Goal: Task Accomplishment & Management: Manage account settings

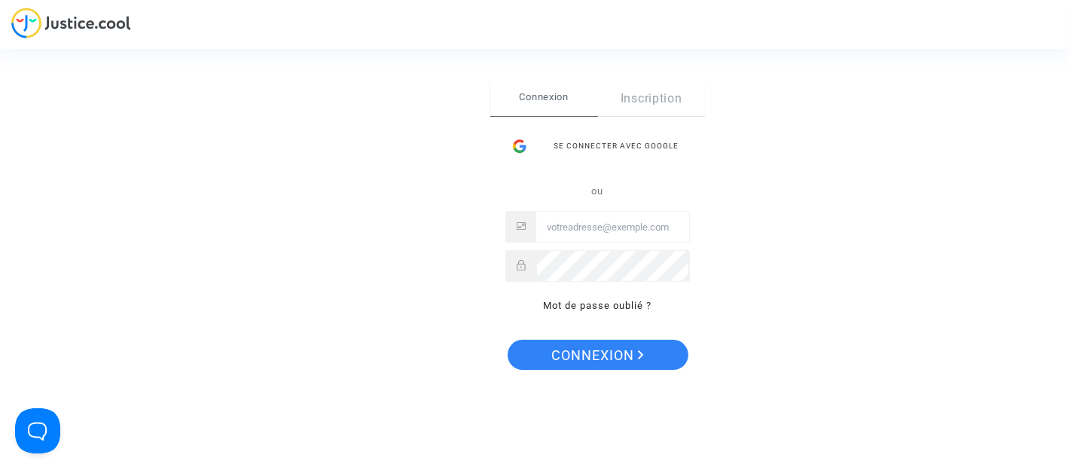
type input "[EMAIL_ADDRESS][DOMAIN_NAME]"
click at [953, 70] on div "Se connecter Connexion Inscription Se connecter avec Google ou [EMAIL_ADDRESS][…" at bounding box center [535, 230] width 1071 height 461
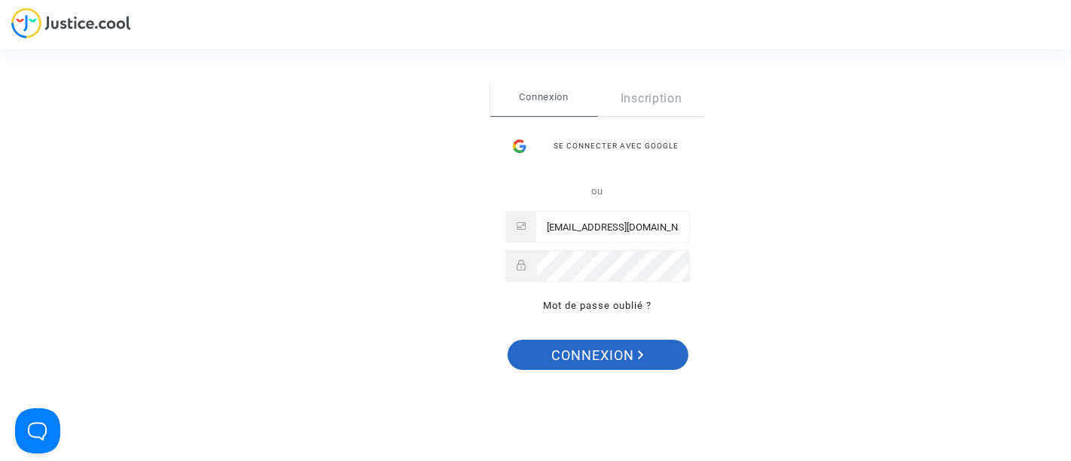
drag, startPoint x: 622, startPoint y: 348, endPoint x: 583, endPoint y: 358, distance: 39.7
click at [583, 358] on span "Connexion" at bounding box center [598, 356] width 93 height 32
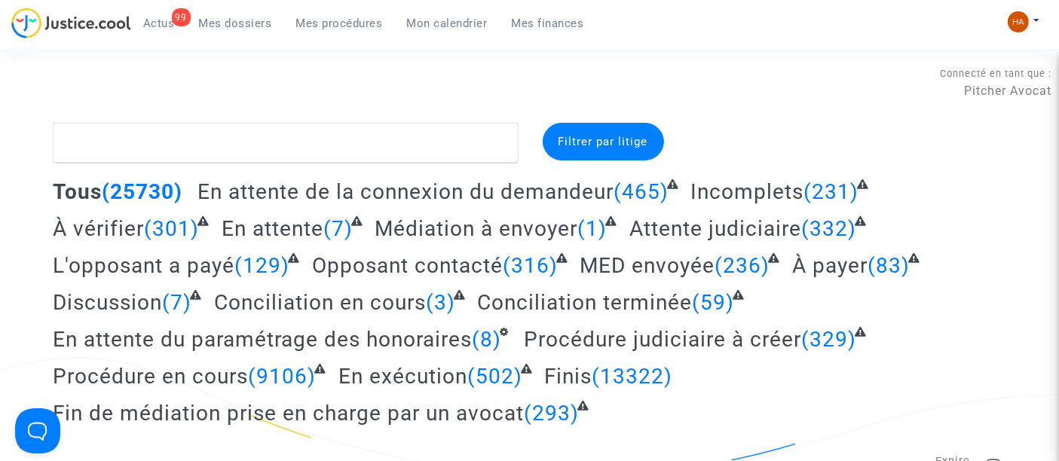
click at [736, 235] on span "Attente judiciaire" at bounding box center [715, 228] width 172 height 25
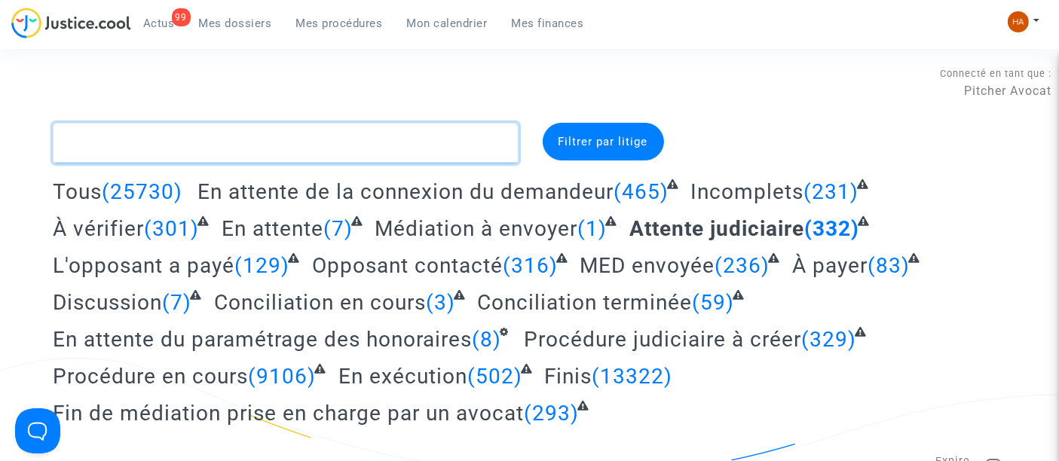
click at [142, 151] on textarea at bounding box center [285, 143] width 465 height 41
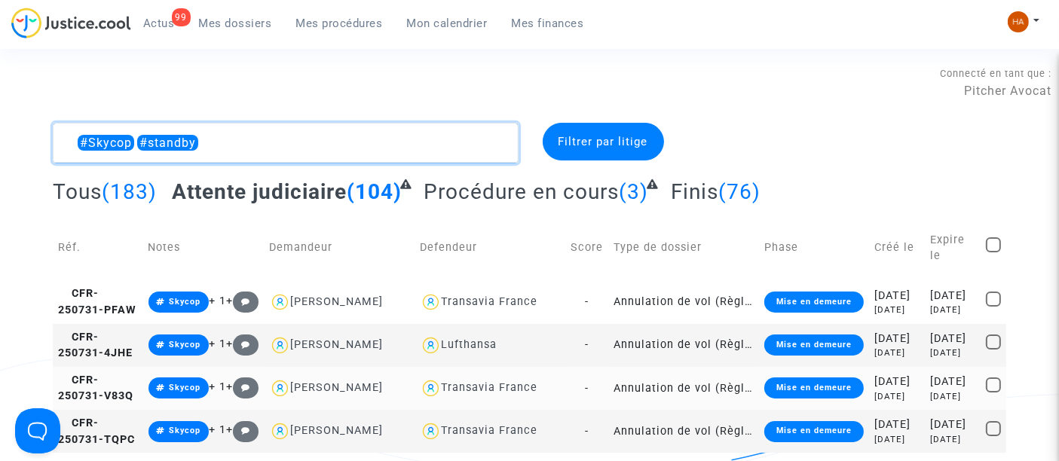
type textarea "#Skycop #standby"
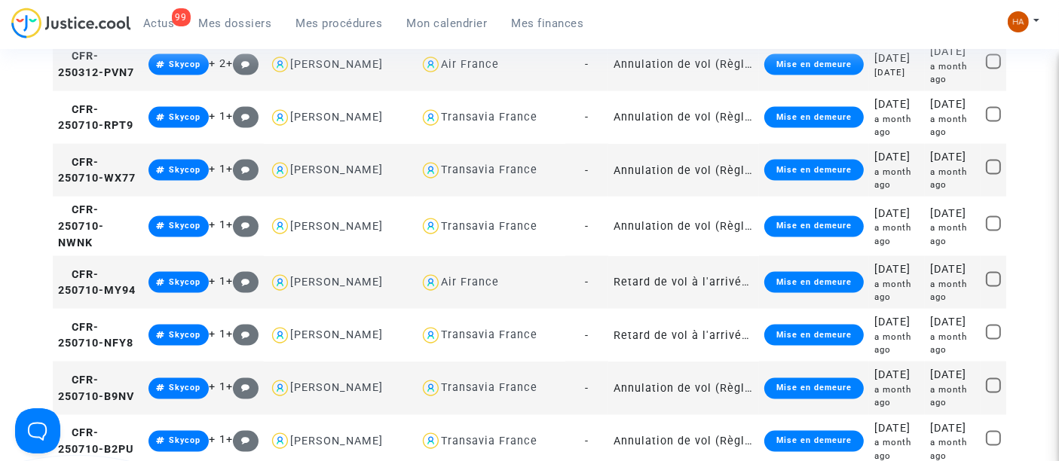
scroll to position [2260, 0]
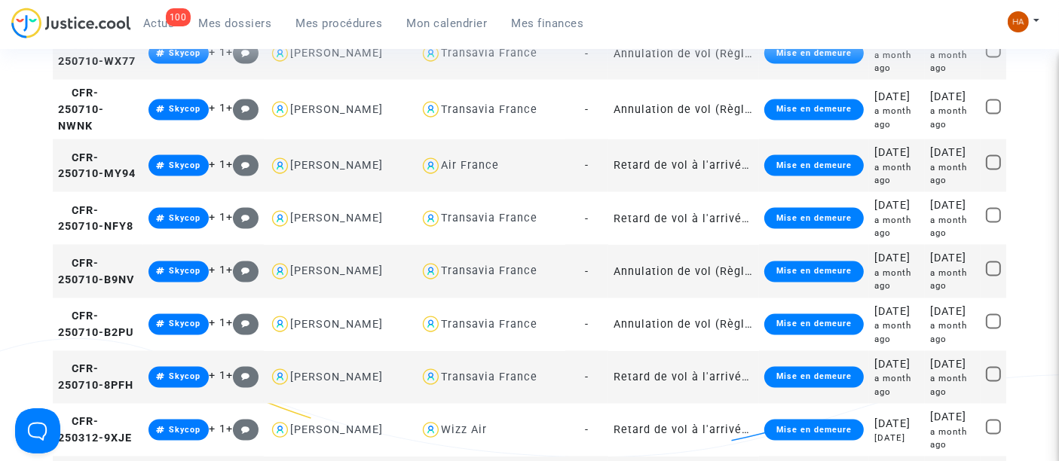
scroll to position [2397, 0]
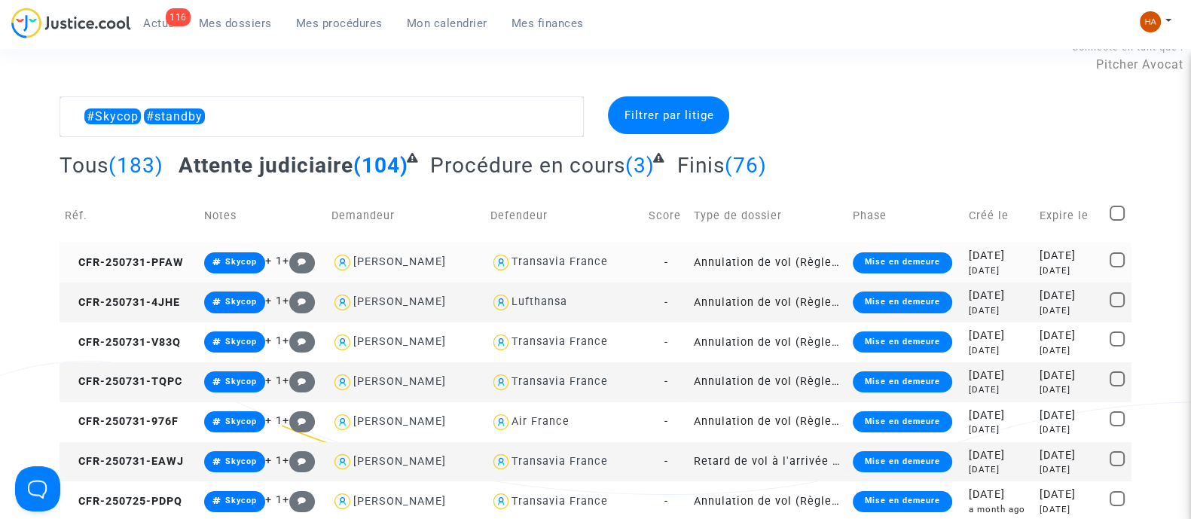
scroll to position [2, 0]
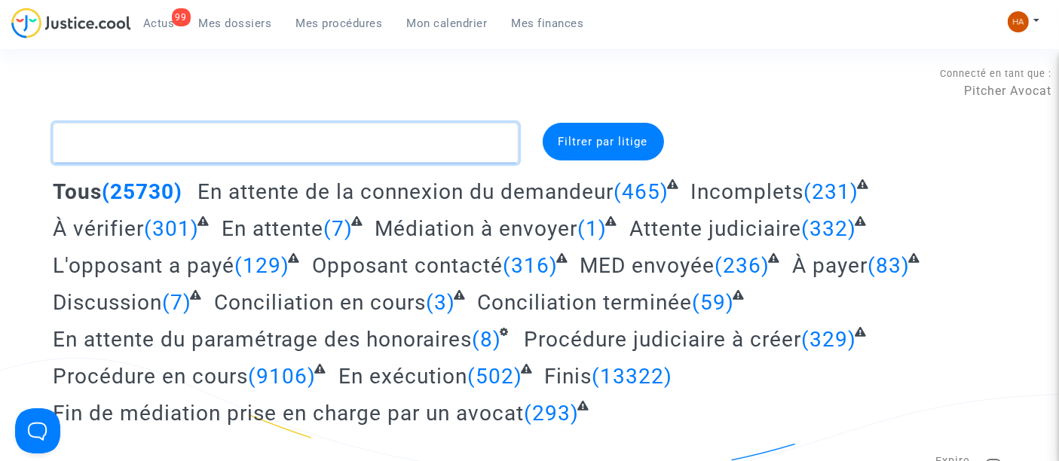
click at [157, 145] on textarea at bounding box center [285, 143] width 465 height 41
paste textarea "CFR-250520-GEJD"
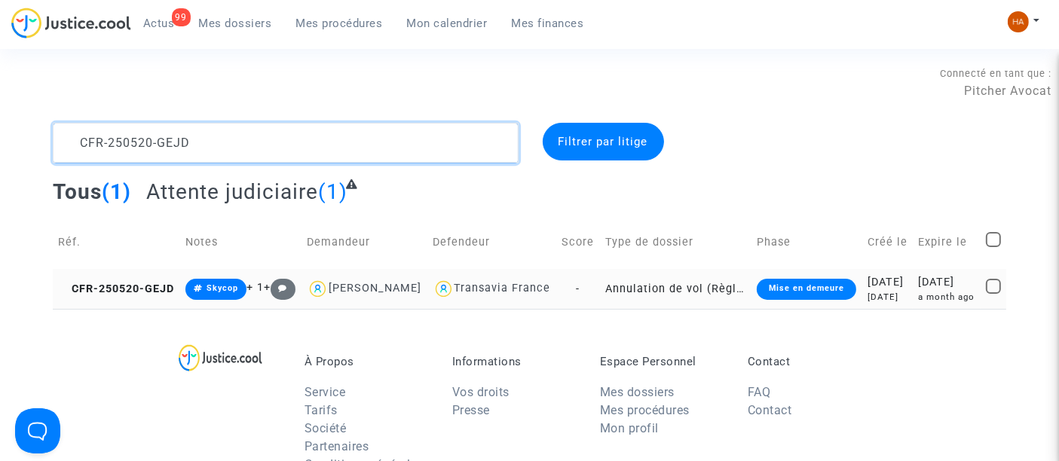
type textarea "CFR-250520-GEJD"
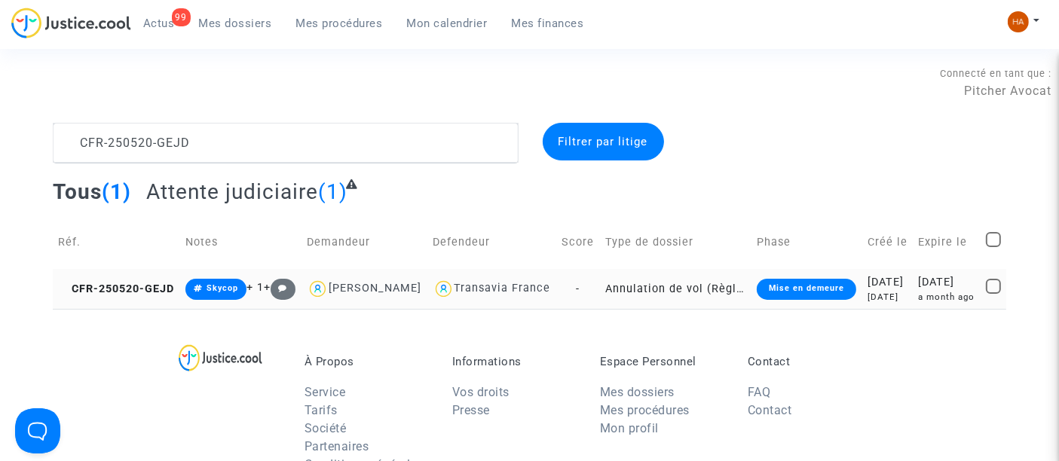
click at [604, 302] on td "Annulation de vol (Règlement CE n°261/2004)" at bounding box center [675, 289] width 151 height 40
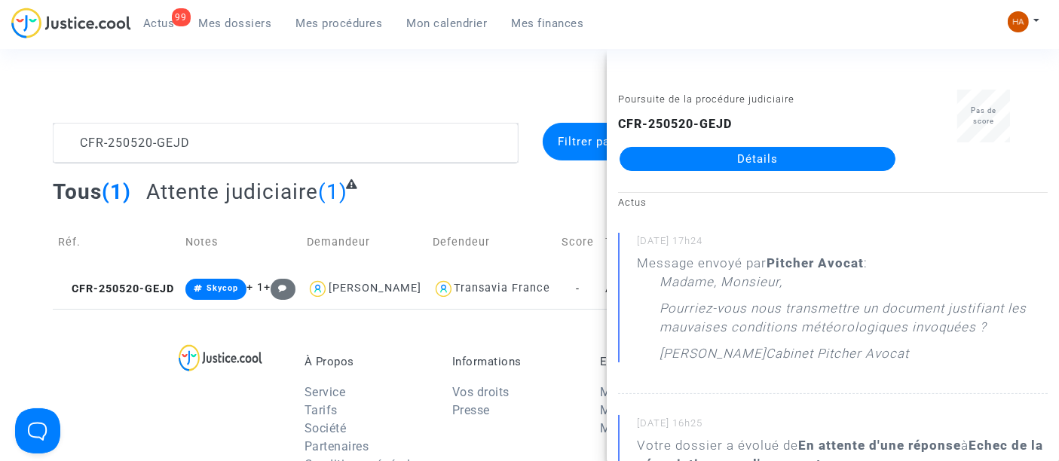
click at [679, 145] on div "CFR-250520-GEJD Détails" at bounding box center [757, 143] width 279 height 56
click at [656, 158] on link "Détails" at bounding box center [757, 159] width 276 height 24
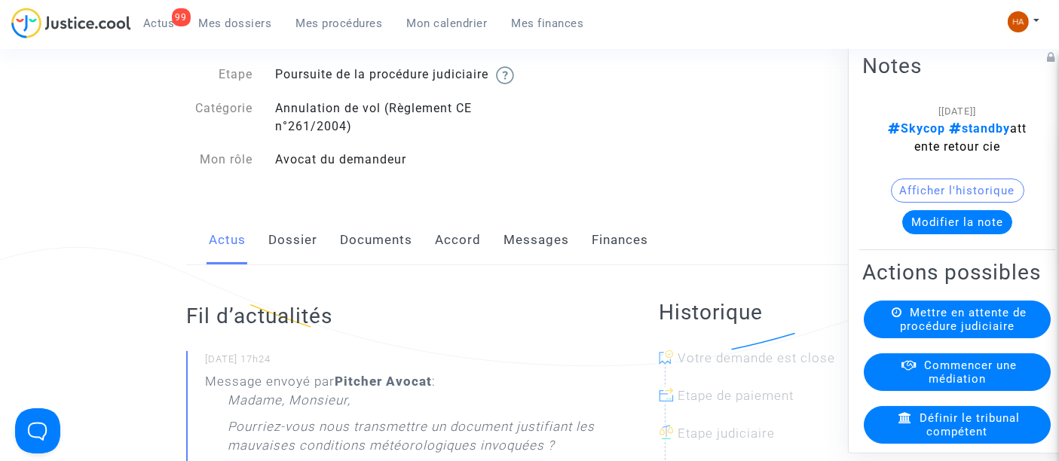
scroll to position [84, 0]
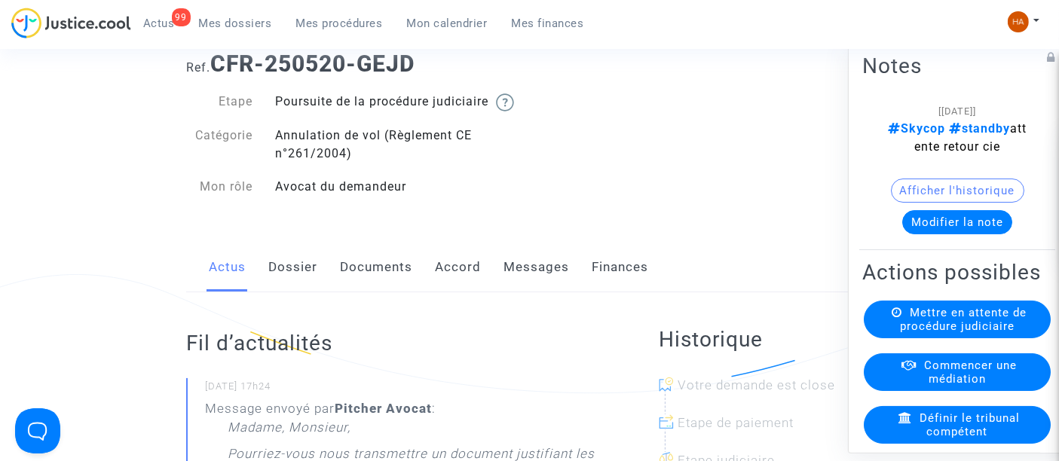
click at [289, 289] on link "Dossier" at bounding box center [292, 268] width 49 height 50
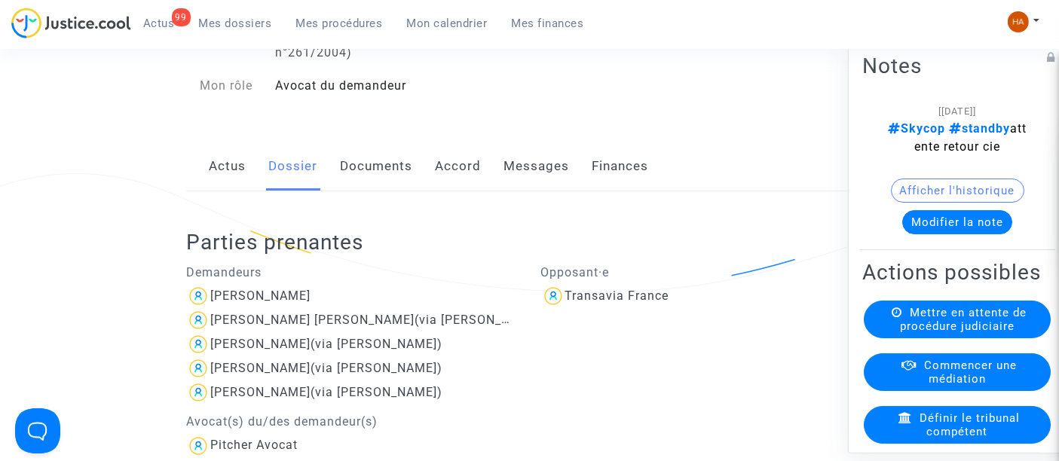
scroll to position [167, 0]
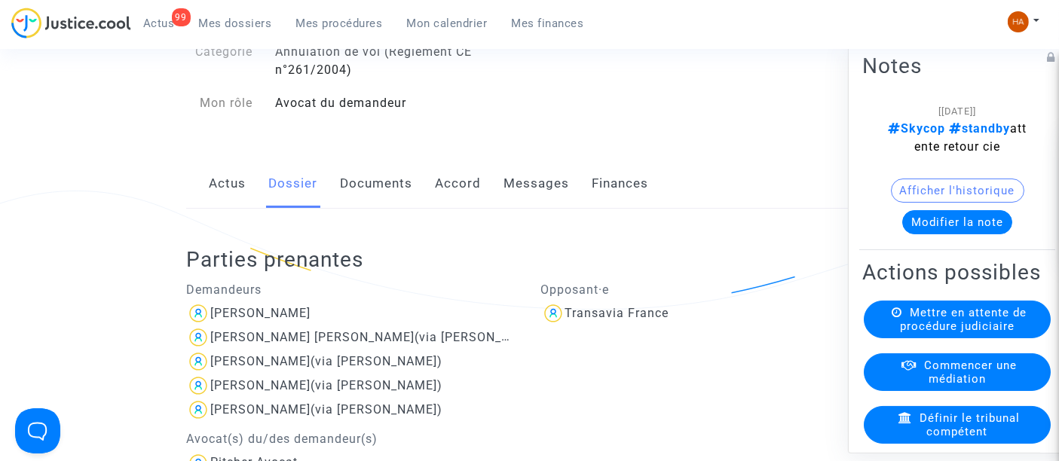
click at [369, 207] on link "Documents" at bounding box center [376, 184] width 72 height 50
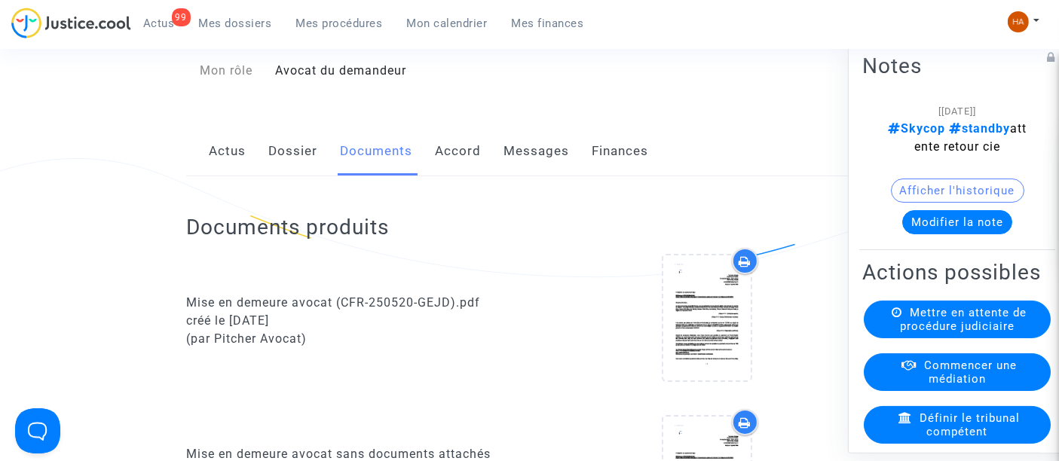
scroll to position [167, 0]
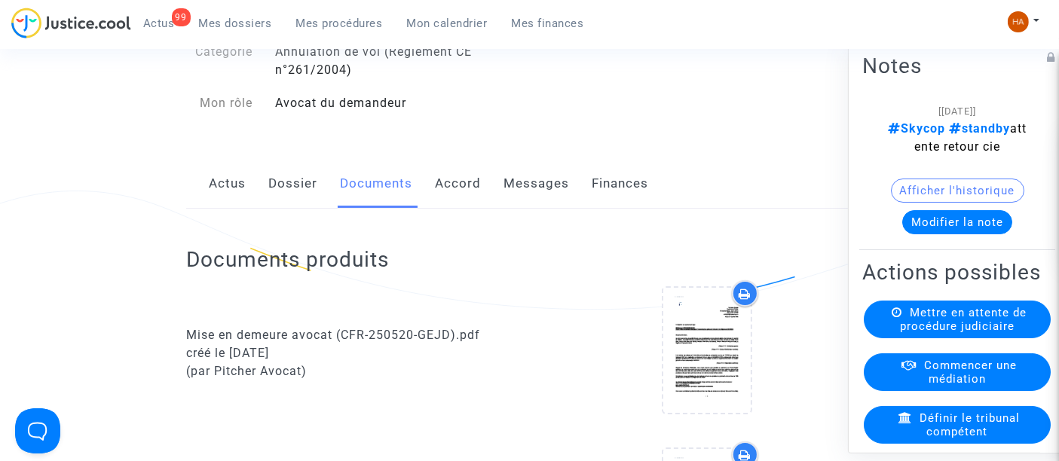
click at [286, 199] on link "Dossier" at bounding box center [292, 184] width 49 height 50
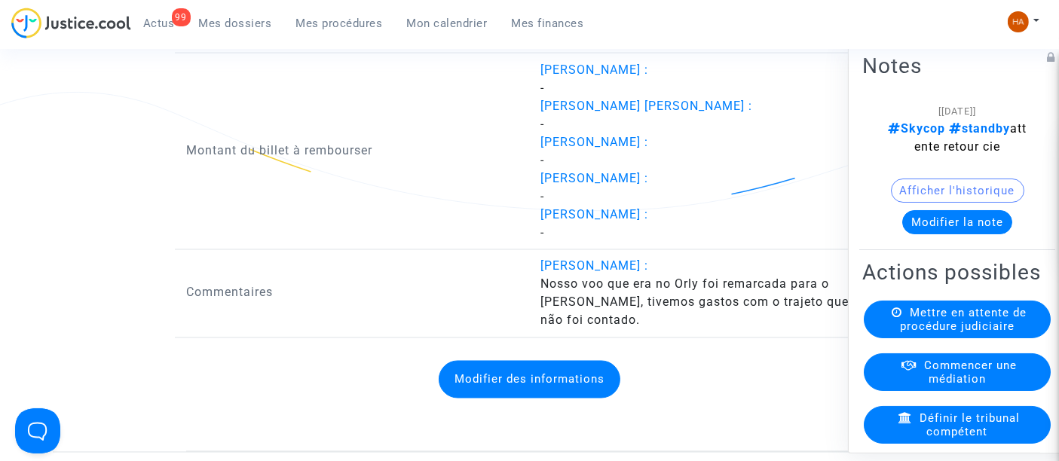
scroll to position [2622, 0]
drag, startPoint x: 539, startPoint y: 313, endPoint x: 594, endPoint y: 350, distance: 66.2
click at [594, 329] on div "Viviane Venancio Marques Costa : Nosso voo que era no Orly foi remarcada para o…" at bounding box center [707, 293] width 355 height 72
copy span "Nosso voo que era no Orly foi remarcada para o Charles, tivemos gastos com o tr…"
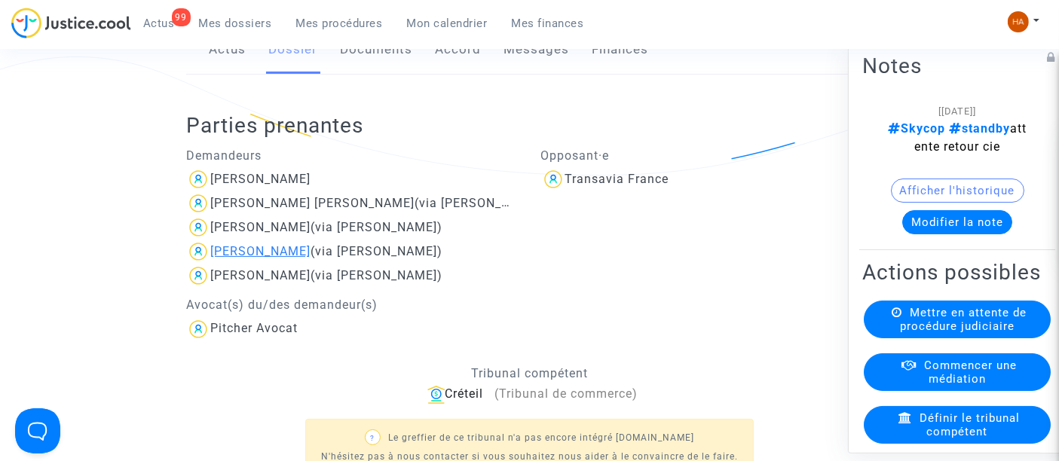
scroll to position [292, 0]
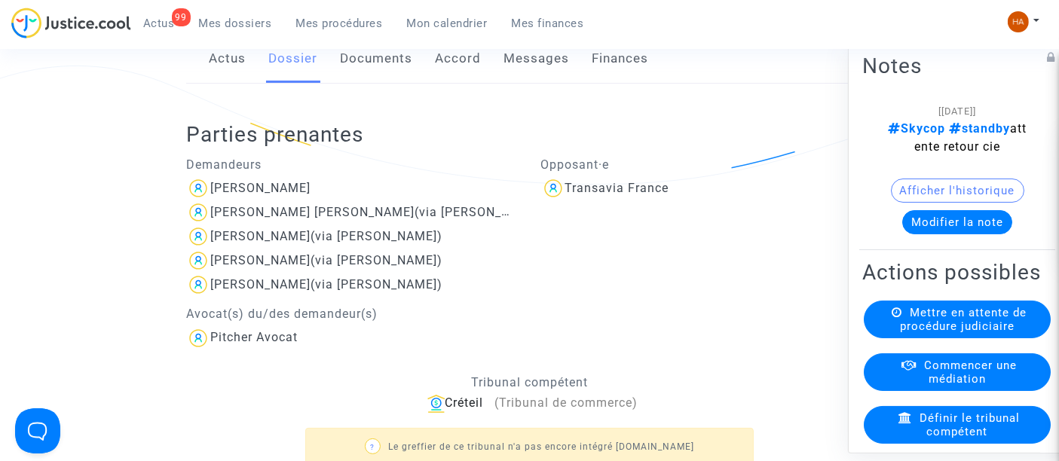
click at [368, 79] on link "Documents" at bounding box center [376, 59] width 72 height 50
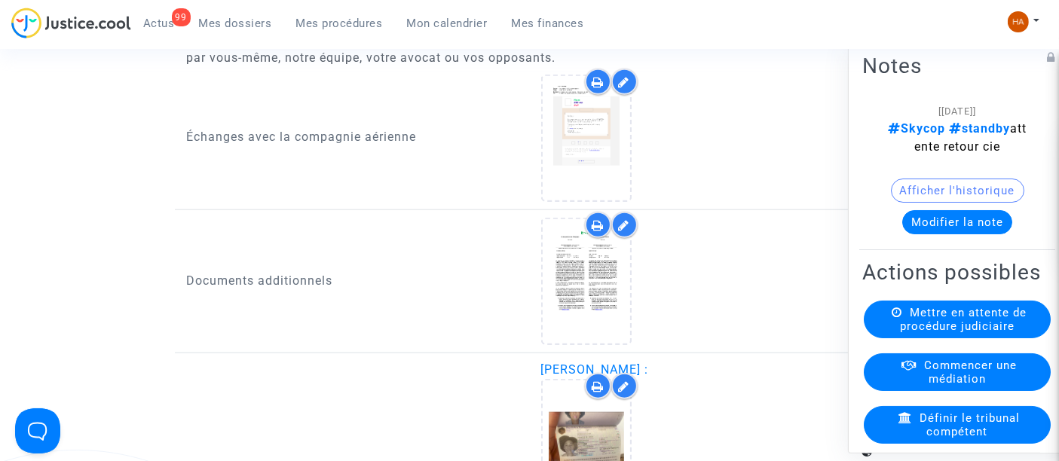
scroll to position [1673, 0]
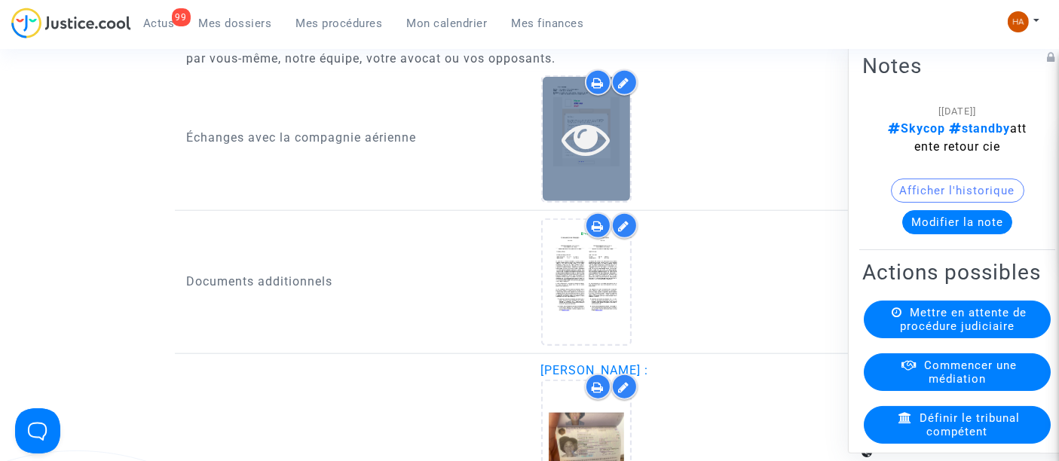
click at [561, 148] on icon at bounding box center [585, 139] width 49 height 48
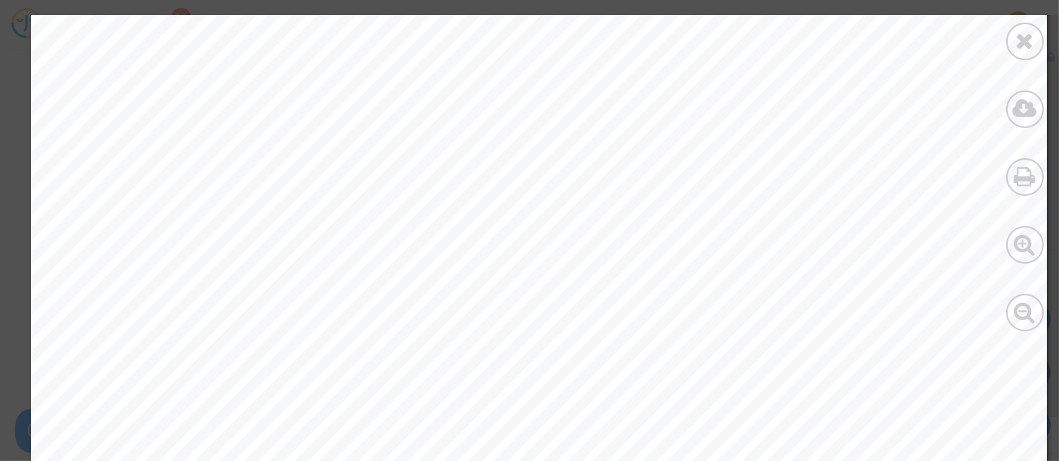
scroll to position [2428, 0]
click at [1033, 38] on icon at bounding box center [1025, 40] width 19 height 23
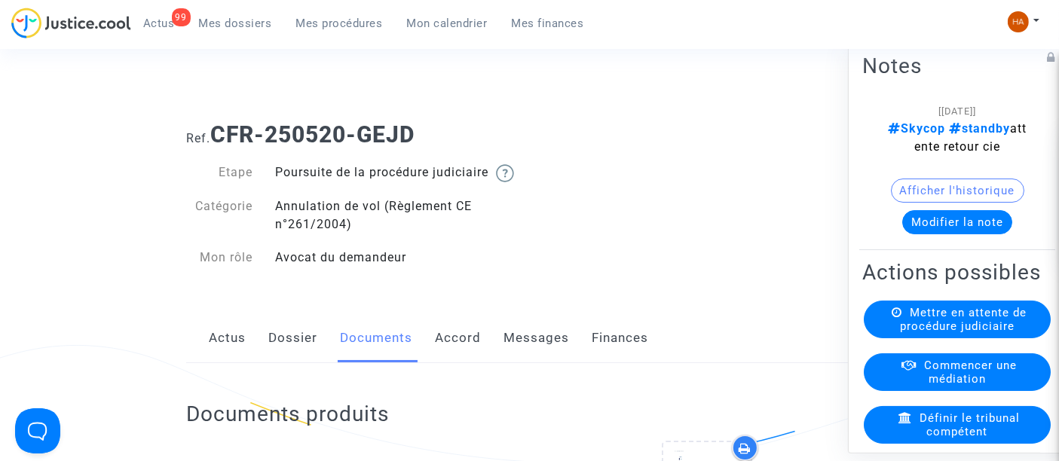
scroll to position [0, 0]
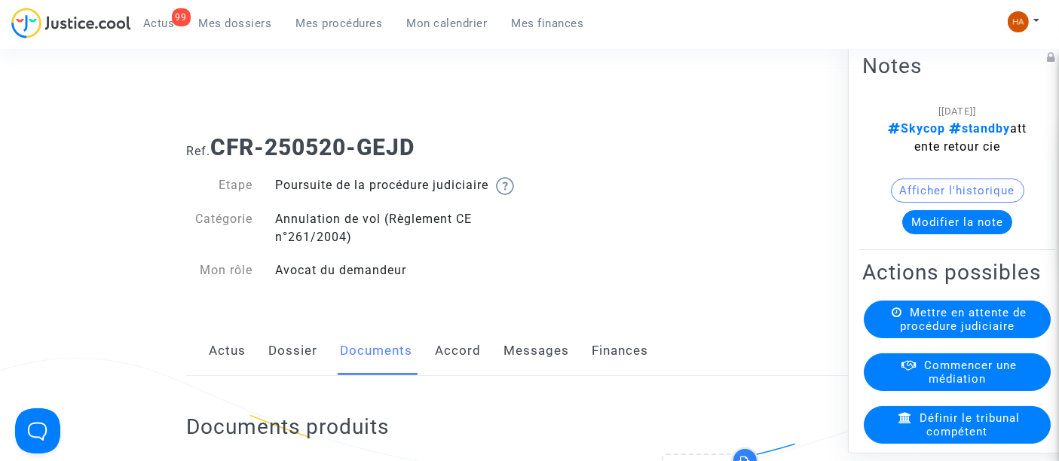
click at [523, 367] on link "Messages" at bounding box center [536, 351] width 66 height 50
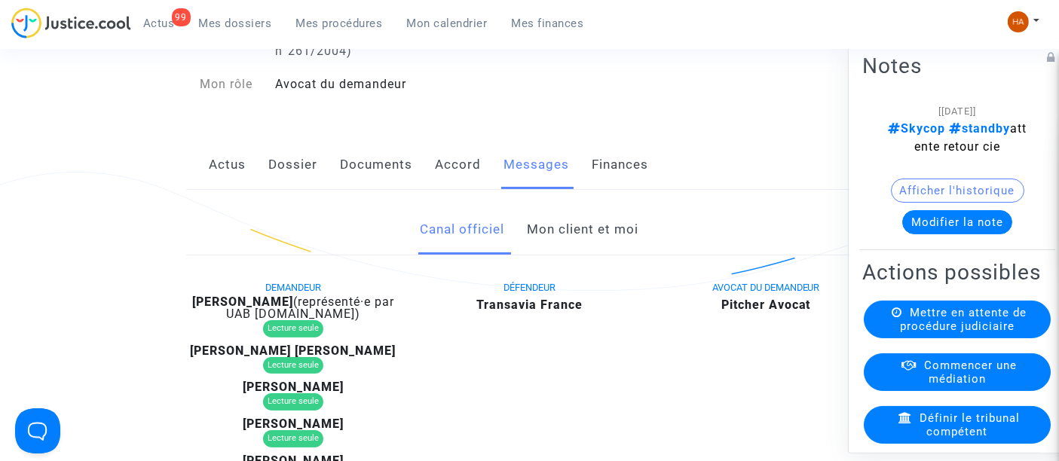
scroll to position [167, 0]
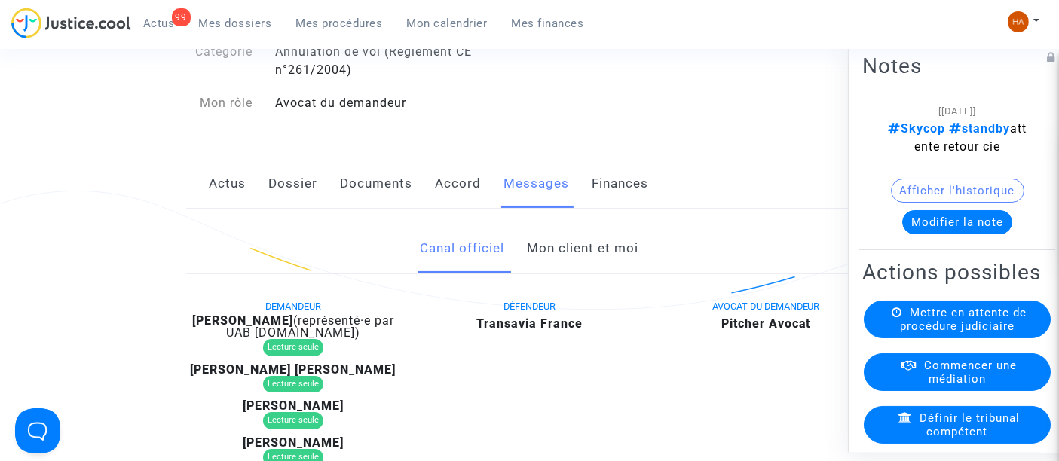
click at [558, 272] on link "Mon client et moi" at bounding box center [583, 249] width 112 height 50
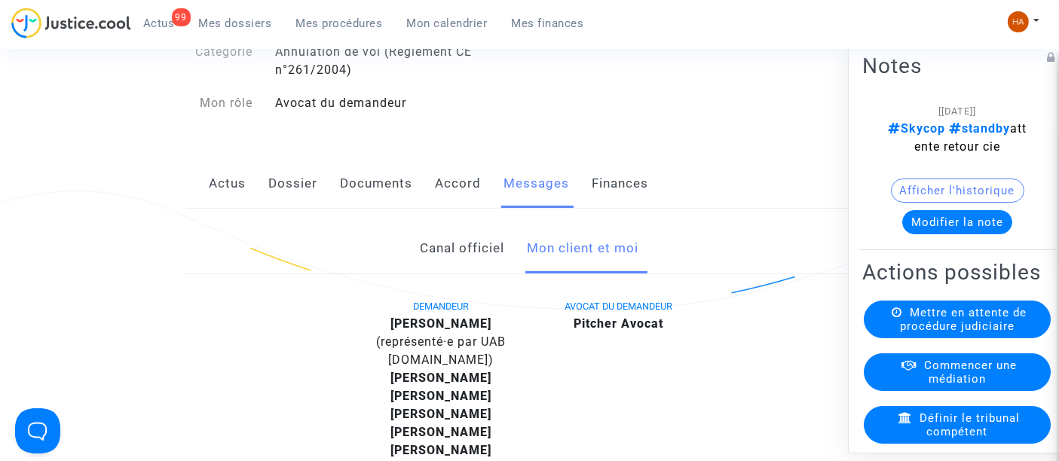
click at [292, 194] on link "Dossier" at bounding box center [292, 184] width 49 height 50
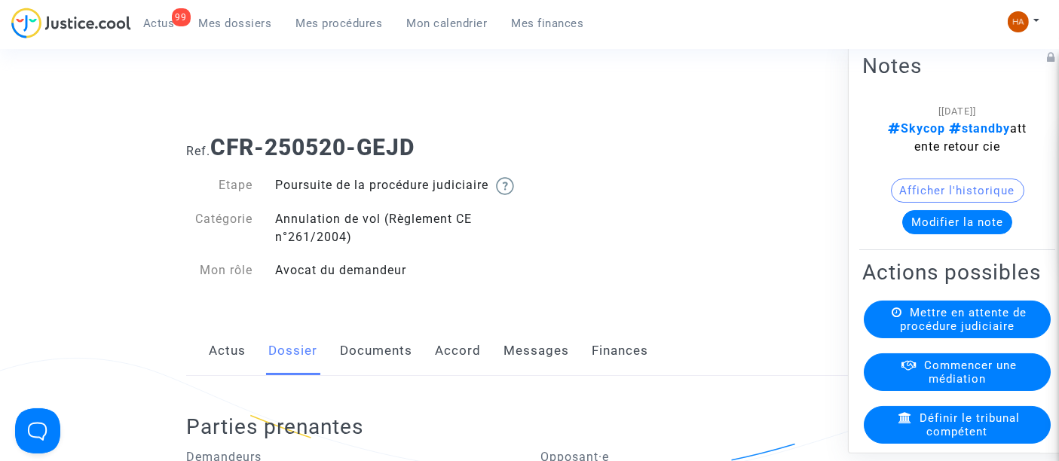
click at [357, 363] on link "Documents" at bounding box center [376, 351] width 72 height 50
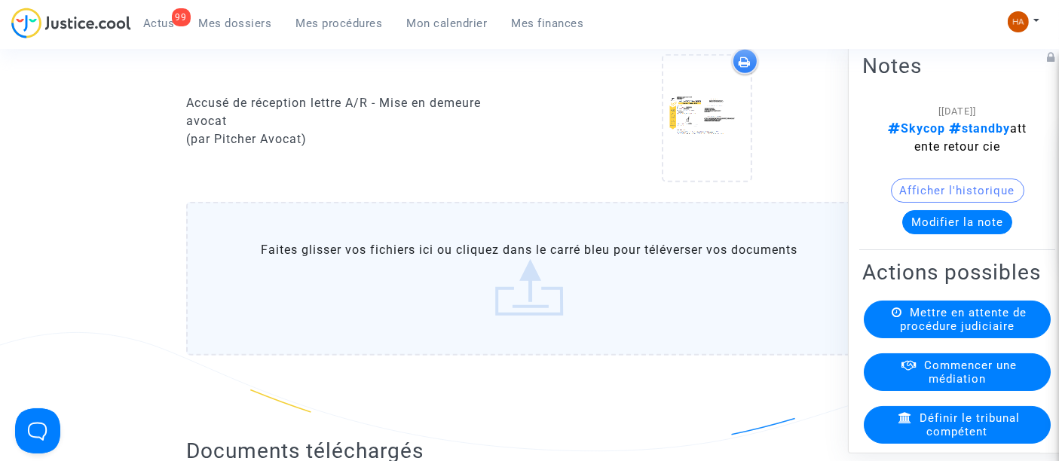
scroll to position [1216, 0]
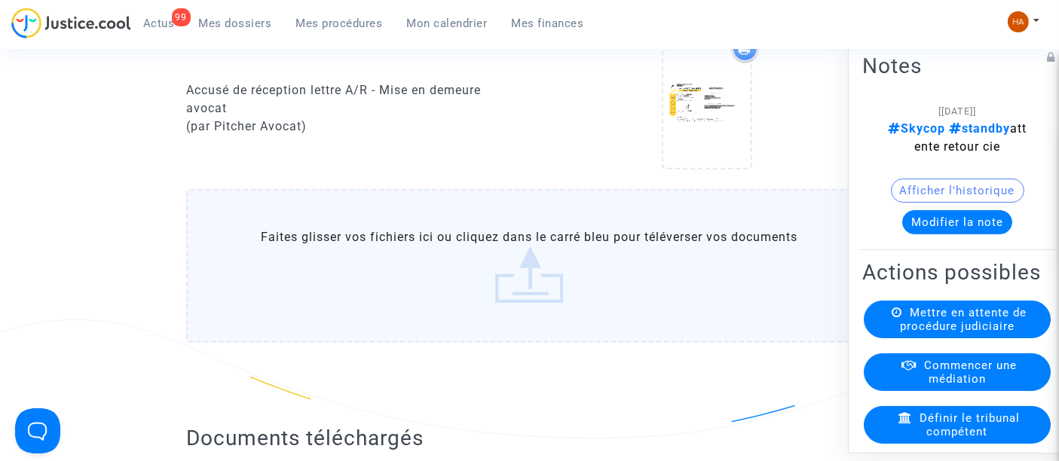
click at [487, 306] on label "Faites glisser vos fichiers ici ou cliquez dans le carré bleu pour téléverser v…" at bounding box center [529, 266] width 686 height 154
click at [0, 0] on input "Faites glisser vos fichiers ici ou cliquez dans le carré bleu pour téléverser v…" at bounding box center [0, 0] width 0 height 0
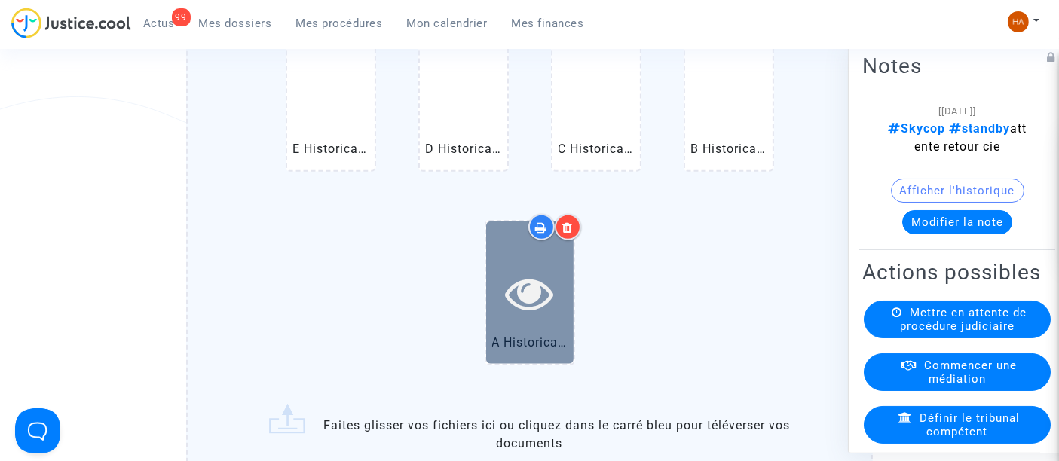
scroll to position [1384, 0]
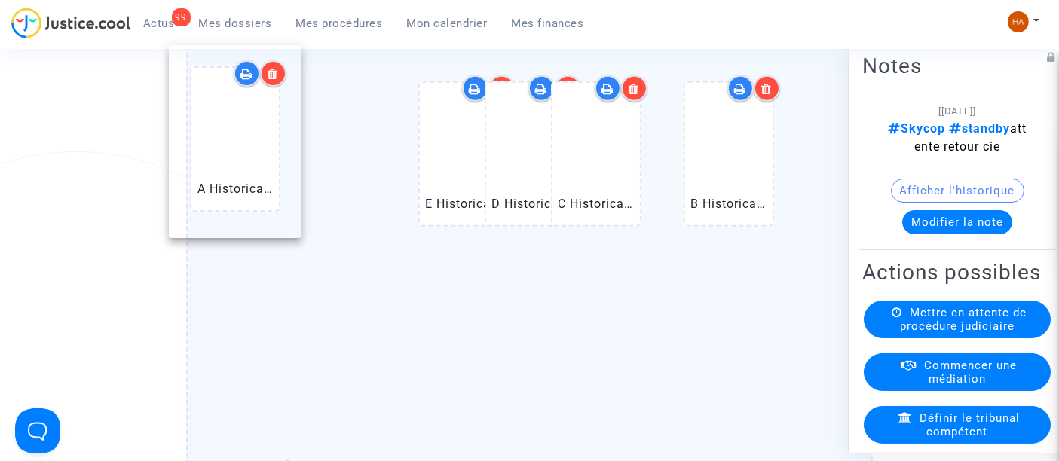
drag, startPoint x: 383, startPoint y: 227, endPoint x: 354, endPoint y: 147, distance: 85.1
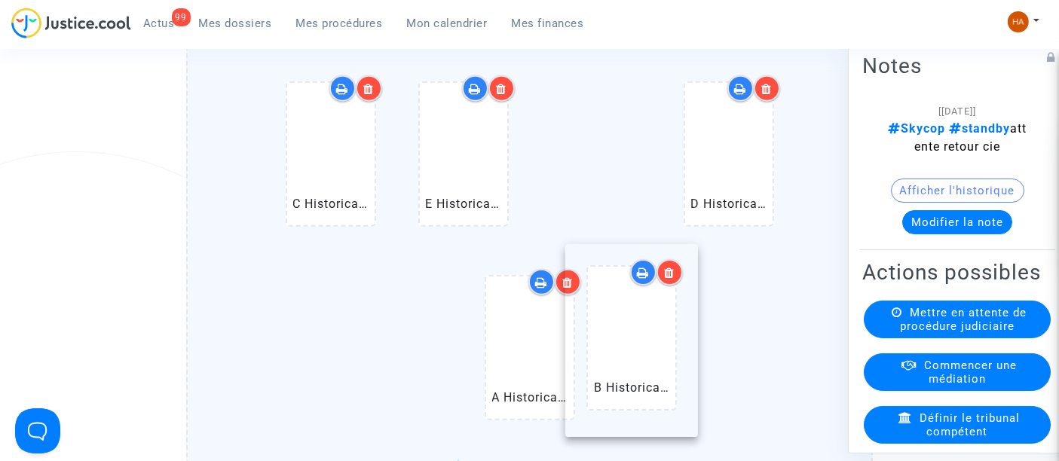
drag, startPoint x: 744, startPoint y: 215, endPoint x: 646, endPoint y: 387, distance: 197.4
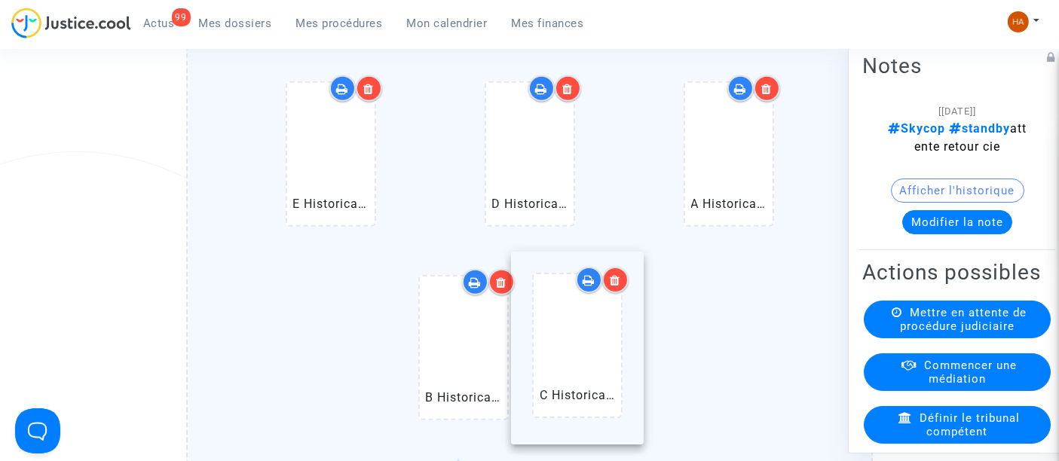
drag, startPoint x: 352, startPoint y: 177, endPoint x: 598, endPoint y: 352, distance: 302.1
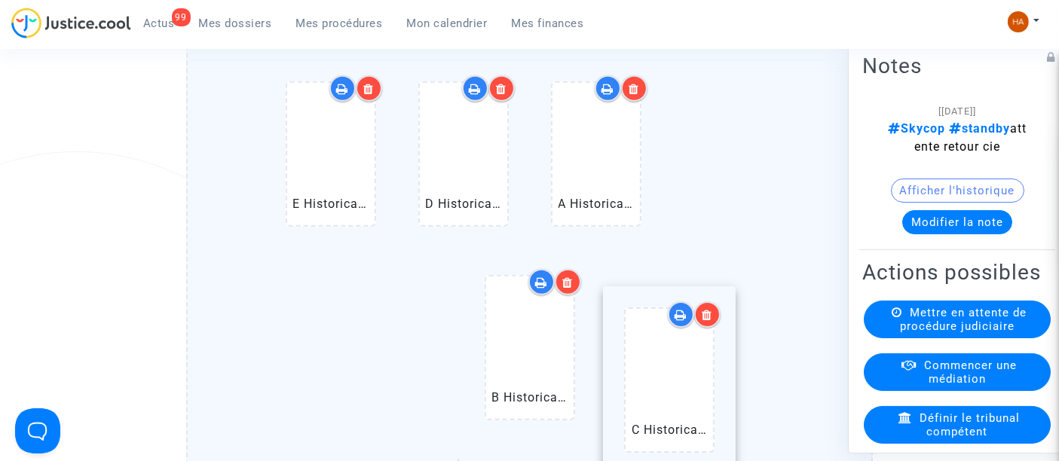
drag, startPoint x: 759, startPoint y: 196, endPoint x: 700, endPoint y: 409, distance: 221.4
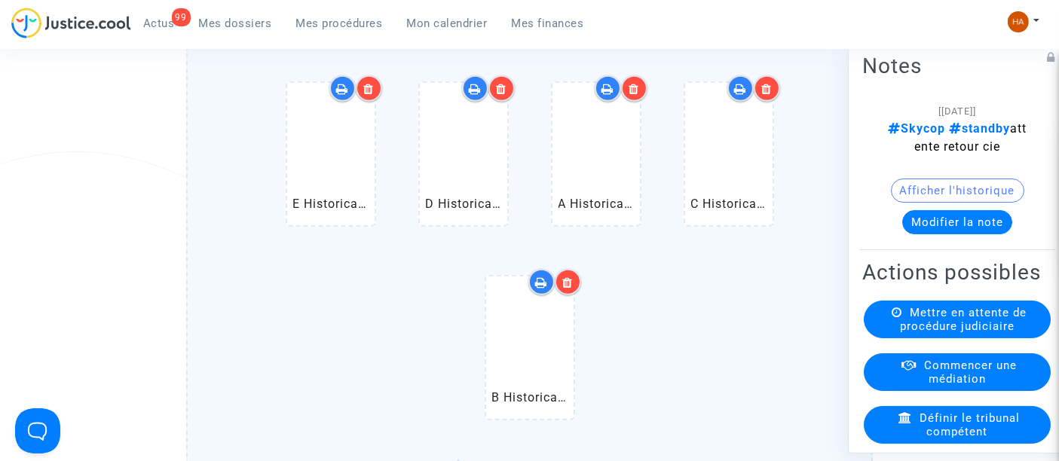
click at [499, 95] on icon at bounding box center [501, 89] width 11 height 12
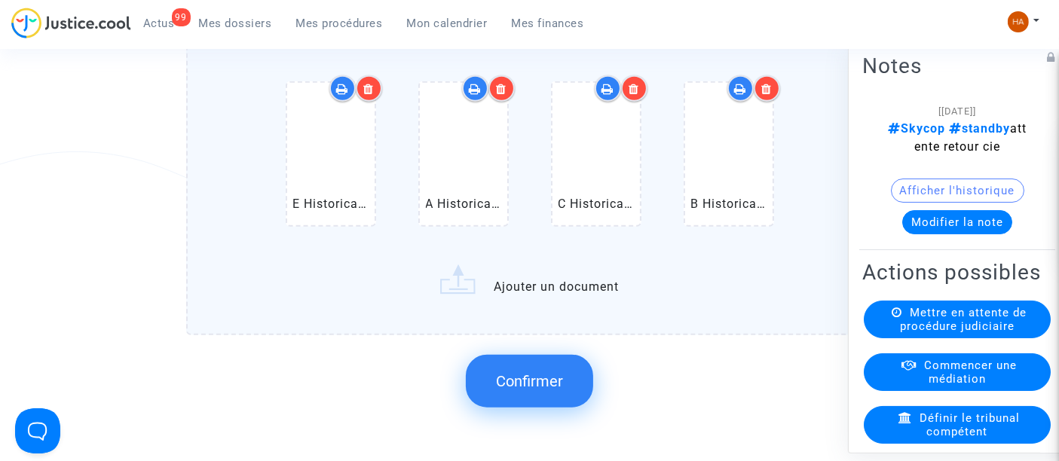
click at [372, 95] on icon at bounding box center [368, 89] width 11 height 12
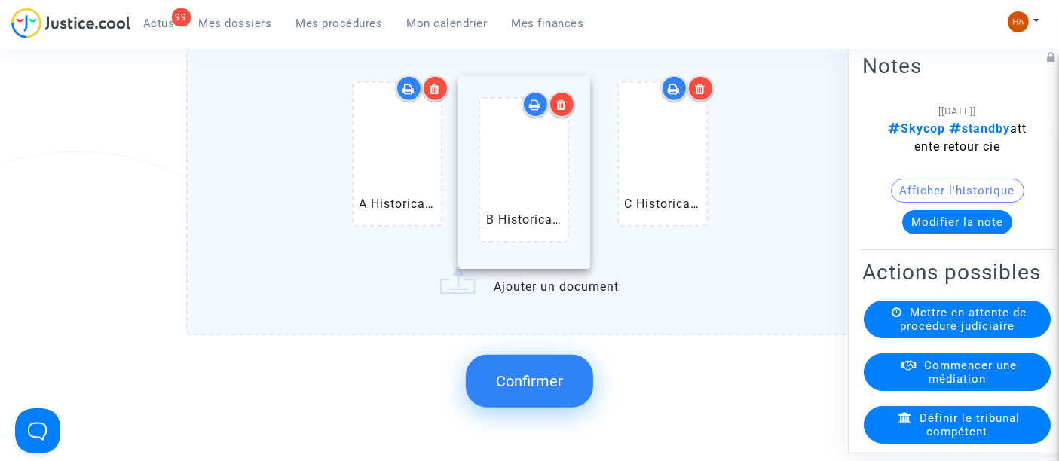
drag, startPoint x: 679, startPoint y: 212, endPoint x: 540, endPoint y: 215, distance: 138.7
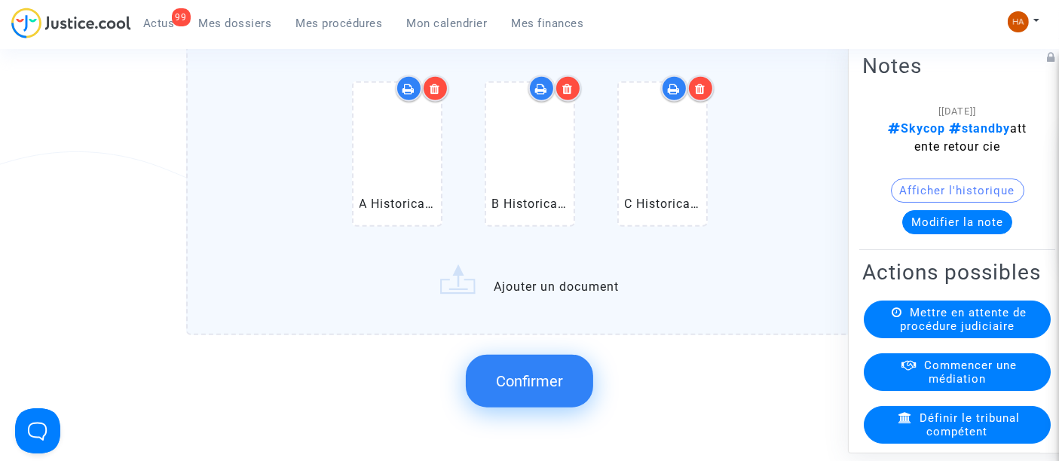
click at [589, 301] on label "A Historical (ORY) Paris Orly Airport.pdf B Historical (ORY) Paris Orly Airport…" at bounding box center [529, 178] width 686 height 314
click at [0, 0] on input "A Historical (ORY) Paris Orly Airport.pdf B Historical (ORY) Paris Orly Airport…" at bounding box center [0, 0] width 0 height 0
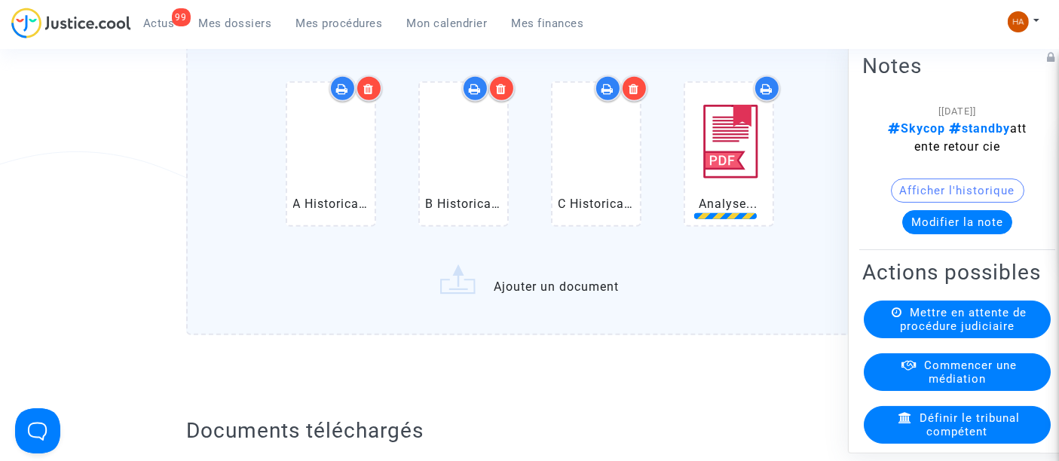
click at [542, 313] on label "A Historical (ORY) Paris Orly Airport.pdf B Historical (ORY) Paris Orly Airport…" at bounding box center [529, 178] width 686 height 314
click at [0, 0] on input "A Historical (ORY) Paris Orly Airport.pdf B Historical (ORY) Paris Orly Airport…" at bounding box center [0, 0] width 0 height 0
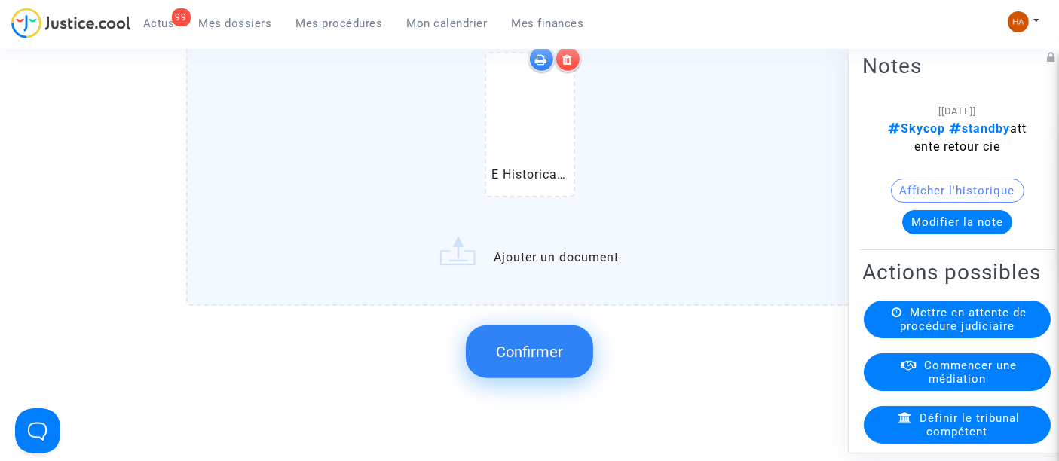
scroll to position [1635, 0]
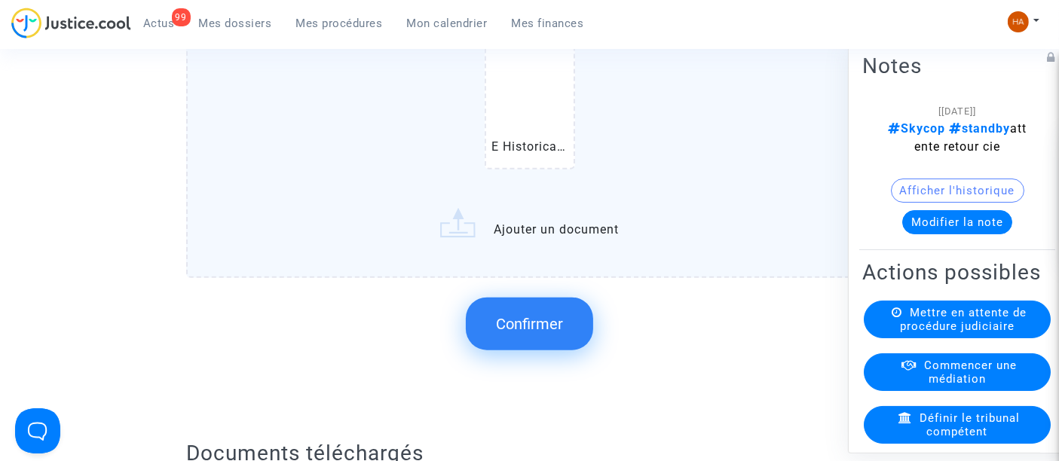
click at [534, 328] on span "Confirmer" at bounding box center [529, 324] width 67 height 18
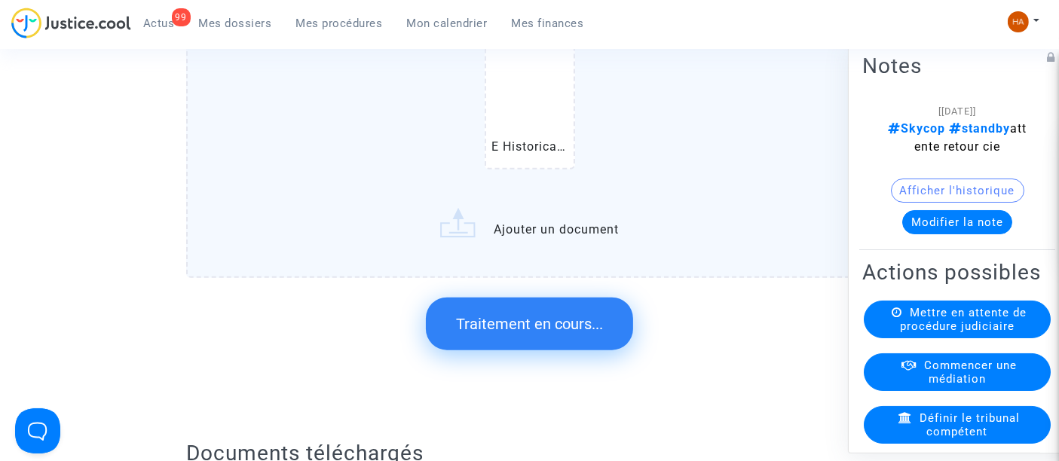
scroll to position [0, 0]
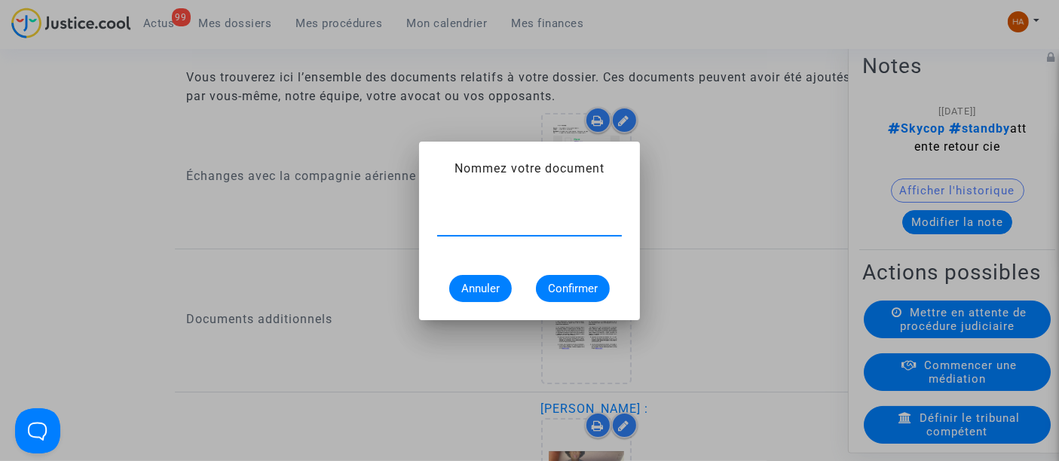
type input "f"
type input "Flightstats Aéroport Orly 30 juin 2024"
click at [570, 283] on span "Confirmer" at bounding box center [573, 289] width 50 height 14
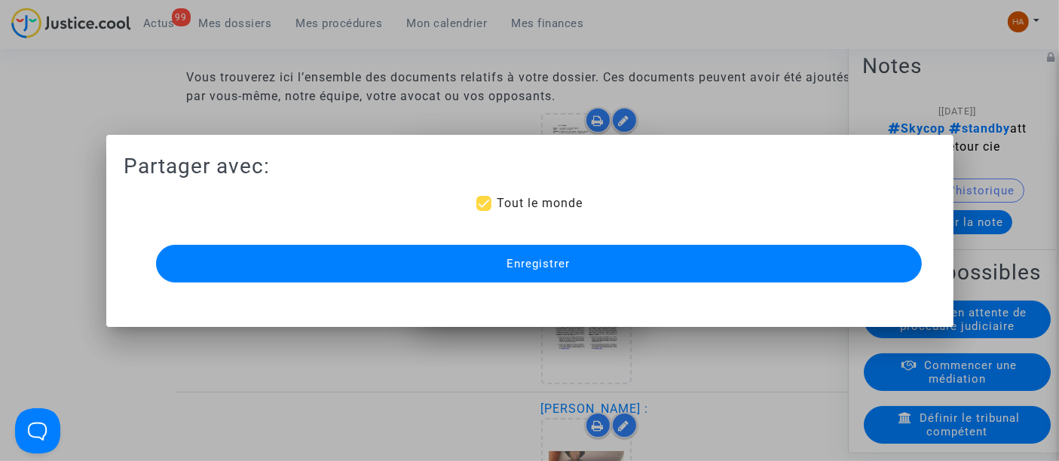
scroll to position [1635, 0]
click at [633, 265] on button "Enregistrer" at bounding box center [538, 264] width 765 height 38
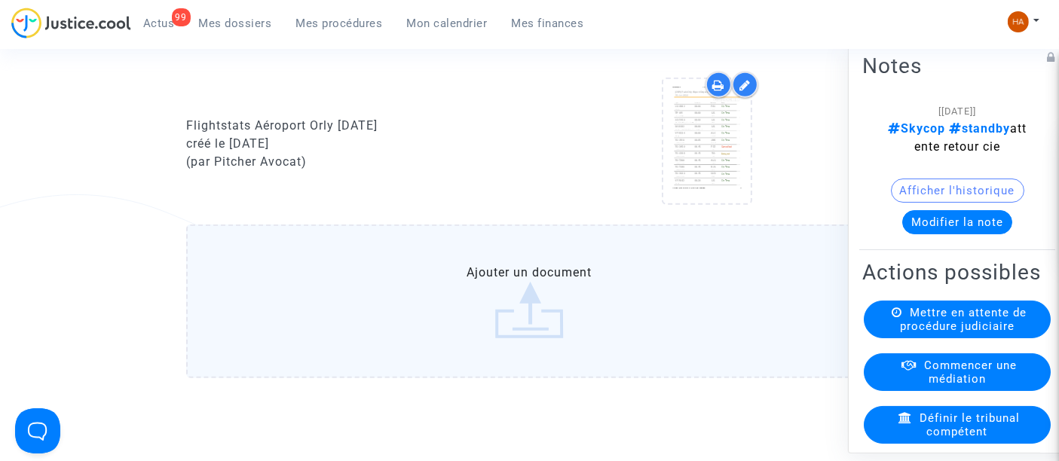
scroll to position [1339, 0]
click at [398, 330] on label "Ajouter un document" at bounding box center [529, 304] width 686 height 154
click at [0, 0] on input "Ajouter un document" at bounding box center [0, 0] width 0 height 0
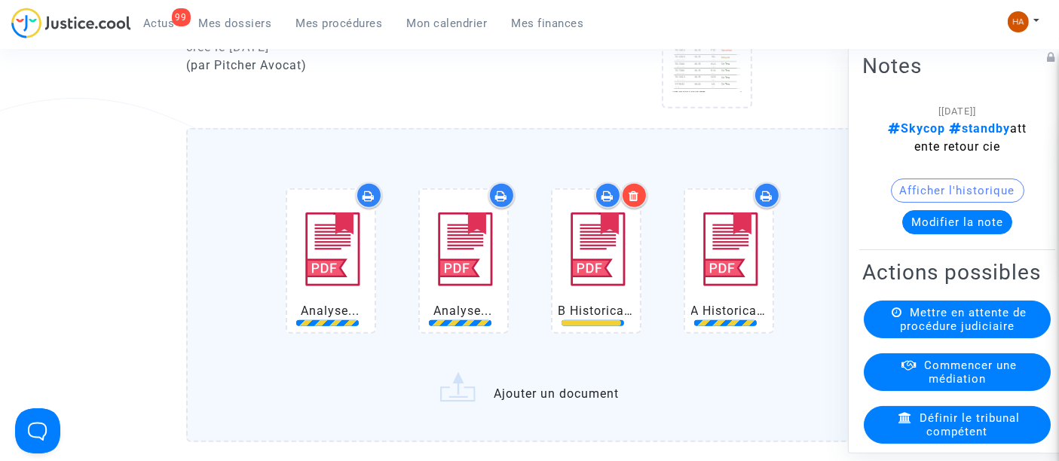
scroll to position [1439, 0]
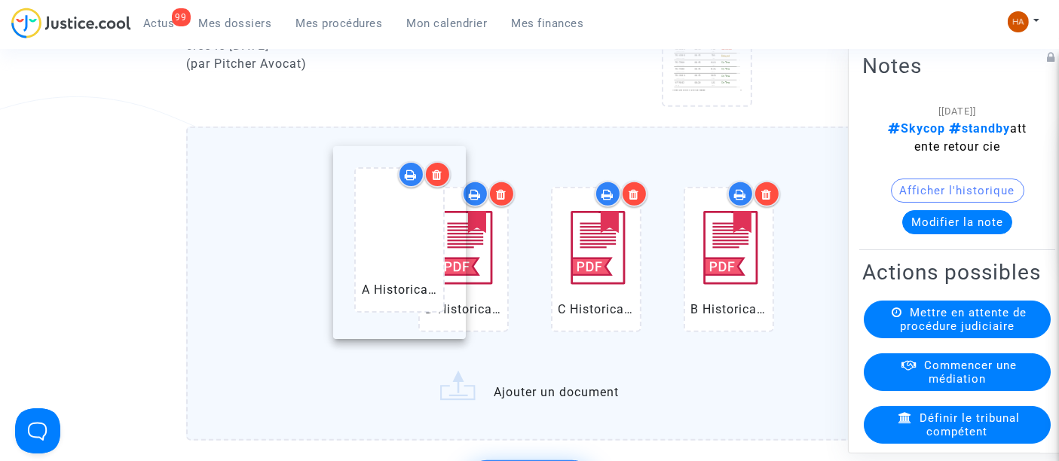
drag, startPoint x: 706, startPoint y: 304, endPoint x: 348, endPoint y: 271, distance: 359.4
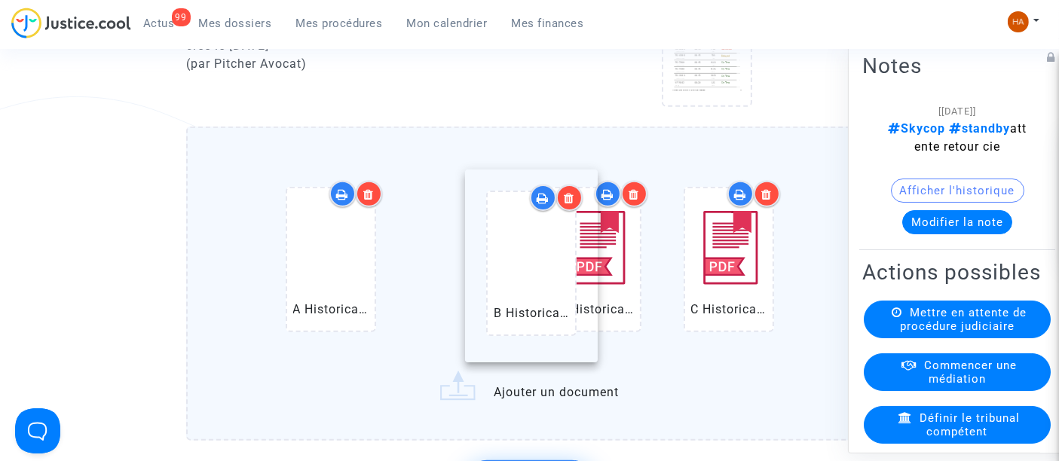
drag, startPoint x: 712, startPoint y: 313, endPoint x: 504, endPoint y: 301, distance: 208.3
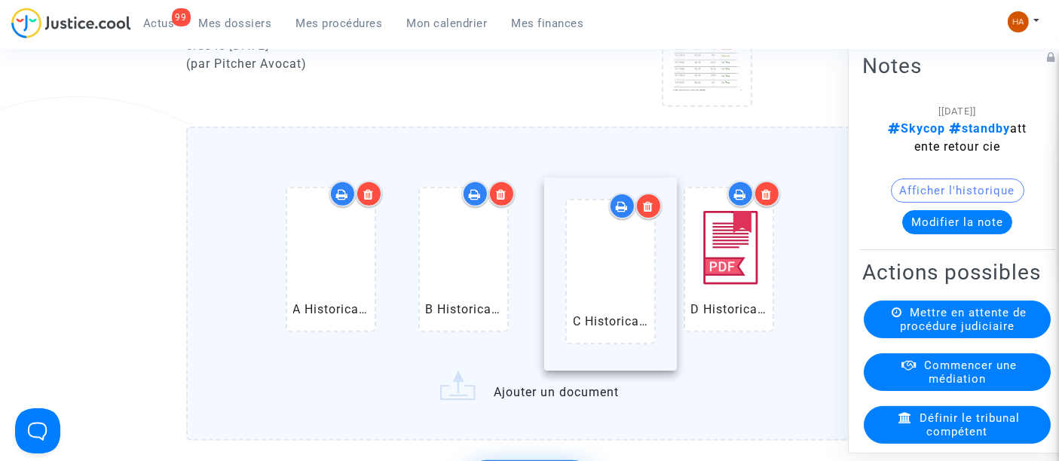
drag, startPoint x: 757, startPoint y: 327, endPoint x: 628, endPoint y: 319, distance: 129.1
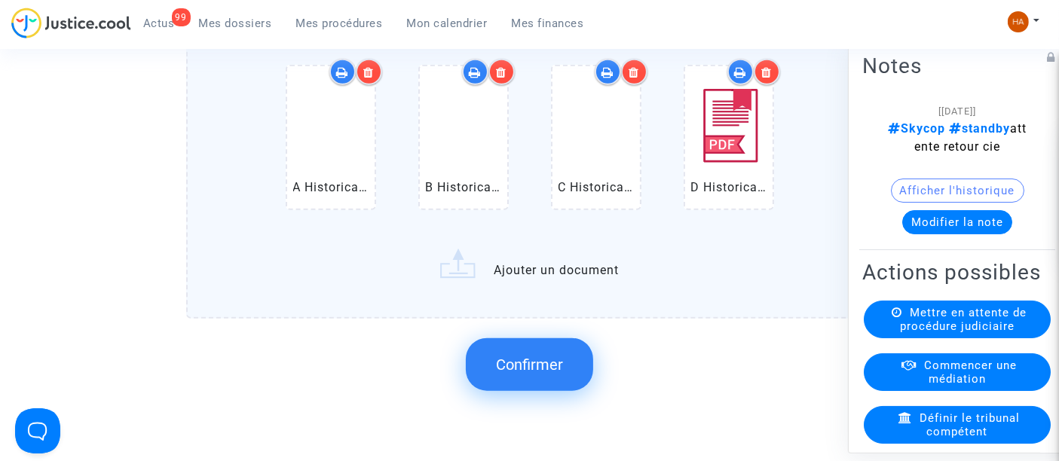
scroll to position [1562, 0]
click at [560, 281] on label "A Historical (LIS) Lisbon Humberto Delgado Airport Arrivals.pdf B Historical (L…" at bounding box center [529, 161] width 686 height 314
click at [0, 0] on input "A Historical (LIS) Lisbon Humberto Delgado Airport Arrivals.pdf B Historical (L…" at bounding box center [0, 0] width 0 height 0
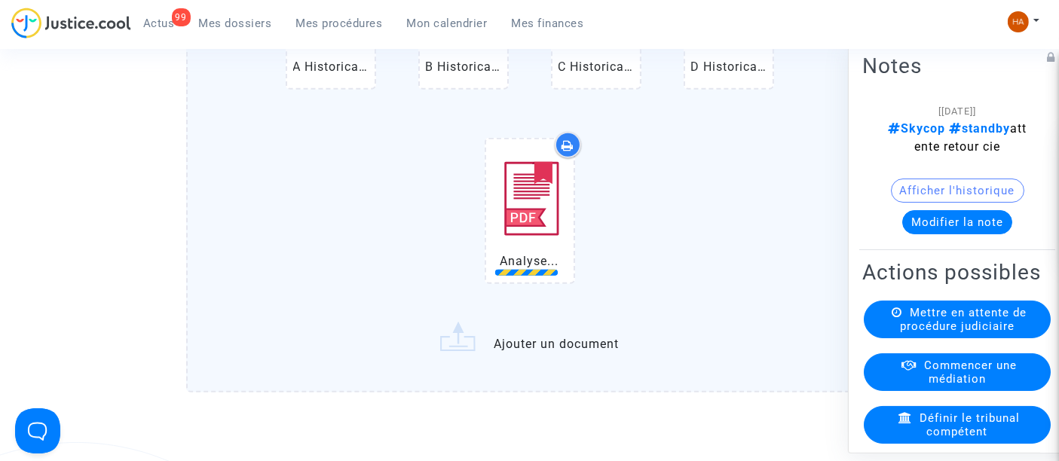
scroll to position [1684, 0]
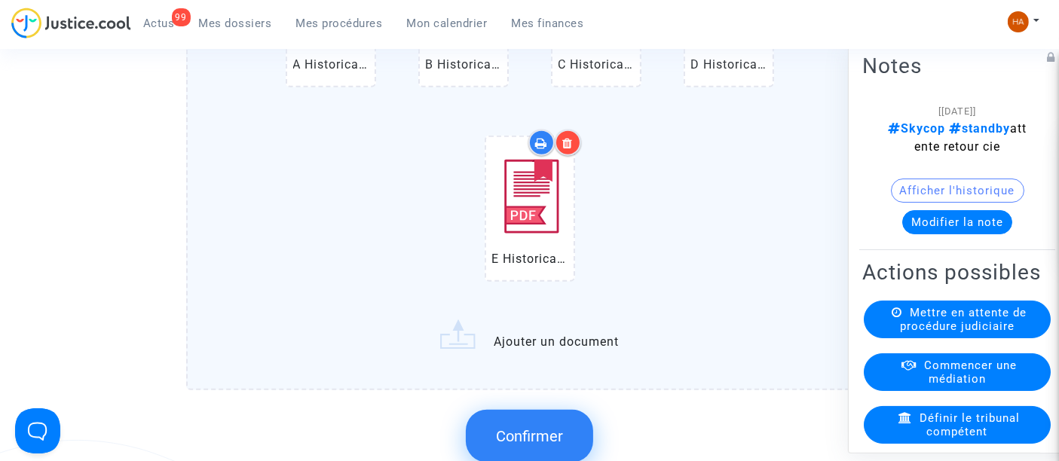
click at [512, 358] on label "A Historical (LIS) Lisbon Humberto Delgado Airport Arrivals.pdf B Historical (L…" at bounding box center [529, 136] width 686 height 509
click at [0, 0] on input "A Historical (LIS) Lisbon Humberto Delgado Airport Arrivals.pdf B Historical (L…" at bounding box center [0, 0] width 0 height 0
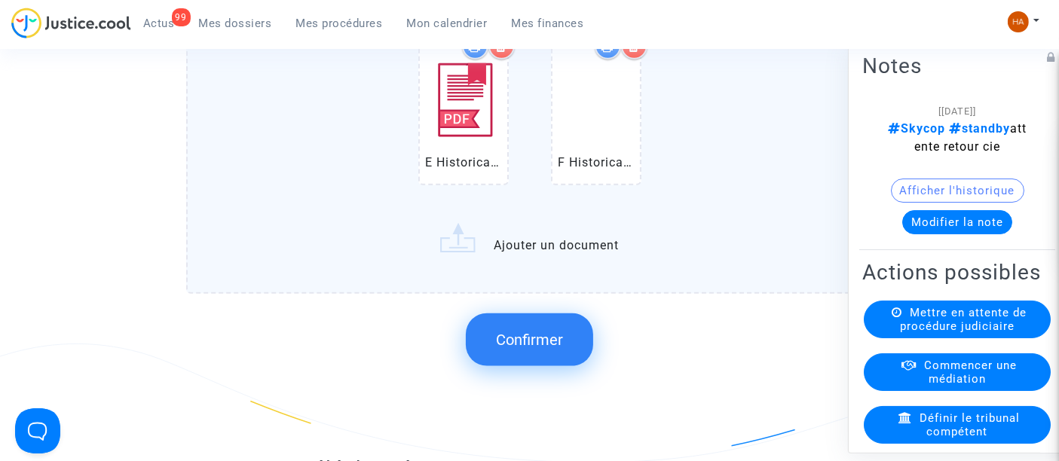
scroll to position [1789, 0]
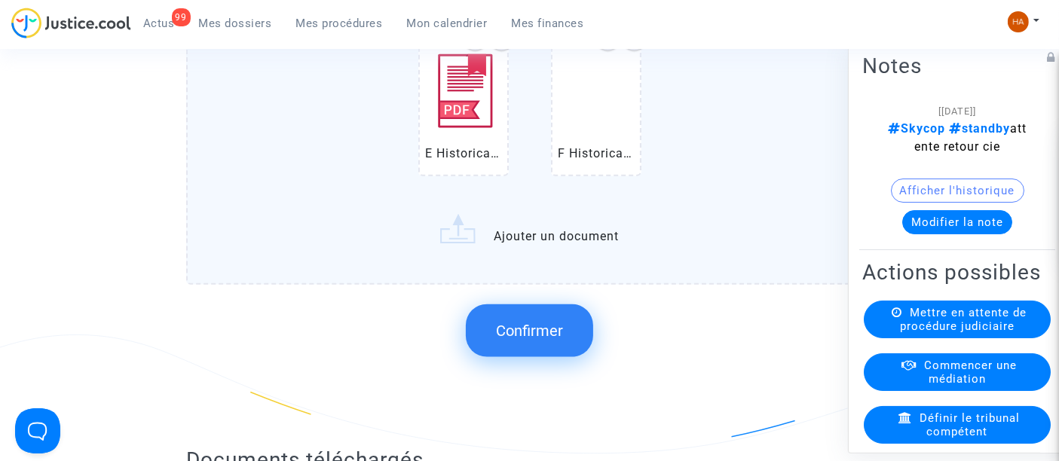
click at [523, 352] on button "Confirmer" at bounding box center [529, 330] width 127 height 53
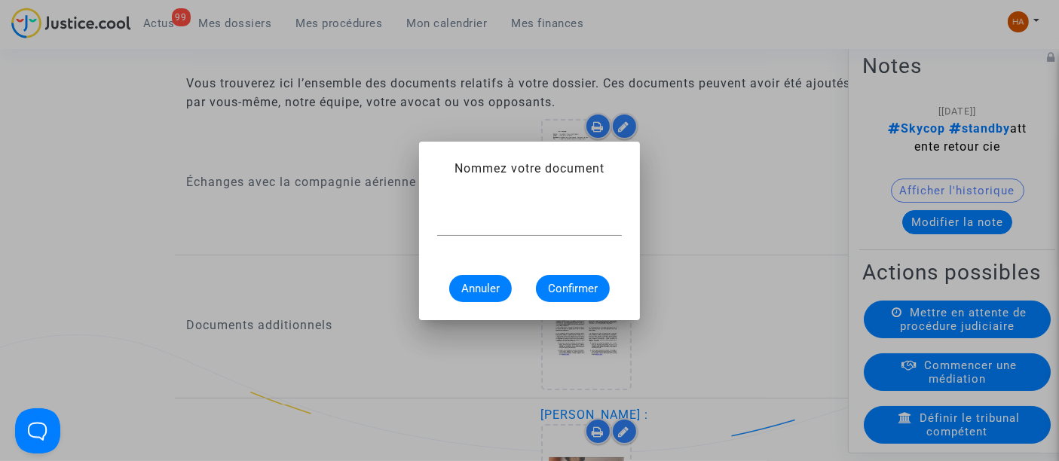
scroll to position [0, 0]
type input "Flightstats Lisbonne 30 juin 2024"
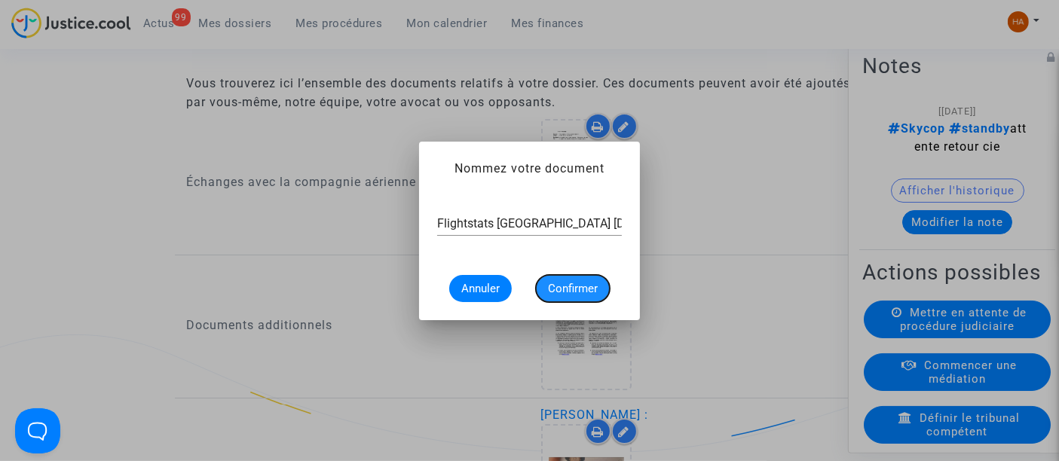
click at [569, 286] on span "Confirmer" at bounding box center [573, 289] width 50 height 14
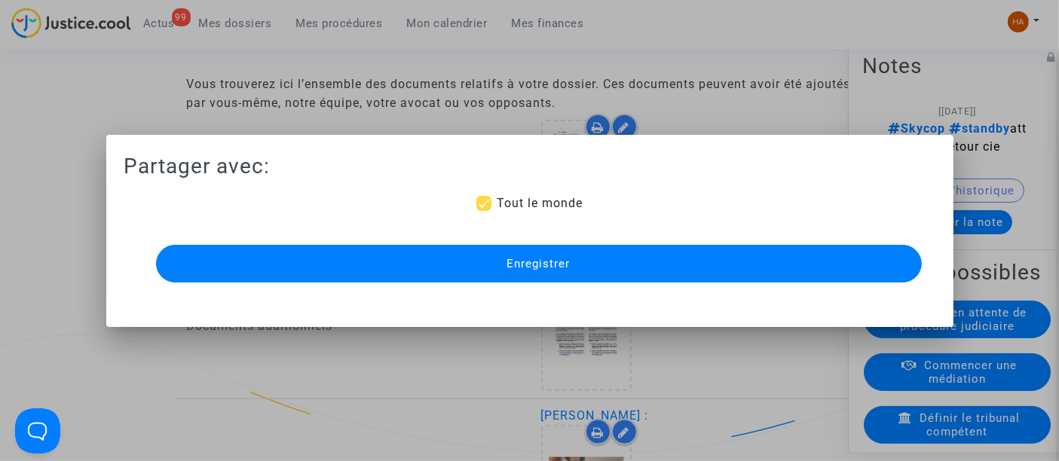
click at [600, 265] on button "Enregistrer" at bounding box center [538, 264] width 765 height 38
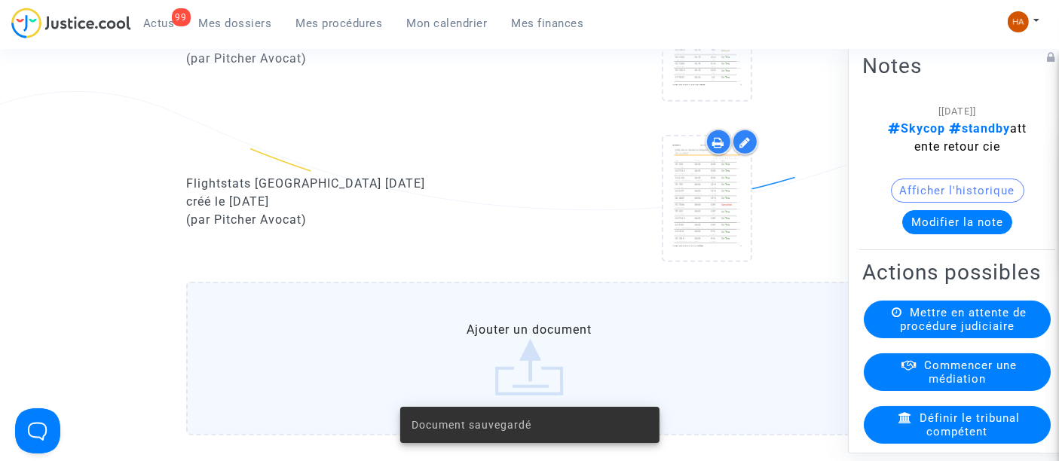
scroll to position [1446, 0]
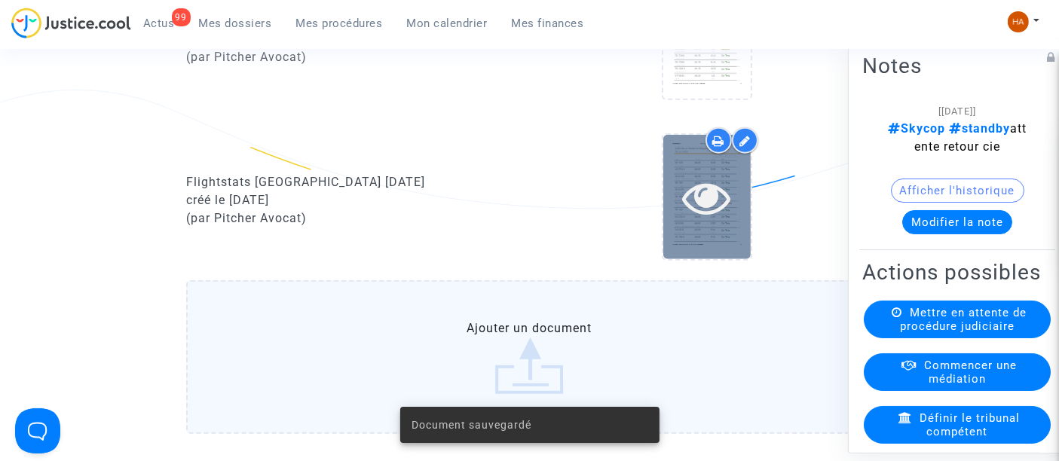
click at [716, 236] on div at bounding box center [706, 197] width 87 height 124
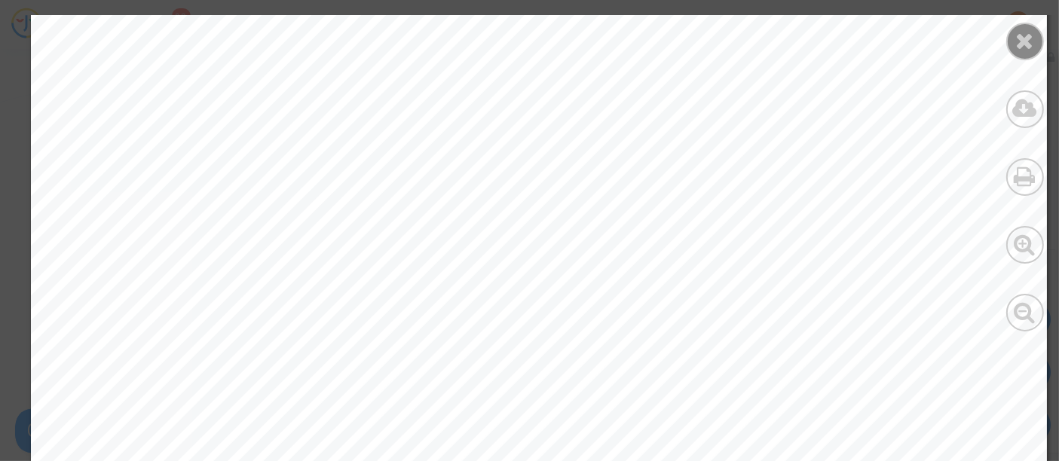
scroll to position [11073, 0]
click at [1033, 41] on icon at bounding box center [1025, 40] width 19 height 23
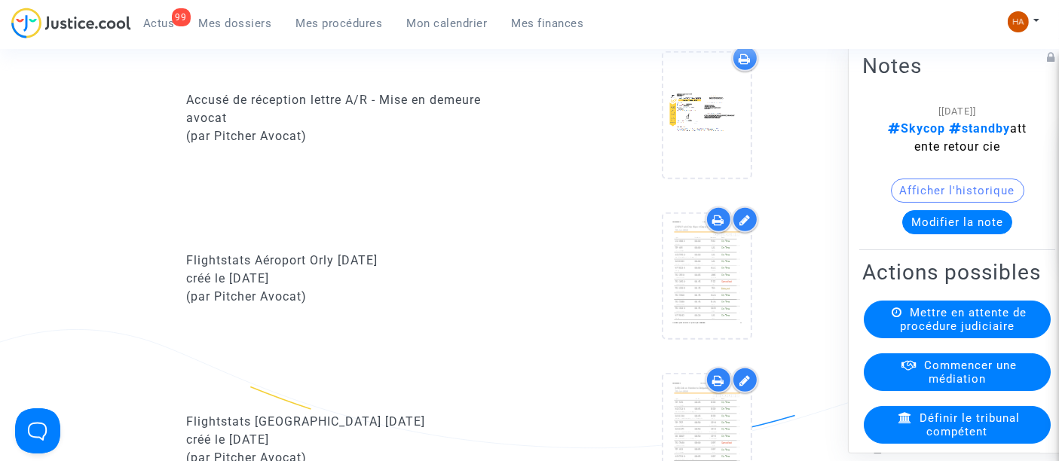
scroll to position [1208, 0]
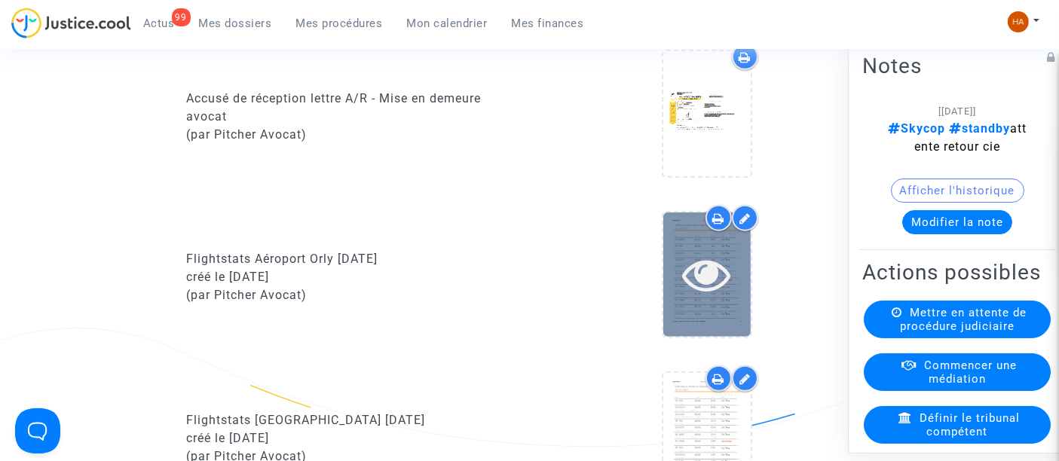
click at [716, 298] on icon at bounding box center [706, 274] width 49 height 48
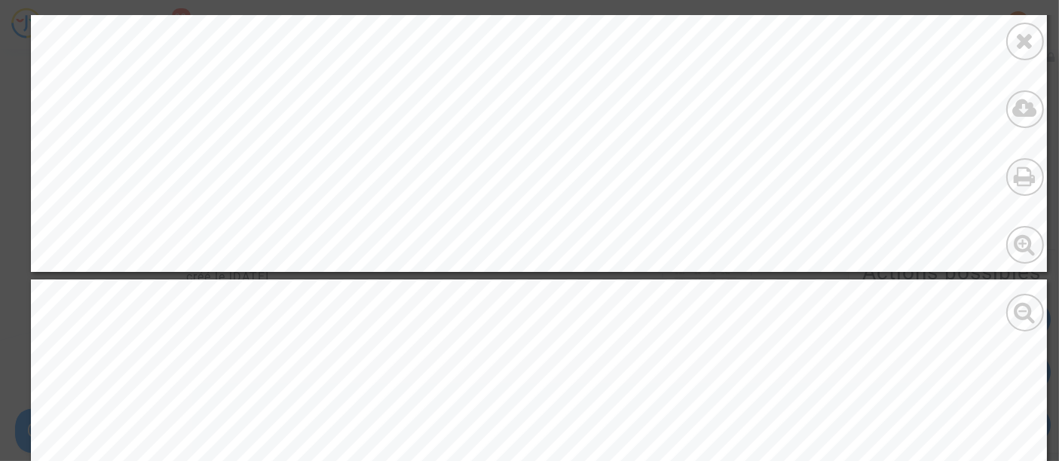
scroll to position [2623, 0]
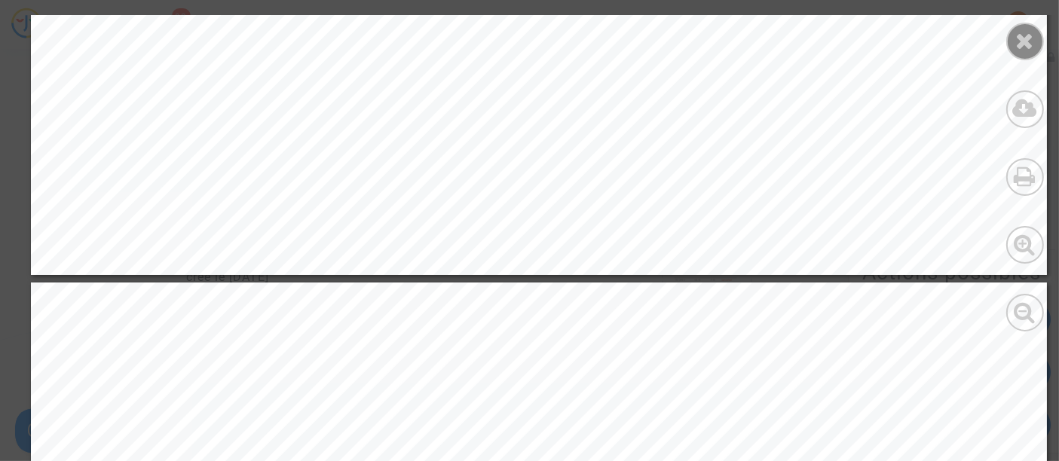
click at [1027, 39] on icon at bounding box center [1025, 40] width 19 height 23
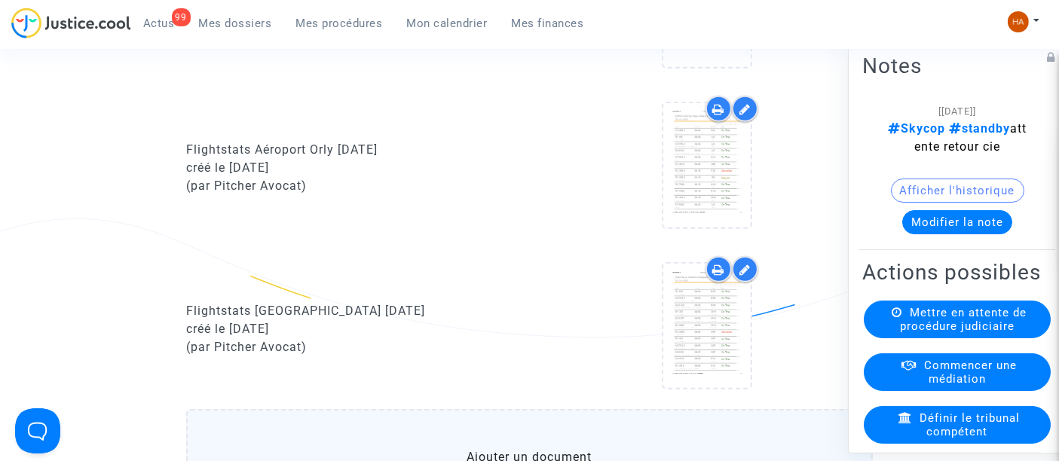
scroll to position [1375, 0]
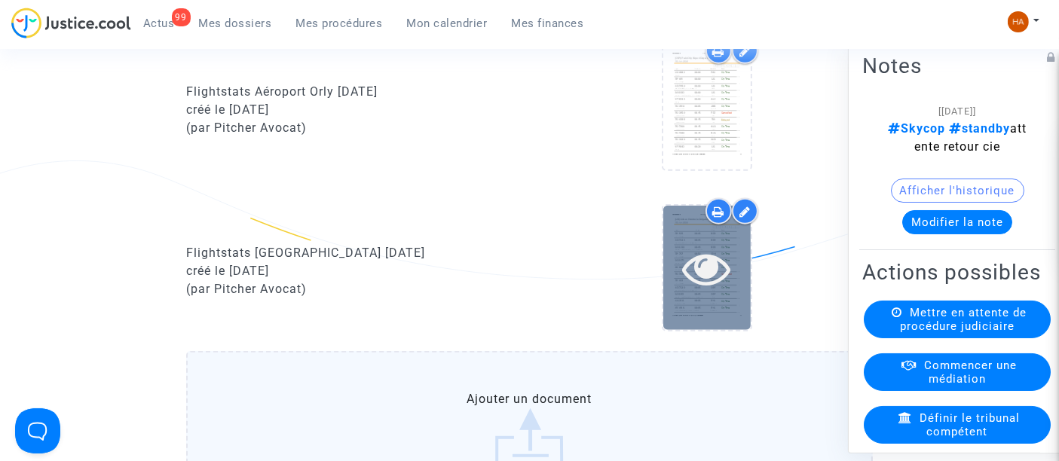
click at [731, 324] on div at bounding box center [706, 268] width 87 height 124
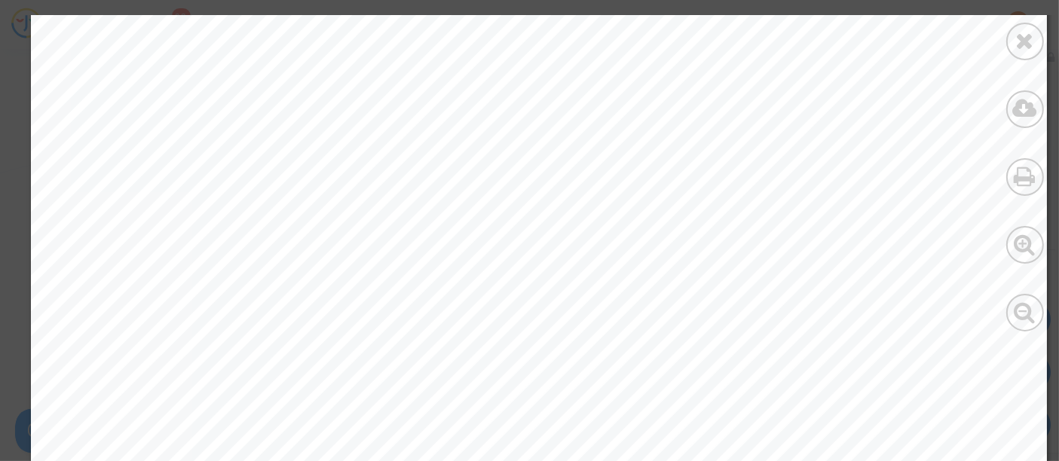
scroll to position [0, 0]
click at [1016, 38] on icon at bounding box center [1025, 40] width 19 height 23
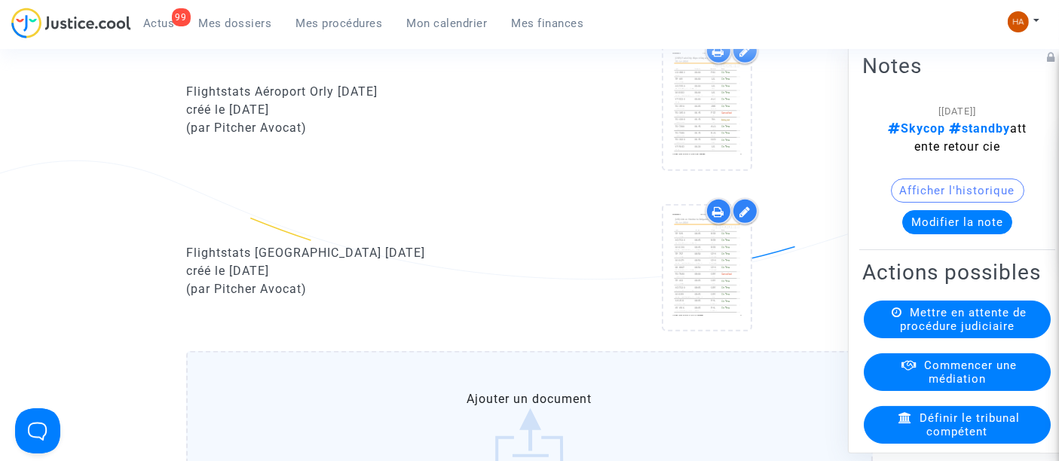
click at [909, 222] on button "Modifier la note" at bounding box center [957, 222] width 110 height 24
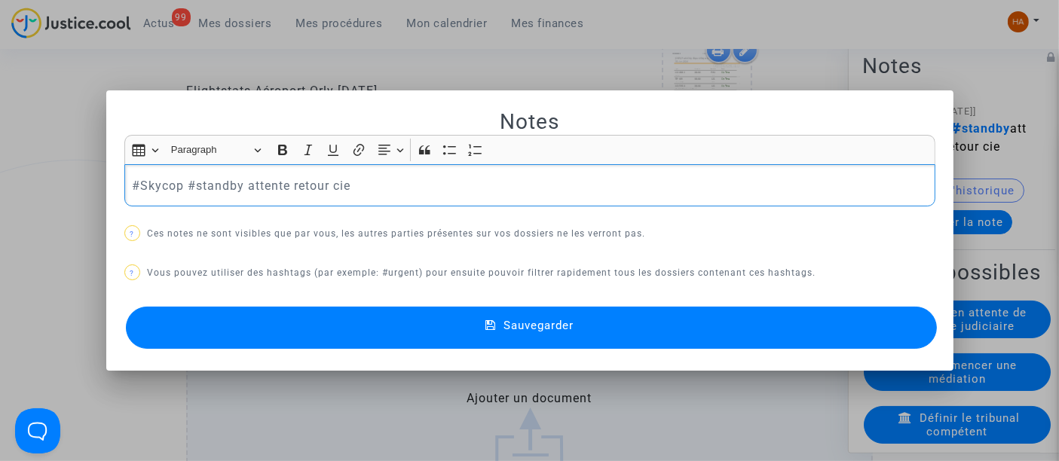
drag, startPoint x: 191, startPoint y: 188, endPoint x: 350, endPoint y: 196, distance: 158.4
click at [350, 196] on div "#Skycop #standby attente retour cie" at bounding box center [529, 185] width 811 height 42
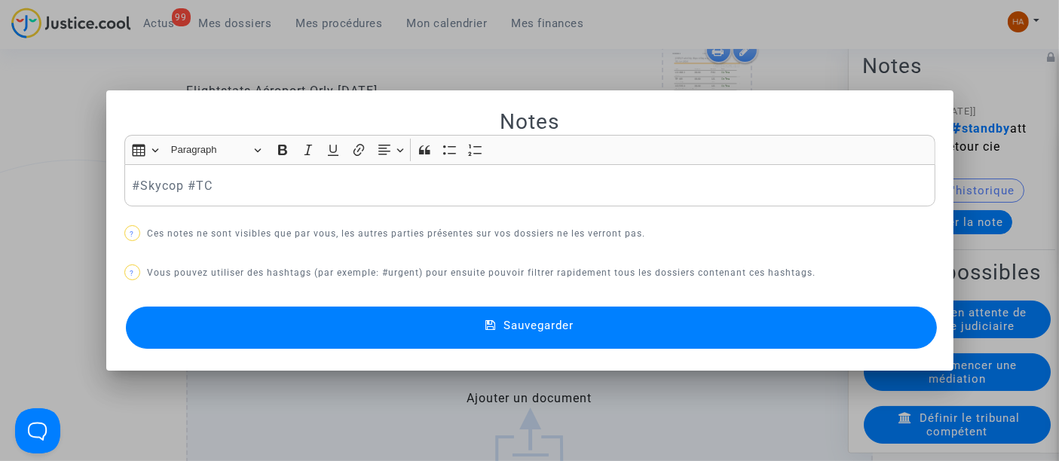
click at [362, 328] on button "Sauvegarder" at bounding box center [531, 328] width 811 height 42
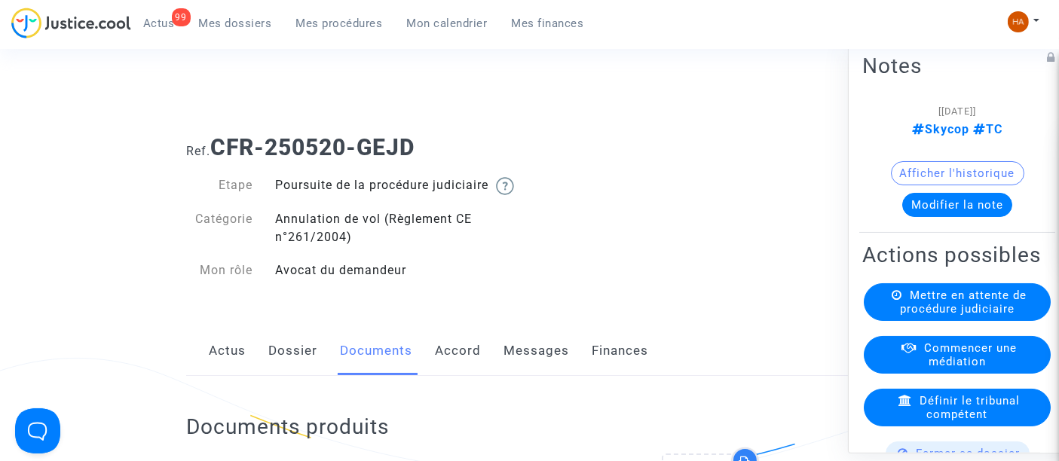
click at [240, 29] on span "Mes dossiers" at bounding box center [235, 24] width 73 height 14
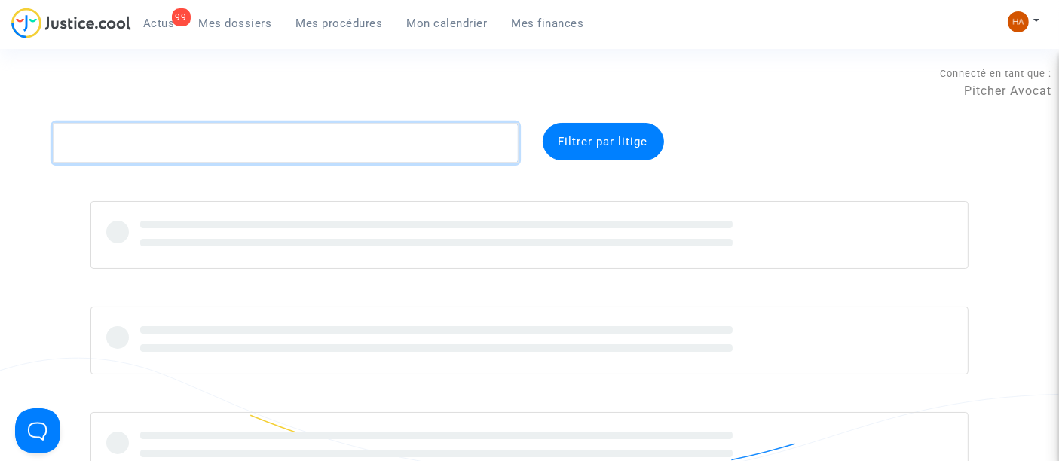
click at [157, 142] on textarea at bounding box center [285, 143] width 465 height 41
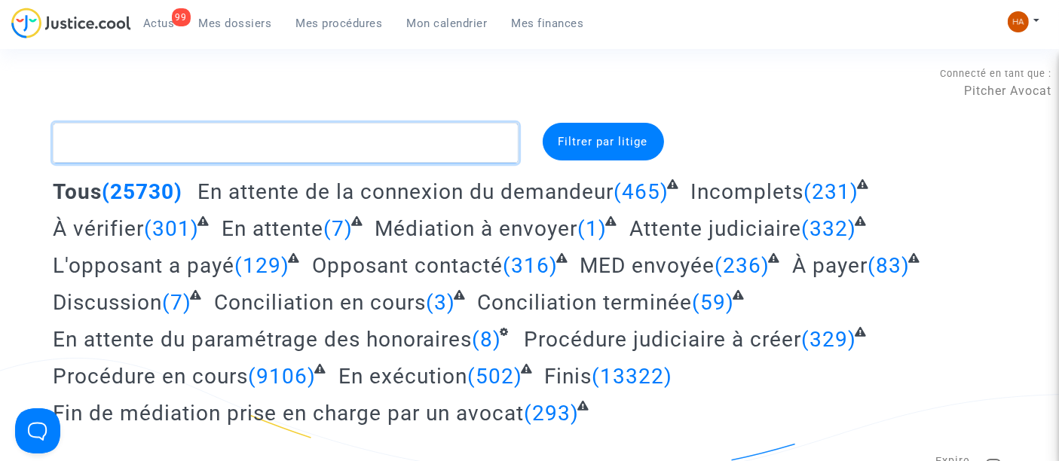
paste textarea "CFR-250529-FP3V"
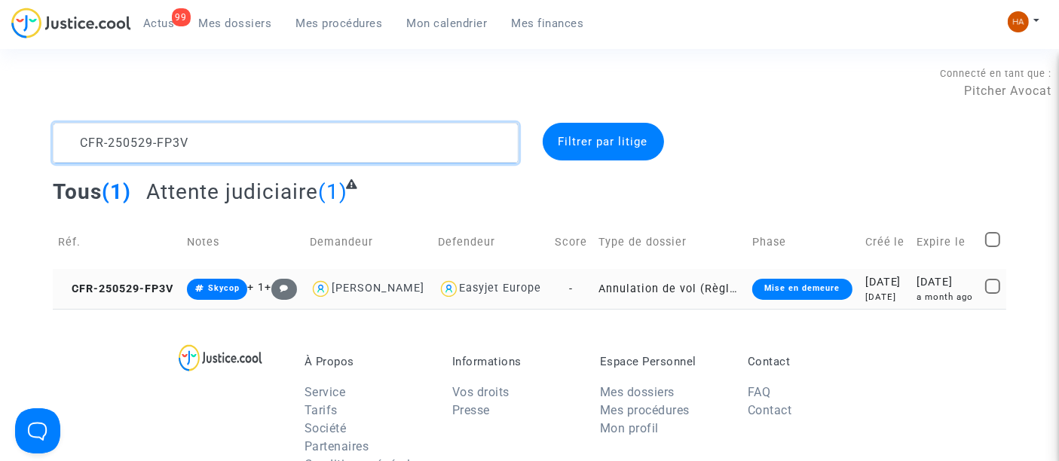
type textarea "CFR-250529-FP3V"
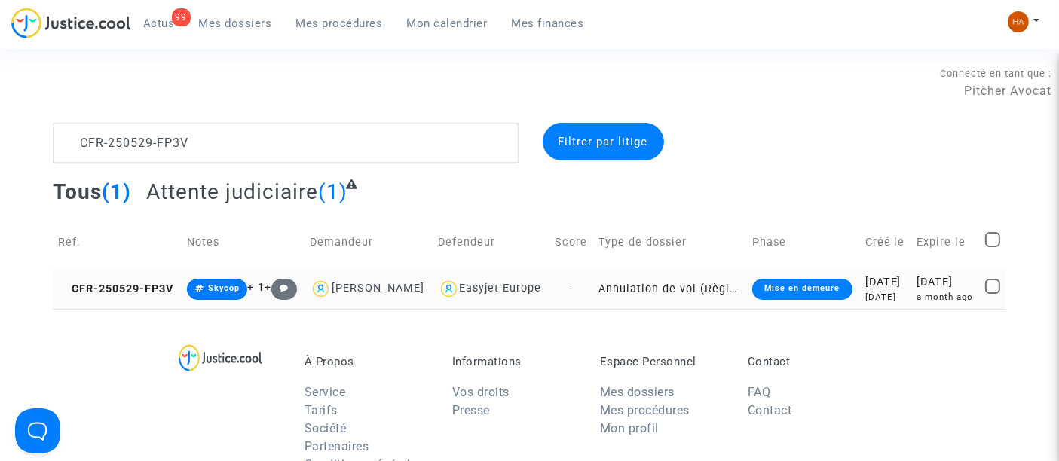
click at [575, 305] on td "-" at bounding box center [571, 289] width 44 height 40
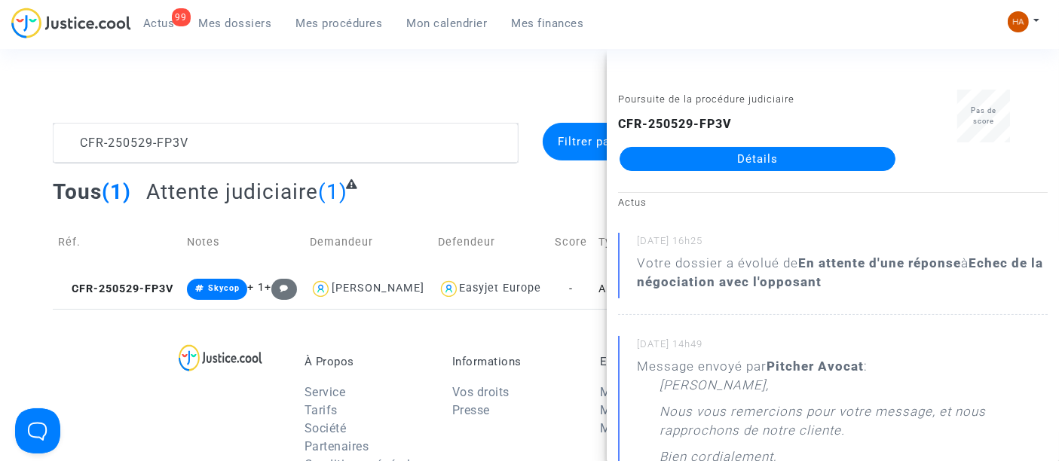
click at [744, 149] on link "Détails" at bounding box center [757, 159] width 276 height 24
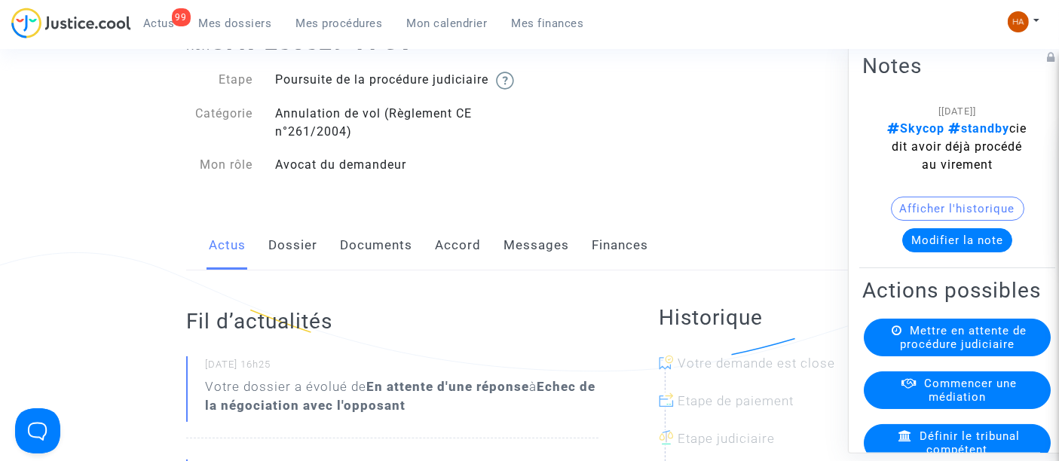
scroll to position [112, 0]
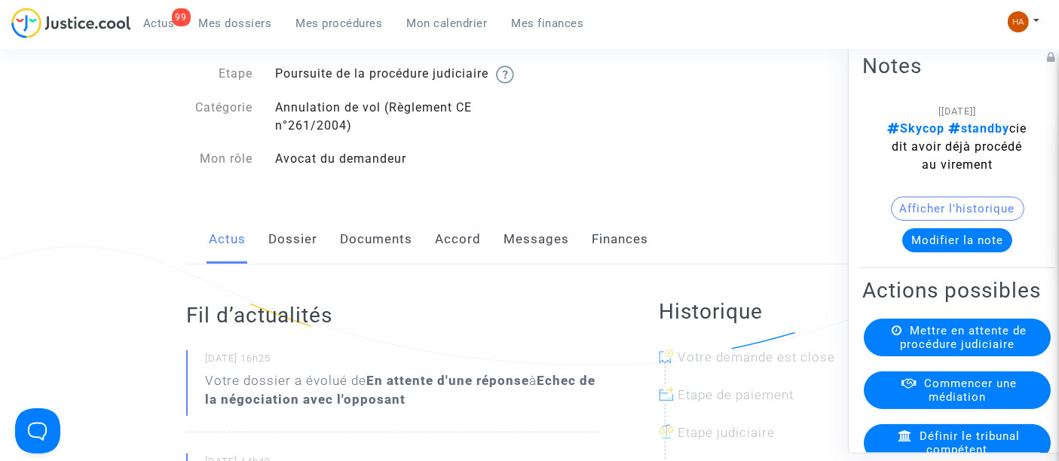
click at [539, 257] on link "Messages" at bounding box center [536, 240] width 66 height 50
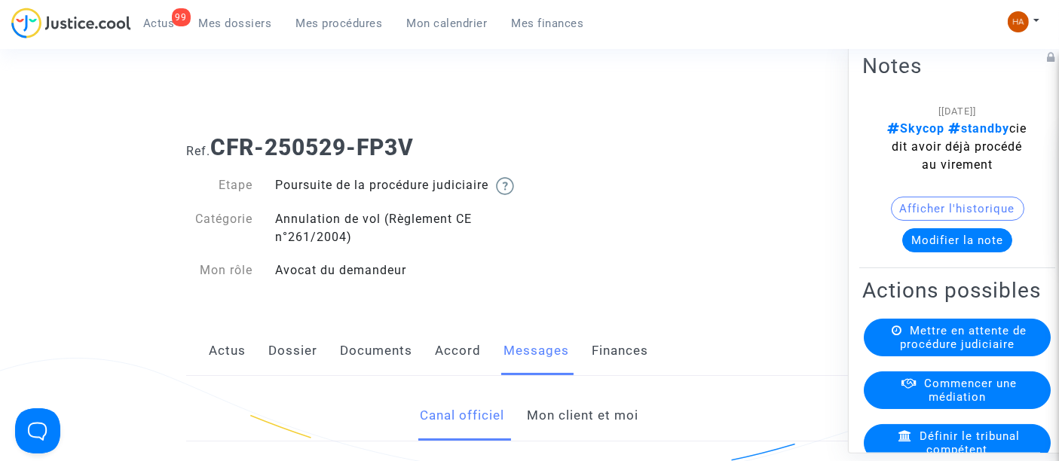
drag, startPoint x: 442, startPoint y: 128, endPoint x: 215, endPoint y: 156, distance: 229.2
click at [215, 156] on div "Ref. CFR-250529-FP3V" at bounding box center [529, 142] width 709 height 38
copy b "CFR-250529-FP3V"
click at [305, 370] on link "Dossier" at bounding box center [292, 351] width 49 height 50
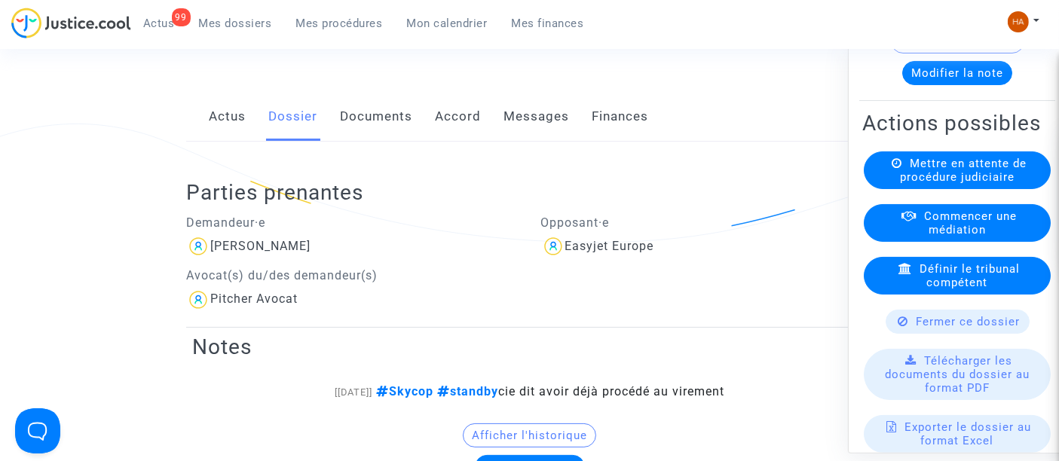
scroll to position [251, 0]
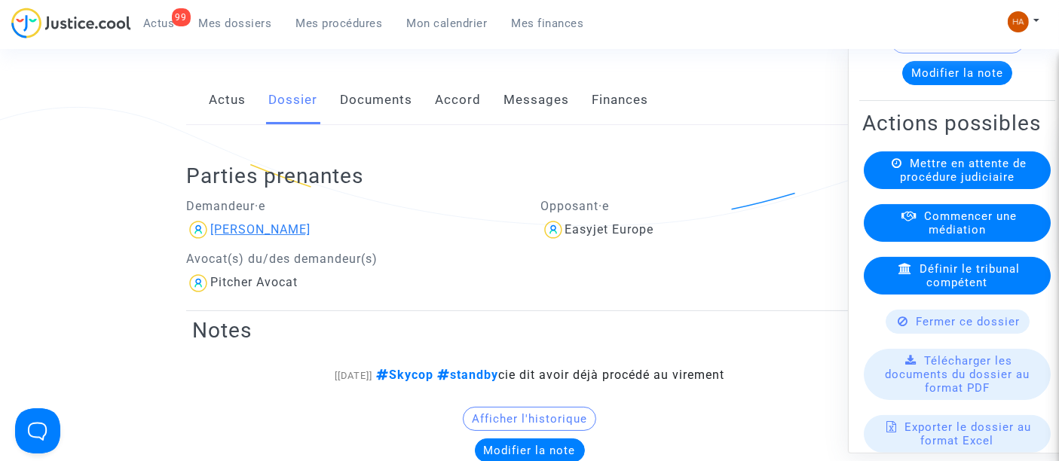
drag, startPoint x: 319, startPoint y: 252, endPoint x: 258, endPoint y: 247, distance: 61.2
click at [258, 242] on div "Djamel Sebbouh" at bounding box center [352, 230] width 332 height 24
copy div "Sebbouh"
click at [387, 124] on link "Documents" at bounding box center [376, 100] width 72 height 50
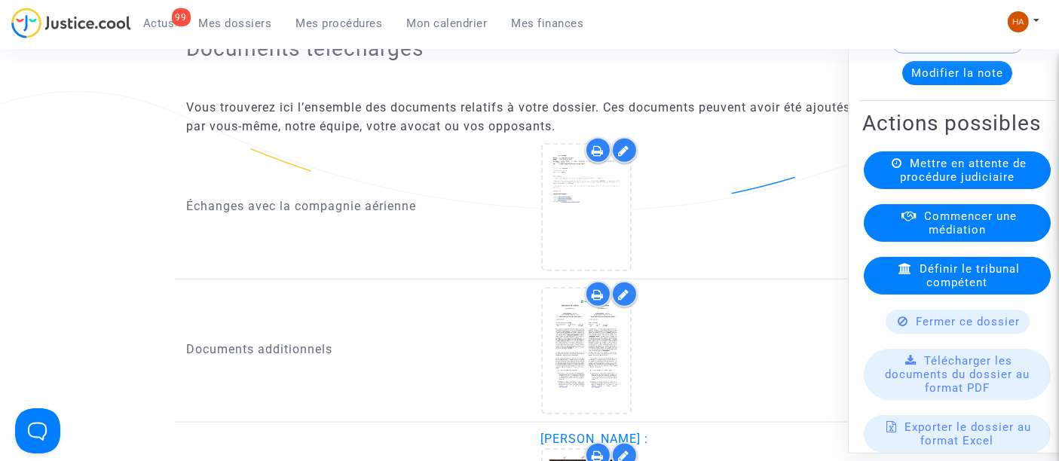
scroll to position [1422, 0]
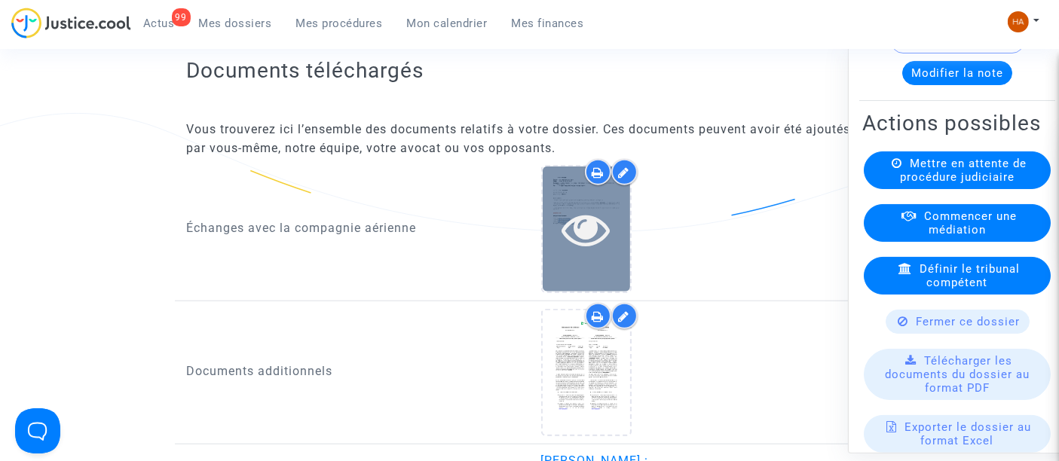
click at [574, 275] on div at bounding box center [585, 229] width 87 height 124
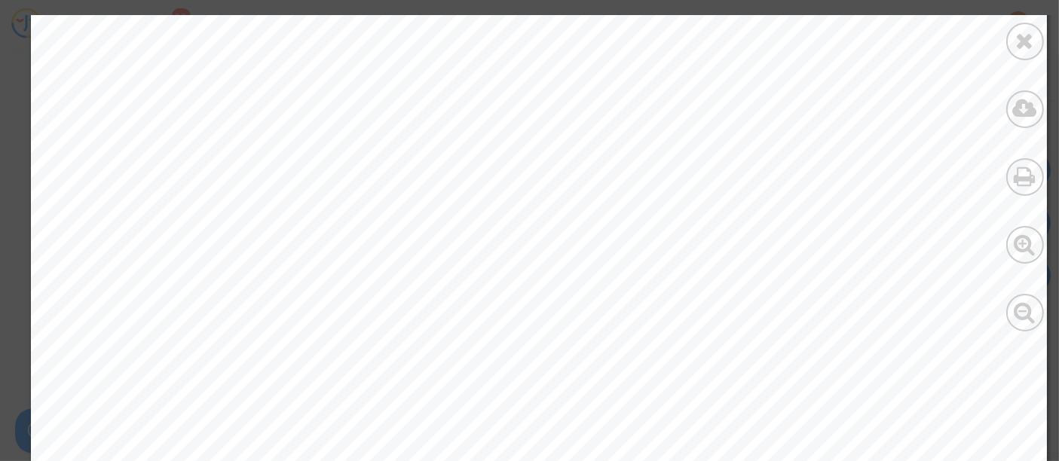
scroll to position [167, 0]
click at [1022, 53] on div at bounding box center [1025, 42] width 38 height 38
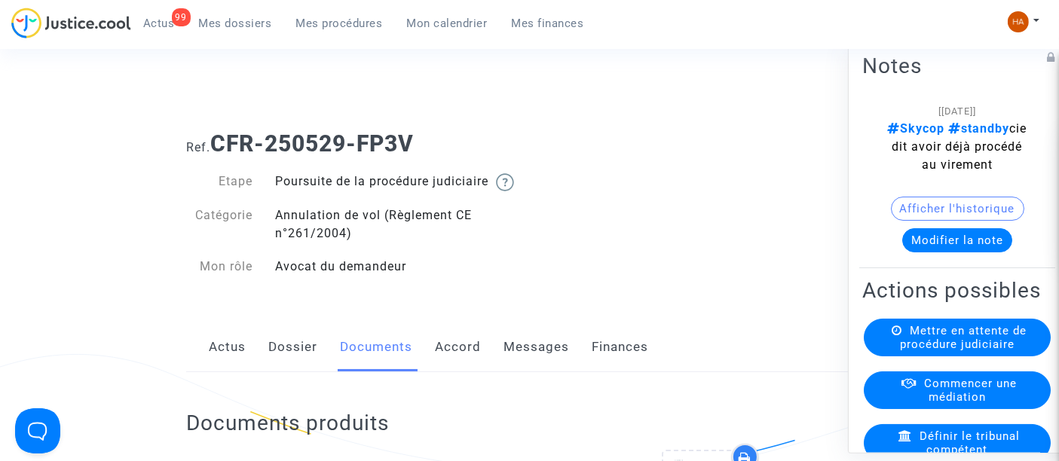
scroll to position [0, 0]
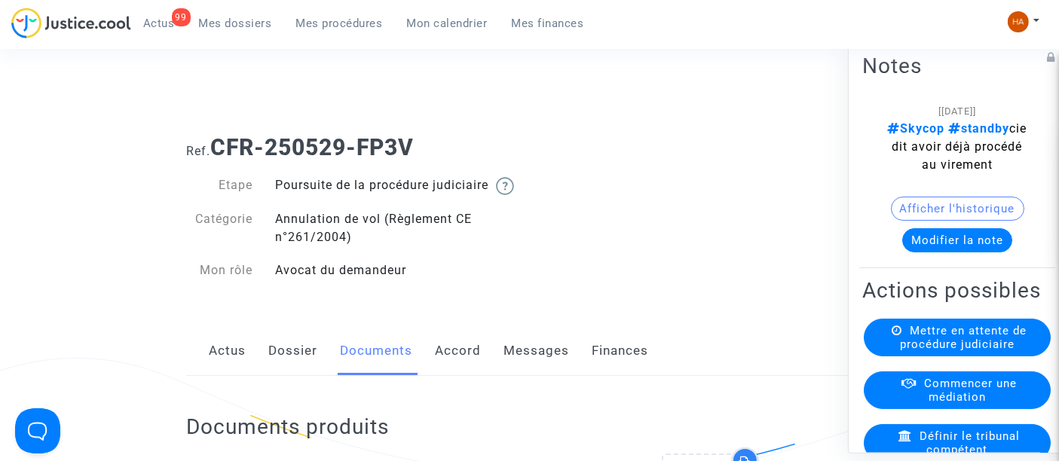
drag, startPoint x: 531, startPoint y: 368, endPoint x: 542, endPoint y: 358, distance: 15.5
click at [531, 368] on link "Messages" at bounding box center [536, 351] width 66 height 50
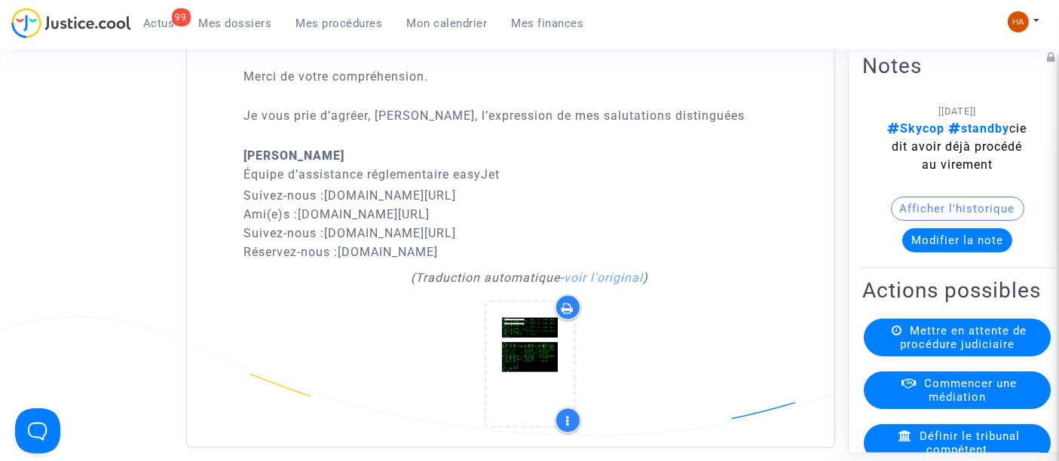
scroll to position [2397, 0]
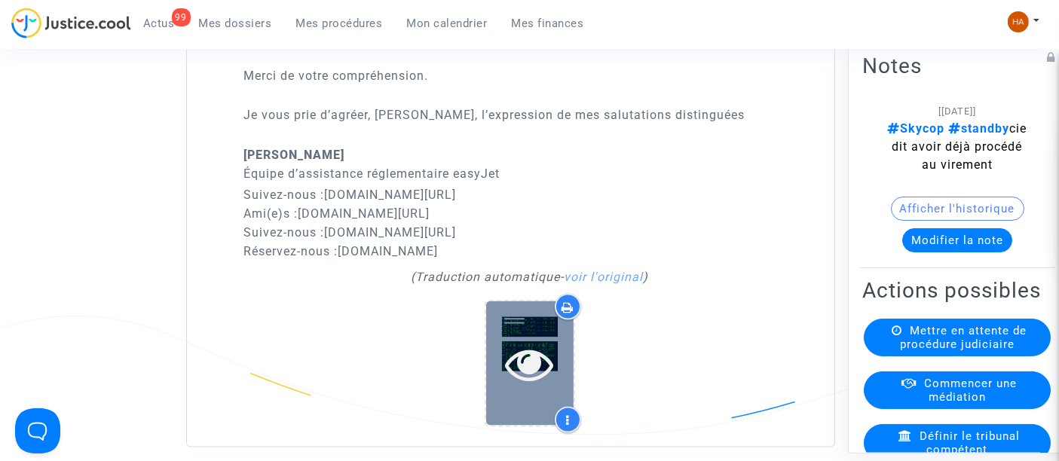
click at [546, 387] on icon at bounding box center [529, 364] width 49 height 48
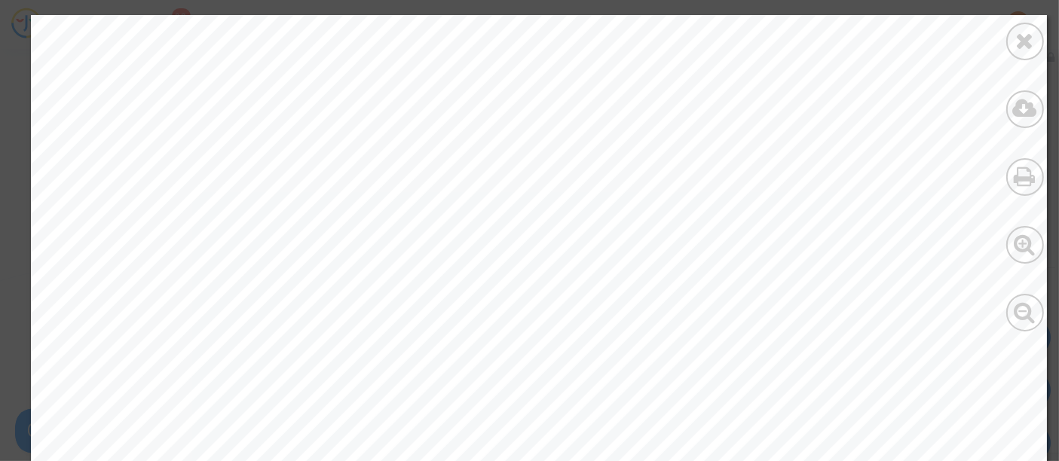
scroll to position [1823, 0]
click at [1027, 38] on icon at bounding box center [1025, 40] width 19 height 23
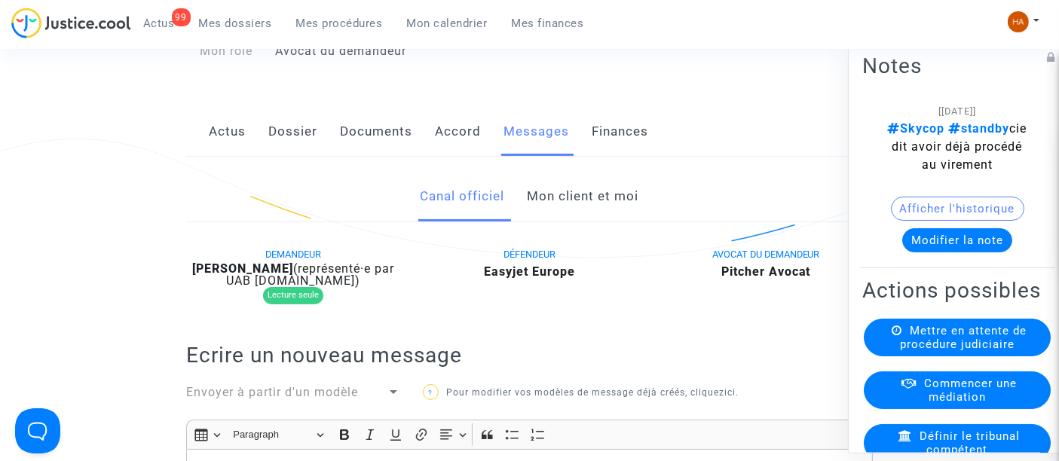
scroll to position [217, 0]
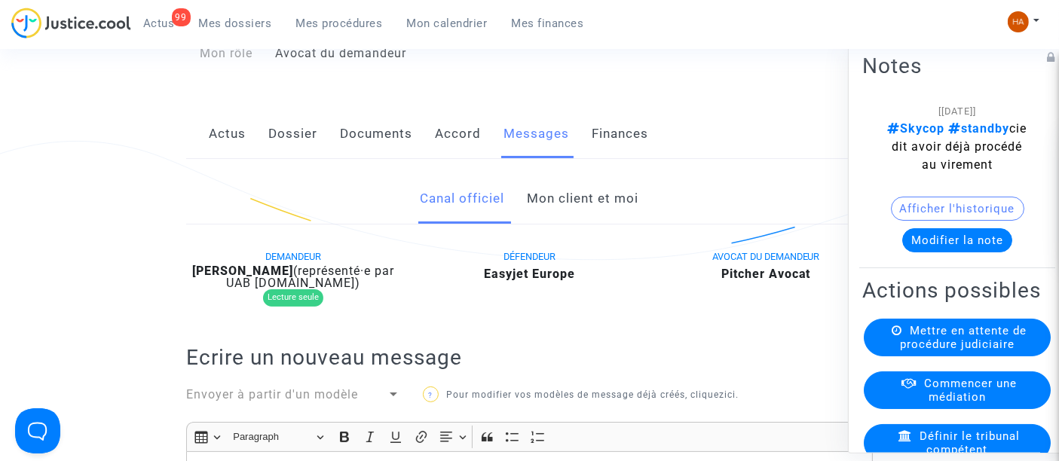
click at [559, 215] on link "Mon client et moi" at bounding box center [583, 199] width 112 height 50
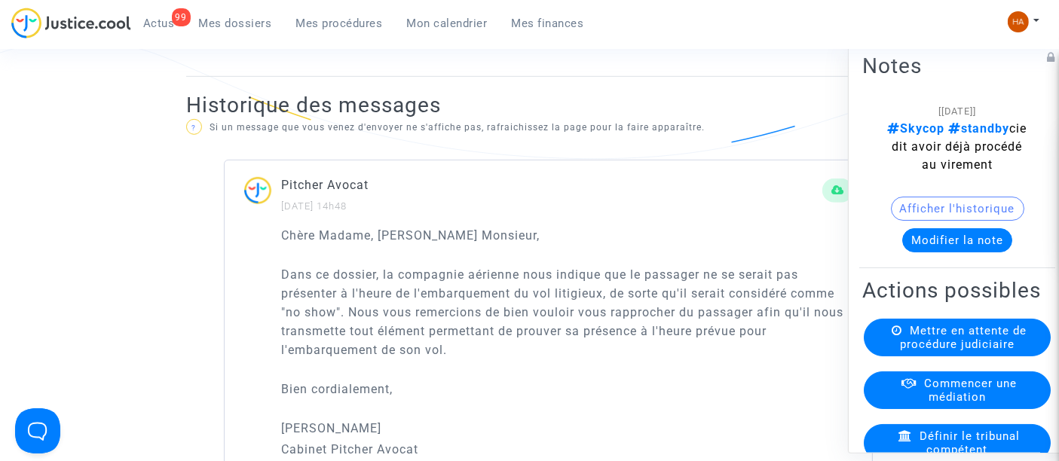
scroll to position [906, 0]
click at [934, 241] on button "Modifier la note" at bounding box center [957, 240] width 110 height 24
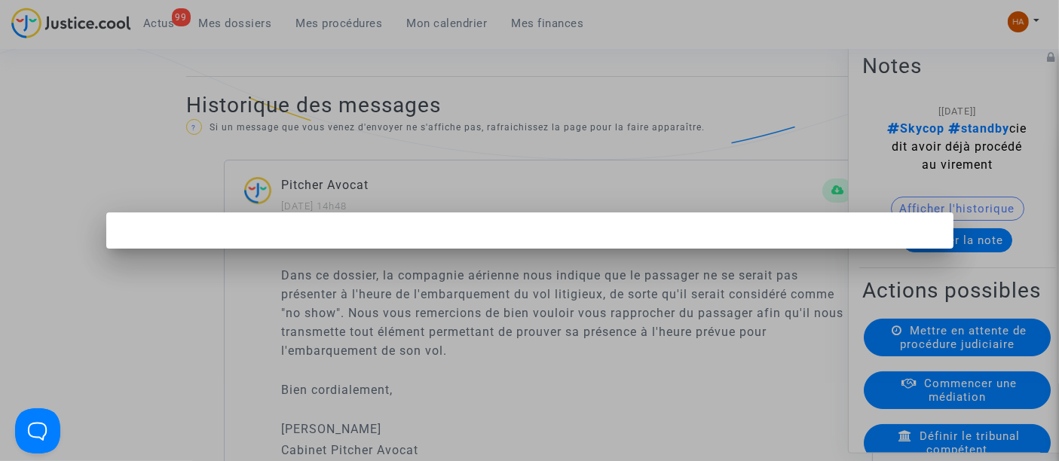
scroll to position [0, 0]
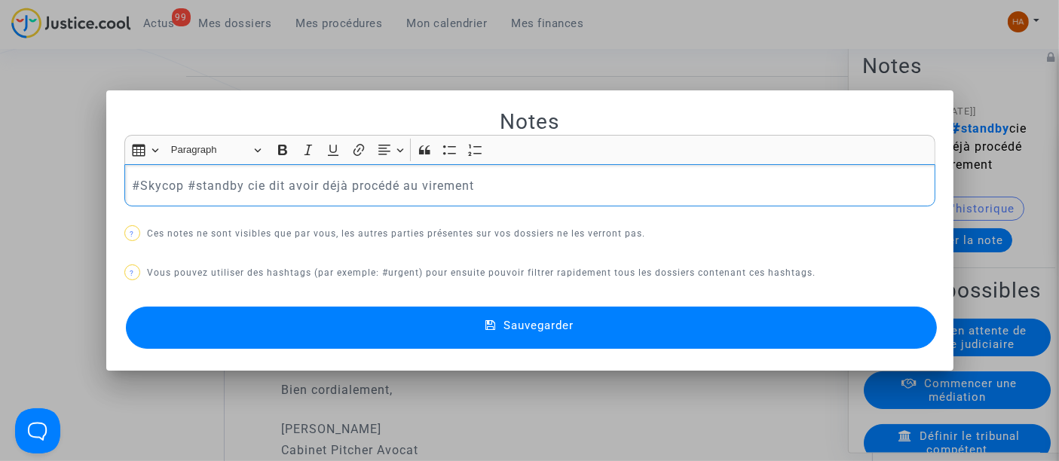
drag, startPoint x: 486, startPoint y: 182, endPoint x: 316, endPoint y: 184, distance: 169.5
click at [316, 184] on p "#Skycop #standby cie dit avoir déjà procédé au virement" at bounding box center [529, 185] width 795 height 19
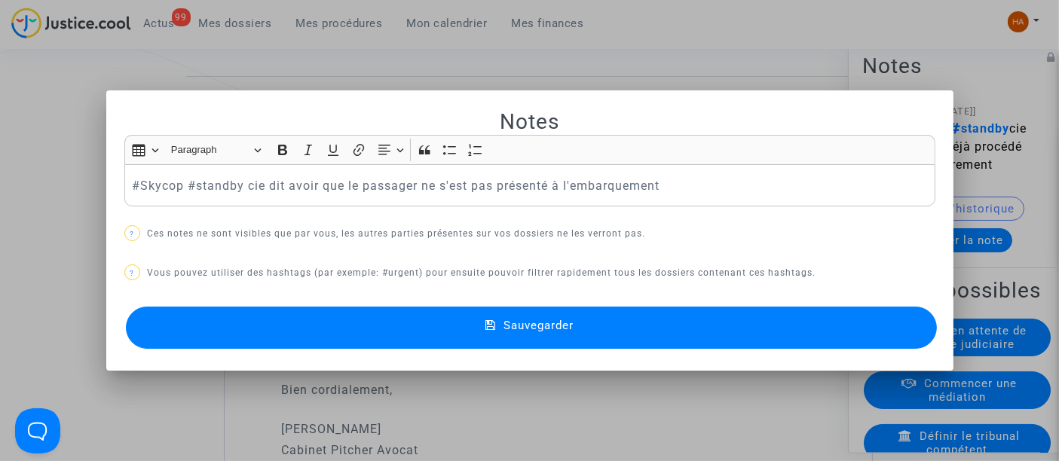
click at [499, 338] on button "Sauvegarder" at bounding box center [531, 328] width 811 height 42
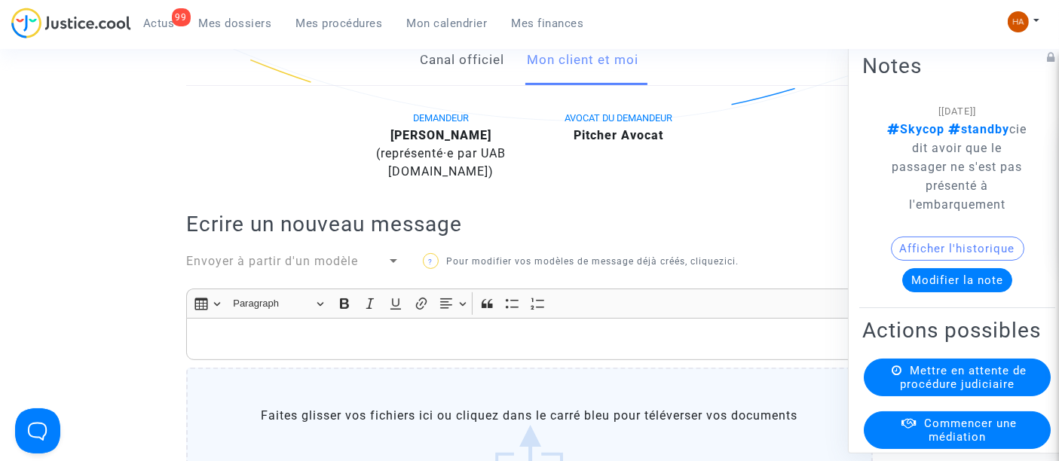
scroll to position [344, 0]
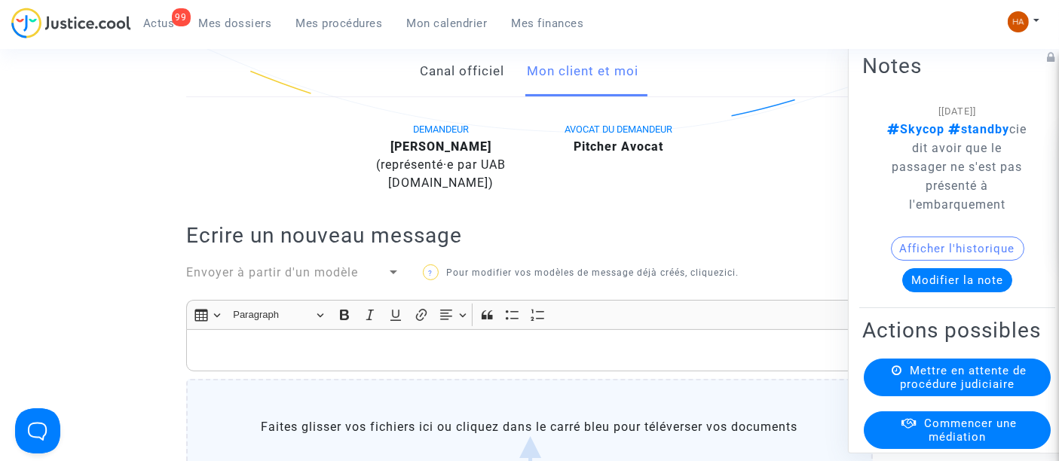
click at [273, 360] on p "Rich Text Editor, main" at bounding box center [529, 350] width 671 height 19
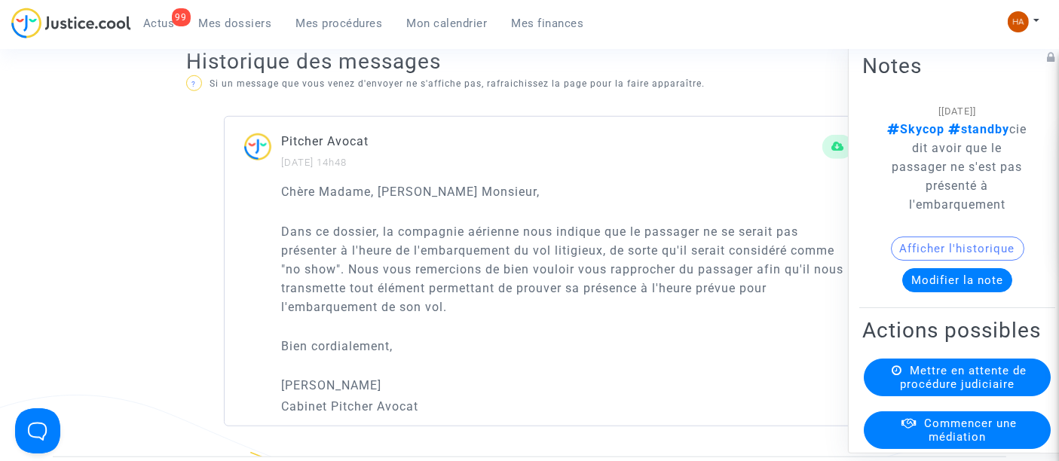
scroll to position [1192, 0]
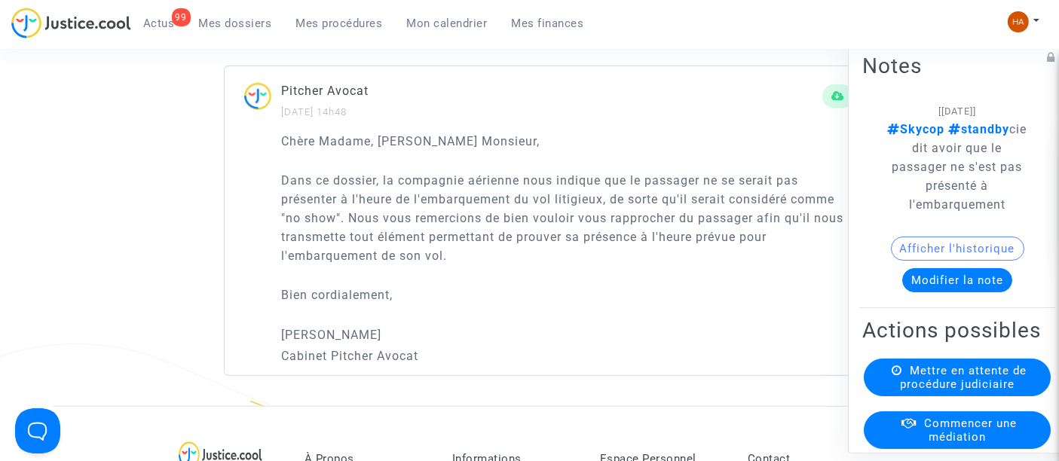
drag, startPoint x: 347, startPoint y: 233, endPoint x: 452, endPoint y: 270, distance: 111.0
click at [452, 265] on p "Dans ce dossier, la compagnie aérienne nous indique que le passager ne se serai…" at bounding box center [567, 218] width 572 height 94
copy p "Nous vous remercions de bien vouloir vous rapprocher du passager afin qu'il nou…"
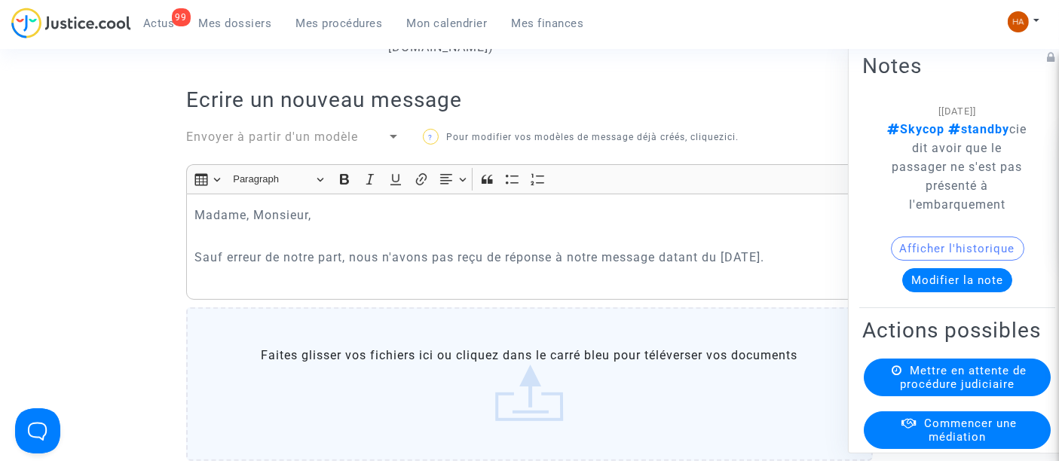
scroll to position [477, 0]
click at [378, 302] on div "Madame, Monsieur, Sauf erreur de notre part, nous n'avons pas reçu de réponse à…" at bounding box center [529, 249] width 686 height 105
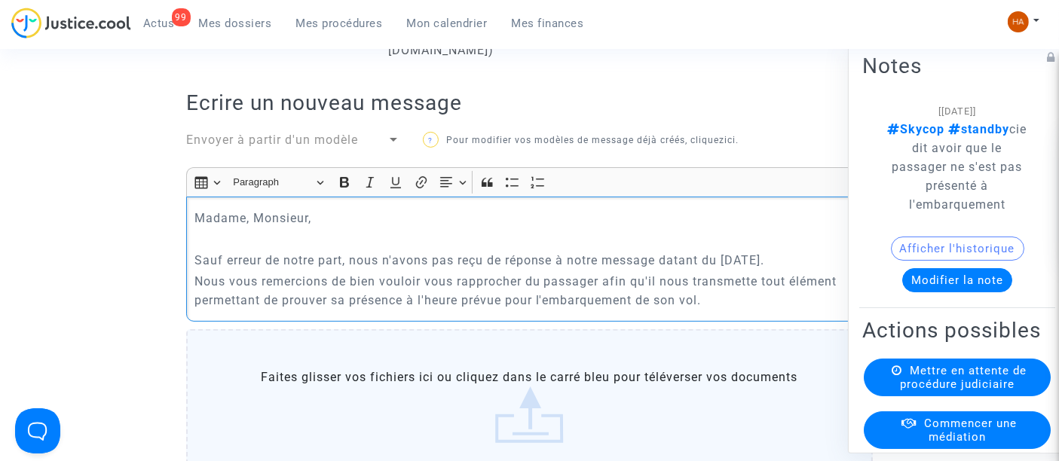
click at [735, 310] on p "Nous vous remercions de bien vouloir vous rapprocher du passager afin qu'il nou…" at bounding box center [529, 291] width 671 height 38
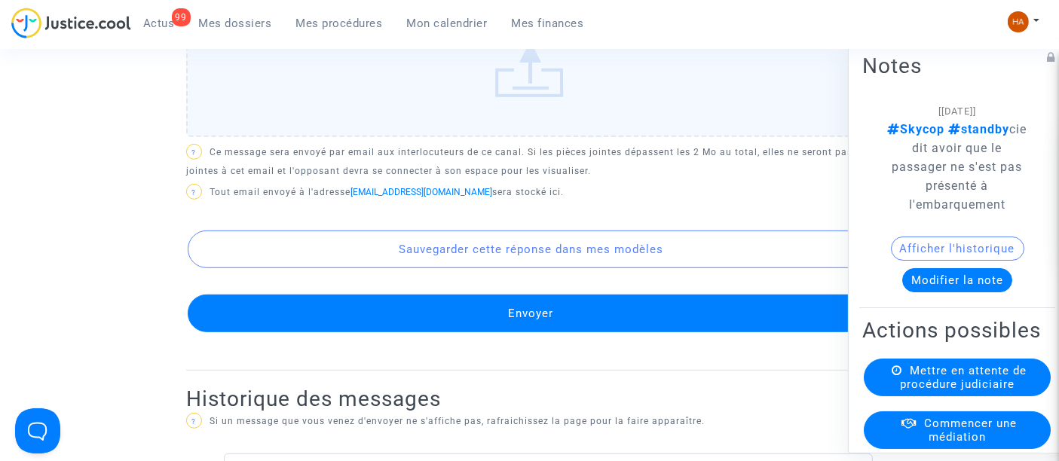
scroll to position [930, 0]
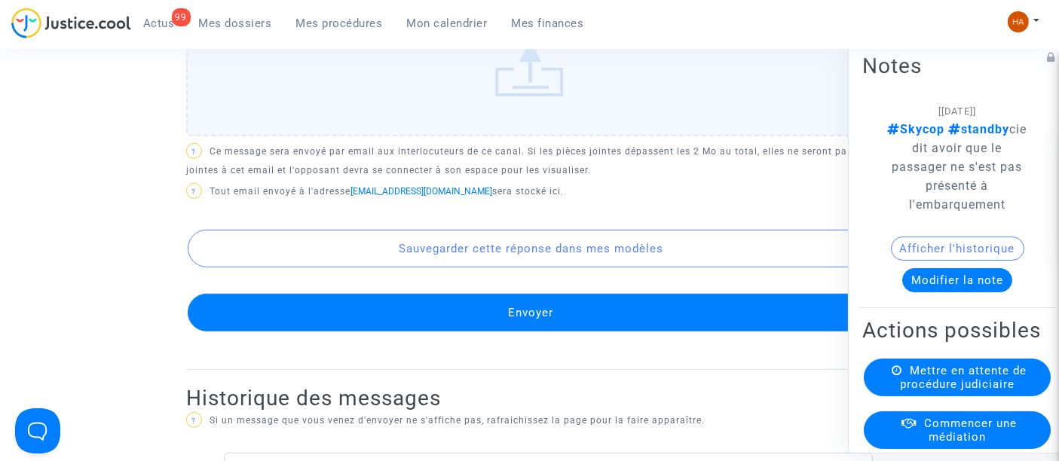
click at [607, 324] on button "Envoyer" at bounding box center [531, 313] width 686 height 38
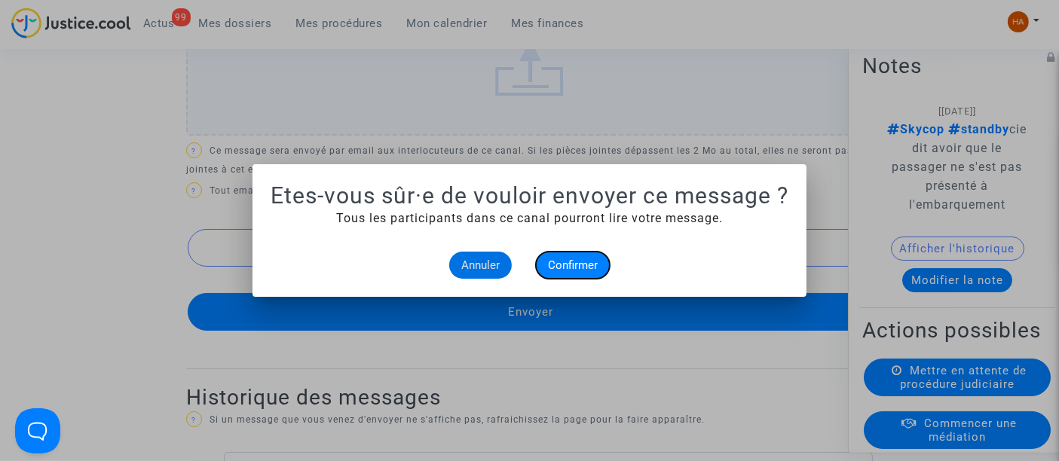
click at [573, 262] on span "Confirmer" at bounding box center [573, 265] width 50 height 14
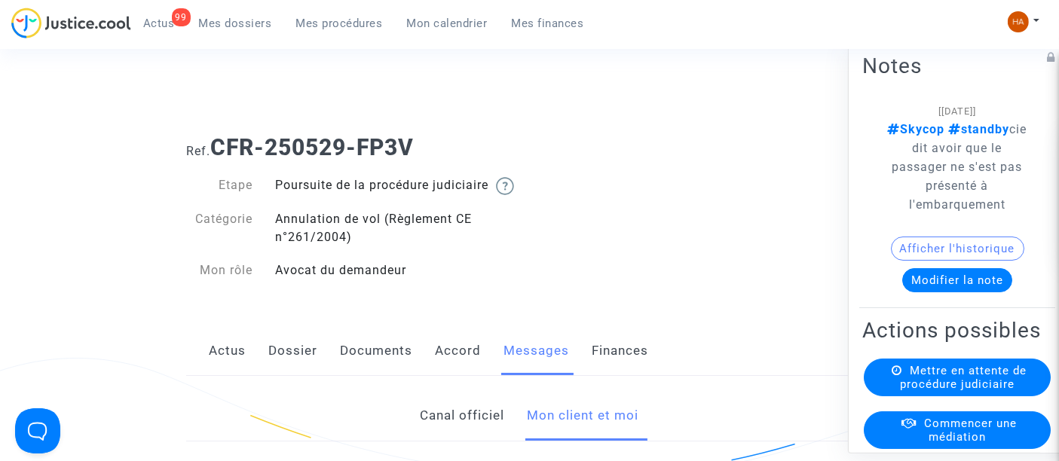
drag, startPoint x: 448, startPoint y: 141, endPoint x: 213, endPoint y: 145, distance: 235.1
click at [213, 145] on h1 "Ref. CFR-250529-FP3V" at bounding box center [529, 147] width 686 height 27
copy b "CFR-250529-FP3V"
drag, startPoint x: 885, startPoint y: 145, endPoint x: 998, endPoint y: 205, distance: 127.7
click at [998, 205] on p "Skycop standby cie dit avoir que le passager ne s'est pas présenté à l'embarque…" at bounding box center [957, 167] width 145 height 94
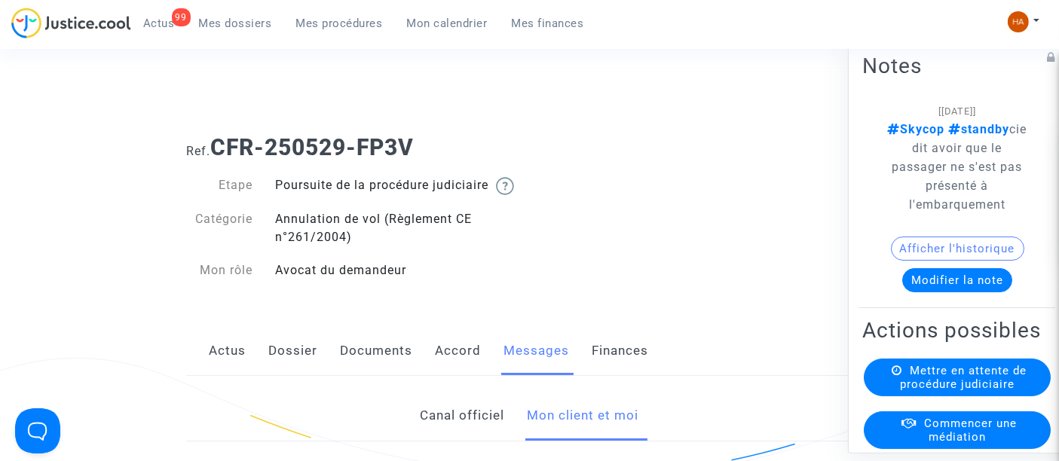
copy span "cie dit avoir que le passager ne s'est pas présenté à l'embarquement"
click at [252, 26] on span "Mes dossiers" at bounding box center [235, 24] width 73 height 14
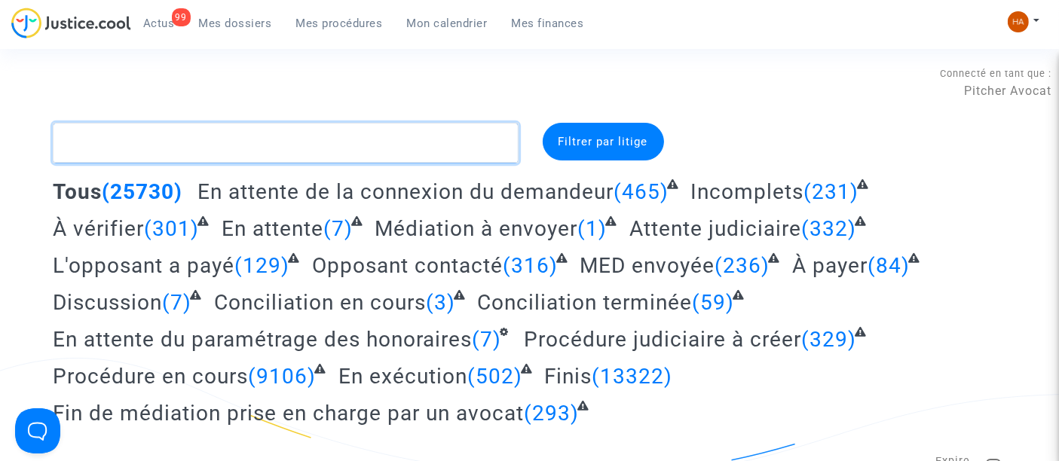
click at [188, 142] on textarea at bounding box center [285, 143] width 465 height 41
paste textarea "CFR-250505-8EKG"
click at [188, 142] on textarea at bounding box center [285, 143] width 465 height 41
type textarea "CFR-250505-8EKG"
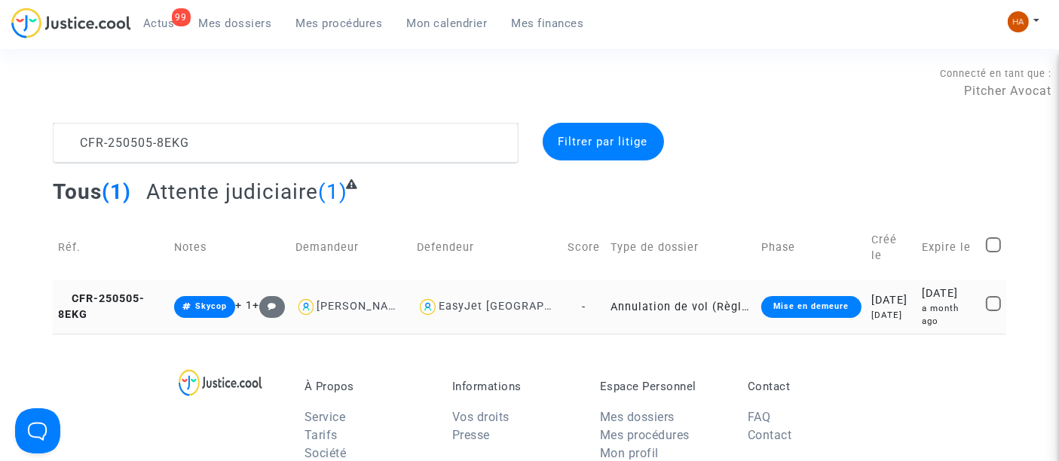
click at [622, 304] on td "Annulation de vol (Règlement CE n°261/2004)" at bounding box center [680, 306] width 151 height 53
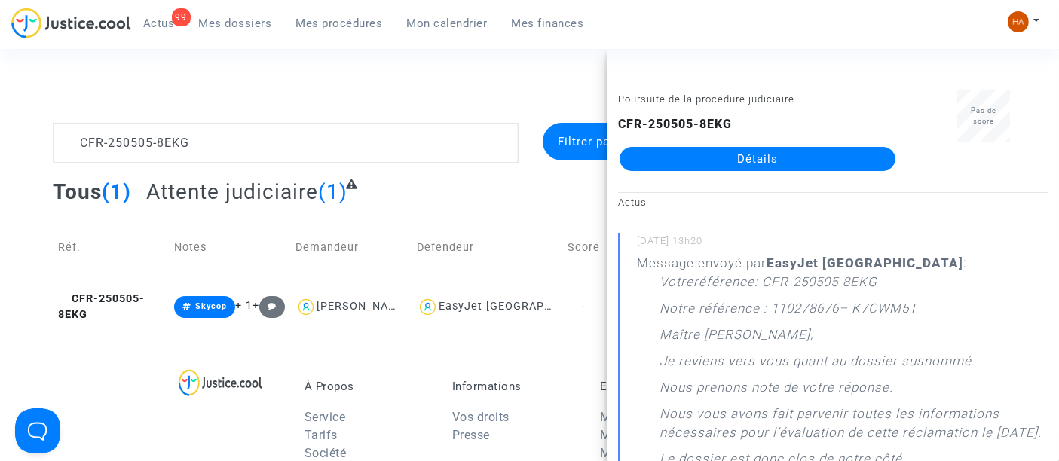
click at [727, 163] on link "Détails" at bounding box center [757, 159] width 276 height 24
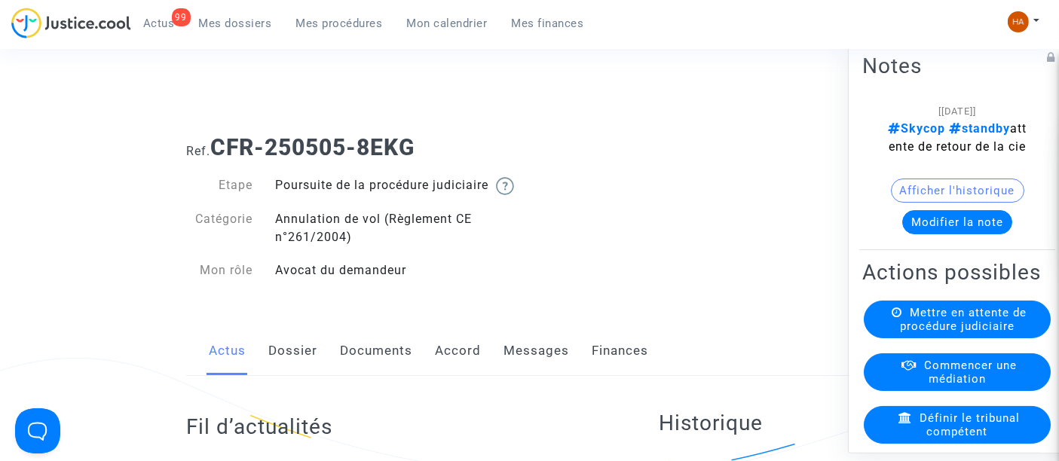
click at [298, 374] on link "Dossier" at bounding box center [292, 351] width 49 height 50
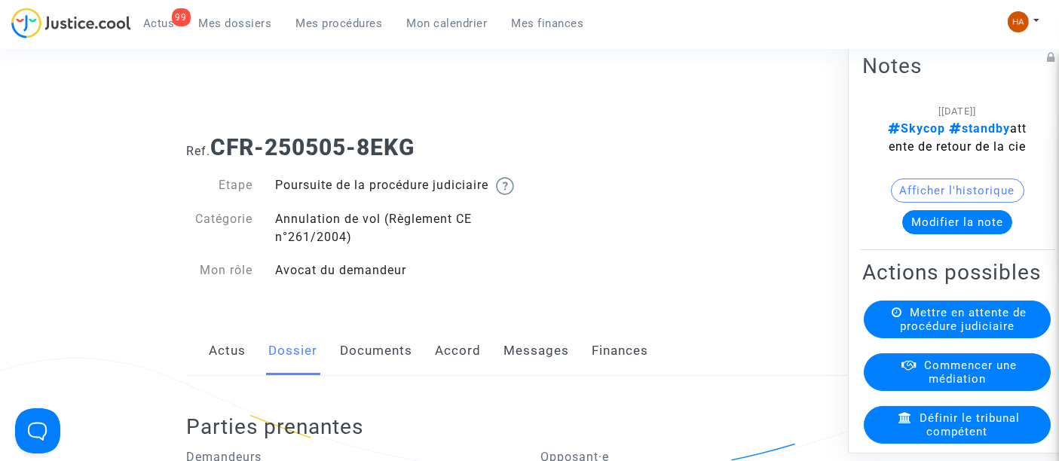
click at [527, 371] on link "Messages" at bounding box center [536, 351] width 66 height 50
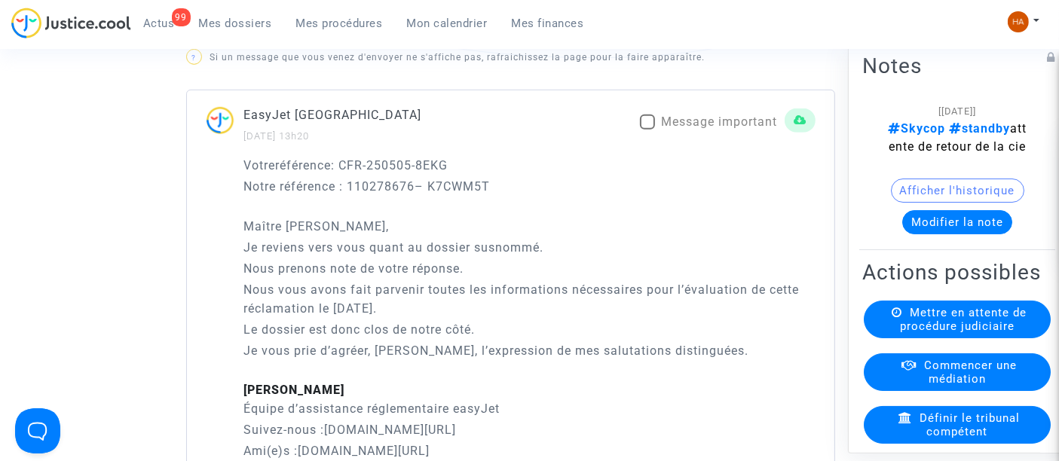
scroll to position [998, 0]
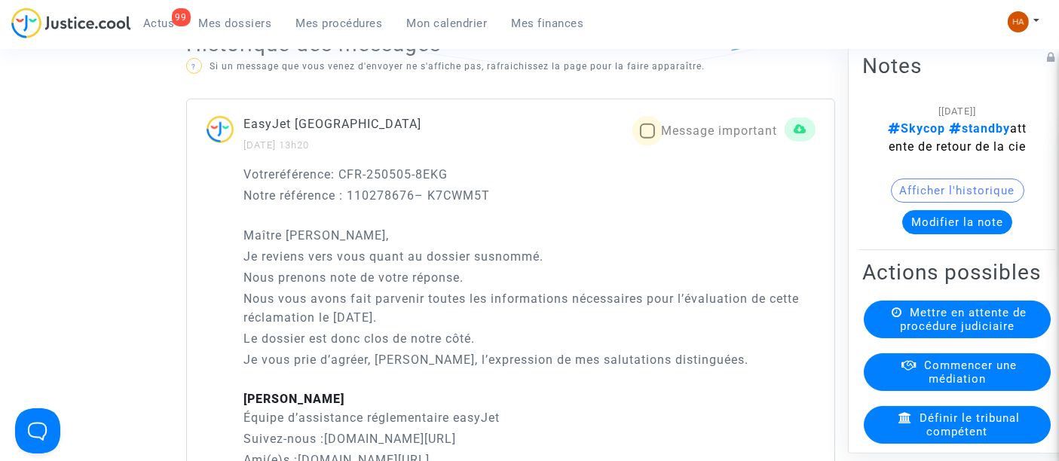
click at [651, 139] on span at bounding box center [647, 131] width 15 height 15
click at [647, 139] on input "Message important" at bounding box center [646, 139] width 1 height 1
checkbox input "true"
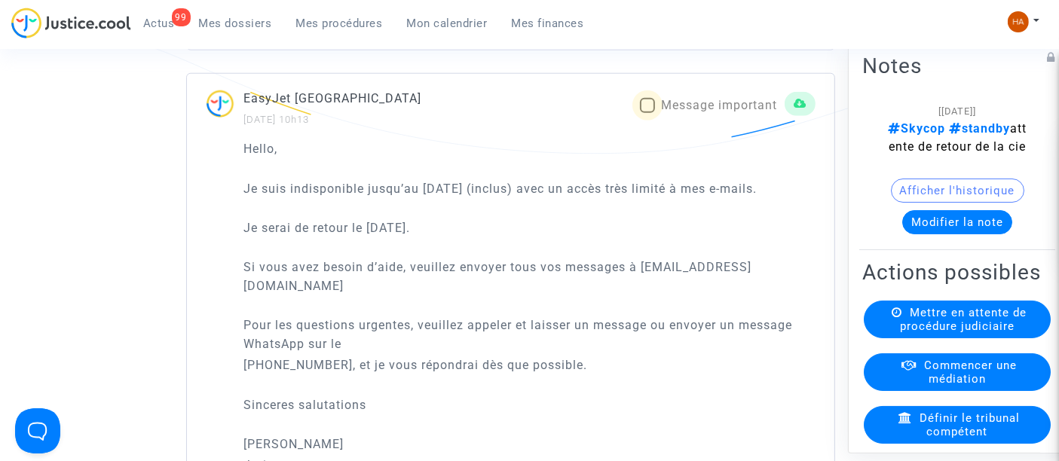
click at [648, 113] on span at bounding box center [647, 105] width 15 height 15
click at [647, 114] on input "Message important" at bounding box center [646, 113] width 1 height 1
checkbox input "true"
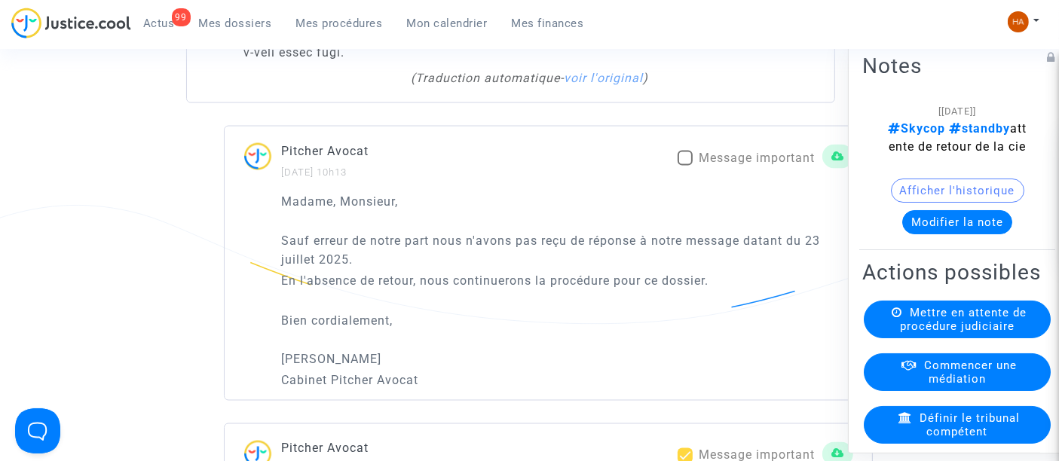
scroll to position [2505, 0]
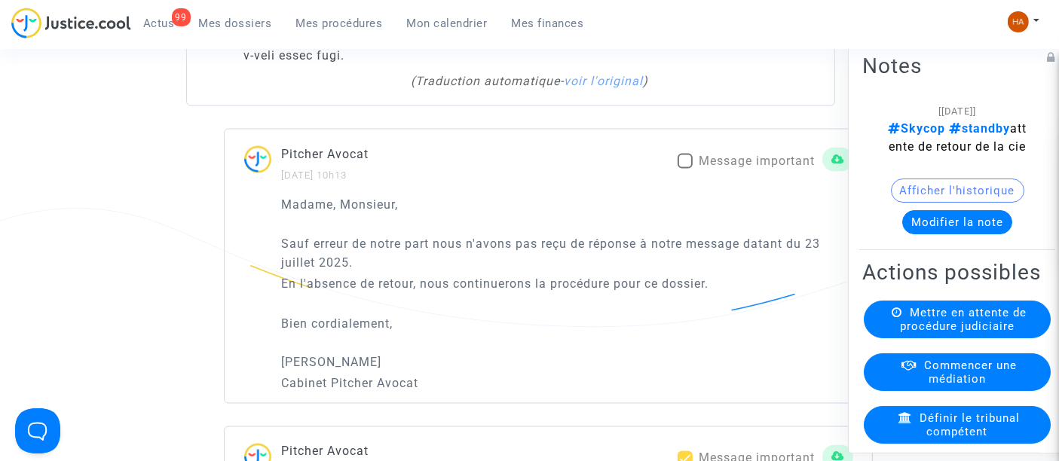
click at [680, 154] on span at bounding box center [684, 161] width 15 height 15
click at [684, 169] on input "Message important" at bounding box center [684, 169] width 1 height 1
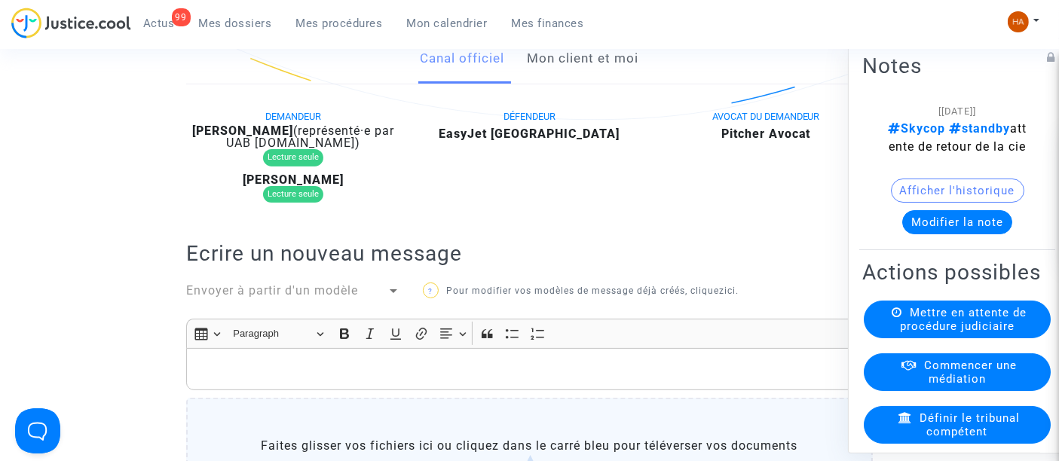
scroll to position [329, 0]
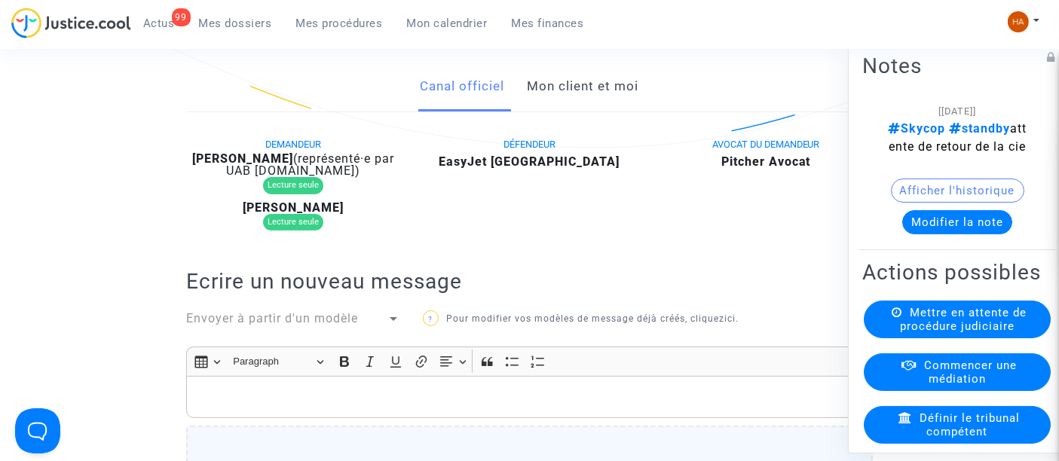
click at [570, 108] on link "Mon client et moi" at bounding box center [583, 87] width 112 height 50
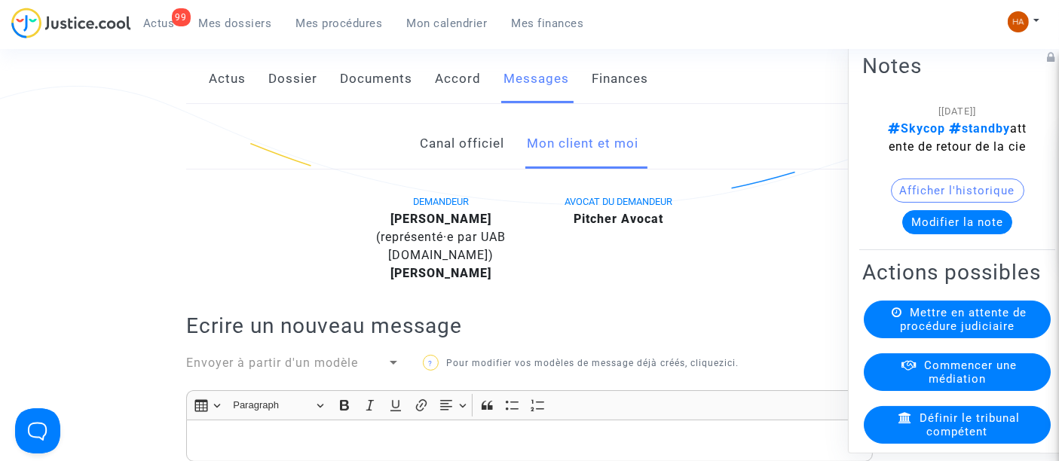
scroll to position [161, 0]
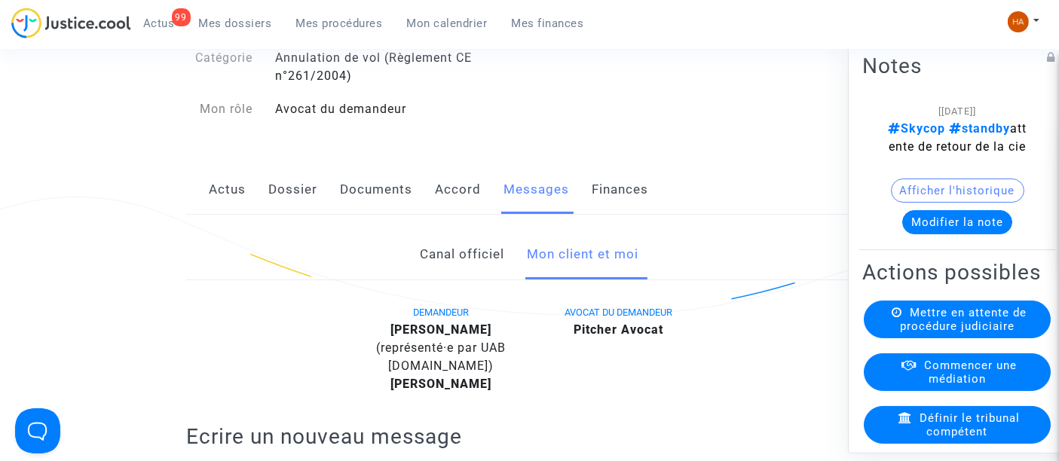
click at [355, 206] on link "Documents" at bounding box center [376, 190] width 72 height 50
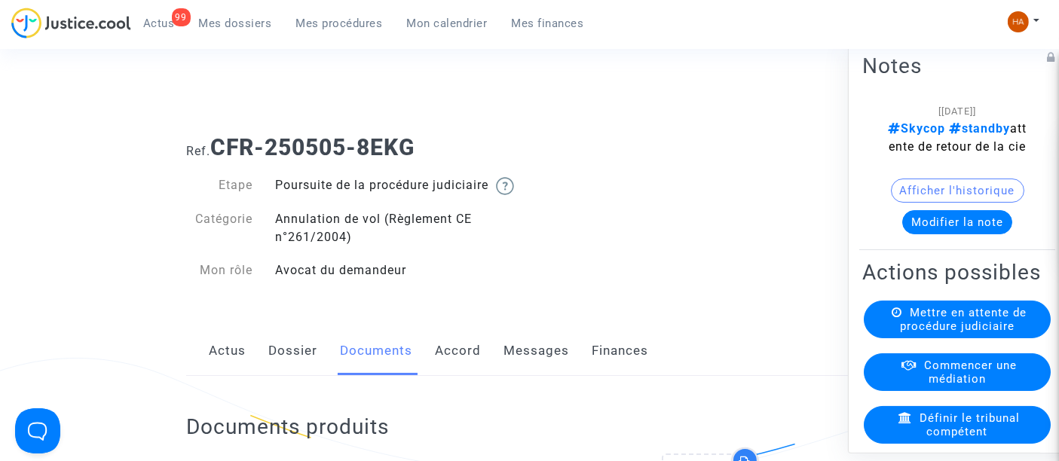
click at [292, 368] on link "Dossier" at bounding box center [292, 351] width 49 height 50
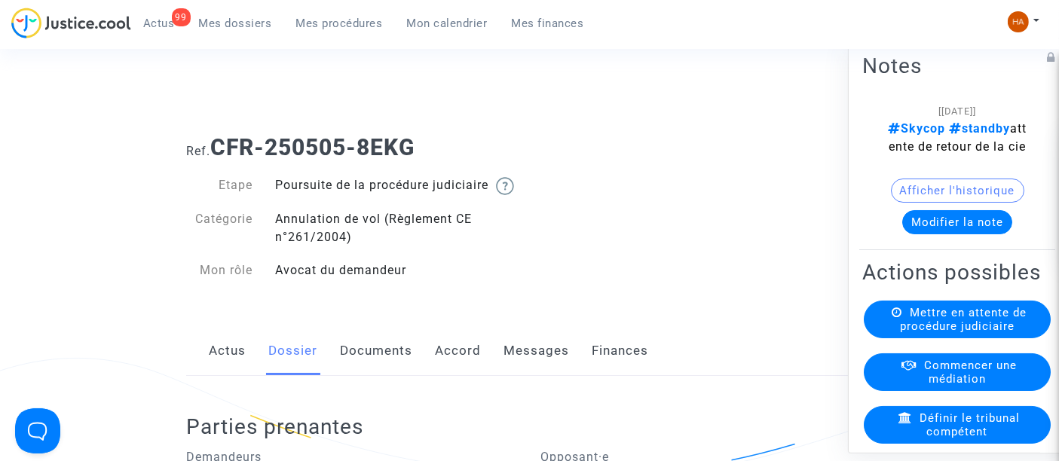
click at [383, 365] on link "Documents" at bounding box center [376, 351] width 72 height 50
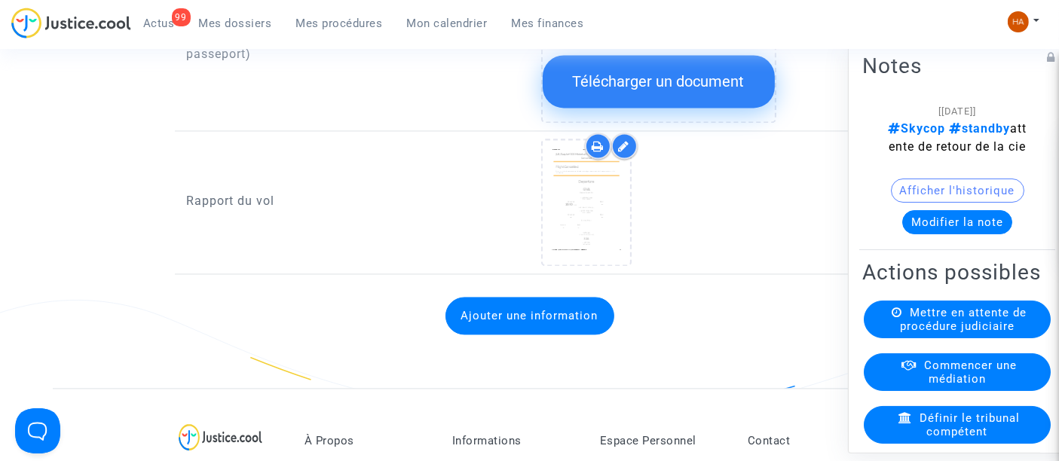
scroll to position [2999, 0]
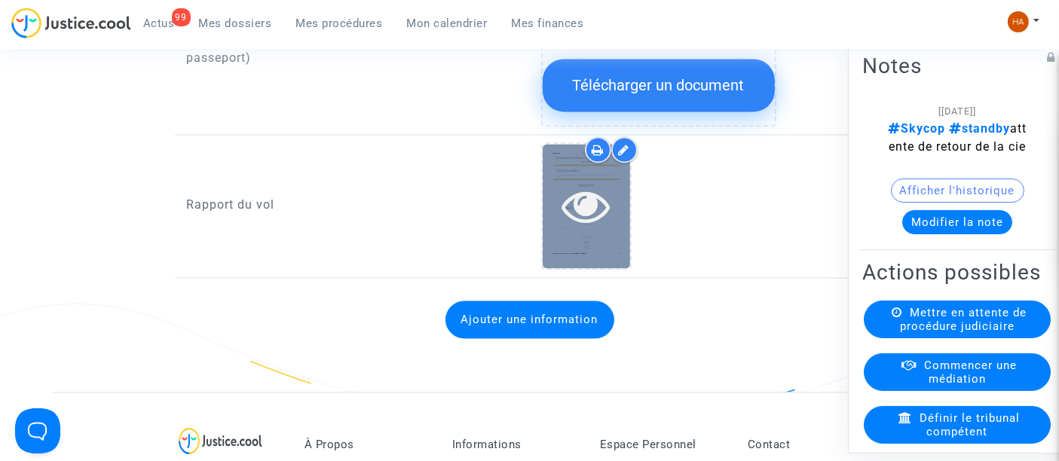
click at [595, 220] on icon at bounding box center [585, 206] width 49 height 48
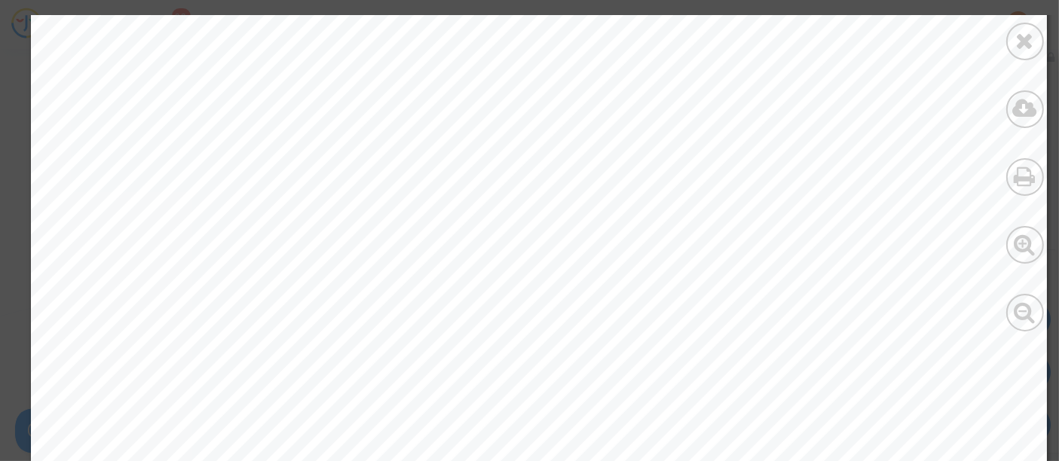
scroll to position [0, 0]
click at [1036, 38] on div at bounding box center [1025, 42] width 38 height 38
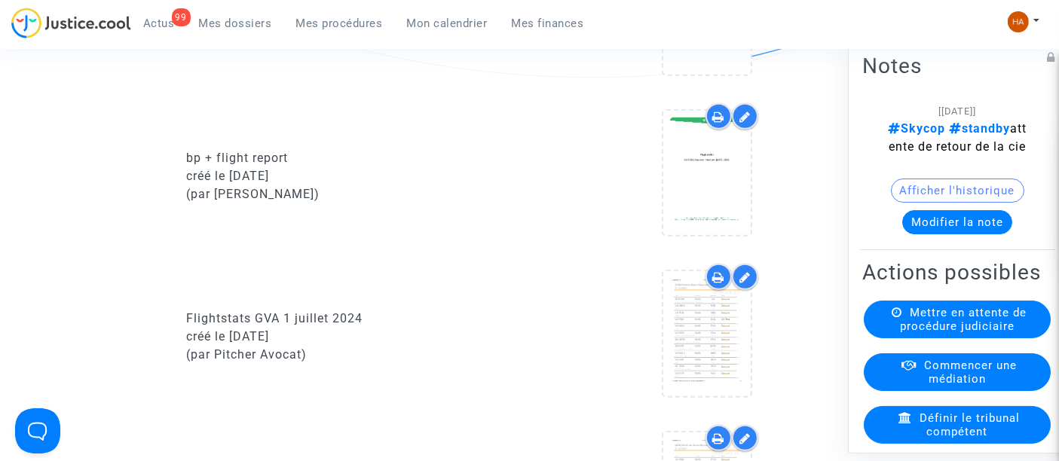
scroll to position [1043, 0]
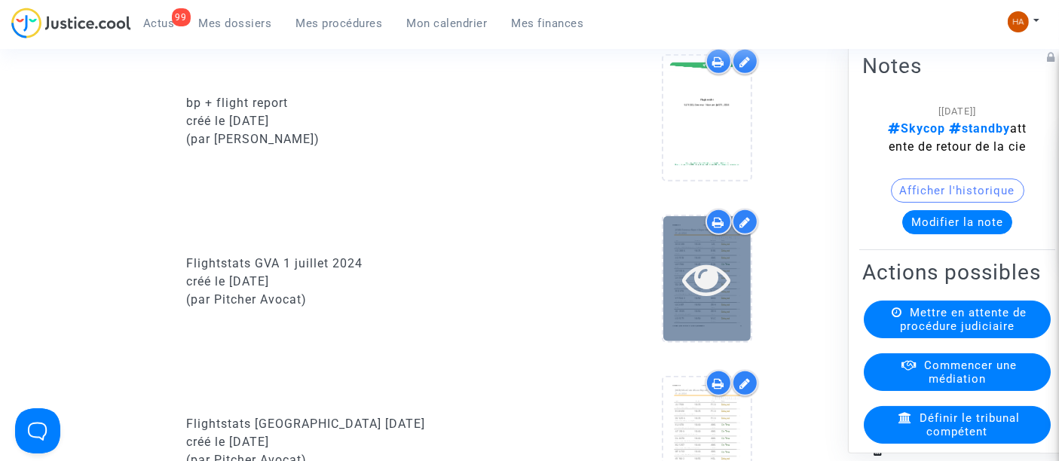
click at [699, 322] on div at bounding box center [706, 278] width 87 height 124
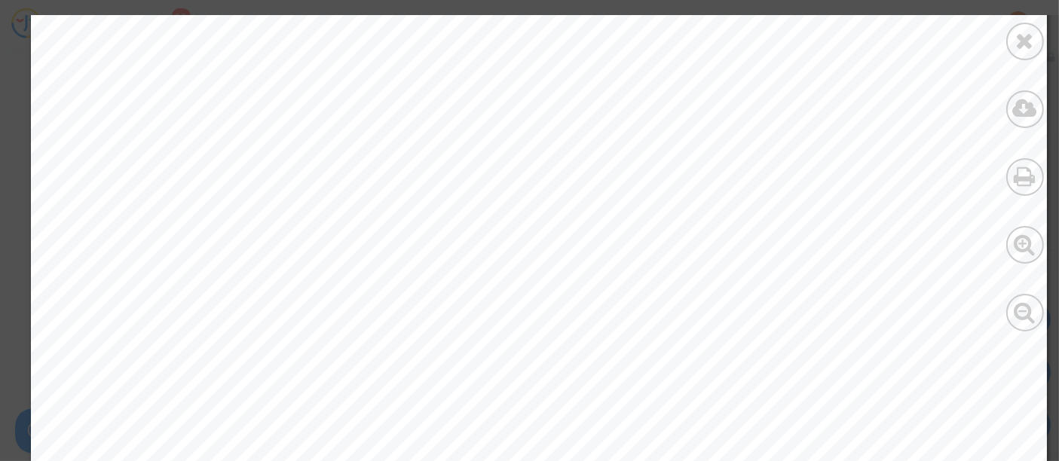
scroll to position [8237, 0]
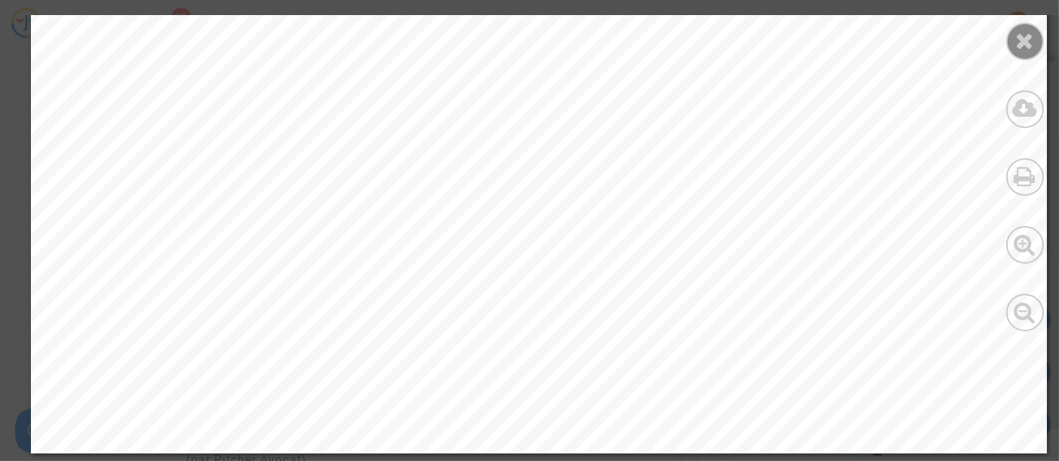
click at [1013, 54] on div at bounding box center [1025, 42] width 38 height 38
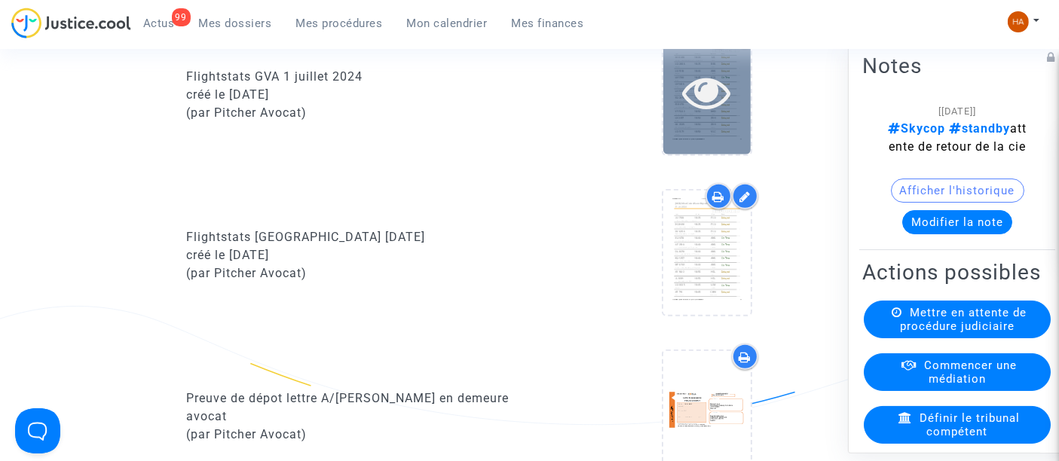
scroll to position [1230, 0]
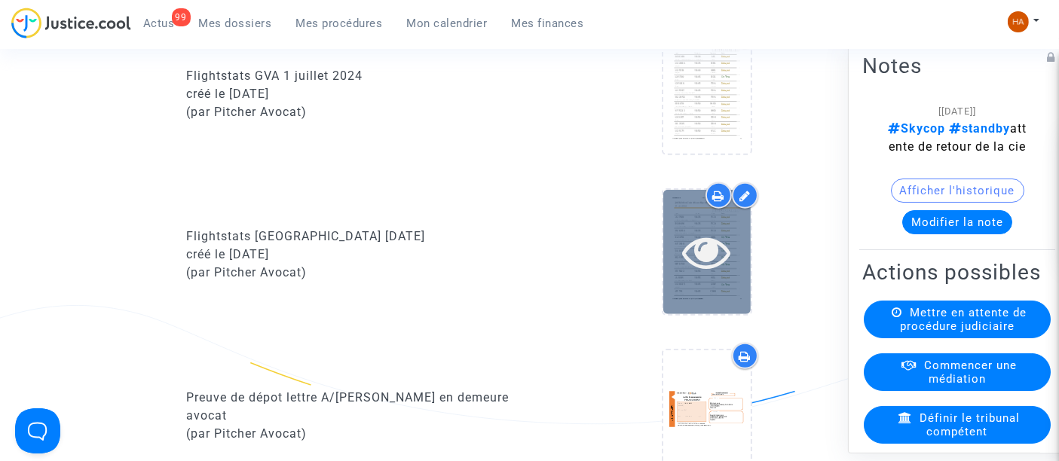
click at [709, 276] on icon at bounding box center [706, 252] width 49 height 48
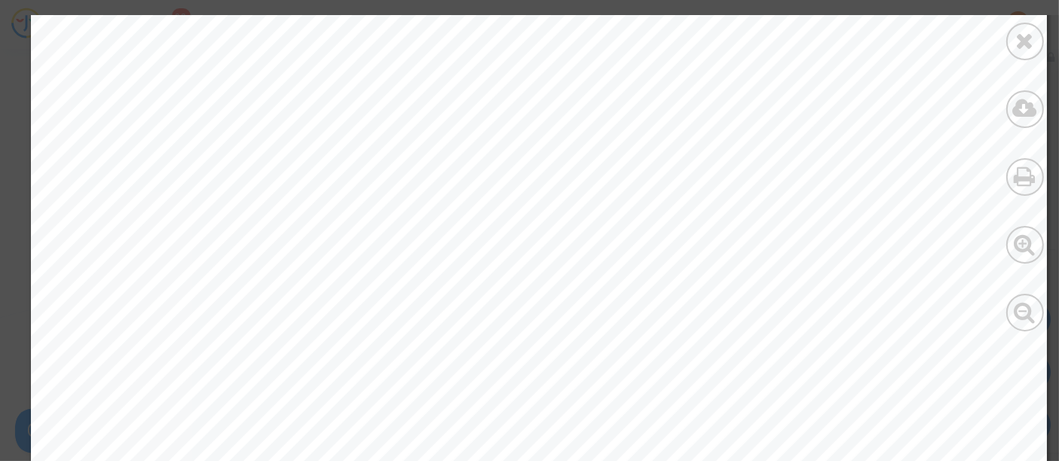
scroll to position [7401, 0]
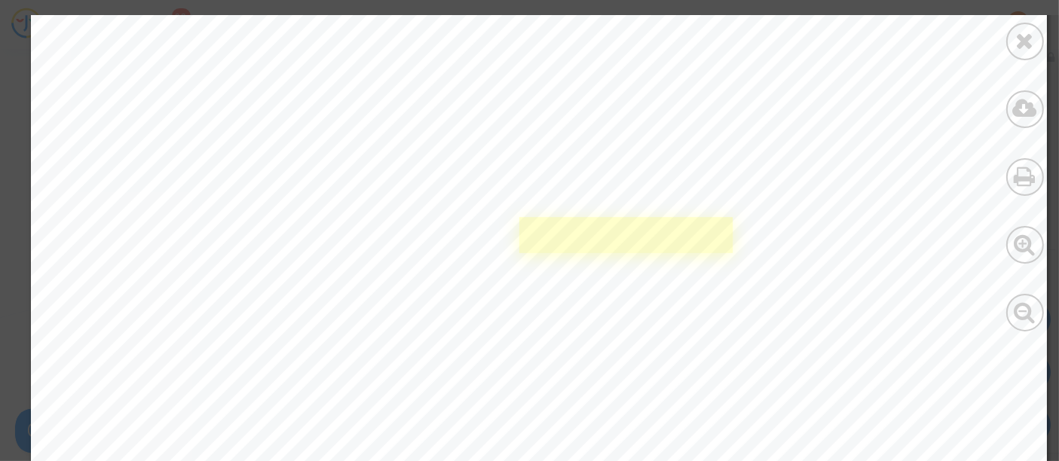
drag, startPoint x: 1056, startPoint y: 264, endPoint x: 691, endPoint y: 249, distance: 364.9
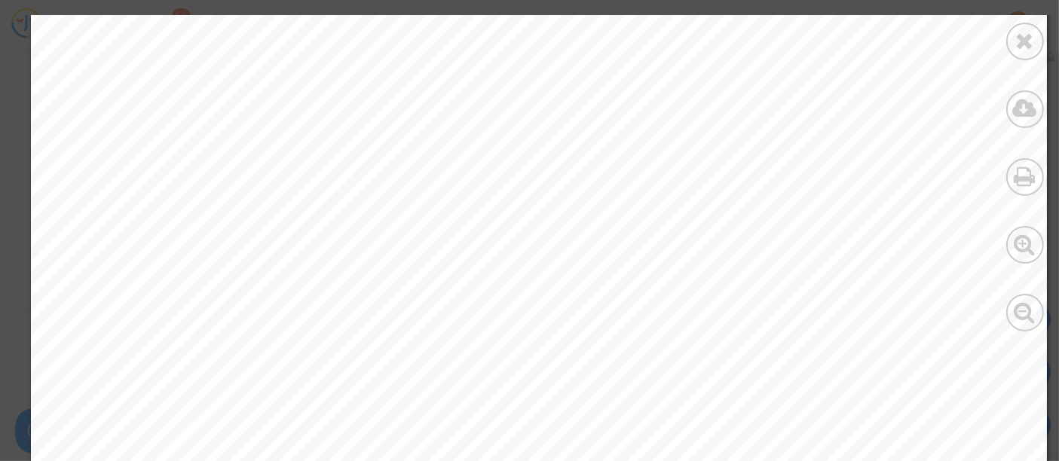
scroll to position [8039, 0]
click at [1028, 47] on icon at bounding box center [1025, 40] width 19 height 23
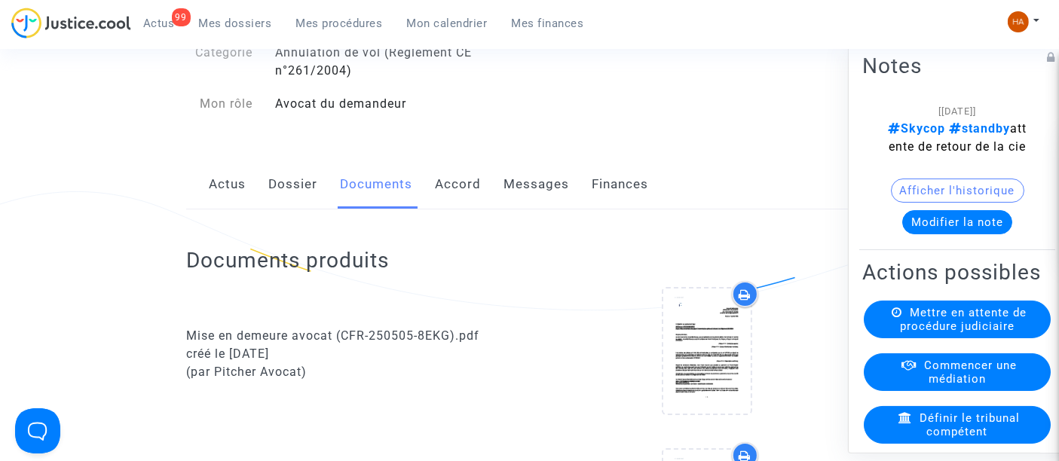
scroll to position [0, 0]
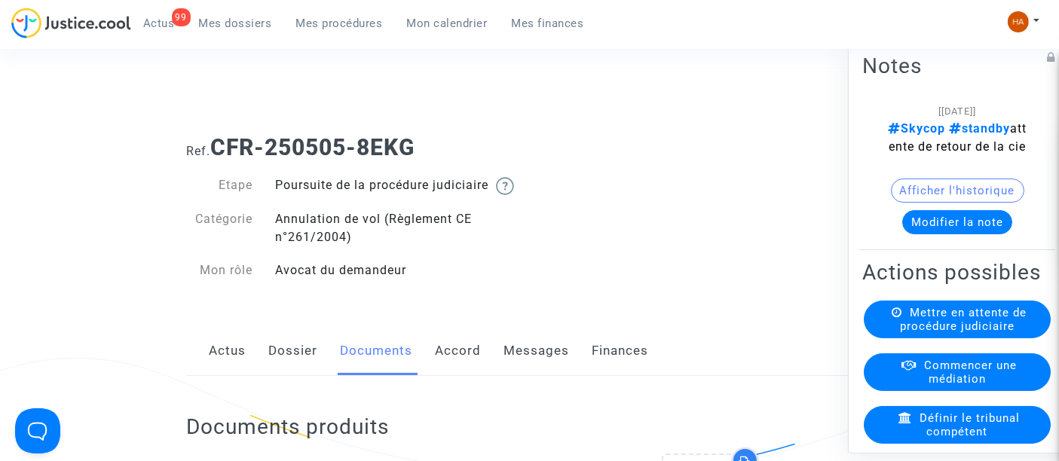
click at [517, 376] on link "Messages" at bounding box center [536, 351] width 66 height 50
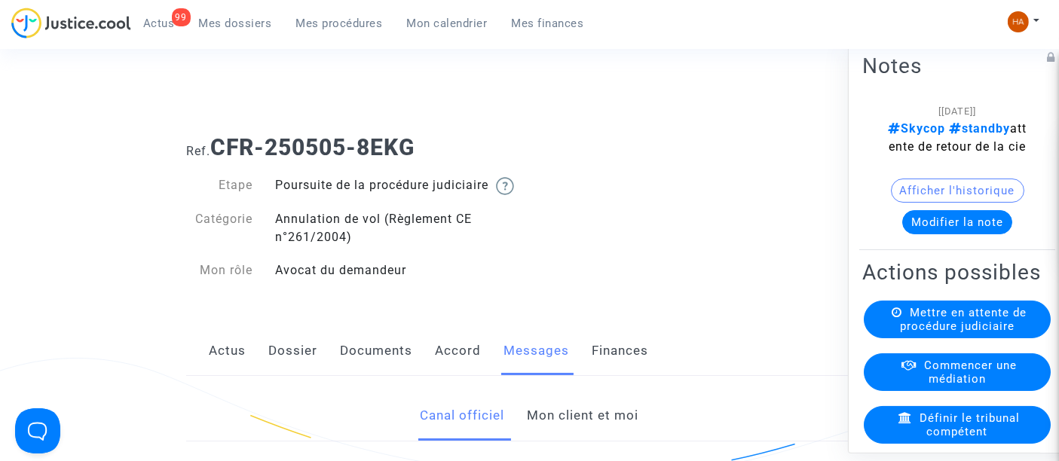
drag, startPoint x: 435, startPoint y: 142, endPoint x: 364, endPoint y: 143, distance: 71.6
click at [364, 143] on h1 "Ref. CFR-250505-8EKG" at bounding box center [529, 147] width 686 height 27
copy b "8EKG"
click at [280, 376] on link "Dossier" at bounding box center [292, 351] width 49 height 50
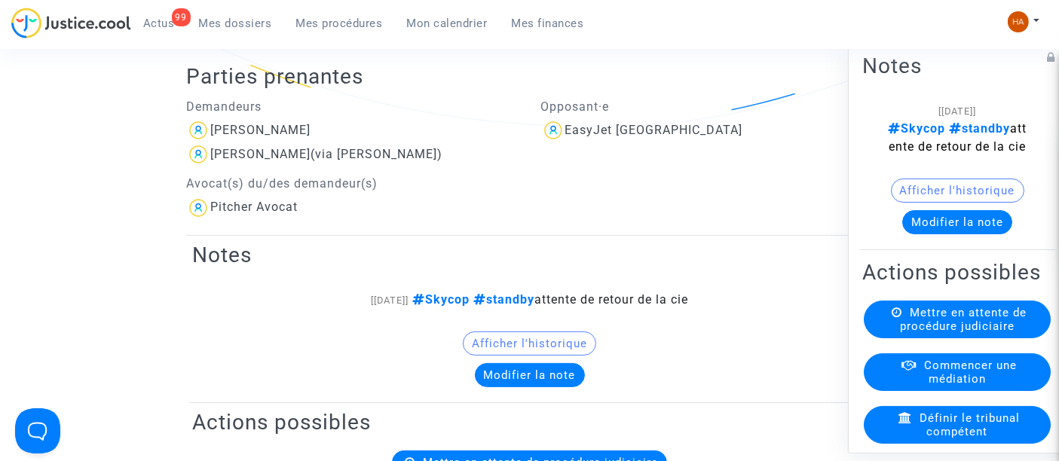
scroll to position [356, 0]
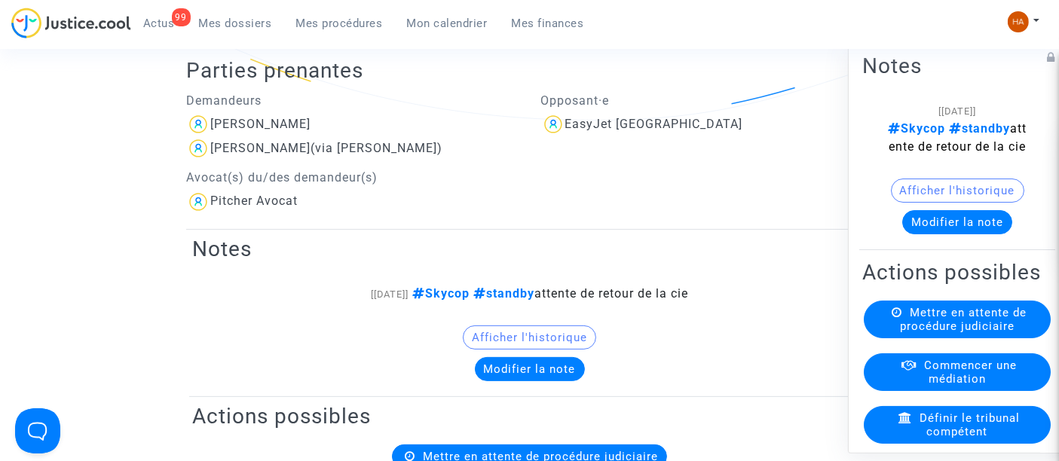
drag, startPoint x: 333, startPoint y: 139, endPoint x: 209, endPoint y: 143, distance: 124.4
click at [209, 136] on div "Florent Rodrigues" at bounding box center [352, 124] width 332 height 24
copy div "Florent Rodrigues"
drag, startPoint x: 282, startPoint y: 167, endPoint x: 206, endPoint y: 168, distance: 75.4
click at [206, 160] on div "Lily Borgna (via Florent Rodrigues)" at bounding box center [352, 148] width 332 height 24
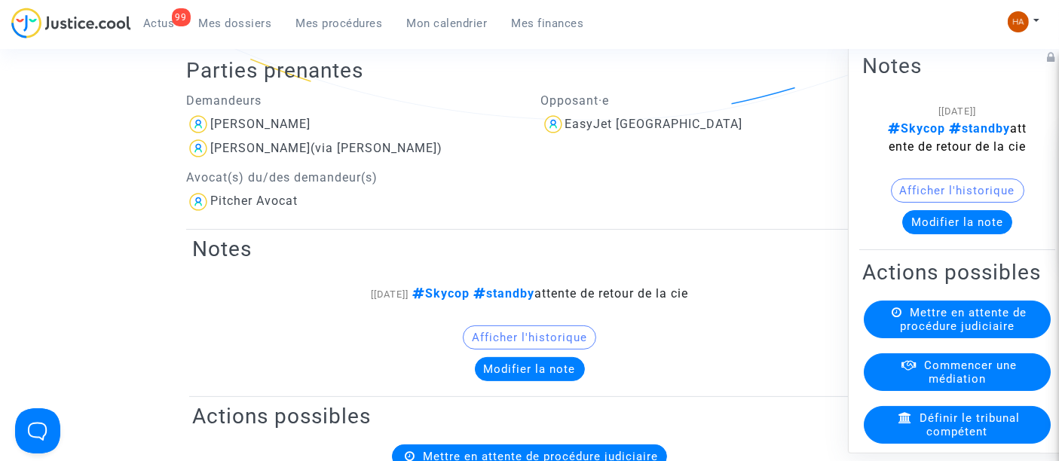
copy span "Lily Borgna"
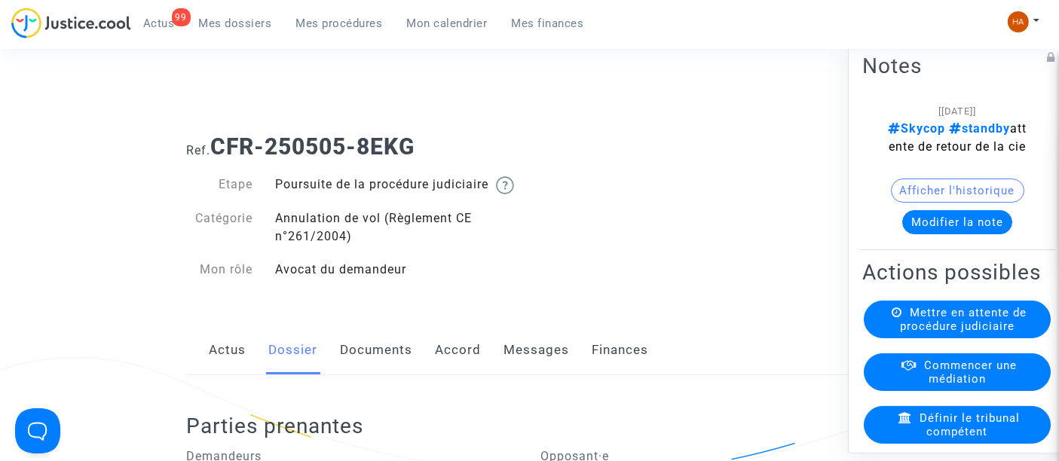
scroll to position [0, 0]
click at [546, 367] on link "Messages" at bounding box center [536, 351] width 66 height 50
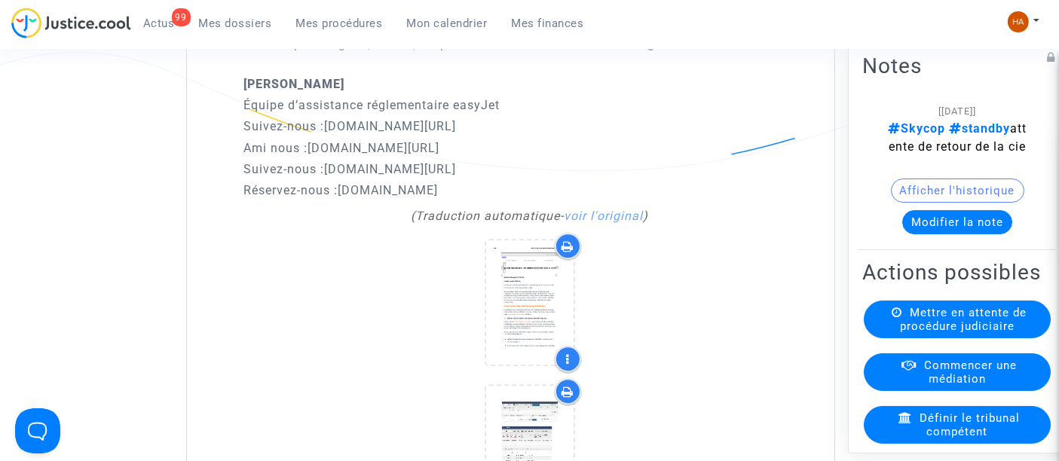
scroll to position [4429, 0]
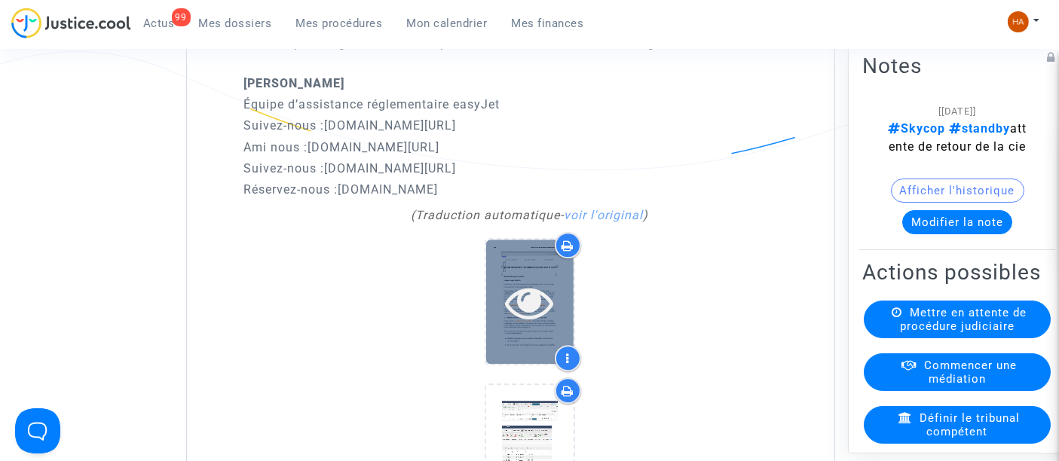
click at [544, 317] on div at bounding box center [529, 302] width 87 height 124
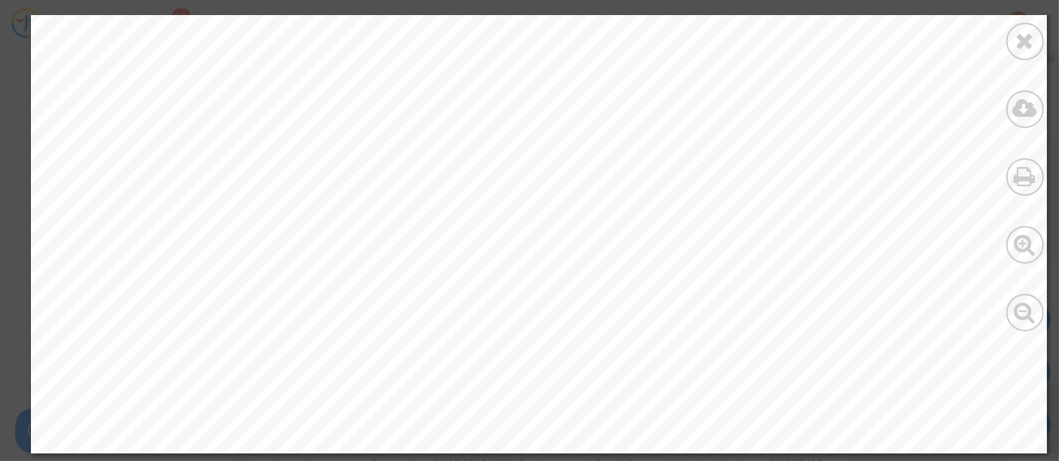
scroll to position [5062, 0]
click at [1040, 41] on div at bounding box center [1025, 42] width 38 height 38
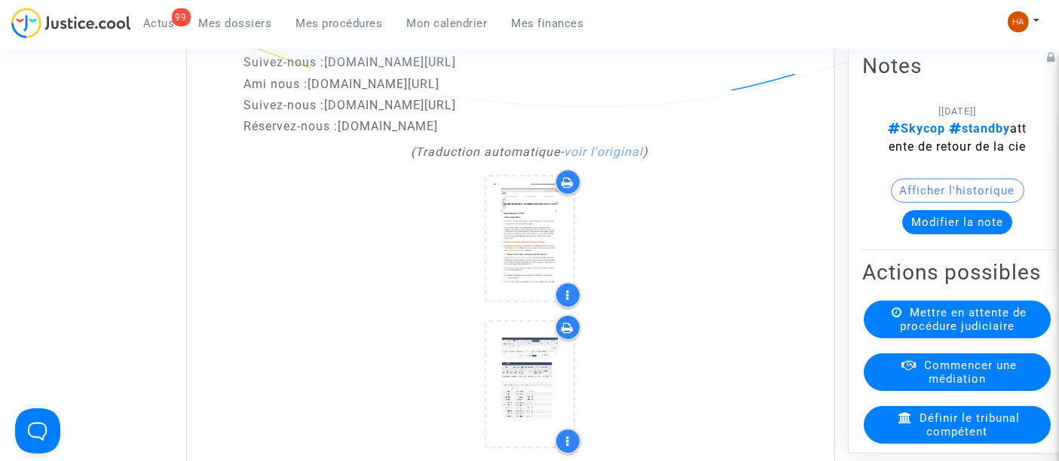
scroll to position [4490, 0]
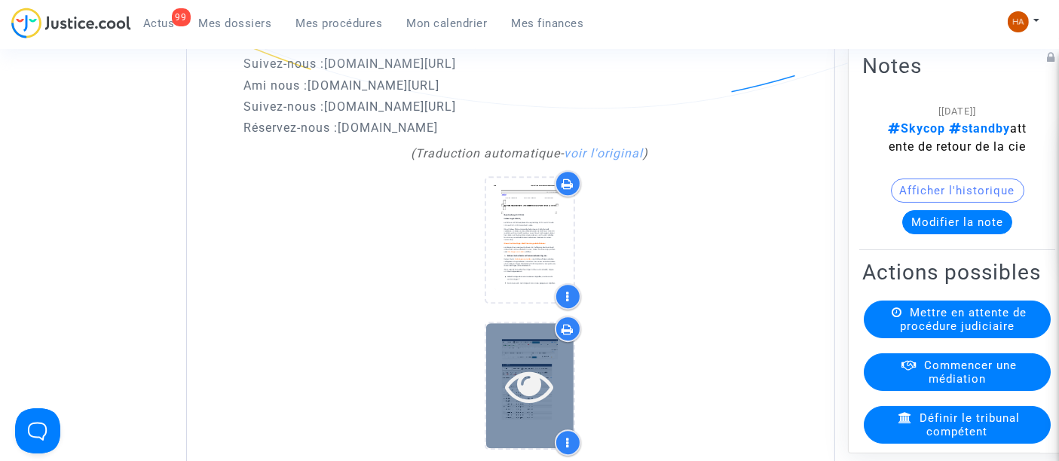
click at [536, 362] on icon at bounding box center [529, 386] width 49 height 48
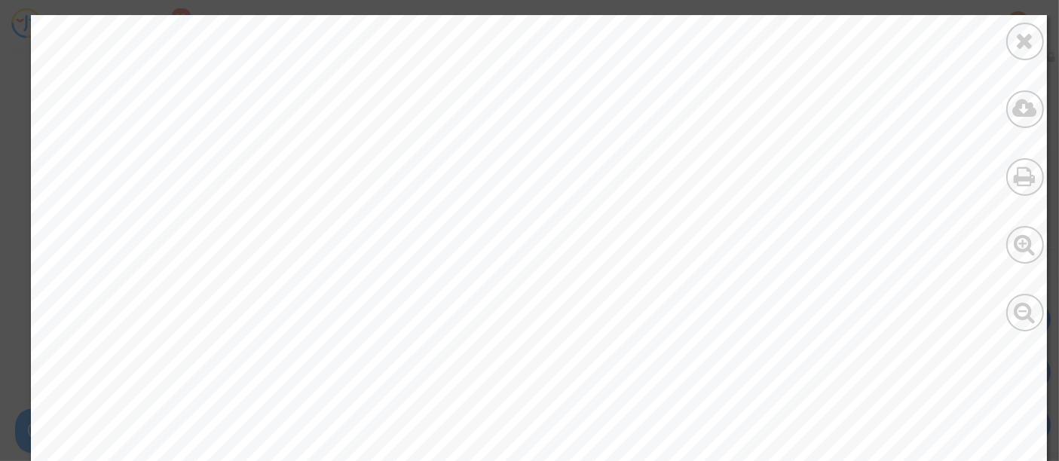
scroll to position [3222, 0]
click at [1022, 49] on icon at bounding box center [1025, 40] width 19 height 23
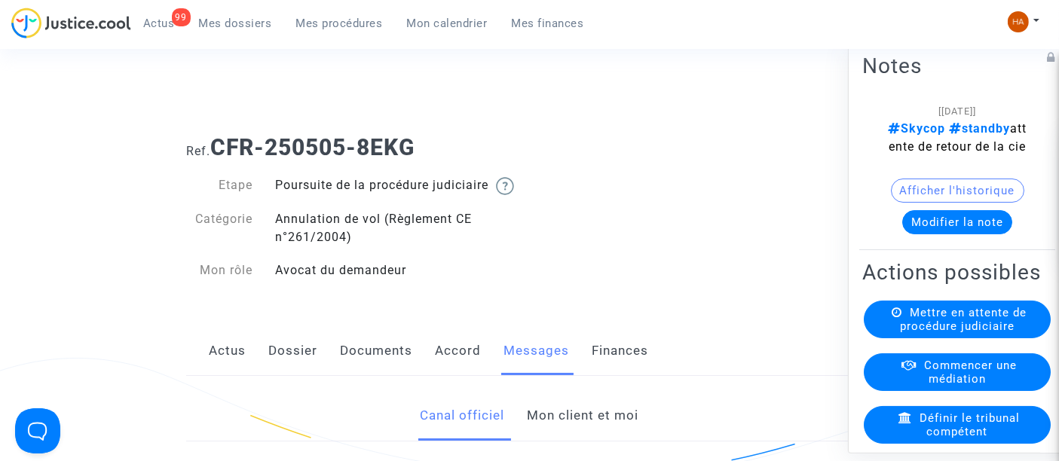
scroll to position [1, 0]
click at [297, 371] on link "Dossier" at bounding box center [292, 350] width 49 height 50
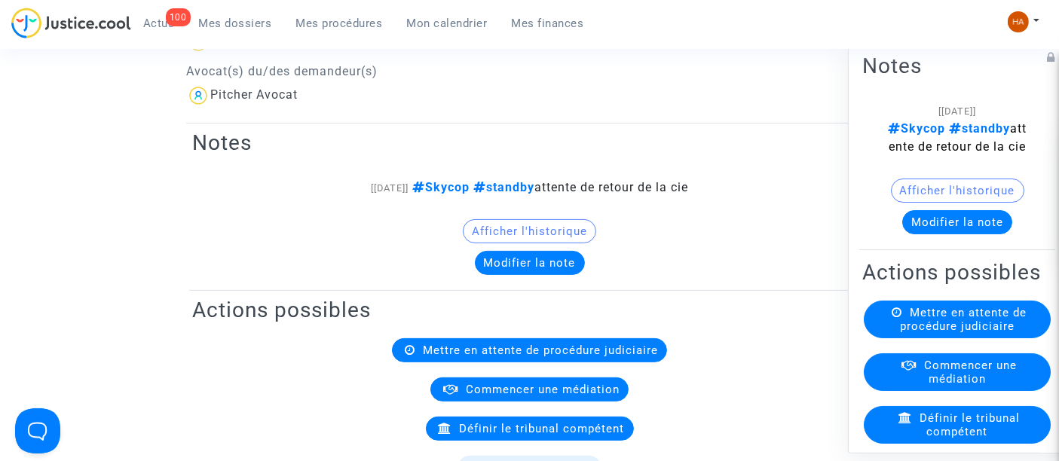
scroll to position [215, 0]
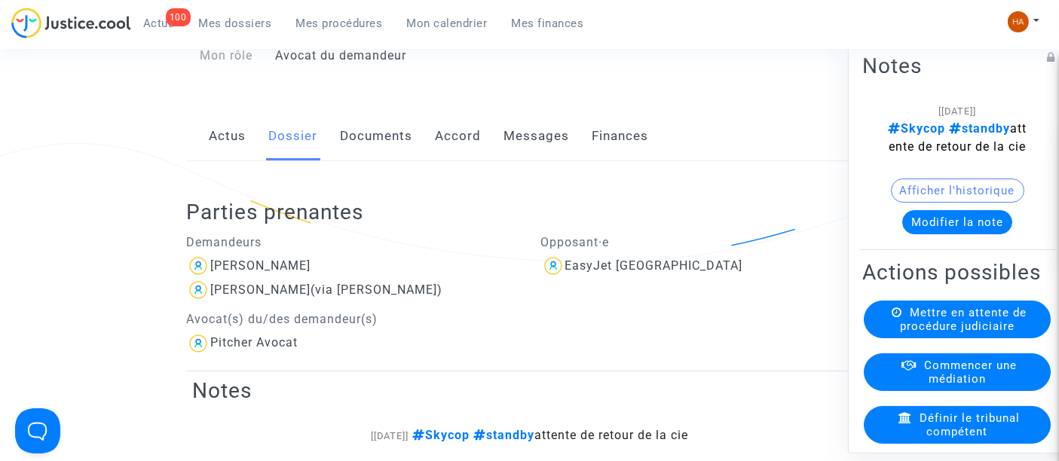
click at [545, 154] on link "Messages" at bounding box center [536, 137] width 66 height 50
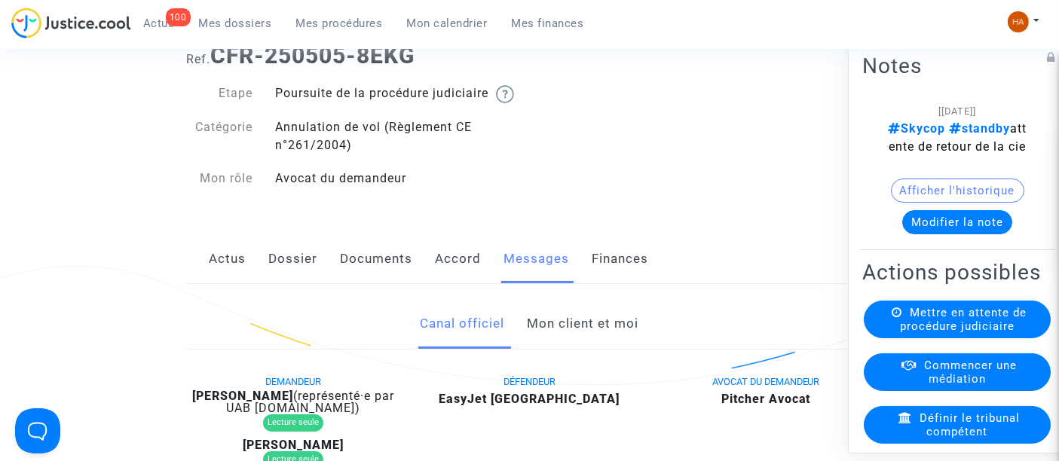
scroll to position [91, 0]
click at [383, 278] on link "Documents" at bounding box center [376, 260] width 72 height 50
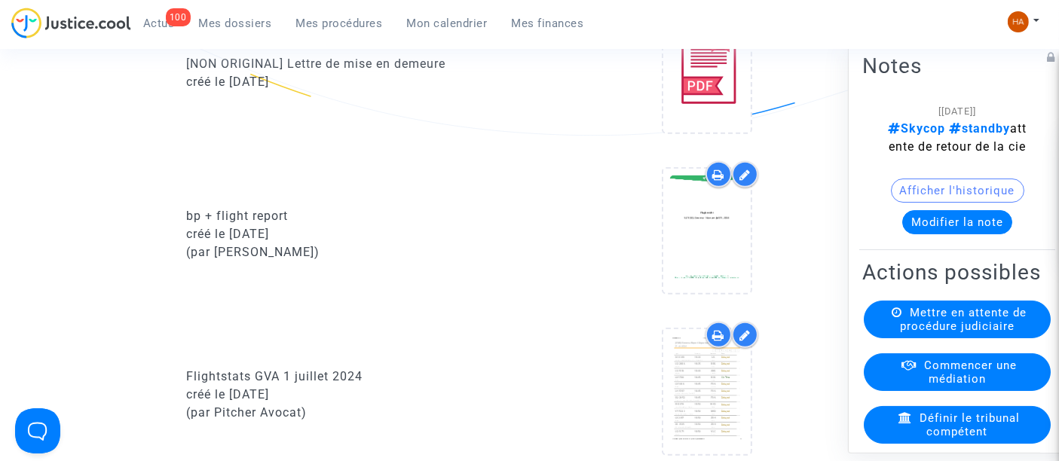
scroll to position [1156, 0]
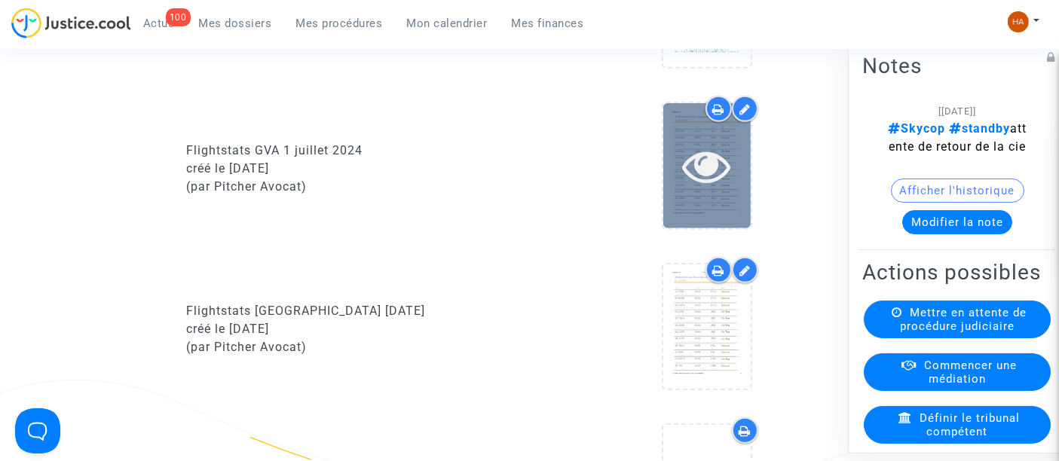
click at [698, 211] on div at bounding box center [706, 165] width 87 height 124
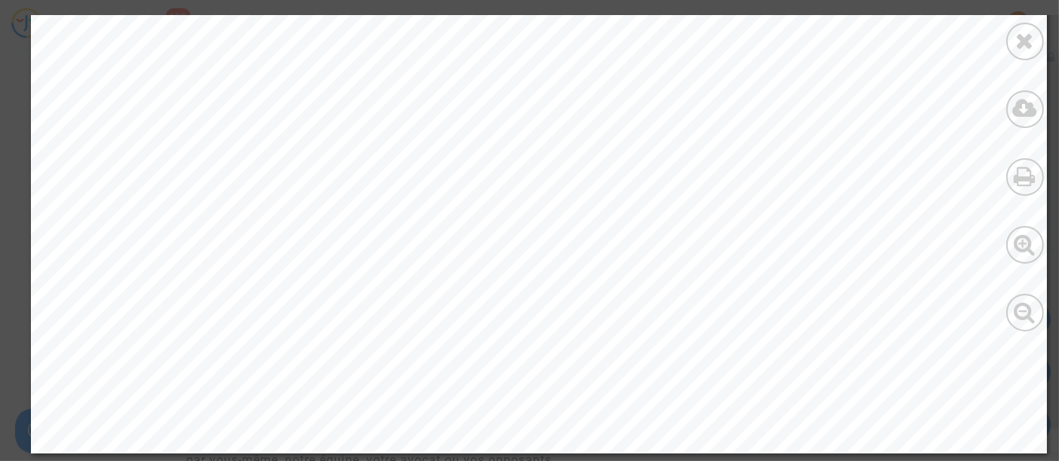
scroll to position [1621, 0]
click at [1031, 42] on icon at bounding box center [1025, 40] width 19 height 23
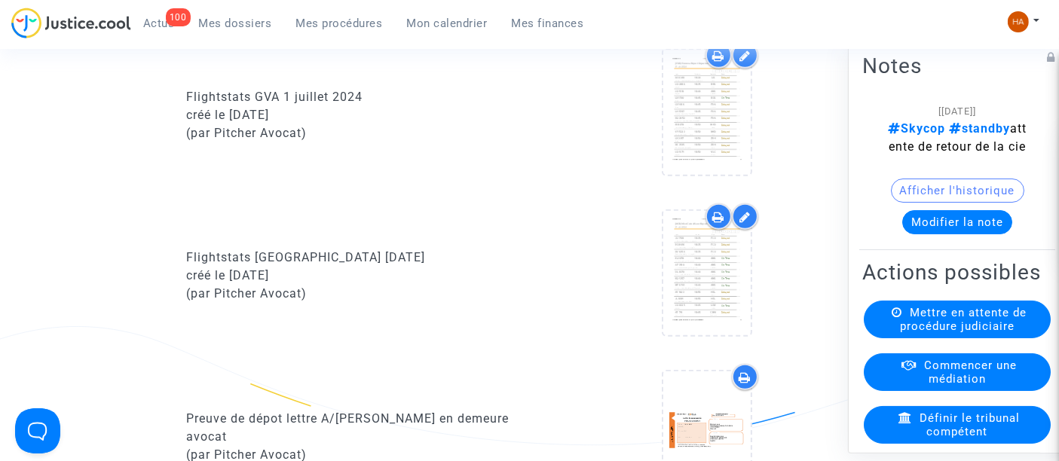
scroll to position [1193, 0]
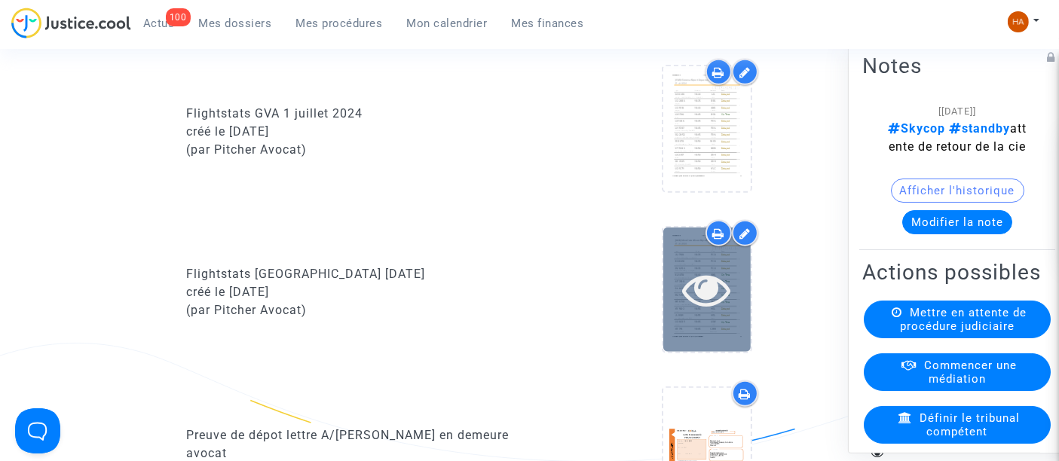
click at [689, 352] on div at bounding box center [706, 290] width 87 height 124
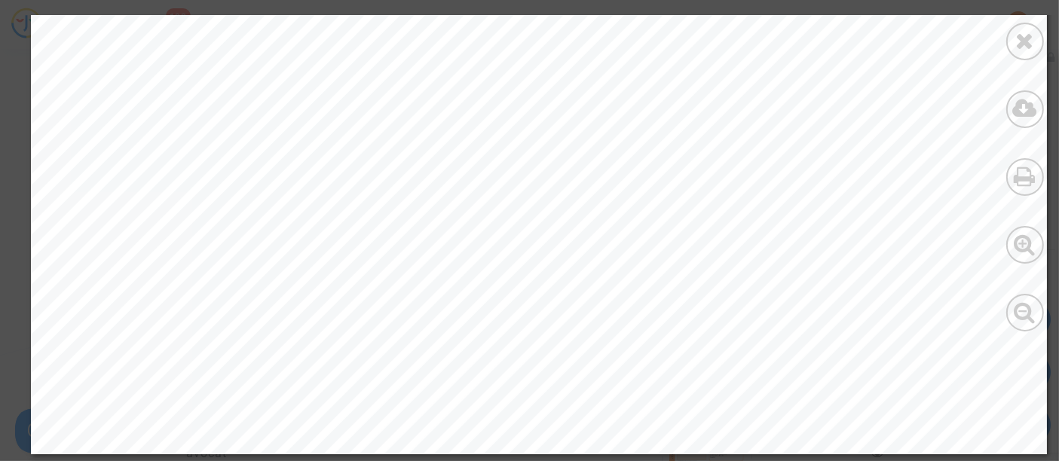
scroll to position [5506, 0]
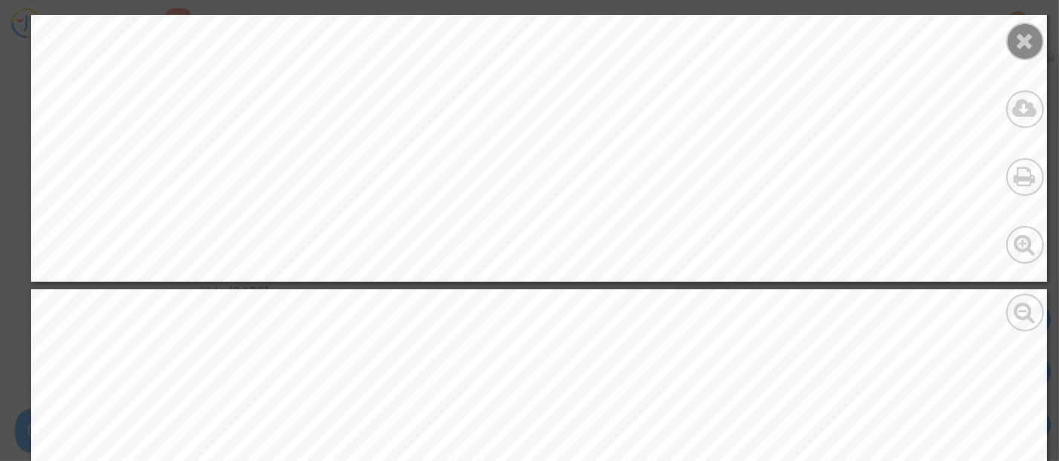
click at [1027, 54] on div at bounding box center [1025, 42] width 38 height 38
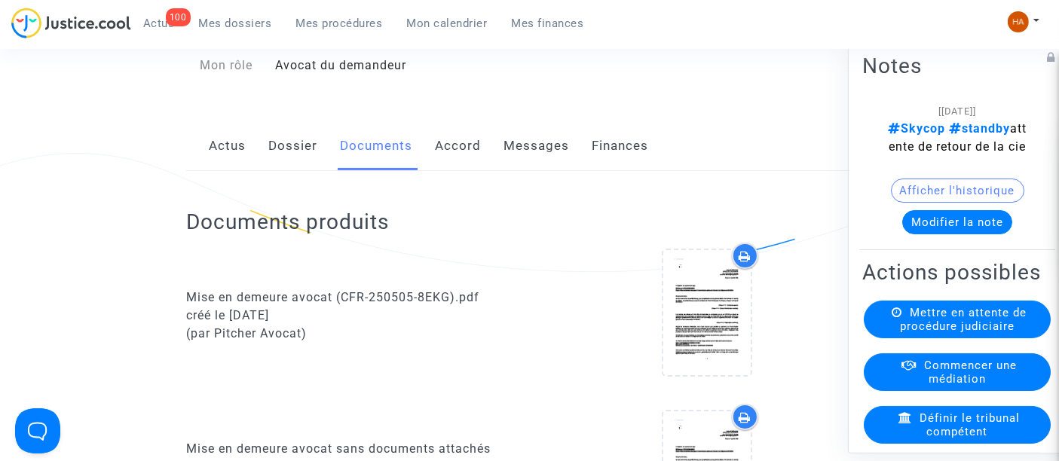
scroll to position [0, 0]
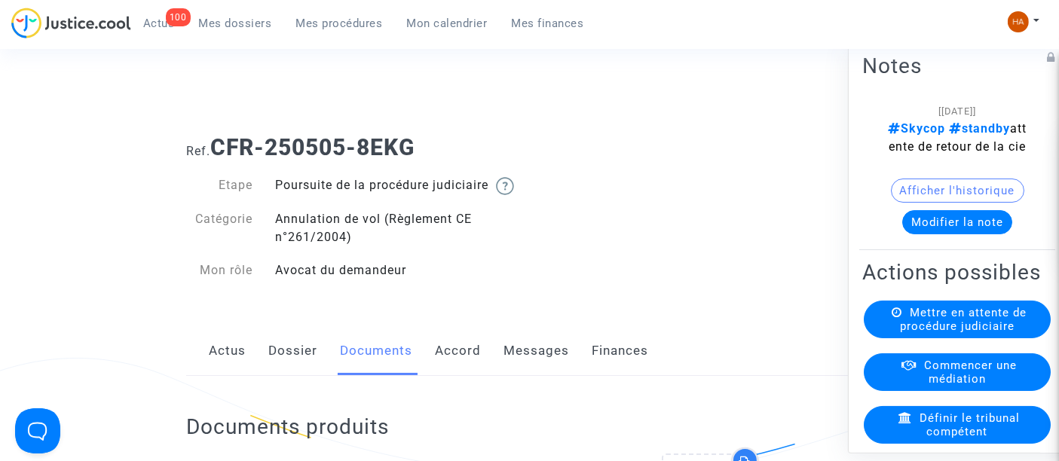
drag, startPoint x: 436, startPoint y: 147, endPoint x: 215, endPoint y: 139, distance: 220.9
click at [215, 139] on h1 "Ref. CFR-250505-8EKG" at bounding box center [529, 147] width 686 height 27
copy b "CFR-250505-8EKG"
click at [231, 23] on span "Mes dossiers" at bounding box center [235, 24] width 73 height 14
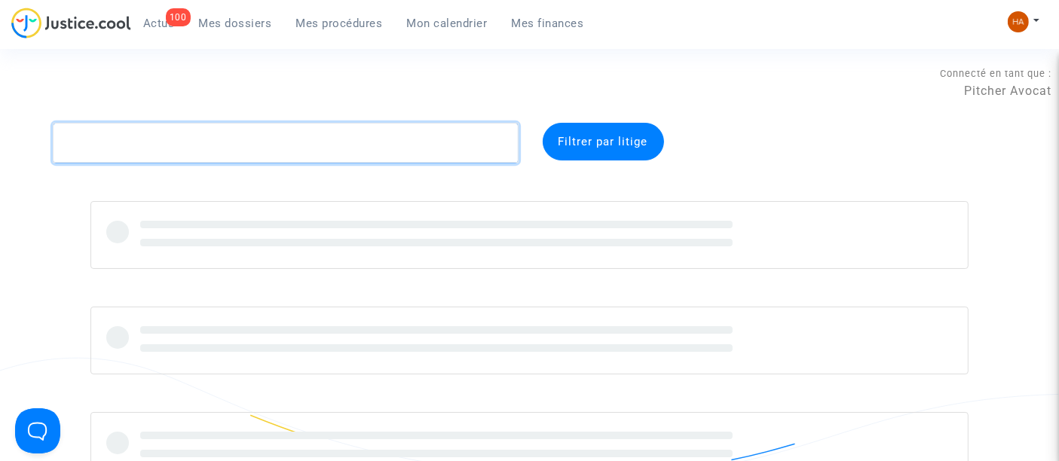
click at [127, 141] on textarea at bounding box center [285, 143] width 465 height 41
paste textarea "CFR-250715-RABX"
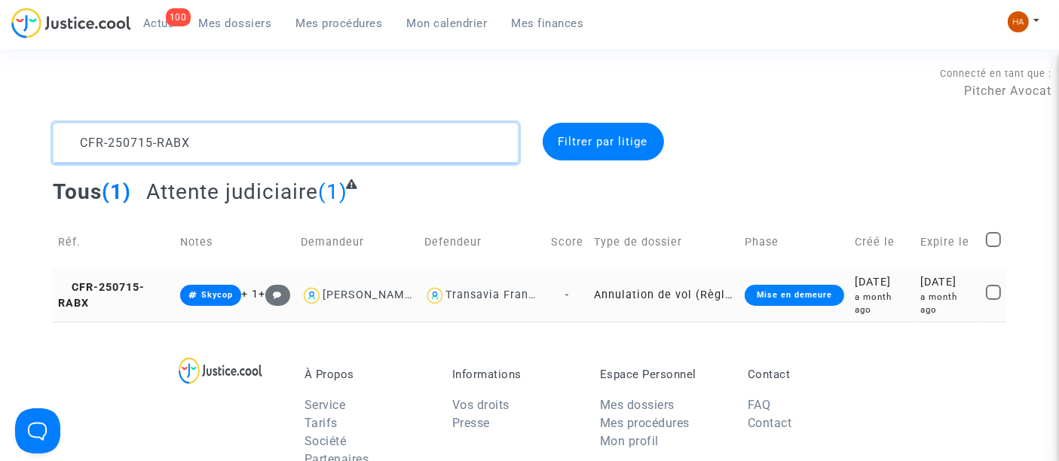
type textarea "CFR-250715-RABX"
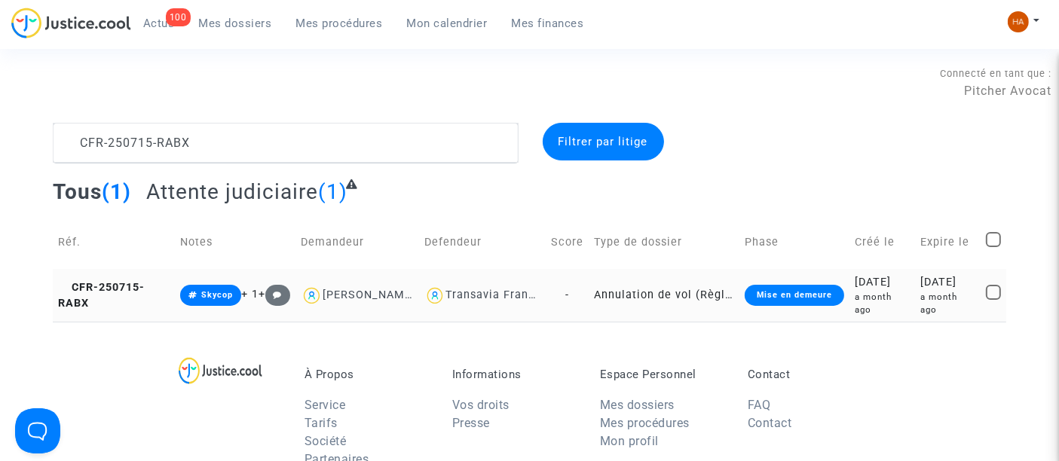
click at [574, 301] on td "-" at bounding box center [566, 295] width 43 height 53
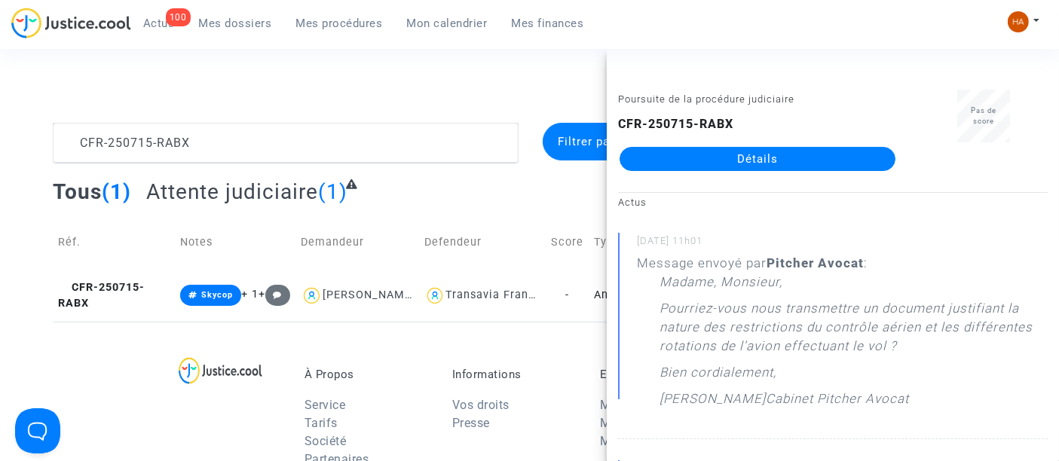
click at [779, 154] on link "Détails" at bounding box center [757, 159] width 276 height 24
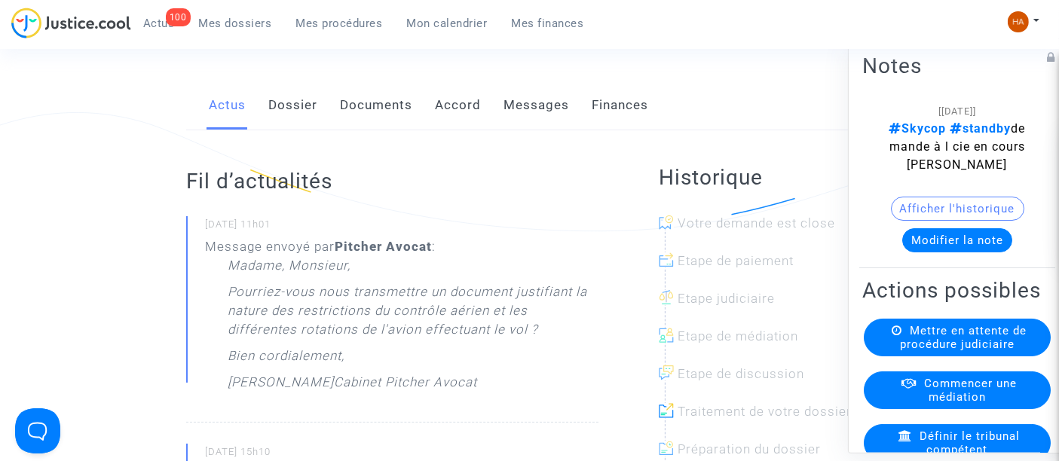
scroll to position [251, 0]
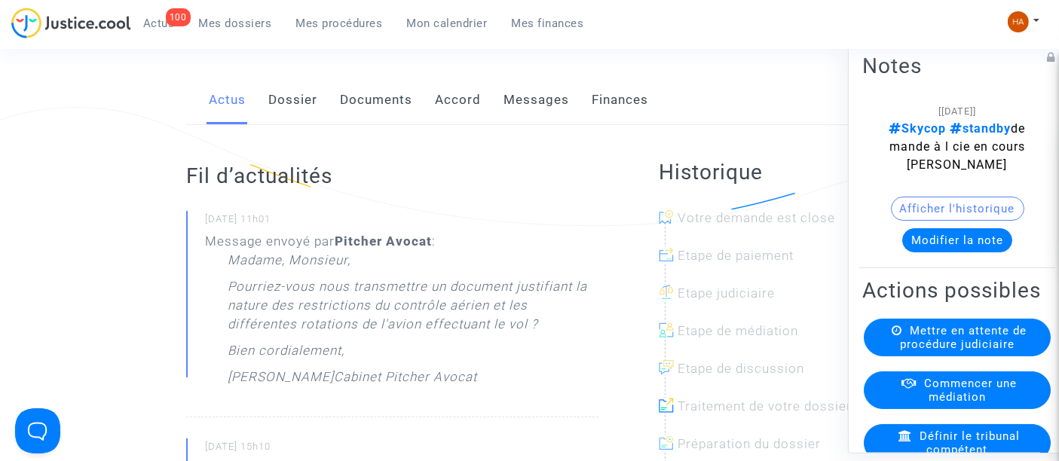
click at [348, 117] on link "Documents" at bounding box center [376, 100] width 72 height 50
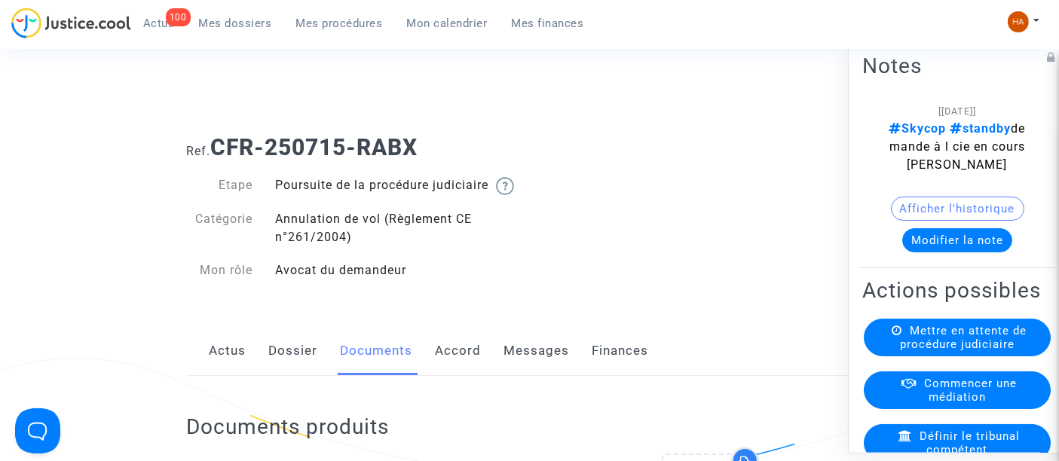
click at [276, 372] on link "Dossier" at bounding box center [292, 351] width 49 height 50
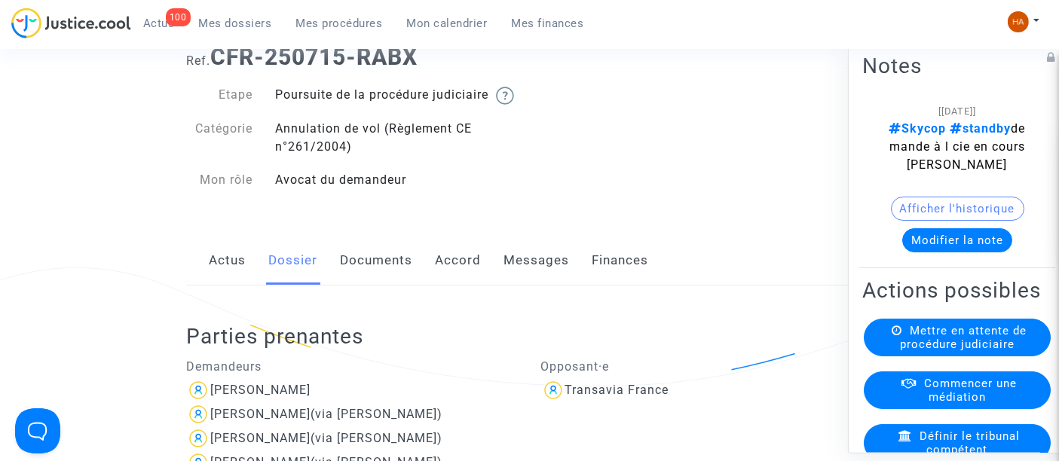
scroll to position [84, 0]
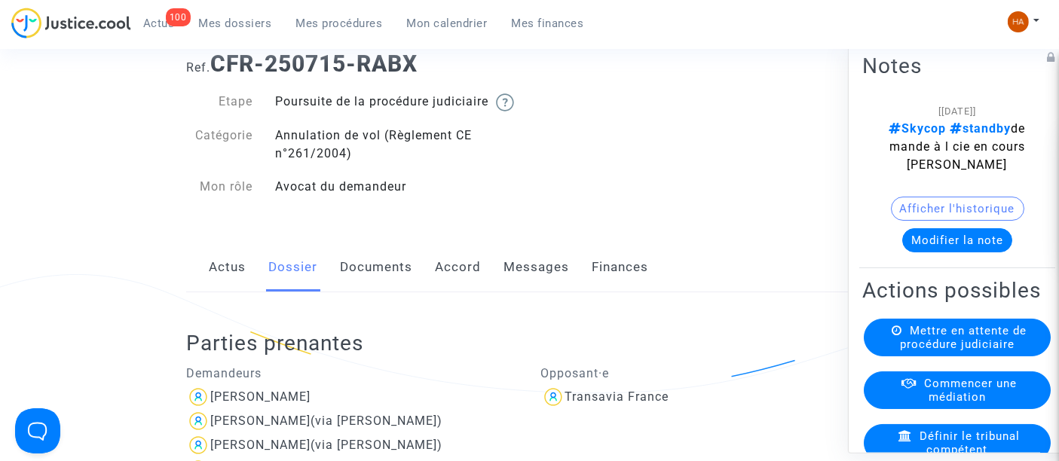
click at [374, 287] on link "Documents" at bounding box center [376, 268] width 72 height 50
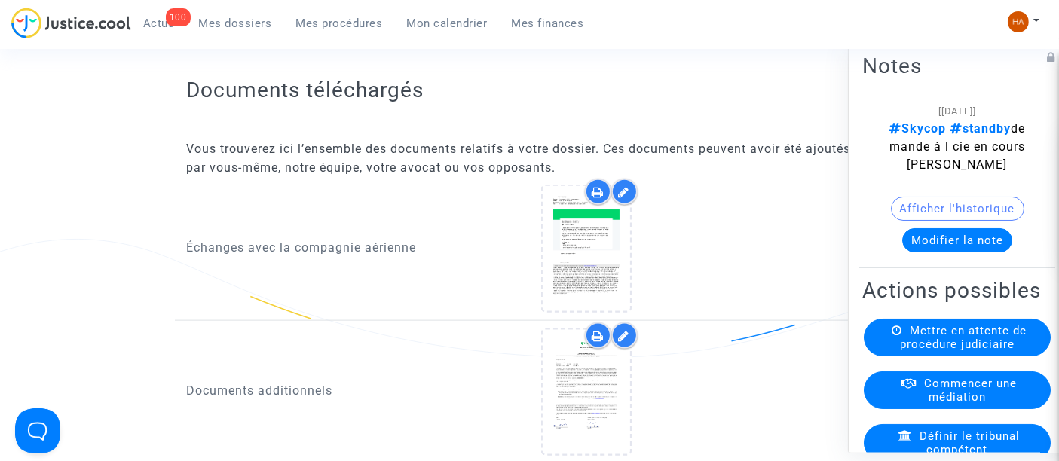
scroll to position [1925, 0]
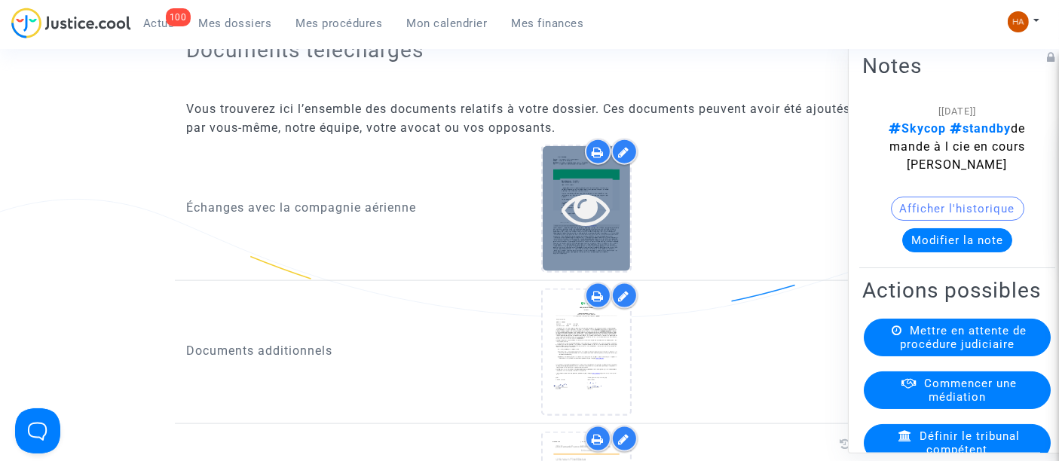
click at [562, 245] on div at bounding box center [585, 208] width 87 height 124
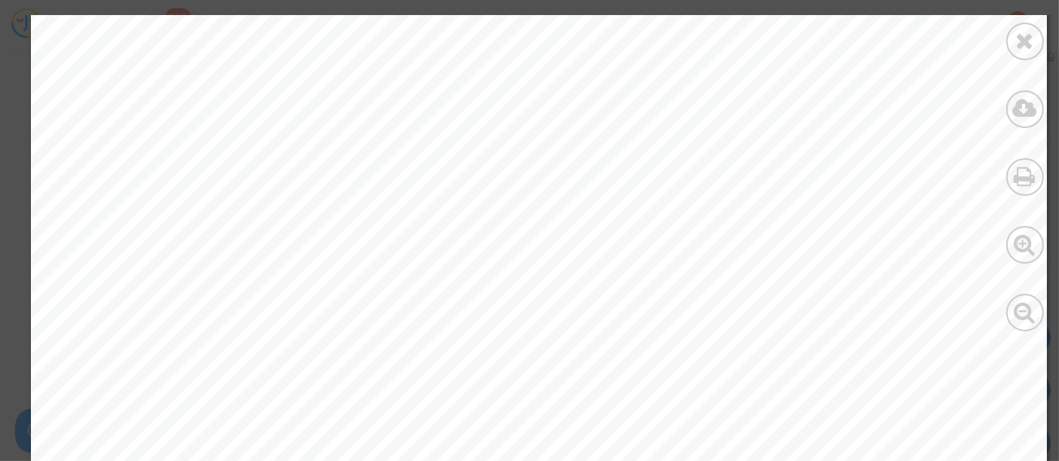
scroll to position [418, 0]
drag, startPoint x: 1026, startPoint y: 32, endPoint x: 979, endPoint y: 61, distance: 54.8
click at [1026, 33] on icon at bounding box center [1025, 40] width 19 height 23
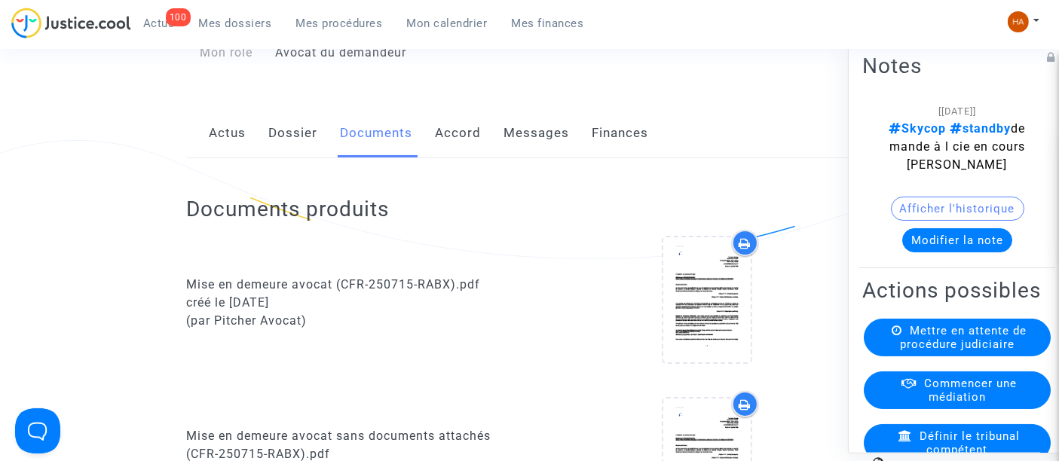
scroll to position [167, 0]
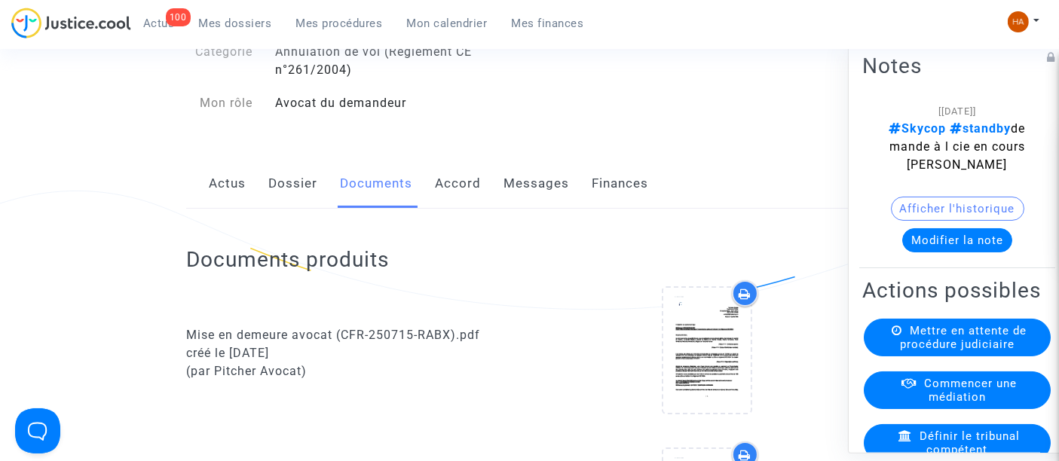
click at [533, 209] on link "Messages" at bounding box center [536, 184] width 66 height 50
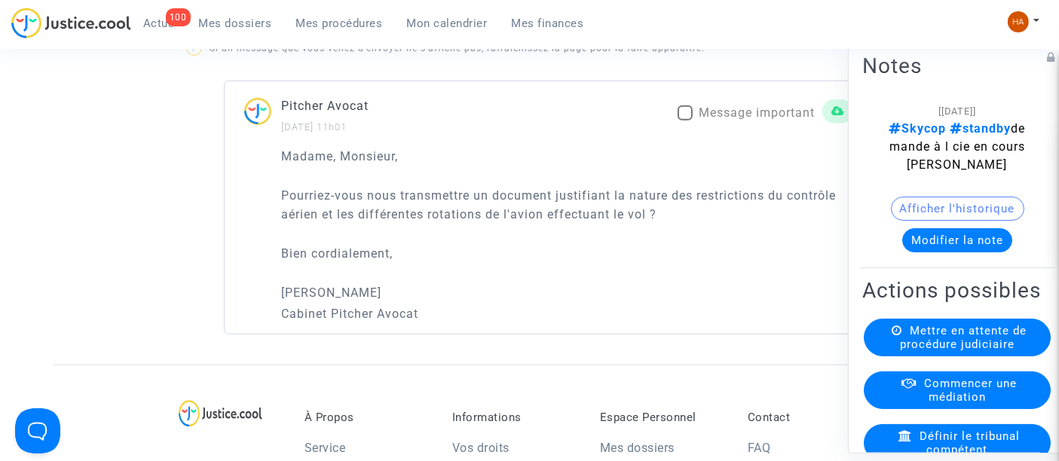
scroll to position [1088, 0]
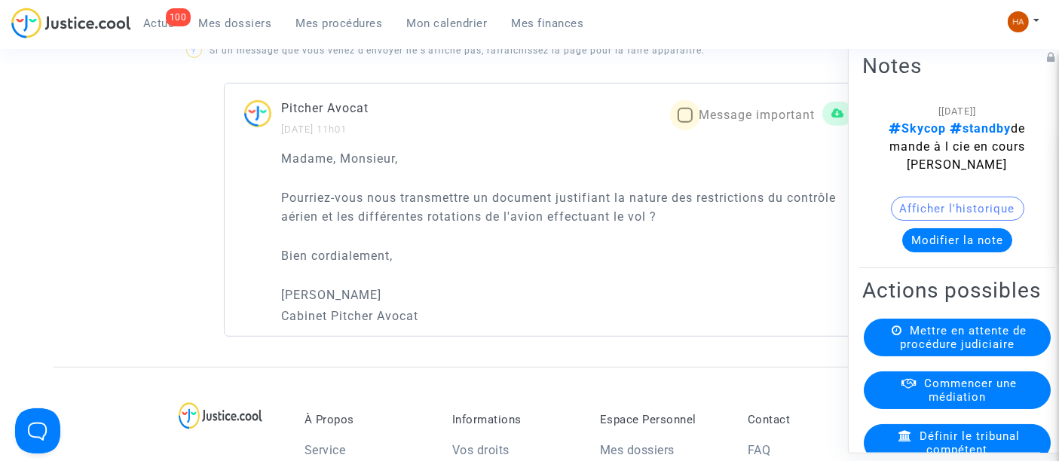
click at [677, 123] on span at bounding box center [684, 115] width 15 height 15
click at [684, 124] on input "Message important" at bounding box center [684, 123] width 1 height 1
checkbox input "true"
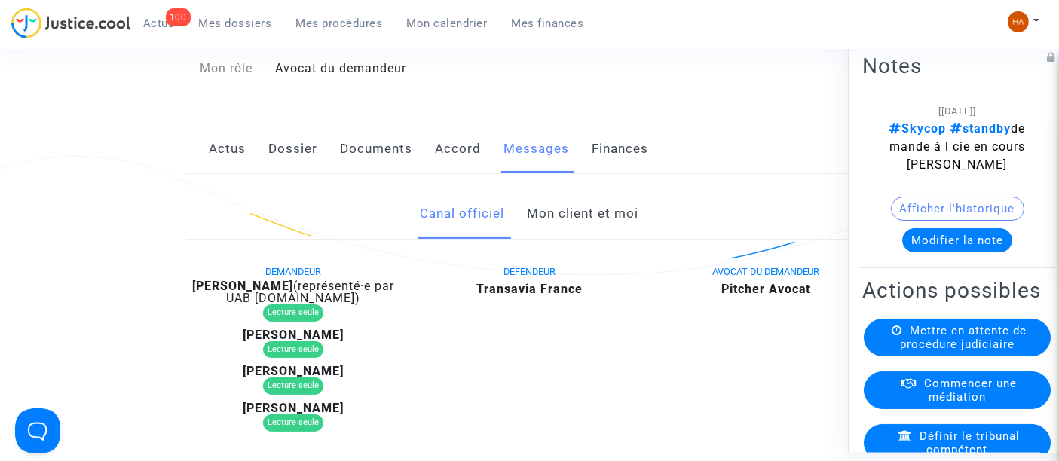
scroll to position [167, 0]
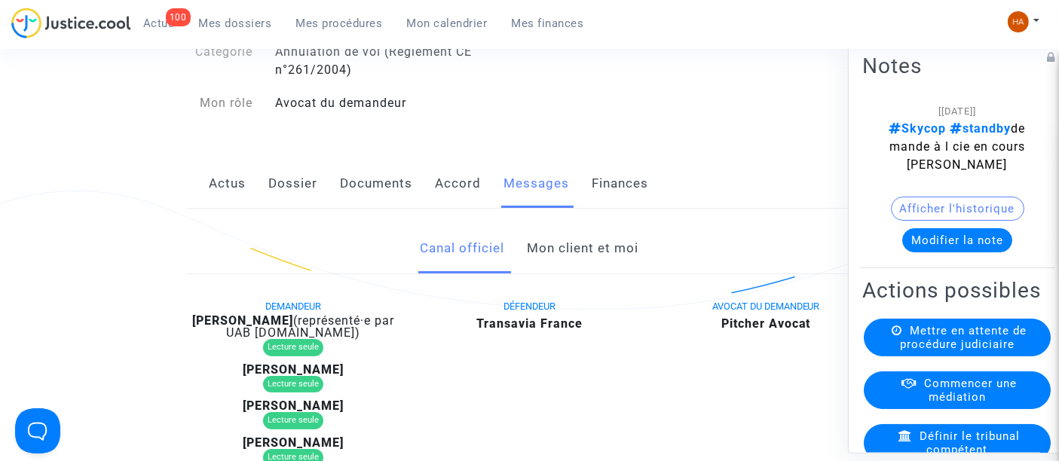
click at [567, 273] on link "Mon client et moi" at bounding box center [583, 249] width 112 height 50
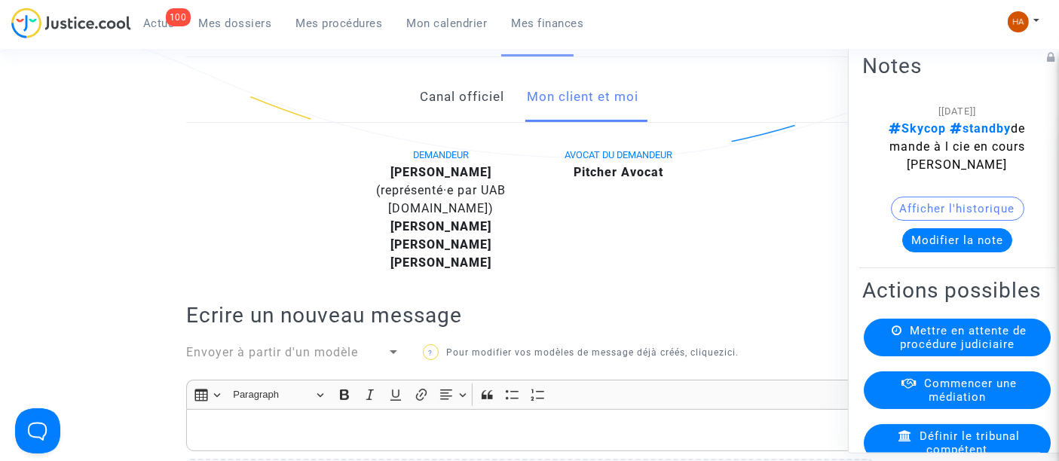
scroll to position [84, 0]
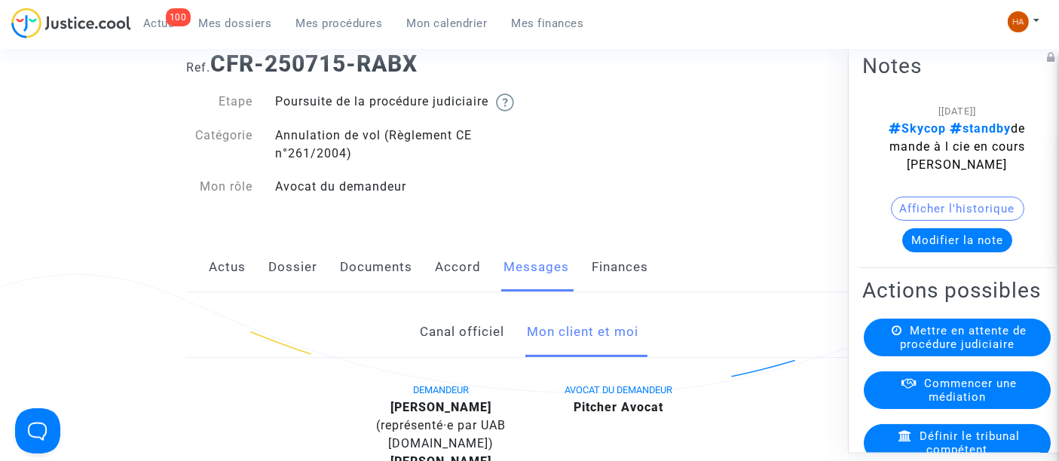
click at [310, 287] on link "Dossier" at bounding box center [292, 268] width 49 height 50
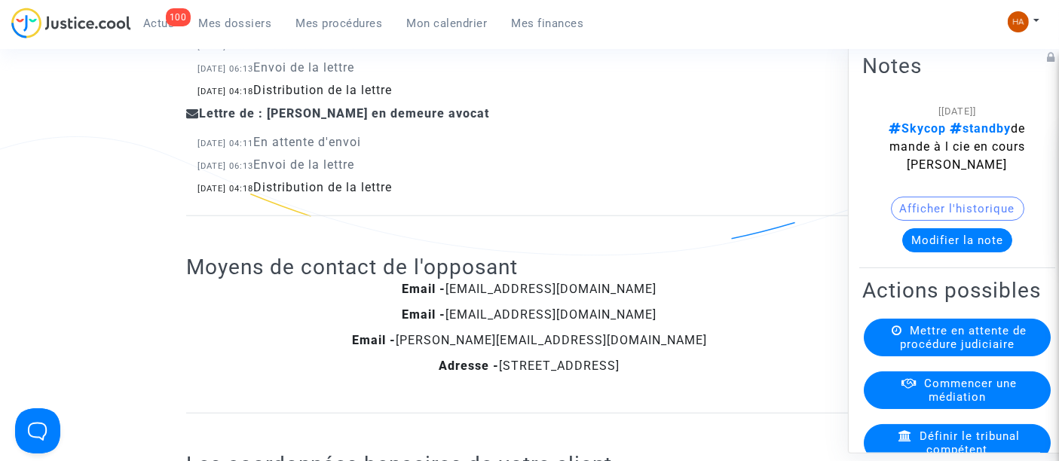
scroll to position [1422, 0]
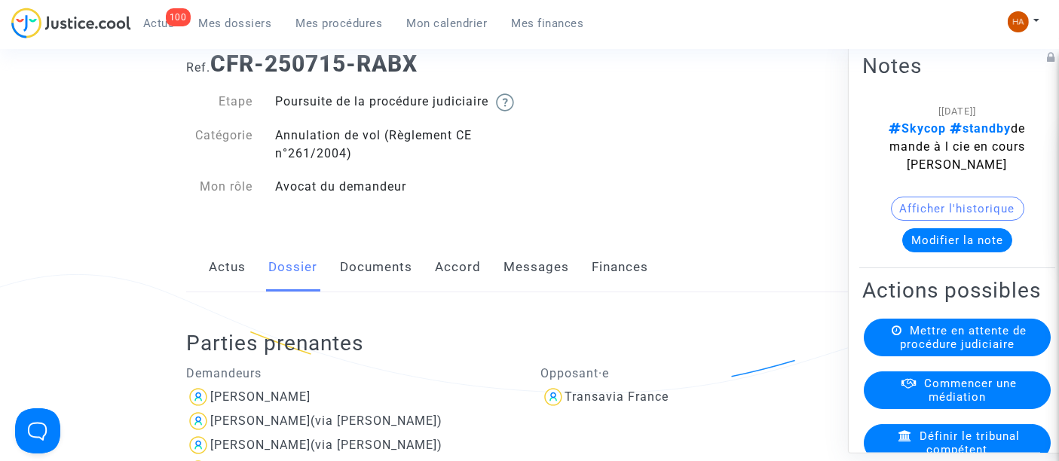
click at [372, 292] on link "Documents" at bounding box center [376, 268] width 72 height 50
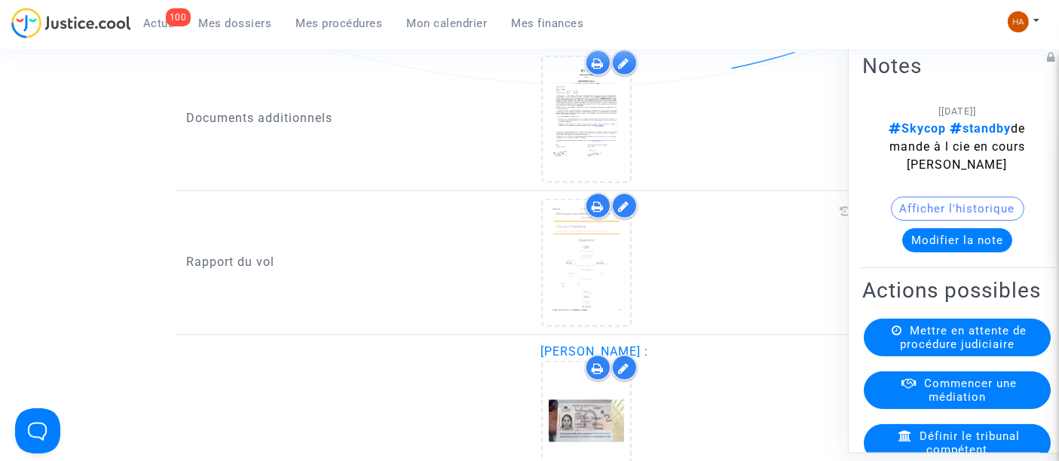
scroll to position [2176, 0]
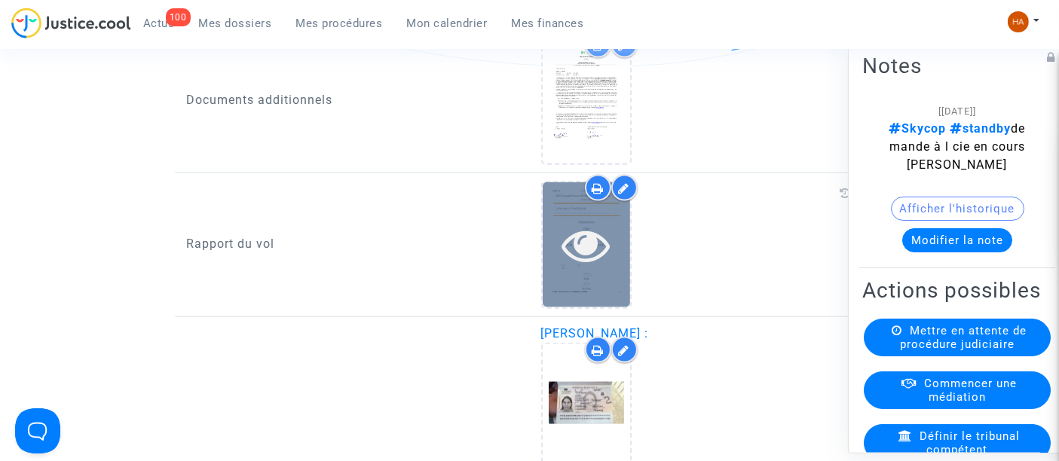
click at [577, 269] on icon at bounding box center [585, 245] width 49 height 48
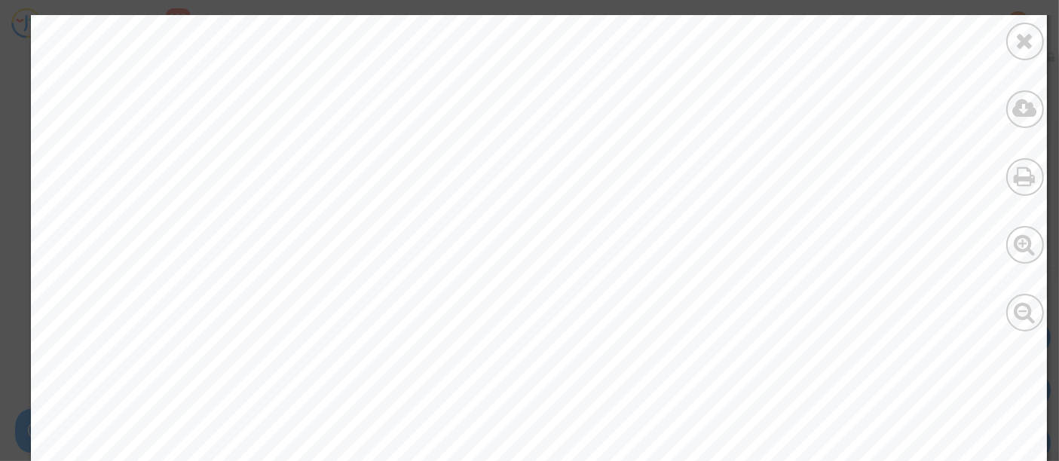
scroll to position [309, 0]
click at [1013, 41] on div at bounding box center [1025, 42] width 38 height 38
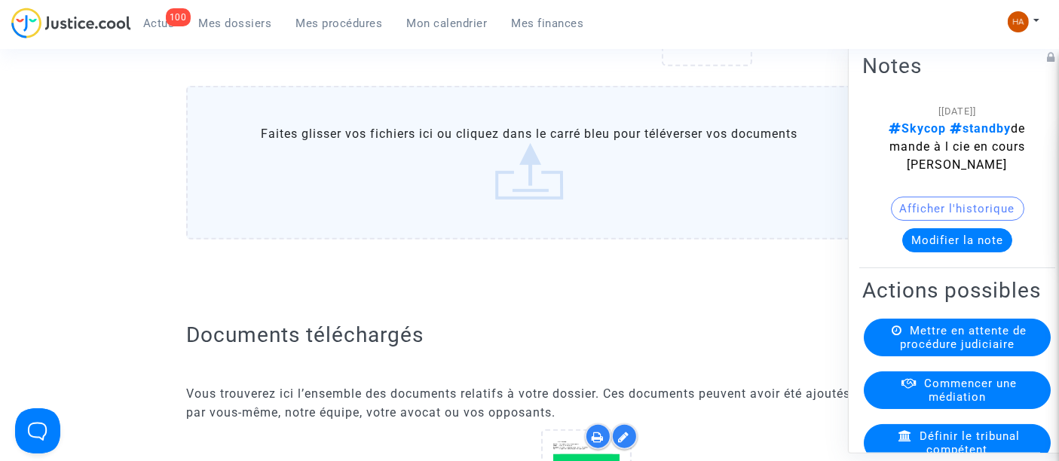
scroll to position [1640, 0]
click at [558, 190] on label "Faites glisser vos fichiers ici ou cliquez dans le carré bleu pour téléverser v…" at bounding box center [529, 163] width 686 height 154
click at [0, 0] on input "Faites glisser vos fichiers ici ou cliquez dans le carré bleu pour téléverser v…" at bounding box center [0, 0] width 0 height 0
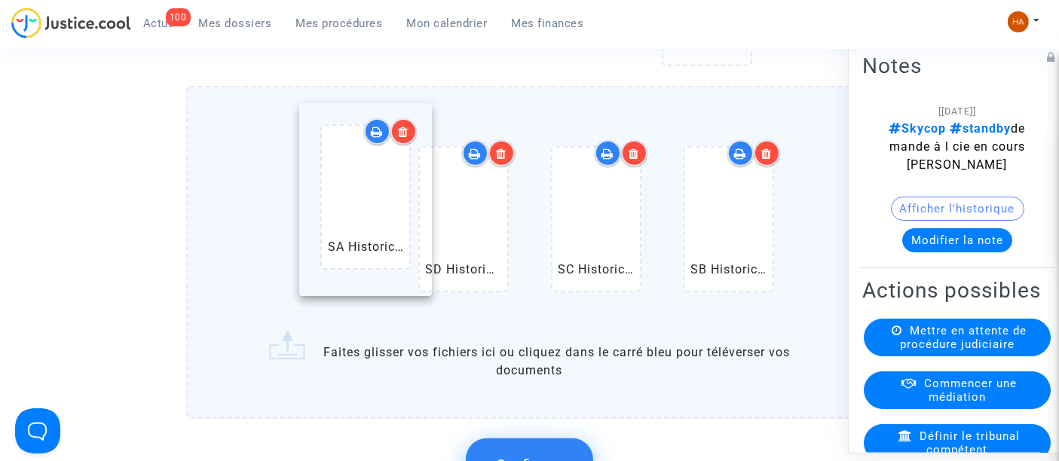
drag, startPoint x: 726, startPoint y: 281, endPoint x: 312, endPoint y: 246, distance: 415.1
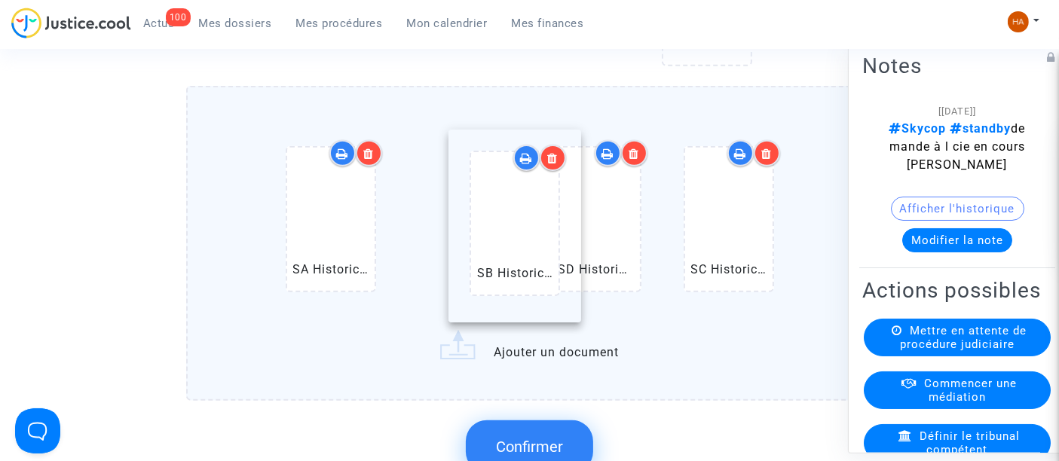
drag, startPoint x: 739, startPoint y: 274, endPoint x: 505, endPoint y: 261, distance: 234.7
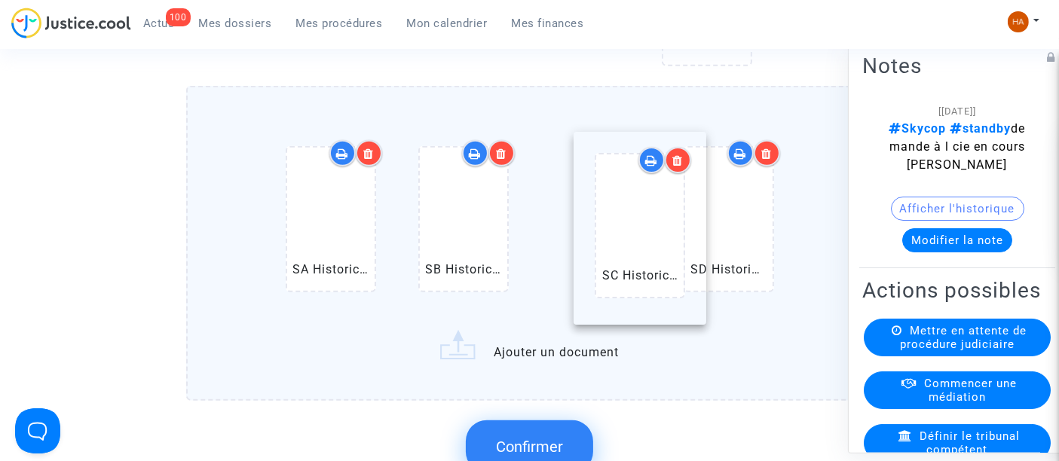
drag, startPoint x: 747, startPoint y: 267, endPoint x: 591, endPoint y: 252, distance: 155.9
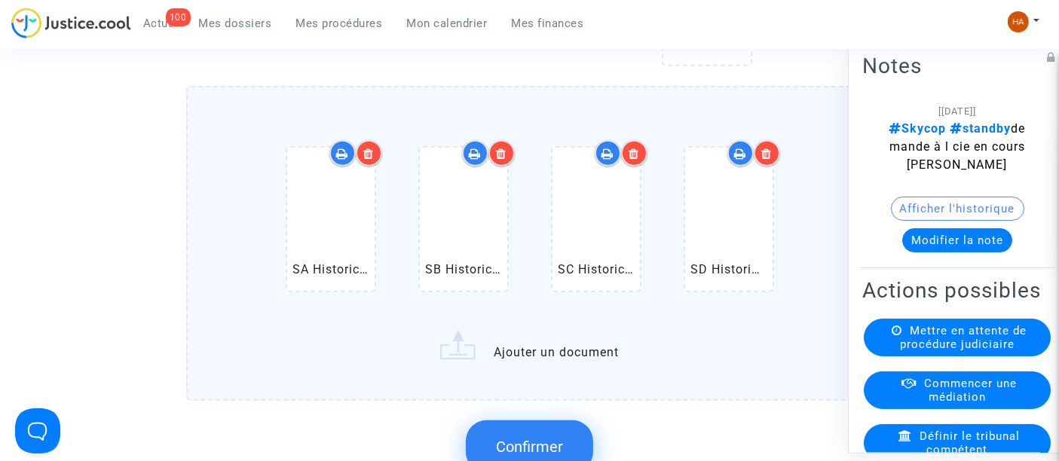
click at [566, 367] on label "SA Historical (ORY) Paris Orly Airport Departures.pdf SB Historical (ORY) Paris…" at bounding box center [529, 243] width 686 height 314
click at [0, 0] on input "SA Historical (ORY) Paris Orly Airport Departures.pdf SB Historical (ORY) Paris…" at bounding box center [0, 0] width 0 height 0
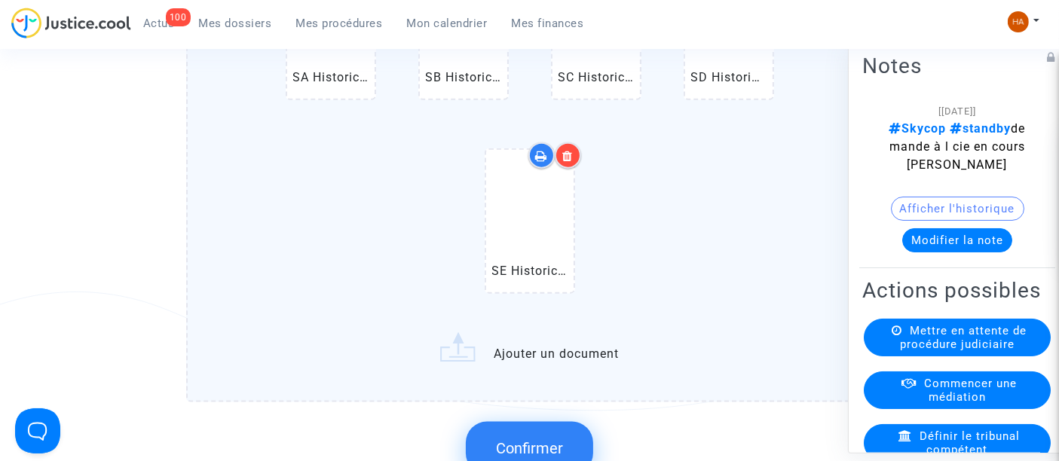
scroll to position [1833, 0]
click at [550, 361] on label "SA Historical (ORY) Paris Orly Airport Departures.pdf SB Historical (ORY) Paris…" at bounding box center [529, 147] width 686 height 509
click at [0, 0] on input "SA Historical (ORY) Paris Orly Airport Departures.pdf SB Historical (ORY) Paris…" at bounding box center [0, 0] width 0 height 0
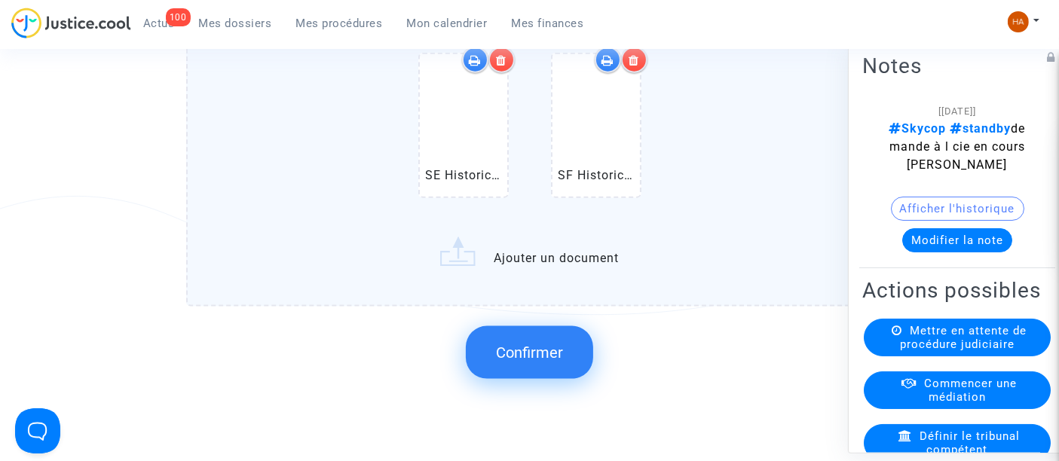
scroll to position [1930, 0]
click at [529, 359] on span "Confirmer" at bounding box center [529, 350] width 67 height 18
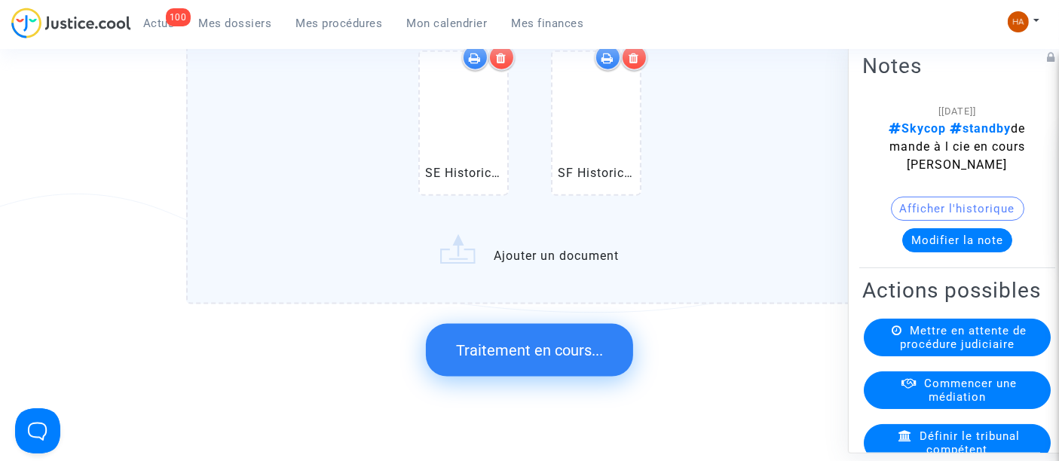
scroll to position [0, 0]
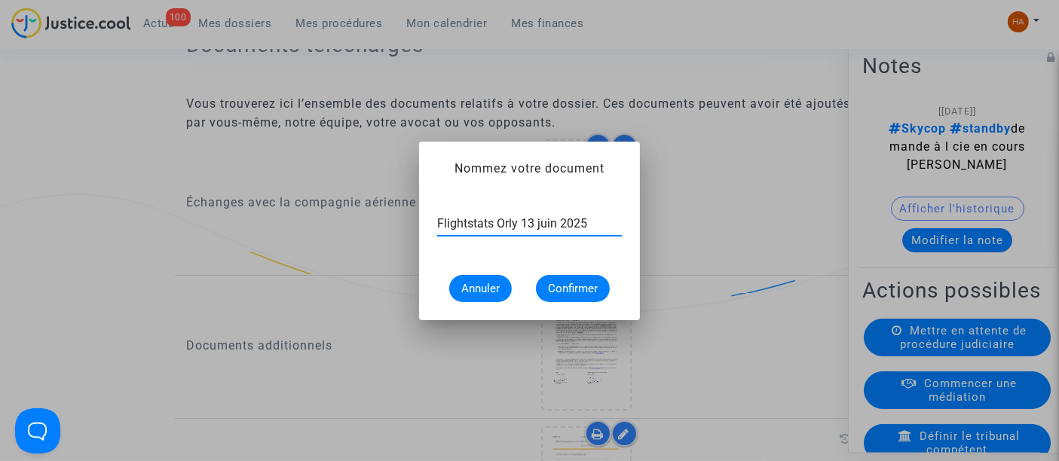
type input "Flightstats Orly 13 juin 2025"
click at [585, 294] on span "Confirmer" at bounding box center [573, 289] width 50 height 14
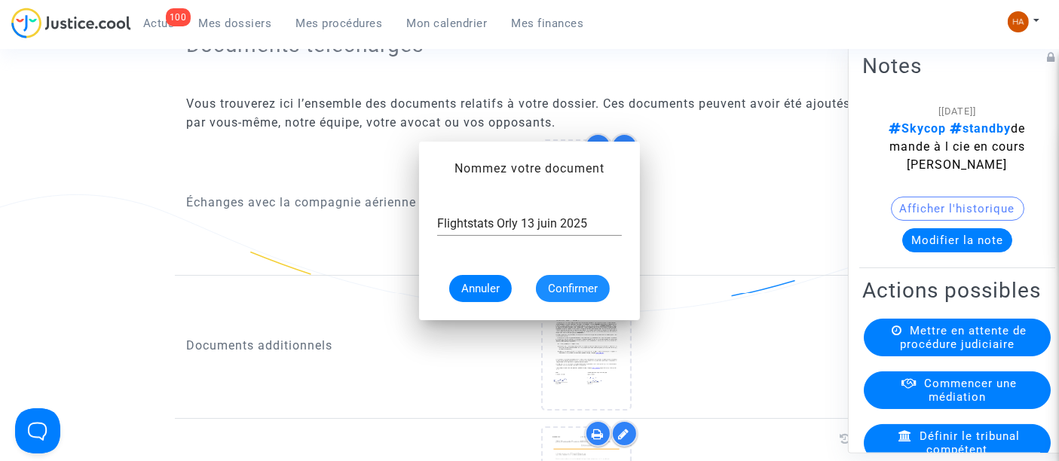
scroll to position [1930, 0]
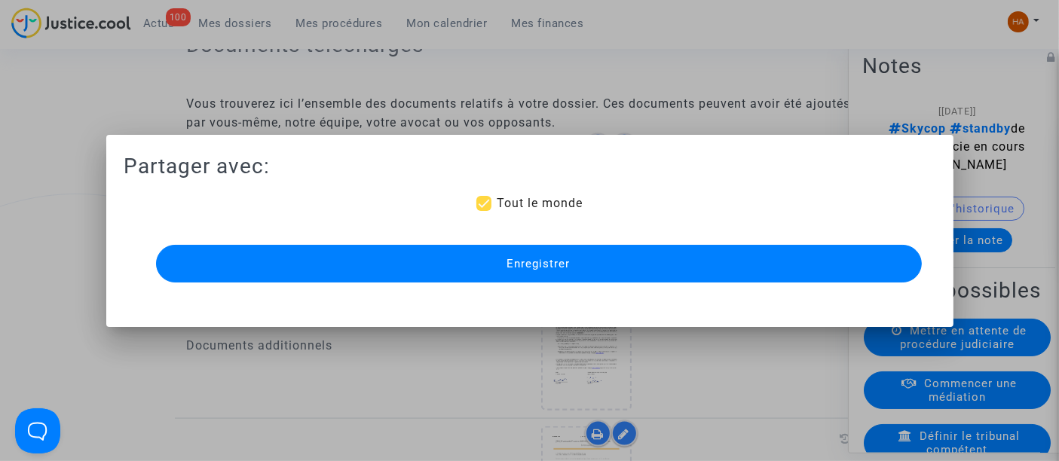
click at [663, 261] on button "Enregistrer" at bounding box center [538, 264] width 765 height 38
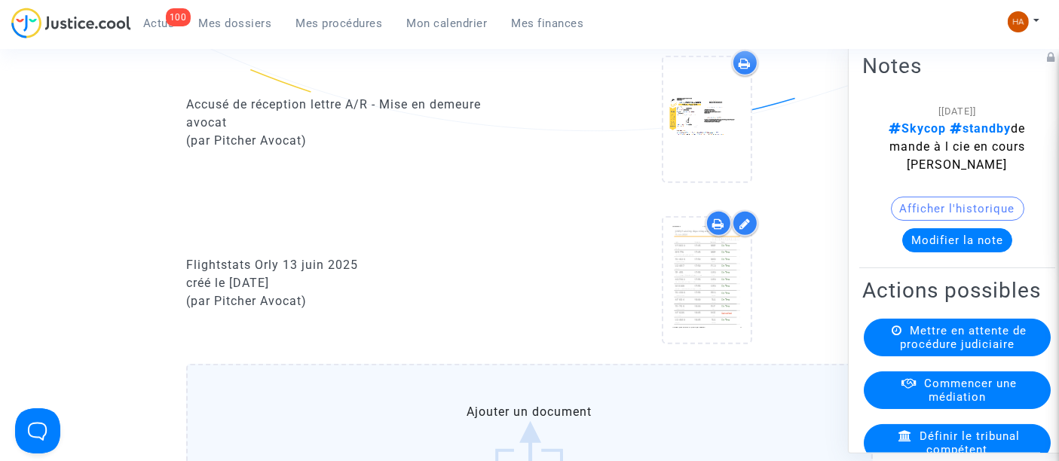
scroll to position [1525, 0]
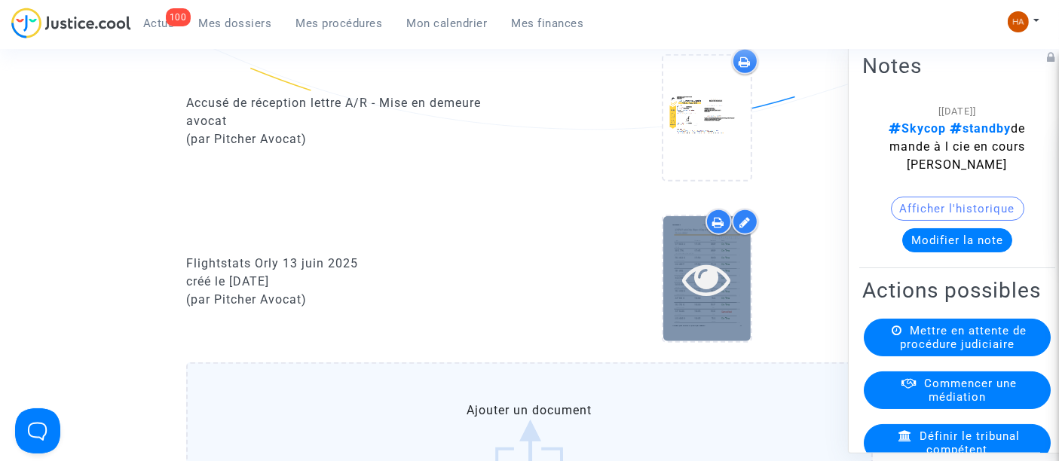
click at [701, 294] on icon at bounding box center [706, 279] width 49 height 48
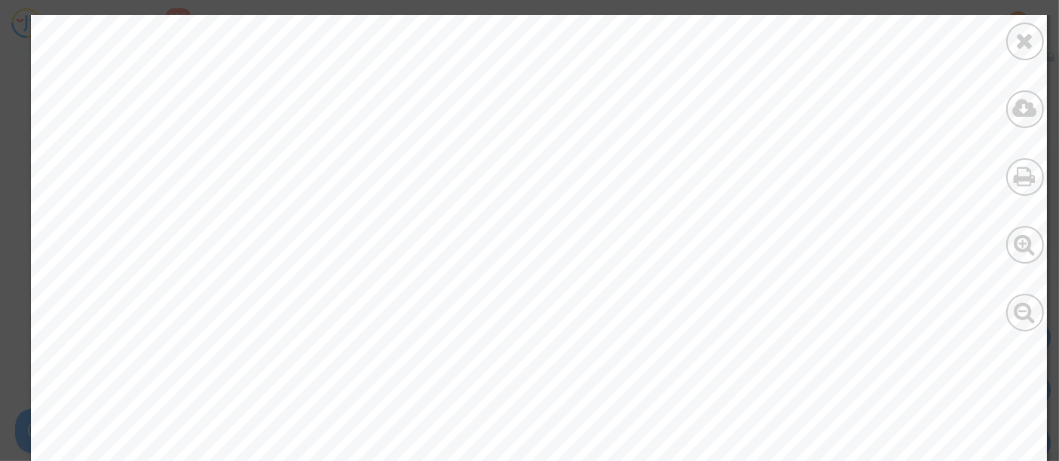
scroll to position [16493, 0]
click at [1026, 44] on icon at bounding box center [1025, 40] width 19 height 23
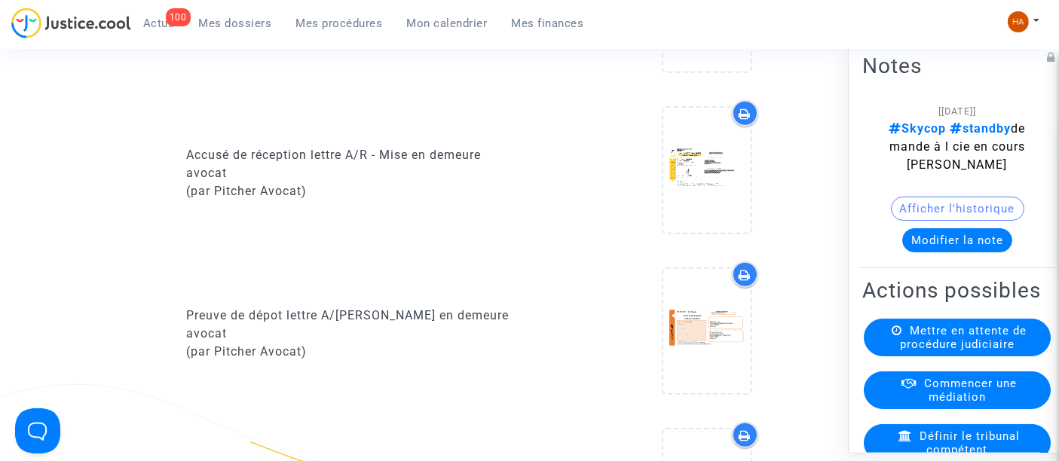
scroll to position [1116, 0]
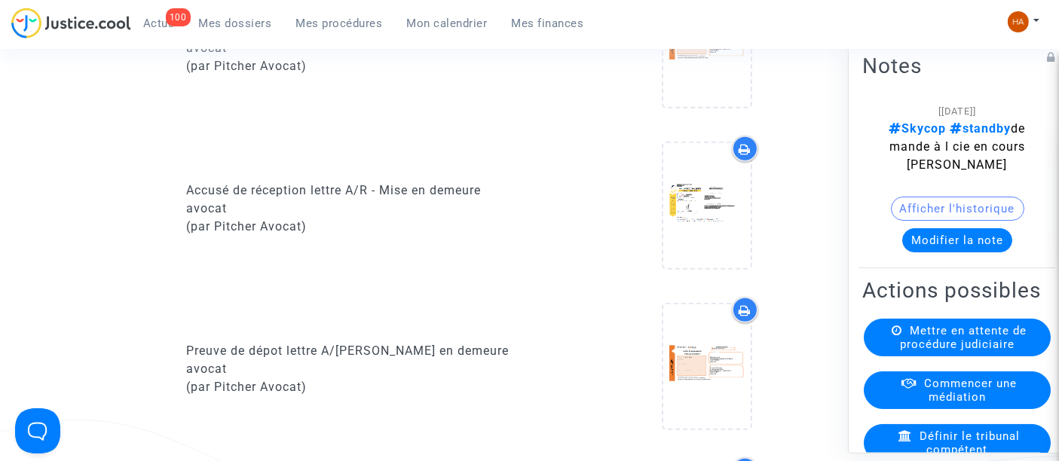
click at [332, 99] on div "Preuve de dépot lettre A/R - Mise en demeure avocat (par Pitcher Avocat)" at bounding box center [352, 47] width 355 height 145
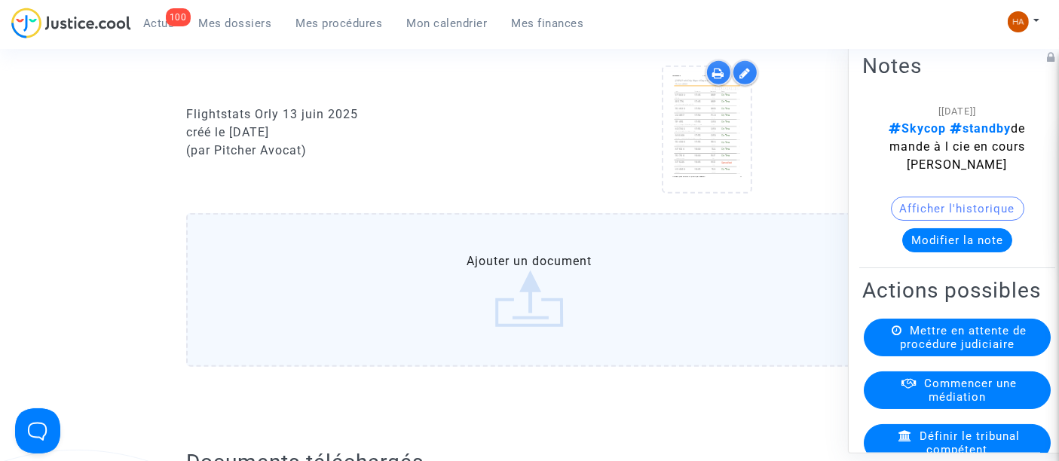
scroll to position [1704, 0]
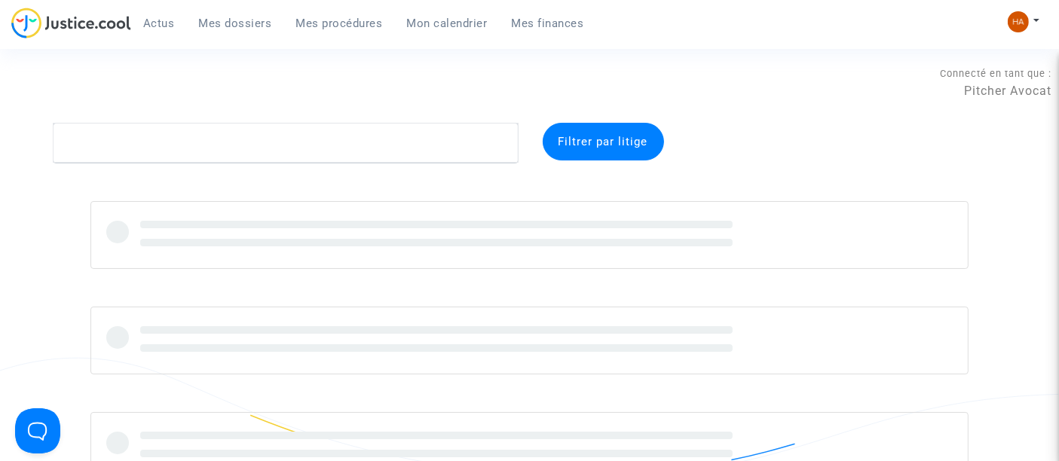
click at [457, 26] on span "Mon calendrier" at bounding box center [447, 24] width 81 height 14
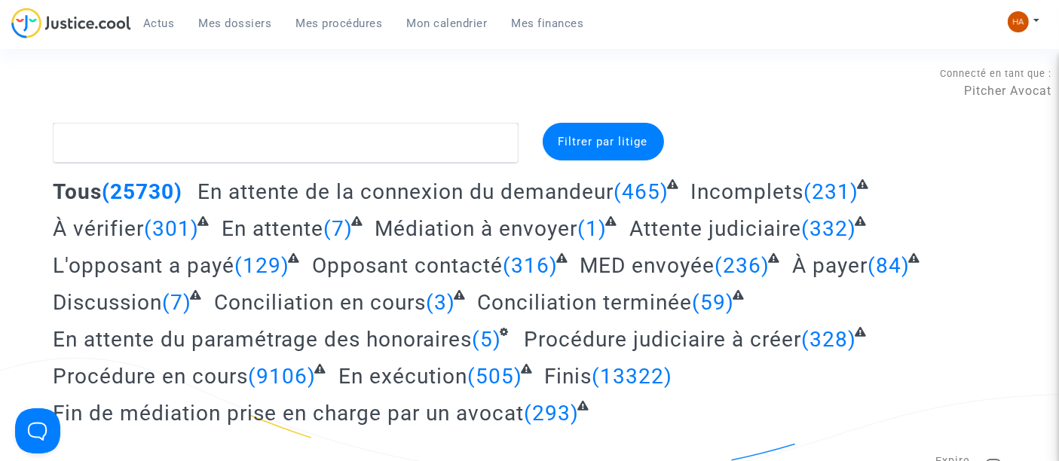
click at [443, 26] on span "Mon calendrier" at bounding box center [447, 24] width 81 height 14
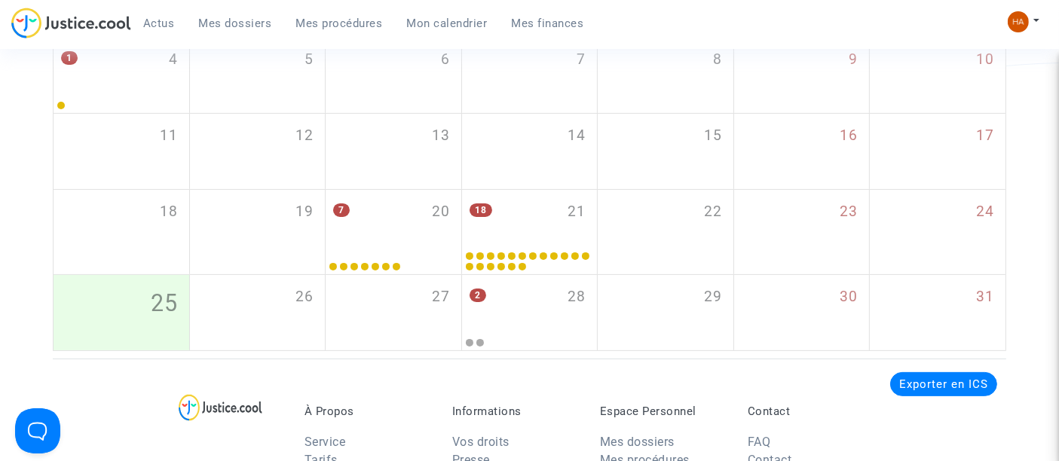
scroll to position [335, 0]
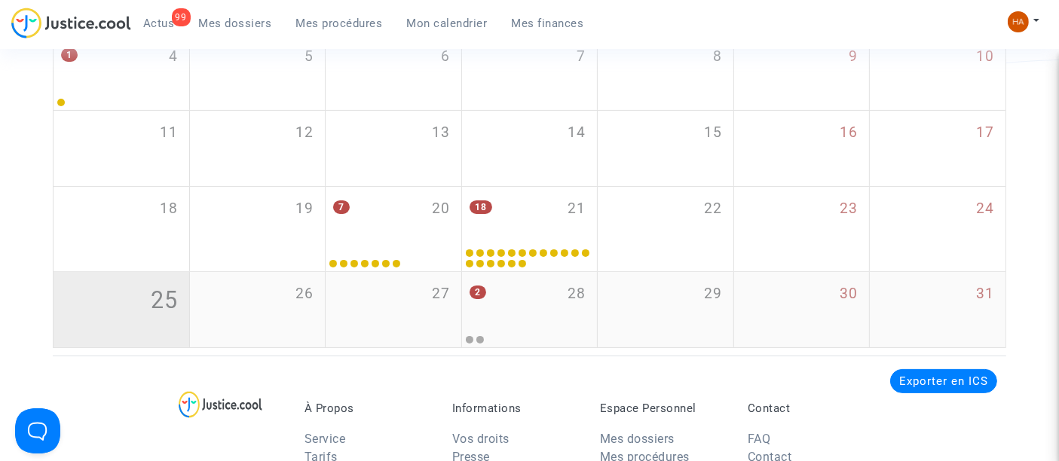
click at [122, 309] on div "25" at bounding box center [121, 309] width 136 height 75
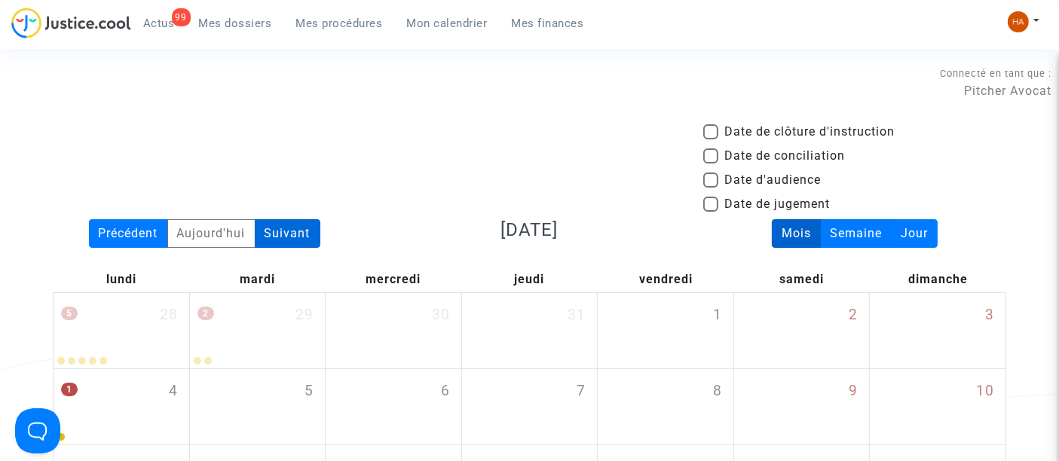
click at [292, 235] on div "Suivant" at bounding box center [288, 233] width 66 height 29
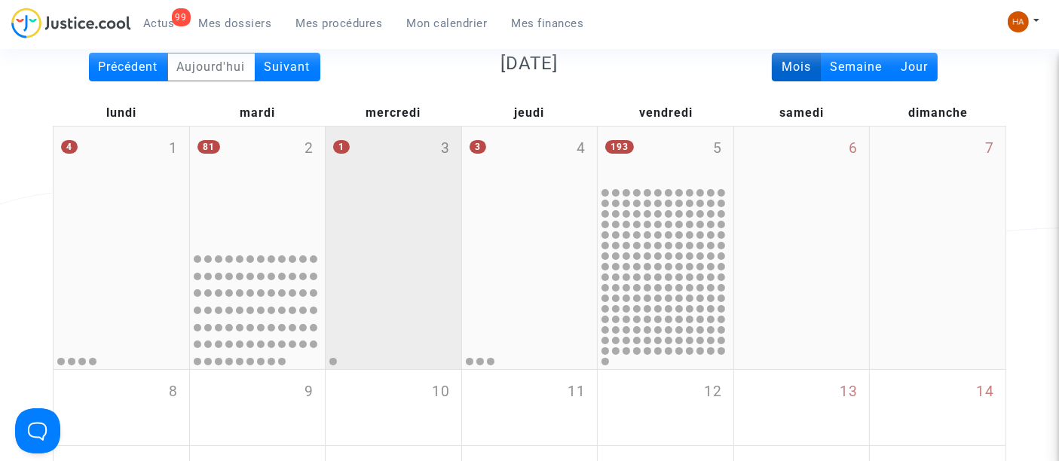
scroll to position [167, 0]
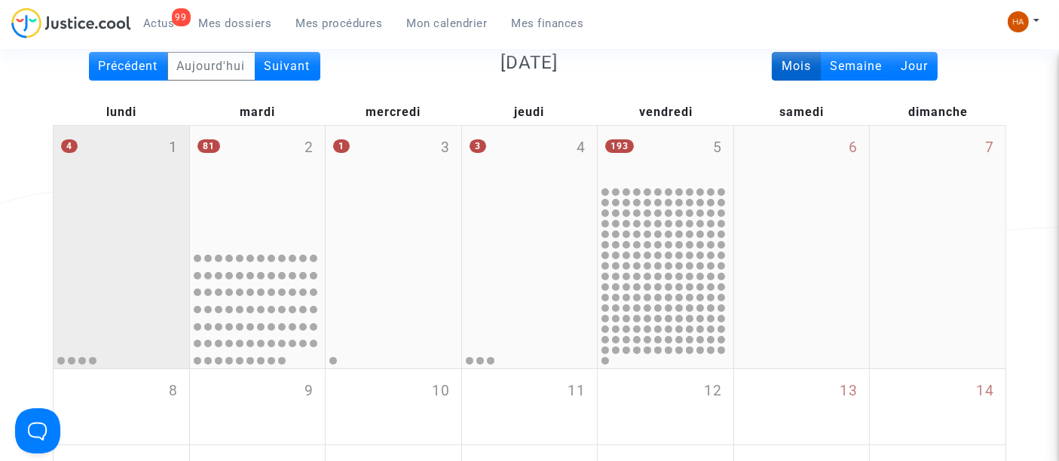
click at [107, 199] on div "4 1" at bounding box center [121, 185] width 136 height 119
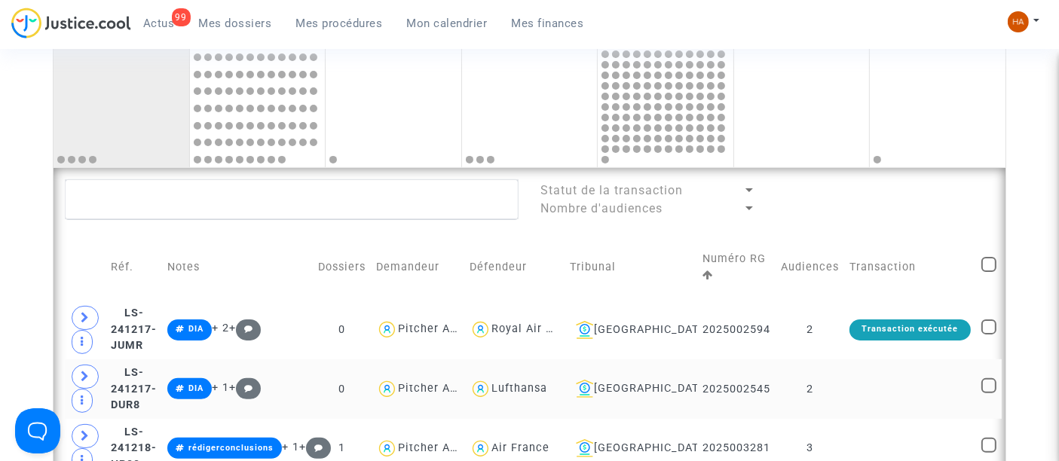
scroll to position [251, 0]
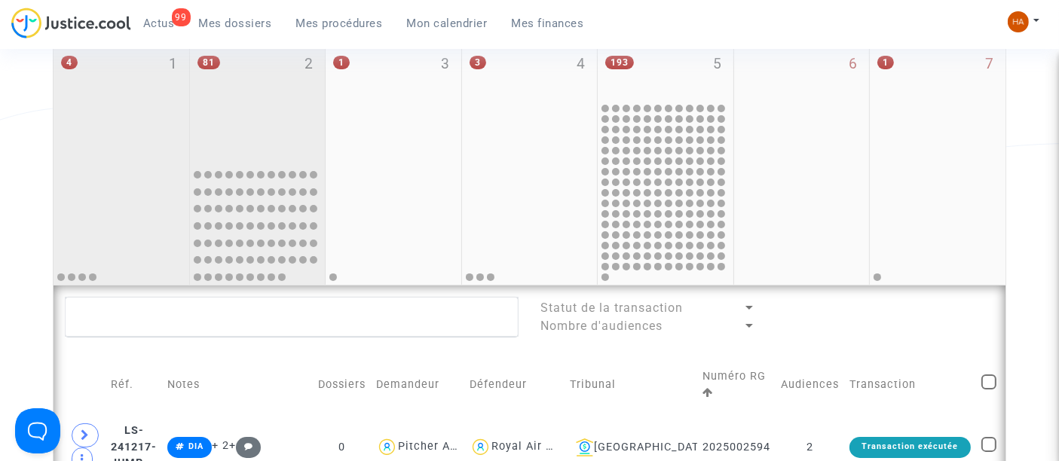
click at [238, 130] on div "81 2" at bounding box center [258, 101] width 136 height 119
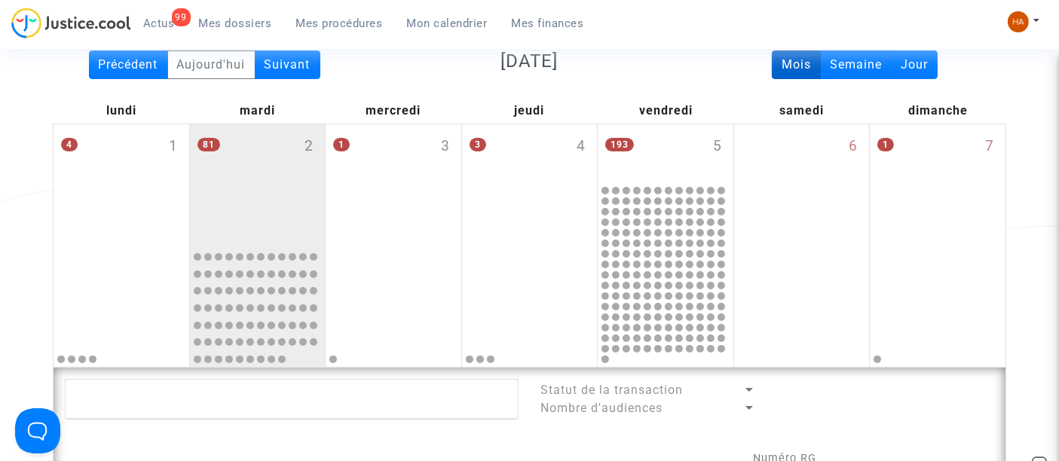
scroll to position [167, 0]
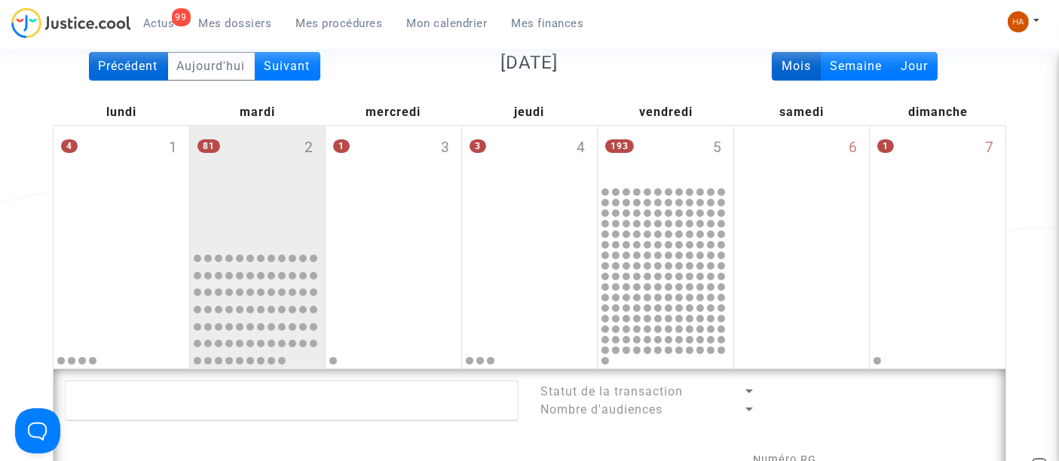
click at [123, 74] on div "Précédent" at bounding box center [128, 66] width 79 height 29
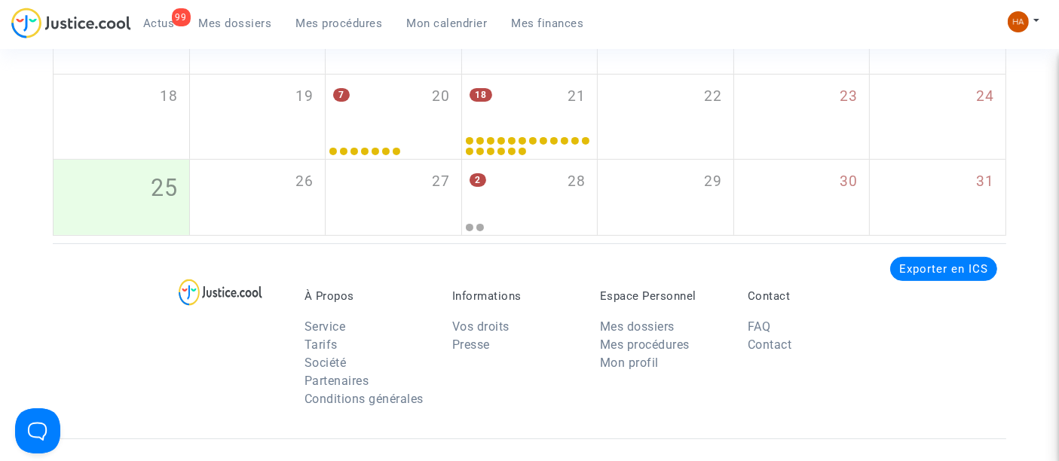
scroll to position [418, 0]
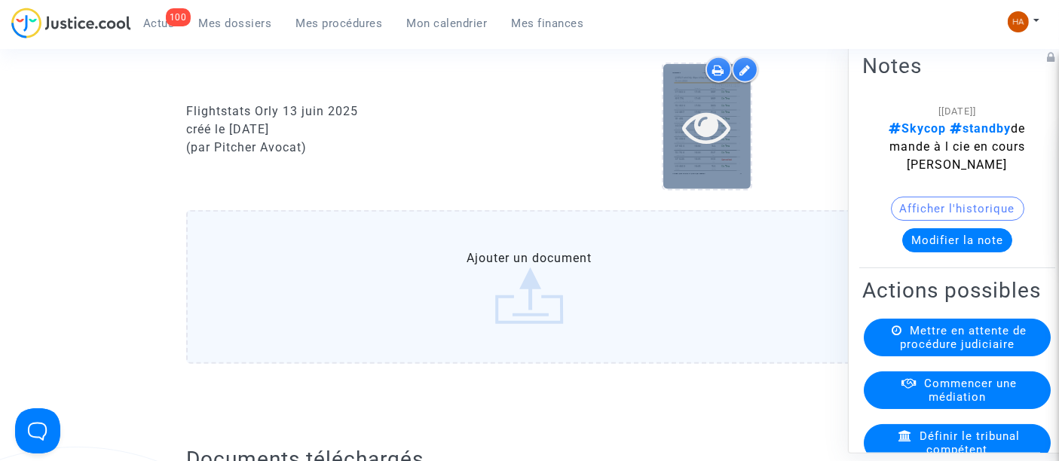
click at [719, 143] on icon at bounding box center [706, 126] width 49 height 48
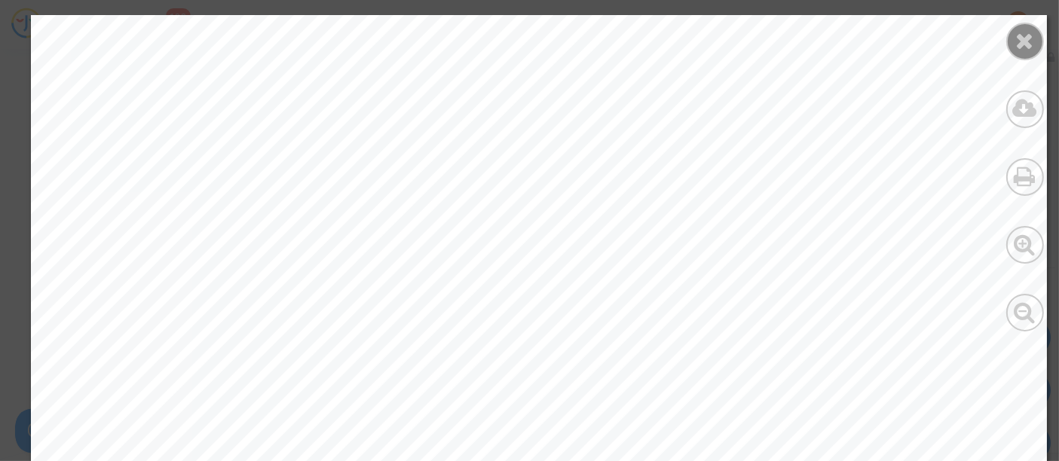
click at [1010, 41] on div at bounding box center [1025, 42] width 38 height 38
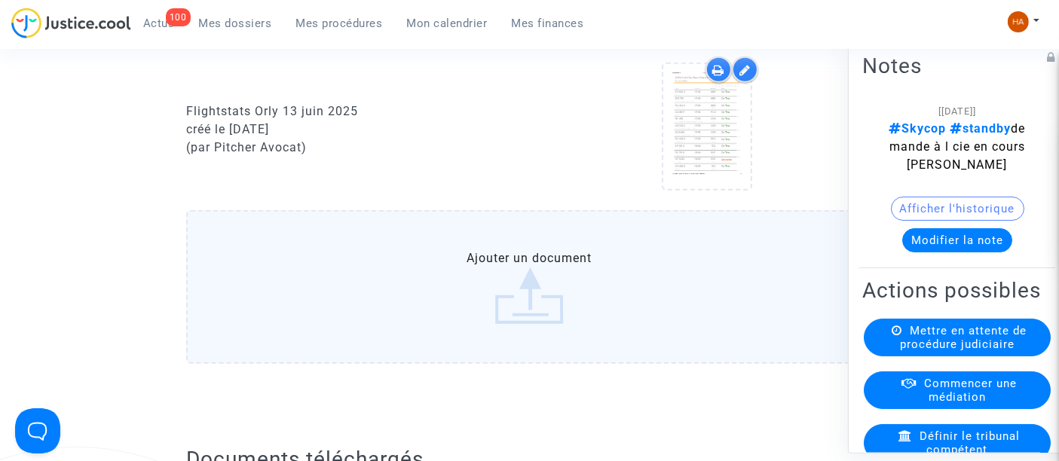
click at [741, 76] on icon at bounding box center [744, 70] width 11 height 12
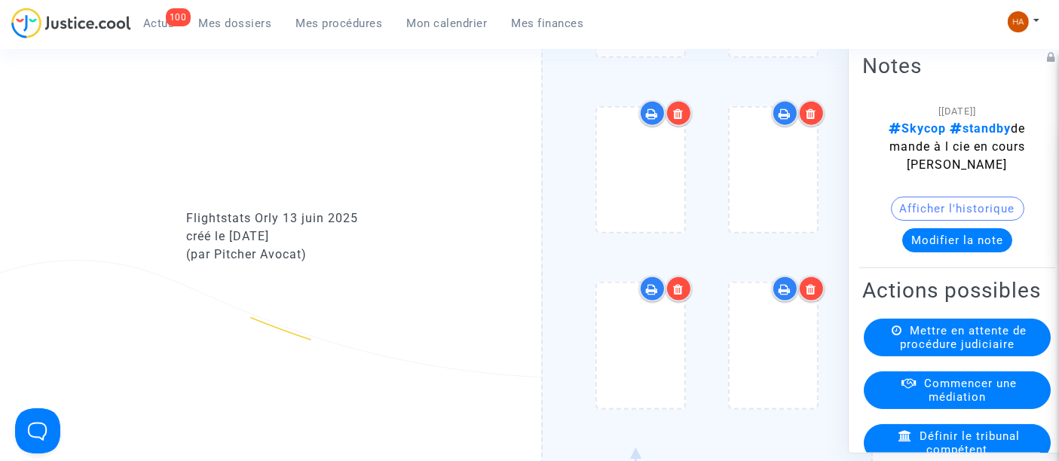
scroll to position [1929, 0]
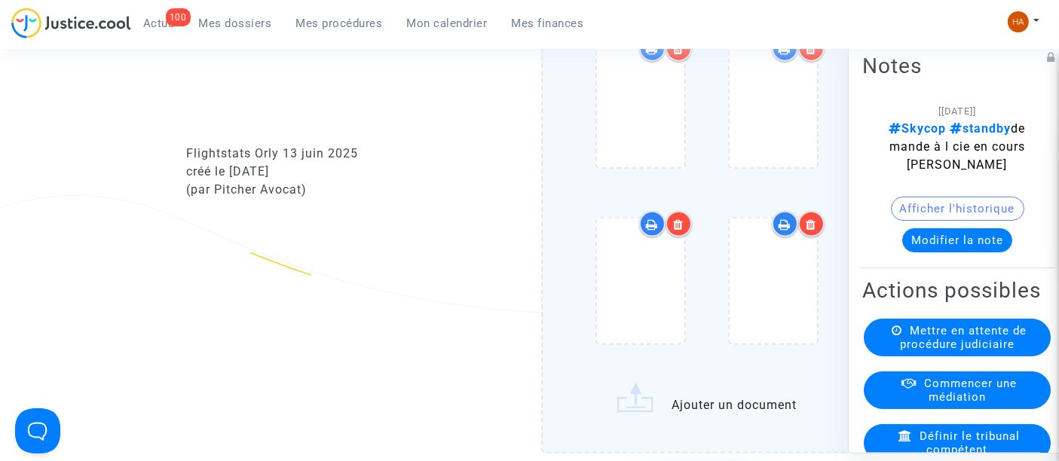
click at [675, 229] on icon at bounding box center [678, 224] width 11 height 12
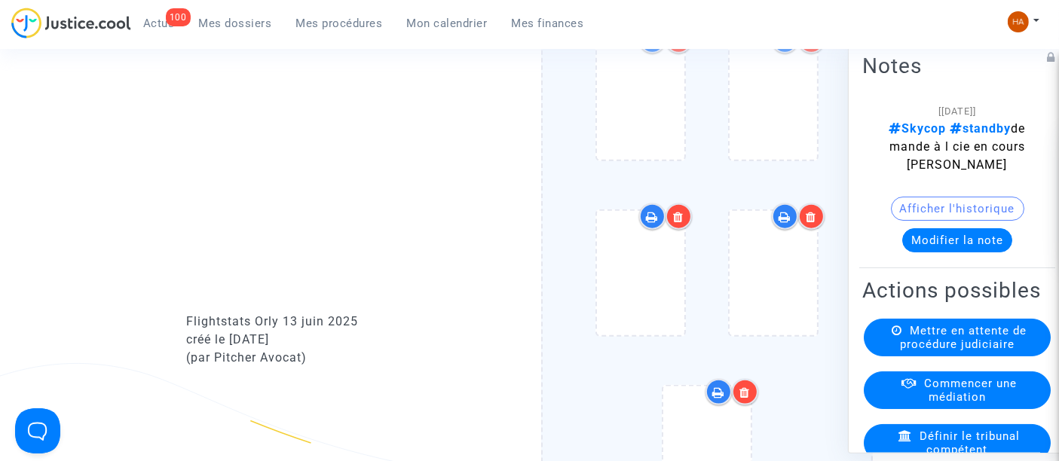
click at [677, 223] on icon at bounding box center [678, 217] width 11 height 12
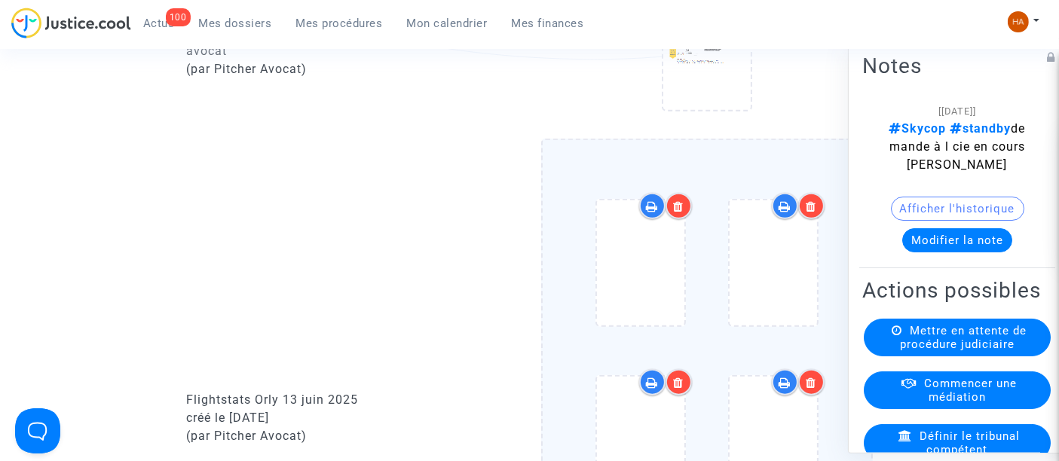
scroll to position [1594, 0]
click at [677, 214] on icon at bounding box center [678, 208] width 11 height 12
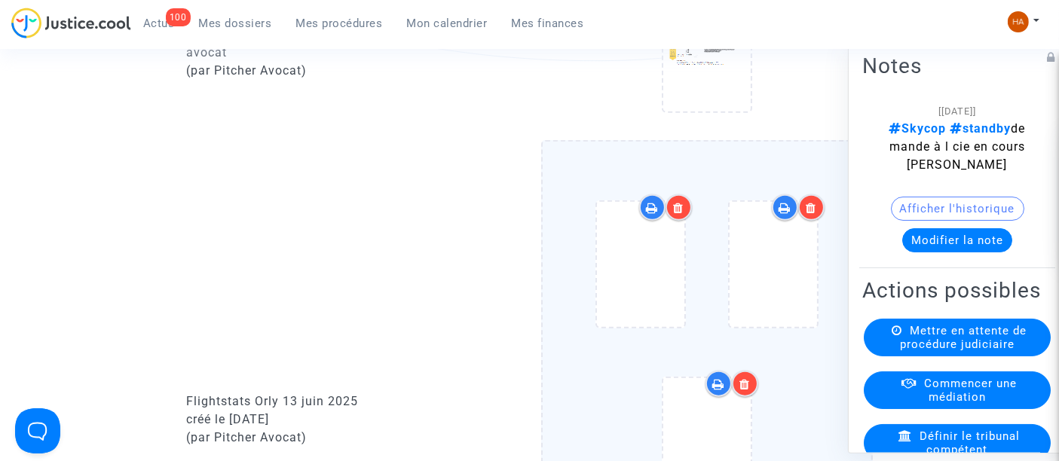
click at [813, 212] on icon at bounding box center [810, 208] width 11 height 12
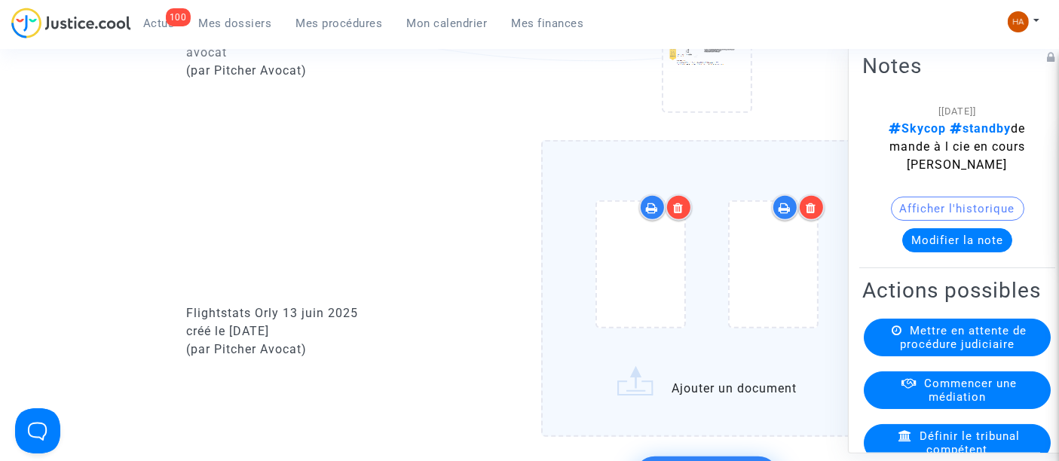
click at [682, 214] on icon at bounding box center [678, 208] width 11 height 12
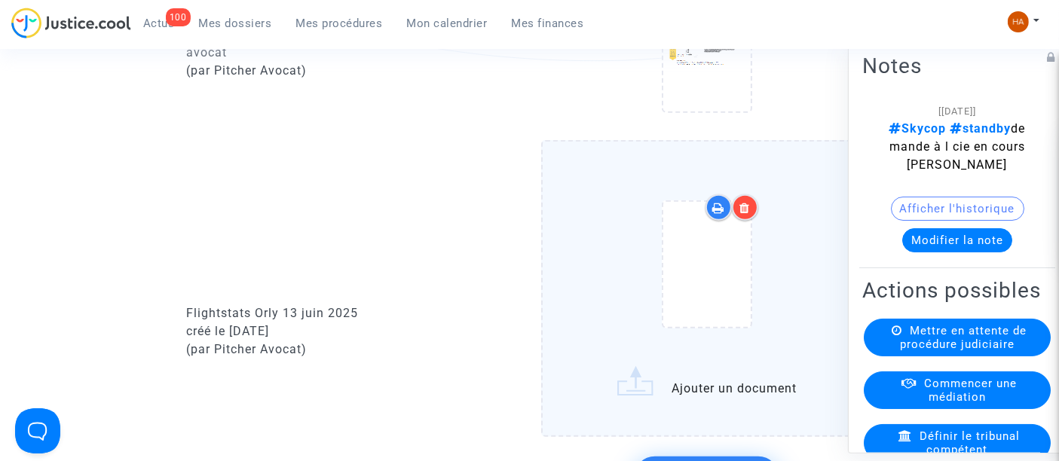
click at [750, 214] on icon at bounding box center [744, 208] width 11 height 12
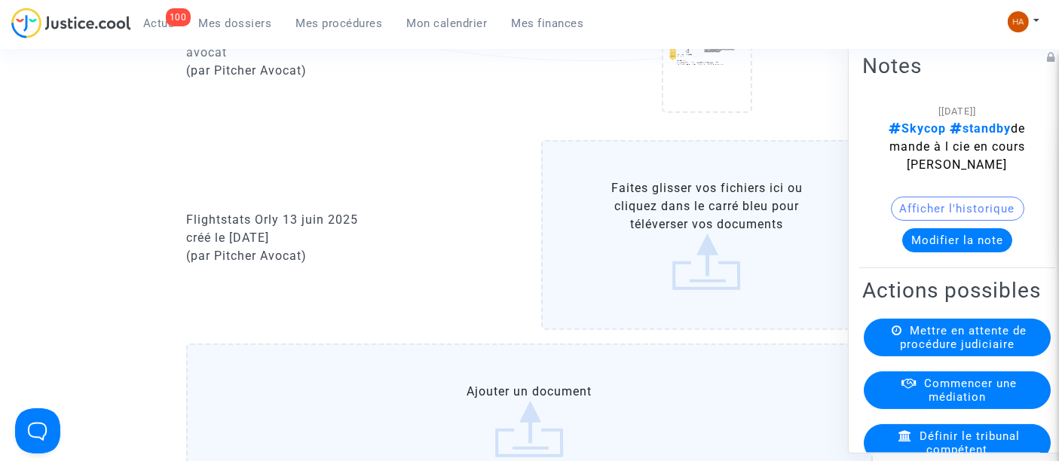
click at [713, 257] on label "Faites glisser vos fichiers ici ou cliquez dans le carré bleu pour téléverser v…" at bounding box center [707, 235] width 332 height 190
click at [0, 0] on input "Faites glisser vos fichiers ici ou cliquez dans le carré bleu pour téléverser v…" at bounding box center [0, 0] width 0 height 0
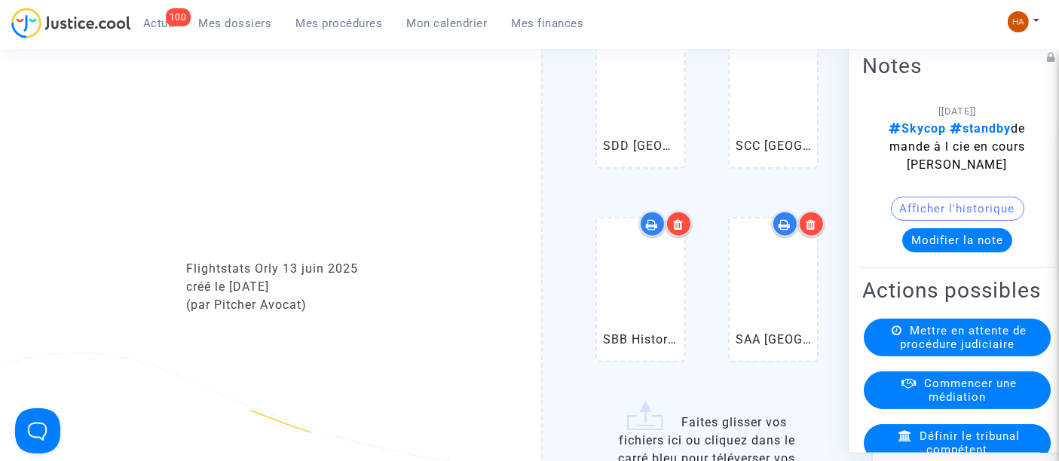
scroll to position [1772, 0]
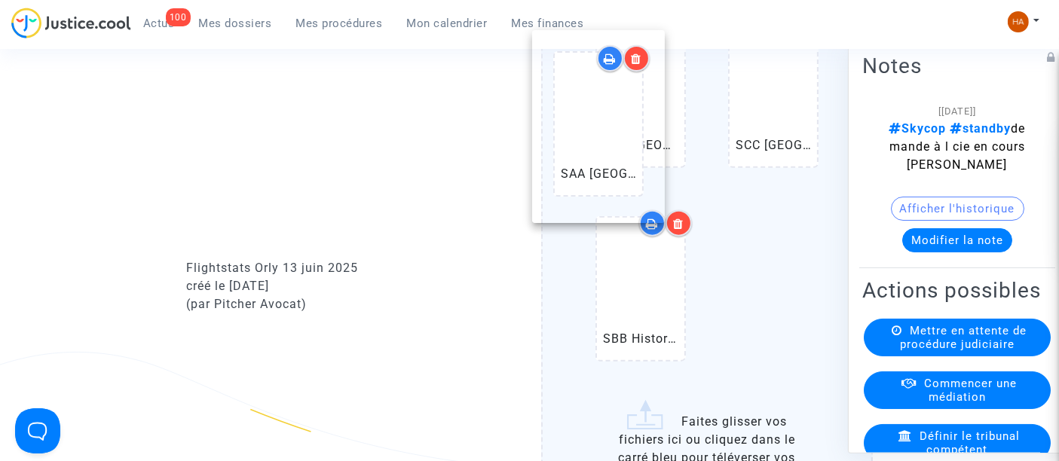
drag, startPoint x: 762, startPoint y: 307, endPoint x: 587, endPoint y: 126, distance: 251.5
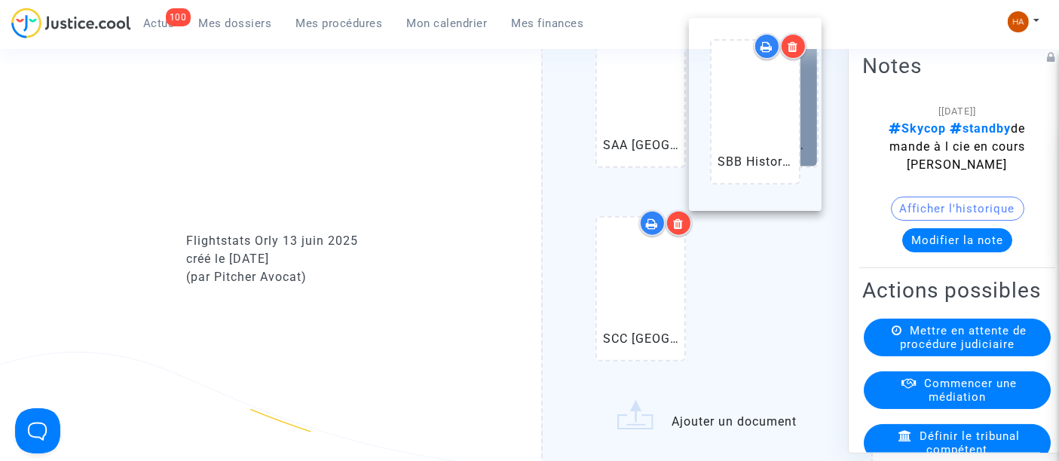
drag, startPoint x: 759, startPoint y: 289, endPoint x: 741, endPoint y: 118, distance: 172.0
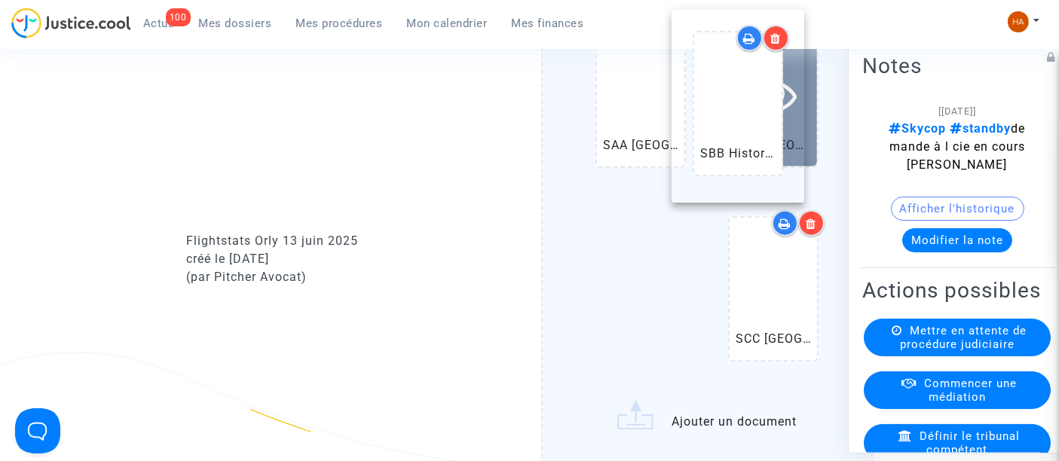
drag, startPoint x: 668, startPoint y: 294, endPoint x: 762, endPoint y: 106, distance: 209.9
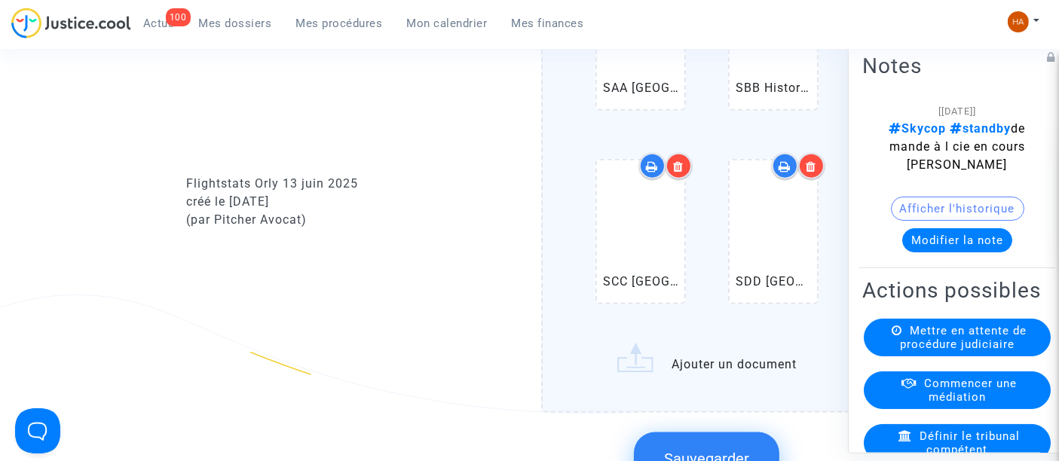
scroll to position [1870, 0]
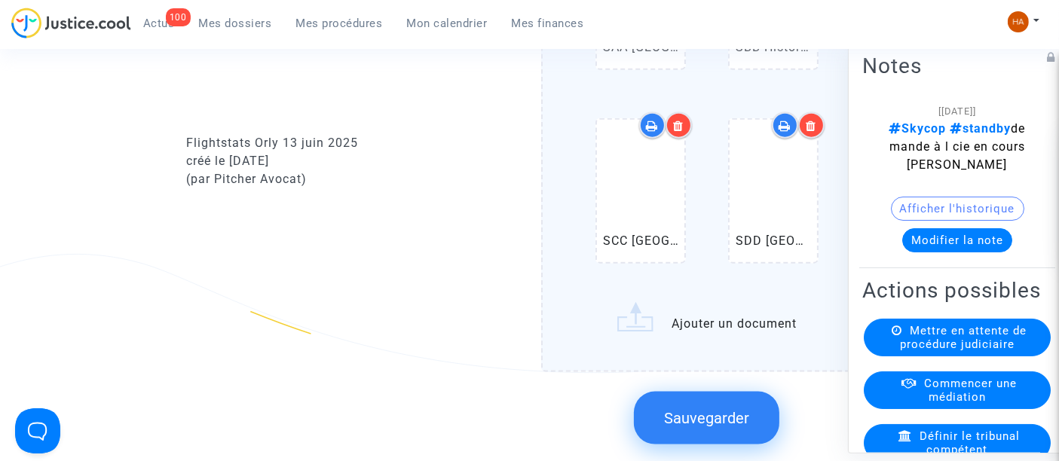
click at [689, 335] on label "SAA Paris Orly Airport Departures.pdf SBB Historical (ORY) Paris Orly Airport D…" at bounding box center [707, 118] width 332 height 509
click at [0, 0] on input "SAA Paris Orly Airport Departures.pdf SBB Historical (ORY) Paris Orly Airport D…" at bounding box center [0, 0] width 0 height 0
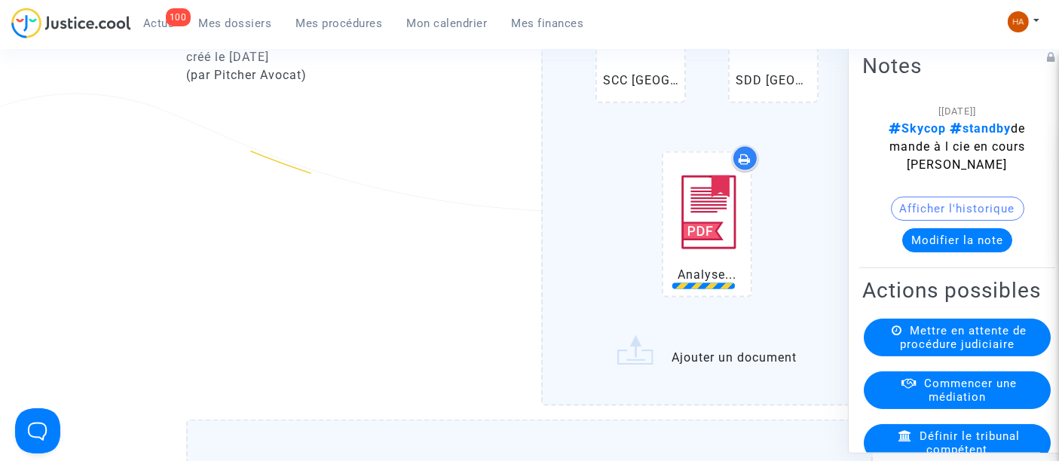
scroll to position [2032, 0]
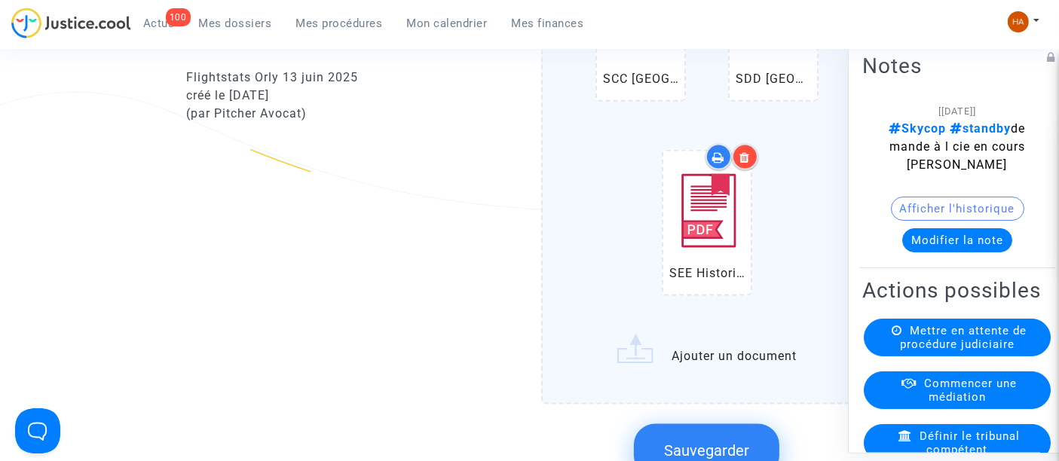
click at [714, 371] on label "SAA Paris Orly Airport Departures.pdf SBB Historical (ORY) Paris Orly Airport D…" at bounding box center [707, 53] width 332 height 702
click at [0, 0] on input "SAA Paris Orly Airport Departures.pdf SBB Historical (ORY) Paris Orly Airport D…" at bounding box center [0, 0] width 0 height 0
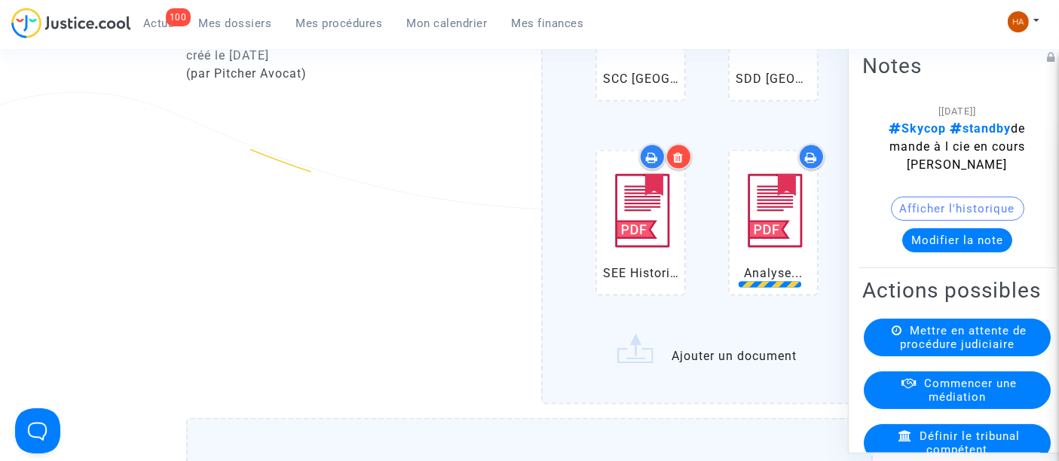
scroll to position [2164, 0]
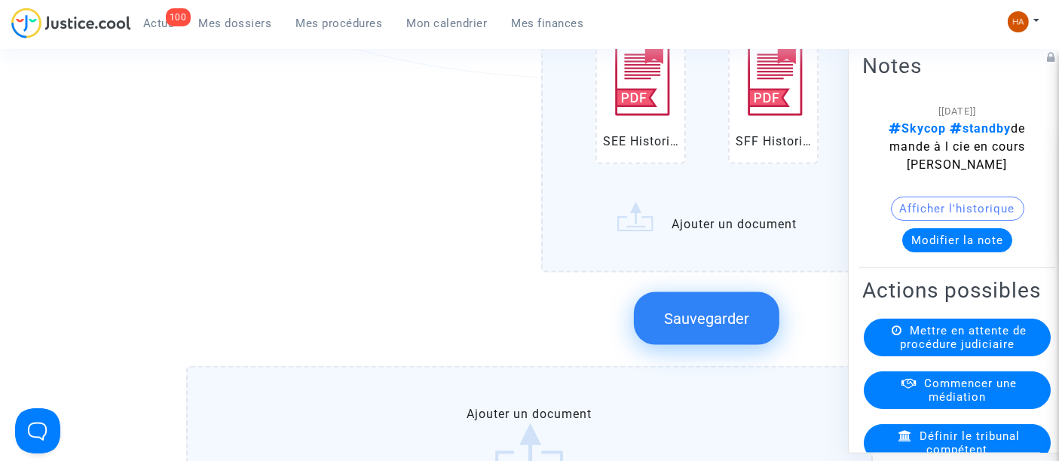
click at [0, 0] on input "SAA Paris Orly Airport Departures.pdf SBB Historical (ORY) Paris Orly Airport D…" at bounding box center [0, 0] width 0 height 0
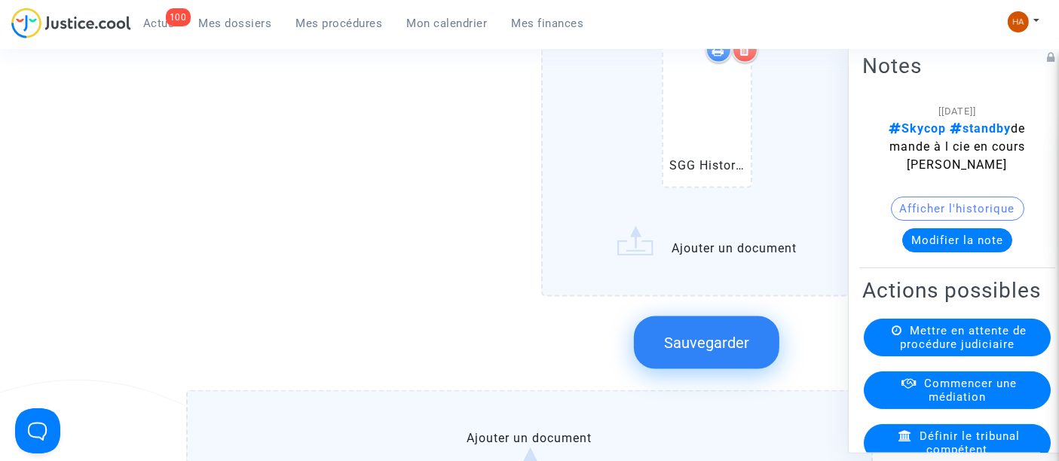
scroll to position [2336, 0]
click at [701, 344] on span "Sauvegarder" at bounding box center [706, 341] width 85 height 18
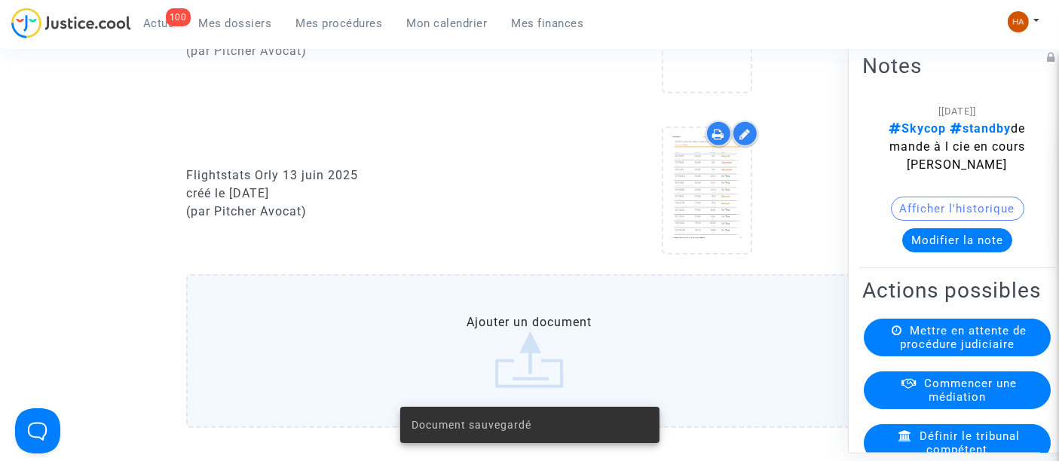
scroll to position [1602, 0]
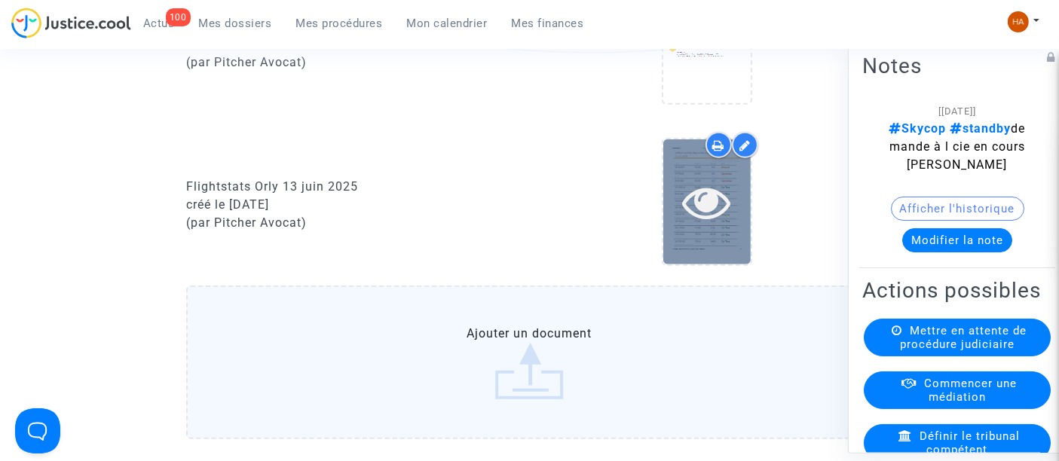
click at [726, 216] on icon at bounding box center [706, 202] width 49 height 48
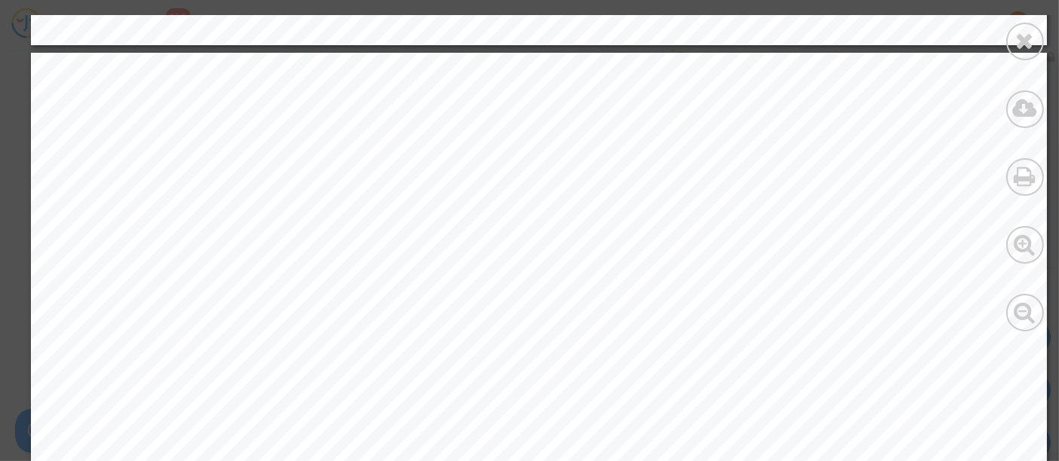
scroll to position [12808, 0]
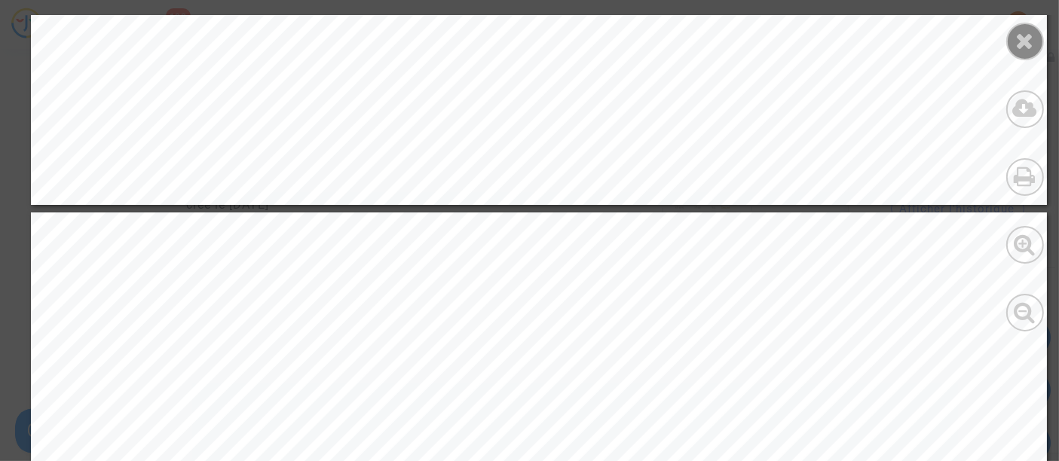
click at [1024, 54] on div at bounding box center [1025, 42] width 38 height 38
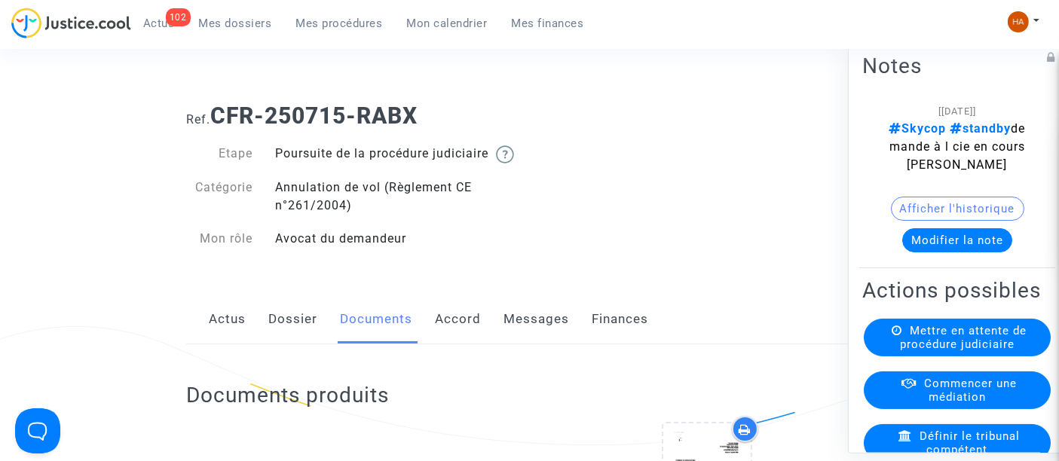
scroll to position [0, 0]
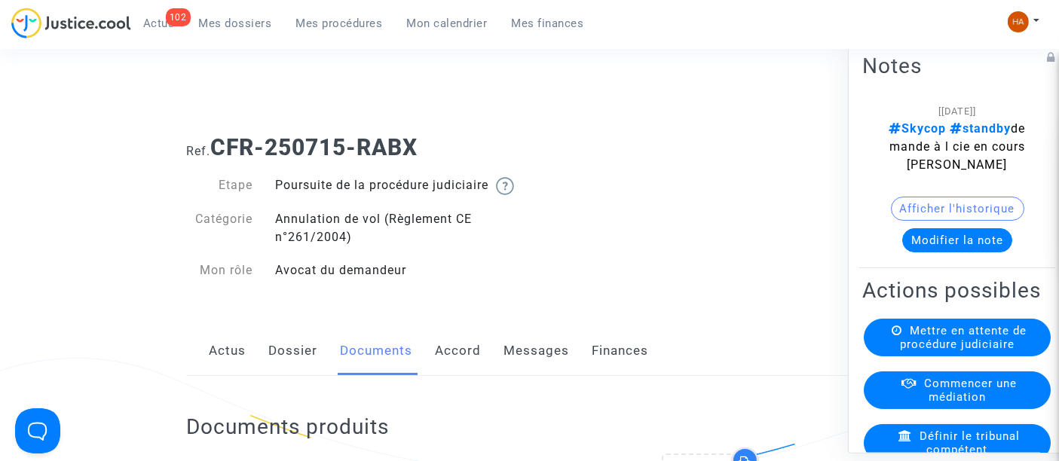
click at [219, 14] on link "Mes dossiers" at bounding box center [235, 23] width 97 height 23
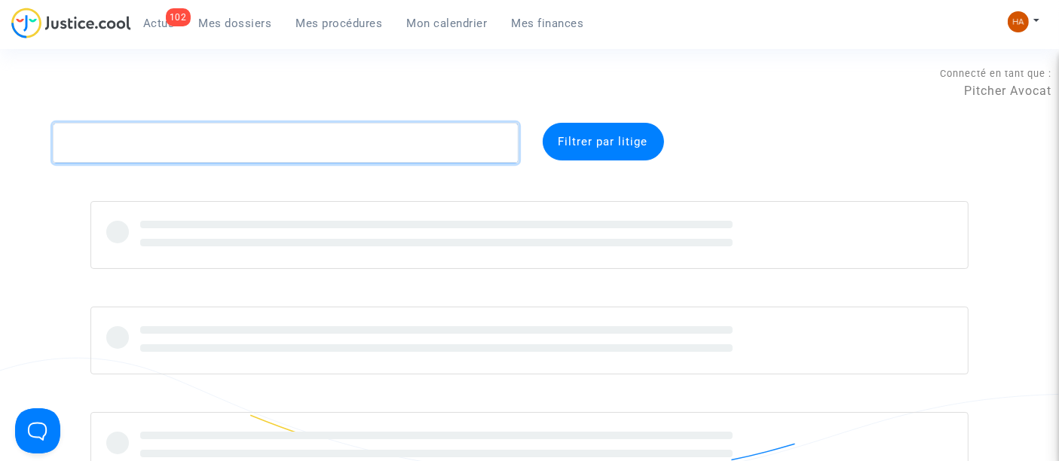
click at [153, 145] on textarea at bounding box center [285, 143] width 465 height 41
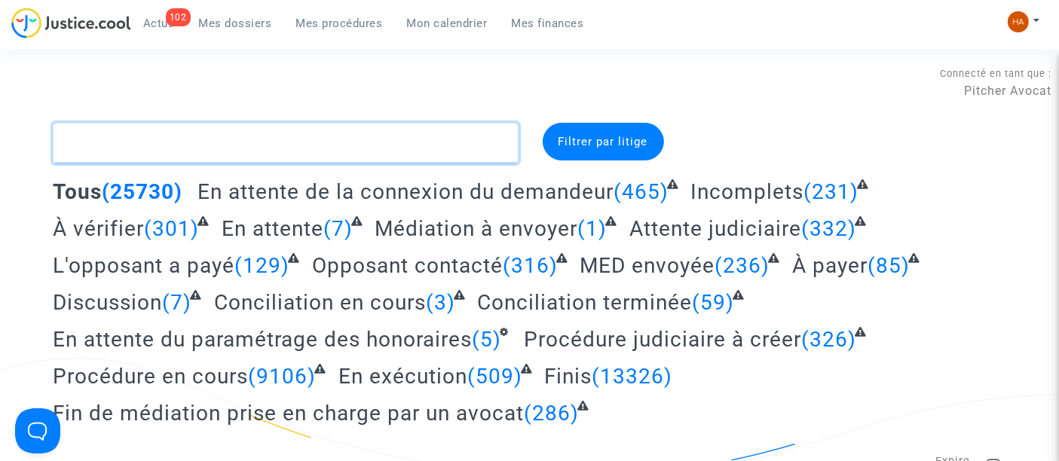
click at [129, 142] on textarea at bounding box center [285, 143] width 465 height 41
click at [177, 151] on textarea at bounding box center [285, 143] width 465 height 41
paste textarea "CFR-250731-EAWJ"
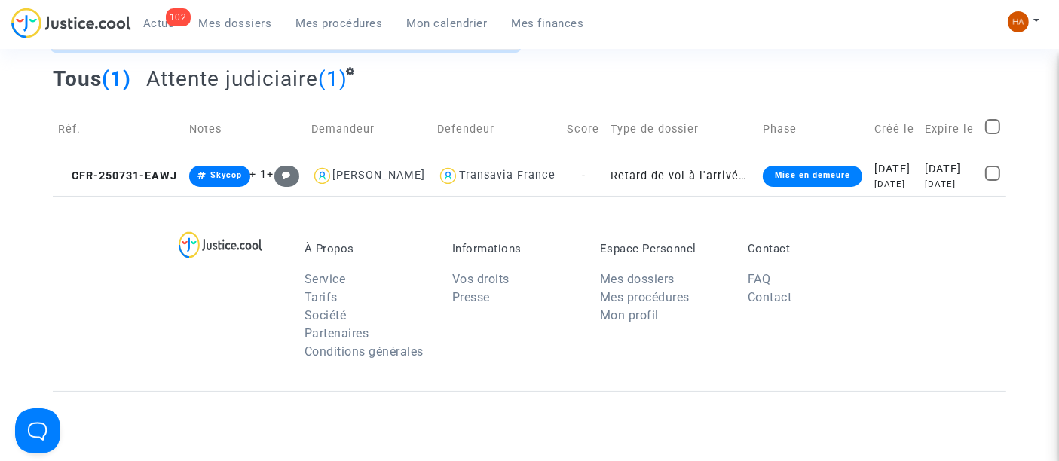
scroll to position [114, 0]
type textarea "CFR-250731-EAWJ"
click at [605, 190] on td "Retard de vol à l'arrivée (Règlement CE n°261/2004)" at bounding box center [681, 175] width 152 height 40
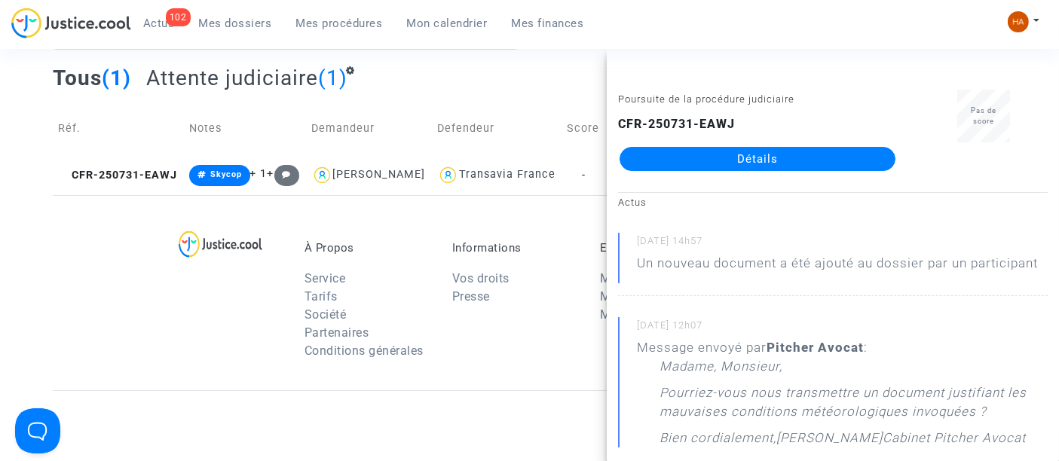
click at [681, 163] on link "Détails" at bounding box center [757, 159] width 276 height 24
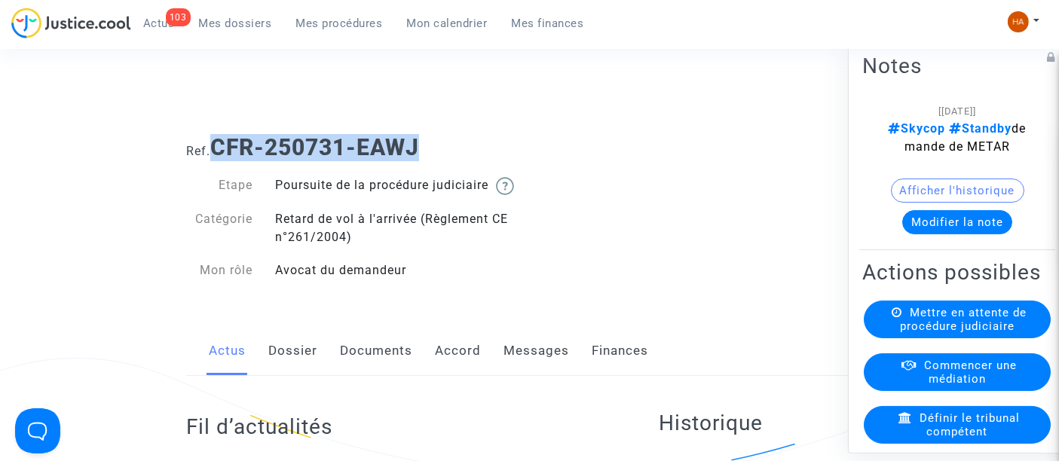
drag, startPoint x: 378, startPoint y: 148, endPoint x: 217, endPoint y: 143, distance: 161.3
click at [217, 143] on h1 "Ref. CFR-250731-EAWJ" at bounding box center [529, 147] width 686 height 27
copy b "CFR-250731-EAWJ"
click at [372, 371] on link "Documents" at bounding box center [376, 351] width 72 height 50
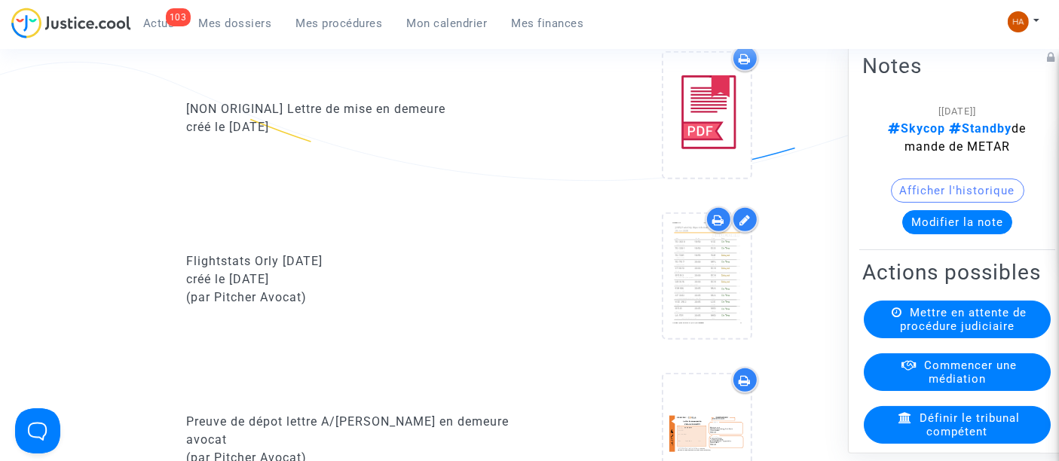
scroll to position [885, 0]
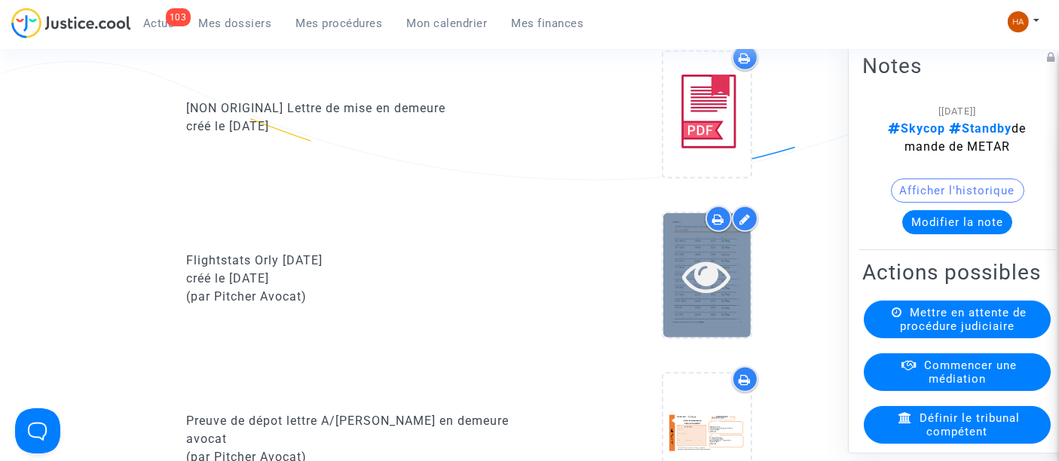
click at [721, 300] on icon at bounding box center [706, 276] width 49 height 48
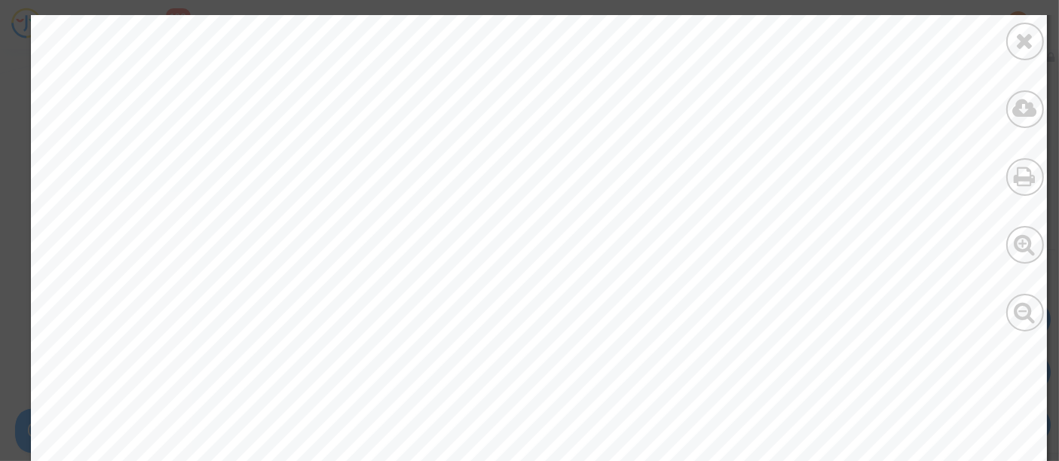
scroll to position [7540, 0]
click at [1025, 56] on div at bounding box center [1025, 42] width 38 height 38
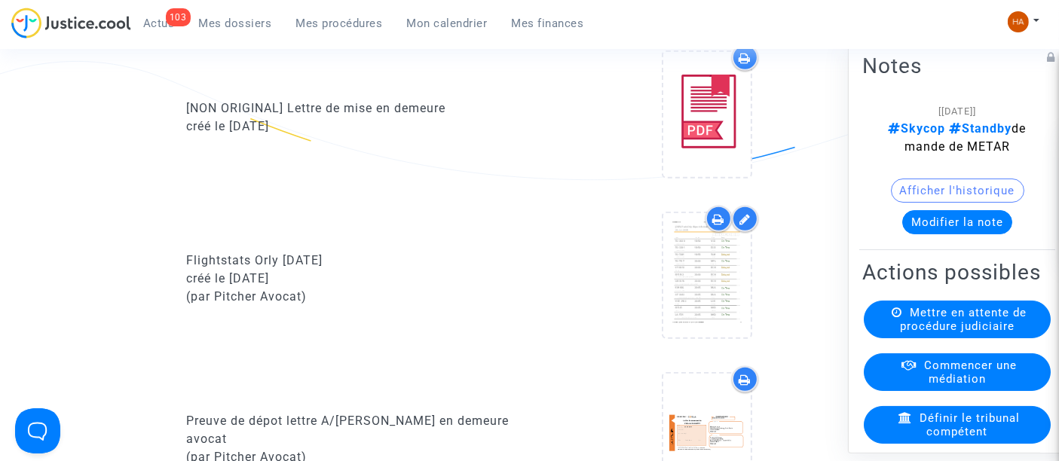
click at [722, 225] on icon at bounding box center [718, 219] width 12 height 12
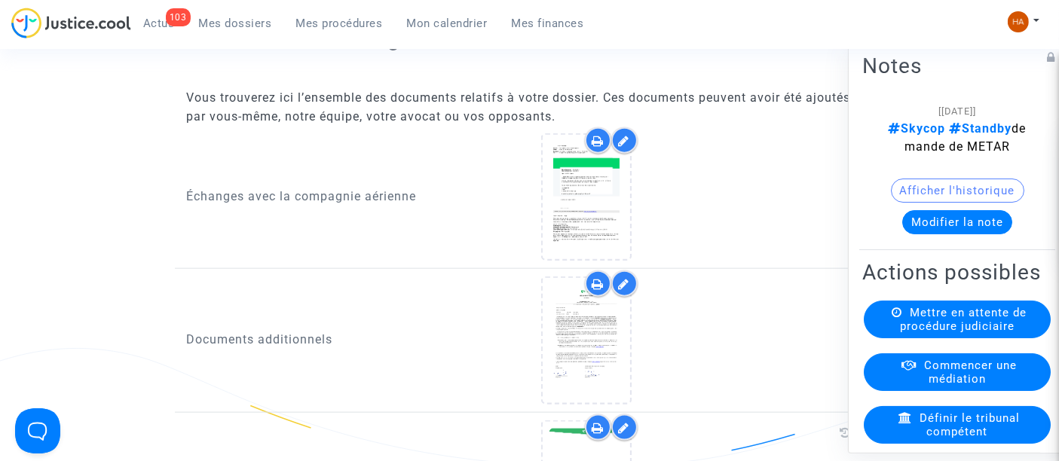
scroll to position [1806, 0]
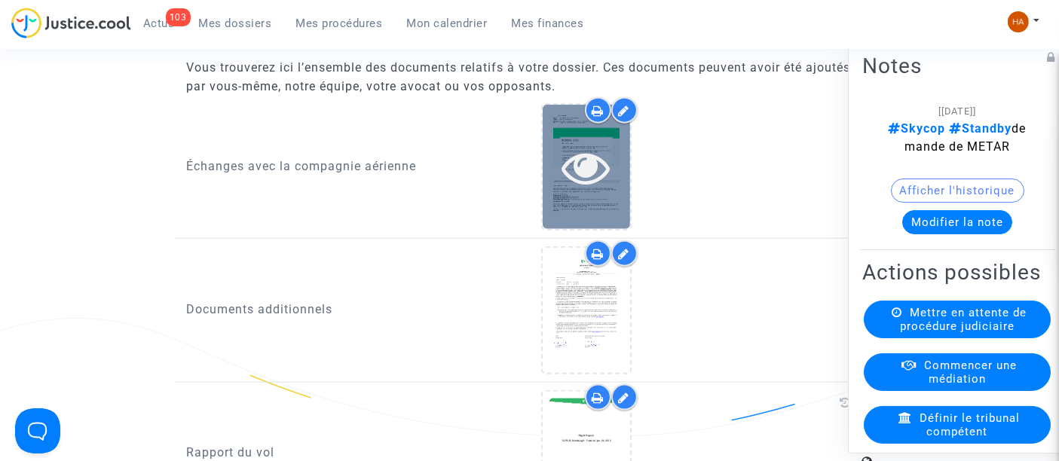
click at [583, 207] on div at bounding box center [585, 167] width 87 height 124
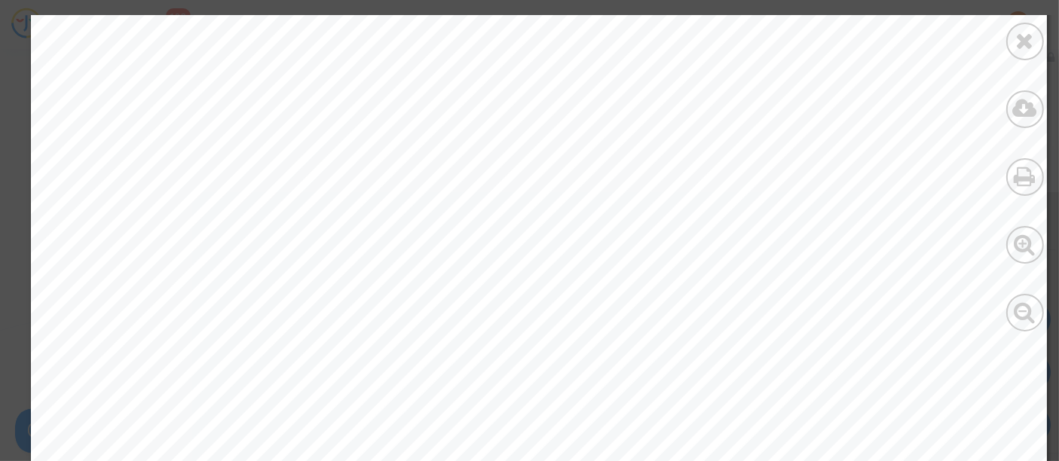
scroll to position [251, 0]
click at [1028, 35] on icon at bounding box center [1025, 40] width 19 height 23
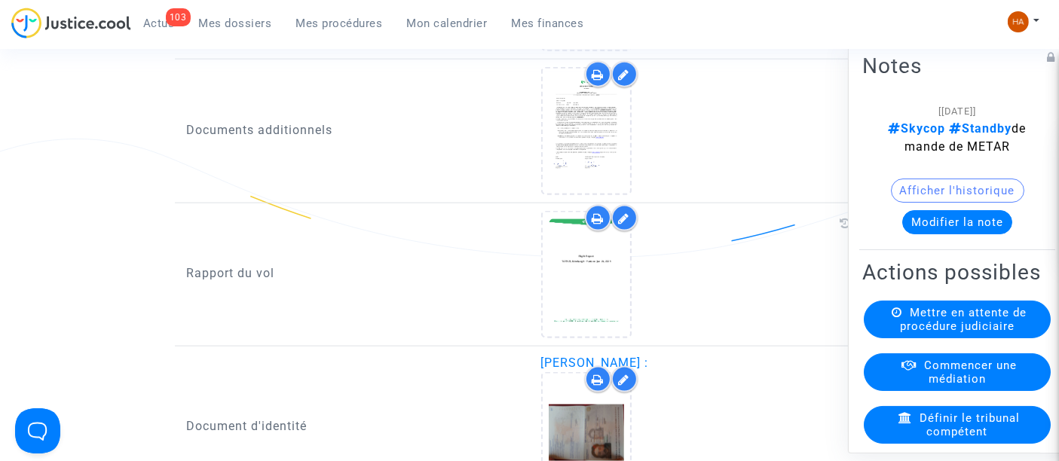
scroll to position [1974, 0]
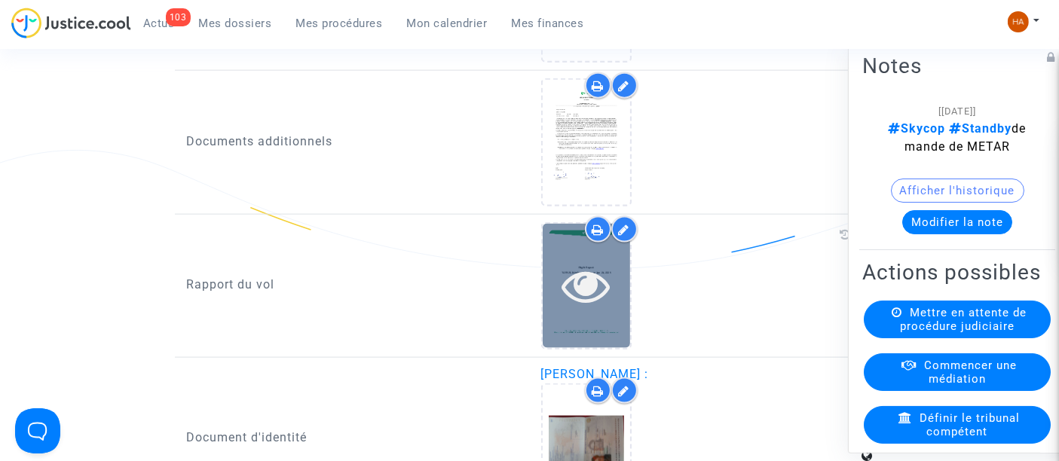
click at [613, 307] on div at bounding box center [585, 285] width 87 height 48
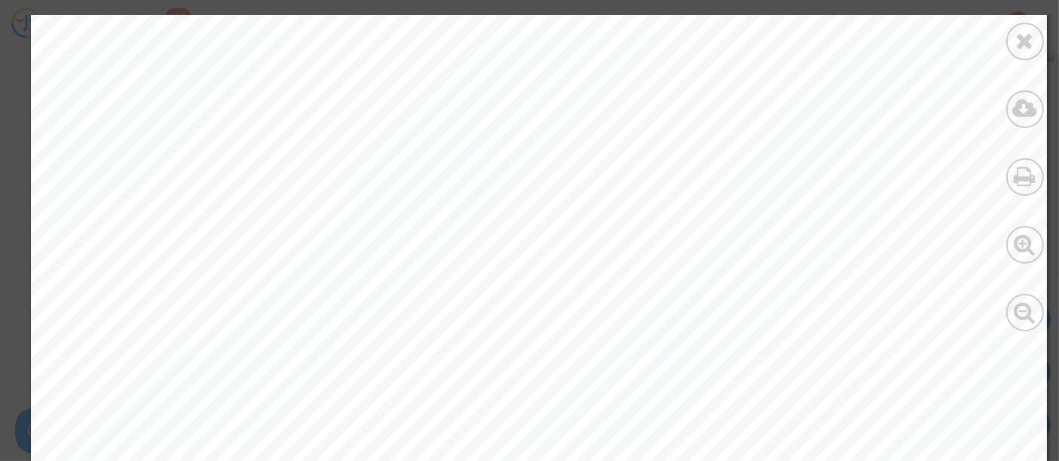
scroll to position [18018, 0]
drag, startPoint x: 1022, startPoint y: 48, endPoint x: 836, endPoint y: 137, distance: 205.6
click at [1022, 48] on icon at bounding box center [1025, 40] width 19 height 23
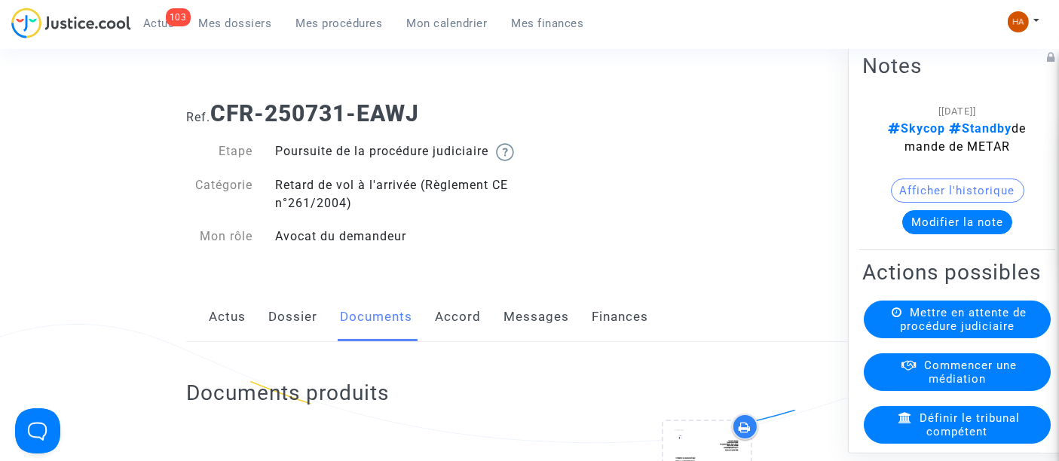
scroll to position [0, 0]
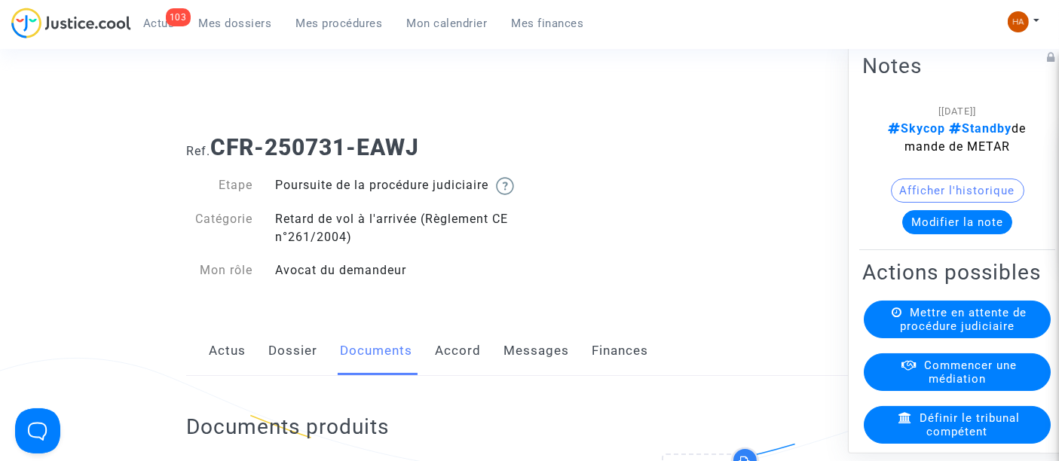
click at [524, 374] on link "Messages" at bounding box center [536, 351] width 66 height 50
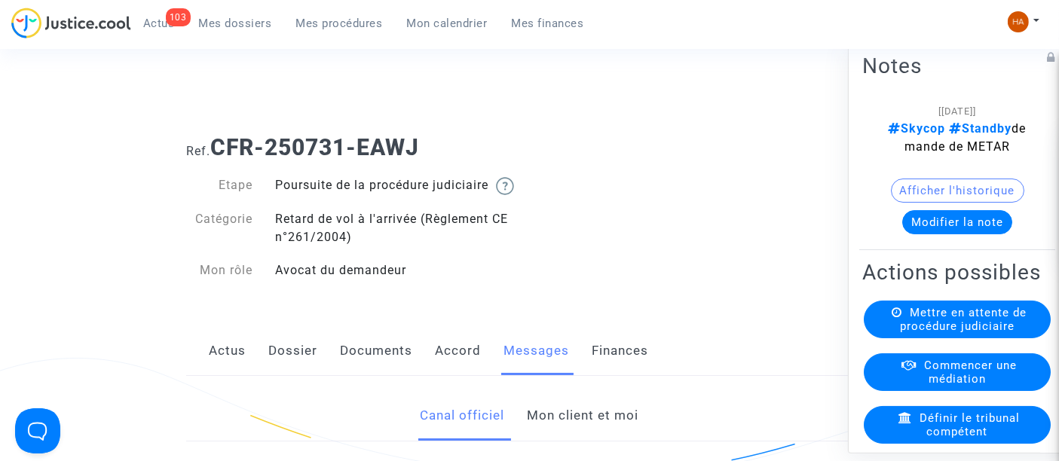
click at [350, 373] on link "Documents" at bounding box center [376, 351] width 72 height 50
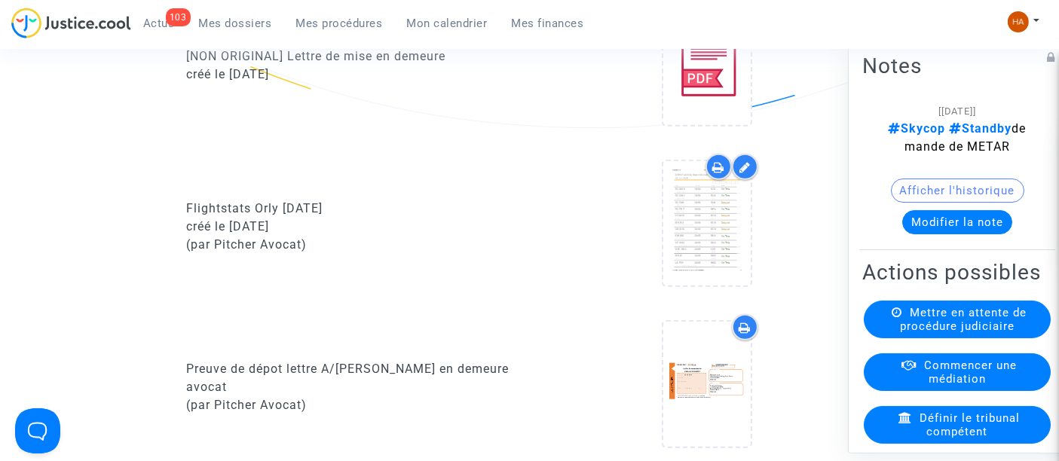
scroll to position [937, 0]
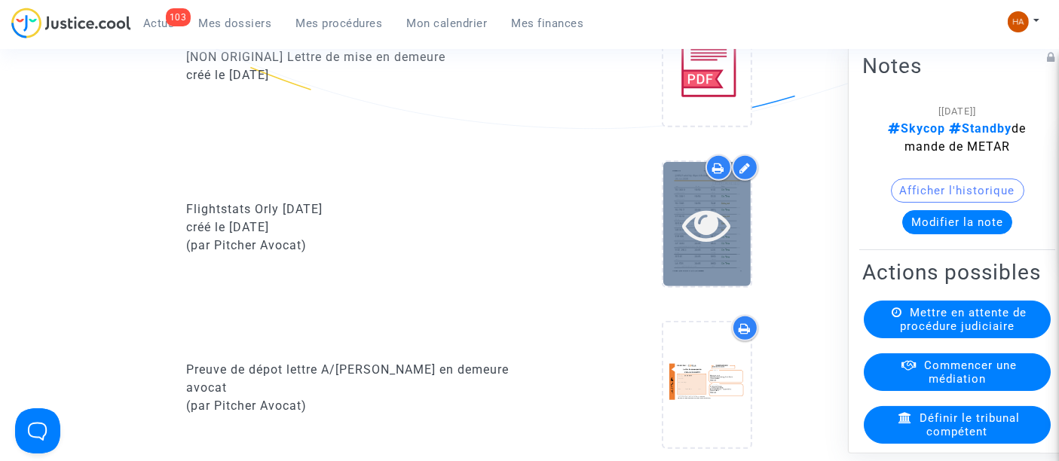
click at [686, 241] on icon at bounding box center [706, 224] width 49 height 48
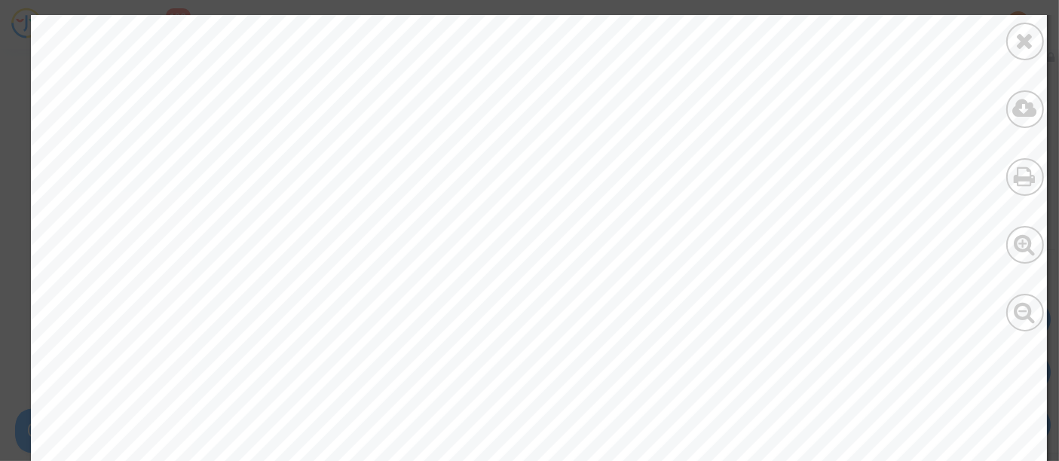
scroll to position [5287, 0]
click at [1021, 46] on icon at bounding box center [1025, 40] width 19 height 23
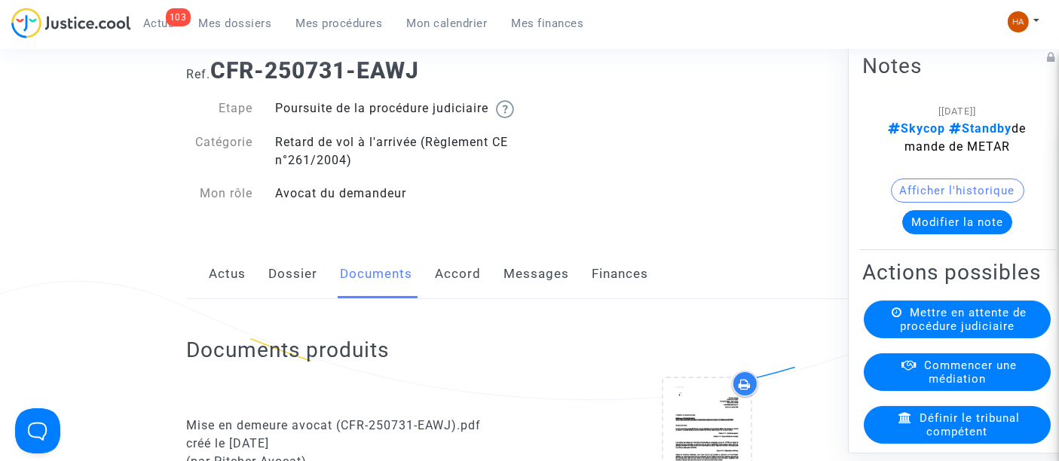
scroll to position [0, 0]
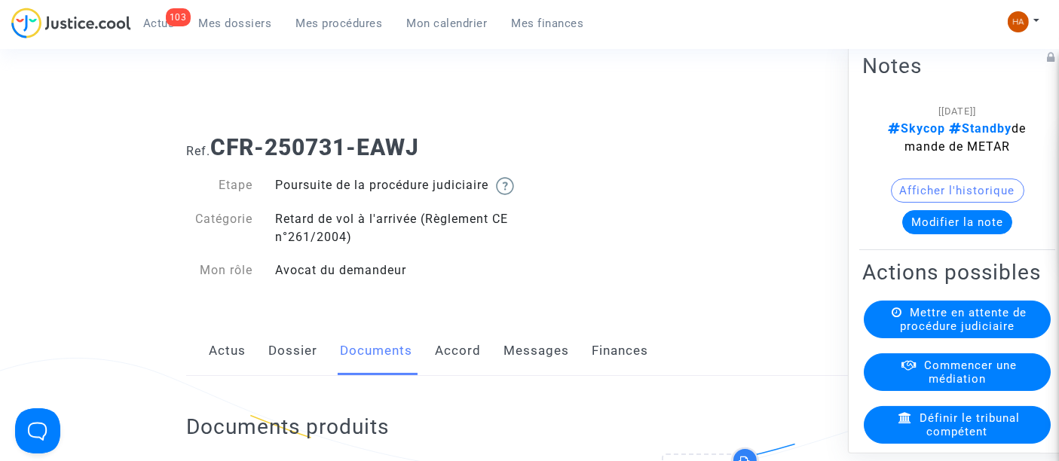
click at [297, 375] on link "Dossier" at bounding box center [292, 351] width 49 height 50
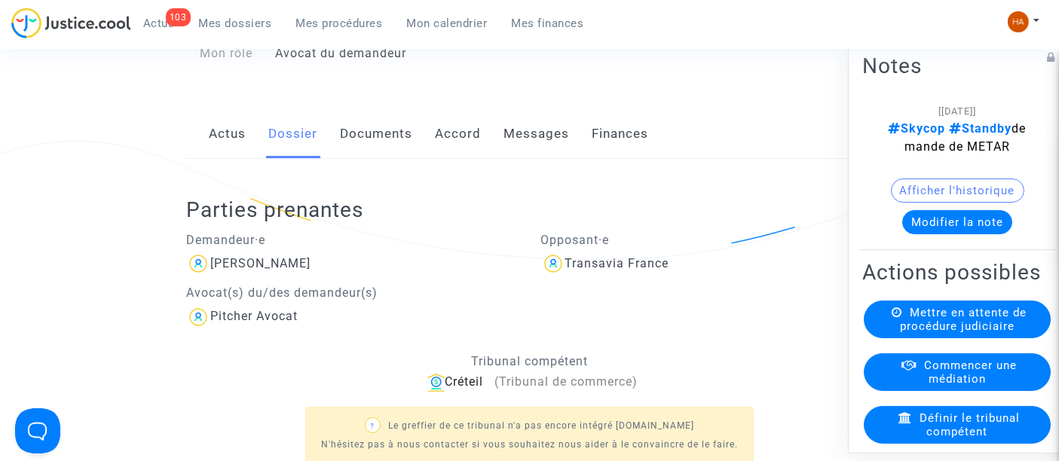
scroll to position [20, 0]
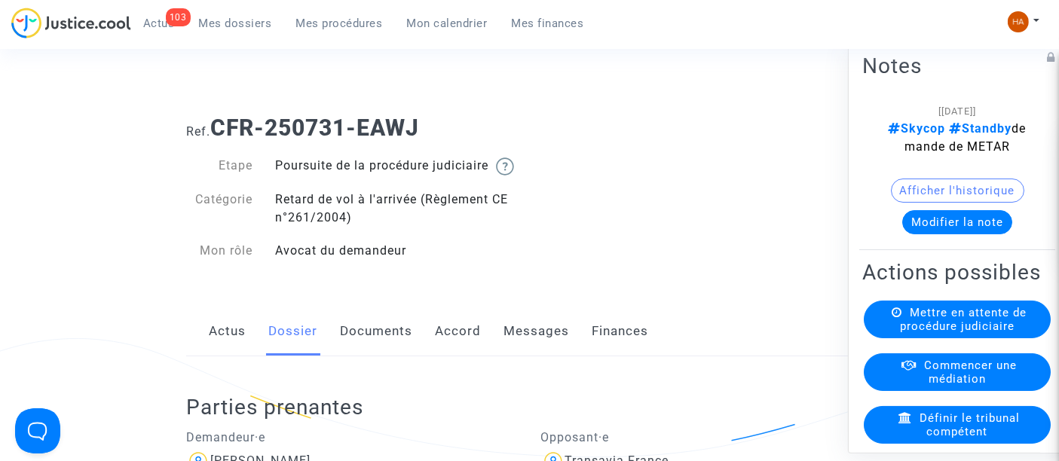
click at [385, 350] on link "Documents" at bounding box center [376, 332] width 72 height 50
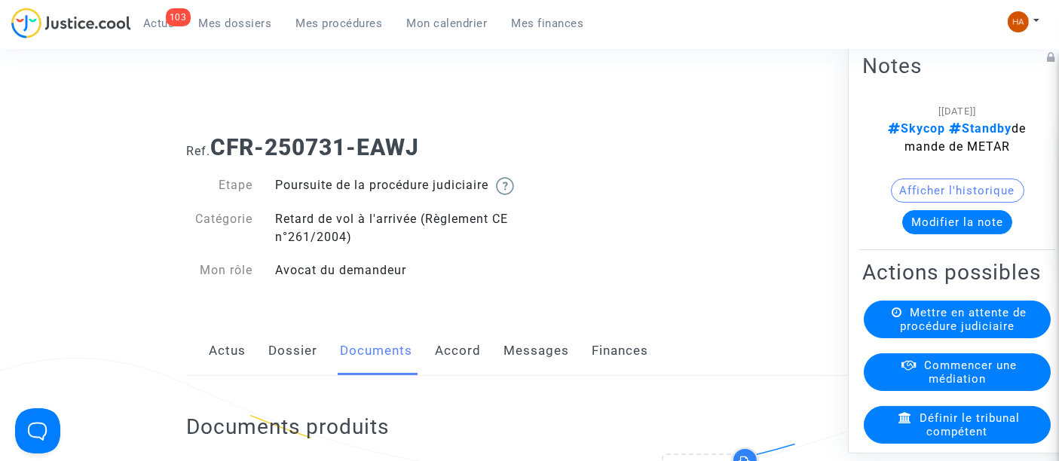
click at [278, 371] on link "Dossier" at bounding box center [292, 351] width 49 height 50
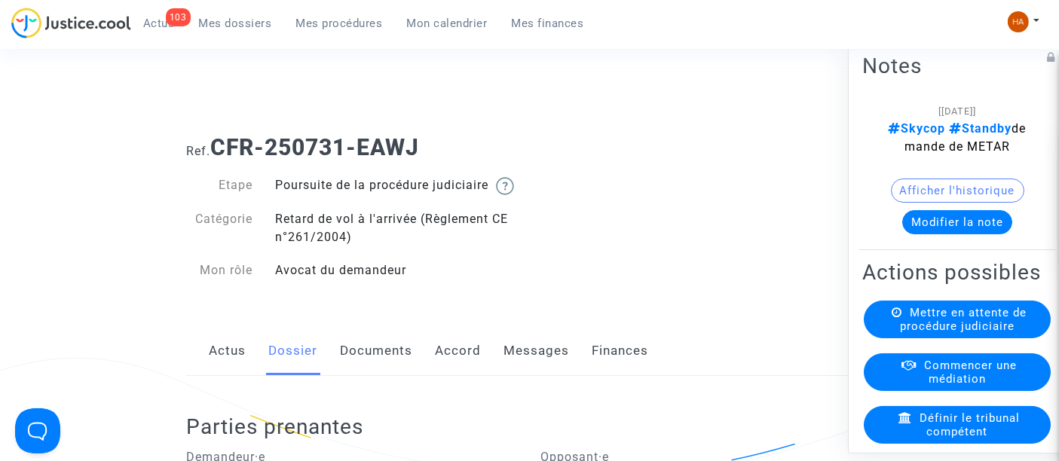
click at [378, 359] on link "Documents" at bounding box center [376, 351] width 72 height 50
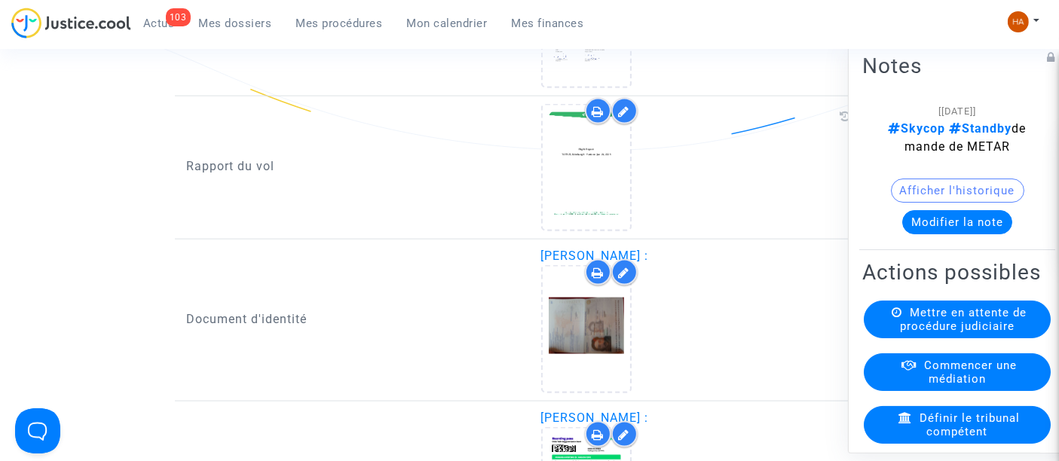
scroll to position [2095, 0]
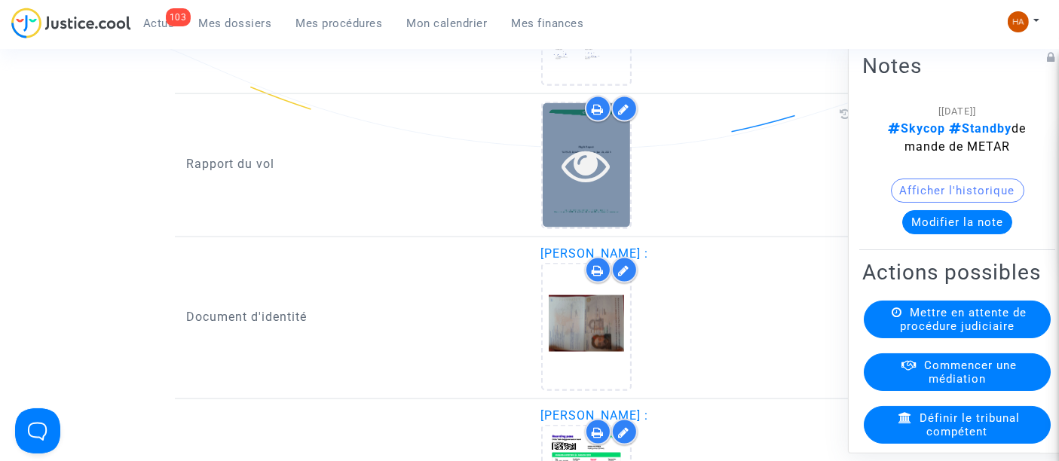
click at [590, 198] on div at bounding box center [585, 165] width 87 height 124
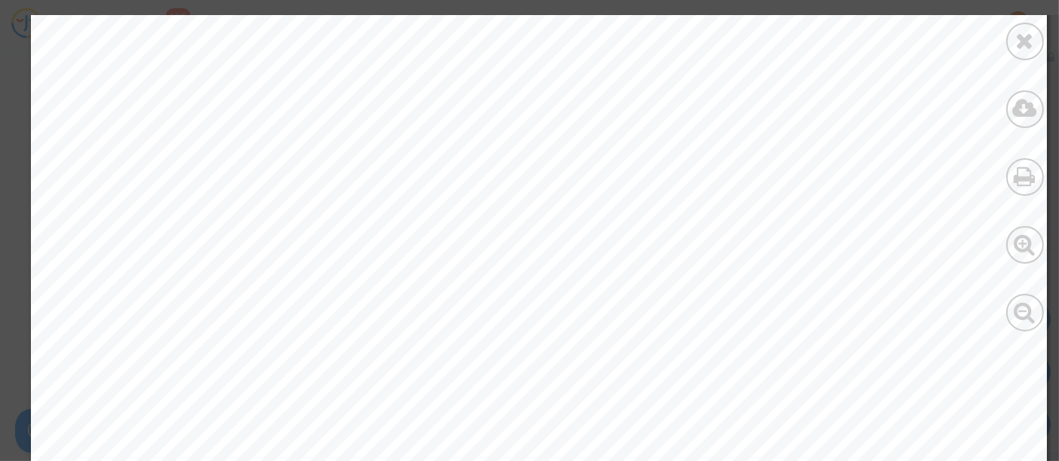
scroll to position [16416, 0]
click at [1019, 42] on icon at bounding box center [1025, 40] width 19 height 23
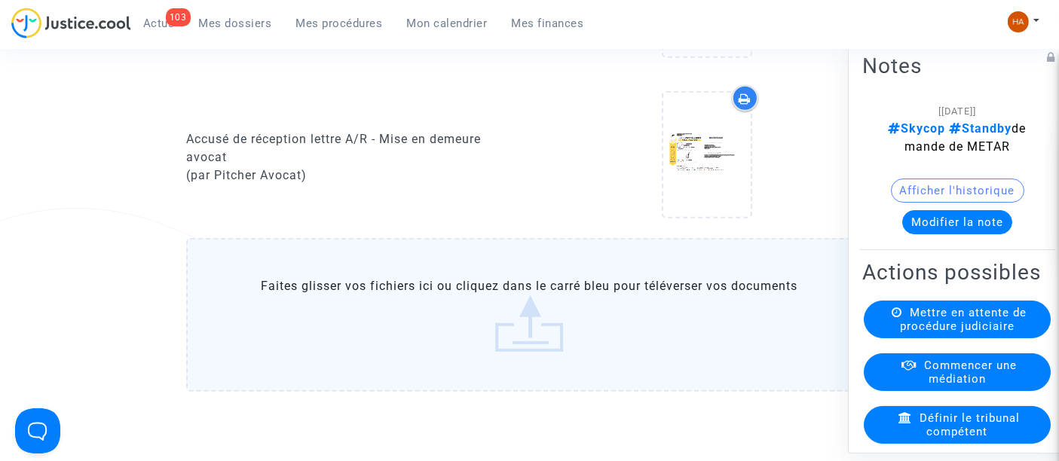
scroll to position [1369, 0]
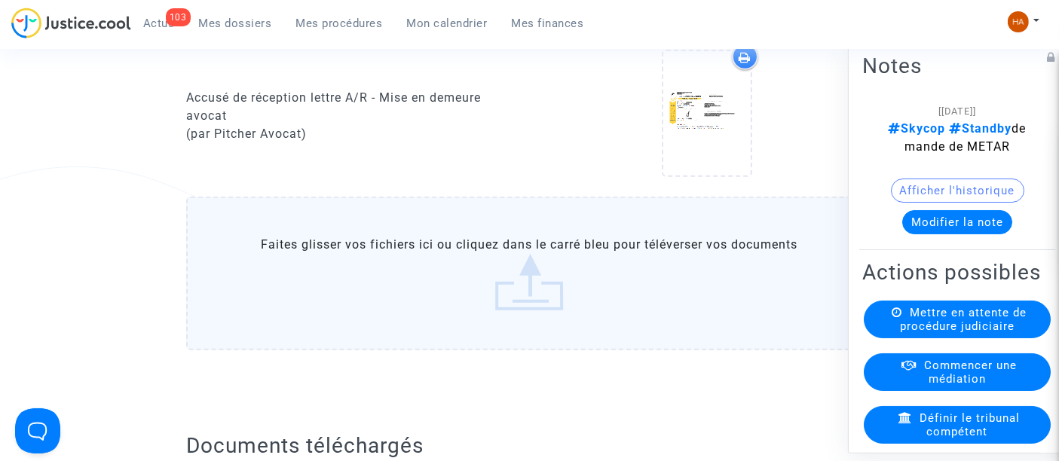
click at [546, 273] on label "Faites glisser vos fichiers ici ou cliquez dans le carré bleu pour téléverser v…" at bounding box center [529, 274] width 686 height 154
click at [0, 0] on input "Faites glisser vos fichiers ici ou cliquez dans le carré bleu pour téléverser v…" at bounding box center [0, 0] width 0 height 0
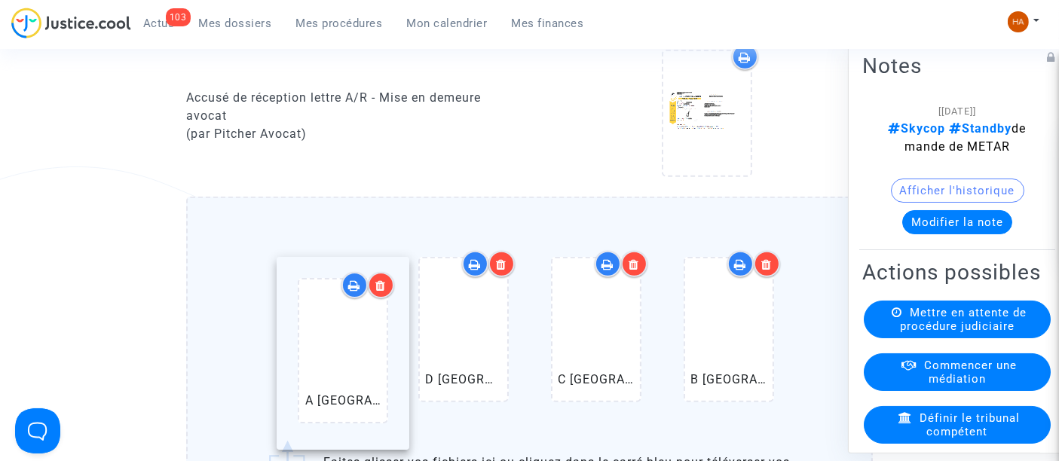
drag, startPoint x: 733, startPoint y: 339, endPoint x: 313, endPoint y: 347, distance: 420.5
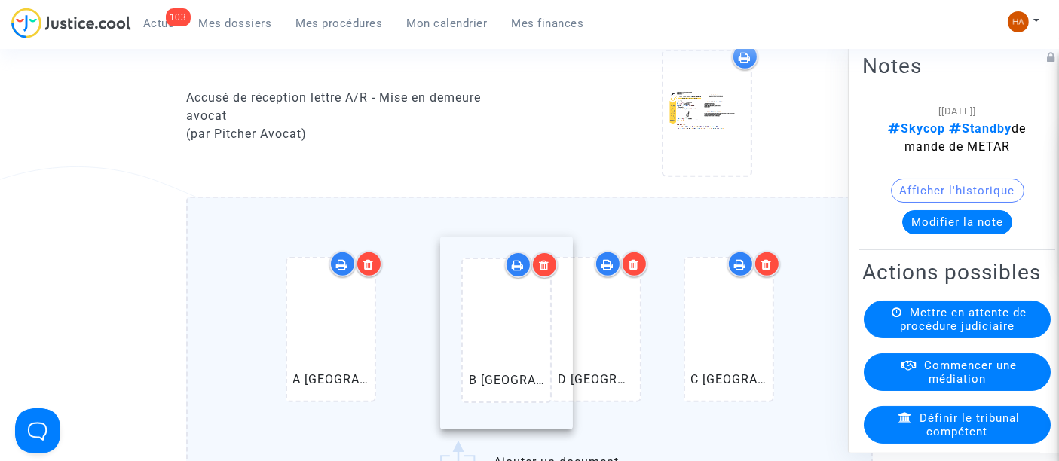
drag, startPoint x: 739, startPoint y: 371, endPoint x: 479, endPoint y: 355, distance: 260.4
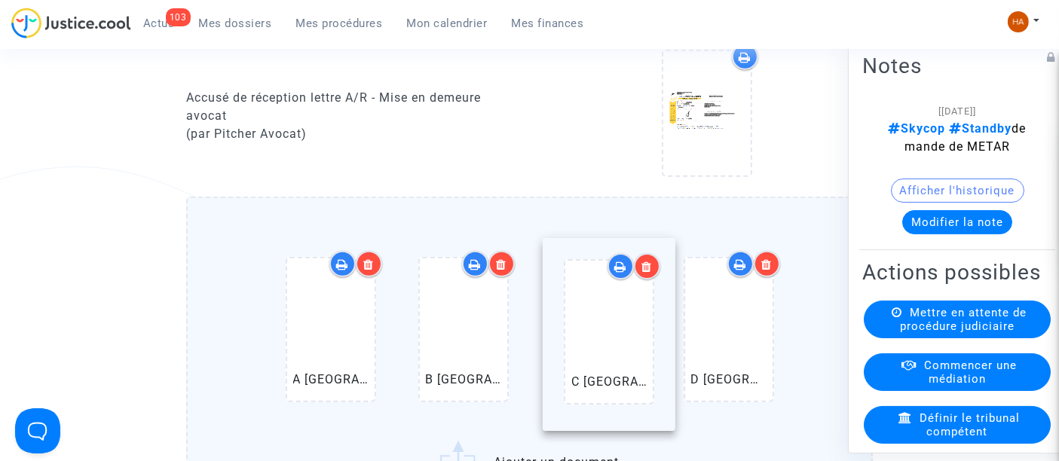
drag, startPoint x: 704, startPoint y: 382, endPoint x: 579, endPoint y: 371, distance: 125.6
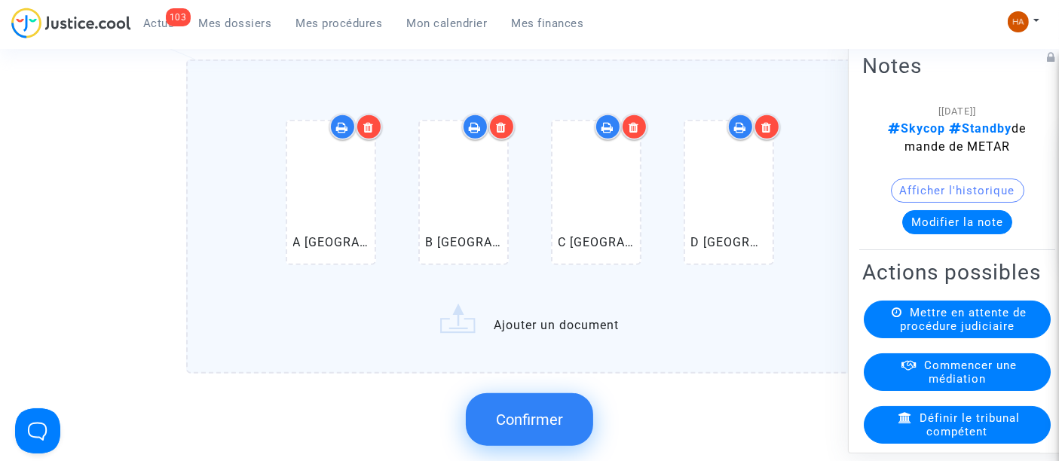
scroll to position [1507, 0]
click at [551, 342] on label "A Edinburgh Airport Departures.pdf B Edinburgh Airport Departures.pdf C Edinbur…" at bounding box center [529, 216] width 686 height 314
click at [0, 0] on input "A Edinburgh Airport Departures.pdf B Edinburgh Airport Departures.pdf C Edinbur…" at bounding box center [0, 0] width 0 height 0
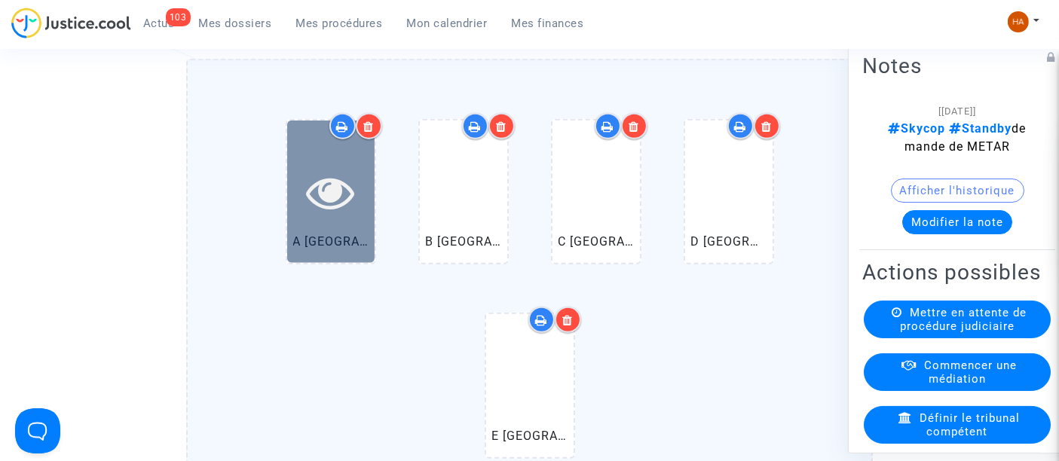
click at [334, 216] on icon at bounding box center [330, 192] width 49 height 48
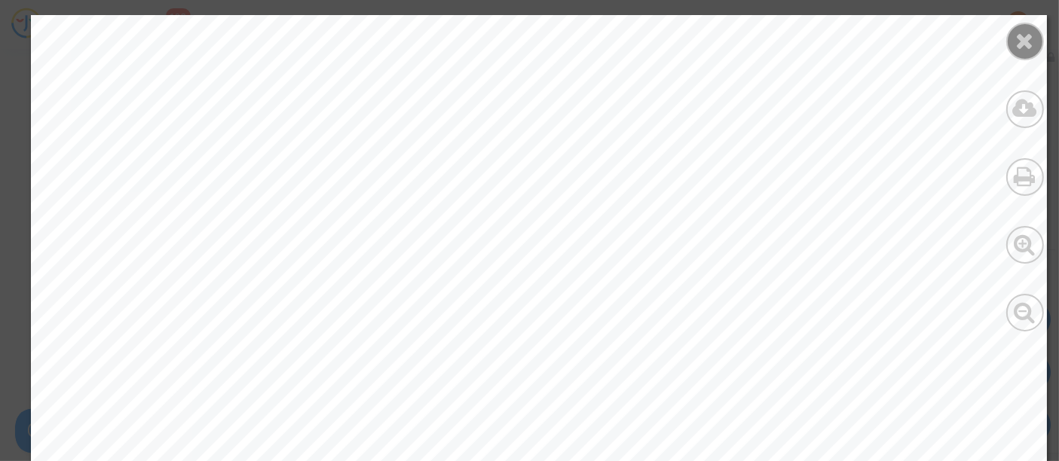
click at [1028, 32] on icon at bounding box center [1025, 40] width 19 height 23
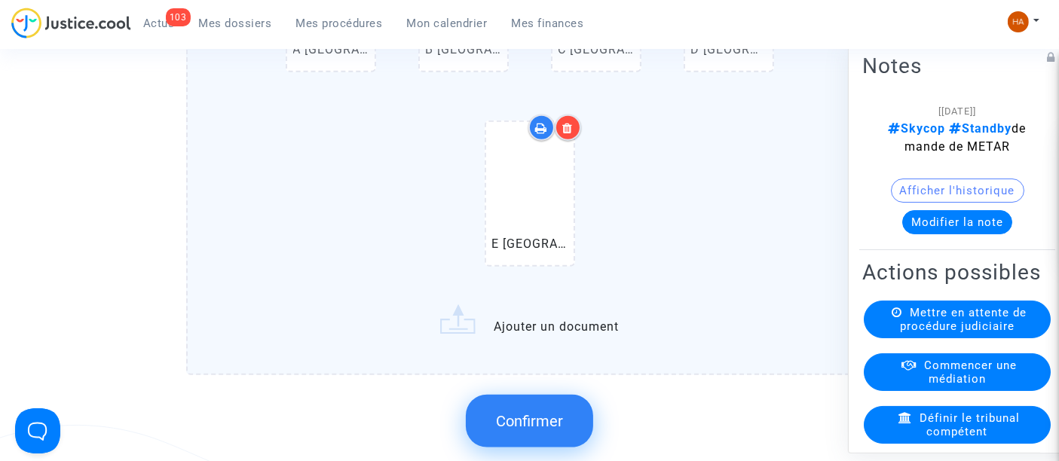
scroll to position [1704, 0]
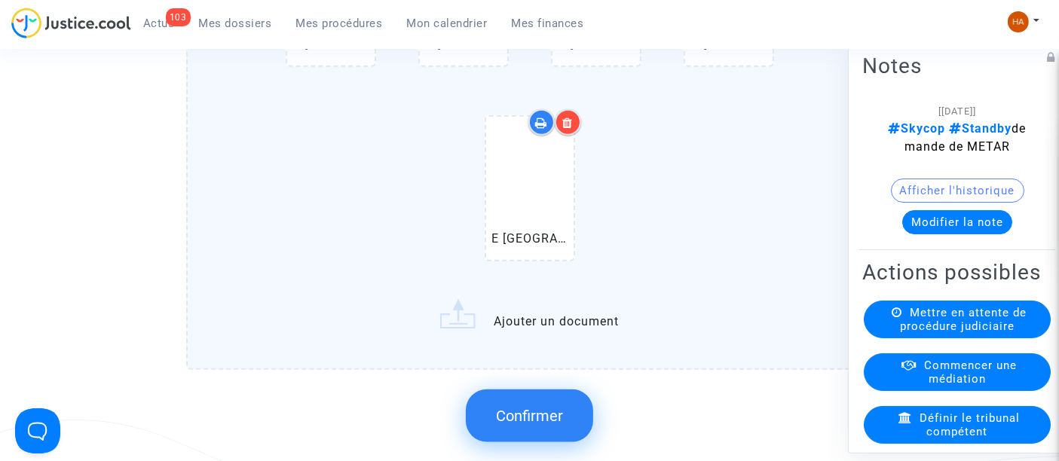
click at [541, 423] on span "Confirmer" at bounding box center [529, 416] width 67 height 18
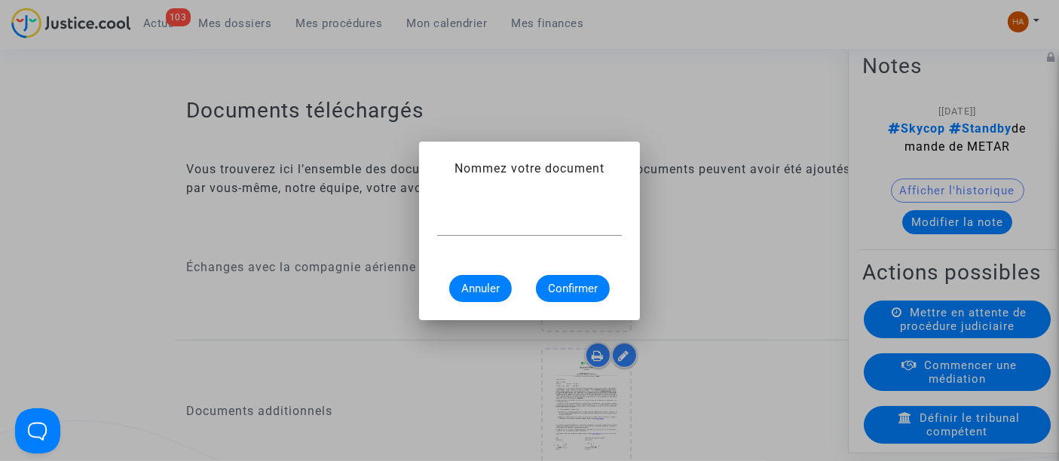
scroll to position [0, 0]
type input "Flightstats EDI 26 juin 2025"
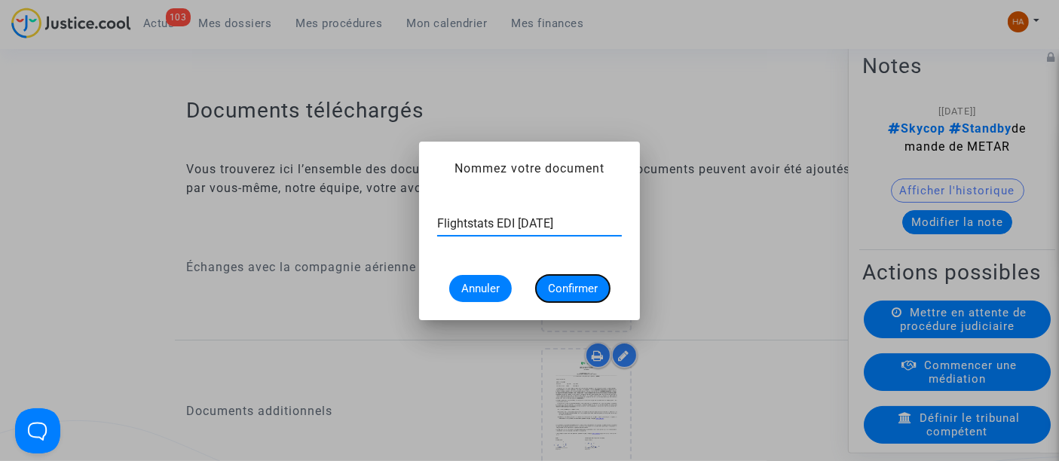
click at [574, 295] on button "Confirmer" at bounding box center [573, 288] width 74 height 27
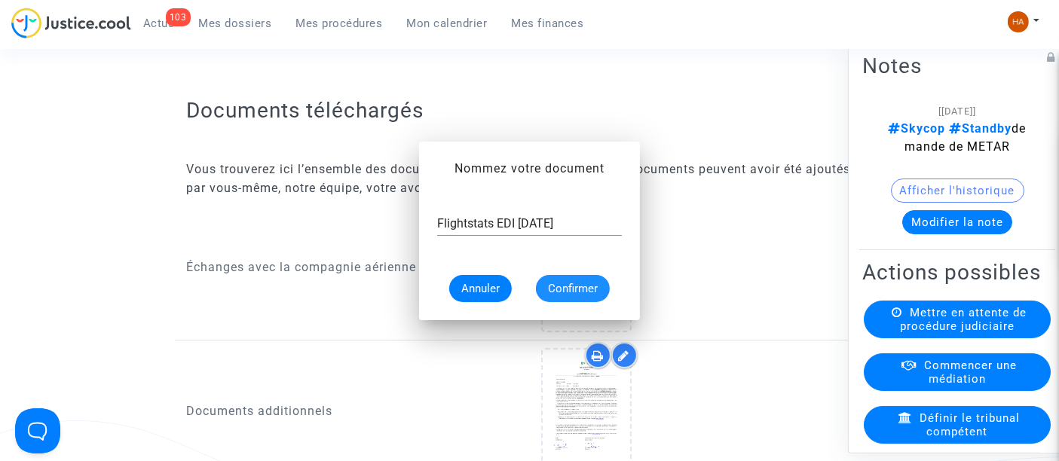
scroll to position [1704, 0]
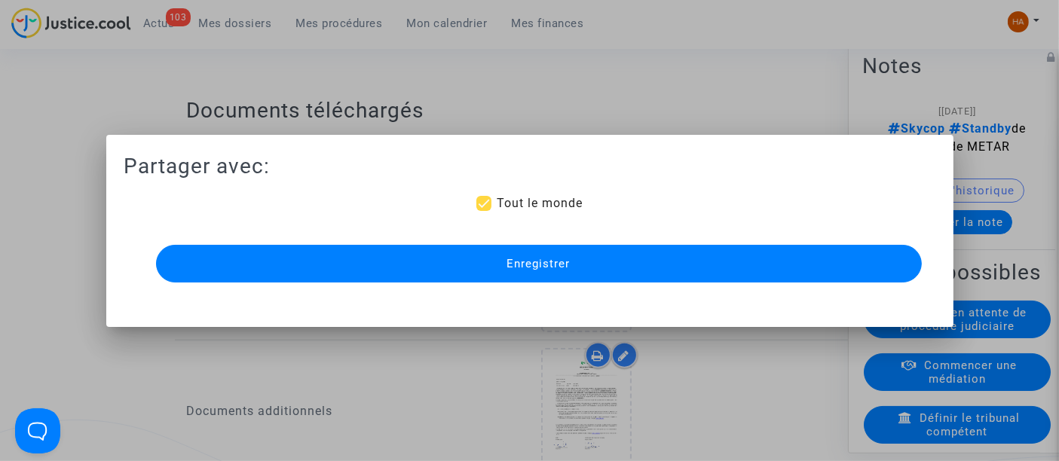
click at [552, 255] on button "Enregistrer" at bounding box center [538, 264] width 765 height 38
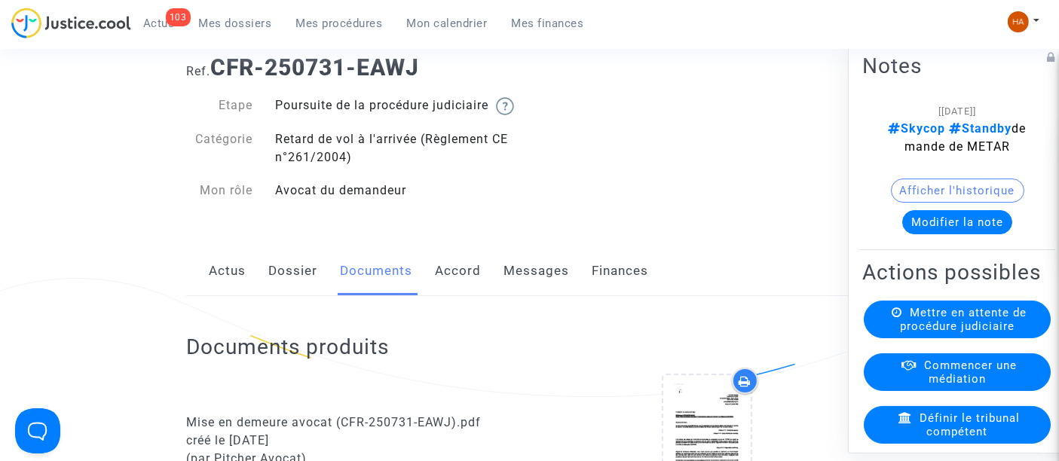
scroll to position [0, 0]
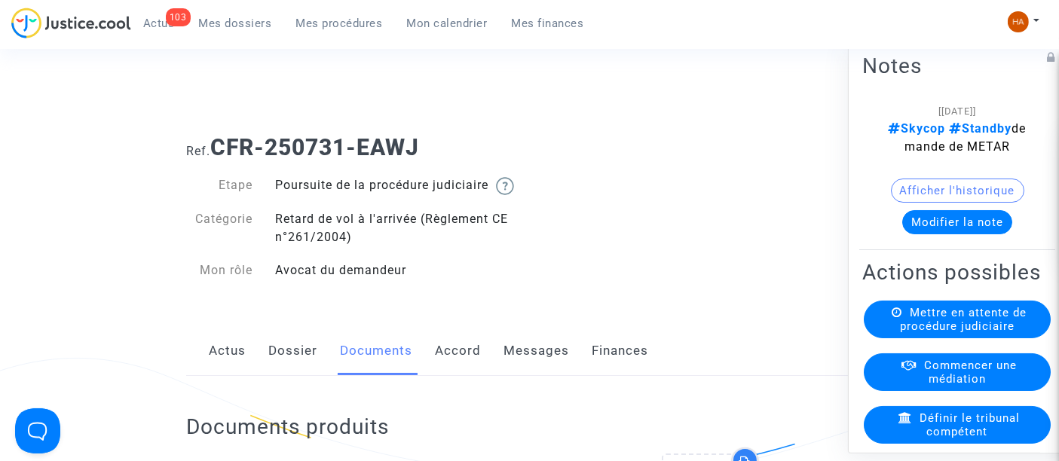
click at [297, 358] on link "Dossier" at bounding box center [292, 351] width 49 height 50
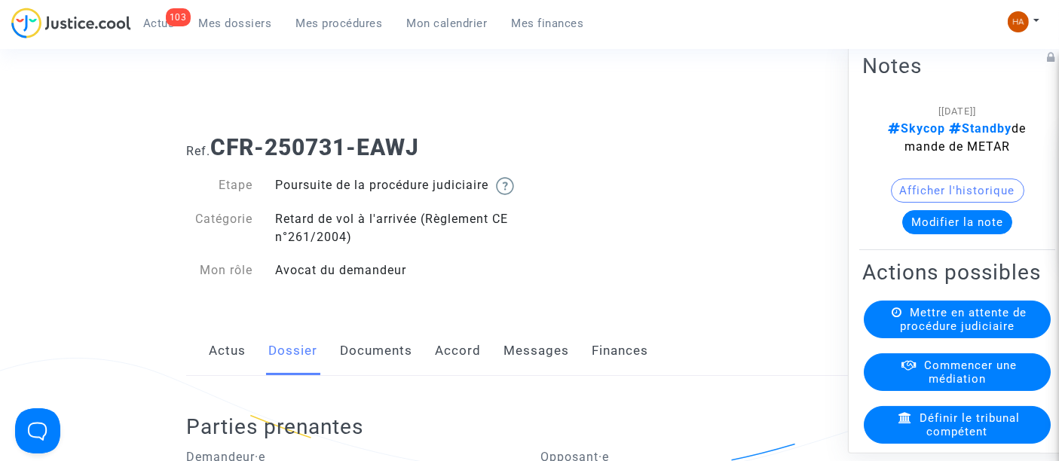
click at [366, 373] on link "Documents" at bounding box center [376, 351] width 72 height 50
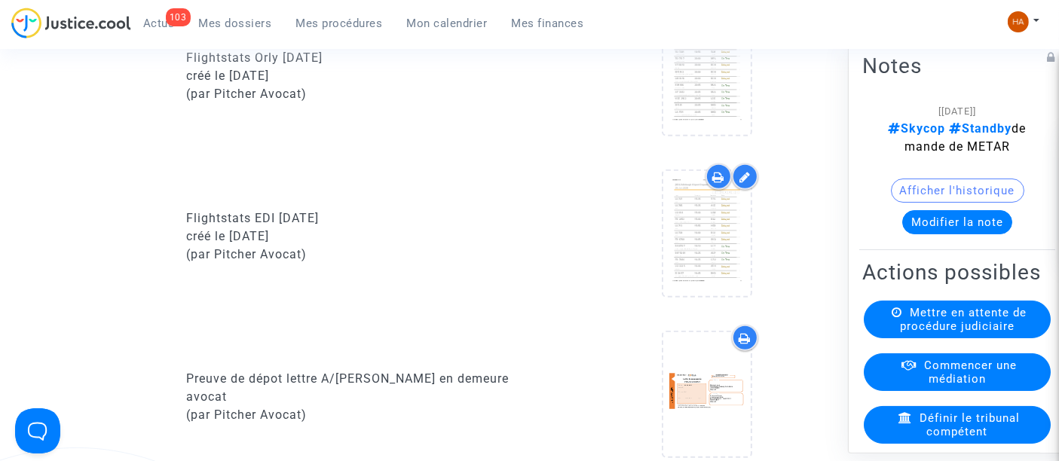
scroll to position [1089, 0]
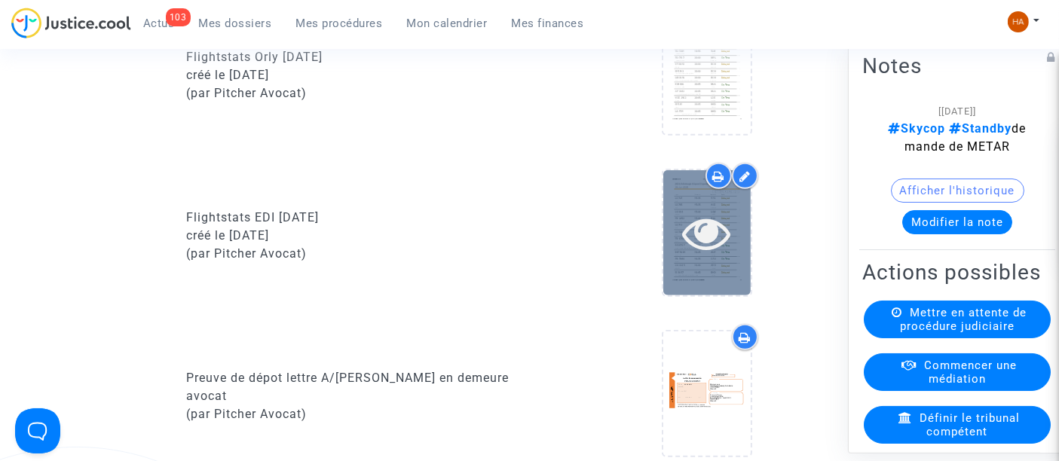
click at [710, 284] on div at bounding box center [706, 232] width 87 height 124
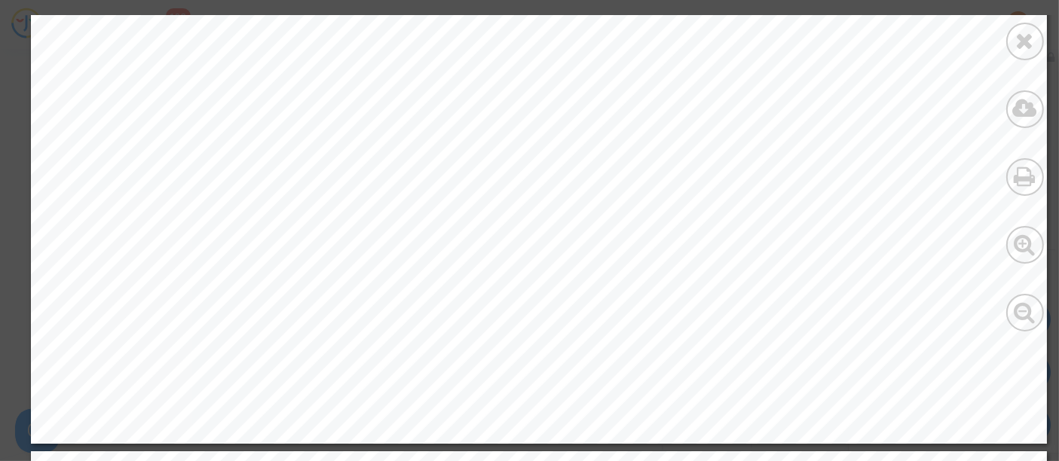
scroll to position [0, 0]
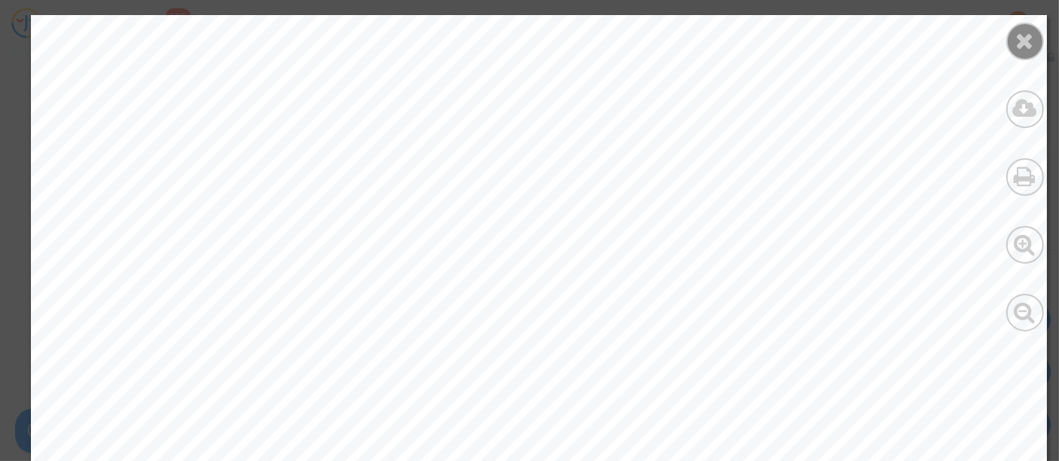
click at [1016, 50] on icon at bounding box center [1025, 40] width 19 height 23
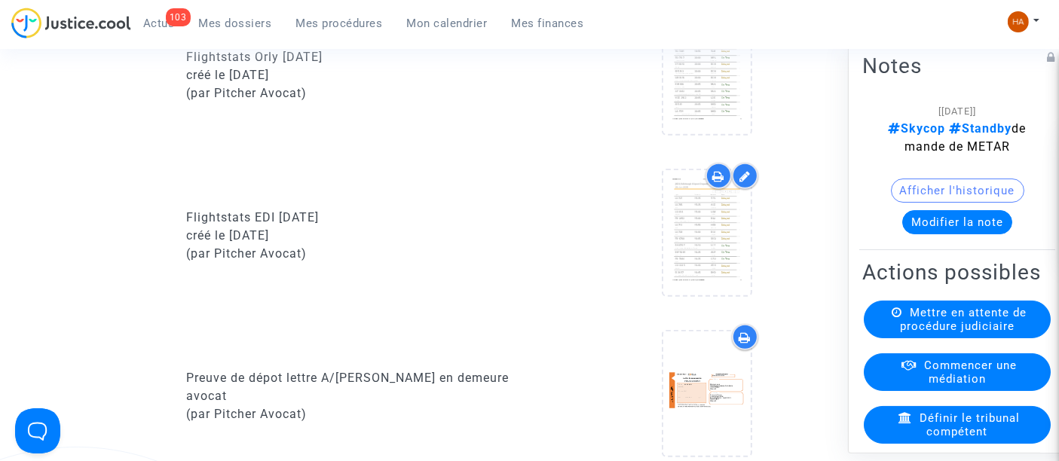
scroll to position [965, 0]
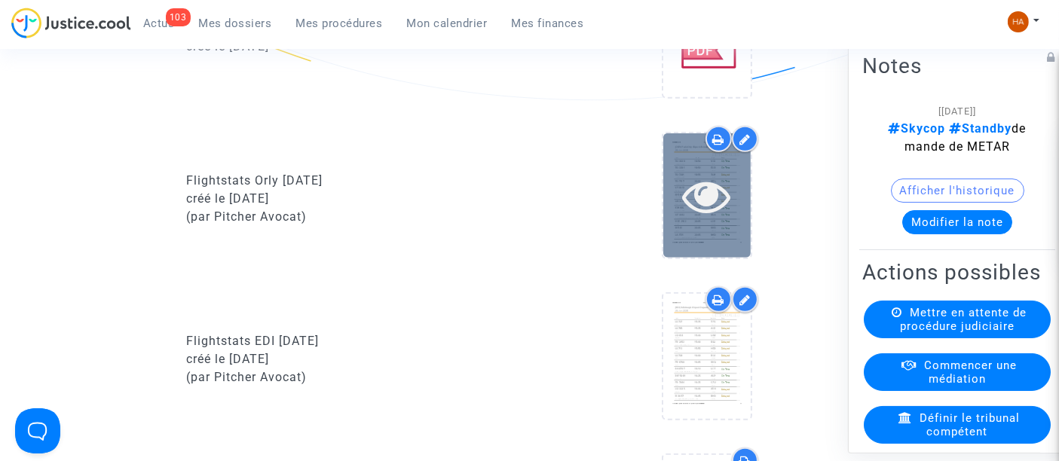
click at [737, 239] on div at bounding box center [706, 195] width 87 height 124
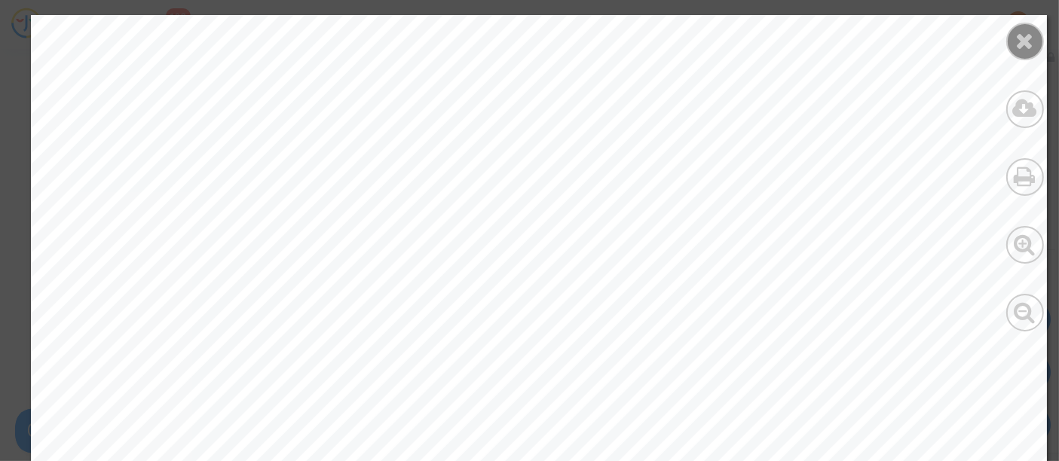
click at [1028, 43] on icon at bounding box center [1025, 40] width 19 height 23
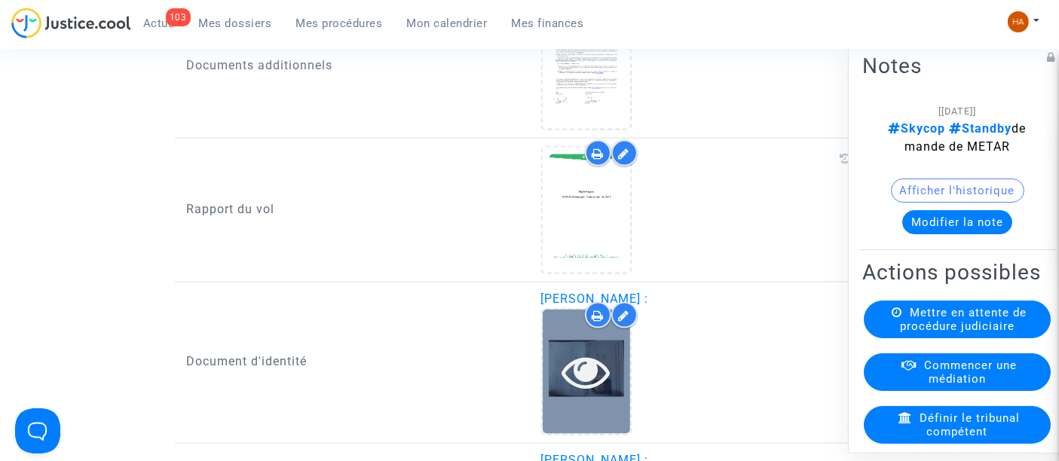
scroll to position [2209, 0]
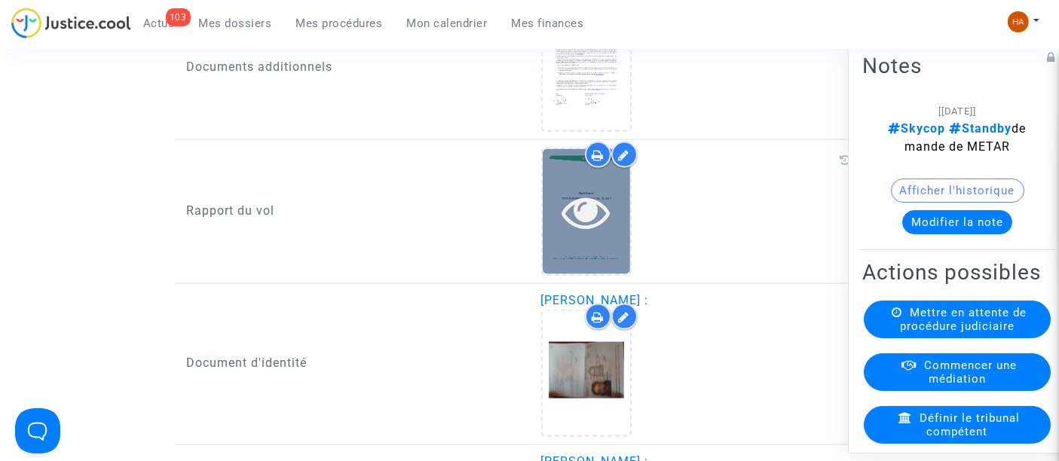
click at [586, 218] on icon at bounding box center [585, 212] width 49 height 48
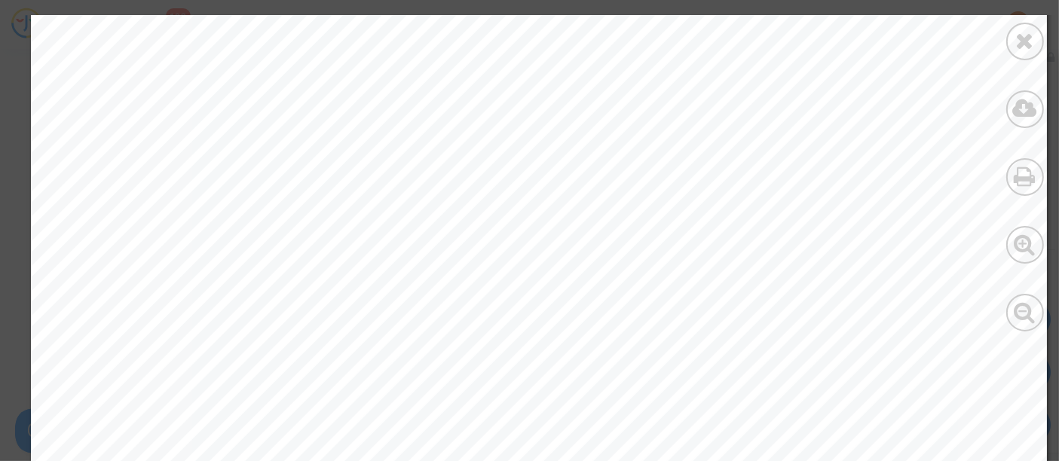
scroll to position [17389, 0]
click at [1033, 47] on icon at bounding box center [1025, 40] width 19 height 23
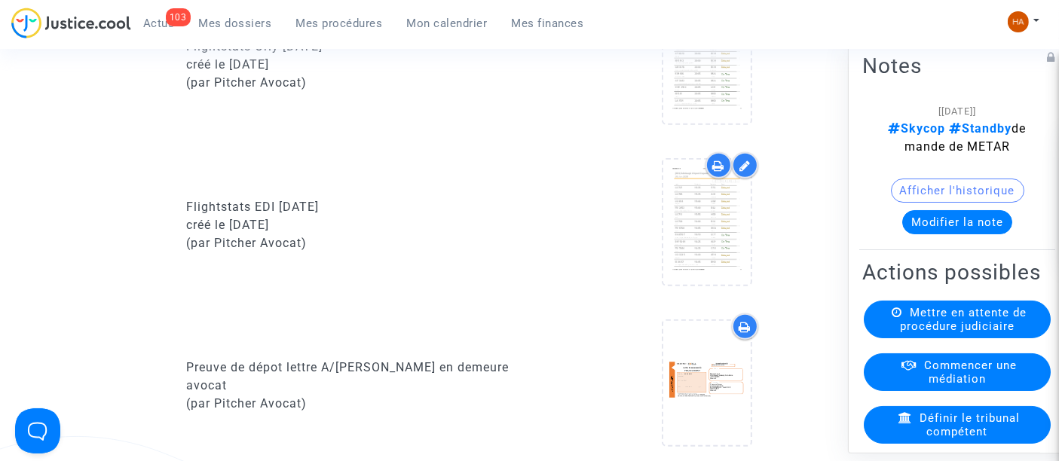
scroll to position [954, 0]
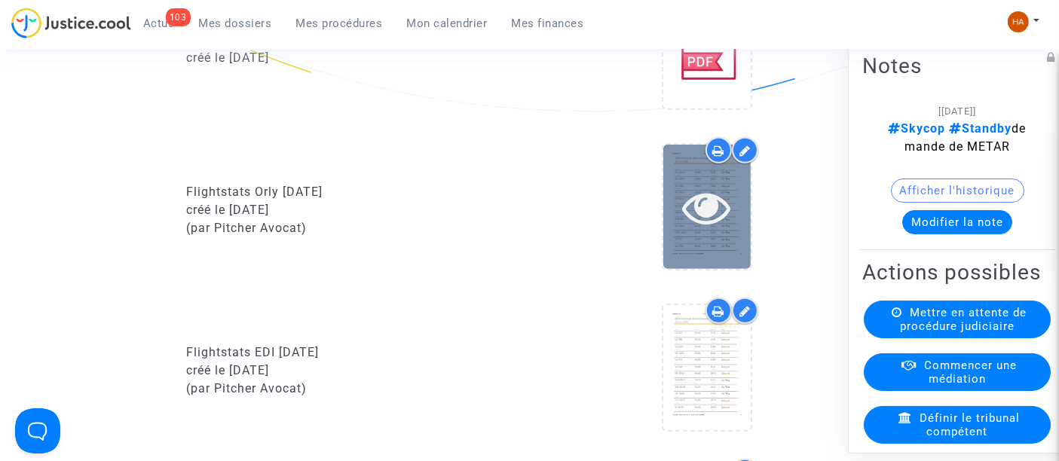
click at [713, 225] on icon at bounding box center [706, 207] width 49 height 48
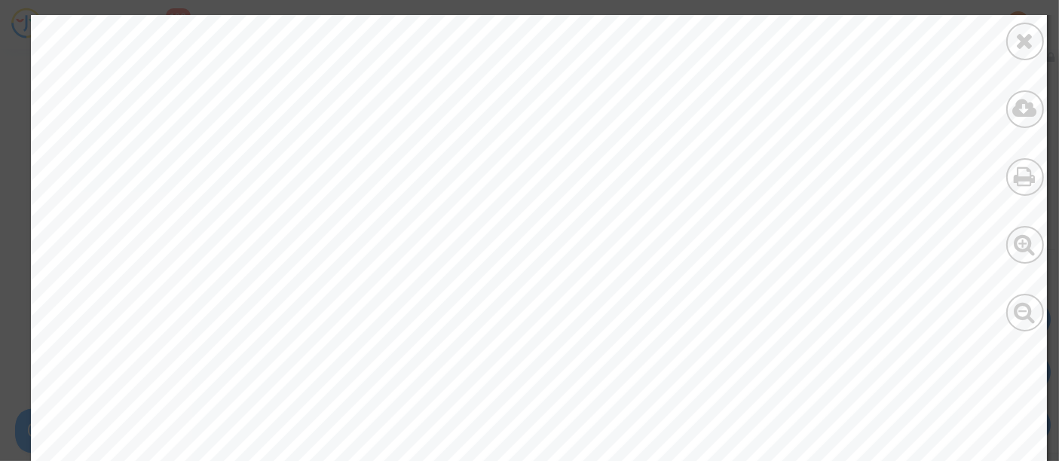
scroll to position [8044, 0]
drag, startPoint x: 1027, startPoint y: 39, endPoint x: 1018, endPoint y: 52, distance: 15.7
click at [1027, 39] on icon at bounding box center [1025, 40] width 19 height 23
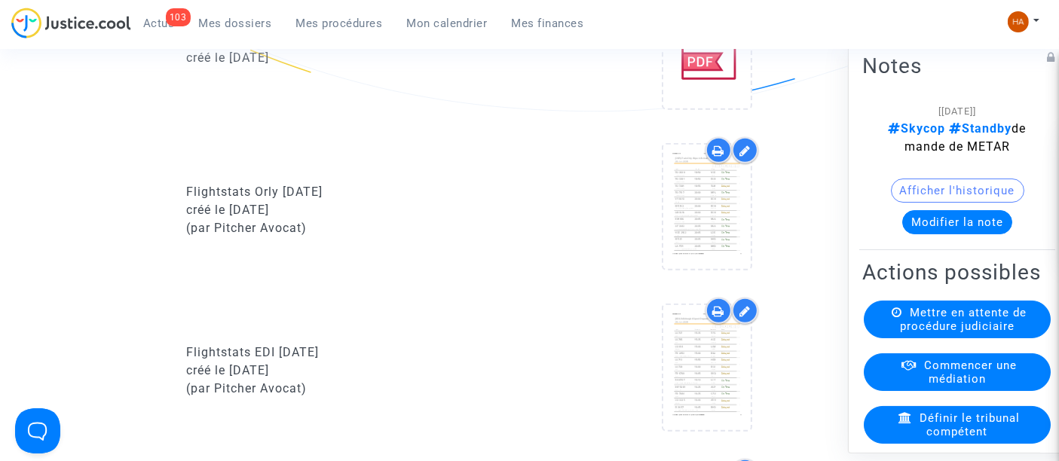
click at [718, 317] on icon at bounding box center [718, 311] width 12 height 12
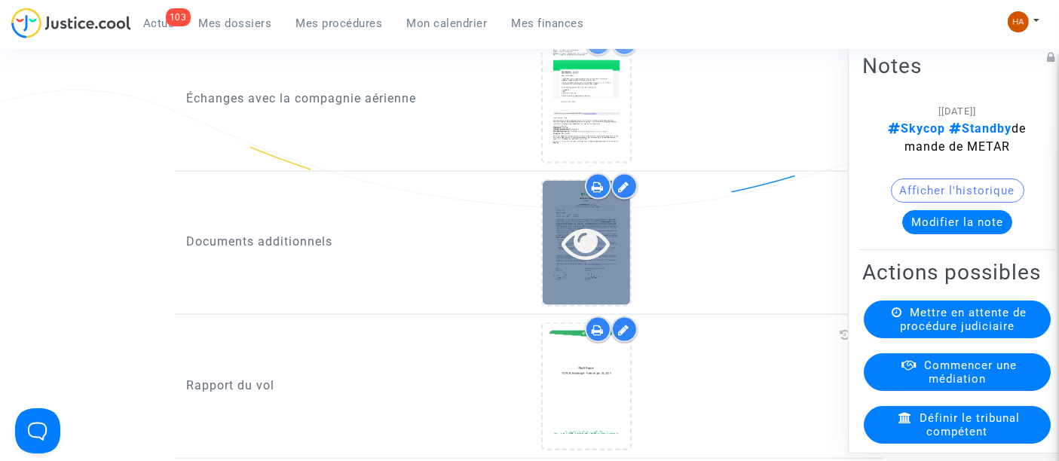
scroll to position [2049, 0]
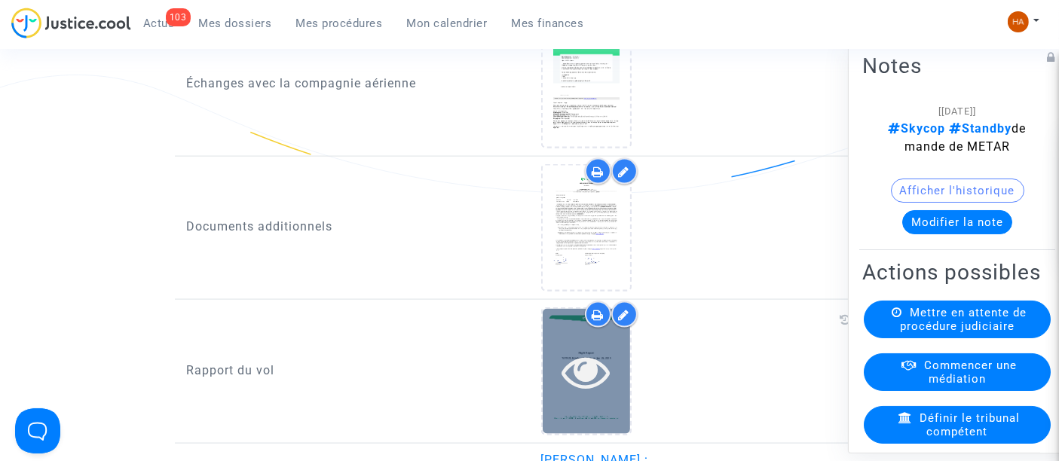
click at [600, 386] on icon at bounding box center [585, 371] width 49 height 48
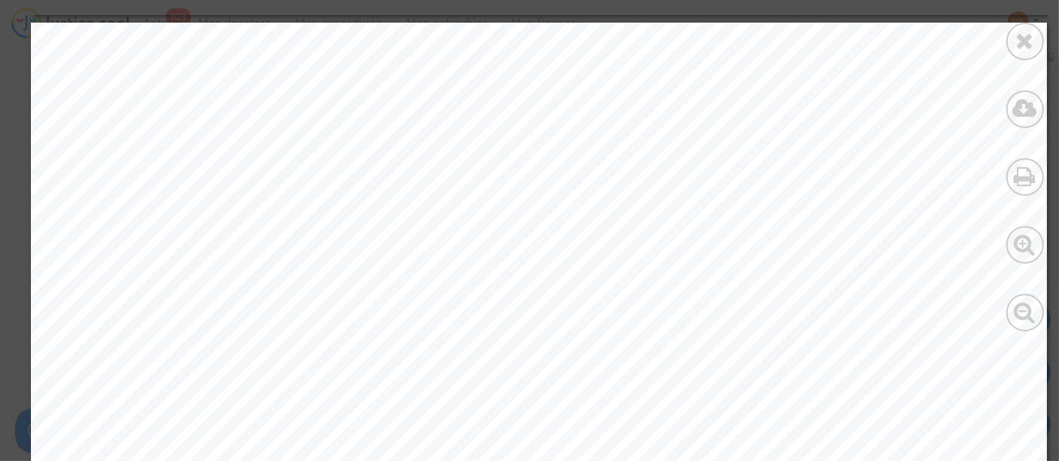
scroll to position [15888, 0]
click at [1028, 47] on icon at bounding box center [1025, 40] width 19 height 23
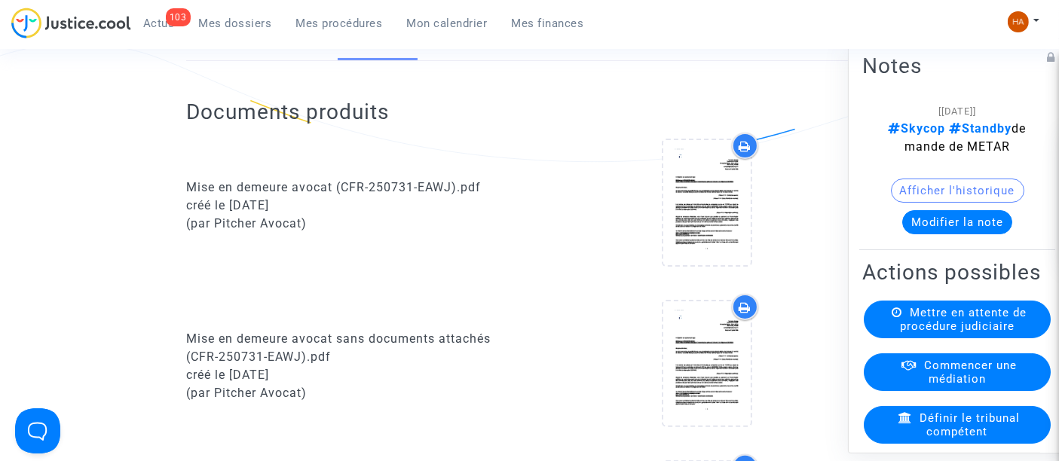
scroll to position [0, 0]
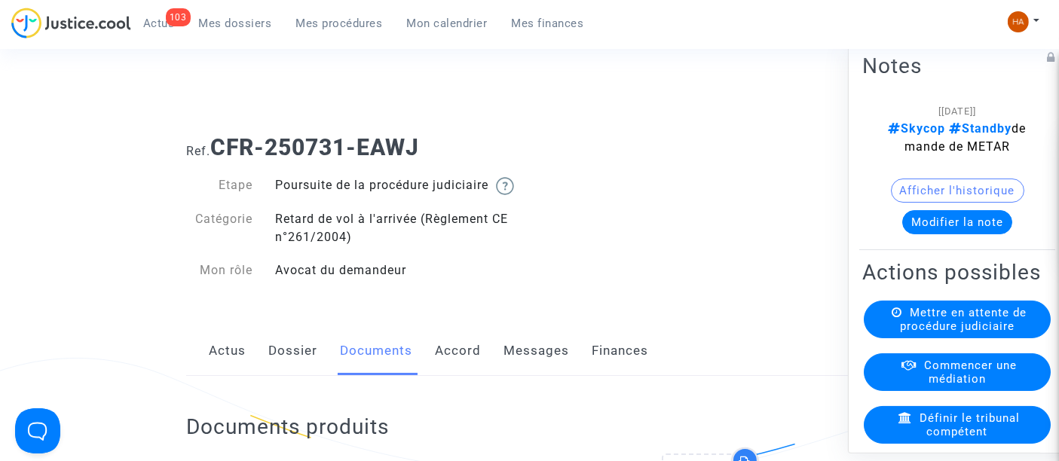
click at [270, 369] on link "Dossier" at bounding box center [292, 351] width 49 height 50
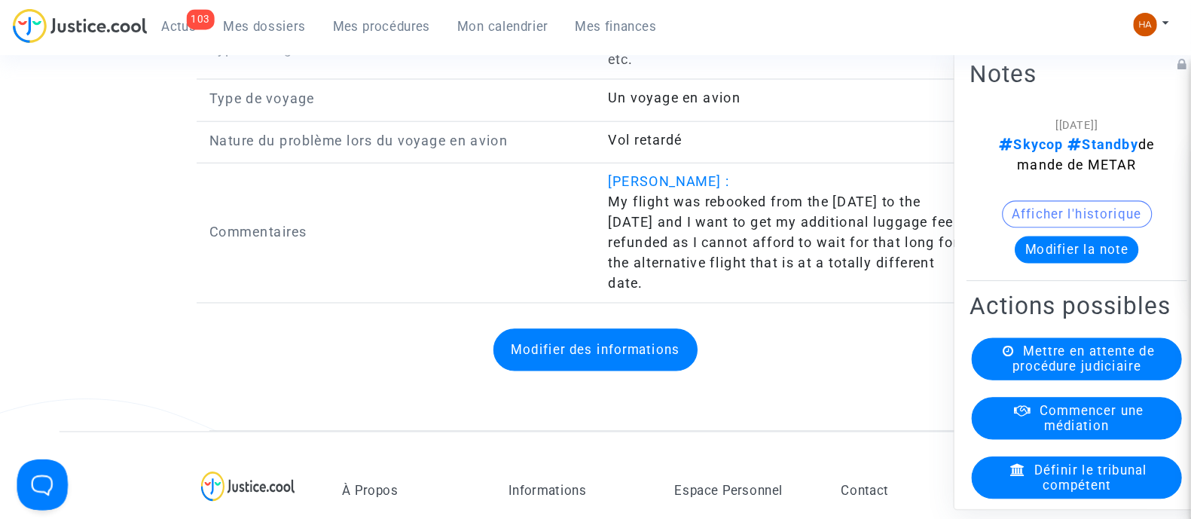
scroll to position [2358, 0]
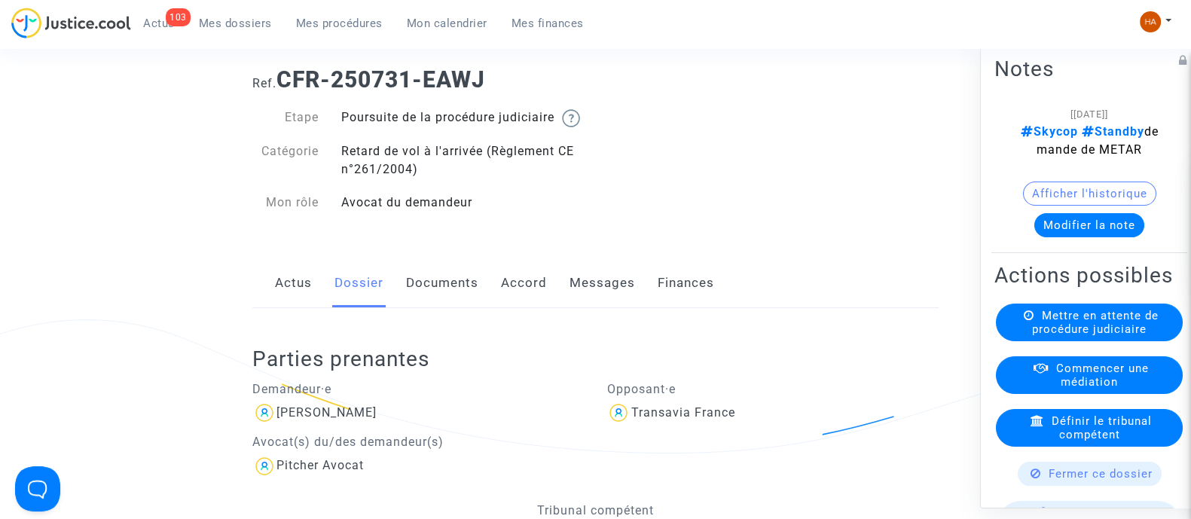
scroll to position [0, 0]
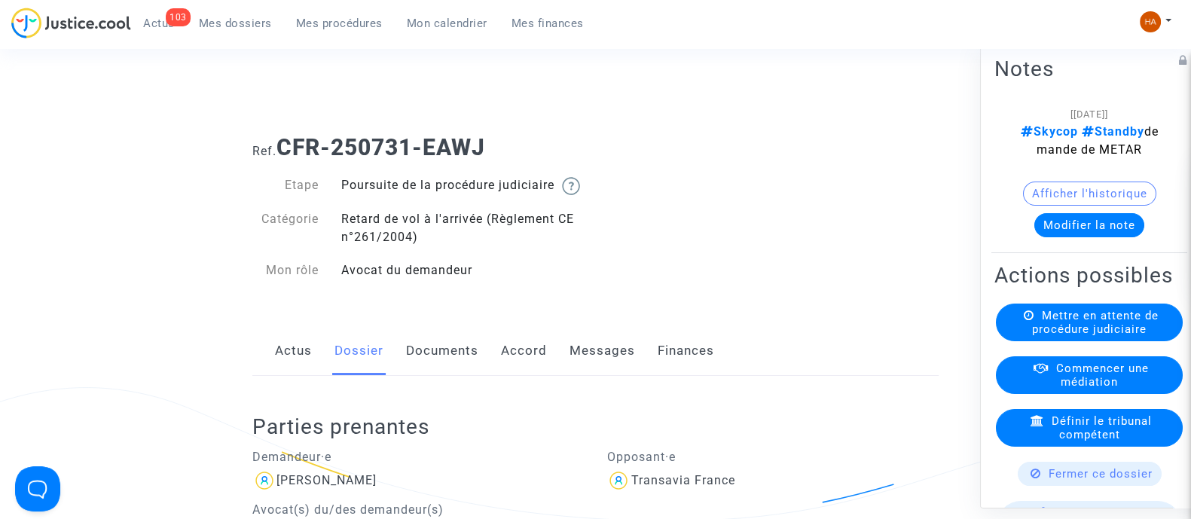
click at [443, 372] on link "Documents" at bounding box center [442, 351] width 72 height 50
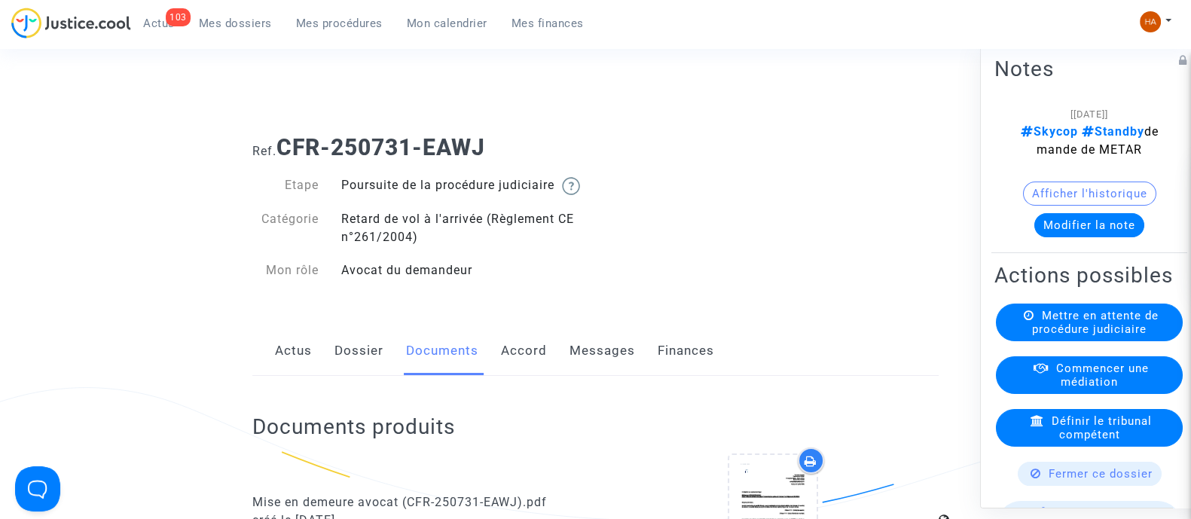
click at [368, 370] on link "Dossier" at bounding box center [359, 351] width 49 height 50
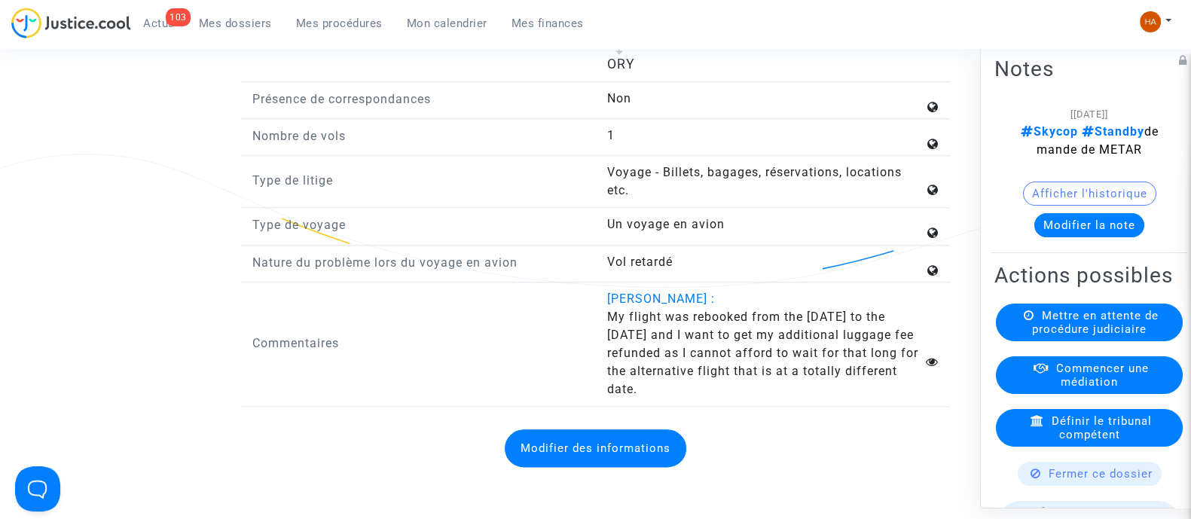
scroll to position [2223, 0]
drag, startPoint x: 599, startPoint y: 338, endPoint x: 667, endPoint y: 413, distance: 101.4
click at [667, 397] on div "Nicolas Jaisle : My flight was rebooked from the 26th of June to the 3rd of Jul…" at bounding box center [772, 343] width 355 height 108
copy span "My flight was rebooked from the 26th of June to the 3rd of July and I want to g…"
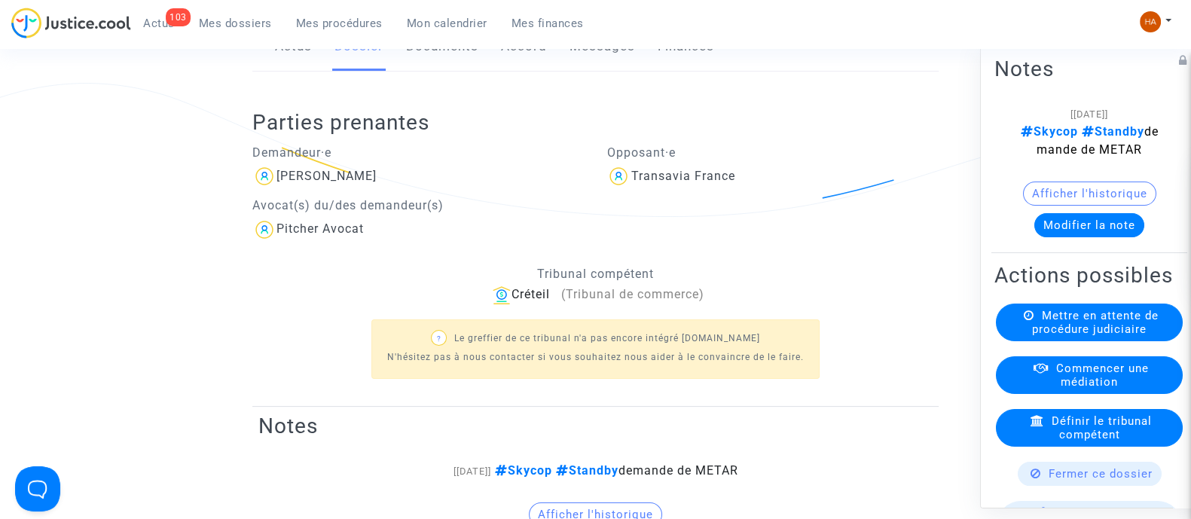
scroll to position [0, 0]
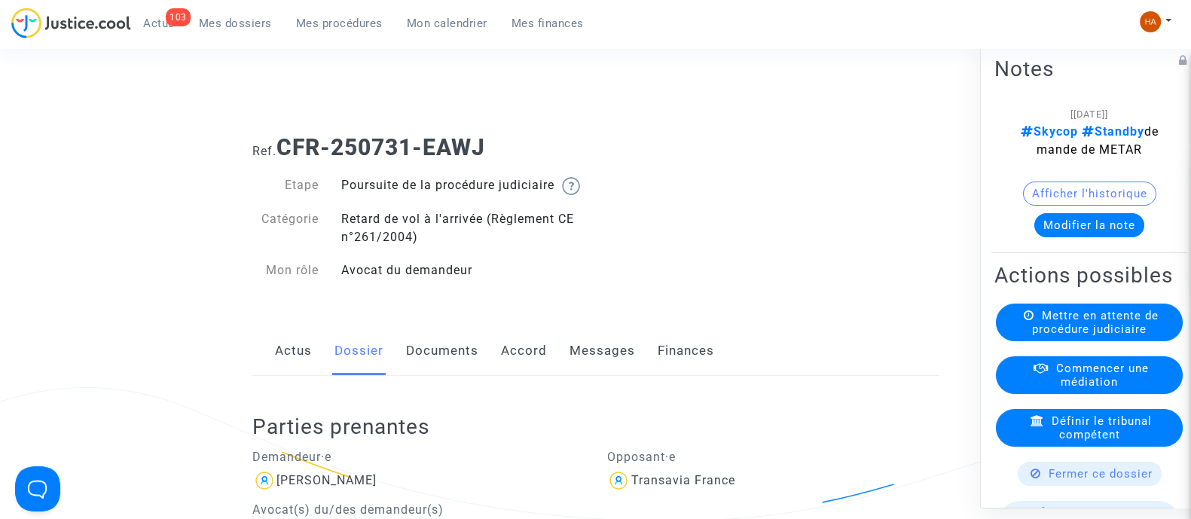
click at [456, 372] on link "Documents" at bounding box center [442, 351] width 72 height 50
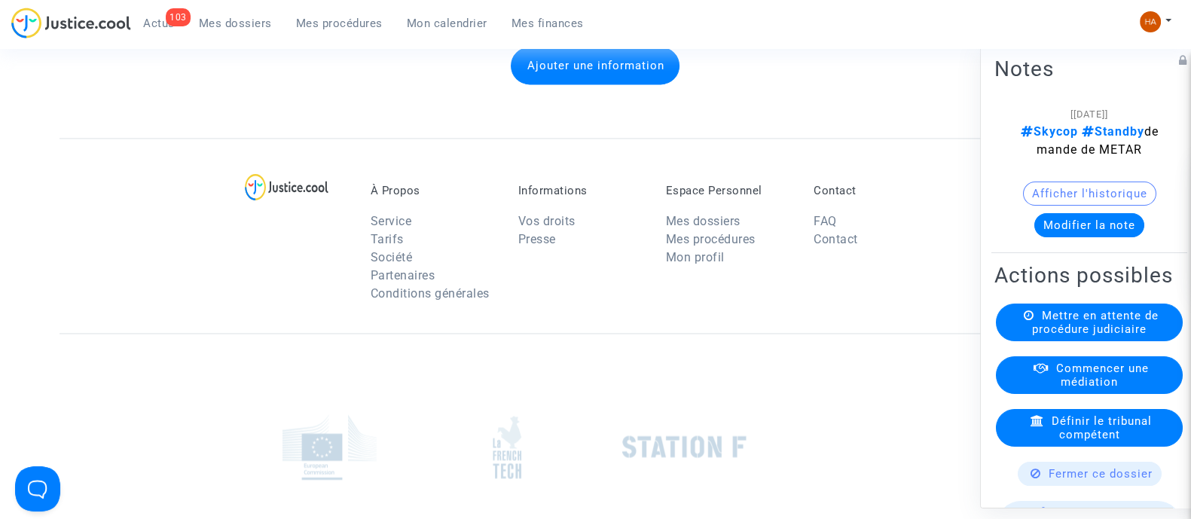
scroll to position [2798, 0]
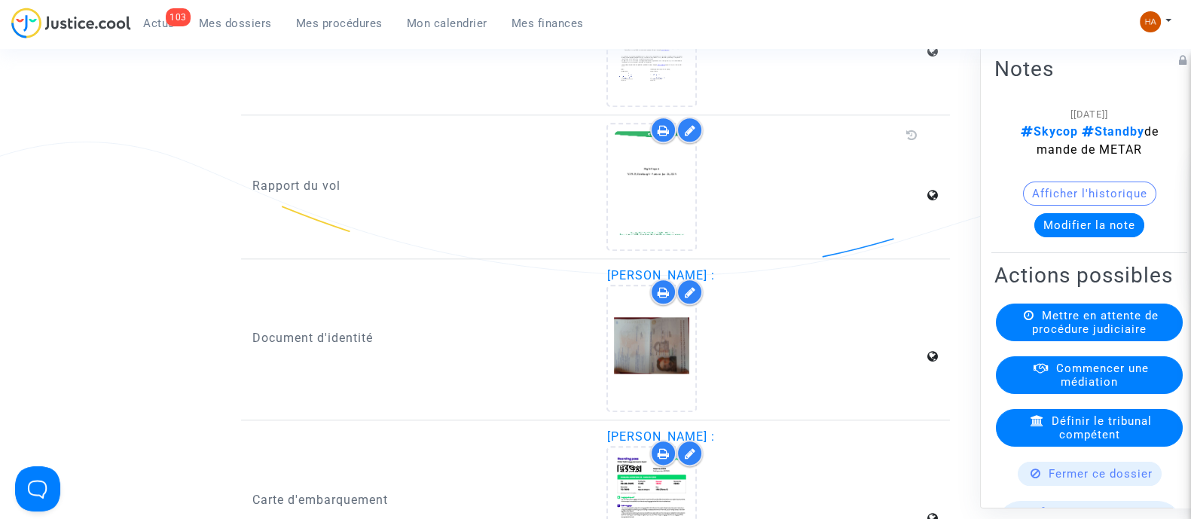
click at [242, 20] on span "Mes dossiers" at bounding box center [235, 24] width 73 height 14
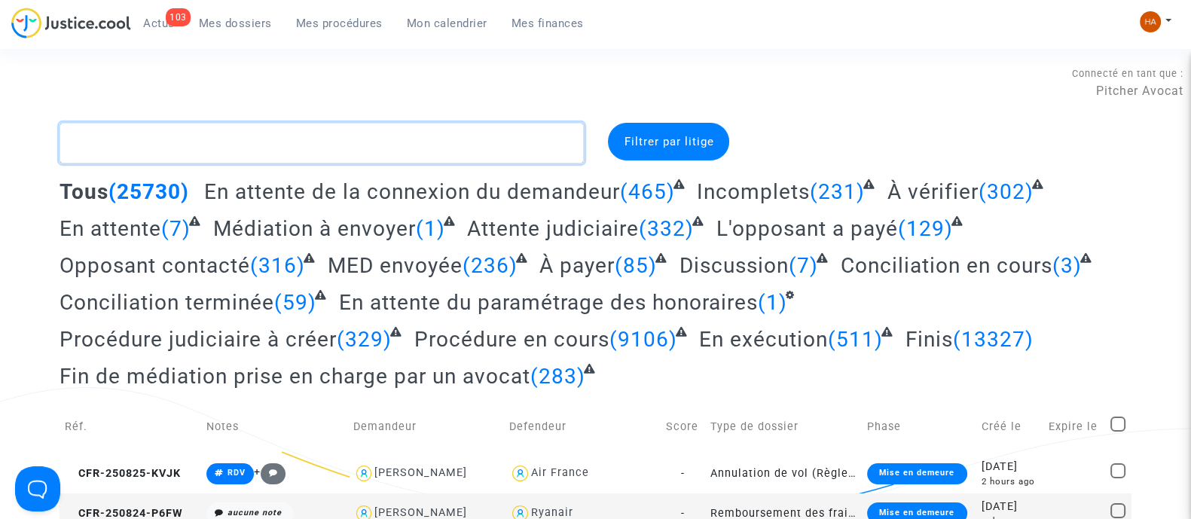
click at [157, 133] on textarea at bounding box center [322, 143] width 524 height 41
paste textarea "CFR-250731-V83Q"
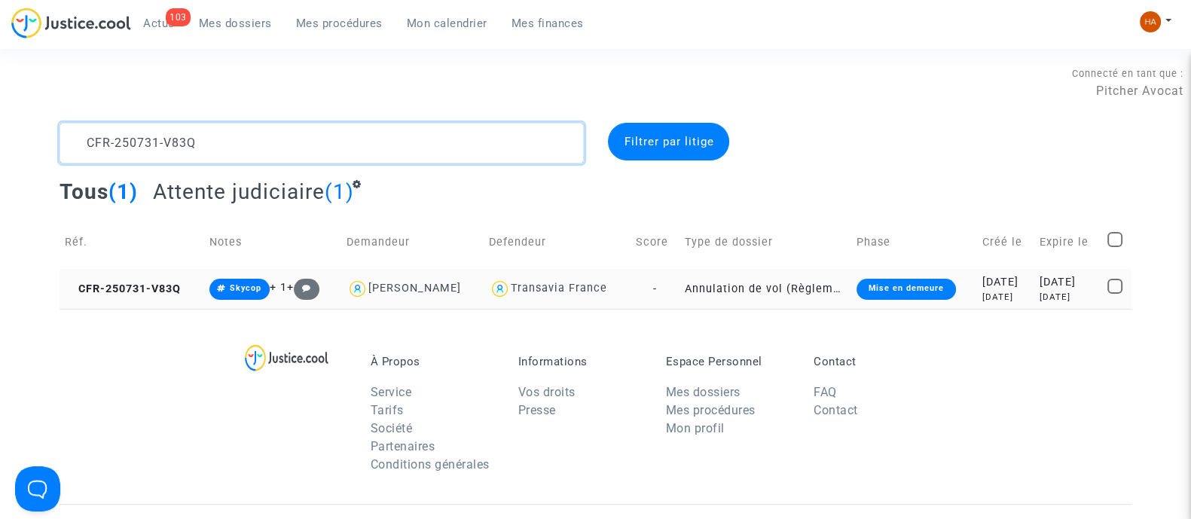
type textarea "CFR-250731-V83Q"
click at [680, 289] on td "Annulation de vol (Règlement CE n°261/2004)" at bounding box center [766, 289] width 172 height 40
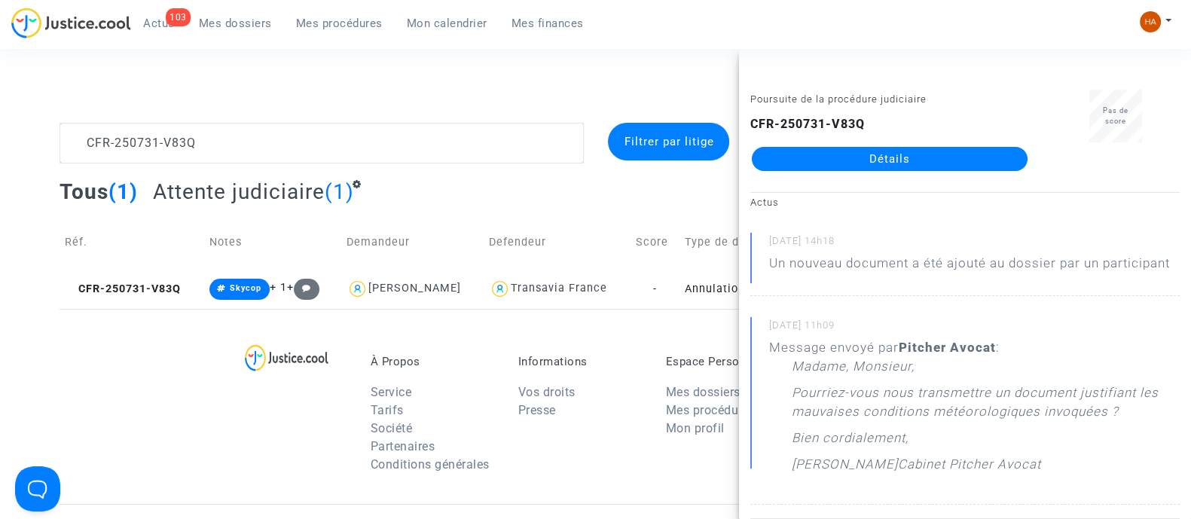
click at [898, 155] on link "Détails" at bounding box center [890, 159] width 276 height 24
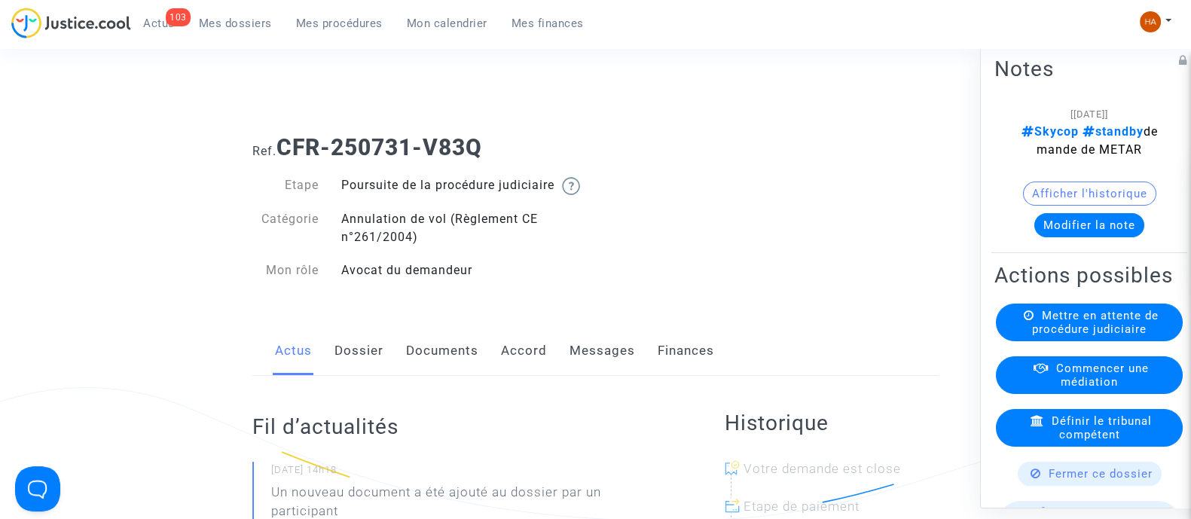
click at [442, 365] on link "Documents" at bounding box center [442, 351] width 72 height 50
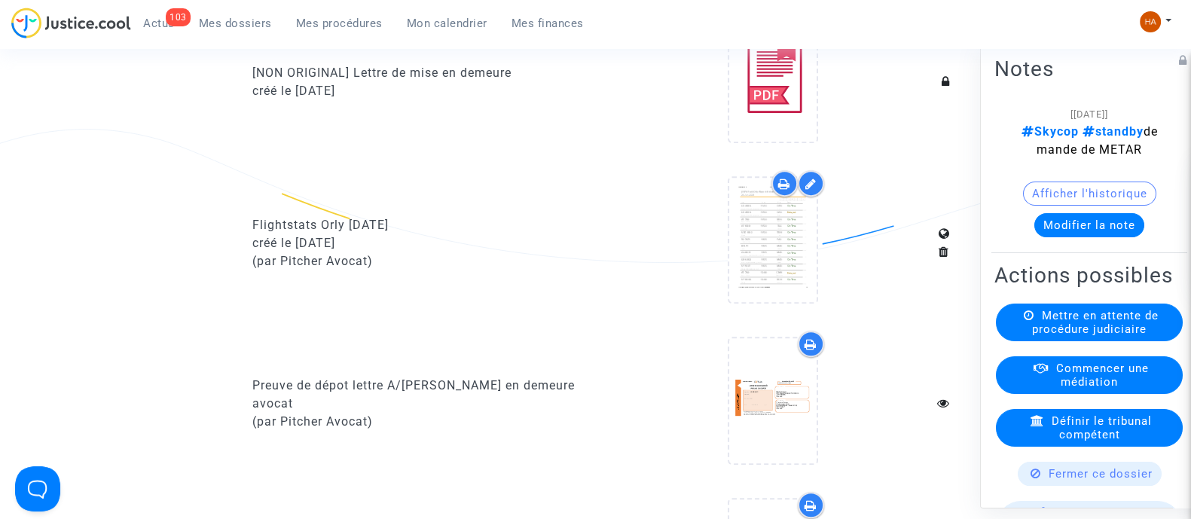
scroll to position [919, 0]
click at [787, 191] on icon at bounding box center [784, 185] width 12 height 12
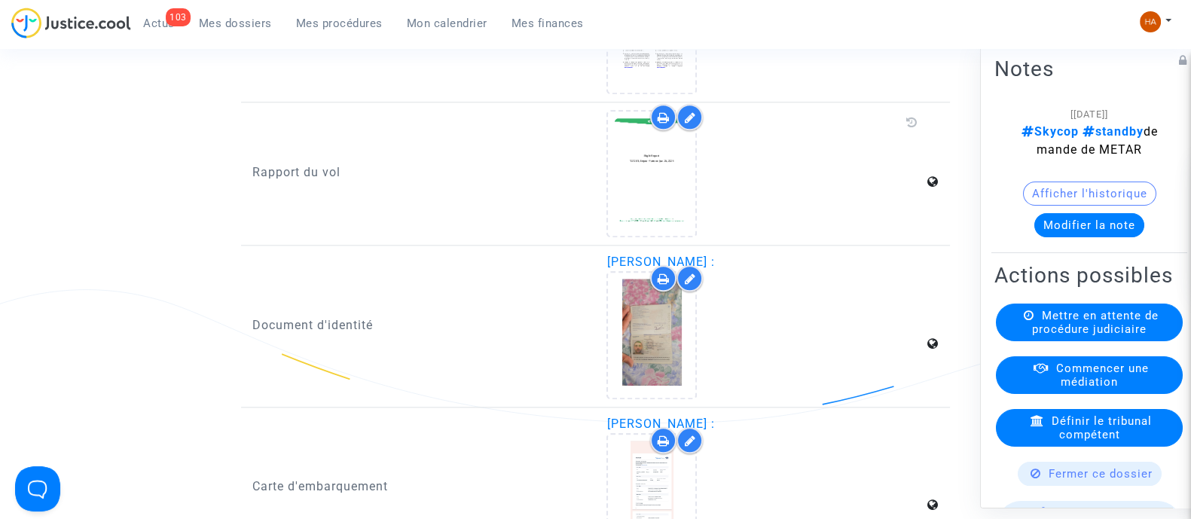
scroll to position [2087, 0]
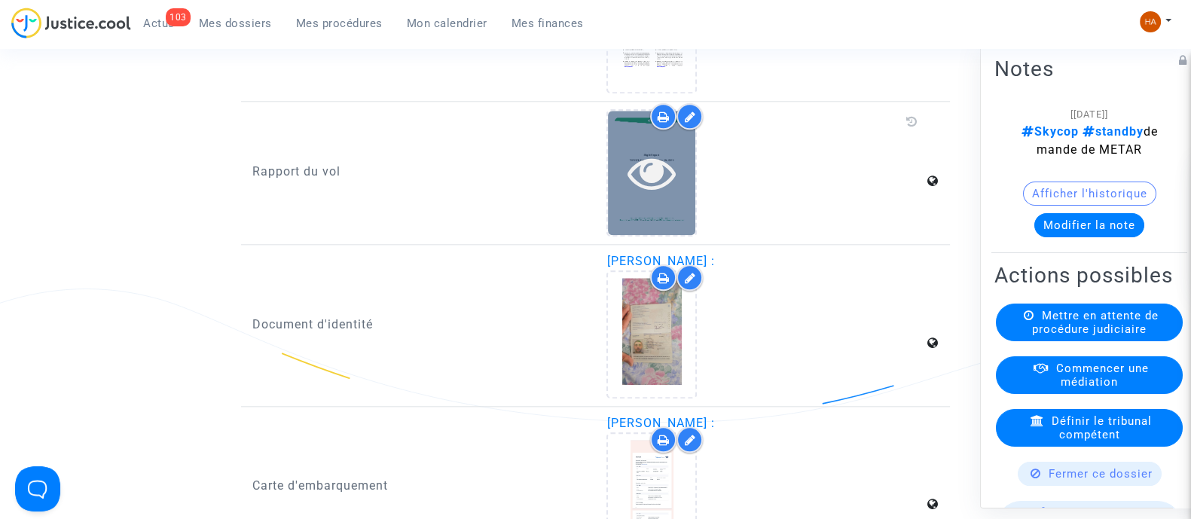
click at [663, 197] on icon at bounding box center [652, 172] width 49 height 48
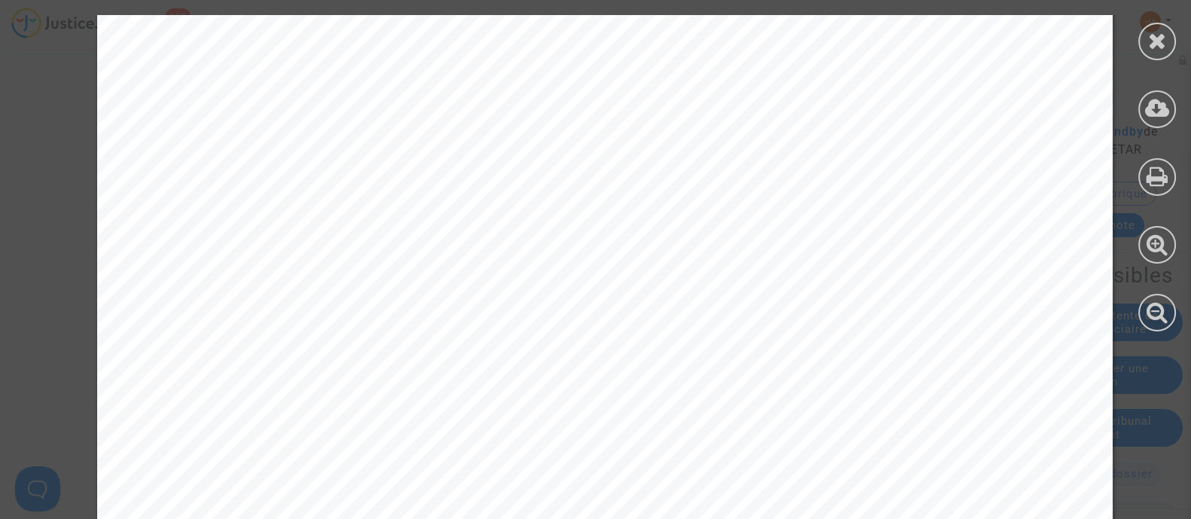
scroll to position [17481, 0]
click at [1058, 38] on icon at bounding box center [1157, 40] width 19 height 23
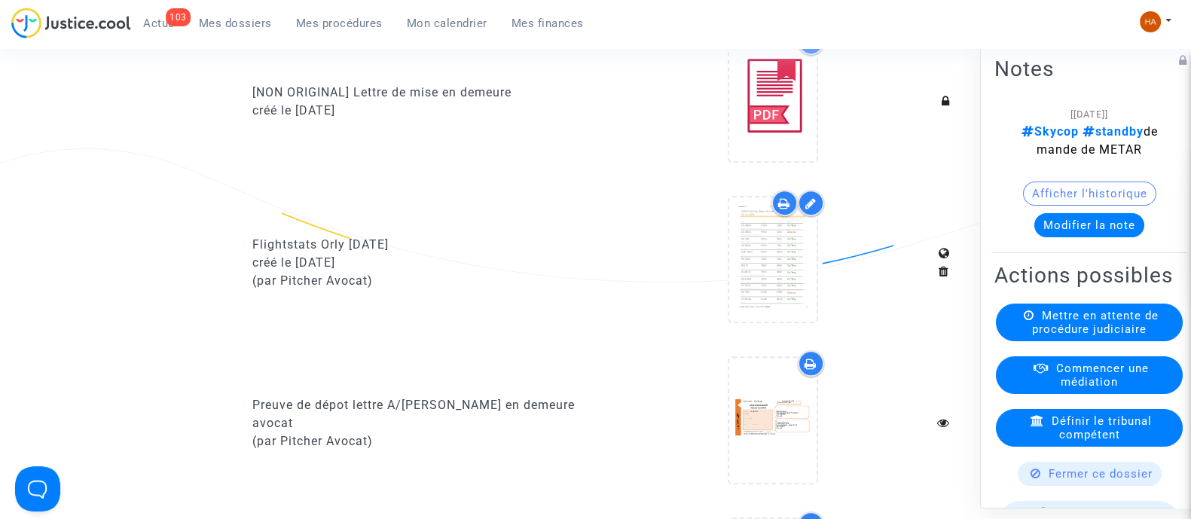
scroll to position [902, 0]
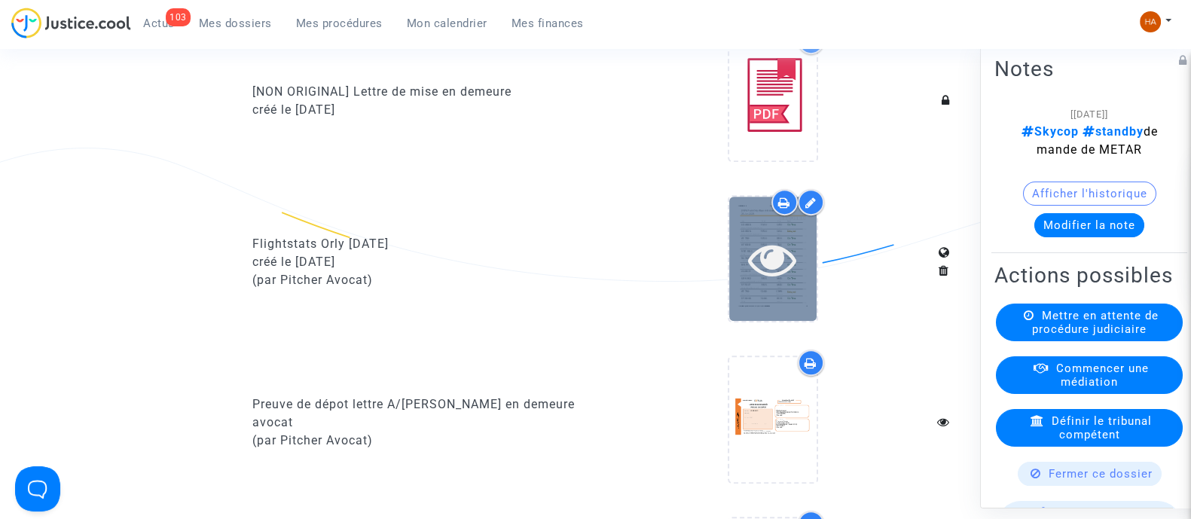
click at [776, 307] on div at bounding box center [772, 259] width 87 height 124
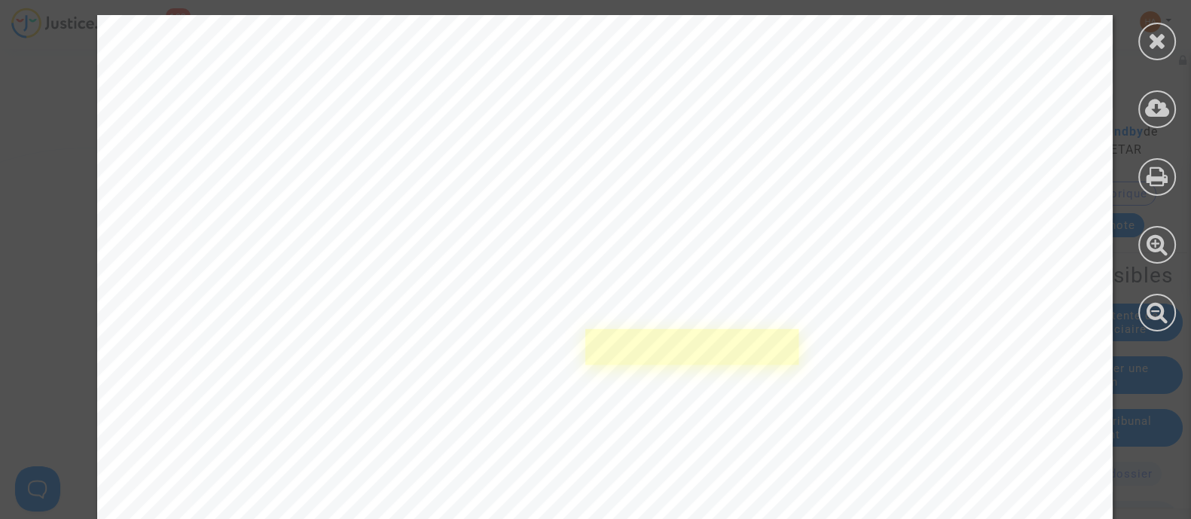
click at [692, 329] on link at bounding box center [692, 347] width 214 height 36
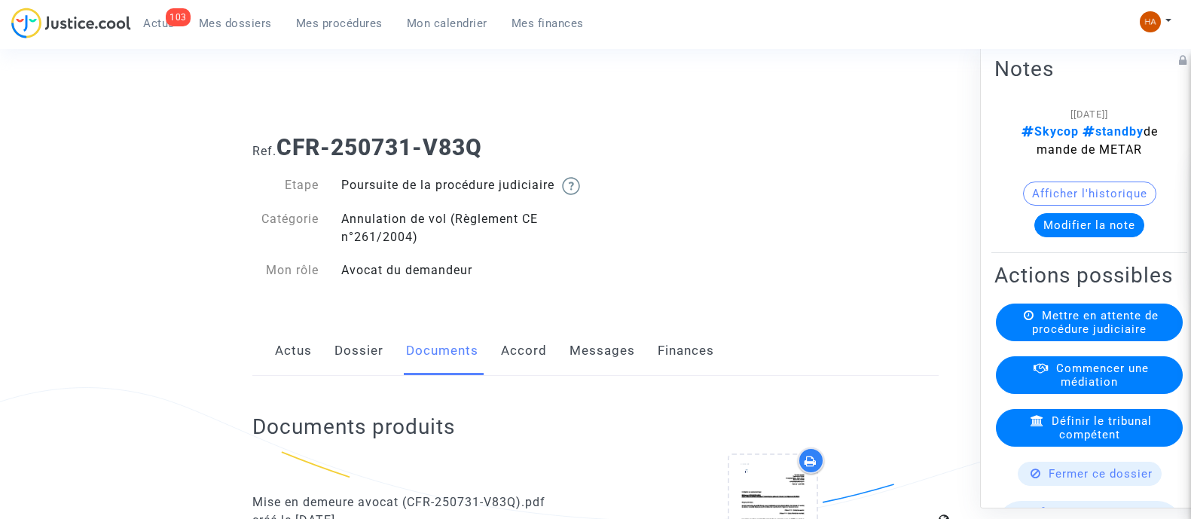
scroll to position [902, 0]
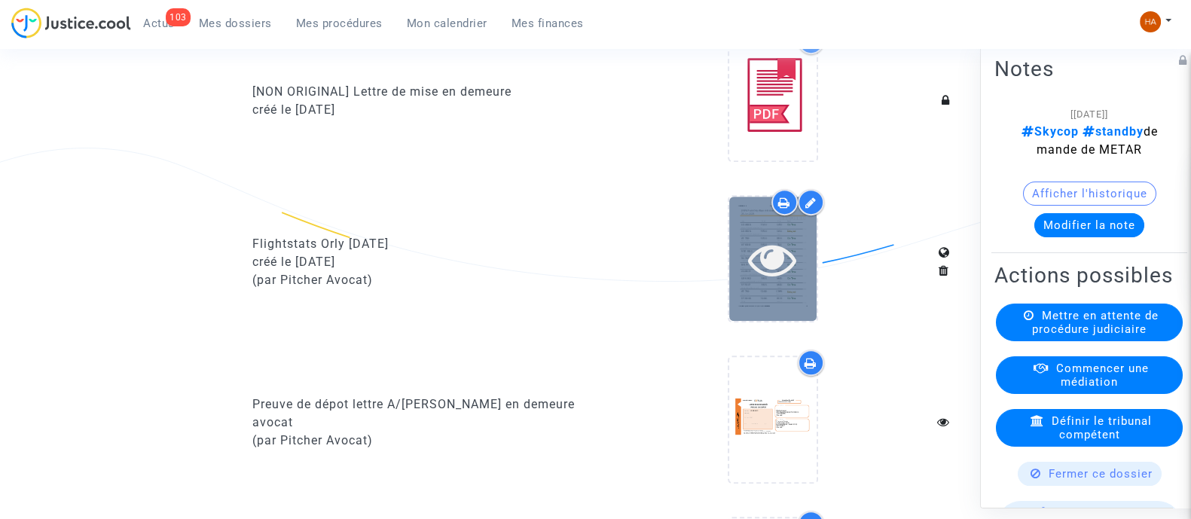
click at [780, 265] on icon at bounding box center [772, 259] width 49 height 48
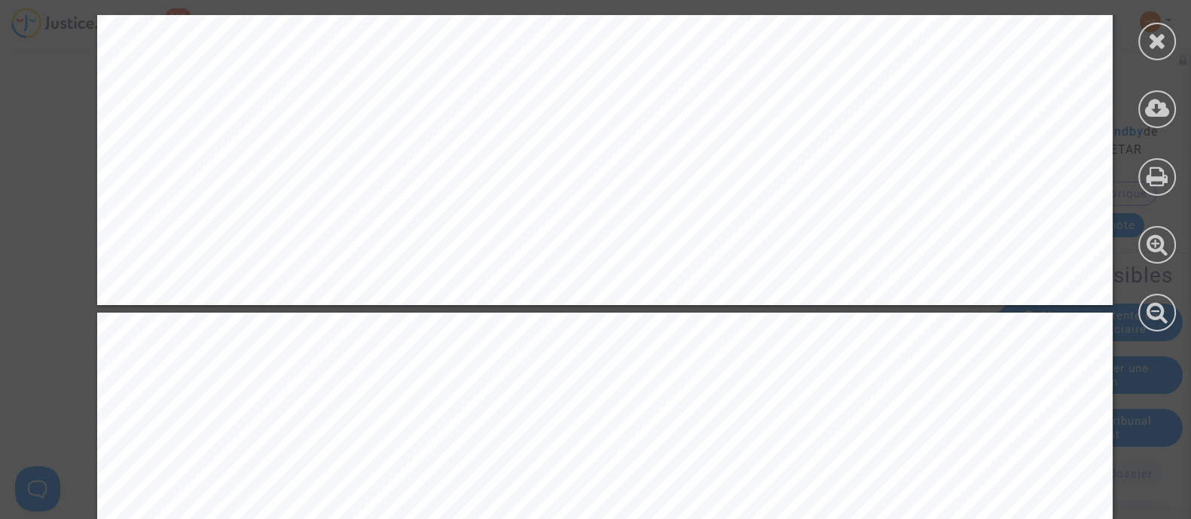
scroll to position [8759, 0]
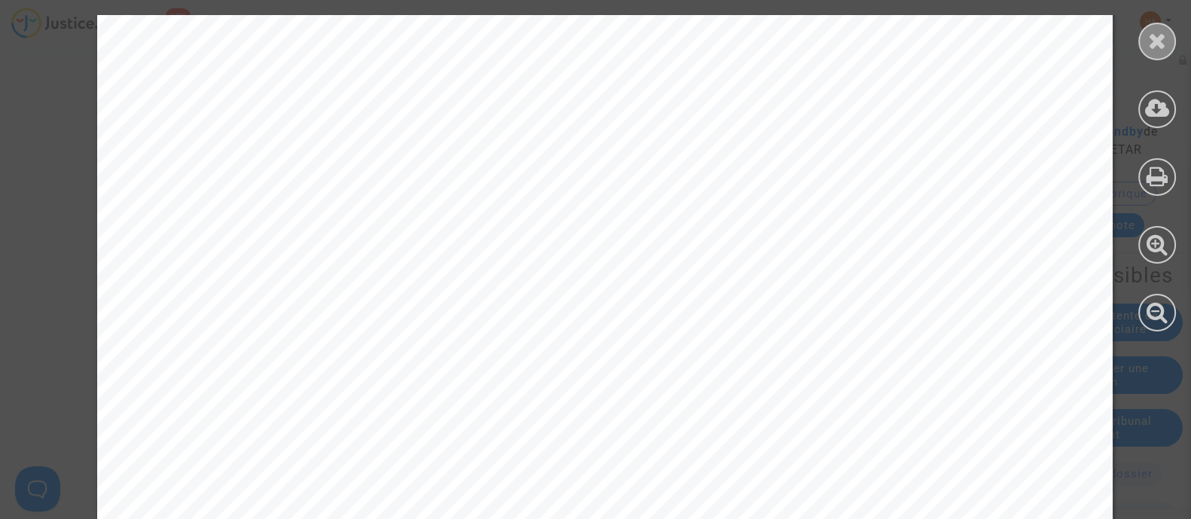
click at [1162, 40] on icon at bounding box center [1157, 40] width 19 height 23
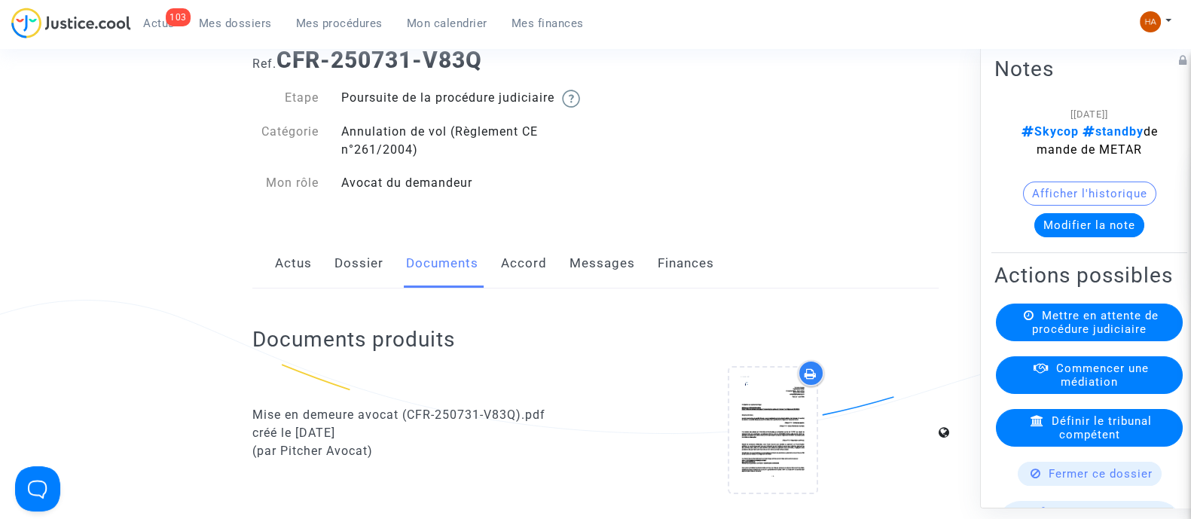
scroll to position [0, 0]
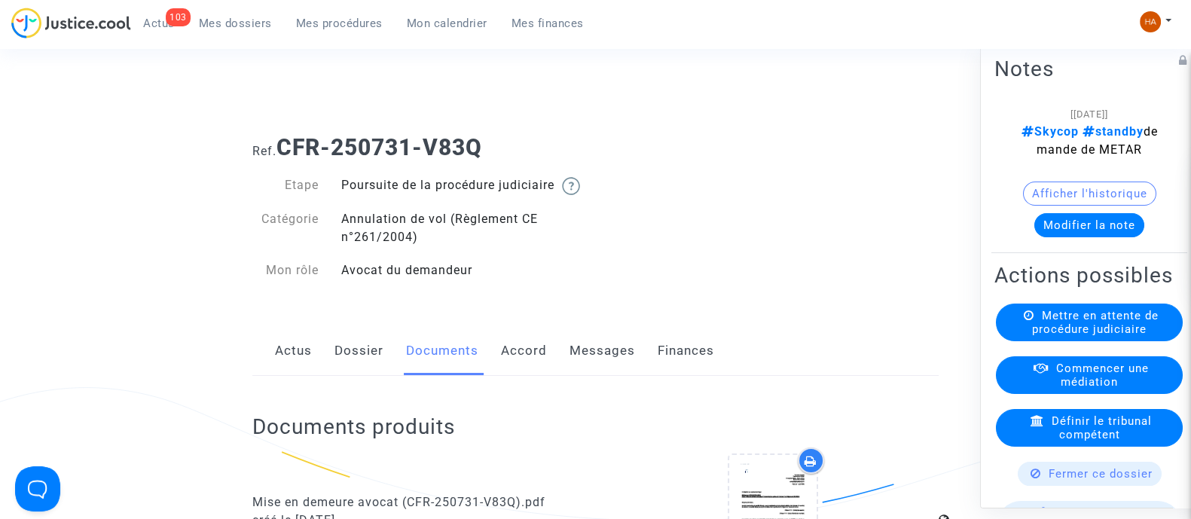
click at [222, 20] on span "Mes dossiers" at bounding box center [235, 24] width 73 height 14
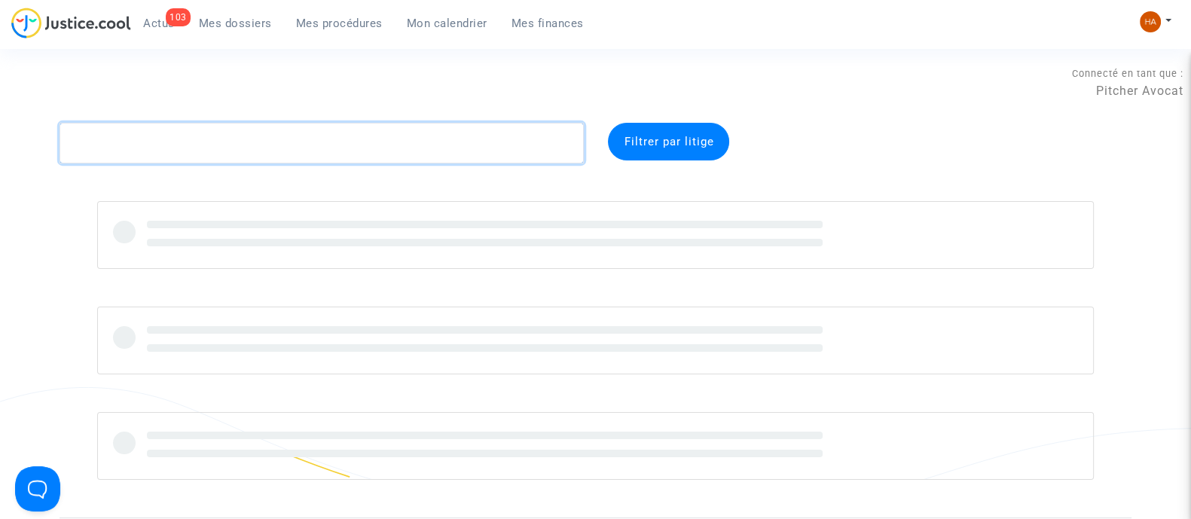
click at [121, 141] on textarea at bounding box center [322, 143] width 524 height 41
paste textarea "CFR-250731-TQPC"
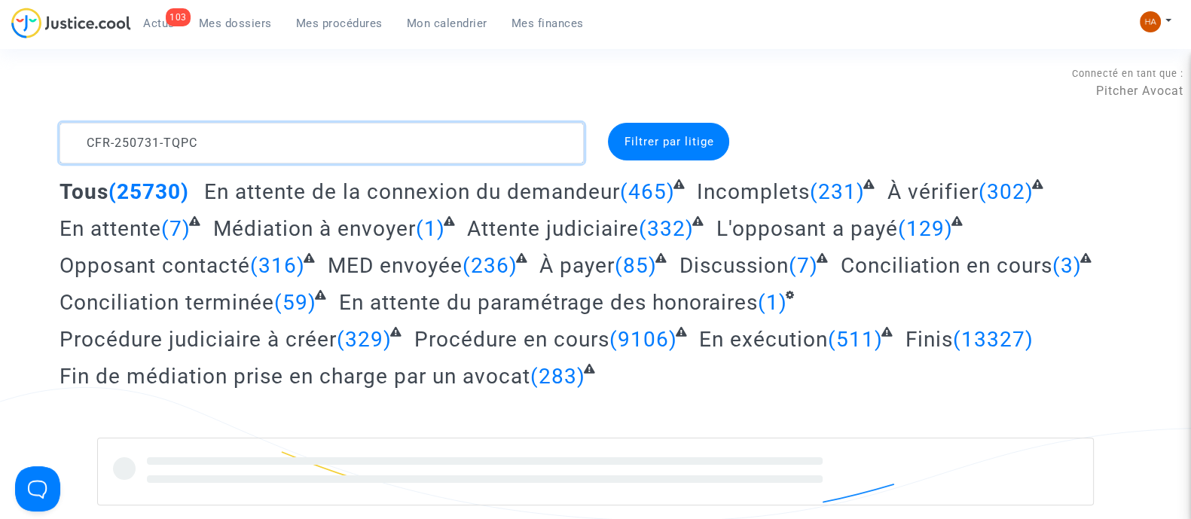
type textarea "CFR-250731-TQPC"
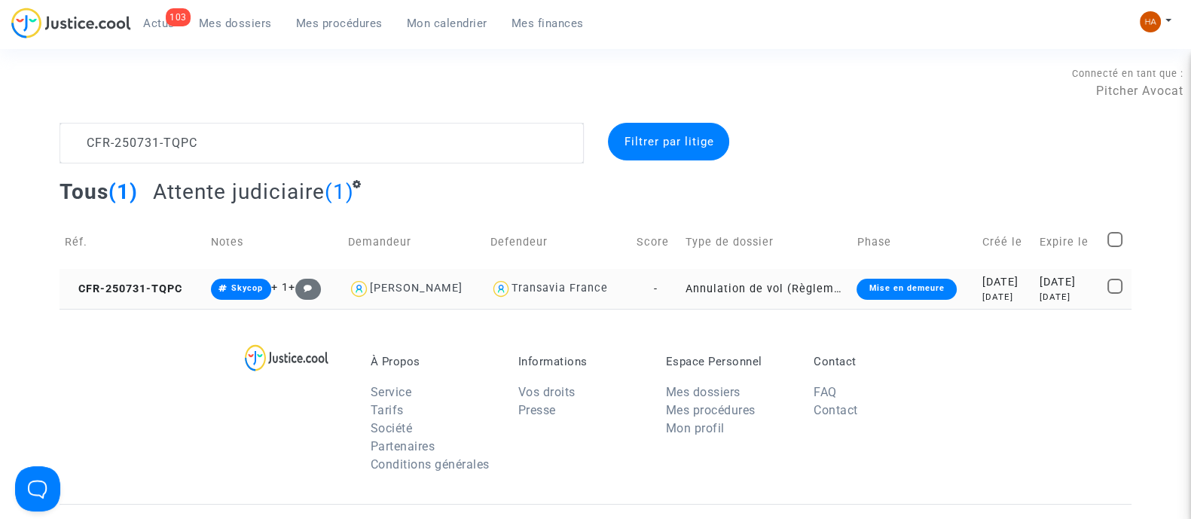
click at [680, 282] on td "Annulation de vol (Règlement CE n°261/2004)" at bounding box center [766, 289] width 172 height 40
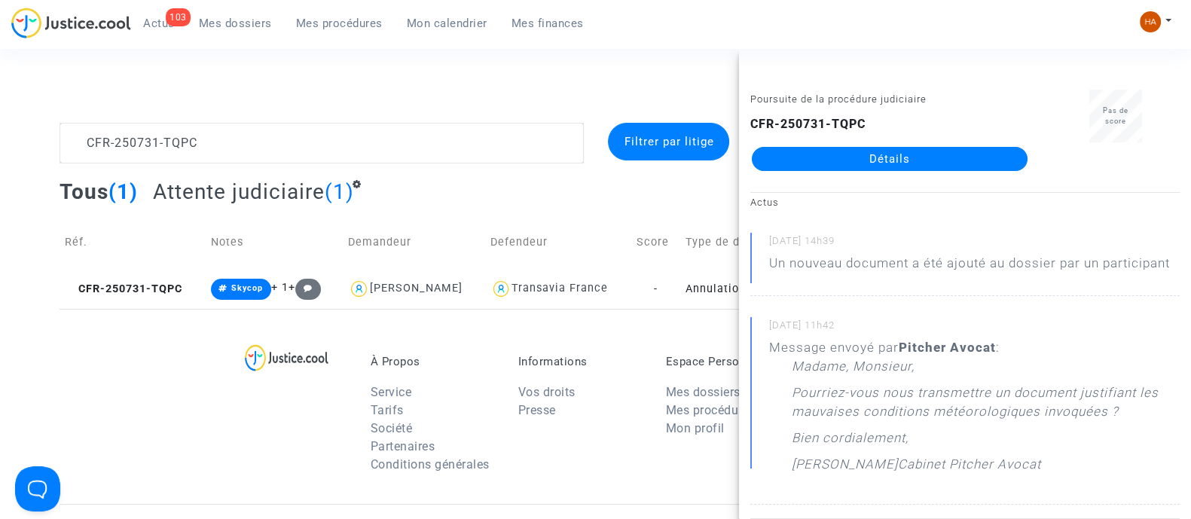
click at [893, 154] on link "Détails" at bounding box center [890, 159] width 276 height 24
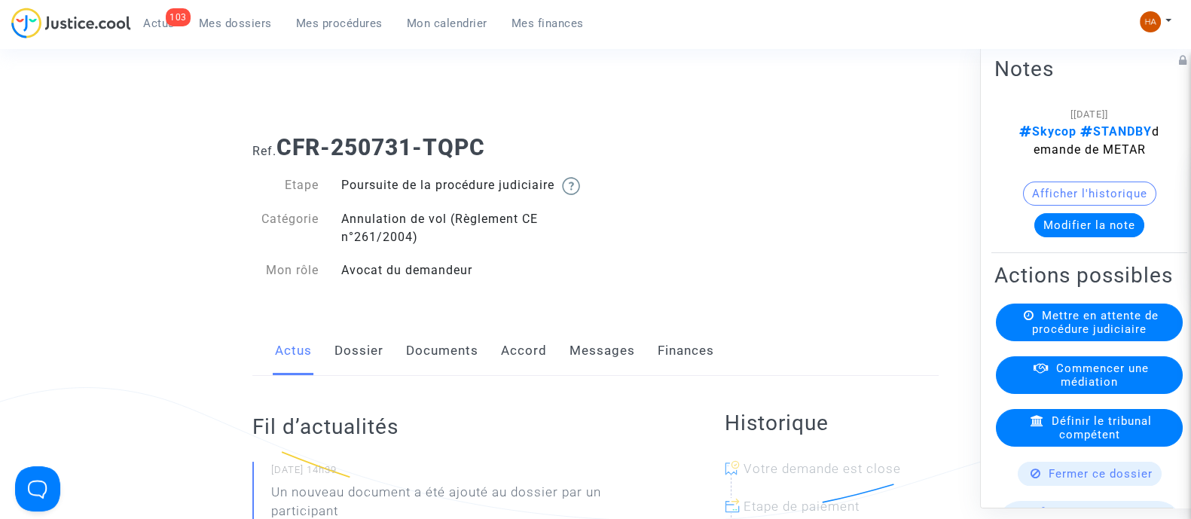
click at [603, 366] on link "Messages" at bounding box center [603, 351] width 66 height 50
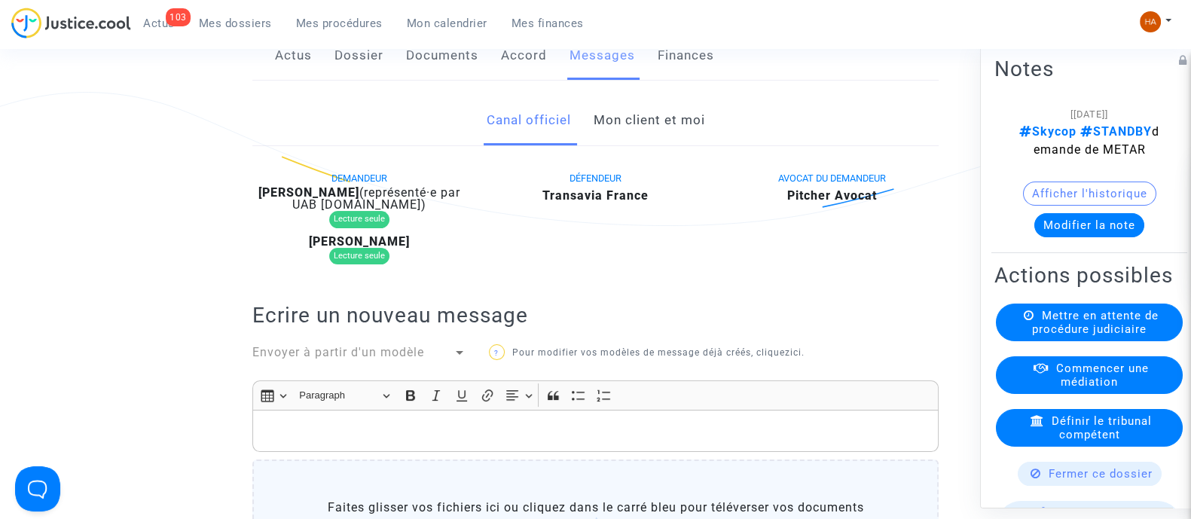
scroll to position [289, 0]
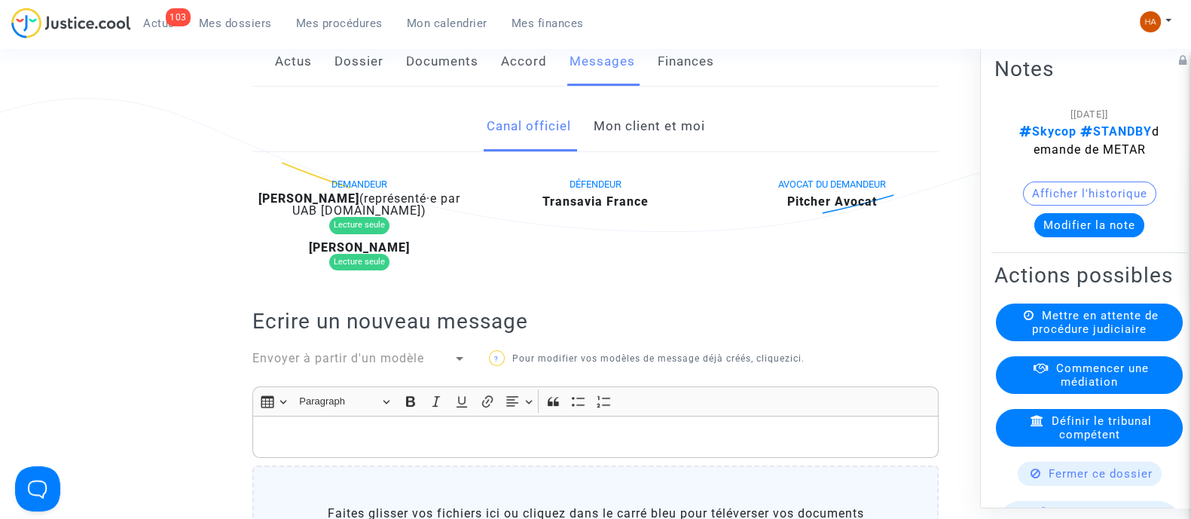
click at [445, 81] on link "Documents" at bounding box center [442, 62] width 72 height 50
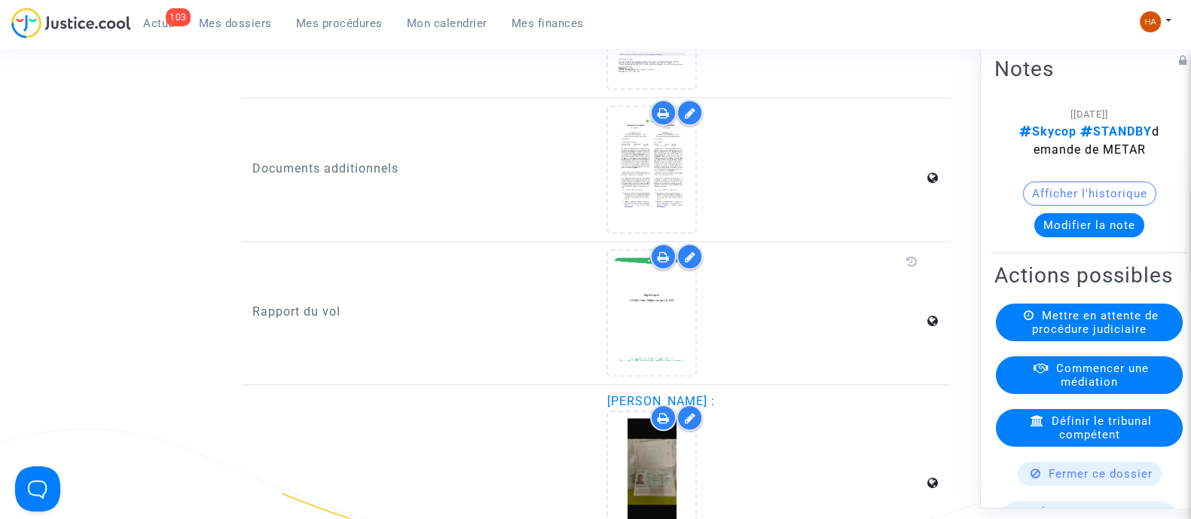
scroll to position [1944, 0]
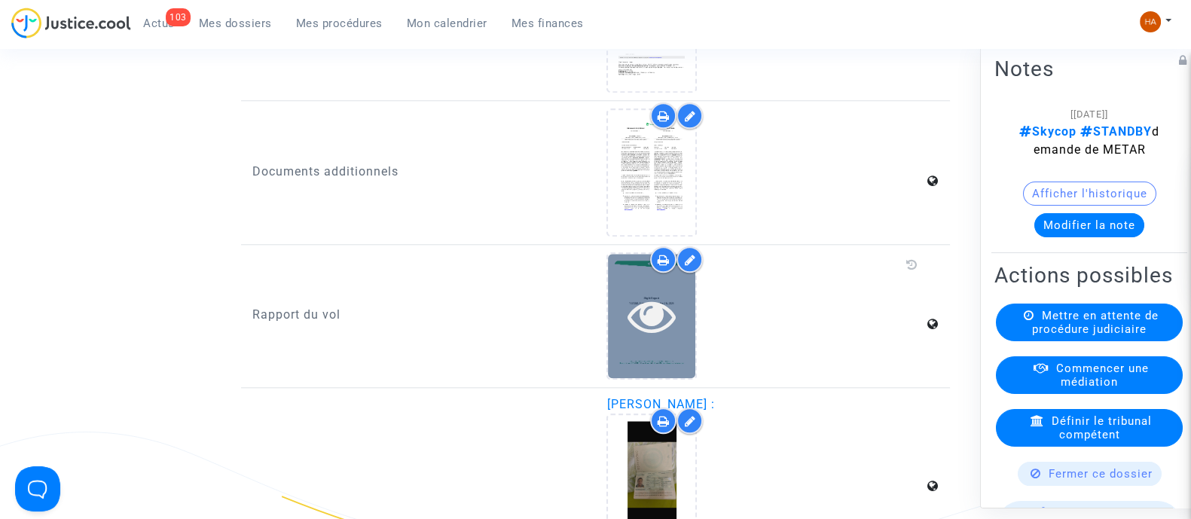
click at [658, 359] on div at bounding box center [651, 316] width 87 height 124
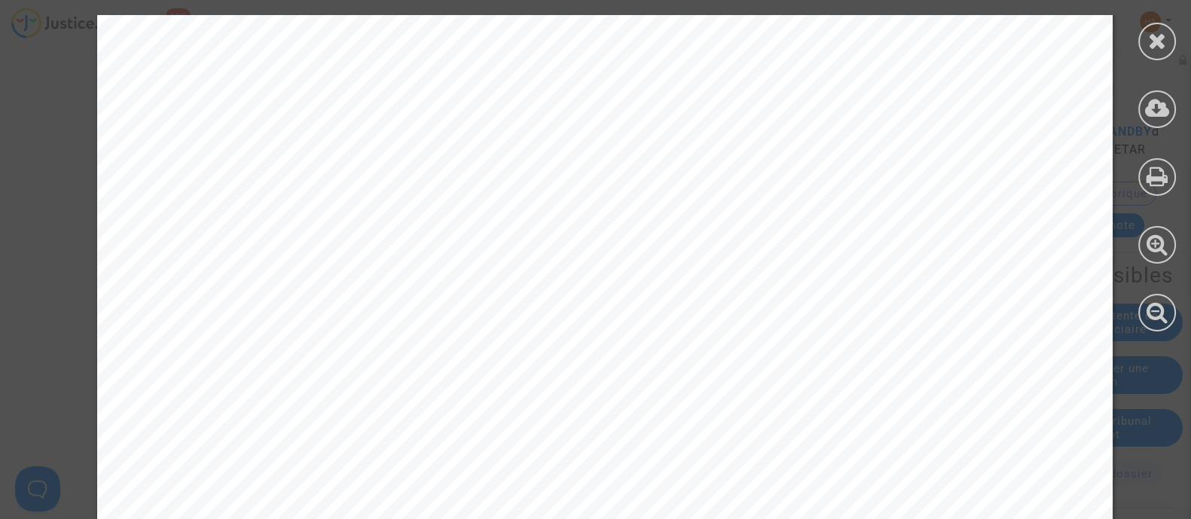
scroll to position [15298, 0]
click at [1157, 46] on icon at bounding box center [1157, 40] width 19 height 23
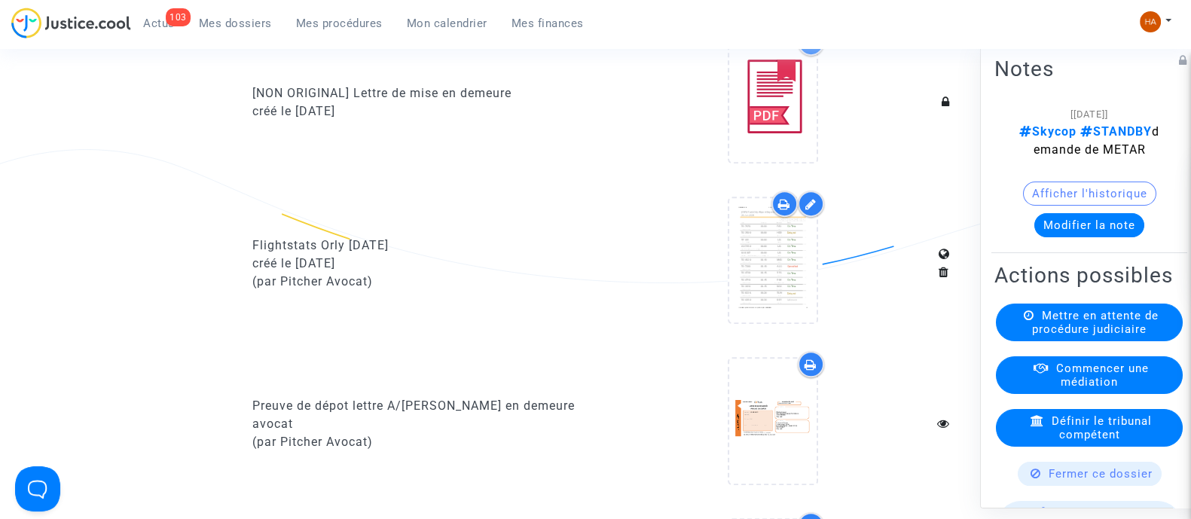
scroll to position [900, 0]
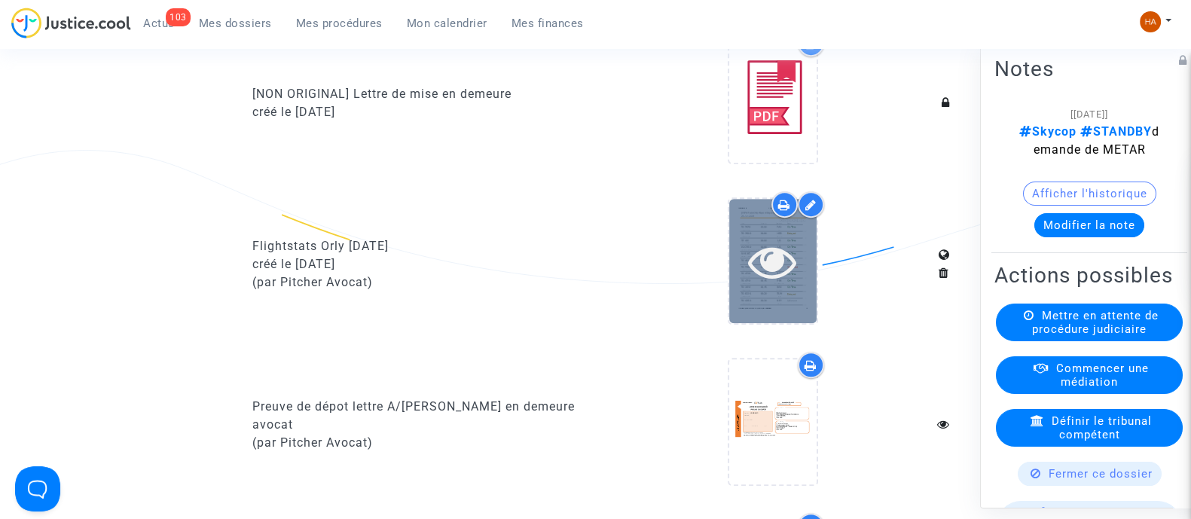
click at [776, 286] on icon at bounding box center [772, 261] width 49 height 48
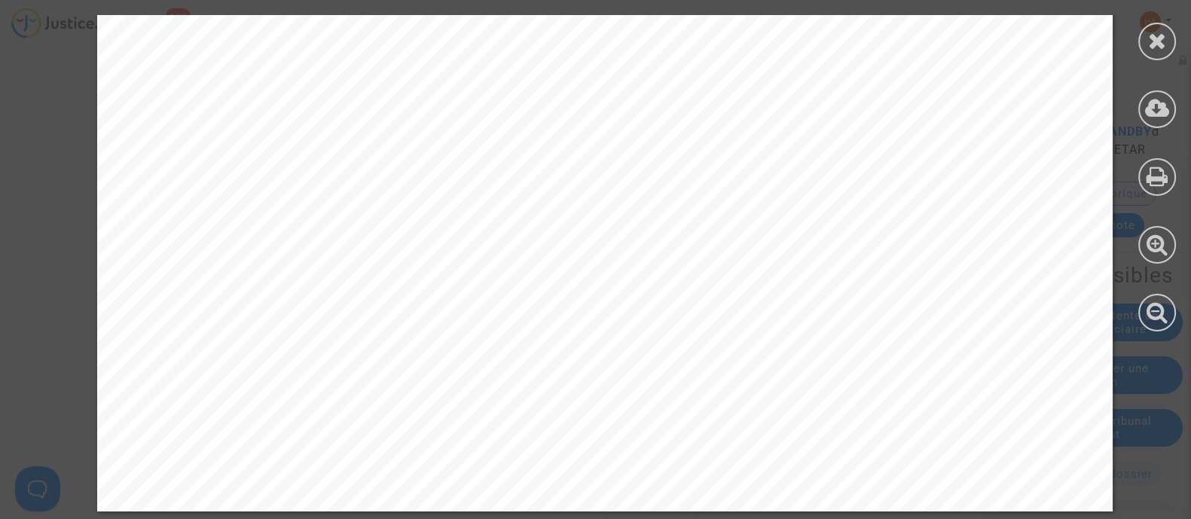
scroll to position [1538, 0]
click at [1150, 58] on div at bounding box center [1157, 42] width 38 height 38
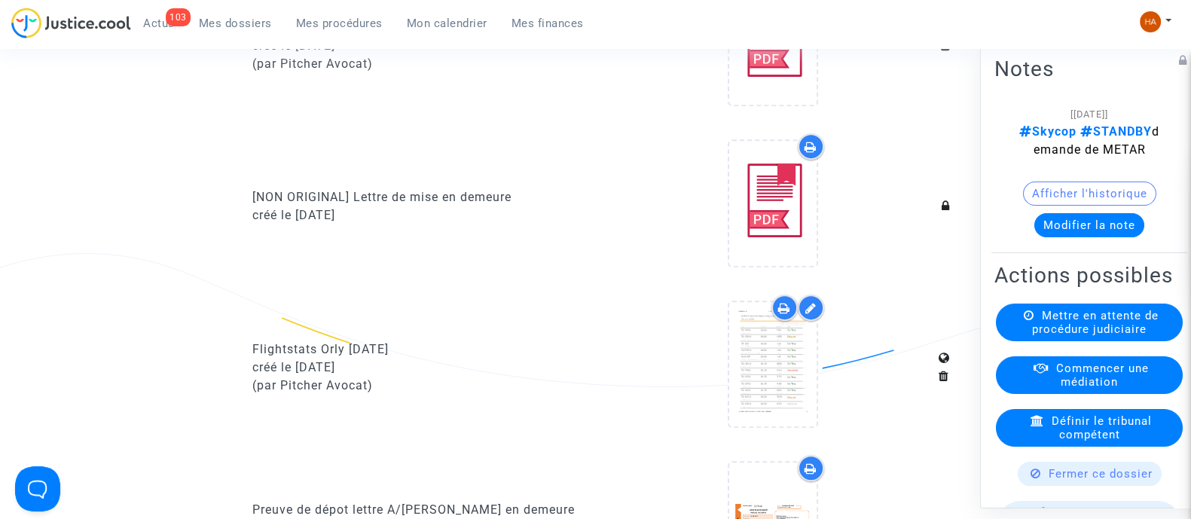
scroll to position [798, 0]
click at [783, 313] on icon at bounding box center [784, 307] width 12 height 12
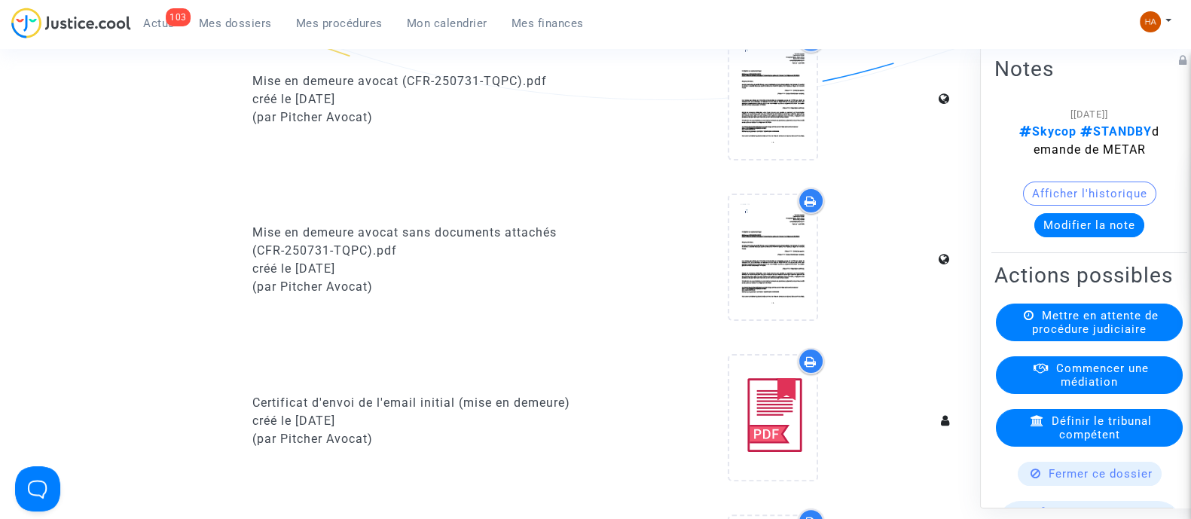
scroll to position [0, 0]
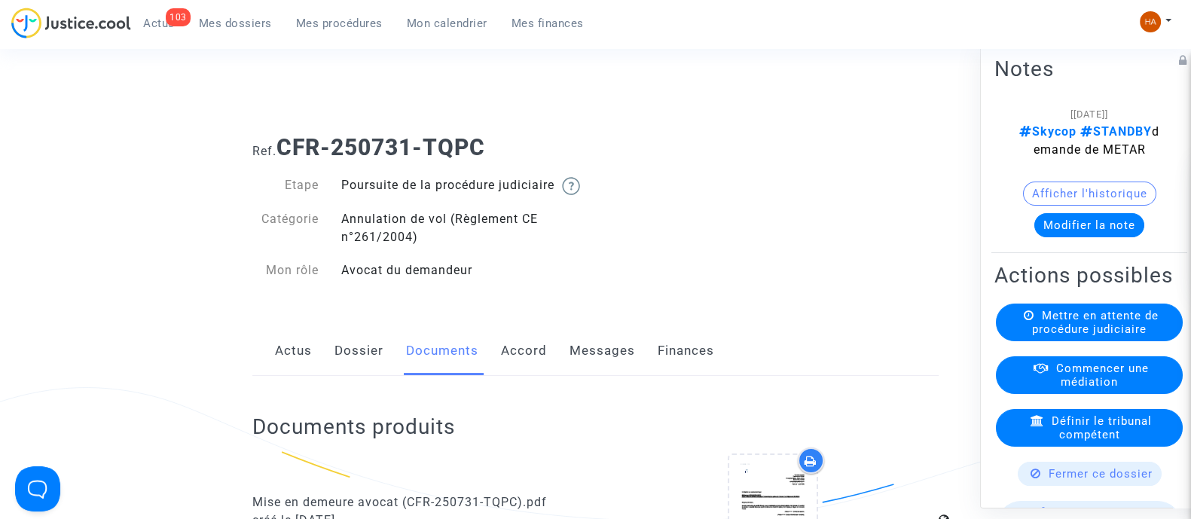
click at [240, 29] on span "Mes dossiers" at bounding box center [235, 24] width 73 height 14
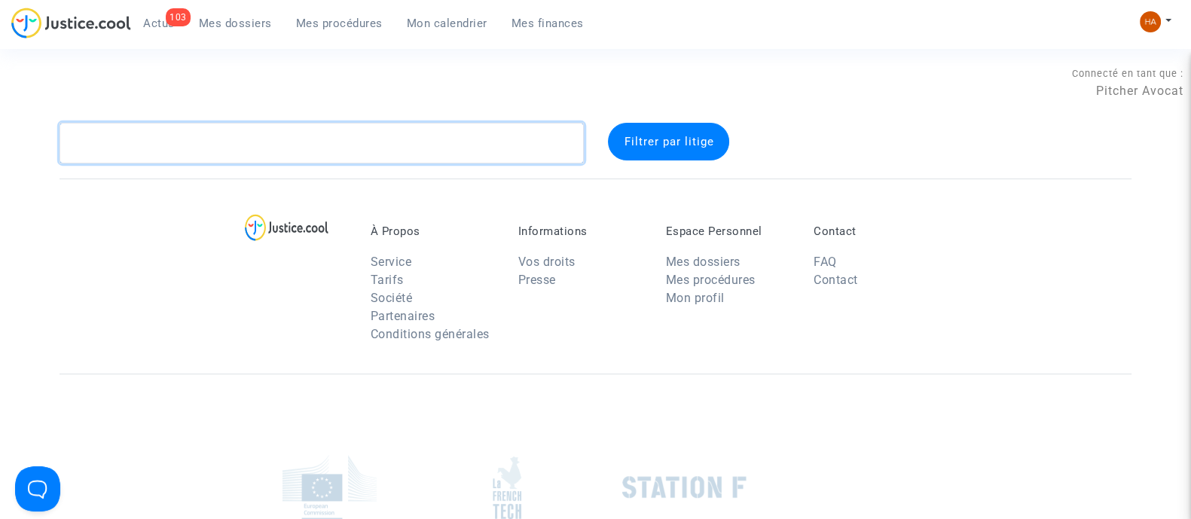
click at [139, 132] on textarea at bounding box center [322, 143] width 524 height 41
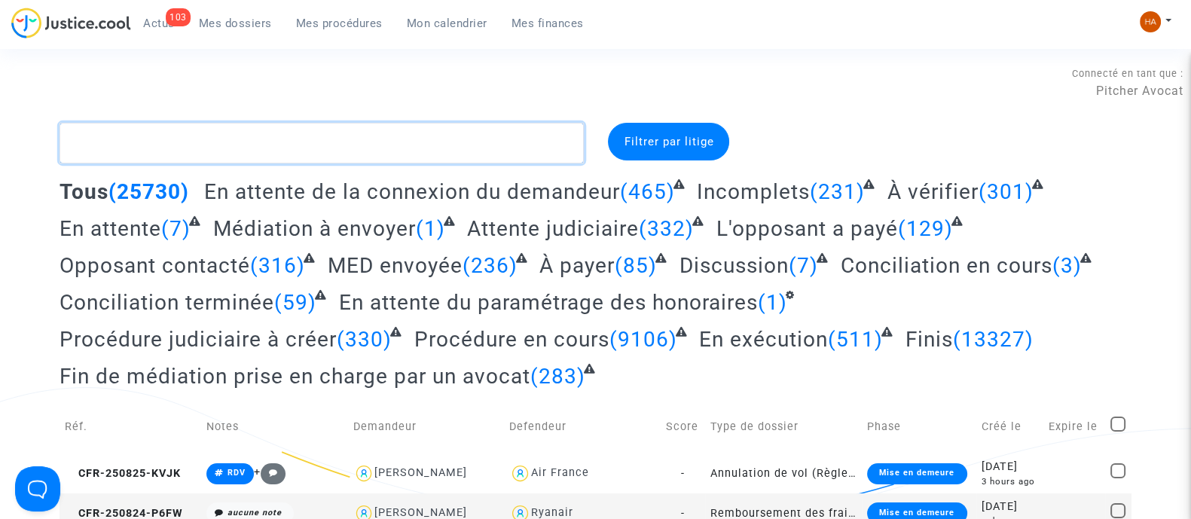
paste textarea "CFR-250725-AWPJ"
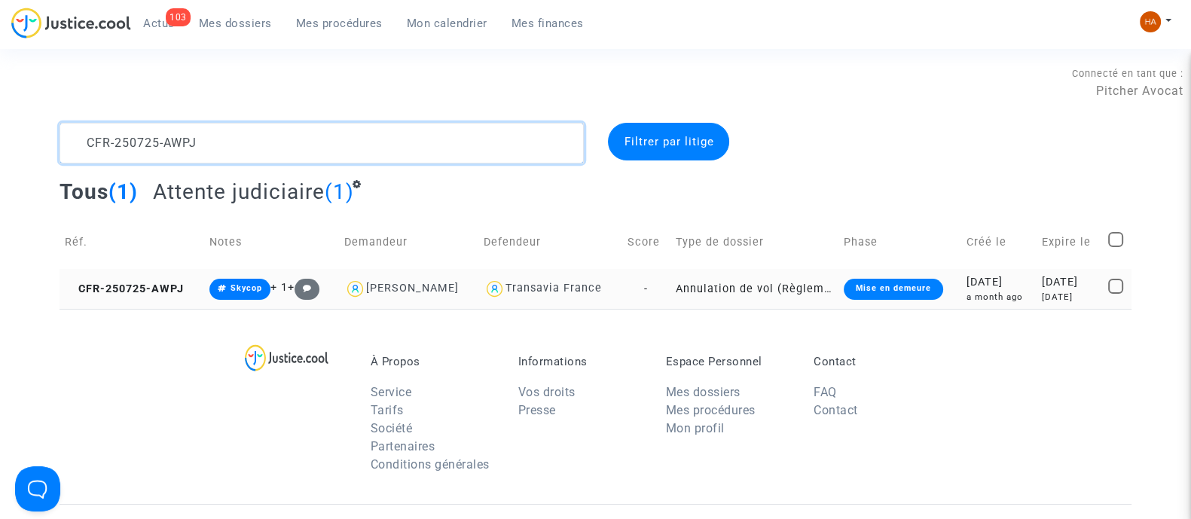
type textarea "CFR-250725-AWPJ"
click at [646, 287] on td "-" at bounding box center [646, 289] width 48 height 40
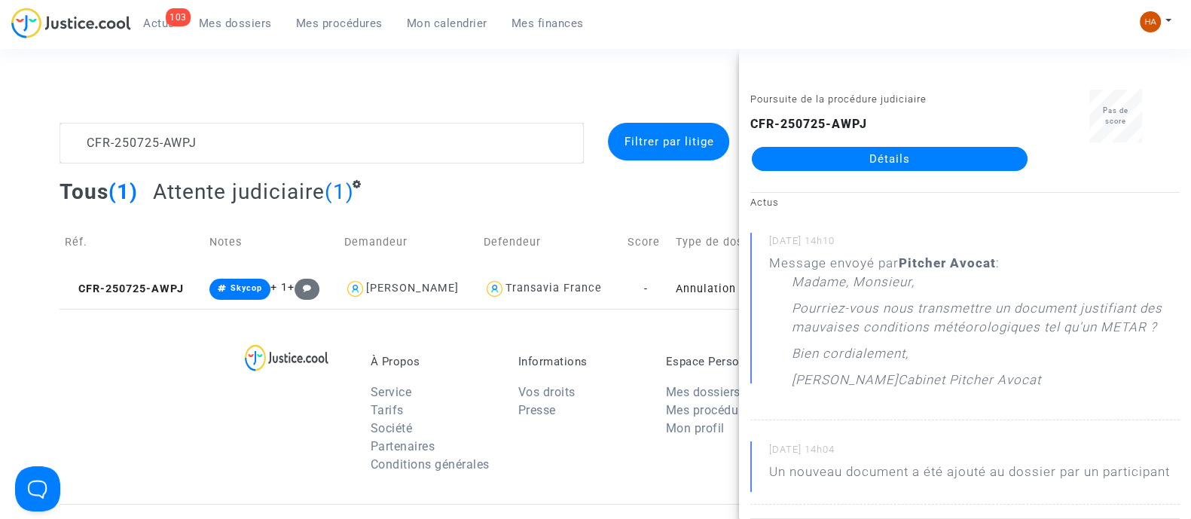
click at [908, 157] on link "Détails" at bounding box center [890, 159] width 276 height 24
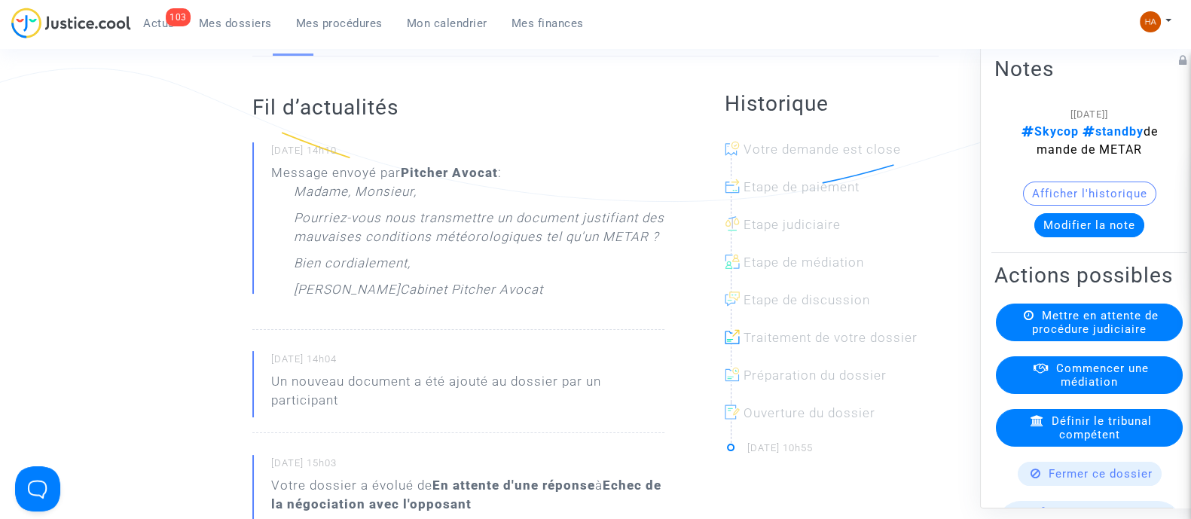
scroll to position [63, 0]
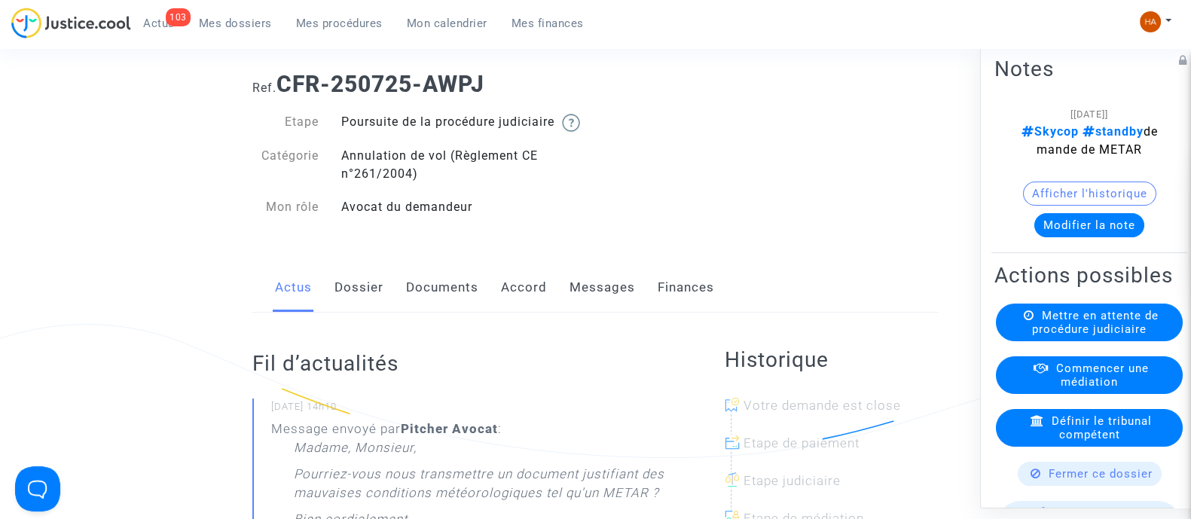
click at [441, 305] on link "Documents" at bounding box center [442, 288] width 72 height 50
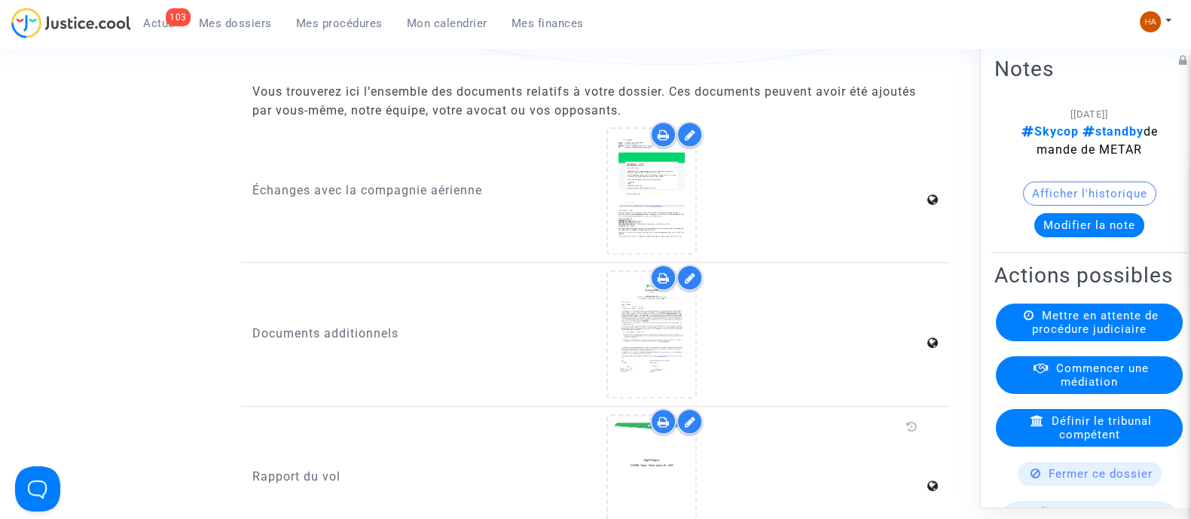
scroll to position [1783, 0]
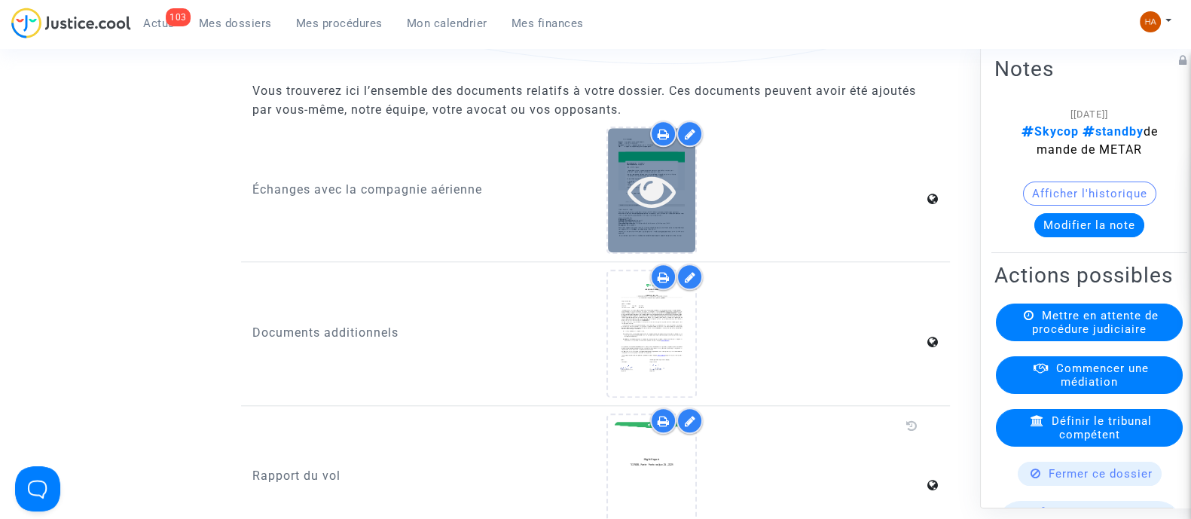
click at [662, 215] on icon at bounding box center [652, 191] width 49 height 48
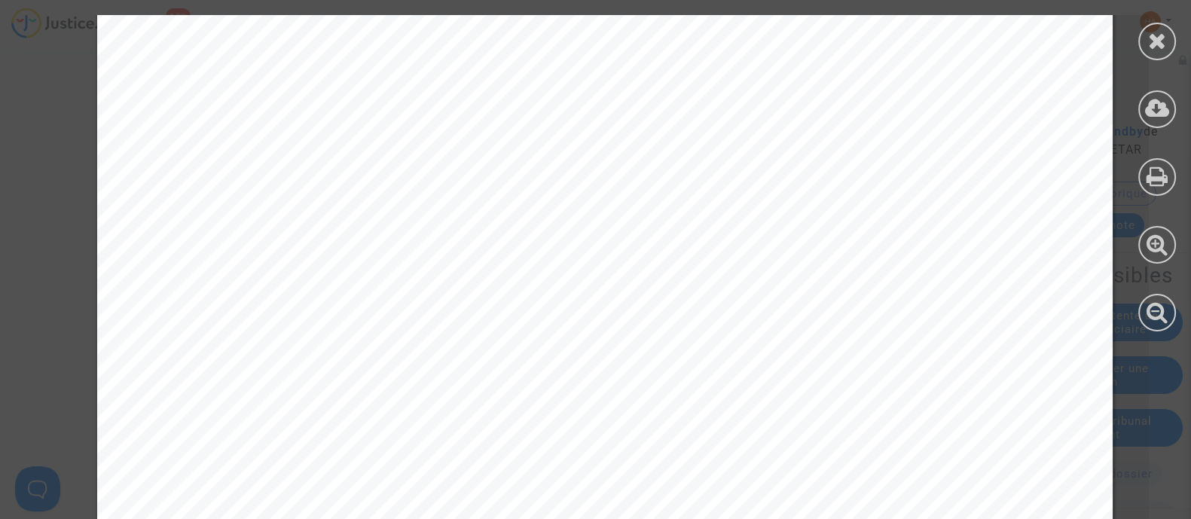
scroll to position [292, 0]
click at [1157, 43] on icon at bounding box center [1157, 40] width 19 height 23
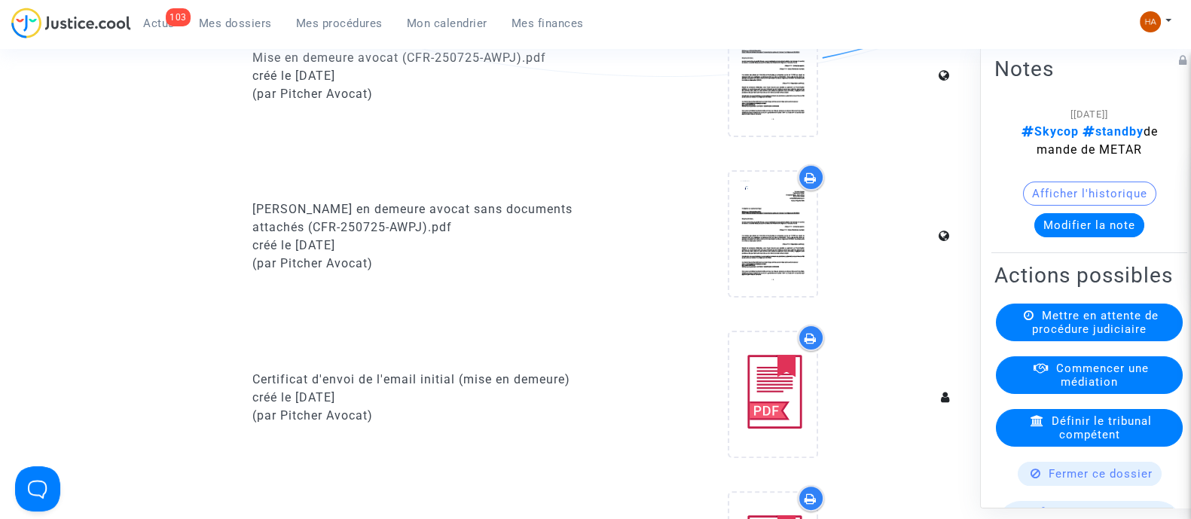
scroll to position [0, 0]
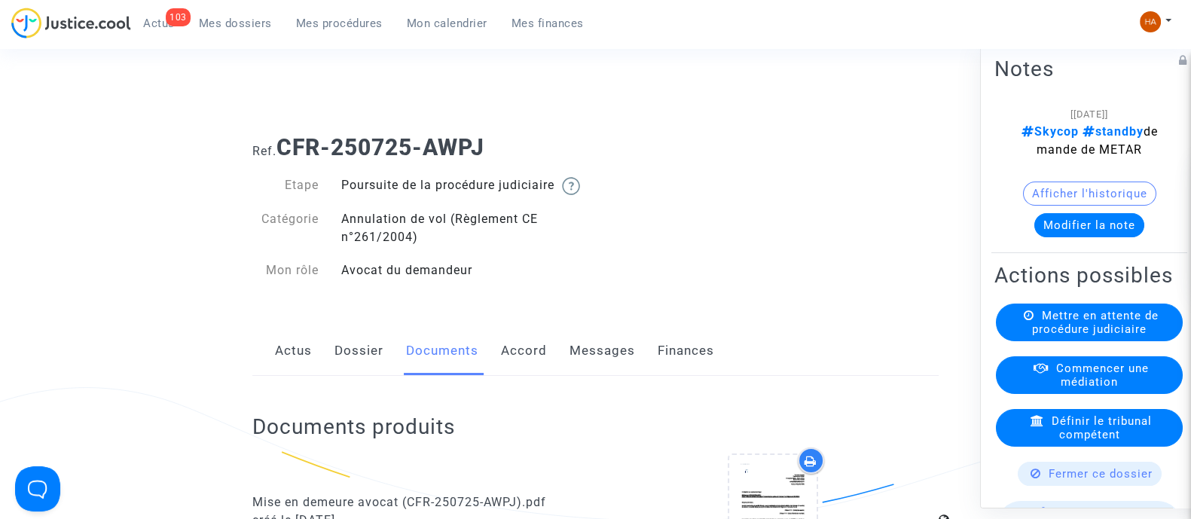
click at [360, 374] on link "Dossier" at bounding box center [359, 351] width 49 height 50
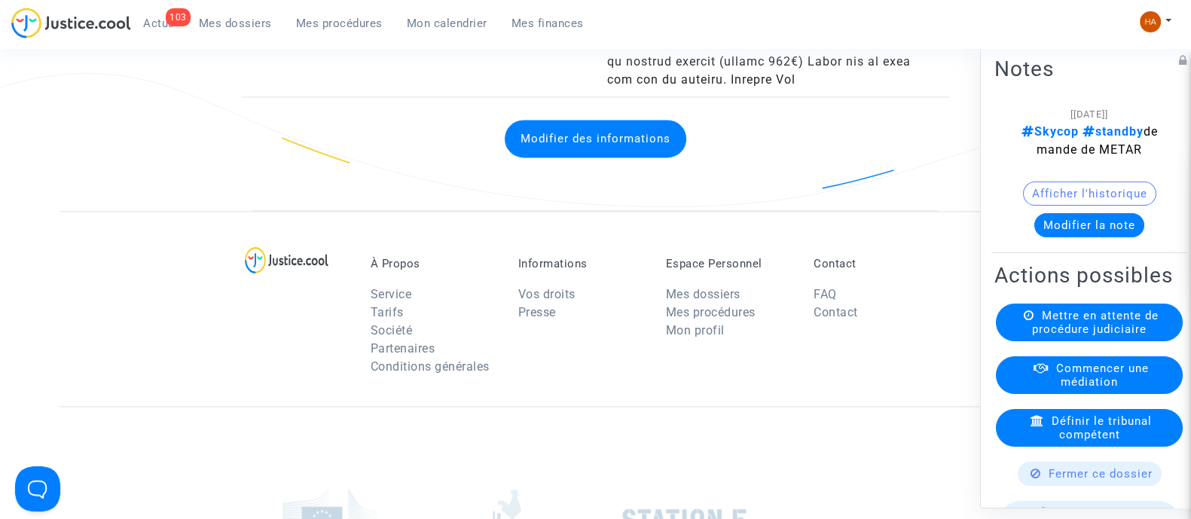
scroll to position [2982, 0]
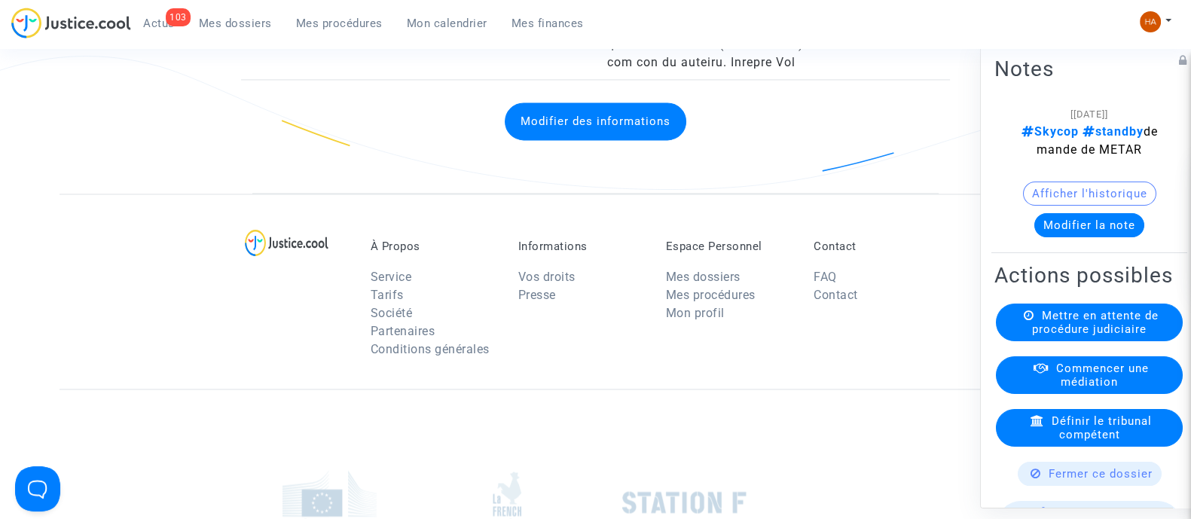
drag, startPoint x: 597, startPoint y: 103, endPoint x: 777, endPoint y: 299, distance: 266.1
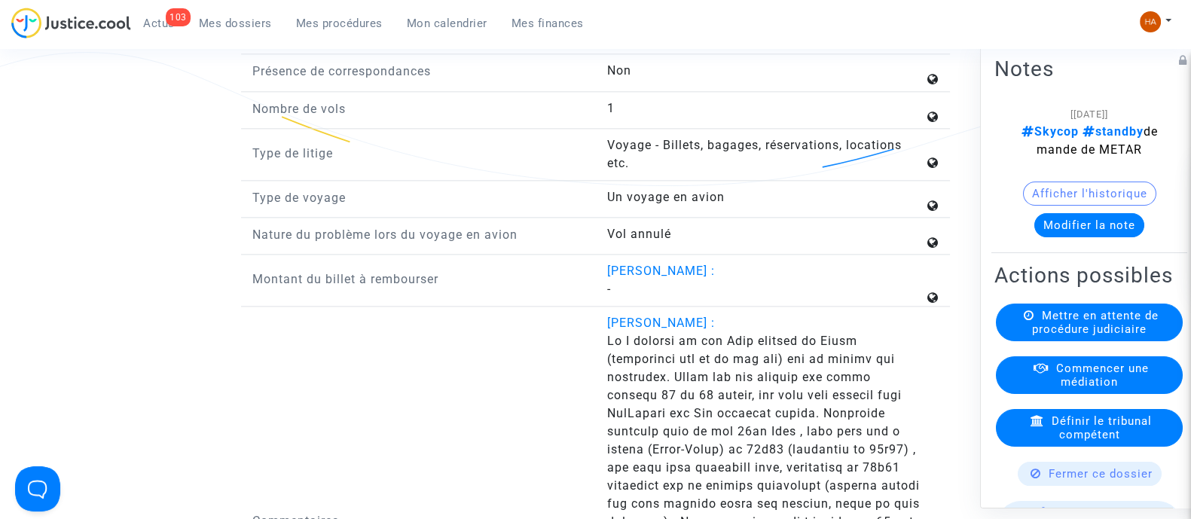
scroll to position [2605, 0]
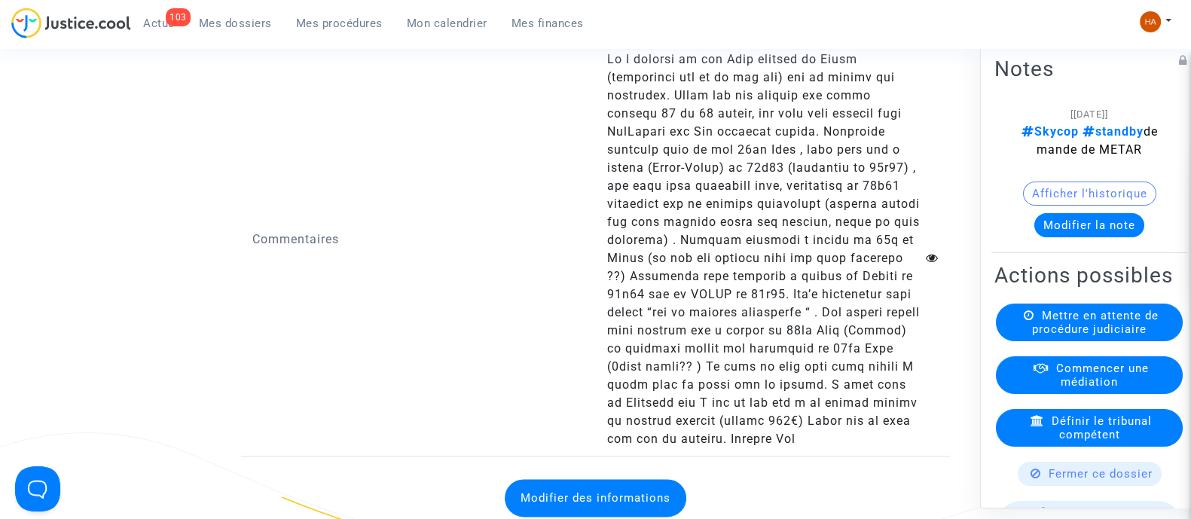
click at [582, 246] on div "Commentaires" at bounding box center [418, 240] width 355 height 416
drag, startPoint x: 602, startPoint y: 75, endPoint x: 750, endPoint y: 451, distance: 403.5
click at [750, 448] on div "Melanie Gil :" at bounding box center [772, 240] width 355 height 416
click at [497, 148] on div "Commentaires" at bounding box center [418, 240] width 355 height 416
drag, startPoint x: 607, startPoint y: 90, endPoint x: 740, endPoint y: 460, distance: 392.5
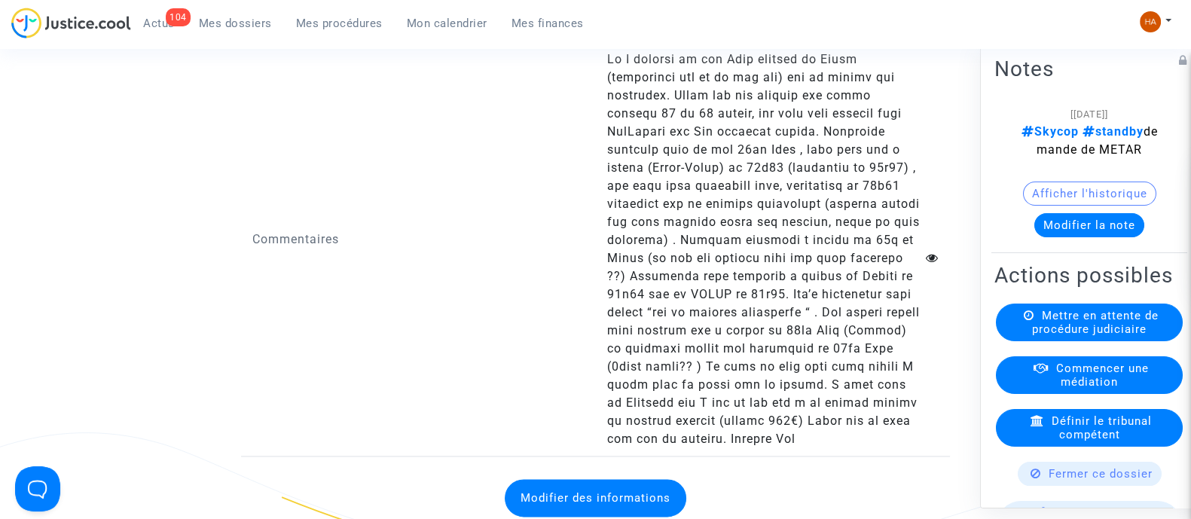
click at [740, 448] on answer at bounding box center [765, 249] width 317 height 398
copy span "So I arrived to the Orly airport in Paris (everything was ok in the app) and my…"
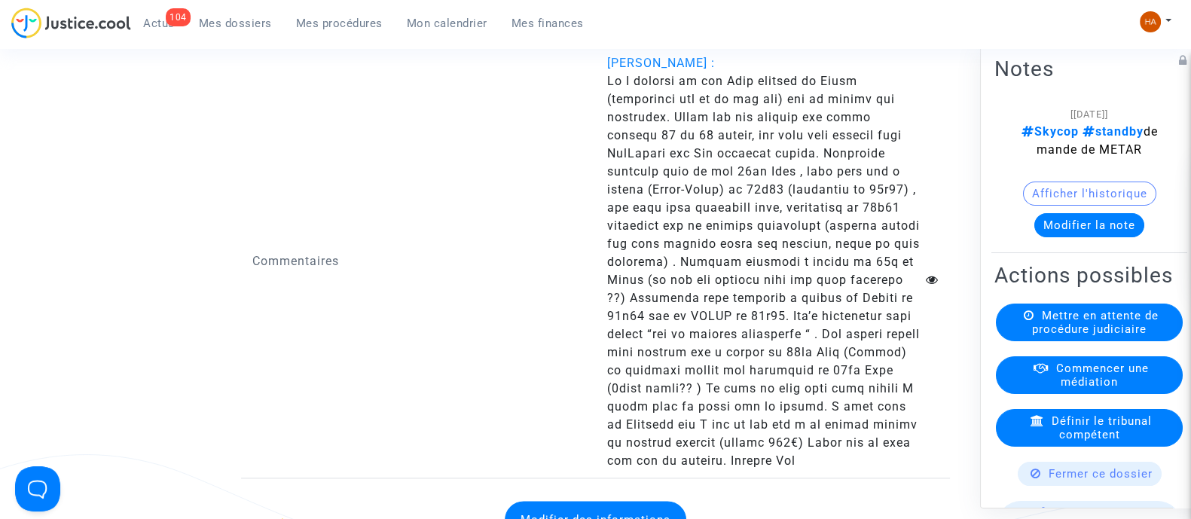
scroll to position [2592, 0]
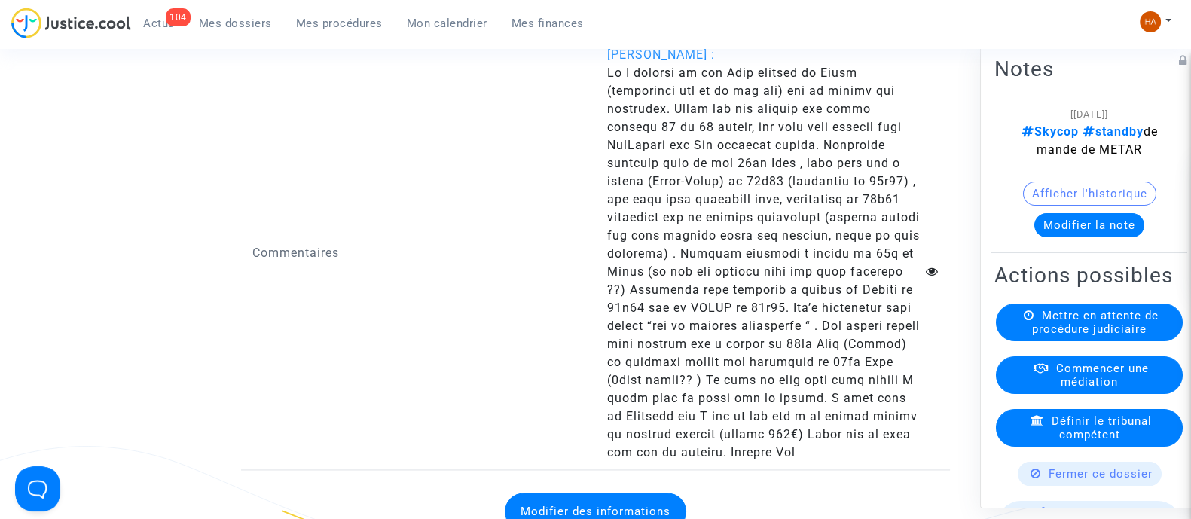
click at [565, 295] on div "Commentaires" at bounding box center [418, 254] width 355 height 416
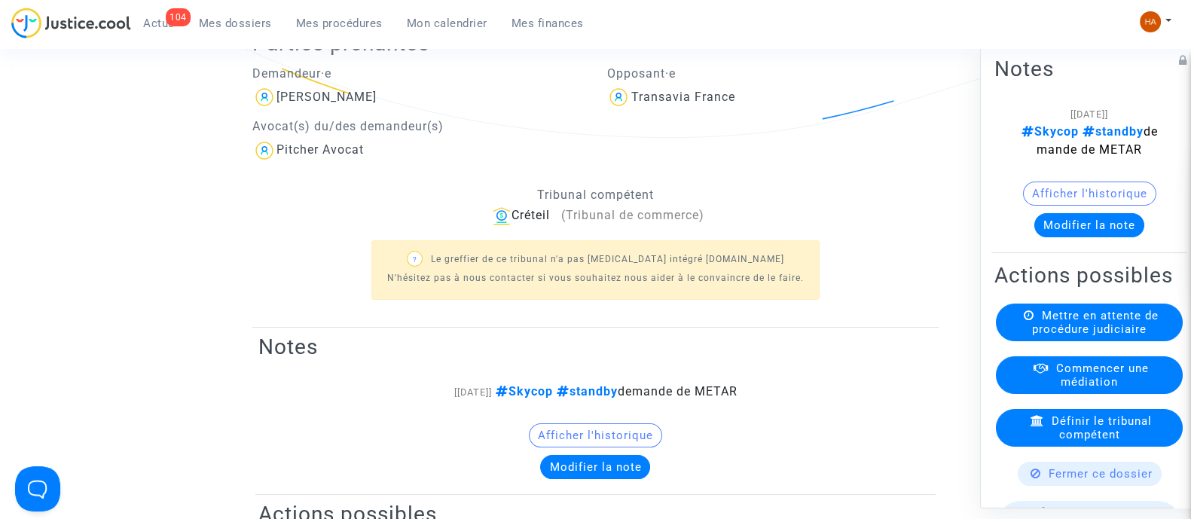
scroll to position [0, 0]
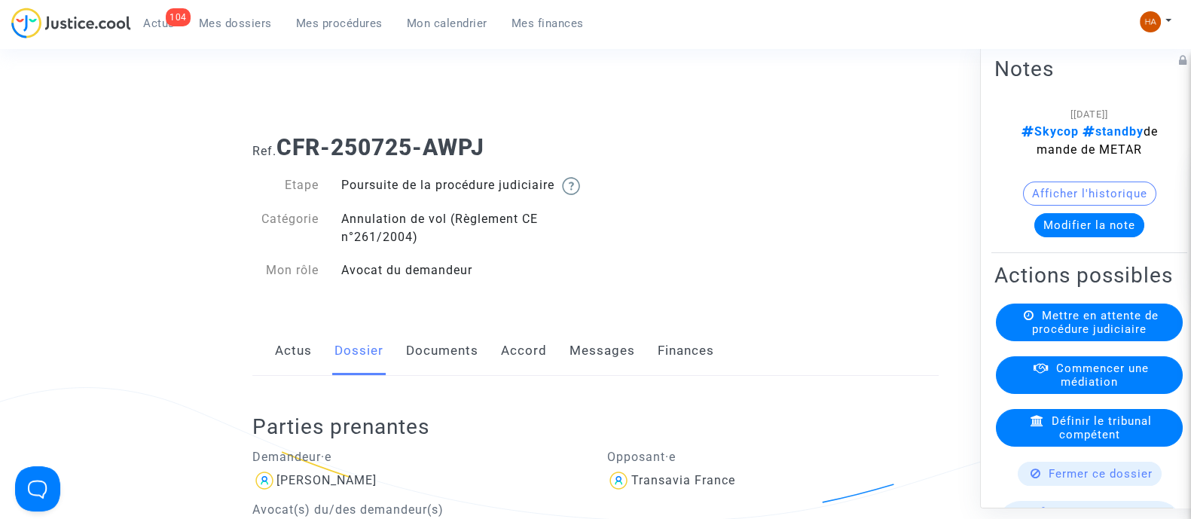
click at [437, 376] on link "Documents" at bounding box center [442, 351] width 72 height 50
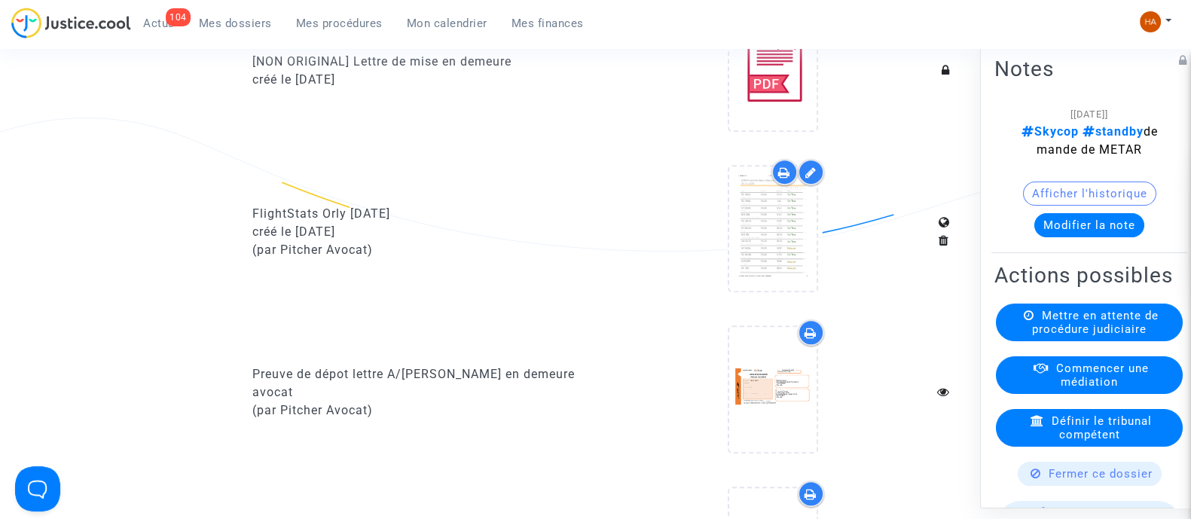
scroll to position [931, 0]
click at [782, 179] on icon at bounding box center [784, 173] width 12 height 12
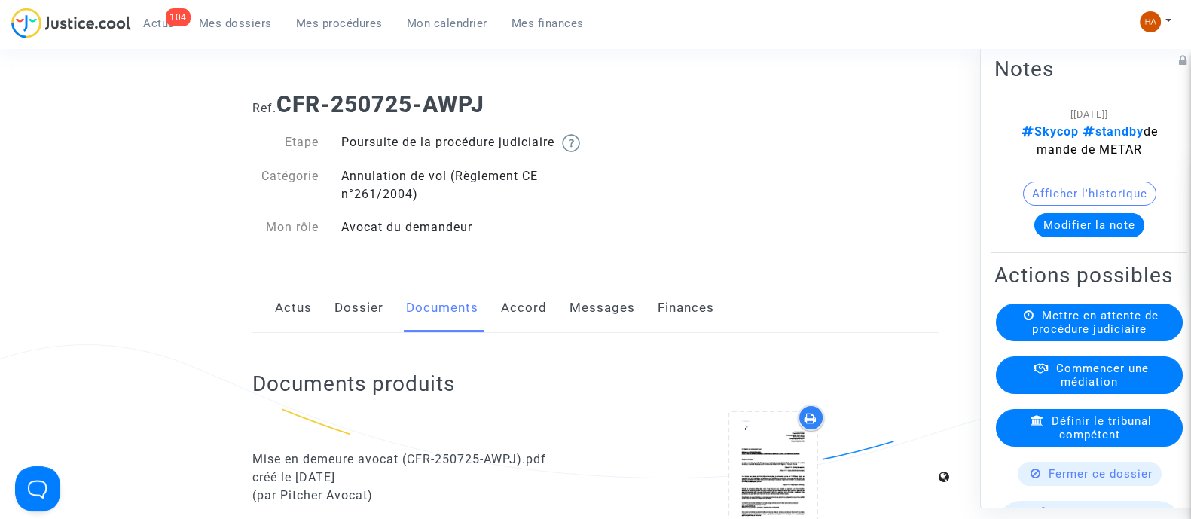
scroll to position [0, 0]
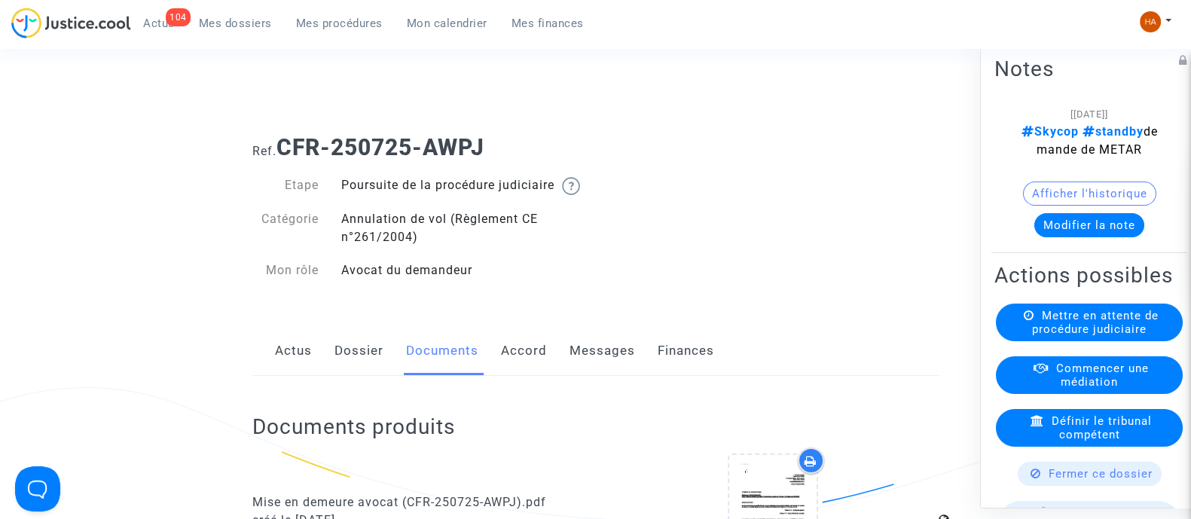
click at [369, 356] on link "Dossier" at bounding box center [359, 351] width 49 height 50
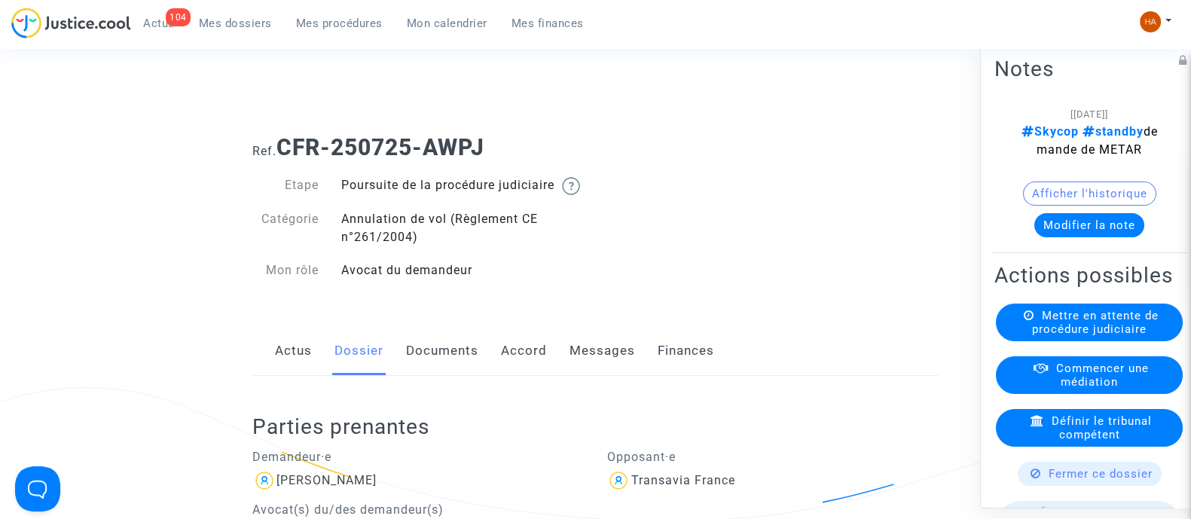
click at [429, 372] on link "Documents" at bounding box center [442, 351] width 72 height 50
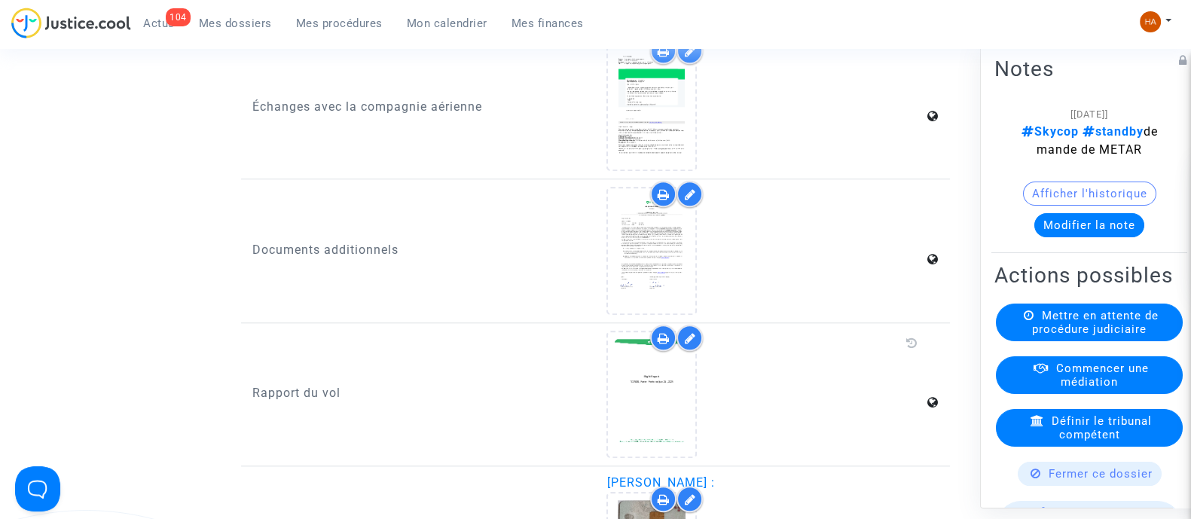
scroll to position [2067, 0]
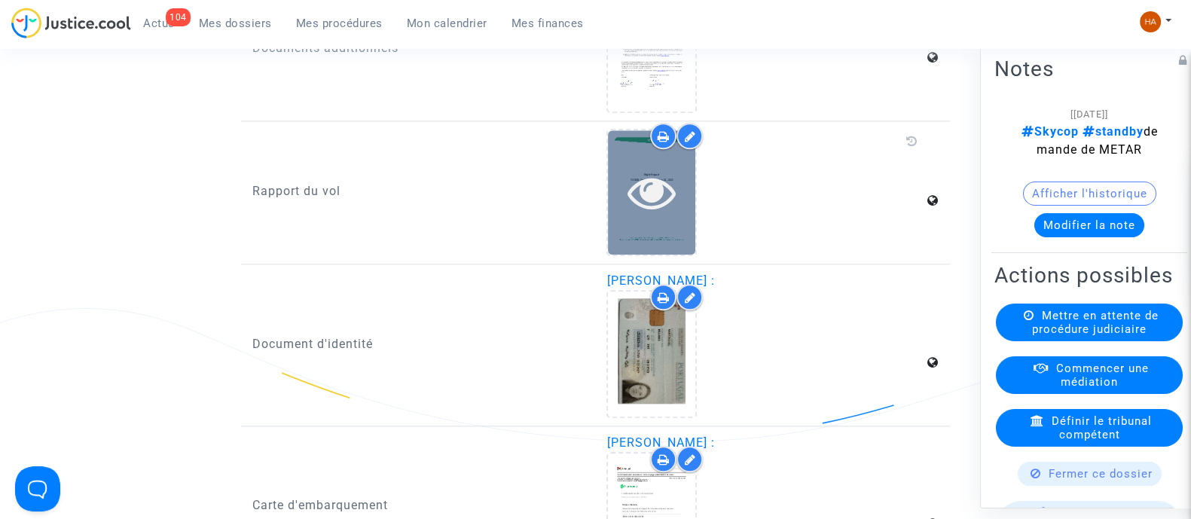
click at [674, 203] on icon at bounding box center [652, 192] width 49 height 48
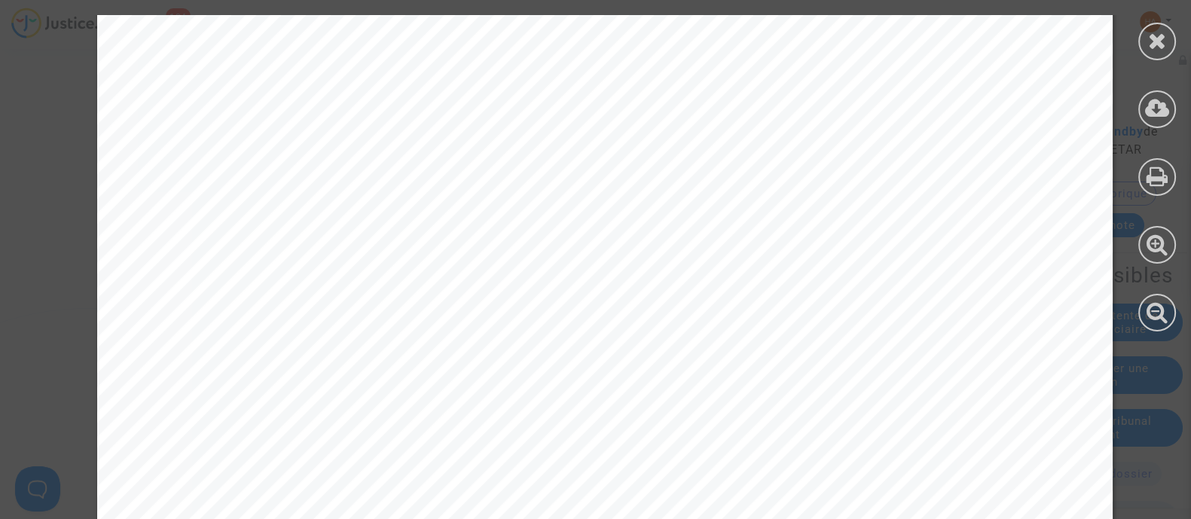
scroll to position [15955, 0]
click at [1148, 47] on icon at bounding box center [1157, 40] width 19 height 23
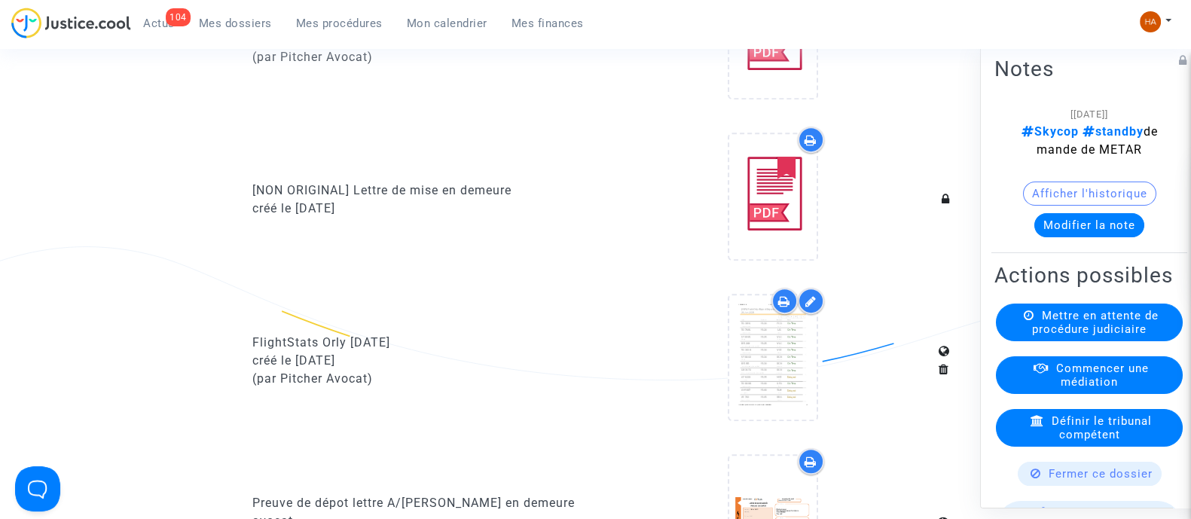
scroll to position [764, 0]
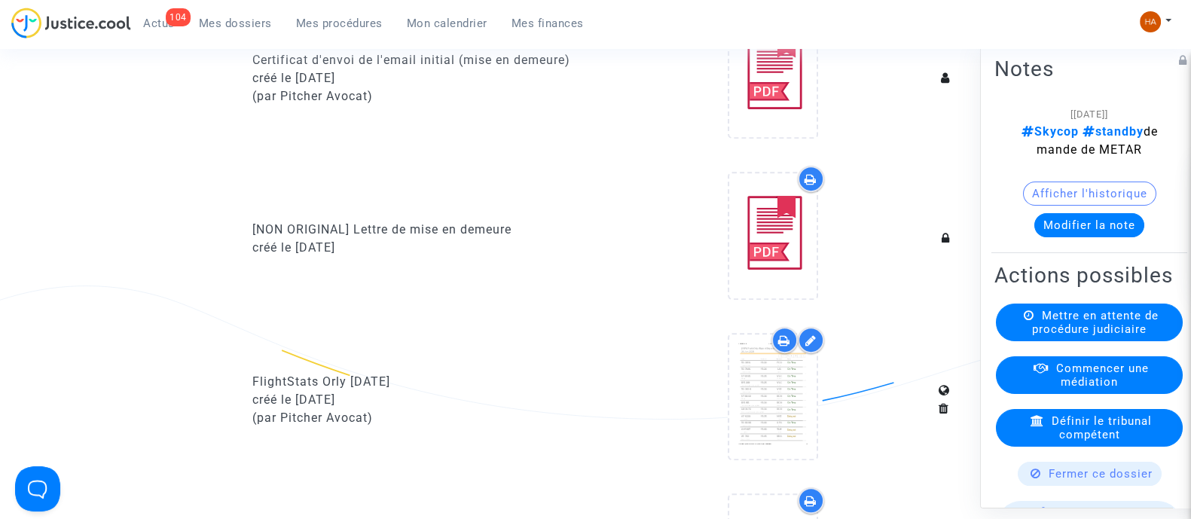
click at [783, 347] on icon at bounding box center [784, 341] width 12 height 12
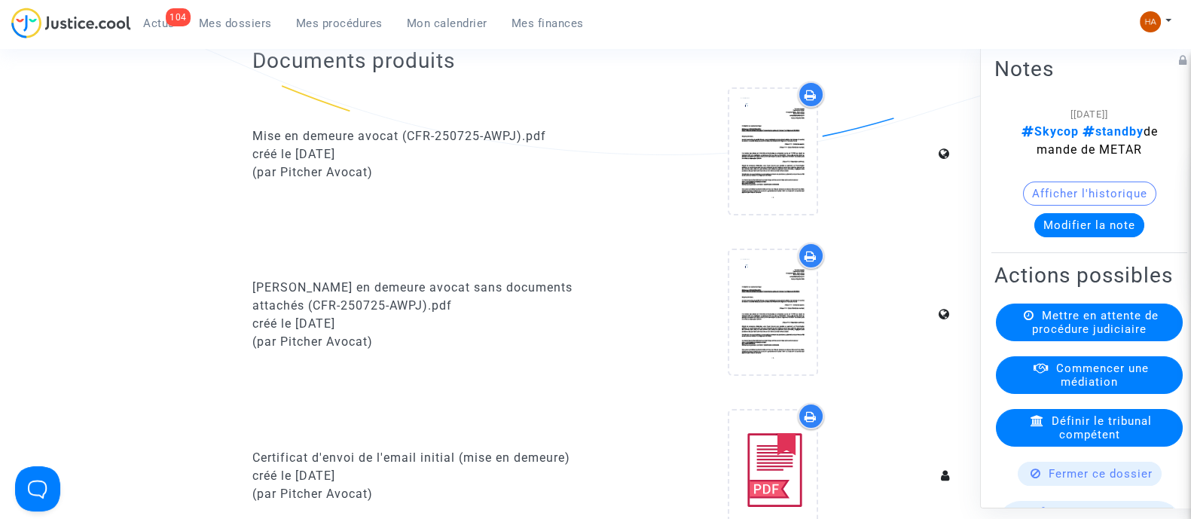
scroll to position [0, 0]
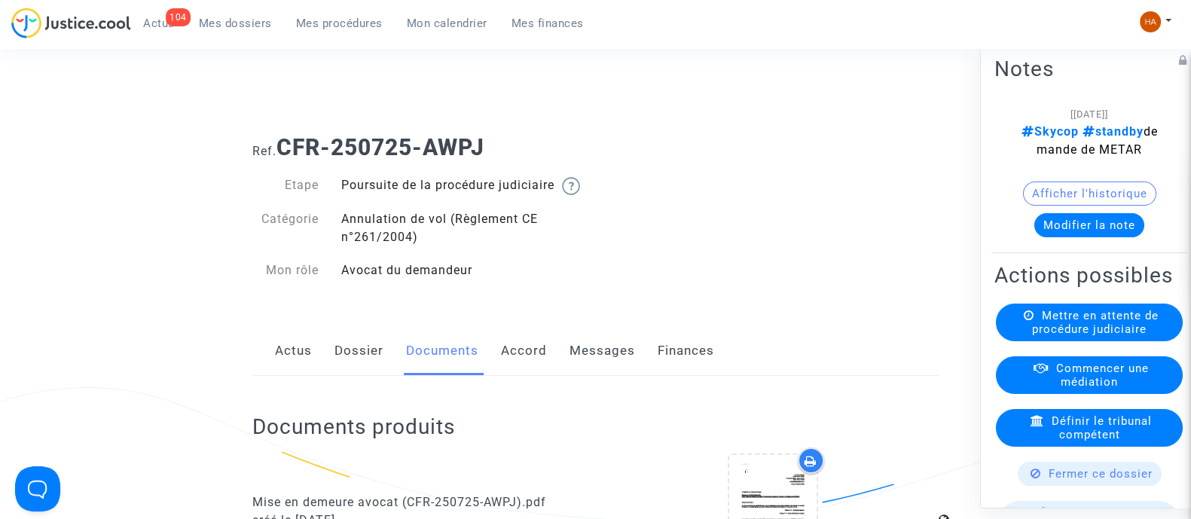
drag, startPoint x: 535, startPoint y: 141, endPoint x: 284, endPoint y: 145, distance: 250.9
click at [284, 145] on h1 "Ref. CFR-250725-AWPJ" at bounding box center [595, 147] width 686 height 27
copy b "CFR-250725-AWPJ"
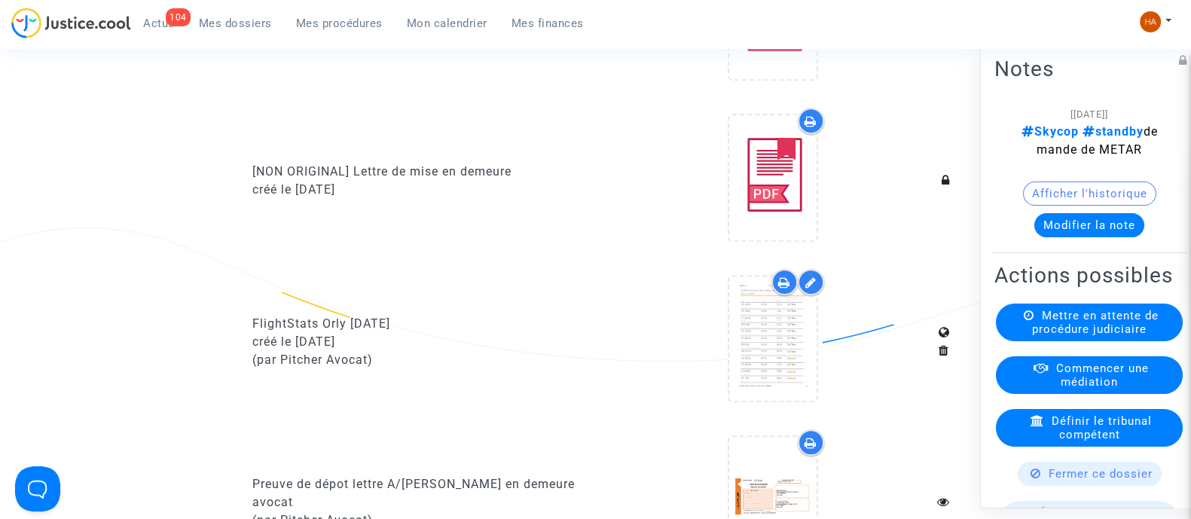
scroll to position [828, 0]
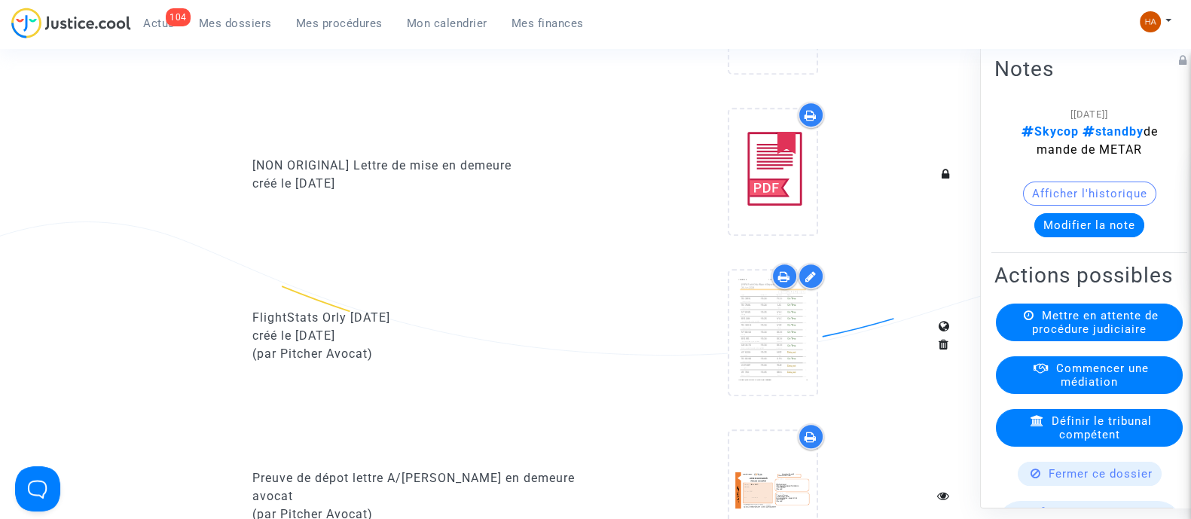
click at [787, 283] on icon at bounding box center [784, 276] width 12 height 12
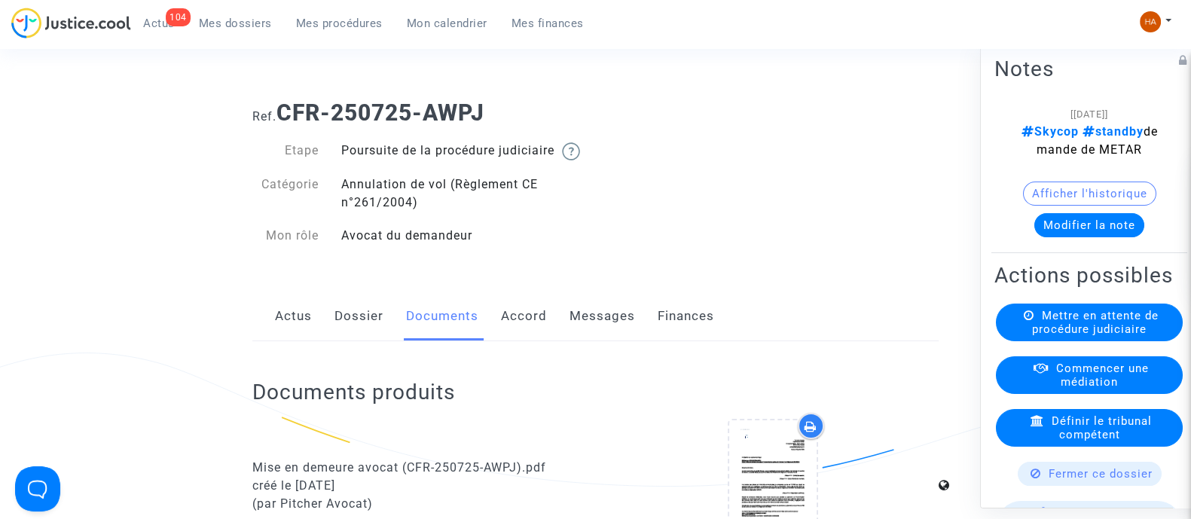
scroll to position [0, 0]
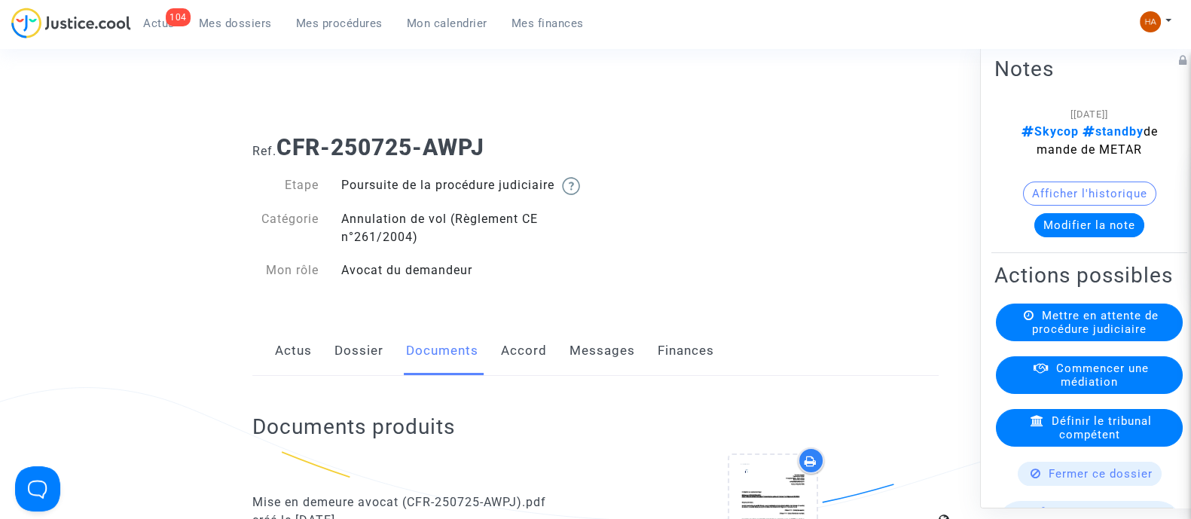
click at [244, 20] on span "Mes dossiers" at bounding box center [235, 24] width 73 height 14
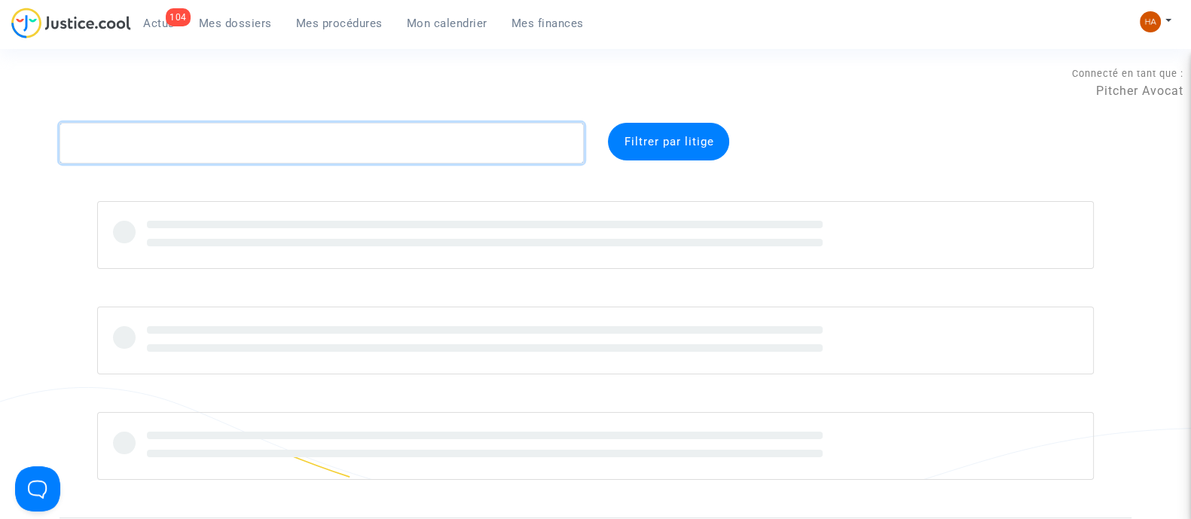
click at [204, 133] on textarea at bounding box center [322, 143] width 524 height 41
paste textarea "CFR-250725-CNW4"
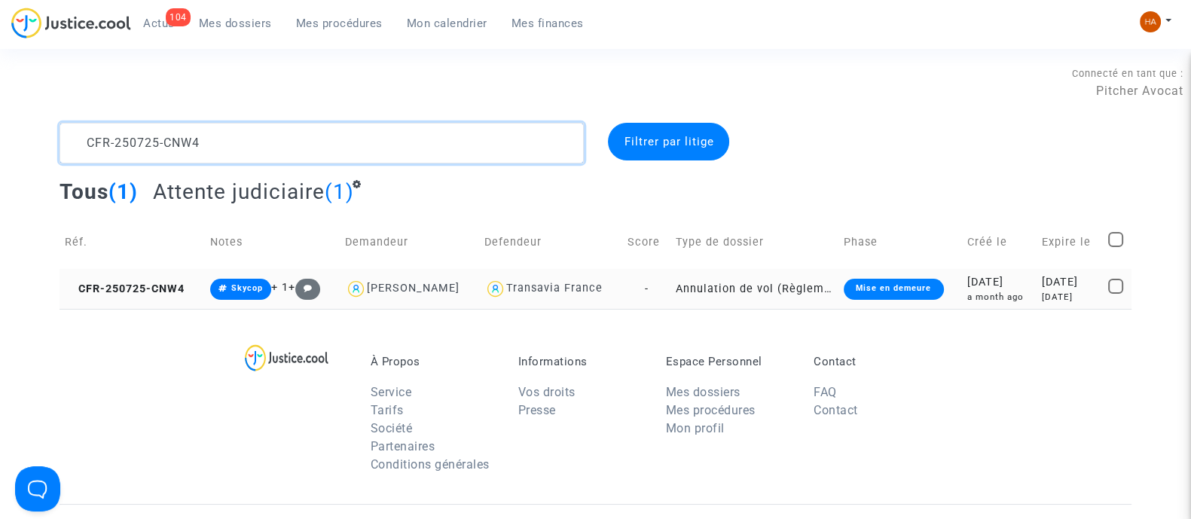
type textarea "CFR-250725-CNW4"
click at [640, 284] on td "-" at bounding box center [646, 289] width 48 height 40
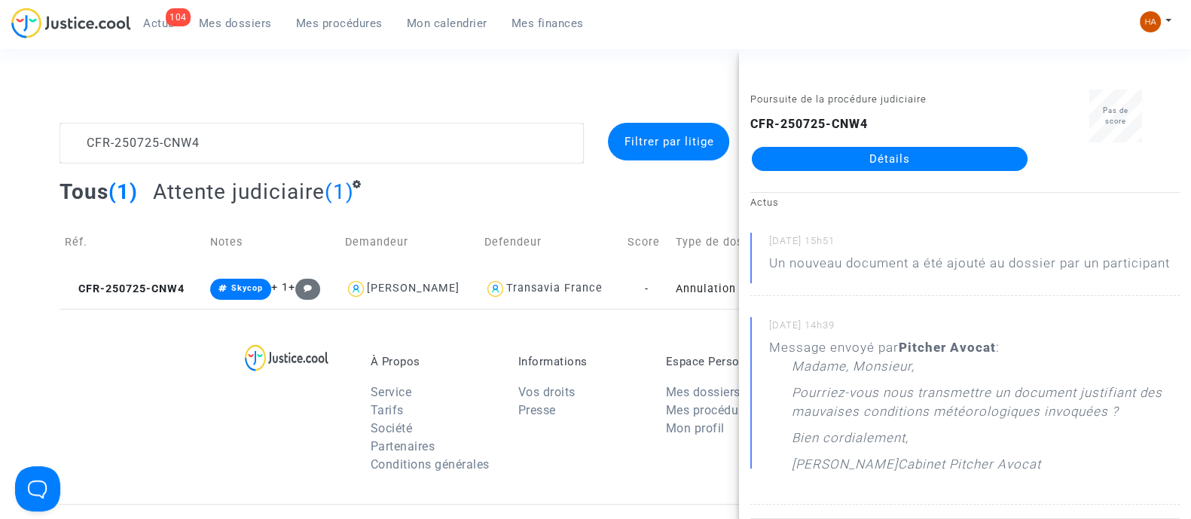
click at [915, 163] on link "Détails" at bounding box center [890, 159] width 276 height 24
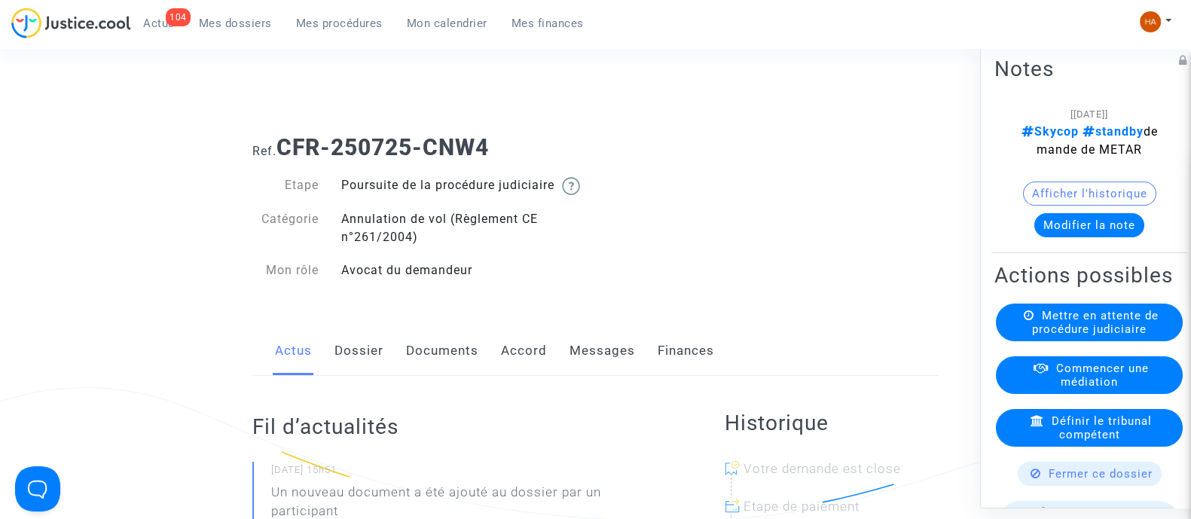
click at [433, 371] on link "Documents" at bounding box center [442, 351] width 72 height 50
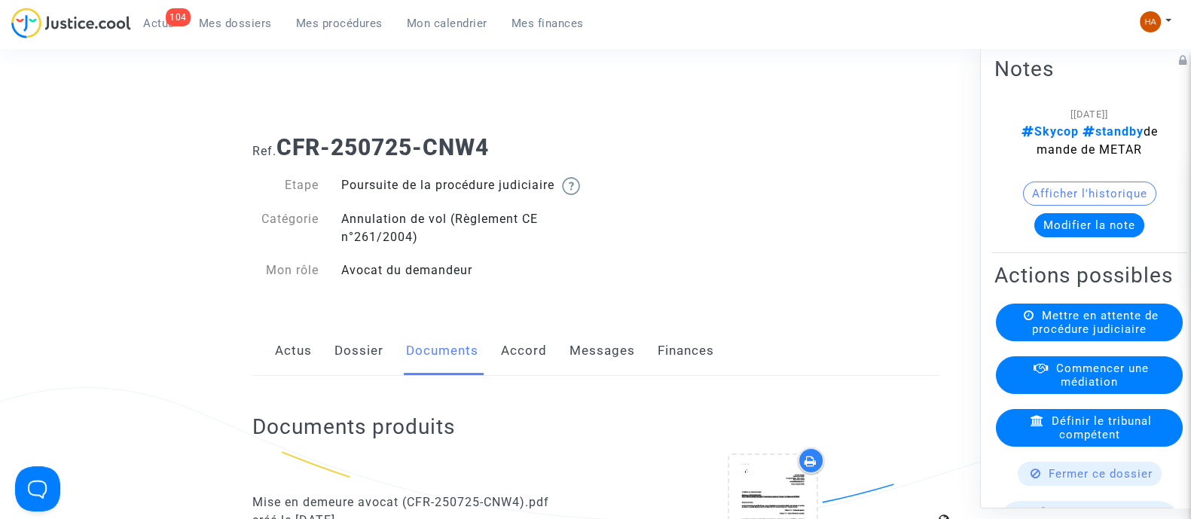
click at [359, 374] on link "Dossier" at bounding box center [359, 351] width 49 height 50
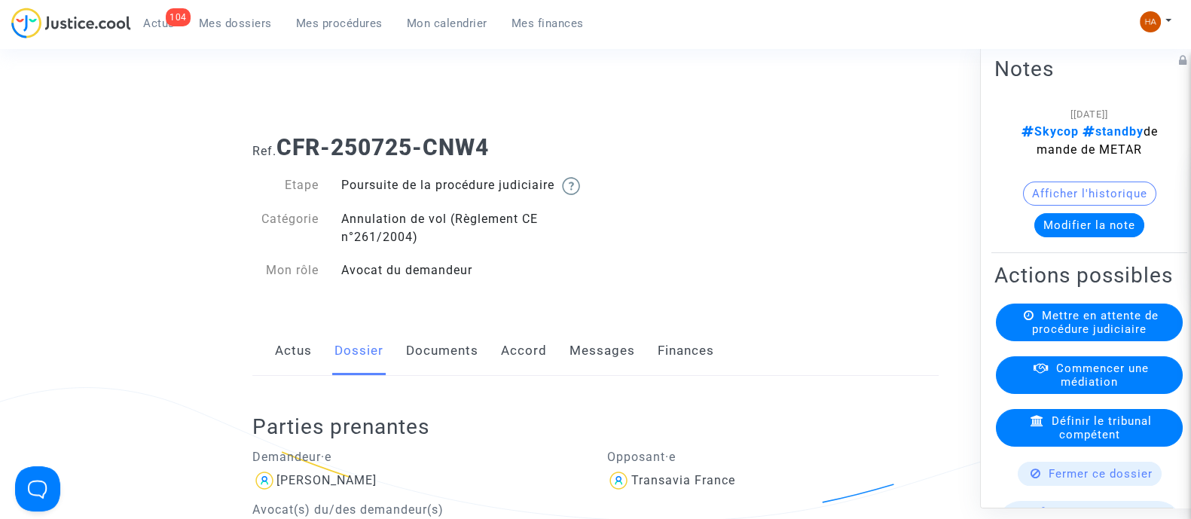
click at [452, 369] on link "Documents" at bounding box center [442, 351] width 72 height 50
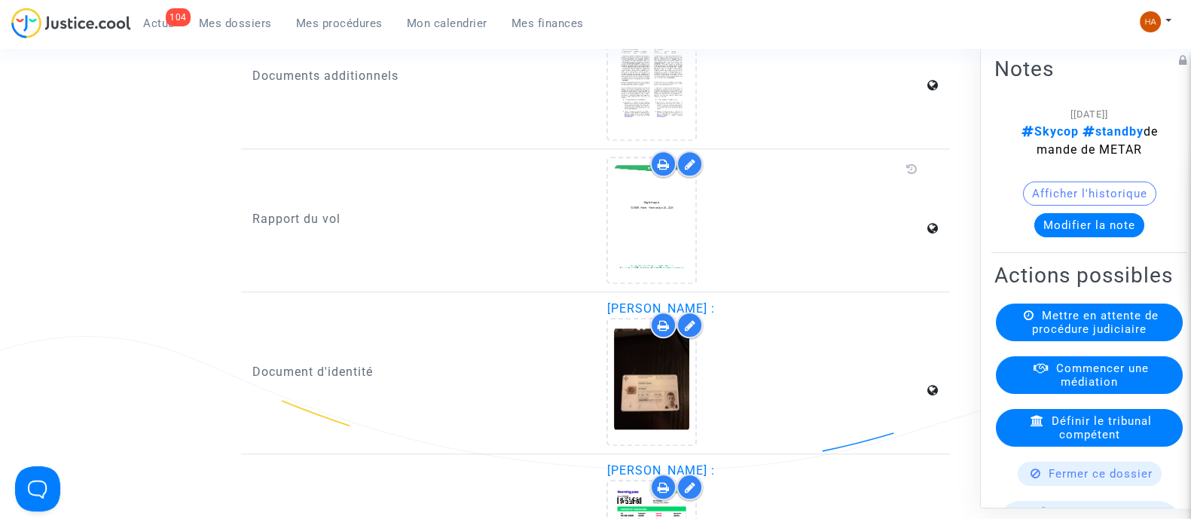
scroll to position [2042, 0]
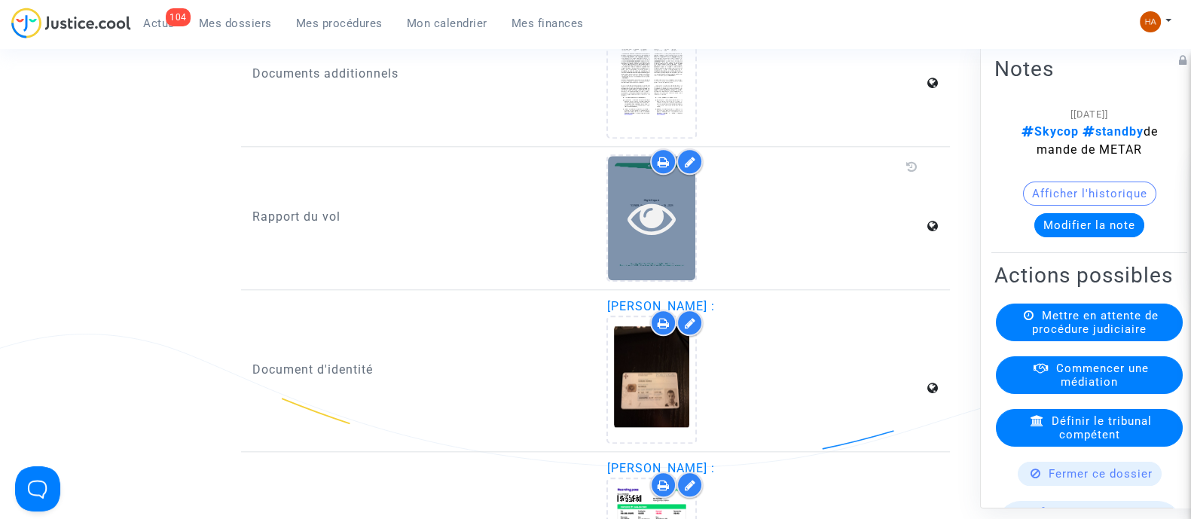
click at [663, 273] on div at bounding box center [651, 218] width 87 height 124
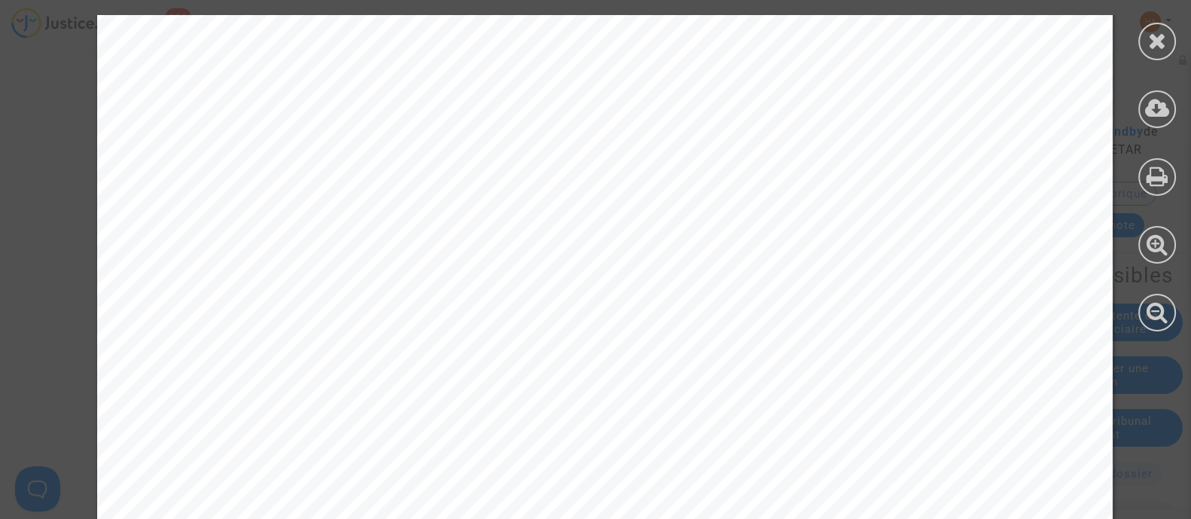
scroll to position [17709, 0]
click at [1160, 47] on icon at bounding box center [1157, 40] width 19 height 23
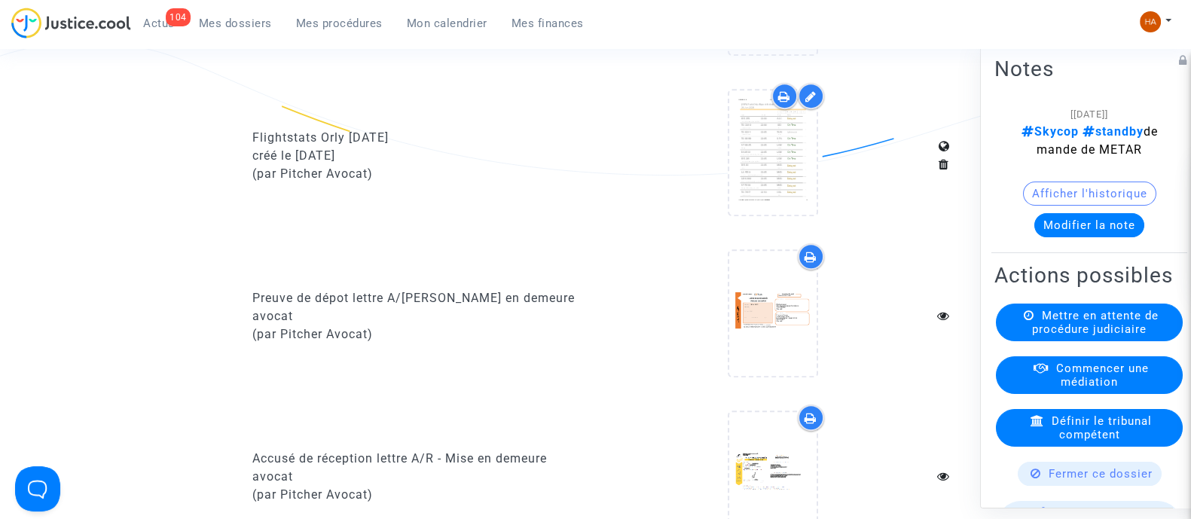
scroll to position [1006, 0]
click at [787, 105] on icon at bounding box center [784, 99] width 12 height 12
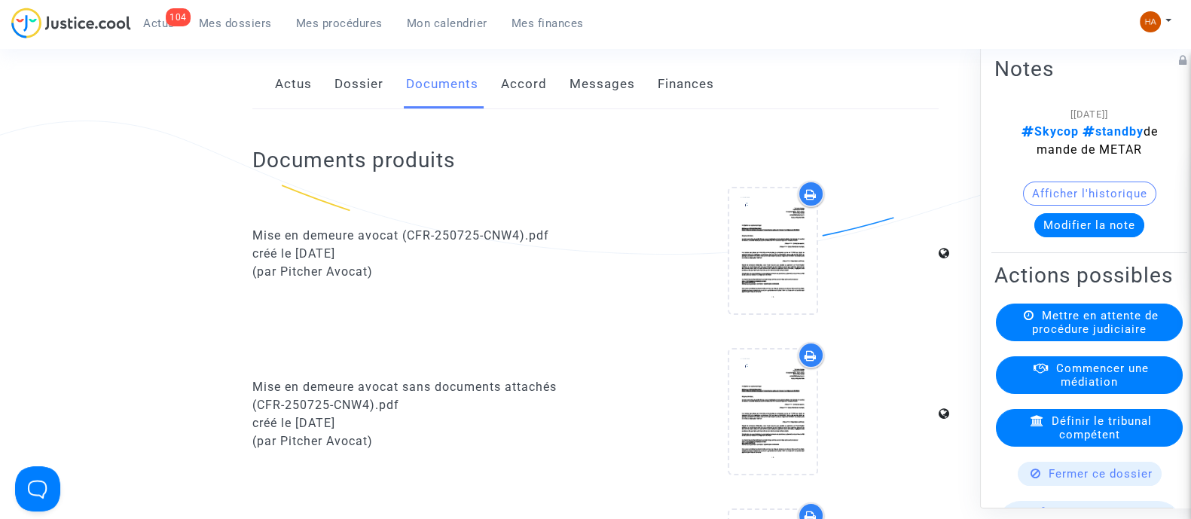
scroll to position [0, 0]
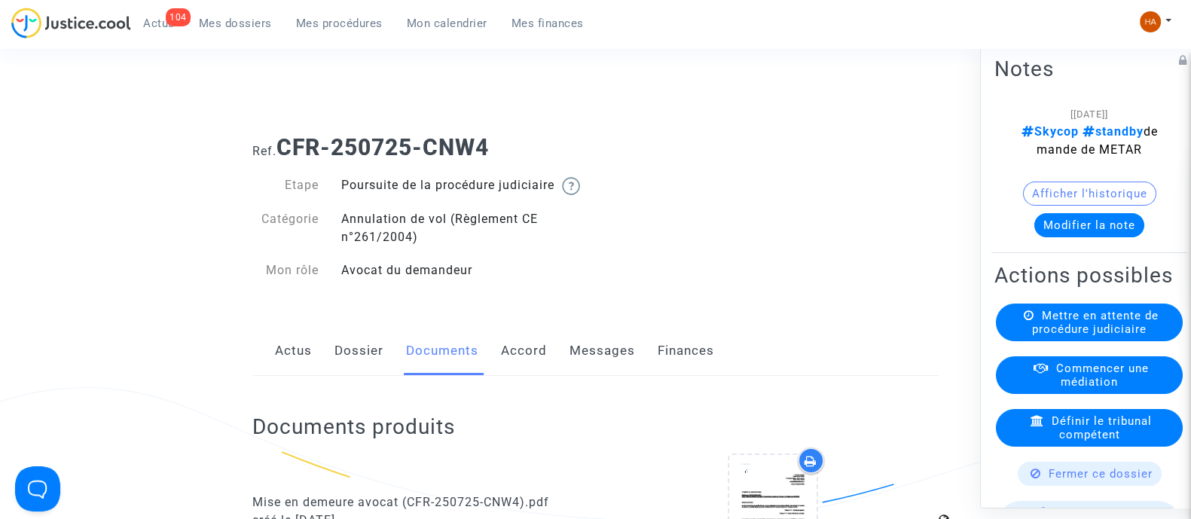
click at [353, 368] on link "Dossier" at bounding box center [359, 351] width 49 height 50
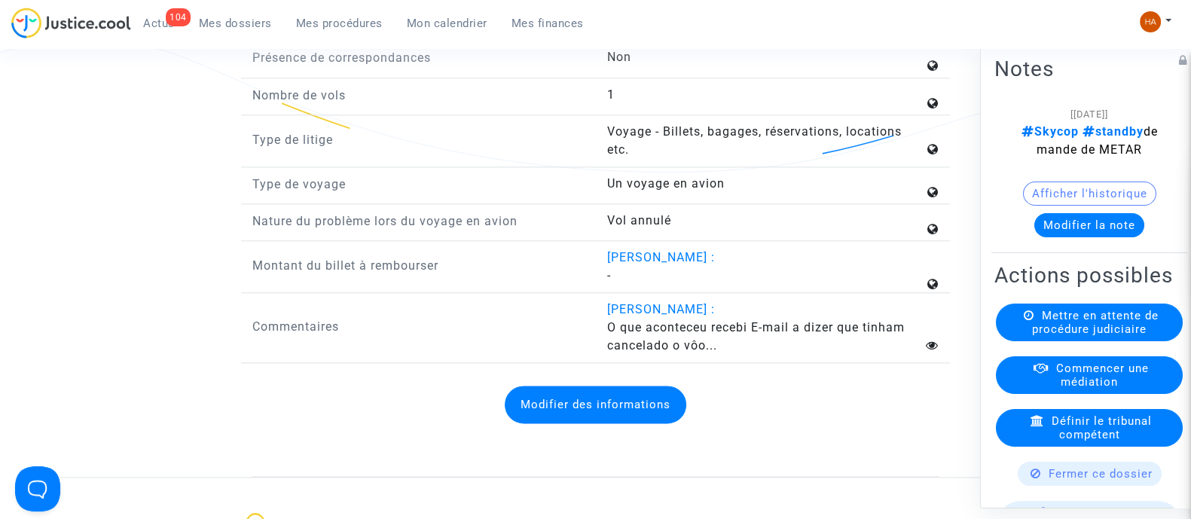
scroll to position [2339, 0]
drag, startPoint x: 595, startPoint y: 356, endPoint x: 738, endPoint y: 385, distance: 145.2
click at [738, 362] on div "Commentaires Rui Tavares : O que aconteceu recebi E-mail a dizer que tinham can…" at bounding box center [595, 330] width 709 height 63
copy span "O que aconteceu recebi E-mail a dizer que tinham cancelado o vôo..."
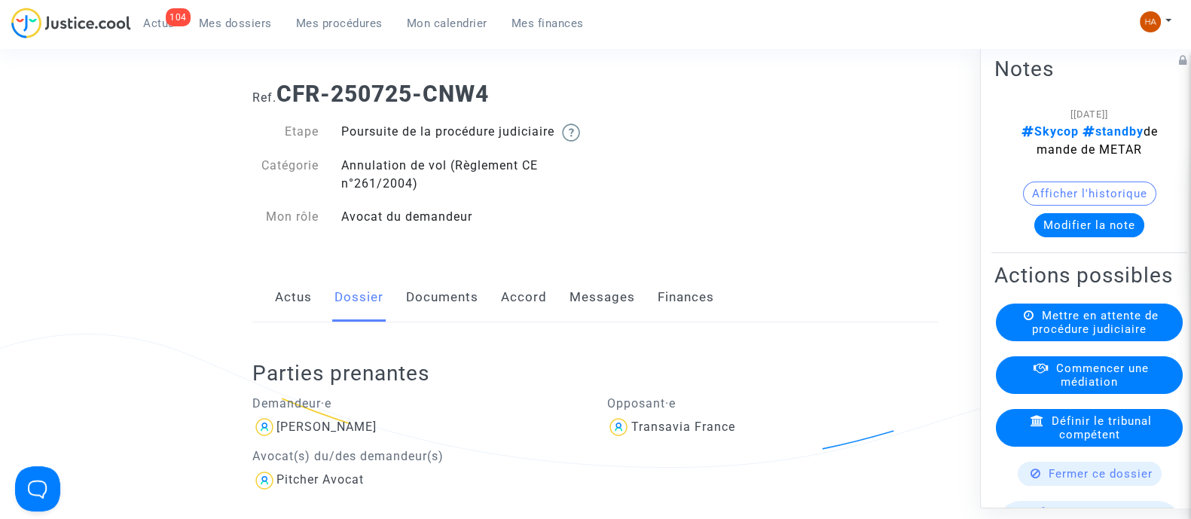
scroll to position [0, 0]
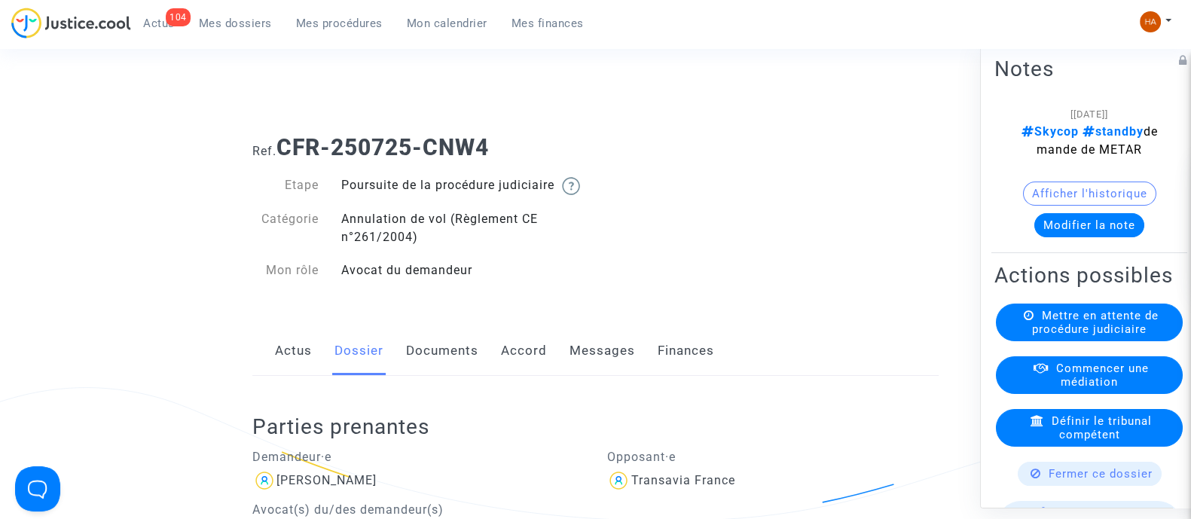
click at [237, 21] on span "Mes dossiers" at bounding box center [235, 24] width 73 height 14
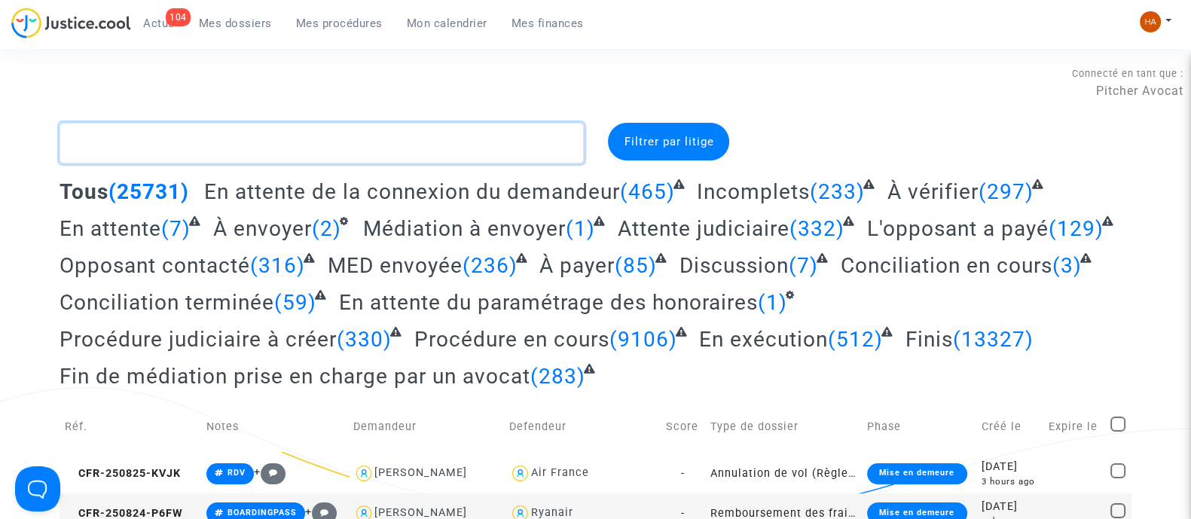
click at [137, 137] on textarea at bounding box center [322, 143] width 524 height 41
paste textarea "CFR-250731-V83Q"
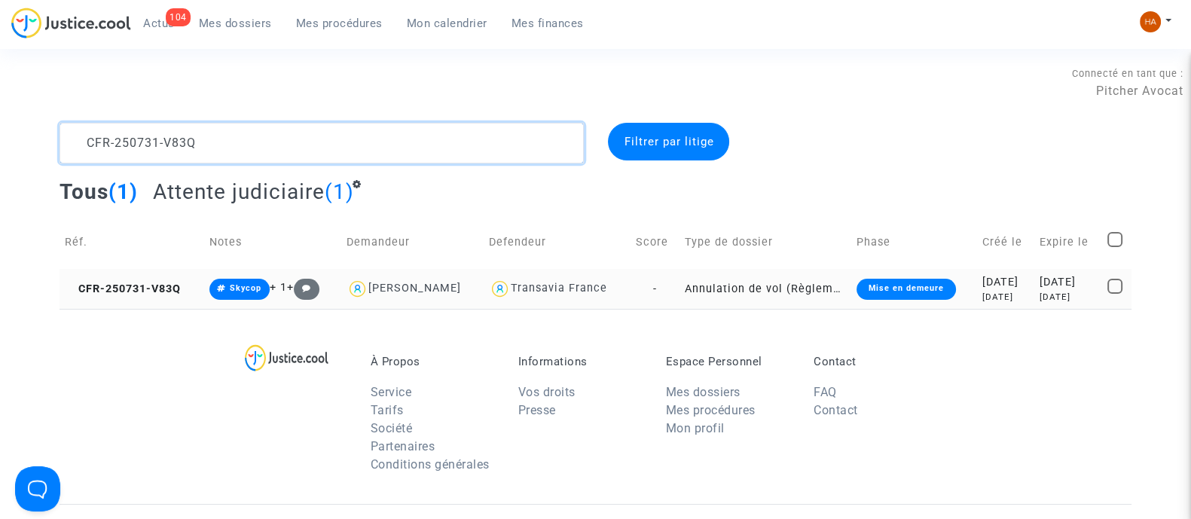
type textarea "CFR-250731-V83Q"
click at [680, 288] on td "Annulation de vol (Règlement CE n°261/2004)" at bounding box center [766, 289] width 172 height 40
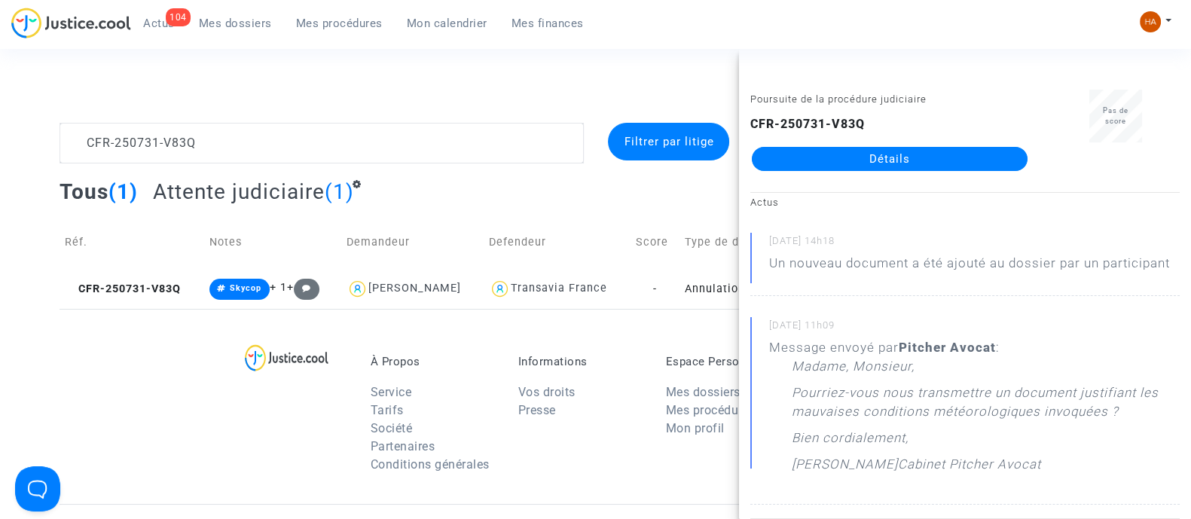
click at [836, 158] on link "Détails" at bounding box center [890, 159] width 276 height 24
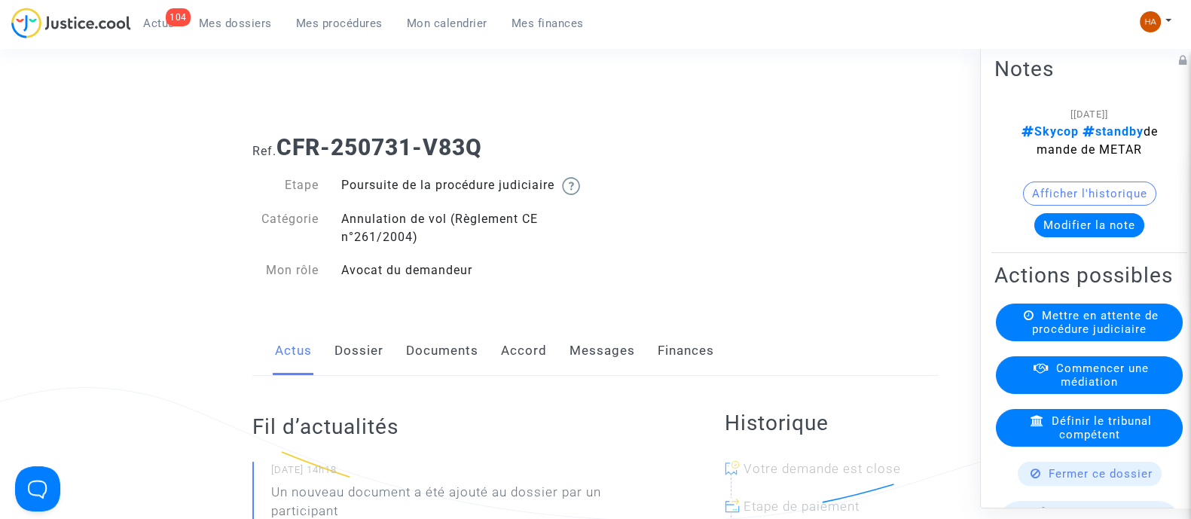
click at [414, 367] on link "Documents" at bounding box center [442, 351] width 72 height 50
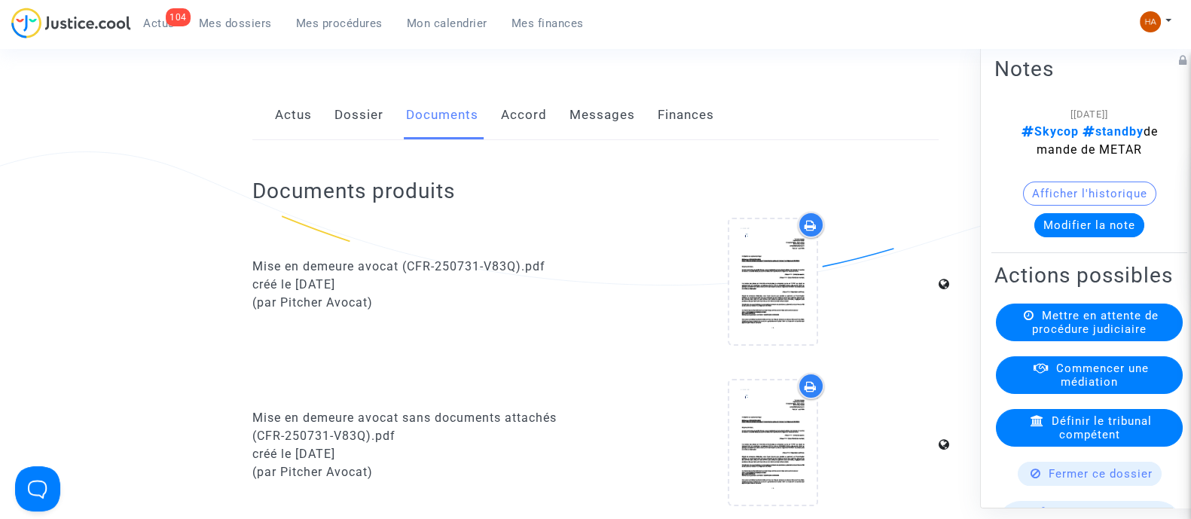
scroll to position [93, 0]
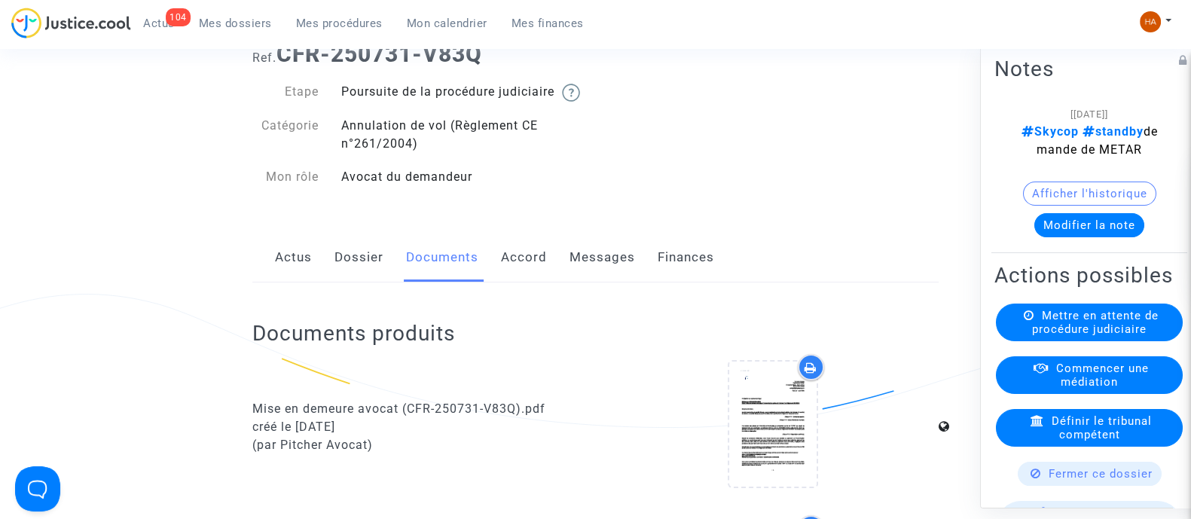
click at [346, 280] on link "Dossier" at bounding box center [359, 258] width 49 height 50
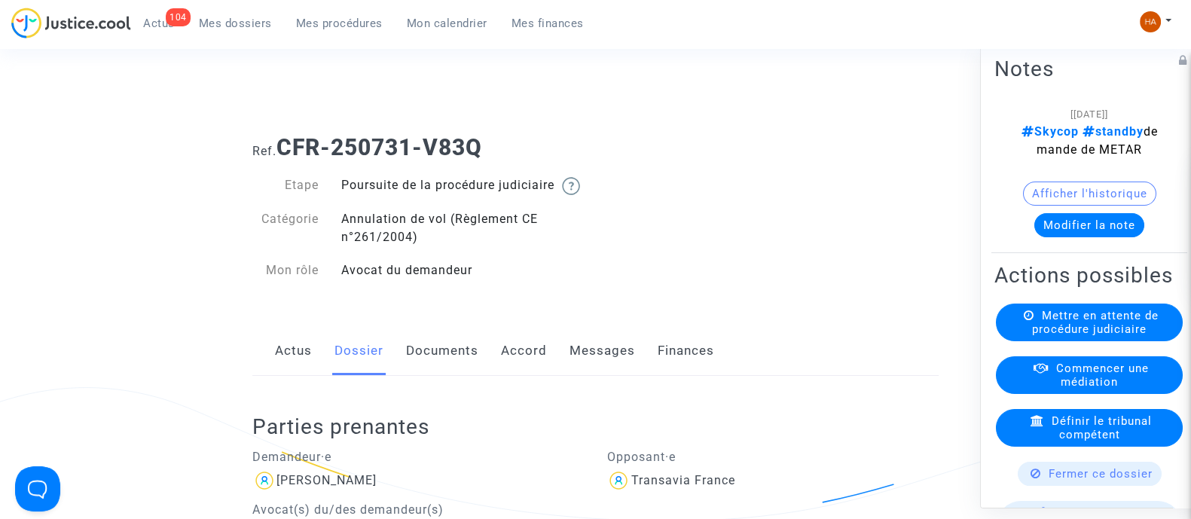
click at [240, 23] on span "Mes dossiers" at bounding box center [235, 24] width 73 height 14
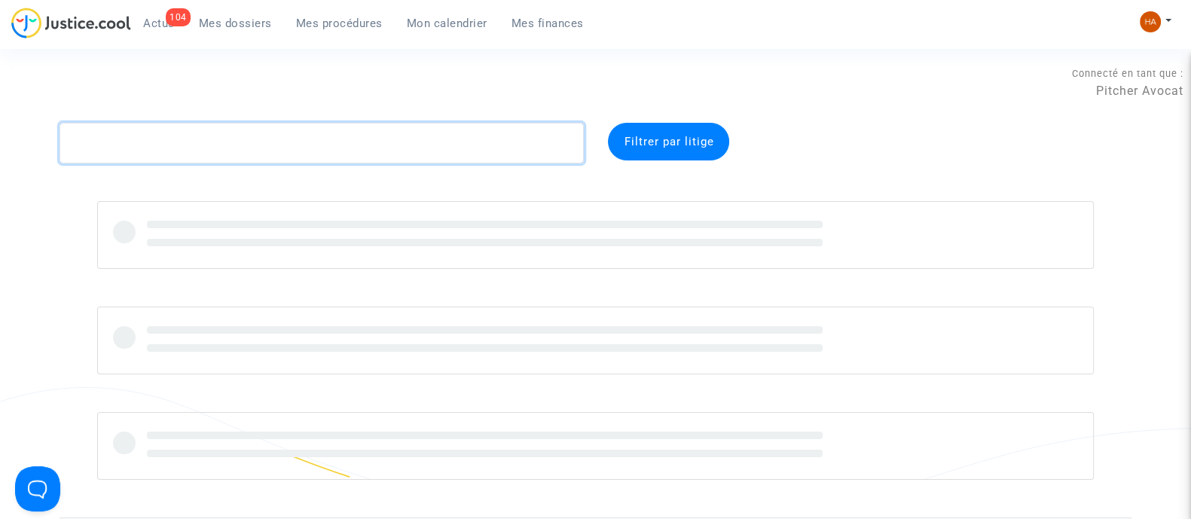
click at [211, 150] on textarea at bounding box center [322, 143] width 524 height 41
paste textarea "CFR-250731-TQPC"
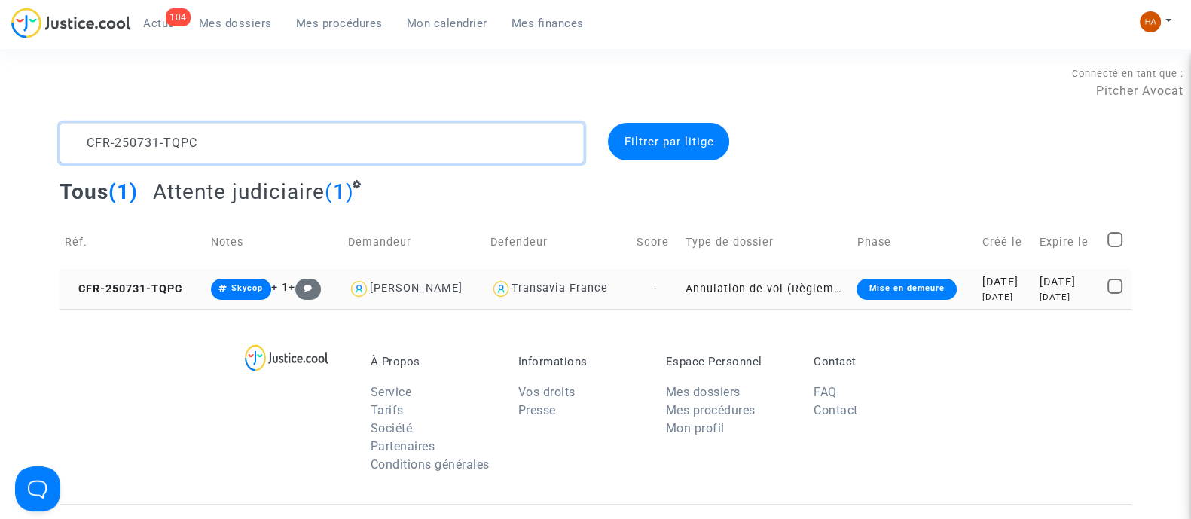
type textarea "CFR-250731-TQPC"
click at [644, 287] on td "-" at bounding box center [655, 289] width 49 height 40
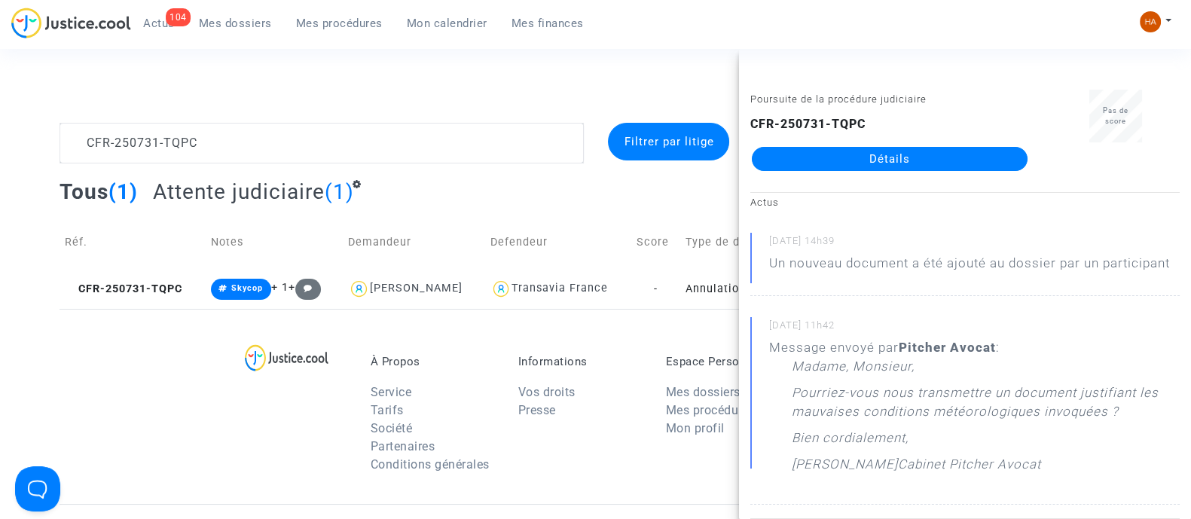
click at [800, 166] on link "Détails" at bounding box center [890, 159] width 276 height 24
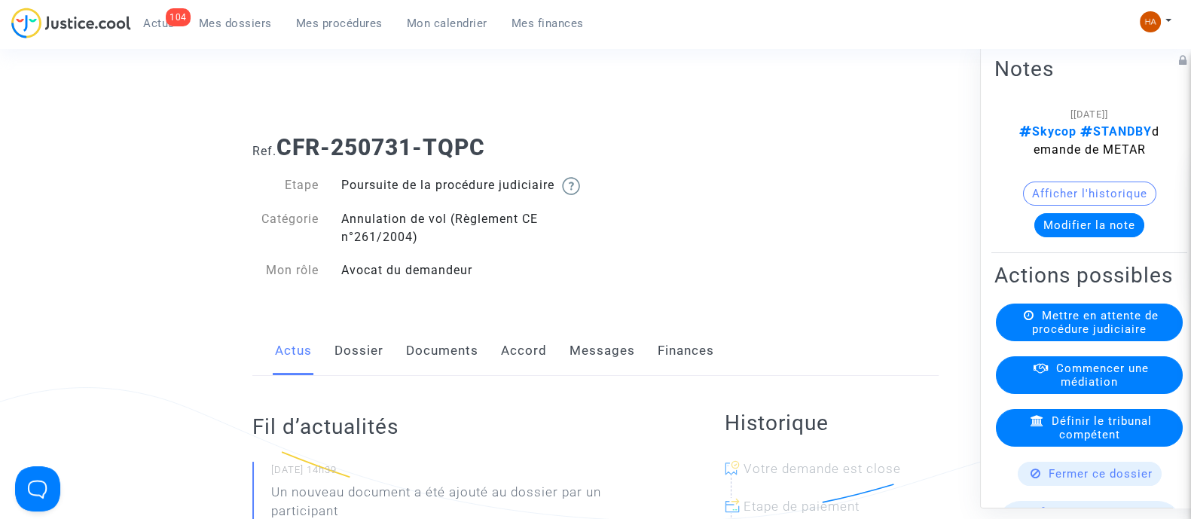
click at [438, 367] on link "Documents" at bounding box center [442, 351] width 72 height 50
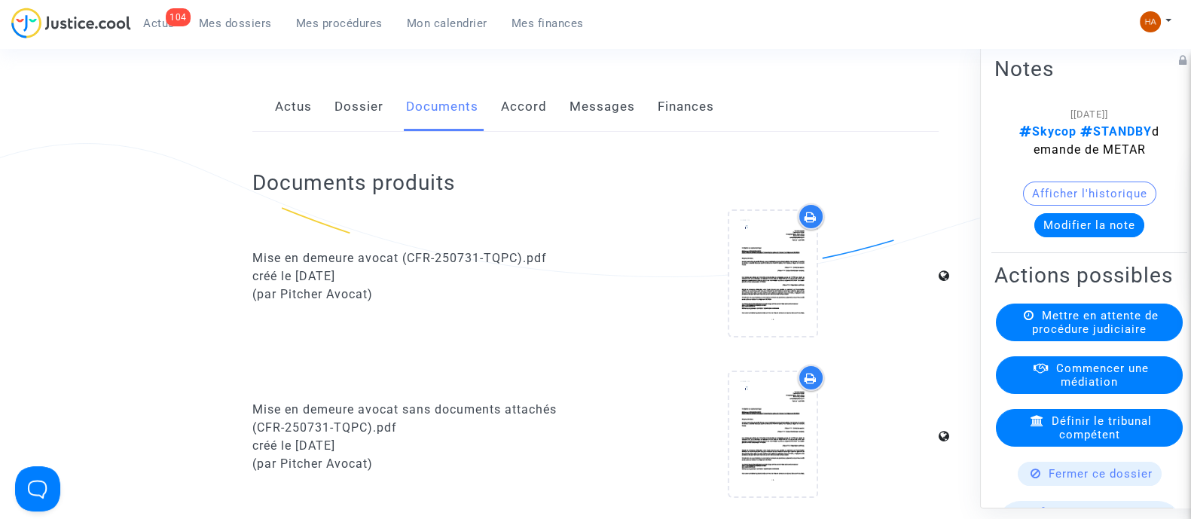
scroll to position [214, 0]
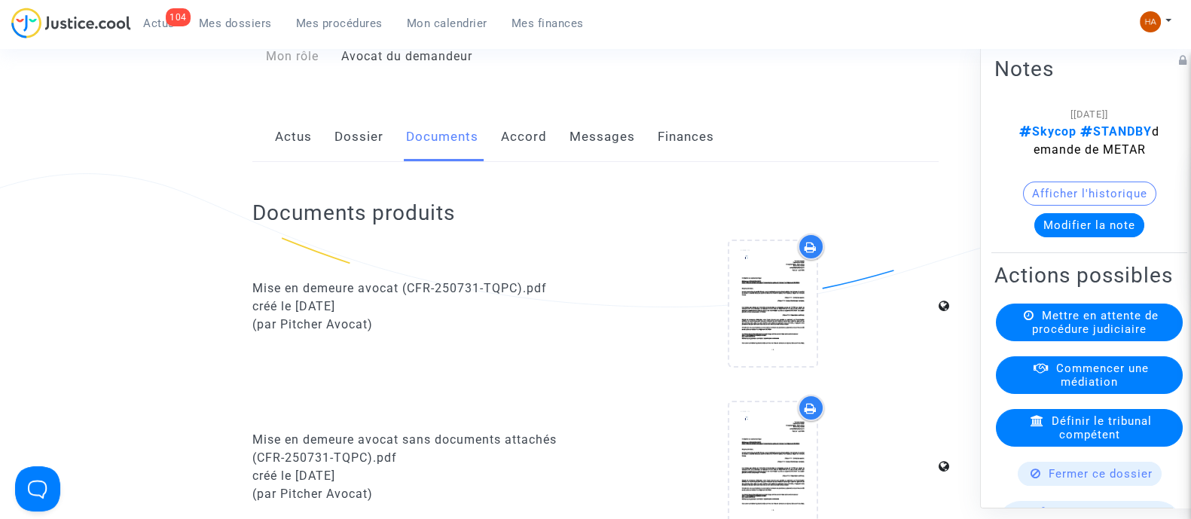
click at [362, 157] on link "Dossier" at bounding box center [359, 137] width 49 height 50
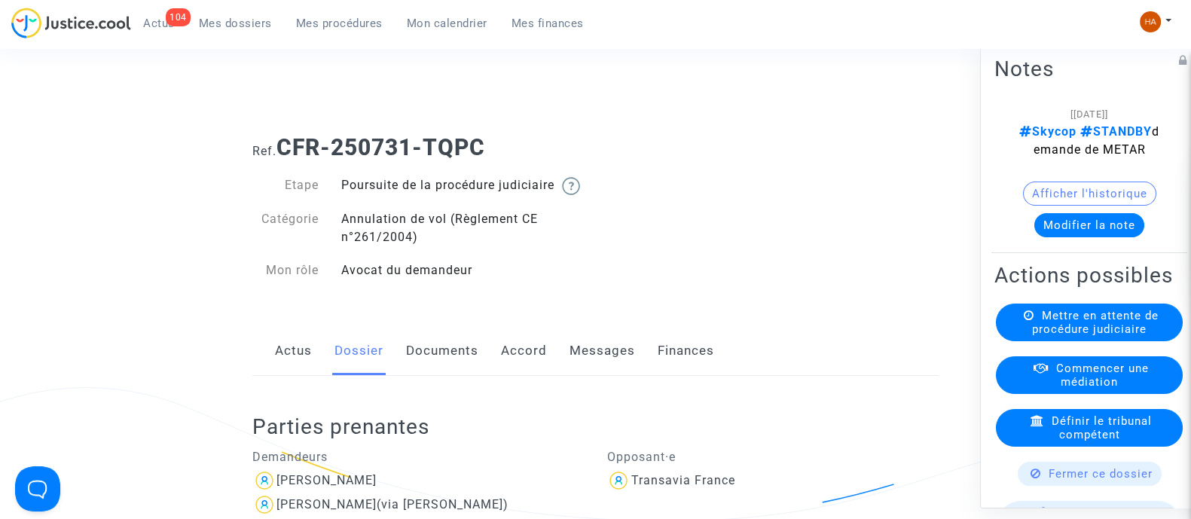
click at [239, 26] on span "Mes dossiers" at bounding box center [235, 24] width 73 height 14
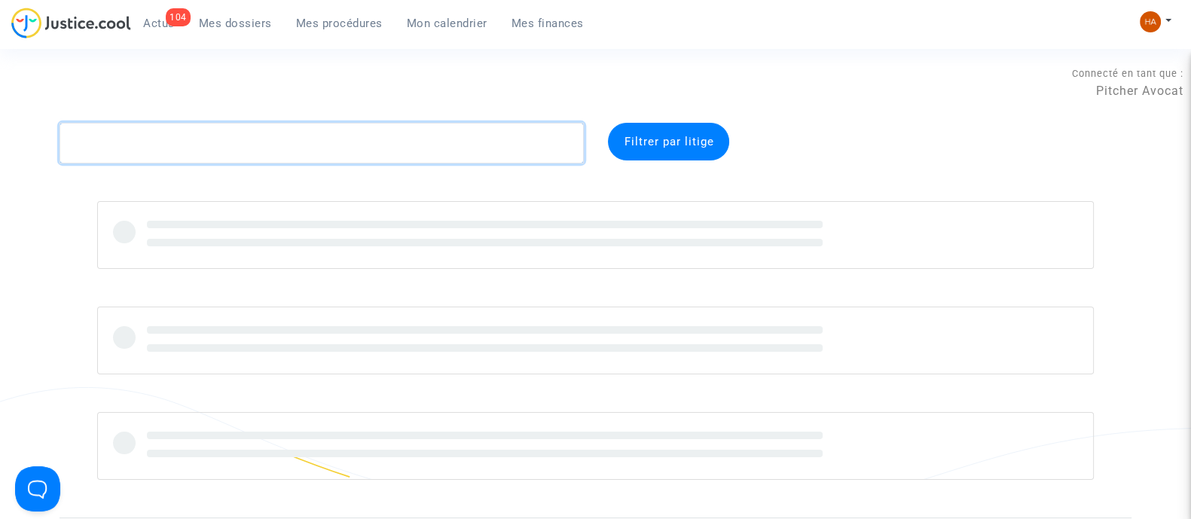
click at [128, 140] on textarea at bounding box center [322, 143] width 524 height 41
paste textarea "CFR-250725-CNW4"
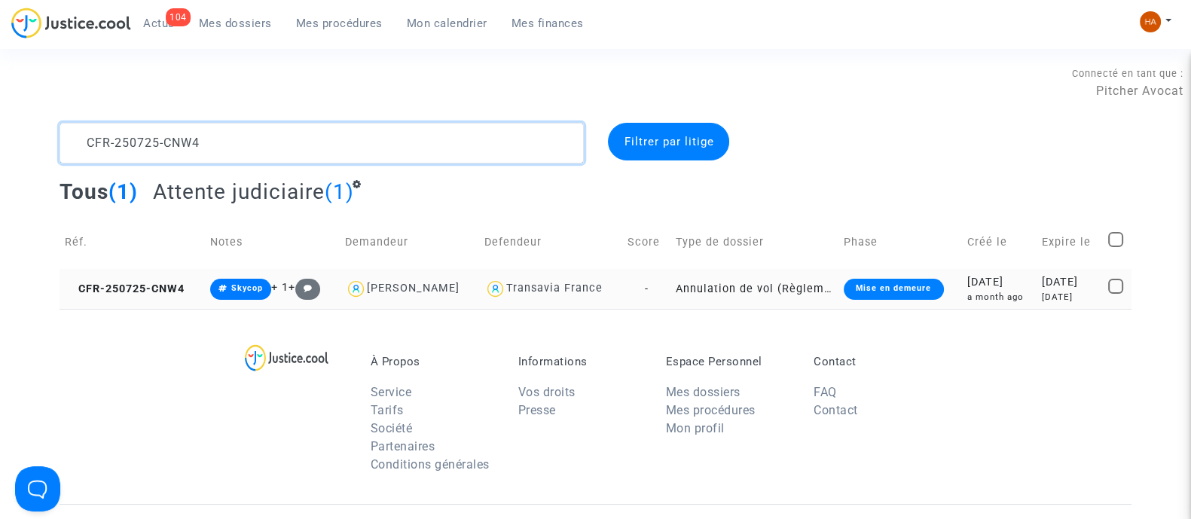
type textarea "CFR-250725-CNW4"
click at [638, 292] on td "-" at bounding box center [646, 289] width 48 height 40
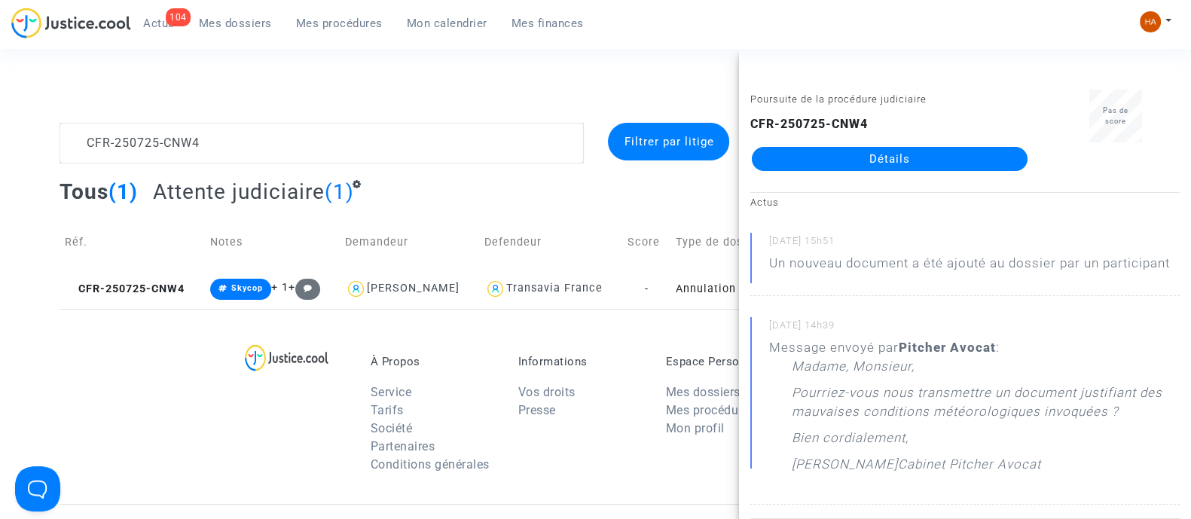
click at [901, 158] on link "Détails" at bounding box center [890, 159] width 276 height 24
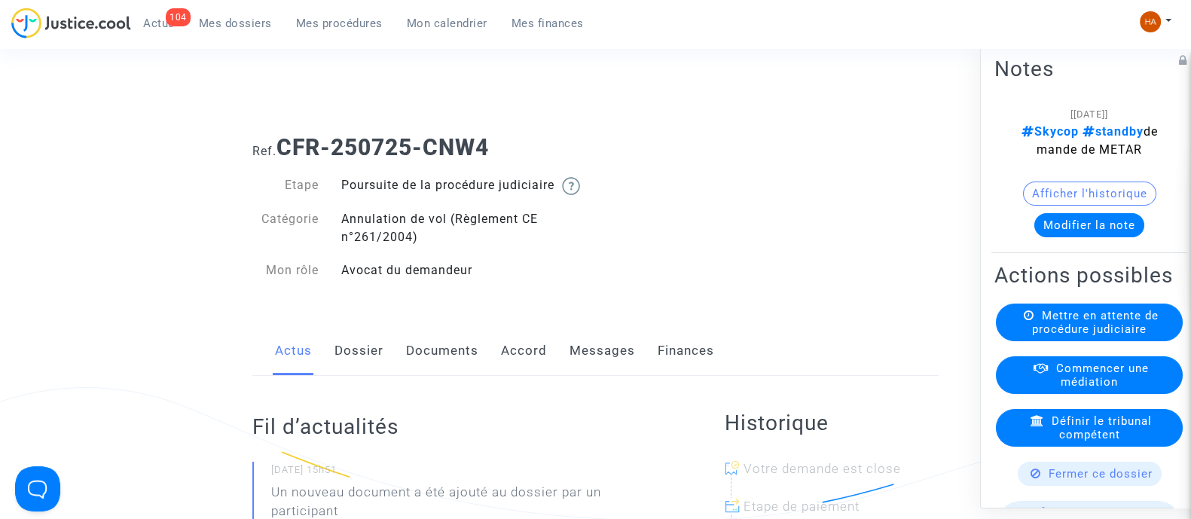
click at [430, 374] on link "Documents" at bounding box center [442, 351] width 72 height 50
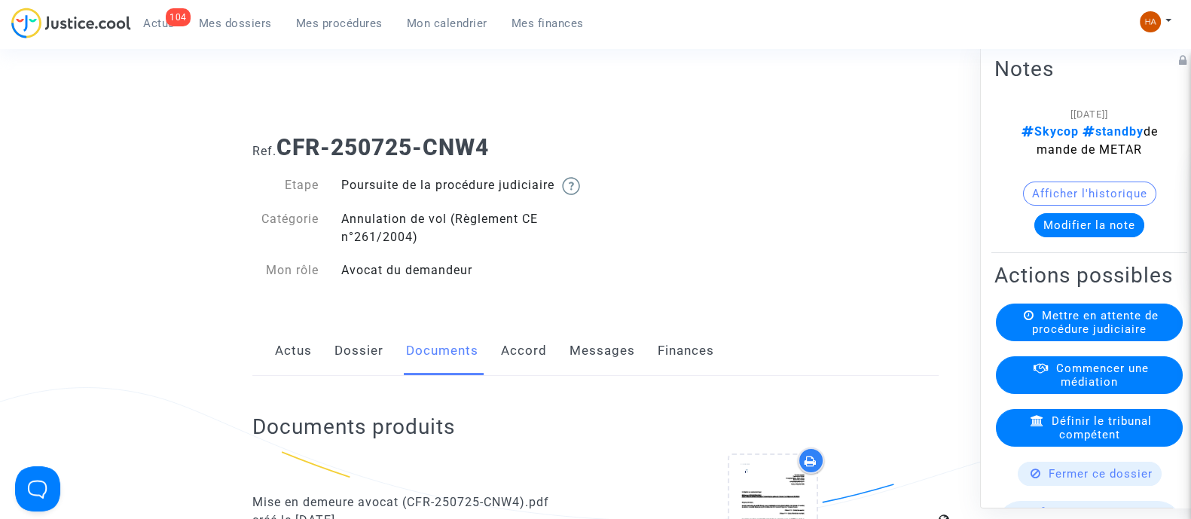
click at [327, 377] on div "Actus Dossier Documents Accord Messages Finances" at bounding box center [595, 351] width 686 height 50
click at [352, 376] on link "Dossier" at bounding box center [359, 351] width 49 height 50
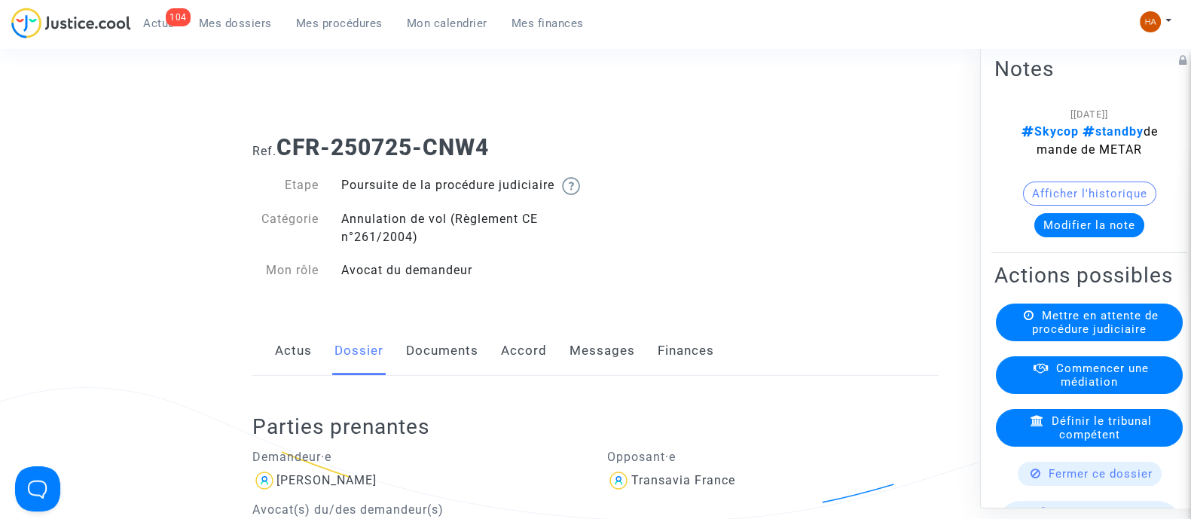
click at [237, 21] on span "Mes dossiers" at bounding box center [235, 24] width 73 height 14
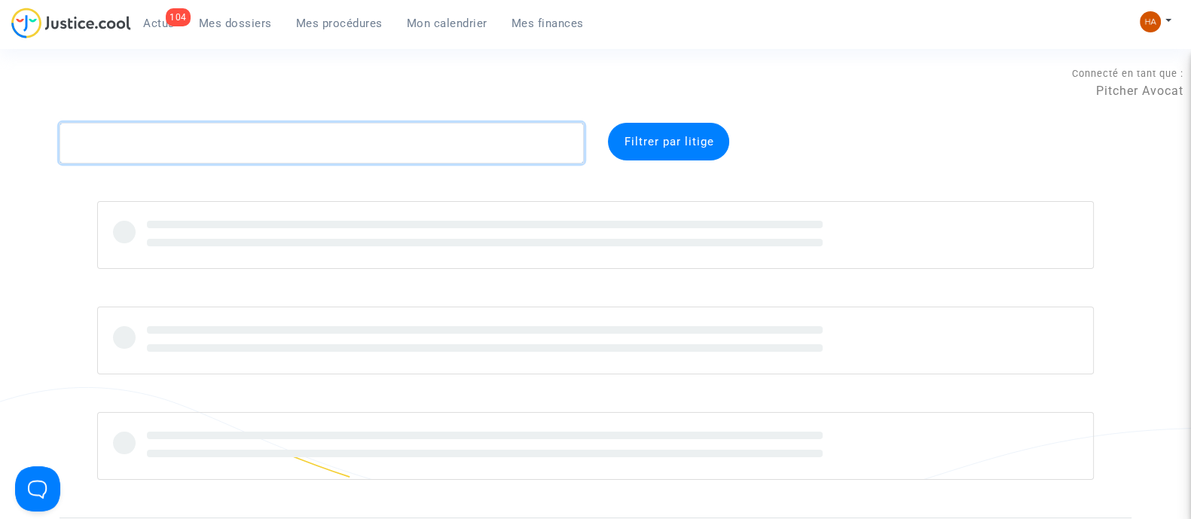
click at [146, 137] on textarea at bounding box center [322, 143] width 524 height 41
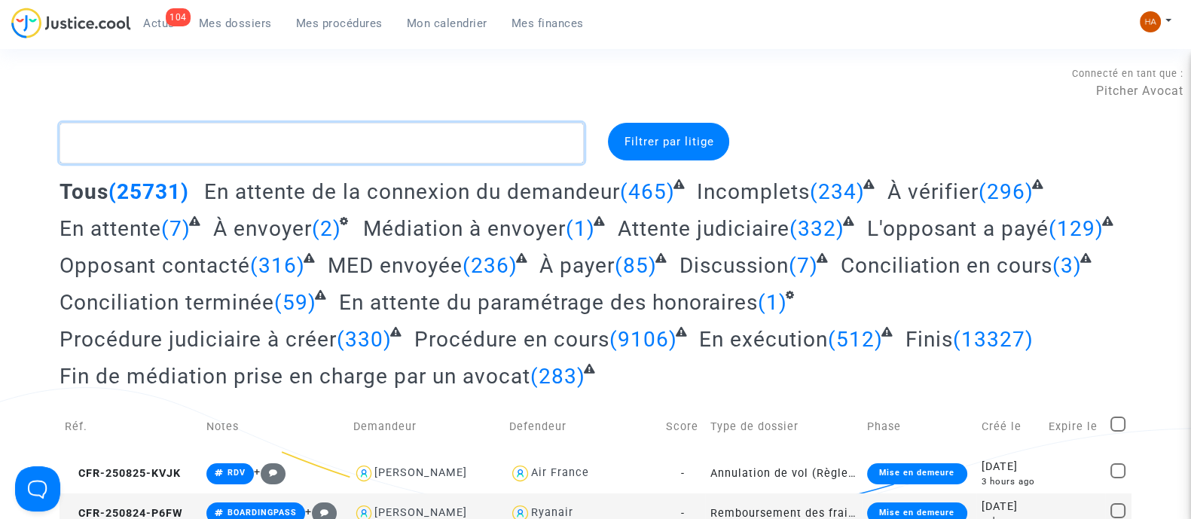
paste textarea "CFR-250725-VRUX"
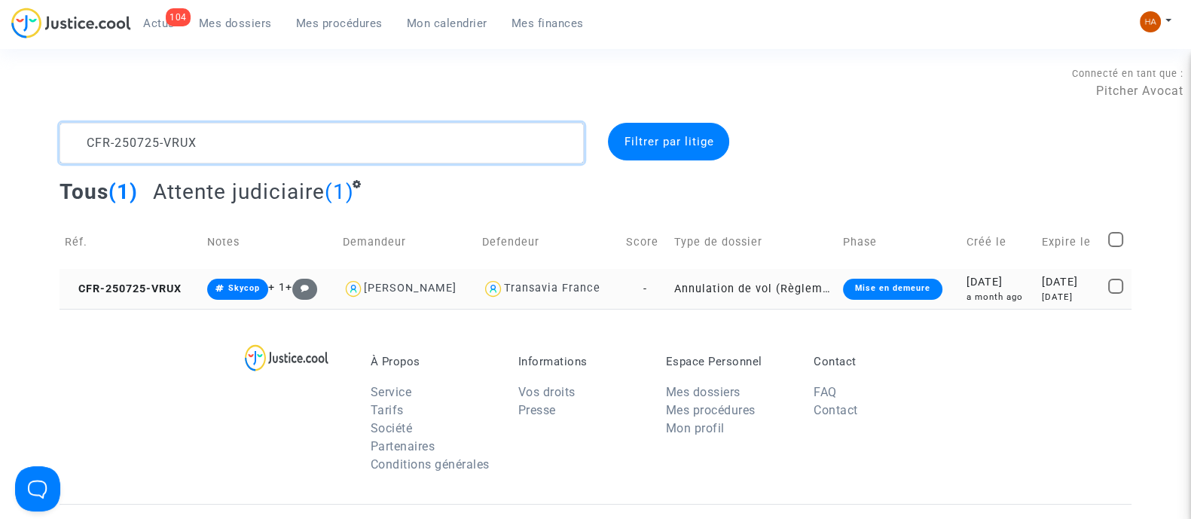
type textarea "CFR-250725-VRUX"
click at [686, 287] on td "Annulation de vol (Règlement CE n°261/2004)" at bounding box center [753, 289] width 169 height 40
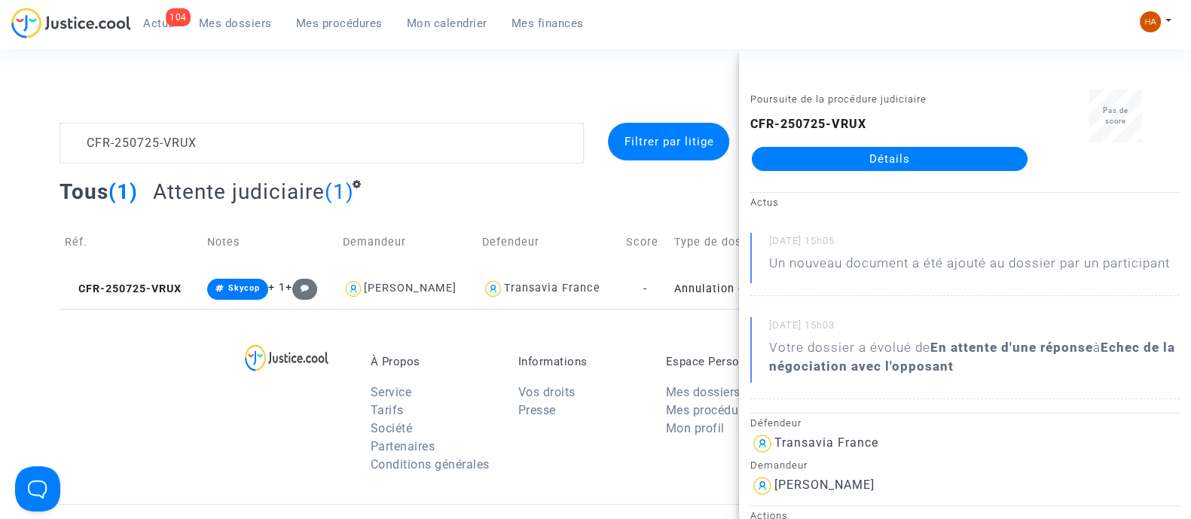
click at [854, 156] on link "Détails" at bounding box center [890, 159] width 276 height 24
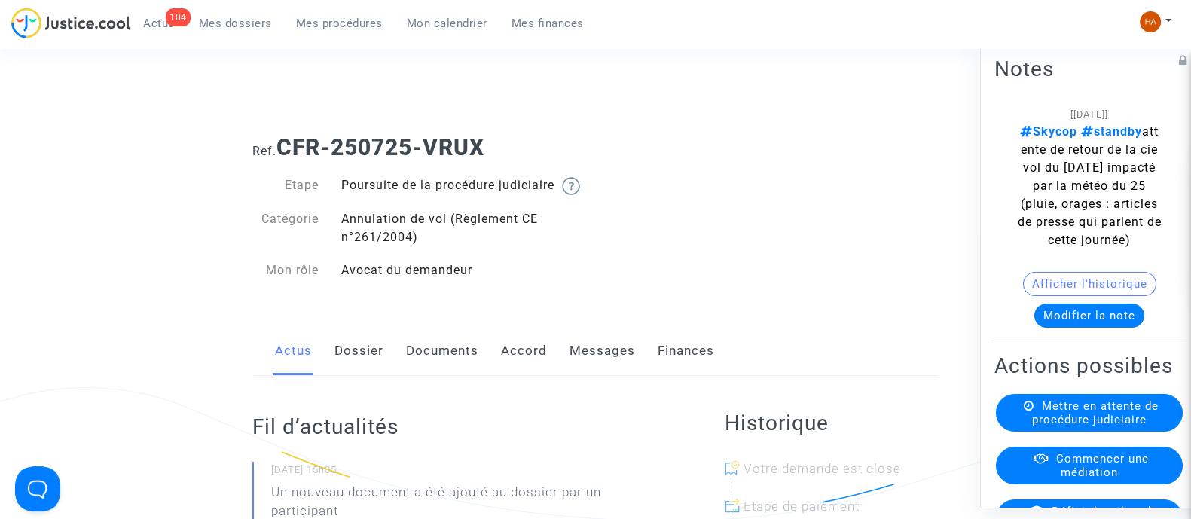
click at [353, 368] on link "Dossier" at bounding box center [359, 351] width 49 height 50
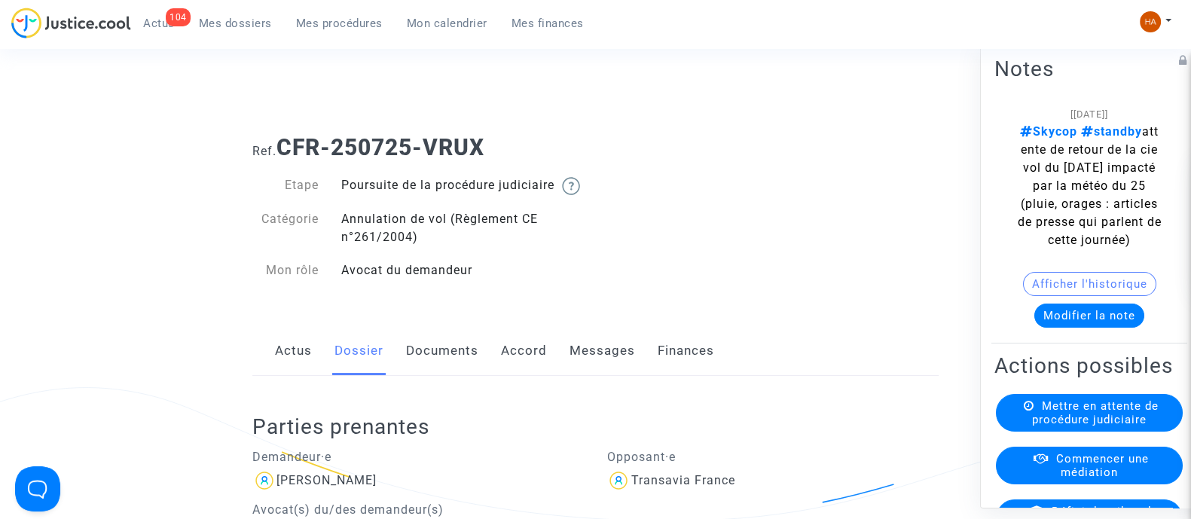
click at [448, 368] on link "Documents" at bounding box center [442, 351] width 72 height 50
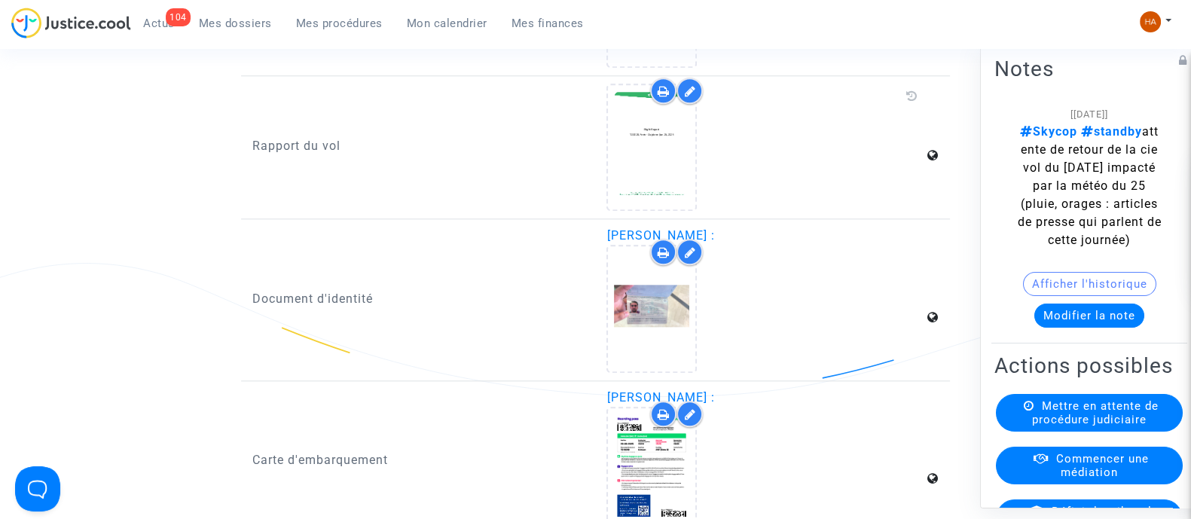
scroll to position [2113, 0]
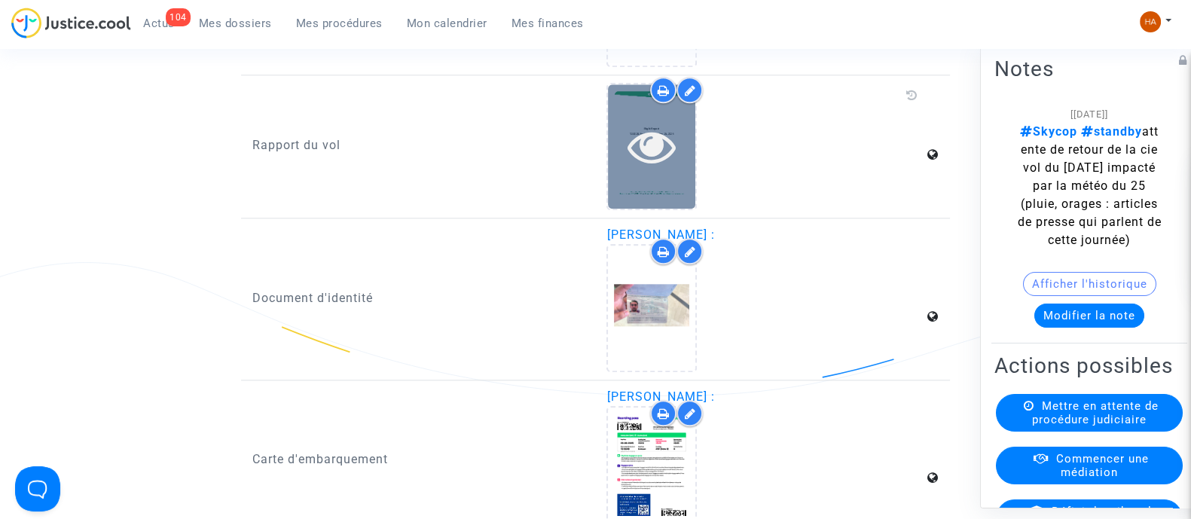
click at [633, 188] on div at bounding box center [651, 146] width 87 height 124
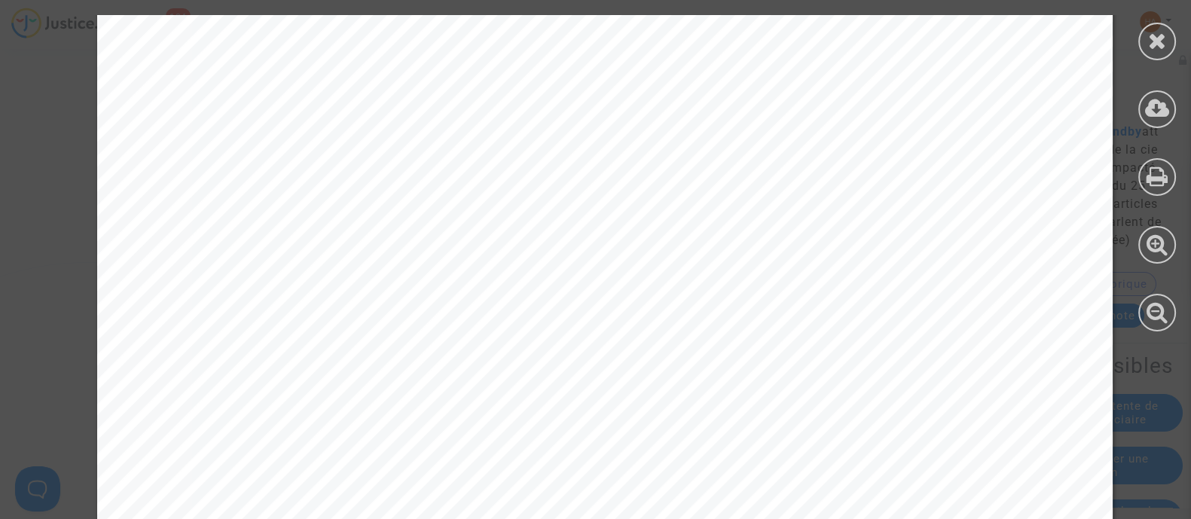
scroll to position [16241, 0]
click at [873, 368] on div "(TO) Transavia France 3028 Historical Flight Status Unknown Unknown Final Statu…" at bounding box center [605, 389] width 1016 height 1438
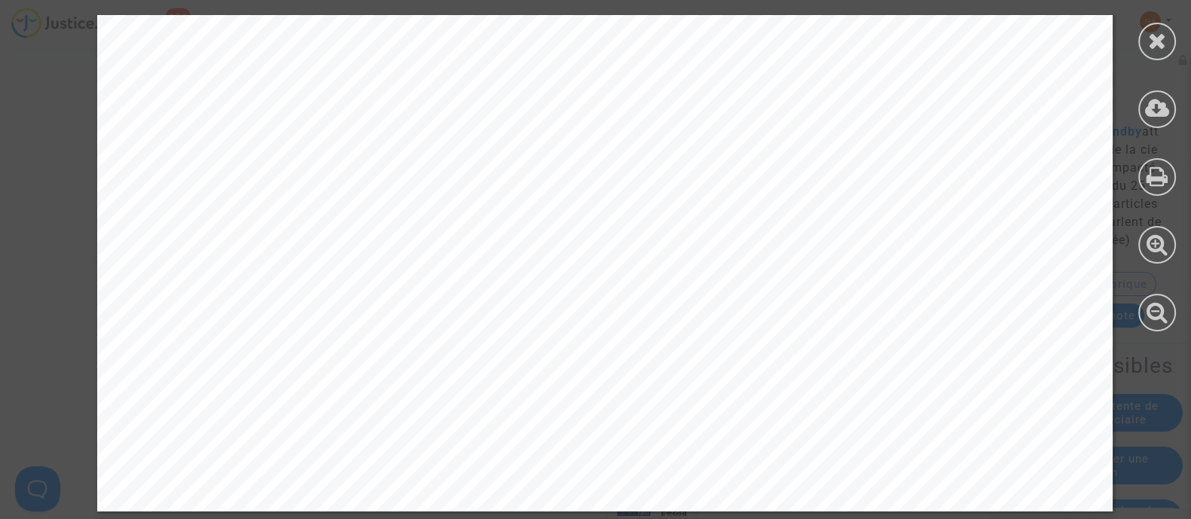
scroll to position [16955, 0]
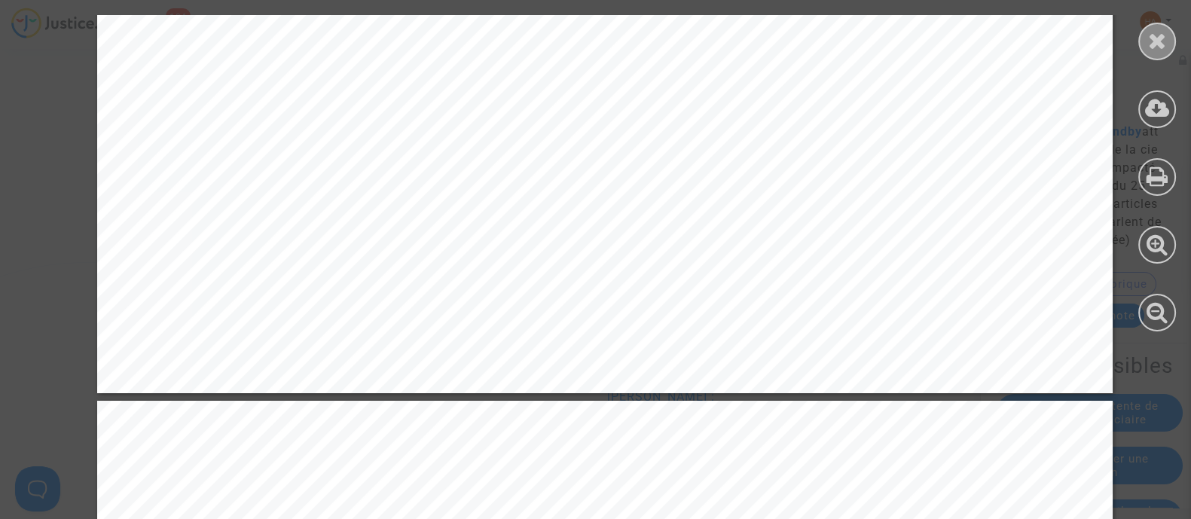
click at [1158, 46] on icon at bounding box center [1157, 40] width 19 height 23
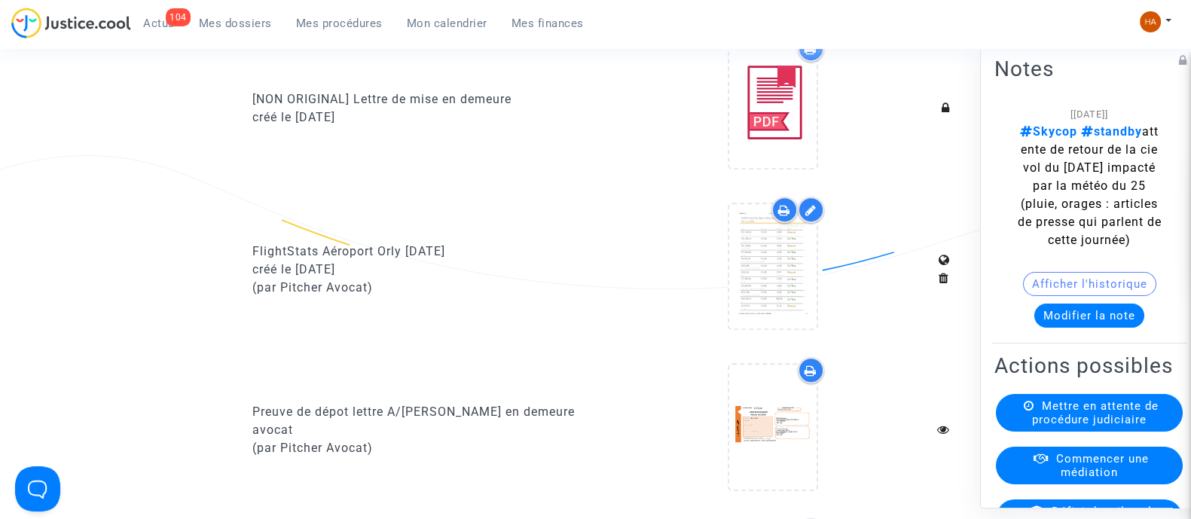
scroll to position [873, 0]
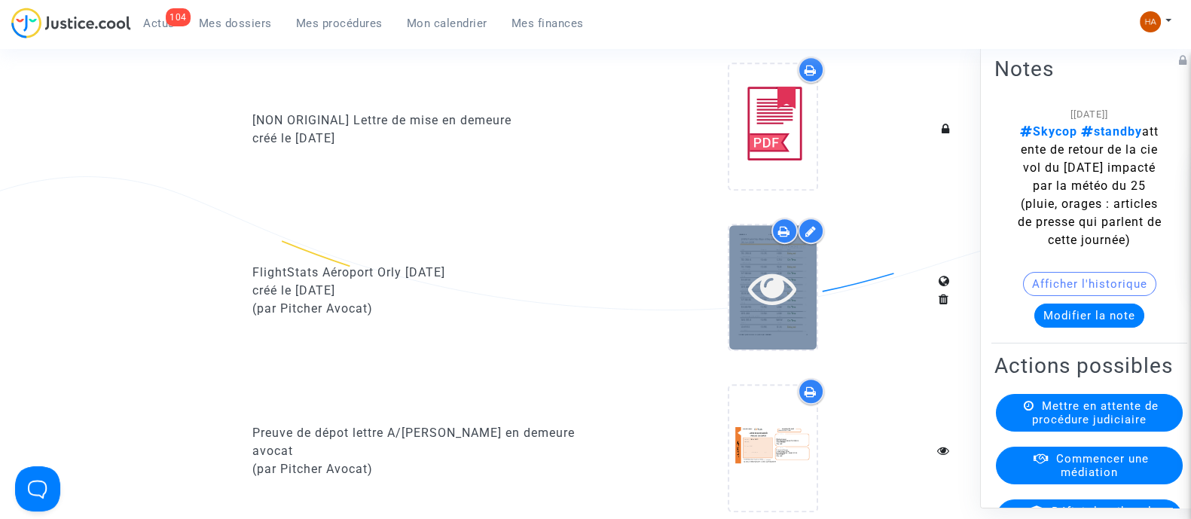
click at [789, 312] on icon at bounding box center [772, 288] width 49 height 48
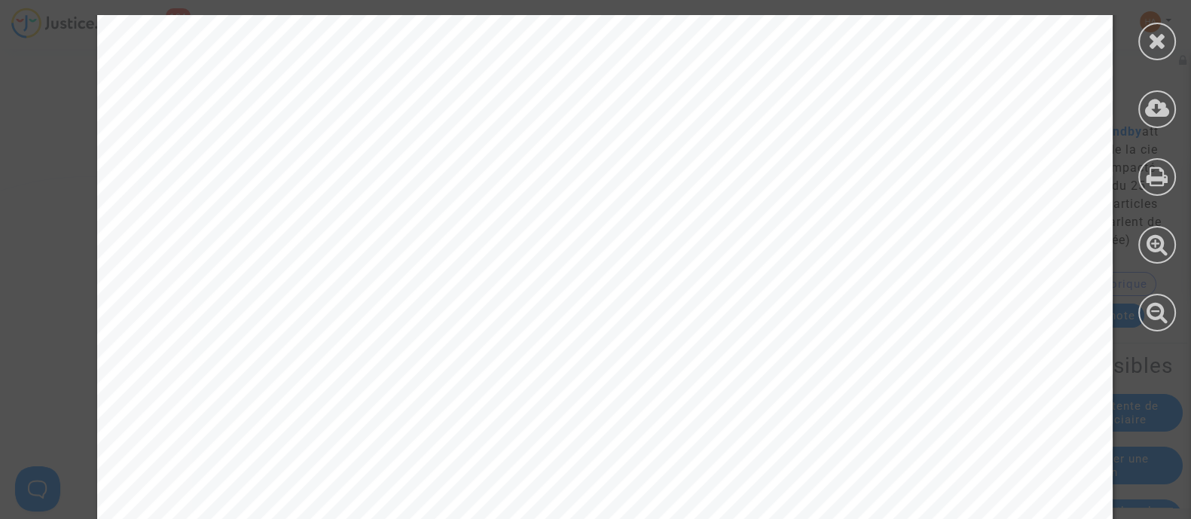
scroll to position [6494, 0]
click at [1152, 28] on div at bounding box center [1157, 42] width 38 height 38
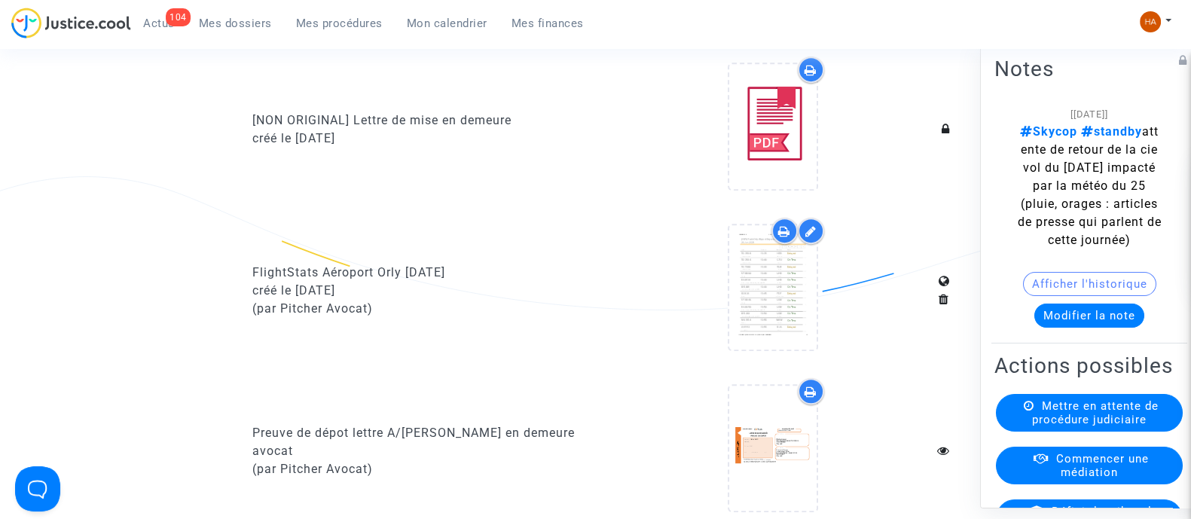
click at [784, 237] on icon at bounding box center [784, 231] width 12 height 12
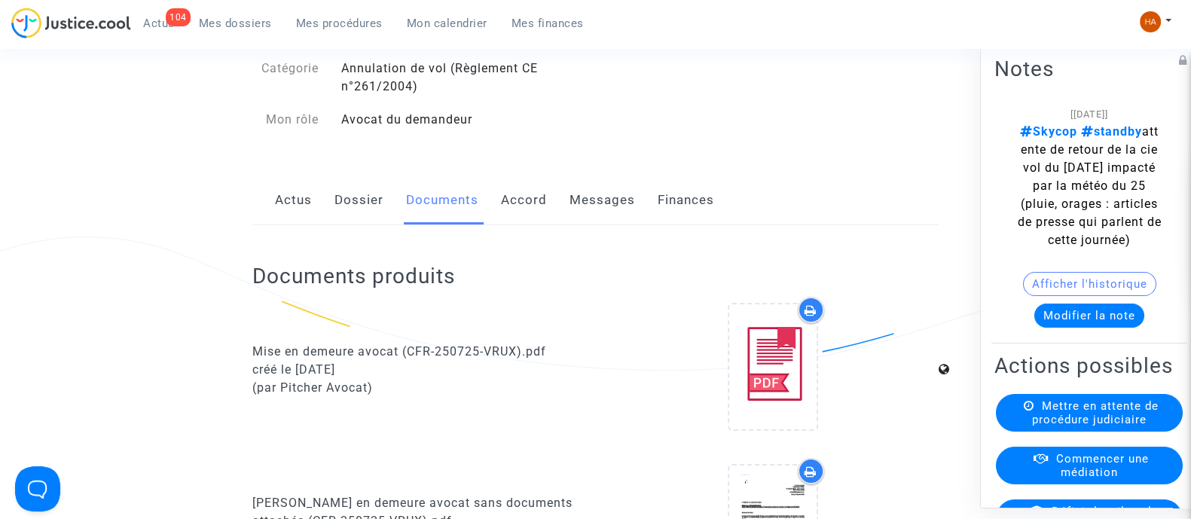
scroll to position [0, 0]
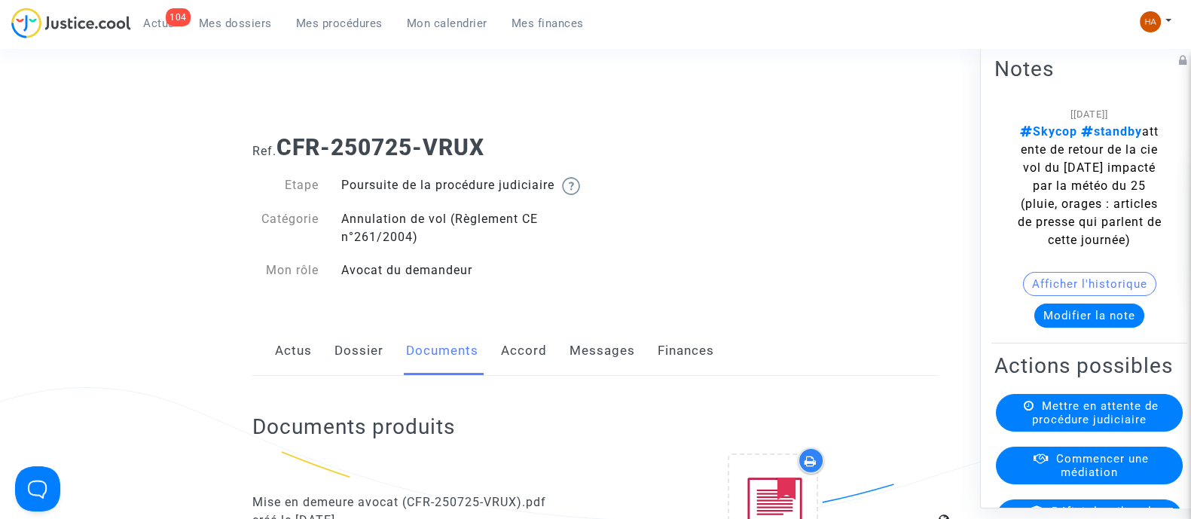
click at [235, 17] on span "Mes dossiers" at bounding box center [235, 24] width 73 height 14
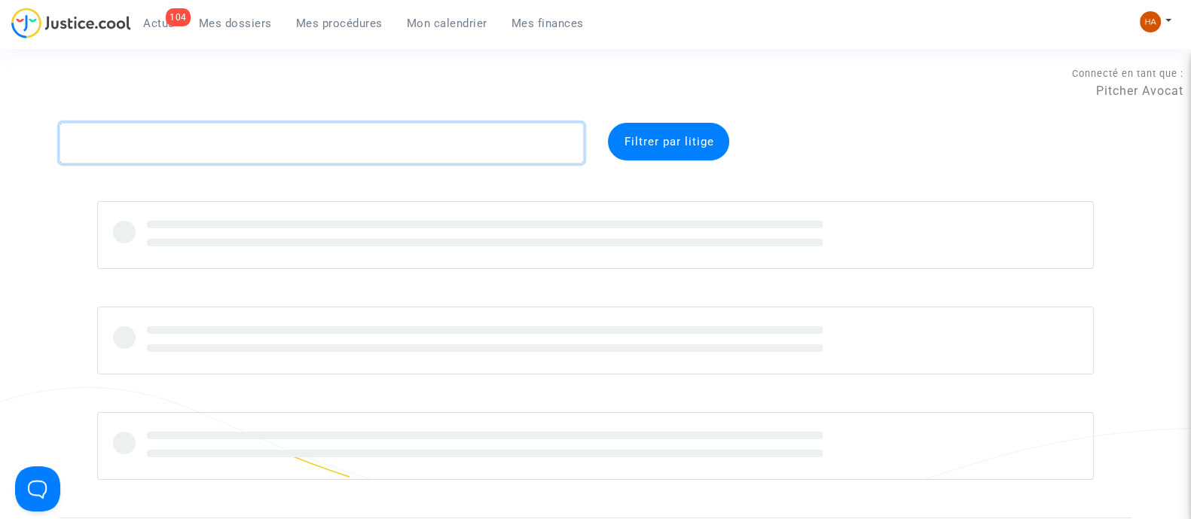
click at [228, 147] on textarea at bounding box center [322, 143] width 524 height 41
paste textarea "CFR-250725-QR7C"
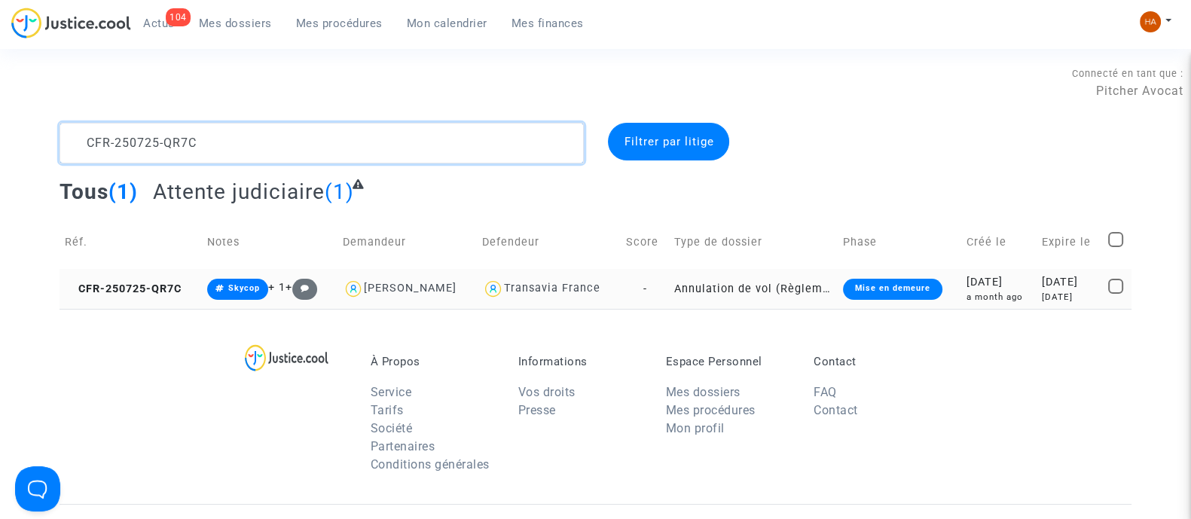
type textarea "CFR-250725-QR7C"
click at [669, 291] on td "Annulation de vol (Règlement CE n°261/2004)" at bounding box center [753, 289] width 169 height 40
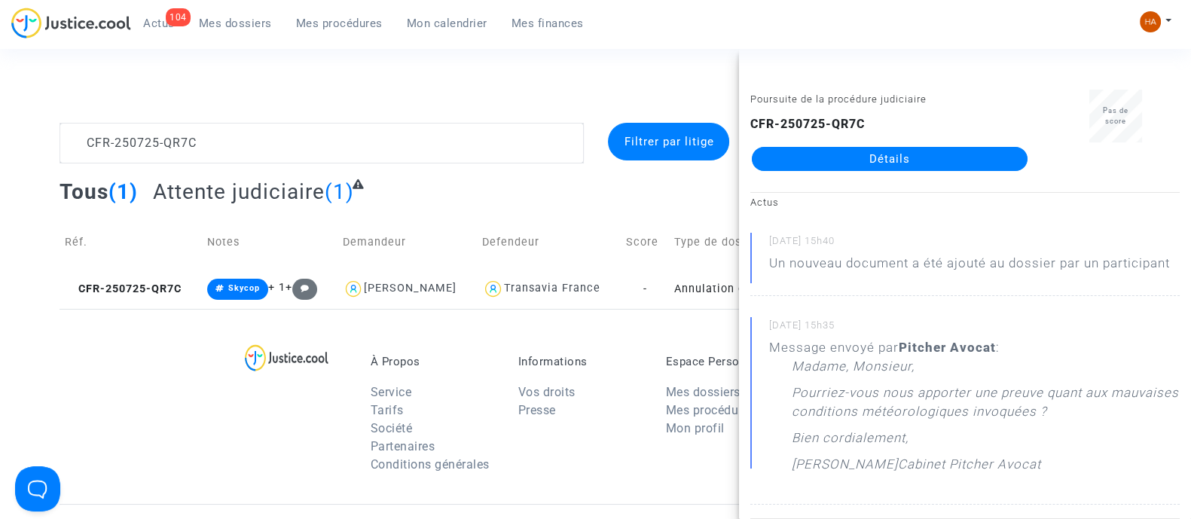
click at [815, 160] on link "Détails" at bounding box center [890, 159] width 276 height 24
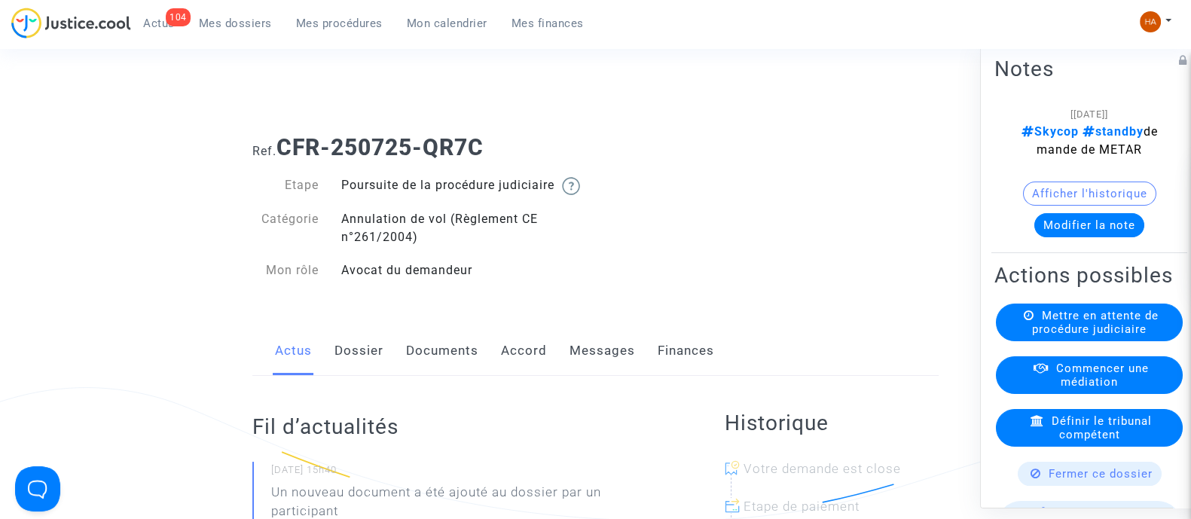
click at [365, 372] on link "Dossier" at bounding box center [359, 351] width 49 height 50
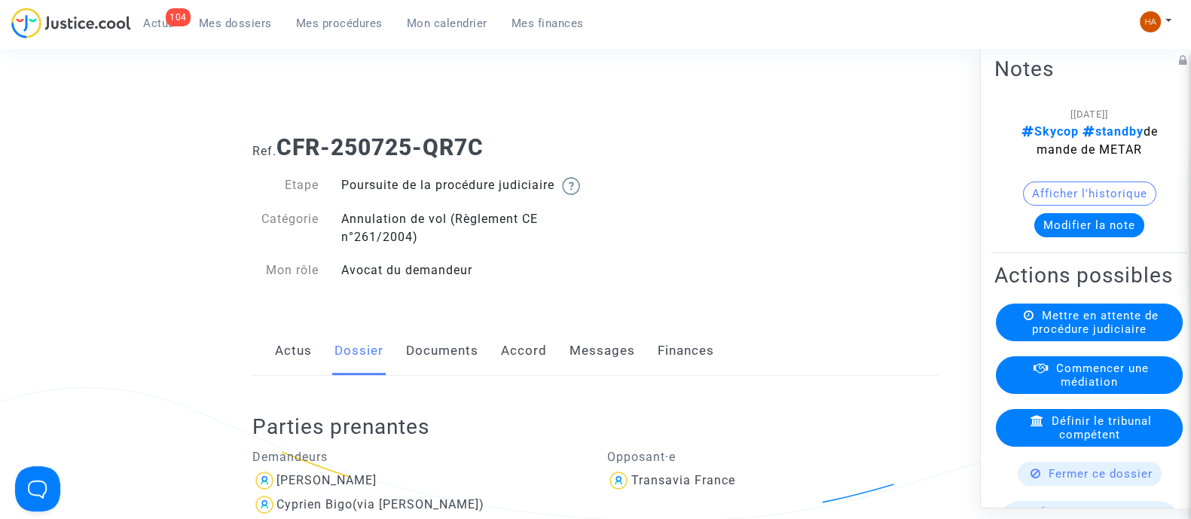
click at [423, 371] on link "Documents" at bounding box center [442, 351] width 72 height 50
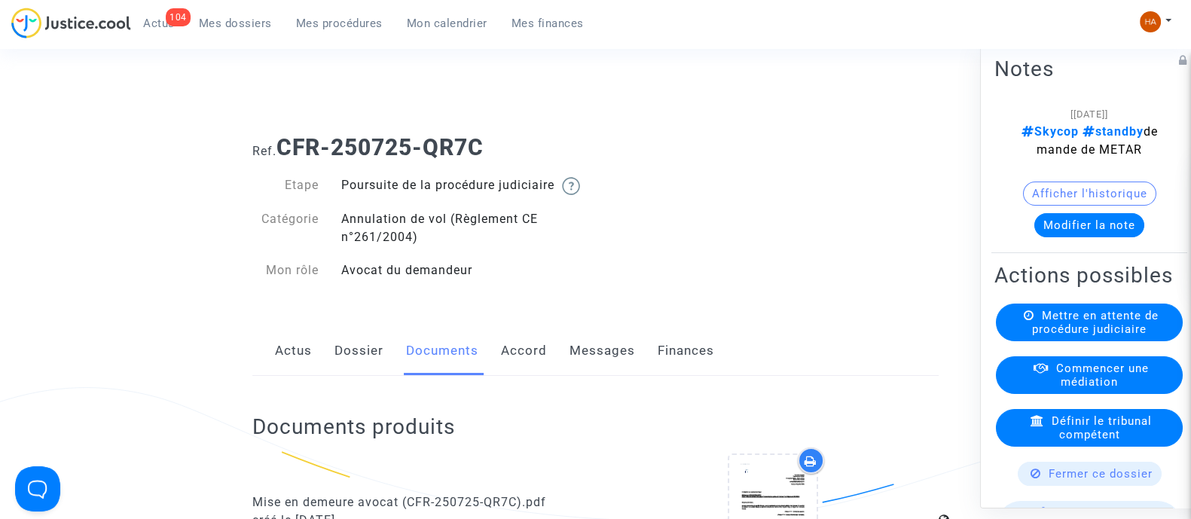
drag, startPoint x: 500, startPoint y: 136, endPoint x: 275, endPoint y: 148, distance: 225.6
click at [275, 148] on h1 "Ref. CFR-250725-QR7C" at bounding box center [595, 147] width 686 height 27
click at [275, 148] on span "Ref." at bounding box center [264, 151] width 24 height 14
click at [356, 374] on link "Dossier" at bounding box center [359, 351] width 49 height 50
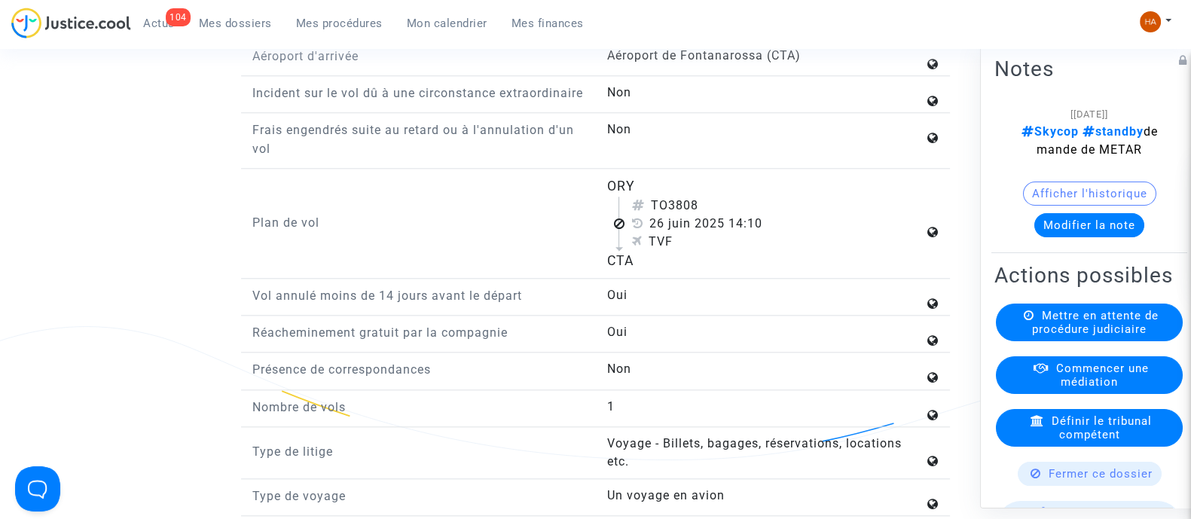
scroll to position [2049, 0]
drag, startPoint x: 714, startPoint y: 233, endPoint x: 655, endPoint y: 233, distance: 59.5
click at [655, 215] on div "TO3808" at bounding box center [777, 206] width 292 height 18
copy div "TO3808"
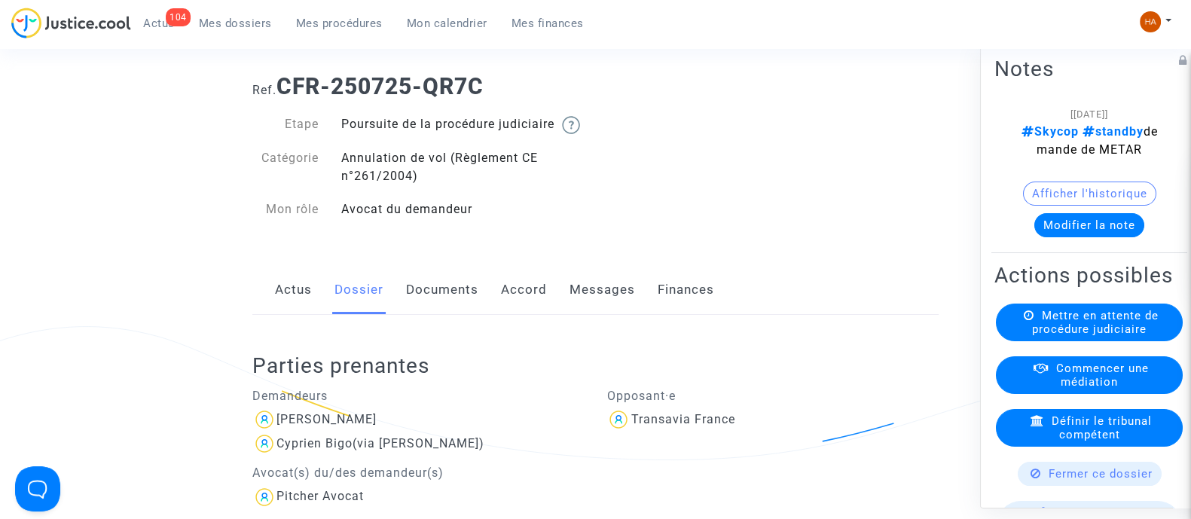
scroll to position [0, 0]
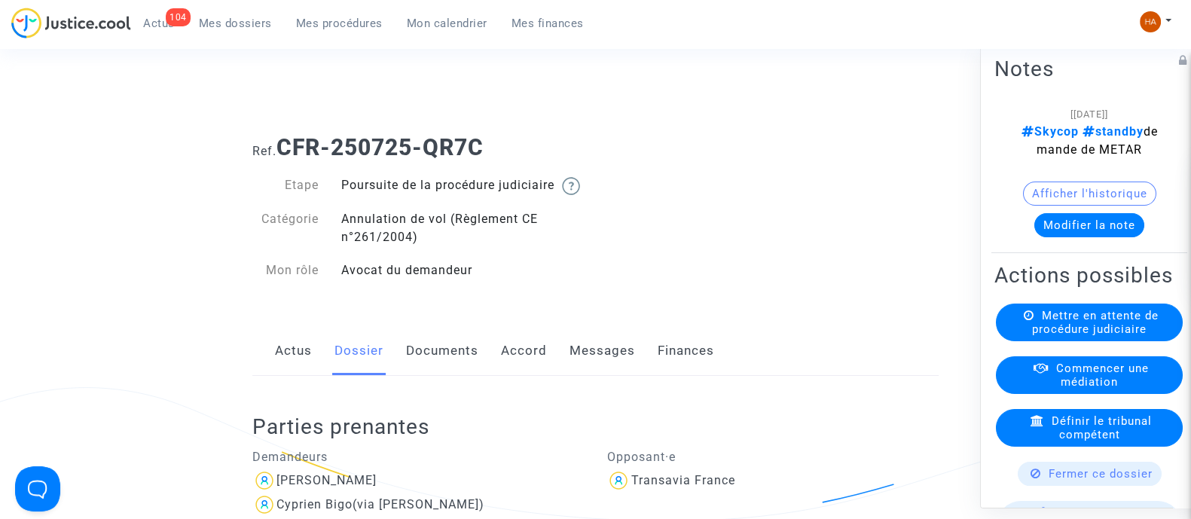
click at [452, 363] on link "Documents" at bounding box center [442, 351] width 72 height 50
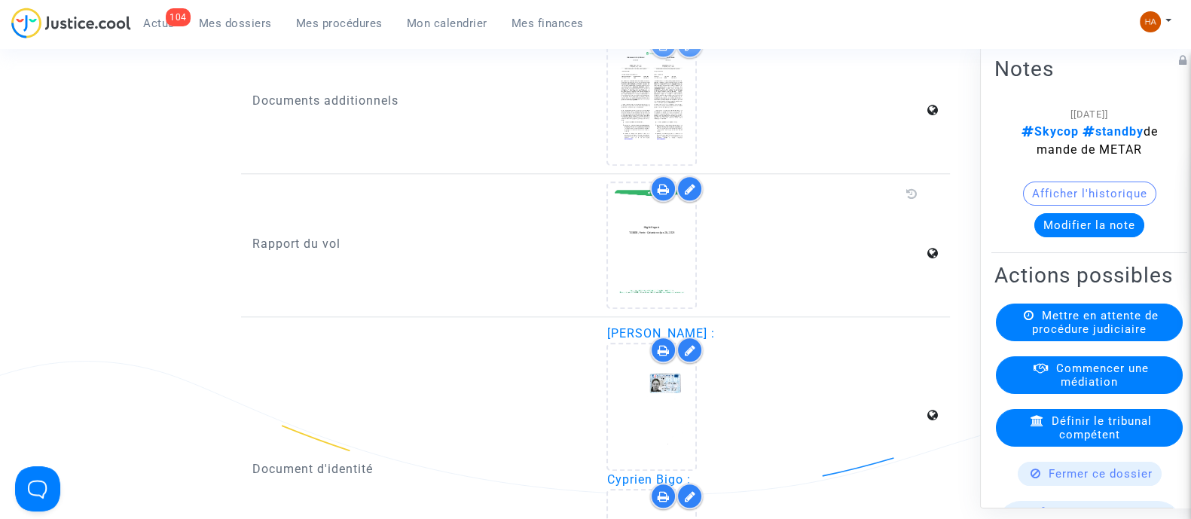
scroll to position [2003, 0]
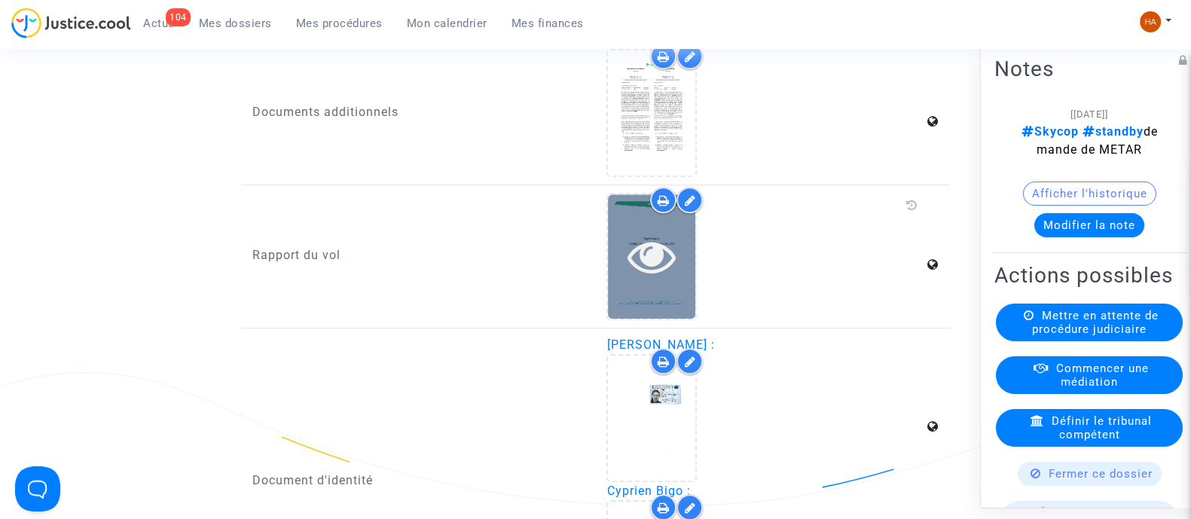
click at [677, 280] on div at bounding box center [651, 256] width 87 height 48
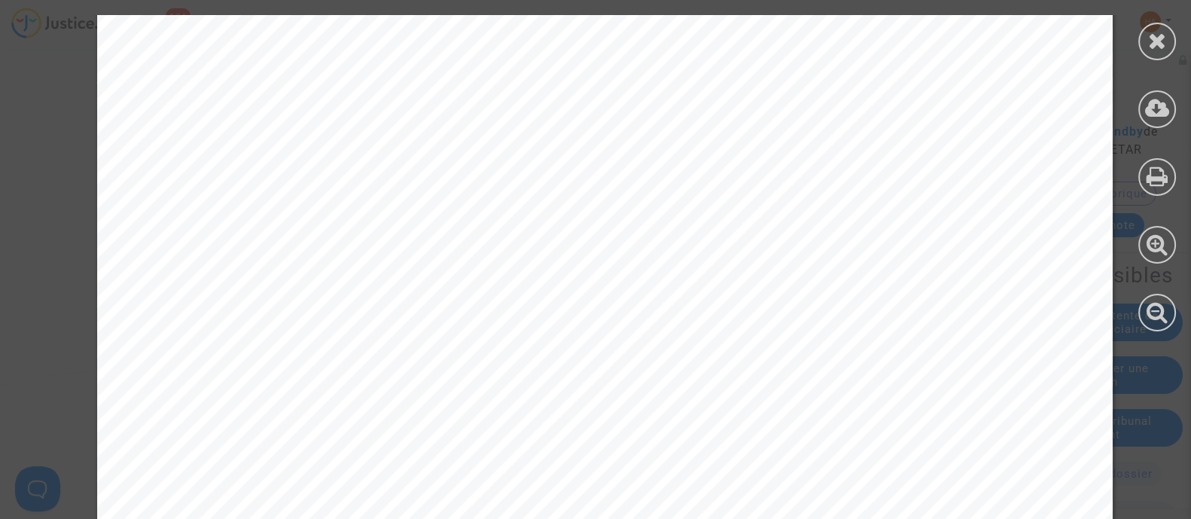
scroll to position [16291, 0]
drag, startPoint x: 398, startPoint y: 407, endPoint x: 324, endPoint y: 409, distance: 73.9
click at [324, 409] on span "14:10" at bounding box center [369, 394] width 94 height 41
click at [1157, 44] on icon at bounding box center [1157, 40] width 19 height 23
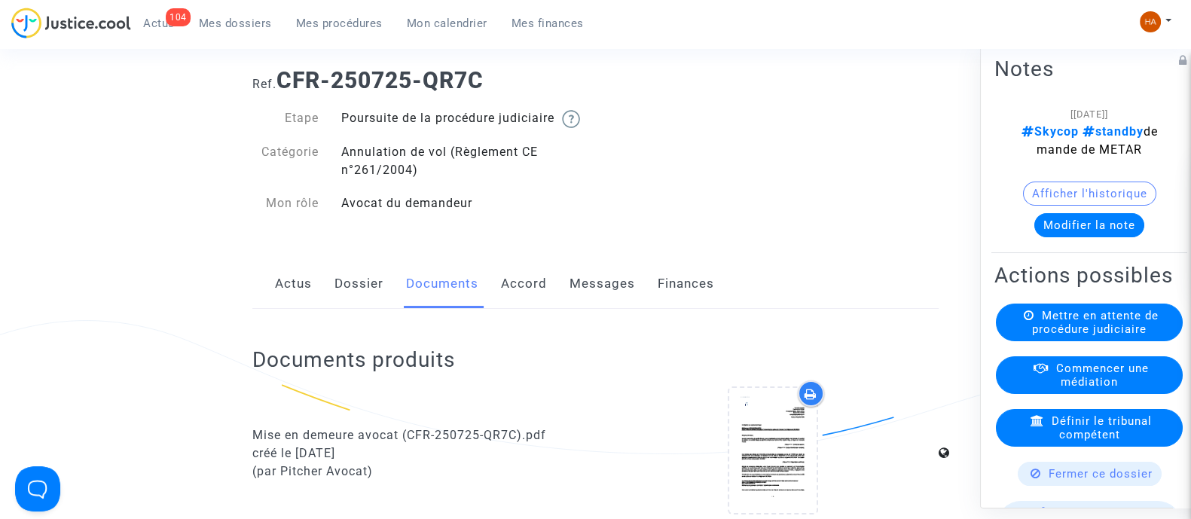
scroll to position [0, 0]
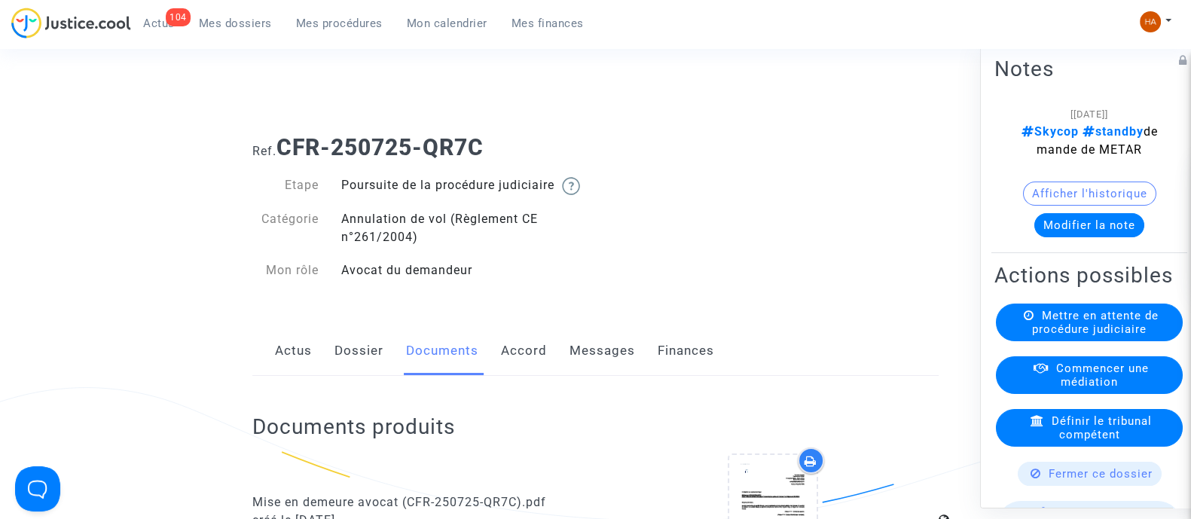
click at [343, 372] on link "Dossier" at bounding box center [359, 351] width 49 height 50
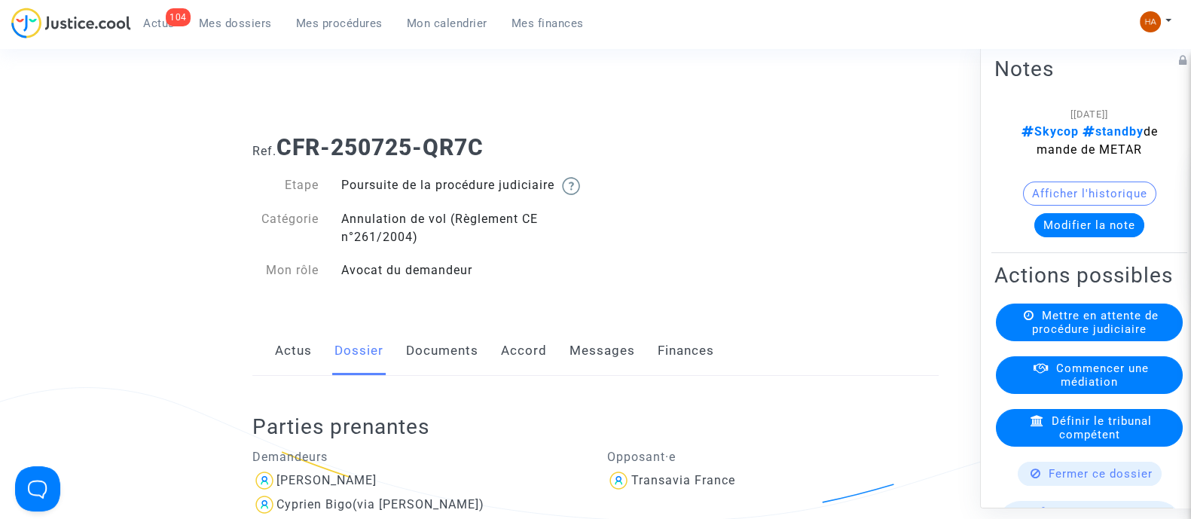
click at [448, 368] on link "Documents" at bounding box center [442, 351] width 72 height 50
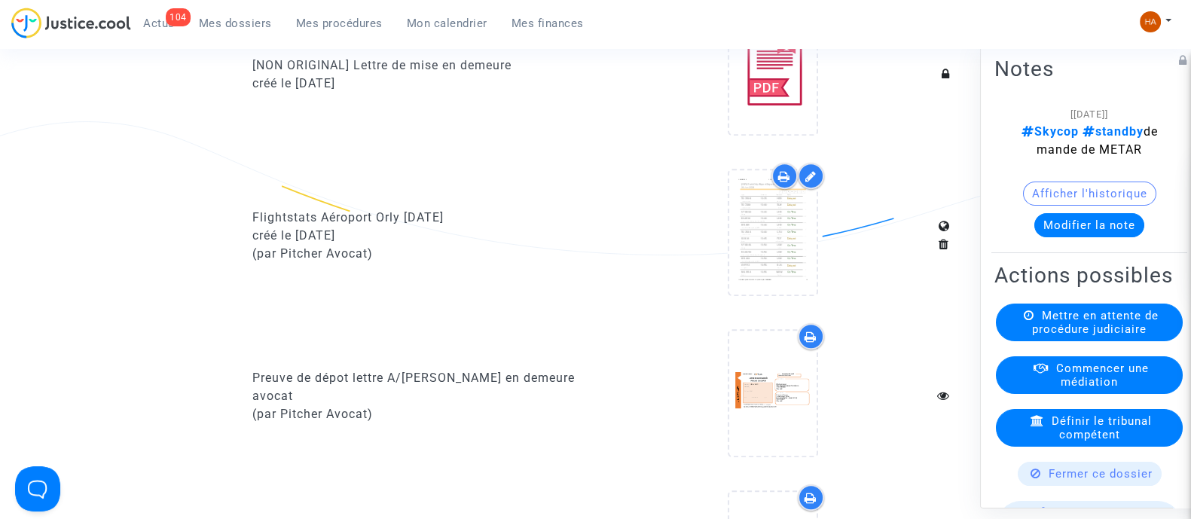
scroll to position [934, 0]
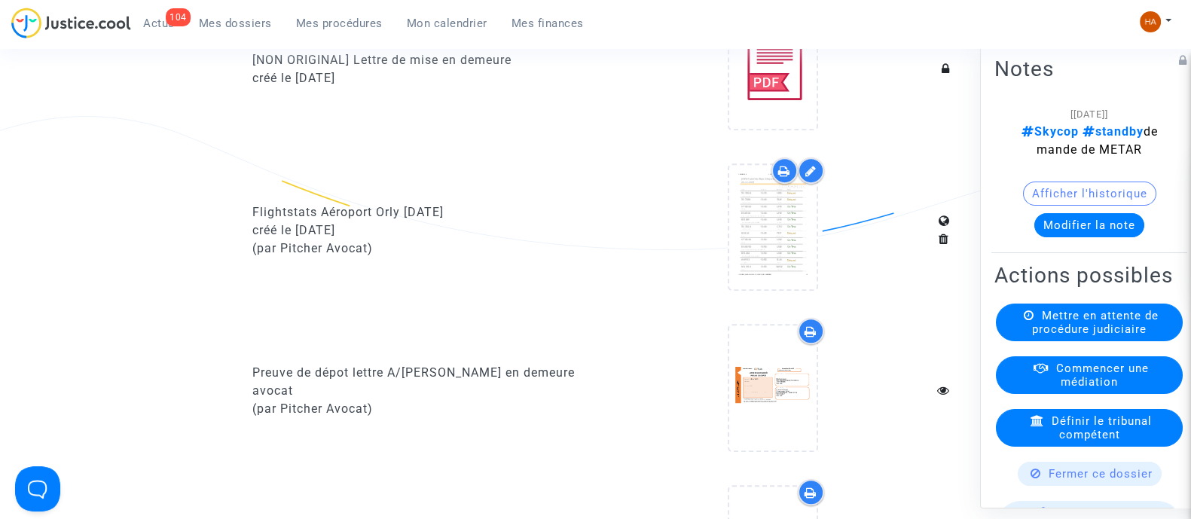
click at [787, 177] on icon at bounding box center [784, 171] width 12 height 12
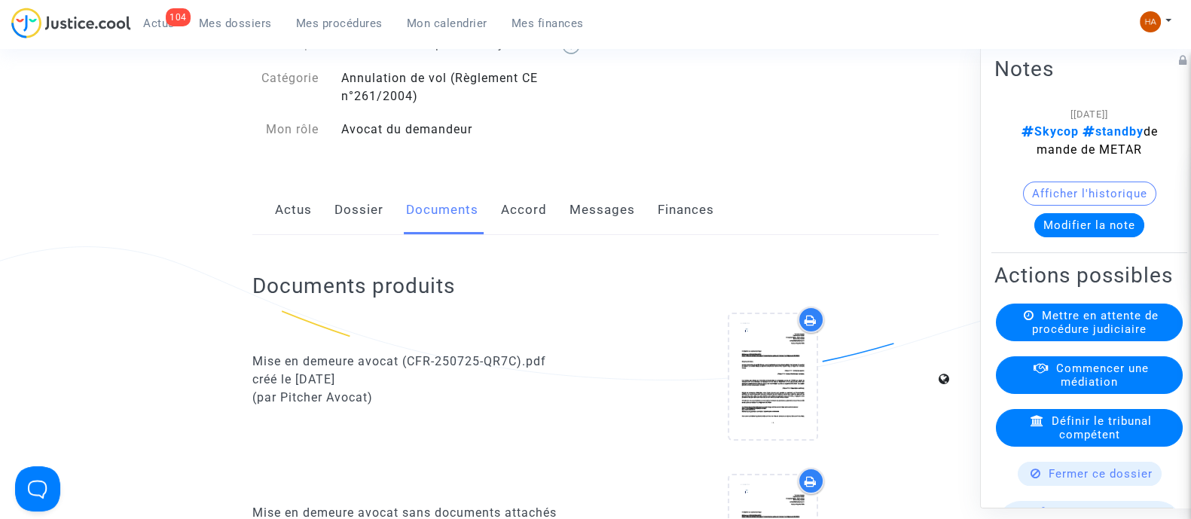
scroll to position [0, 0]
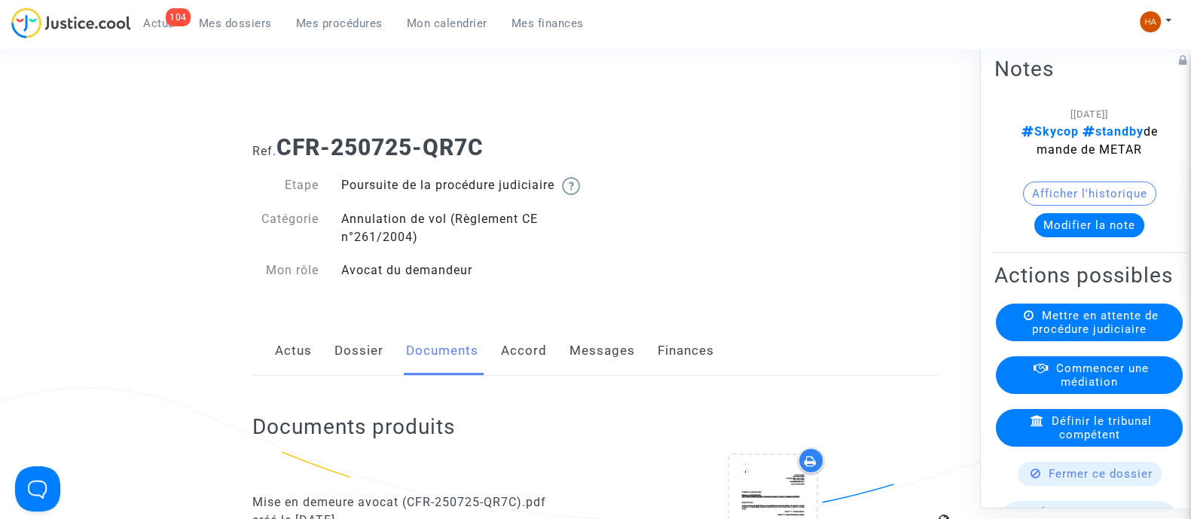
drag, startPoint x: 493, startPoint y: 148, endPoint x: 284, endPoint y: 151, distance: 208.7
click at [284, 151] on h1 "Ref. CFR-250725-QR7C" at bounding box center [595, 147] width 686 height 27
copy b "CFR-250725-QR7C"
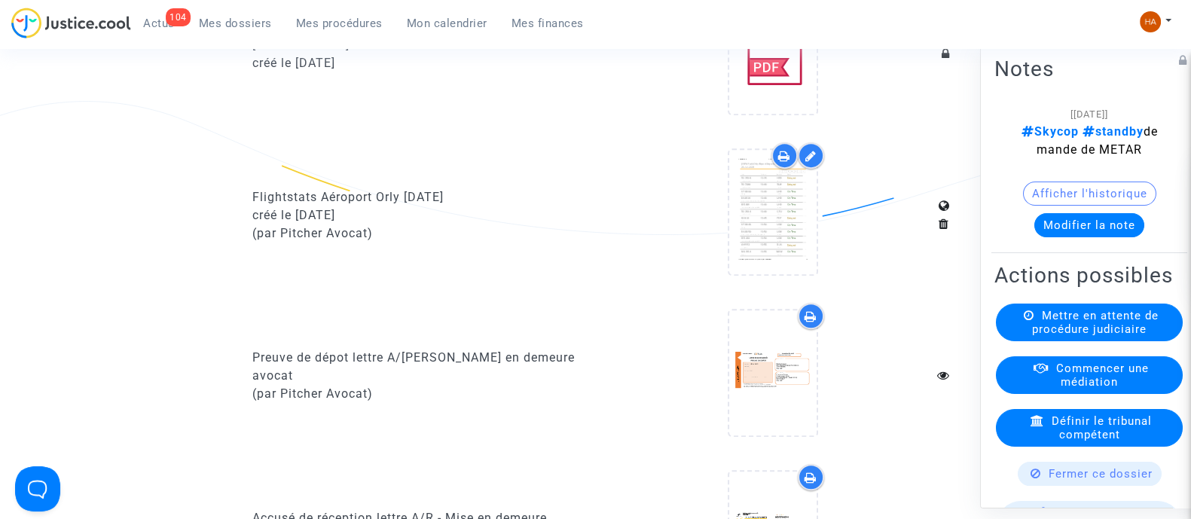
scroll to position [946, 0]
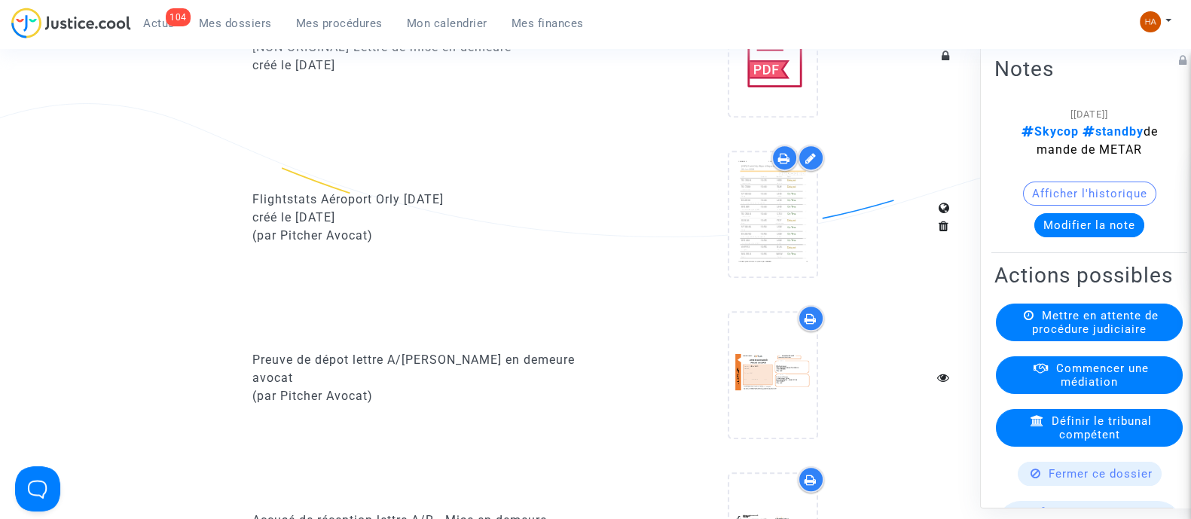
click at [787, 164] on icon at bounding box center [784, 158] width 12 height 12
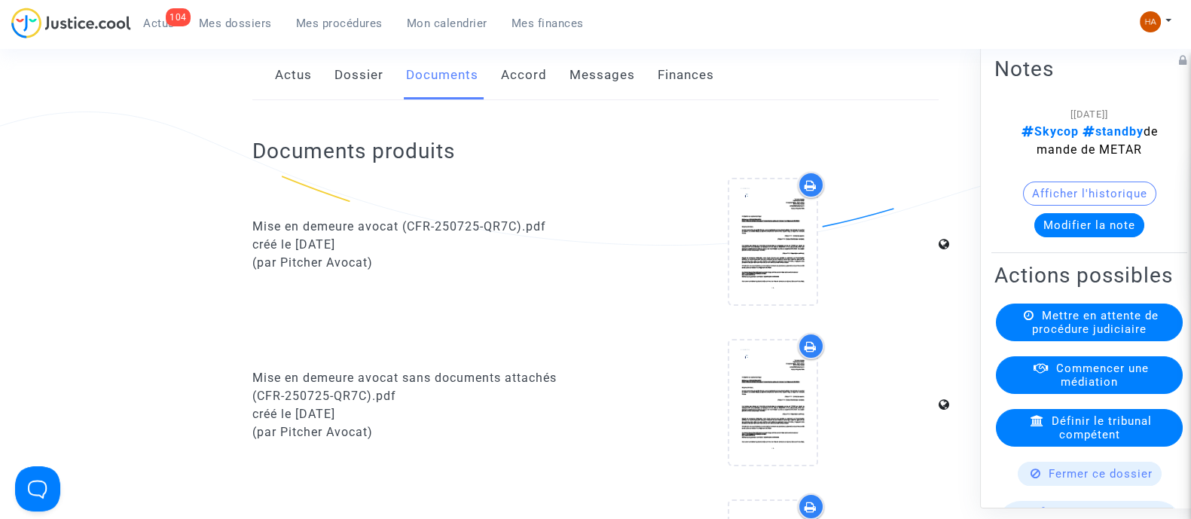
scroll to position [0, 0]
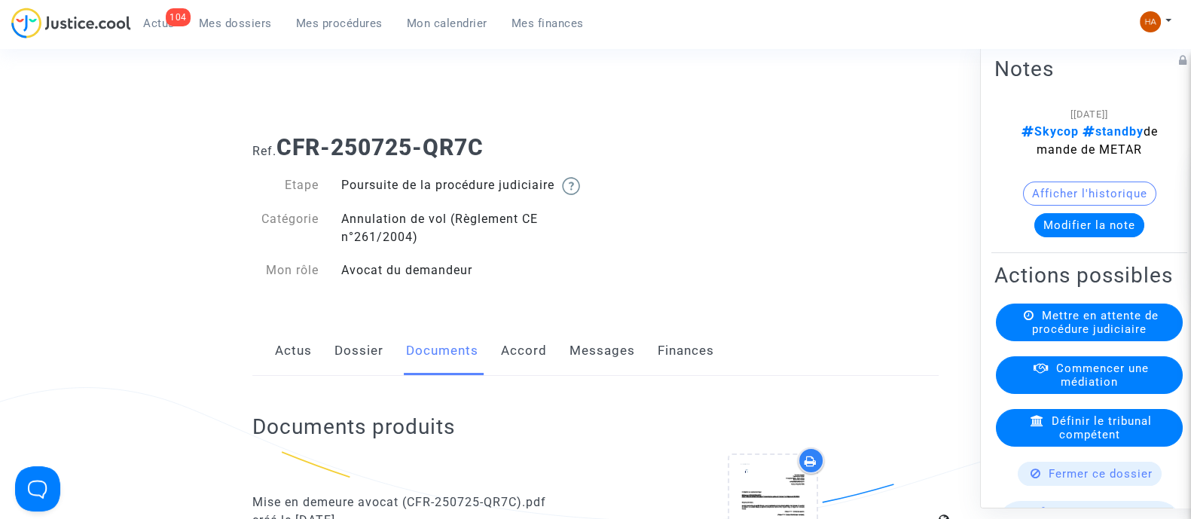
click at [365, 365] on link "Dossier" at bounding box center [359, 351] width 49 height 50
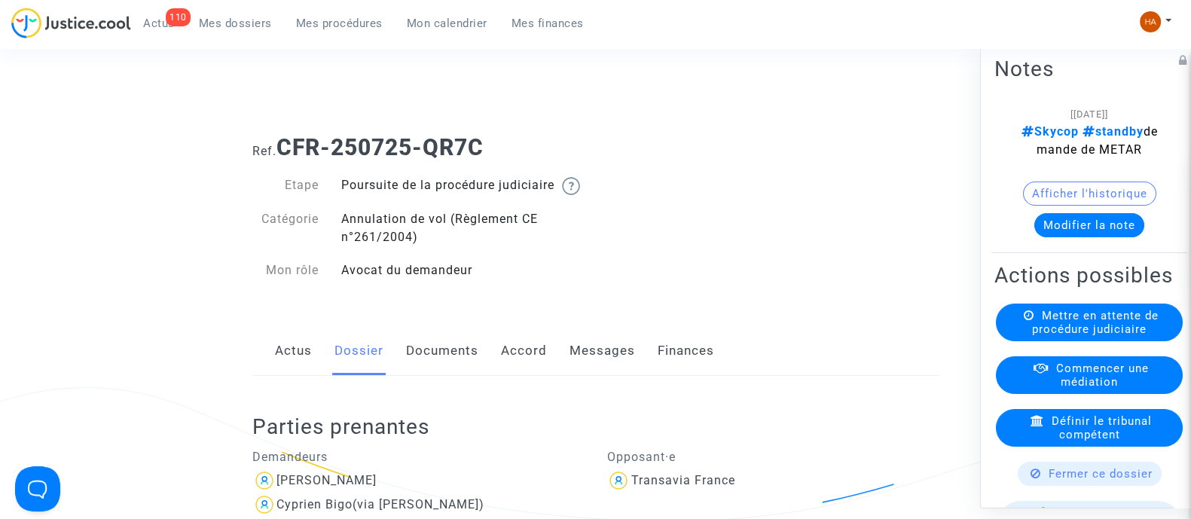
click at [249, 21] on span "Mes dossiers" at bounding box center [235, 24] width 73 height 14
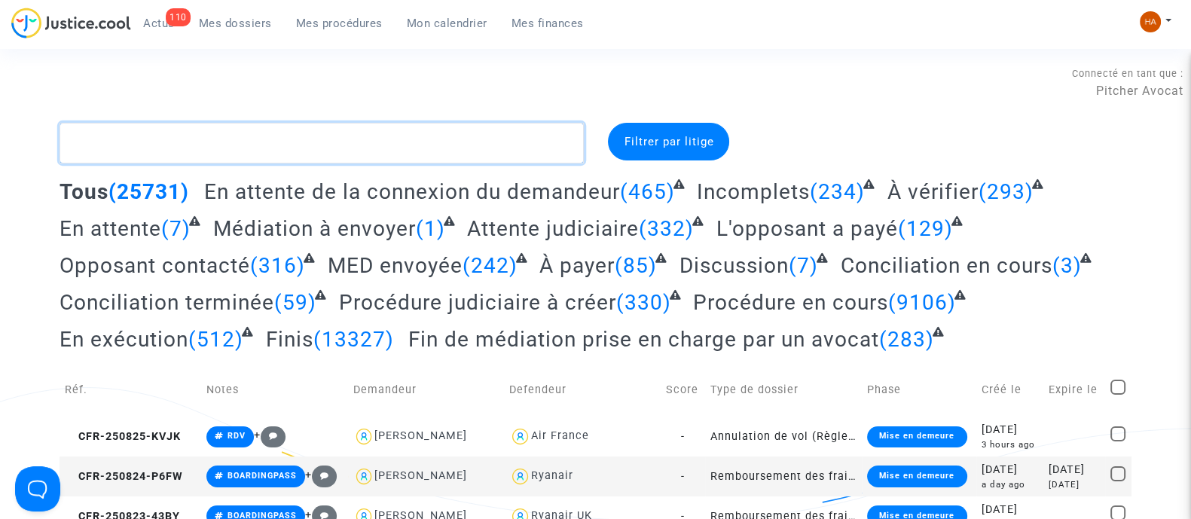
click at [98, 130] on textarea at bounding box center [322, 143] width 524 height 41
paste textarea "CFR-250721-9J77"
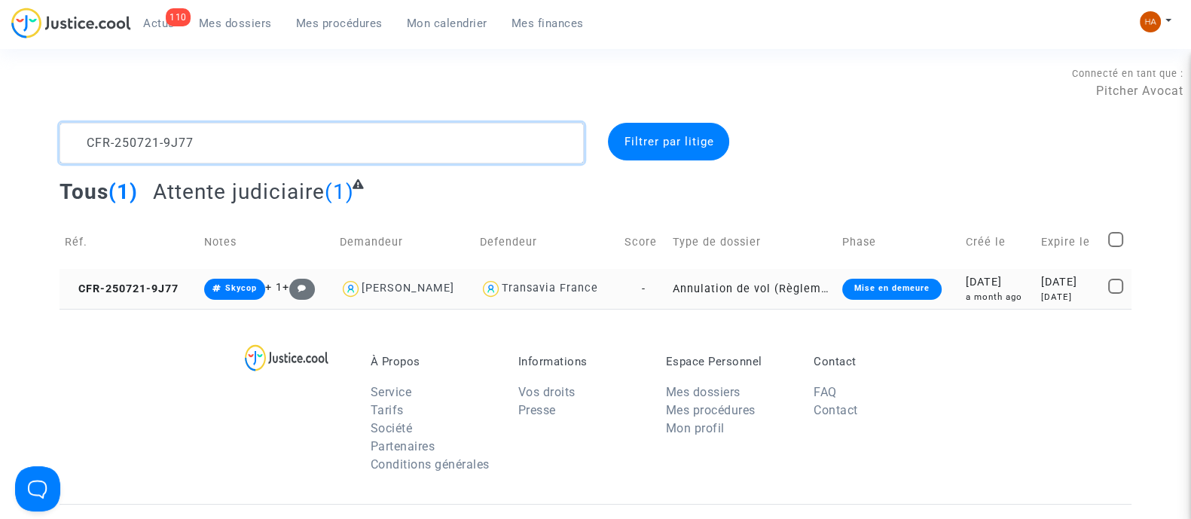
type textarea "CFR-250721-9J77"
click at [655, 286] on td "-" at bounding box center [643, 289] width 48 height 40
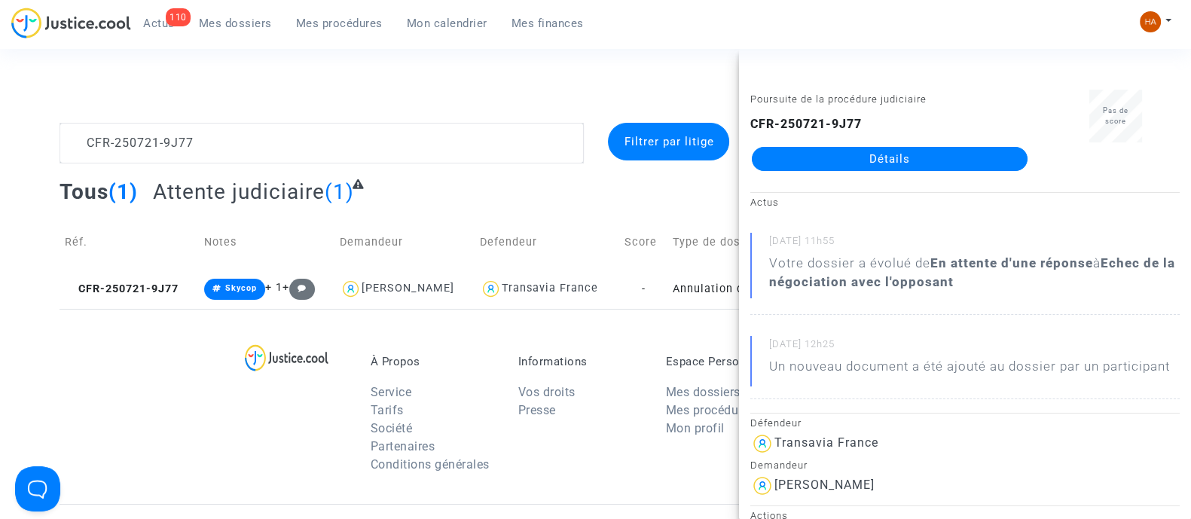
click at [848, 160] on link "Détails" at bounding box center [890, 159] width 276 height 24
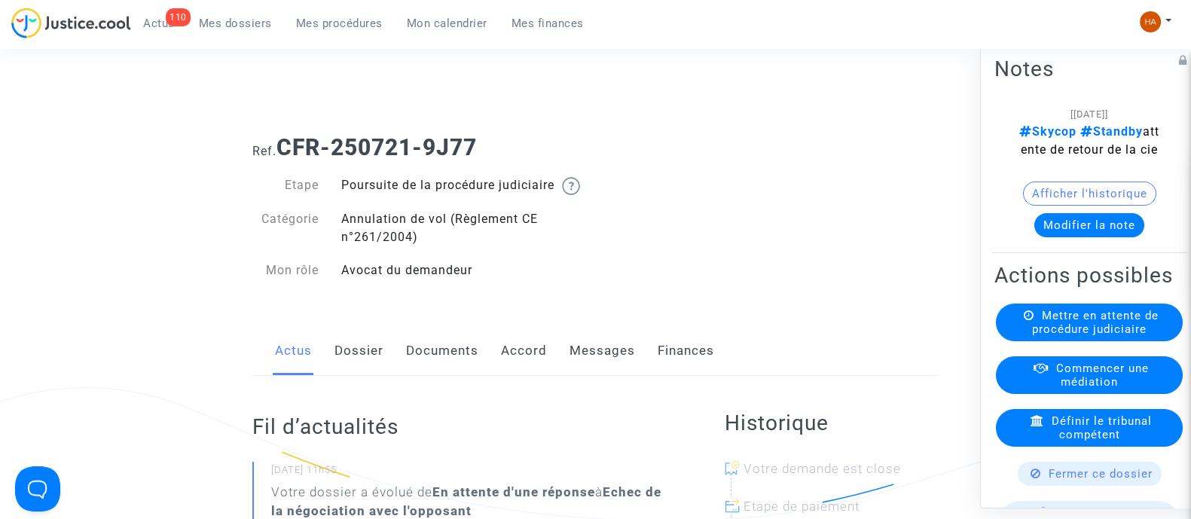
drag, startPoint x: 362, startPoint y: 366, endPoint x: 603, endPoint y: 300, distance: 250.0
click at [362, 366] on link "Dossier" at bounding box center [359, 351] width 49 height 50
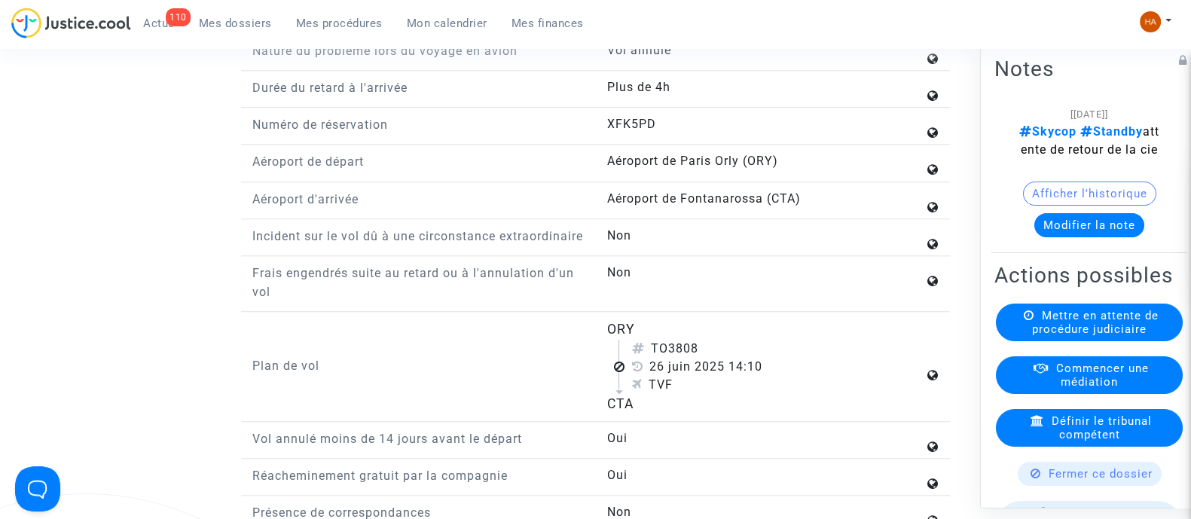
scroll to position [1884, 0]
drag, startPoint x: 712, startPoint y: 372, endPoint x: 655, endPoint y: 377, distance: 57.4
click at [655, 356] on div "TO3808" at bounding box center [777, 347] width 292 height 18
copy div "TO3808"
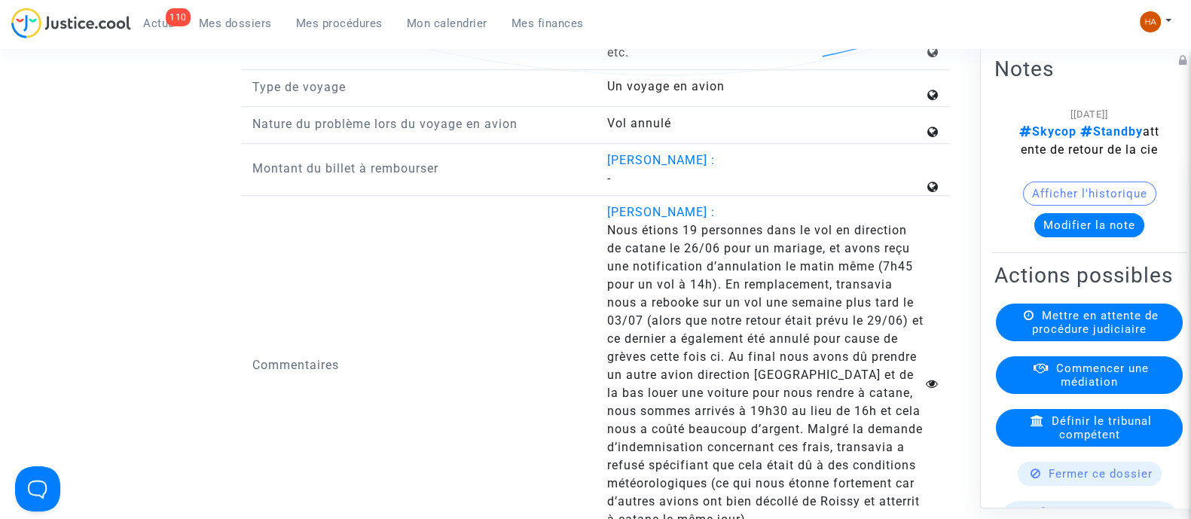
scroll to position [2542, 0]
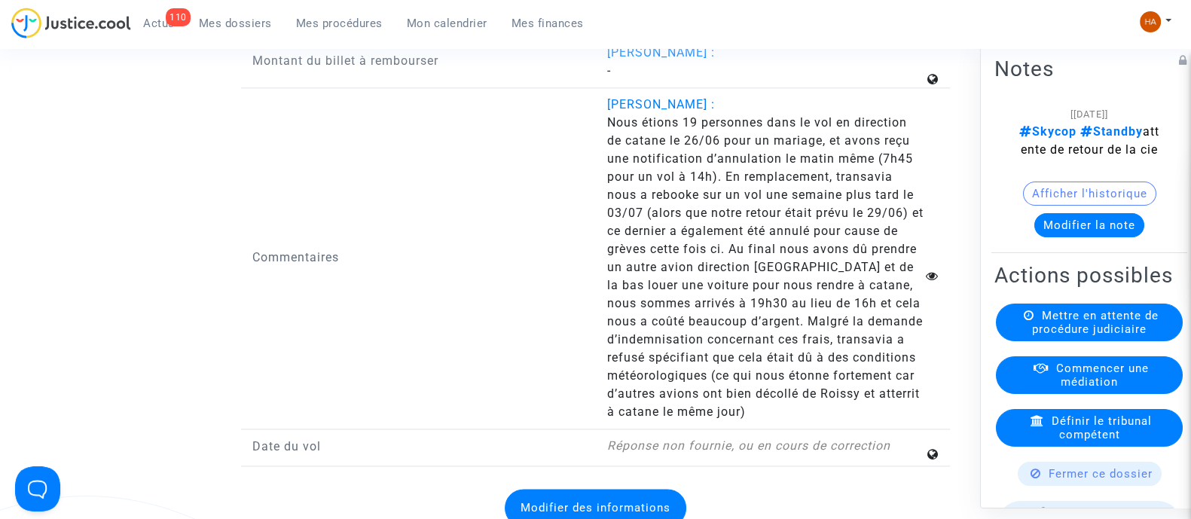
drag, startPoint x: 606, startPoint y: 224, endPoint x: 643, endPoint y: 239, distance: 40.6
click at [643, 239] on div "Alex Gourmaud : Nous étions 19 personnes dans le vol en direction de catane le …" at bounding box center [772, 258] width 355 height 325
copy span "nous a rebooke sur un vol une semaine plus tard le 03/07"
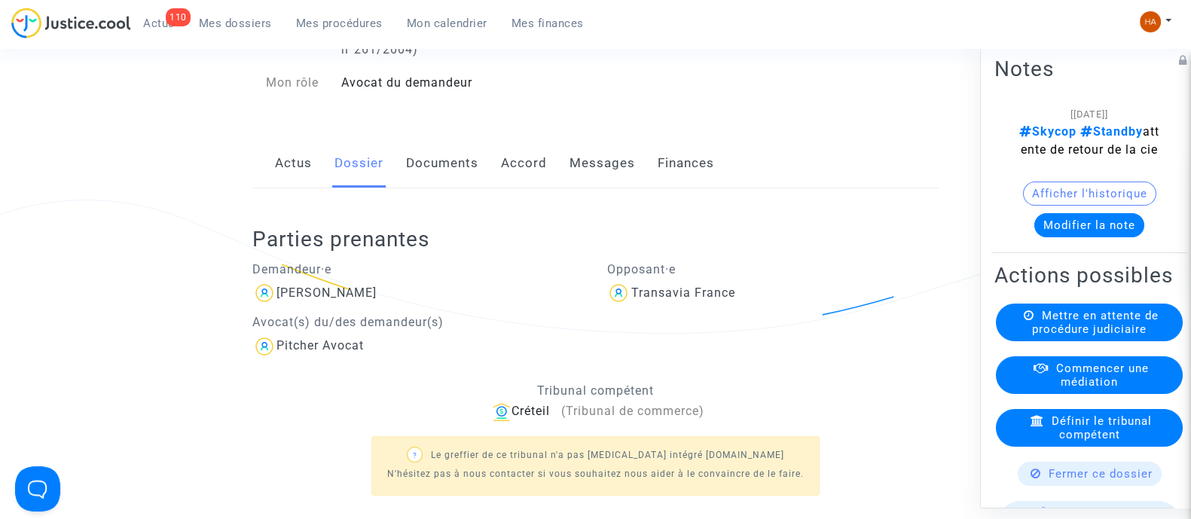
drag, startPoint x: 430, startPoint y: 173, endPoint x: 445, endPoint y: 182, distance: 17.6
click at [430, 173] on link "Documents" at bounding box center [442, 164] width 72 height 50
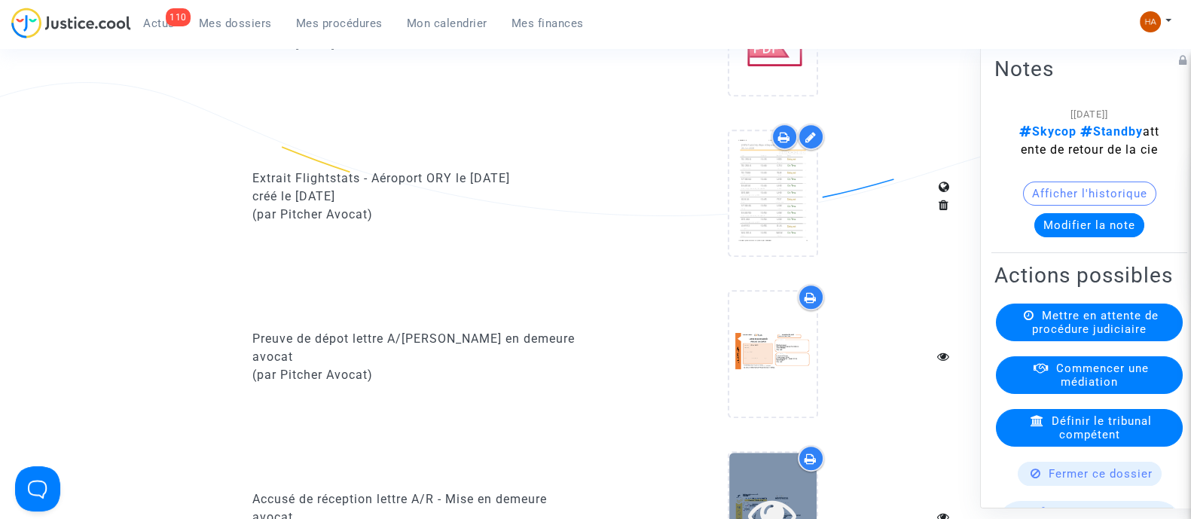
scroll to position [942, 0]
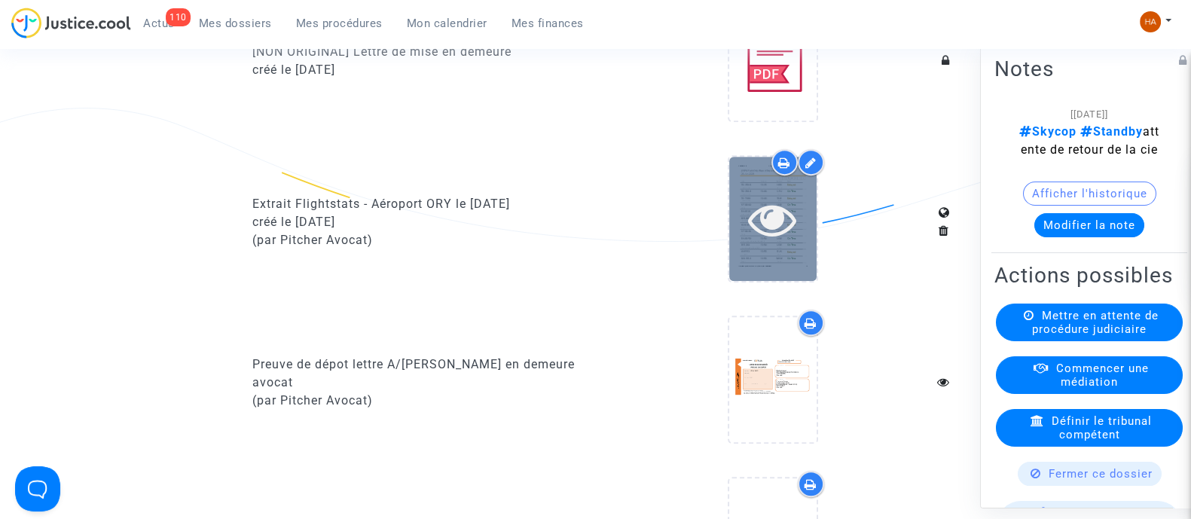
click at [753, 269] on div at bounding box center [772, 219] width 87 height 124
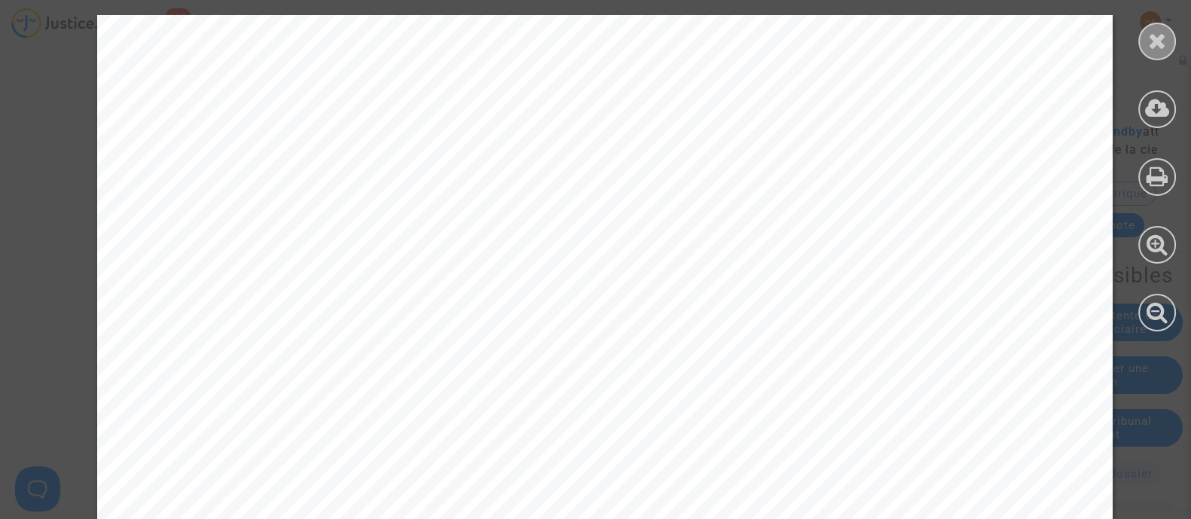
click at [1145, 44] on div at bounding box center [1157, 42] width 38 height 38
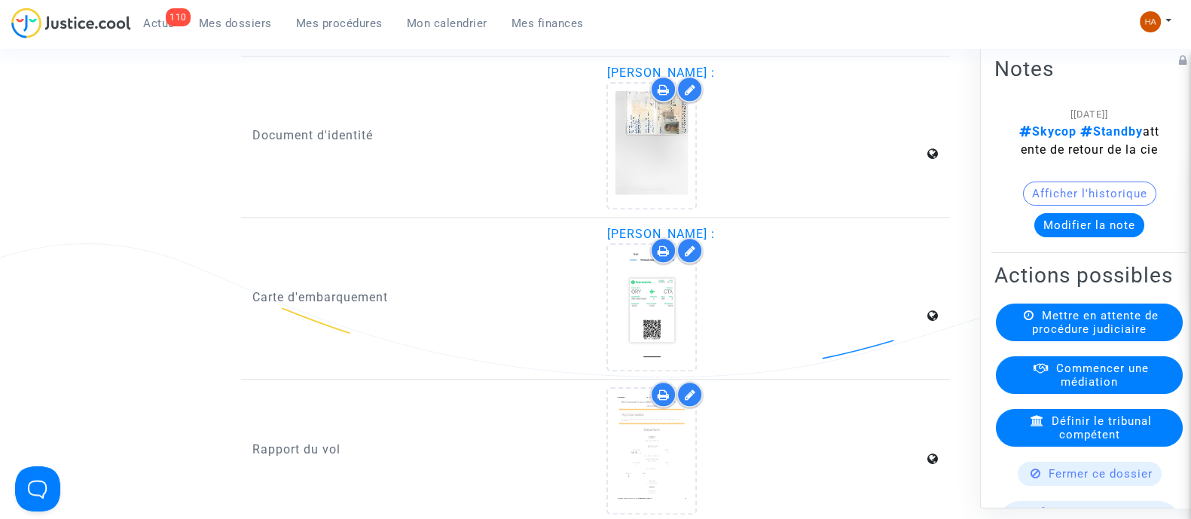
scroll to position [2354, 0]
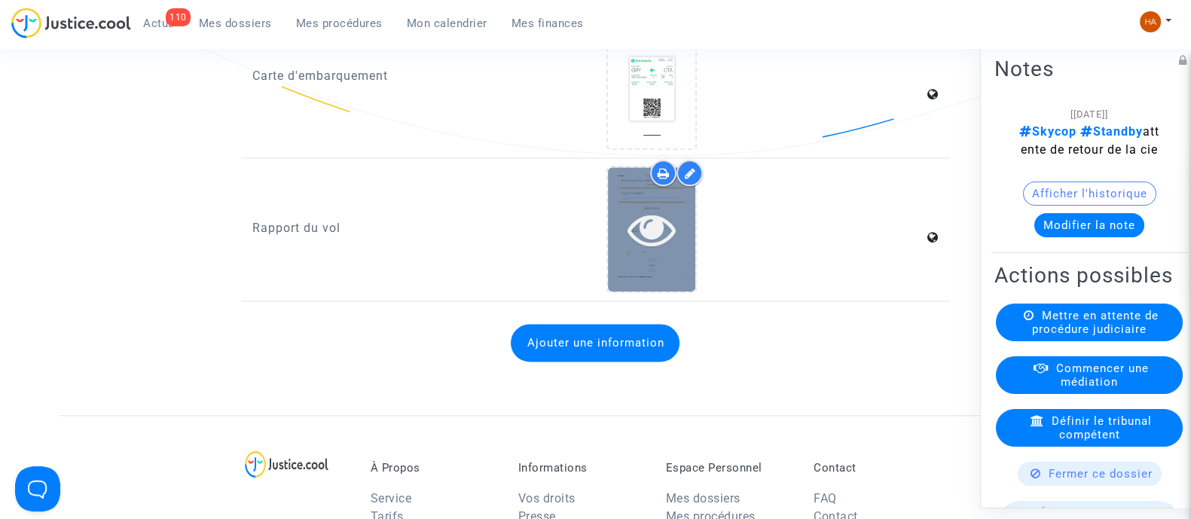
click at [654, 272] on div at bounding box center [651, 229] width 87 height 124
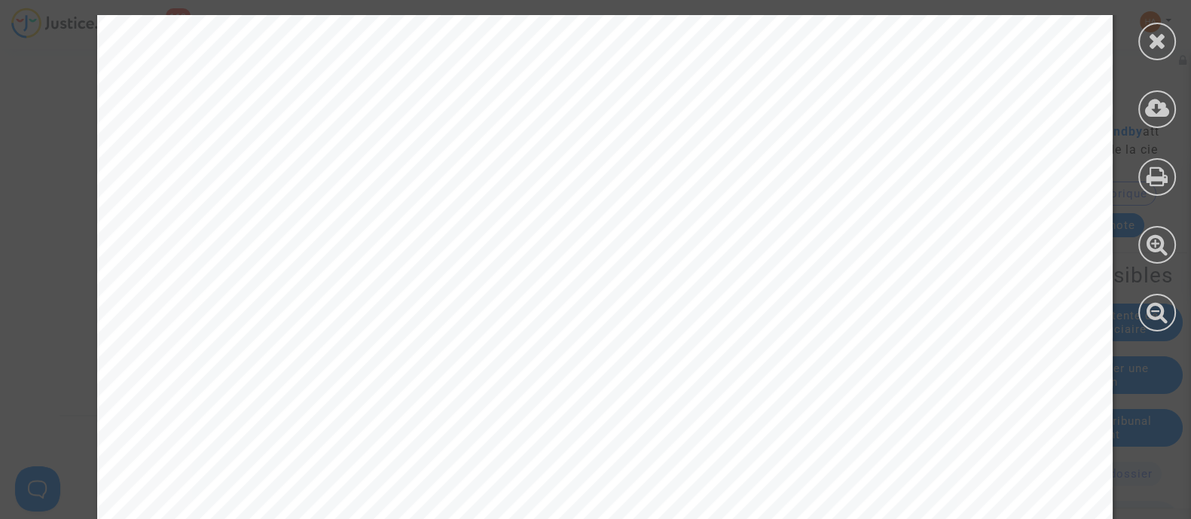
scroll to position [553, 0]
click at [1162, 45] on icon at bounding box center [1157, 40] width 19 height 23
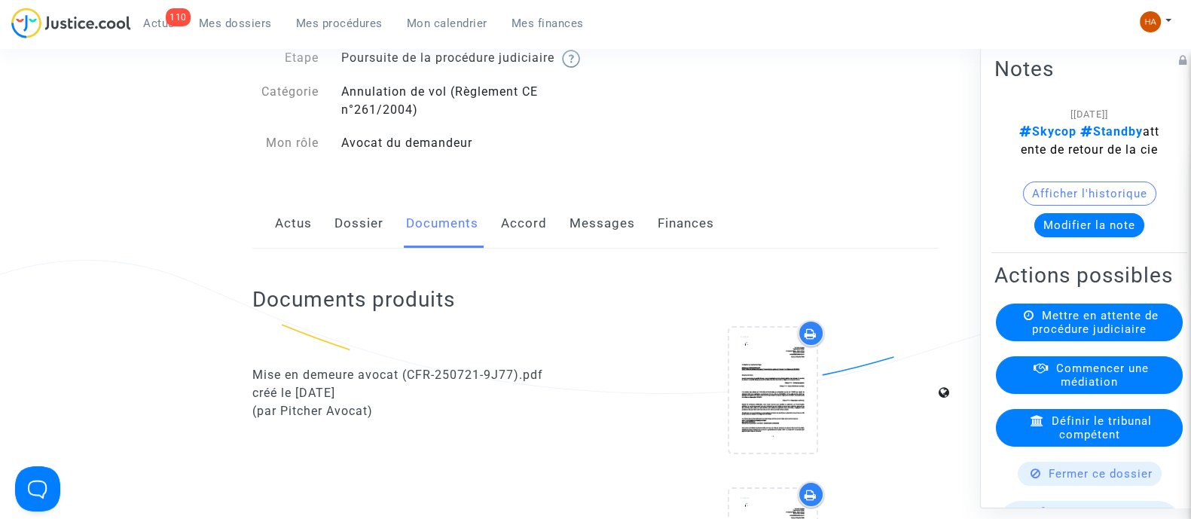
scroll to position [0, 0]
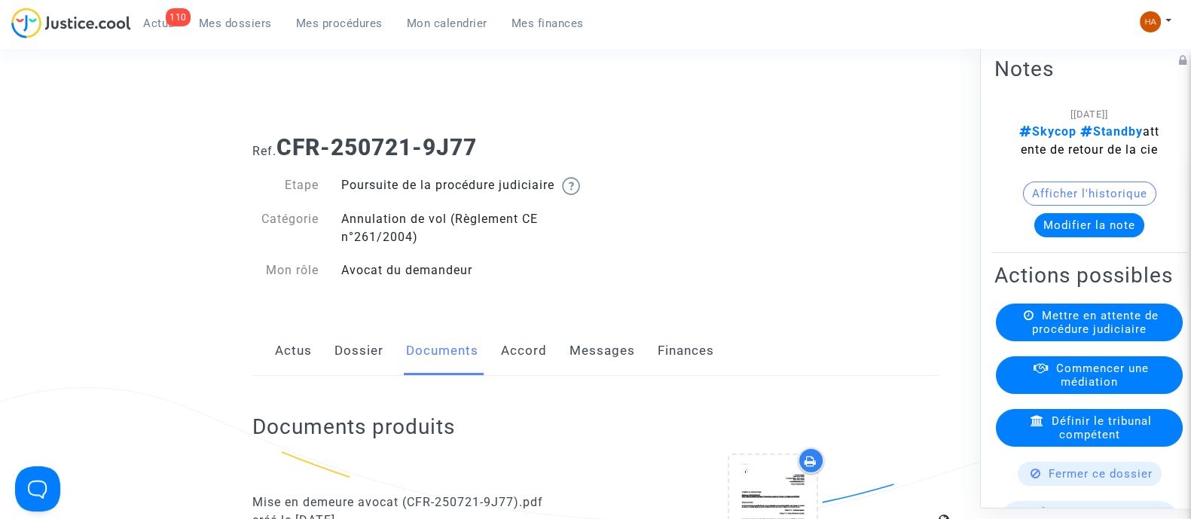
click at [359, 355] on link "Dossier" at bounding box center [359, 351] width 49 height 50
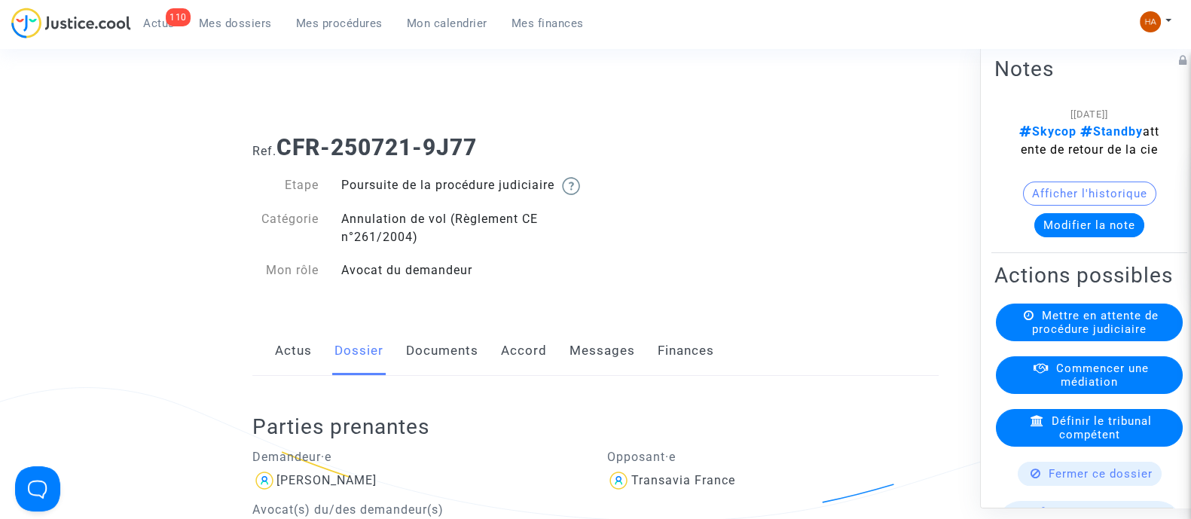
click at [441, 368] on link "Documents" at bounding box center [442, 351] width 72 height 50
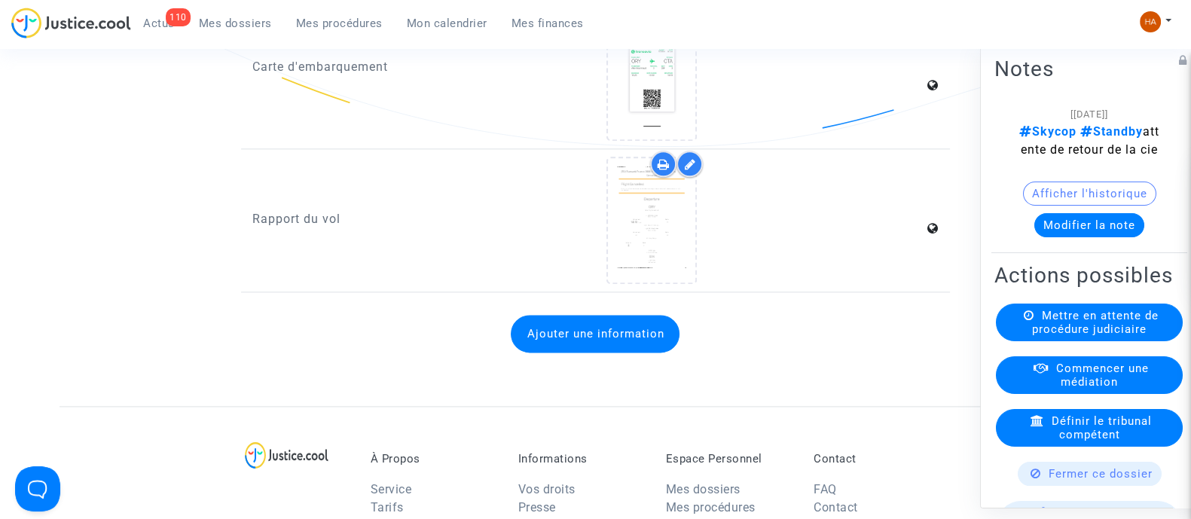
scroll to position [2365, 0]
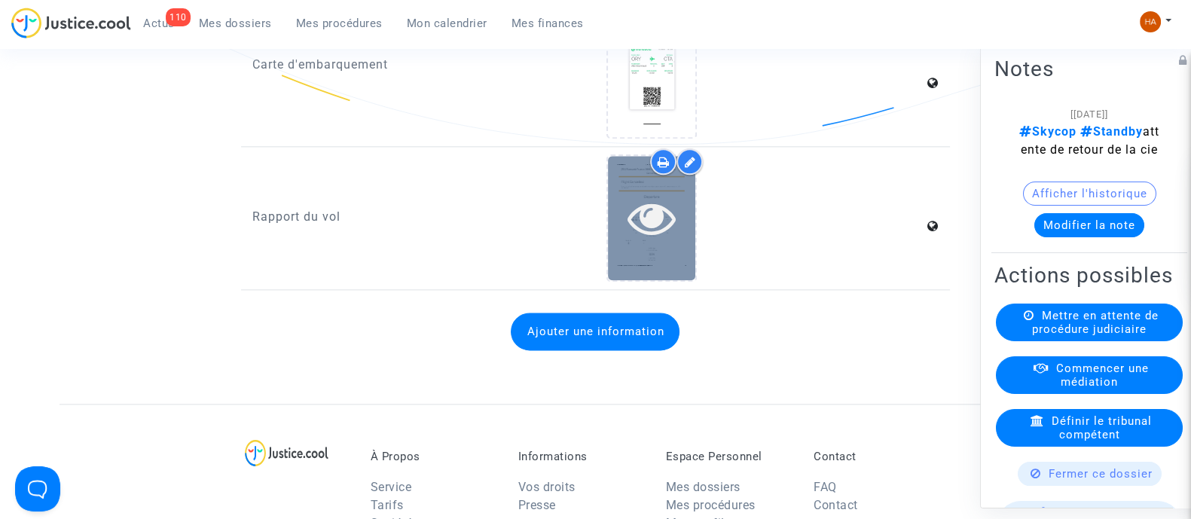
click at [662, 280] on div at bounding box center [651, 218] width 87 height 124
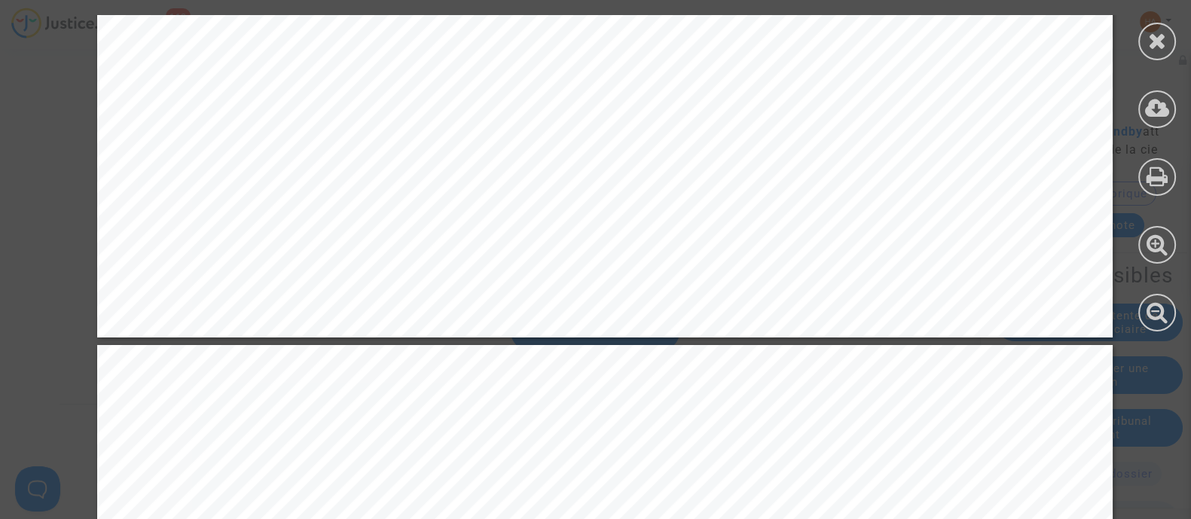
scroll to position [1081, 0]
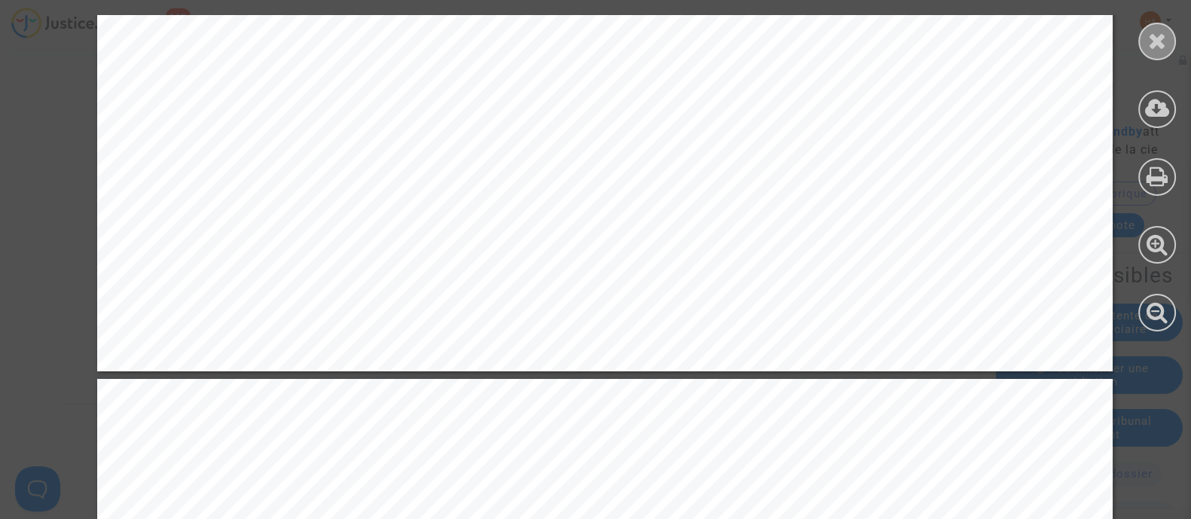
click at [1153, 40] on icon at bounding box center [1157, 40] width 19 height 23
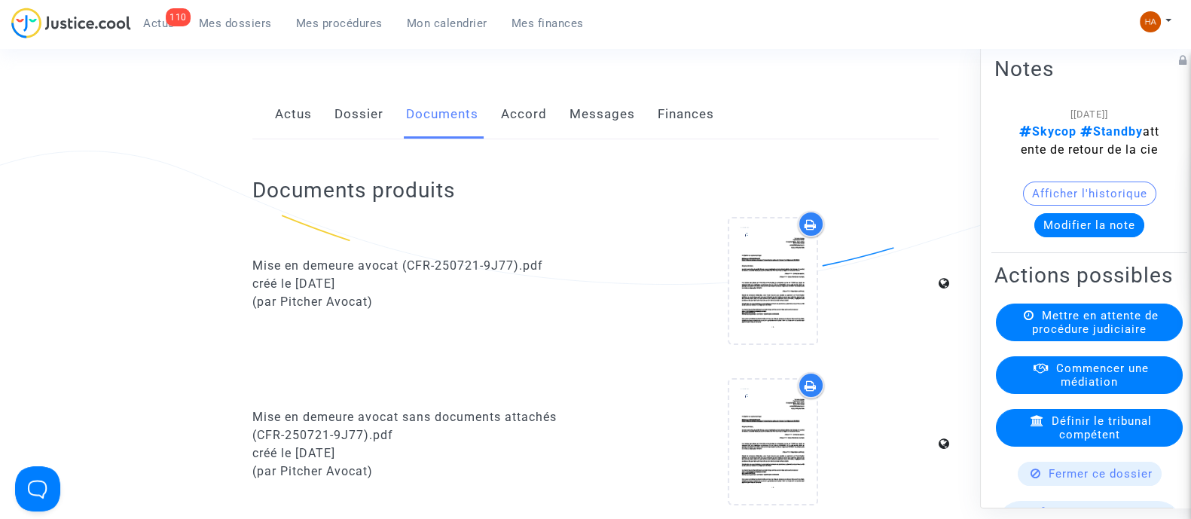
scroll to position [0, 0]
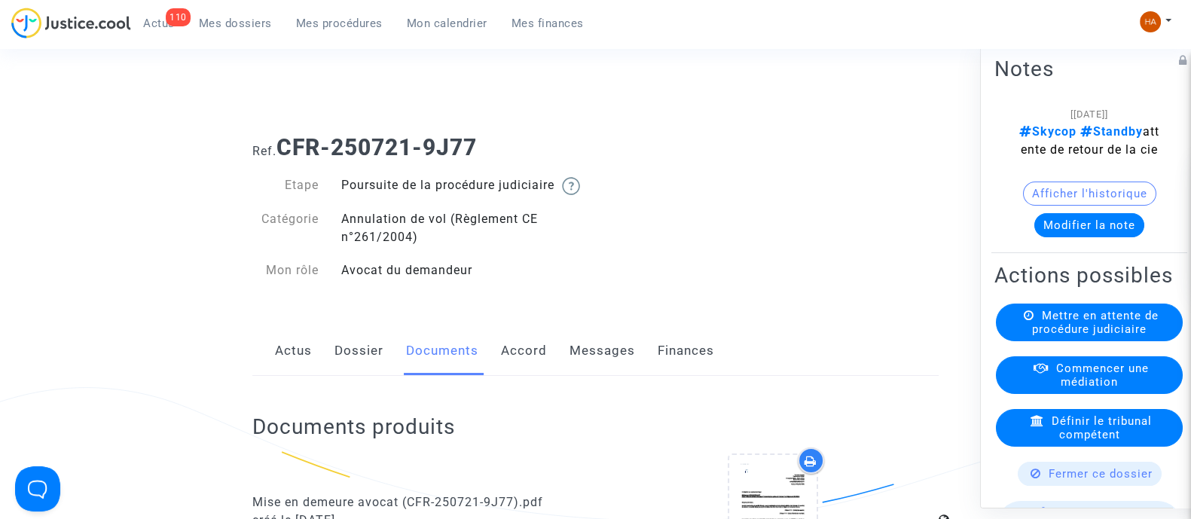
click at [365, 373] on link "Dossier" at bounding box center [359, 351] width 49 height 50
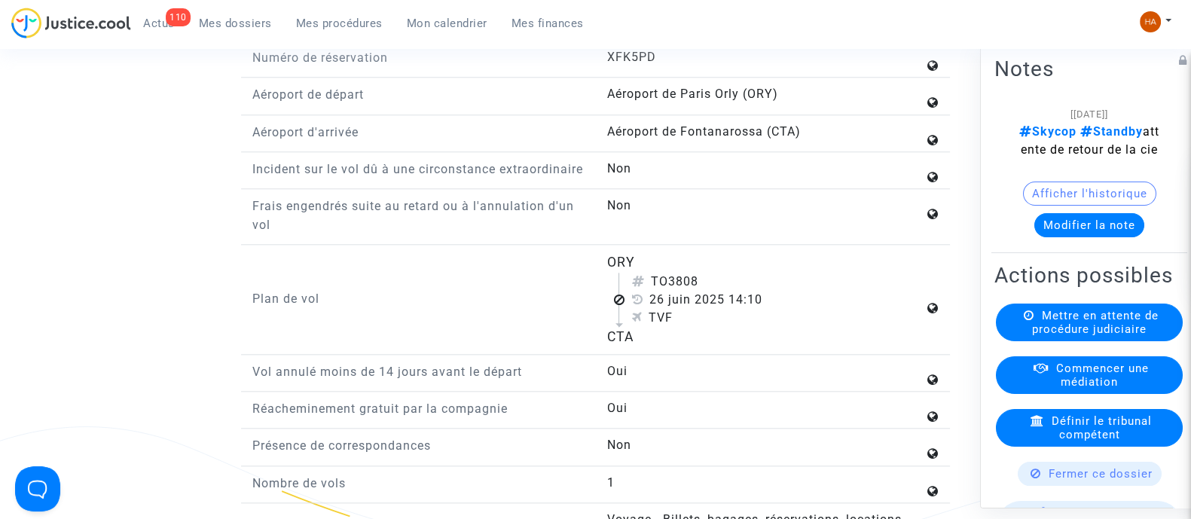
scroll to position [1951, 0]
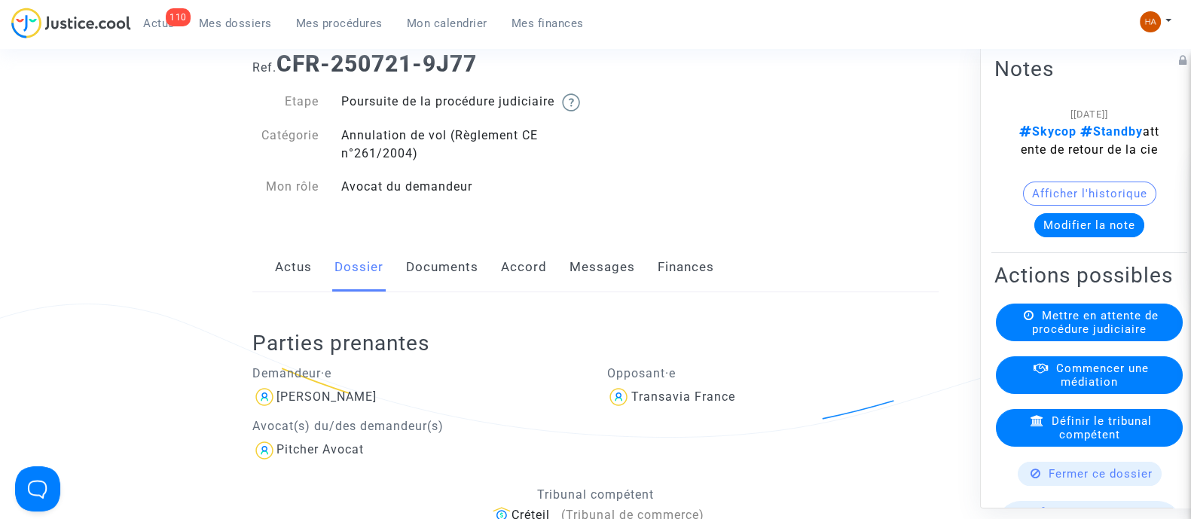
click at [452, 280] on link "Documents" at bounding box center [442, 268] width 72 height 50
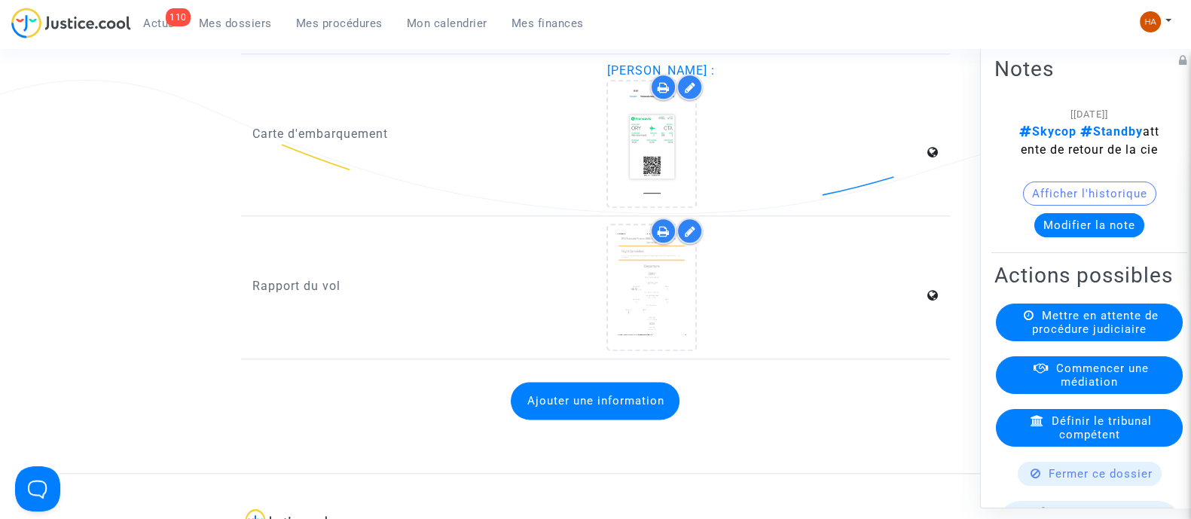
scroll to position [2297, 0]
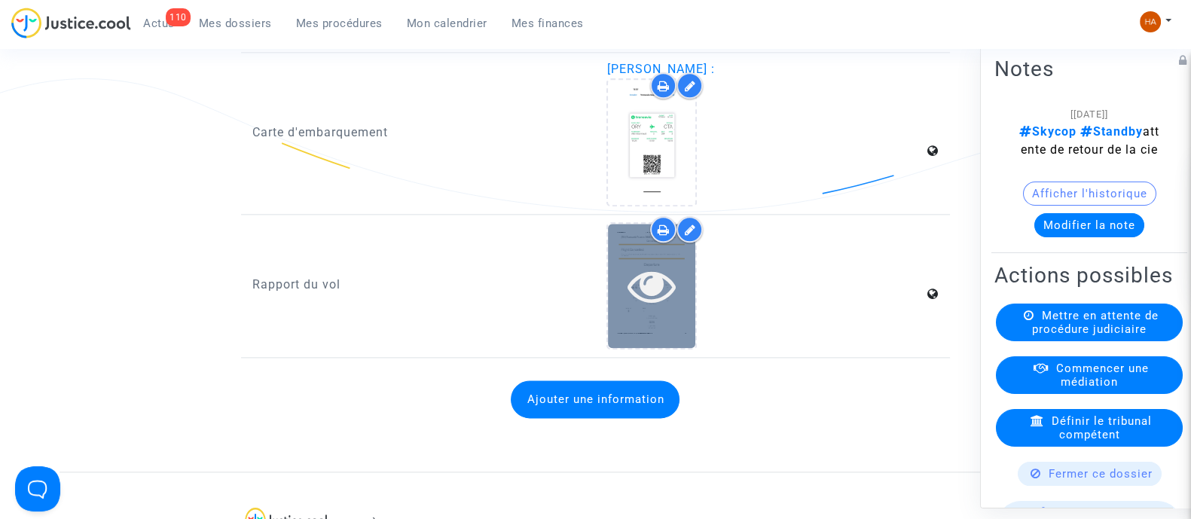
click at [638, 310] on icon at bounding box center [652, 285] width 49 height 48
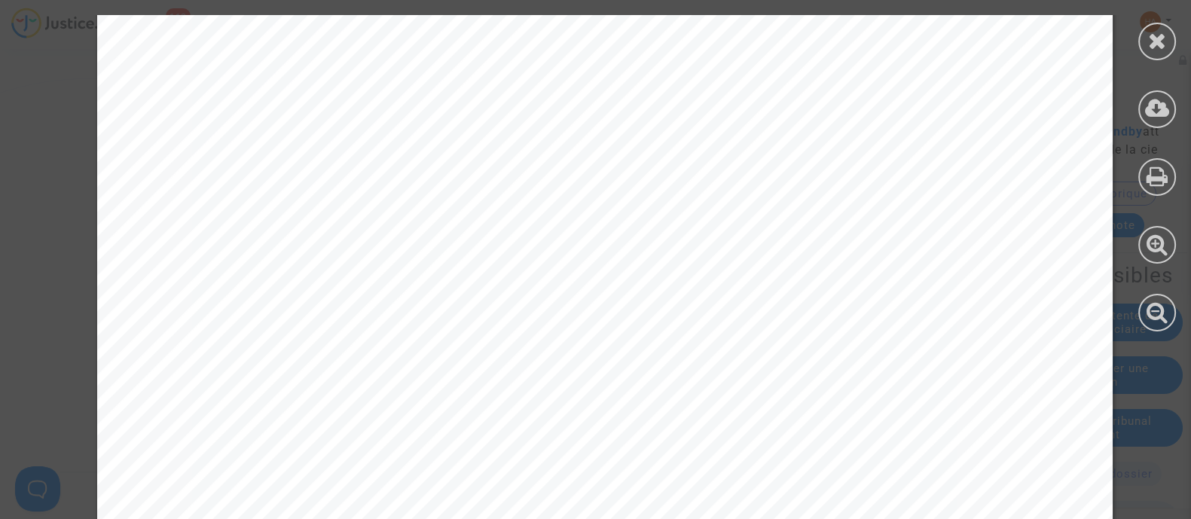
scroll to position [525, 0]
drag, startPoint x: 1150, startPoint y: 48, endPoint x: 1164, endPoint y: 43, distance: 15.3
click at [1164, 43] on icon at bounding box center [1157, 40] width 19 height 23
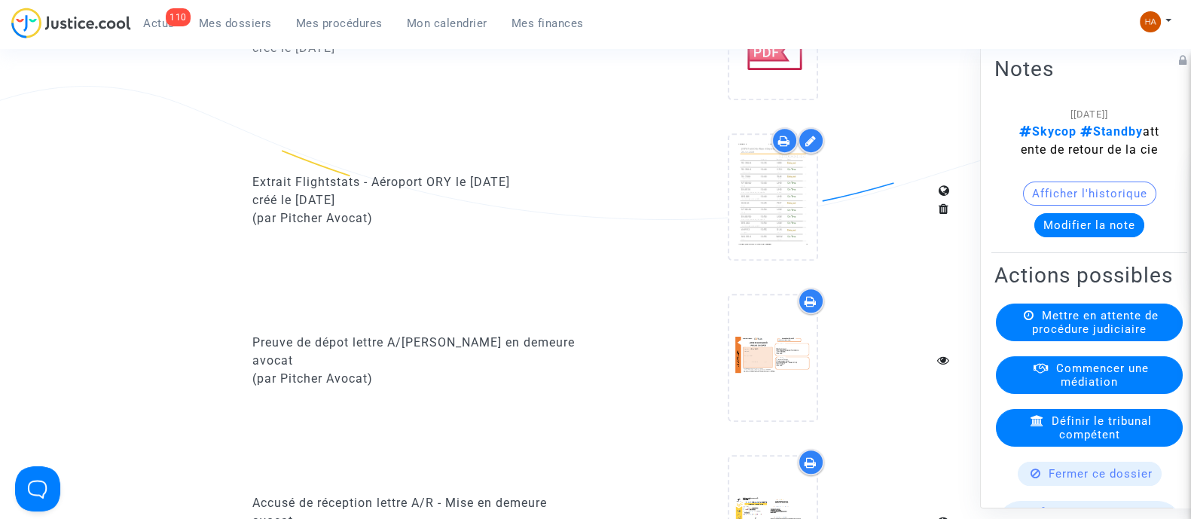
scroll to position [960, 0]
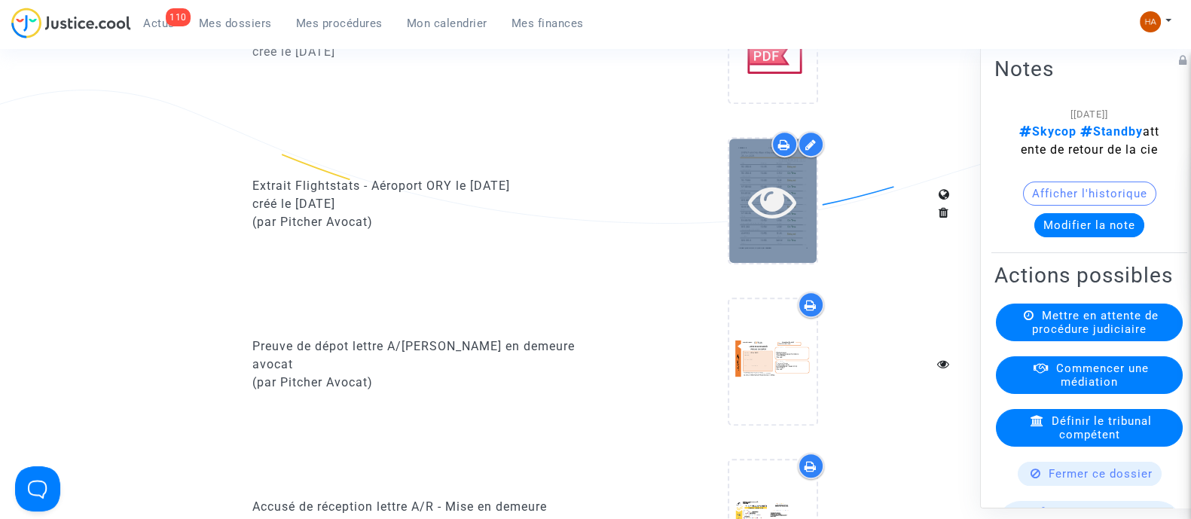
click at [769, 218] on icon at bounding box center [772, 201] width 49 height 48
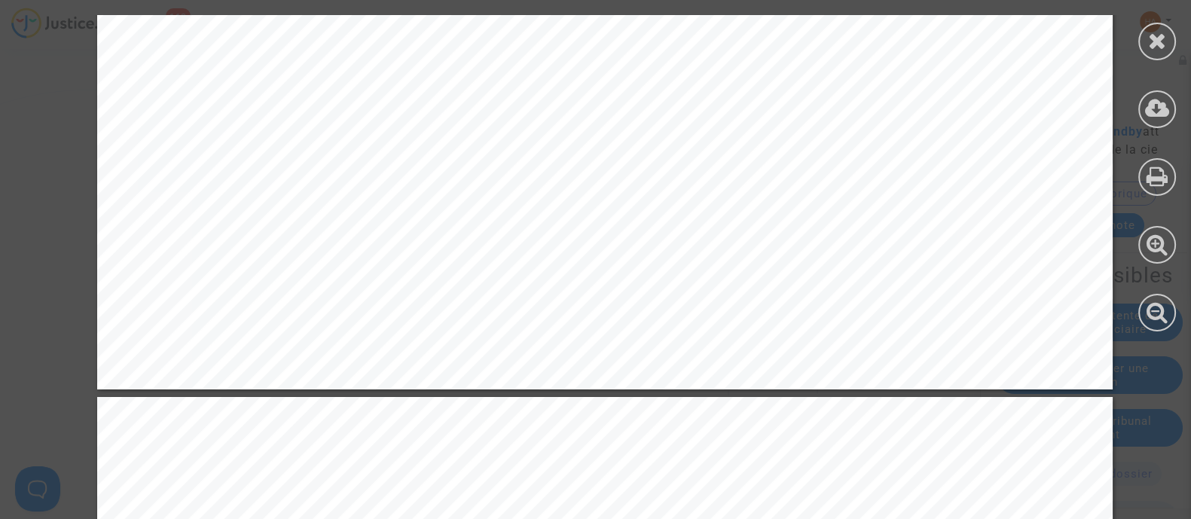
scroll to position [2542, 0]
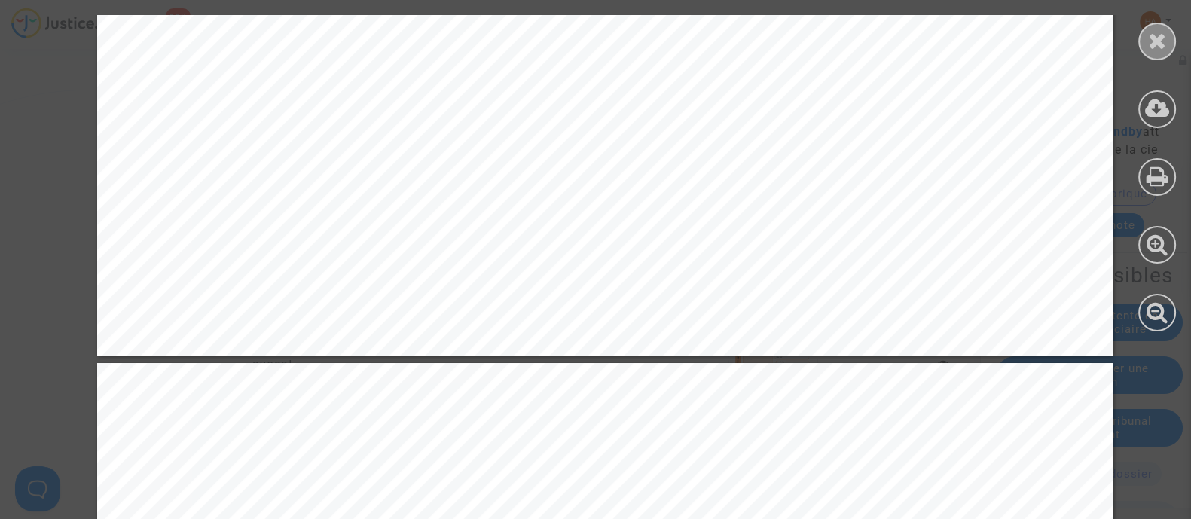
click at [1150, 42] on icon at bounding box center [1157, 40] width 19 height 23
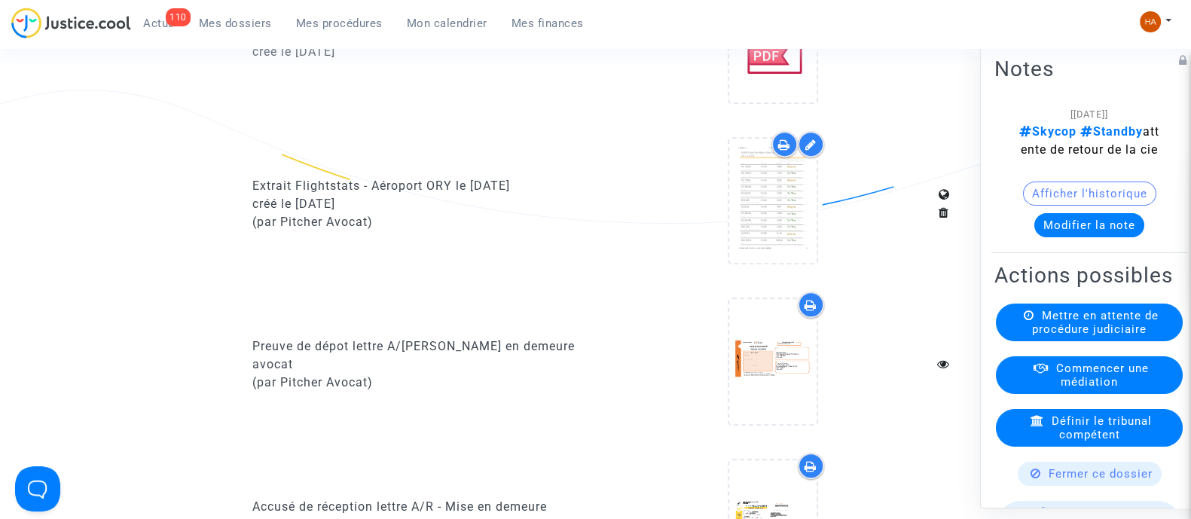
click at [804, 157] on div at bounding box center [811, 144] width 26 height 26
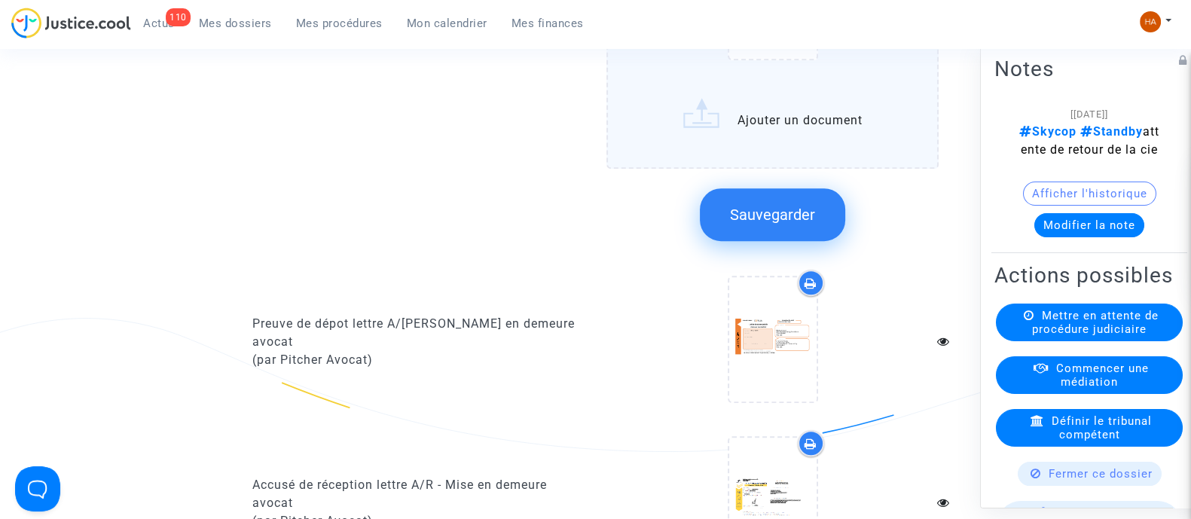
scroll to position [1399, 0]
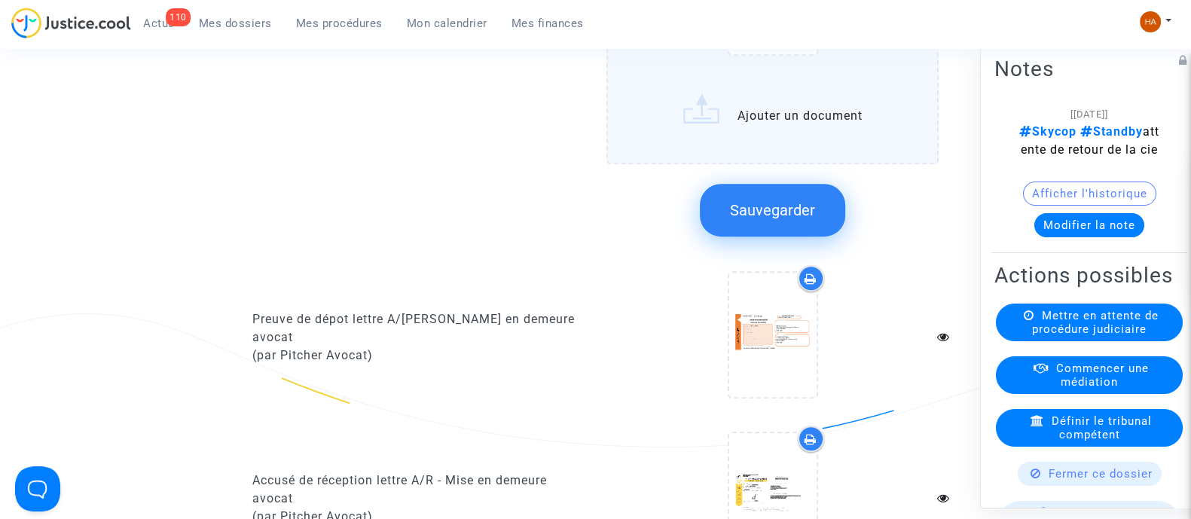
click at [741, 234] on button "Sauvegarder" at bounding box center [772, 210] width 145 height 53
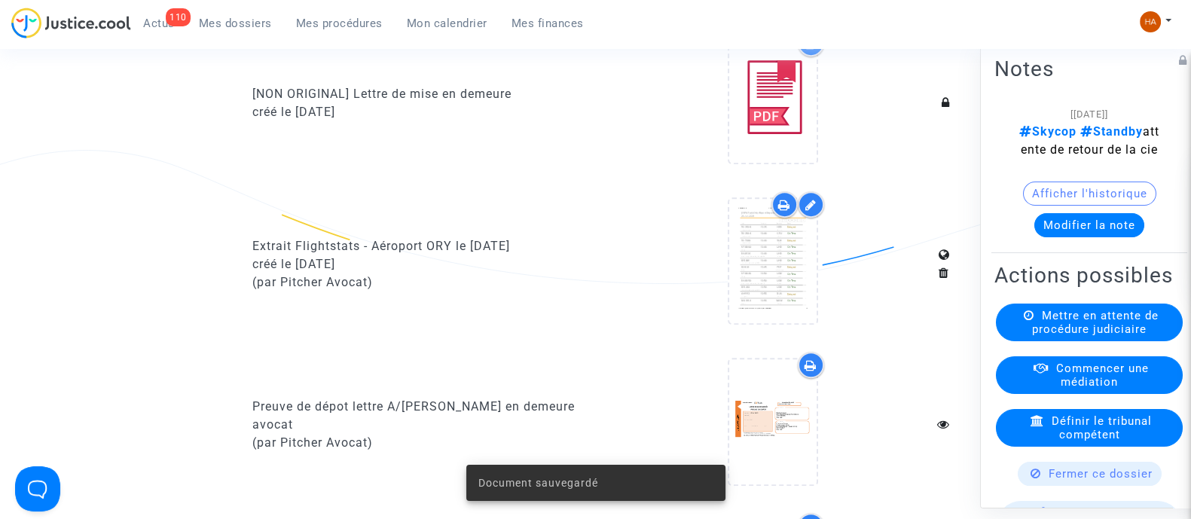
scroll to position [898, 0]
click at [781, 212] on icon at bounding box center [784, 206] width 12 height 12
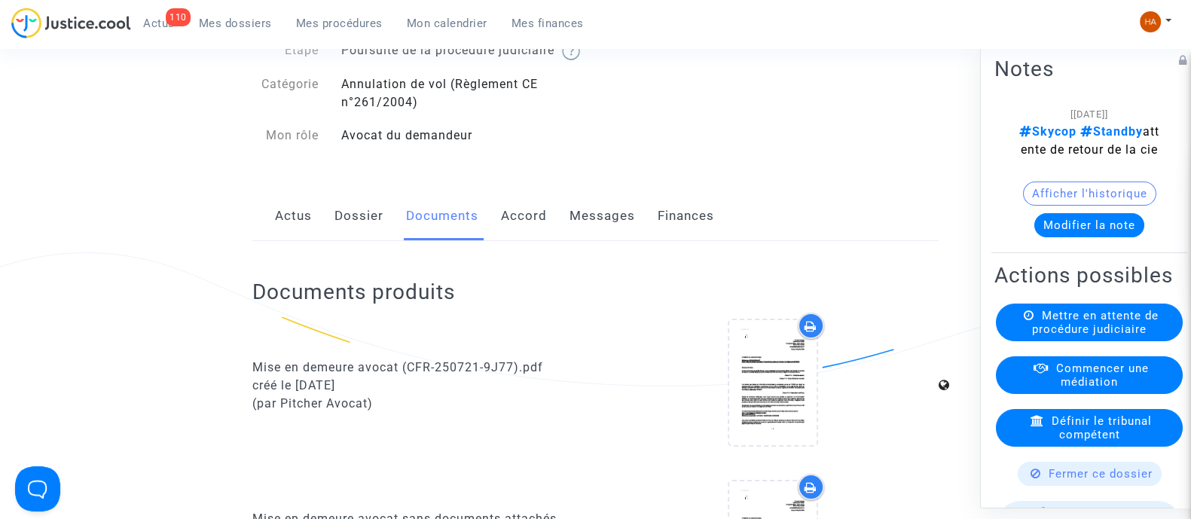
scroll to position [0, 0]
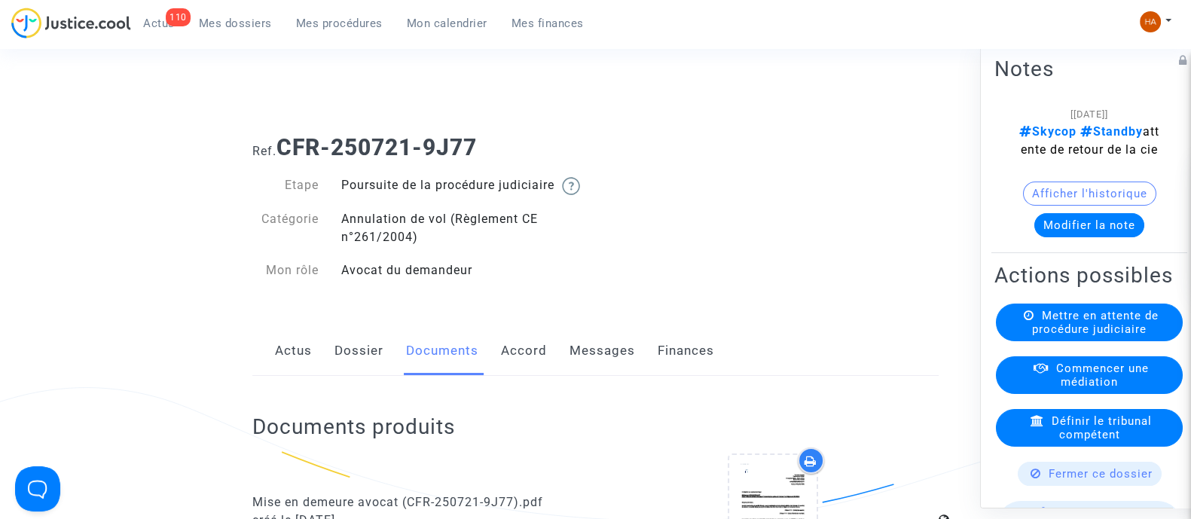
drag, startPoint x: 493, startPoint y: 156, endPoint x: 287, endPoint y: 151, distance: 205.8
click at [287, 151] on h1 "Ref. CFR-250721-9J77" at bounding box center [595, 147] width 686 height 27
copy b "CFR-250721-9J77"
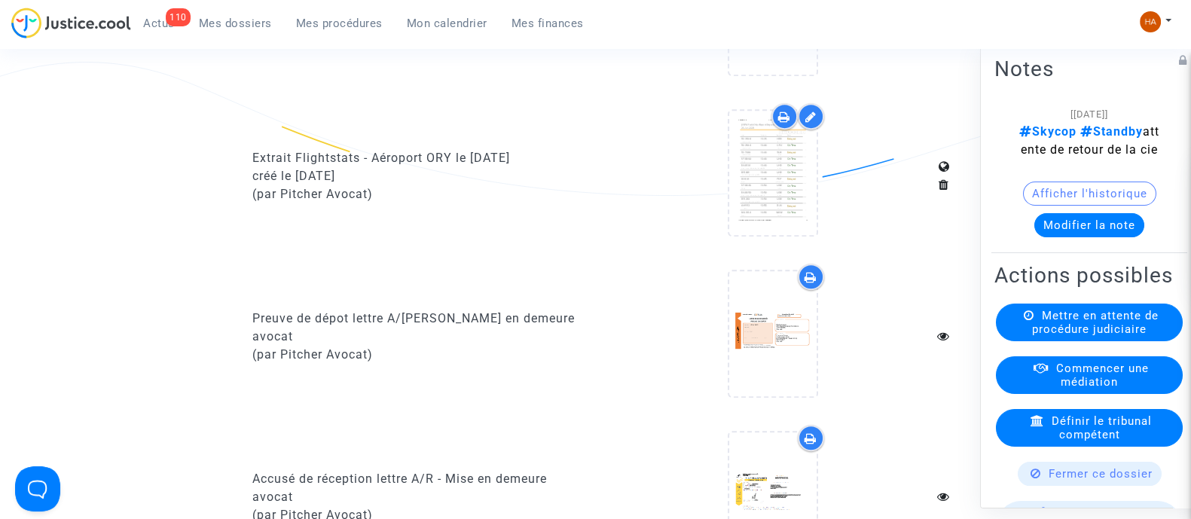
scroll to position [989, 0]
click at [783, 122] on icon at bounding box center [784, 116] width 12 height 12
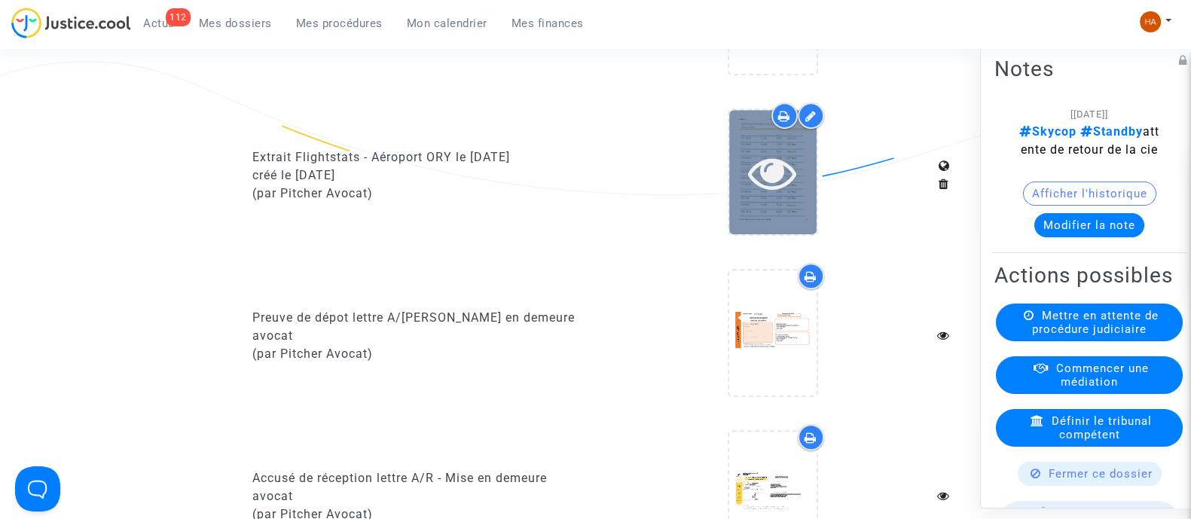
click at [756, 234] on div at bounding box center [772, 172] width 87 height 124
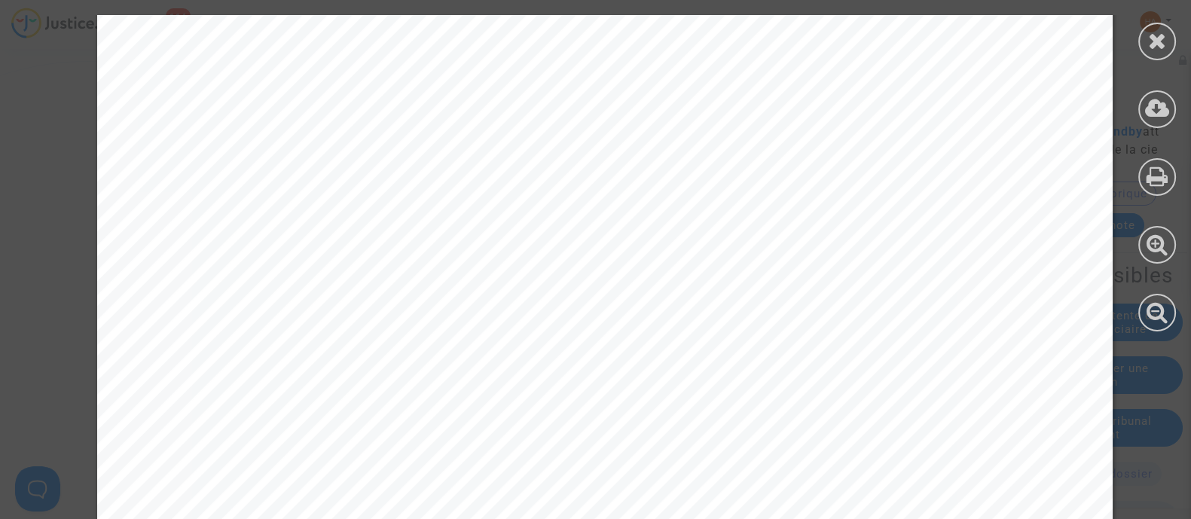
scroll to position [2532, 0]
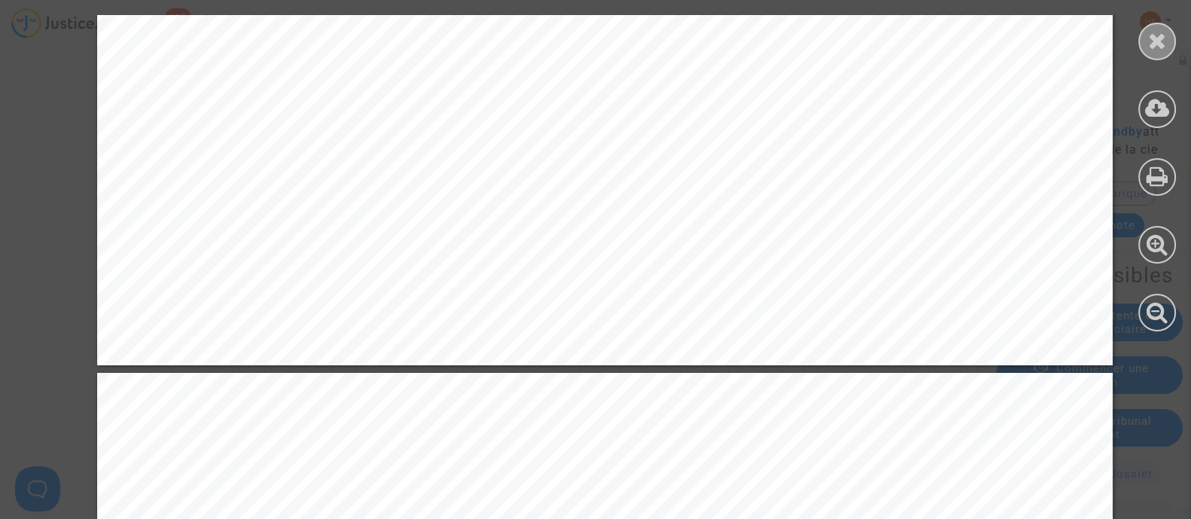
click at [1155, 35] on icon at bounding box center [1157, 40] width 19 height 23
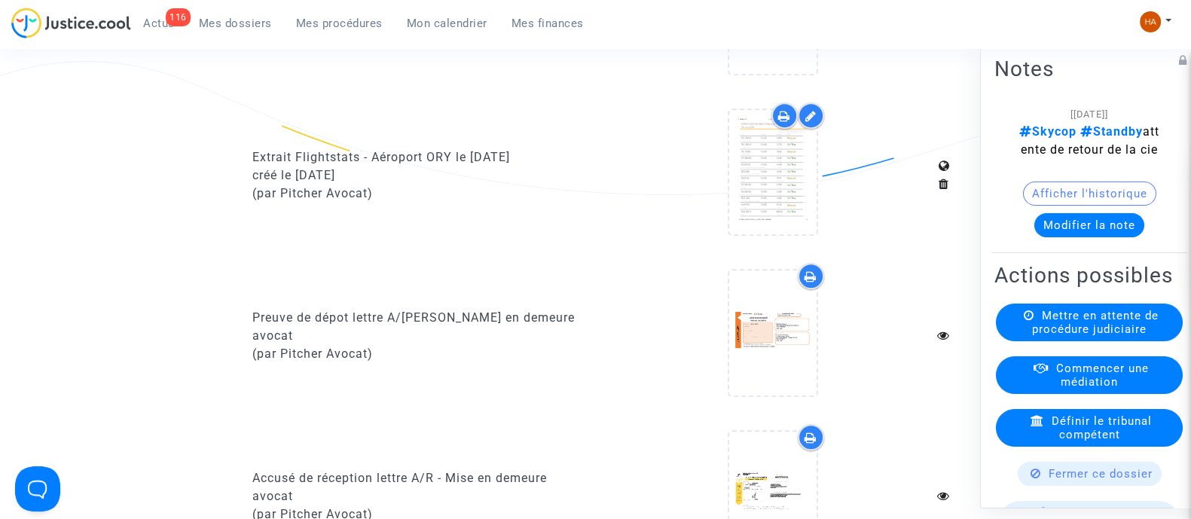
click at [249, 21] on span "Mes dossiers" at bounding box center [235, 24] width 73 height 14
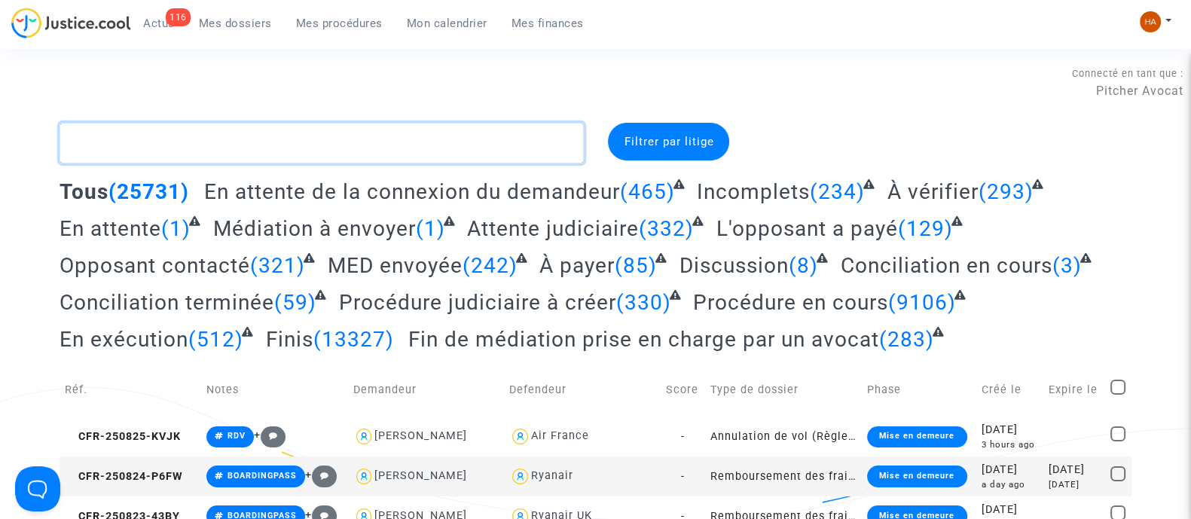
click at [105, 143] on textarea at bounding box center [322, 143] width 524 height 41
paste textarea "CFR-250731-PFAW"
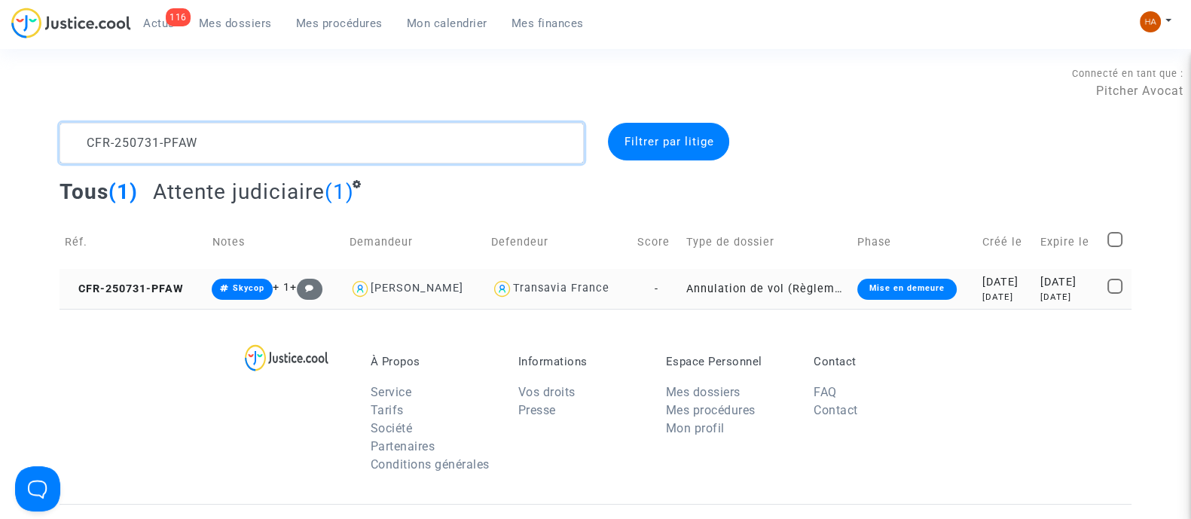
type textarea "CFR-250731-PFAW"
click at [662, 287] on td "-" at bounding box center [656, 289] width 49 height 40
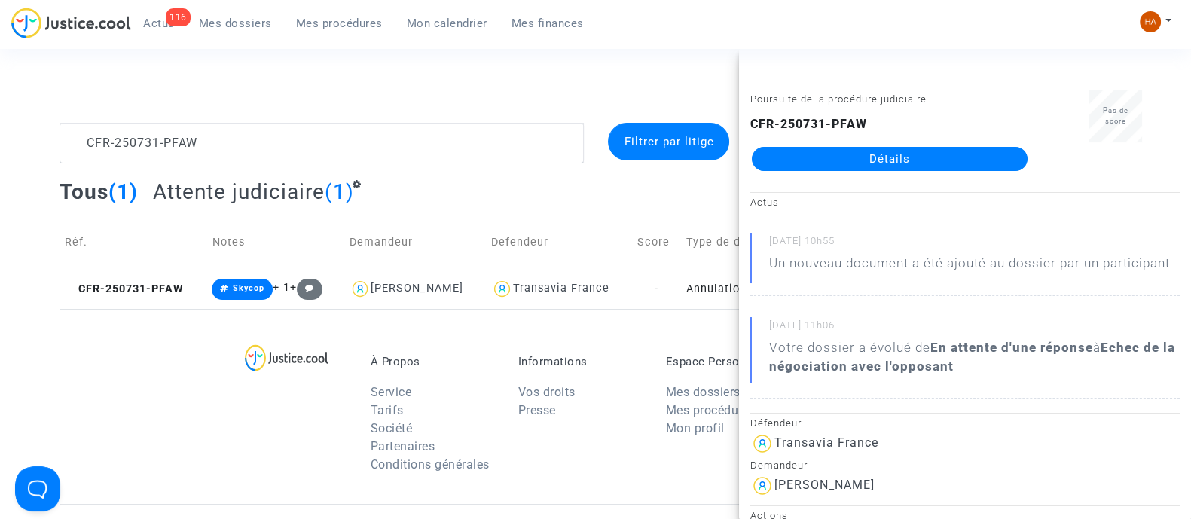
click at [860, 165] on link "Détails" at bounding box center [890, 159] width 276 height 24
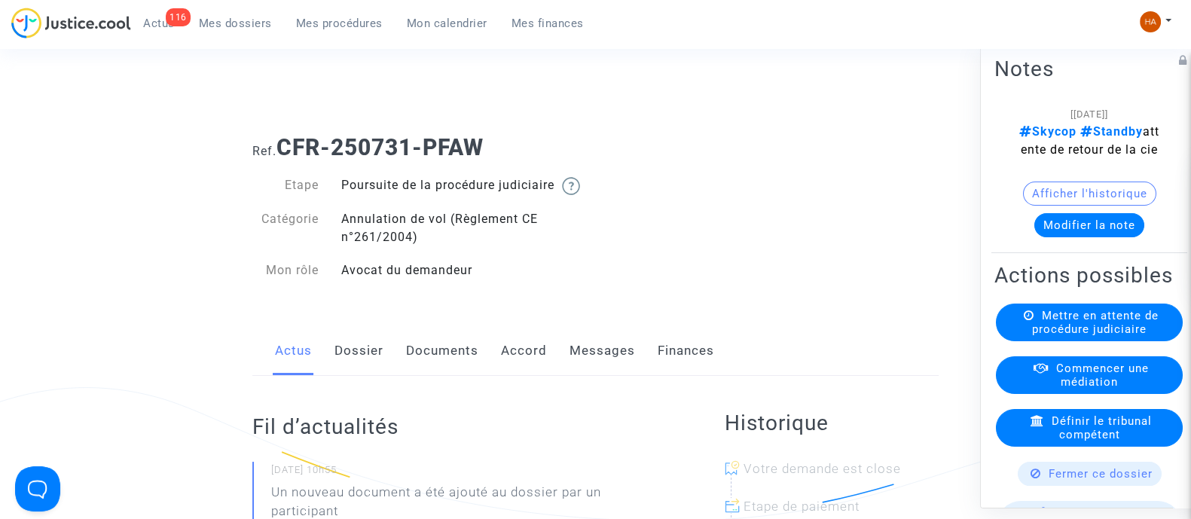
click at [354, 376] on link "Dossier" at bounding box center [359, 351] width 49 height 50
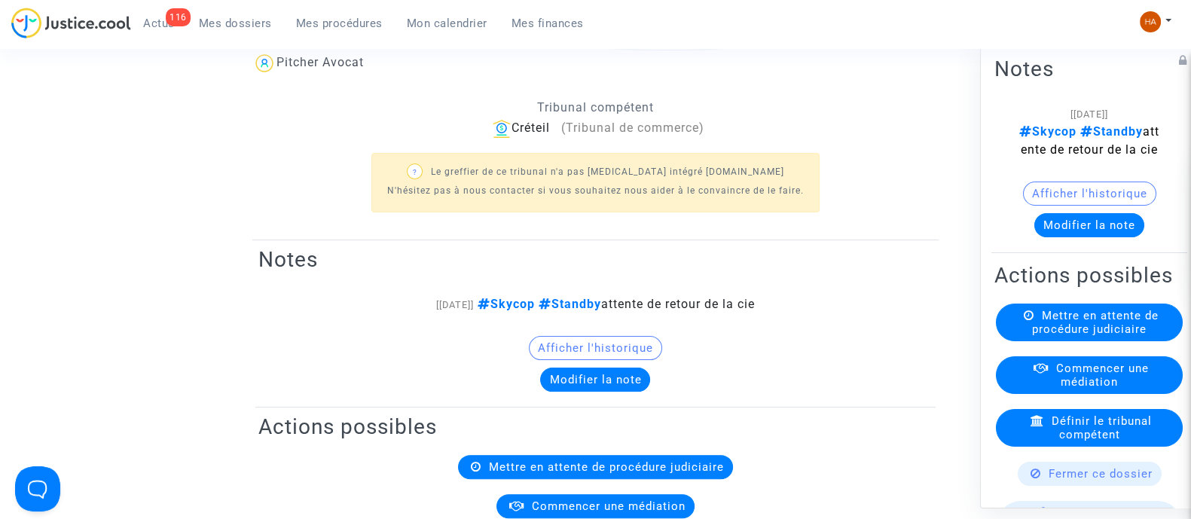
scroll to position [93, 0]
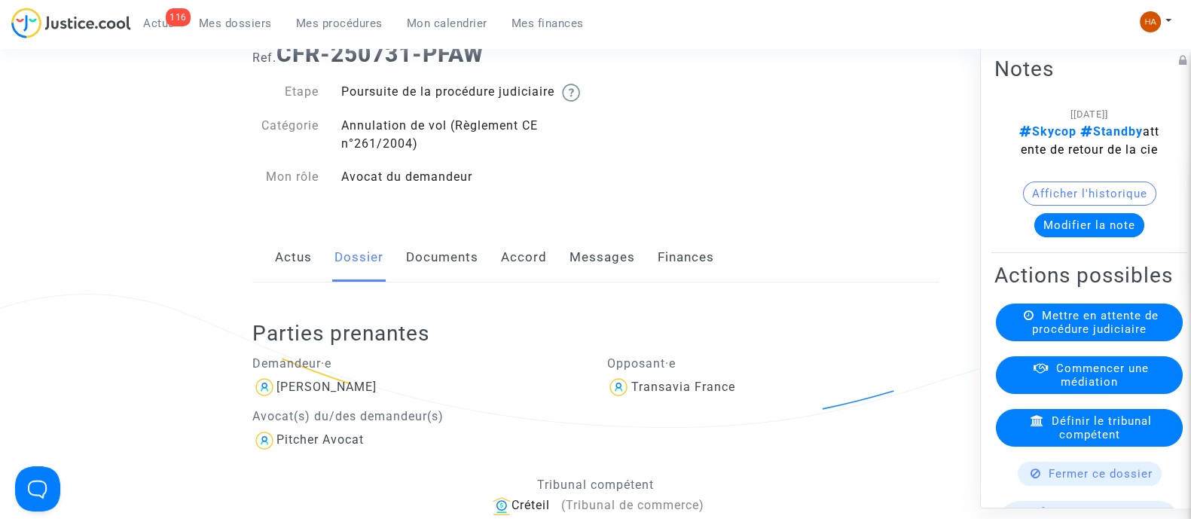
click at [429, 278] on link "Documents" at bounding box center [442, 258] width 72 height 50
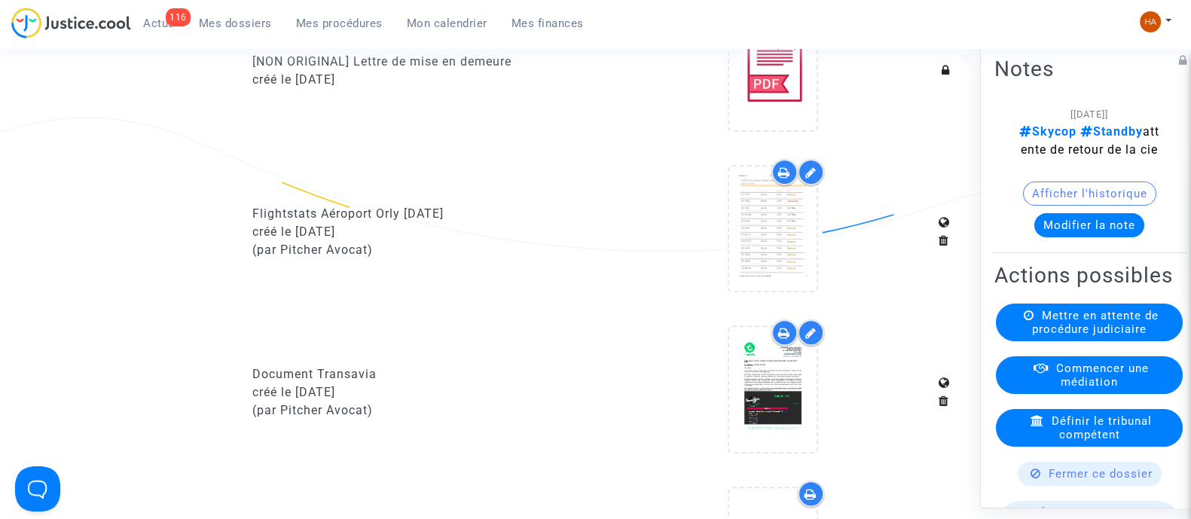
scroll to position [942, 0]
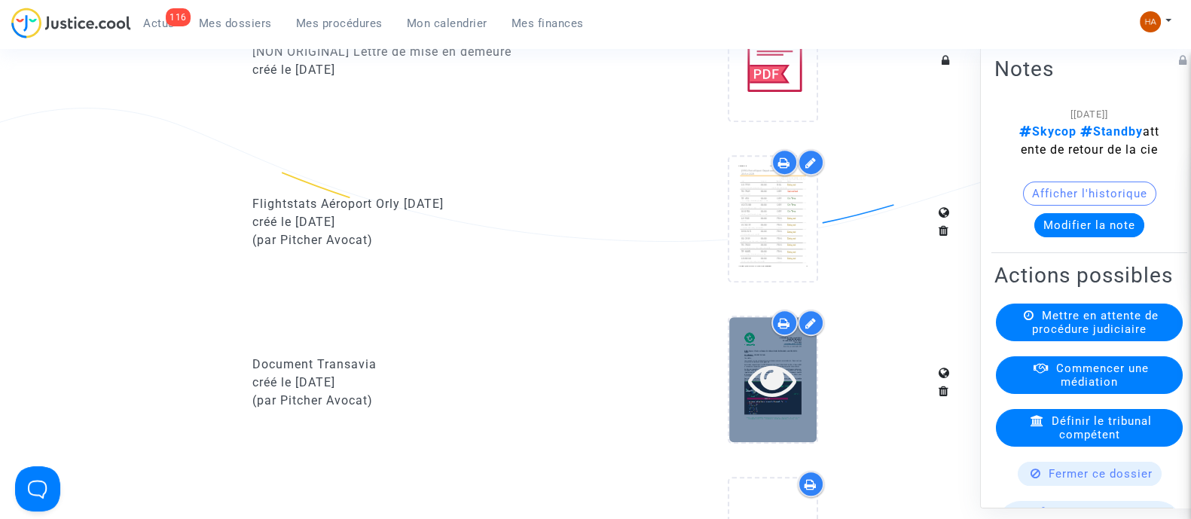
click at [793, 404] on icon at bounding box center [772, 380] width 49 height 48
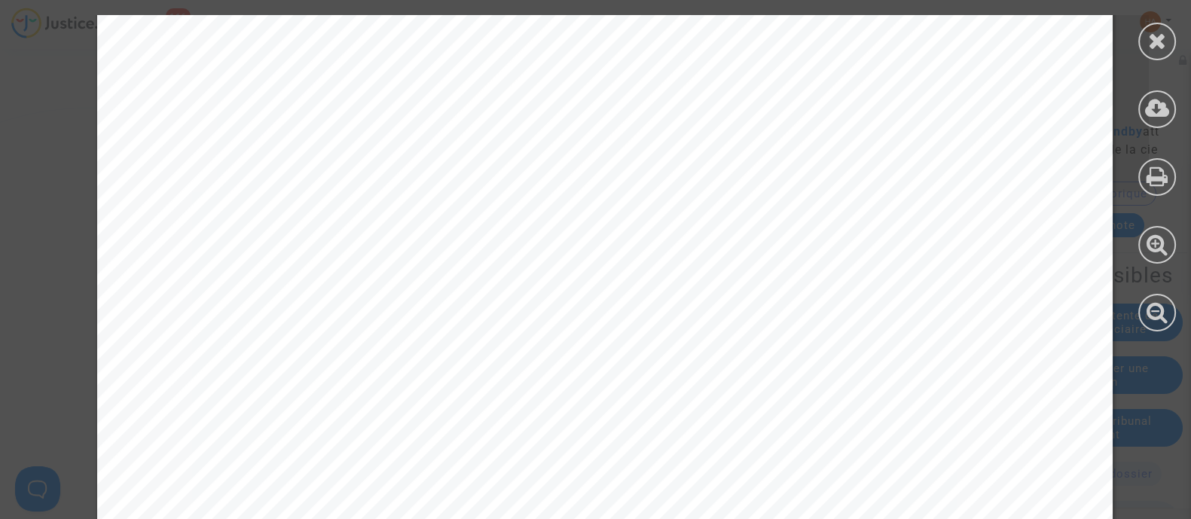
scroll to position [610, 0]
click at [1167, 41] on div at bounding box center [1157, 42] width 38 height 38
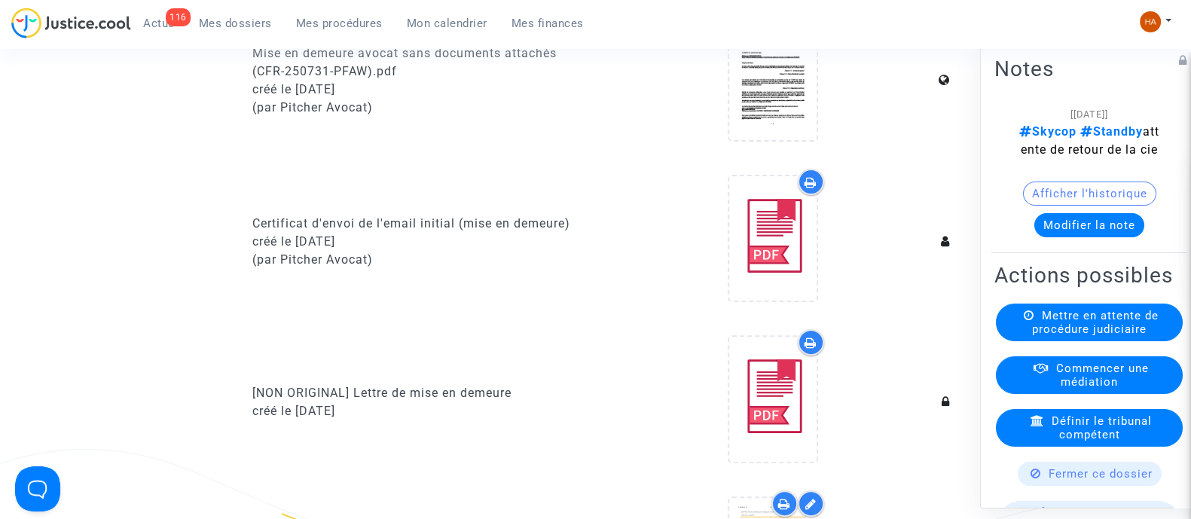
scroll to position [942, 0]
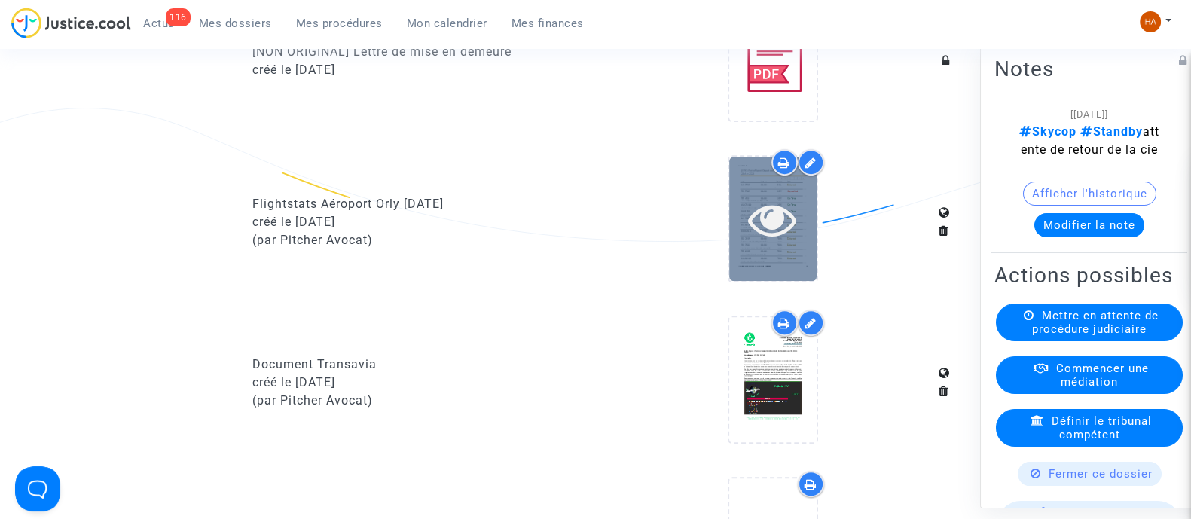
click at [787, 241] on icon at bounding box center [772, 219] width 49 height 48
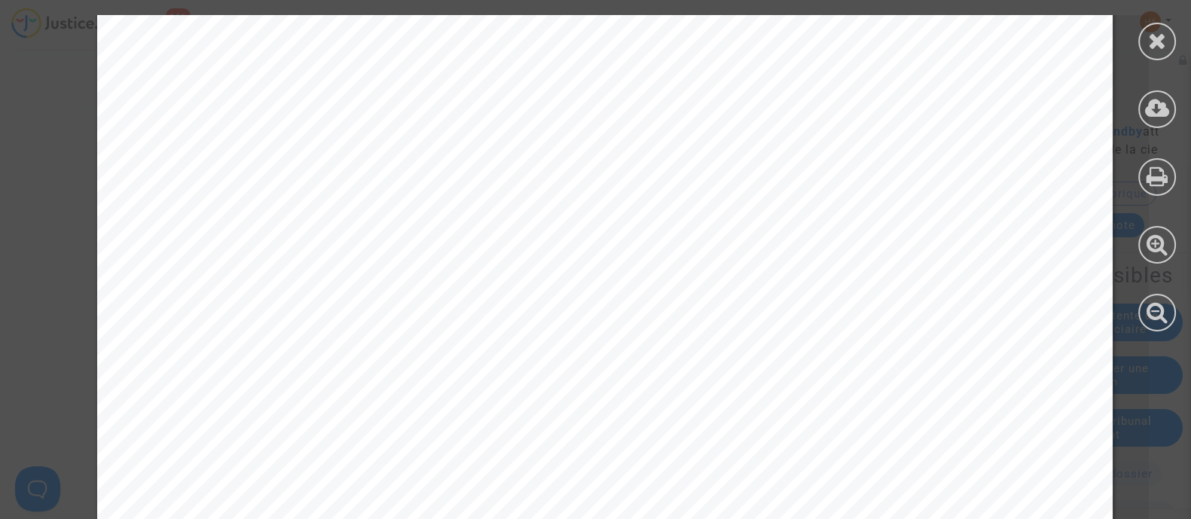
scroll to position [188, 0]
click at [1148, 47] on icon at bounding box center [1157, 40] width 19 height 23
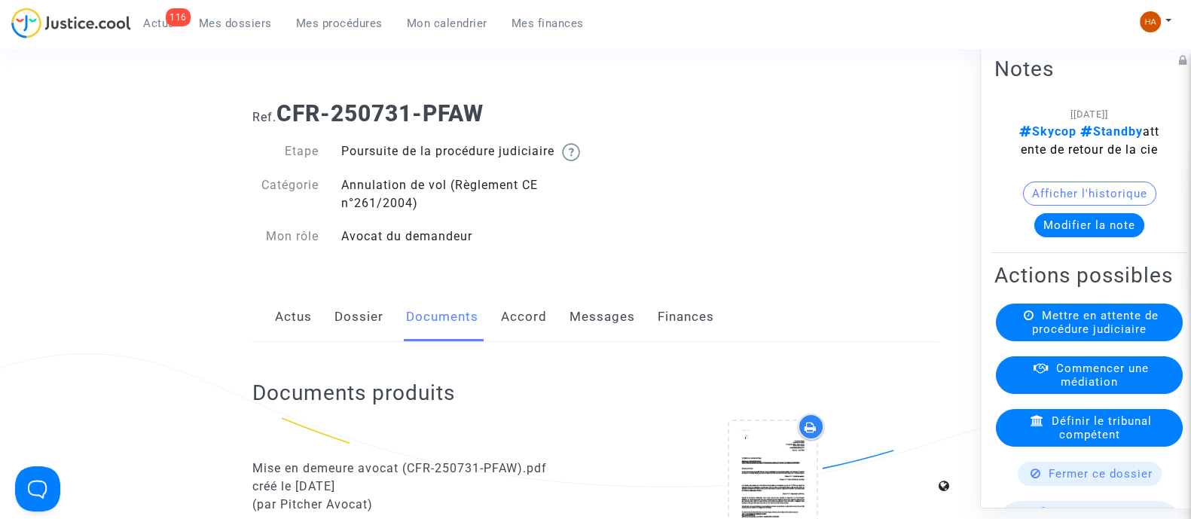
scroll to position [0, 0]
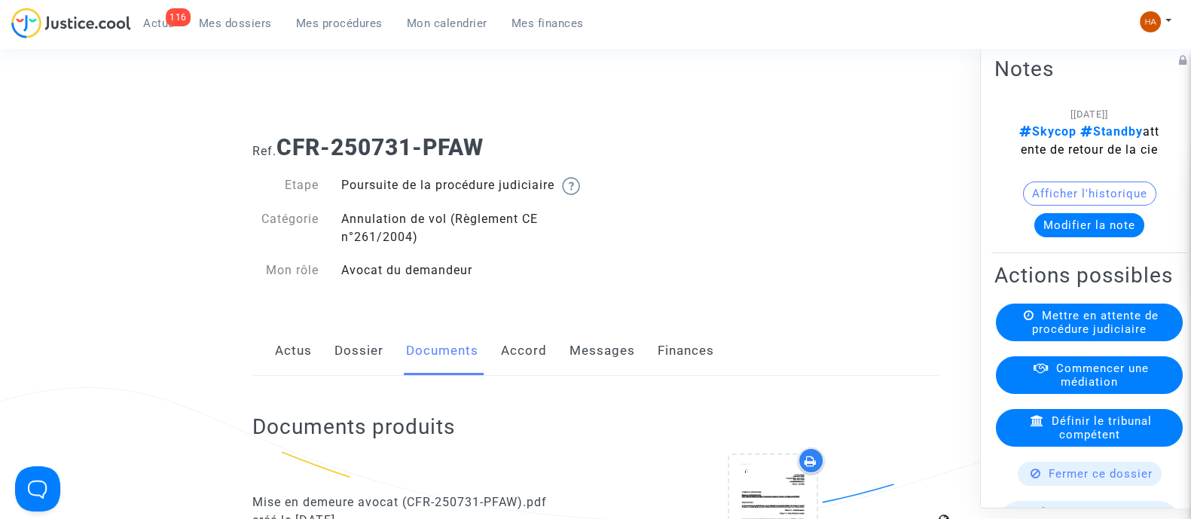
click at [342, 371] on link "Dossier" at bounding box center [359, 351] width 49 height 50
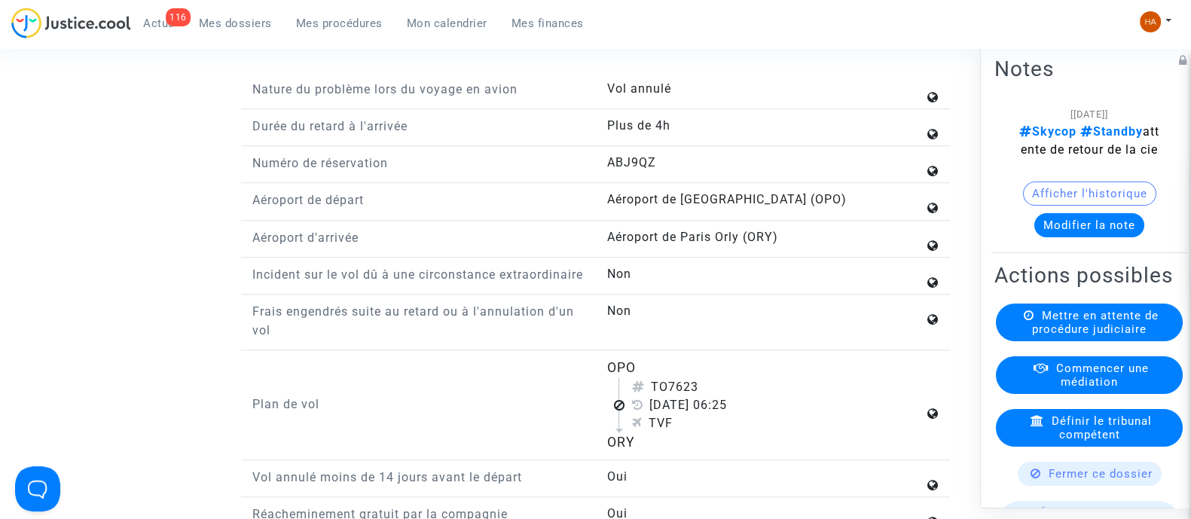
scroll to position [1884, 0]
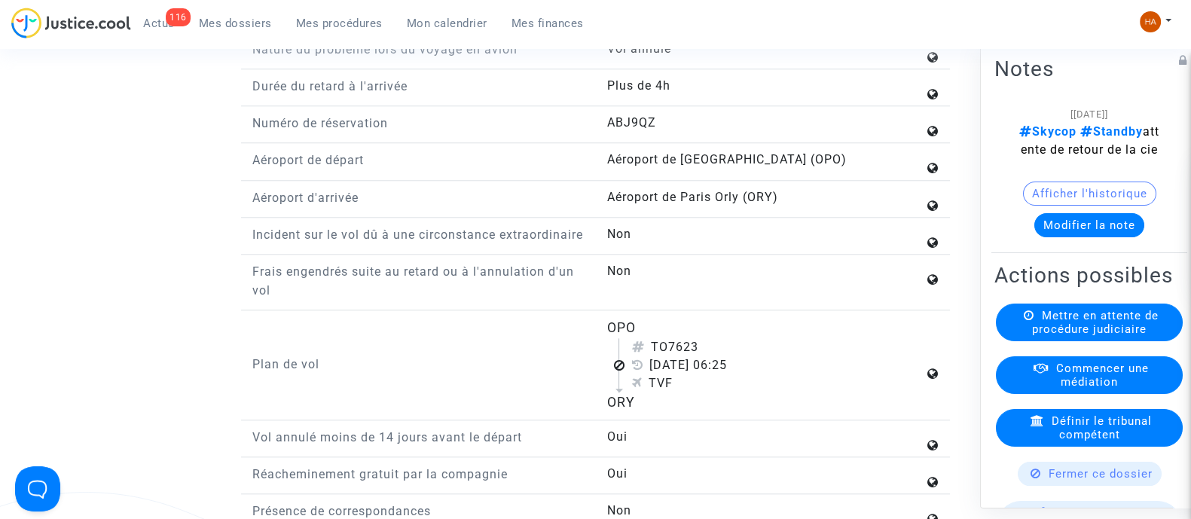
drag, startPoint x: 716, startPoint y: 377, endPoint x: 655, endPoint y: 369, distance: 60.7
click at [655, 356] on div "TO7623" at bounding box center [777, 347] width 292 height 18
copy div "TO7623"
drag, startPoint x: 735, startPoint y: 393, endPoint x: 655, endPoint y: 397, distance: 79.2
click at [655, 374] on div "29 avril 2025 06:25" at bounding box center [777, 365] width 292 height 18
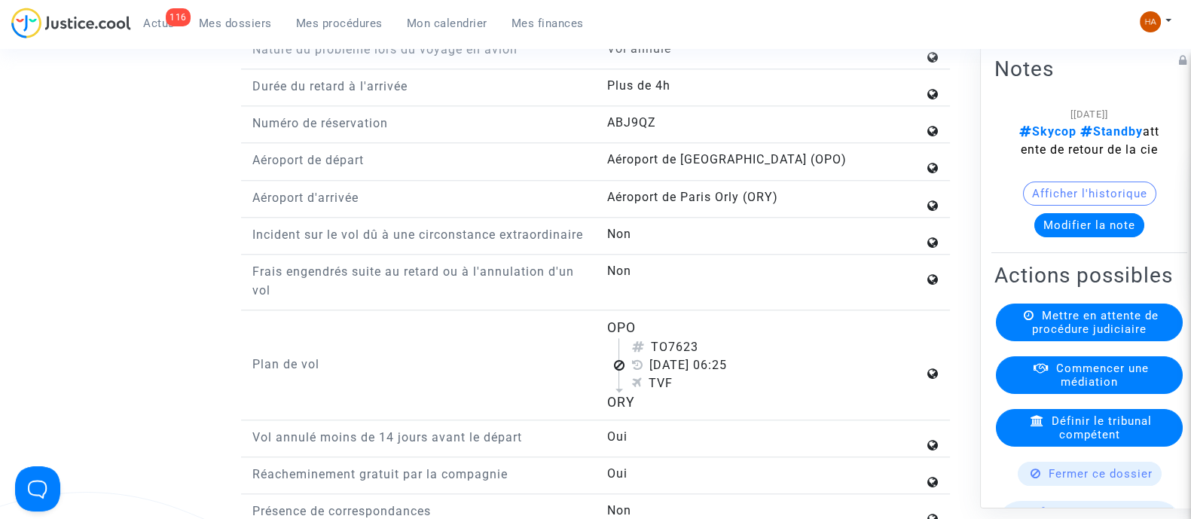
copy div "29 avril 2025"
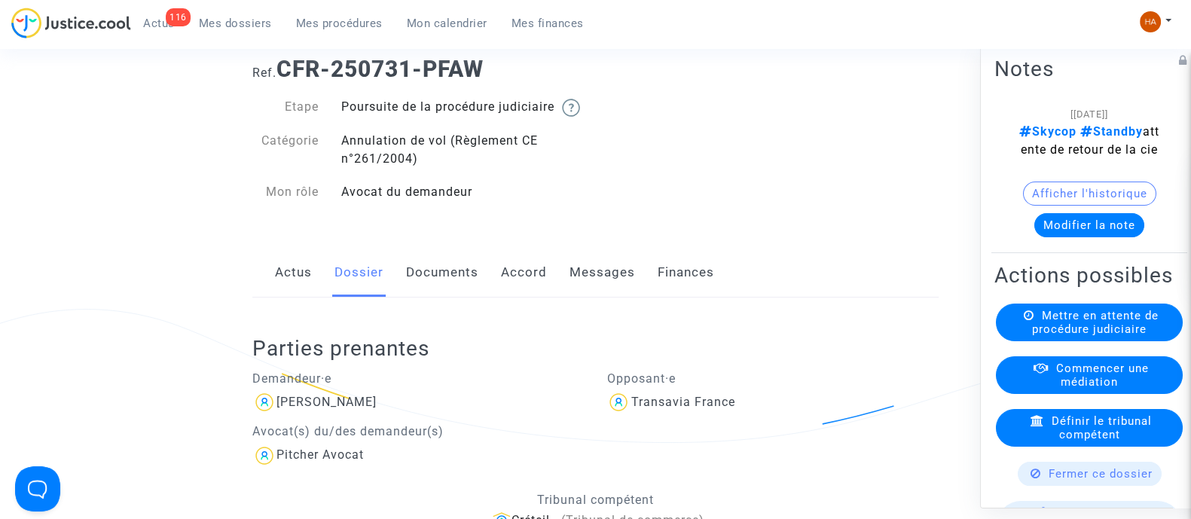
scroll to position [77, 0]
click at [442, 294] on link "Documents" at bounding box center [442, 274] width 72 height 50
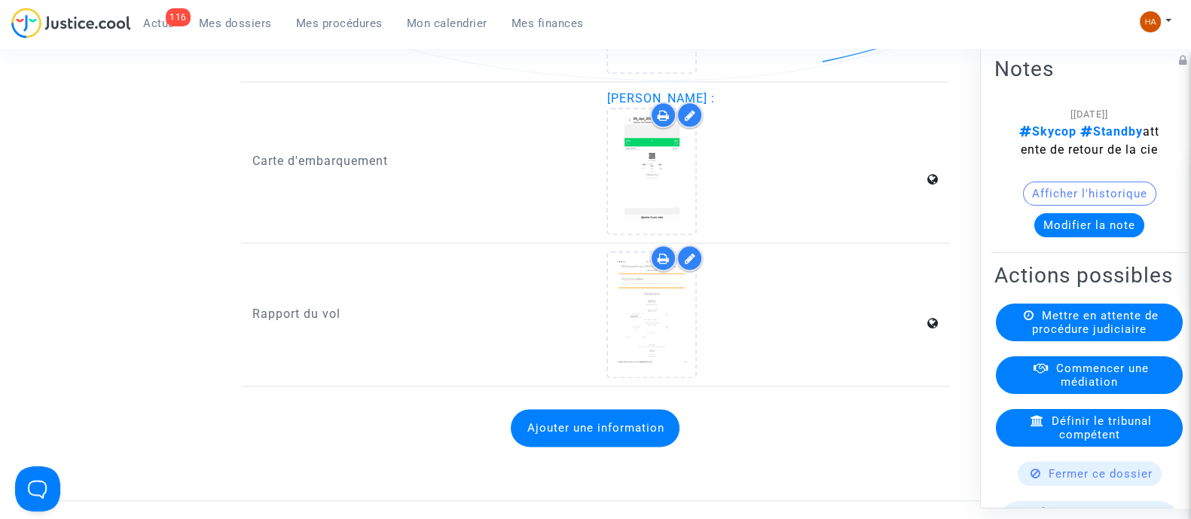
scroll to position [2431, 0]
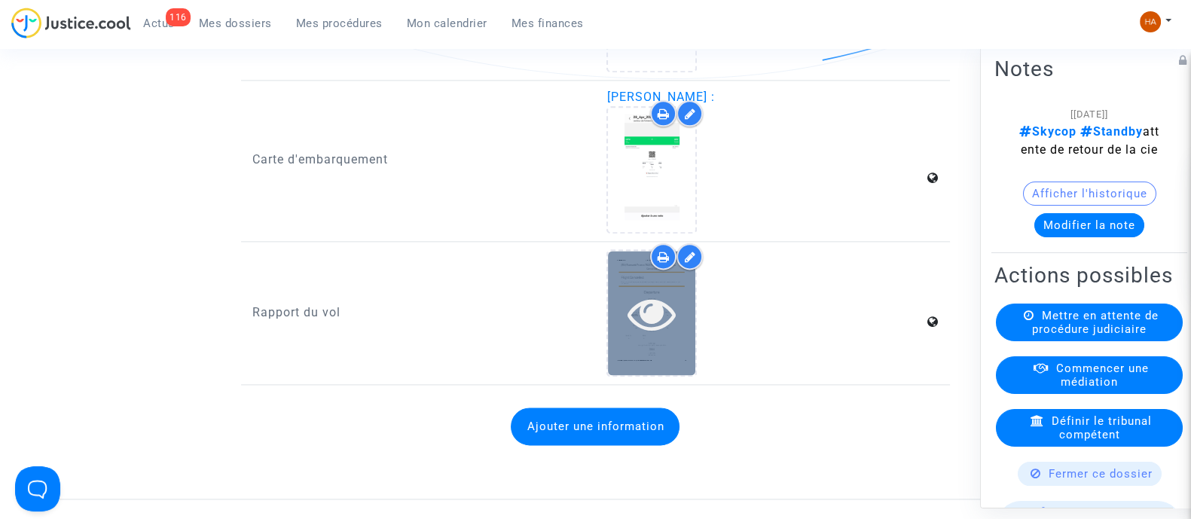
click at [680, 348] on div at bounding box center [651, 313] width 87 height 124
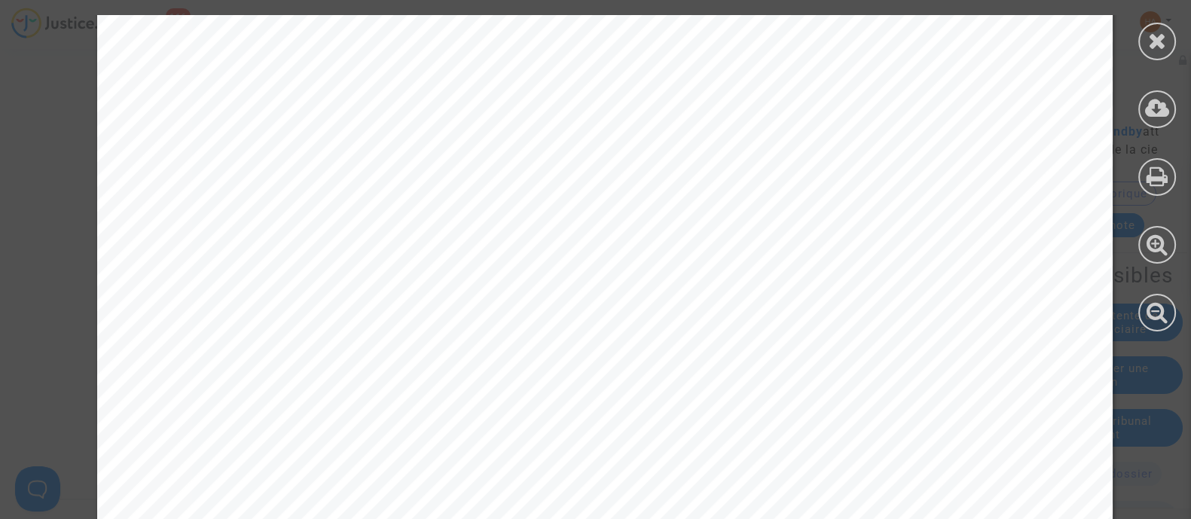
scroll to position [527, 0]
click at [1158, 40] on icon at bounding box center [1157, 40] width 19 height 23
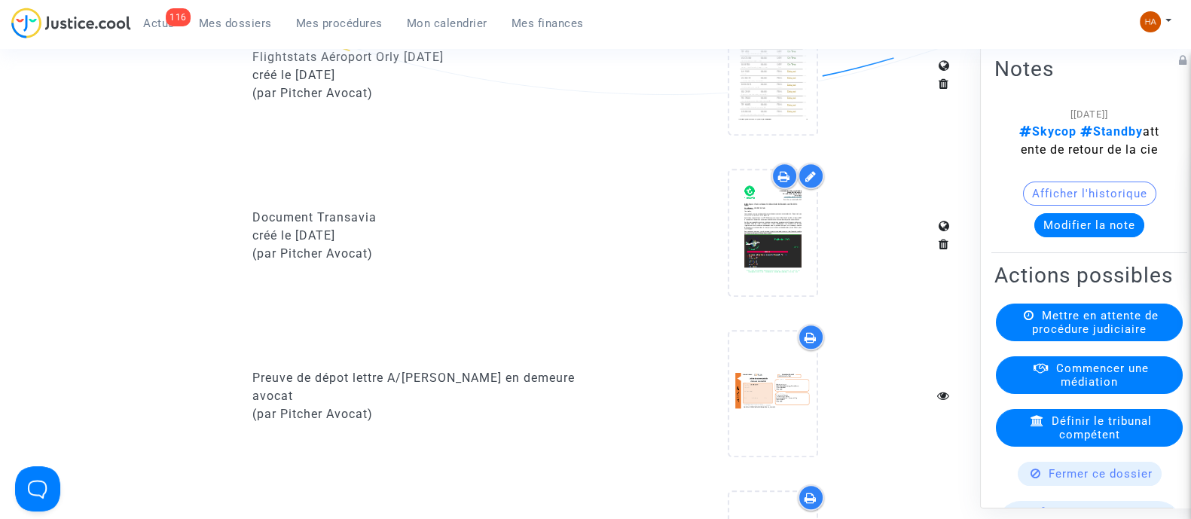
scroll to position [1062, 0]
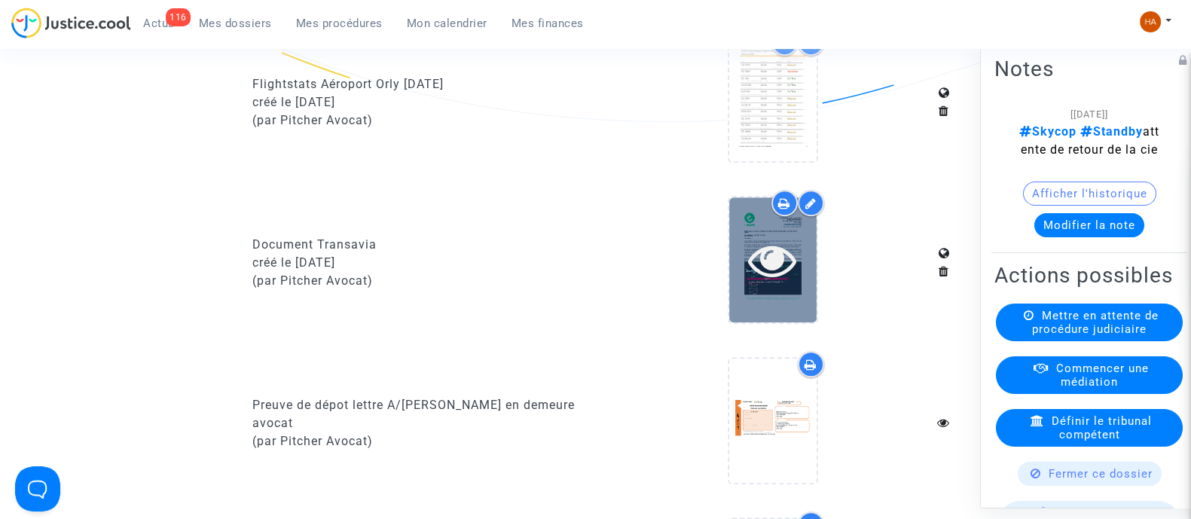
click at [764, 275] on icon at bounding box center [772, 260] width 49 height 48
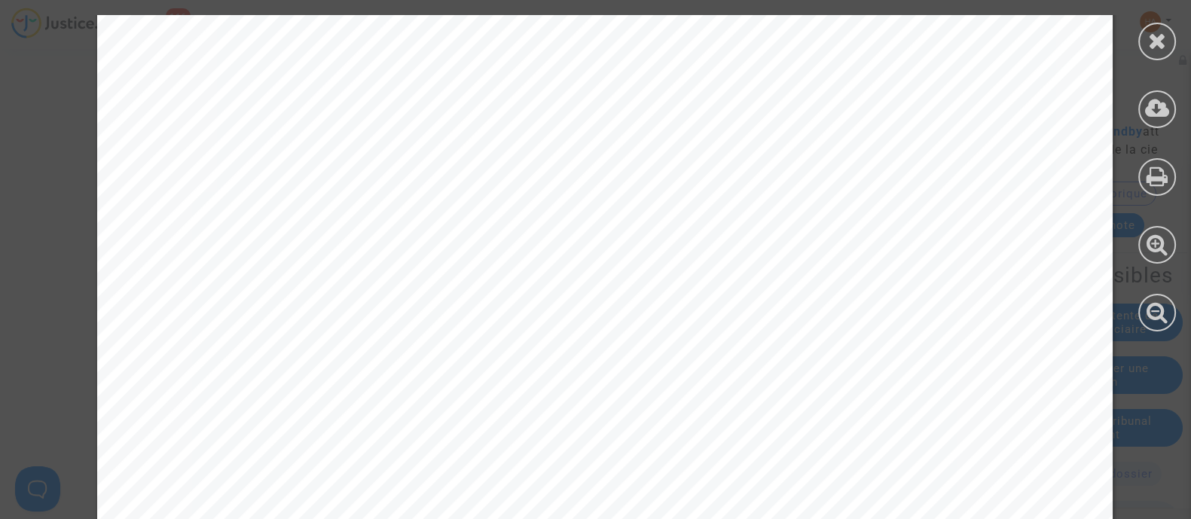
scroll to position [1885, 0]
click at [1159, 47] on icon at bounding box center [1157, 40] width 19 height 23
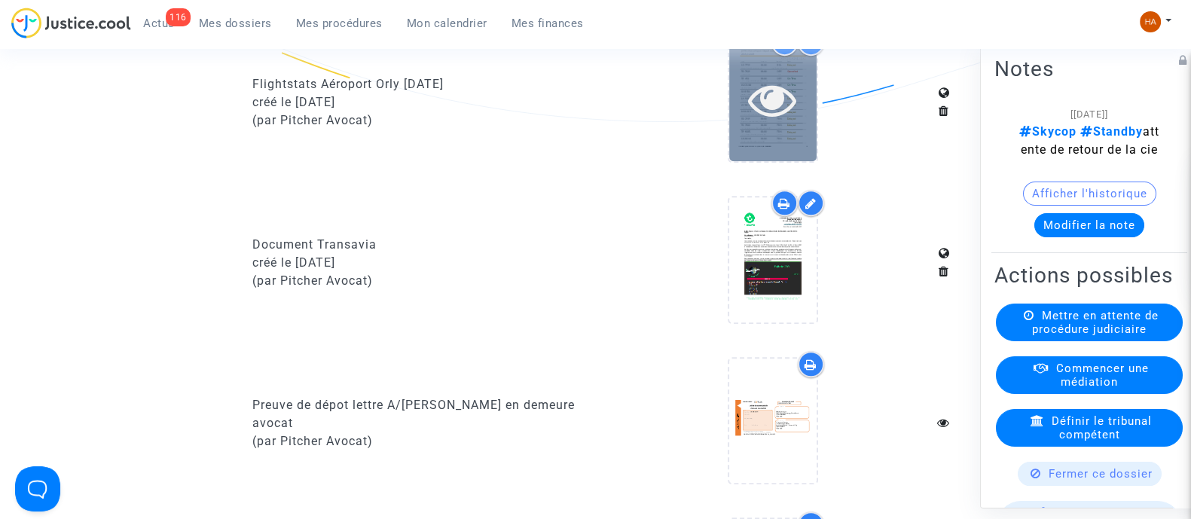
click at [775, 124] on icon at bounding box center [772, 99] width 49 height 48
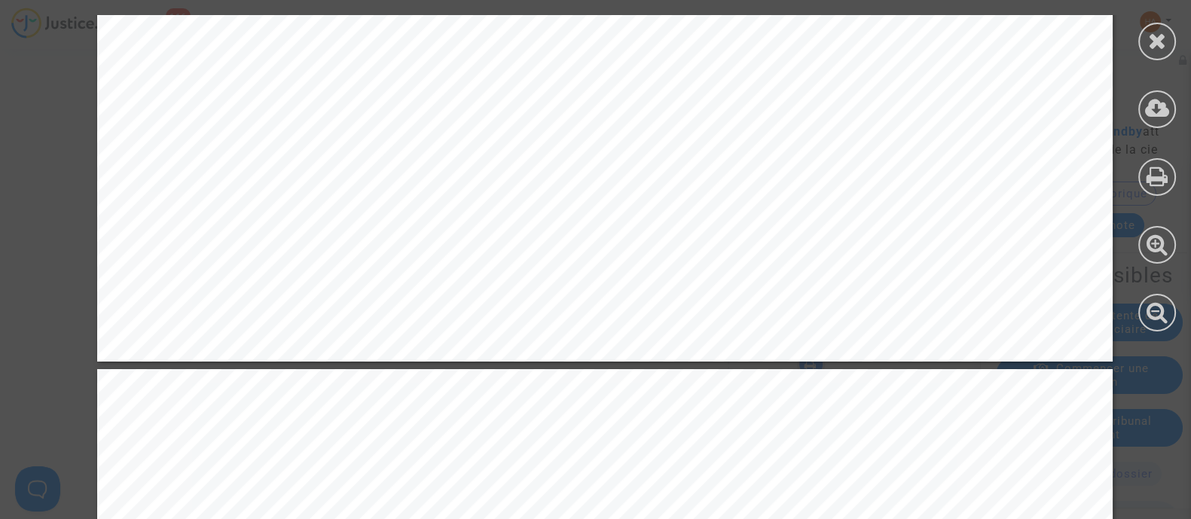
scroll to position [4141, 0]
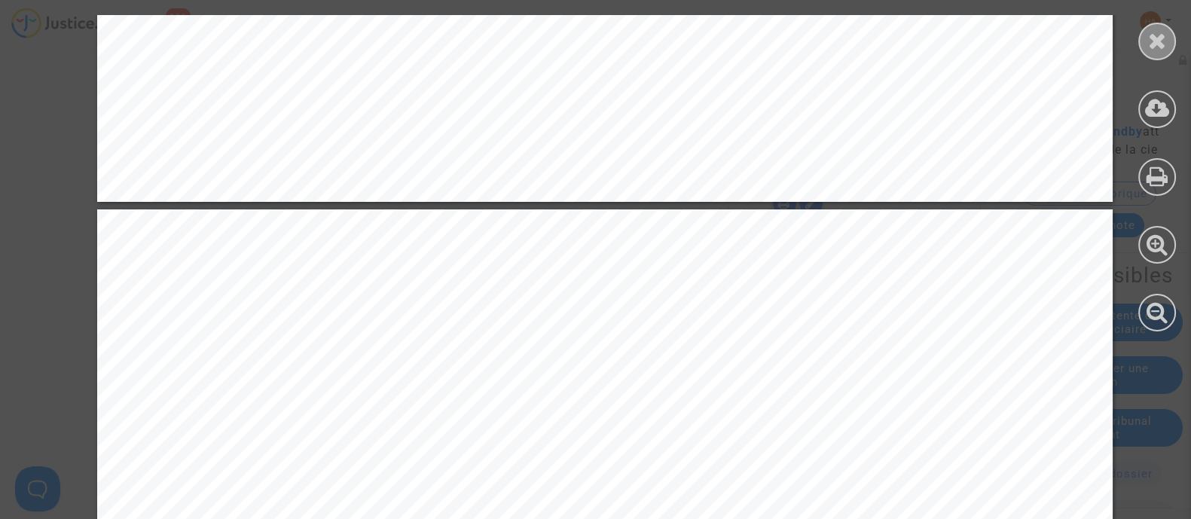
click at [1156, 43] on icon at bounding box center [1157, 40] width 19 height 23
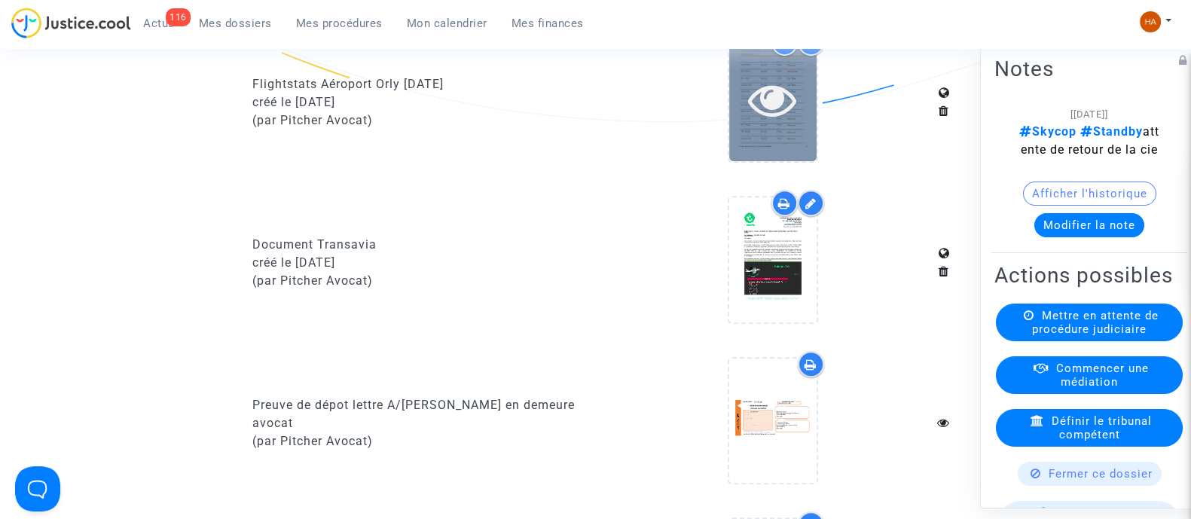
scroll to position [1033, 0]
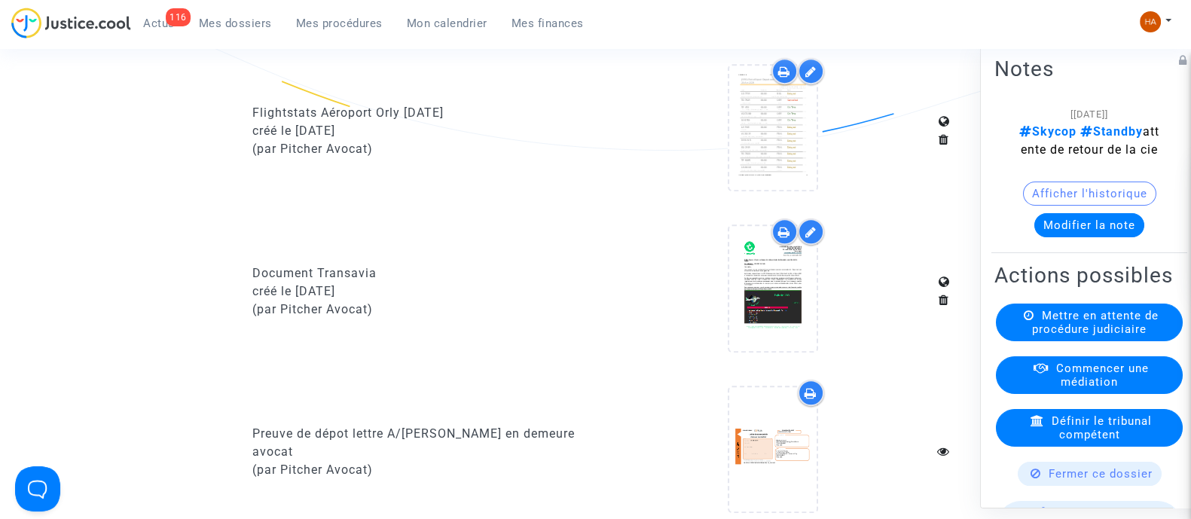
click at [784, 78] on icon at bounding box center [784, 72] width 12 height 12
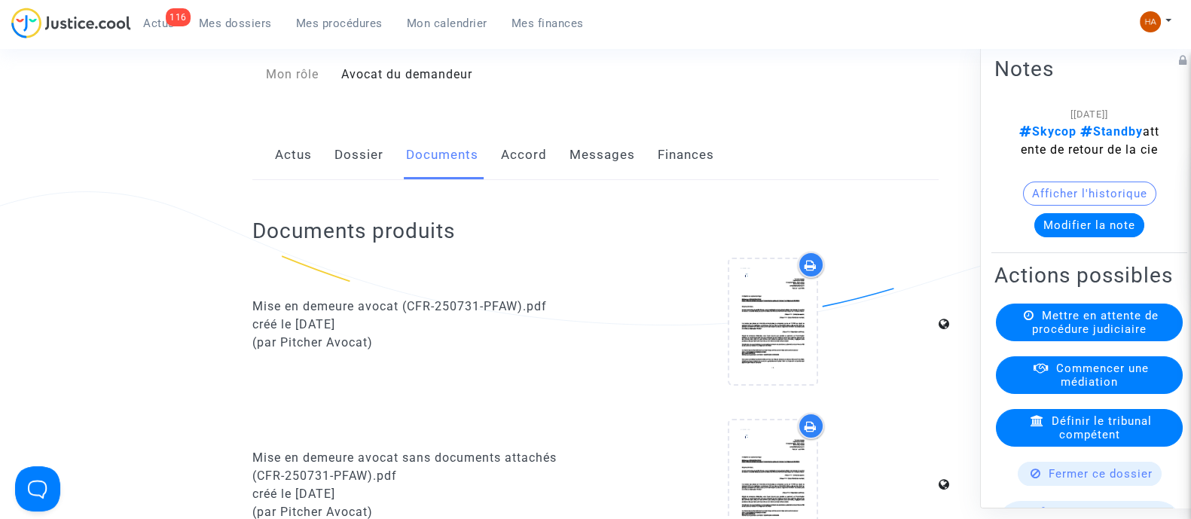
scroll to position [0, 0]
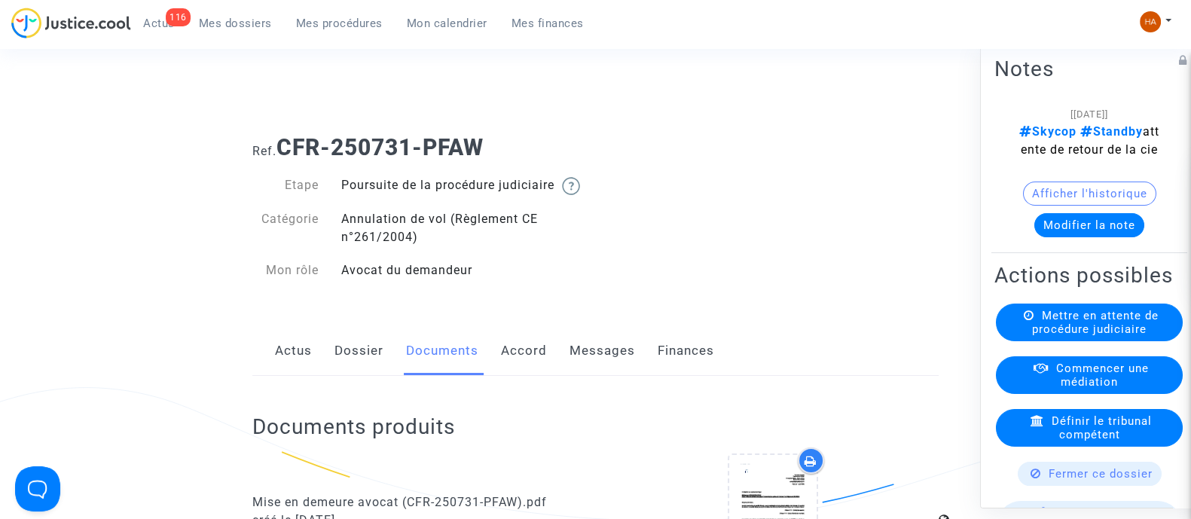
drag, startPoint x: 523, startPoint y: 144, endPoint x: 283, endPoint y: 145, distance: 240.3
click at [283, 145] on h1 "Ref. CFR-250731-PFAW" at bounding box center [595, 147] width 686 height 27
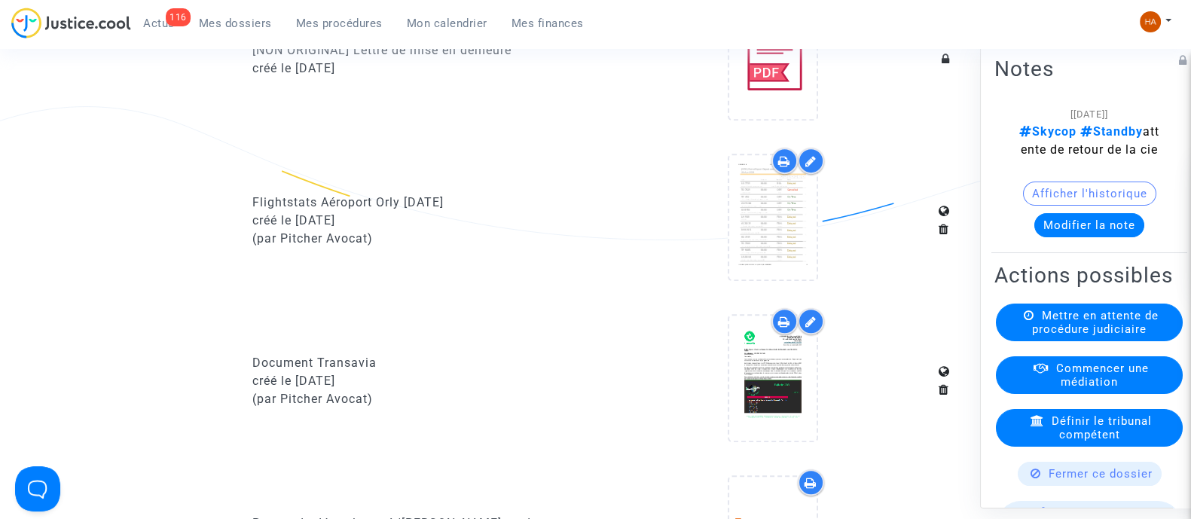
scroll to position [1030, 0]
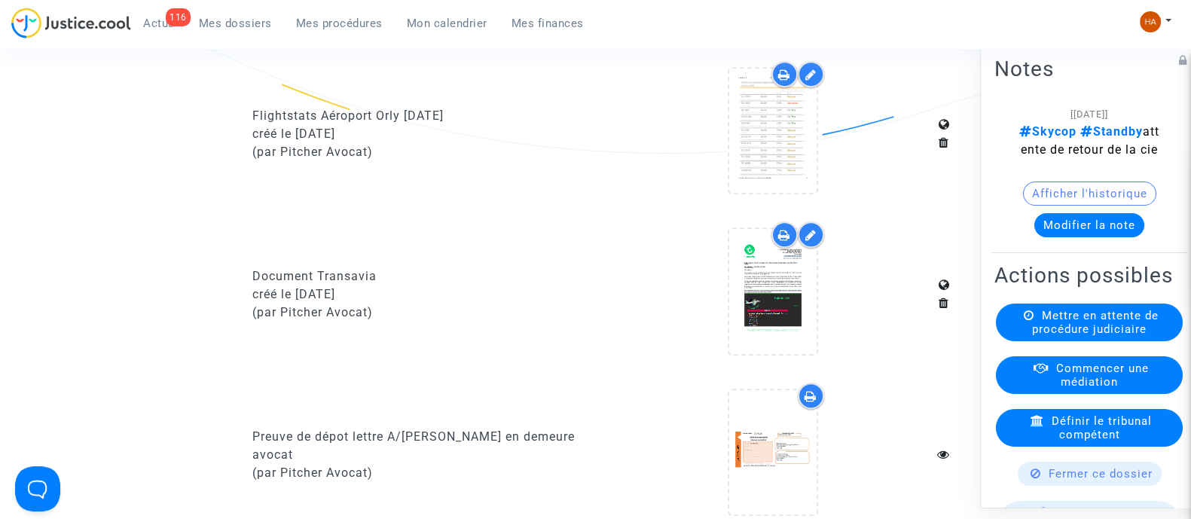
click at [780, 81] on icon at bounding box center [784, 75] width 12 height 12
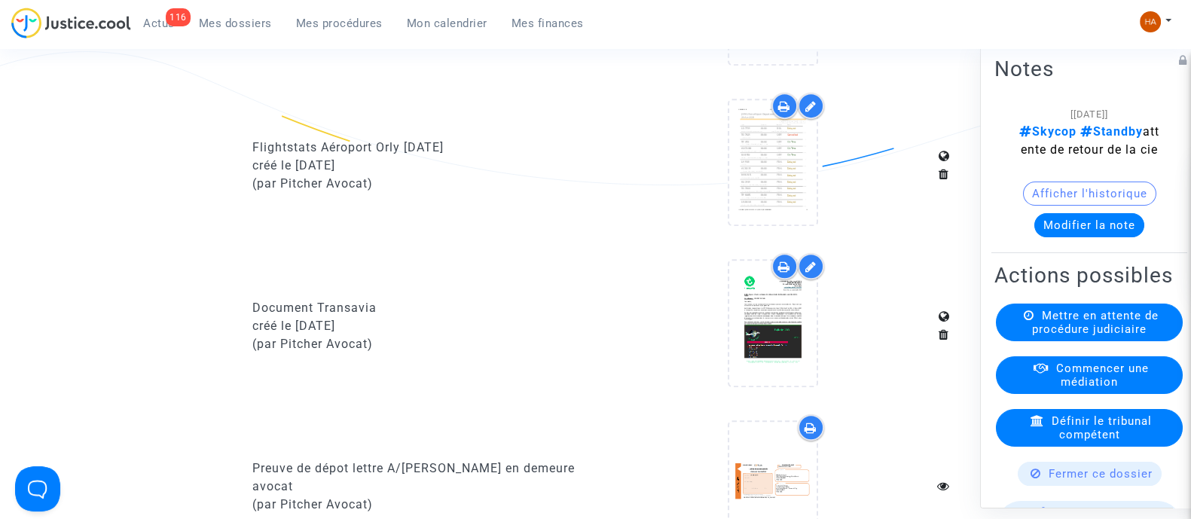
scroll to position [987, 0]
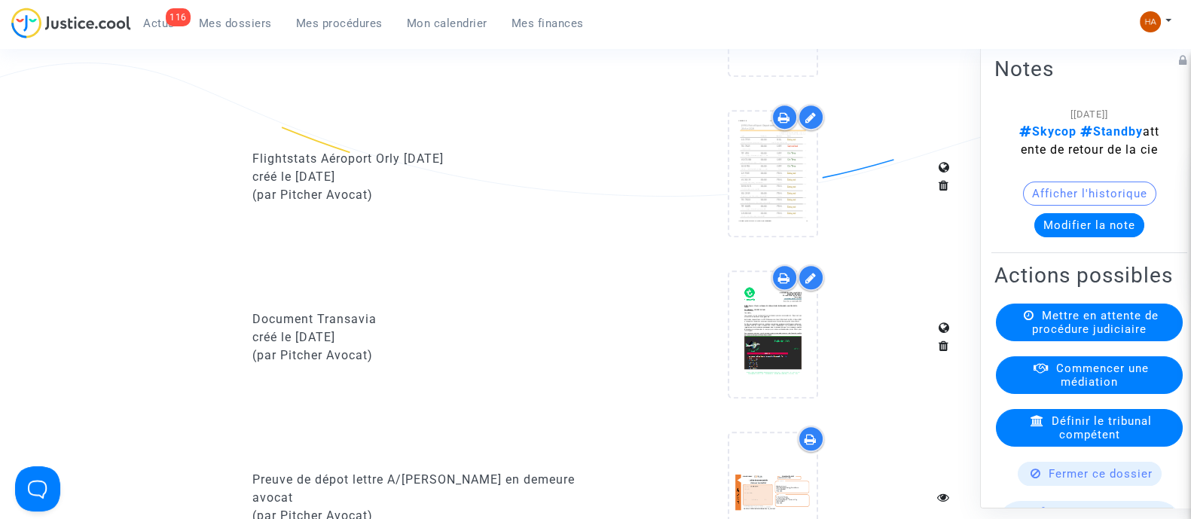
click at [782, 291] on div at bounding box center [785, 277] width 26 height 26
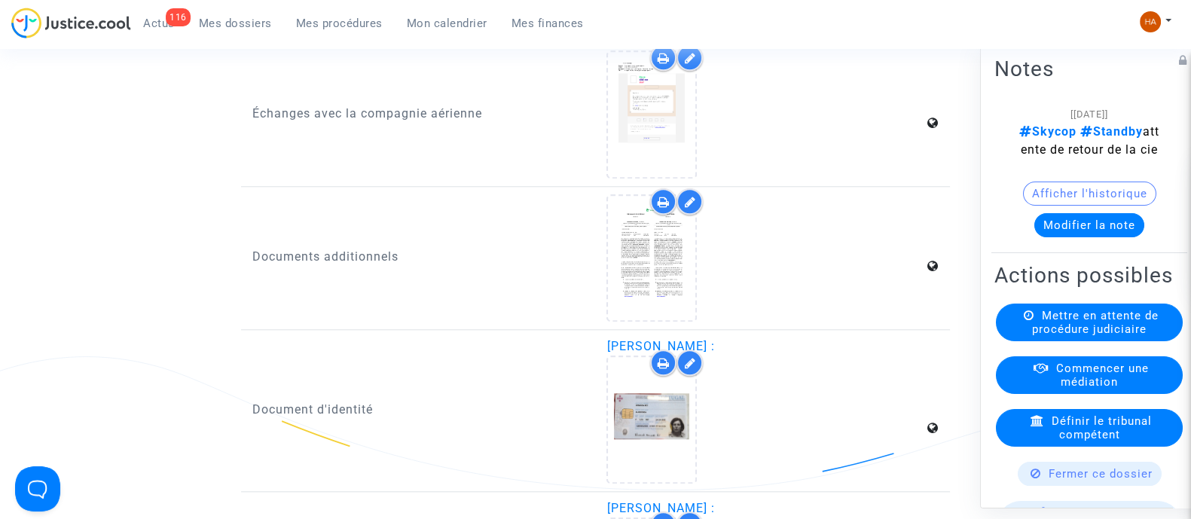
scroll to position [2023, 0]
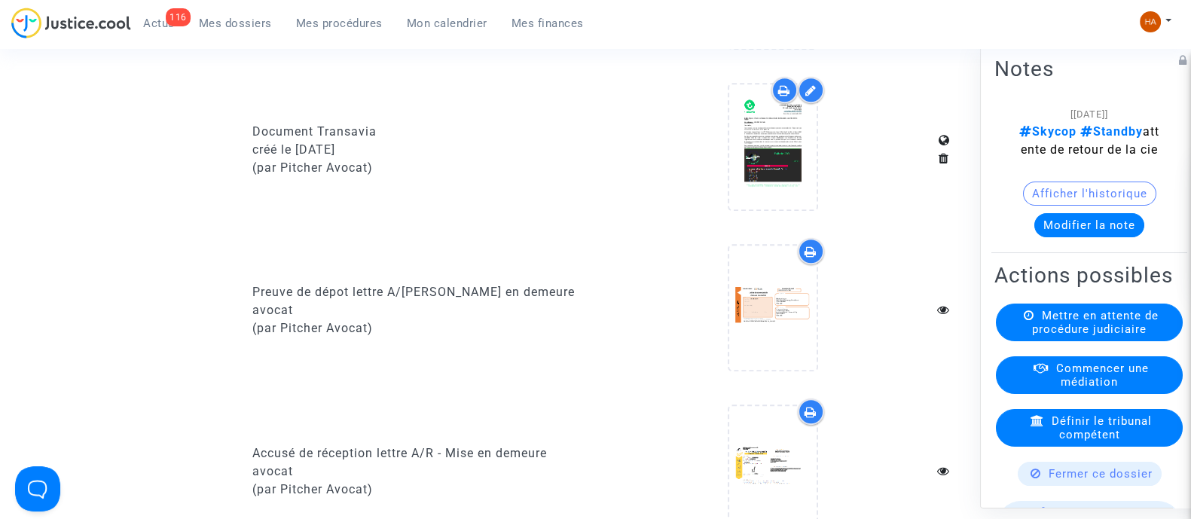
click at [251, 21] on span "Mes dossiers" at bounding box center [235, 24] width 73 height 14
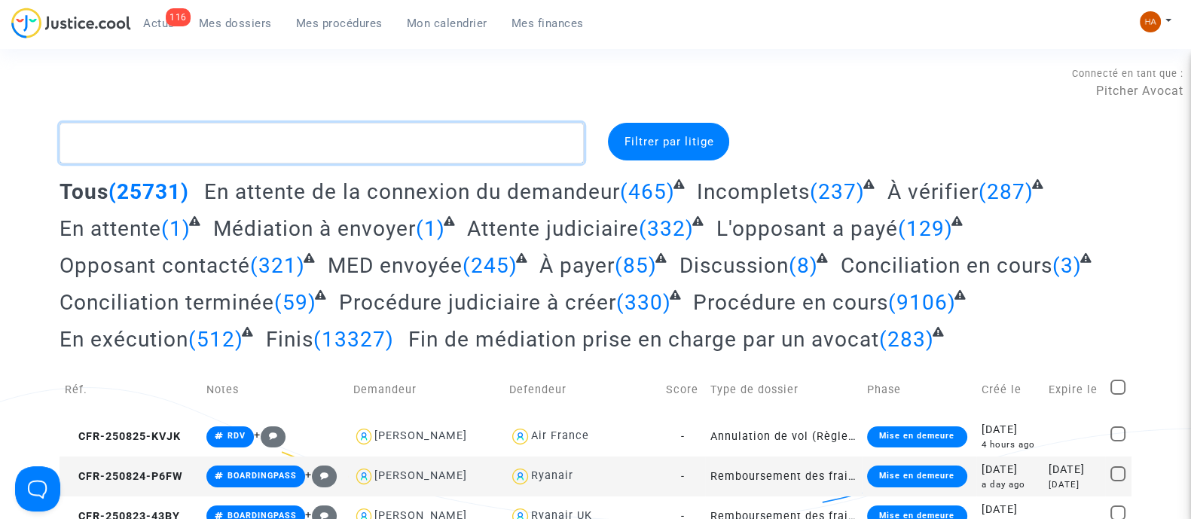
click at [125, 148] on textarea at bounding box center [322, 143] width 524 height 41
paste textarea "CFR-250725-PDPQ"
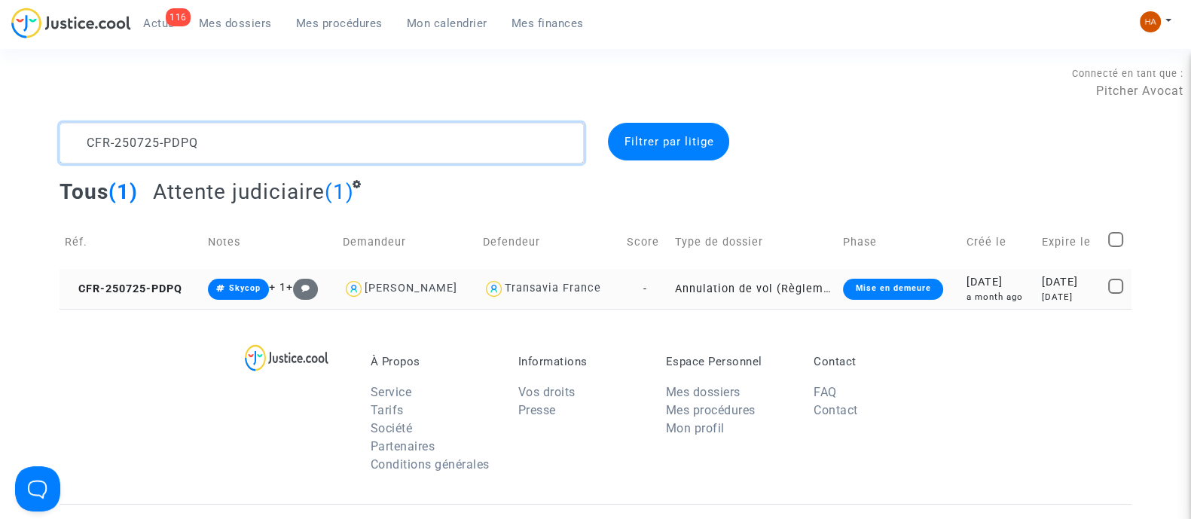
type textarea "CFR-250725-PDPQ"
click at [646, 290] on td "-" at bounding box center [646, 289] width 48 height 40
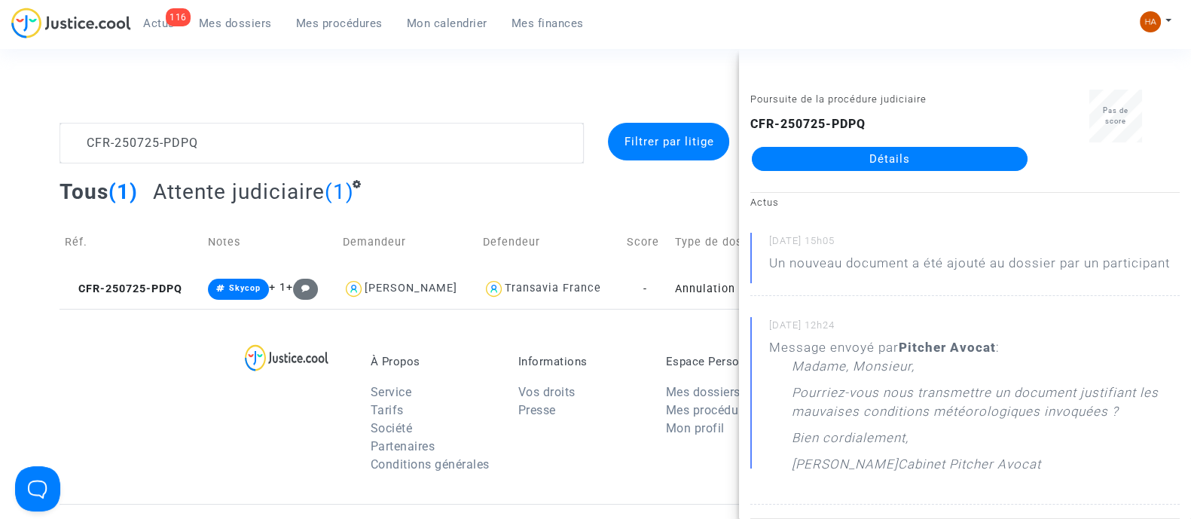
click at [901, 156] on link "Détails" at bounding box center [890, 159] width 276 height 24
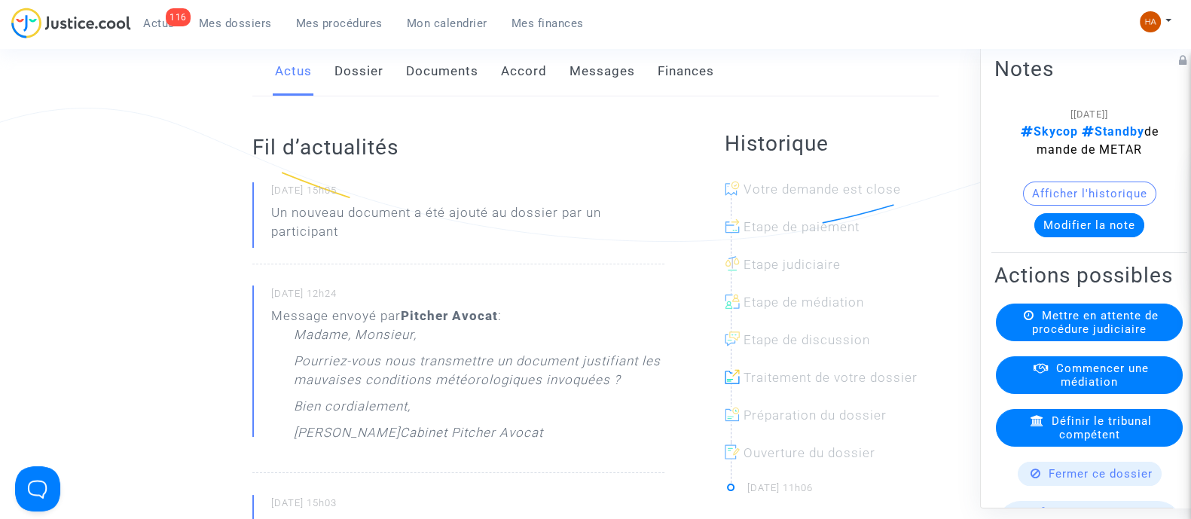
scroll to position [93, 0]
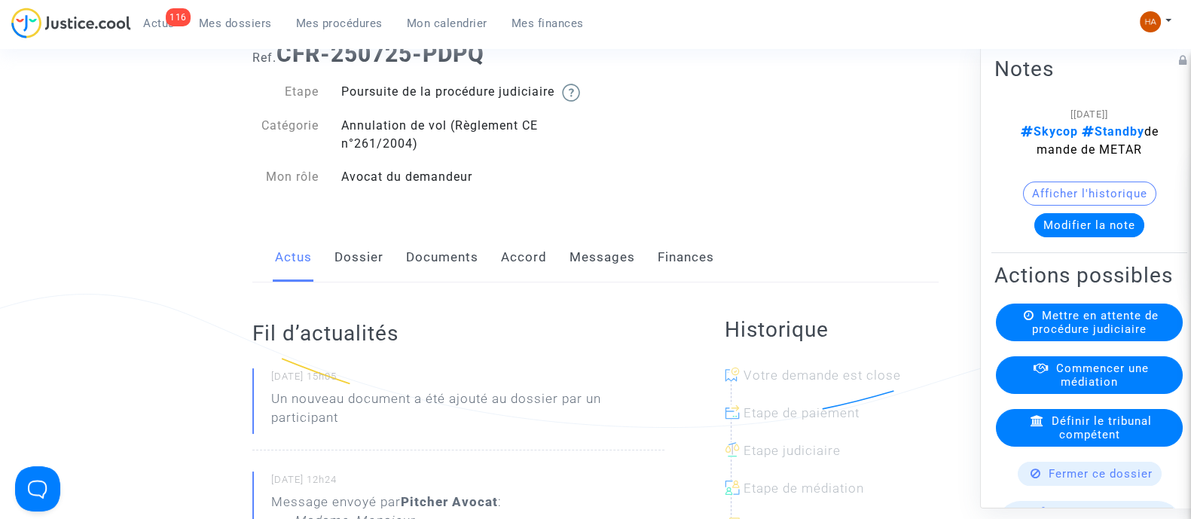
click at [428, 271] on link "Documents" at bounding box center [442, 258] width 72 height 50
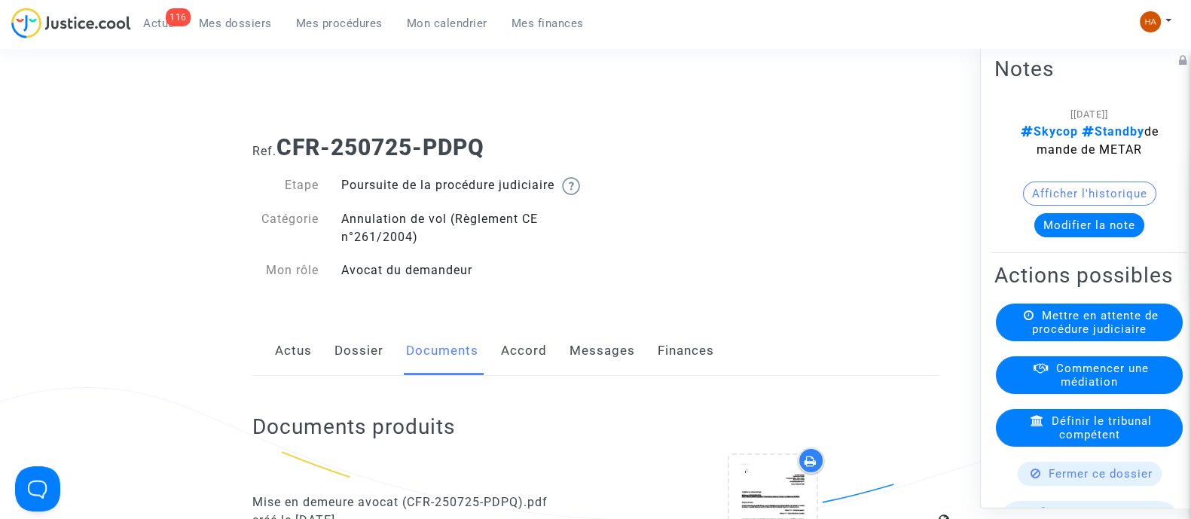
click at [345, 376] on link "Dossier" at bounding box center [359, 351] width 49 height 50
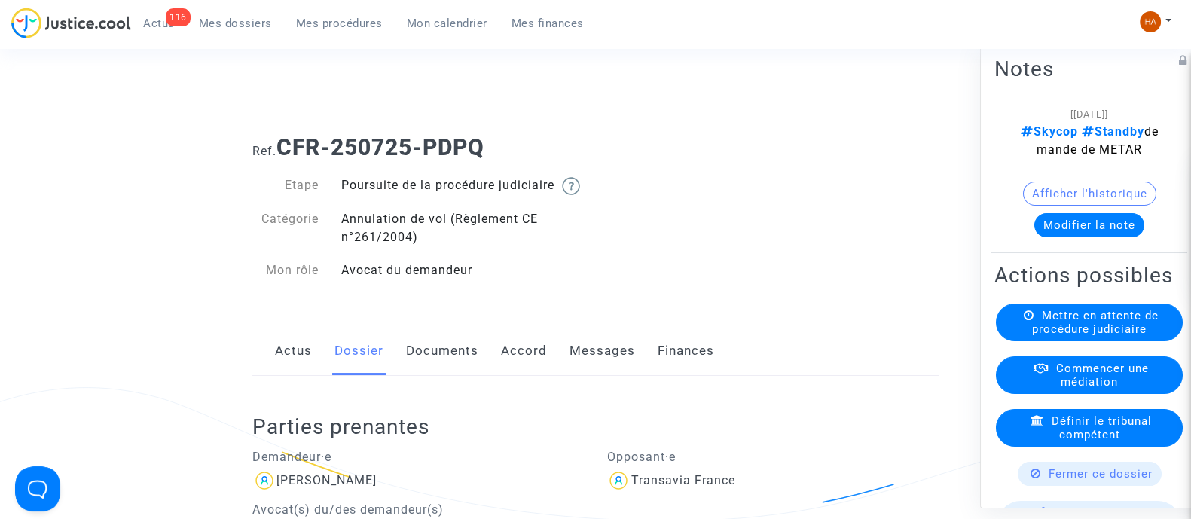
click at [448, 376] on link "Documents" at bounding box center [442, 351] width 72 height 50
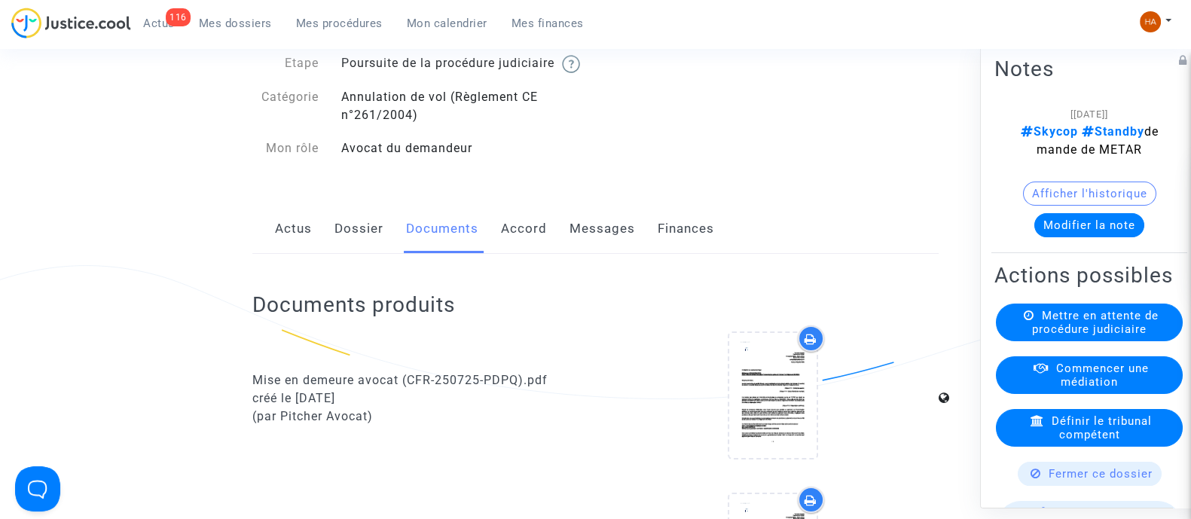
scroll to position [115, 0]
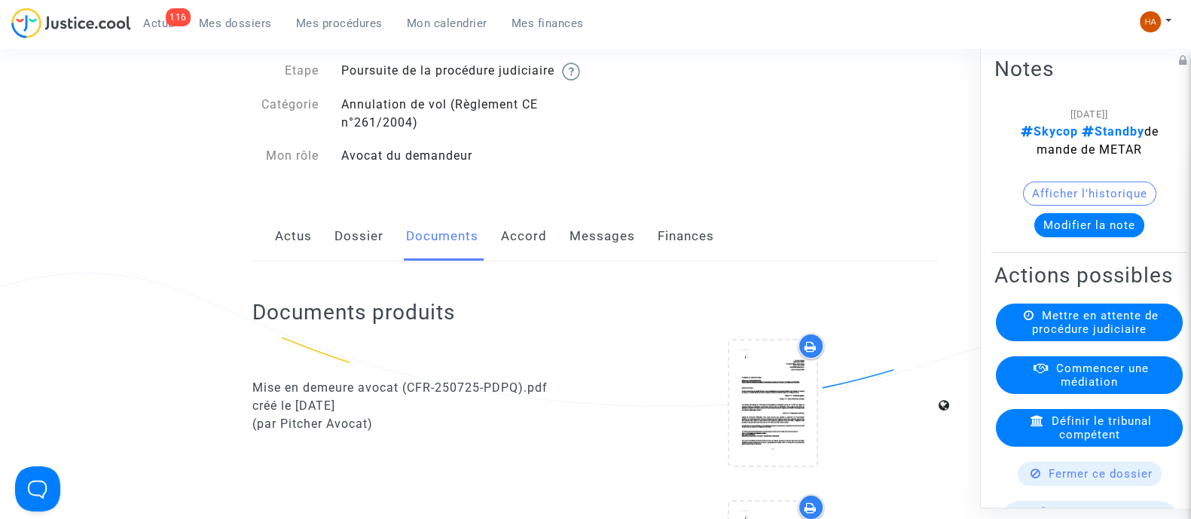
click at [366, 255] on link "Dossier" at bounding box center [359, 237] width 49 height 50
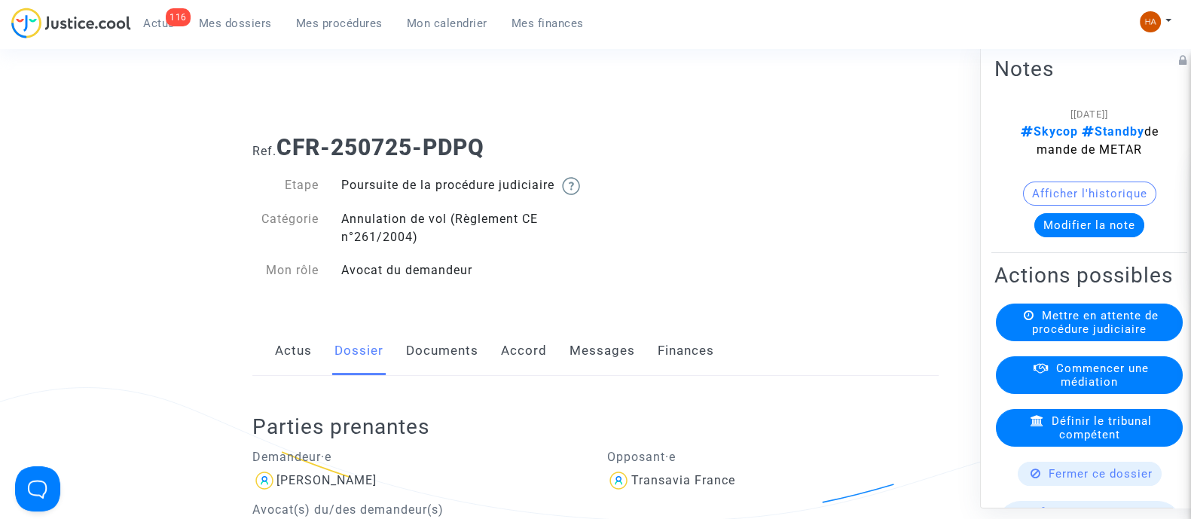
click at [453, 364] on link "Documents" at bounding box center [442, 351] width 72 height 50
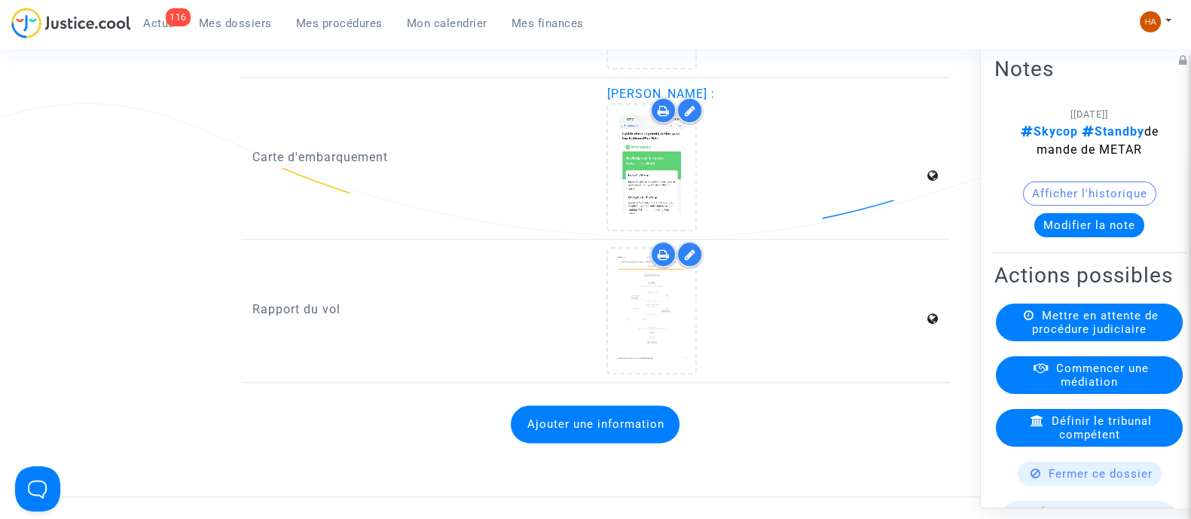
scroll to position [2322, 0]
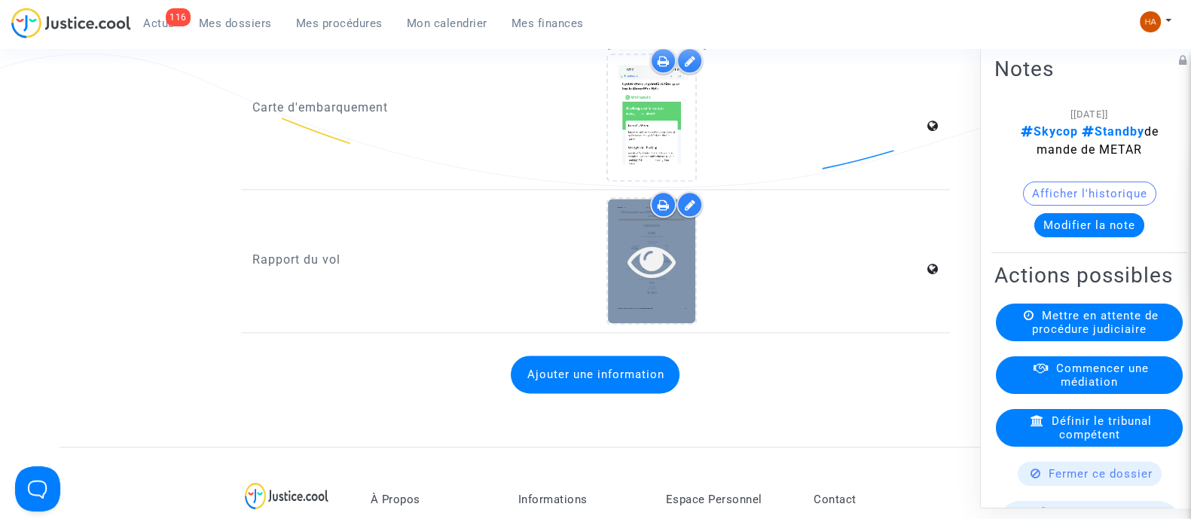
click at [686, 285] on div at bounding box center [651, 261] width 87 height 48
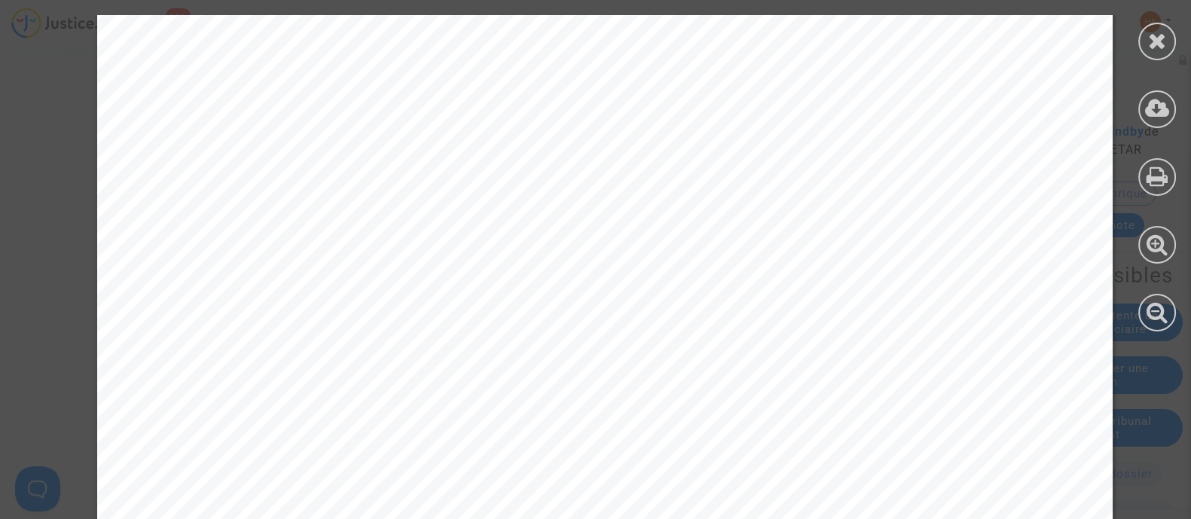
scroll to position [1501, 0]
click at [1160, 43] on icon at bounding box center [1157, 40] width 19 height 23
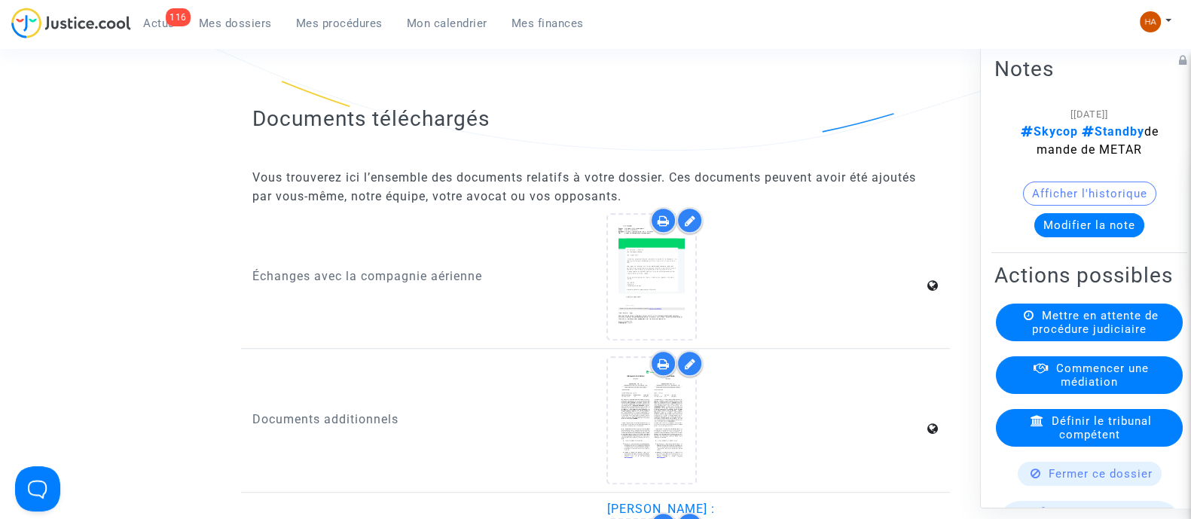
scroll to position [1697, 0]
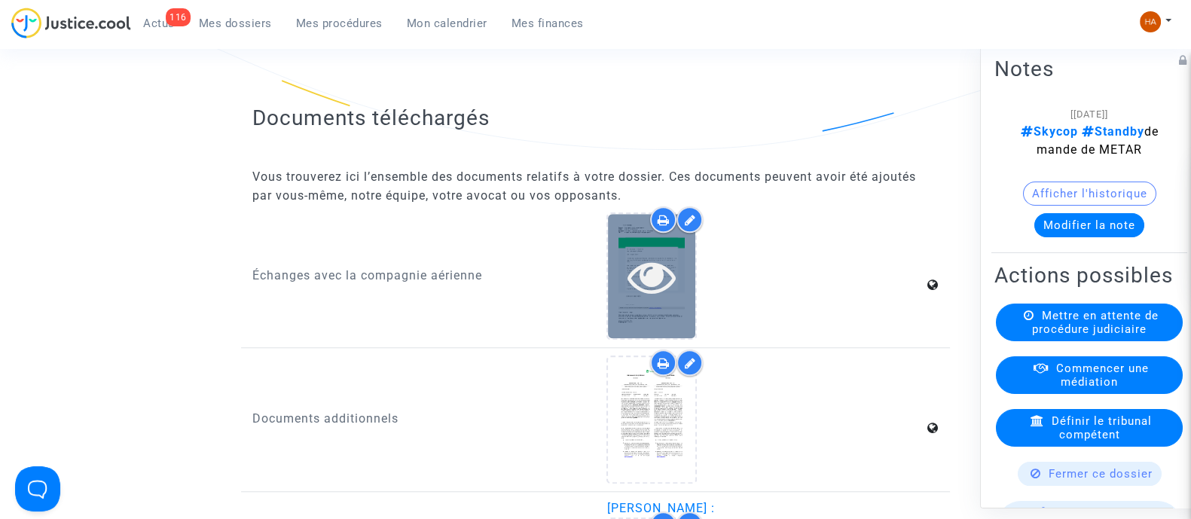
click at [659, 301] on icon at bounding box center [652, 276] width 49 height 48
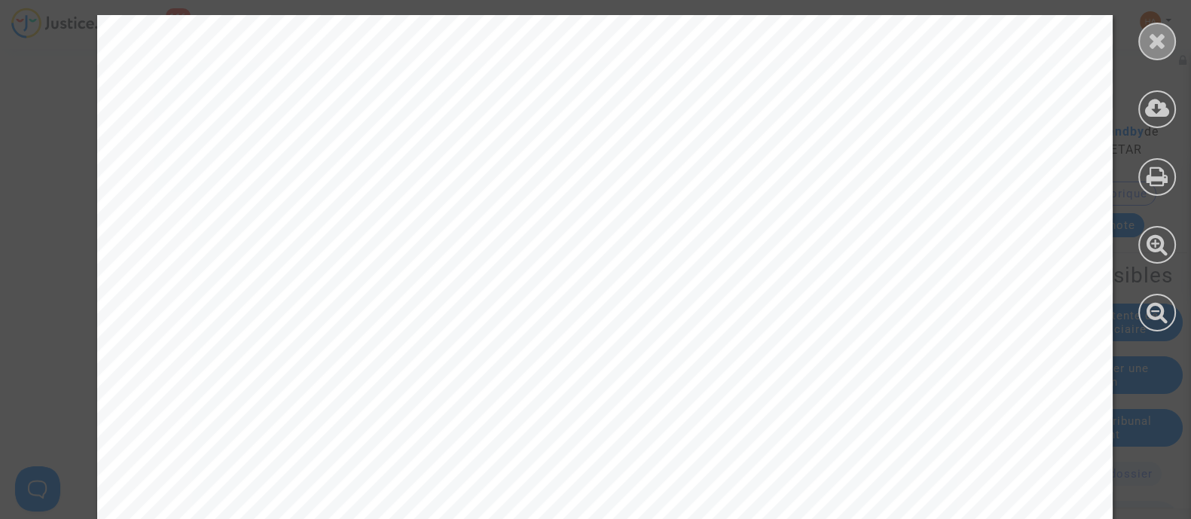
click at [1155, 41] on icon at bounding box center [1157, 40] width 19 height 23
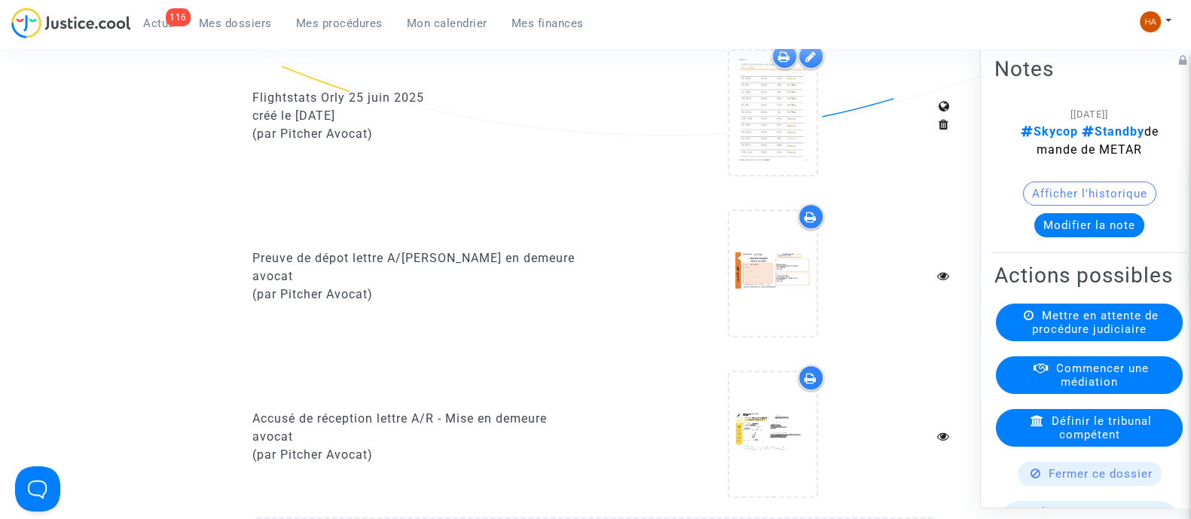
scroll to position [1045, 0]
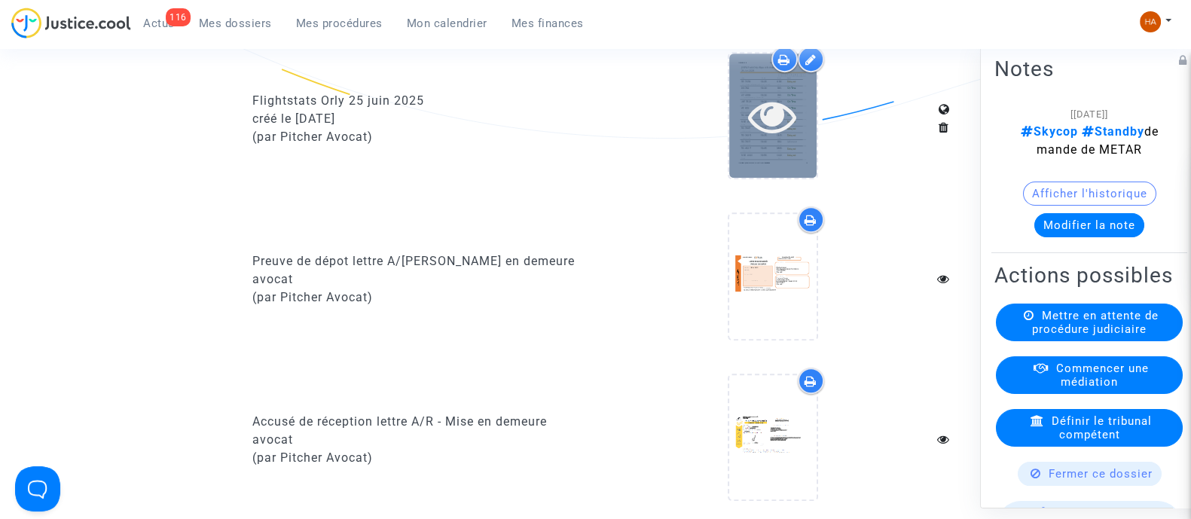
click at [787, 125] on icon at bounding box center [772, 116] width 49 height 48
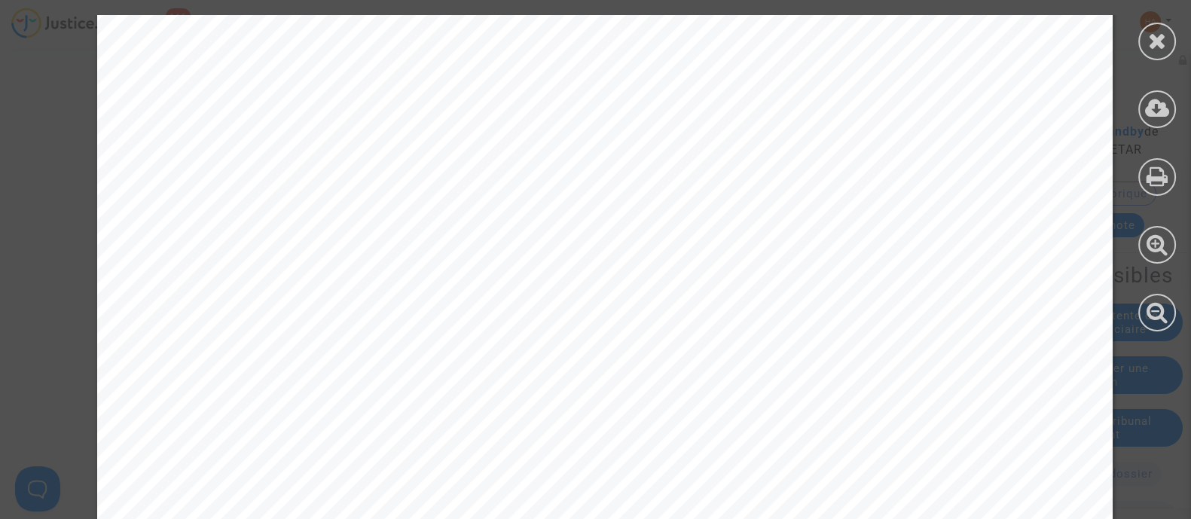
scroll to position [3437, 0]
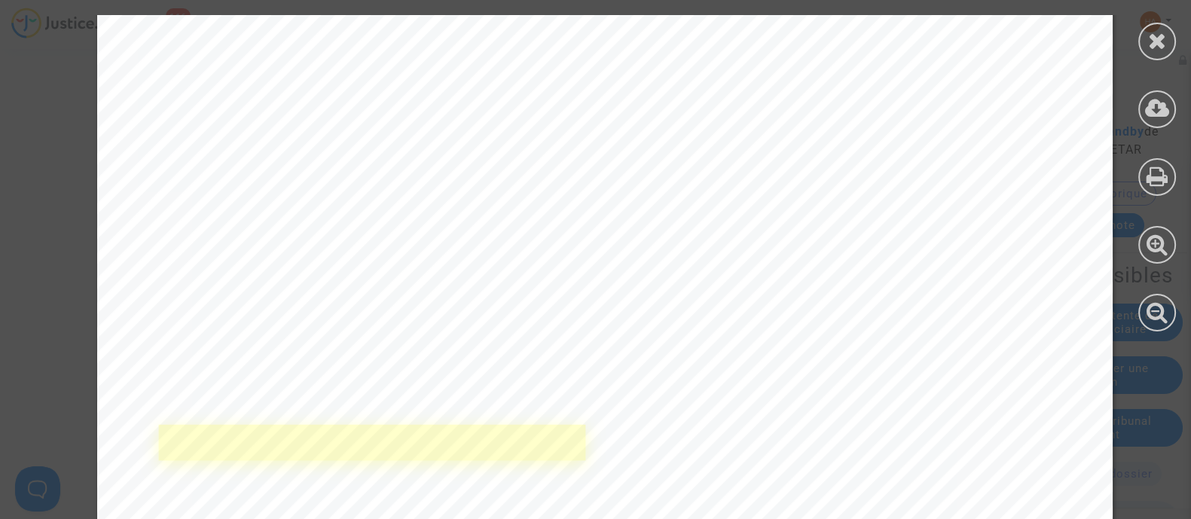
click at [452, 450] on link at bounding box center [372, 443] width 426 height 36
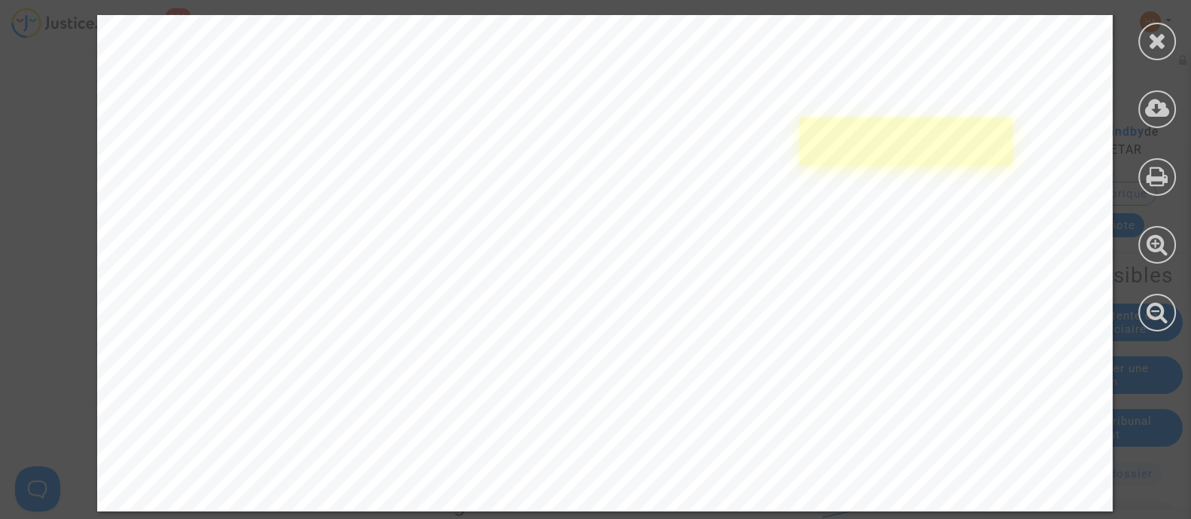
scroll to position [1314, 0]
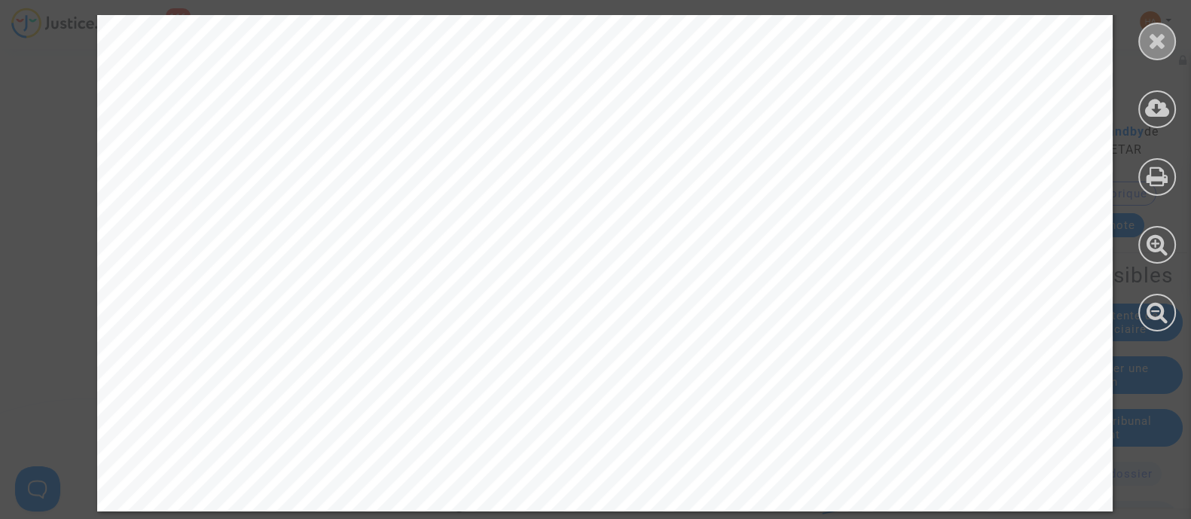
click at [1159, 41] on icon at bounding box center [1157, 40] width 19 height 23
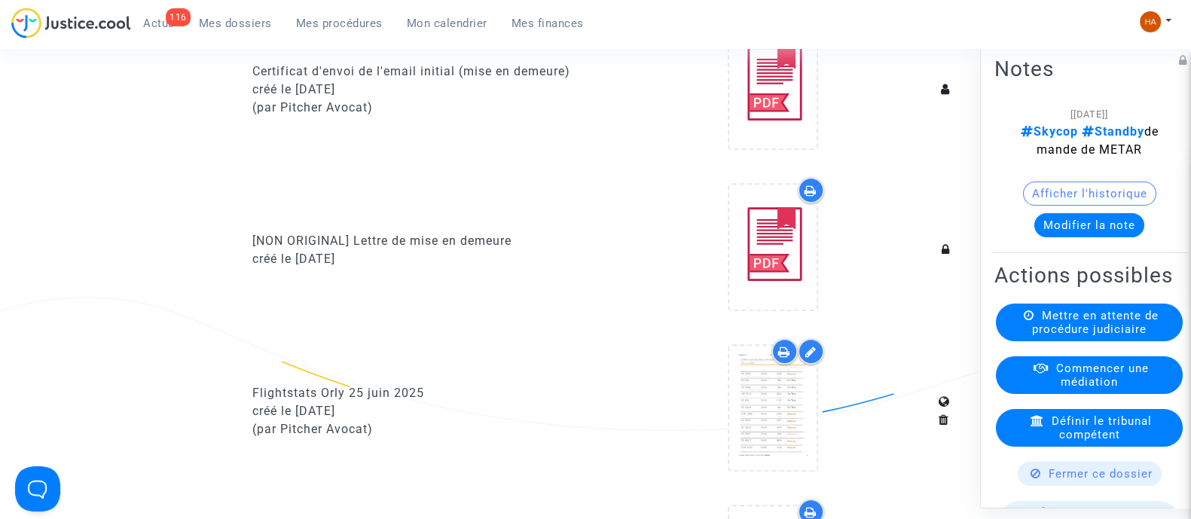
scroll to position [1036, 0]
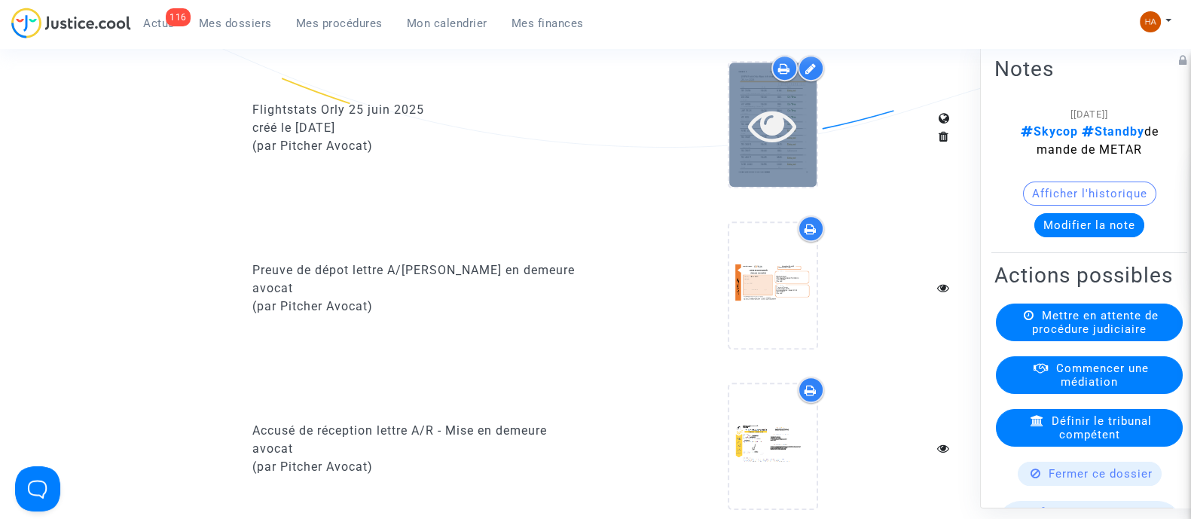
click at [808, 149] on div at bounding box center [772, 125] width 87 height 48
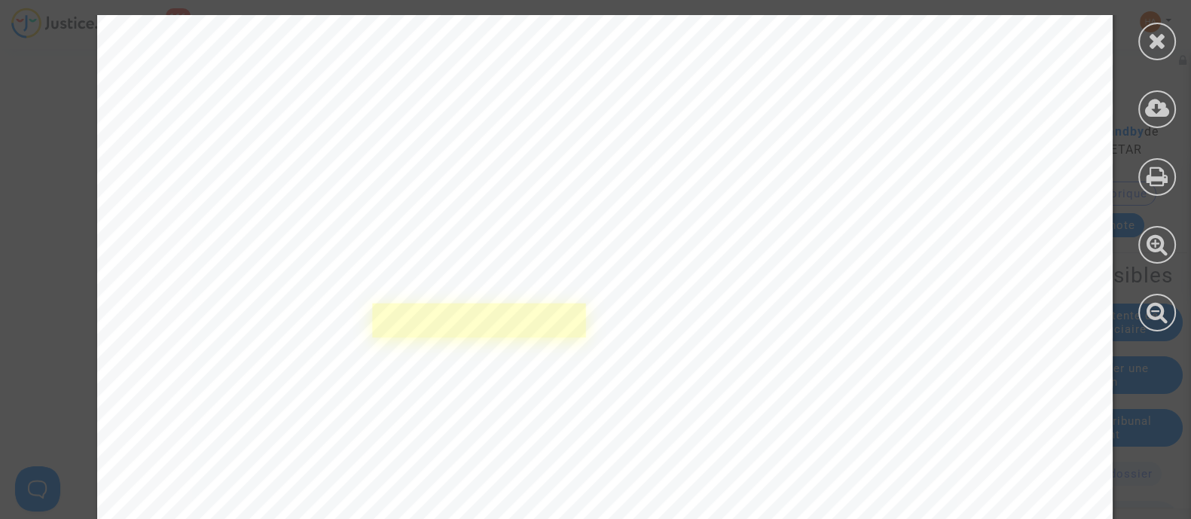
scroll to position [8099, 0]
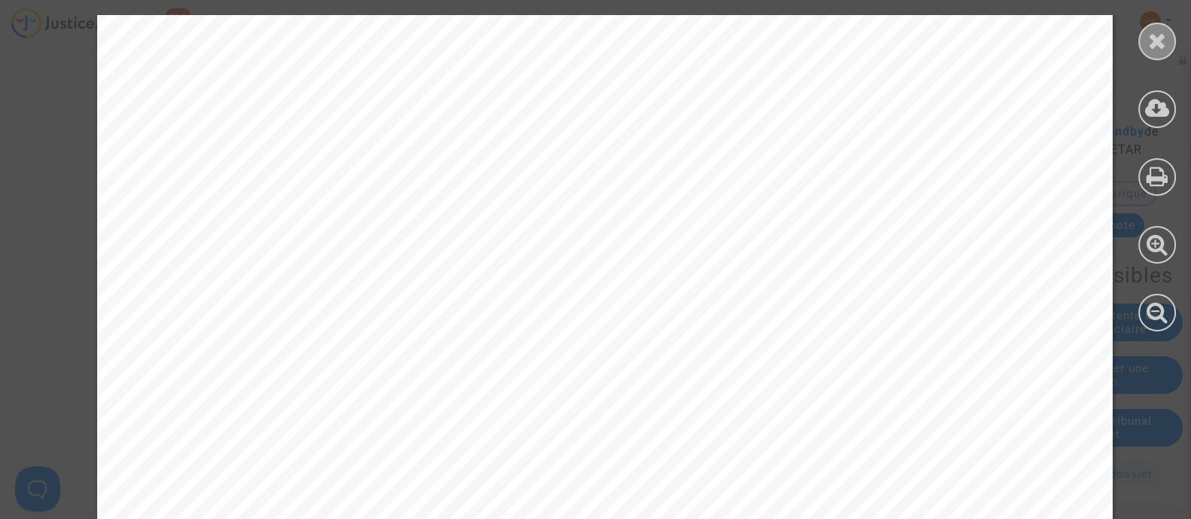
click at [1169, 50] on div at bounding box center [1157, 42] width 38 height 38
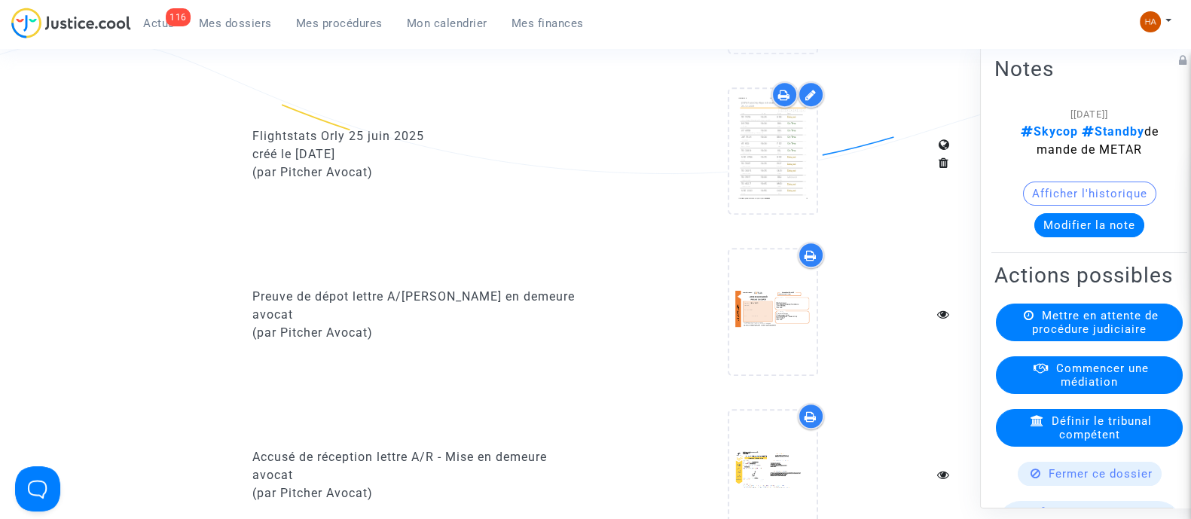
scroll to position [1009, 0]
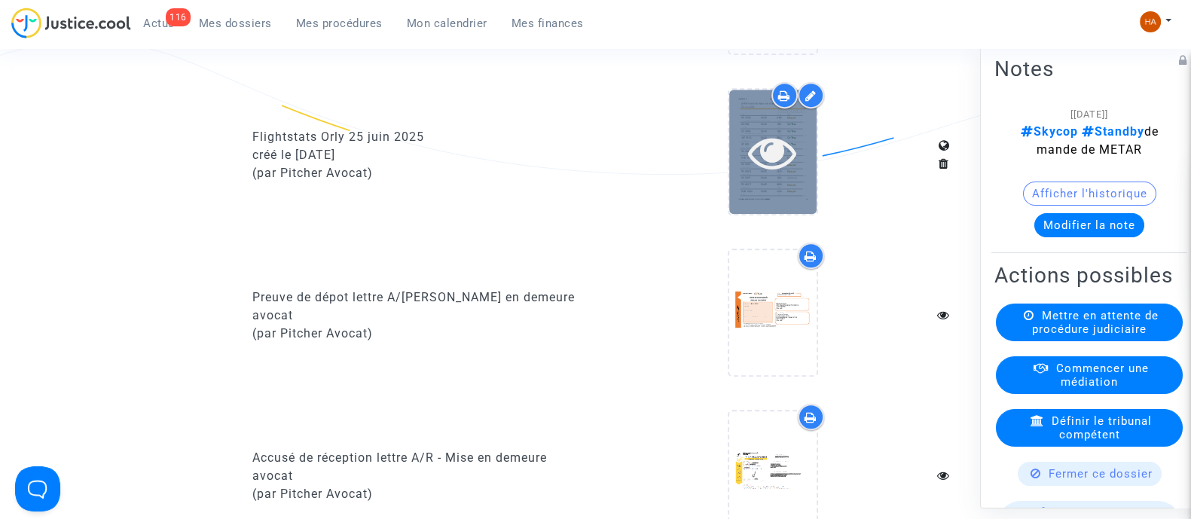
click at [742, 176] on div at bounding box center [772, 152] width 87 height 48
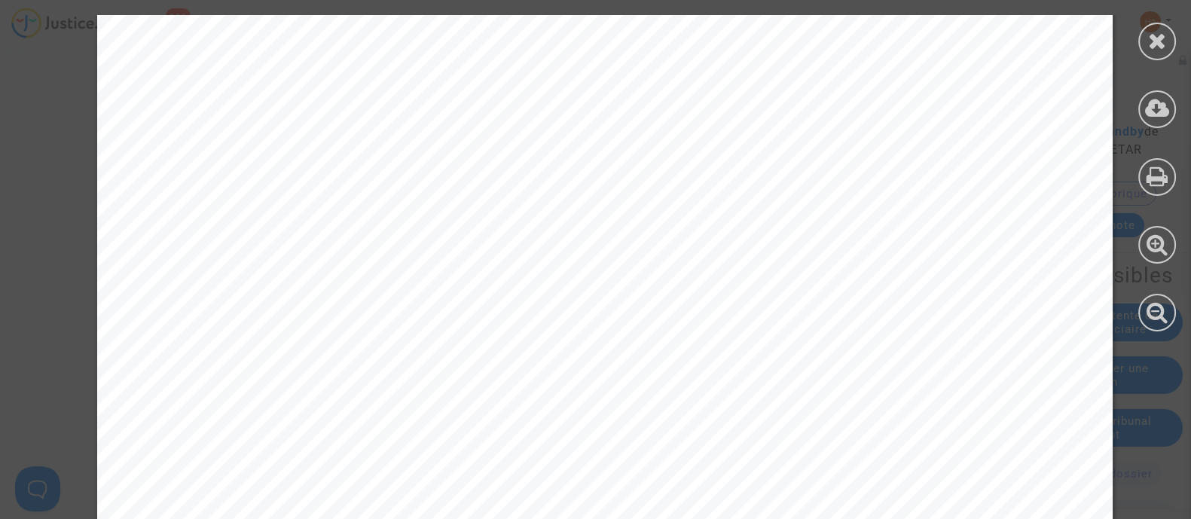
scroll to position [4358, 0]
click at [1154, 41] on icon at bounding box center [1157, 40] width 19 height 23
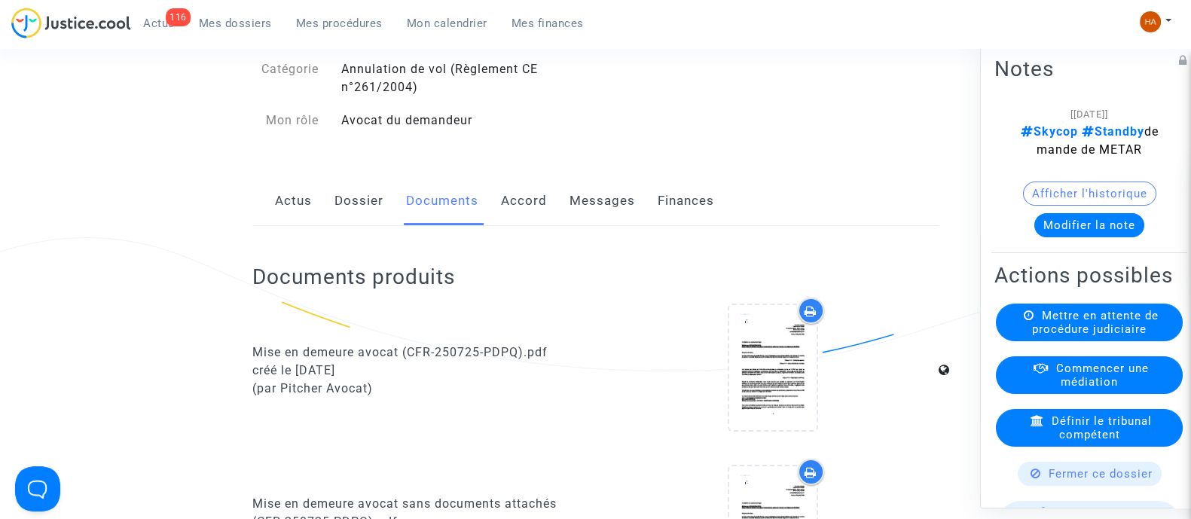
scroll to position [0, 0]
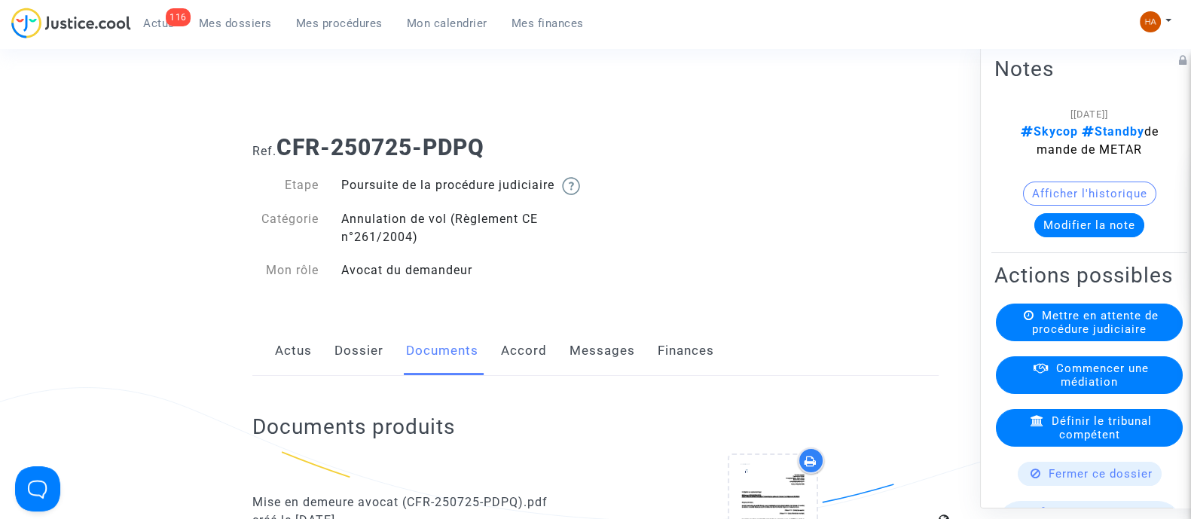
click at [353, 376] on link "Dossier" at bounding box center [359, 351] width 49 height 50
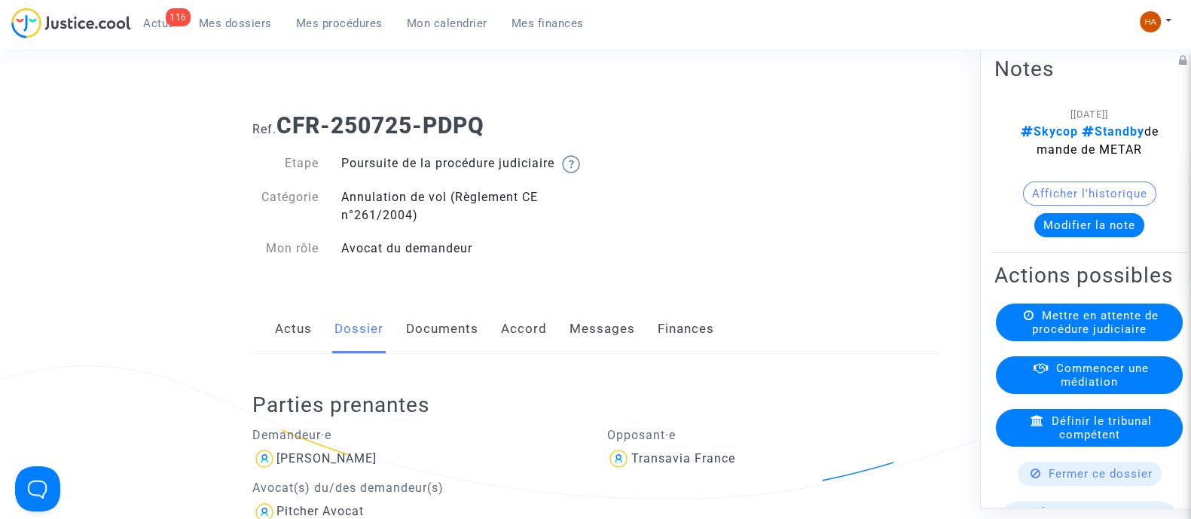
scroll to position [20, 0]
click at [447, 348] on link "Documents" at bounding box center [442, 331] width 72 height 50
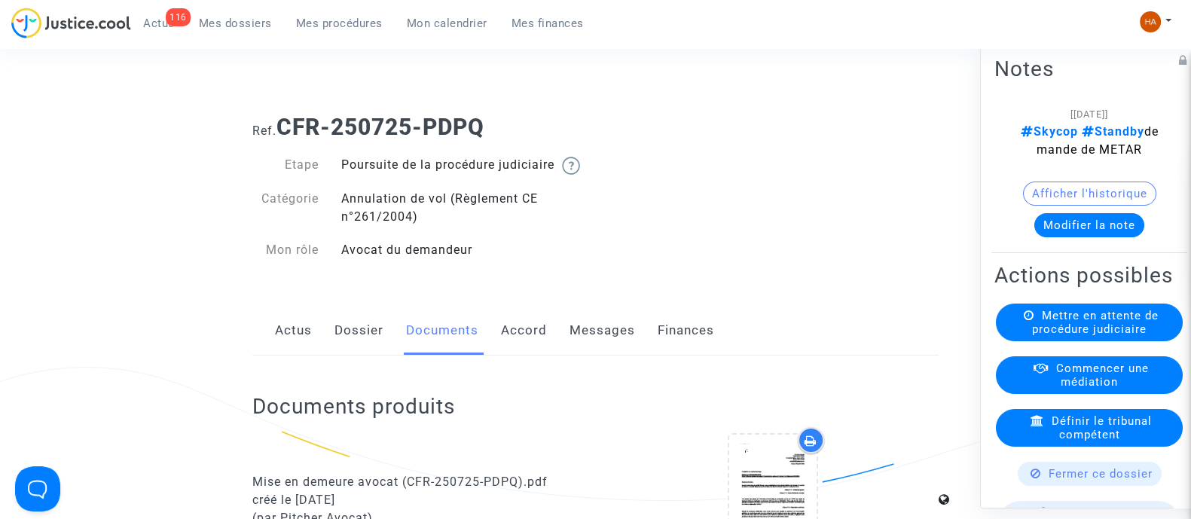
click at [358, 350] on link "Dossier" at bounding box center [359, 331] width 49 height 50
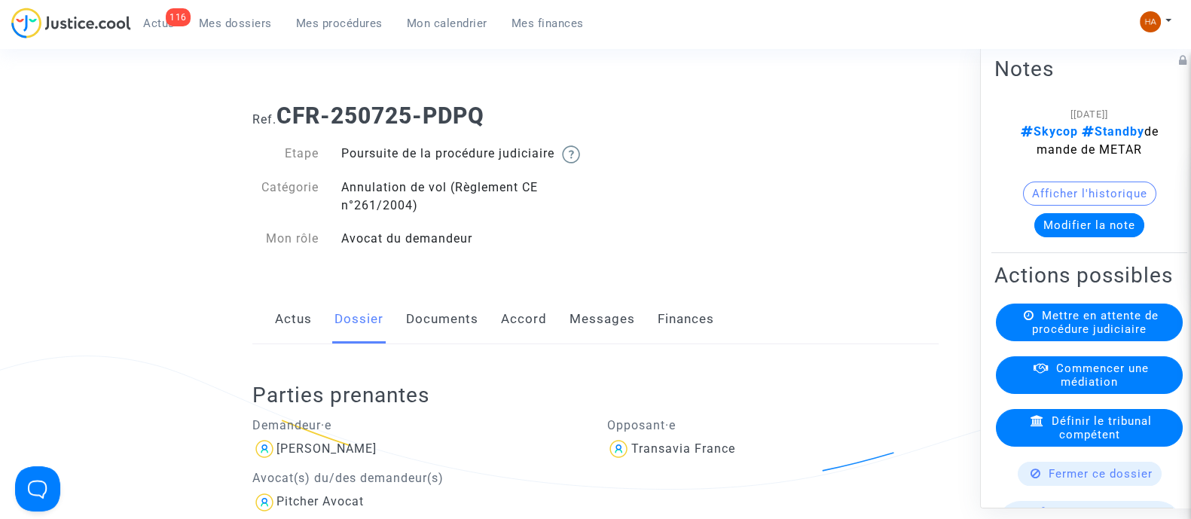
scroll to position [29, 0]
click at [447, 340] on link "Documents" at bounding box center [442, 322] width 72 height 50
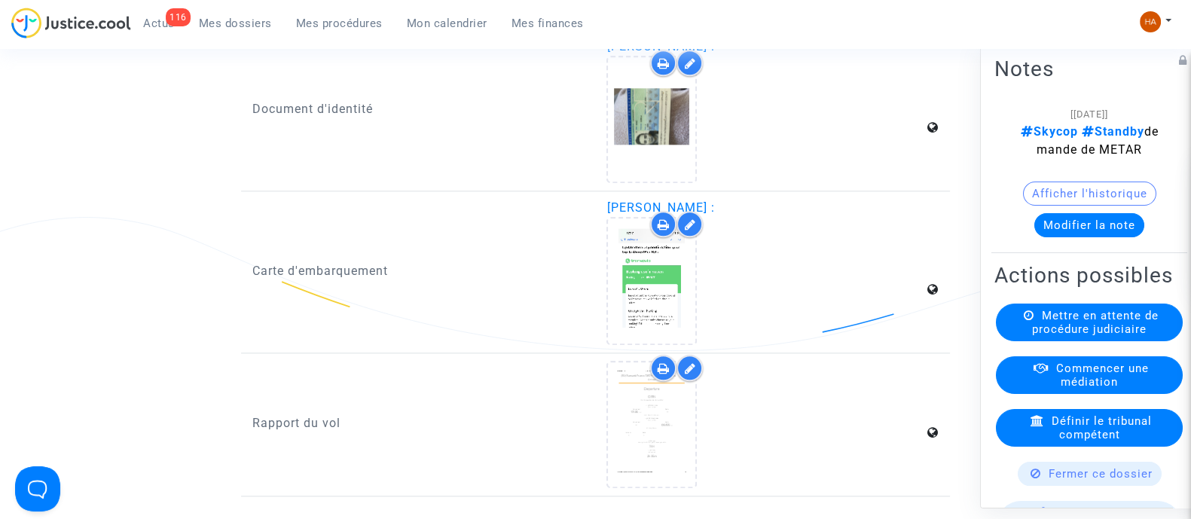
scroll to position [2448, 0]
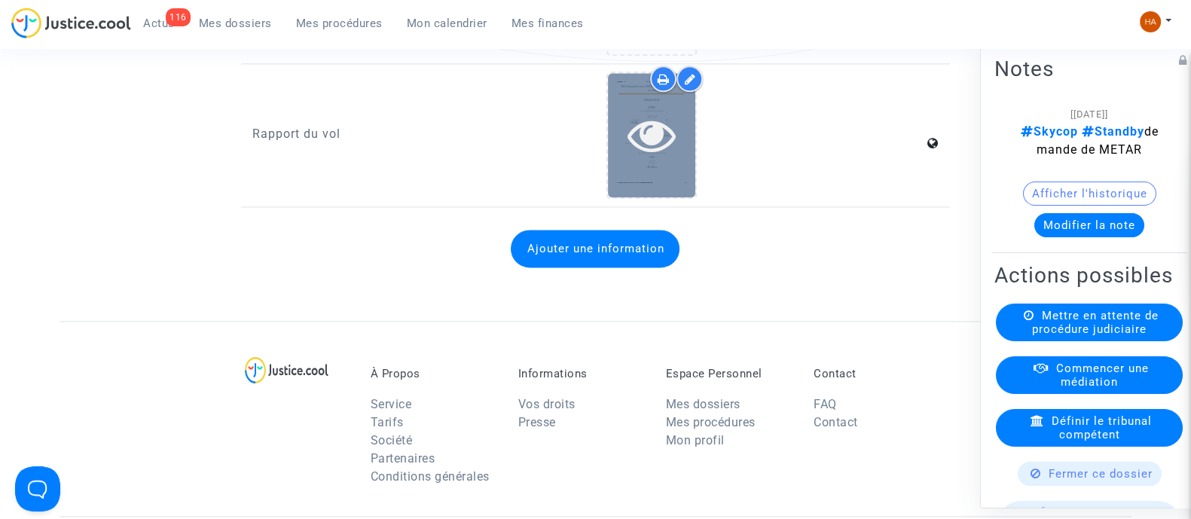
click at [639, 179] on div at bounding box center [651, 135] width 87 height 124
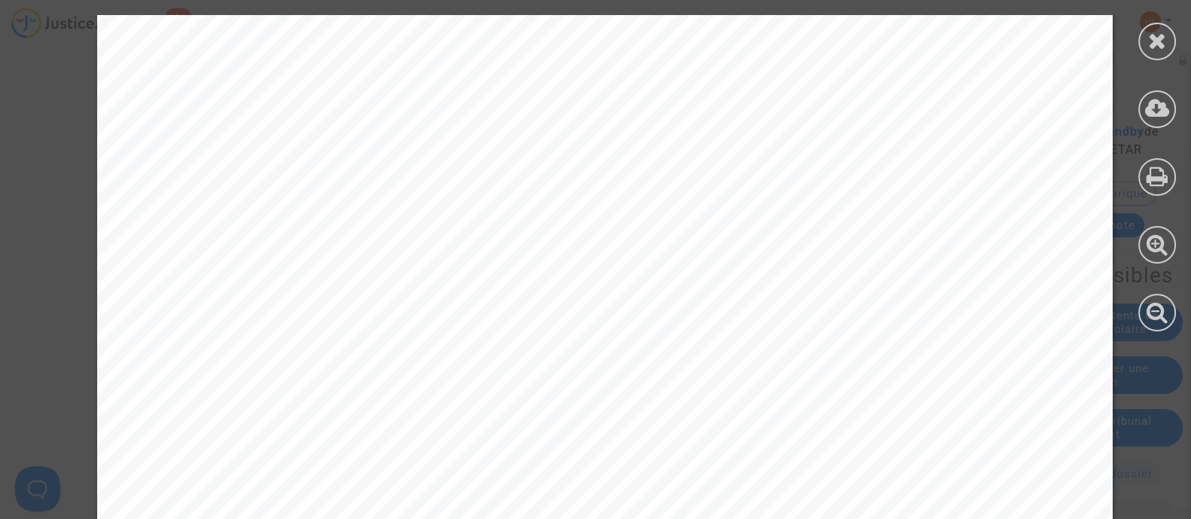
scroll to position [0, 0]
click at [1159, 44] on icon at bounding box center [1157, 40] width 19 height 23
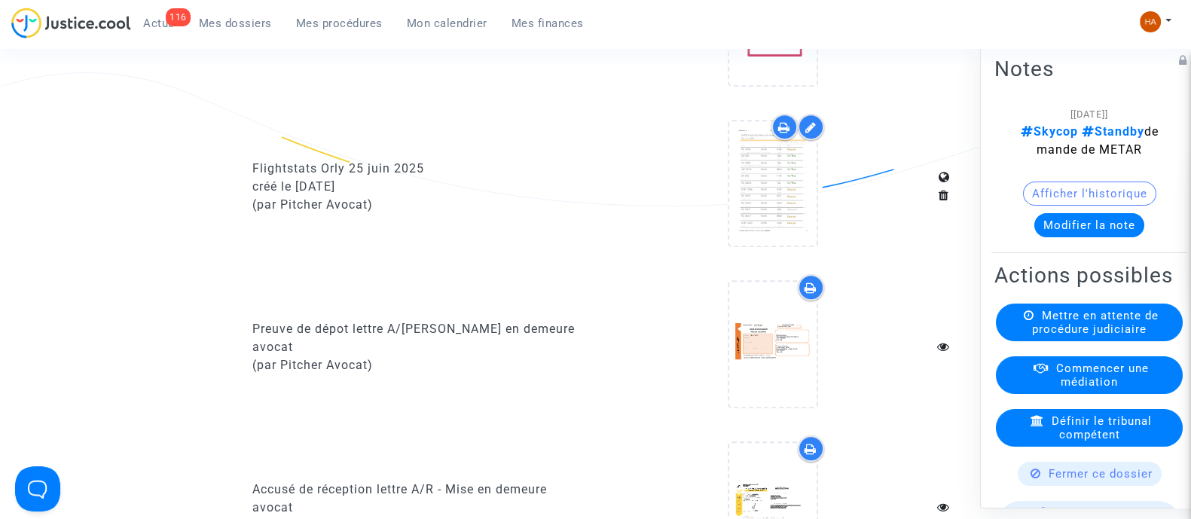
scroll to position [976, 0]
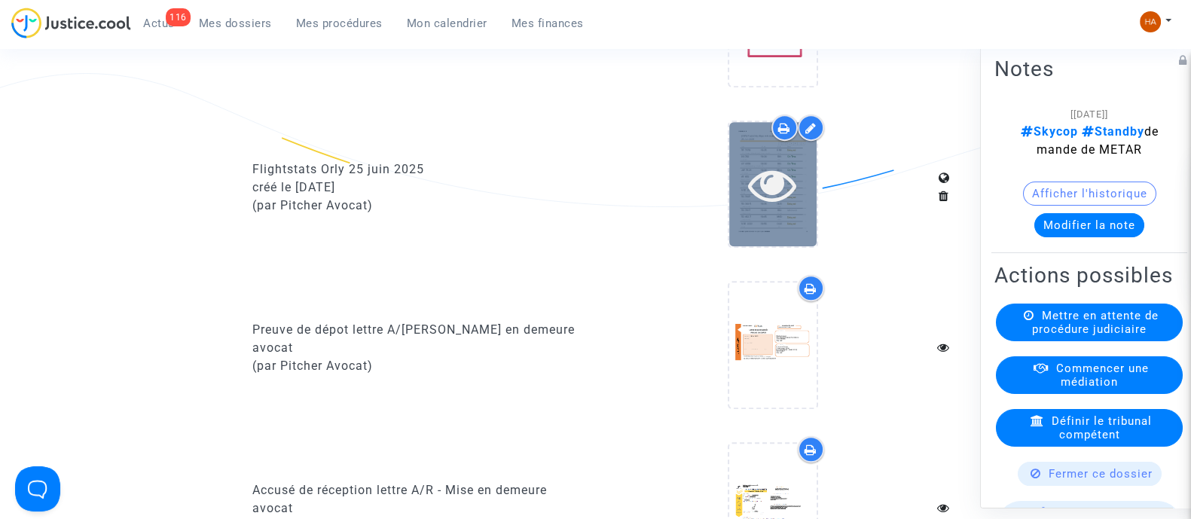
click at [784, 234] on div at bounding box center [772, 184] width 87 height 124
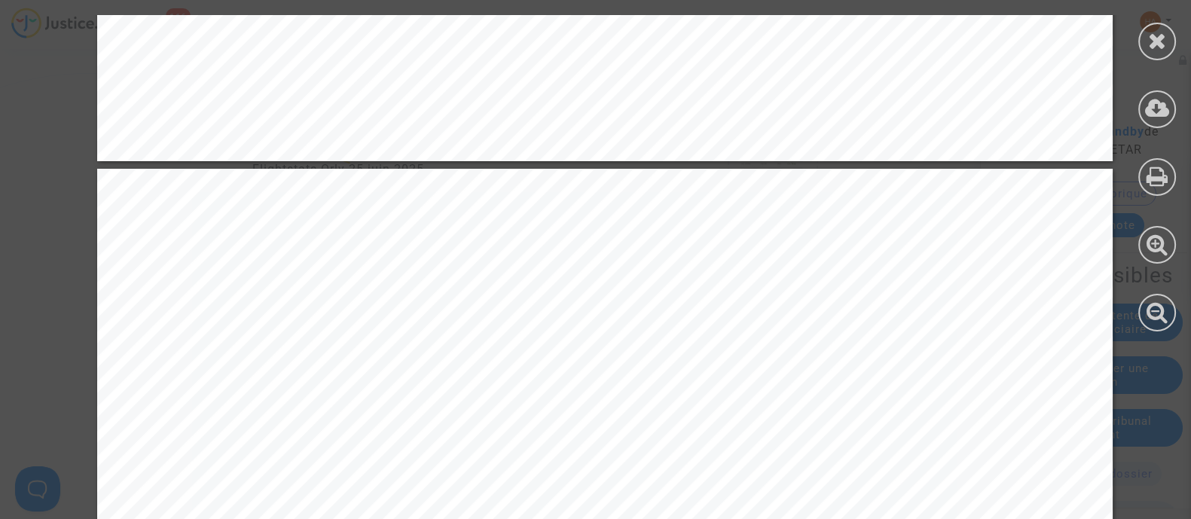
scroll to position [2739, 0]
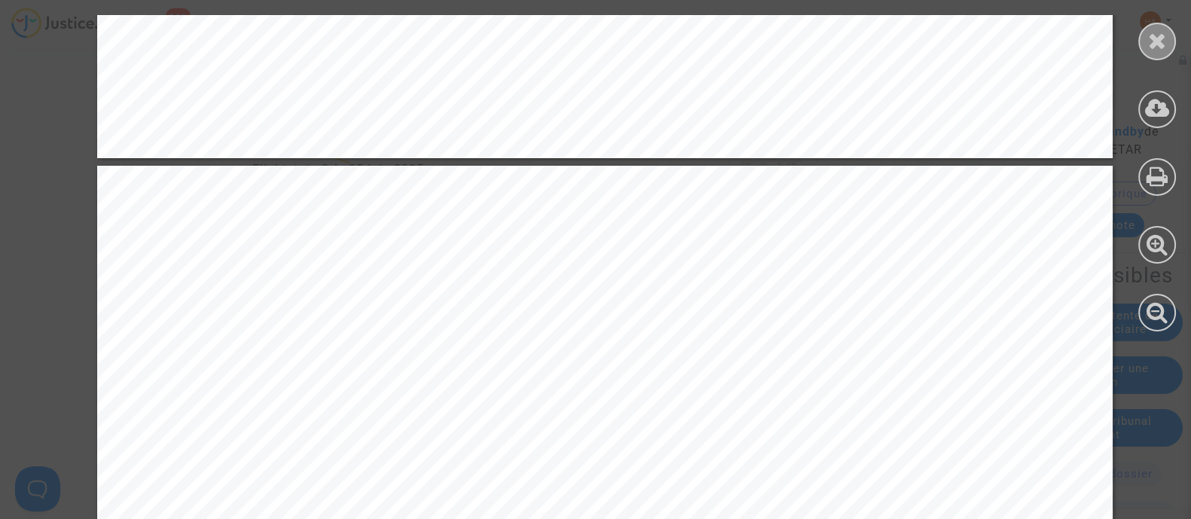
click at [1160, 43] on icon at bounding box center [1157, 40] width 19 height 23
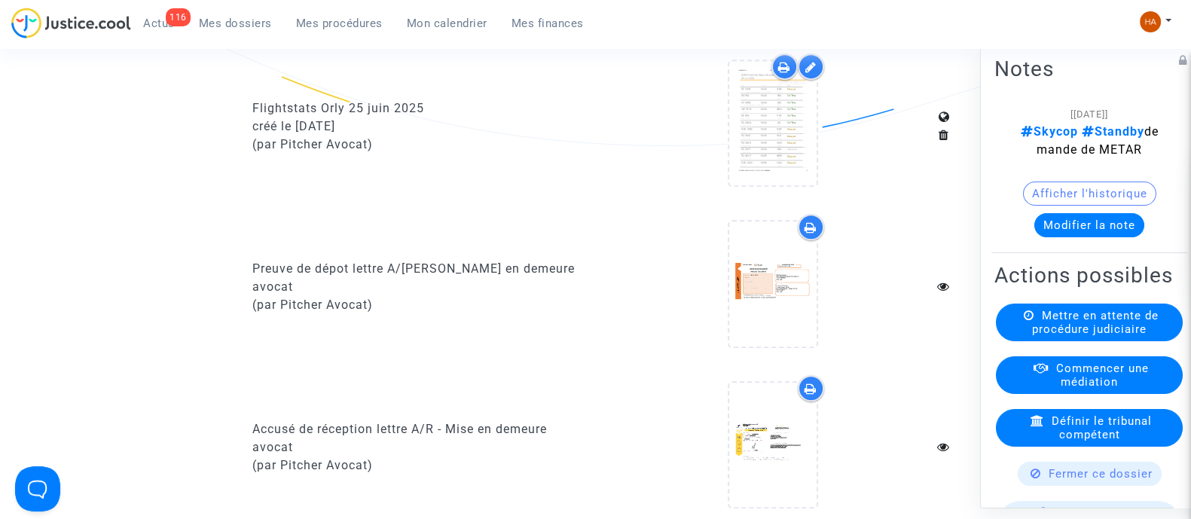
scroll to position [1037, 0]
click at [812, 74] on icon at bounding box center [810, 68] width 11 height 12
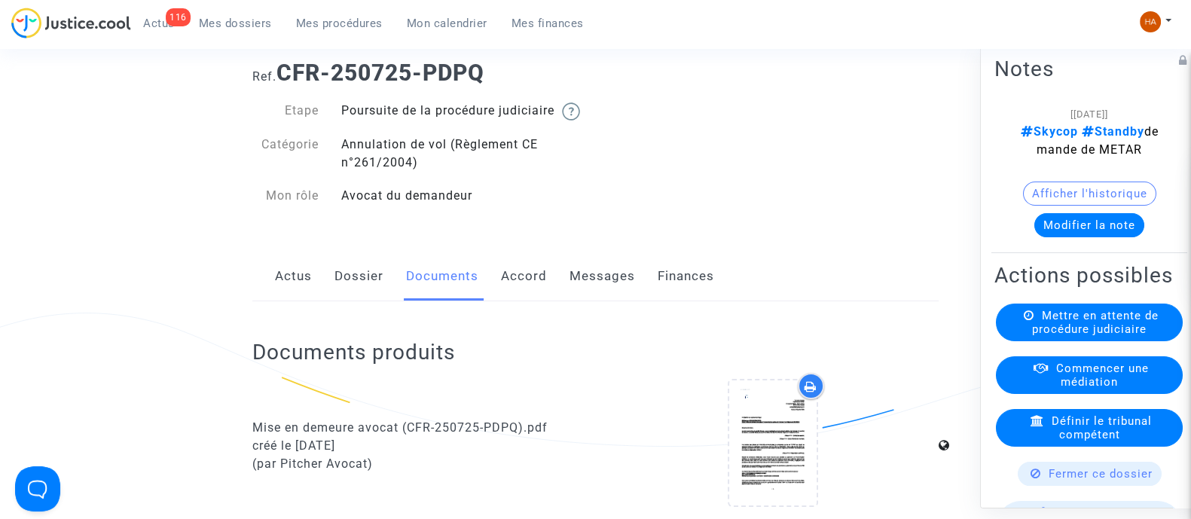
scroll to position [0, 0]
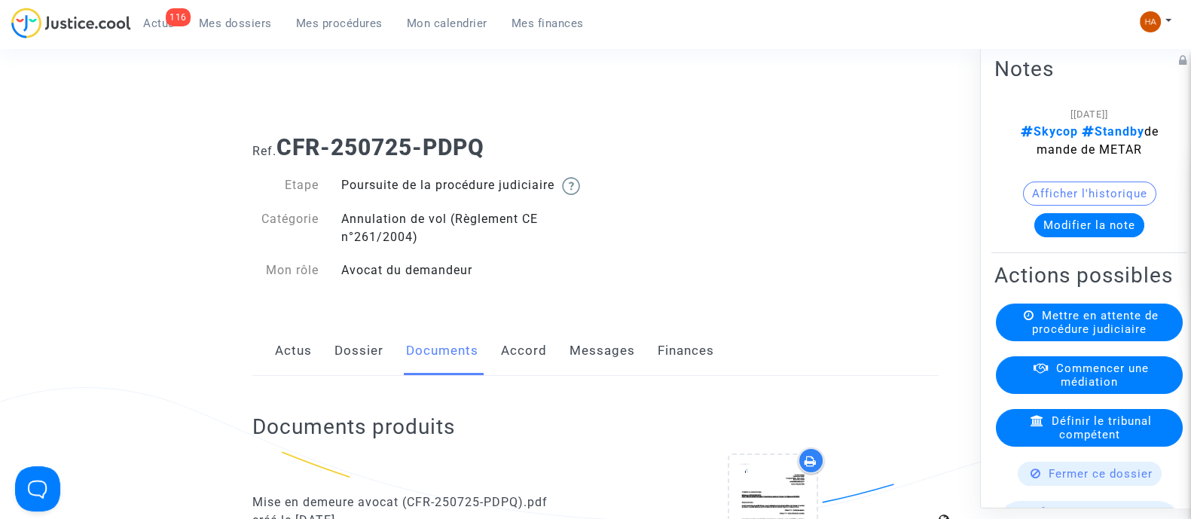
drag, startPoint x: 497, startPoint y: 156, endPoint x: 284, endPoint y: 143, distance: 213.6
click at [284, 143] on h1 "Ref. CFR-250725-PDPQ" at bounding box center [595, 147] width 686 height 27
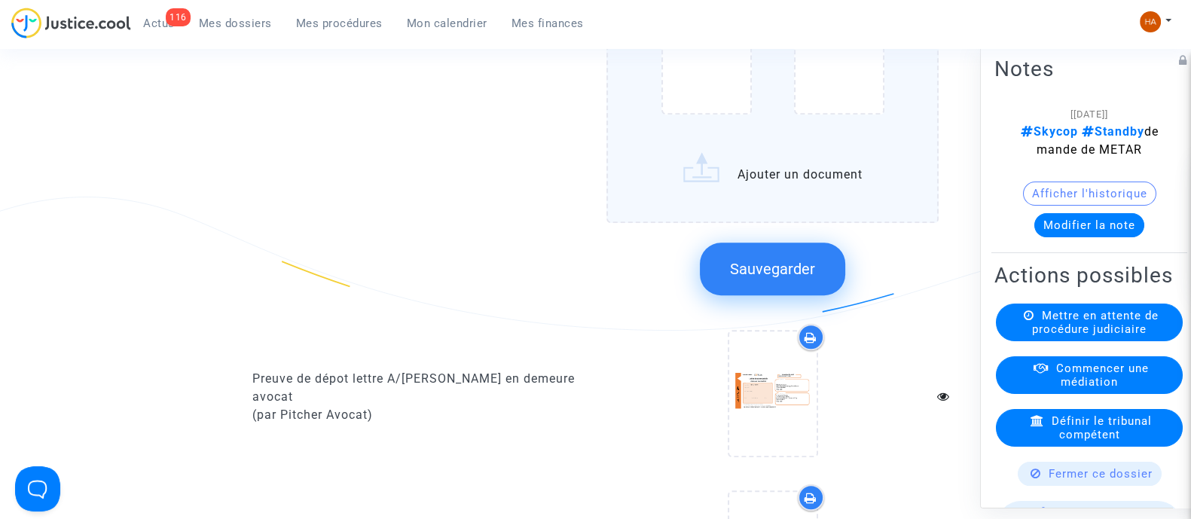
scroll to position [1517, 0]
click at [781, 277] on span "Sauvegarder" at bounding box center [772, 267] width 85 height 18
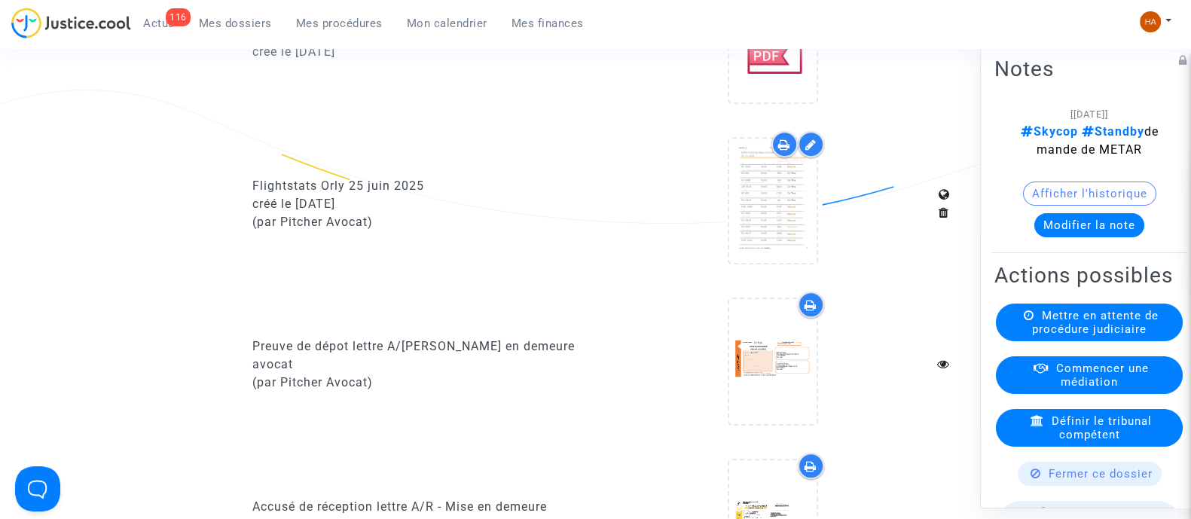
scroll to position [958, 0]
click at [784, 152] on icon at bounding box center [784, 146] width 12 height 12
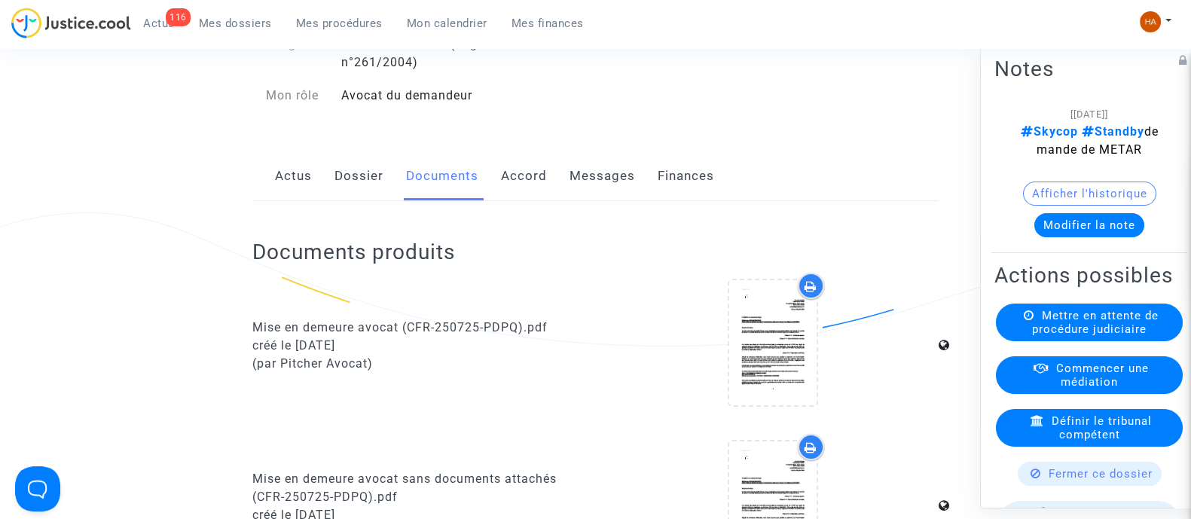
scroll to position [0, 0]
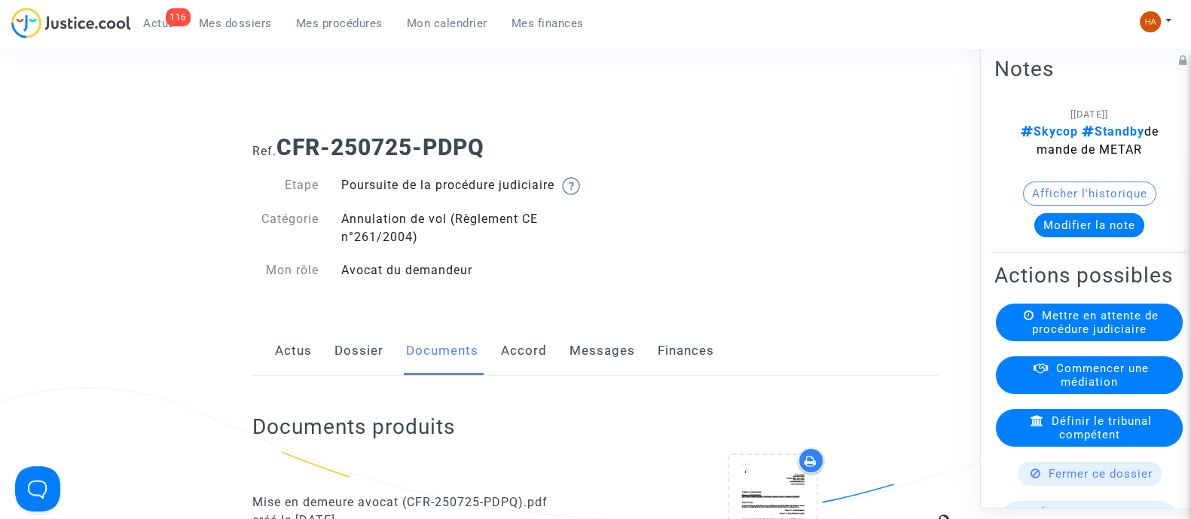
click at [558, 139] on h1 "Ref. CFR-250725-PDPQ" at bounding box center [595, 147] width 686 height 27
drag, startPoint x: 516, startPoint y: 144, endPoint x: 283, endPoint y: 145, distance: 233.6
click at [283, 145] on h1 "Ref. CFR-250725-PDPQ" at bounding box center [595, 147] width 686 height 27
click at [353, 368] on link "Dossier" at bounding box center [359, 351] width 49 height 50
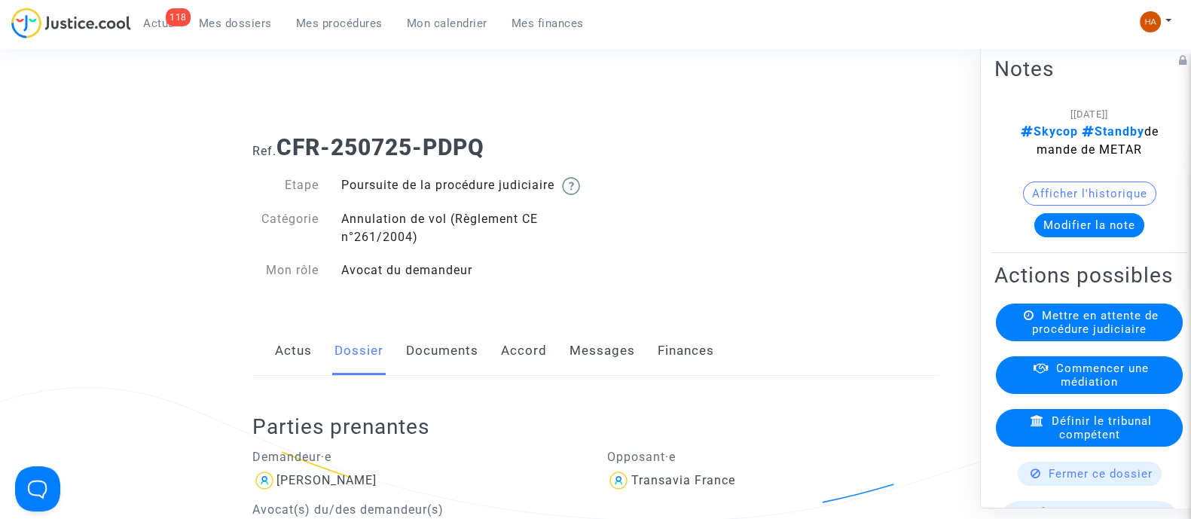
click at [452, 368] on link "Documents" at bounding box center [442, 351] width 72 height 50
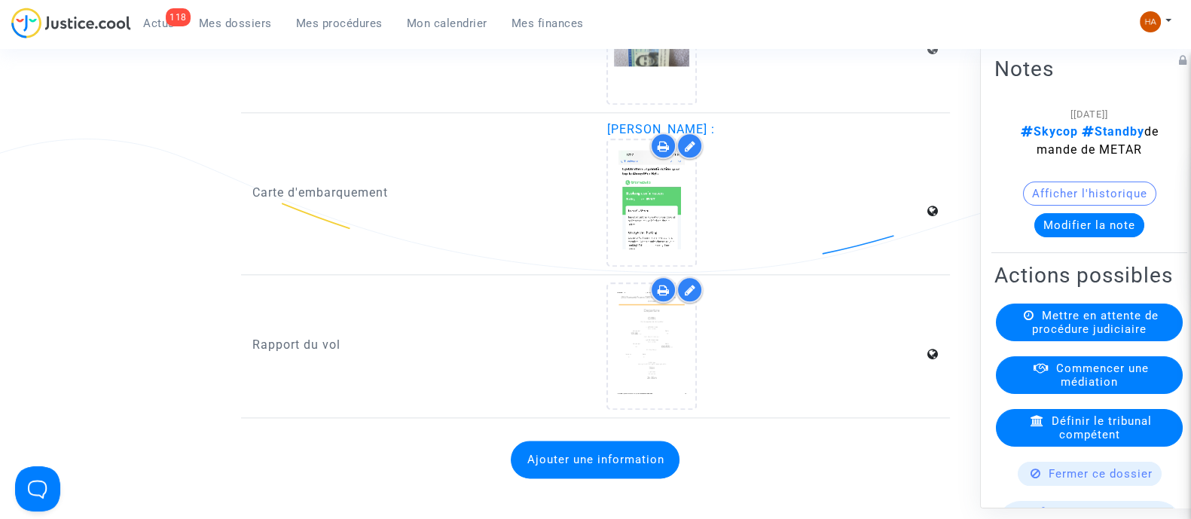
scroll to position [2238, 0]
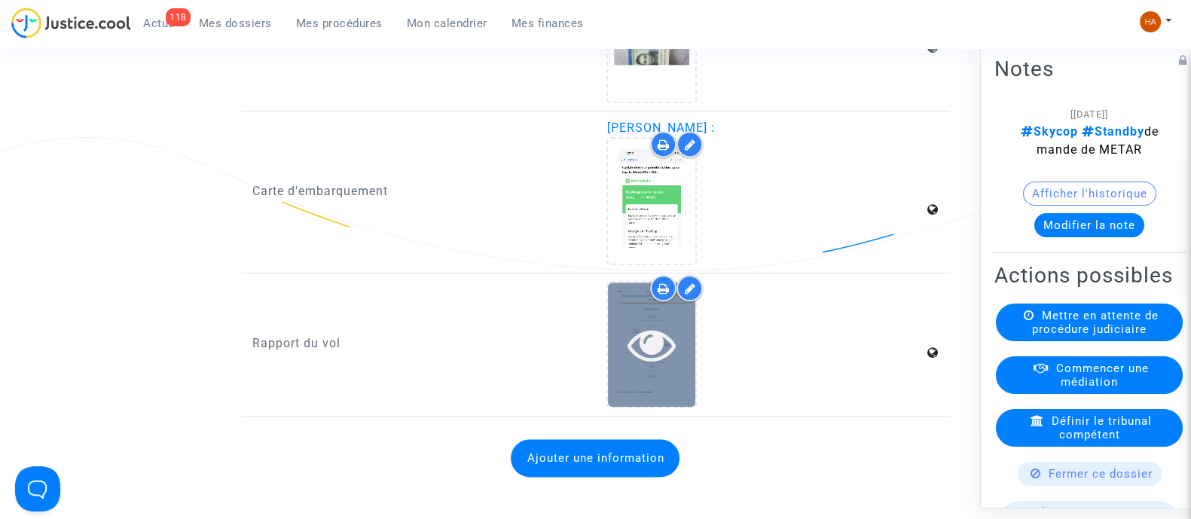
click at [643, 368] on icon at bounding box center [652, 344] width 49 height 48
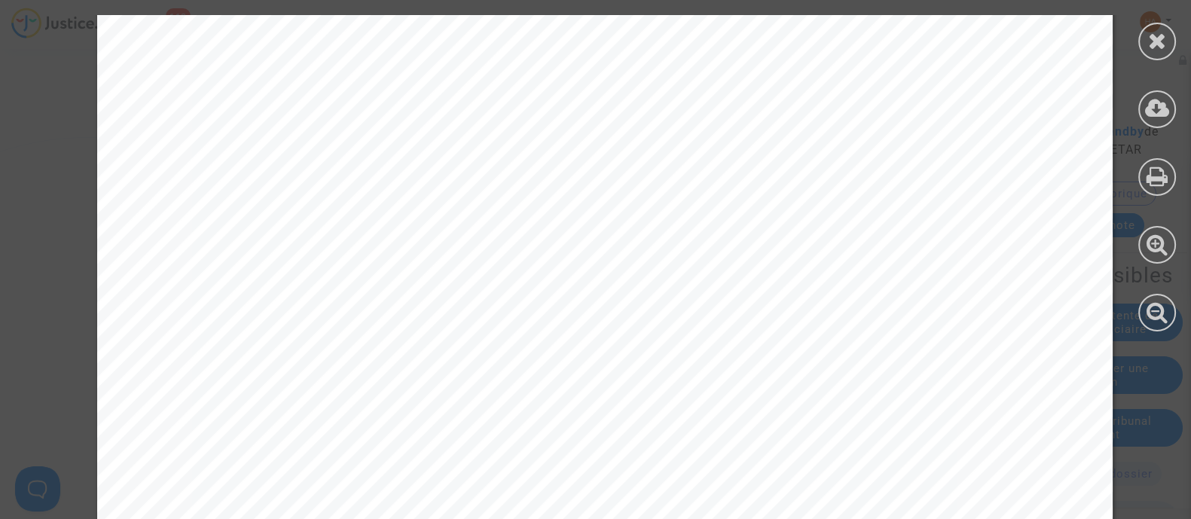
scroll to position [1645, 0]
click at [1157, 44] on icon at bounding box center [1157, 40] width 19 height 23
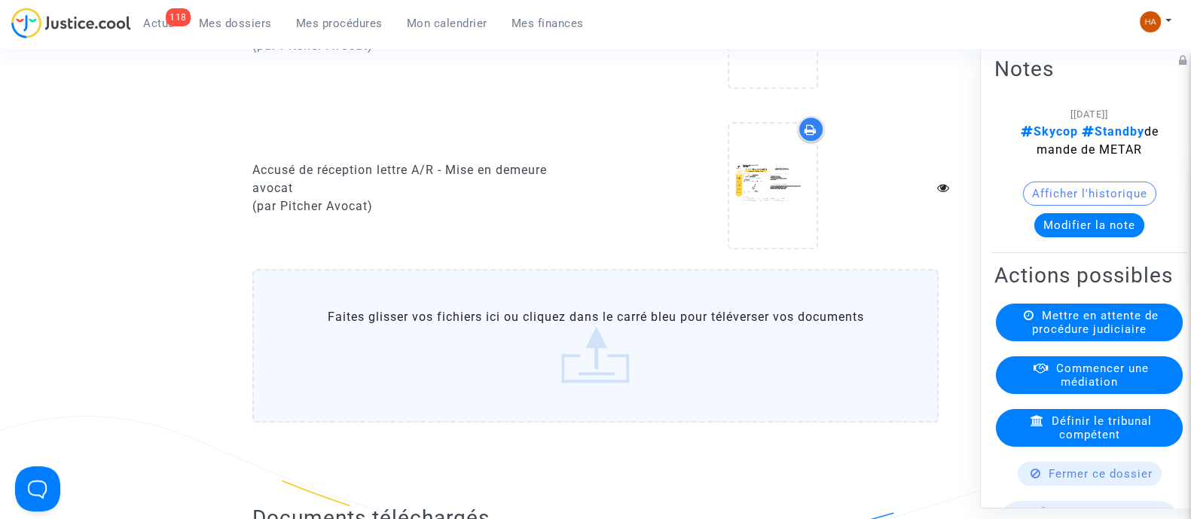
drag, startPoint x: 226, startPoint y: 28, endPoint x: 233, endPoint y: 37, distance: 11.3
click at [226, 27] on span "Mes dossiers" at bounding box center [235, 24] width 73 height 14
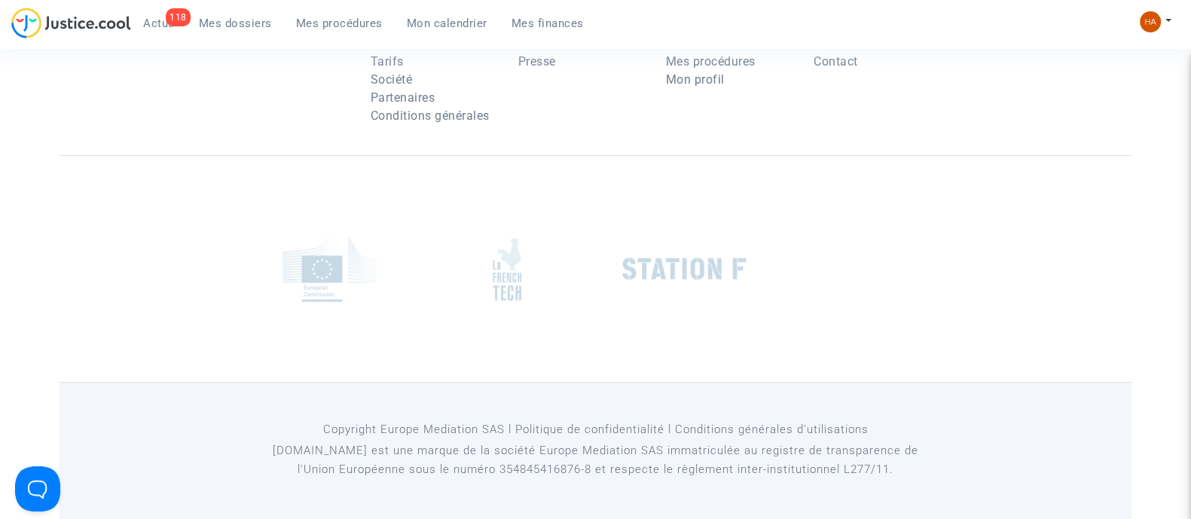
scroll to position [218, 0]
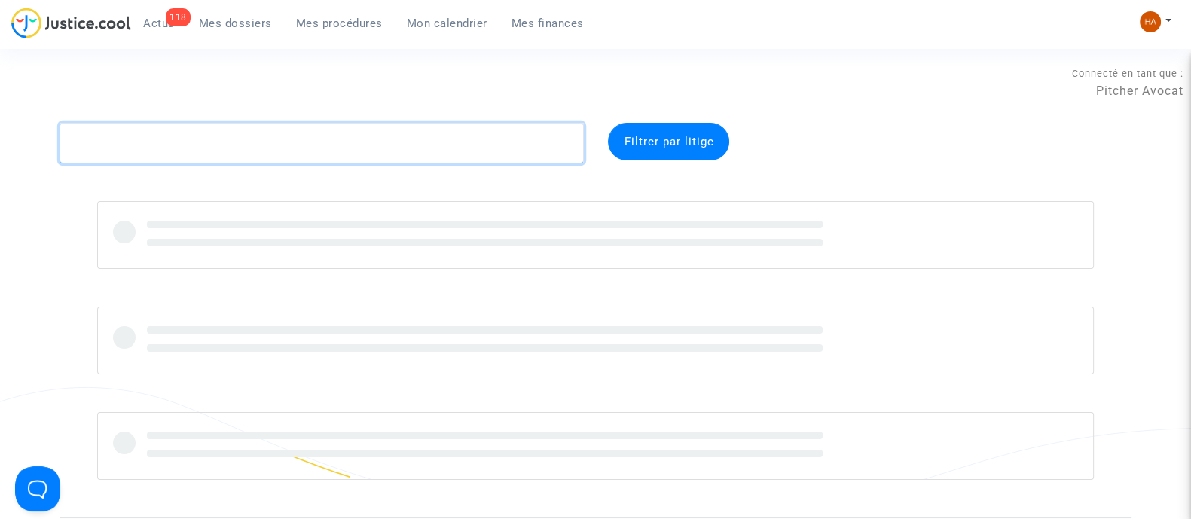
click at [149, 149] on textarea at bounding box center [322, 143] width 524 height 41
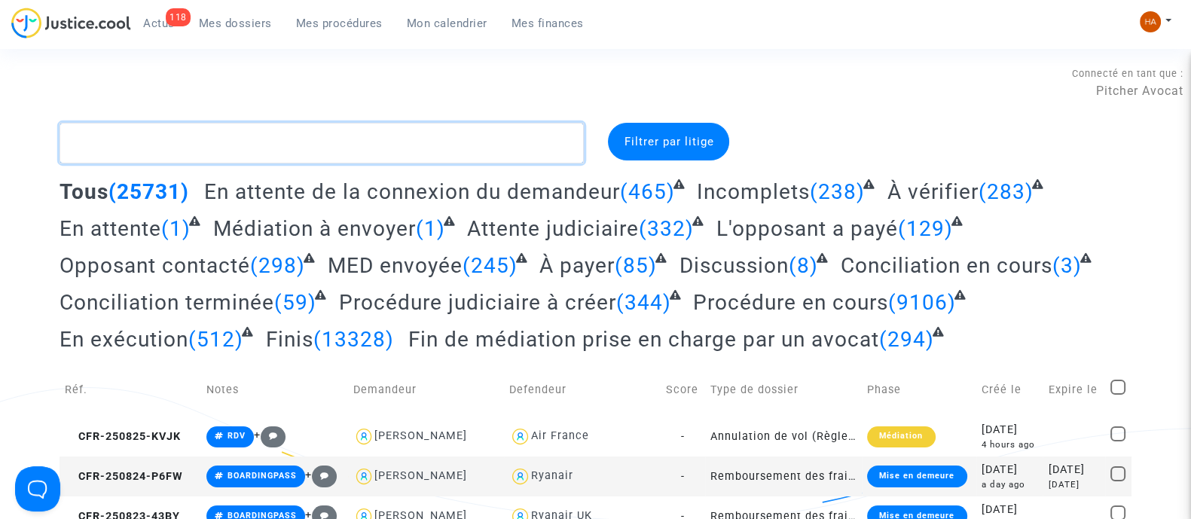
paste textarea "CFR-250725-VH7A"
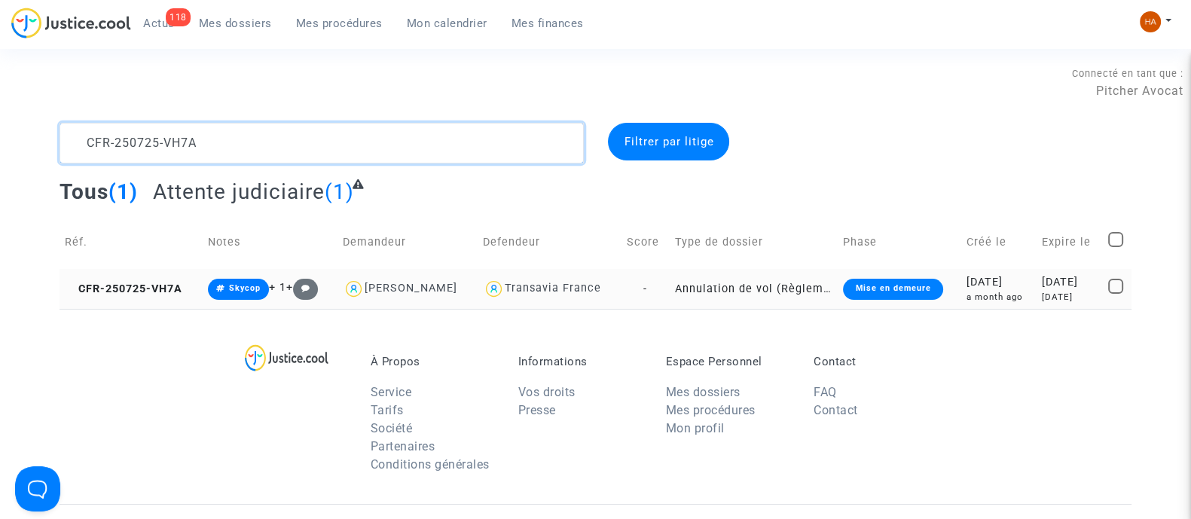
type textarea "CFR-250725-VH7A"
click at [670, 290] on td "Annulation de vol (Règlement CE n°261/2004)" at bounding box center [754, 289] width 169 height 40
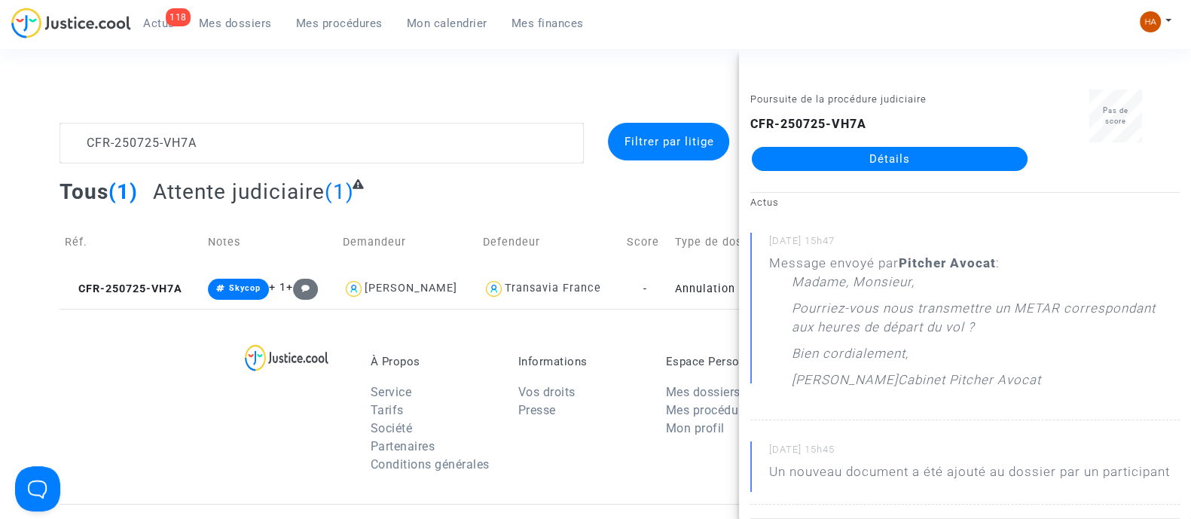
click at [871, 163] on link "Détails" at bounding box center [890, 159] width 276 height 24
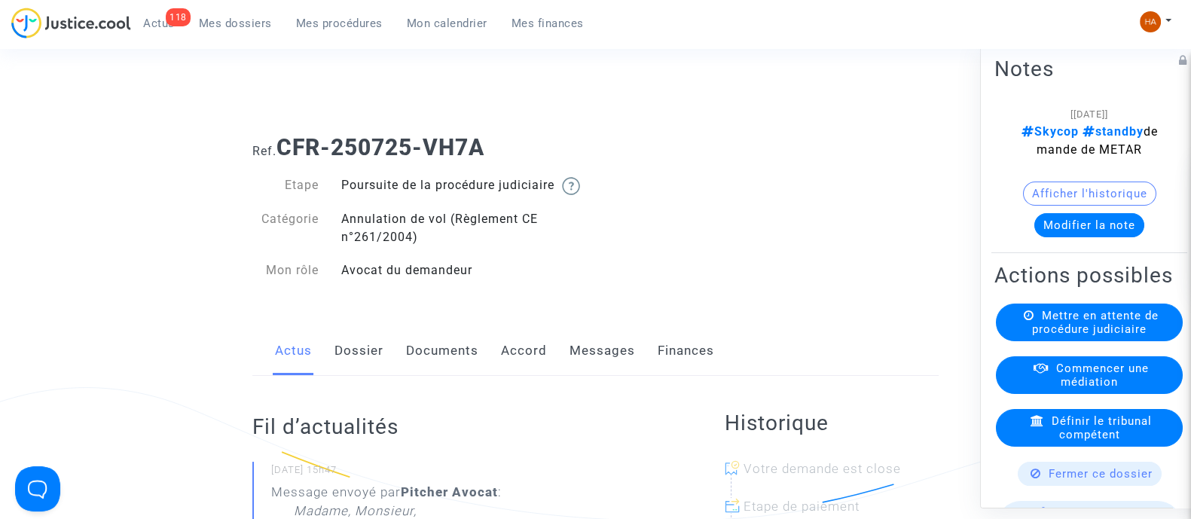
click at [433, 372] on link "Documents" at bounding box center [442, 351] width 72 height 50
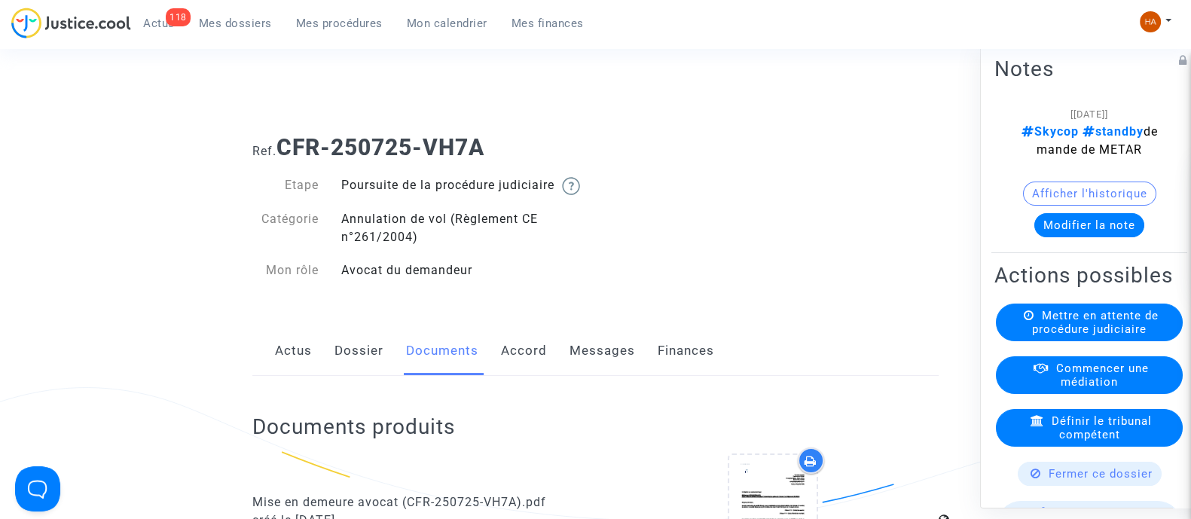
click at [588, 371] on link "Messages" at bounding box center [603, 351] width 66 height 50
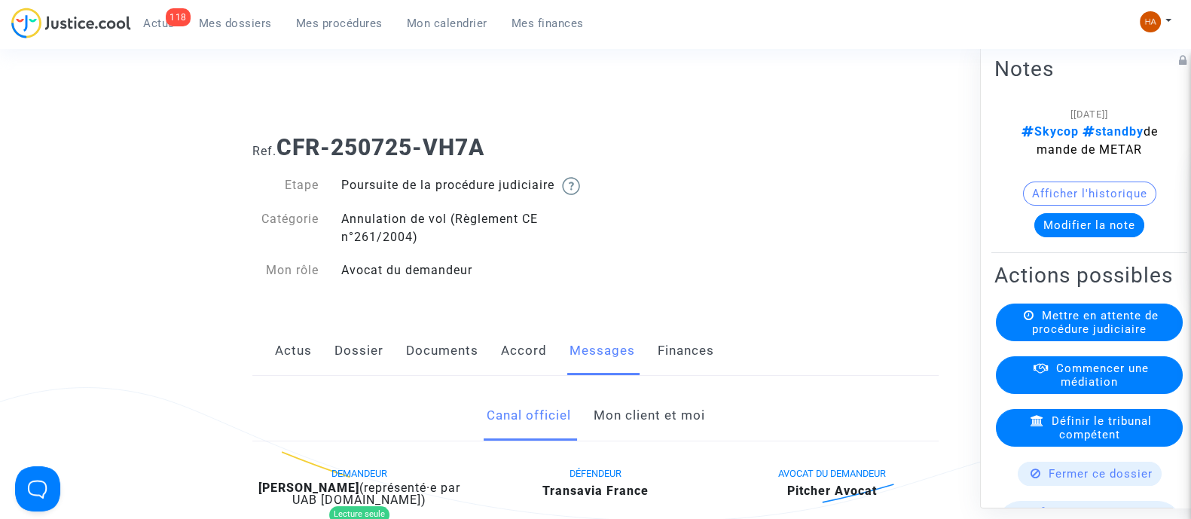
click at [423, 366] on link "Documents" at bounding box center [442, 351] width 72 height 50
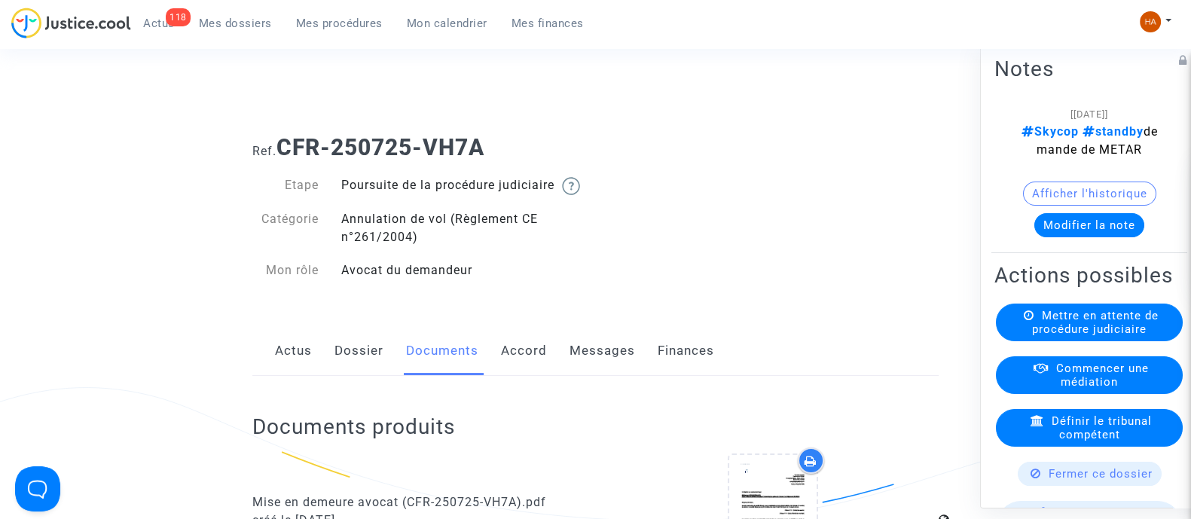
click at [600, 370] on link "Messages" at bounding box center [603, 351] width 66 height 50
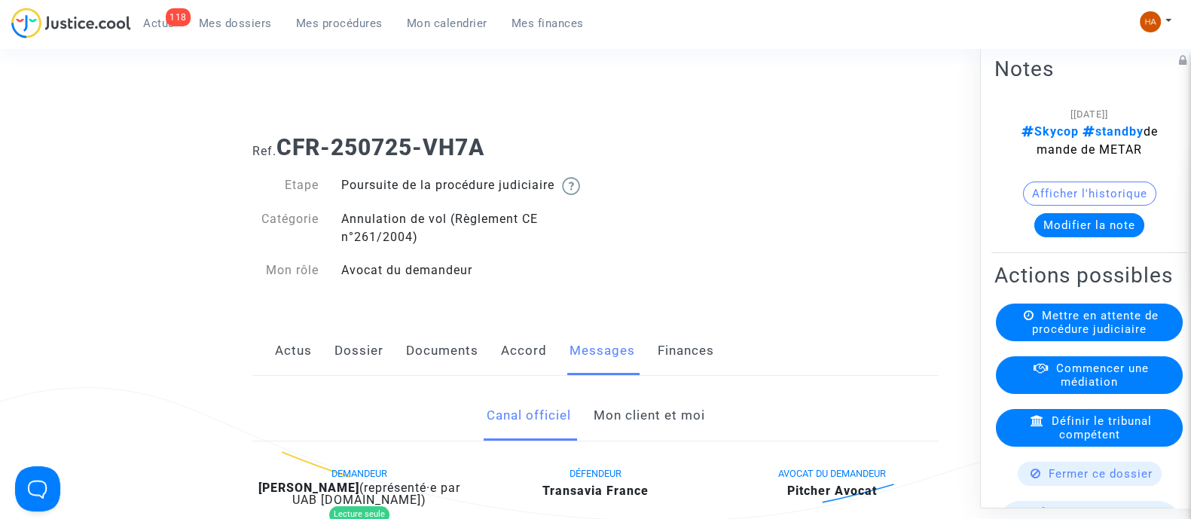
click at [442, 366] on link "Documents" at bounding box center [442, 351] width 72 height 50
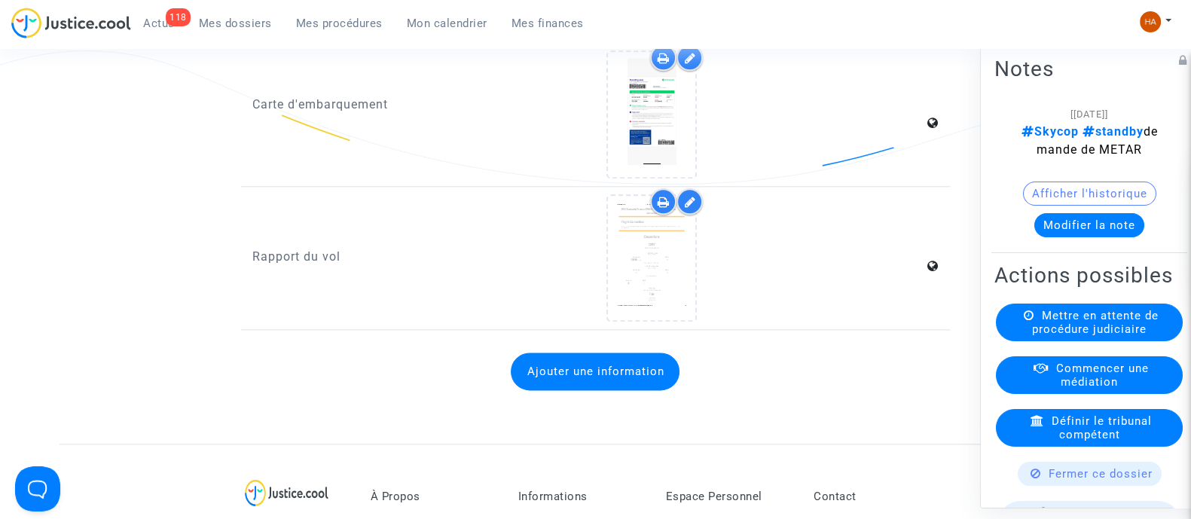
scroll to position [2327, 0]
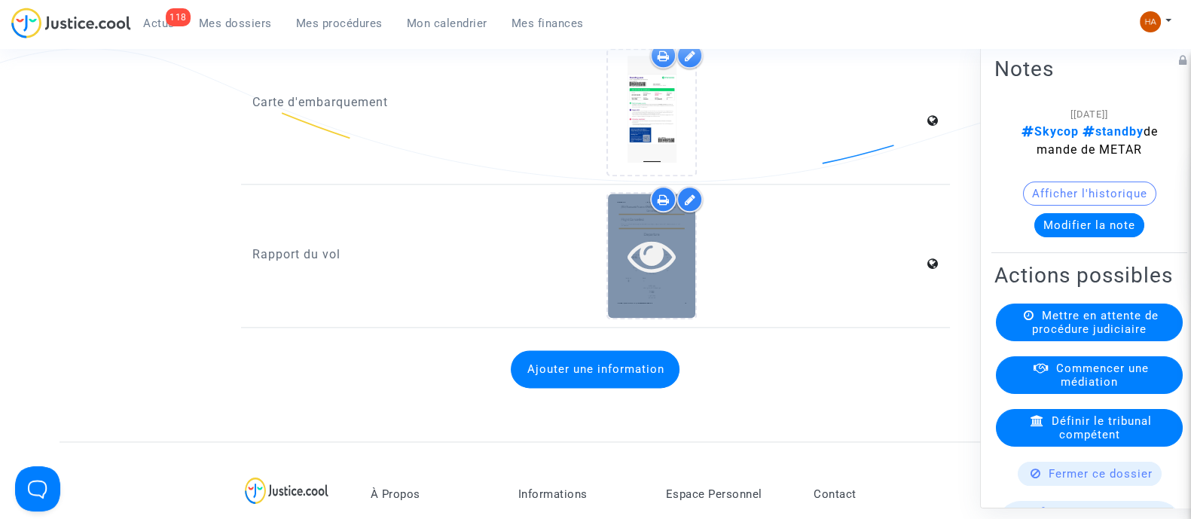
click at [624, 318] on div at bounding box center [651, 256] width 87 height 124
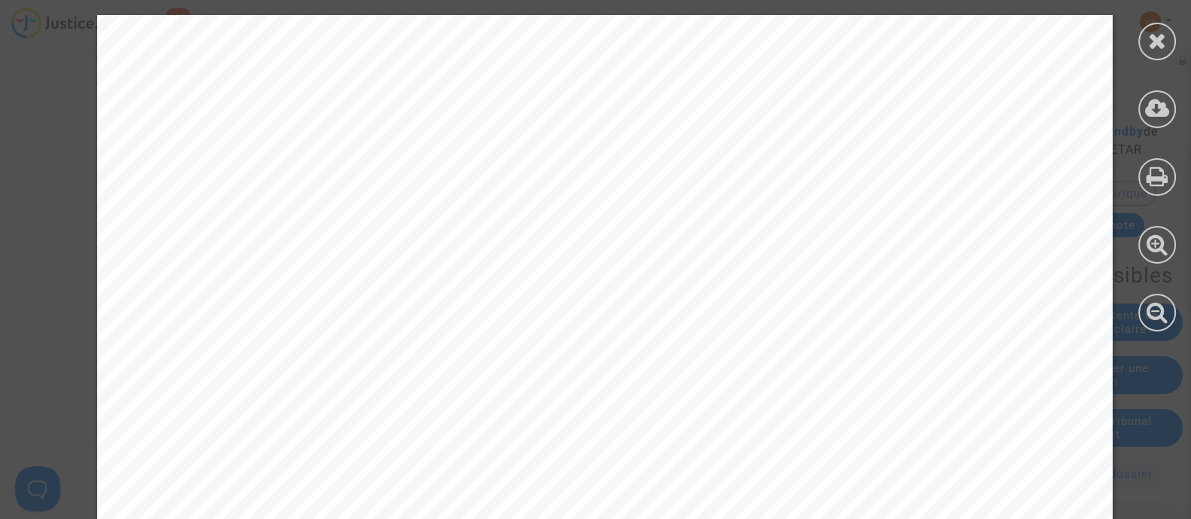
scroll to position [529, 0]
click at [1154, 39] on icon at bounding box center [1157, 40] width 19 height 23
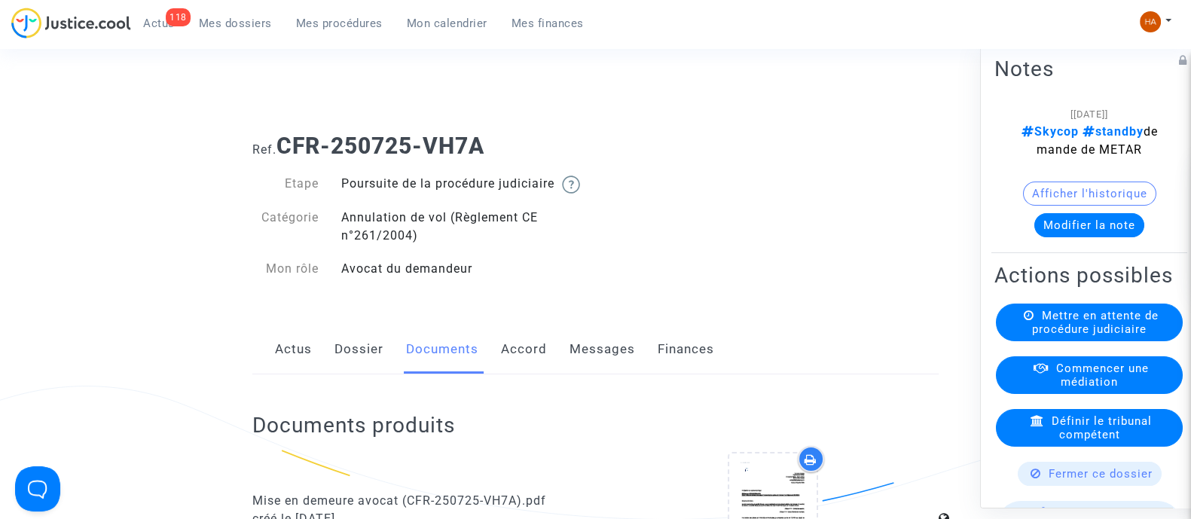
scroll to position [0, 0]
click at [354, 370] on link "Dossier" at bounding box center [359, 351] width 49 height 50
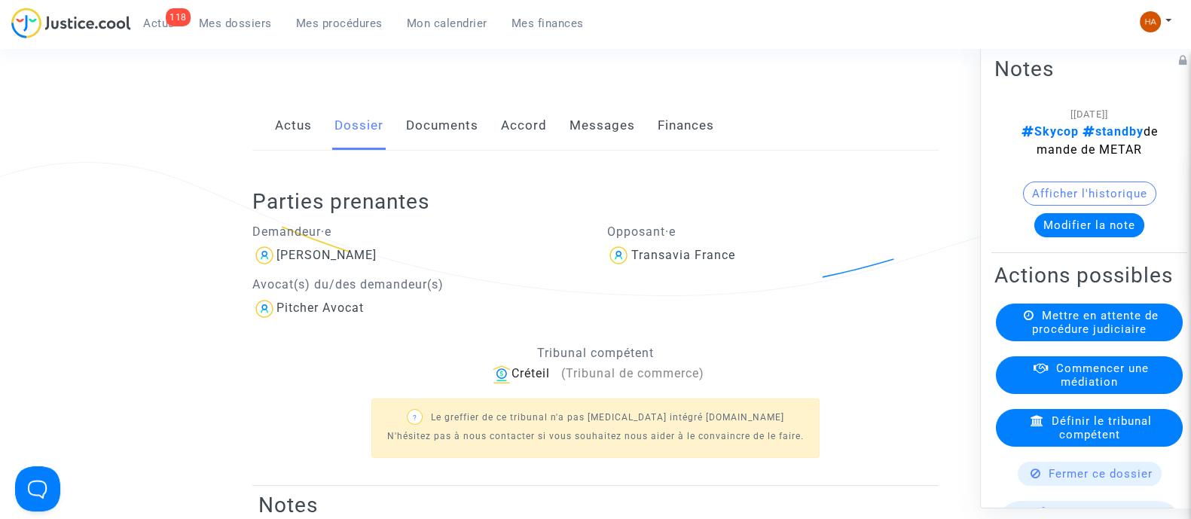
scroll to position [215, 0]
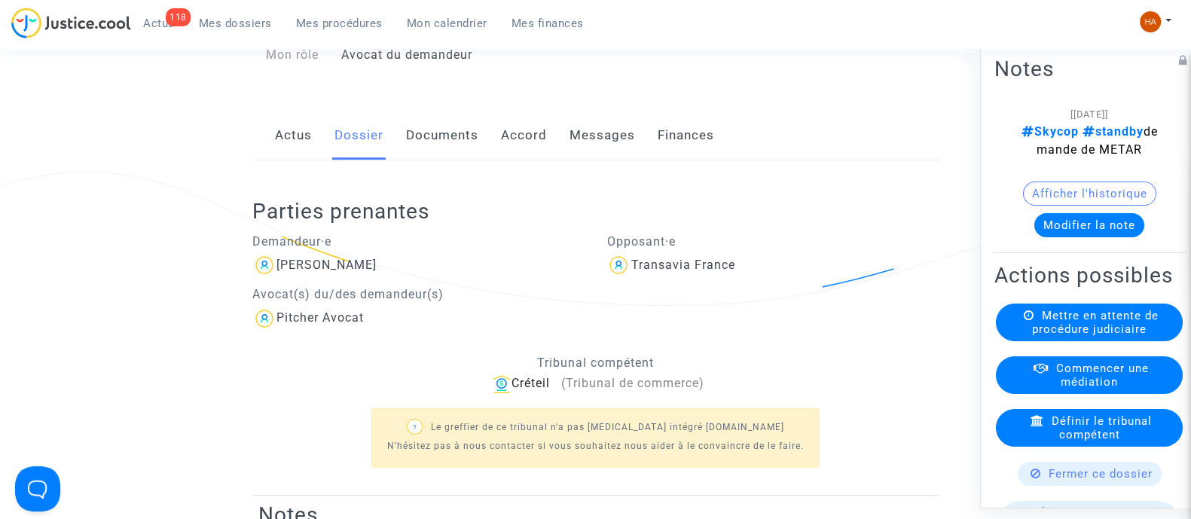
click at [448, 145] on link "Documents" at bounding box center [442, 136] width 72 height 50
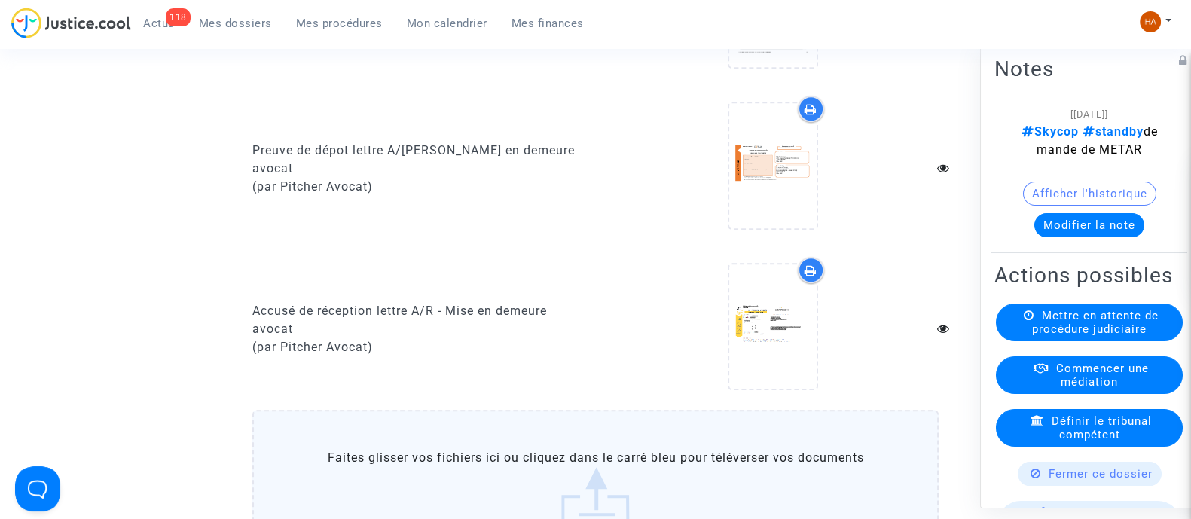
scroll to position [1040, 0]
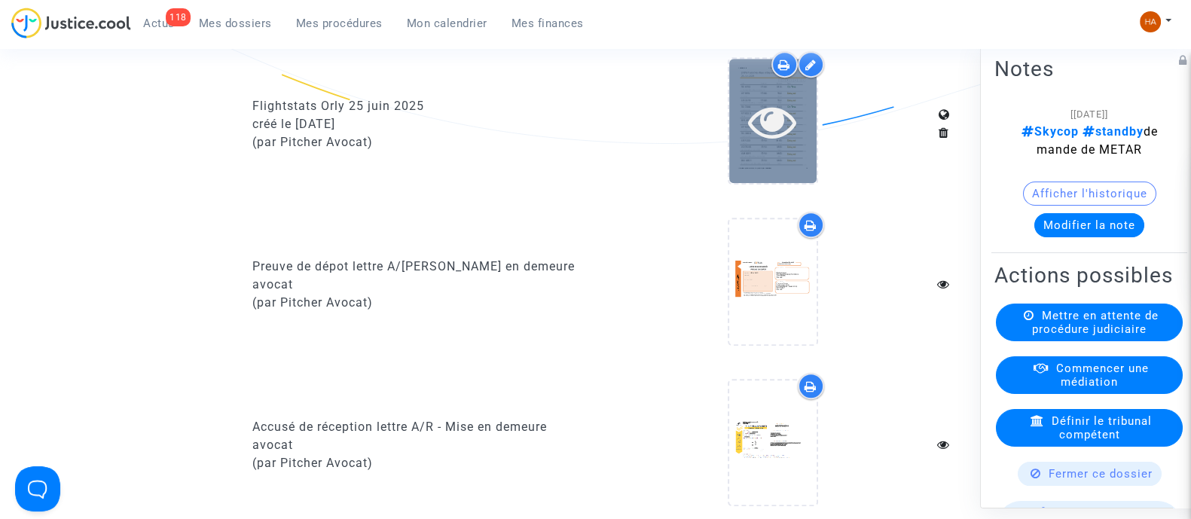
click at [760, 145] on icon at bounding box center [772, 121] width 49 height 48
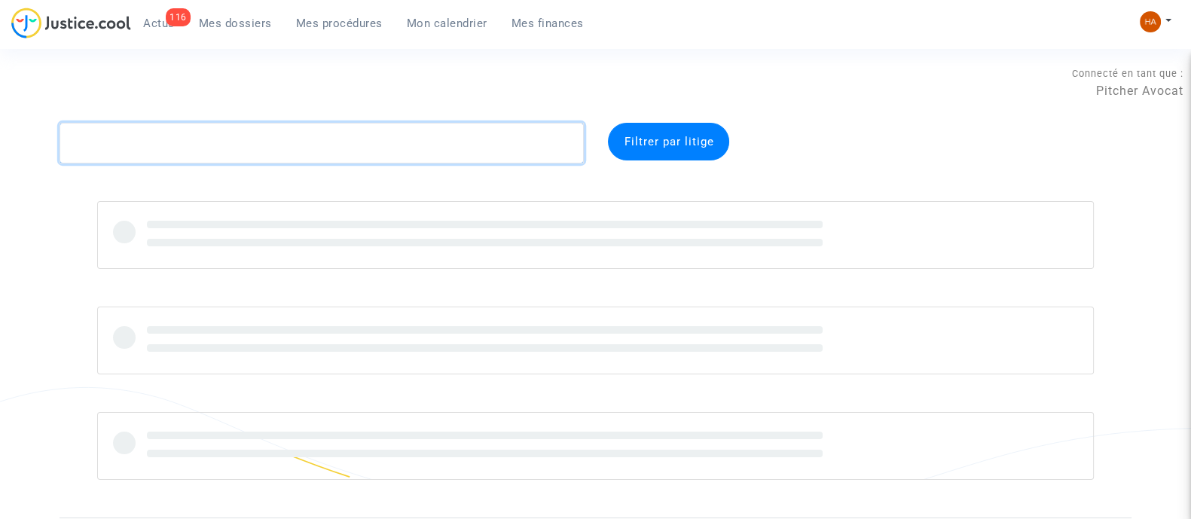
click at [263, 148] on textarea at bounding box center [322, 143] width 524 height 41
paste textarea "CFR-250725-ZE9F"
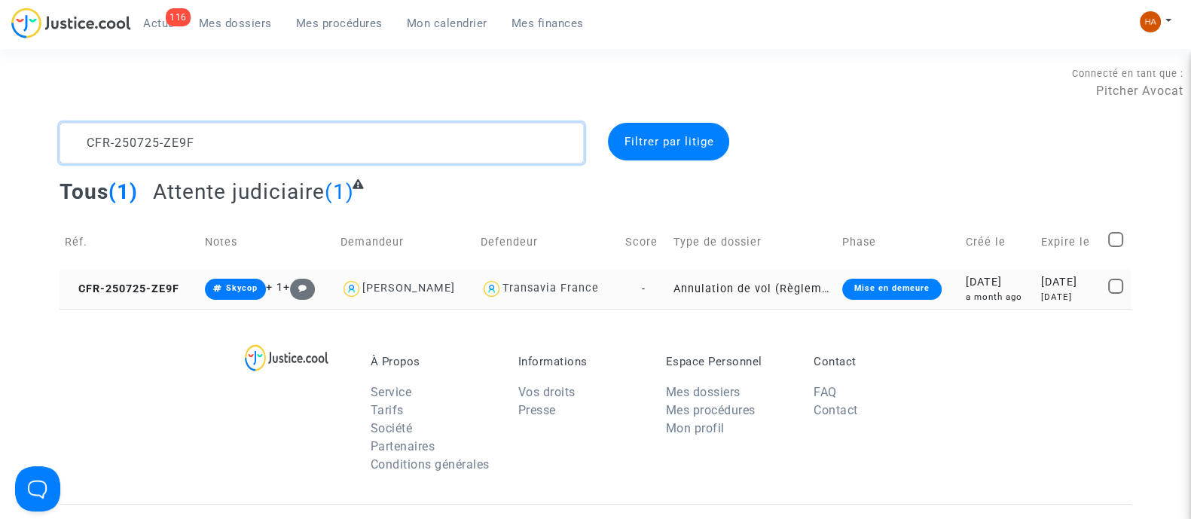
type textarea "CFR-250725-ZE9F"
click at [668, 289] on td "Annulation de vol (Règlement CE n°261/2004)" at bounding box center [752, 289] width 169 height 40
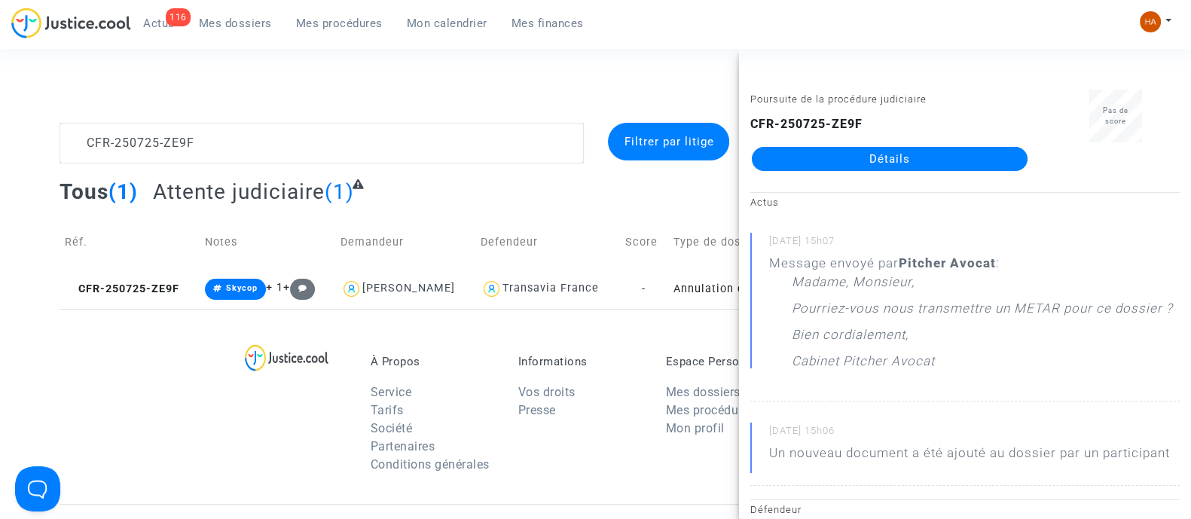
click at [919, 156] on link "Détails" at bounding box center [890, 159] width 276 height 24
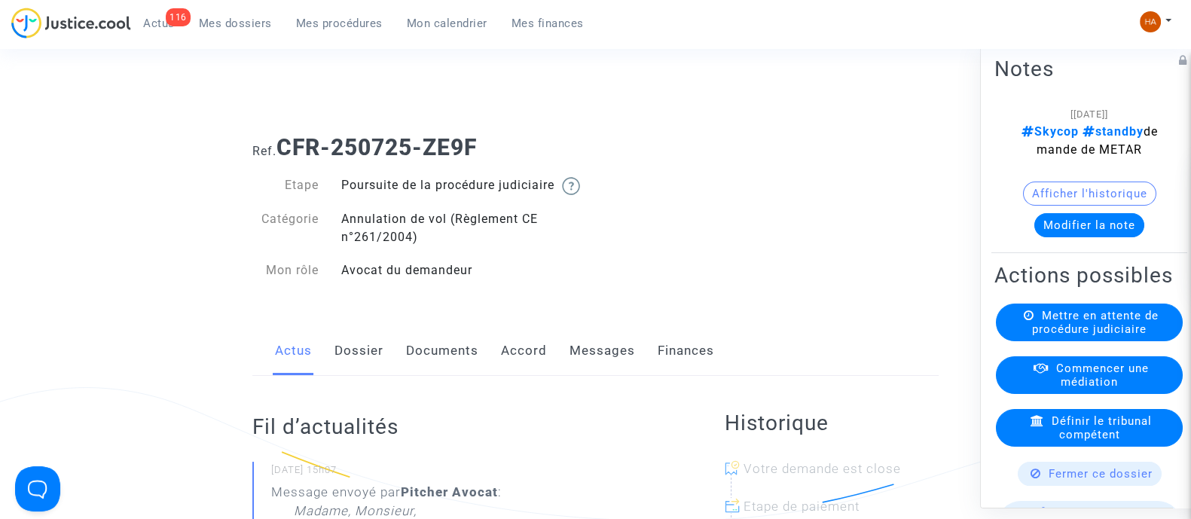
click at [591, 371] on link "Messages" at bounding box center [603, 351] width 66 height 50
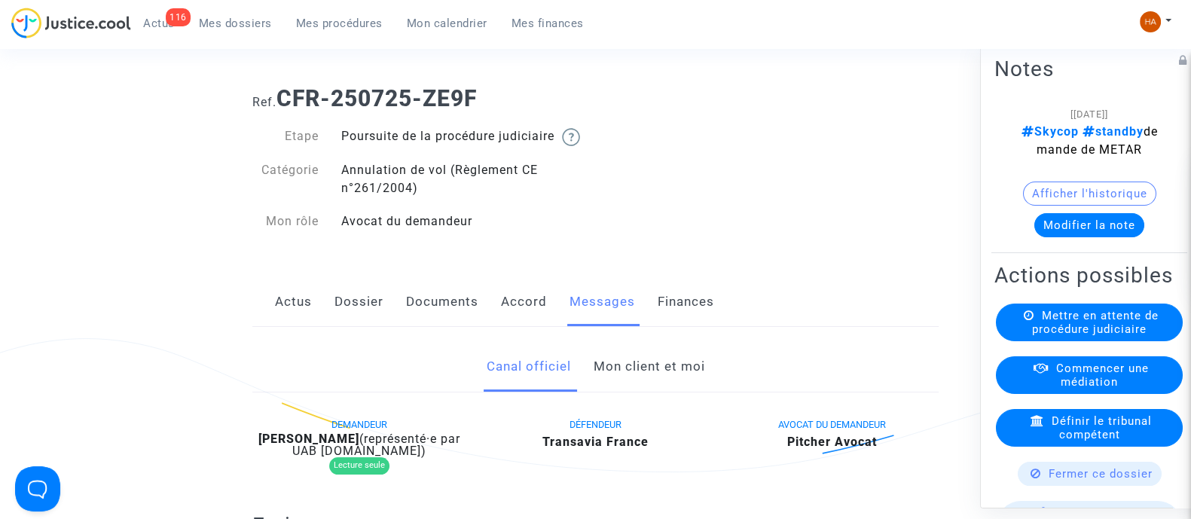
scroll to position [44, 0]
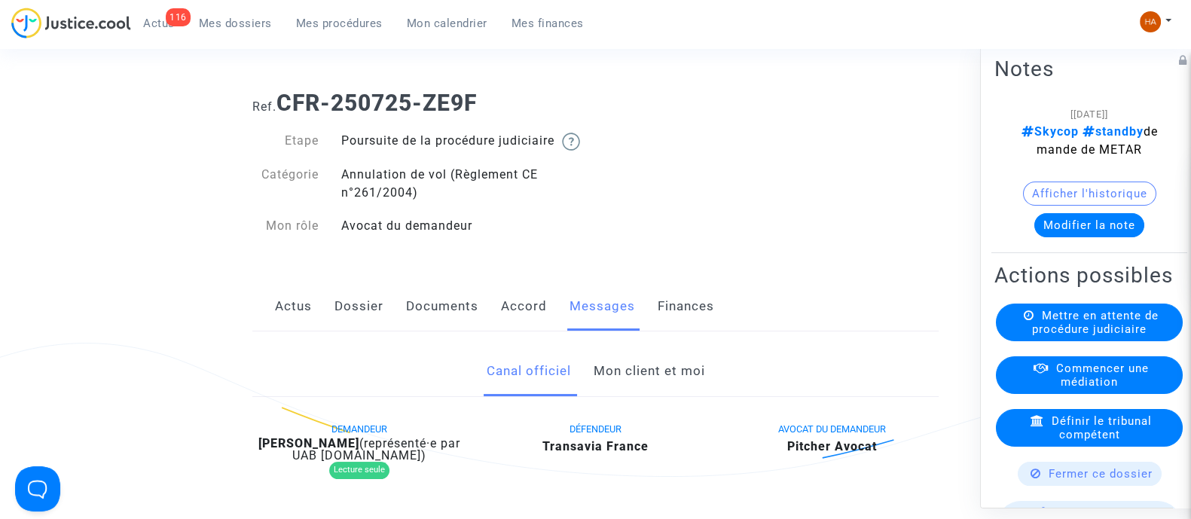
click at [445, 328] on link "Documents" at bounding box center [442, 307] width 72 height 50
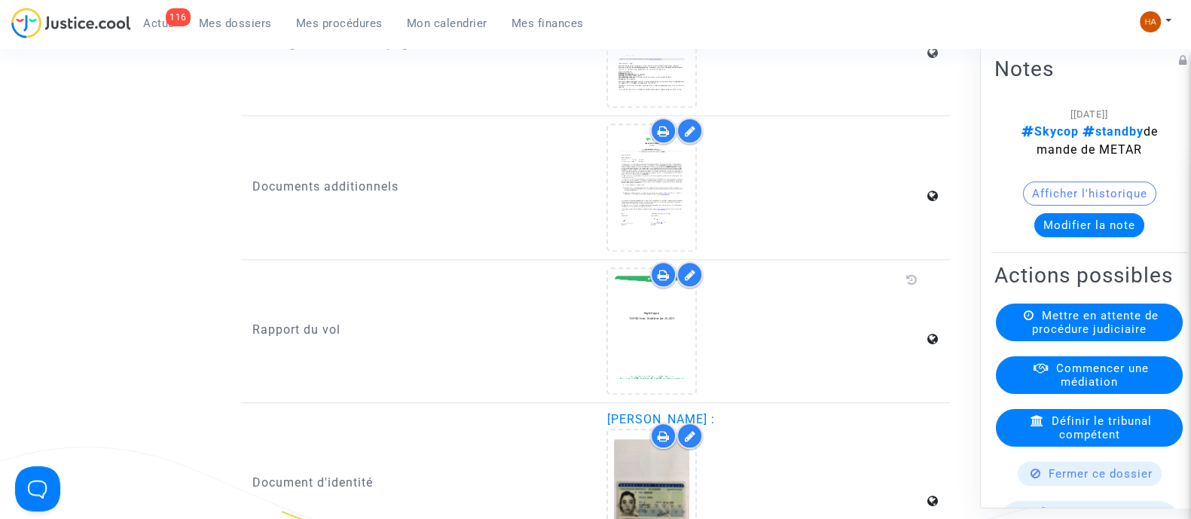
scroll to position [1907, 0]
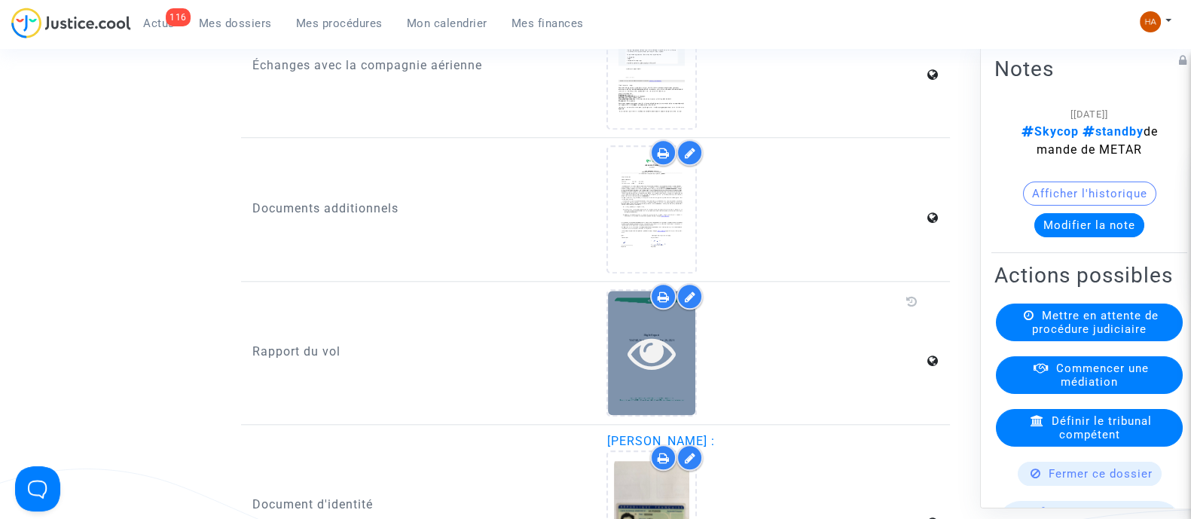
click at [659, 376] on icon at bounding box center [652, 352] width 49 height 48
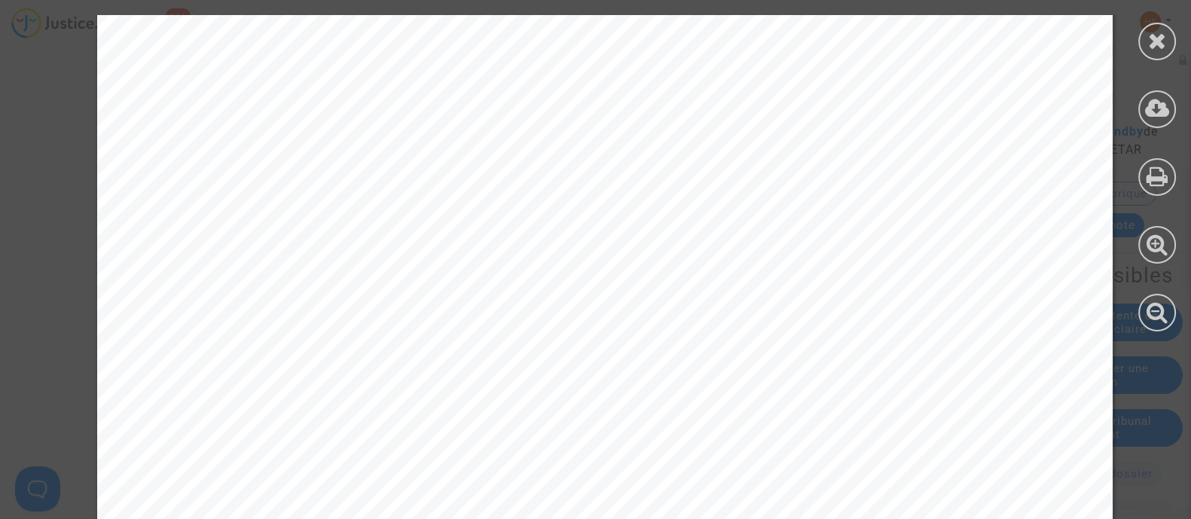
scroll to position [16481, 0]
click at [1160, 43] on icon at bounding box center [1157, 40] width 19 height 23
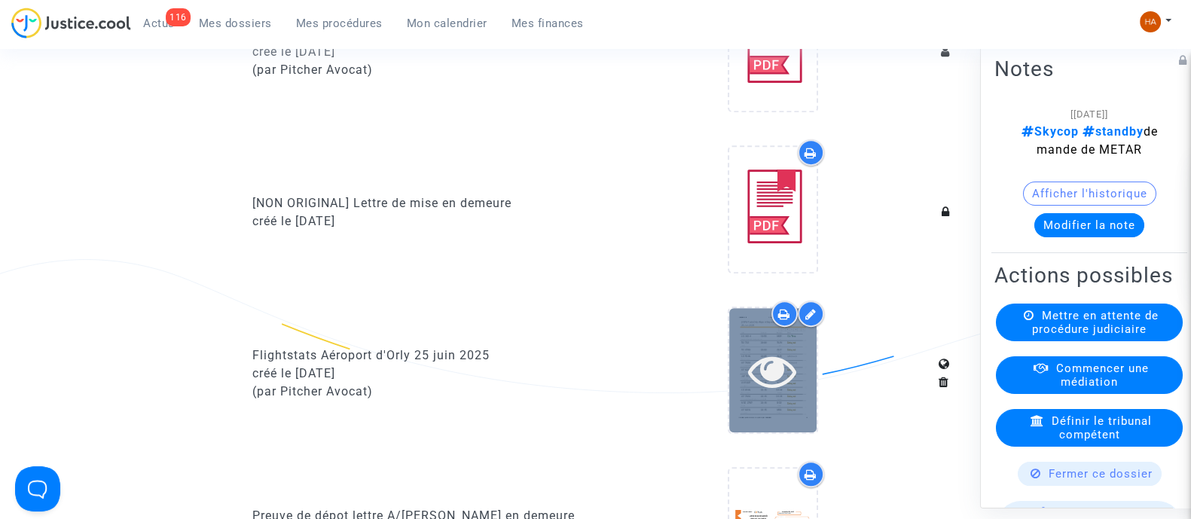
scroll to position [777, 0]
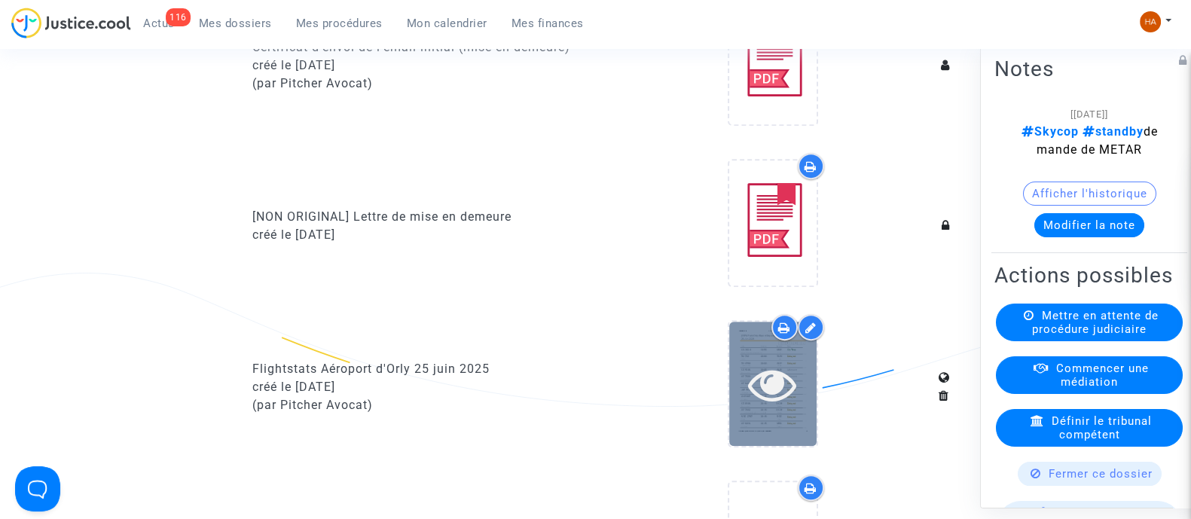
click at [786, 382] on icon at bounding box center [772, 384] width 49 height 48
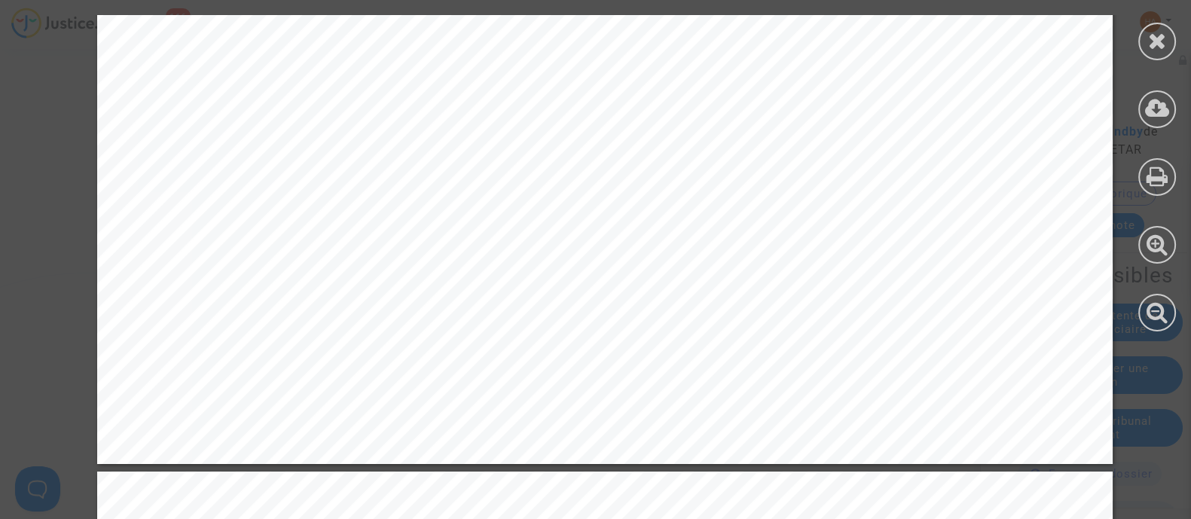
scroll to position [8288, 0]
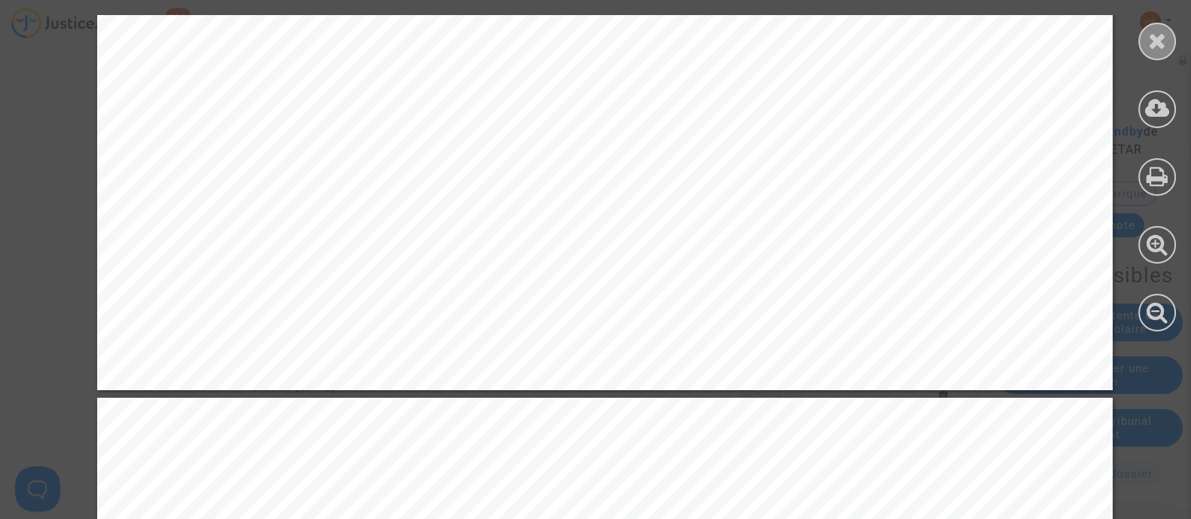
click at [1150, 35] on icon at bounding box center [1157, 40] width 19 height 23
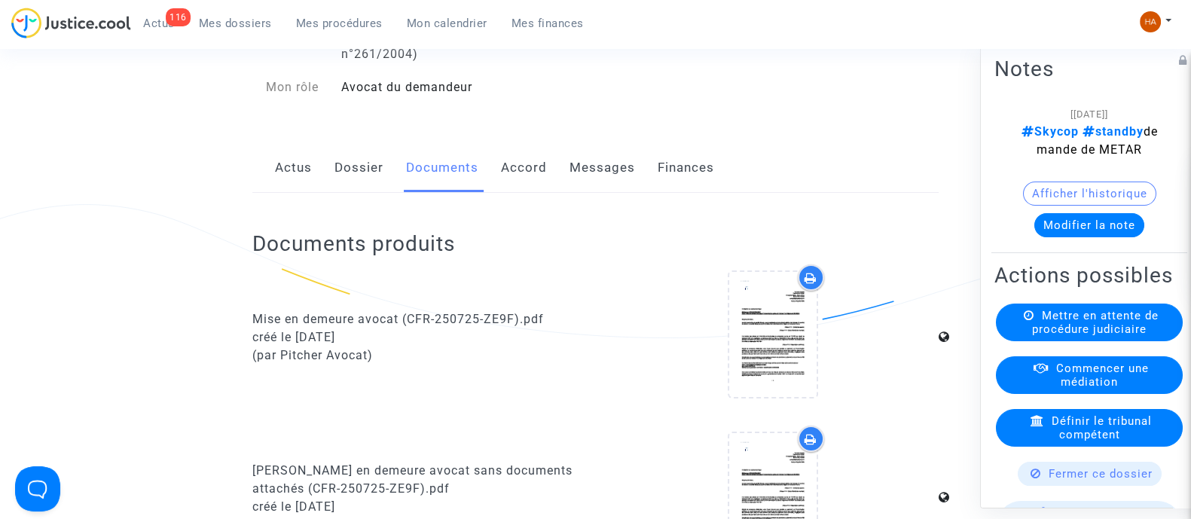
scroll to position [0, 0]
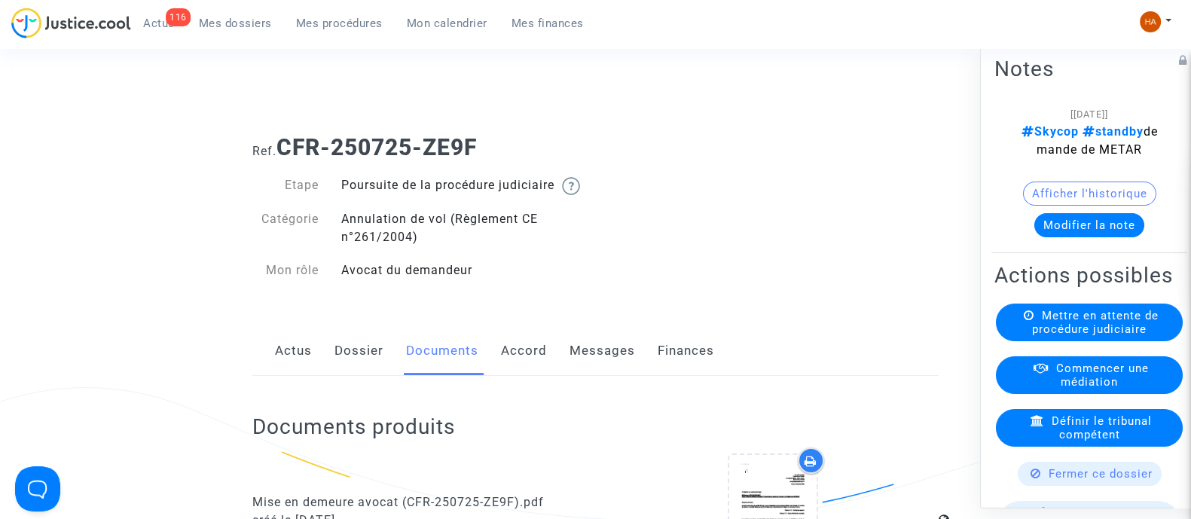
click at [244, 24] on span "Mes dossiers" at bounding box center [235, 24] width 73 height 14
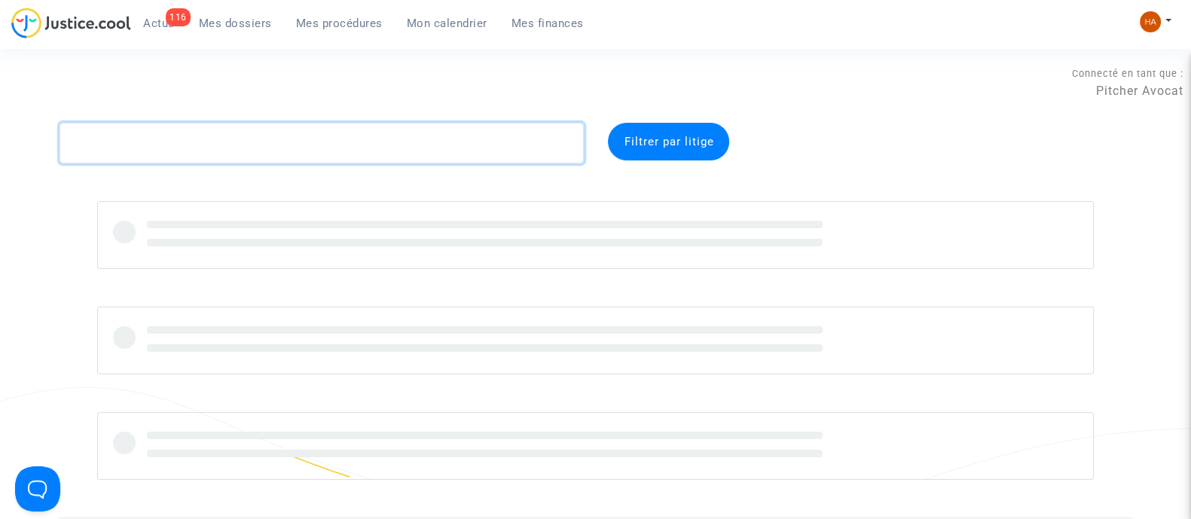
click at [124, 142] on textarea at bounding box center [322, 143] width 524 height 41
paste textarea "CFR-250725-HAMA"
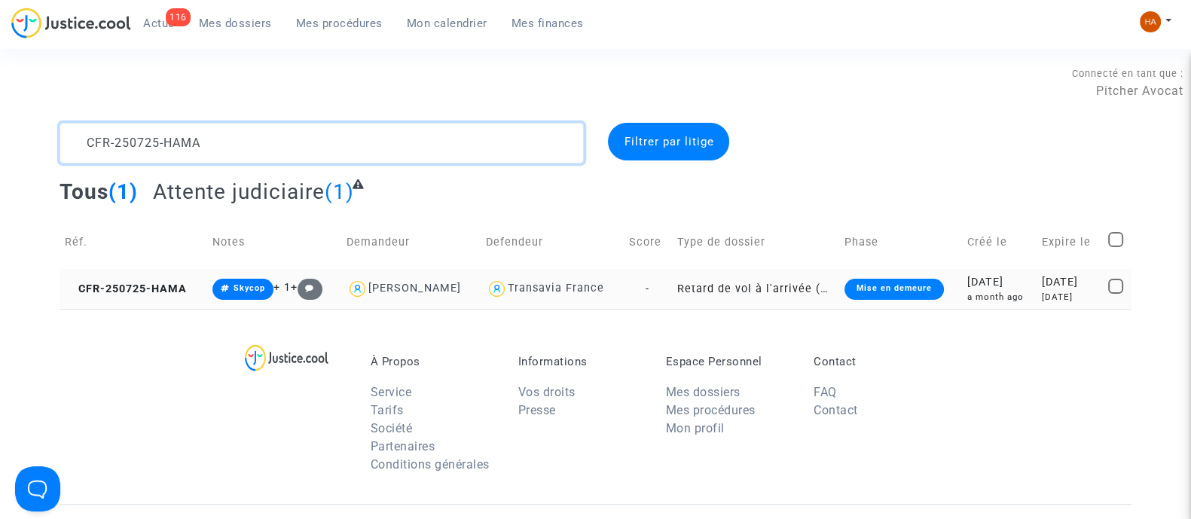
type textarea "CFR-250725-HAMA"
click at [682, 289] on td "Retard de vol à l'arrivée (Règlement CE n°261/2004)" at bounding box center [755, 289] width 168 height 40
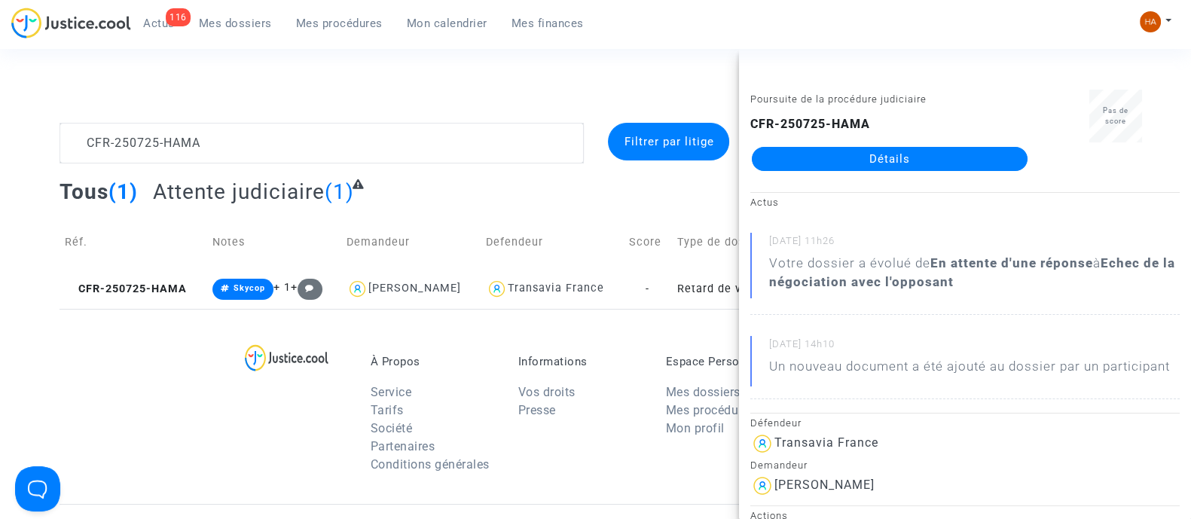
click at [858, 160] on link "Détails" at bounding box center [890, 159] width 276 height 24
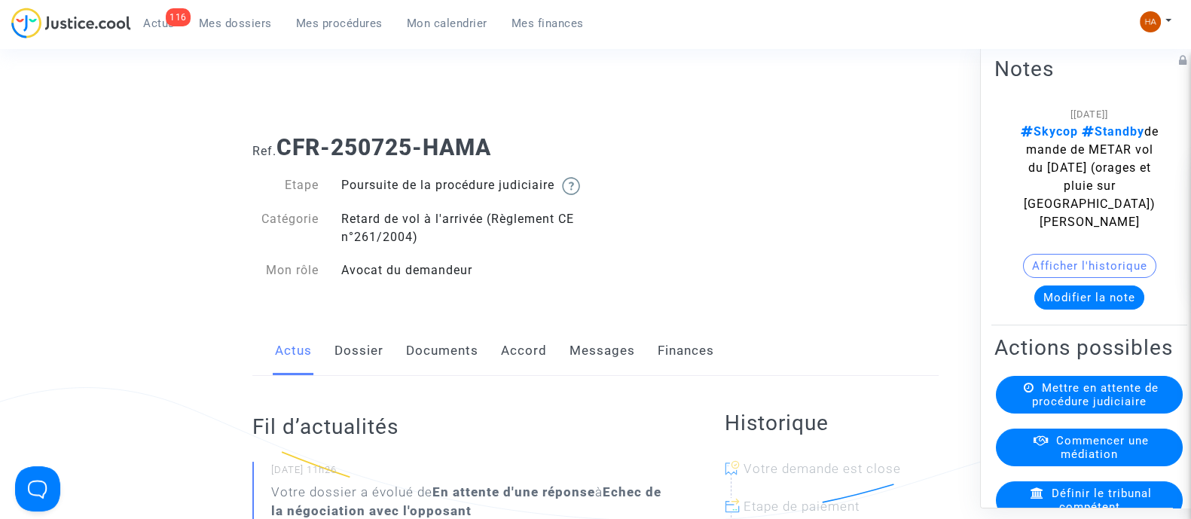
click at [439, 365] on link "Documents" at bounding box center [442, 351] width 72 height 50
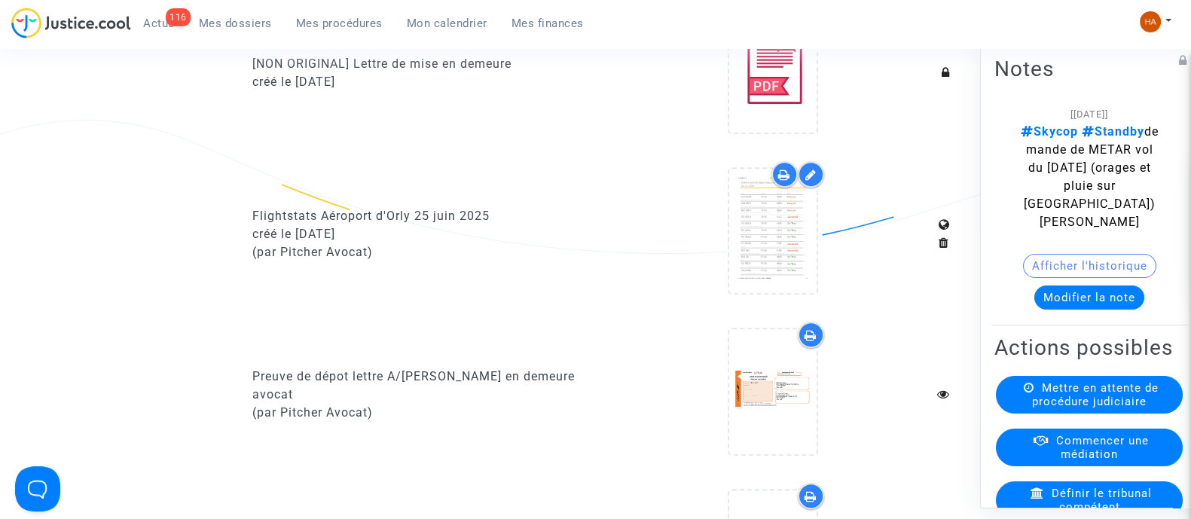
scroll to position [942, 0]
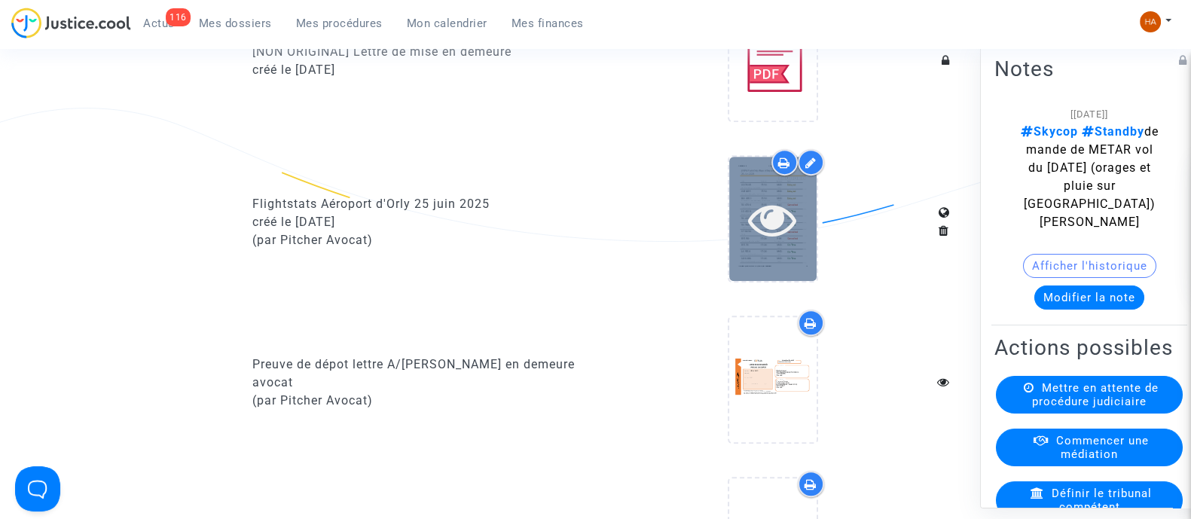
click at [776, 265] on div at bounding box center [772, 219] width 87 height 124
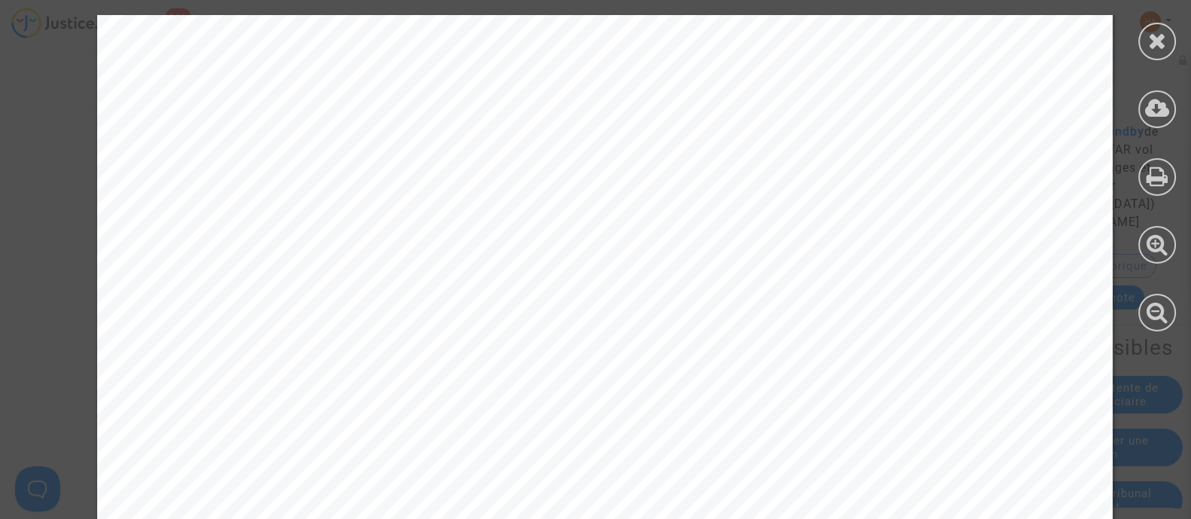
scroll to position [848, 0]
click at [1155, 53] on div at bounding box center [1157, 42] width 38 height 38
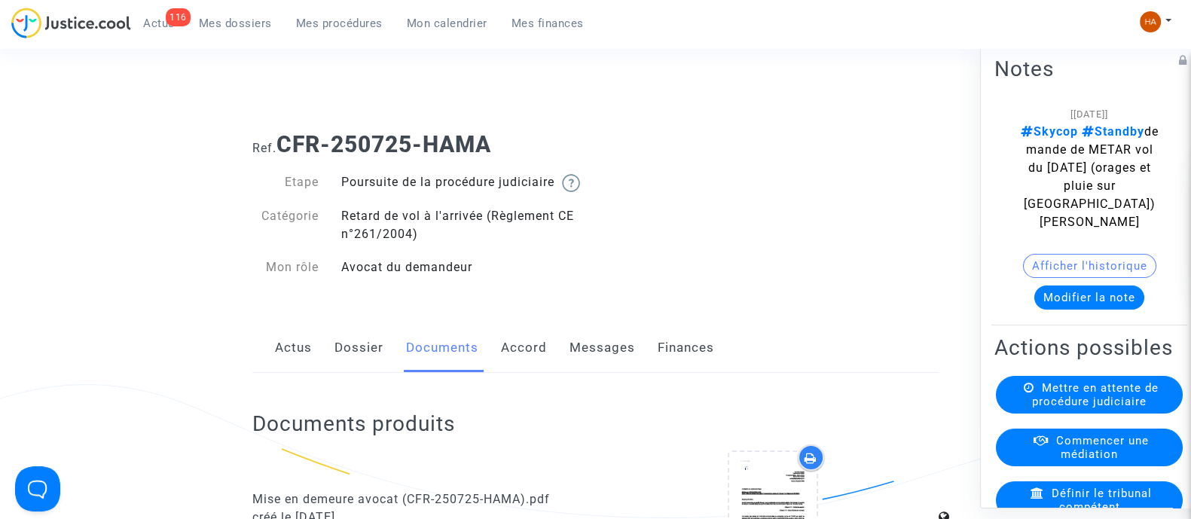
scroll to position [0, 0]
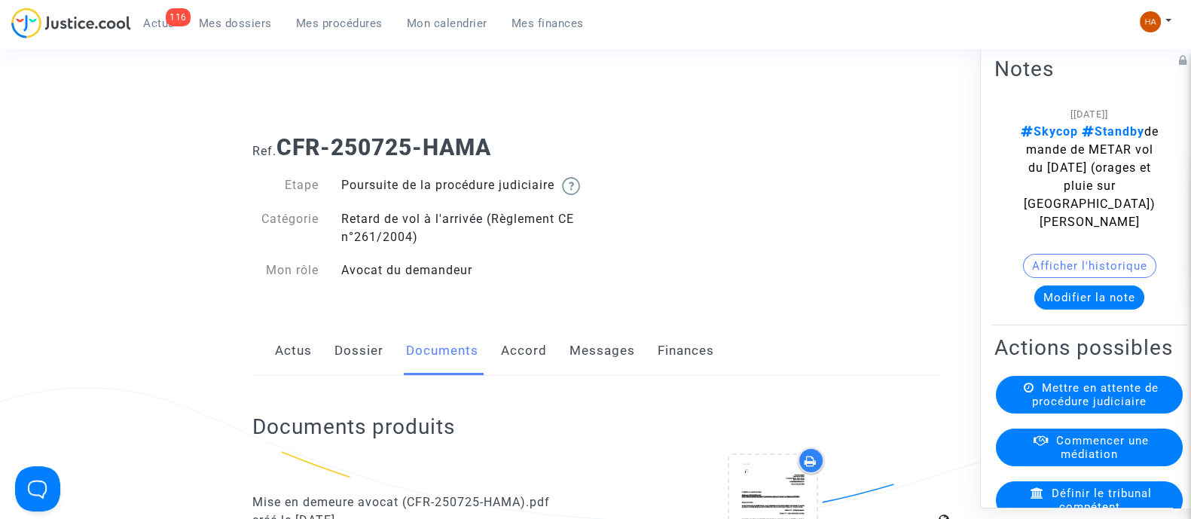
click at [365, 368] on link "Dossier" at bounding box center [359, 351] width 49 height 50
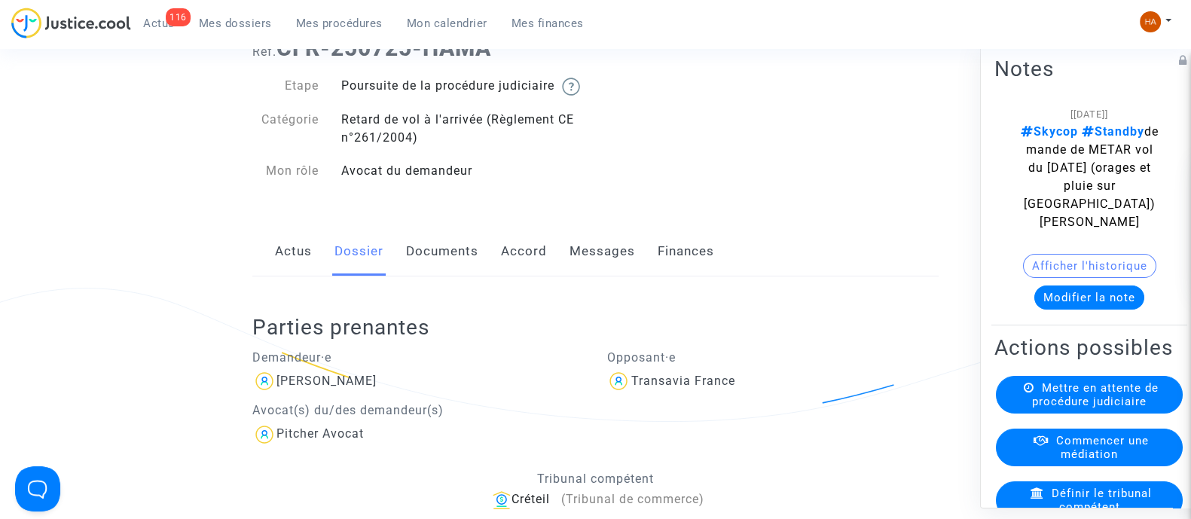
scroll to position [93, 0]
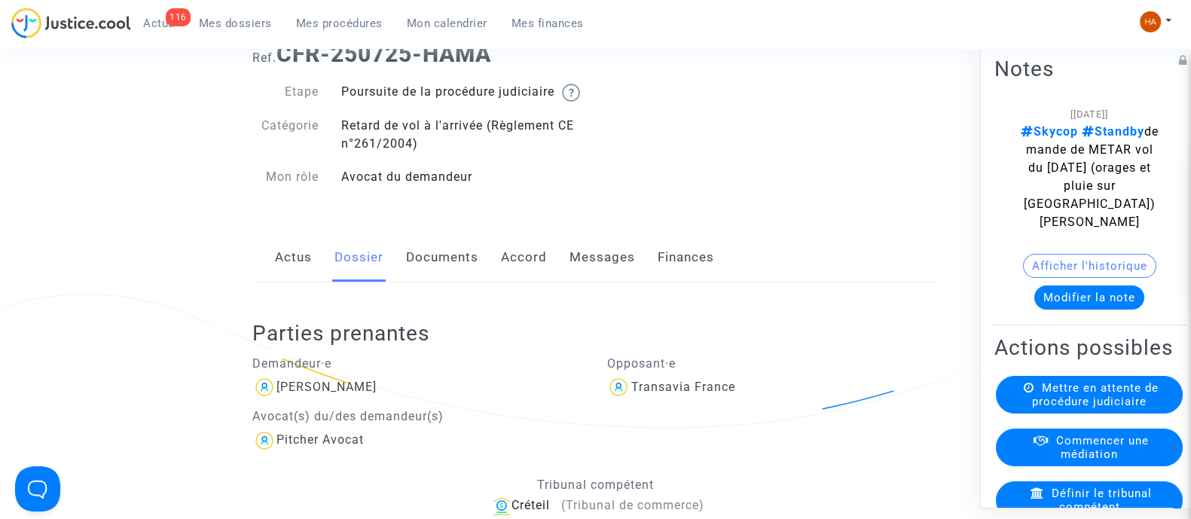
click at [418, 272] on link "Documents" at bounding box center [442, 258] width 72 height 50
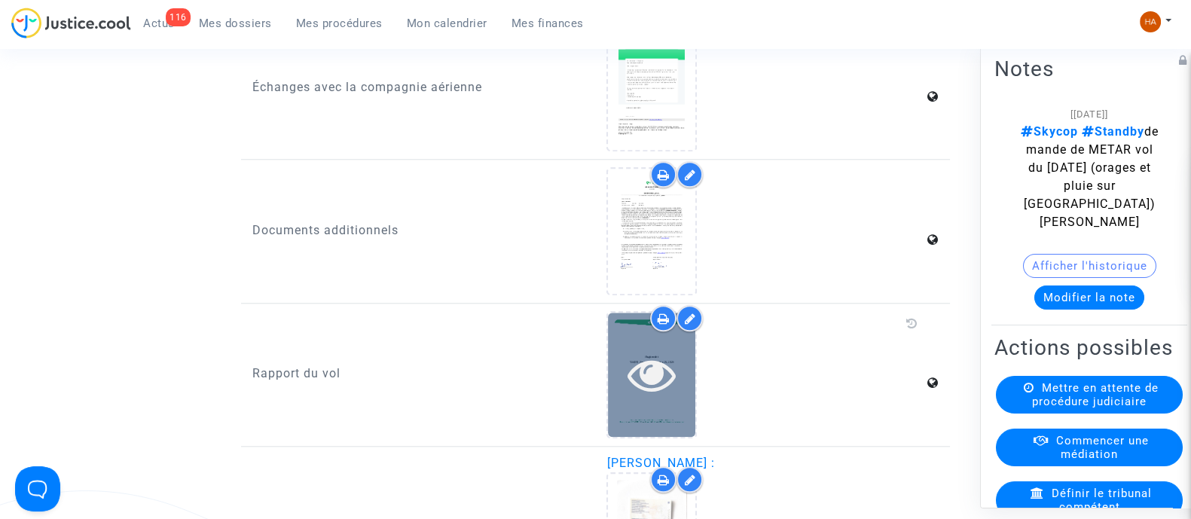
scroll to position [1884, 0]
click at [636, 368] on icon at bounding box center [652, 376] width 49 height 48
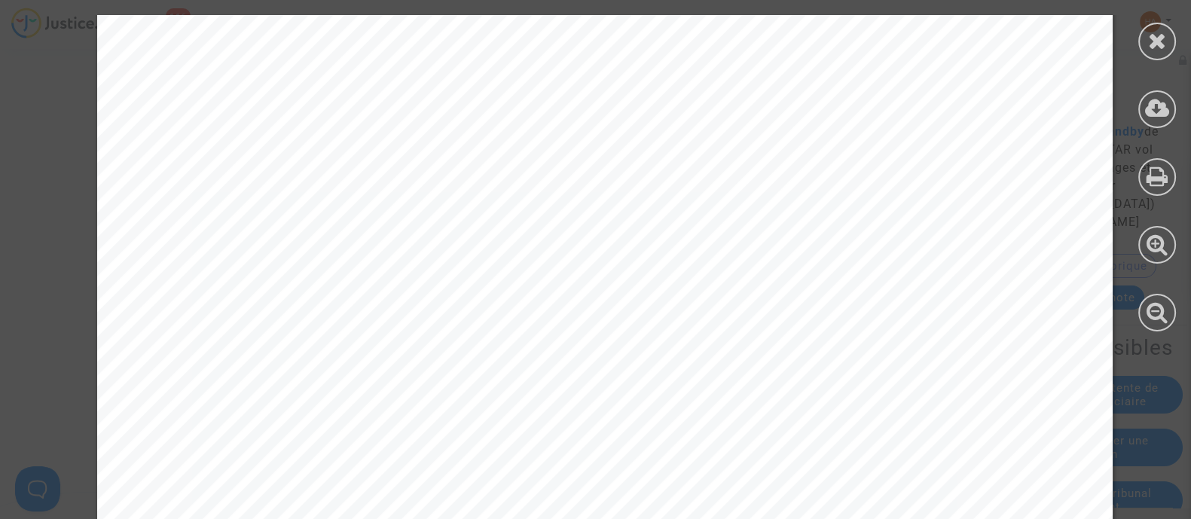
scroll to position [0, 0]
drag, startPoint x: 1160, startPoint y: 44, endPoint x: 946, endPoint y: 108, distance: 222.6
click at [1148, 50] on icon at bounding box center [1157, 40] width 19 height 23
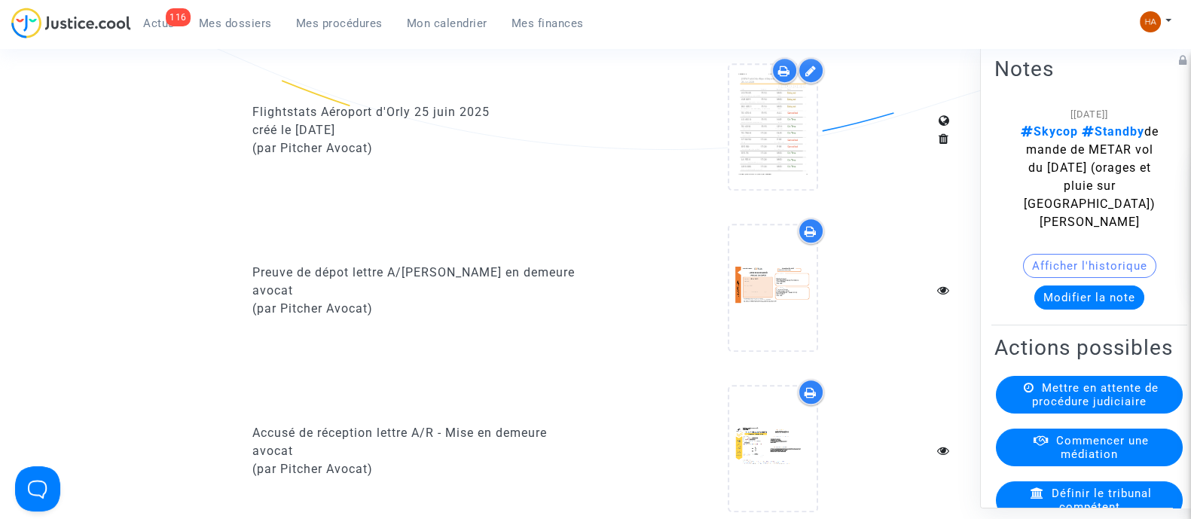
scroll to position [1036, 0]
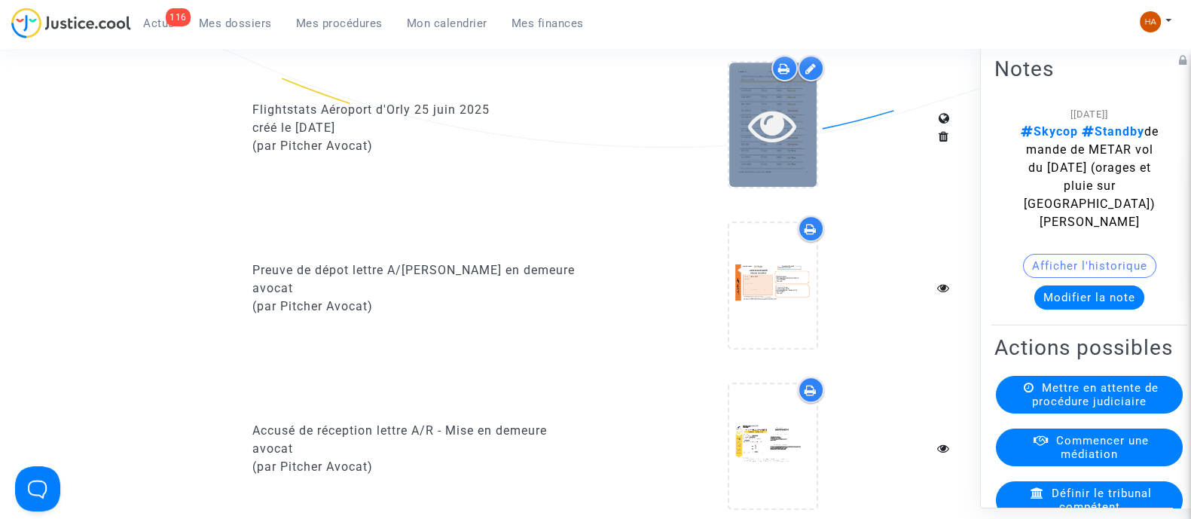
click at [755, 137] on icon at bounding box center [772, 125] width 49 height 48
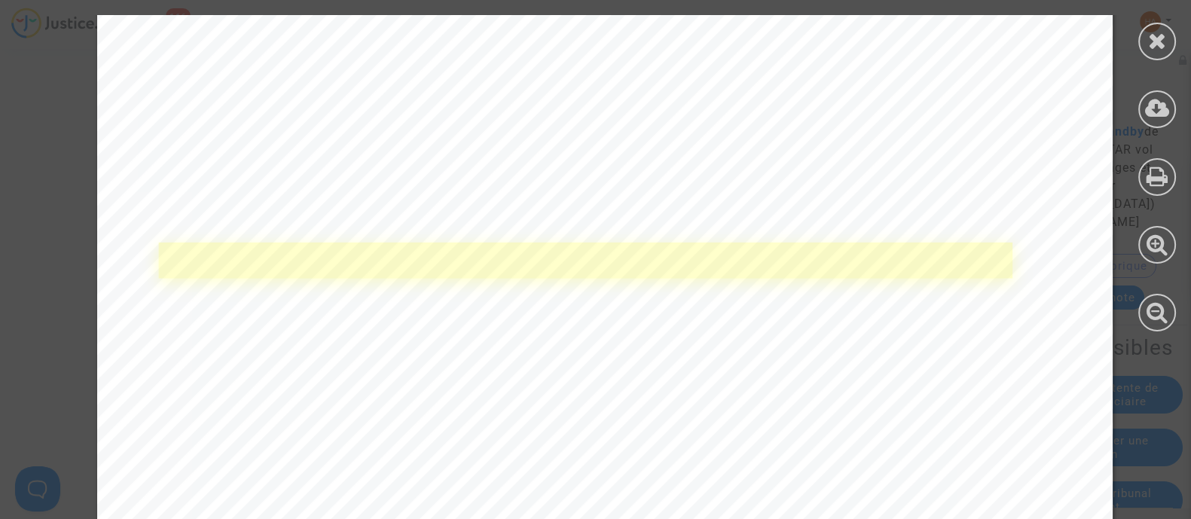
scroll to position [1506, 0]
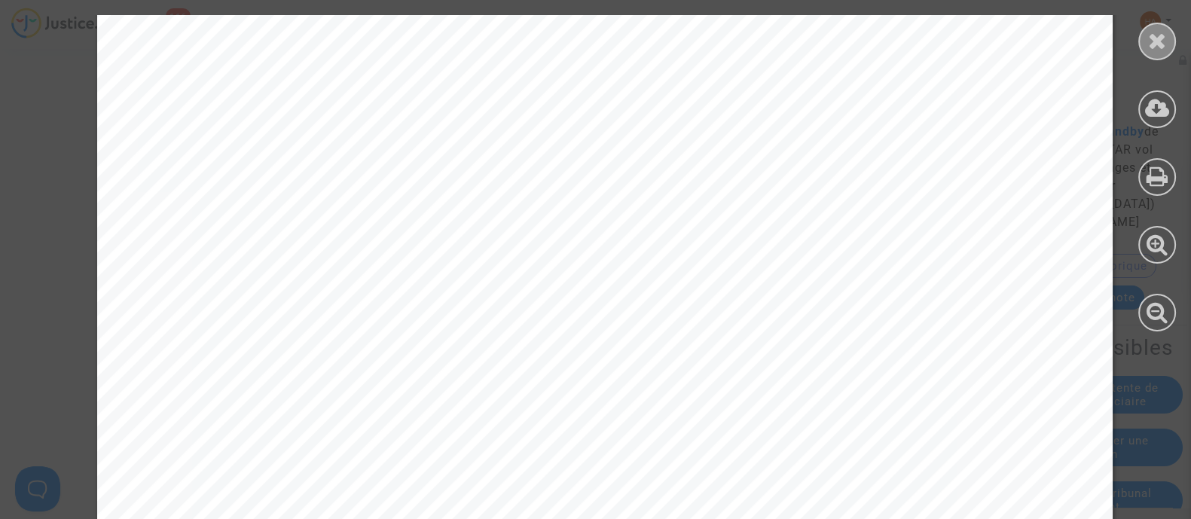
click at [1150, 53] on div at bounding box center [1157, 42] width 38 height 38
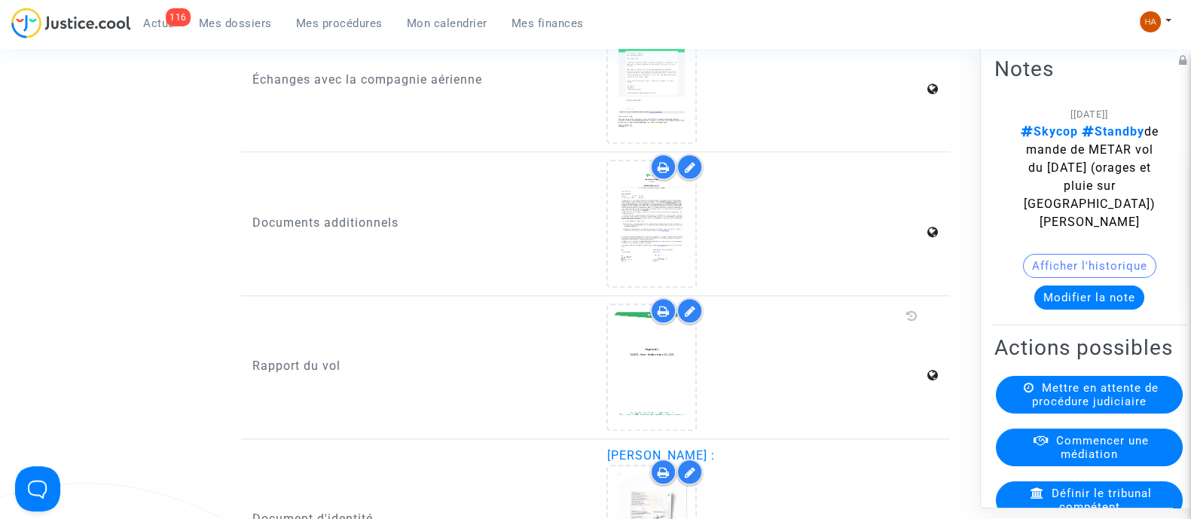
scroll to position [1896, 0]
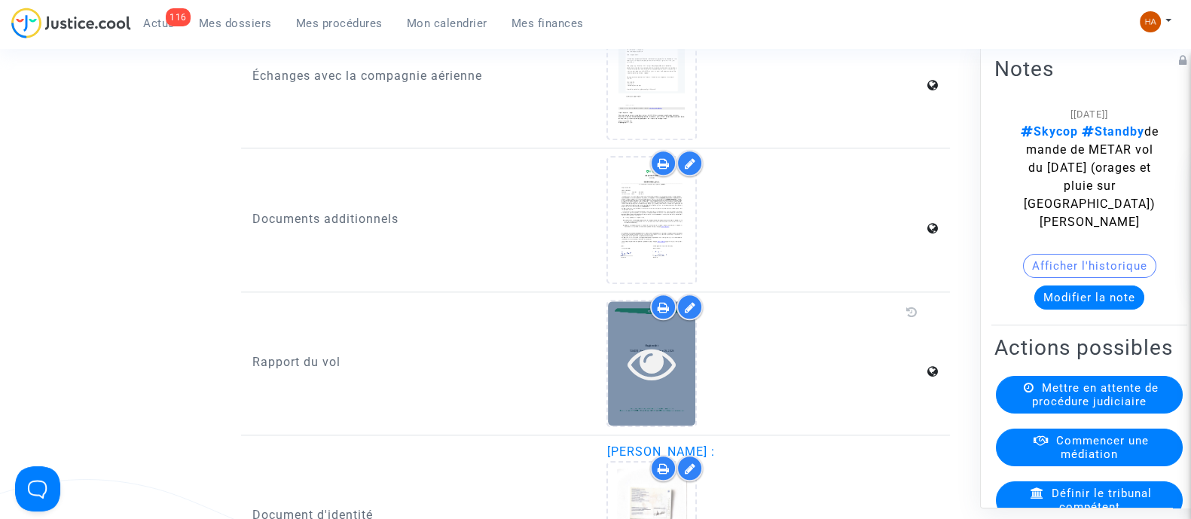
click at [651, 399] on div at bounding box center [651, 363] width 87 height 124
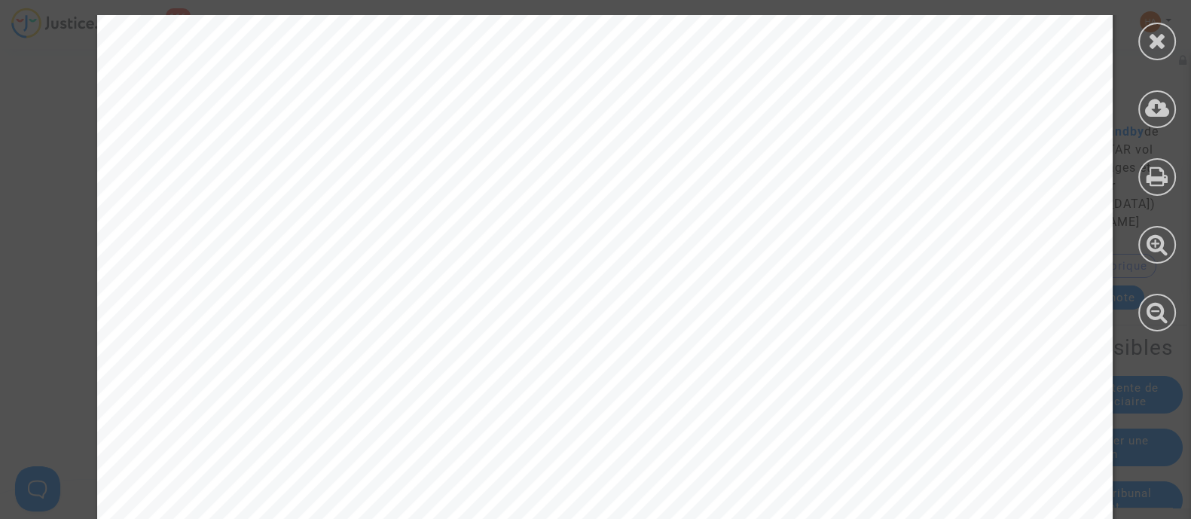
scroll to position [16099, 0]
click at [1160, 45] on icon at bounding box center [1157, 40] width 19 height 23
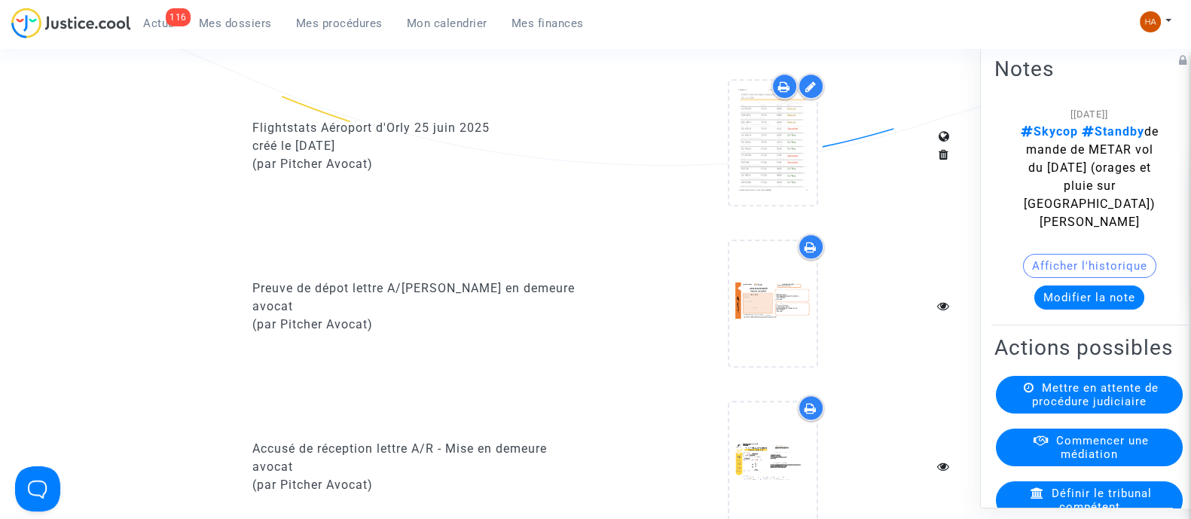
scroll to position [1019, 0]
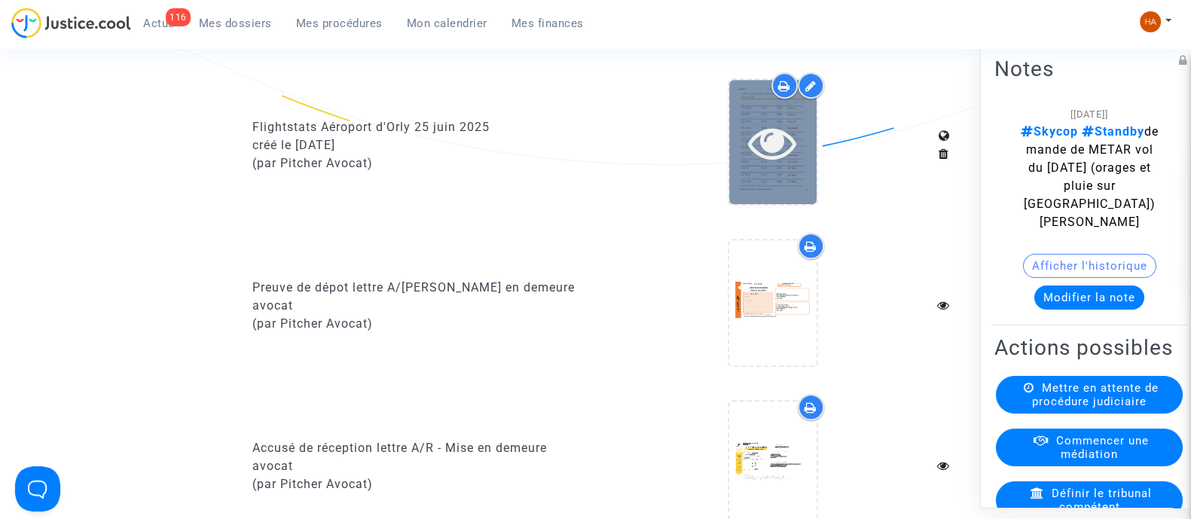
click at [759, 194] on div at bounding box center [772, 142] width 87 height 124
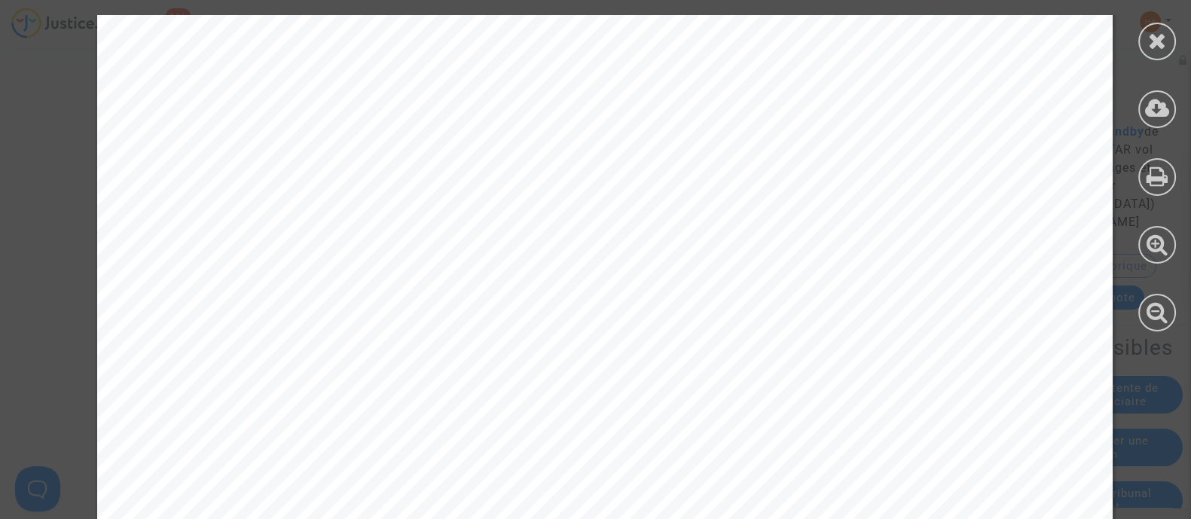
scroll to position [10849, 0]
click at [1157, 35] on icon at bounding box center [1157, 40] width 19 height 23
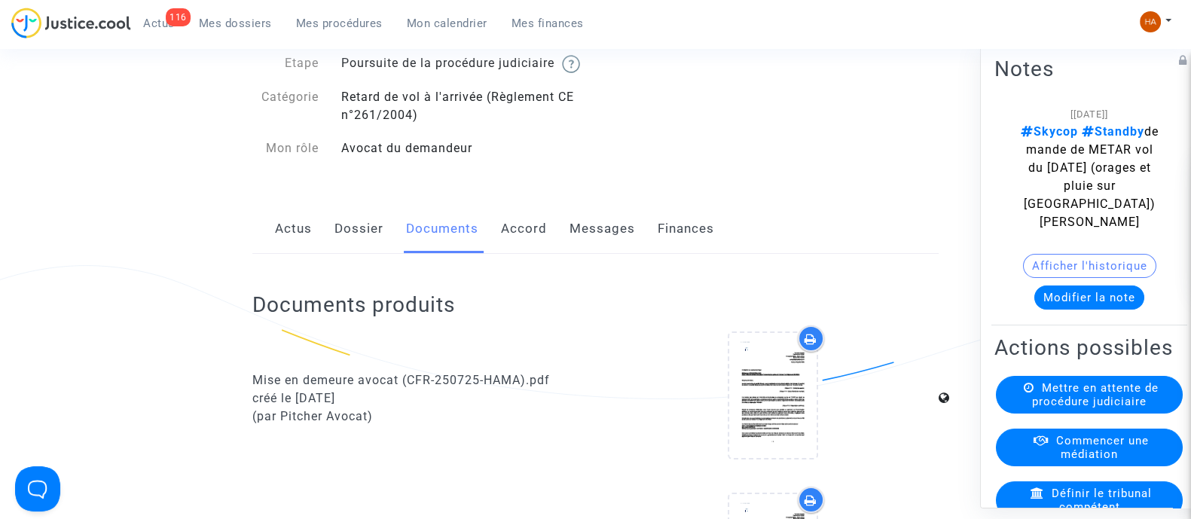
scroll to position [0, 0]
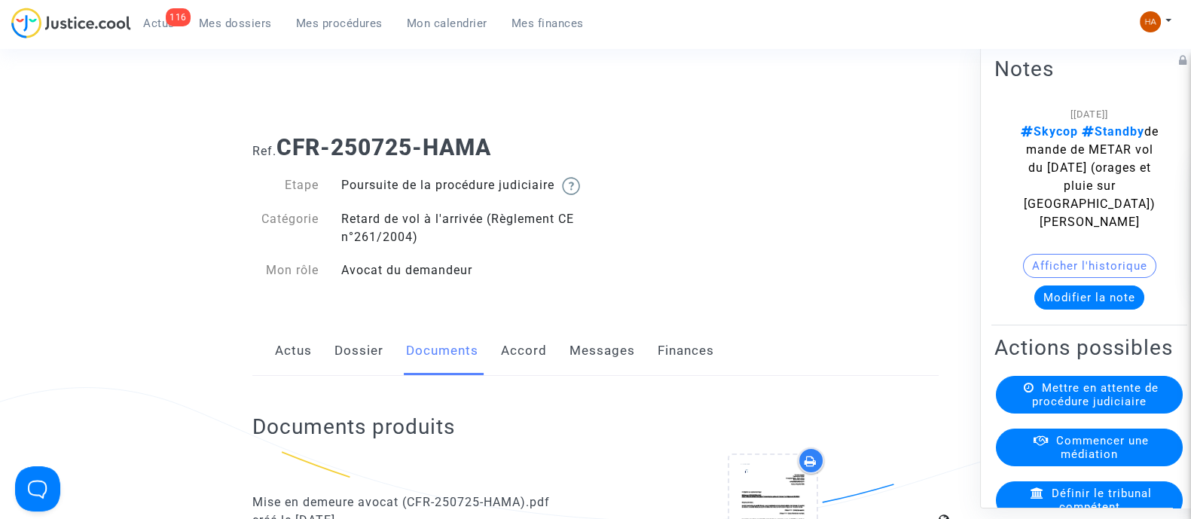
click at [340, 372] on link "Dossier" at bounding box center [359, 351] width 49 height 50
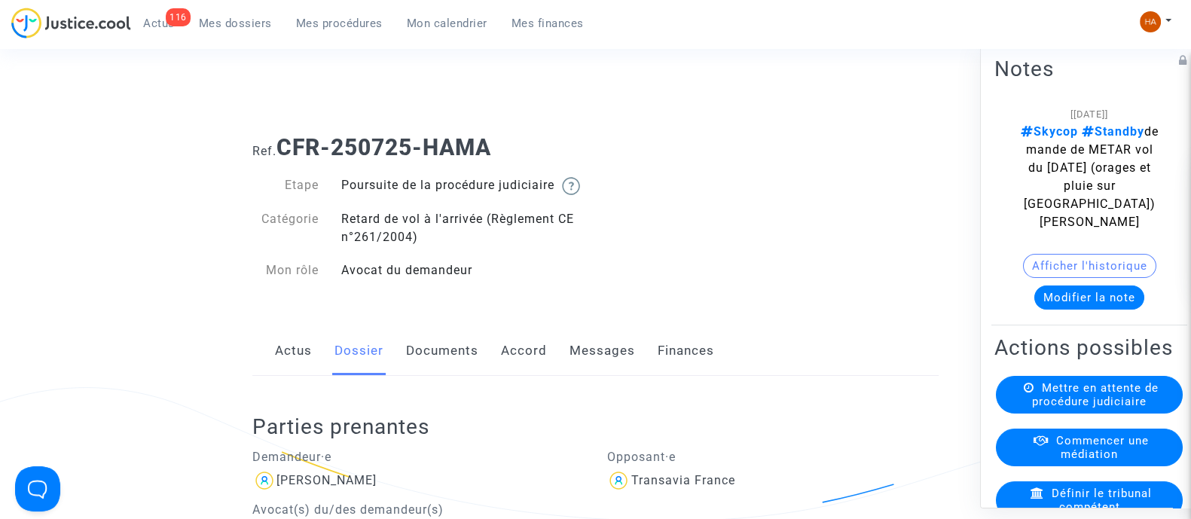
click at [443, 374] on link "Documents" at bounding box center [442, 351] width 72 height 50
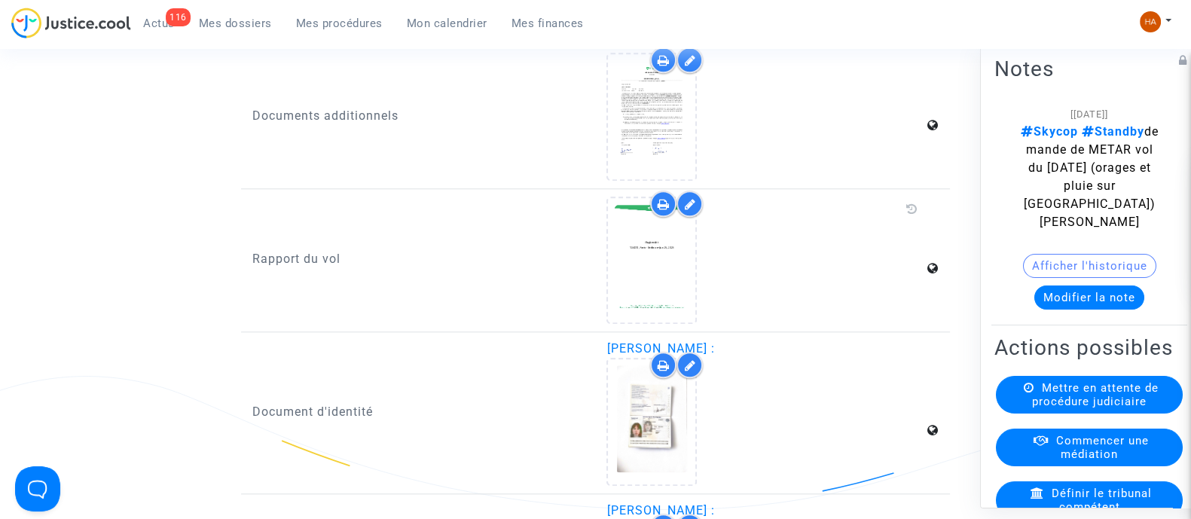
scroll to position [1997, 0]
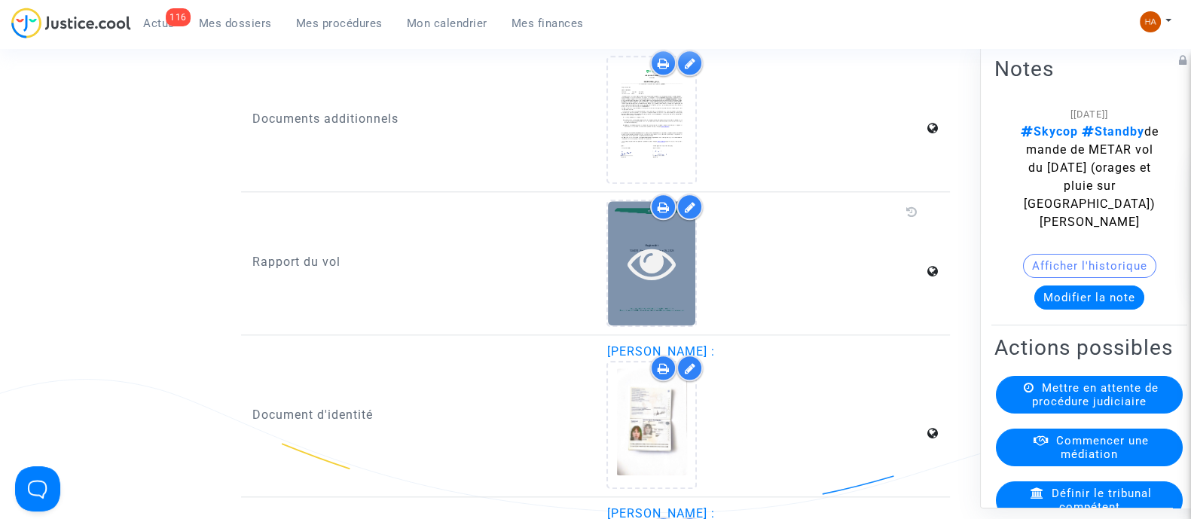
click at [625, 254] on div at bounding box center [651, 263] width 87 height 48
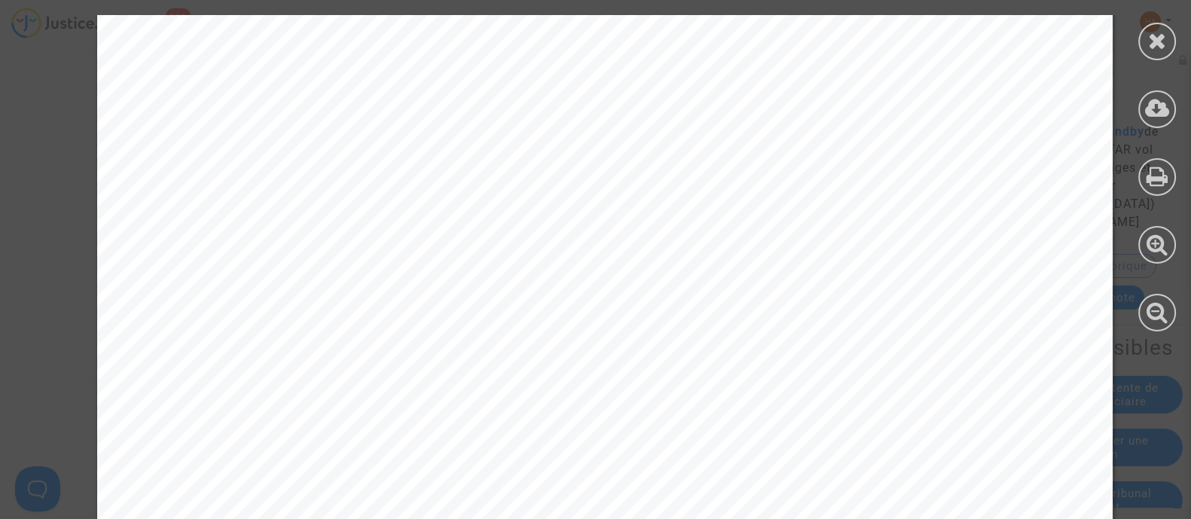
scroll to position [16302, 0]
click at [1149, 46] on icon at bounding box center [1157, 40] width 19 height 23
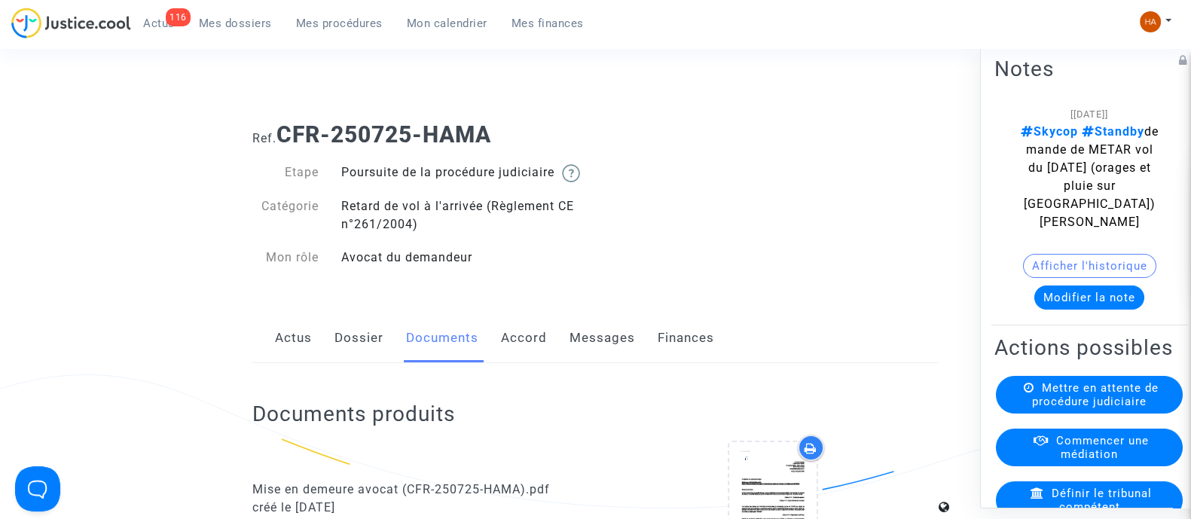
scroll to position [0, 0]
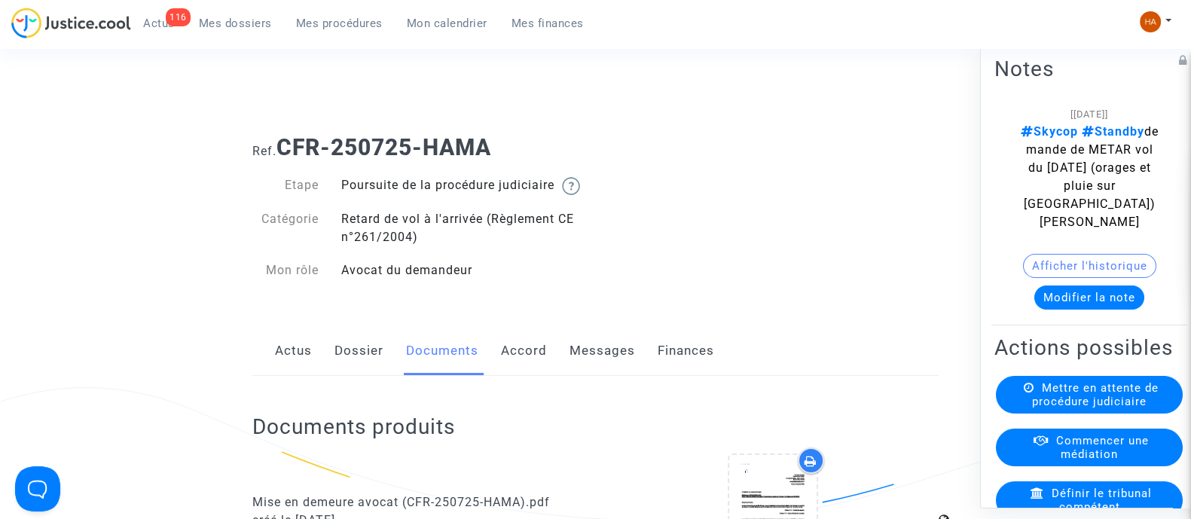
click at [337, 367] on link "Dossier" at bounding box center [359, 351] width 49 height 50
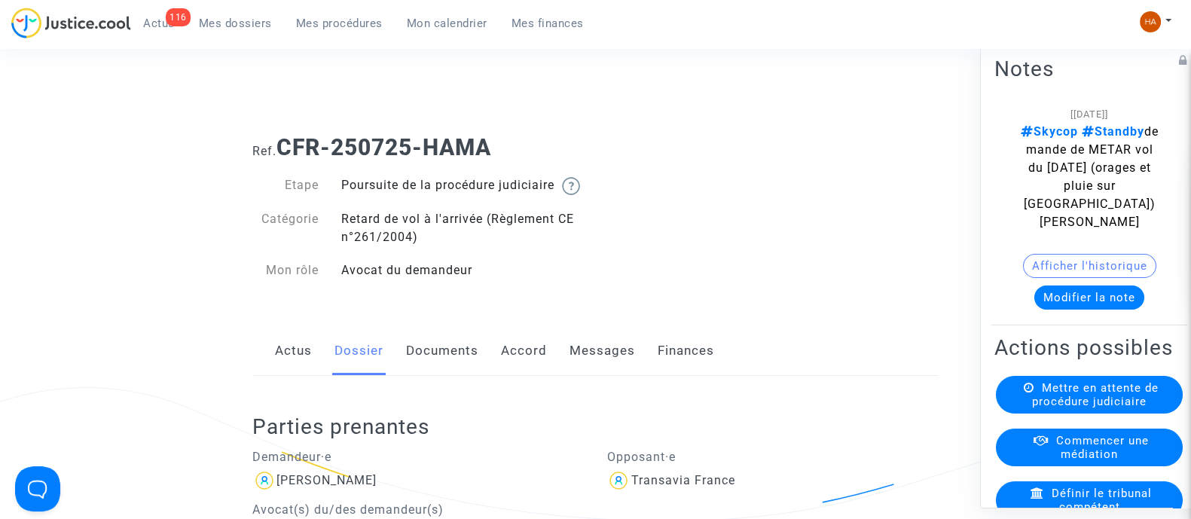
click at [605, 367] on link "Messages" at bounding box center [603, 351] width 66 height 50
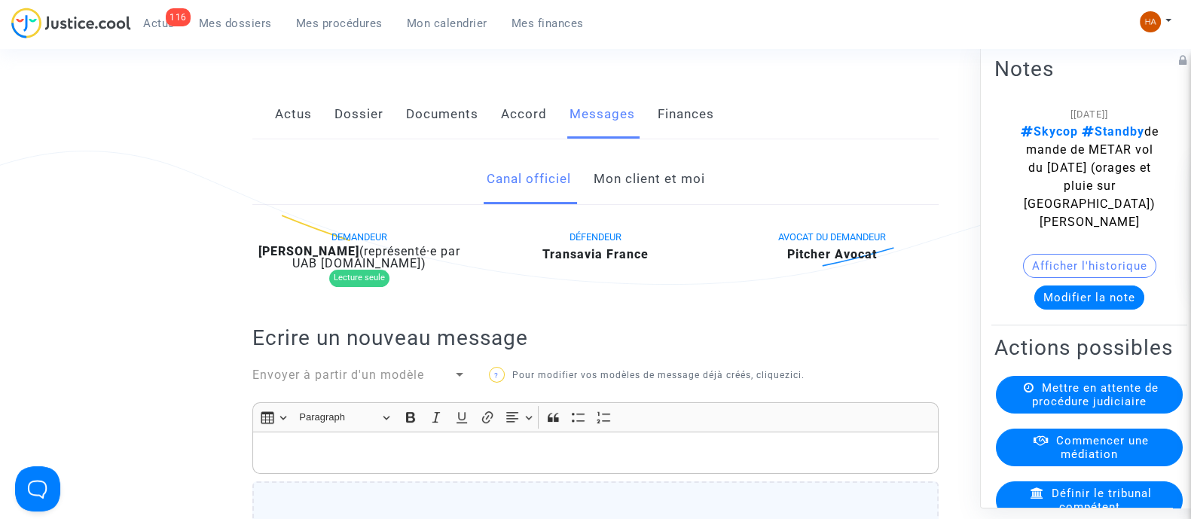
scroll to position [234, 0]
click at [435, 134] on link "Documents" at bounding box center [442, 117] width 72 height 50
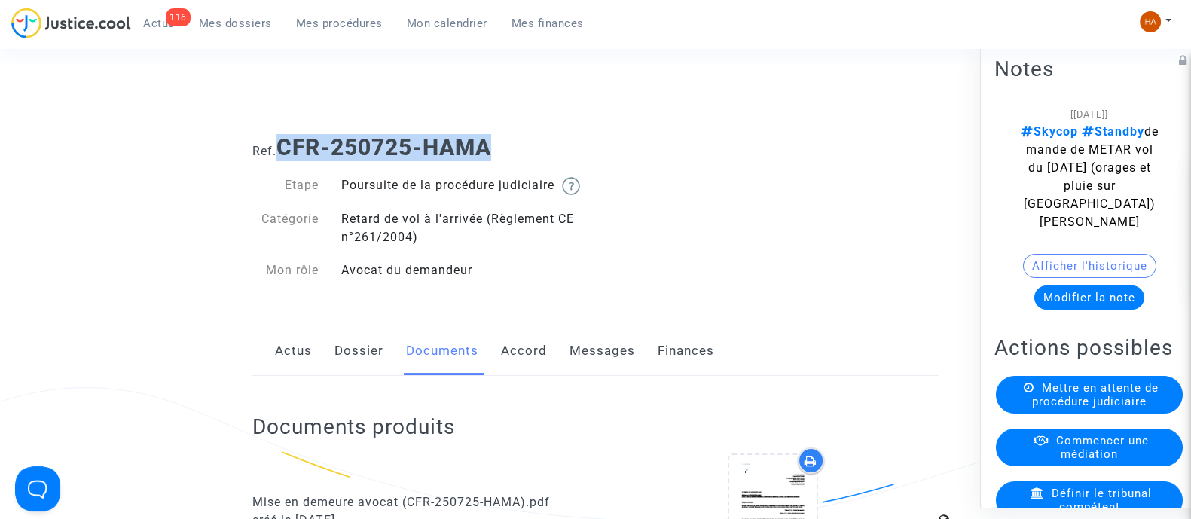
drag, startPoint x: 496, startPoint y: 143, endPoint x: 286, endPoint y: 141, distance: 210.2
click at [286, 141] on b "CFR-250725-HAMA" at bounding box center [384, 147] width 215 height 26
copy b "CFR-250725-HAMA"
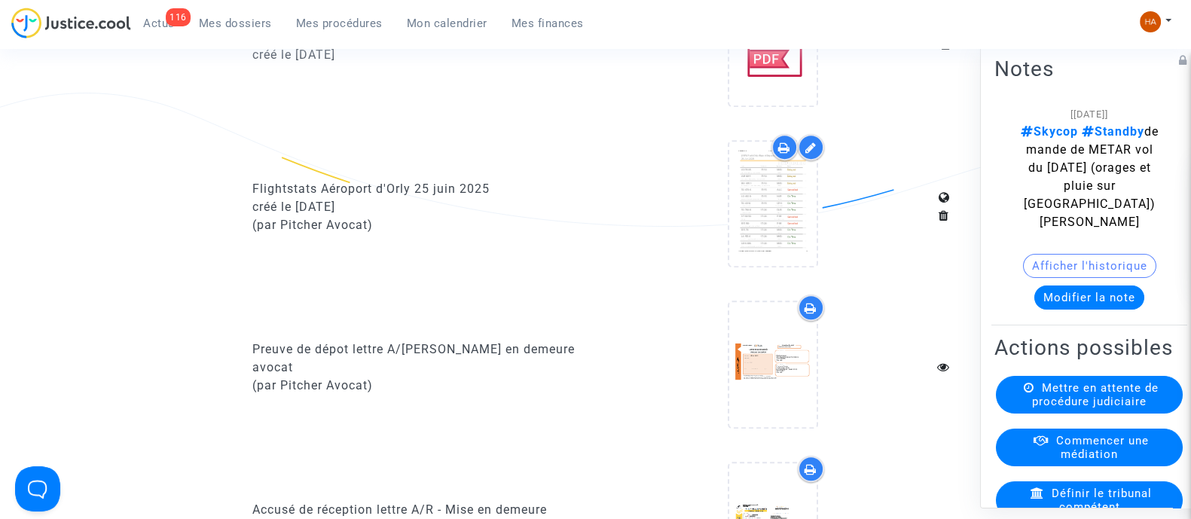
scroll to position [958, 0]
click at [778, 159] on div at bounding box center [785, 146] width 26 height 26
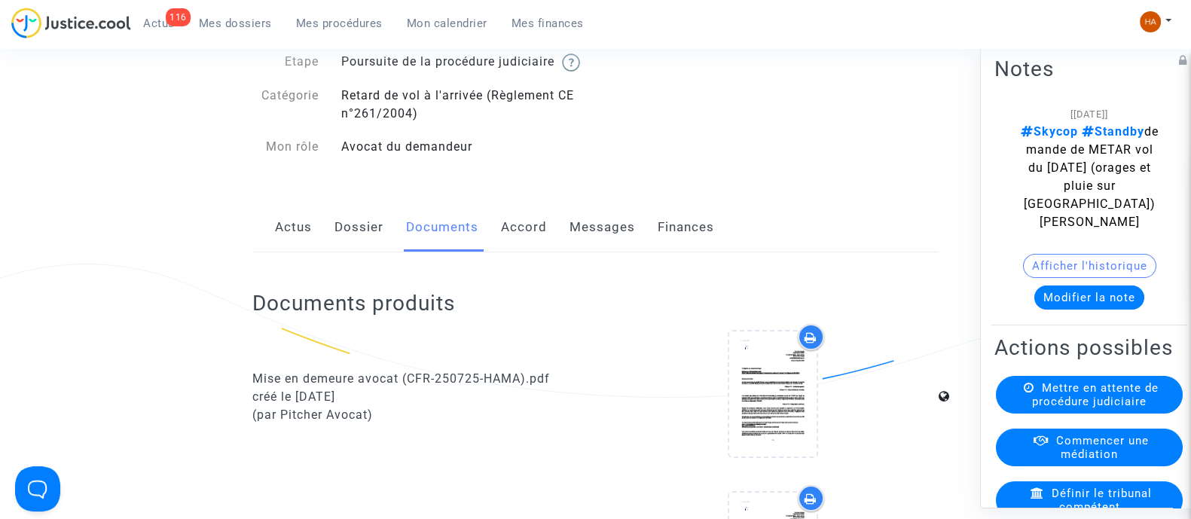
scroll to position [0, 0]
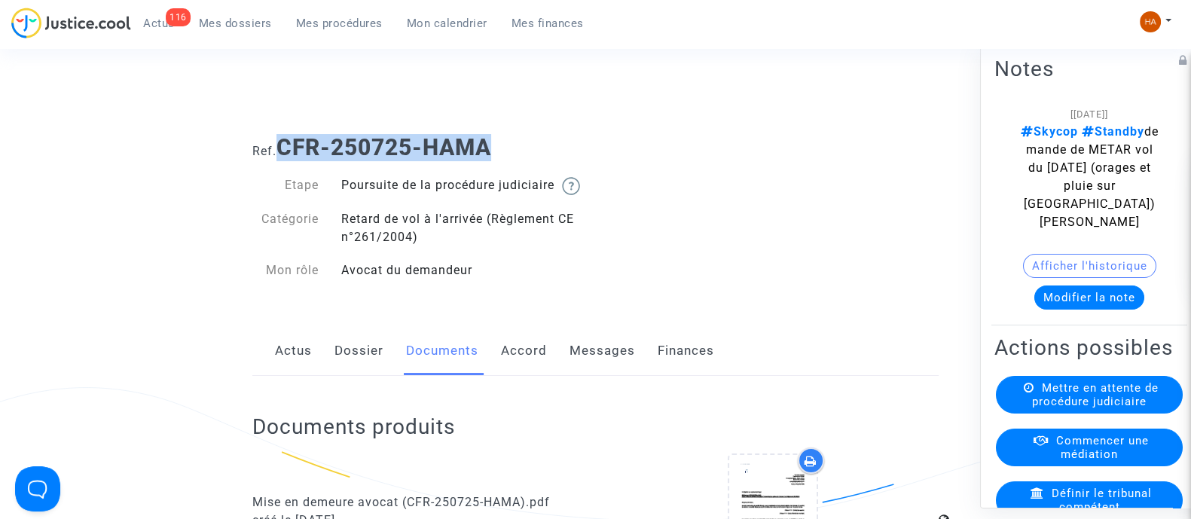
click at [514, 148] on h1 "Ref. CFR-250725-HAMA" at bounding box center [595, 147] width 686 height 27
drag, startPoint x: 512, startPoint y: 148, endPoint x: 282, endPoint y: 137, distance: 230.0
click at [282, 137] on h1 "Ref. CFR-250725-HAMA" at bounding box center [595, 147] width 686 height 27
copy b "CFR-250725-HAMA"
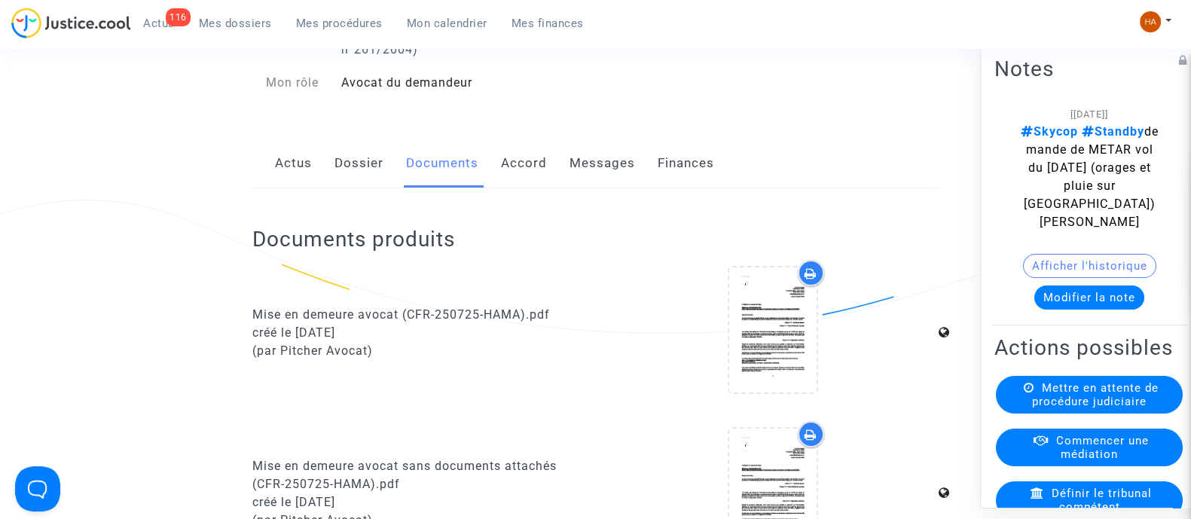
drag, startPoint x: 363, startPoint y: 182, endPoint x: 378, endPoint y: 199, distance: 22.4
click at [363, 182] on link "Dossier" at bounding box center [359, 164] width 49 height 50
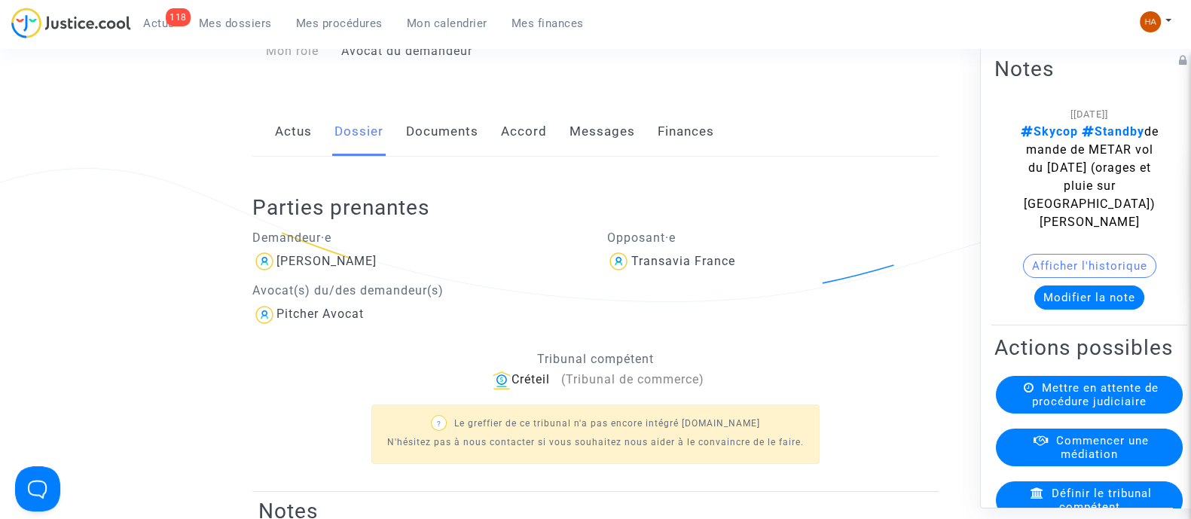
scroll to position [239, 0]
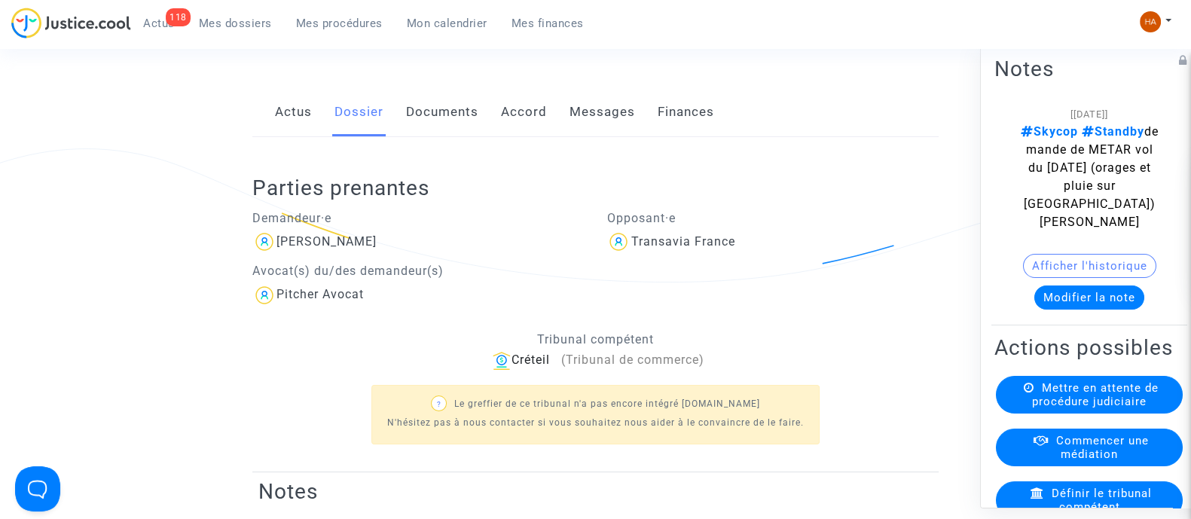
click at [448, 135] on link "Documents" at bounding box center [442, 112] width 72 height 50
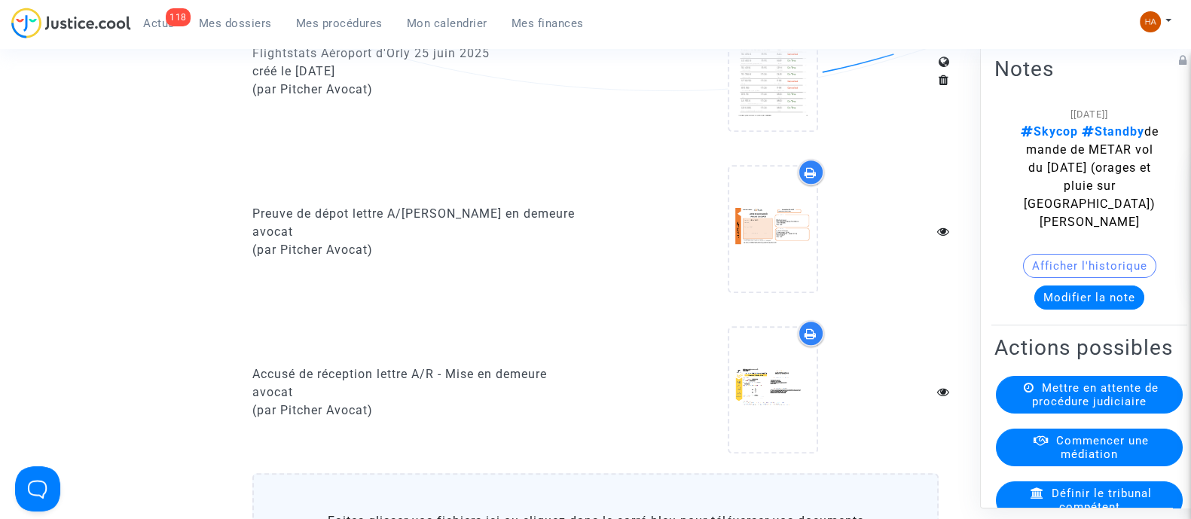
scroll to position [1089, 0]
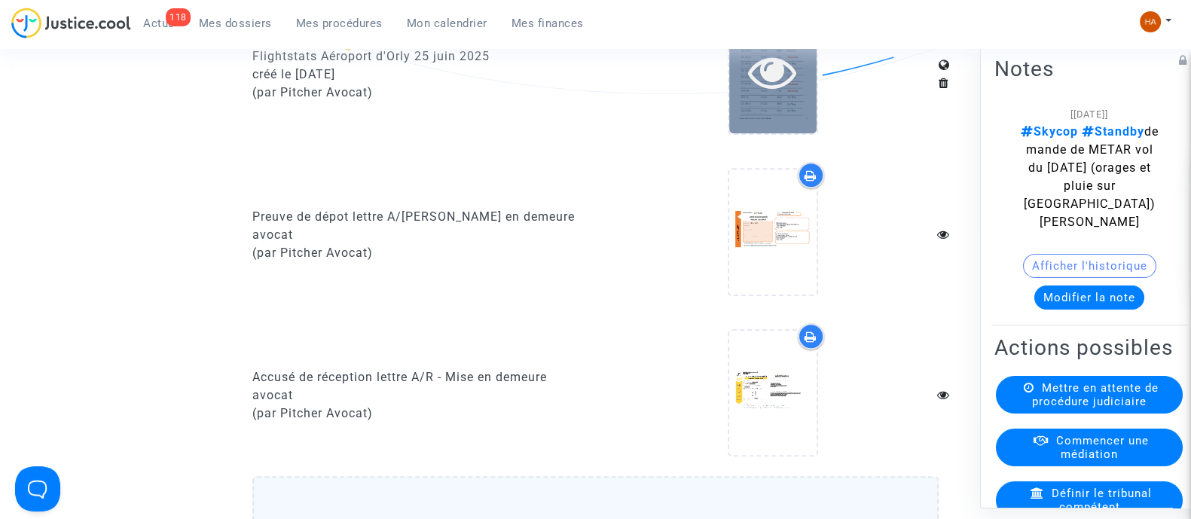
click at [770, 115] on div at bounding box center [772, 71] width 87 height 124
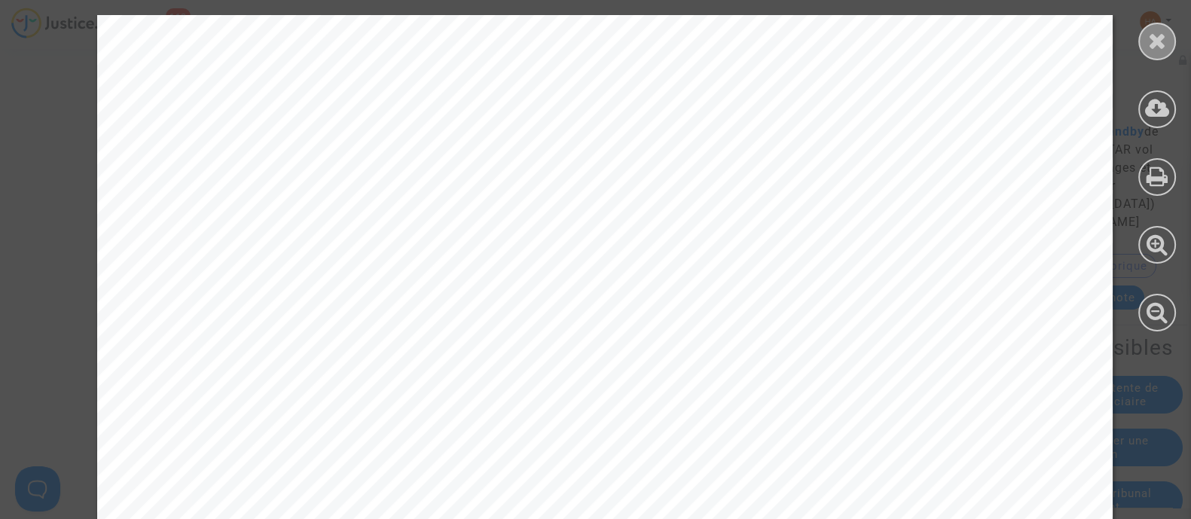
click at [1163, 32] on icon at bounding box center [1157, 40] width 19 height 23
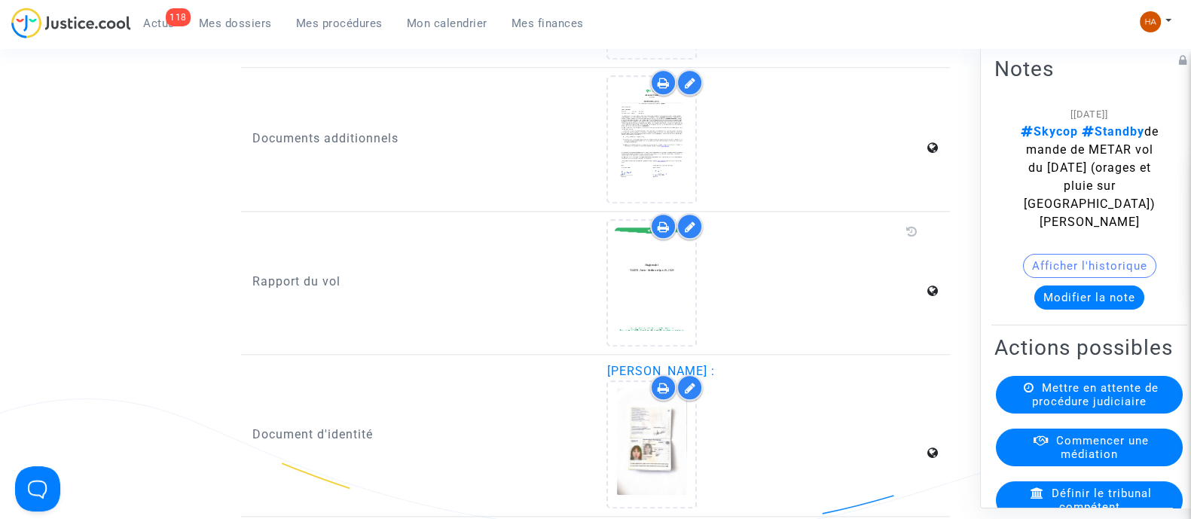
scroll to position [2004, 0]
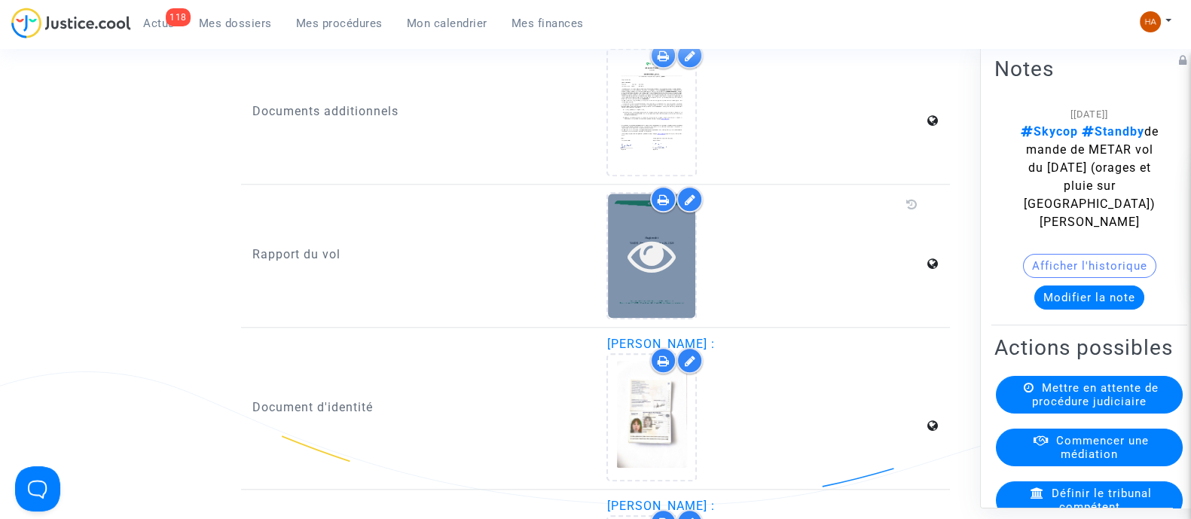
drag, startPoint x: 836, startPoint y: 188, endPoint x: 631, endPoint y: 278, distance: 223.3
click at [631, 278] on icon at bounding box center [652, 255] width 49 height 48
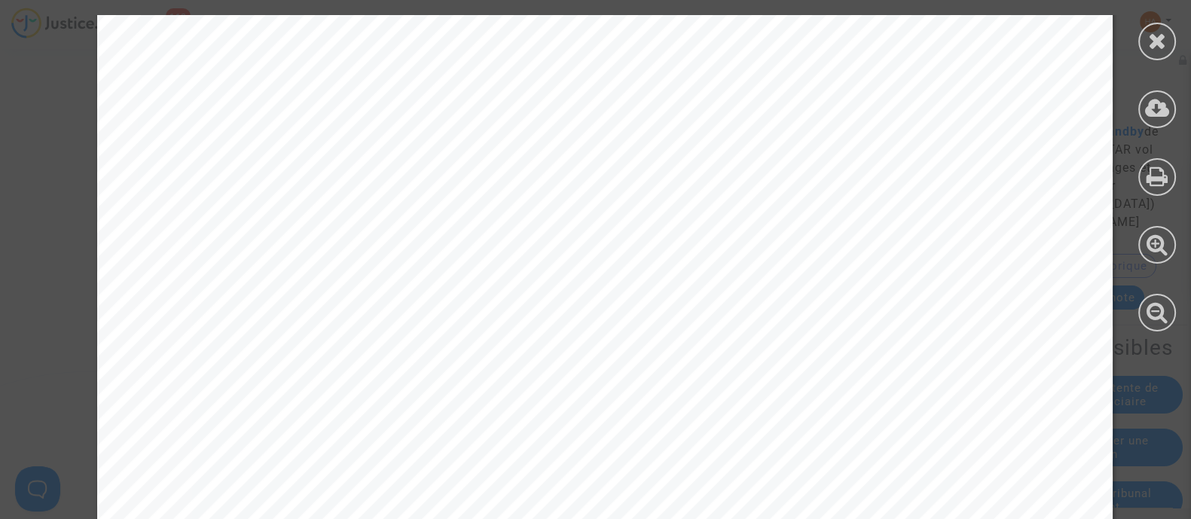
scroll to position [16172, 0]
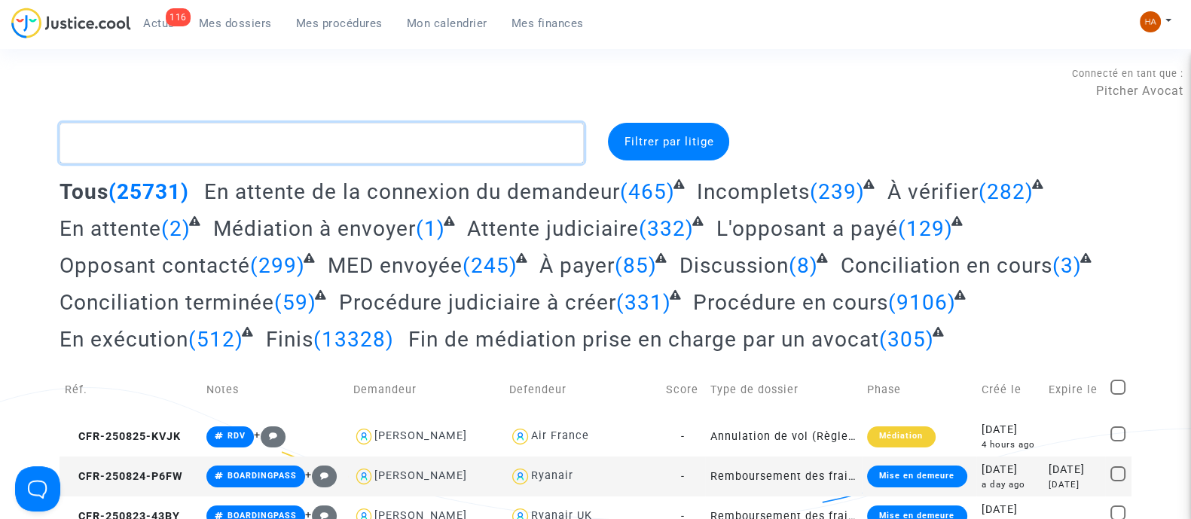
click at [224, 146] on textarea at bounding box center [322, 143] width 524 height 41
paste textarea "CFR-250725-ZE9F"
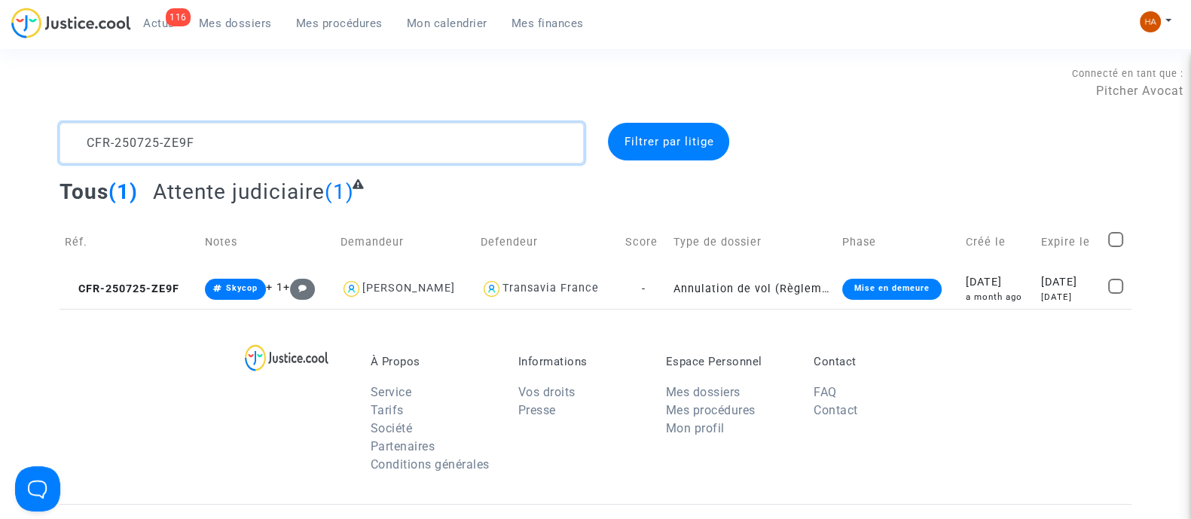
type textarea "CFR-250725-ZE9F"
click at [668, 295] on td "Annulation de vol (Règlement CE n°261/2004)" at bounding box center [752, 289] width 169 height 40
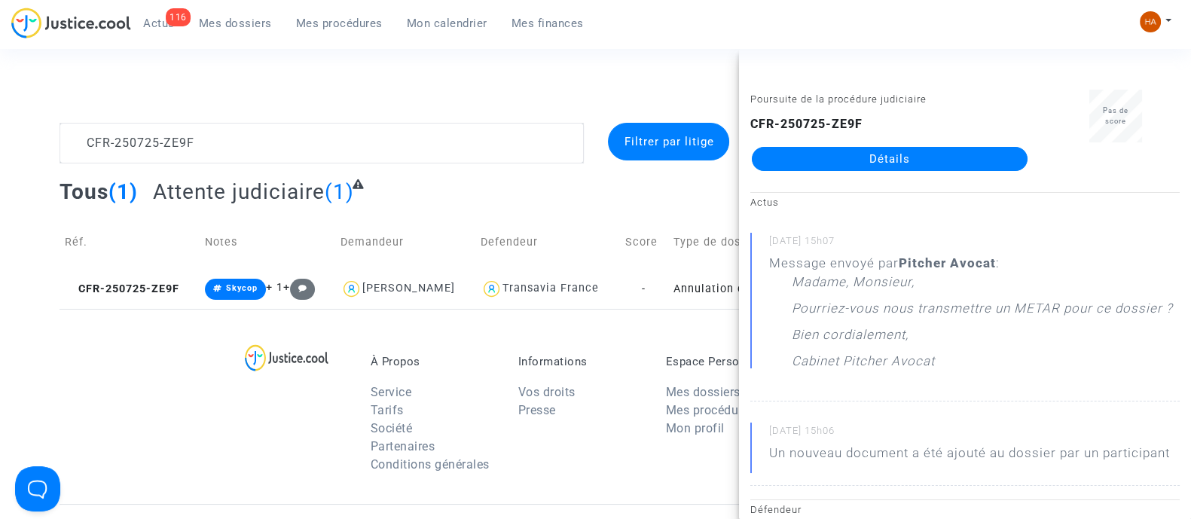
click at [844, 157] on link "Détails" at bounding box center [890, 159] width 276 height 24
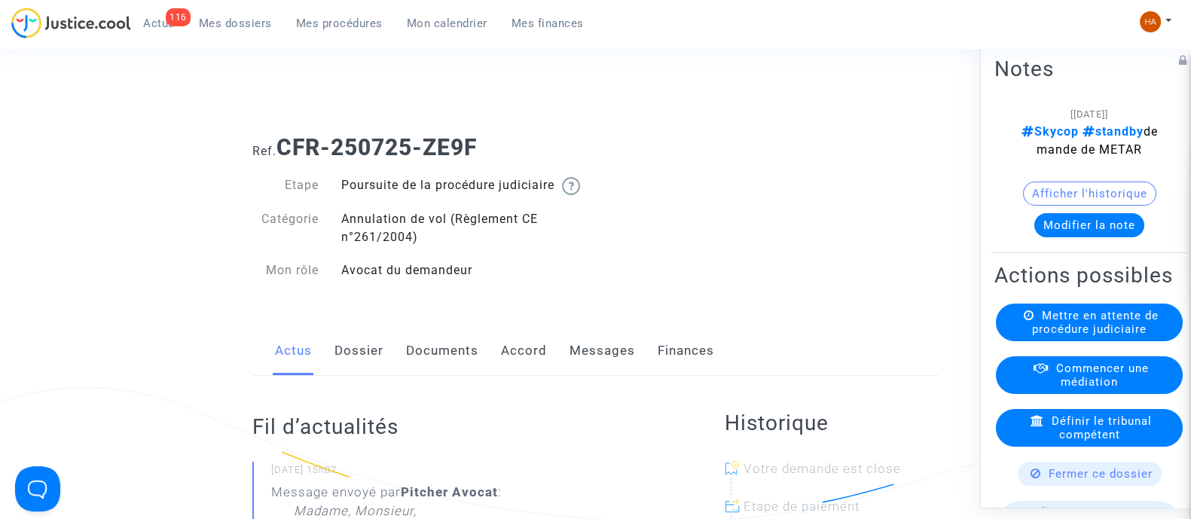
click at [366, 373] on link "Dossier" at bounding box center [359, 351] width 49 height 50
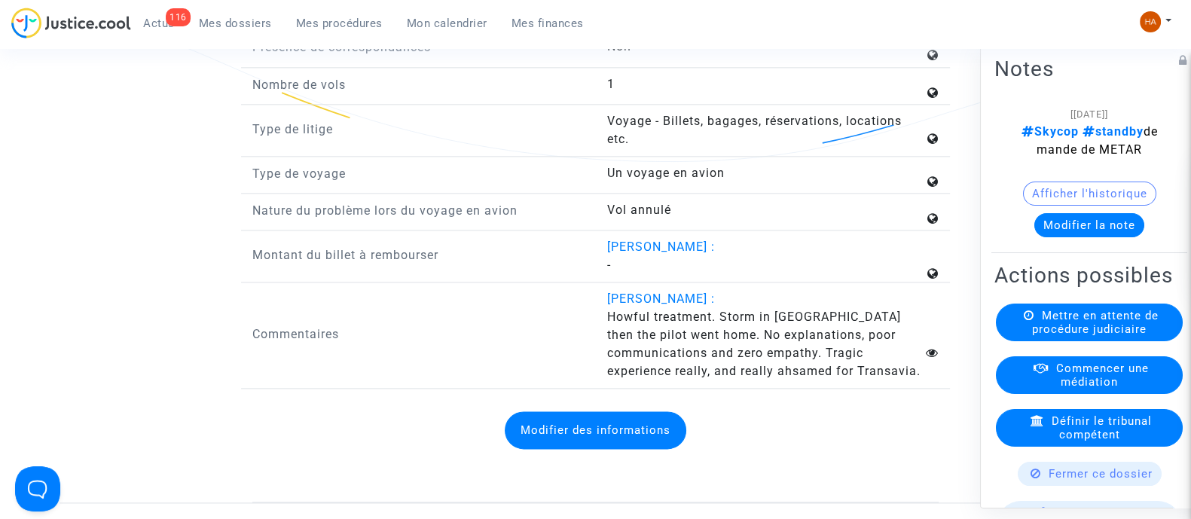
scroll to position [2354, 0]
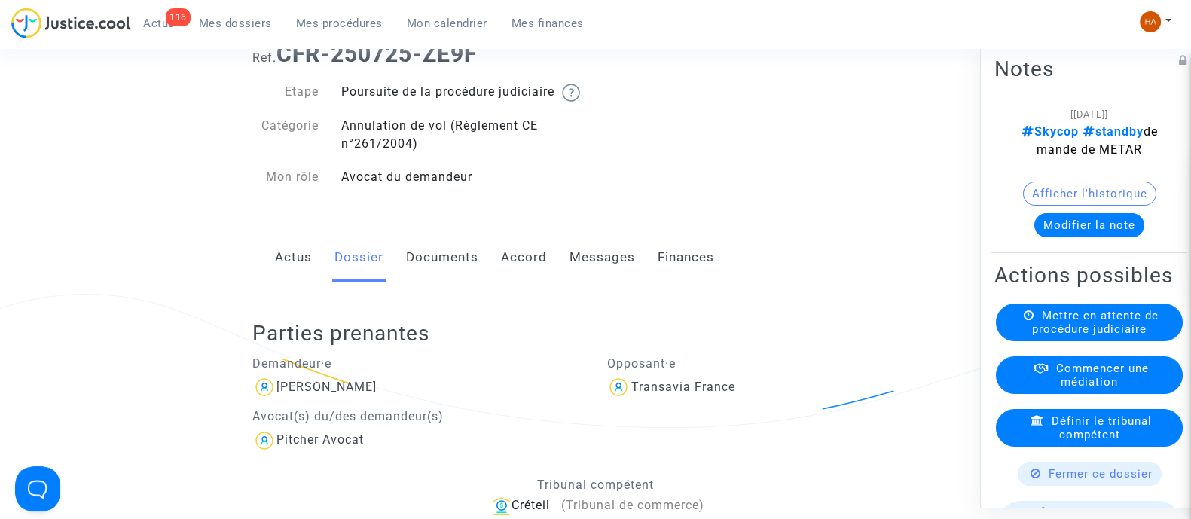
click at [448, 283] on link "Documents" at bounding box center [442, 258] width 72 height 50
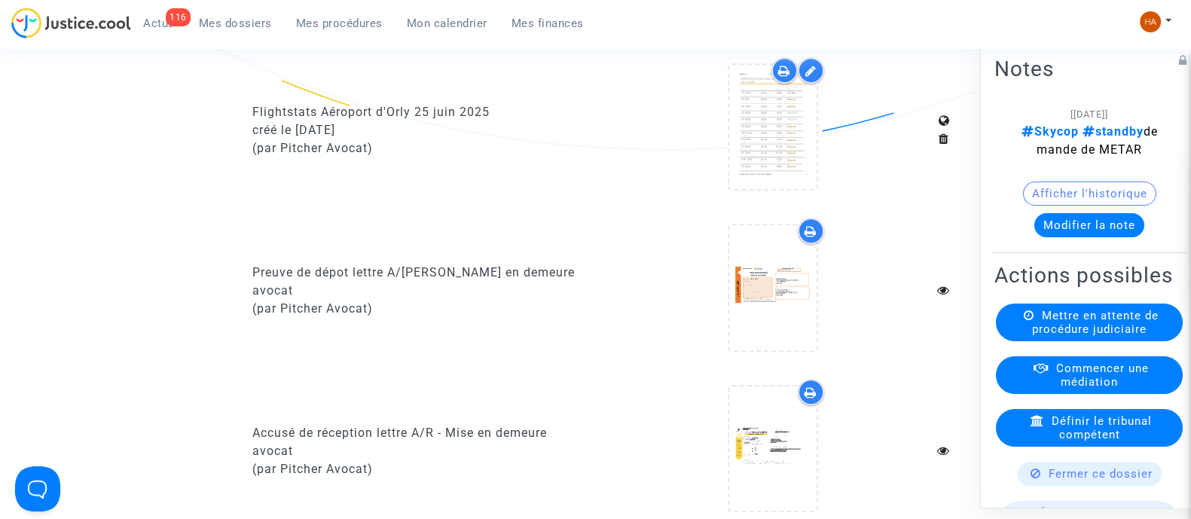
scroll to position [1036, 0]
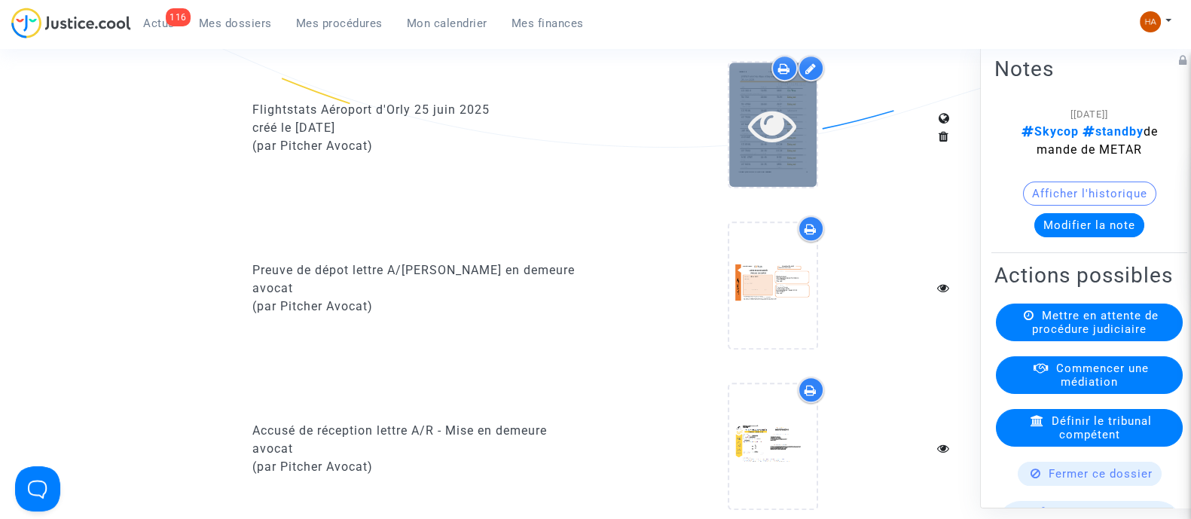
click at [787, 149] on icon at bounding box center [772, 125] width 49 height 48
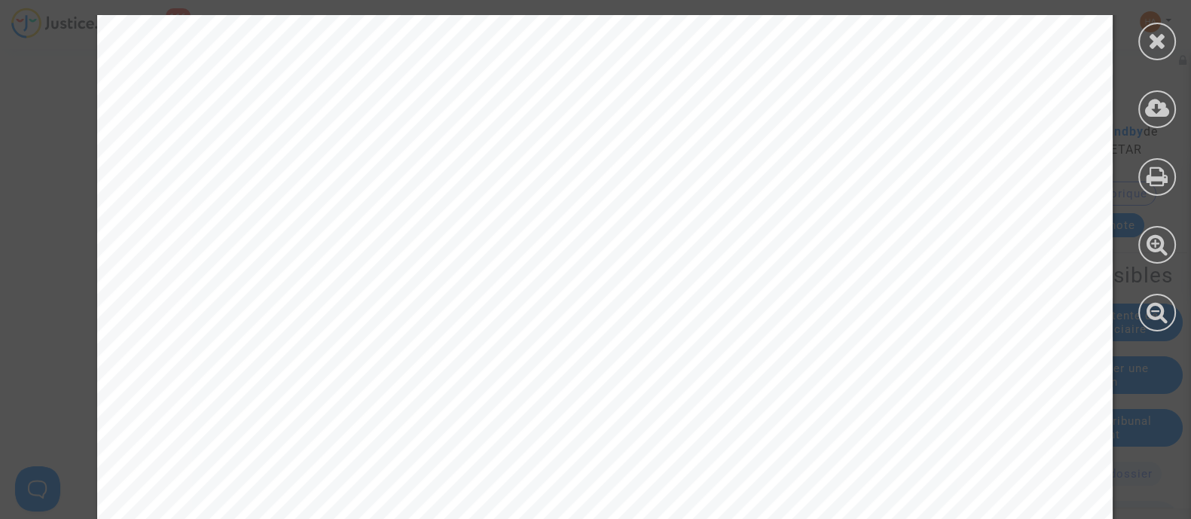
scroll to position [2166, 0]
click at [1166, 49] on div at bounding box center [1157, 42] width 38 height 38
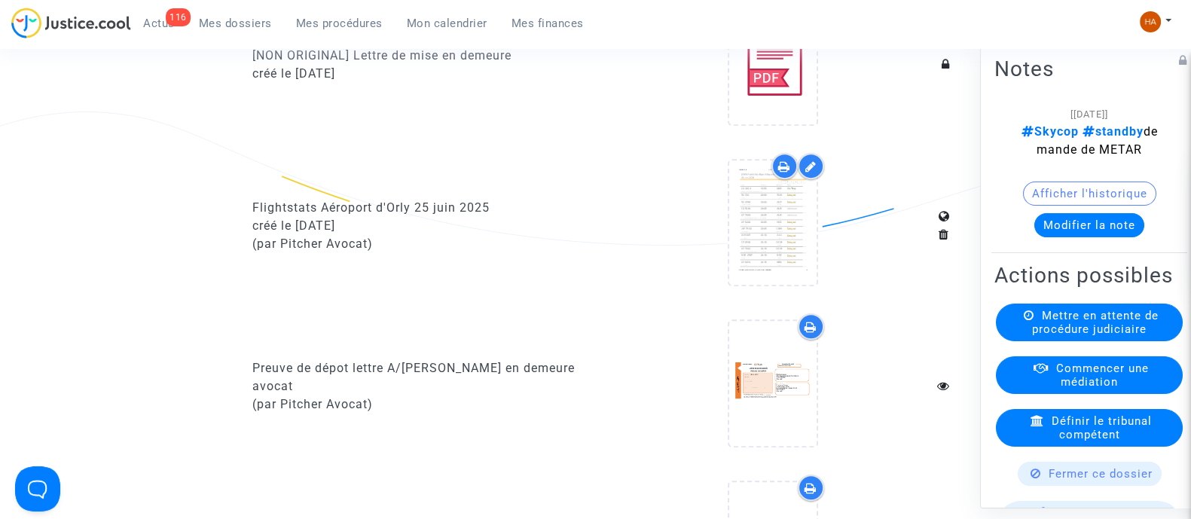
scroll to position [937, 0]
click at [781, 173] on icon at bounding box center [784, 167] width 12 height 12
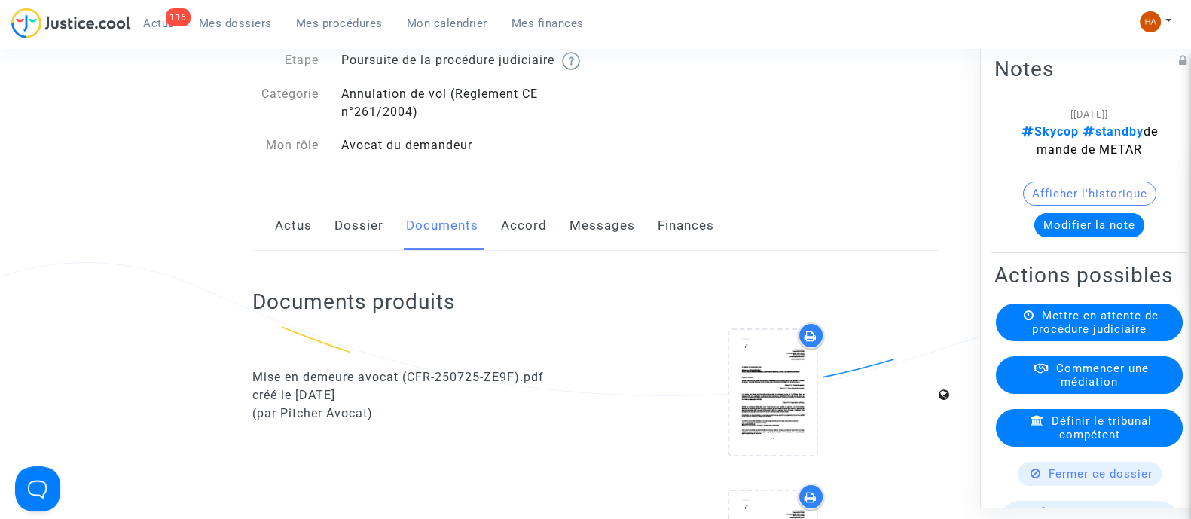
scroll to position [0, 0]
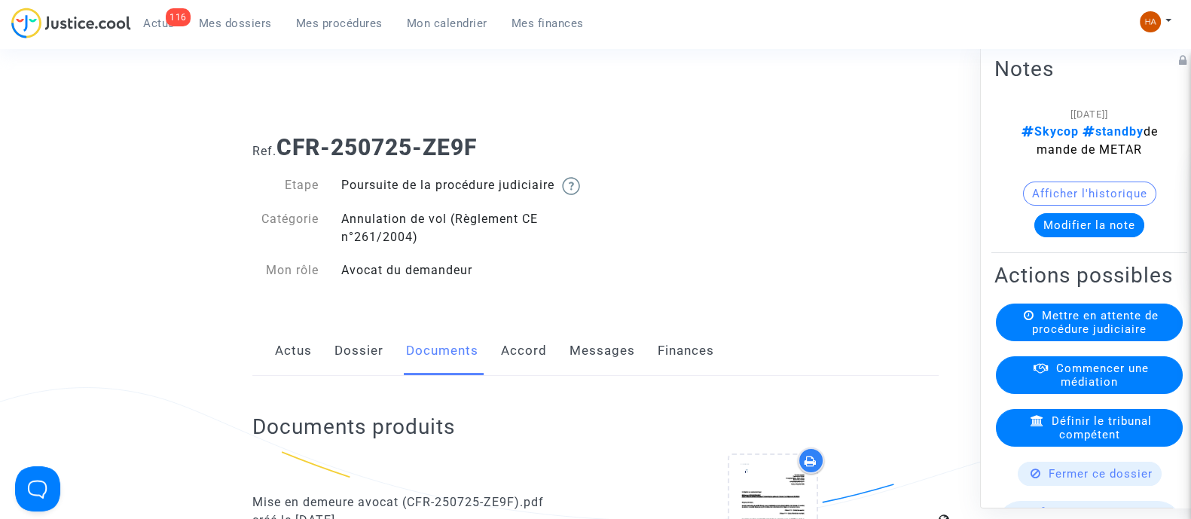
drag, startPoint x: 496, startPoint y: 154, endPoint x: 280, endPoint y: 152, distance: 215.5
click at [280, 152] on h1 "Ref. CFR-250725-ZE9F" at bounding box center [595, 147] width 686 height 27
copy b "CFR-250725-ZE9F"
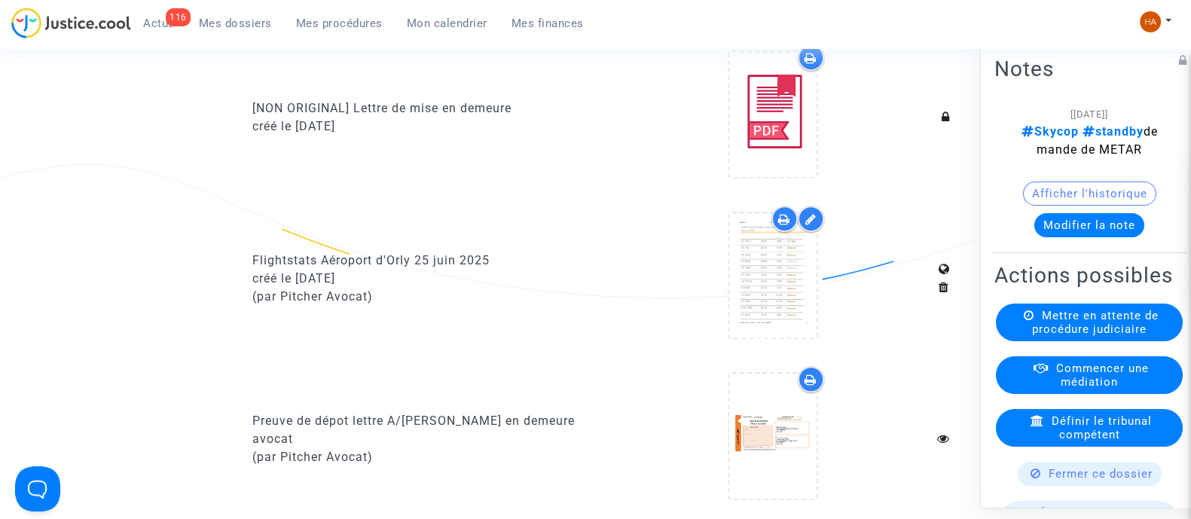
scroll to position [953, 0]
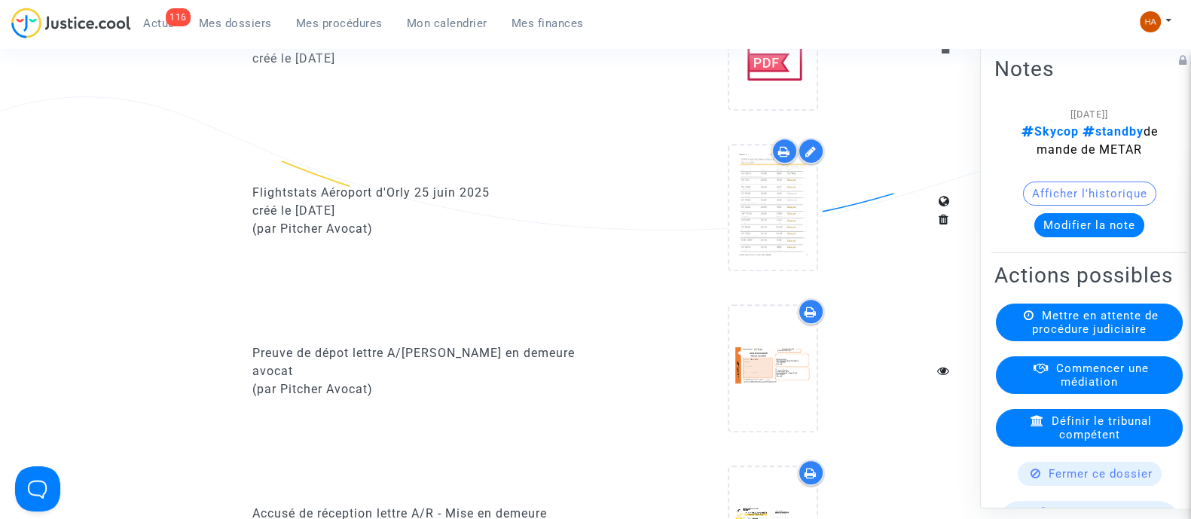
click at [780, 157] on icon at bounding box center [784, 151] width 12 height 12
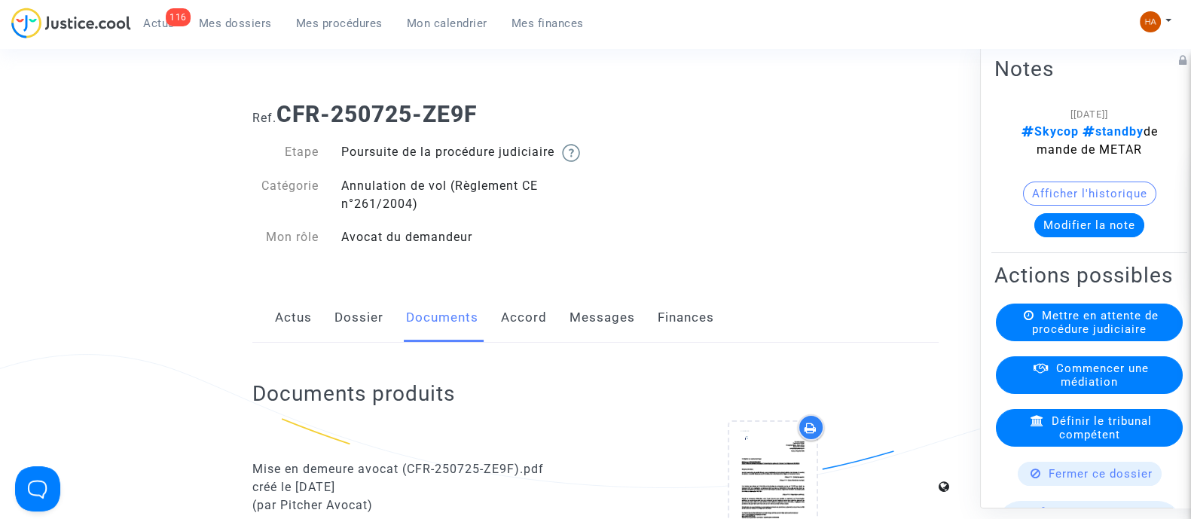
scroll to position [0, 0]
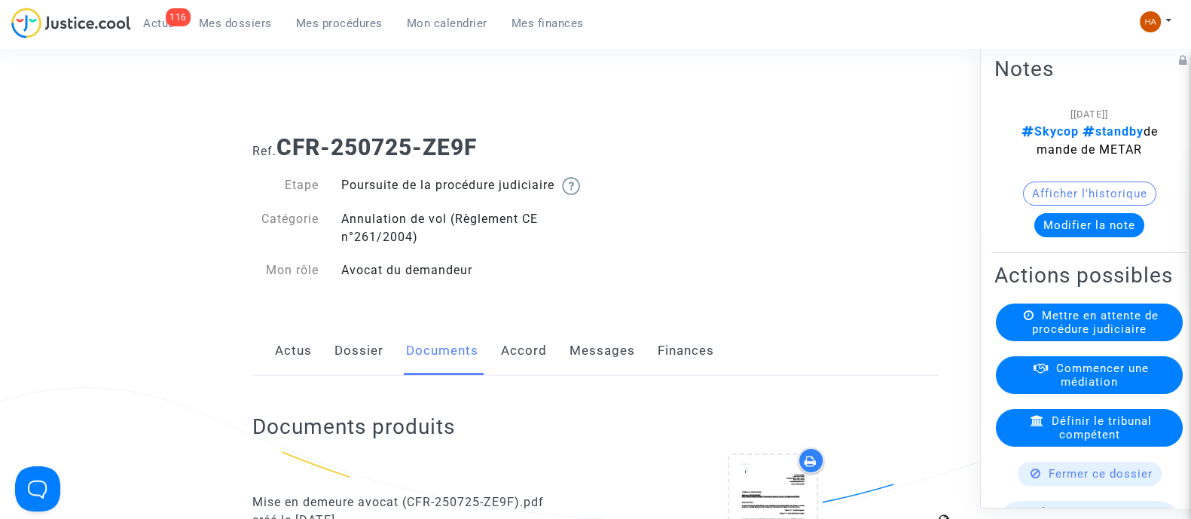
click at [353, 371] on link "Dossier" at bounding box center [359, 351] width 49 height 50
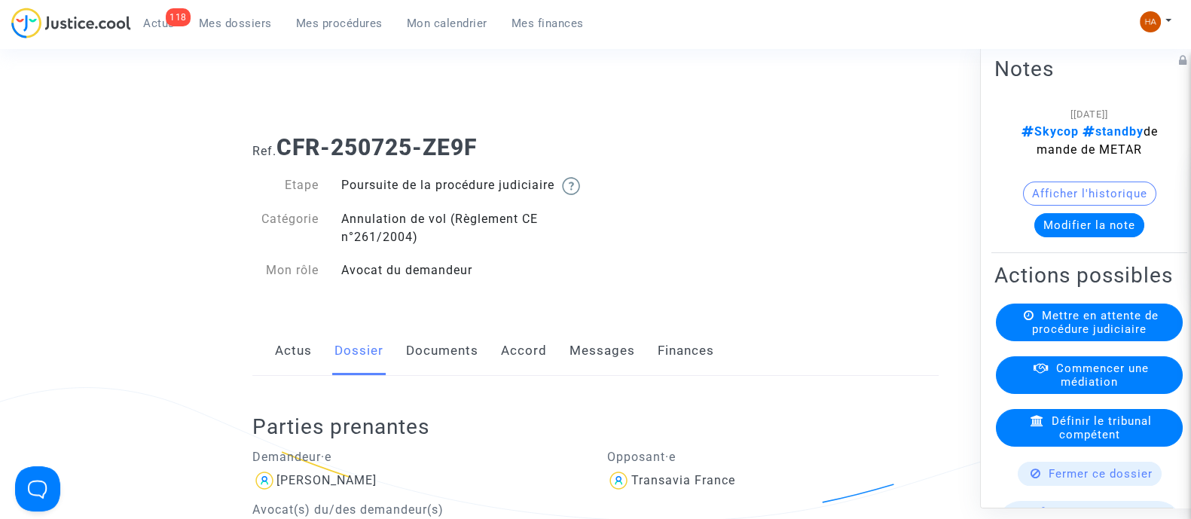
click at [428, 367] on link "Documents" at bounding box center [442, 351] width 72 height 50
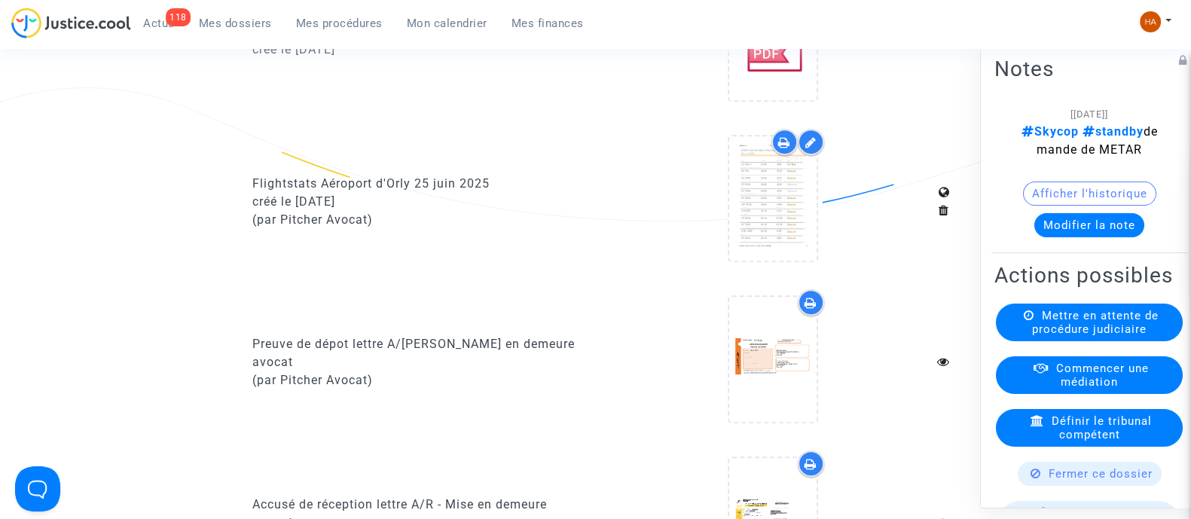
scroll to position [961, 0]
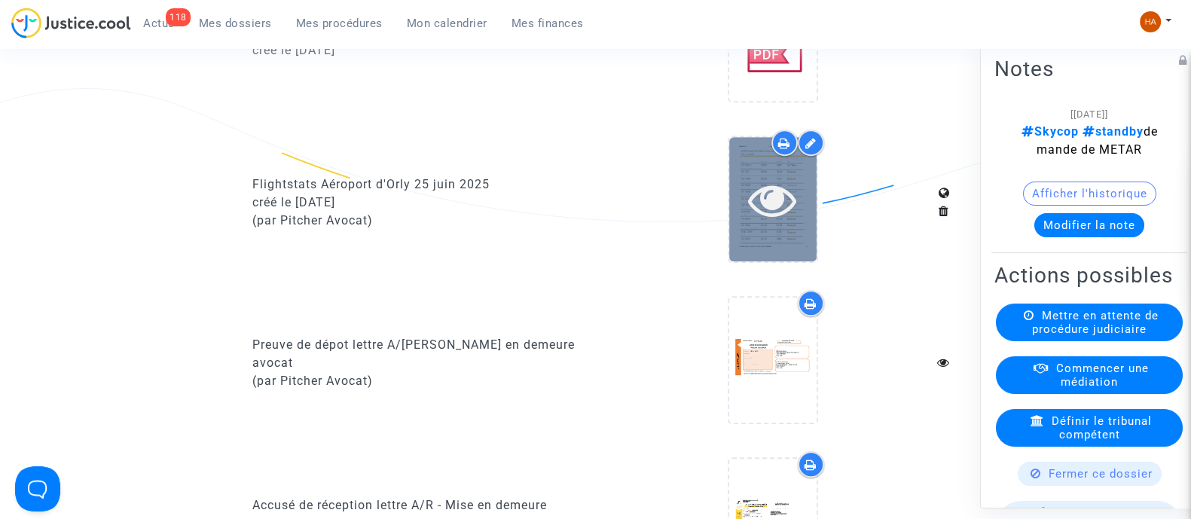
click at [798, 224] on div at bounding box center [772, 200] width 87 height 48
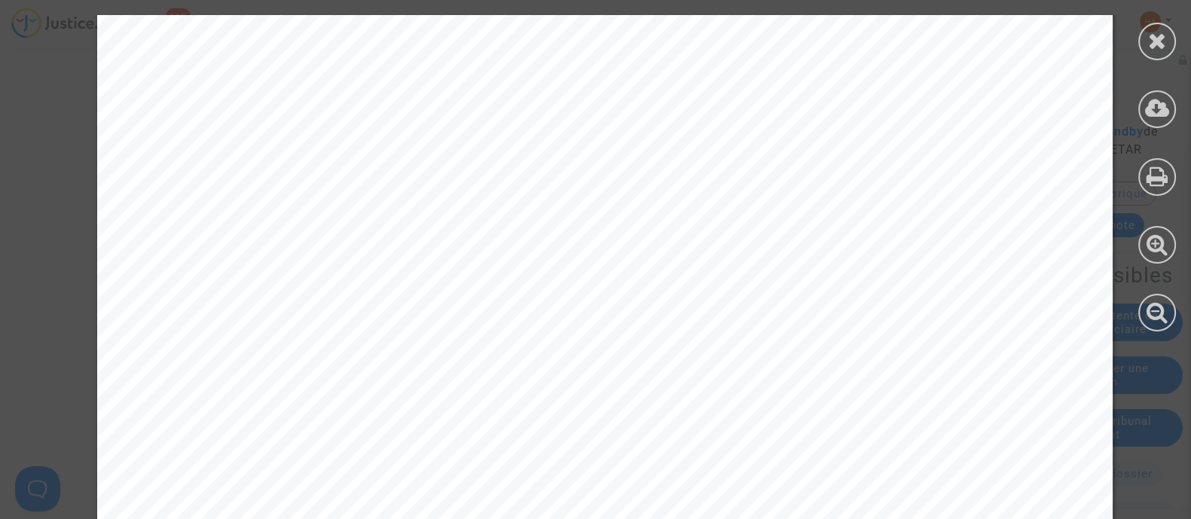
scroll to position [0, 0]
click at [1164, 47] on icon at bounding box center [1157, 40] width 19 height 23
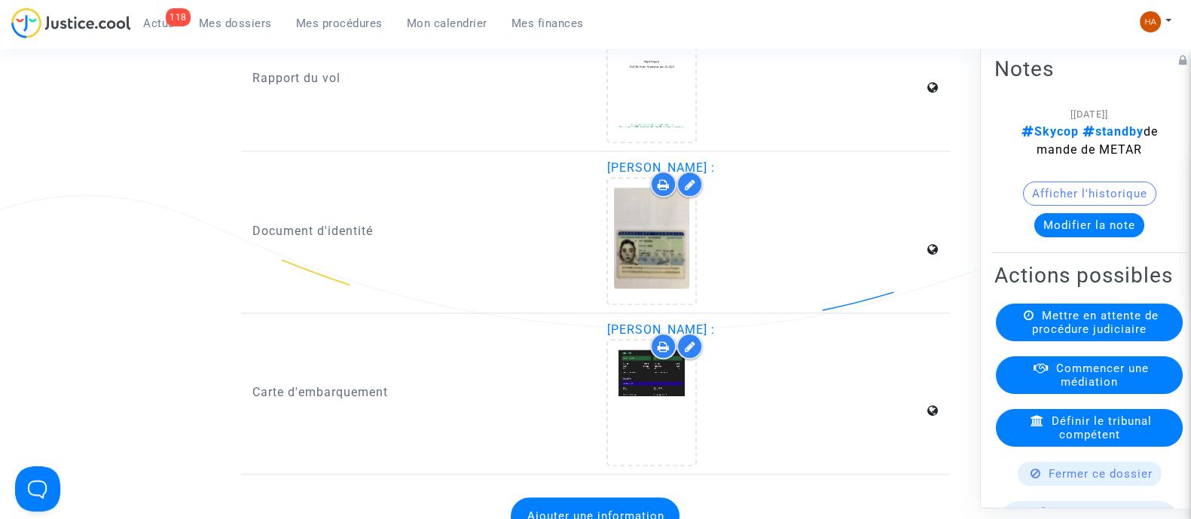
scroll to position [2042, 0]
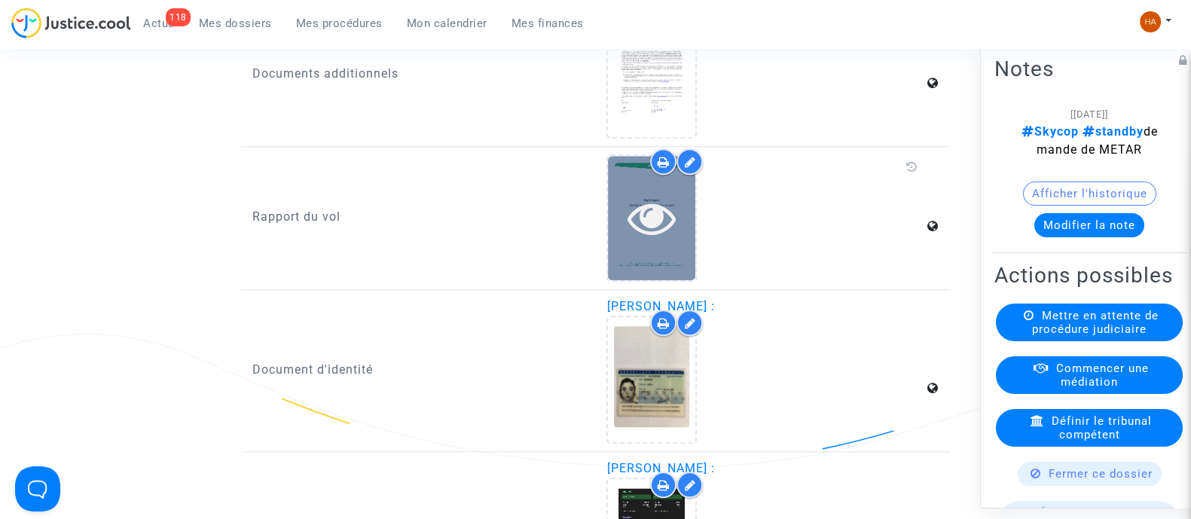
click at [675, 226] on icon at bounding box center [652, 218] width 49 height 48
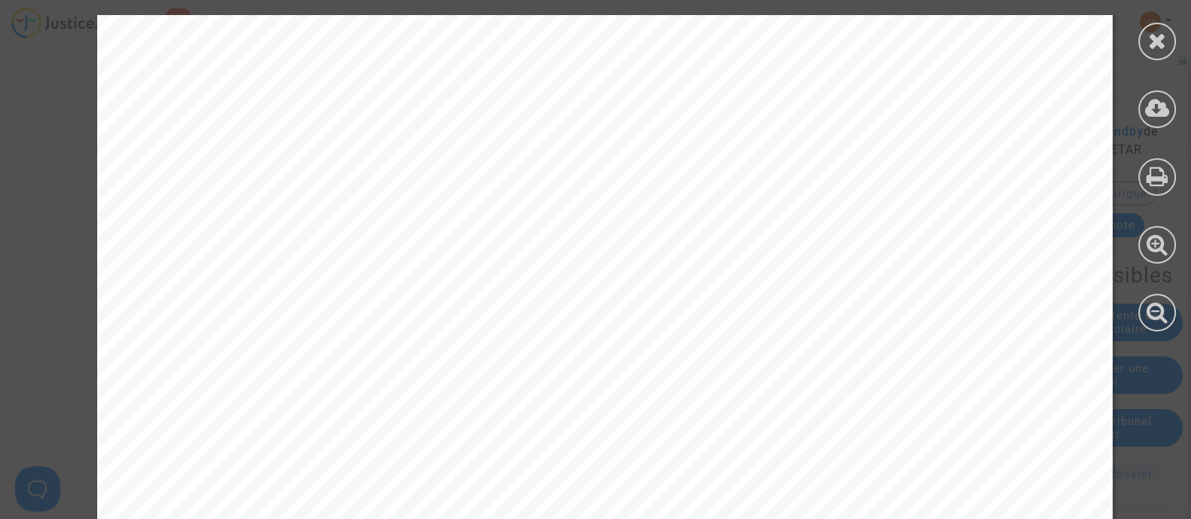
scroll to position [16304, 0]
click at [585, 396] on link at bounding box center [692, 383] width 214 height 35
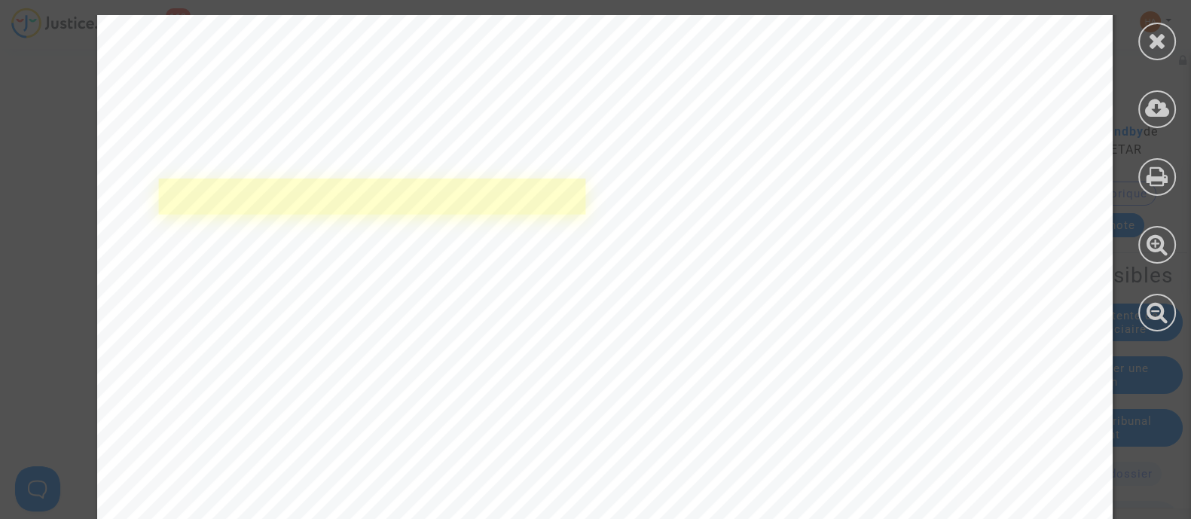
scroll to position [3322, 0]
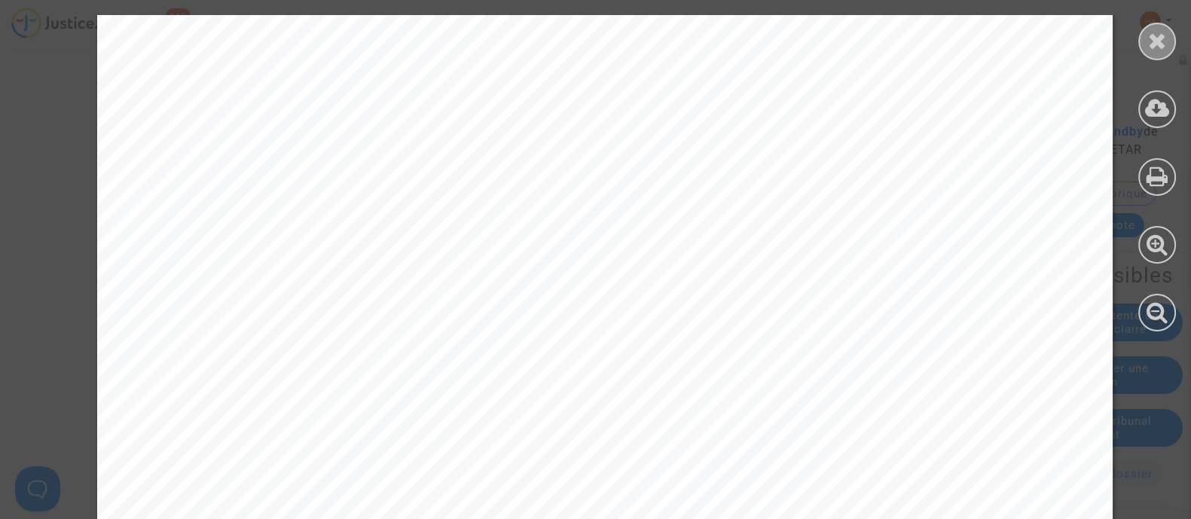
click at [1160, 37] on icon at bounding box center [1157, 40] width 19 height 23
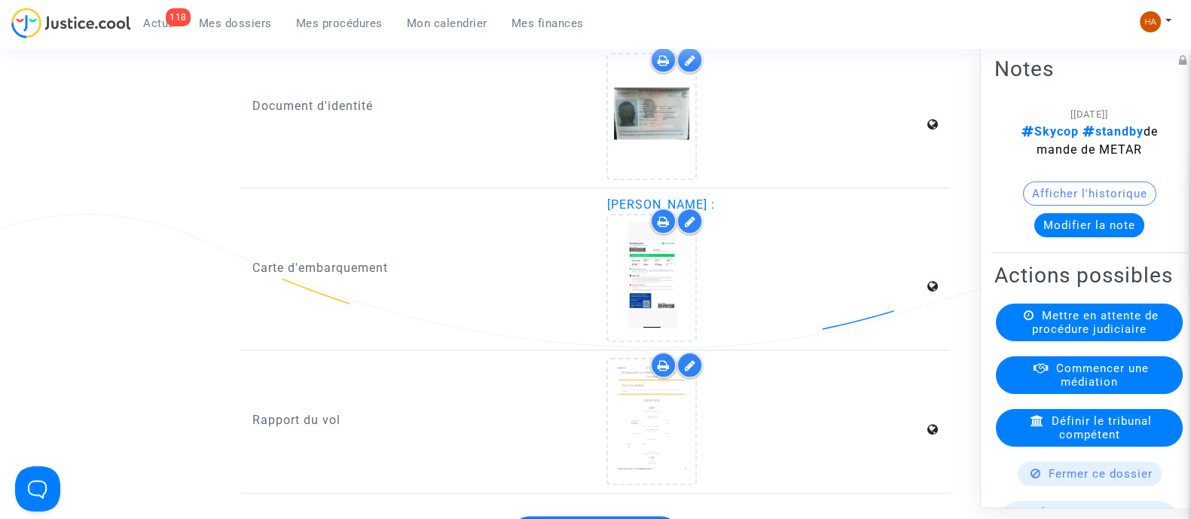
scroll to position [2166, 0]
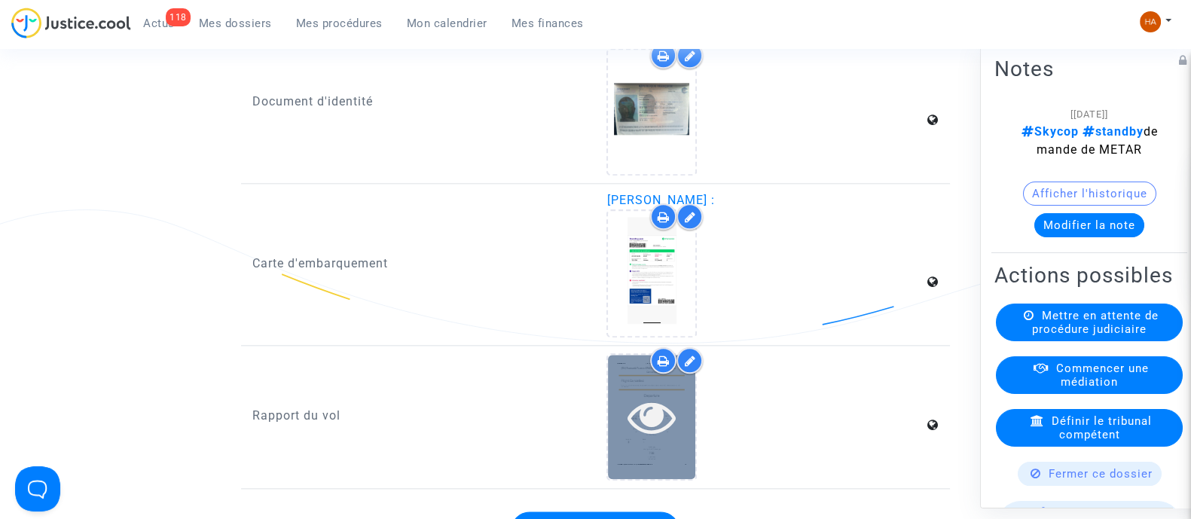
click at [652, 416] on icon at bounding box center [652, 417] width 49 height 48
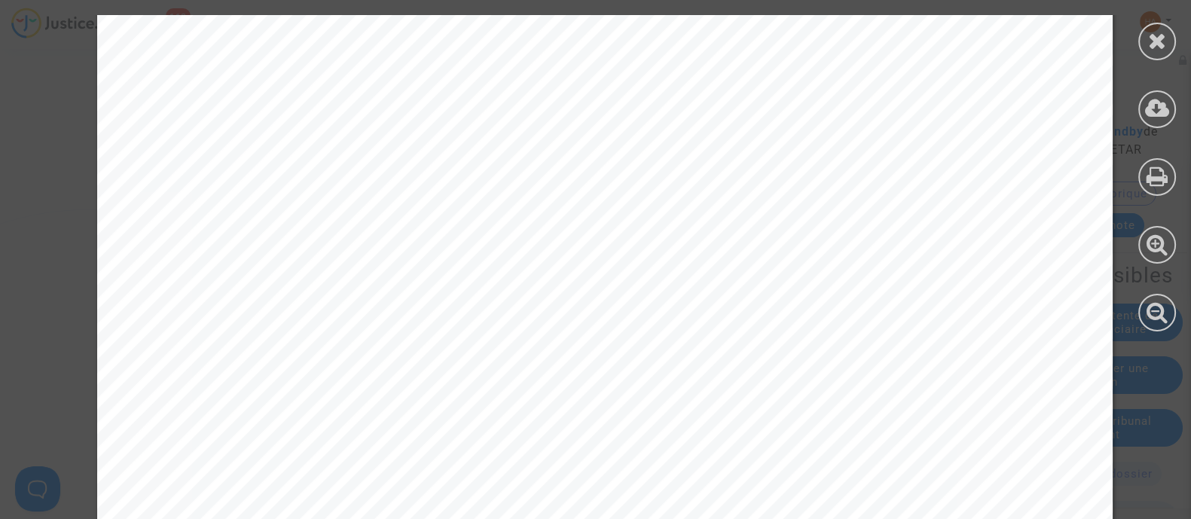
scroll to position [376, 0]
click at [1151, 39] on icon at bounding box center [1157, 40] width 19 height 23
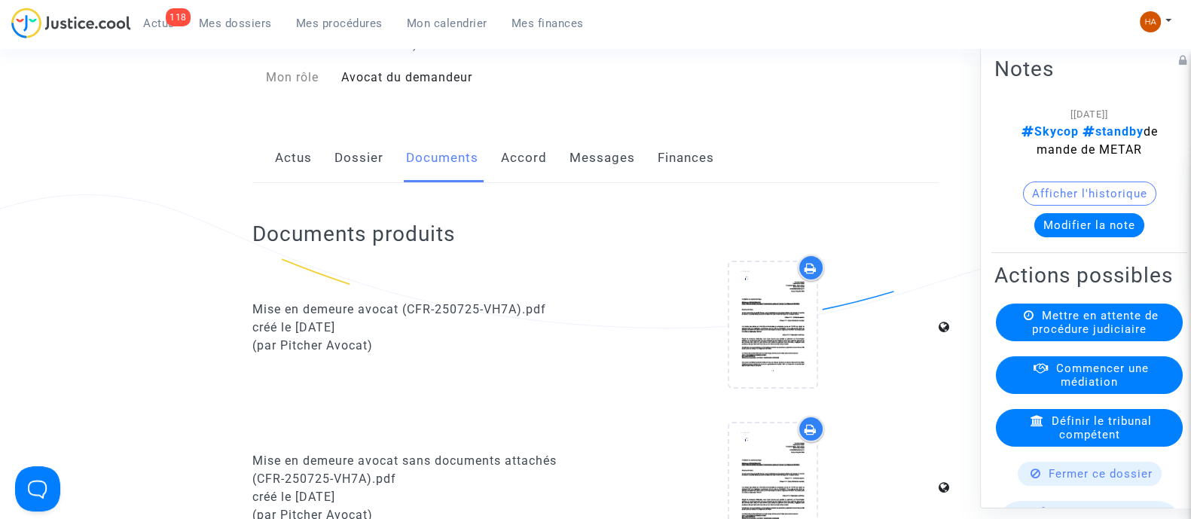
scroll to position [0, 0]
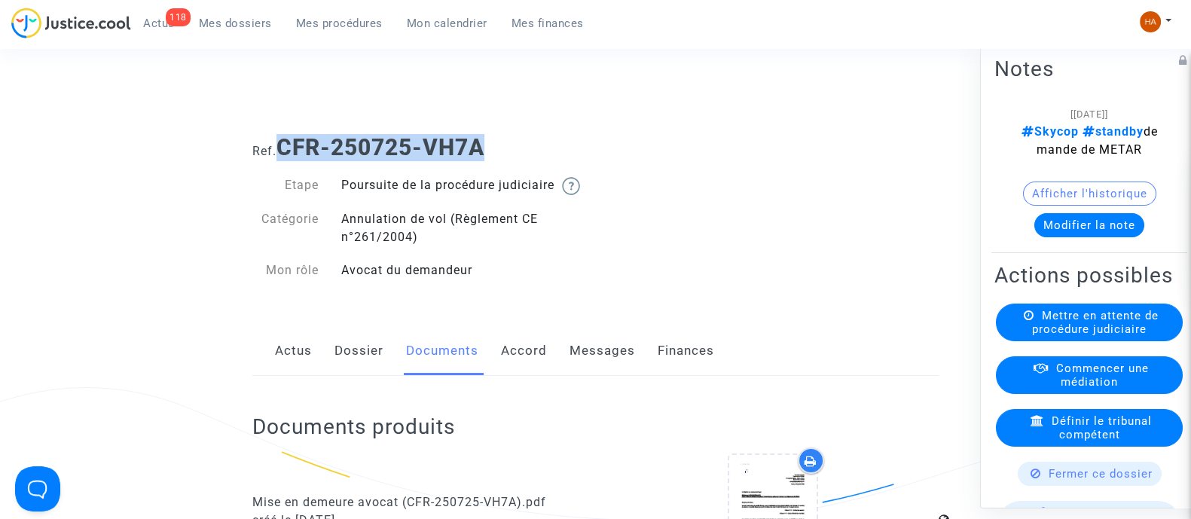
drag, startPoint x: 487, startPoint y: 157, endPoint x: 283, endPoint y: 148, distance: 205.1
click at [283, 148] on b "CFR-250725-VH7A" at bounding box center [381, 147] width 208 height 26
copy b "CFR-250725-VH7A"
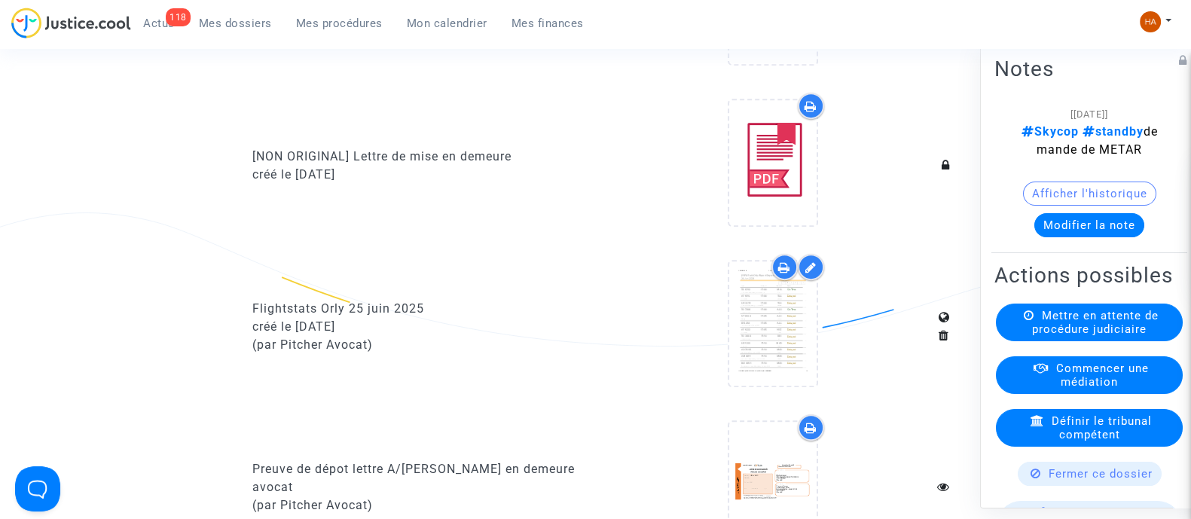
scroll to position [848, 0]
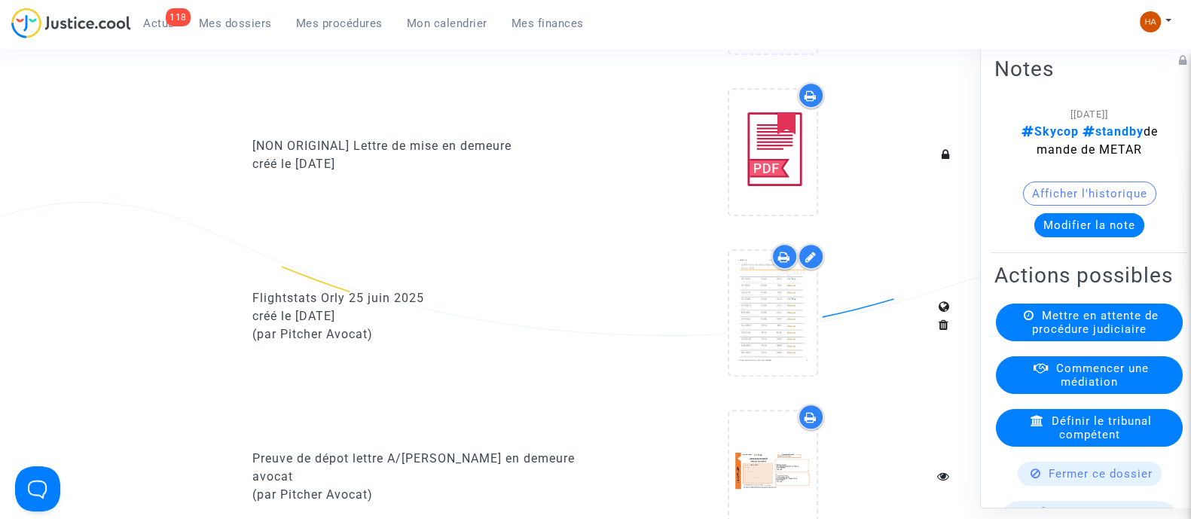
click at [787, 263] on icon at bounding box center [784, 257] width 12 height 12
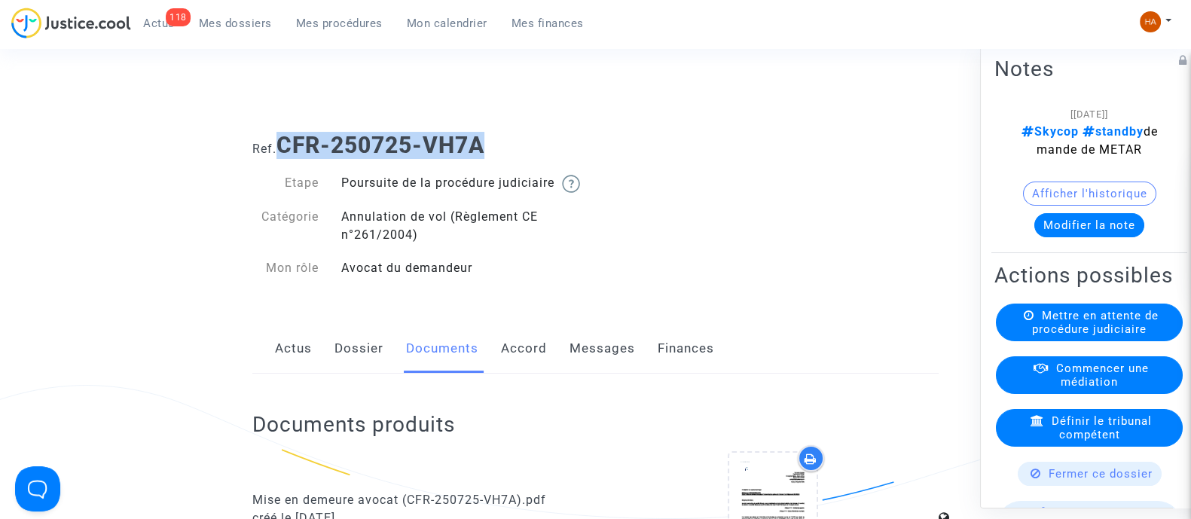
scroll to position [0, 0]
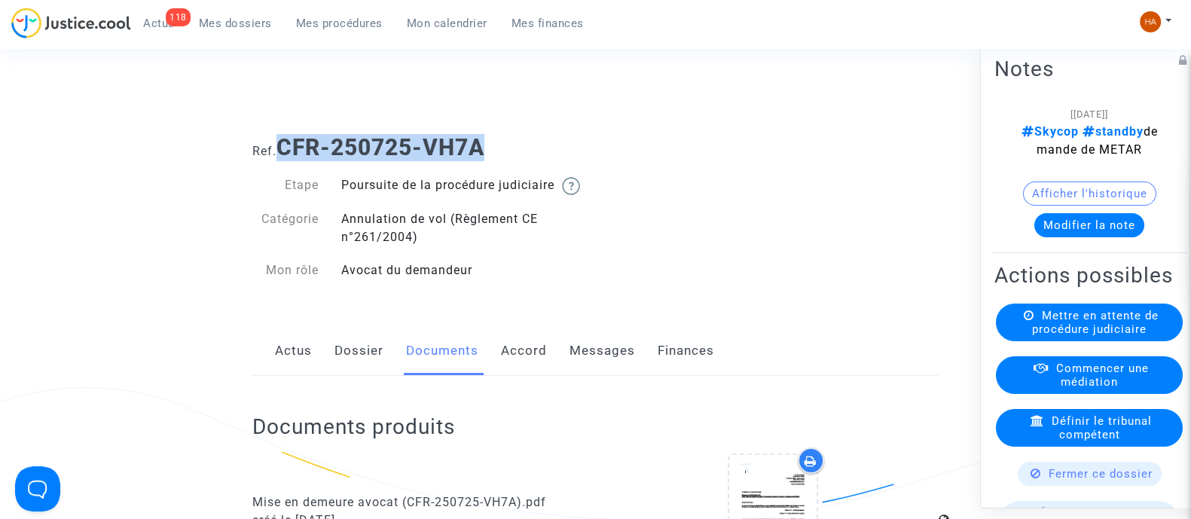
click at [344, 370] on link "Dossier" at bounding box center [359, 351] width 49 height 50
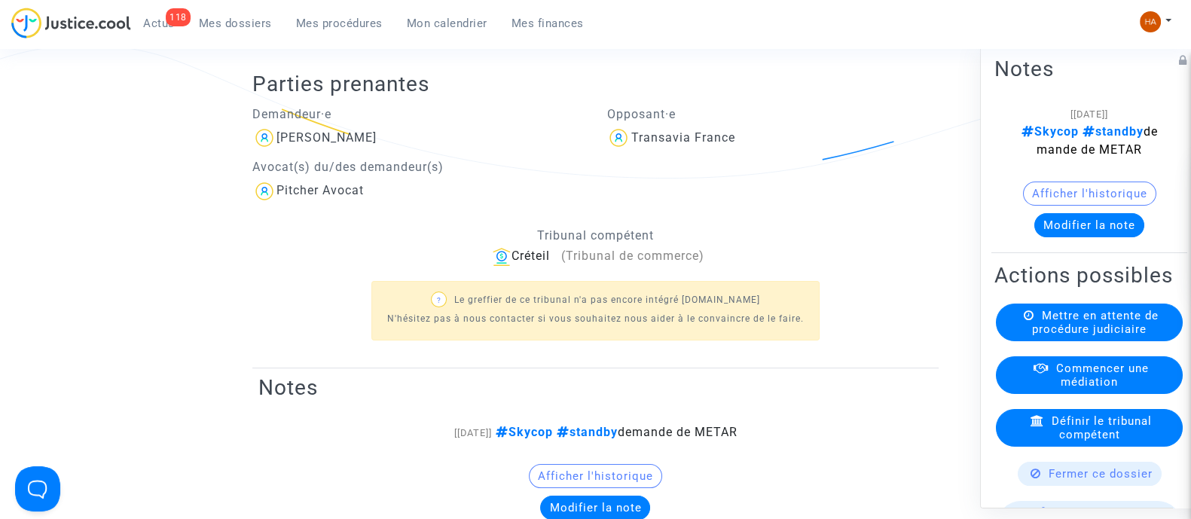
scroll to position [188, 0]
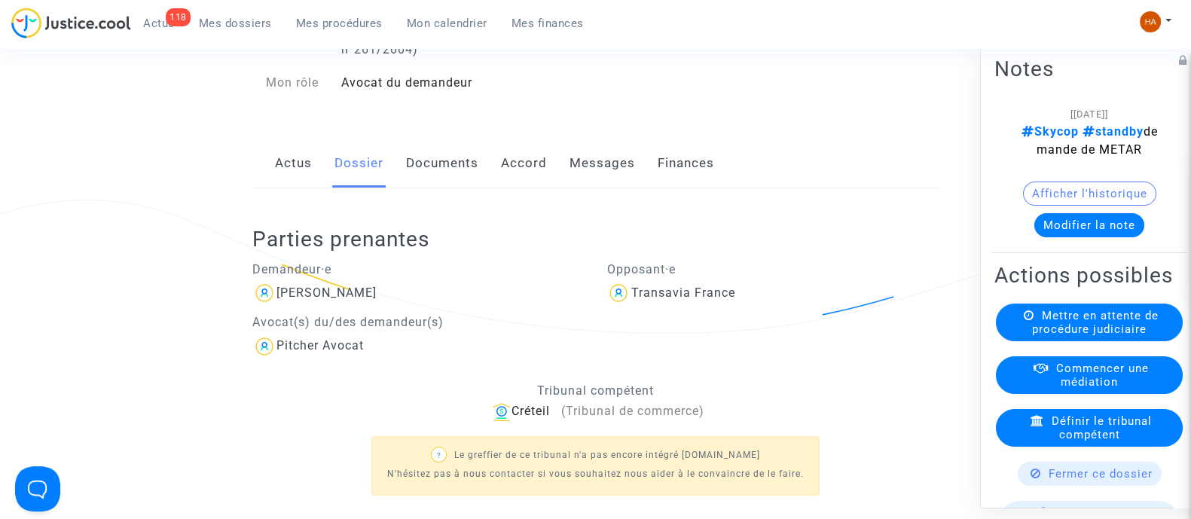
click at [415, 181] on link "Documents" at bounding box center [442, 164] width 72 height 50
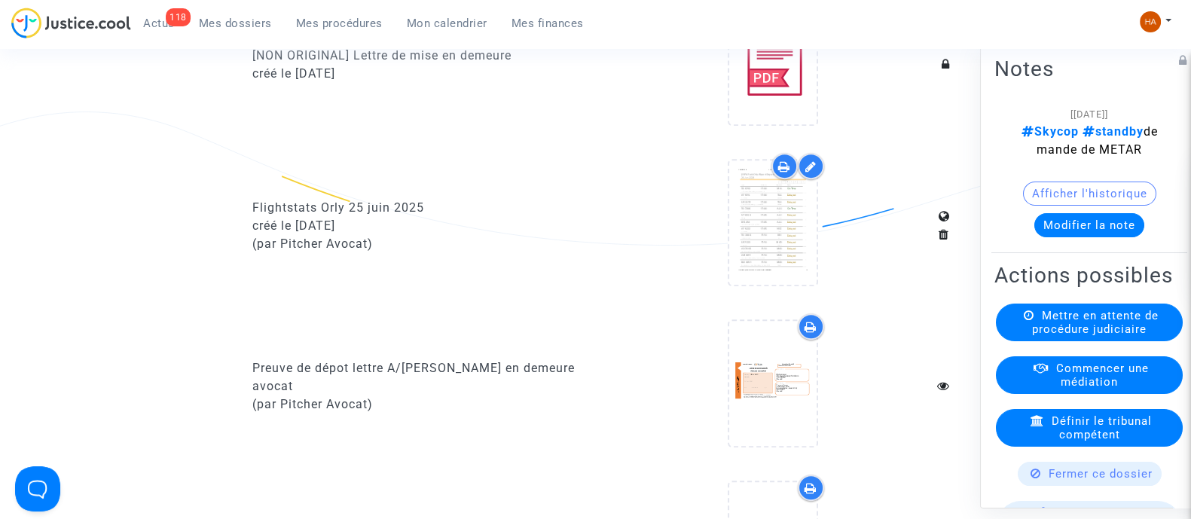
scroll to position [942, 0]
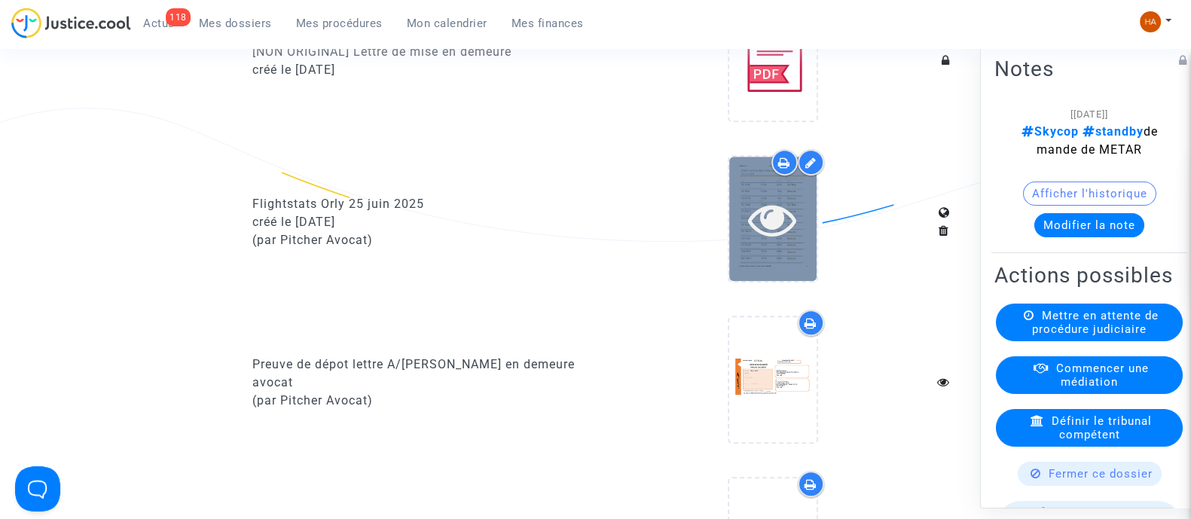
click at [776, 261] on div at bounding box center [772, 219] width 87 height 124
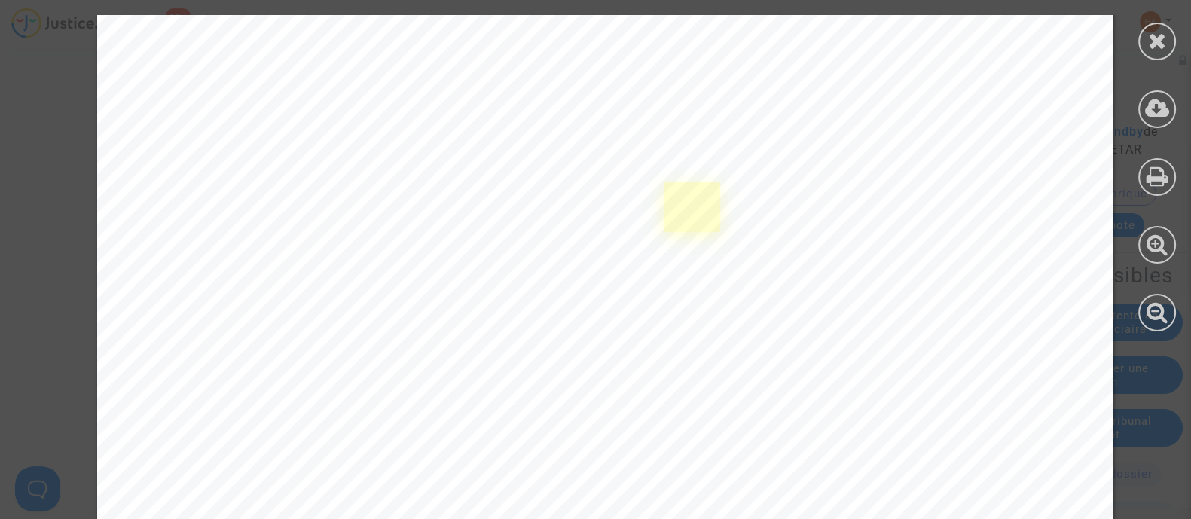
scroll to position [188, 0]
click at [1138, 37] on div at bounding box center [1157, 173] width 68 height 347
click at [1160, 42] on icon at bounding box center [1157, 40] width 19 height 23
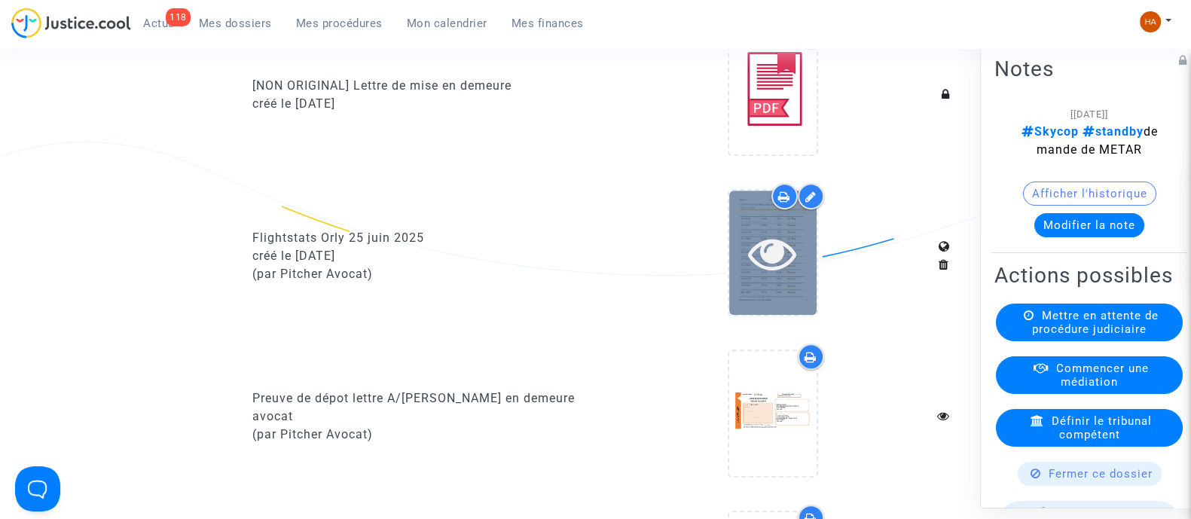
scroll to position [942, 0]
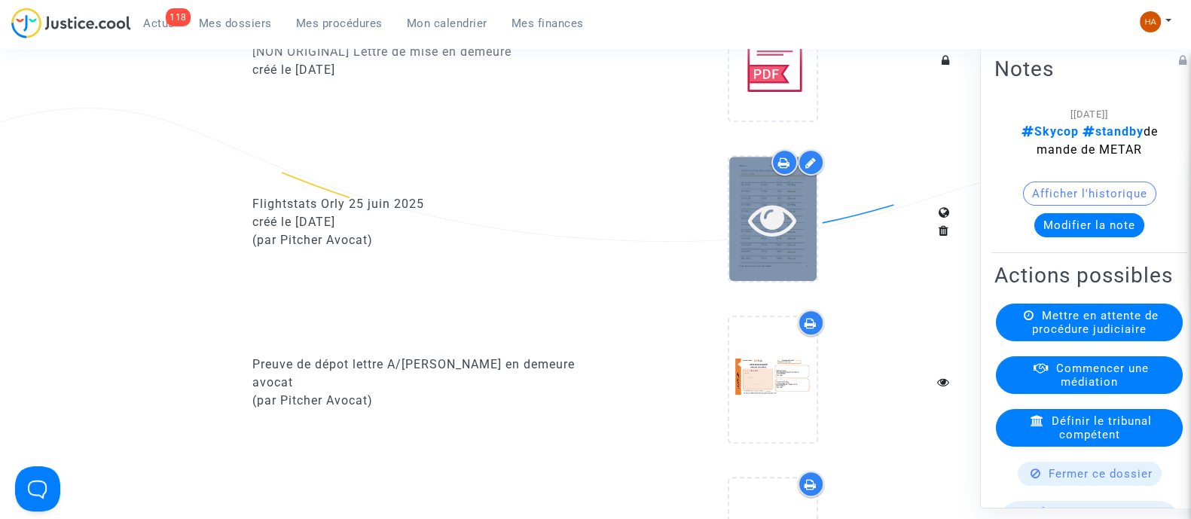
click at [772, 277] on div at bounding box center [772, 219] width 87 height 124
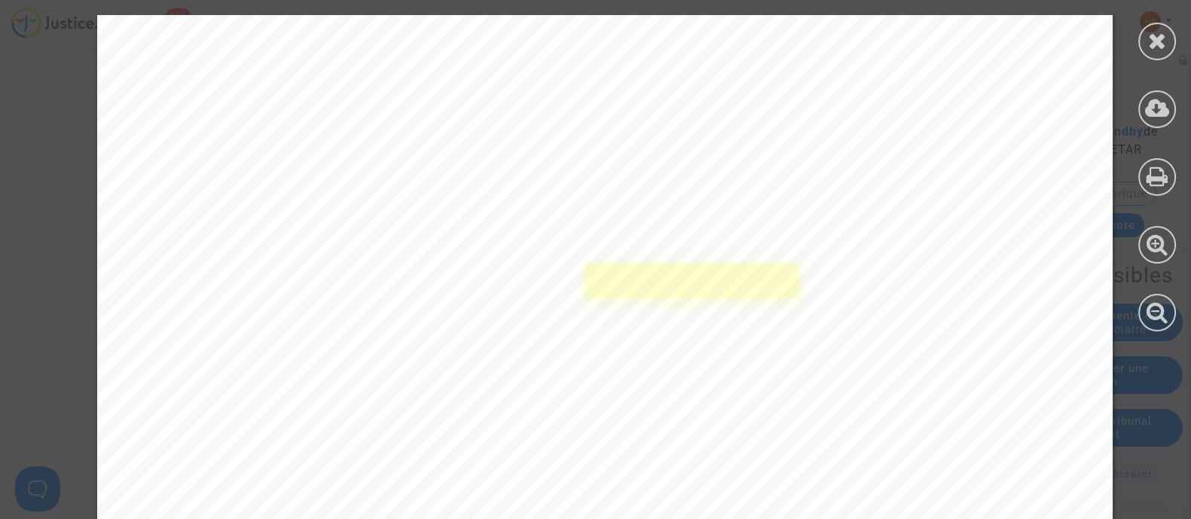
scroll to position [848, 0]
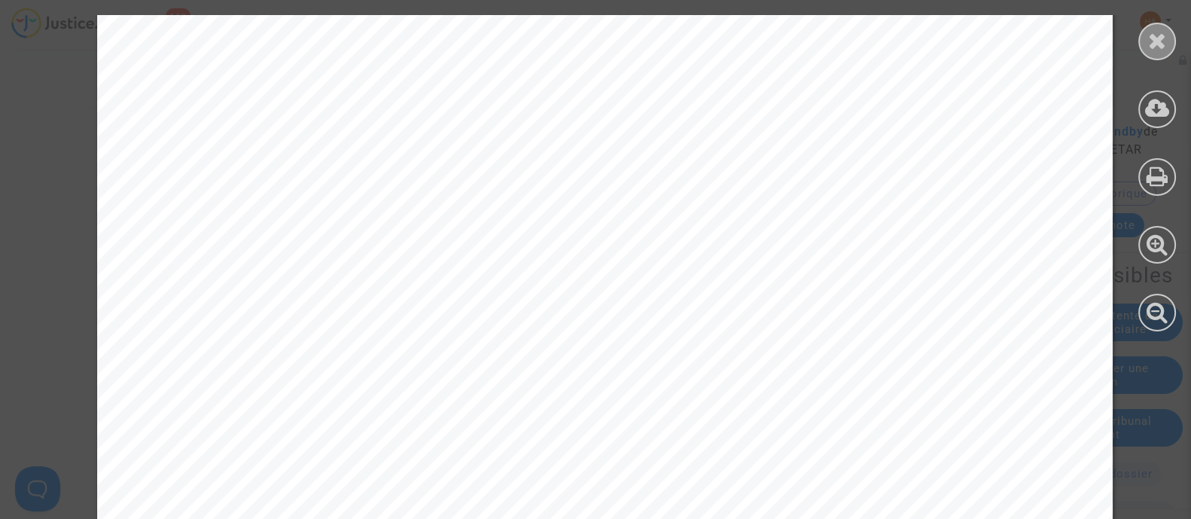
click at [1144, 43] on div at bounding box center [1157, 42] width 38 height 38
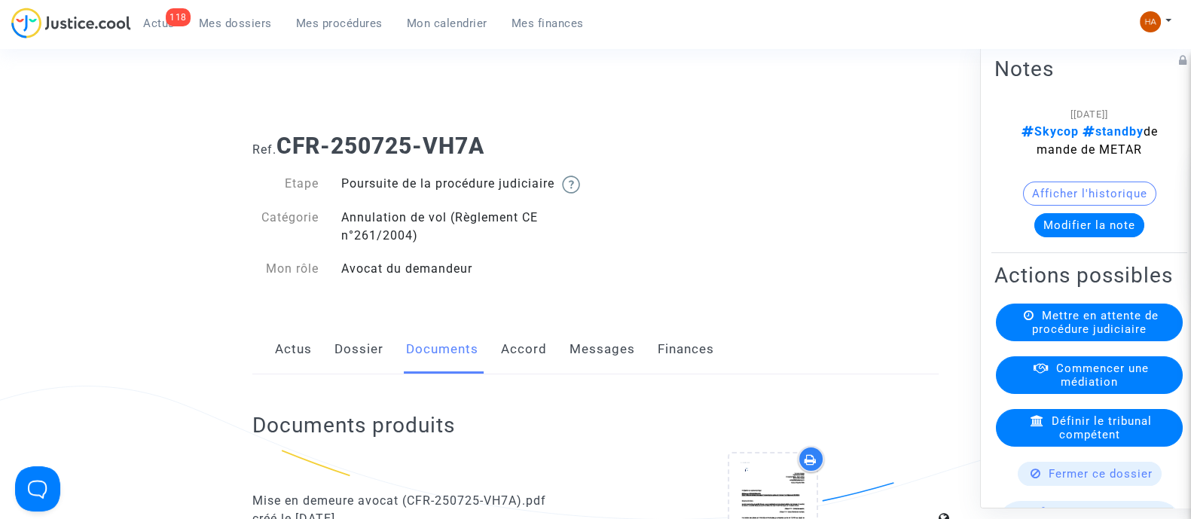
scroll to position [0, 0]
click at [377, 366] on link "Dossier" at bounding box center [359, 351] width 49 height 50
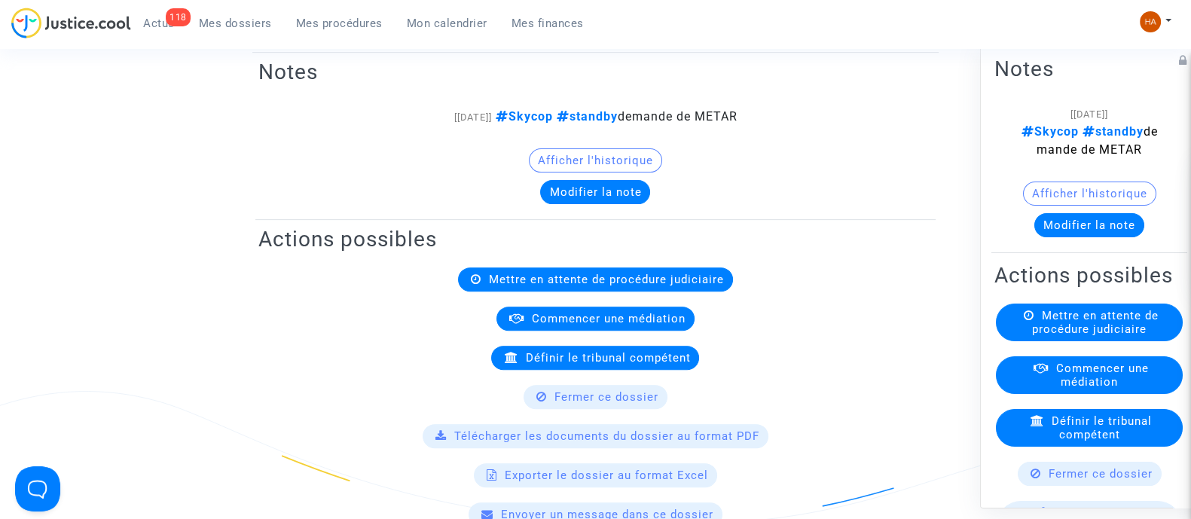
scroll to position [188, 0]
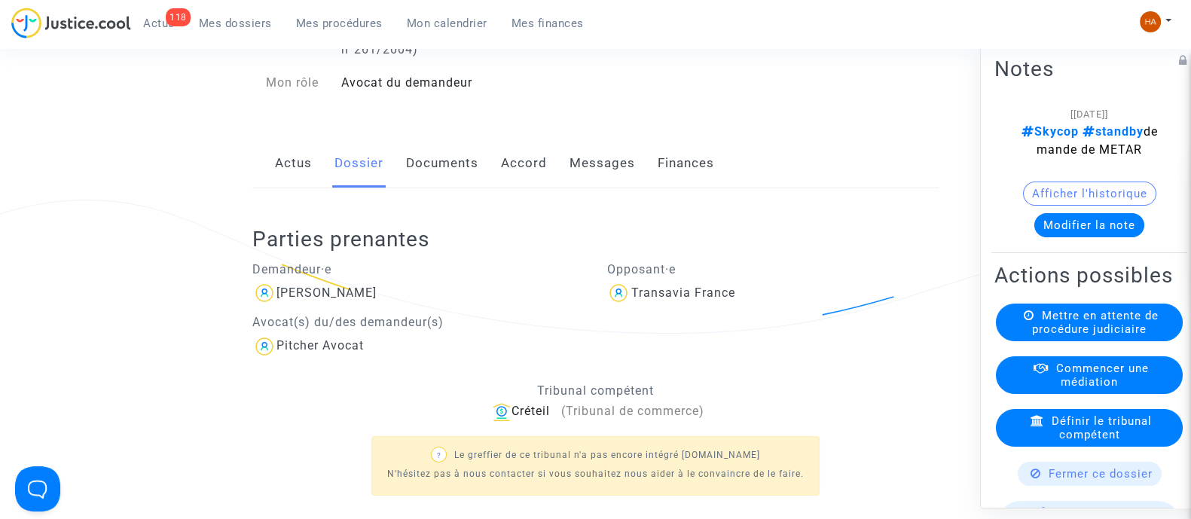
click at [445, 170] on link "Documents" at bounding box center [442, 164] width 72 height 50
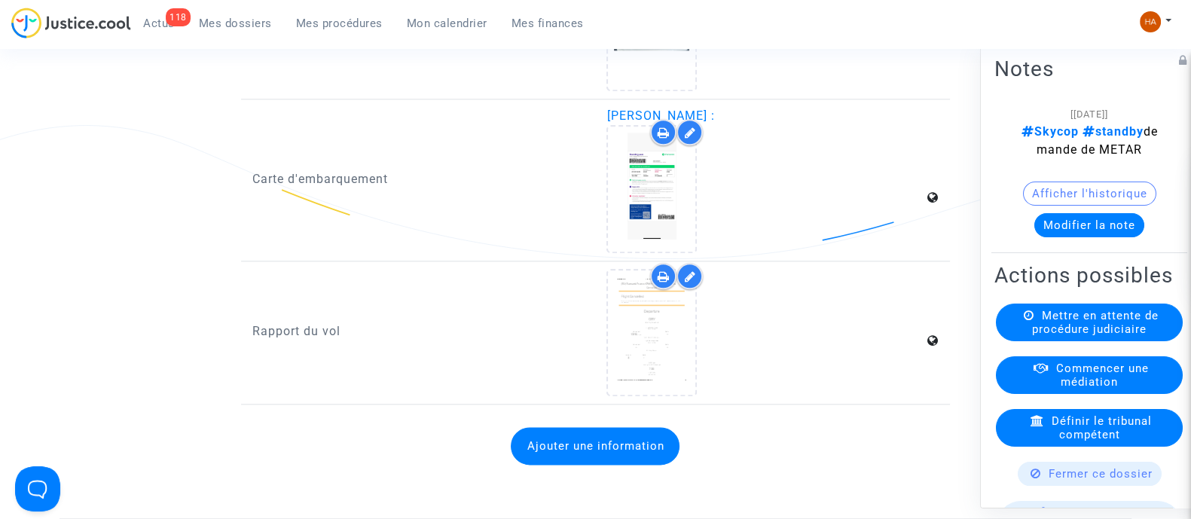
scroll to position [2260, 0]
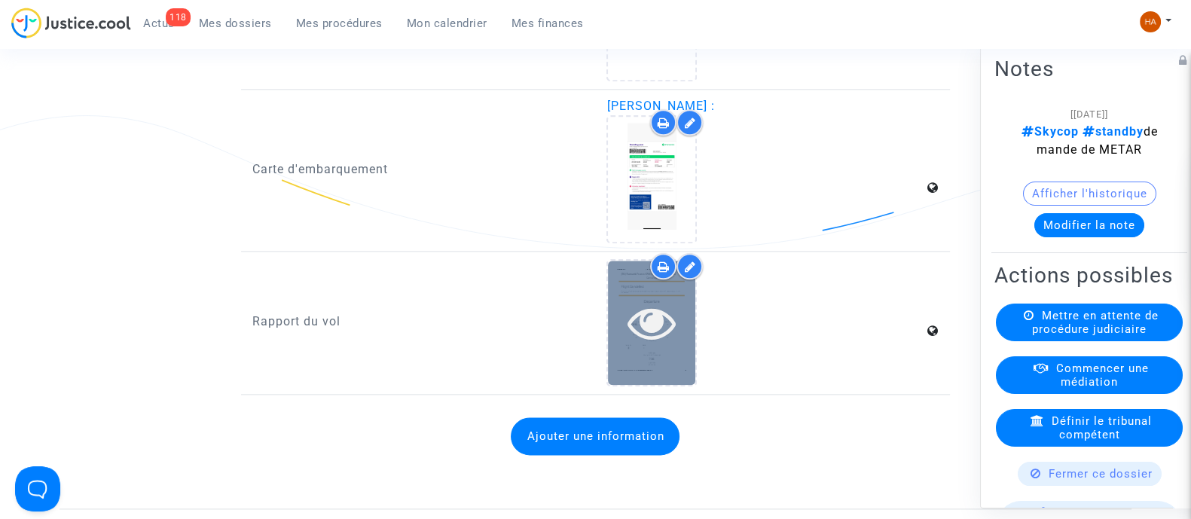
click at [655, 363] on div at bounding box center [651, 323] width 87 height 124
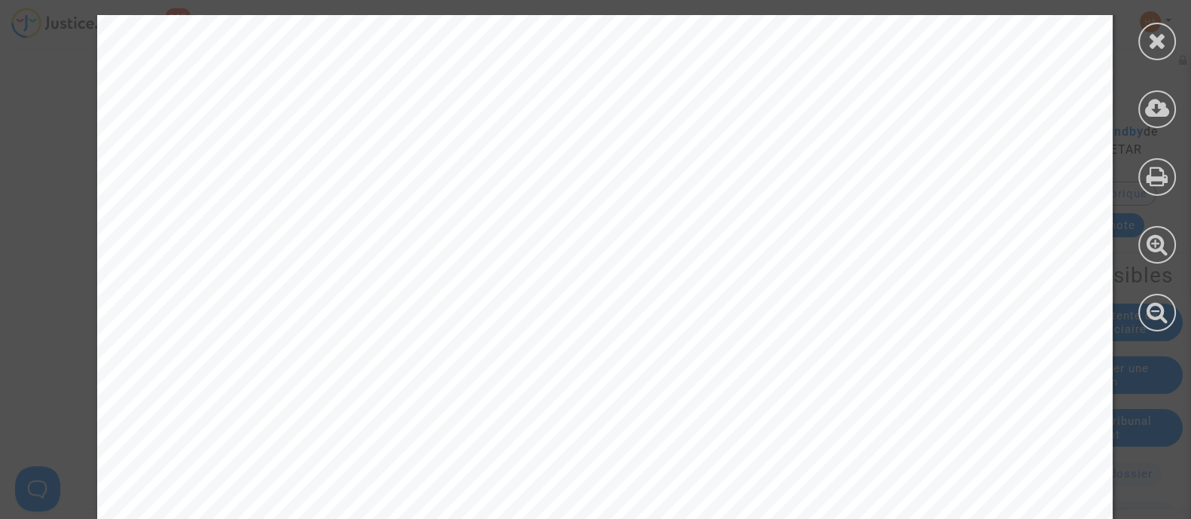
scroll to position [376, 0]
click at [1141, 34] on div at bounding box center [1157, 42] width 38 height 38
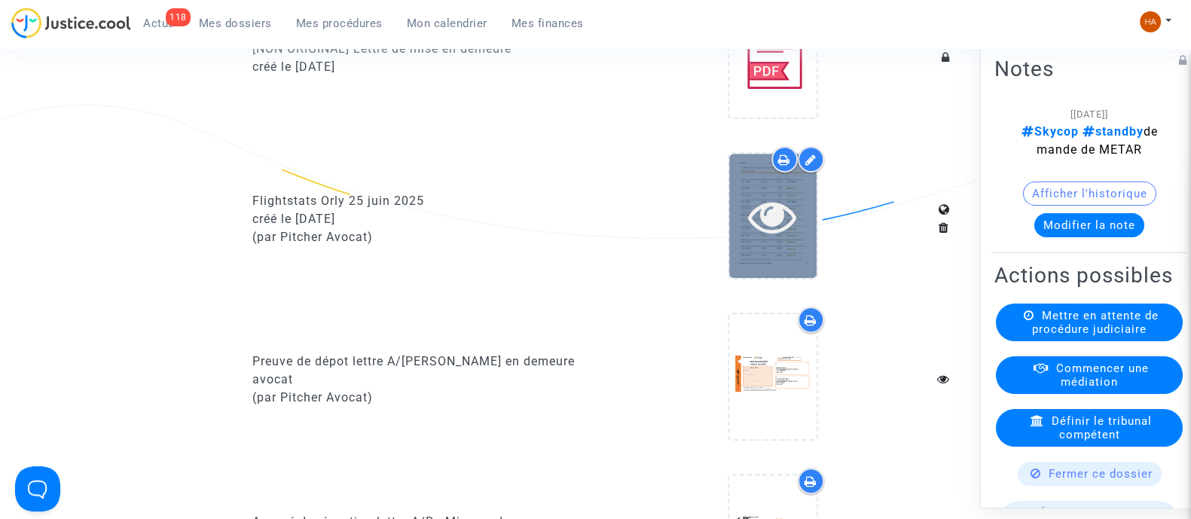
scroll to position [942, 0]
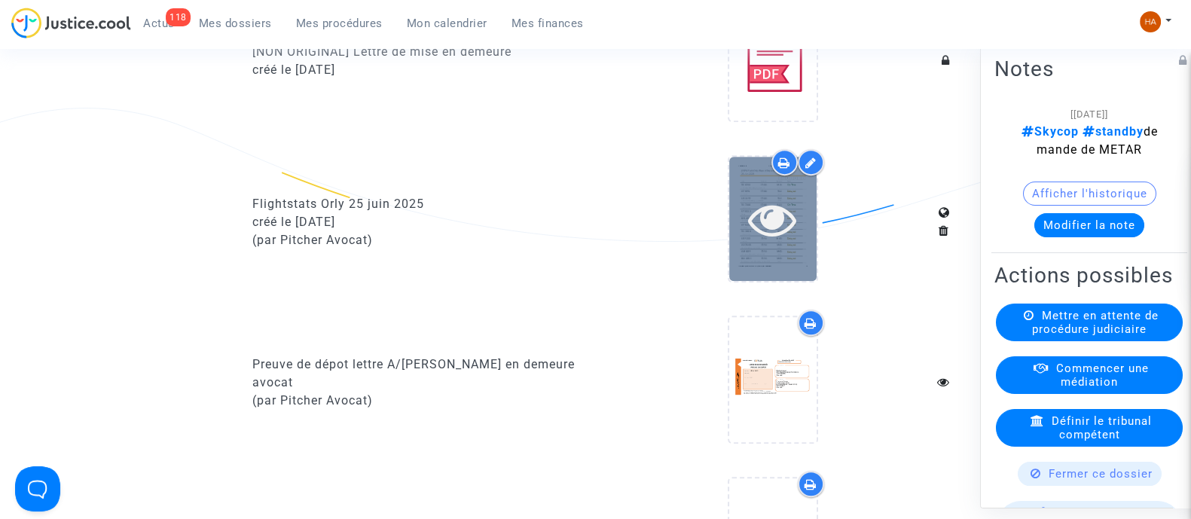
click at [778, 267] on div at bounding box center [772, 219] width 87 height 124
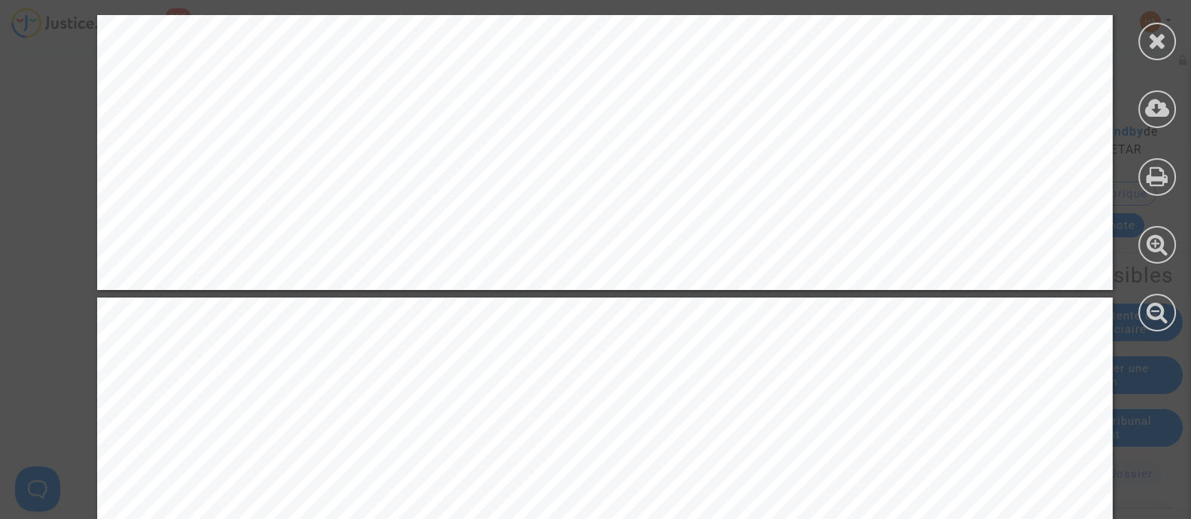
scroll to position [2730, 0]
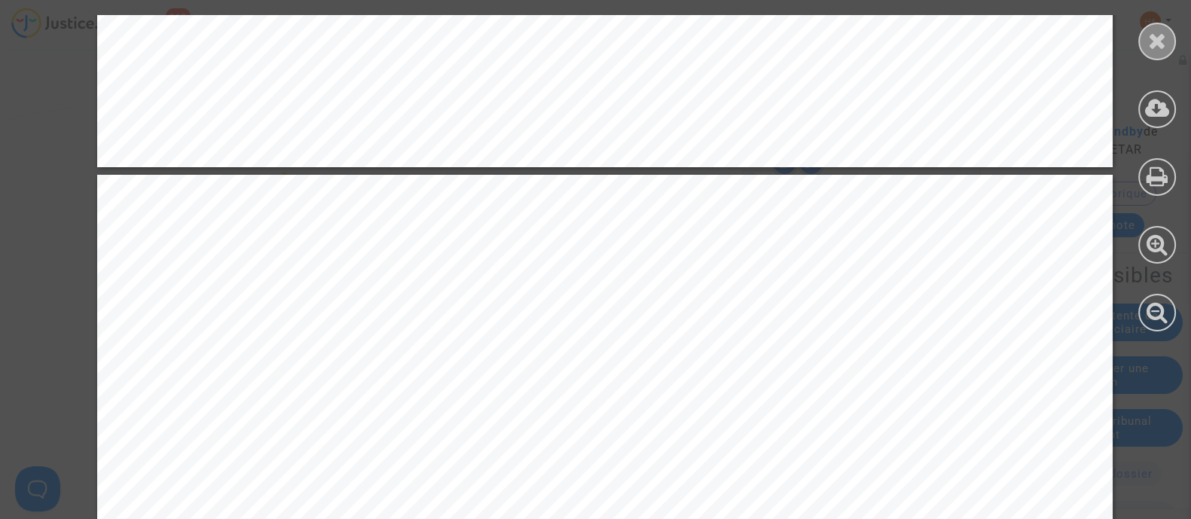
click at [1148, 50] on icon at bounding box center [1157, 40] width 19 height 23
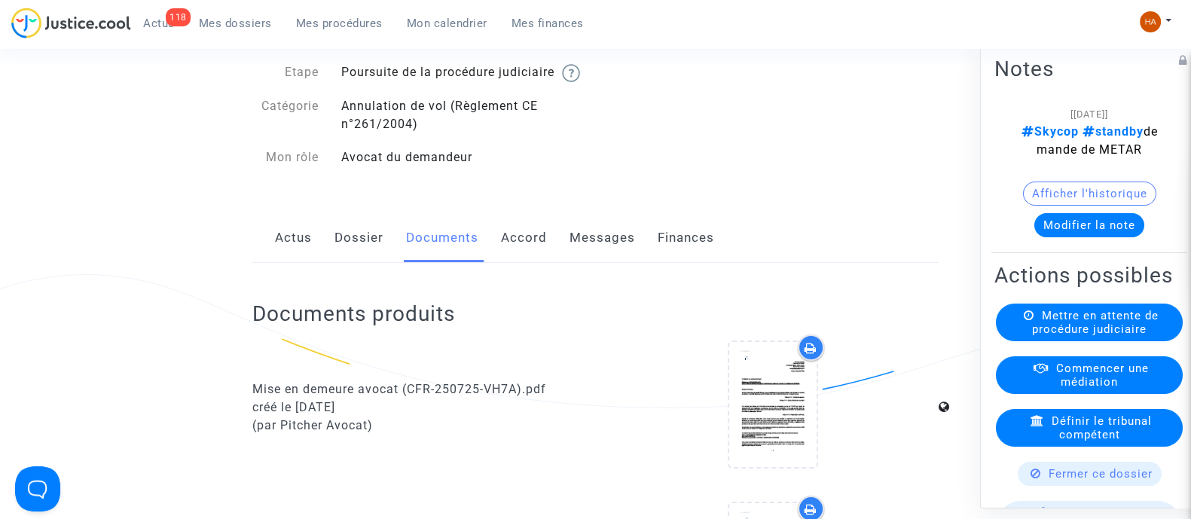
scroll to position [0, 0]
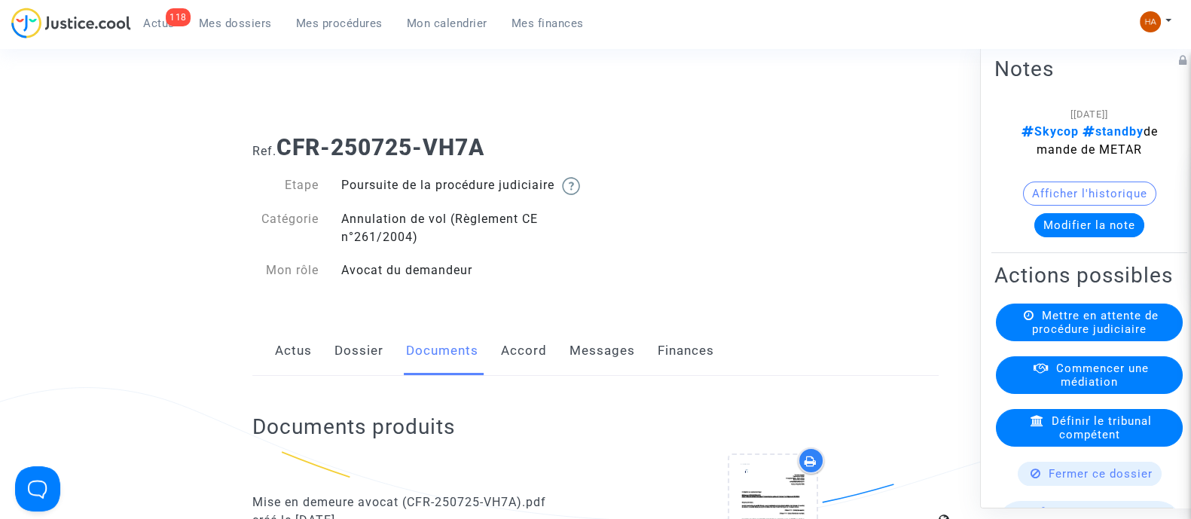
click at [350, 374] on link "Dossier" at bounding box center [359, 351] width 49 height 50
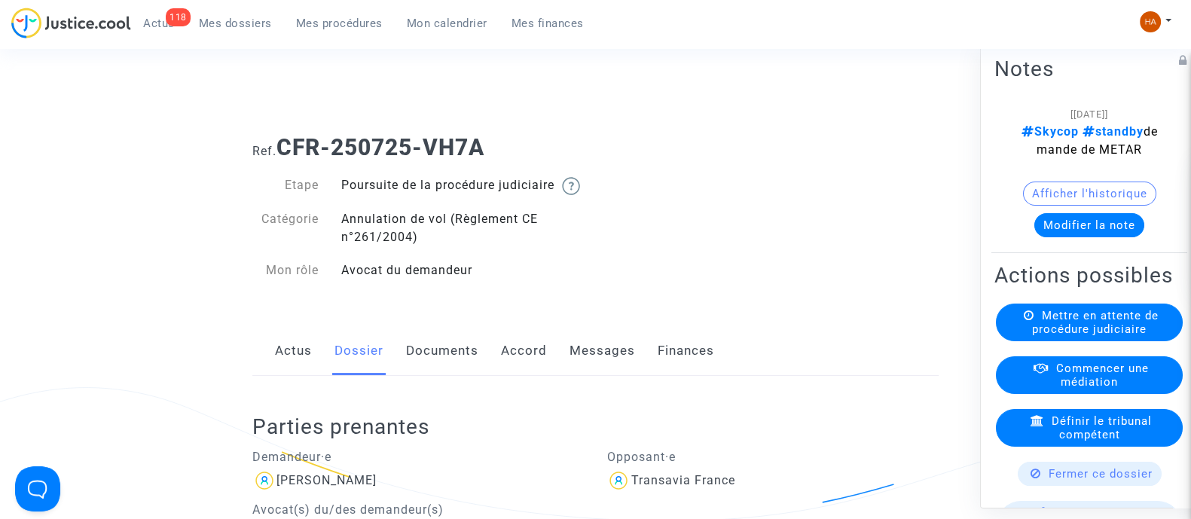
click at [445, 376] on link "Documents" at bounding box center [442, 351] width 72 height 50
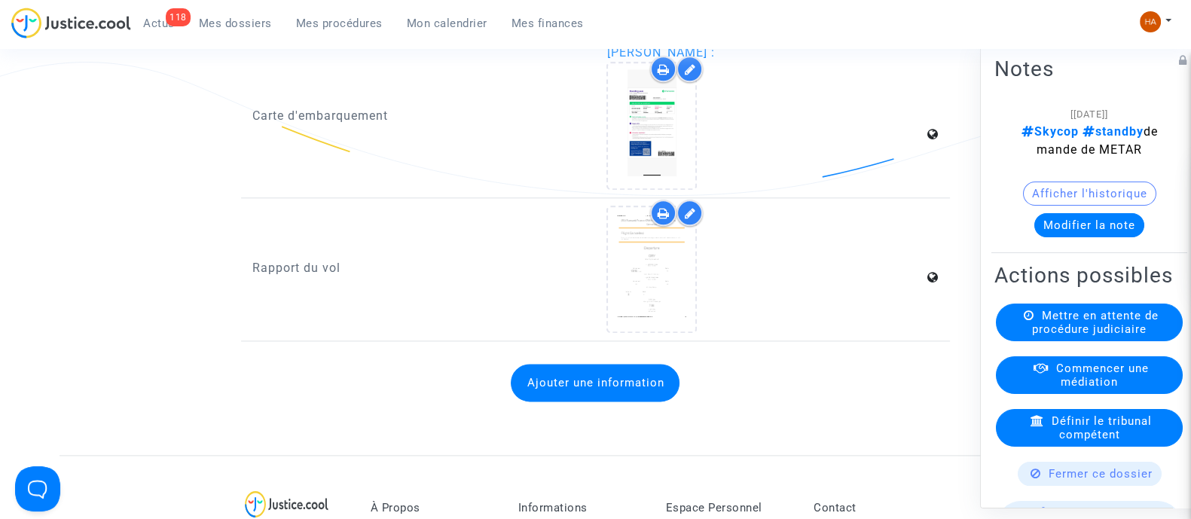
scroll to position [2316, 0]
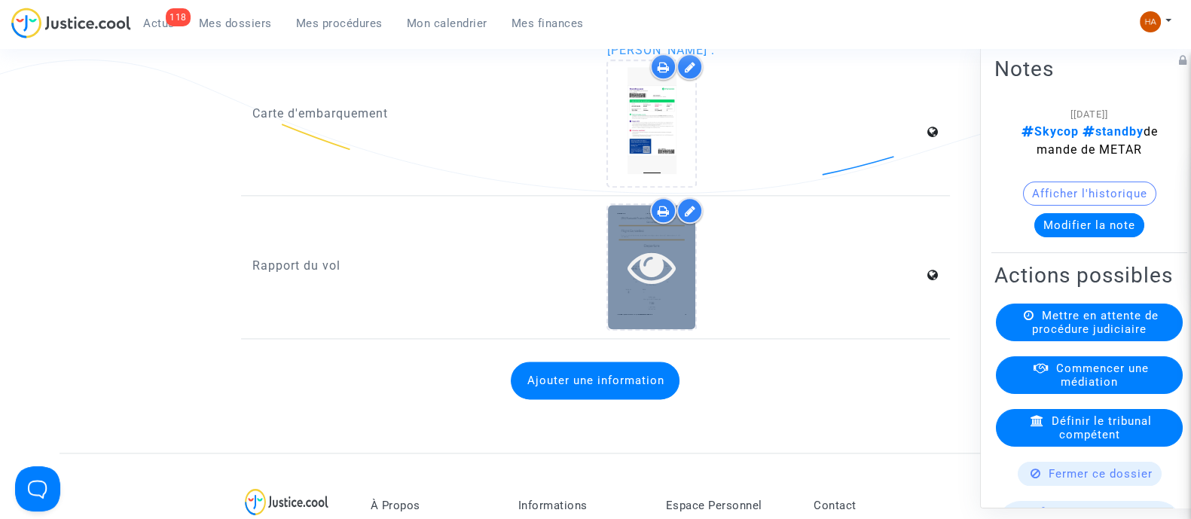
click at [641, 291] on icon at bounding box center [652, 267] width 49 height 48
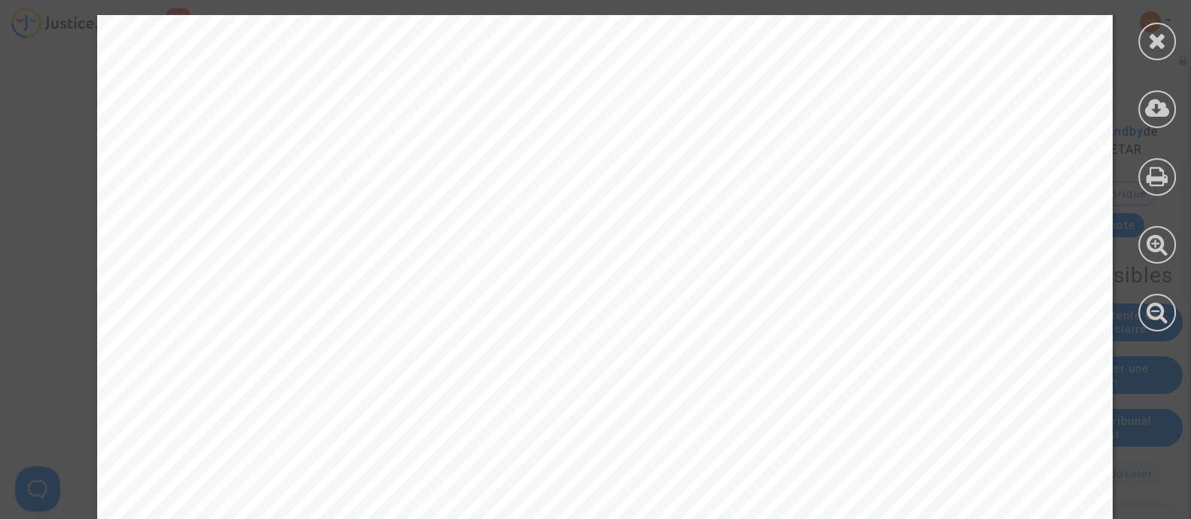
scroll to position [470, 0]
click at [1149, 51] on div at bounding box center [1157, 42] width 38 height 38
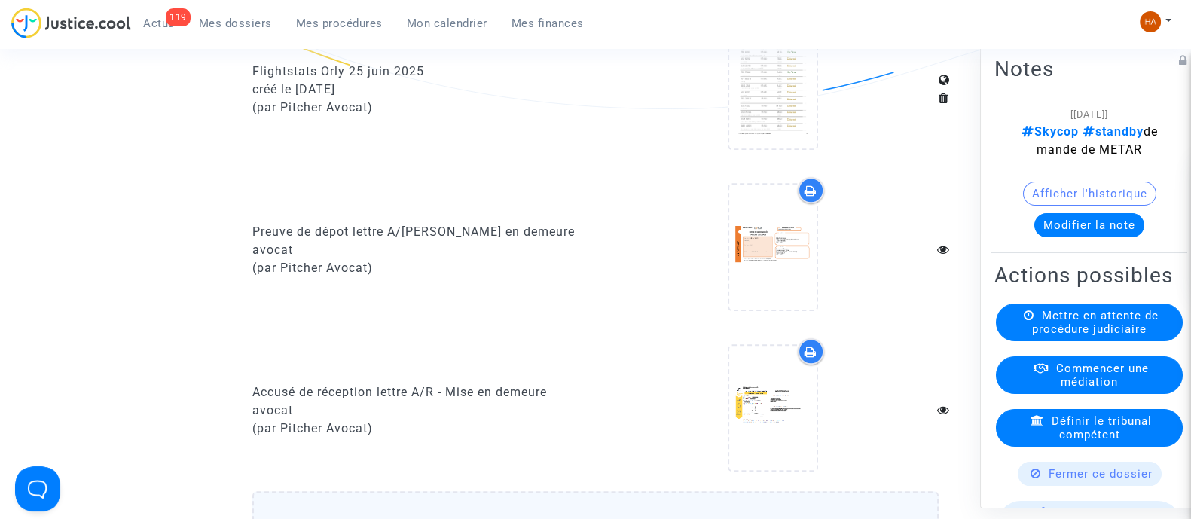
scroll to position [1074, 0]
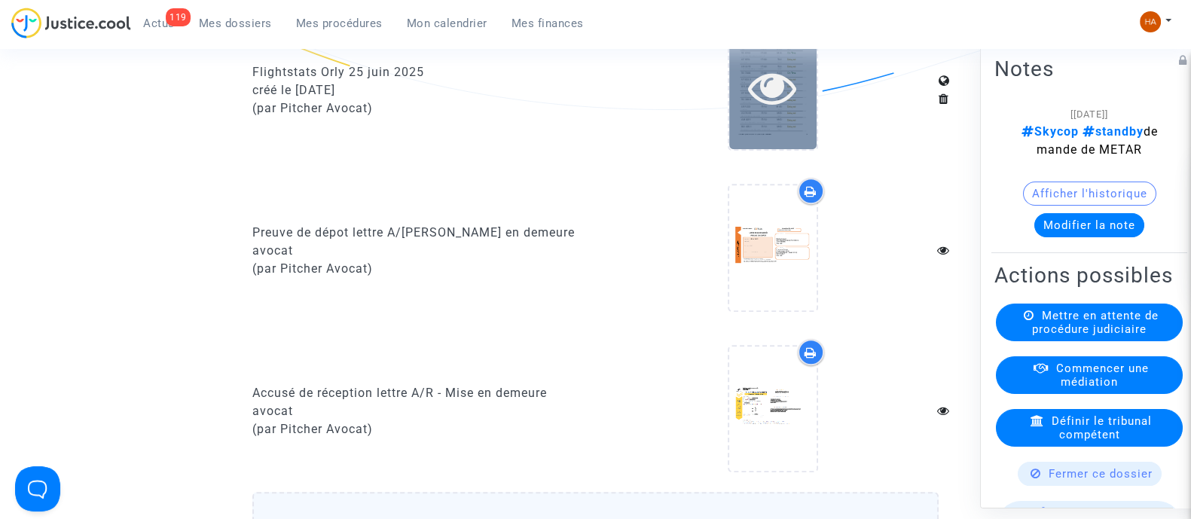
click at [775, 112] on icon at bounding box center [772, 87] width 49 height 48
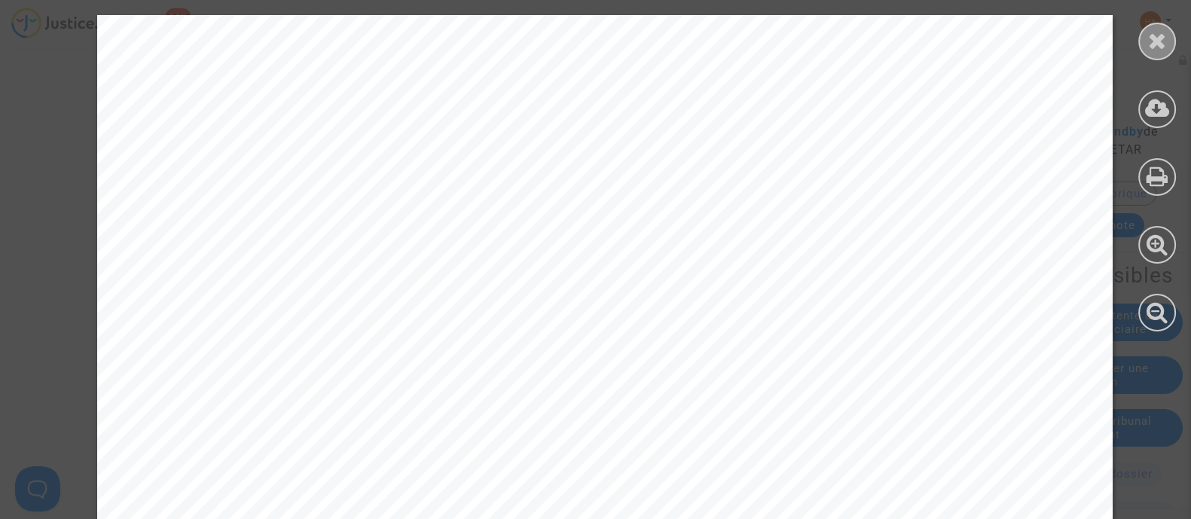
click at [1160, 42] on icon at bounding box center [1157, 40] width 19 height 23
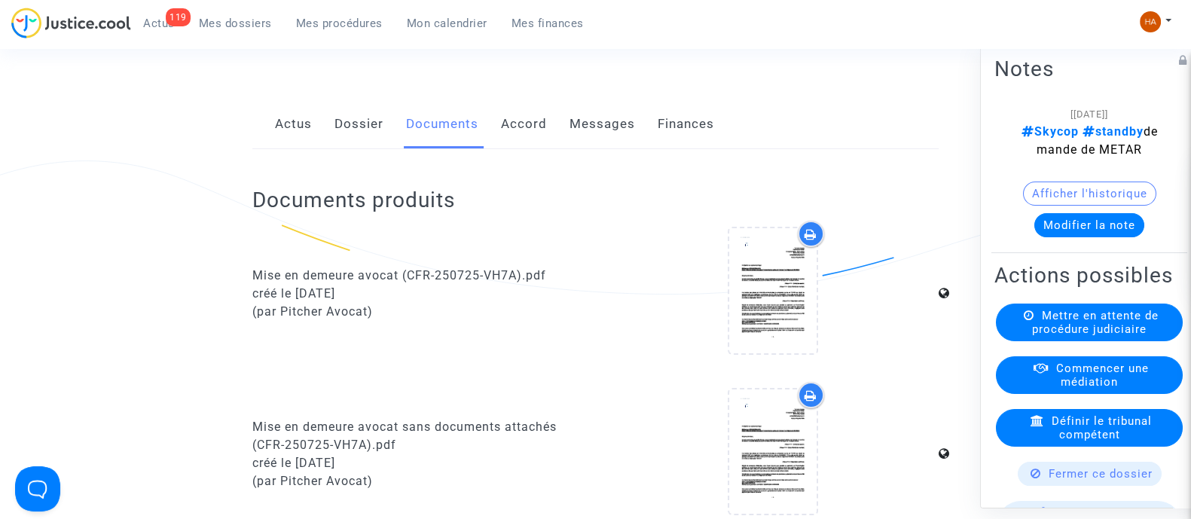
scroll to position [0, 0]
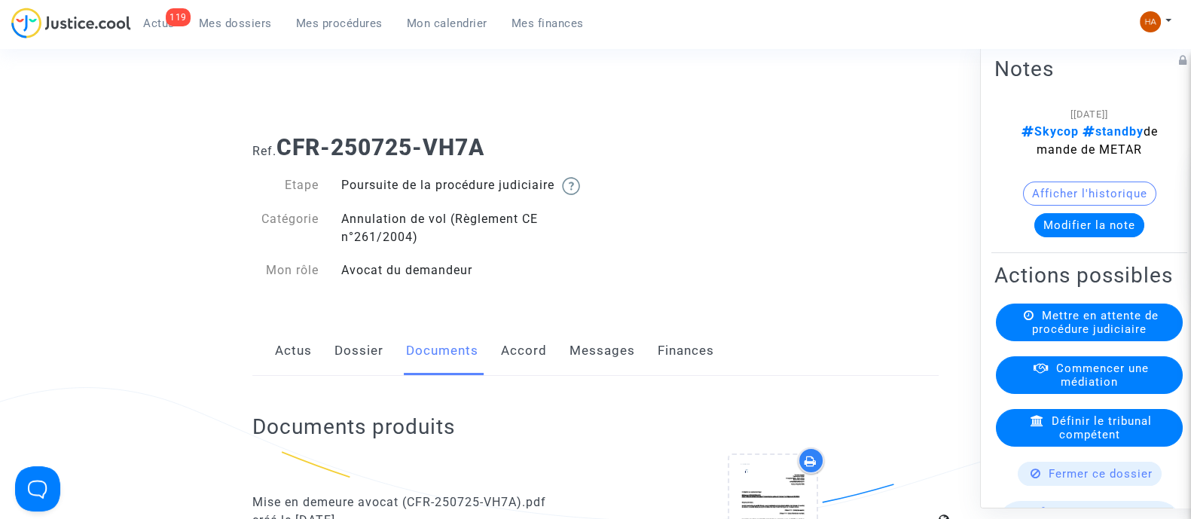
click at [355, 376] on link "Dossier" at bounding box center [359, 351] width 49 height 50
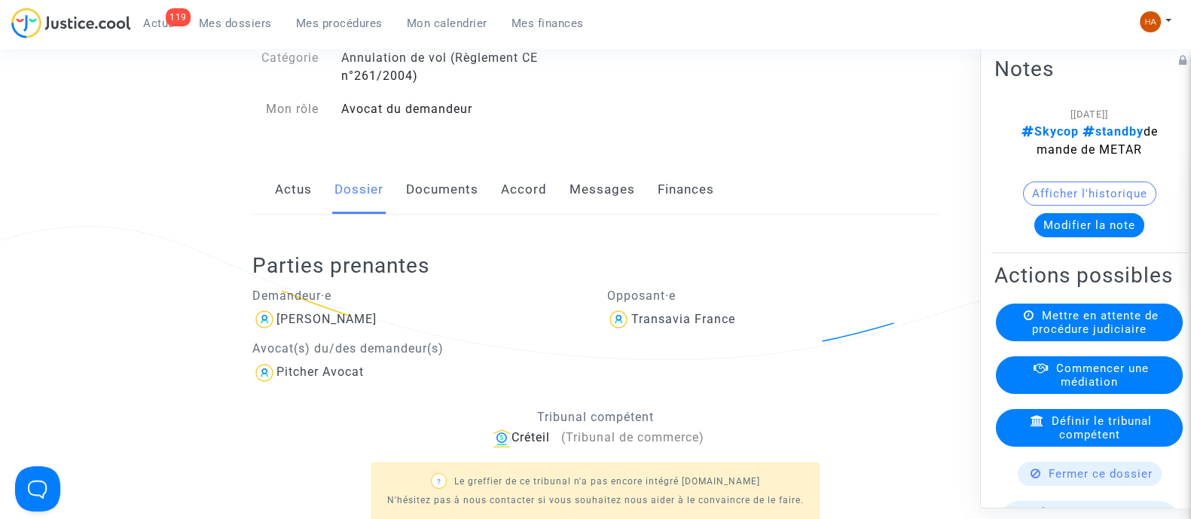
scroll to position [32, 0]
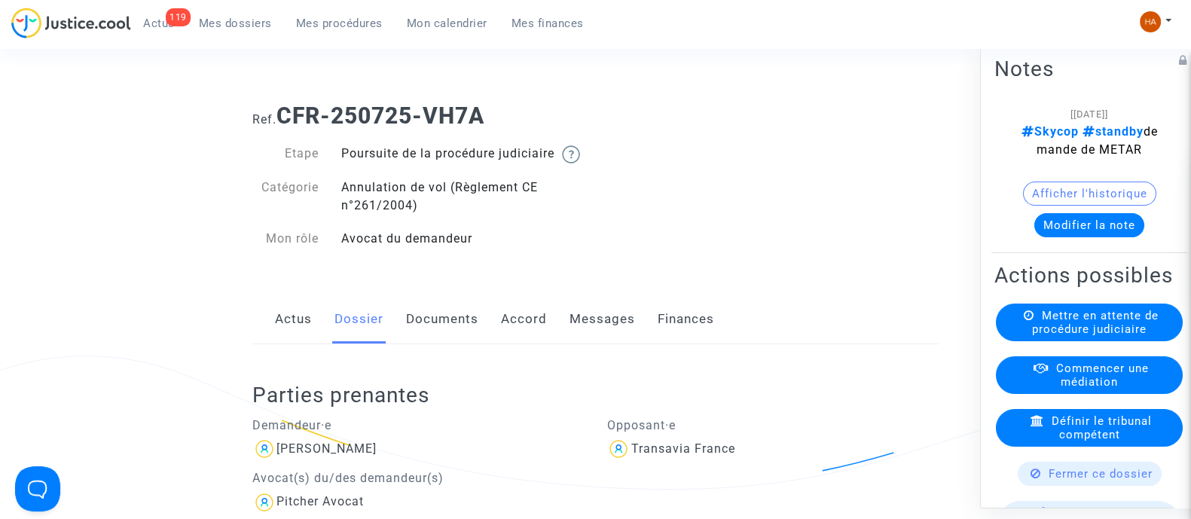
drag, startPoint x: 503, startPoint y: 111, endPoint x: 284, endPoint y: 115, distance: 218.5
click at [284, 115] on h1 "Ref. CFR-250725-VH7A" at bounding box center [595, 115] width 686 height 27
copy b "CFR-250725-VH7A"
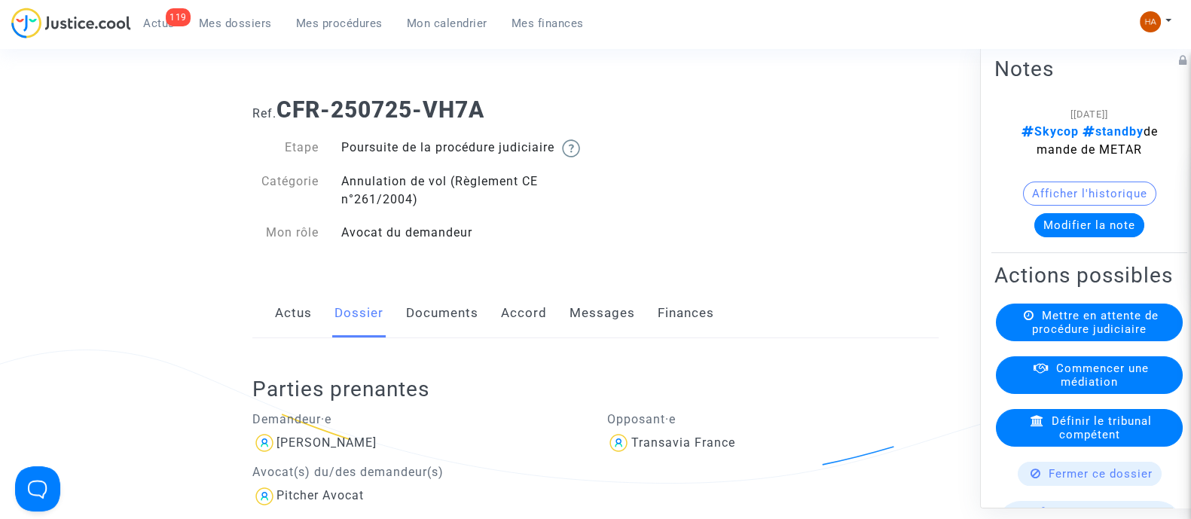
scroll to position [0, 0]
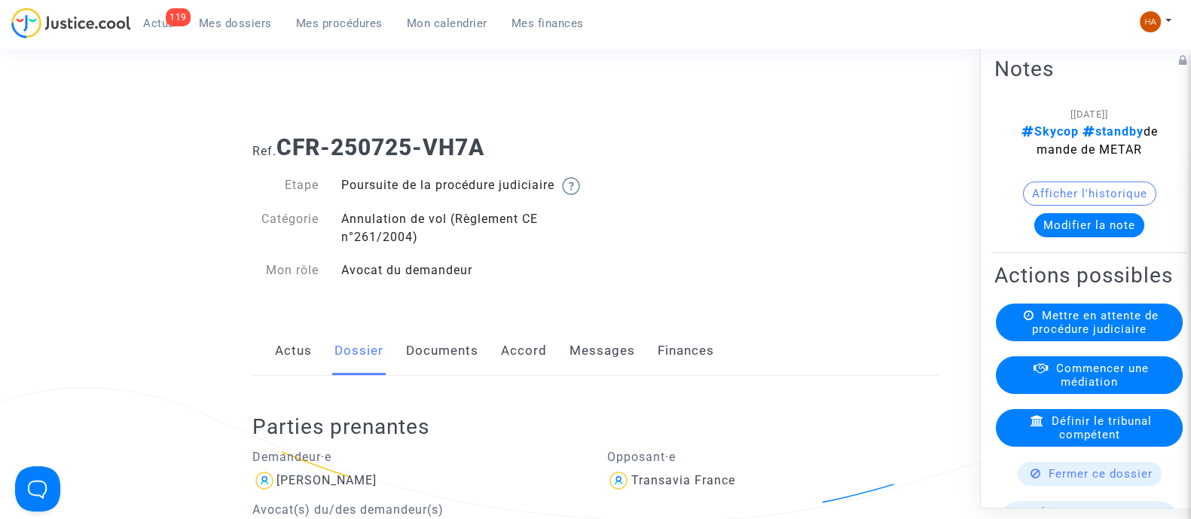
click at [446, 359] on link "Documents" at bounding box center [442, 351] width 72 height 50
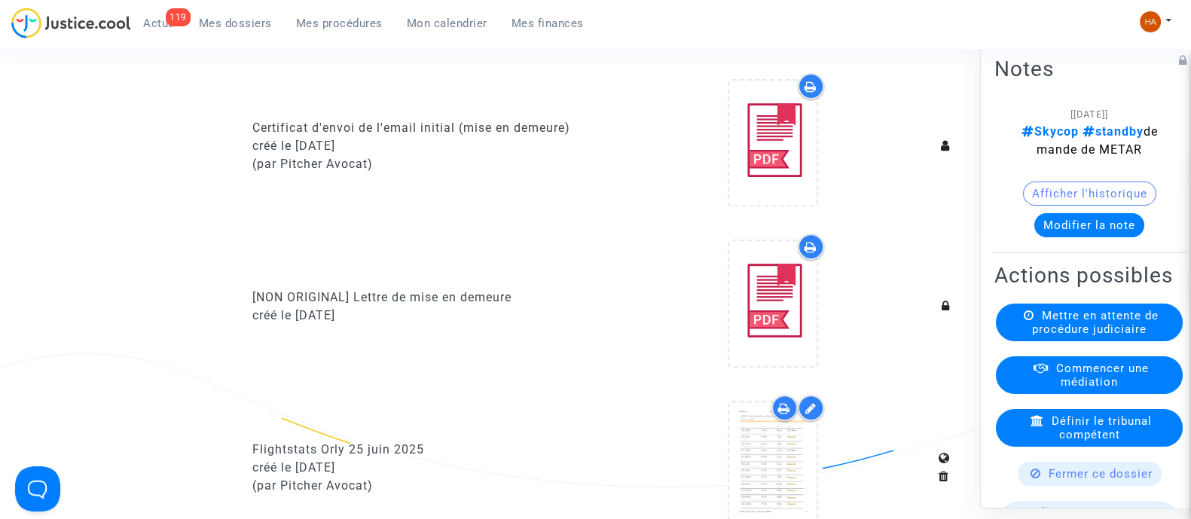
scroll to position [942, 0]
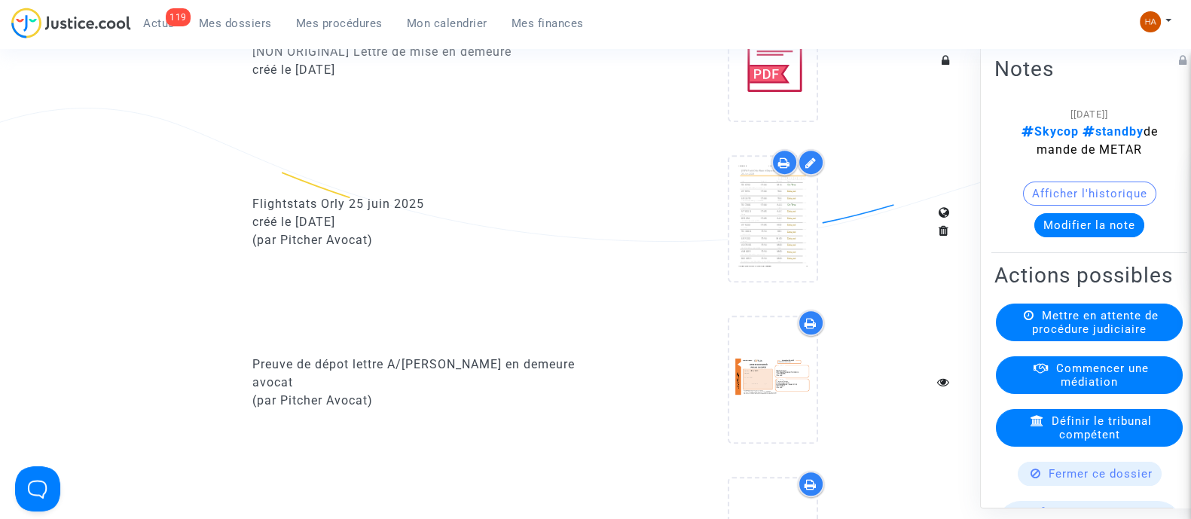
click at [808, 169] on icon at bounding box center [810, 163] width 11 height 12
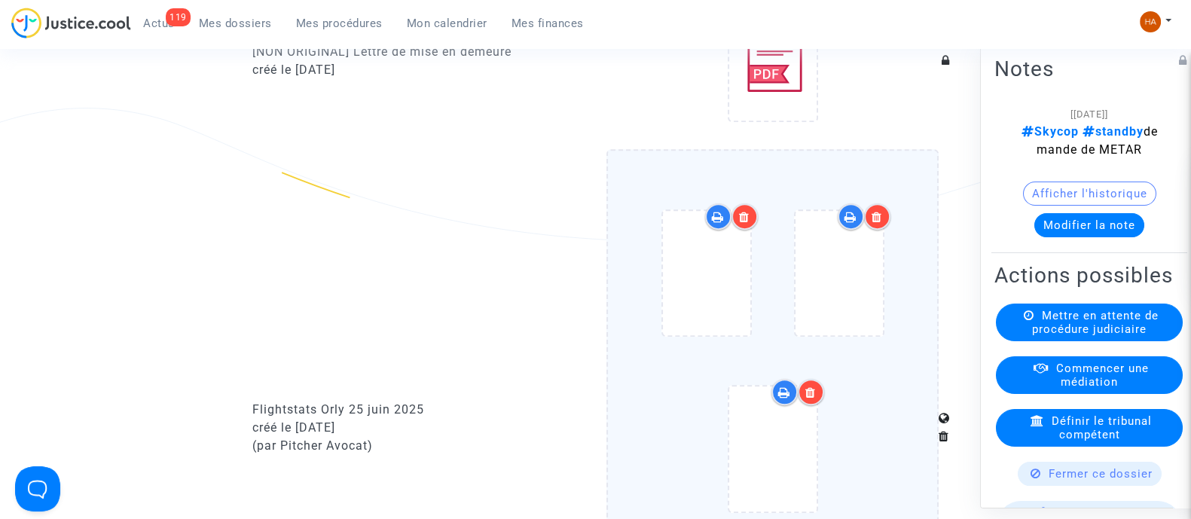
click at [750, 230] on div at bounding box center [745, 216] width 26 height 26
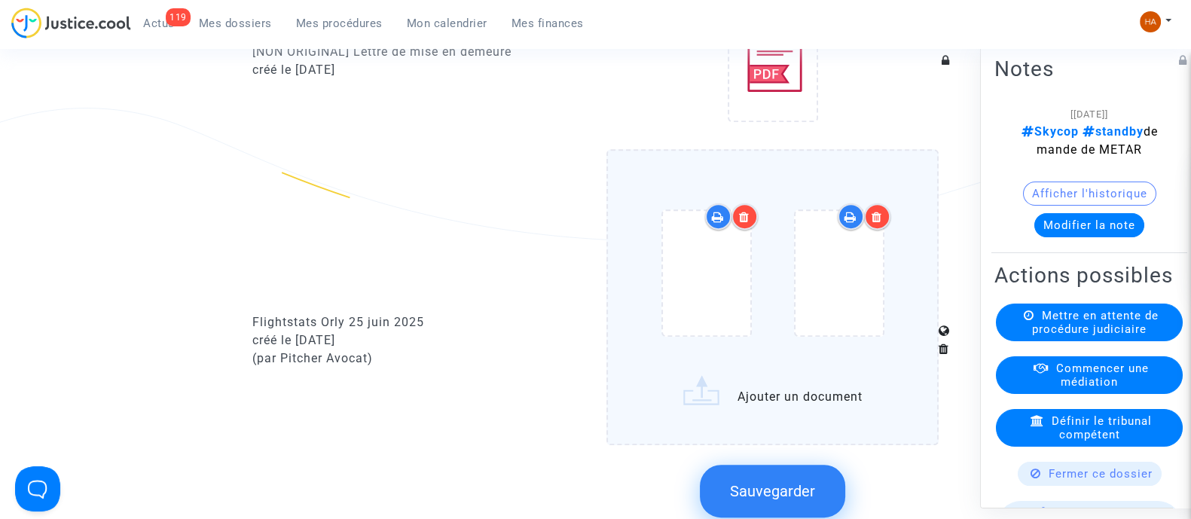
click at [876, 223] on icon at bounding box center [877, 217] width 11 height 12
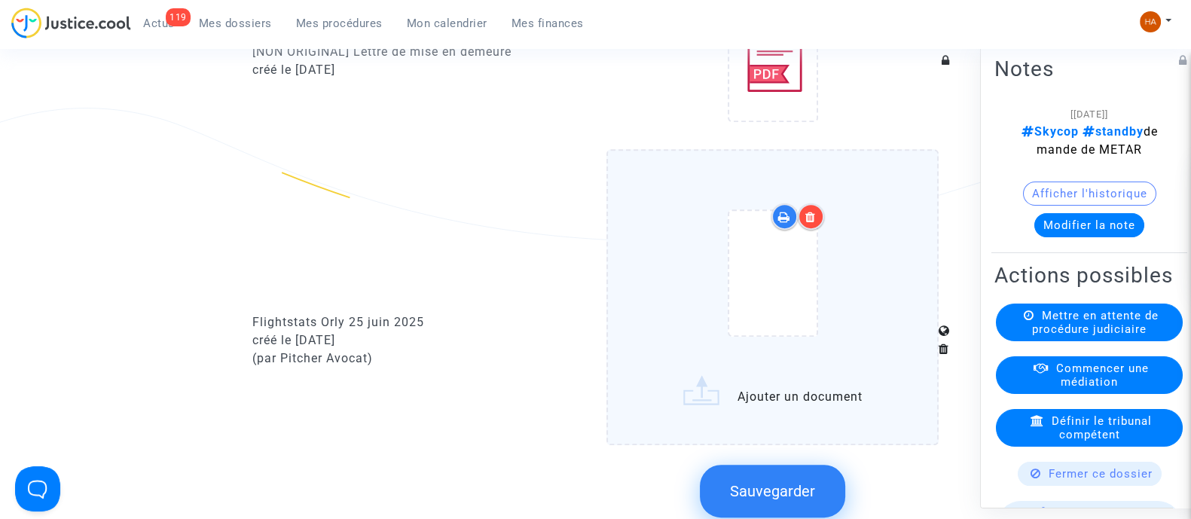
click at [814, 223] on icon at bounding box center [810, 217] width 11 height 12
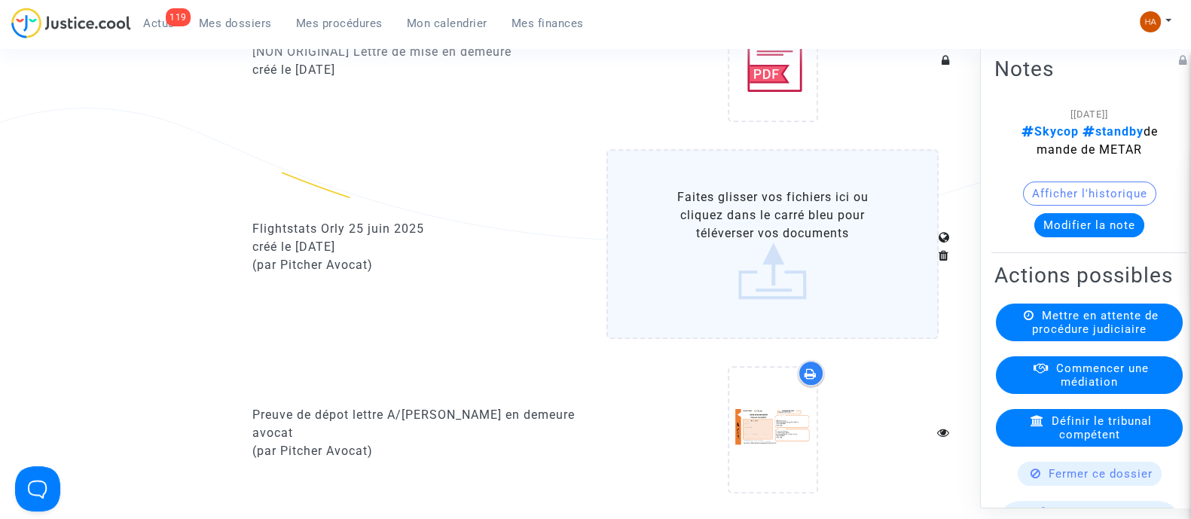
click at [737, 274] on label "Faites glisser vos fichiers ici ou cliquez dans le carré bleu pour téléverser v…" at bounding box center [773, 244] width 332 height 190
click at [0, 0] on input "Faites glisser vos fichiers ici ou cliquez dans le carré bleu pour téléverser v…" at bounding box center [0, 0] width 0 height 0
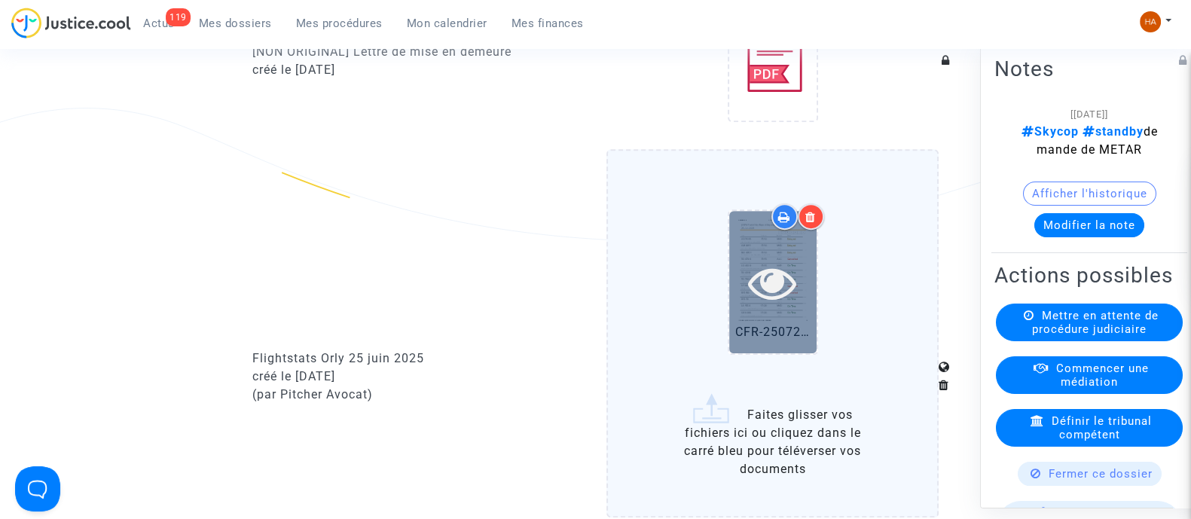
click at [808, 307] on div at bounding box center [772, 282] width 87 height 48
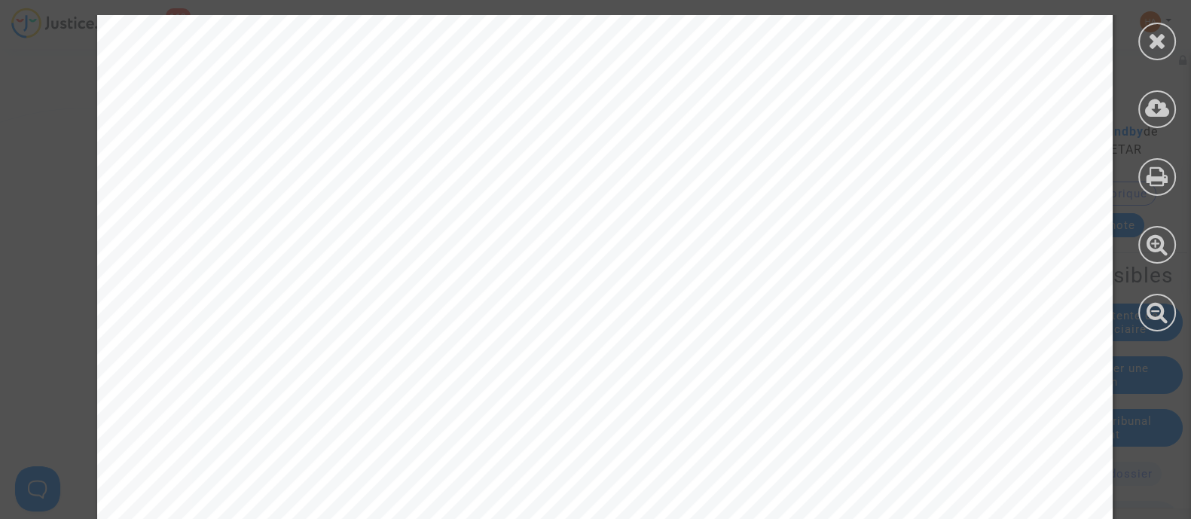
scroll to position [376, 0]
click at [1160, 49] on icon at bounding box center [1157, 40] width 19 height 23
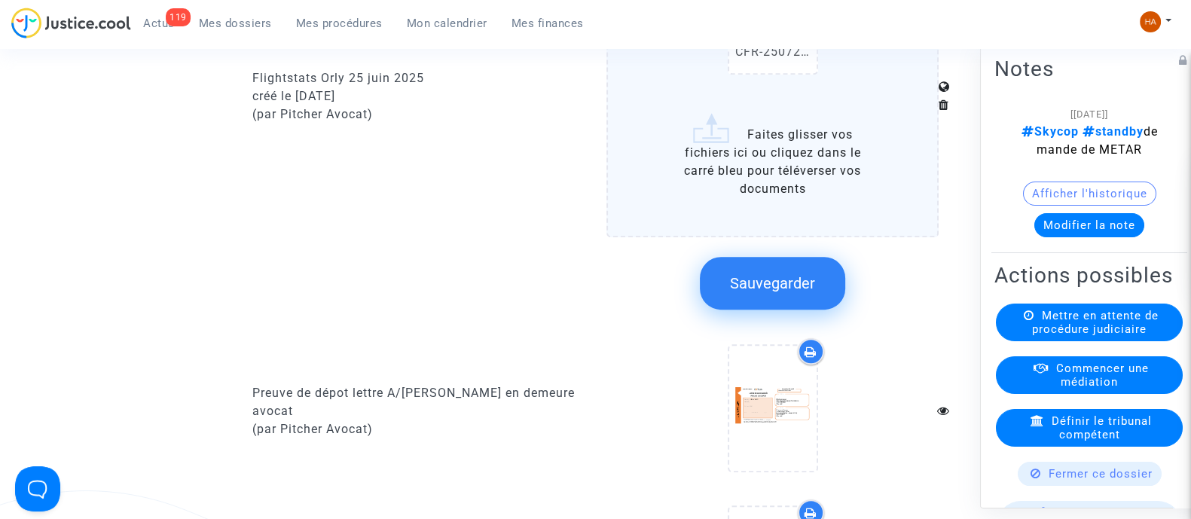
scroll to position [1224, 0]
click at [799, 288] on span "Sauvegarder" at bounding box center [772, 282] width 85 height 18
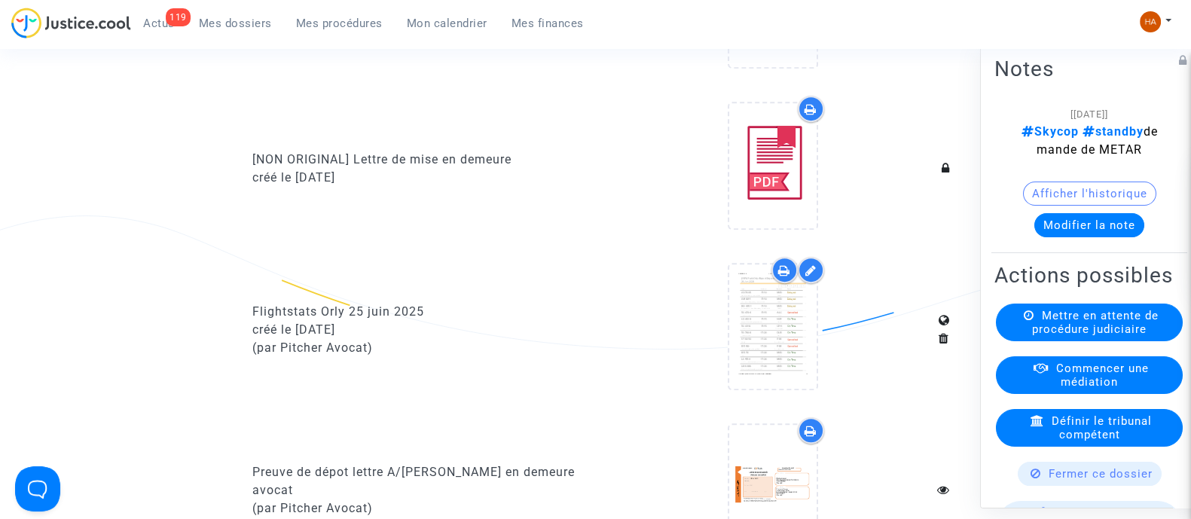
scroll to position [848, 0]
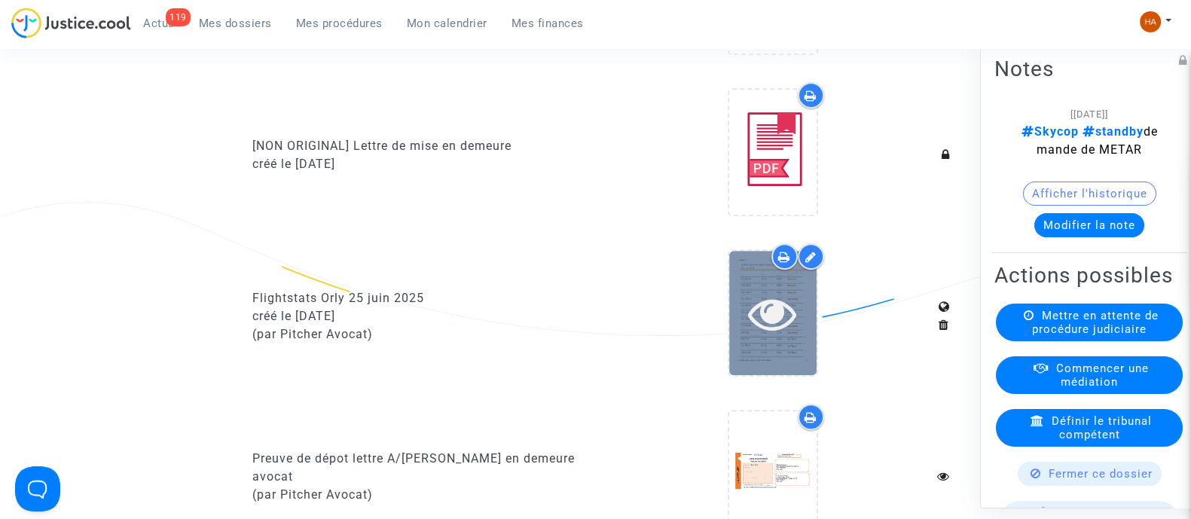
click at [785, 338] on icon at bounding box center [772, 313] width 49 height 48
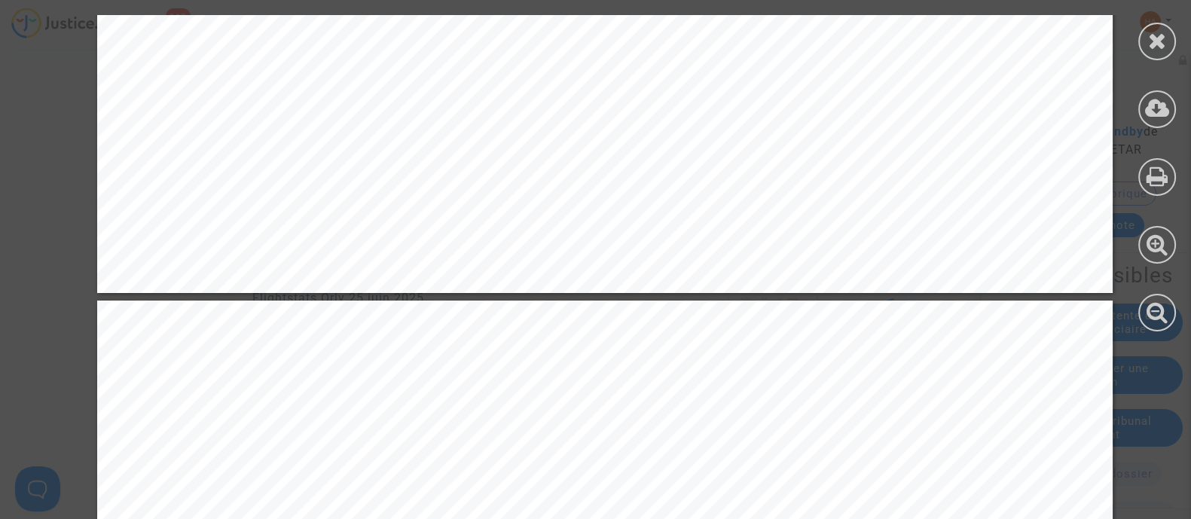
scroll to position [4050, 0]
drag, startPoint x: 1159, startPoint y: 53, endPoint x: 1147, endPoint y: 56, distance: 11.5
click at [1159, 53] on div at bounding box center [1157, 42] width 38 height 38
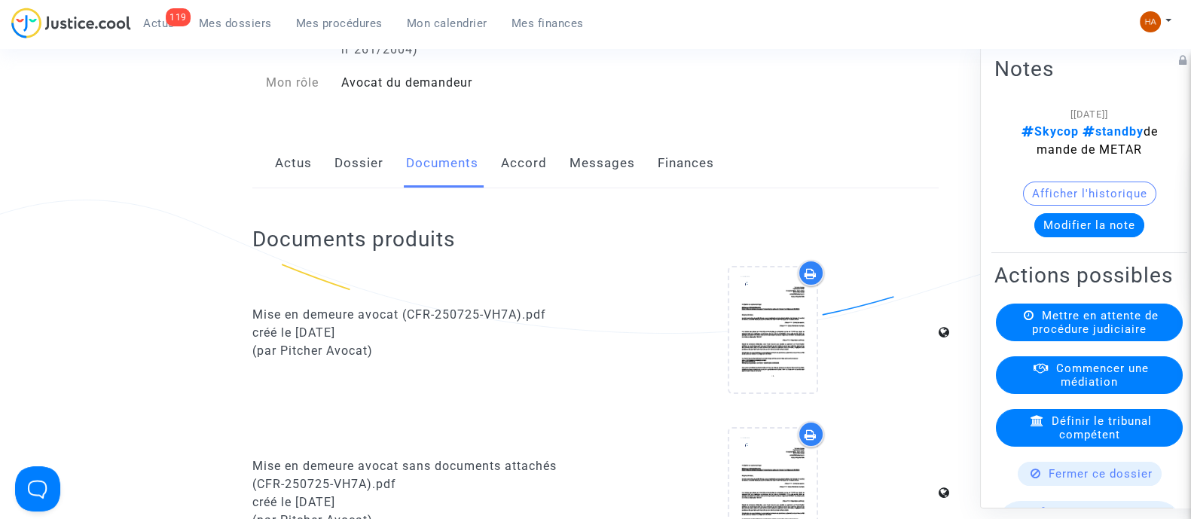
scroll to position [0, 0]
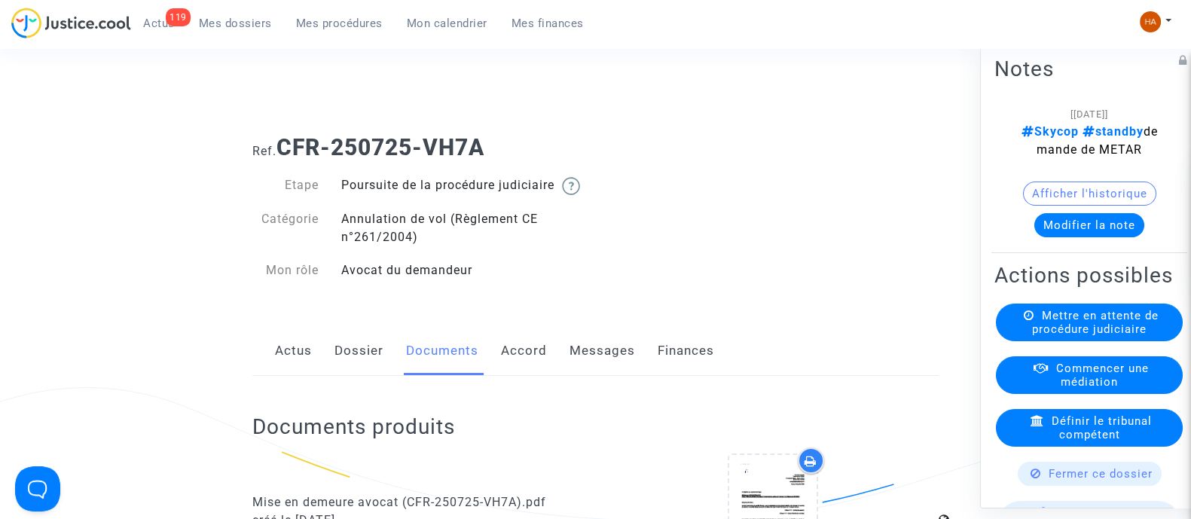
drag, startPoint x: 493, startPoint y: 148, endPoint x: 282, endPoint y: 157, distance: 211.9
click at [282, 157] on h1 "Ref. CFR-250725-VH7A" at bounding box center [595, 147] width 686 height 27
copy b "CFR-250725-VH7A"
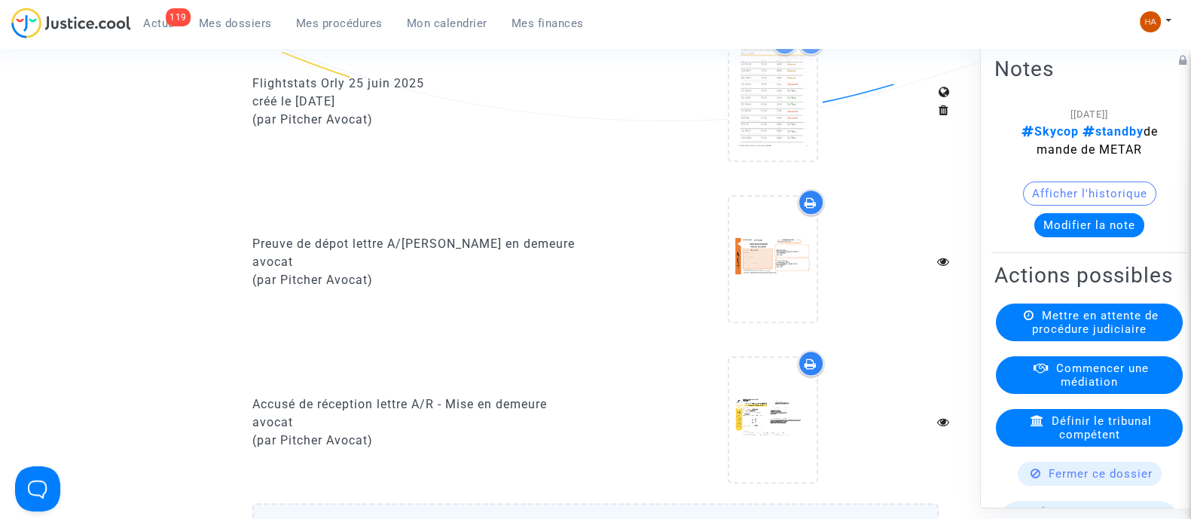
scroll to position [1045, 0]
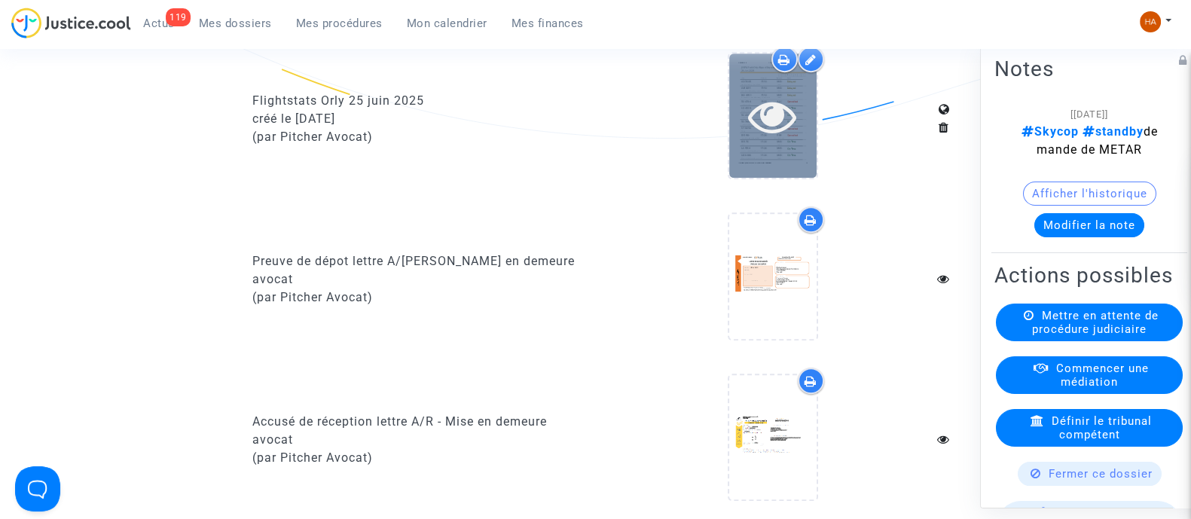
click at [781, 140] on icon at bounding box center [772, 116] width 49 height 48
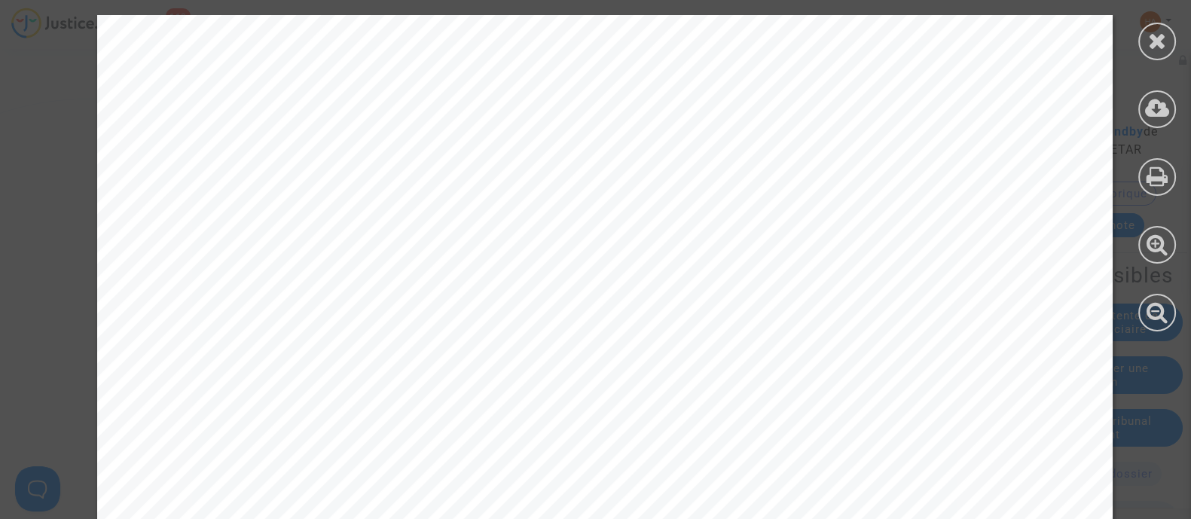
scroll to position [574, 0]
click at [1151, 50] on icon at bounding box center [1157, 40] width 19 height 23
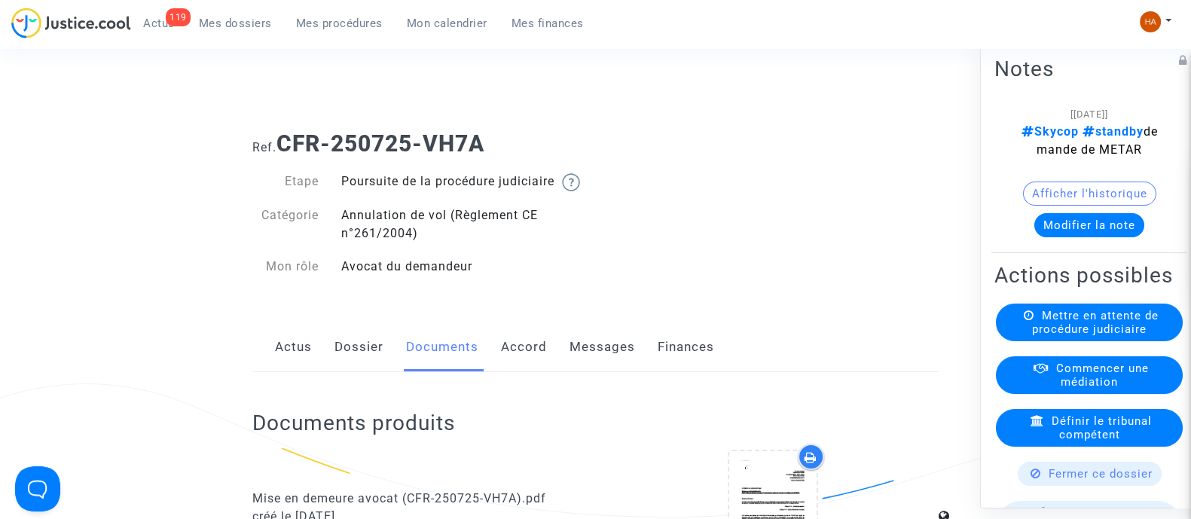
scroll to position [0, 0]
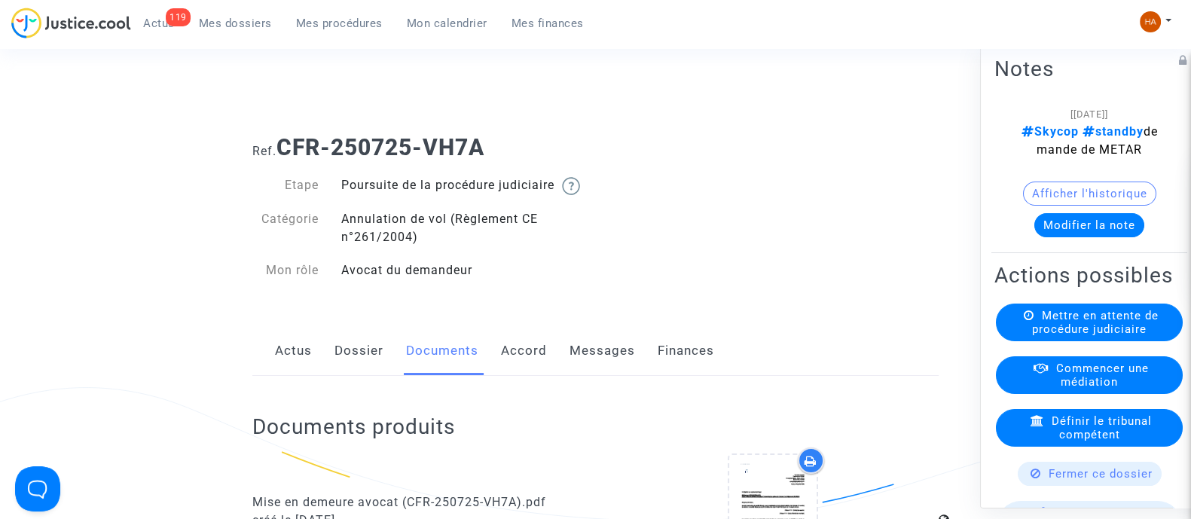
click at [222, 20] on span "Mes dossiers" at bounding box center [235, 24] width 73 height 14
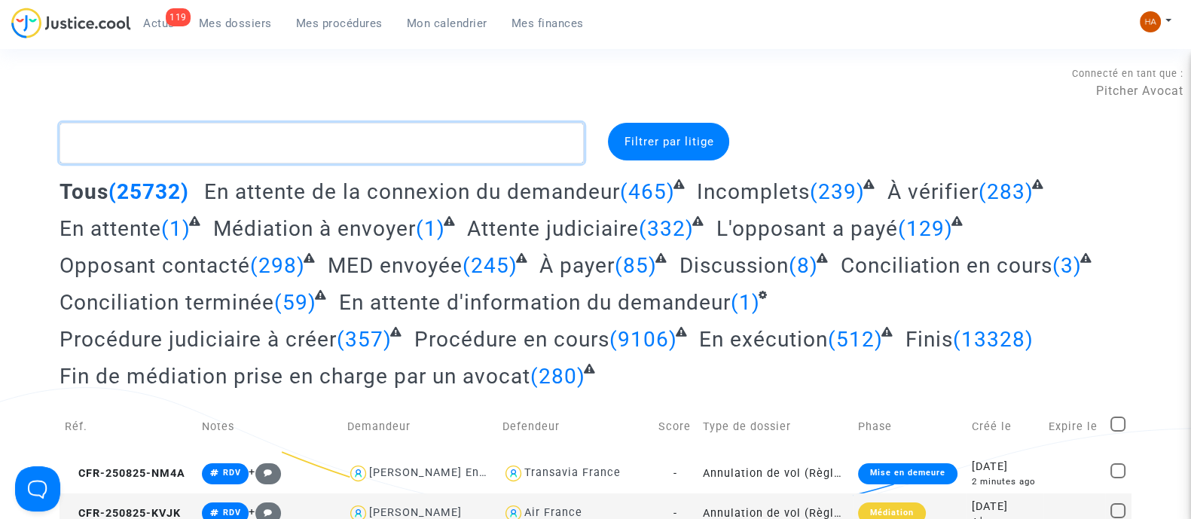
drag, startPoint x: 186, startPoint y: 145, endPoint x: 185, endPoint y: 153, distance: 7.6
click at [185, 149] on textarea at bounding box center [322, 143] width 524 height 41
paste textarea "CFR-250731-976F"
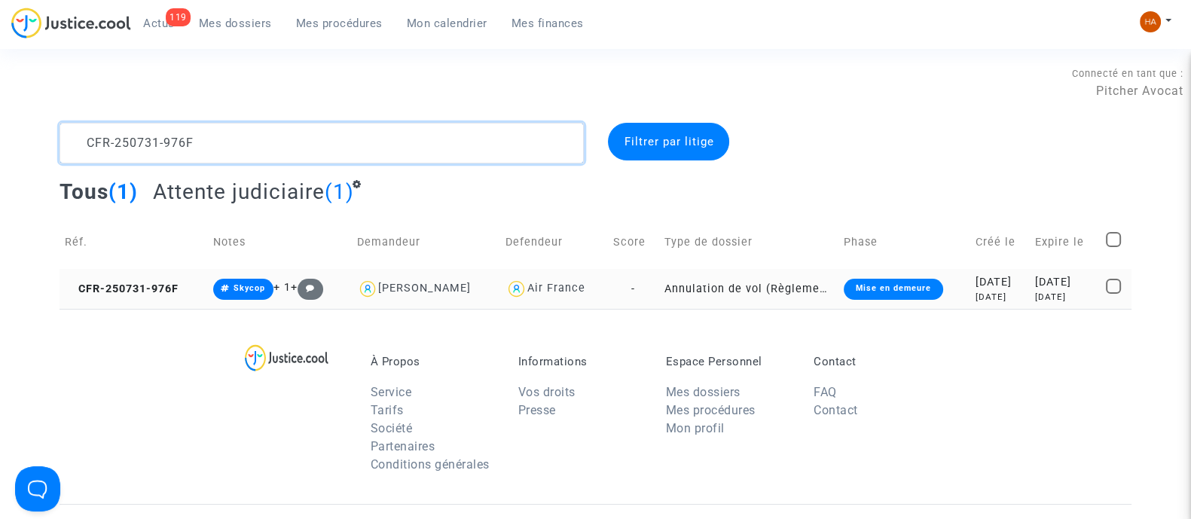
type textarea "CFR-250731-976F"
click at [659, 288] on td "Annulation de vol (Règlement CE n°261/2004)" at bounding box center [748, 289] width 179 height 40
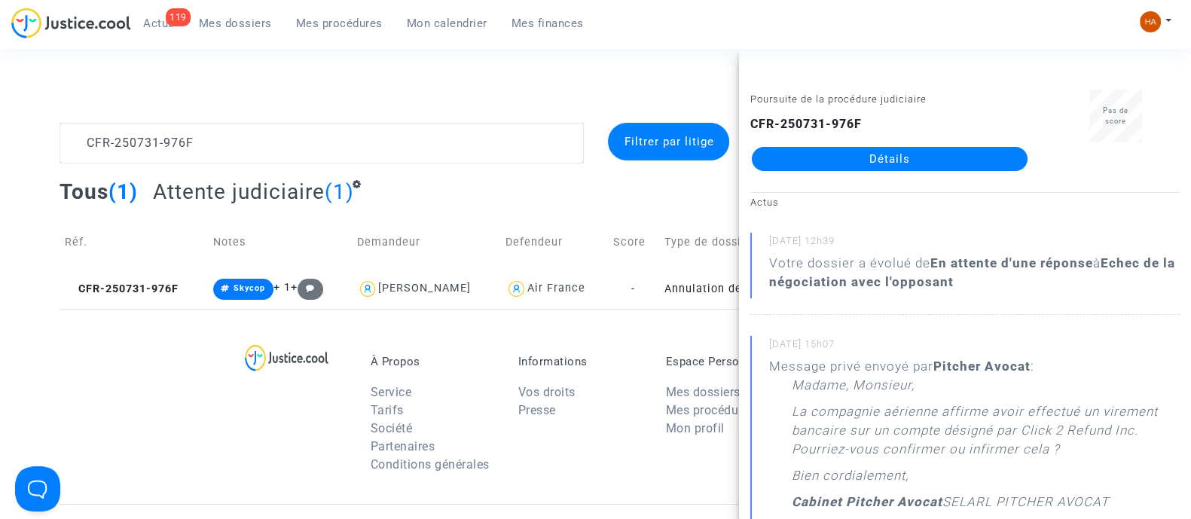
click at [908, 154] on link "Détails" at bounding box center [890, 159] width 276 height 24
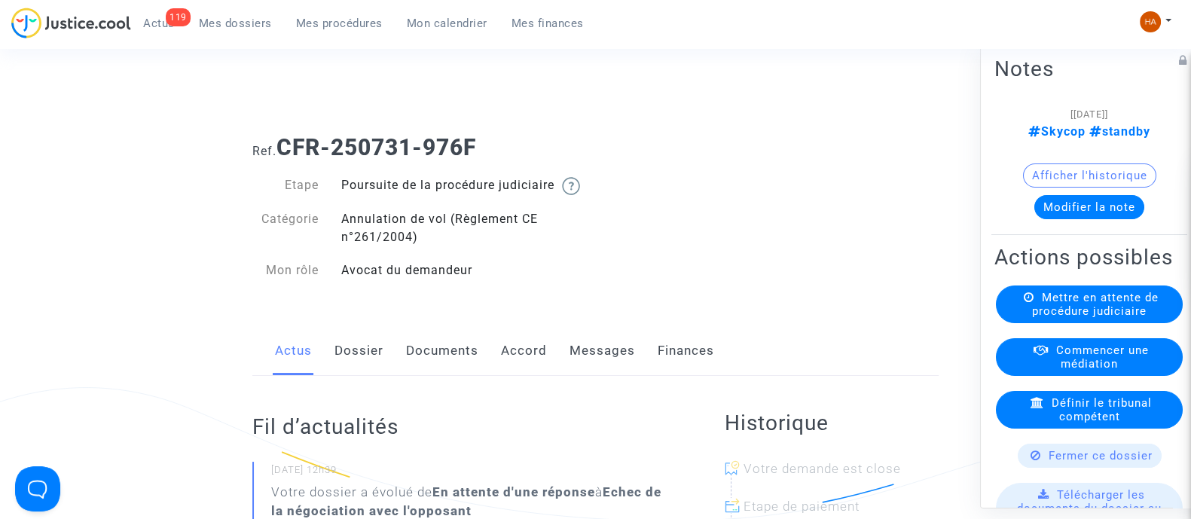
click at [597, 370] on link "Messages" at bounding box center [603, 351] width 66 height 50
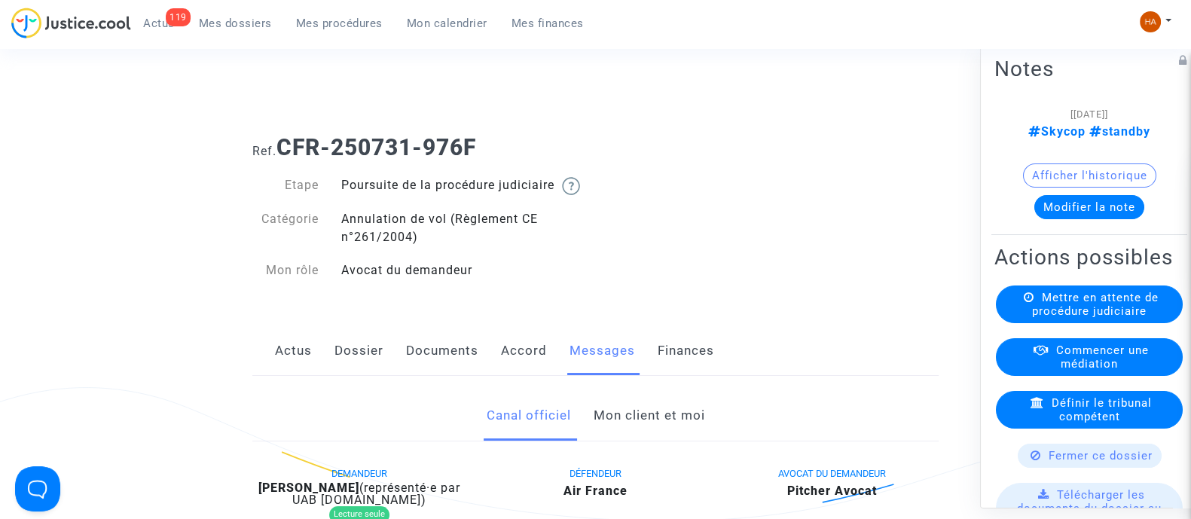
drag, startPoint x: 526, startPoint y: 159, endPoint x: 284, endPoint y: 154, distance: 241.9
click at [284, 154] on h1 "Ref. CFR-250731-976F" at bounding box center [595, 147] width 686 height 27
copy b "CFR-250731-976F"
click at [697, 432] on link "Mon client et moi" at bounding box center [649, 416] width 112 height 50
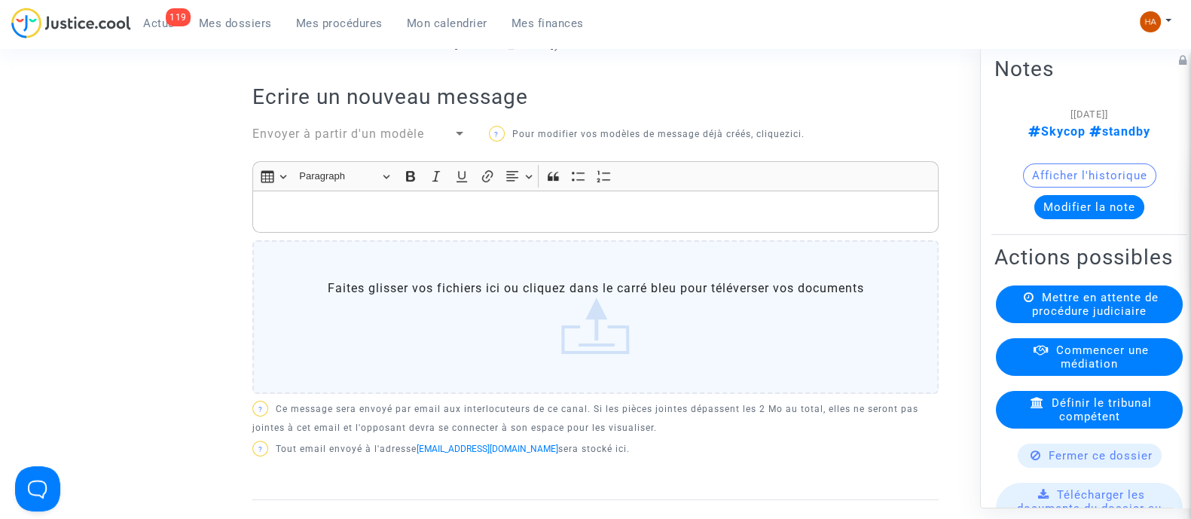
scroll to position [486, 0]
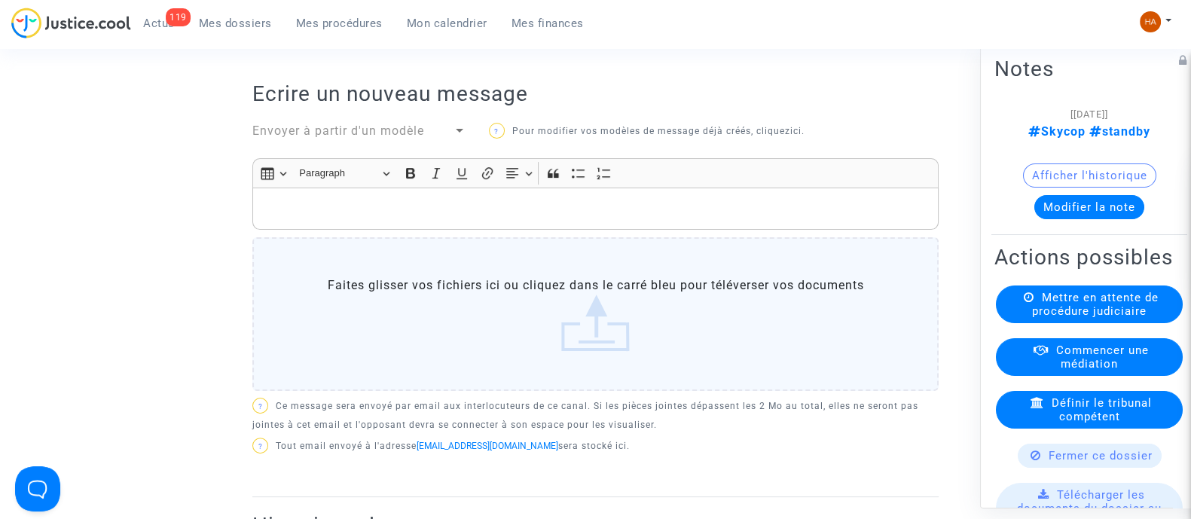
click at [386, 218] on p "Rich Text Editor, main" at bounding box center [596, 209] width 671 height 19
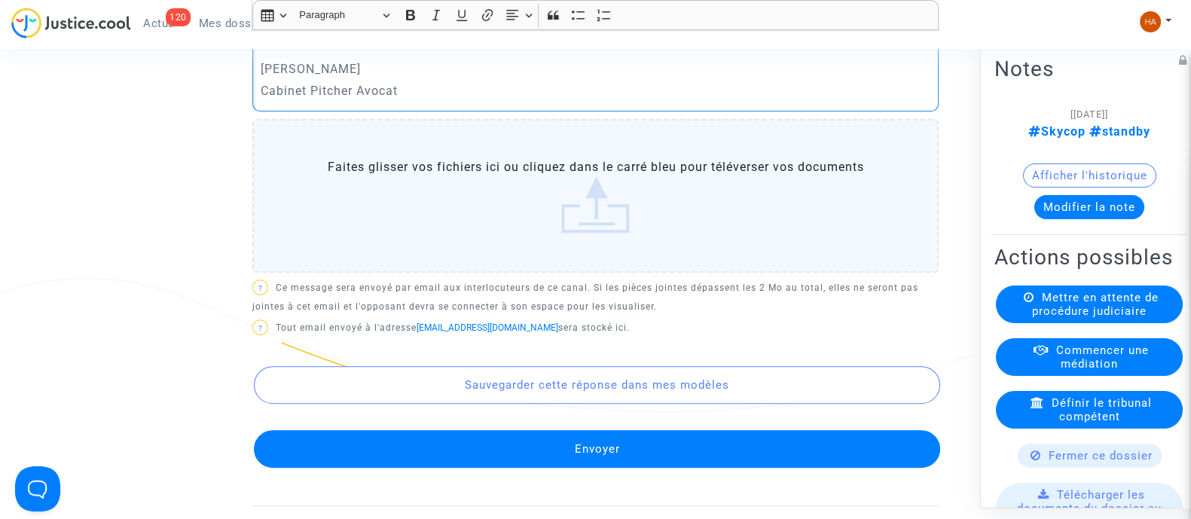
scroll to position [785, 0]
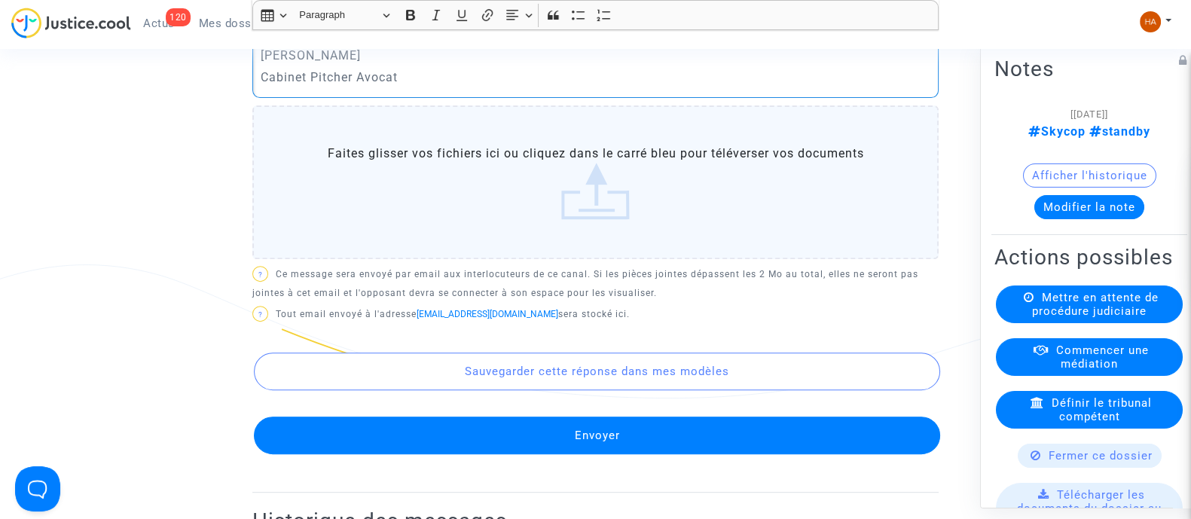
click at [645, 454] on button "Envoyer" at bounding box center [597, 436] width 686 height 38
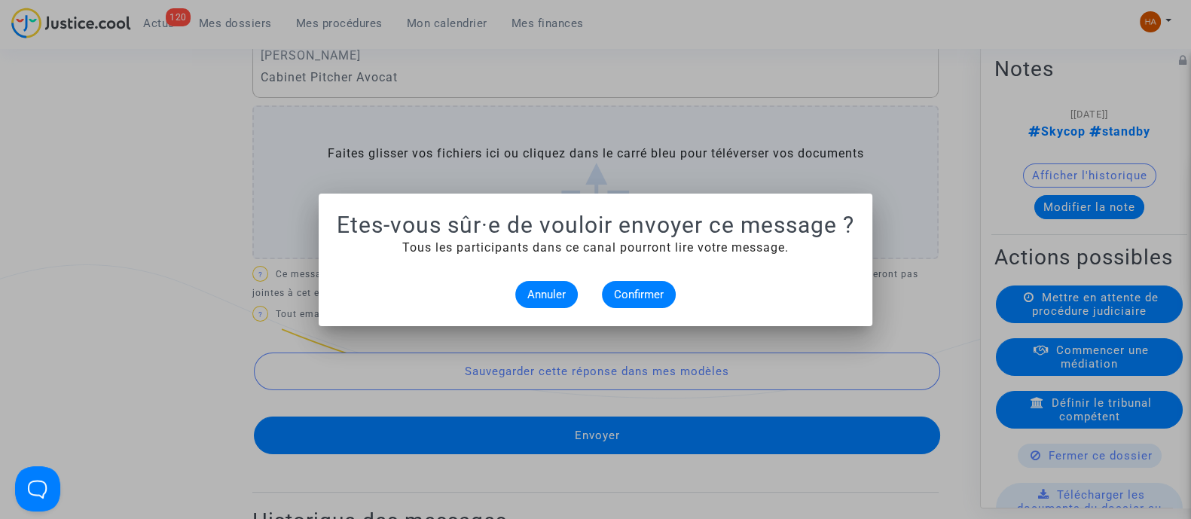
scroll to position [0, 0]
click at [648, 295] on span "Confirmer" at bounding box center [639, 295] width 50 height 14
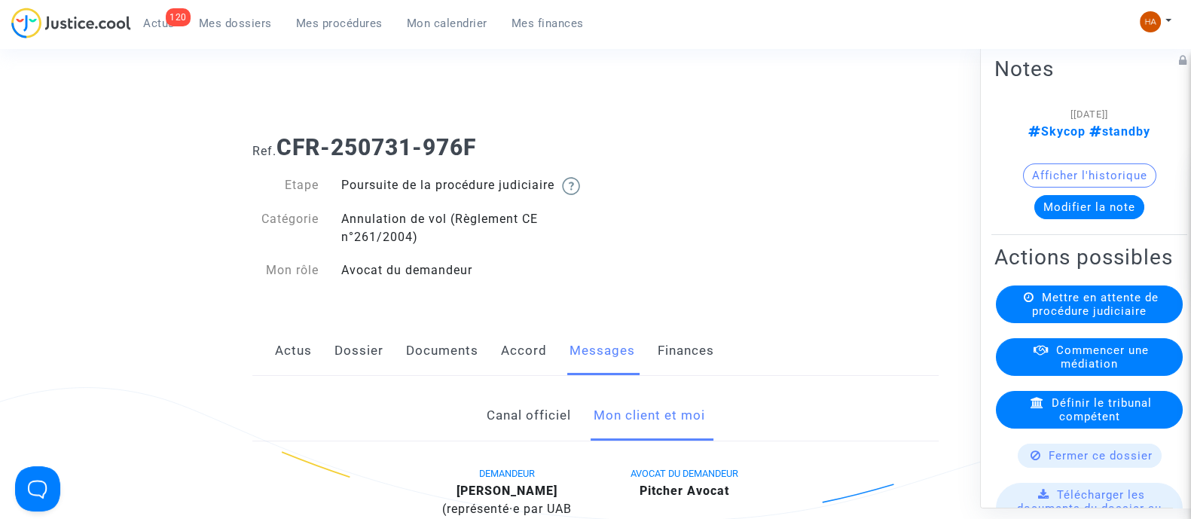
click at [248, 20] on span "Mes dossiers" at bounding box center [235, 24] width 73 height 14
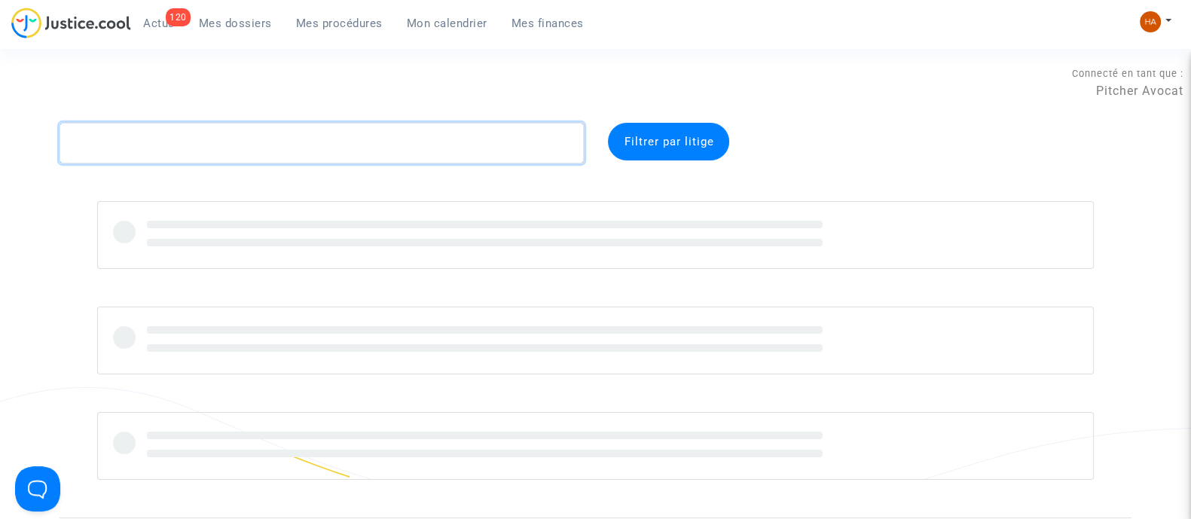
click at [151, 145] on textarea at bounding box center [322, 143] width 524 height 41
paste textarea "CFR-250725-7FEC"
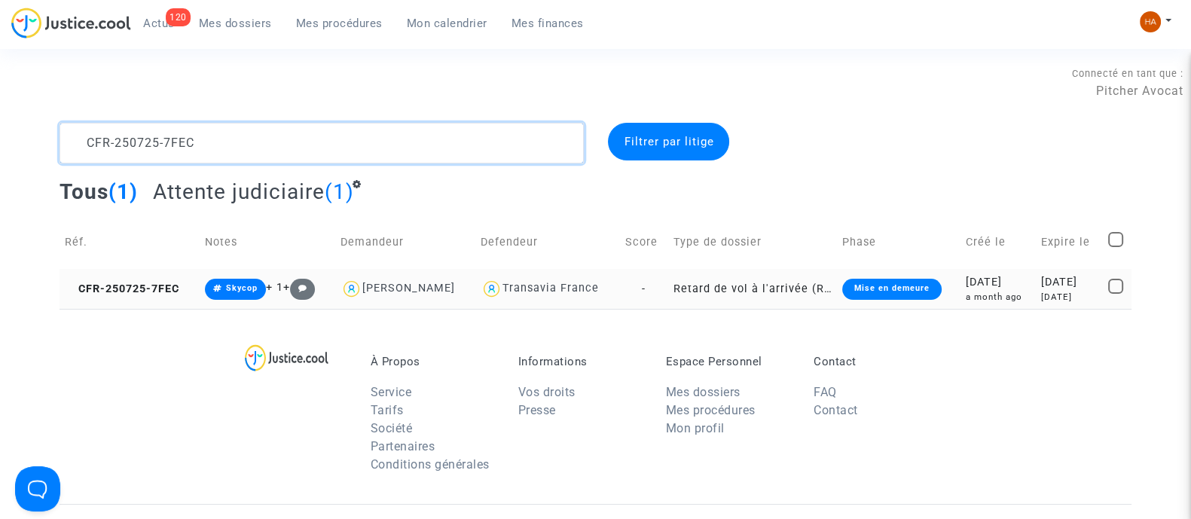
type textarea "CFR-250725-7FEC"
click at [683, 280] on td "Retard de vol à l'arrivée (Règlement CE n°261/2004)" at bounding box center [752, 289] width 169 height 40
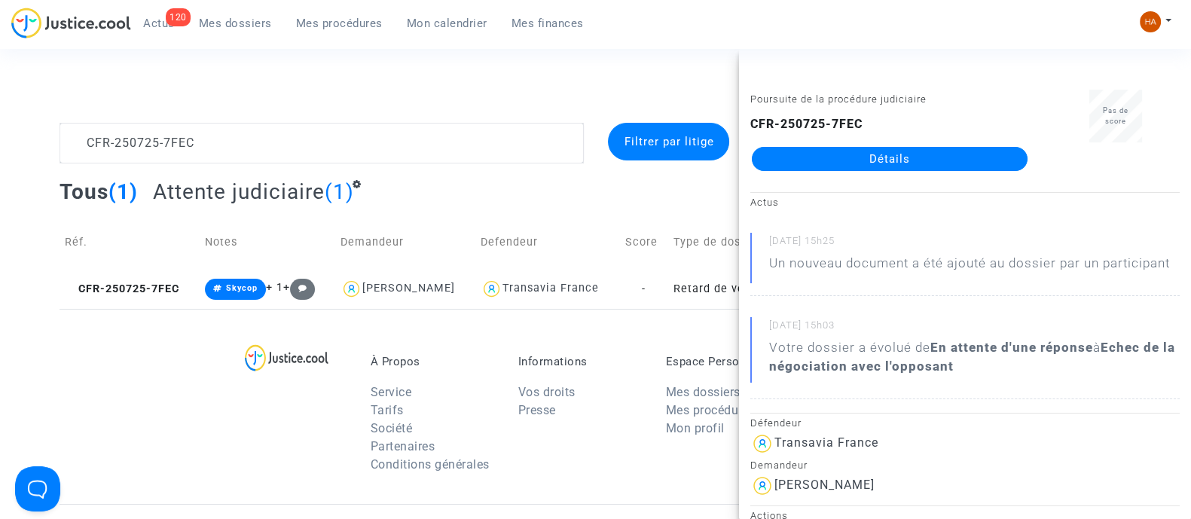
click at [847, 155] on link "Détails" at bounding box center [890, 159] width 276 height 24
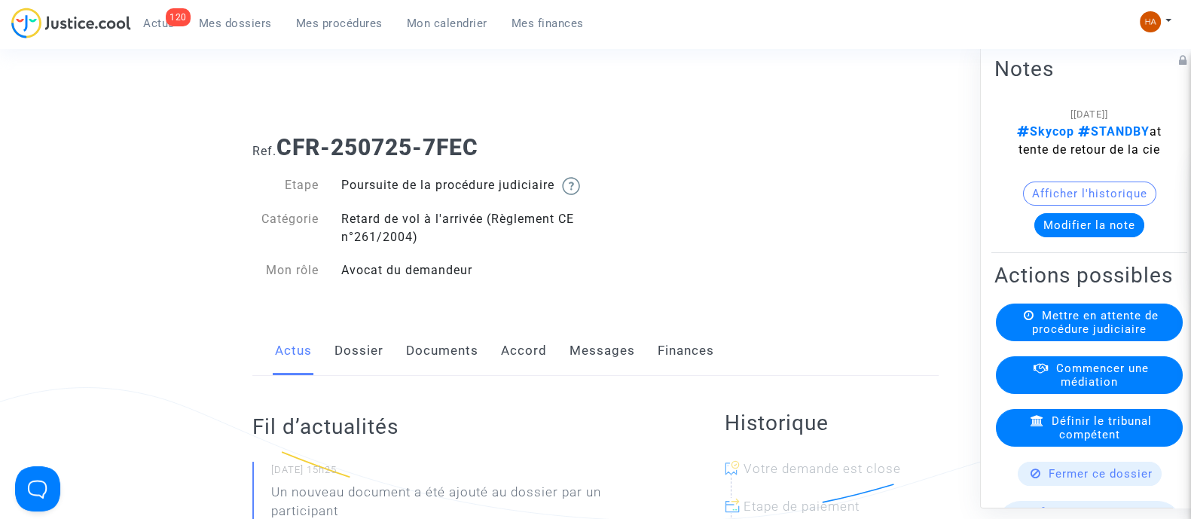
click at [605, 374] on link "Messages" at bounding box center [603, 351] width 66 height 50
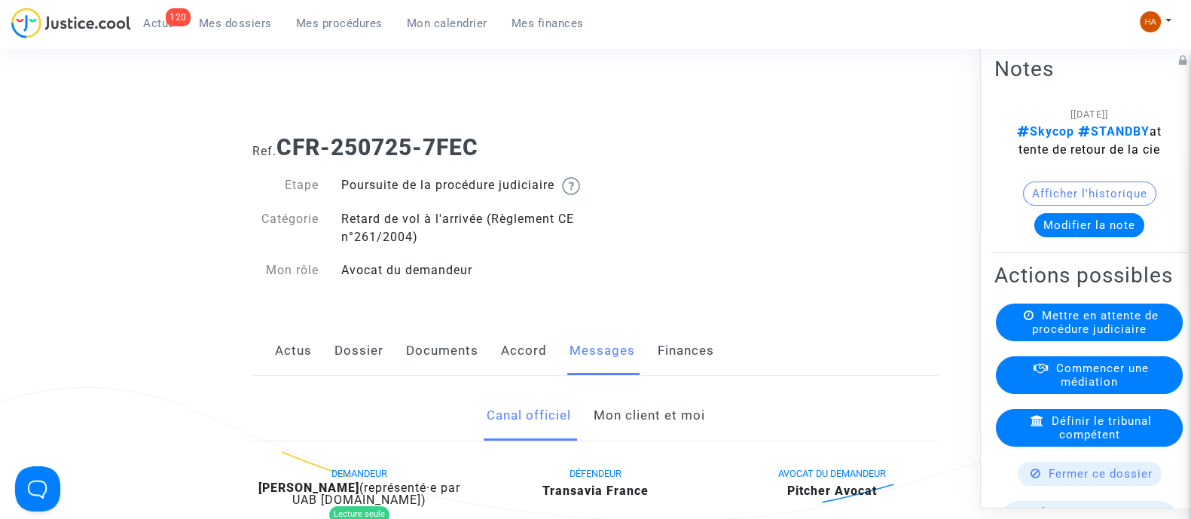
drag, startPoint x: 494, startPoint y: 149, endPoint x: 277, endPoint y: 152, distance: 217.8
click at [277, 152] on h1 "Ref. CFR-250725-7FEC" at bounding box center [595, 147] width 686 height 27
copy h1 "CFR-250725-7FEC"
click at [421, 376] on link "Documents" at bounding box center [442, 351] width 72 height 50
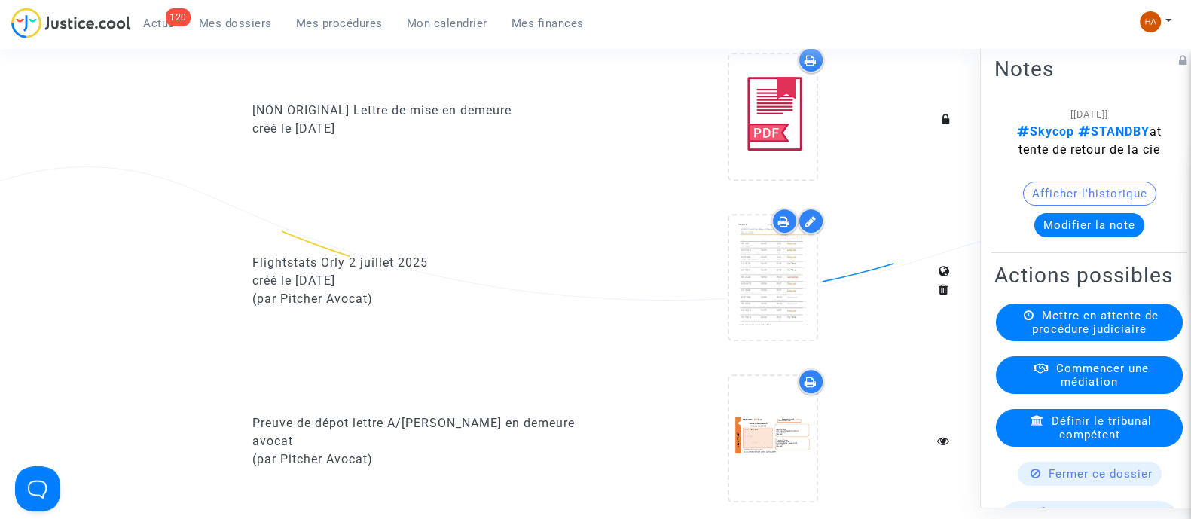
scroll to position [874, 0]
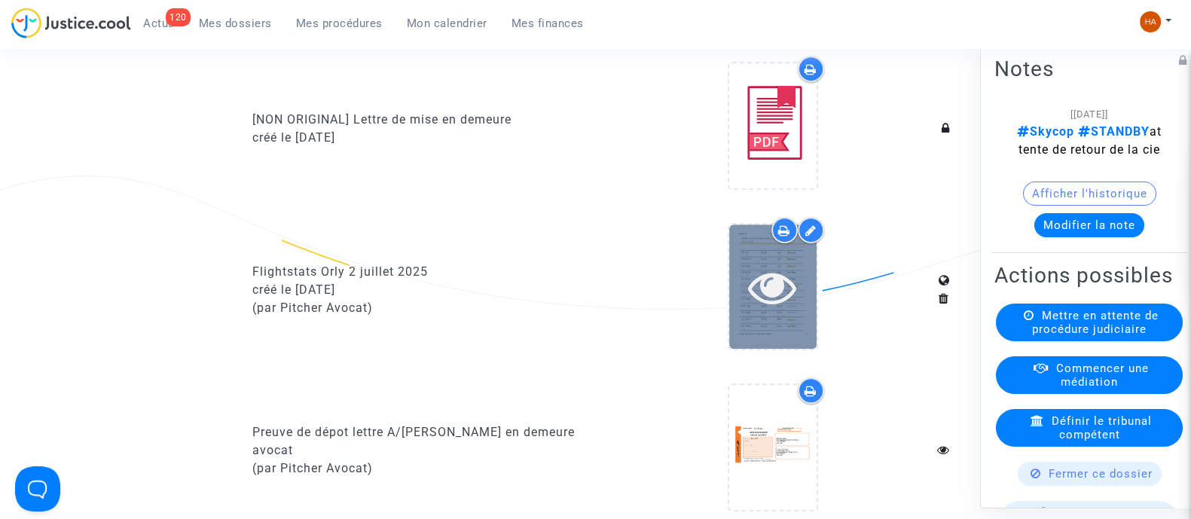
click at [780, 307] on icon at bounding box center [772, 287] width 49 height 48
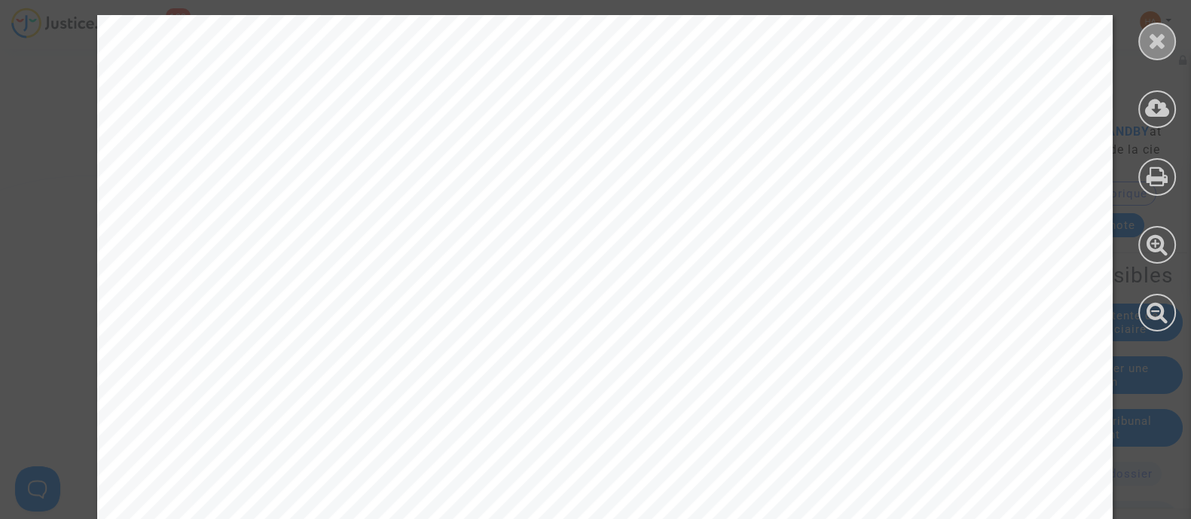
click at [1145, 44] on div at bounding box center [1157, 42] width 38 height 38
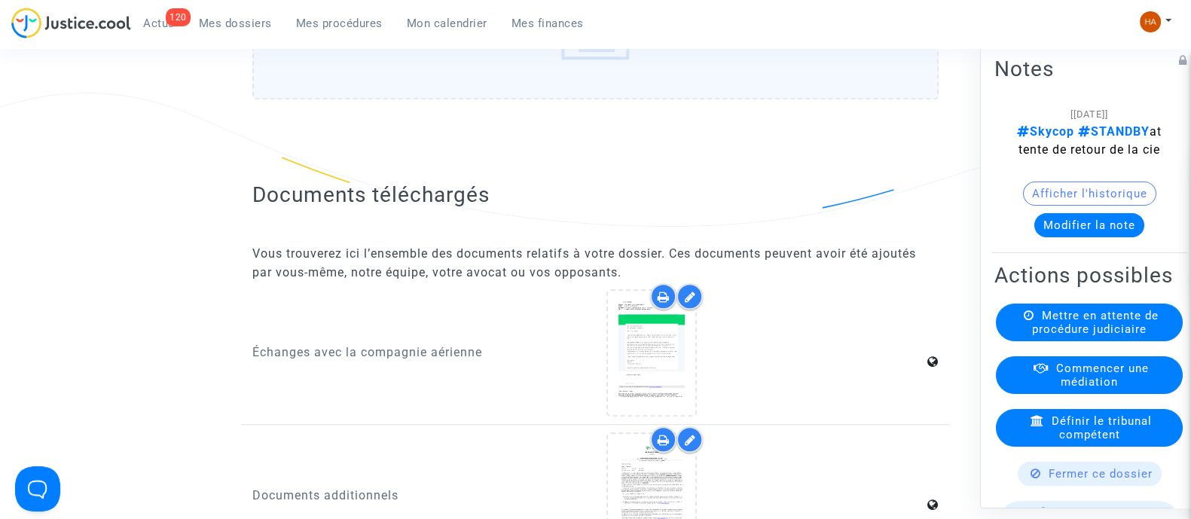
scroll to position [1938, 0]
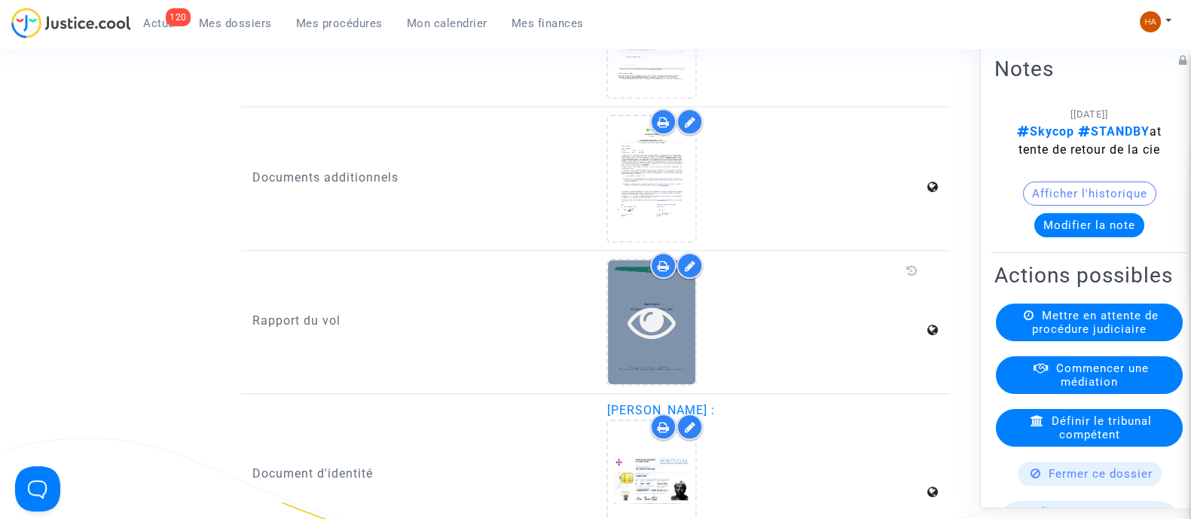
click at [630, 335] on icon at bounding box center [652, 322] width 49 height 48
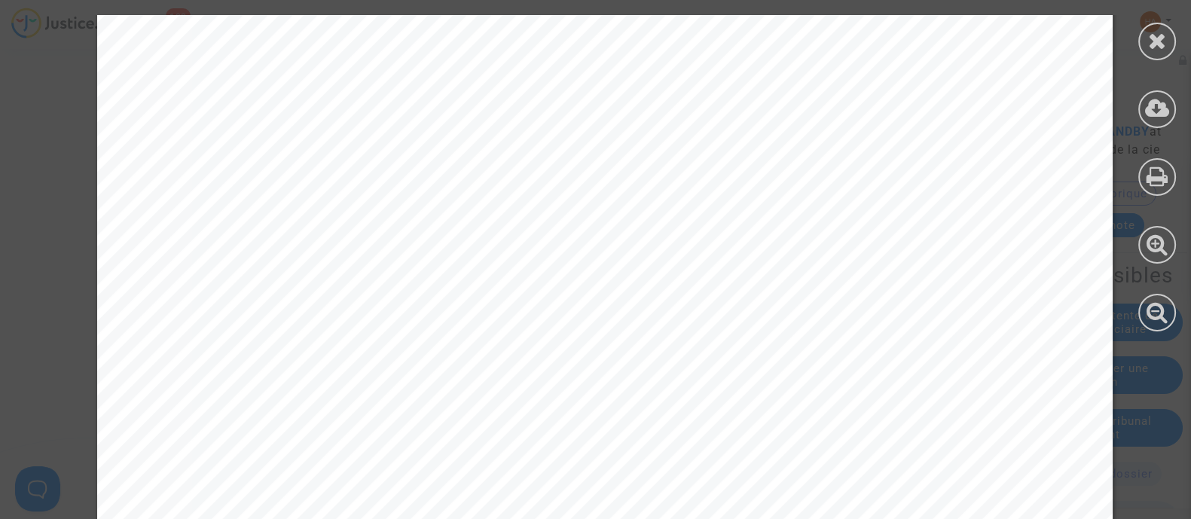
scroll to position [17483, 0]
click at [1145, 43] on div at bounding box center [1157, 42] width 38 height 38
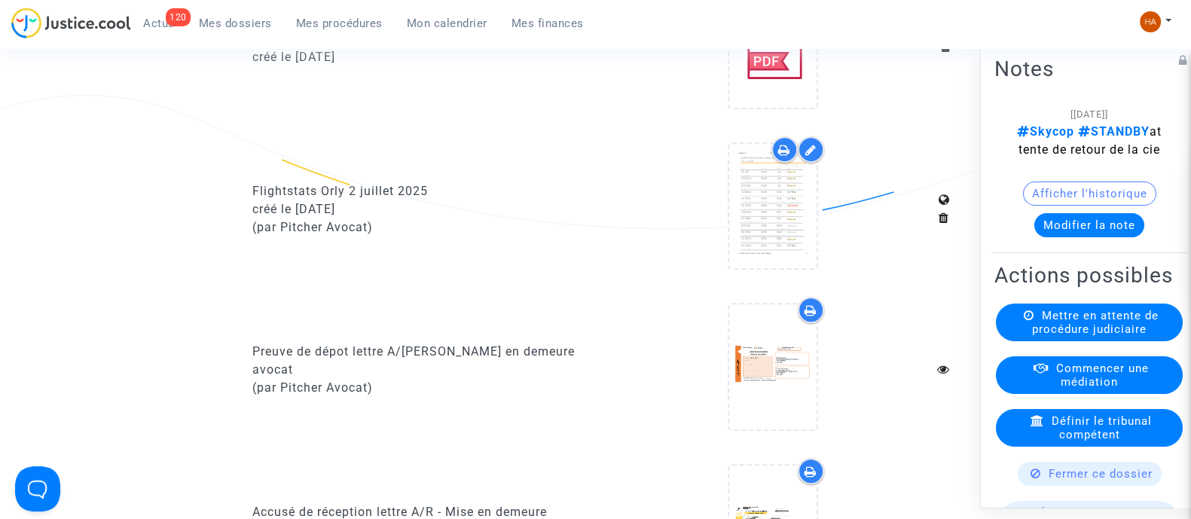
scroll to position [953, 0]
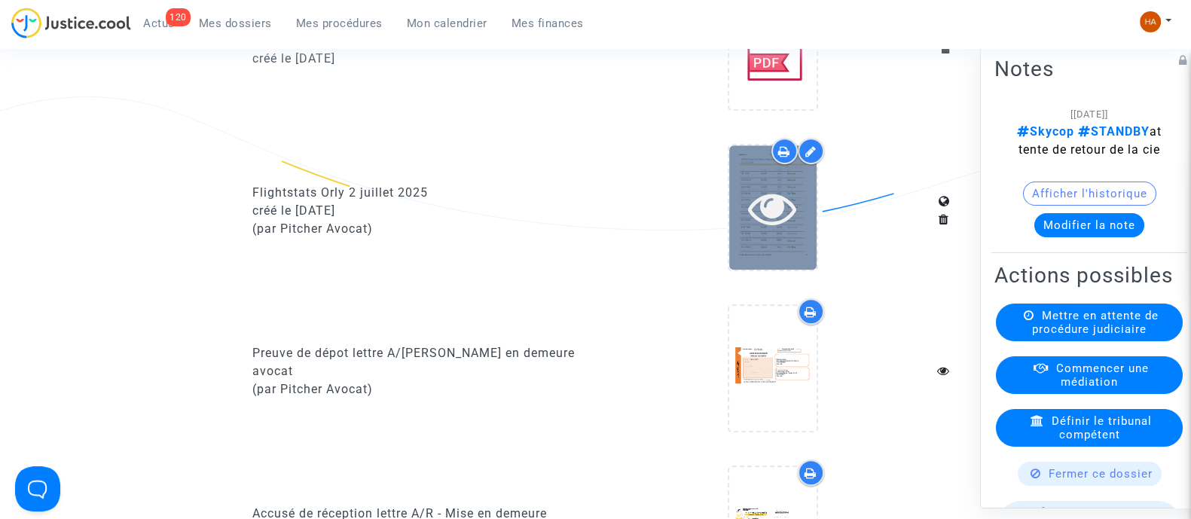
click at [814, 228] on div at bounding box center [772, 208] width 87 height 48
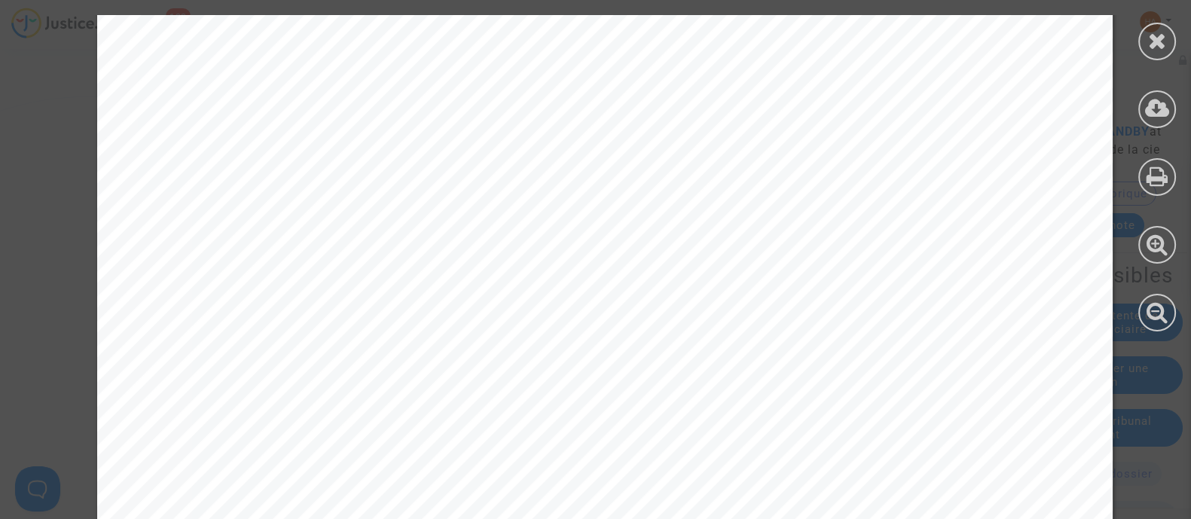
scroll to position [7394, 0]
click at [1153, 46] on icon at bounding box center [1157, 40] width 19 height 23
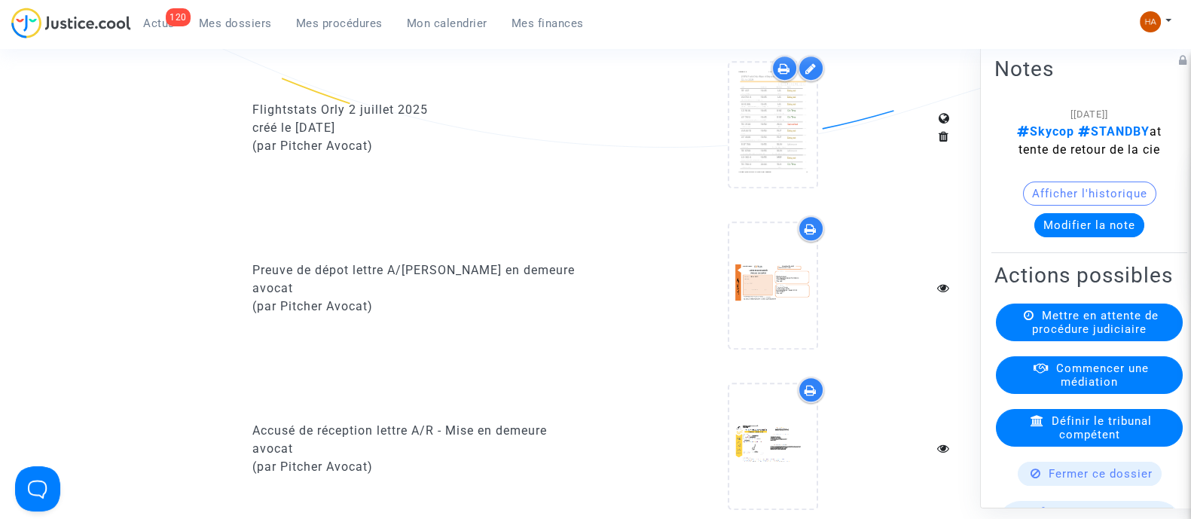
scroll to position [1034, 0]
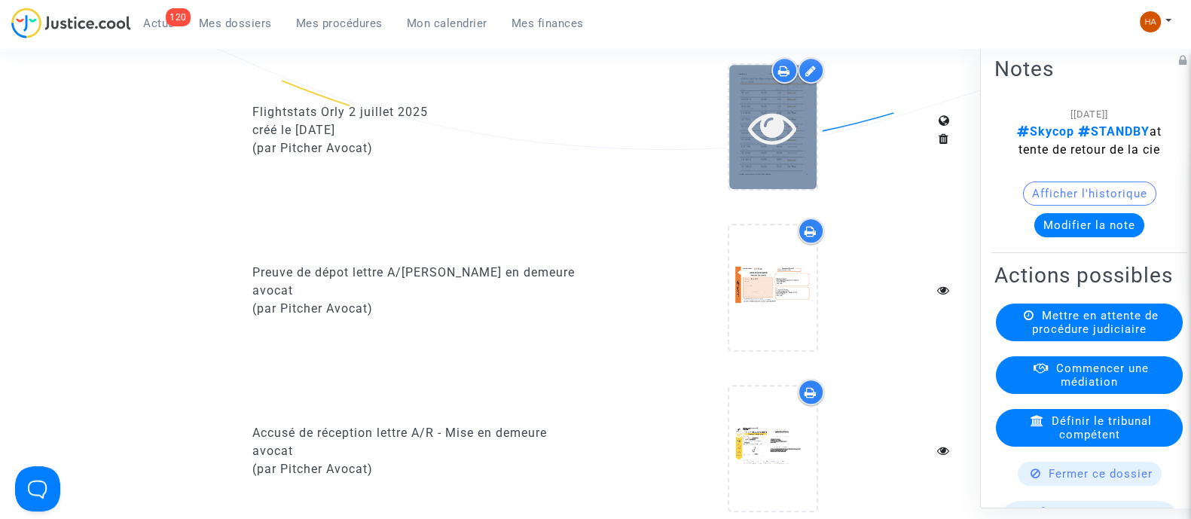
click at [779, 151] on icon at bounding box center [772, 127] width 49 height 48
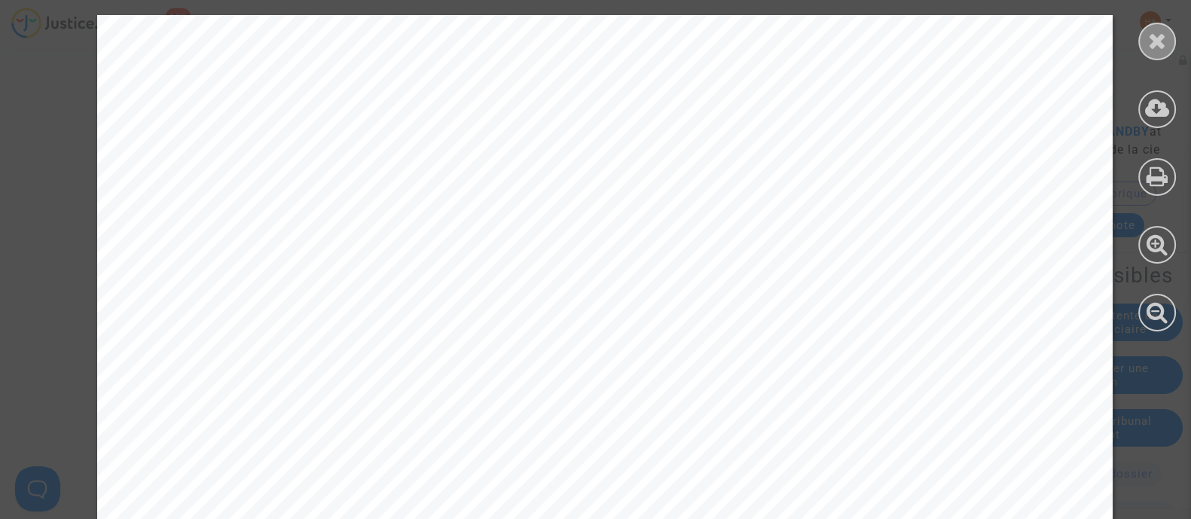
click at [1157, 43] on icon at bounding box center [1157, 40] width 19 height 23
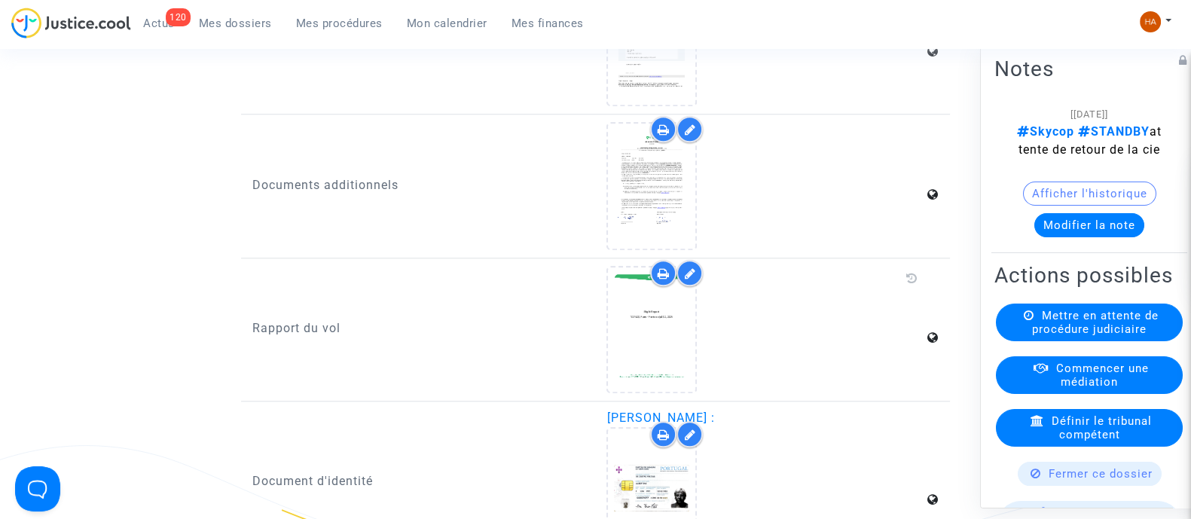
scroll to position [1930, 0]
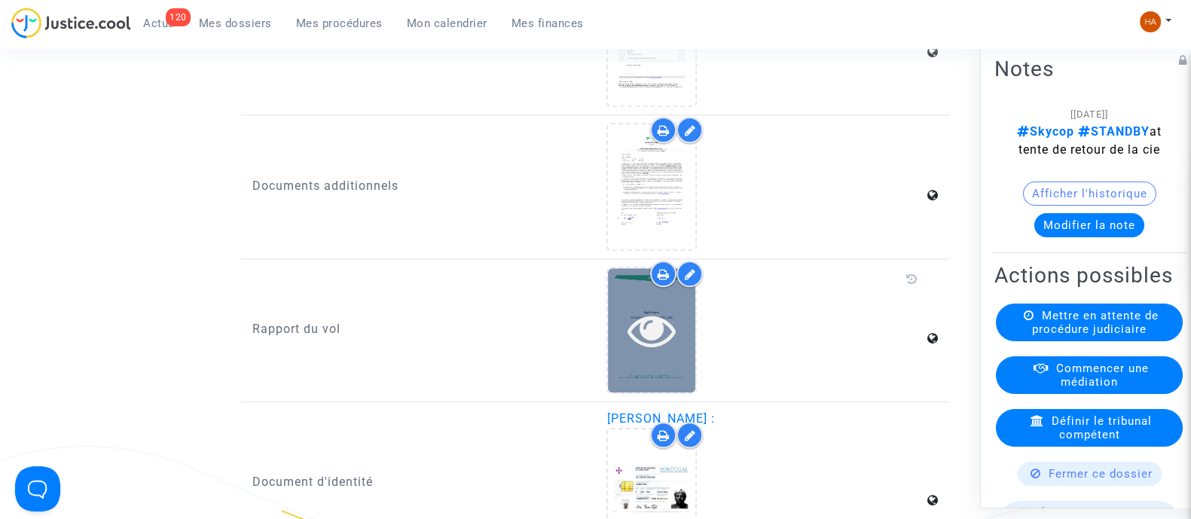
click at [642, 354] on icon at bounding box center [652, 330] width 49 height 48
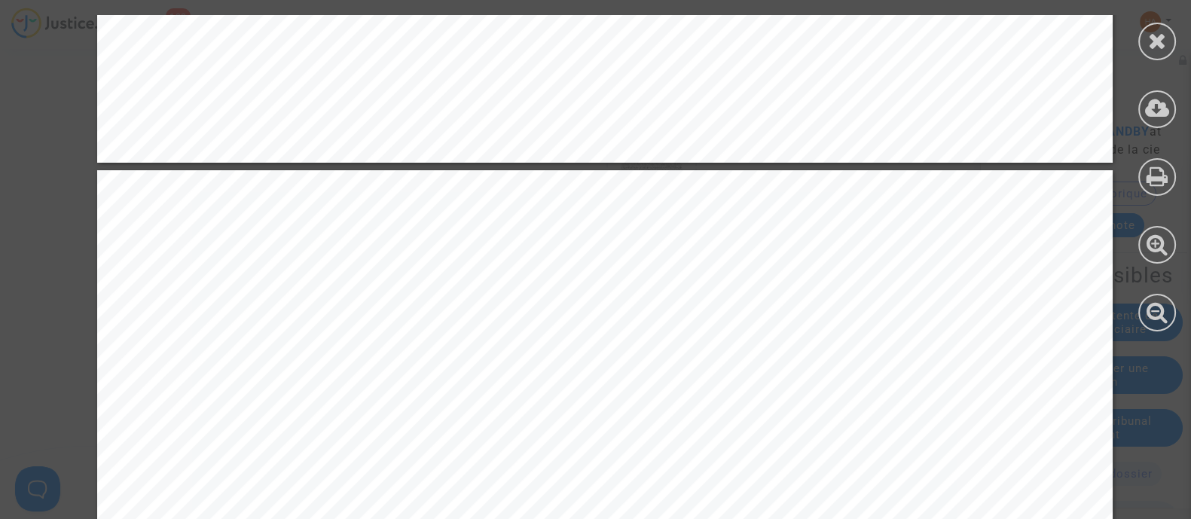
scroll to position [17178, 0]
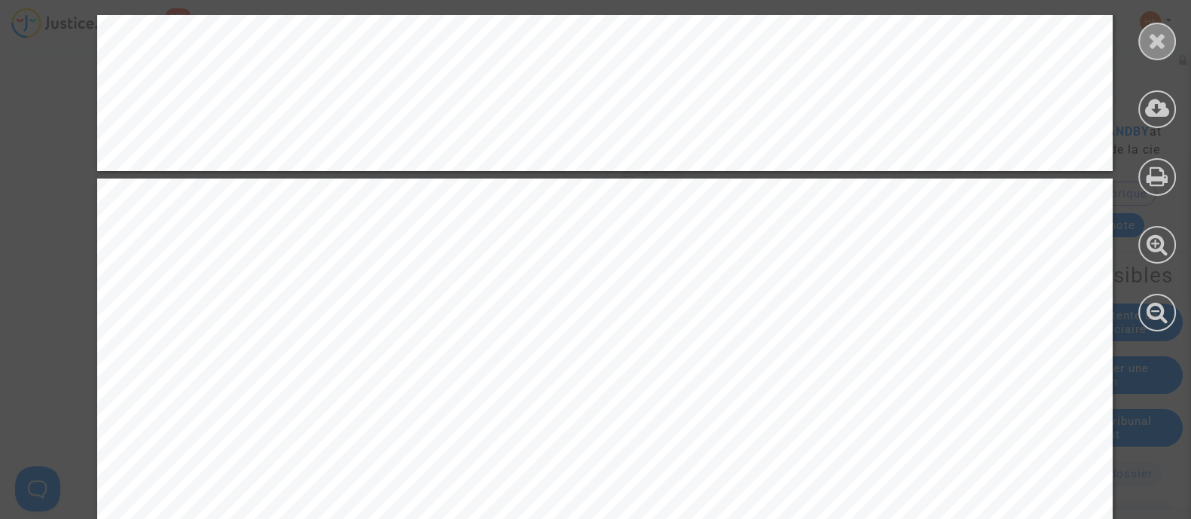
click at [1149, 47] on icon at bounding box center [1157, 40] width 19 height 23
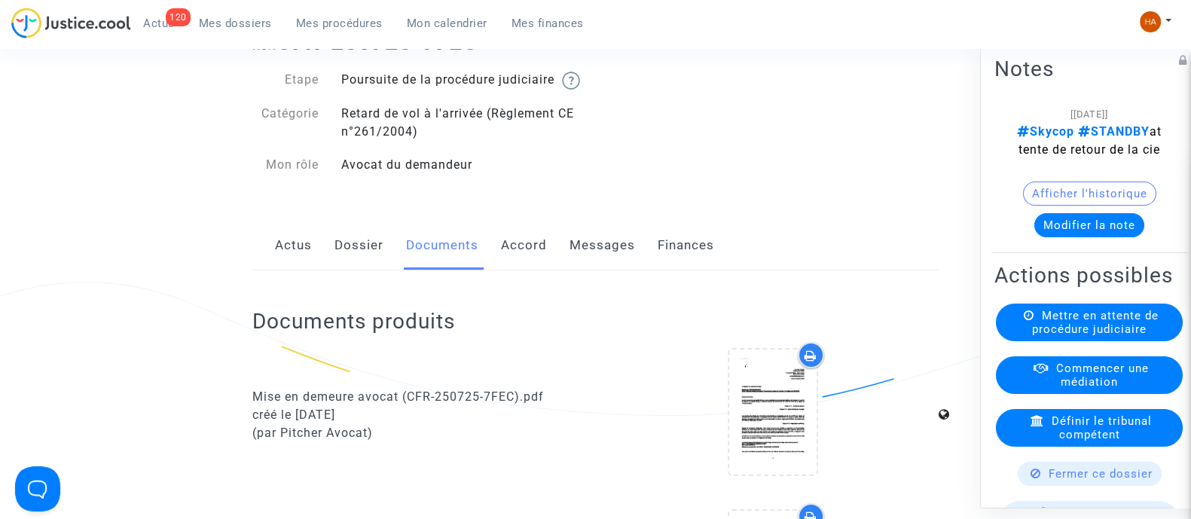
scroll to position [0, 0]
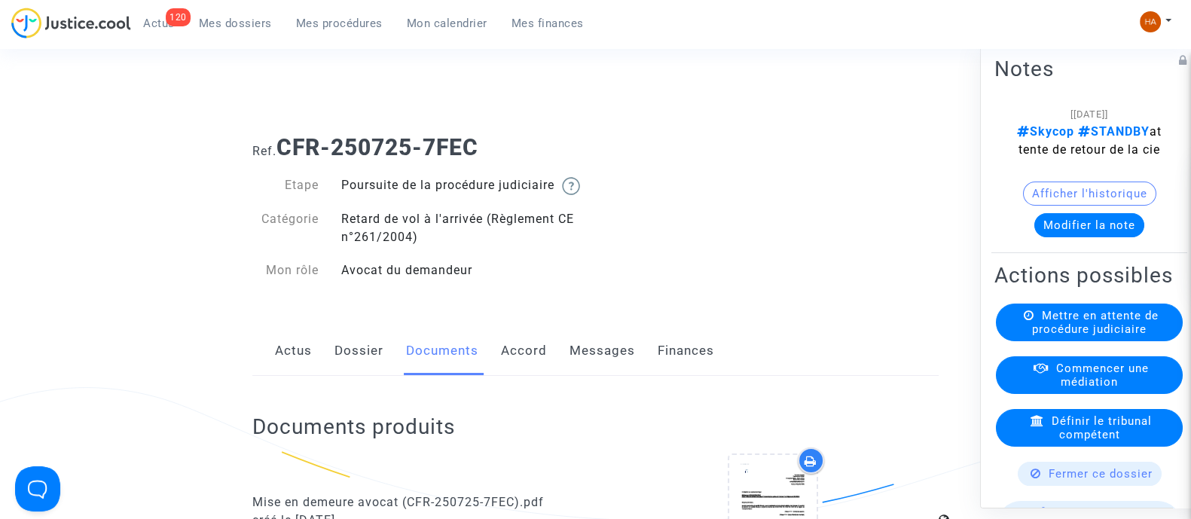
click at [591, 374] on link "Messages" at bounding box center [603, 351] width 66 height 50
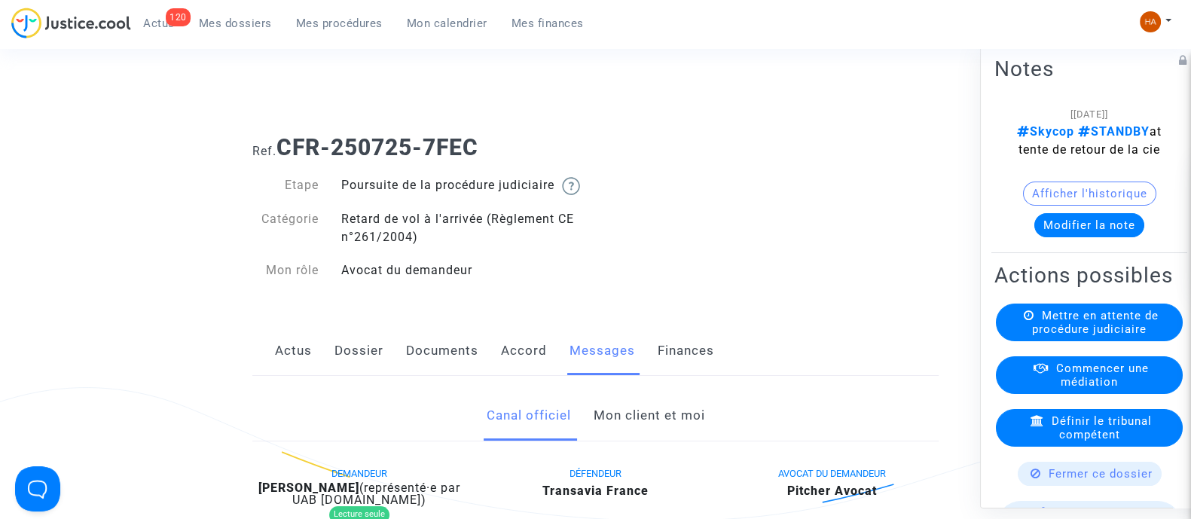
click at [429, 368] on link "Documents" at bounding box center [442, 351] width 72 height 50
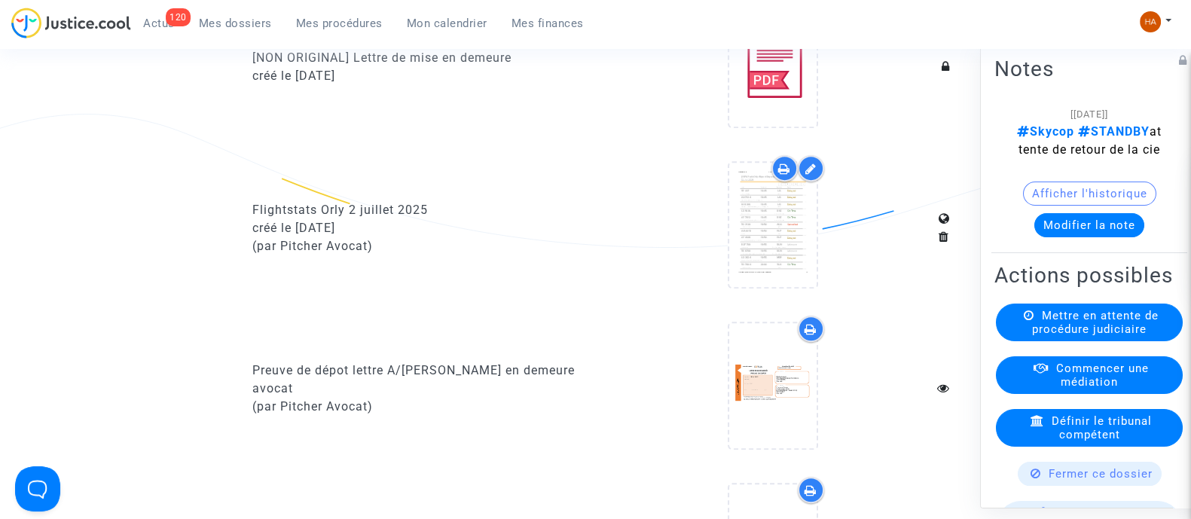
scroll to position [937, 0]
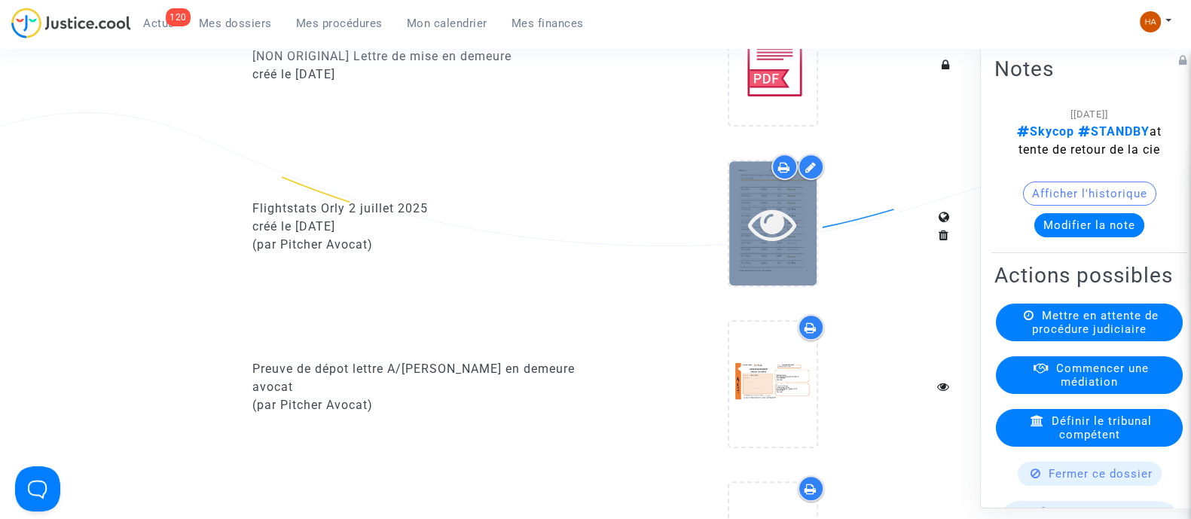
click at [806, 270] on div at bounding box center [772, 223] width 87 height 124
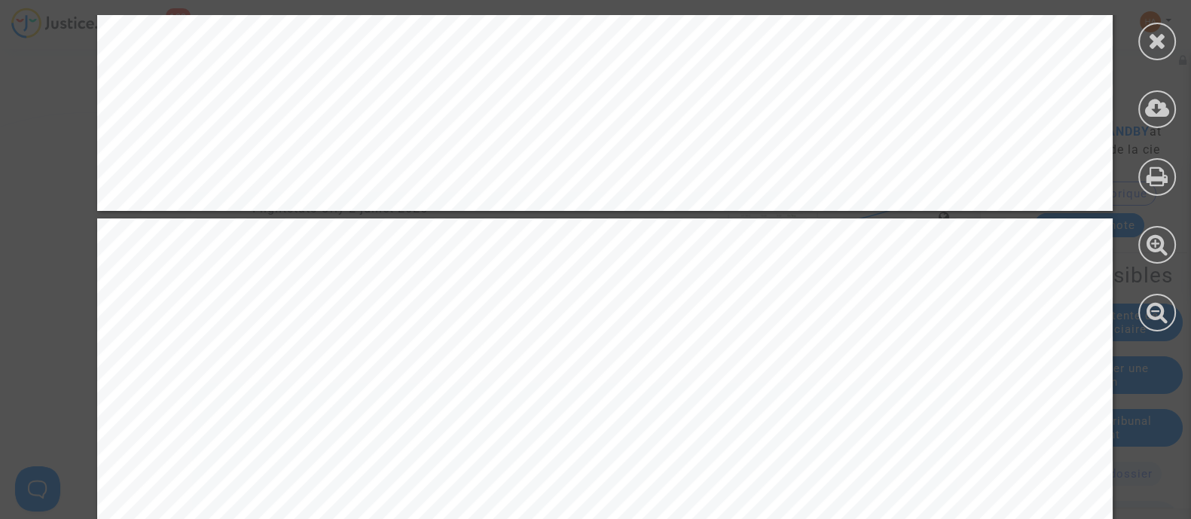
scroll to position [10076, 0]
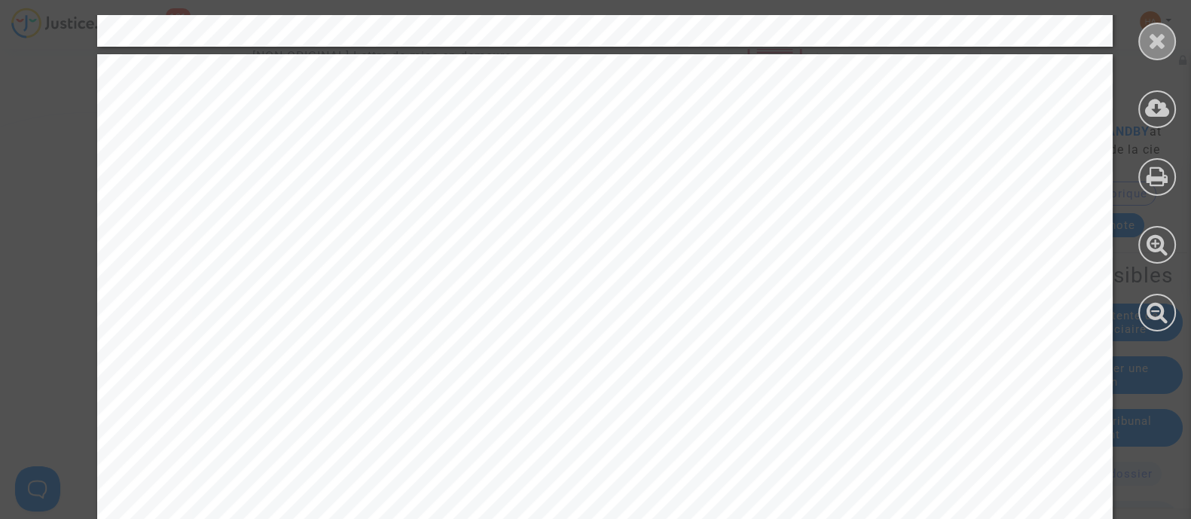
click at [1170, 42] on div at bounding box center [1157, 42] width 38 height 38
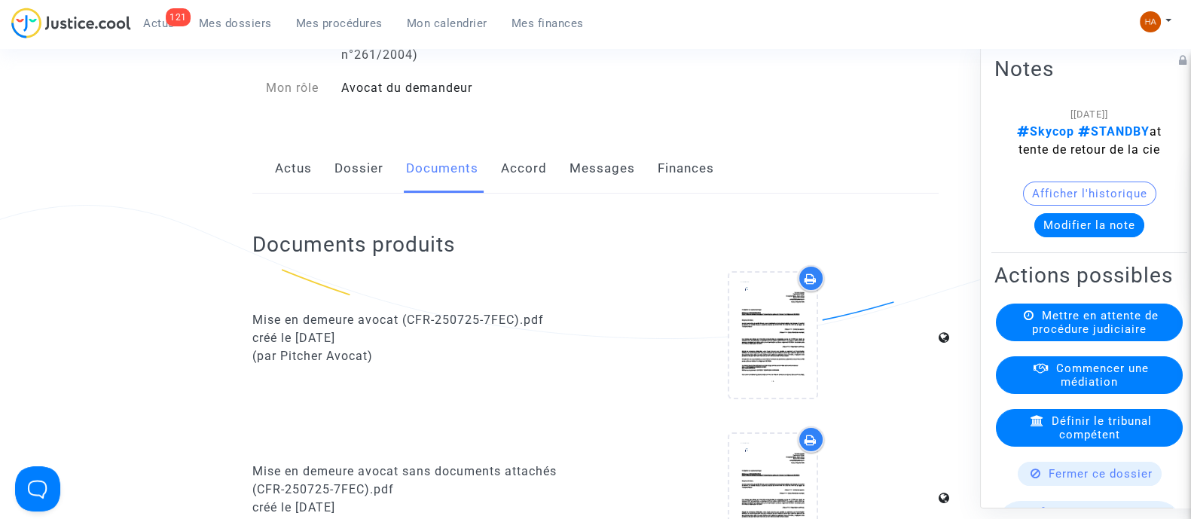
scroll to position [0, 0]
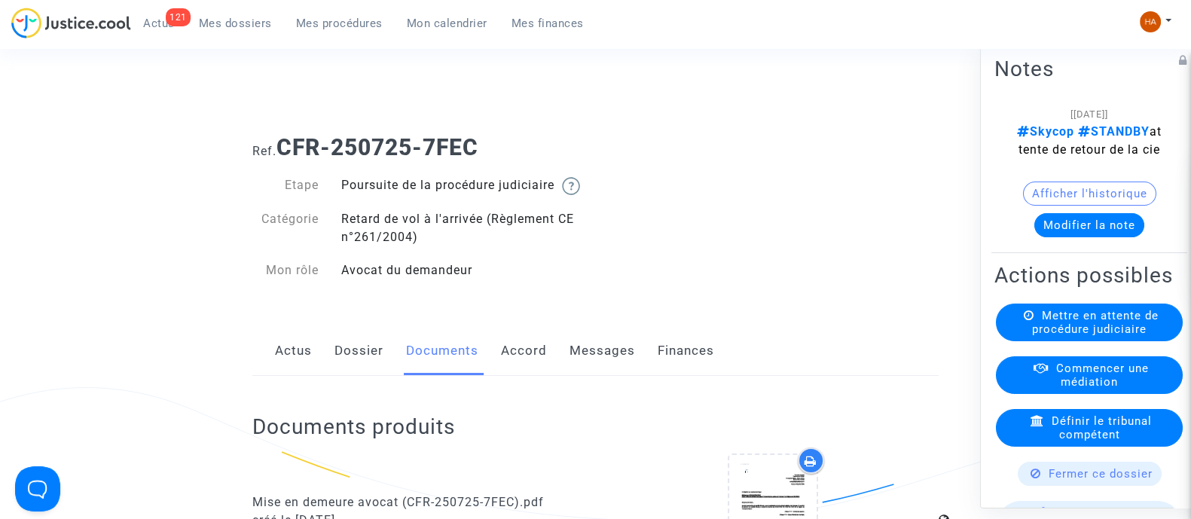
drag, startPoint x: 494, startPoint y: 147, endPoint x: 285, endPoint y: 151, distance: 209.5
click at [285, 151] on h1 "Ref. CFR-250725-7FEC" at bounding box center [595, 147] width 686 height 27
copy b "CFR-250725-7FEC"
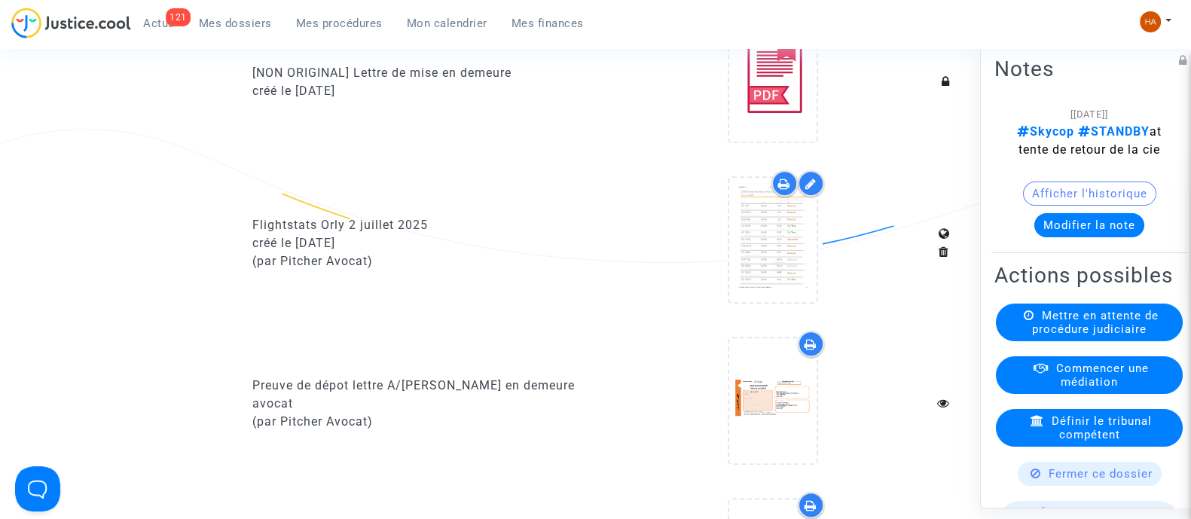
scroll to position [965, 0]
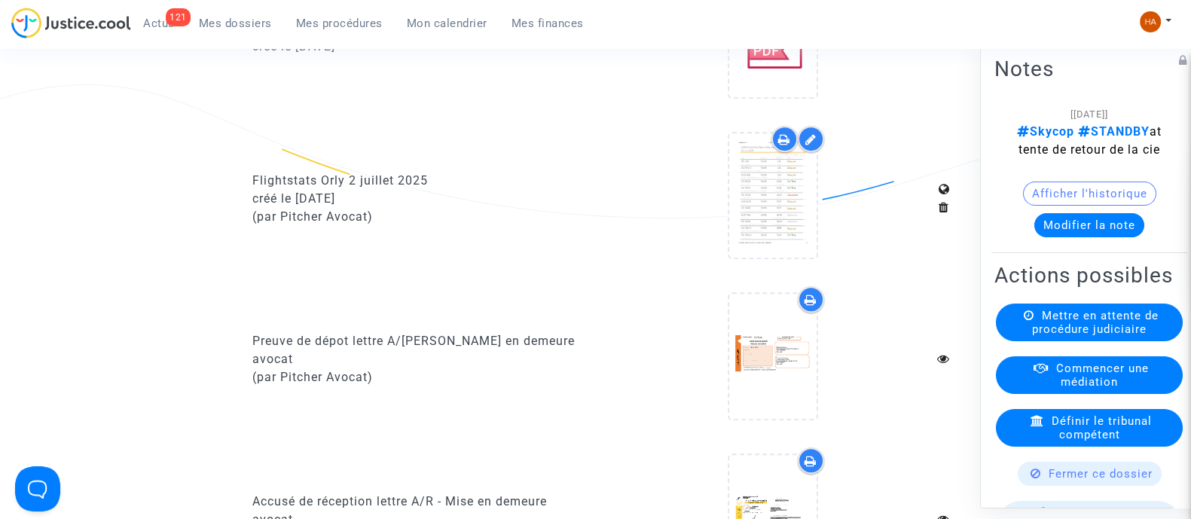
click at [783, 145] on icon at bounding box center [784, 139] width 12 height 12
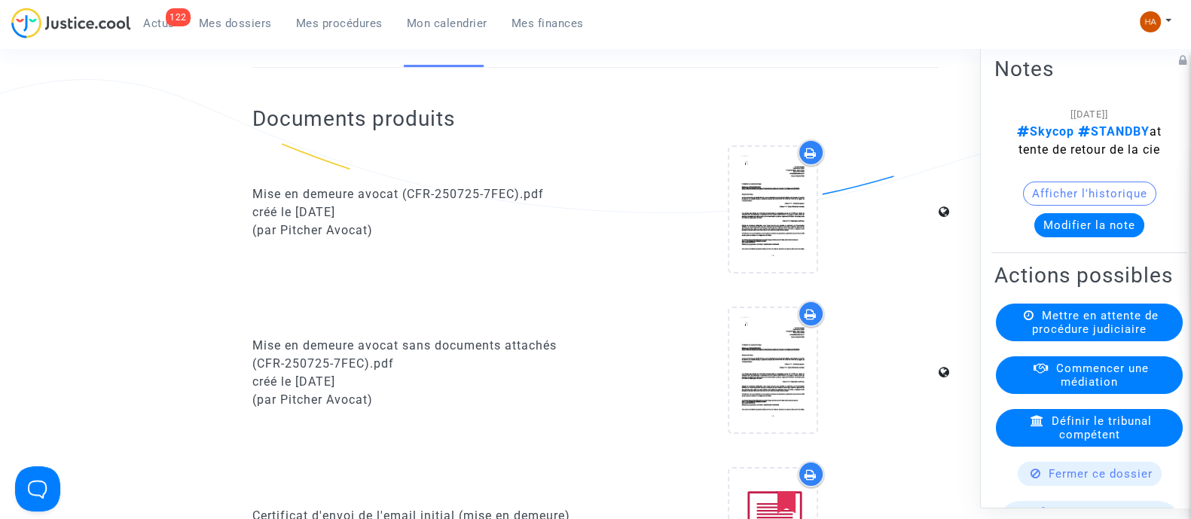
scroll to position [170, 0]
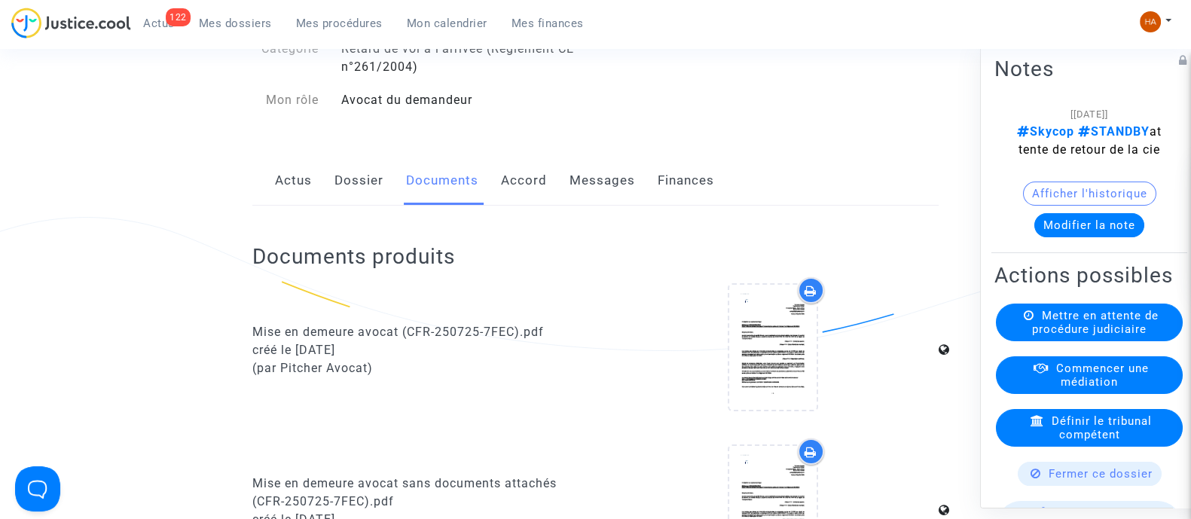
click at [251, 29] on span "Mes dossiers" at bounding box center [235, 24] width 73 height 14
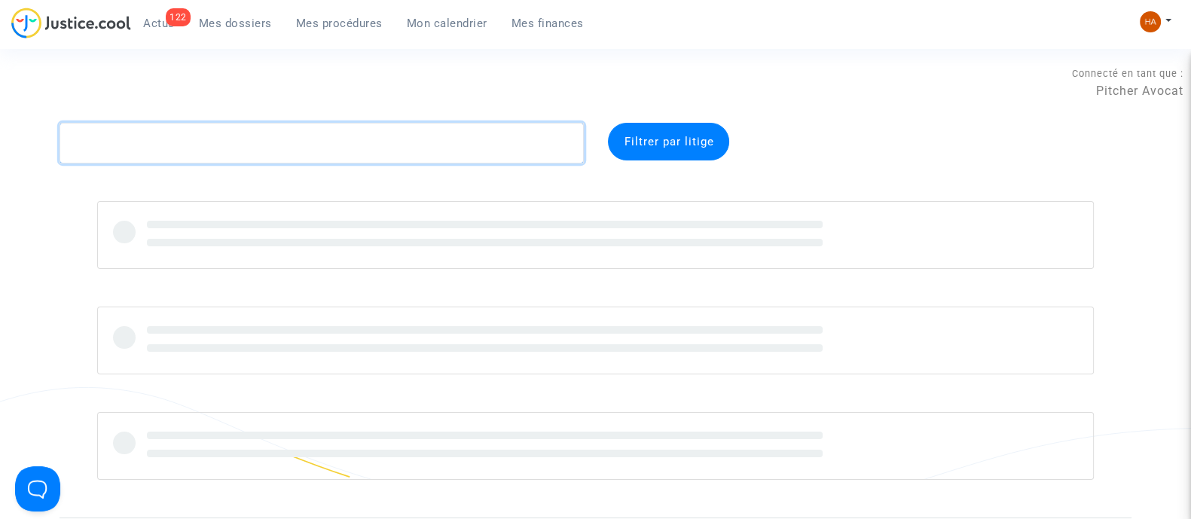
click at [217, 145] on textarea at bounding box center [322, 143] width 524 height 41
paste textarea "CFR-250725-TKGE"
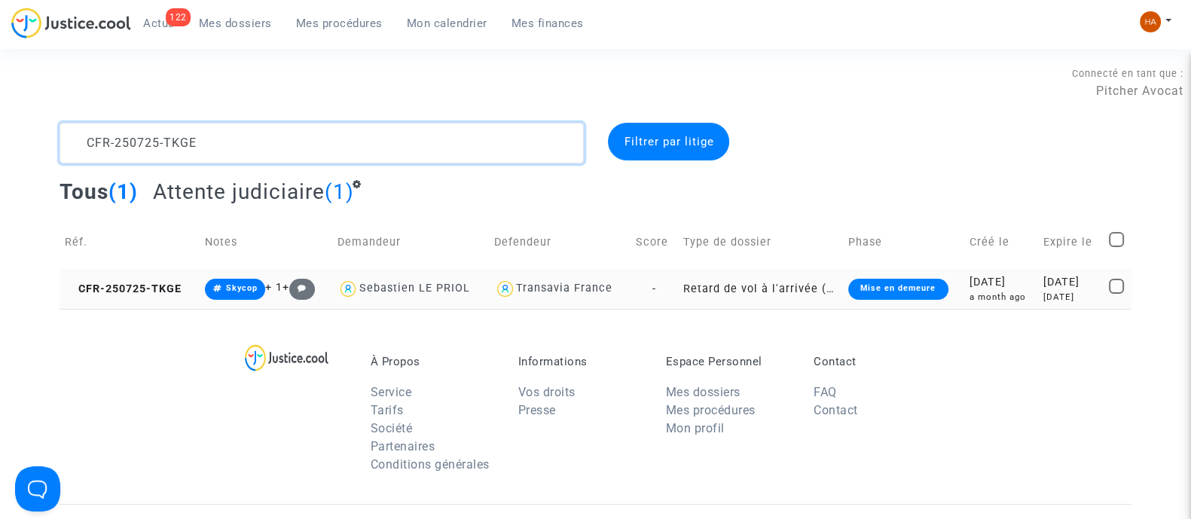
type textarea "CFR-250725-TKGE"
click at [665, 292] on td "-" at bounding box center [654, 289] width 47 height 40
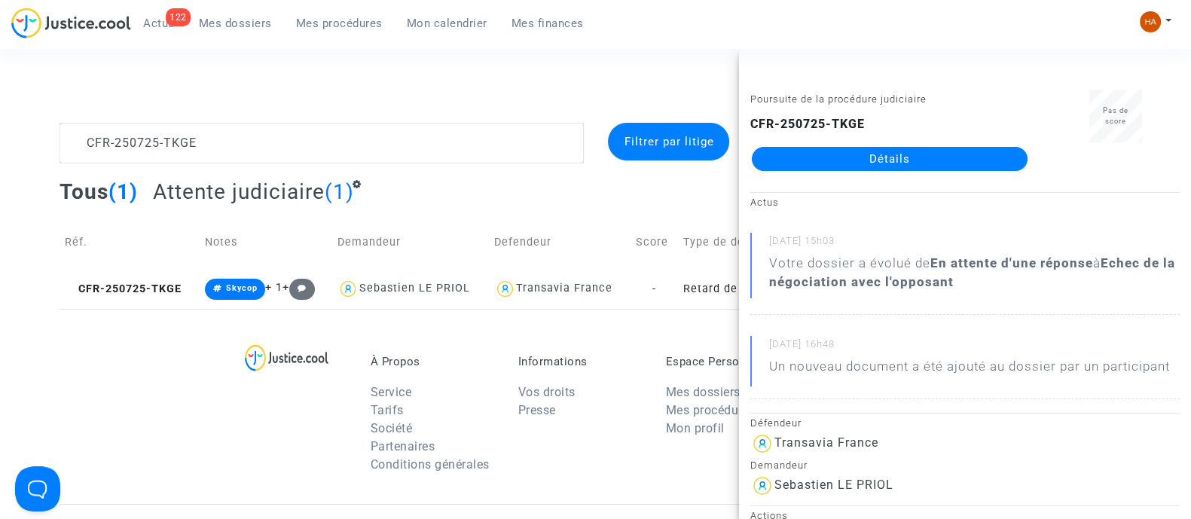
click at [885, 156] on link "Détails" at bounding box center [890, 159] width 276 height 24
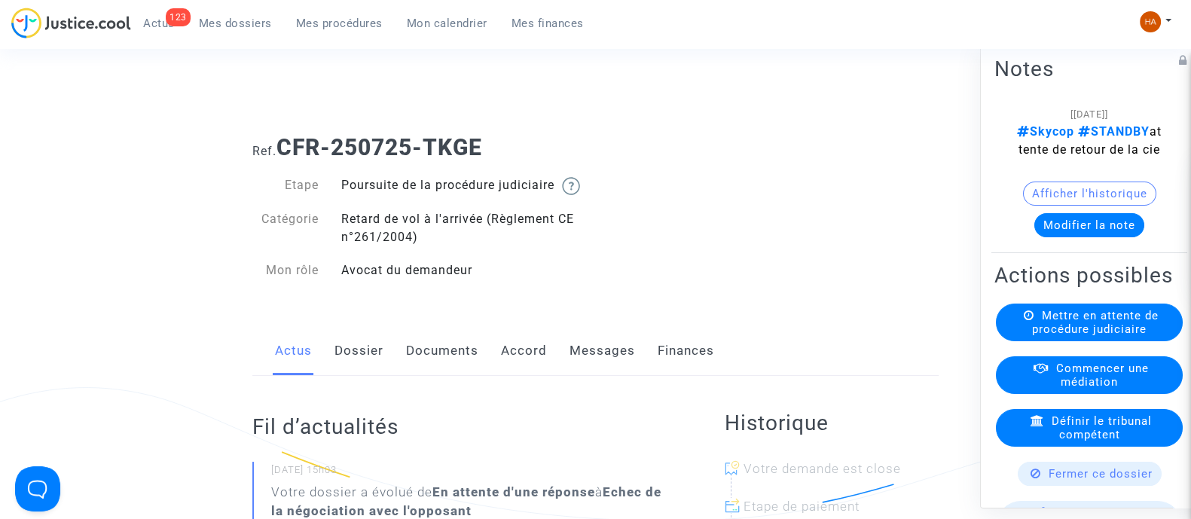
click at [451, 365] on link "Documents" at bounding box center [442, 351] width 72 height 50
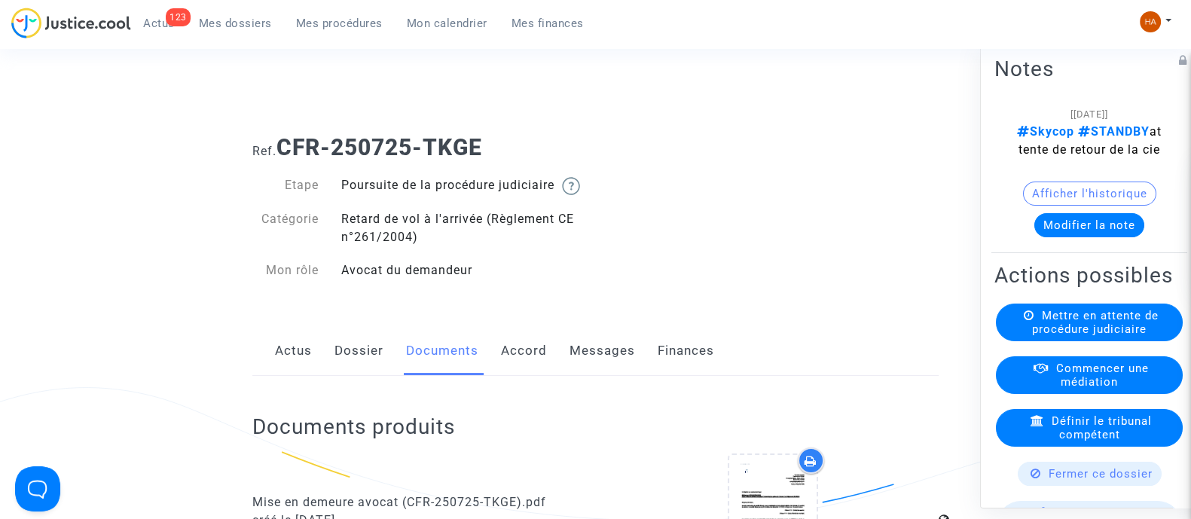
click at [356, 367] on link "Dossier" at bounding box center [359, 351] width 49 height 50
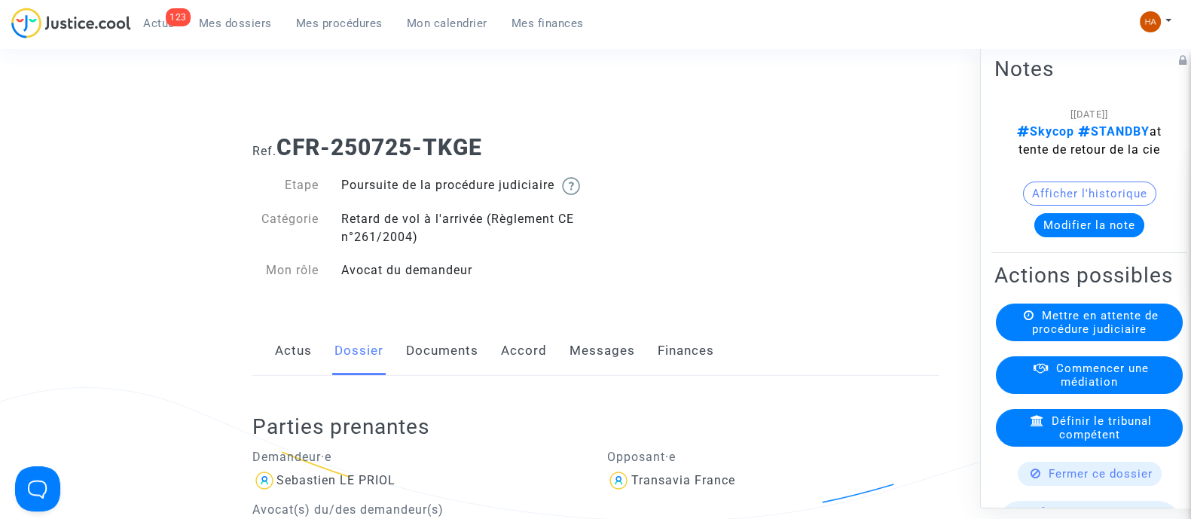
click at [431, 365] on link "Documents" at bounding box center [442, 351] width 72 height 50
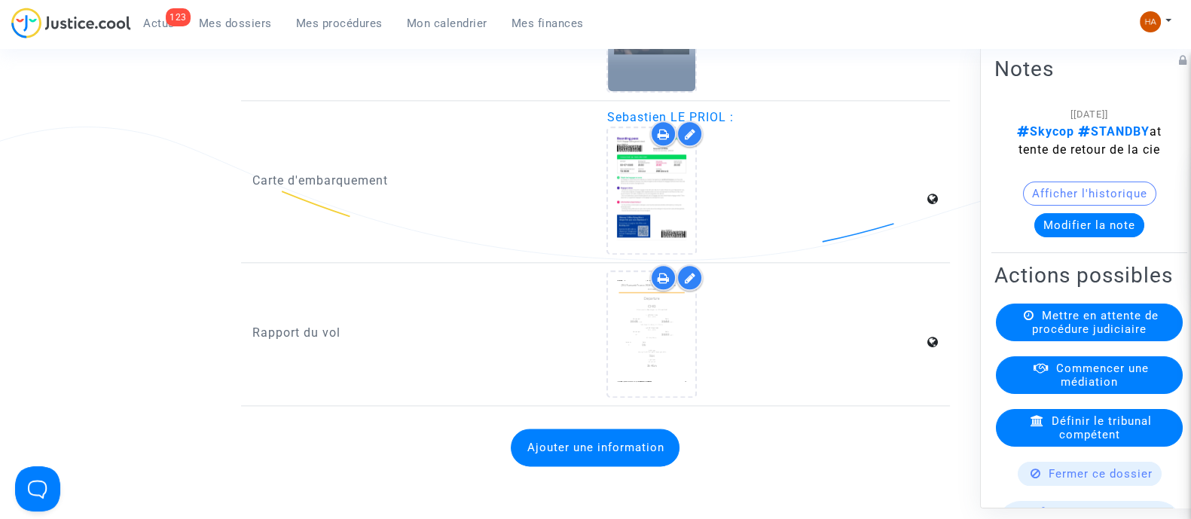
scroll to position [2260, 0]
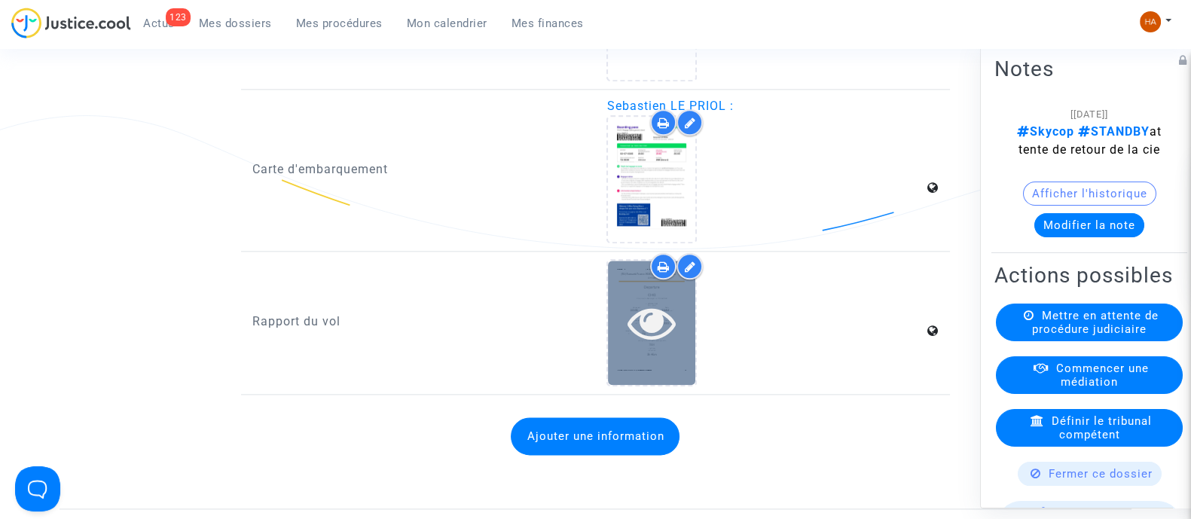
click at [677, 341] on div at bounding box center [651, 322] width 87 height 48
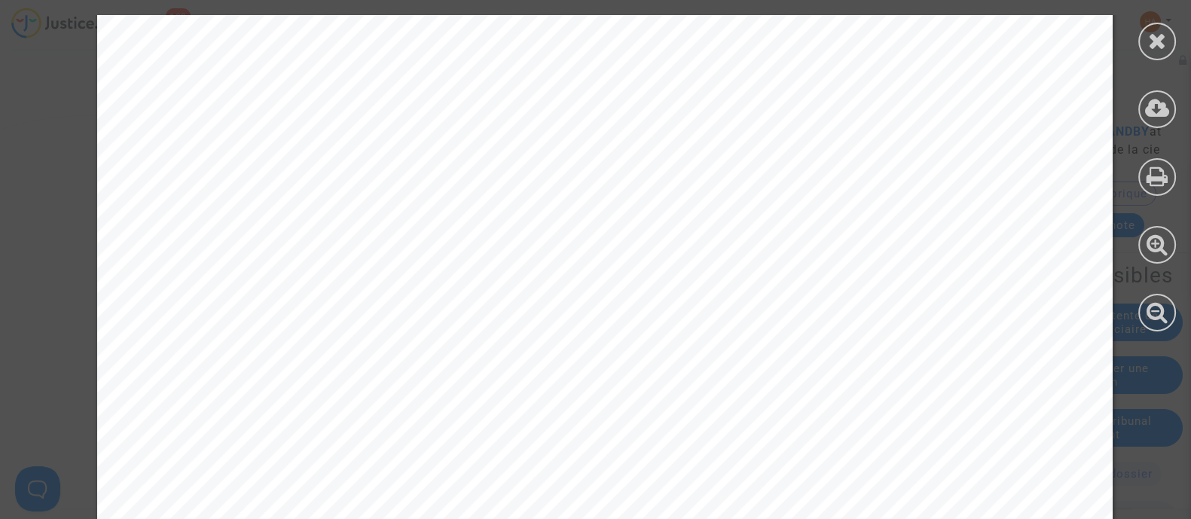
scroll to position [2730, 0]
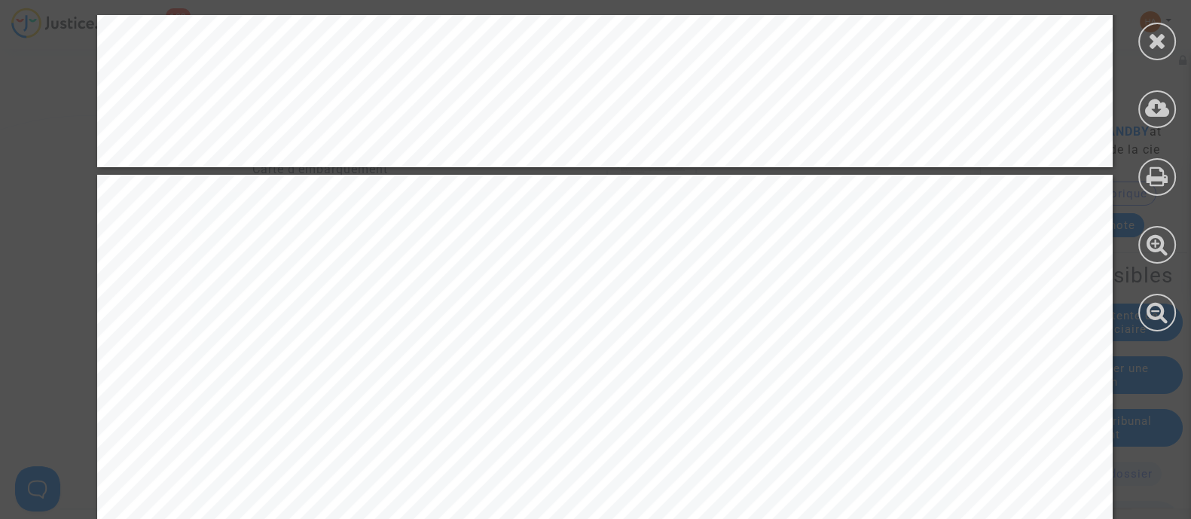
click at [1169, 40] on div at bounding box center [1157, 42] width 38 height 38
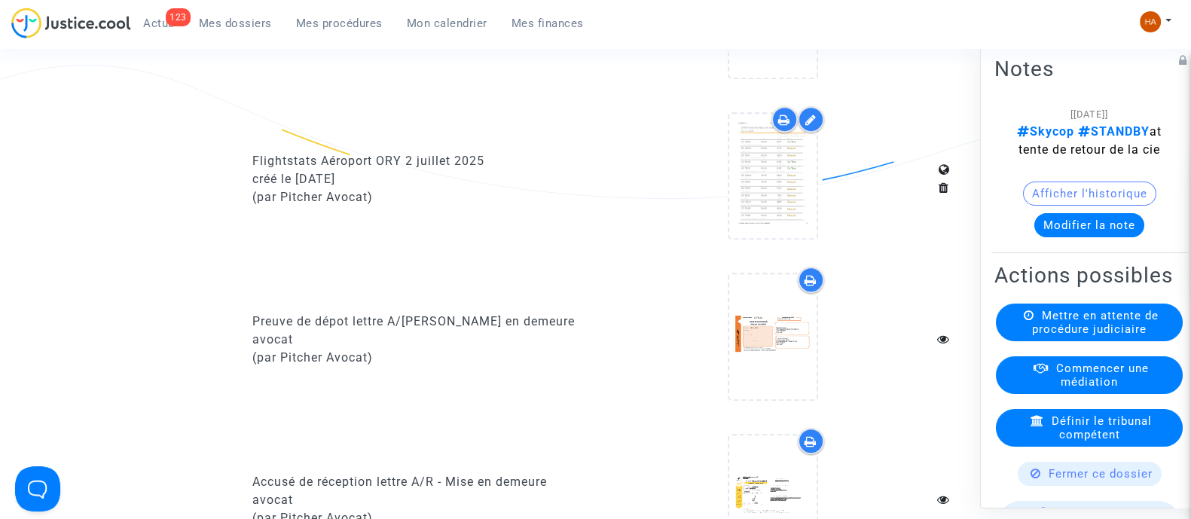
scroll to position [942, 0]
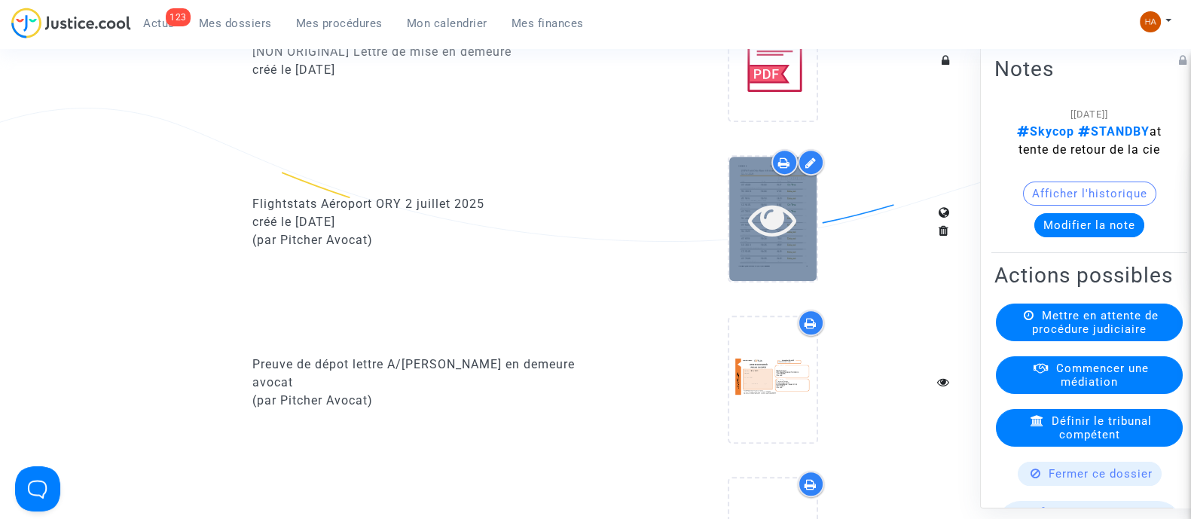
click at [797, 243] on div at bounding box center [772, 219] width 87 height 48
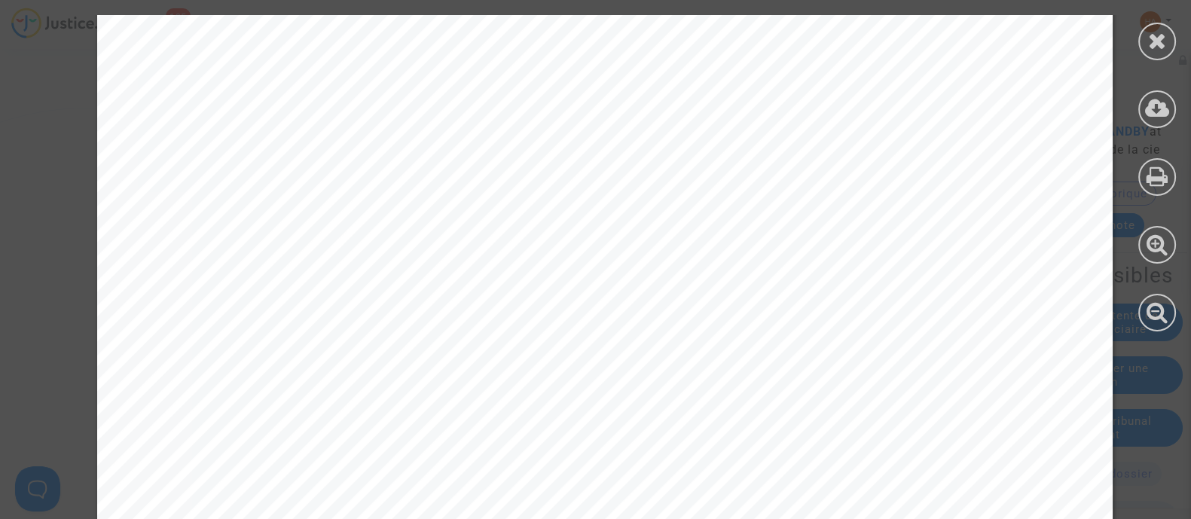
scroll to position [10348, 0]
drag, startPoint x: 1151, startPoint y: 40, endPoint x: 1158, endPoint y: 35, distance: 8.6
click at [1158, 35] on icon at bounding box center [1157, 40] width 19 height 23
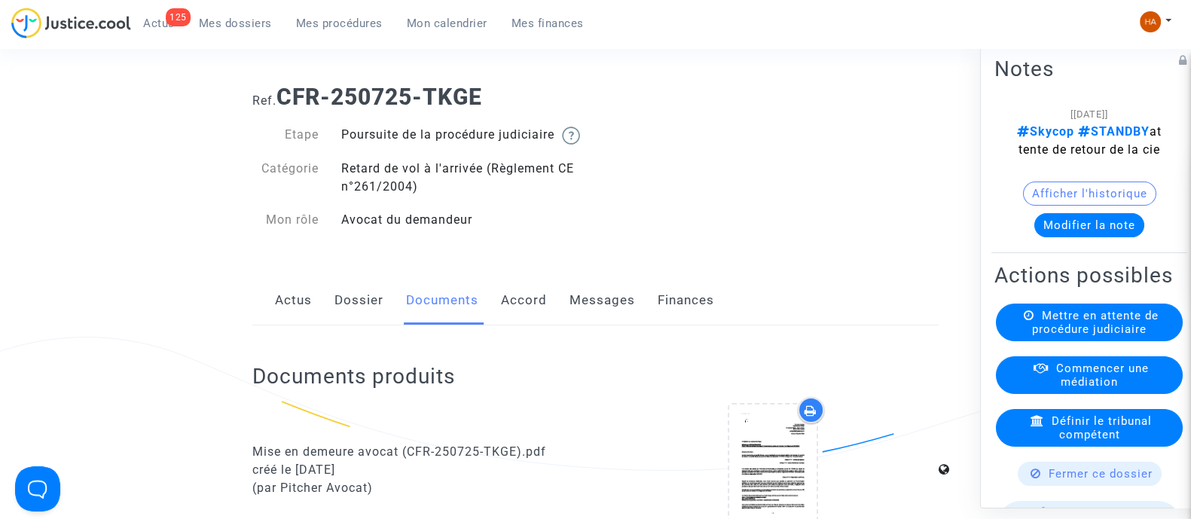
scroll to position [0, 0]
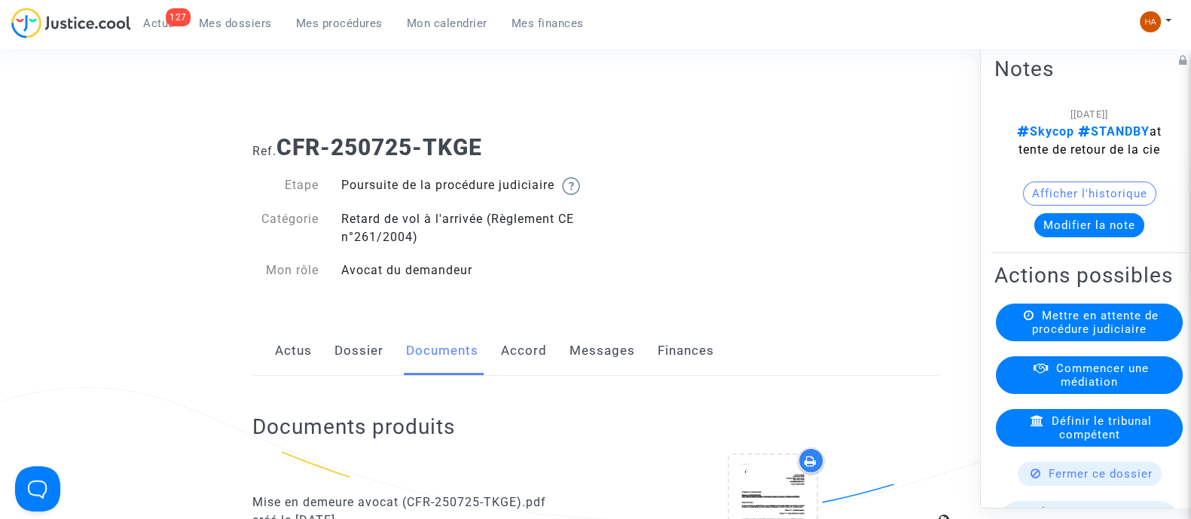
click at [481, 145] on b "CFR-250725-TKGE" at bounding box center [380, 147] width 206 height 26
drag, startPoint x: 469, startPoint y: 141, endPoint x: 285, endPoint y: 131, distance: 184.1
click at [285, 131] on div "Ref. CFR-250725-TKGE" at bounding box center [595, 142] width 709 height 38
copy b "CFR-250725-TKGE"
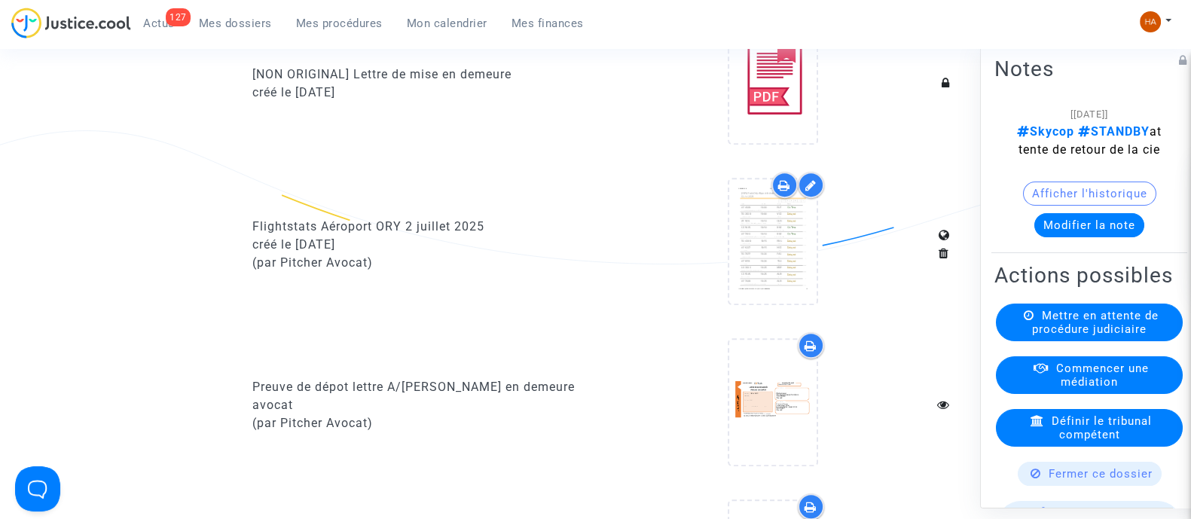
scroll to position [942, 0]
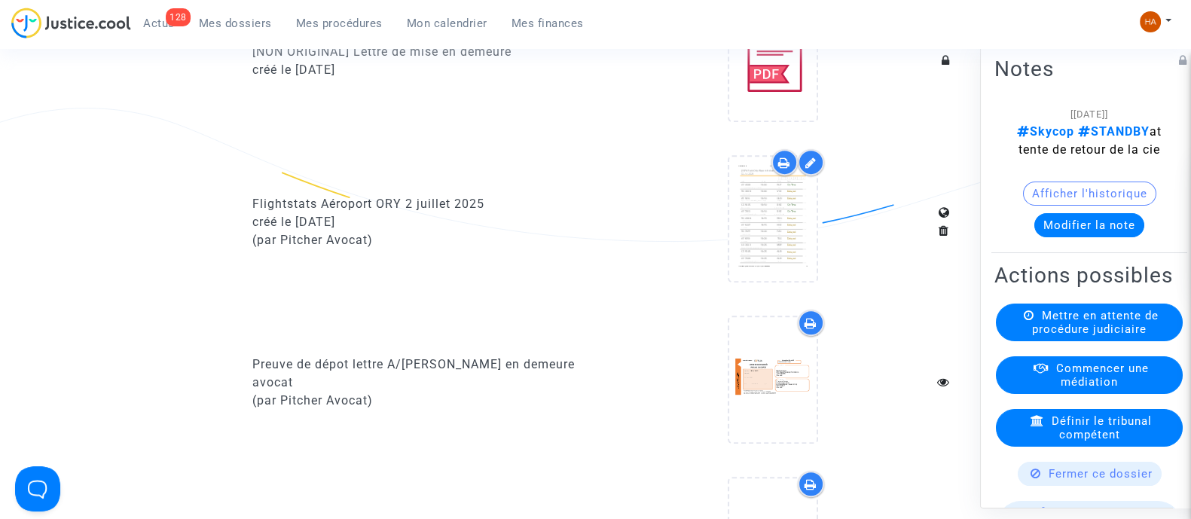
click at [778, 169] on icon at bounding box center [784, 163] width 12 height 12
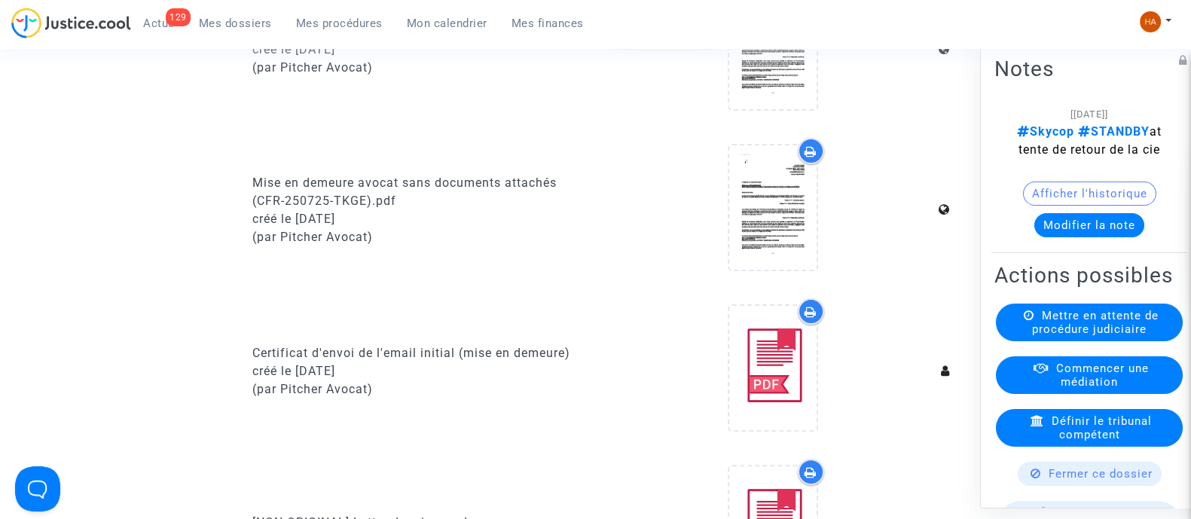
scroll to position [0, 0]
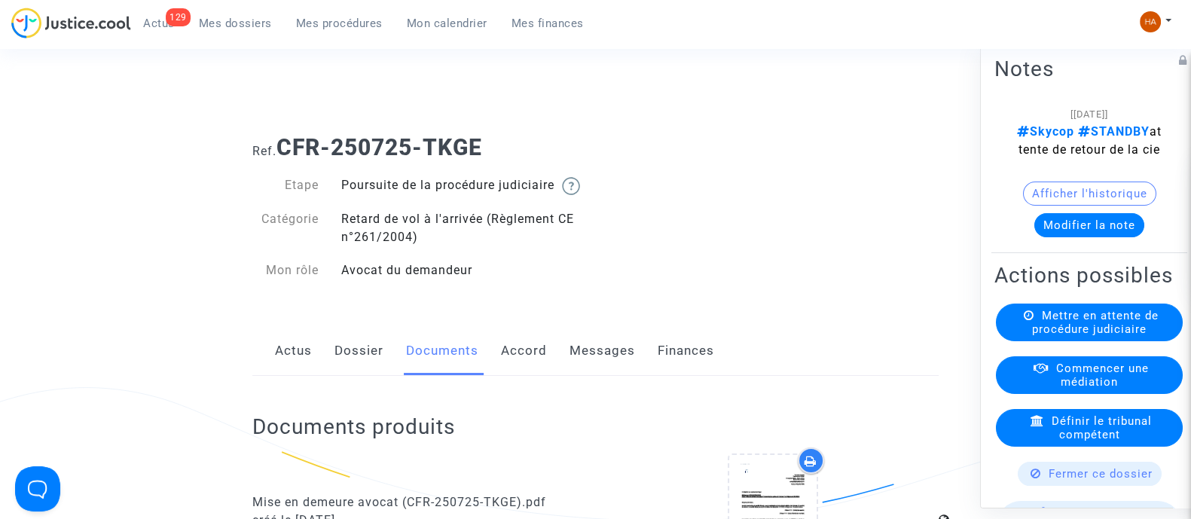
click at [359, 358] on link "Dossier" at bounding box center [359, 351] width 49 height 50
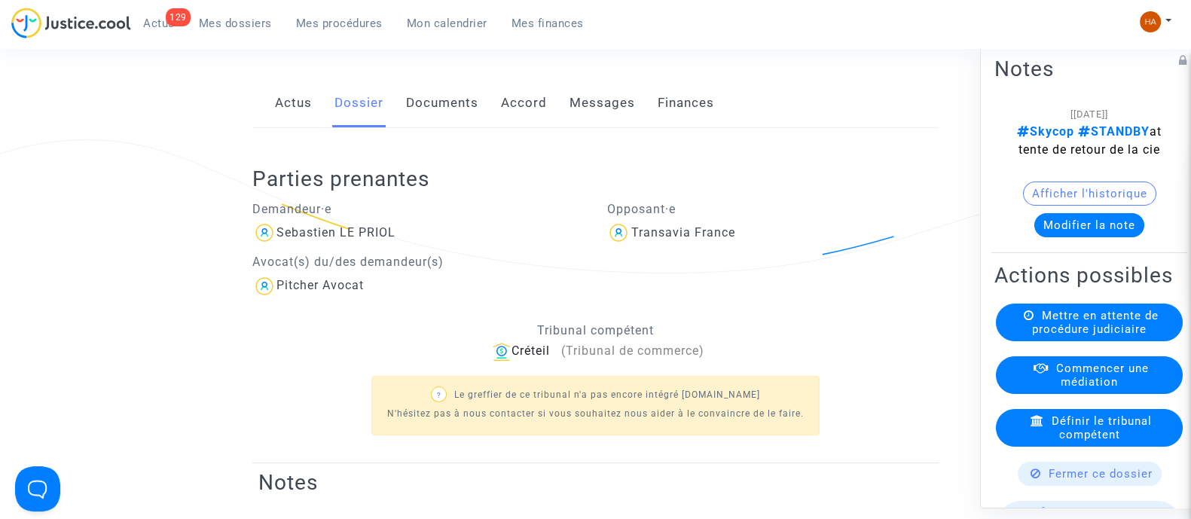
scroll to position [93, 0]
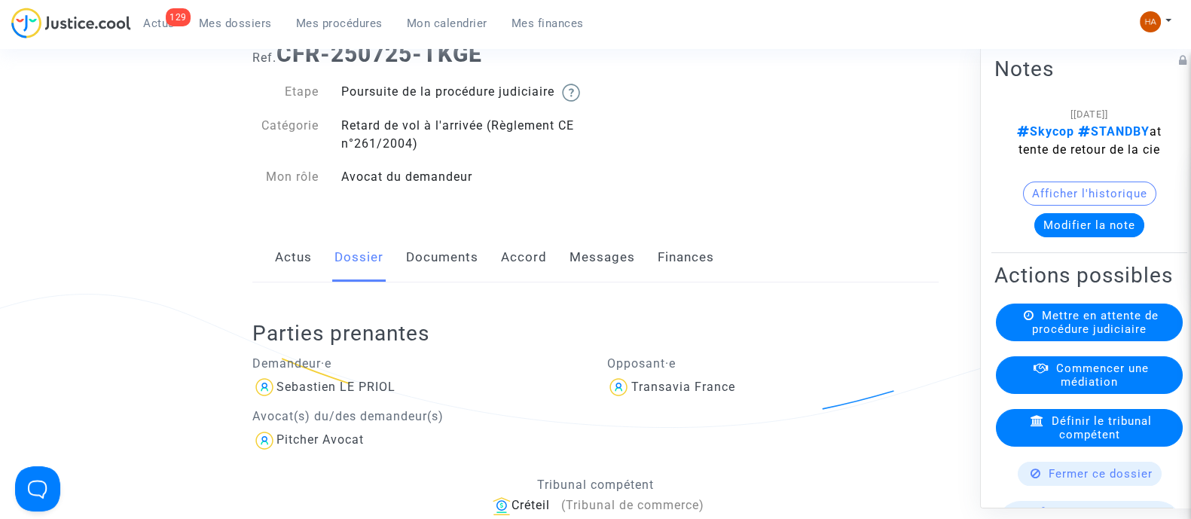
click at [440, 273] on link "Documents" at bounding box center [442, 258] width 72 height 50
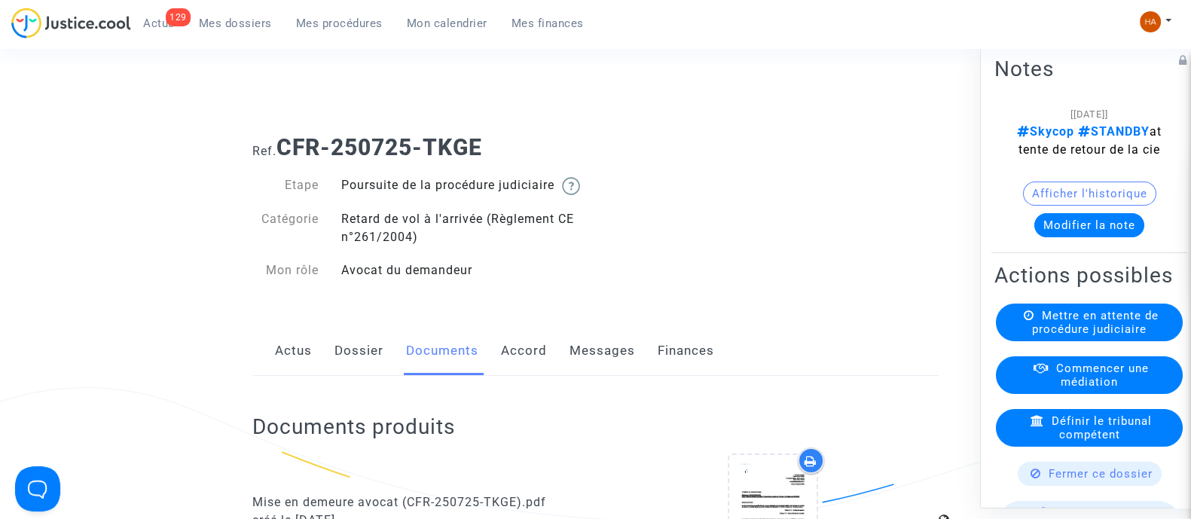
click at [365, 360] on link "Dossier" at bounding box center [359, 351] width 49 height 50
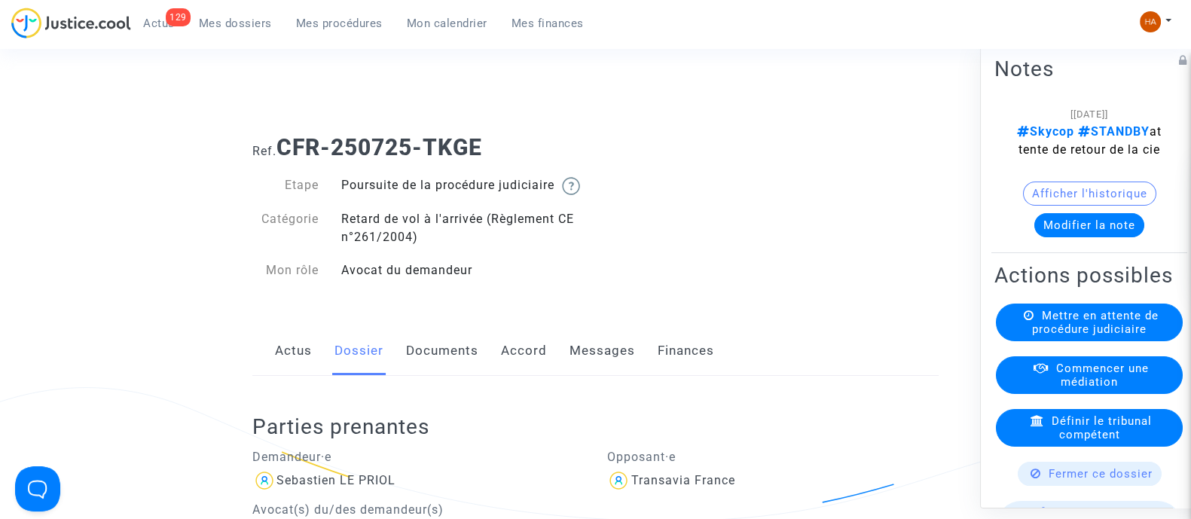
click at [452, 371] on link "Documents" at bounding box center [442, 351] width 72 height 50
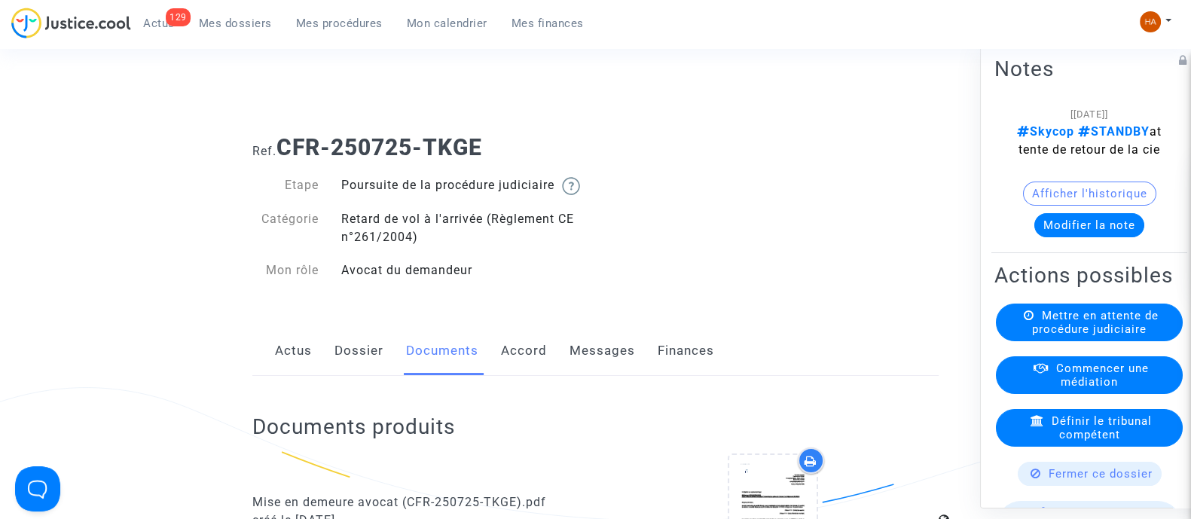
click at [383, 367] on div "Actus Dossier Documents Accord Messages Finances" at bounding box center [595, 351] width 686 height 50
click at [354, 376] on link "Dossier" at bounding box center [359, 351] width 49 height 50
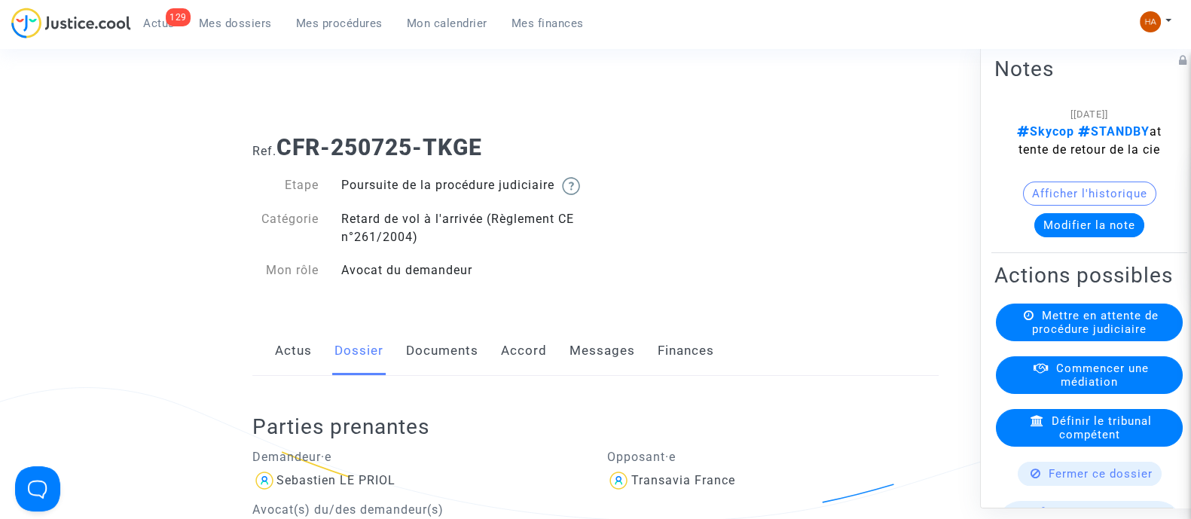
click at [442, 366] on link "Documents" at bounding box center [442, 351] width 72 height 50
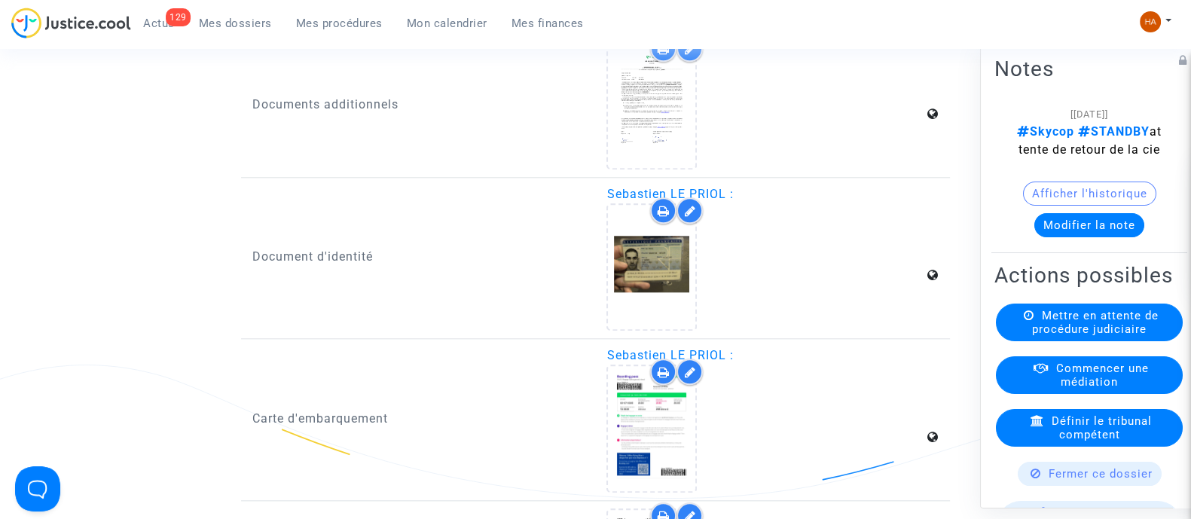
scroll to position [2424, 0]
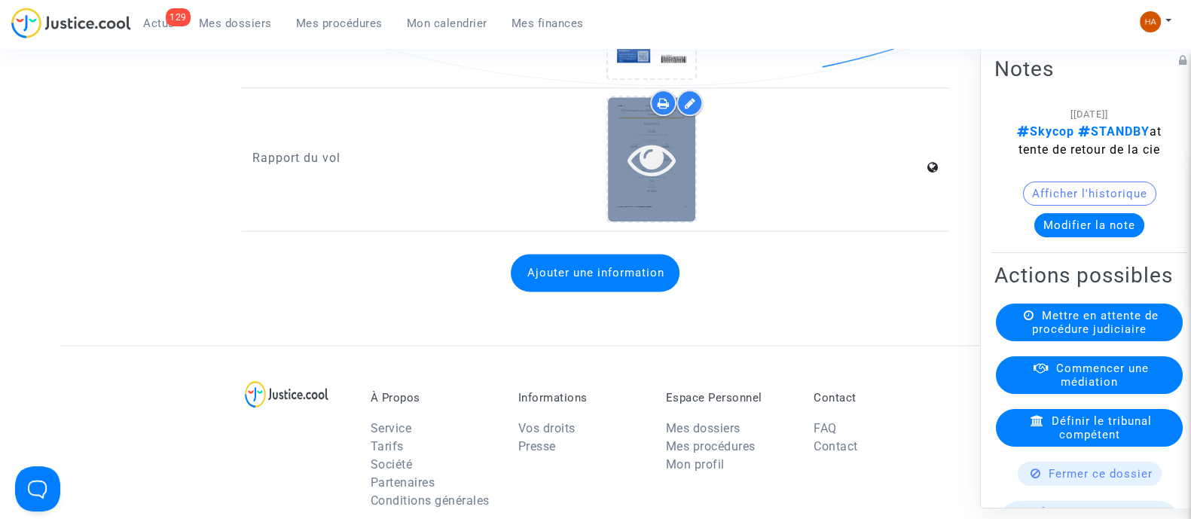
click at [660, 175] on icon at bounding box center [652, 159] width 49 height 48
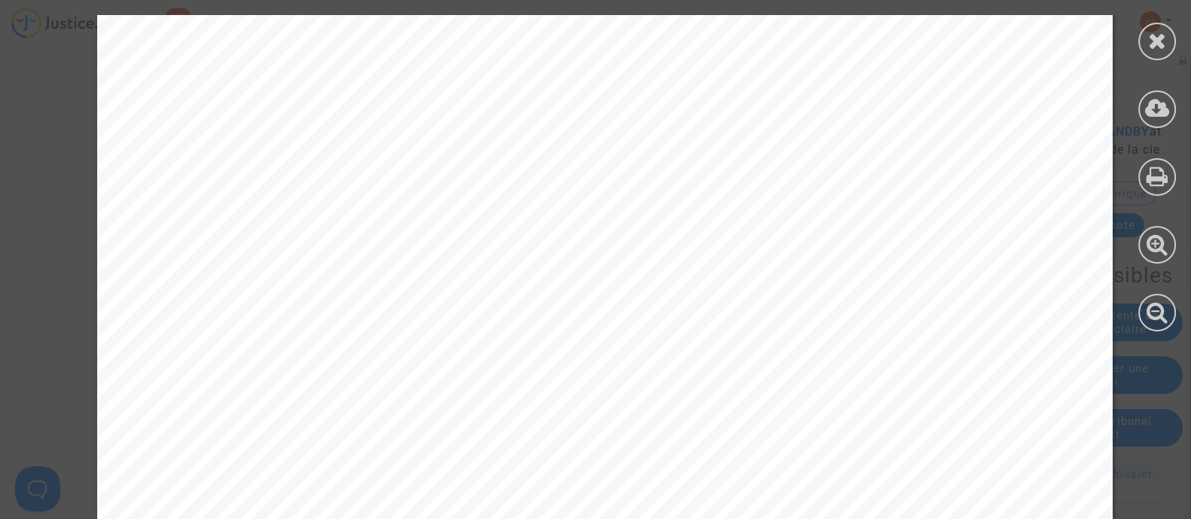
scroll to position [1465, 0]
click at [1155, 47] on icon at bounding box center [1157, 40] width 19 height 23
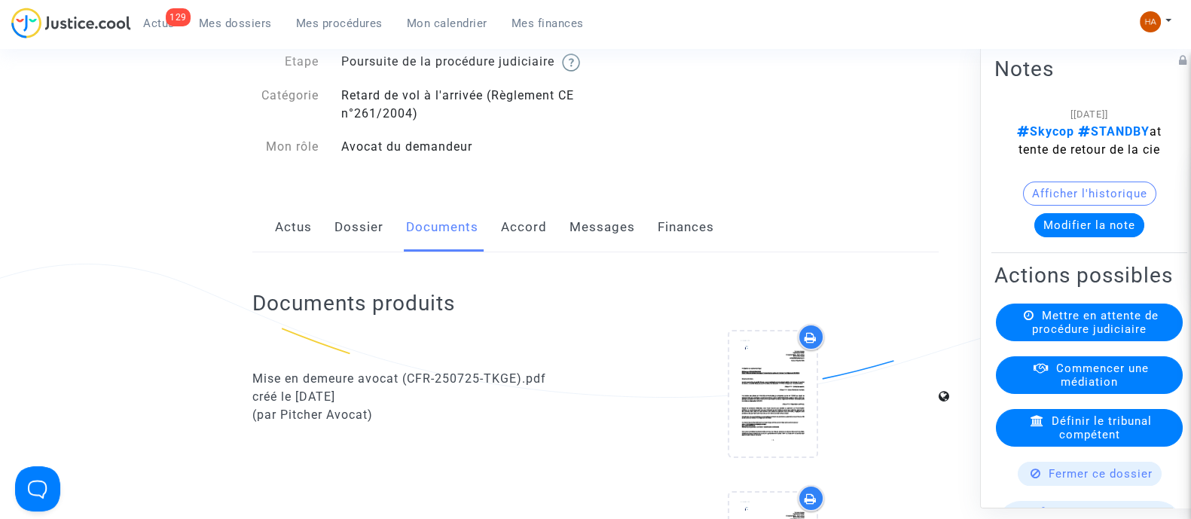
scroll to position [0, 0]
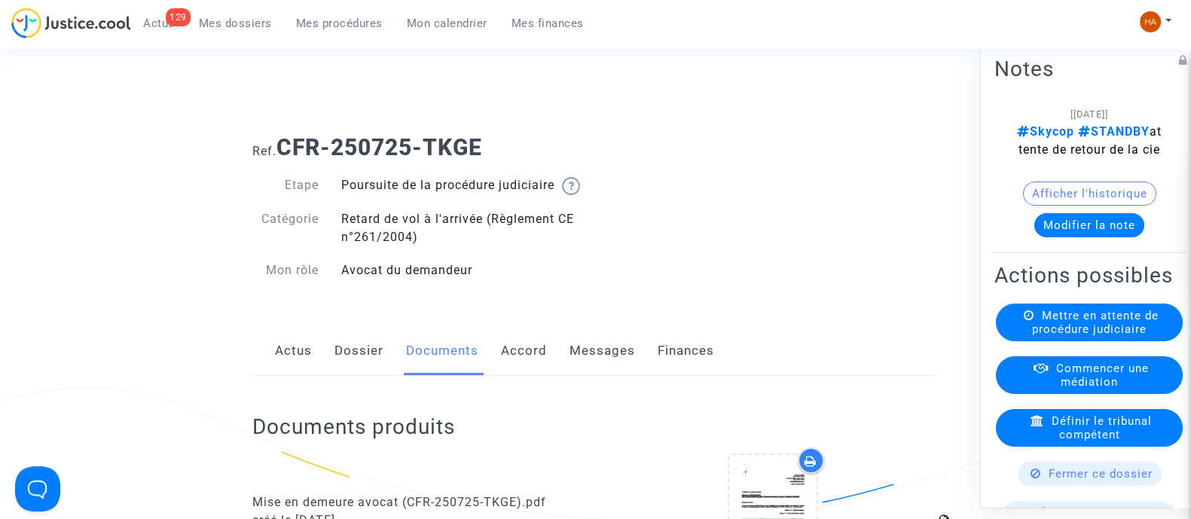
click at [212, 23] on span "Mes dossiers" at bounding box center [235, 24] width 73 height 14
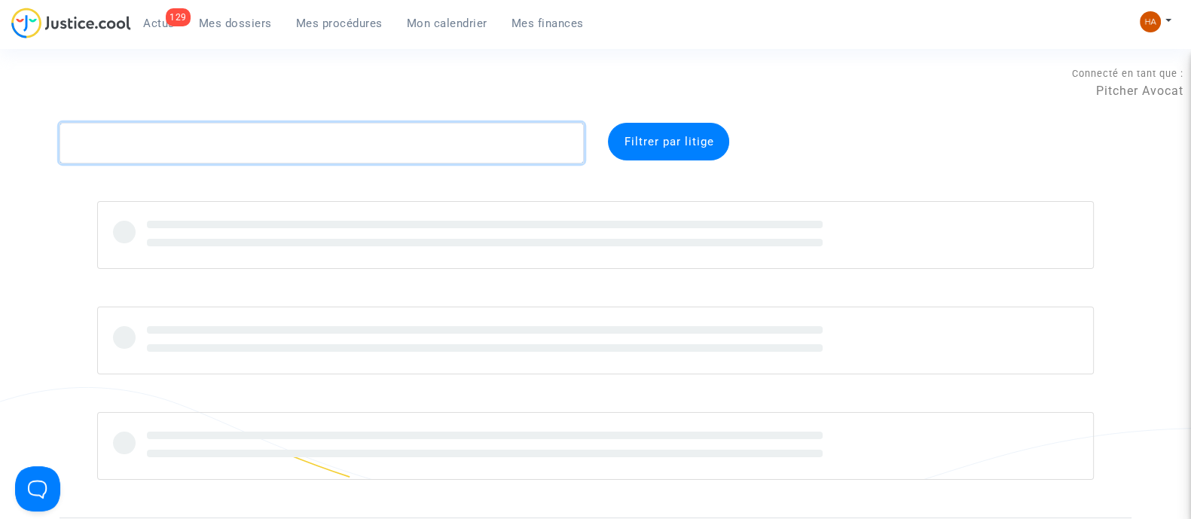
click at [194, 141] on textarea at bounding box center [322, 143] width 524 height 41
paste textarea "CFR-250725-NEQW"
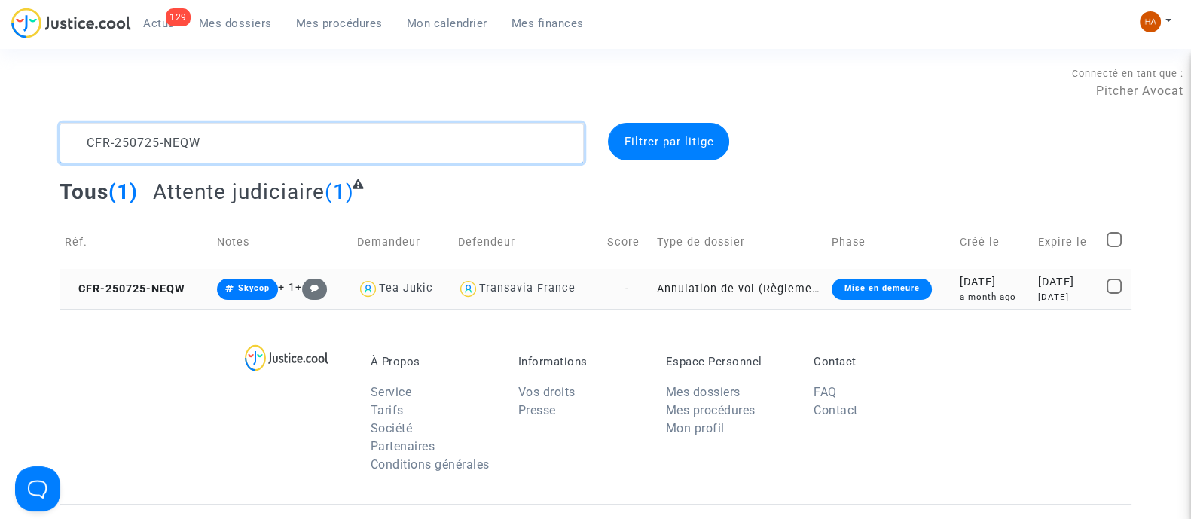
type textarea "CFR-250725-NEQW"
click at [652, 298] on td "Annulation de vol (Règlement CE n°261/2004)" at bounding box center [739, 289] width 175 height 40
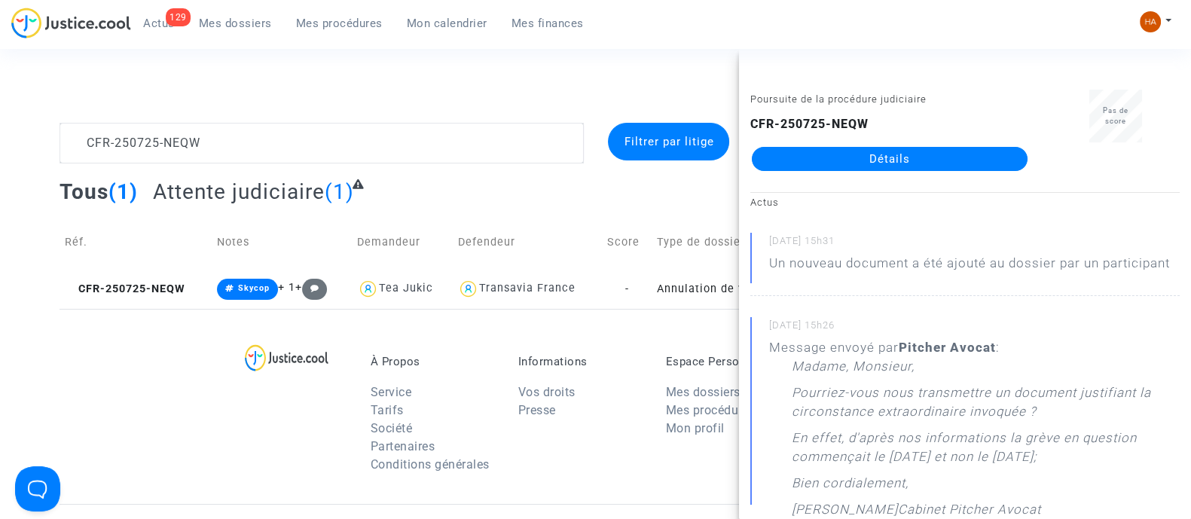
click at [775, 156] on link "Détails" at bounding box center [890, 159] width 276 height 24
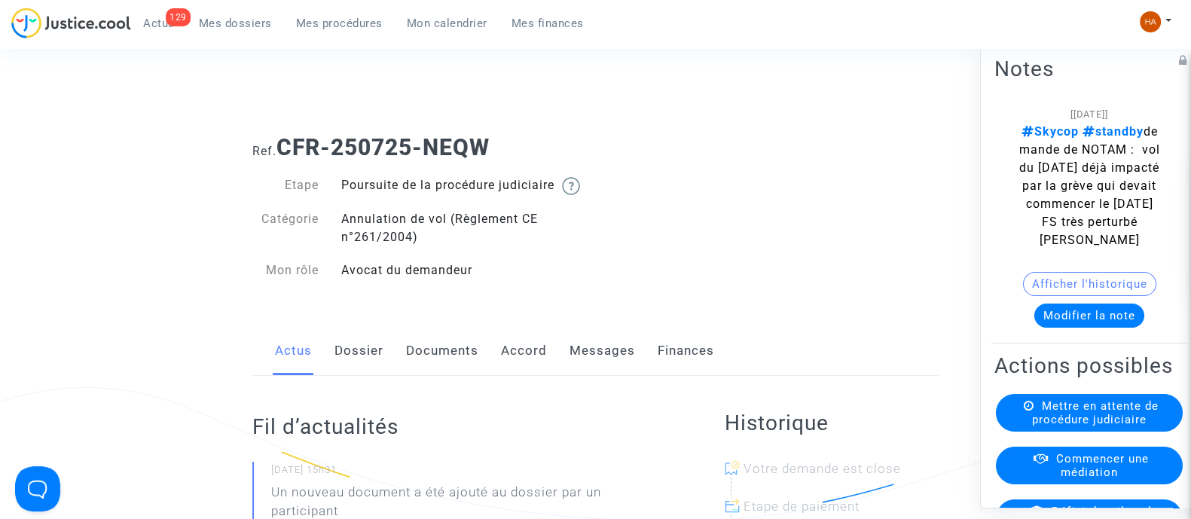
click at [366, 373] on link "Dossier" at bounding box center [359, 351] width 49 height 50
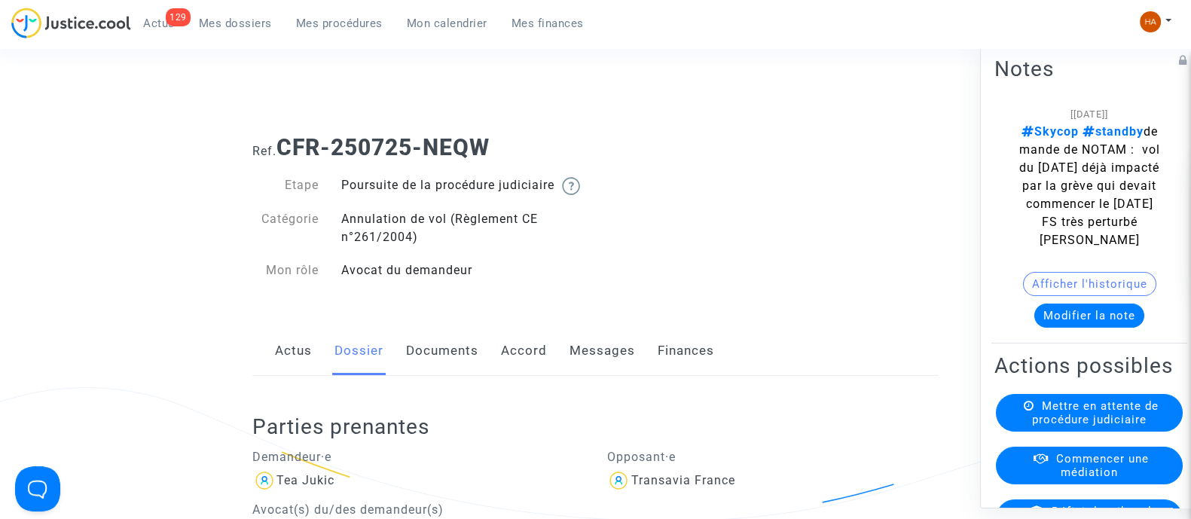
click at [437, 375] on link "Documents" at bounding box center [442, 351] width 72 height 50
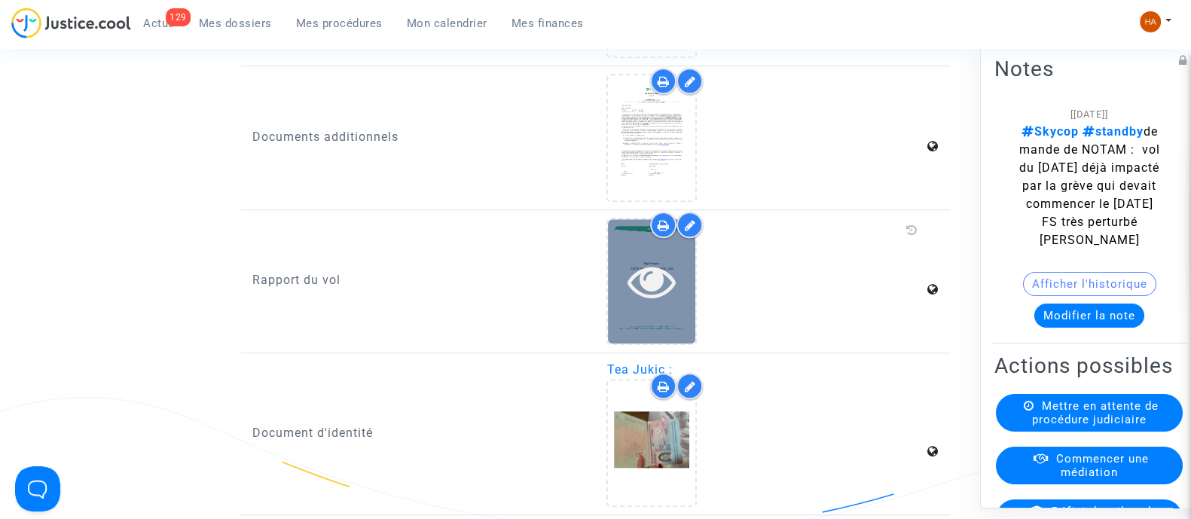
scroll to position [1978, 0]
click at [626, 295] on div at bounding box center [651, 282] width 87 height 48
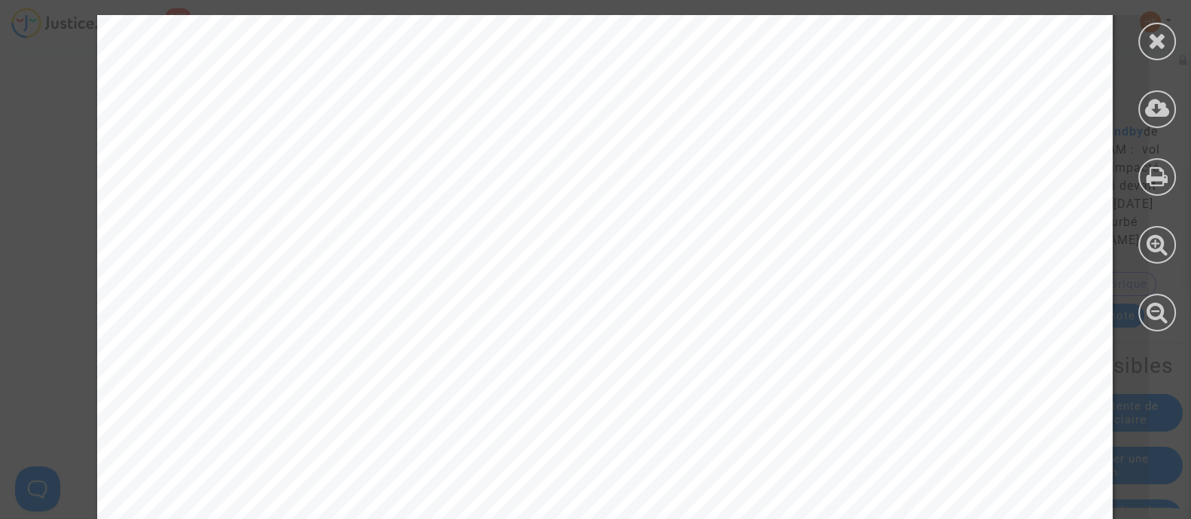
scroll to position [17550, 0]
click at [1160, 44] on icon at bounding box center [1157, 40] width 19 height 23
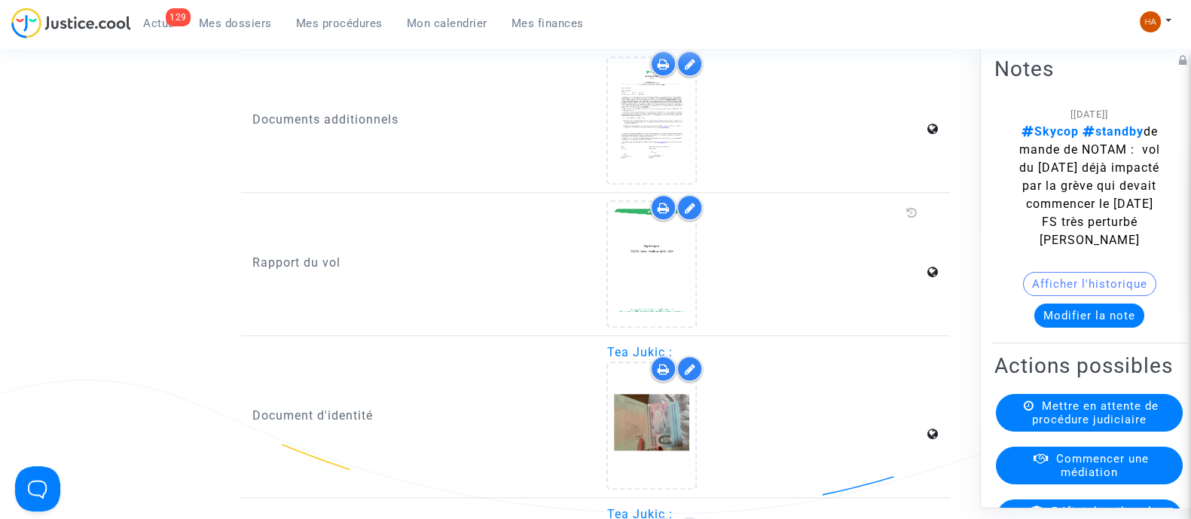
scroll to position [1971, 0]
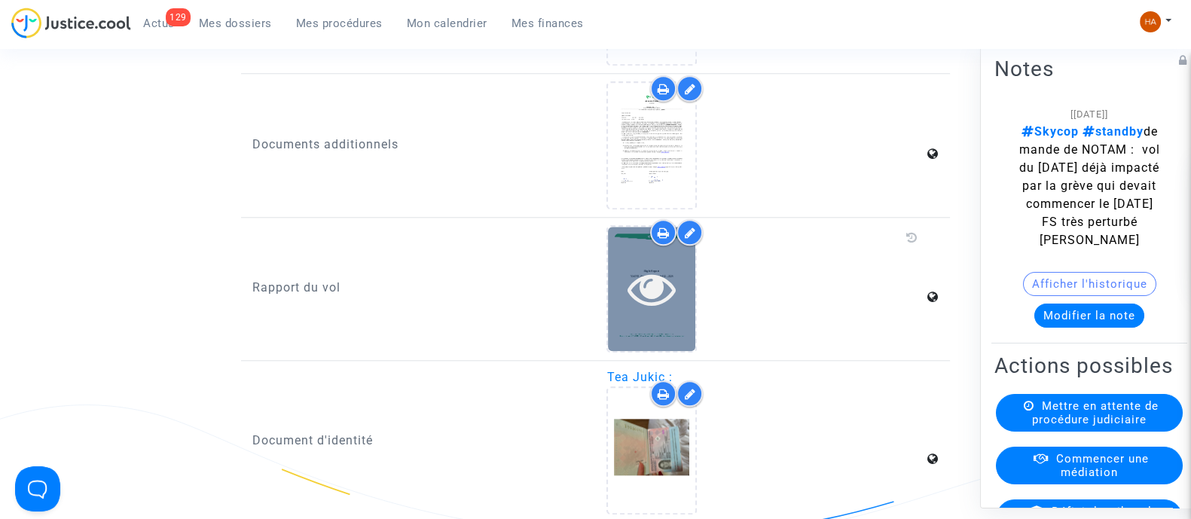
click at [651, 325] on div at bounding box center [651, 289] width 87 height 124
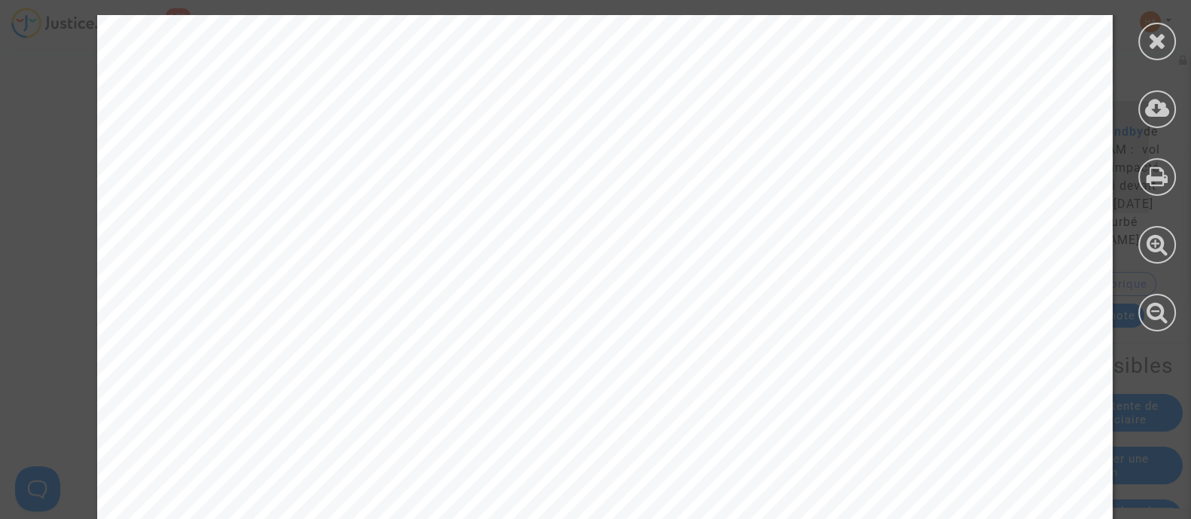
scroll to position [400, 0]
click at [1160, 39] on icon at bounding box center [1157, 40] width 19 height 23
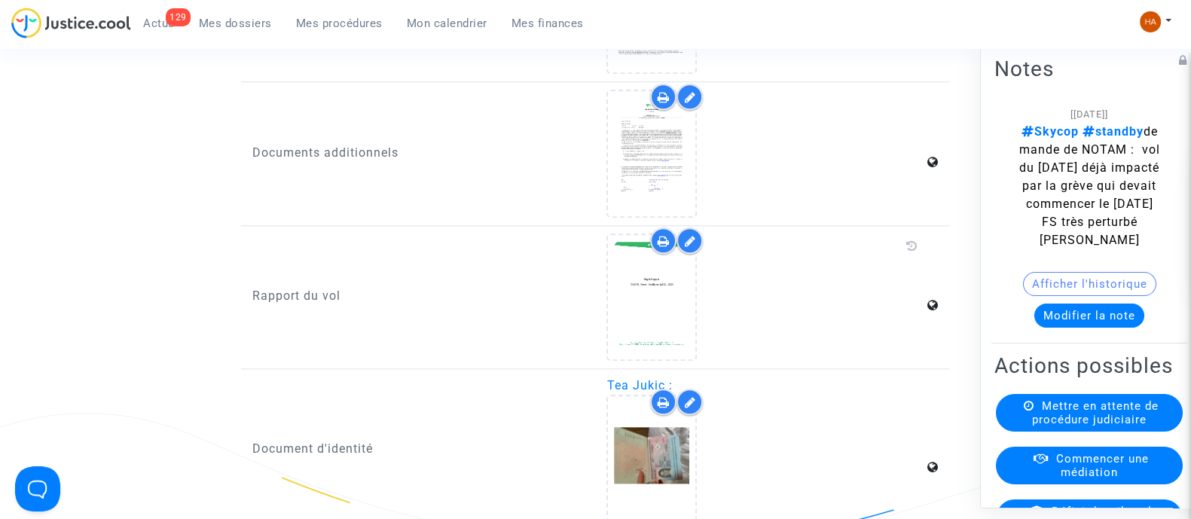
scroll to position [1962, 0]
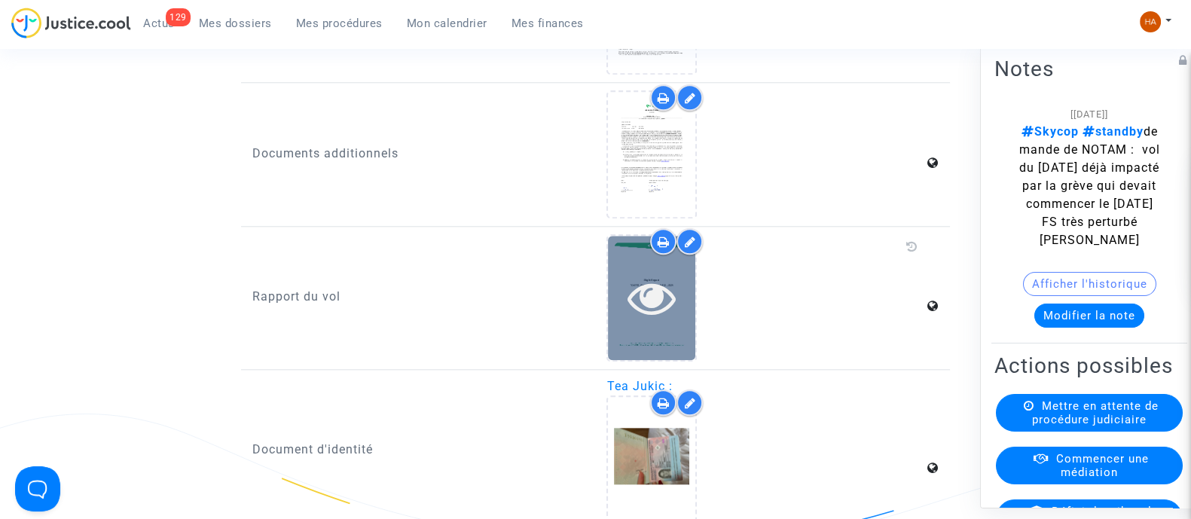
click at [655, 321] on icon at bounding box center [652, 297] width 49 height 48
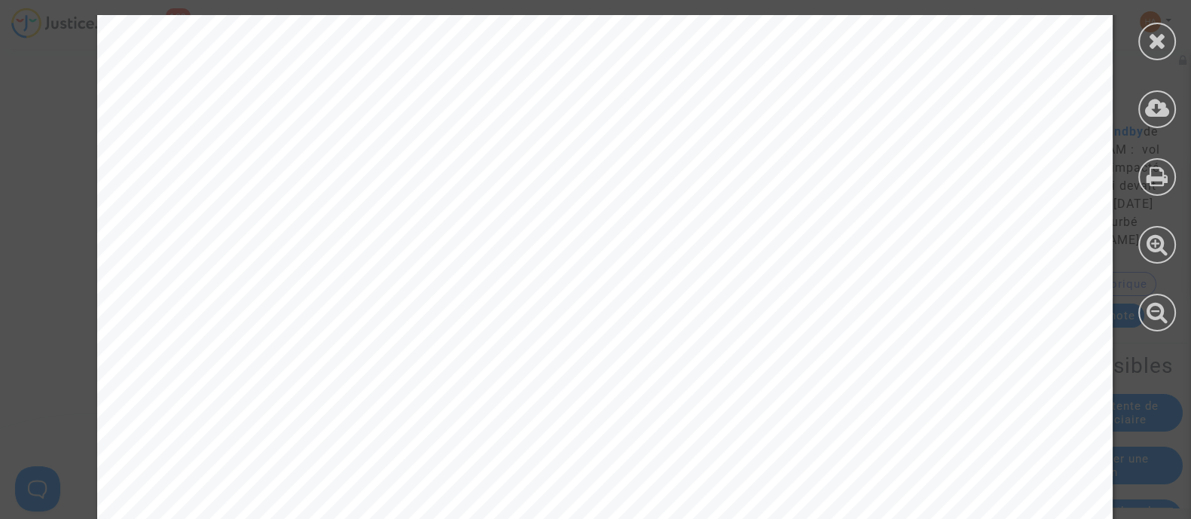
scroll to position [16185, 0]
click at [1150, 44] on icon at bounding box center [1157, 40] width 19 height 23
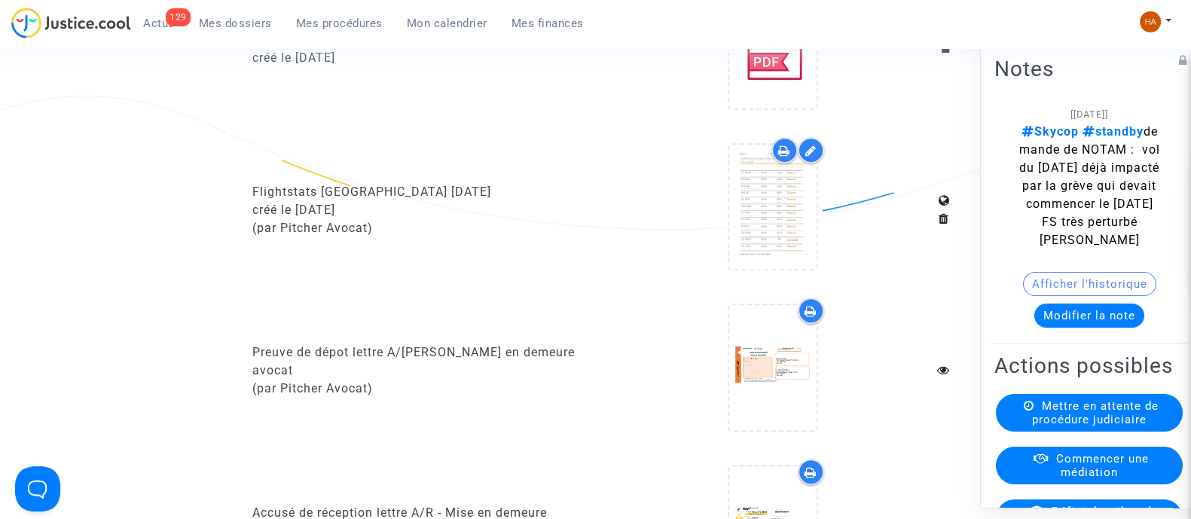
scroll to position [940, 0]
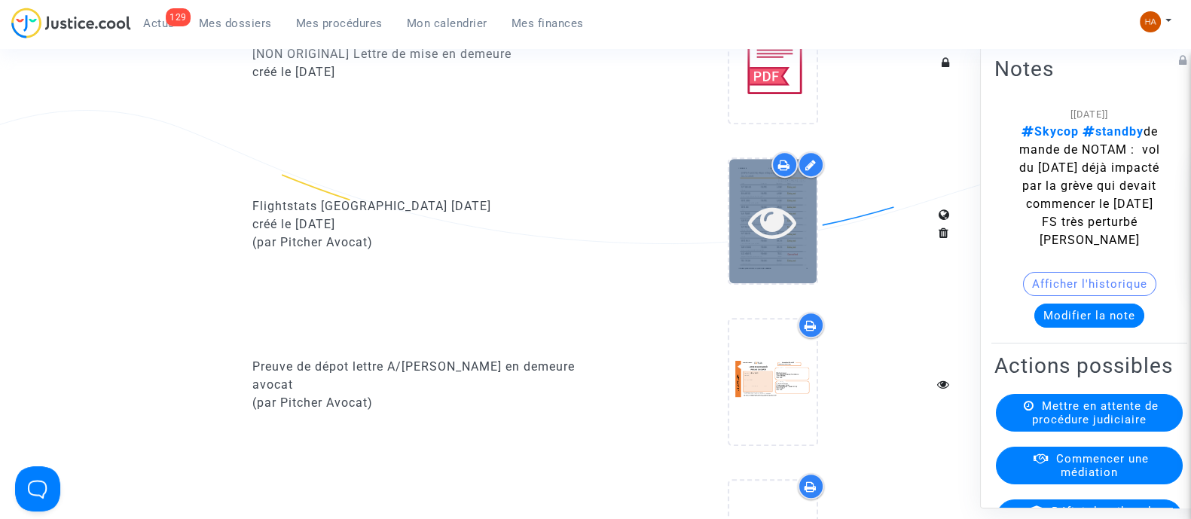
click at [793, 246] on icon at bounding box center [772, 221] width 49 height 48
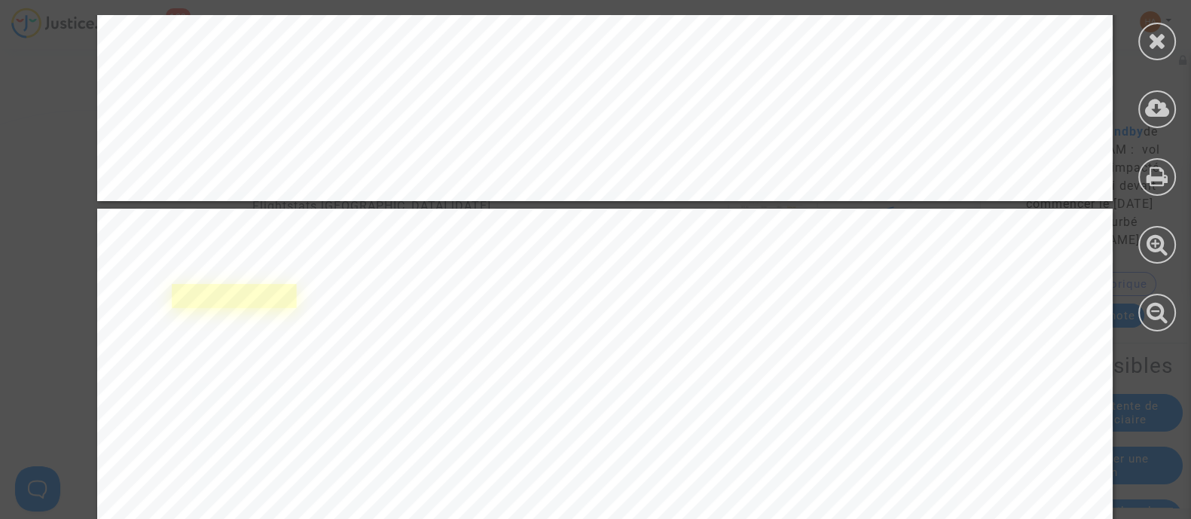
scroll to position [9922, 0]
click at [1163, 46] on icon at bounding box center [1157, 40] width 19 height 23
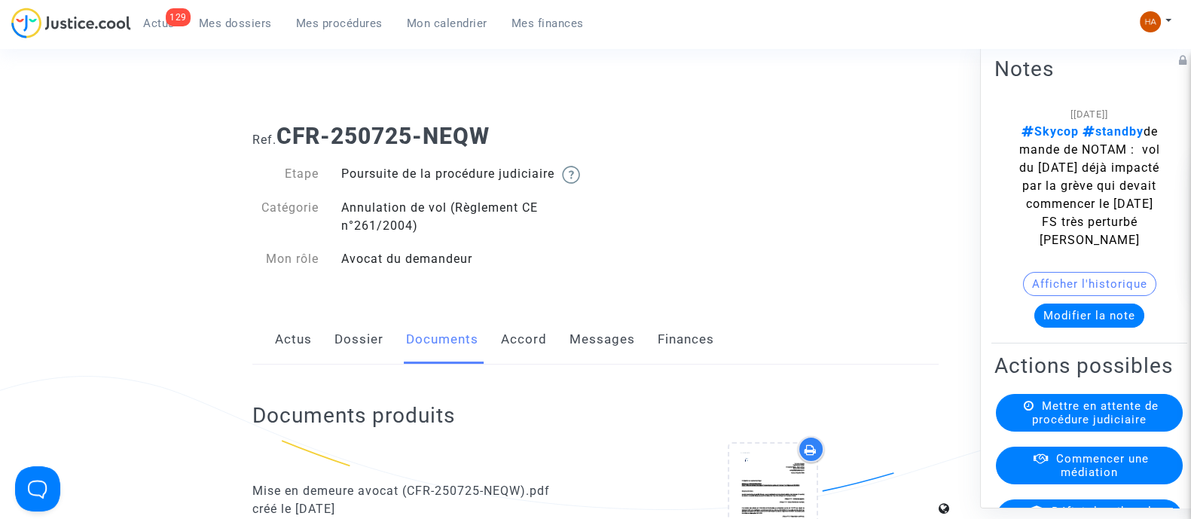
scroll to position [0, 0]
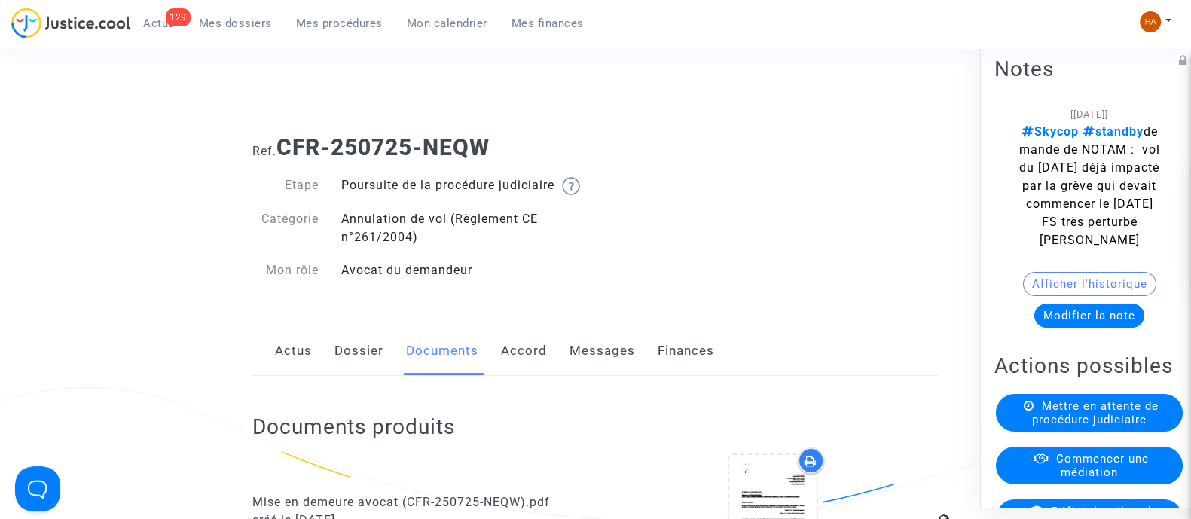
drag, startPoint x: 493, startPoint y: 146, endPoint x: 280, endPoint y: 151, distance: 213.3
click at [280, 151] on b "CFR-250725-NEQW" at bounding box center [383, 147] width 213 height 26
copy b "CFR-250725-NEQW"
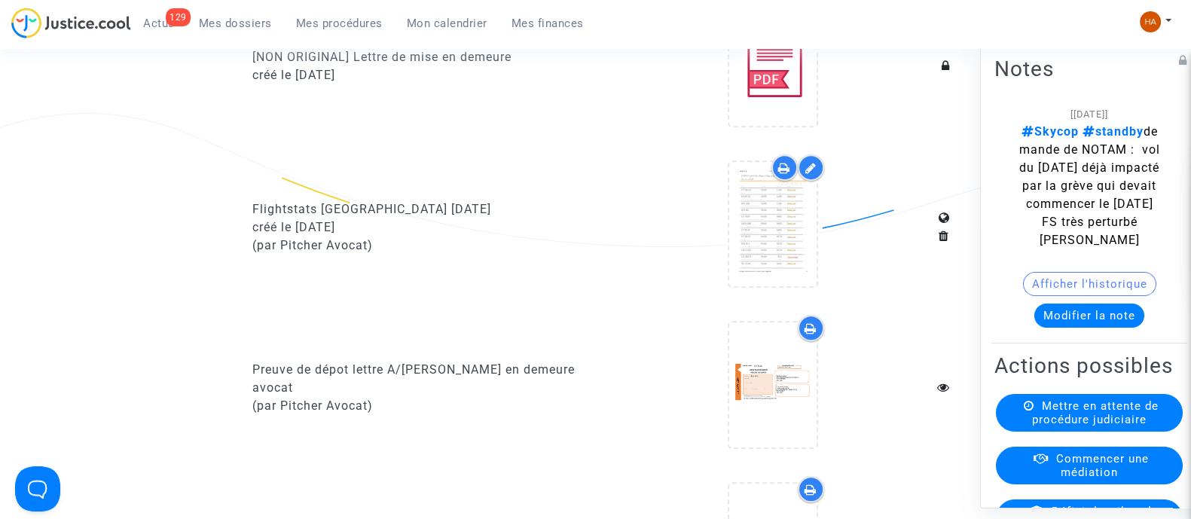
scroll to position [942, 0]
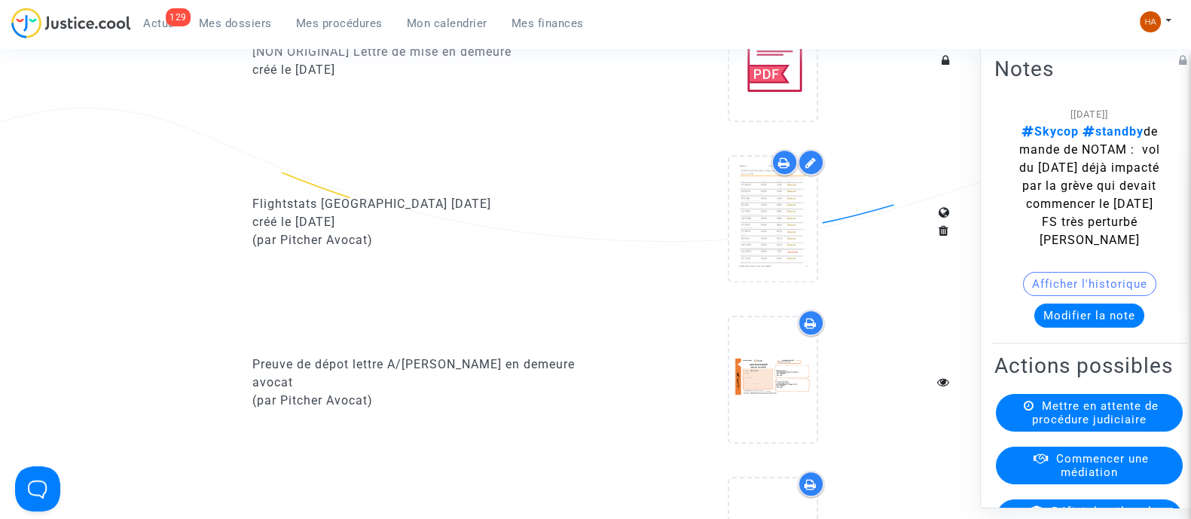
click at [784, 169] on icon at bounding box center [784, 163] width 12 height 12
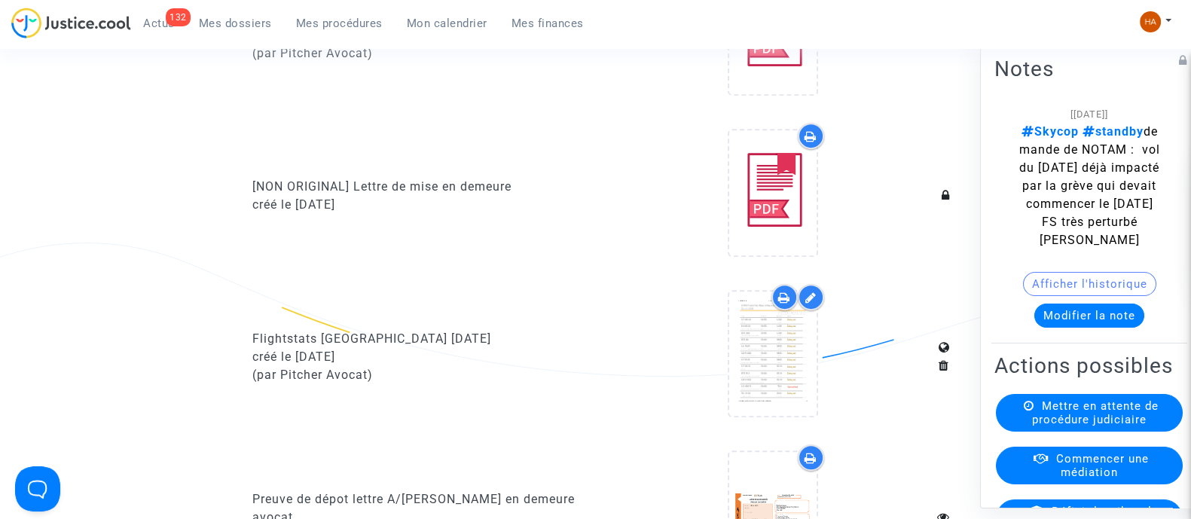
scroll to position [808, 0]
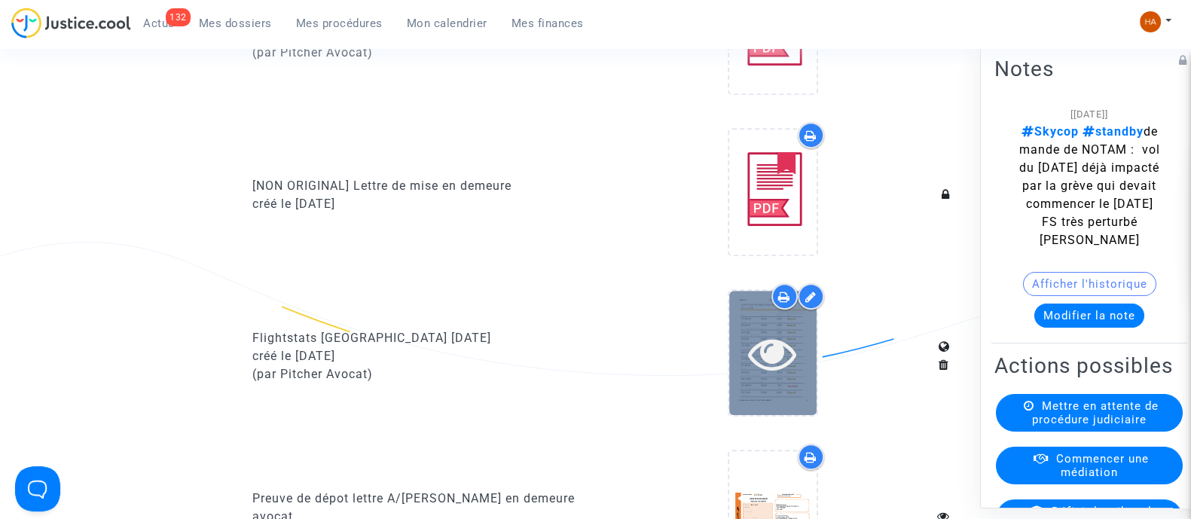
click at [754, 377] on icon at bounding box center [772, 353] width 49 height 48
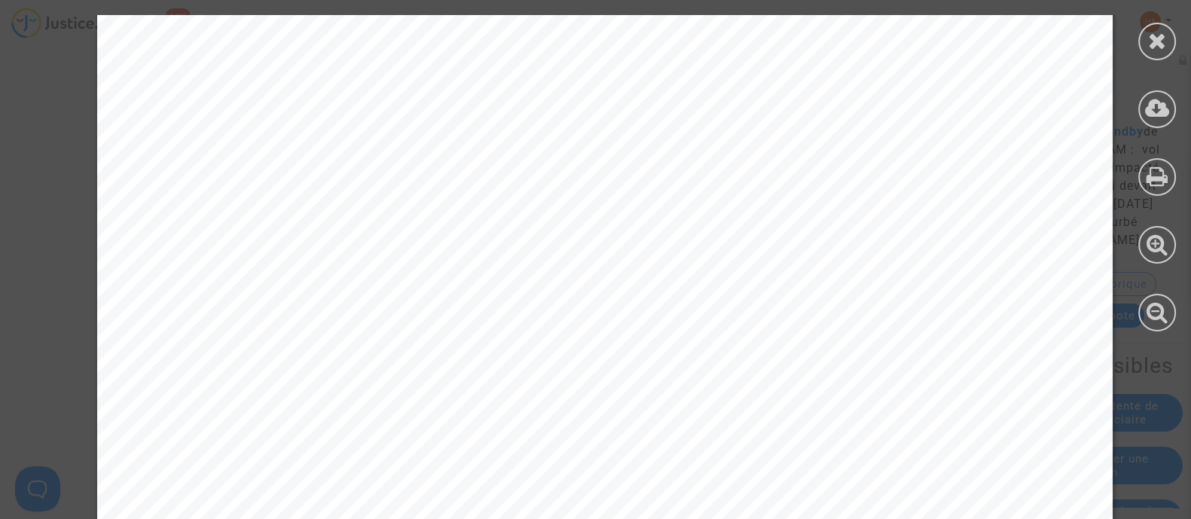
scroll to position [11576, 0]
click at [1151, 30] on icon at bounding box center [1157, 40] width 19 height 23
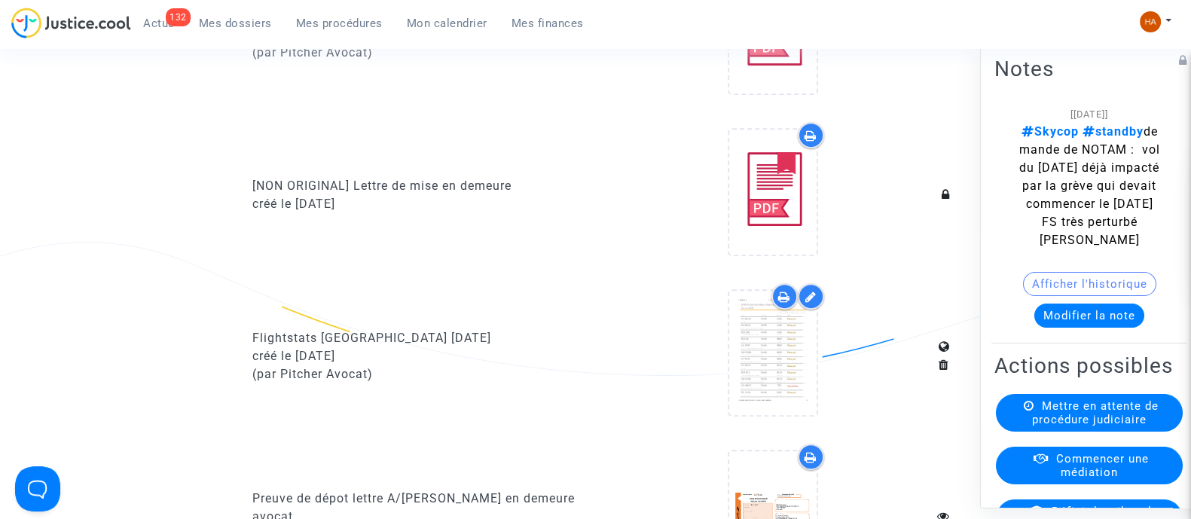
click at [786, 303] on icon at bounding box center [784, 297] width 12 height 12
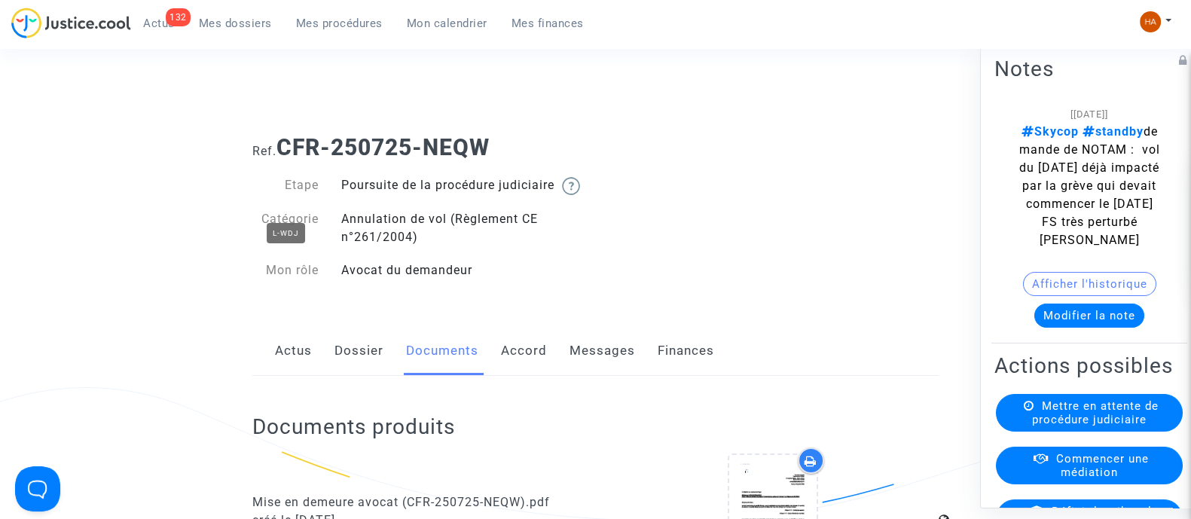
drag, startPoint x: 388, startPoint y: 167, endPoint x: 307, endPoint y: 176, distance: 82.0
click at [307, 176] on div "Ref. CFR-250725-NEQW Etape Poursuite de la procédure judiciaire Catégorie Annul…" at bounding box center [595, 209] width 709 height 173
click at [550, 134] on h1 "Ref. CFR-250725-NEQW" at bounding box center [595, 147] width 686 height 27
drag, startPoint x: 515, startPoint y: 143, endPoint x: 279, endPoint y: 133, distance: 236.0
click at [279, 133] on div "Ref. CFR-250725-NEQW" at bounding box center [595, 142] width 709 height 38
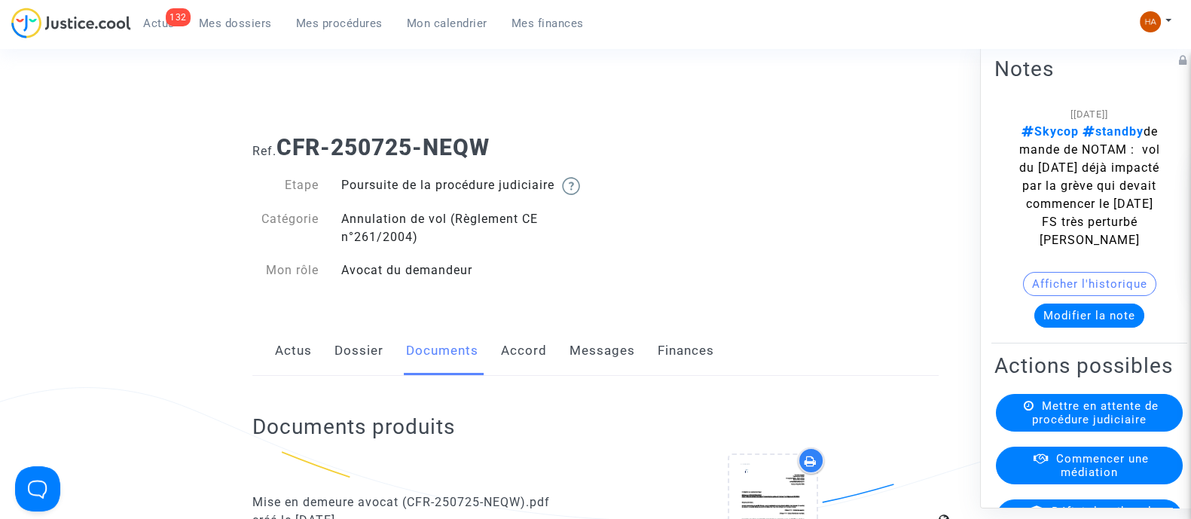
copy b "CFR-250725-NEQW"
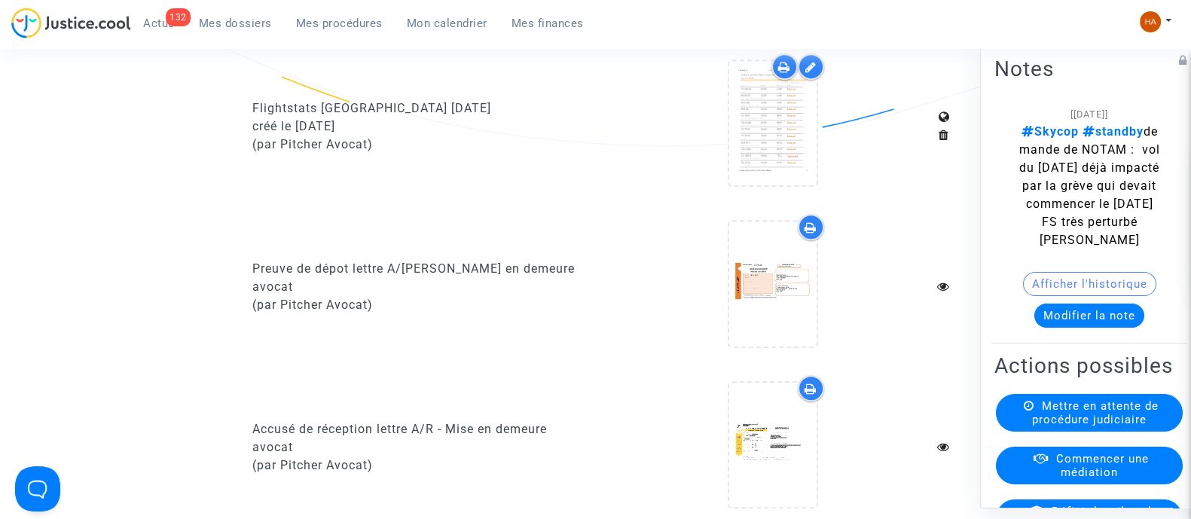
scroll to position [1040, 0]
click at [813, 71] on icon at bounding box center [810, 65] width 11 height 12
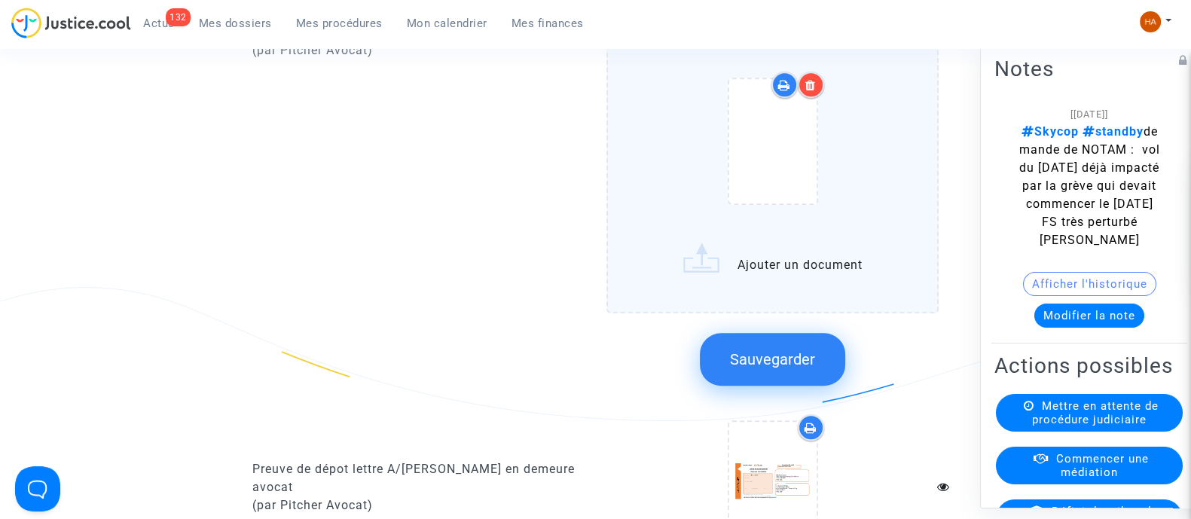
scroll to position [1427, 0]
click at [753, 362] on span "Sauvegarder" at bounding box center [772, 358] width 85 height 18
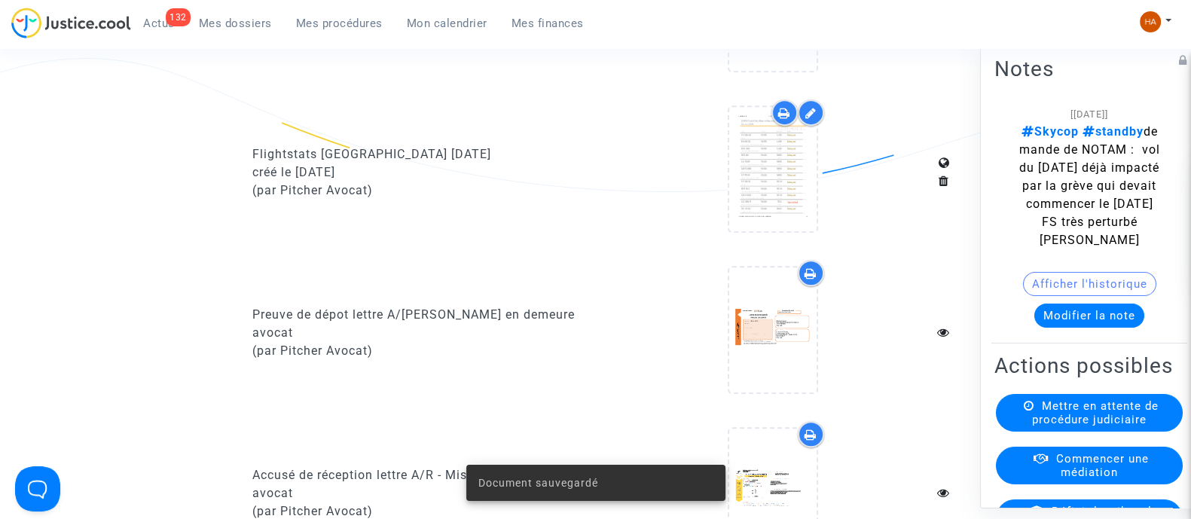
scroll to position [986, 0]
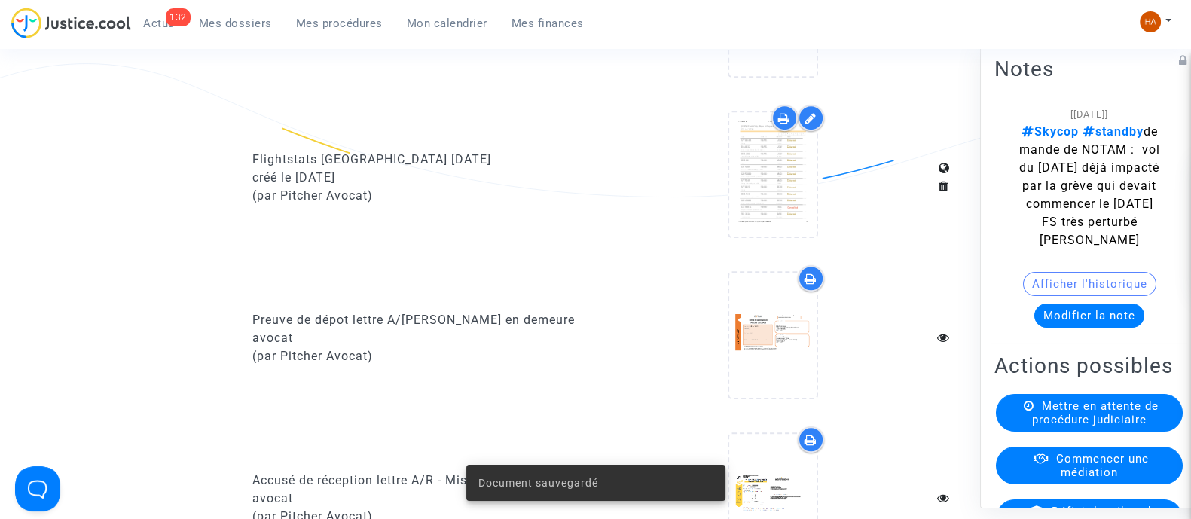
click at [781, 124] on icon at bounding box center [784, 118] width 12 height 12
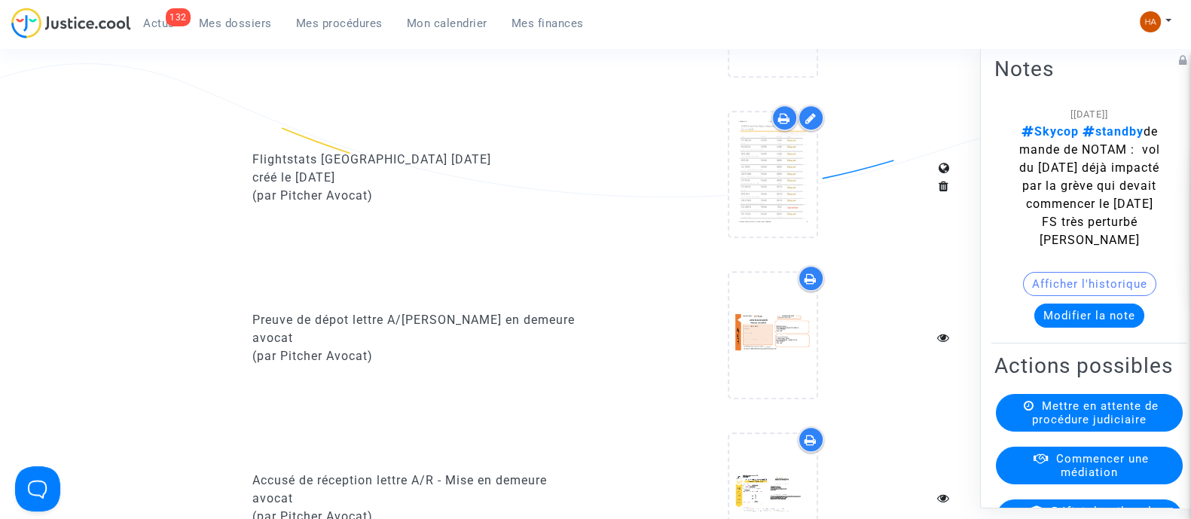
scroll to position [0, 0]
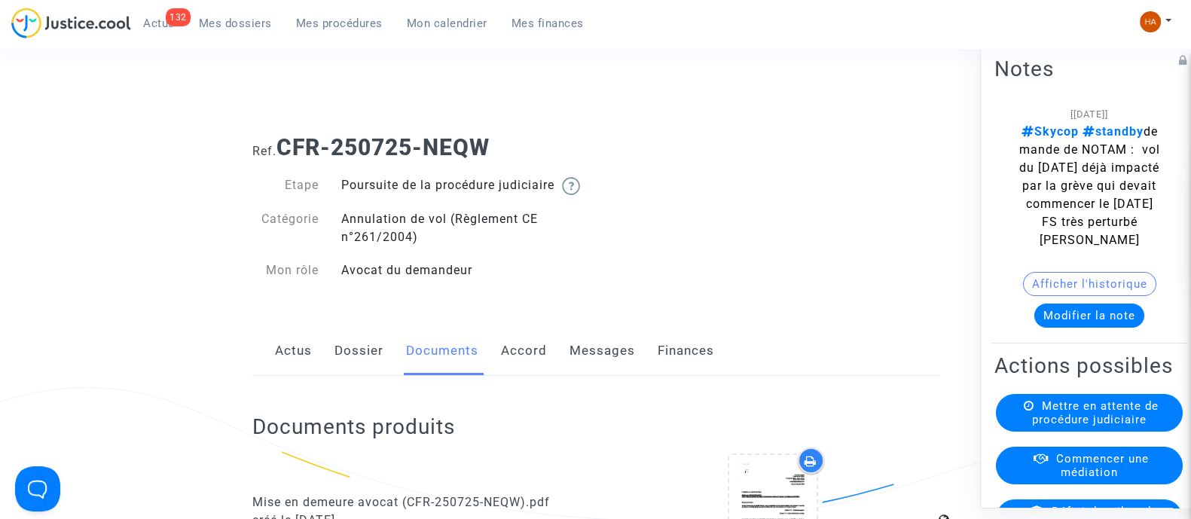
click at [521, 152] on h1 "Ref. CFR-250725-NEQW" at bounding box center [595, 147] width 686 height 27
drag, startPoint x: 442, startPoint y: 154, endPoint x: 271, endPoint y: 156, distance: 171.0
click at [271, 156] on h1 "Ref. CFR-250725-NEQW" at bounding box center [595, 147] width 686 height 27
copy h1 ". CFR-250725-NEQW"
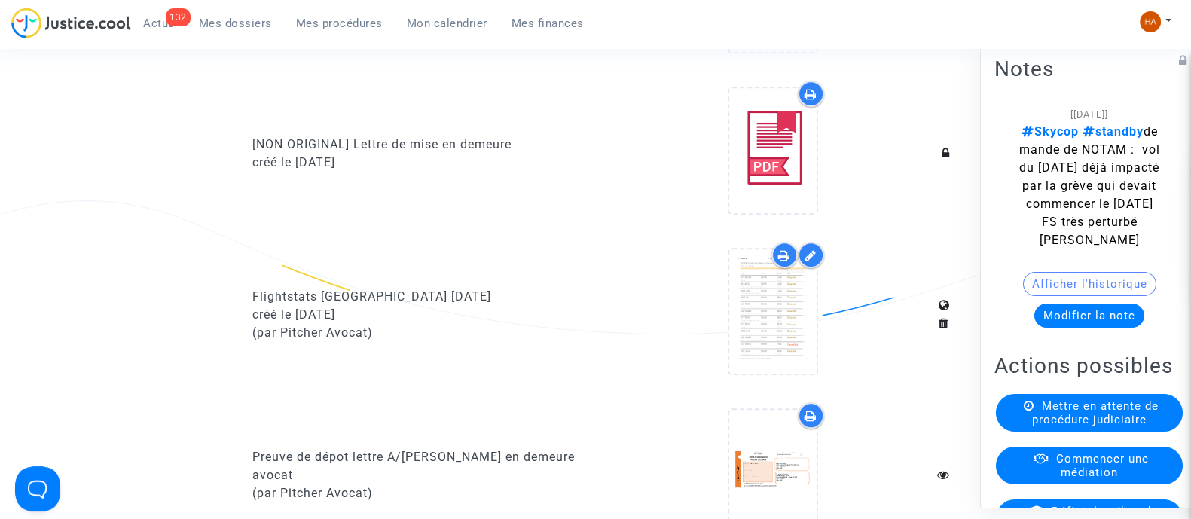
scroll to position [923, 0]
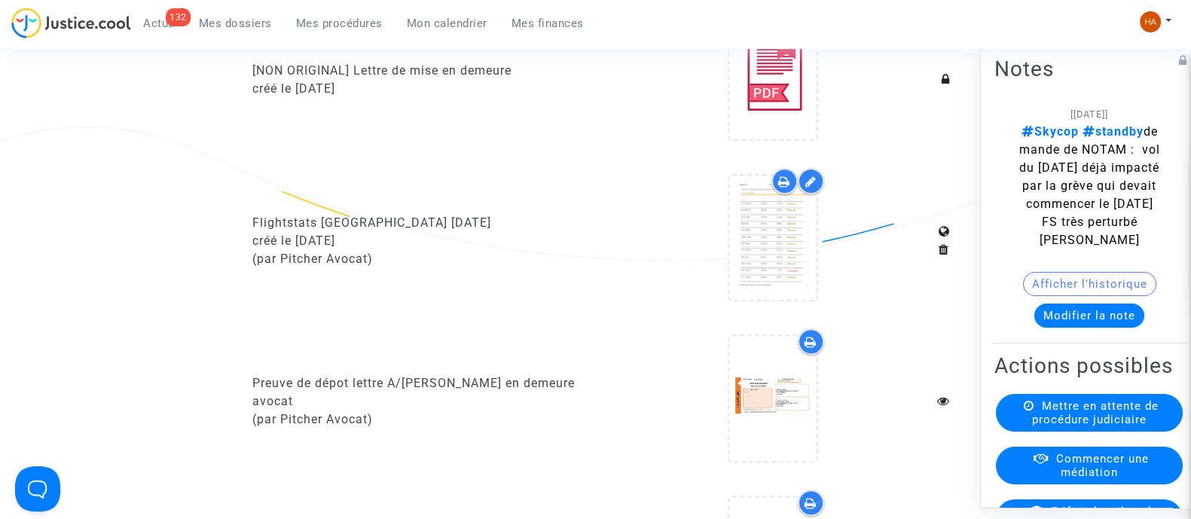
click at [786, 188] on icon at bounding box center [784, 182] width 12 height 12
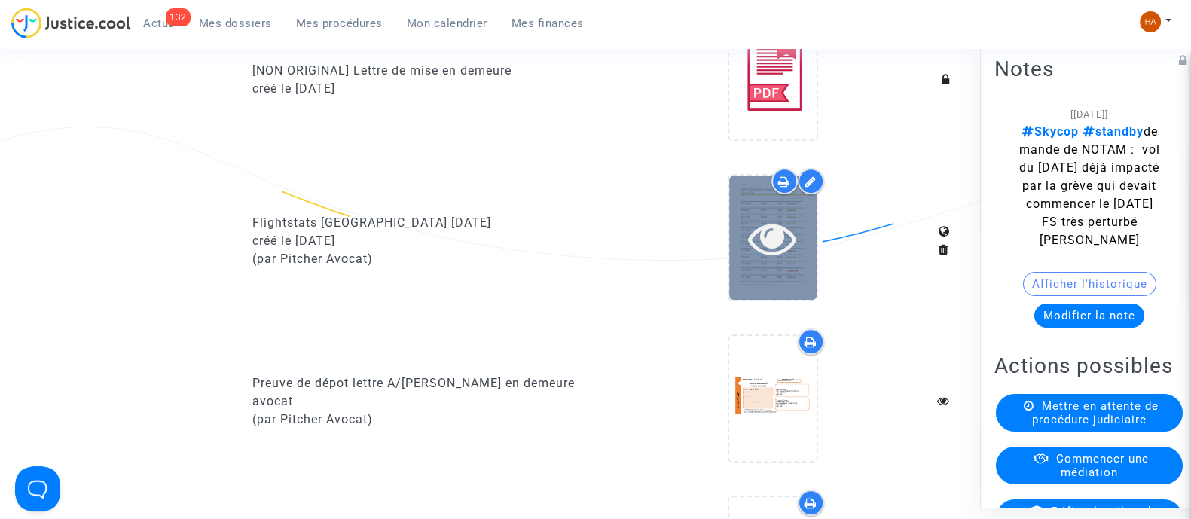
click at [743, 256] on div at bounding box center [772, 238] width 87 height 48
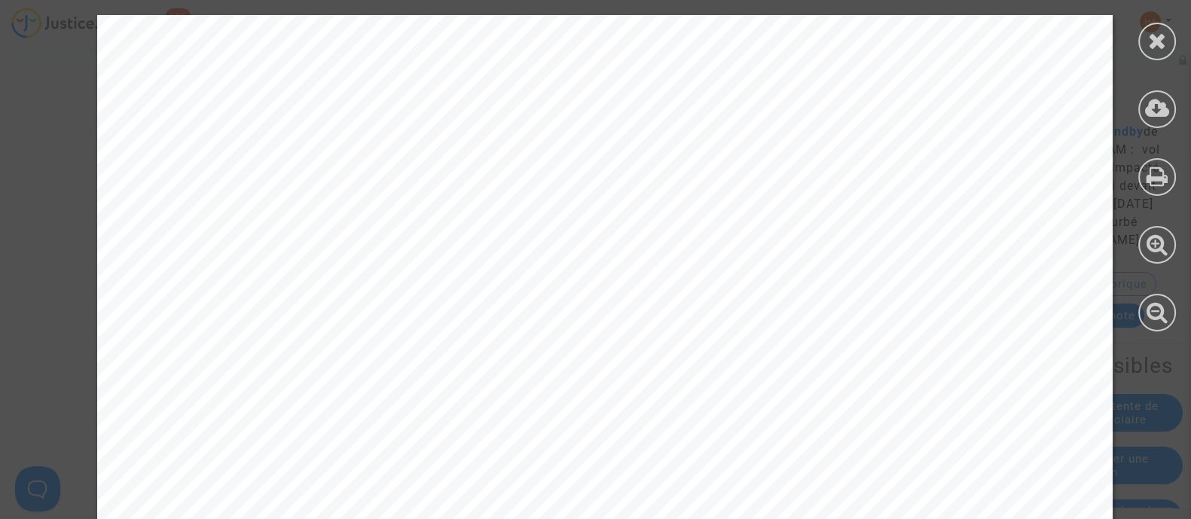
drag, startPoint x: 1171, startPoint y: 48, endPoint x: 1123, endPoint y: 81, distance: 58.5
click at [1171, 47] on div at bounding box center [1157, 42] width 38 height 38
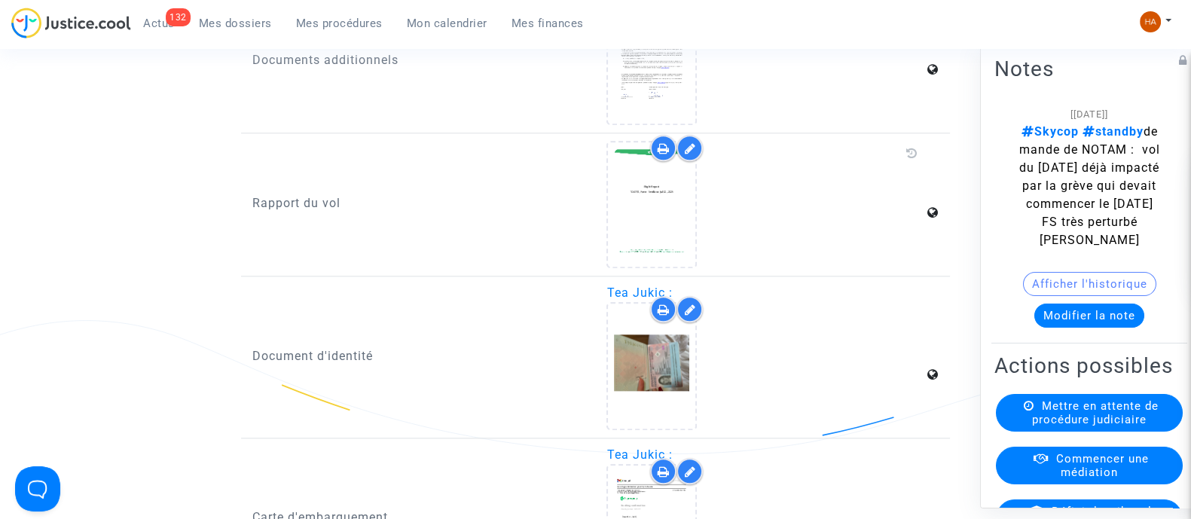
scroll to position [2053, 0]
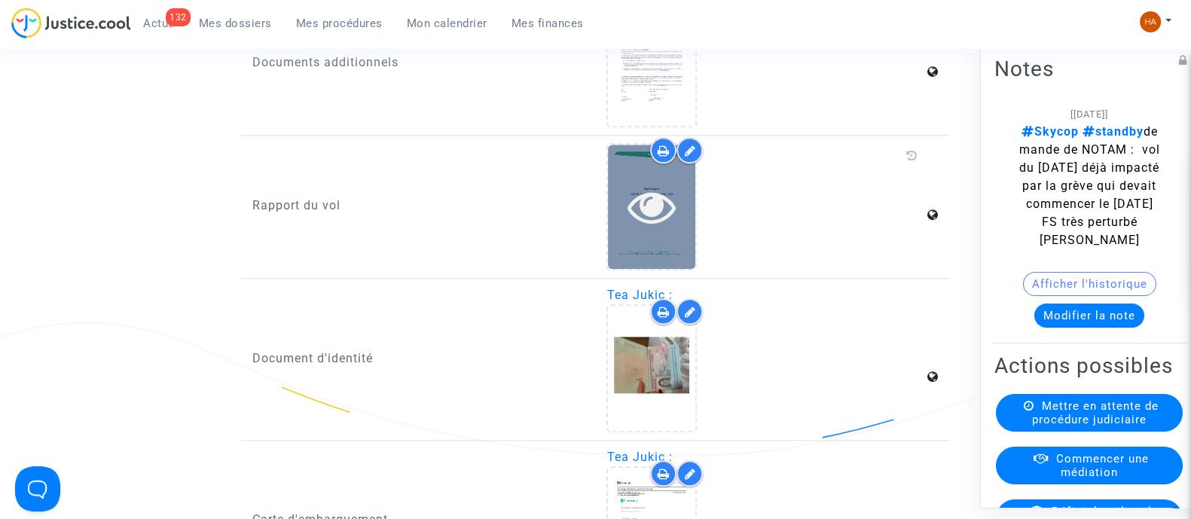
click at [652, 231] on icon at bounding box center [652, 206] width 49 height 48
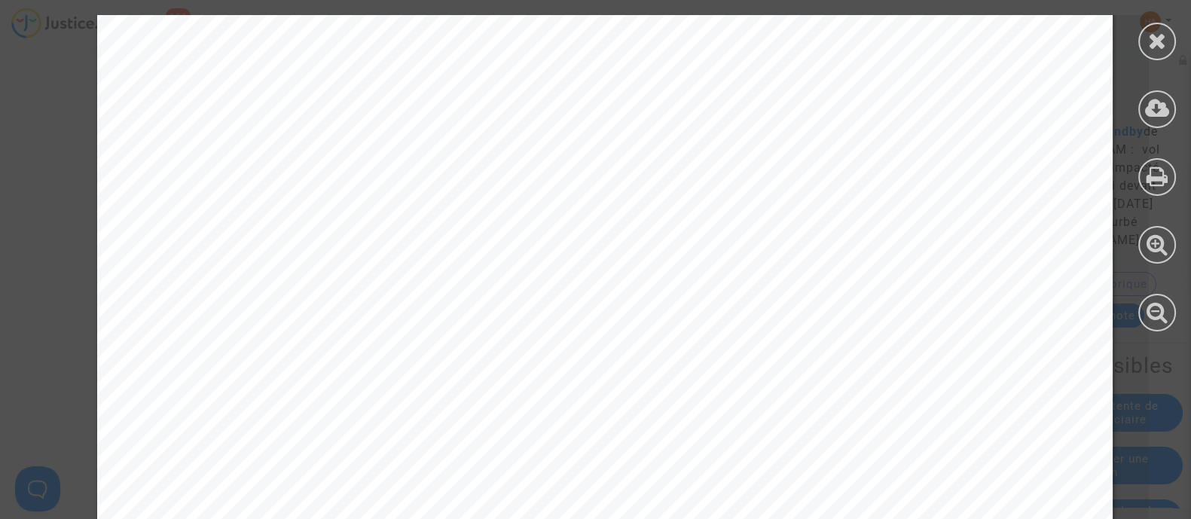
scroll to position [17660, 0]
click at [1167, 39] on div at bounding box center [1157, 42] width 38 height 38
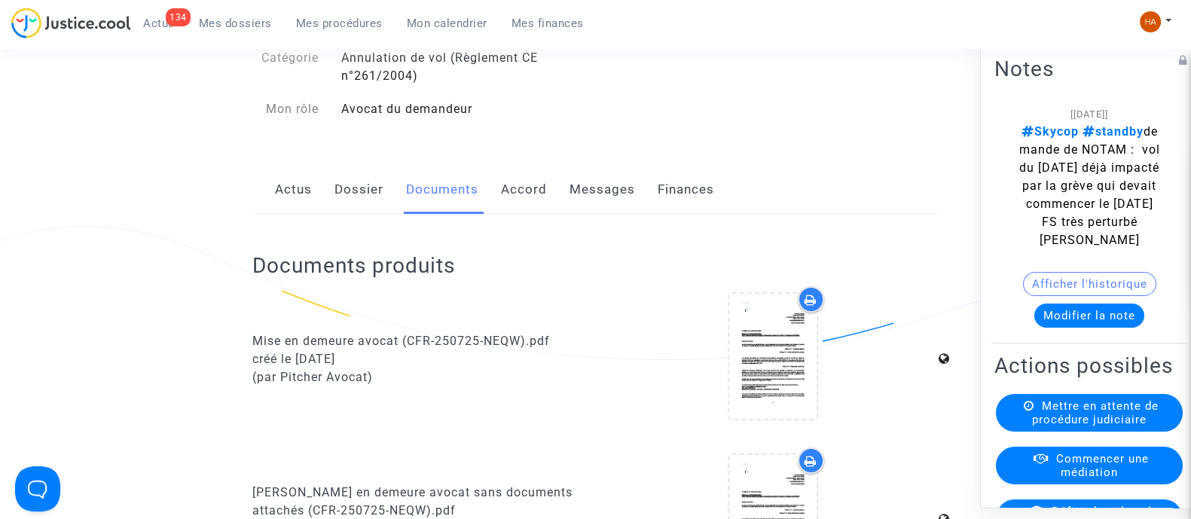
scroll to position [0, 0]
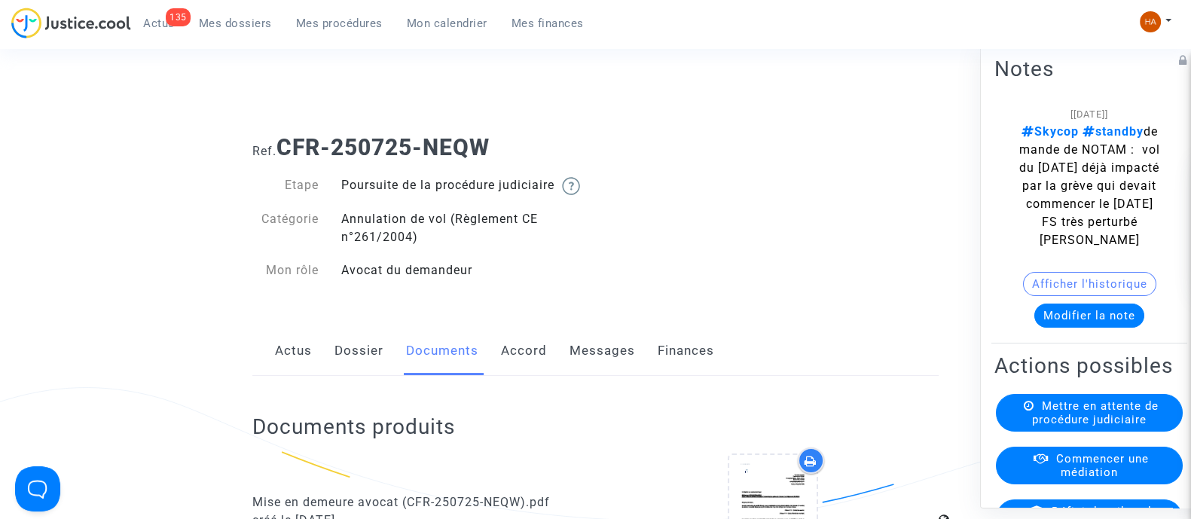
click at [234, 25] on span "Mes dossiers" at bounding box center [235, 24] width 73 height 14
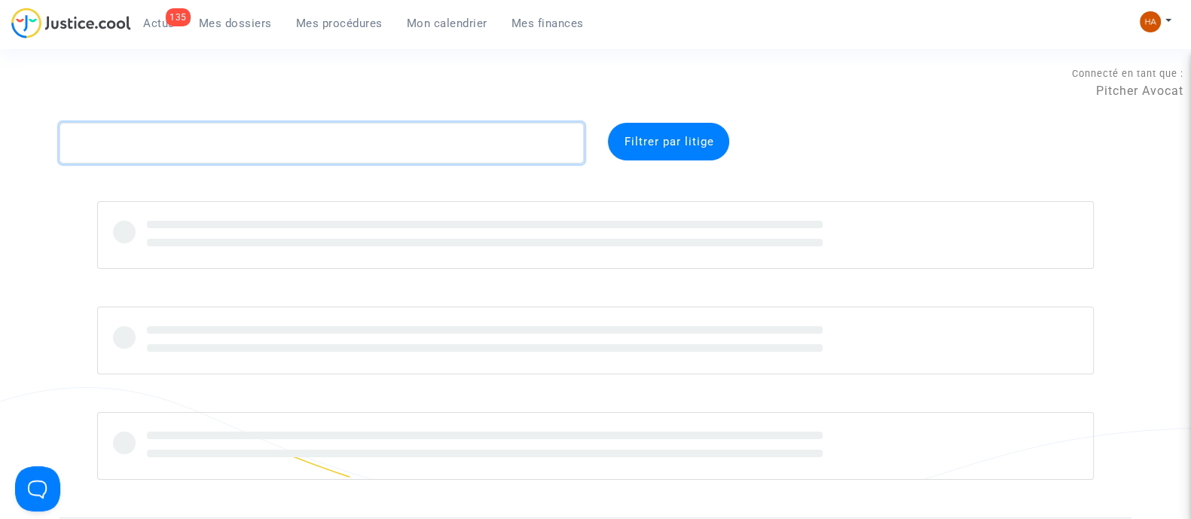
click at [258, 142] on textarea at bounding box center [322, 143] width 524 height 41
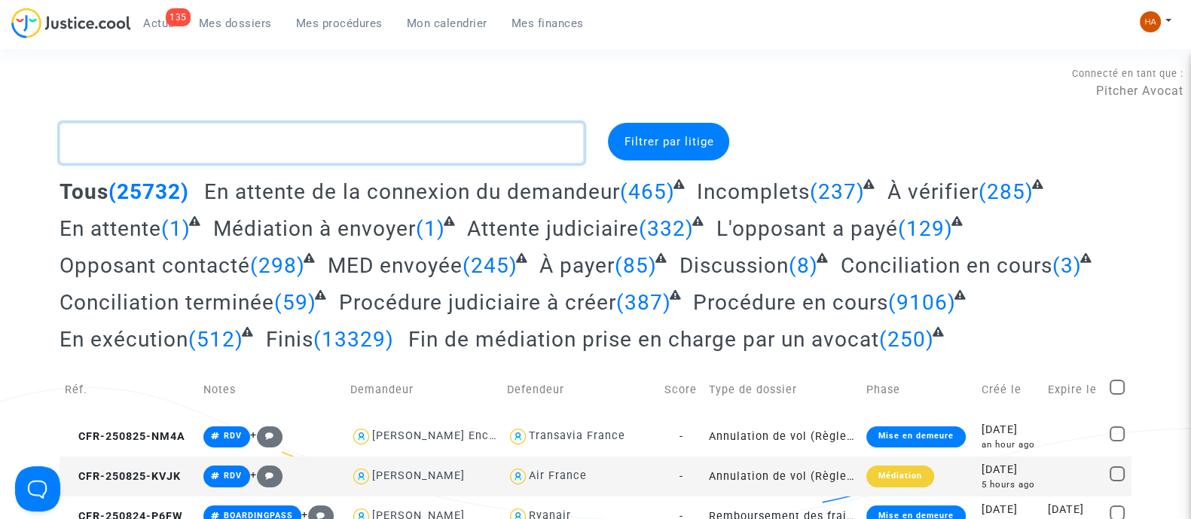
paste textarea "CFR-250710-46CA"
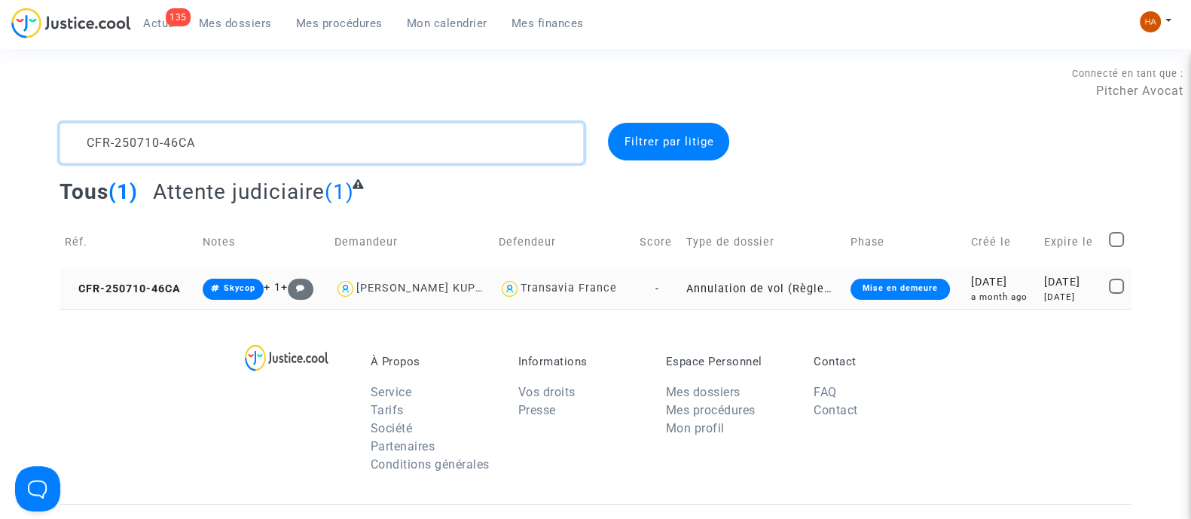
type textarea "CFR-250710-46CA"
click at [663, 288] on td "-" at bounding box center [657, 289] width 47 height 40
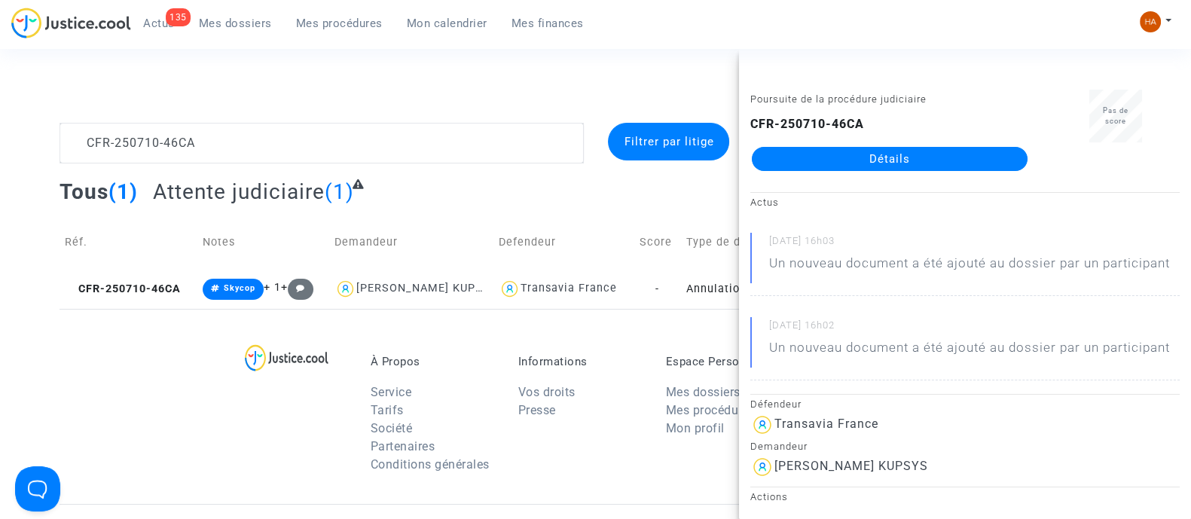
click at [930, 154] on link "Détails" at bounding box center [890, 159] width 276 height 24
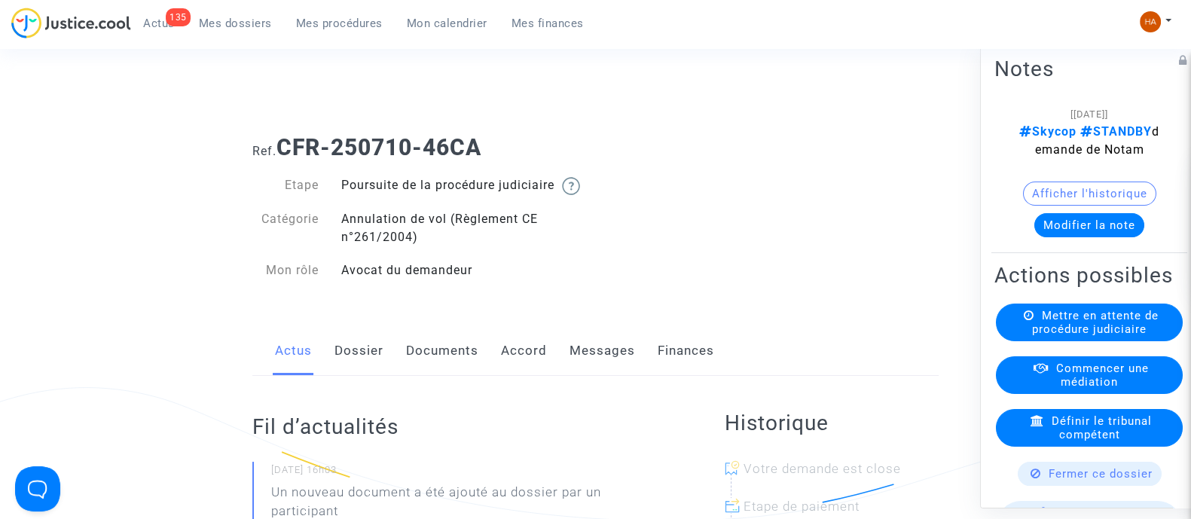
click at [587, 373] on link "Messages" at bounding box center [603, 351] width 66 height 50
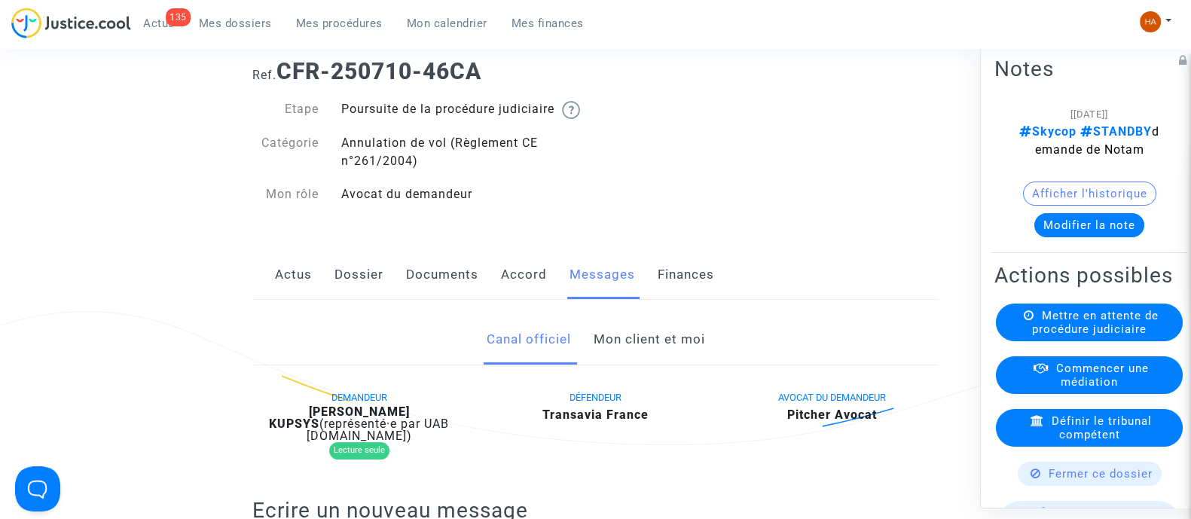
scroll to position [73, 0]
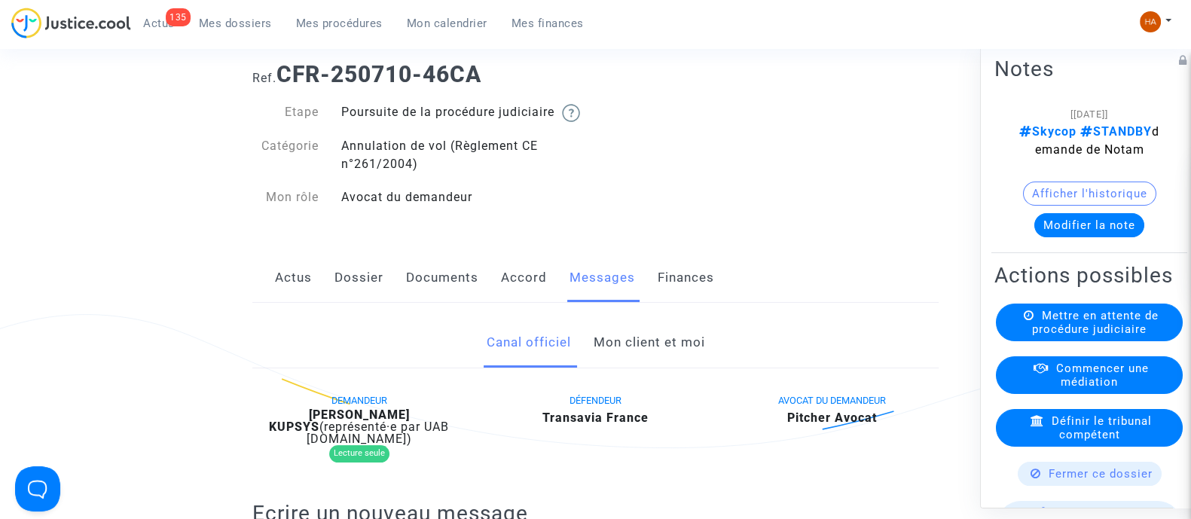
click at [638, 355] on link "Mon client et moi" at bounding box center [649, 343] width 112 height 50
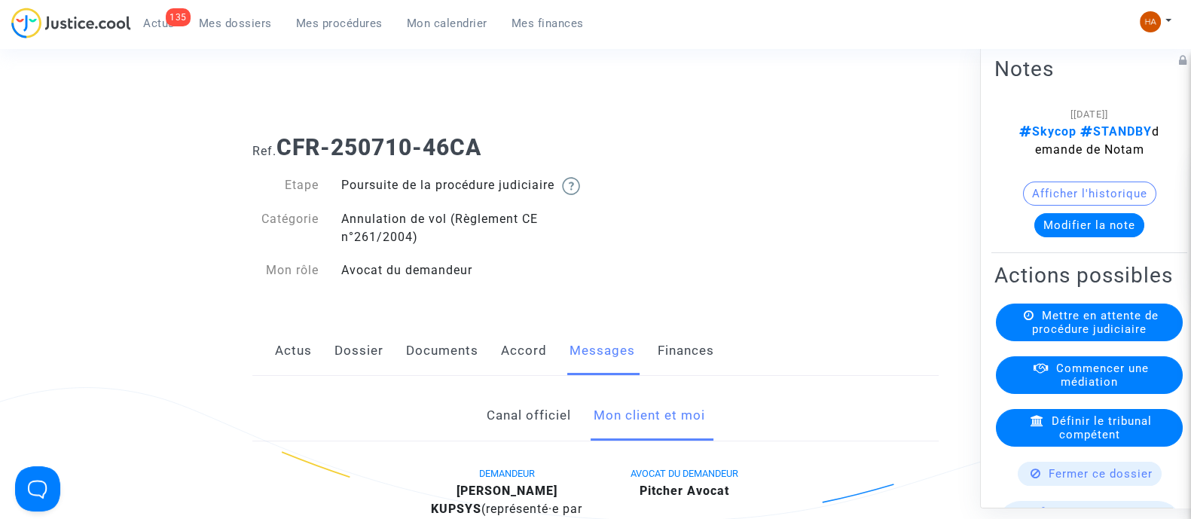
click at [429, 376] on link "Documents" at bounding box center [442, 351] width 72 height 50
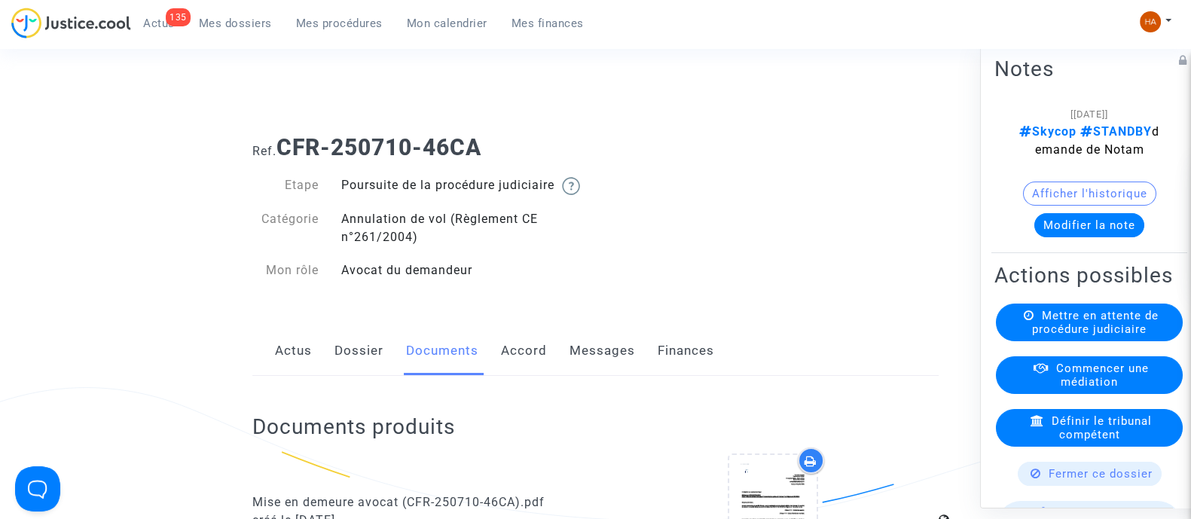
click at [360, 360] on link "Dossier" at bounding box center [359, 351] width 49 height 50
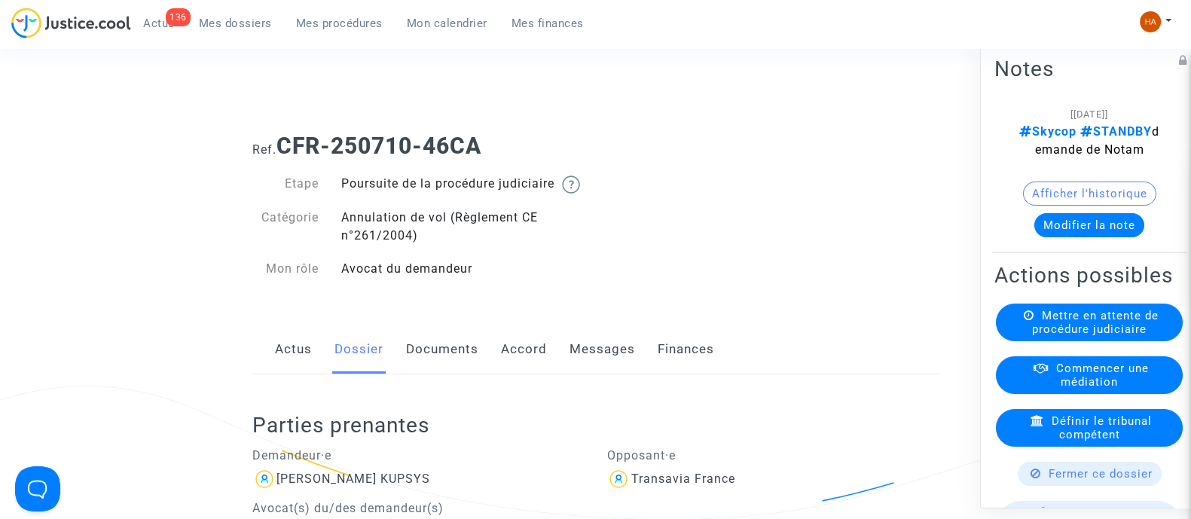
scroll to position [1, 0]
click at [465, 366] on link "Documents" at bounding box center [442, 350] width 72 height 50
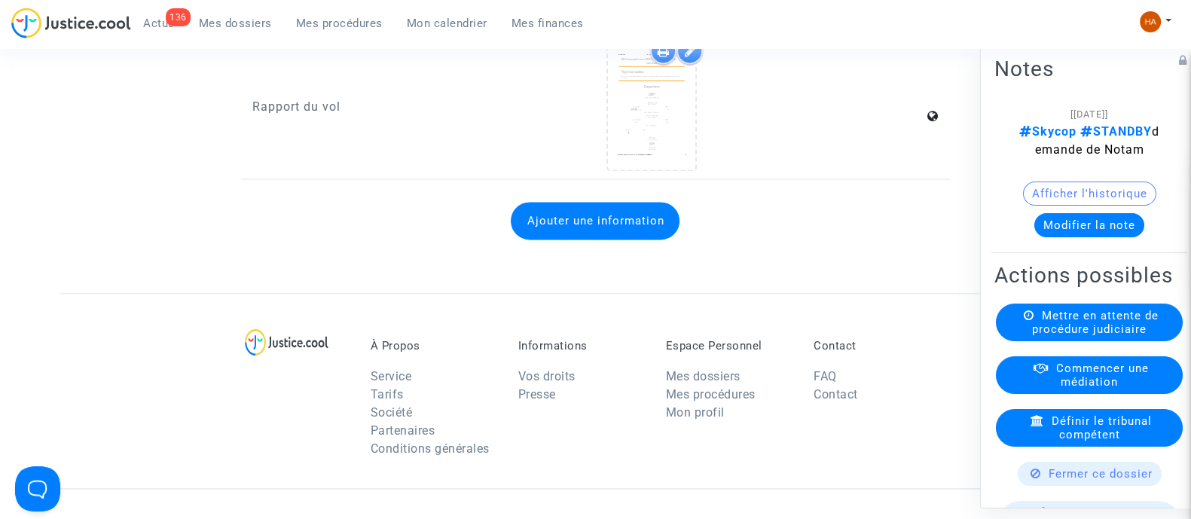
scroll to position [2638, 0]
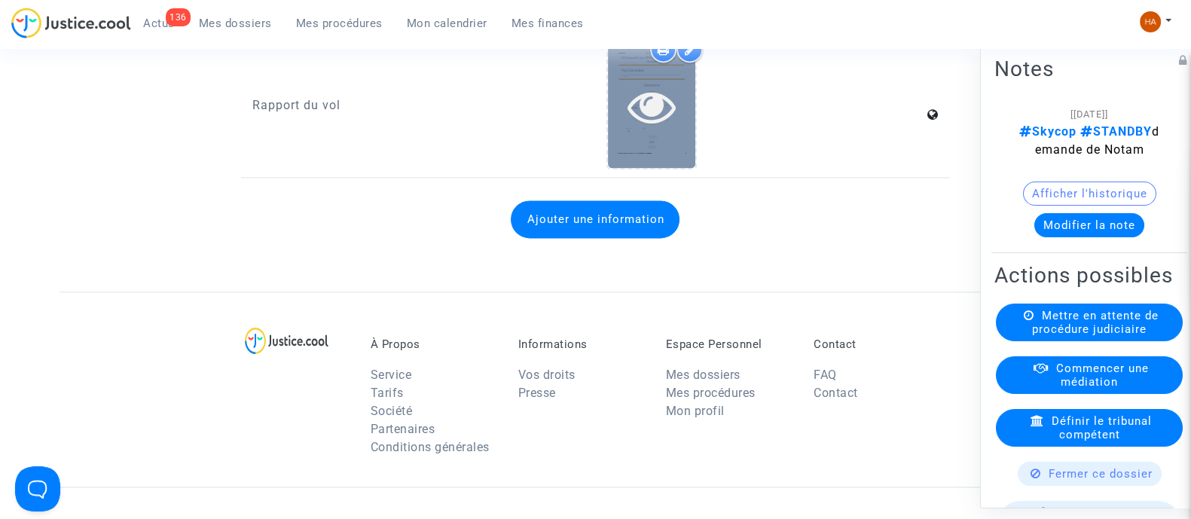
click at [659, 120] on icon at bounding box center [652, 106] width 49 height 48
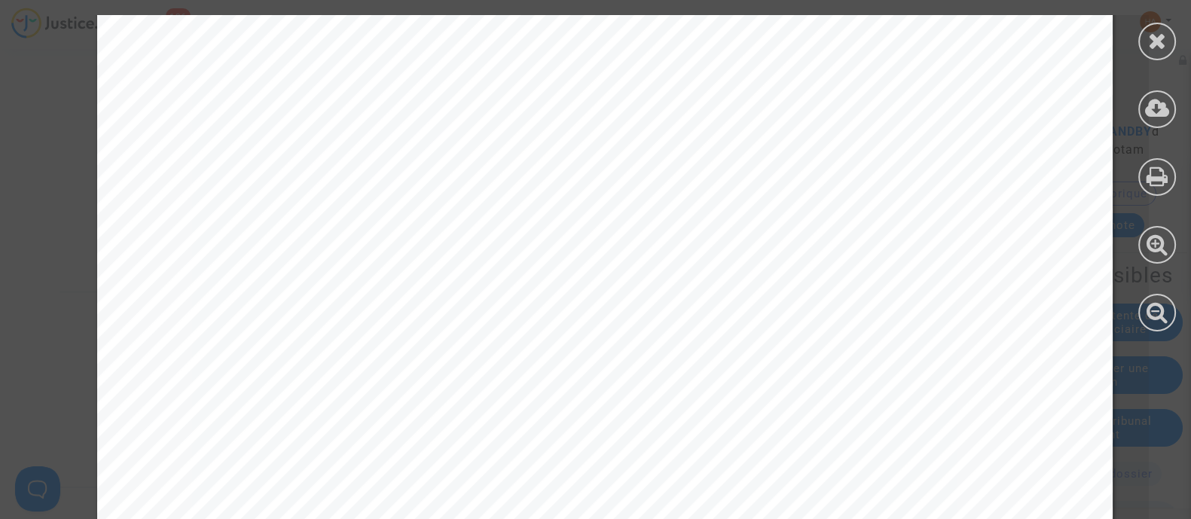
scroll to position [1851, 0]
click at [1157, 35] on icon at bounding box center [1157, 40] width 19 height 23
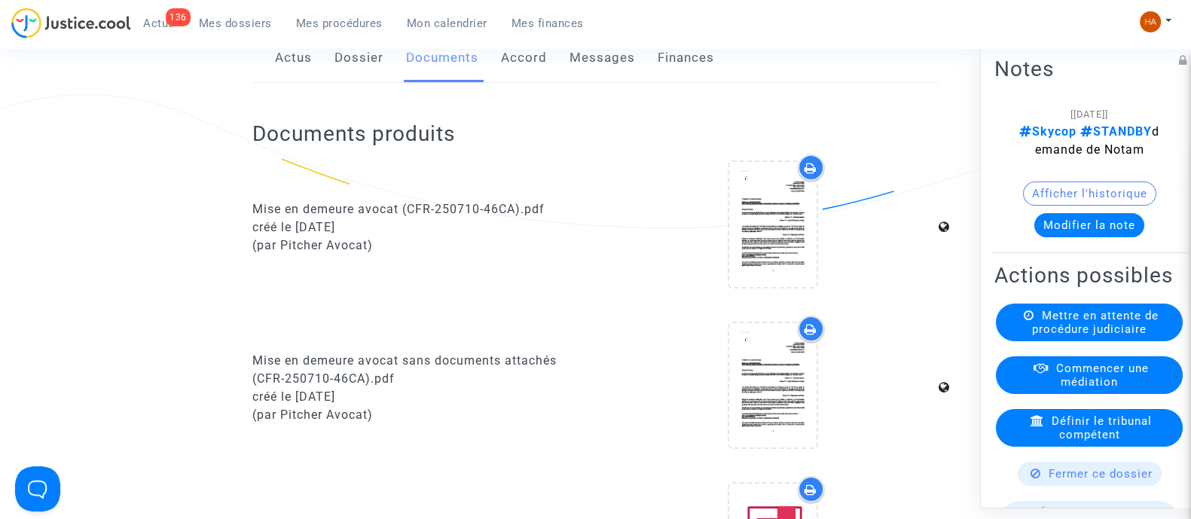
scroll to position [0, 0]
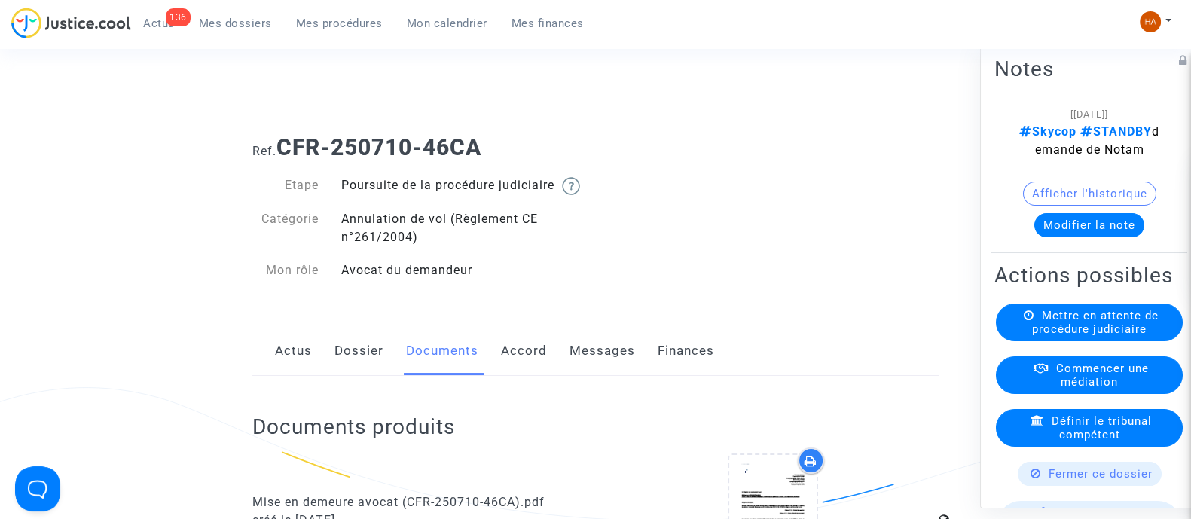
drag, startPoint x: 490, startPoint y: 147, endPoint x: 279, endPoint y: 145, distance: 211.0
click at [279, 145] on h1 "Ref. CFR-250710-46CA" at bounding box center [595, 147] width 686 height 27
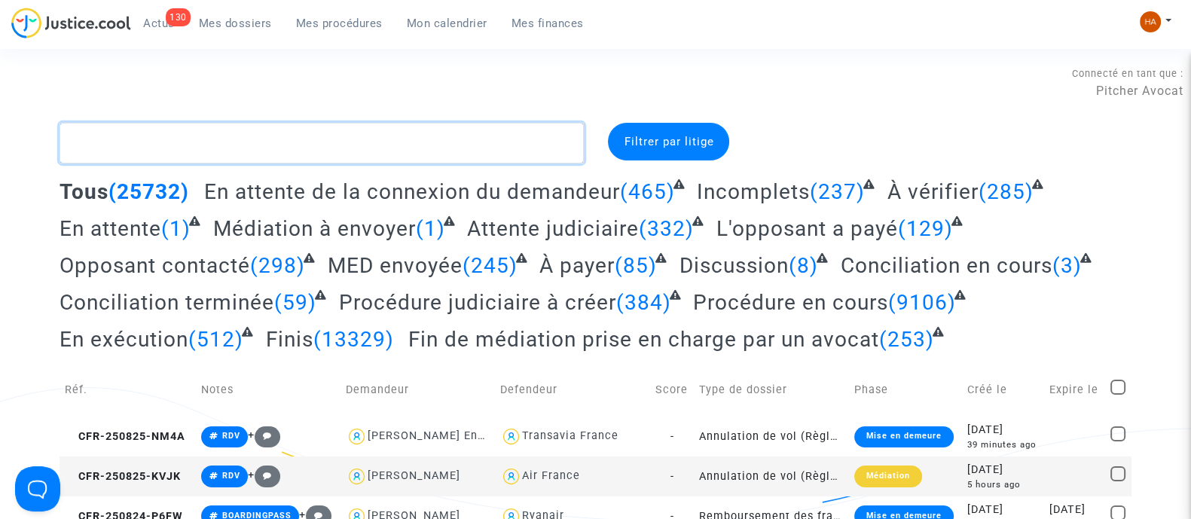
click at [116, 143] on textarea at bounding box center [322, 143] width 524 height 41
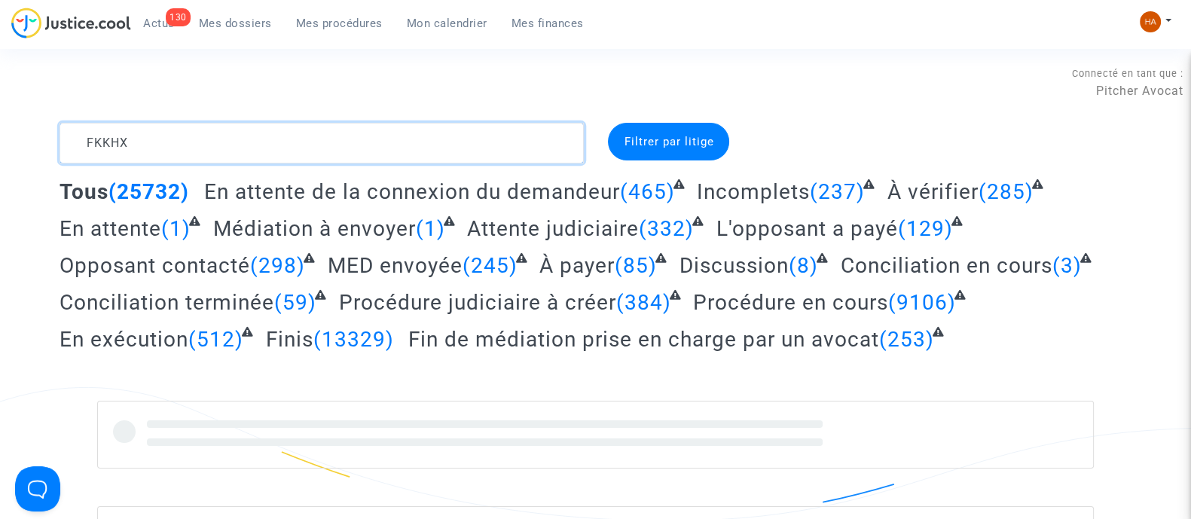
click at [112, 139] on textarea at bounding box center [322, 143] width 524 height 41
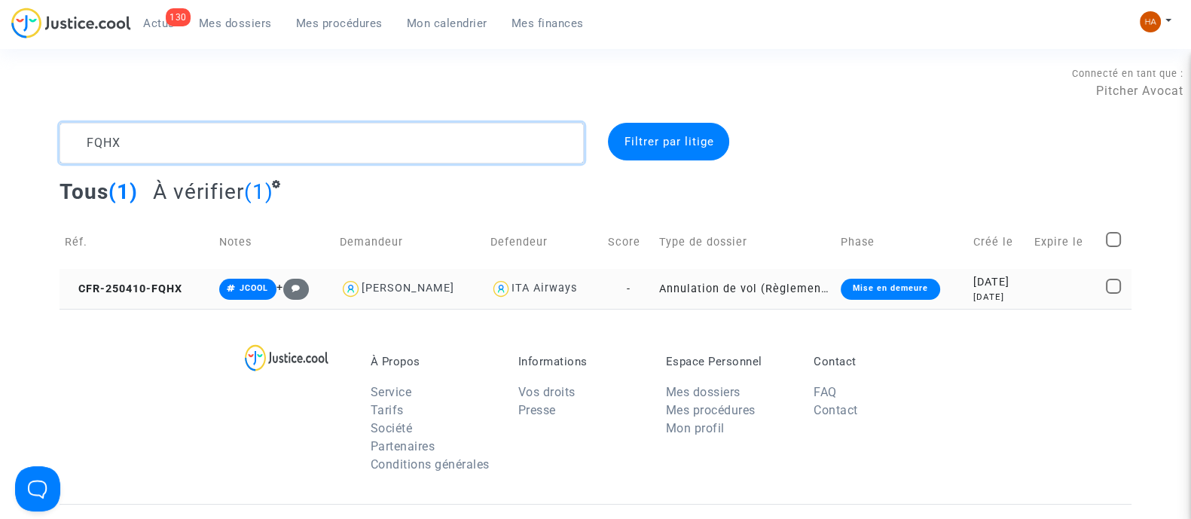
type textarea "FQHX"
click at [660, 292] on td "Annulation de vol (Règlement CE n°261/2004)" at bounding box center [745, 289] width 182 height 40
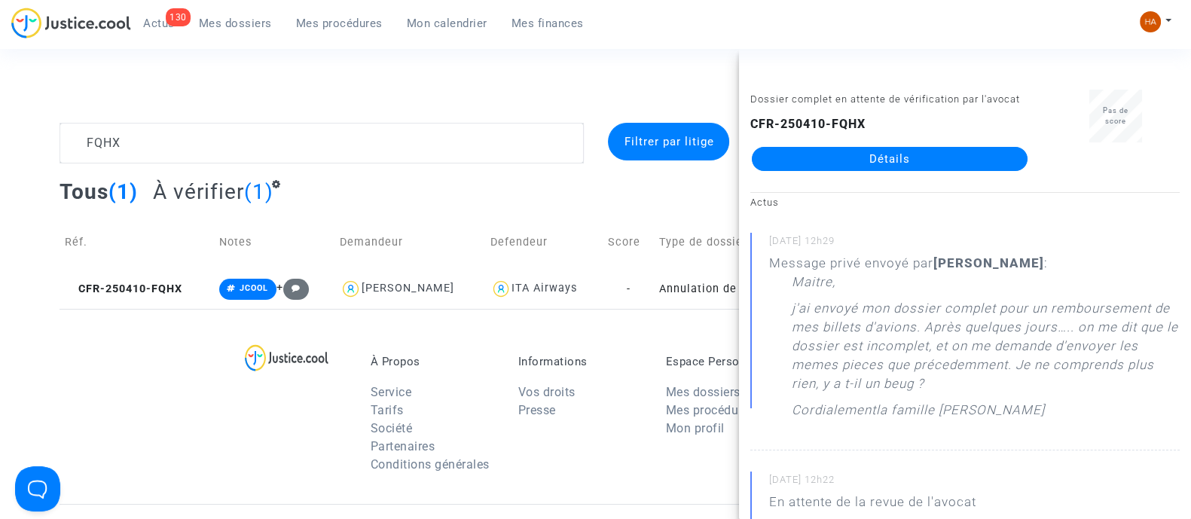
click at [880, 167] on link "Détails" at bounding box center [890, 159] width 276 height 24
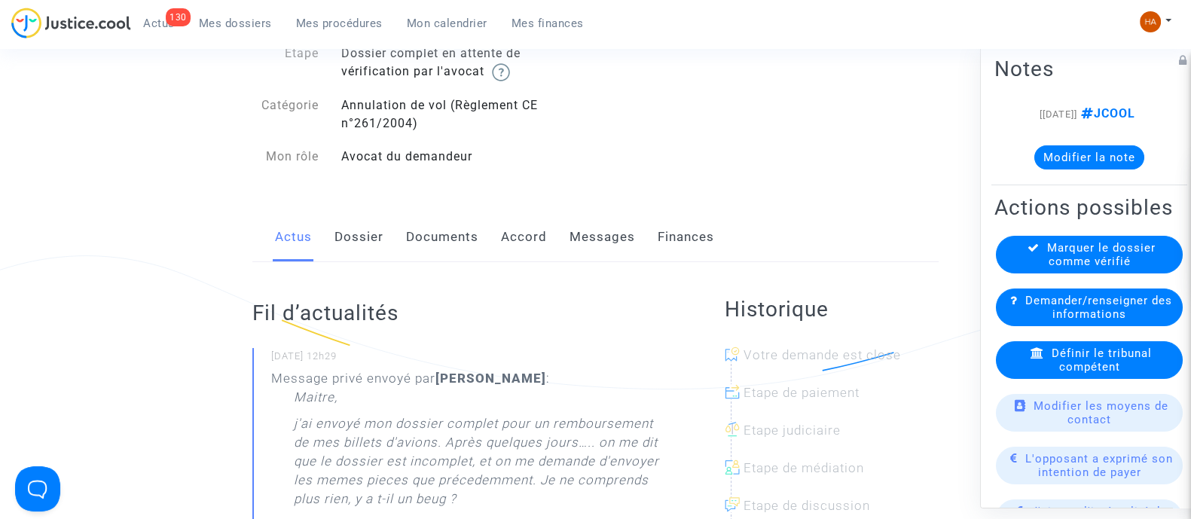
scroll to position [96, 0]
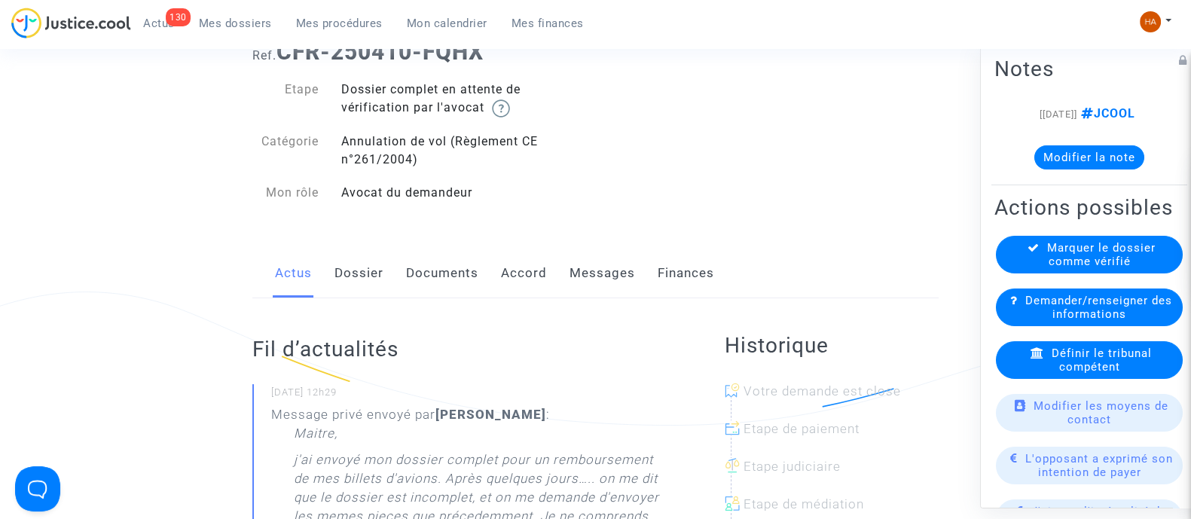
click at [344, 276] on link "Dossier" at bounding box center [359, 274] width 49 height 50
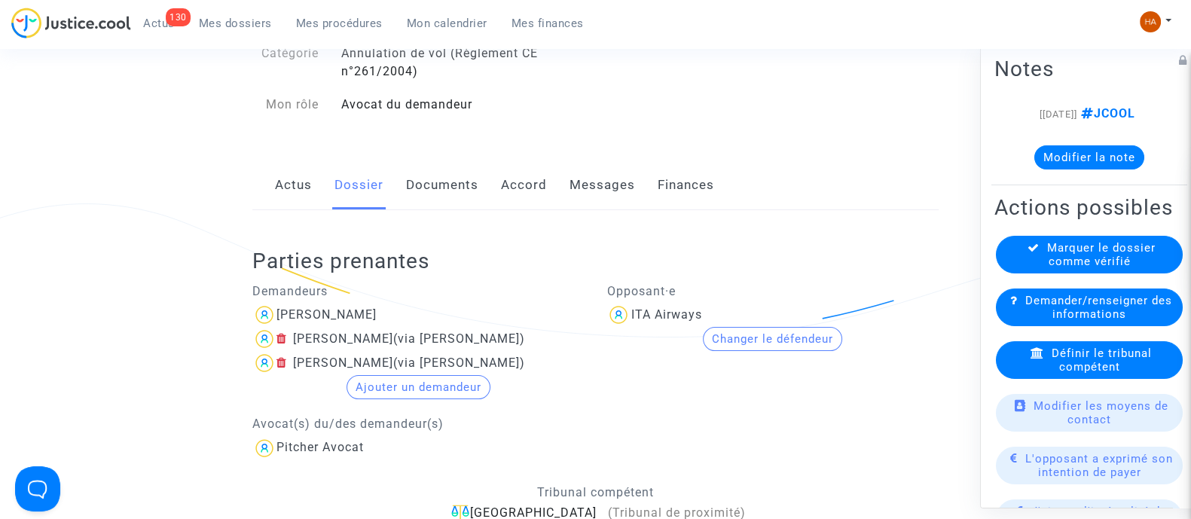
scroll to position [178, 0]
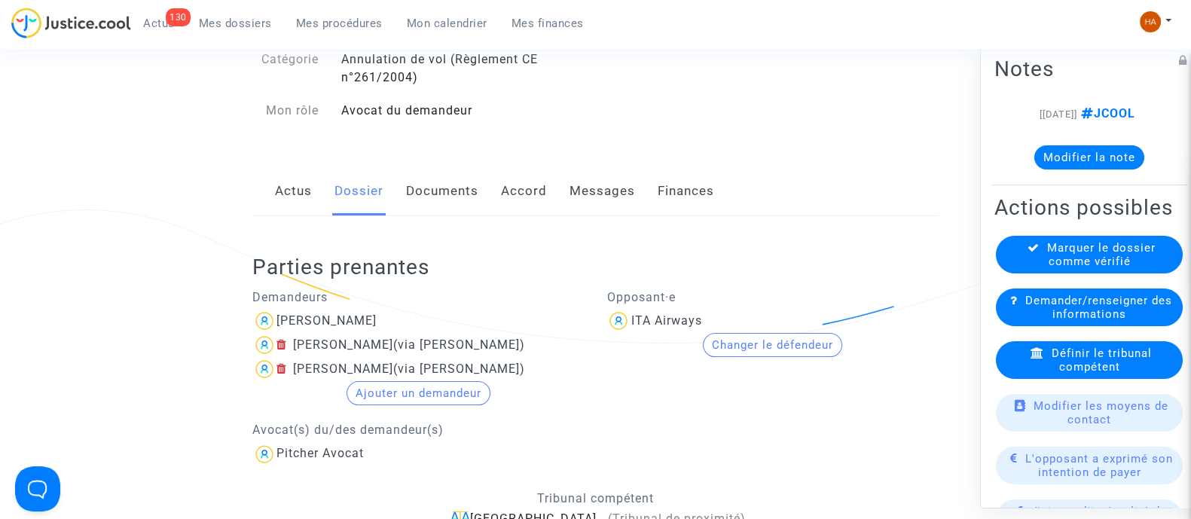
click at [283, 196] on link "Actus" at bounding box center [293, 192] width 37 height 50
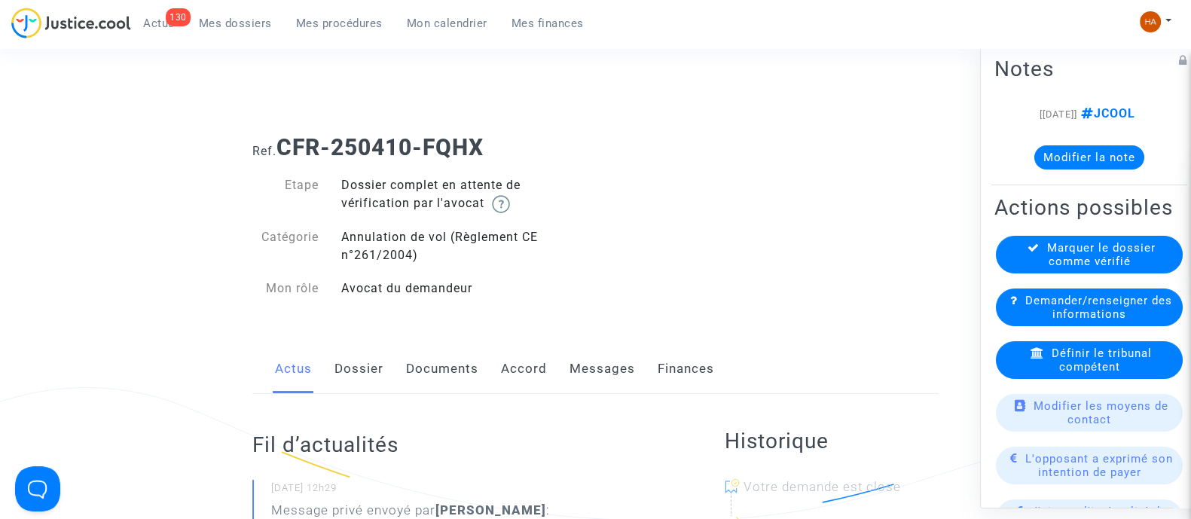
click at [360, 371] on link "Dossier" at bounding box center [359, 369] width 49 height 50
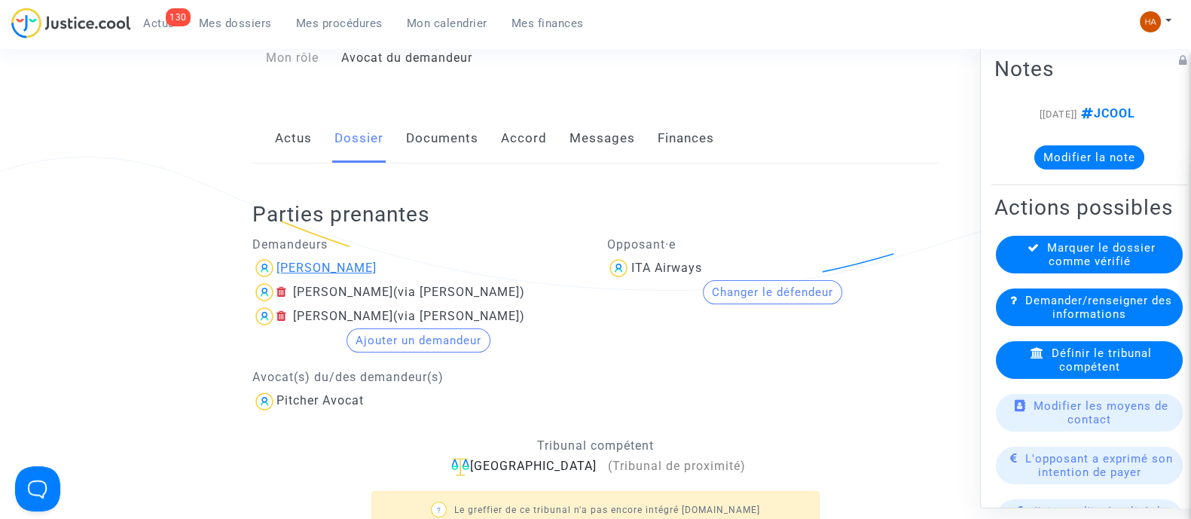
scroll to position [224, 0]
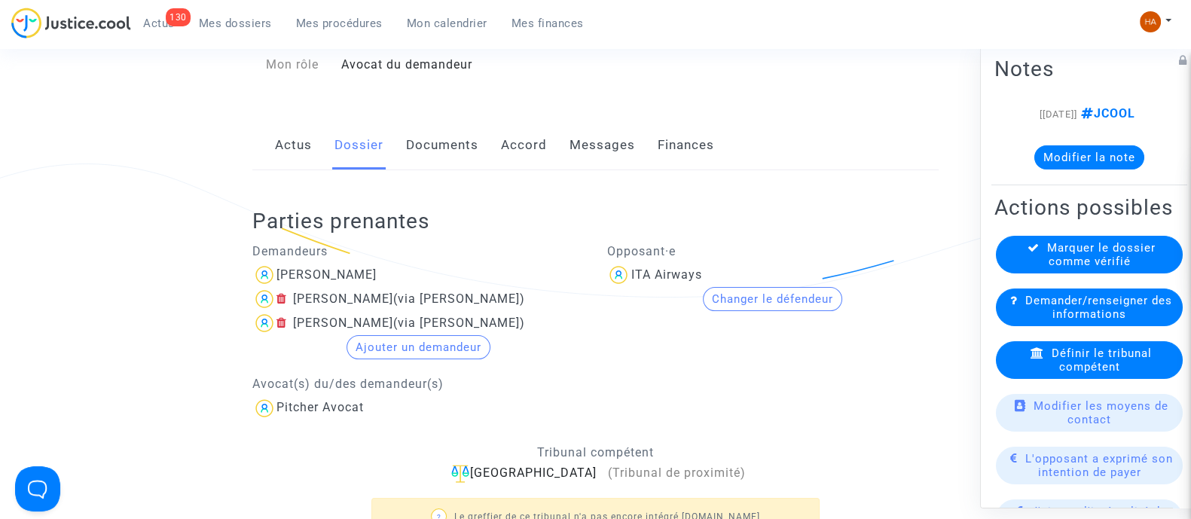
click at [285, 145] on link "Actus" at bounding box center [293, 146] width 37 height 50
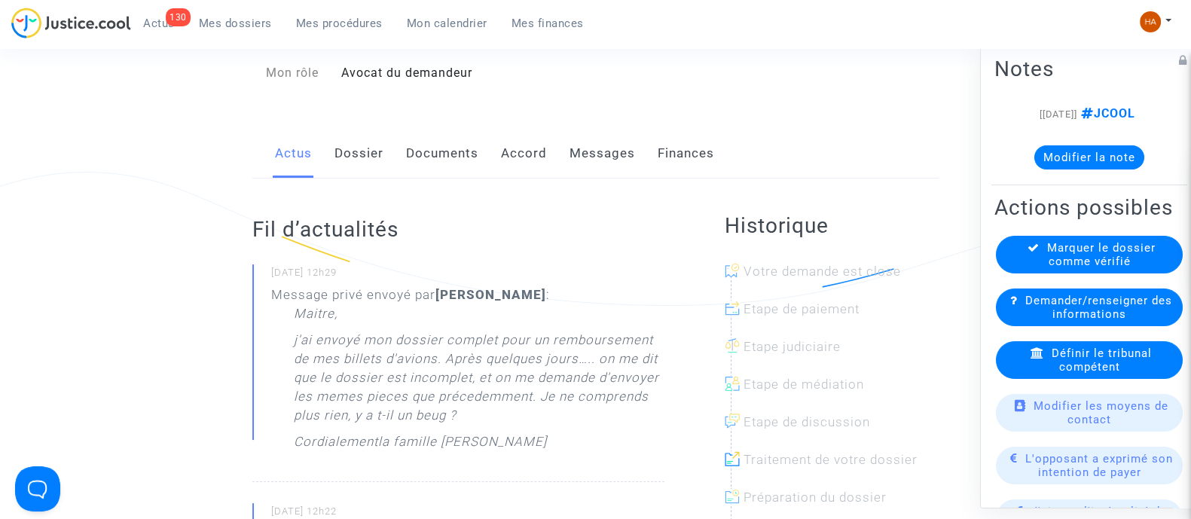
scroll to position [222, 0]
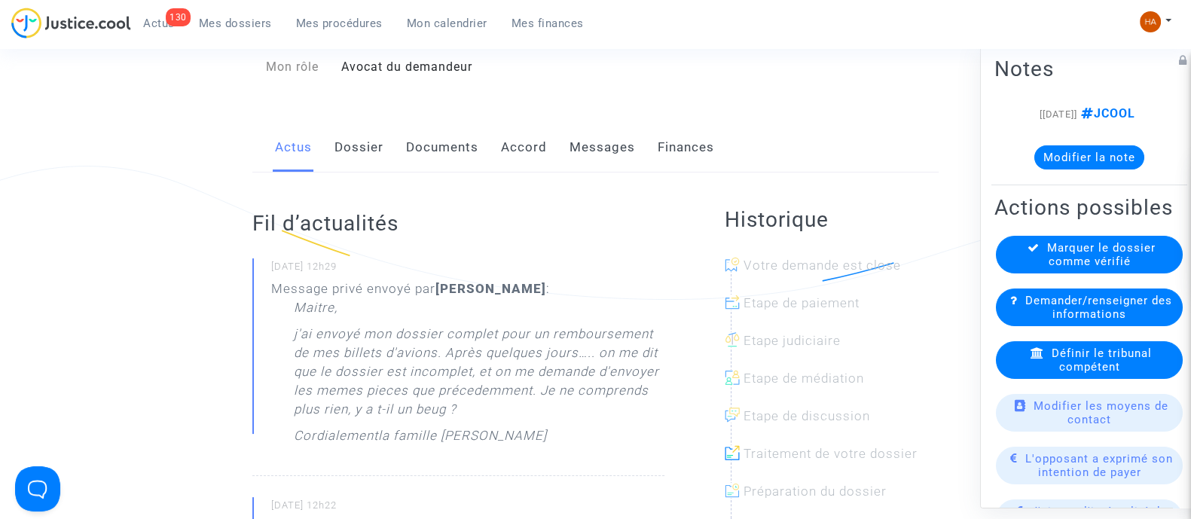
click at [438, 148] on link "Documents" at bounding box center [442, 148] width 72 height 50
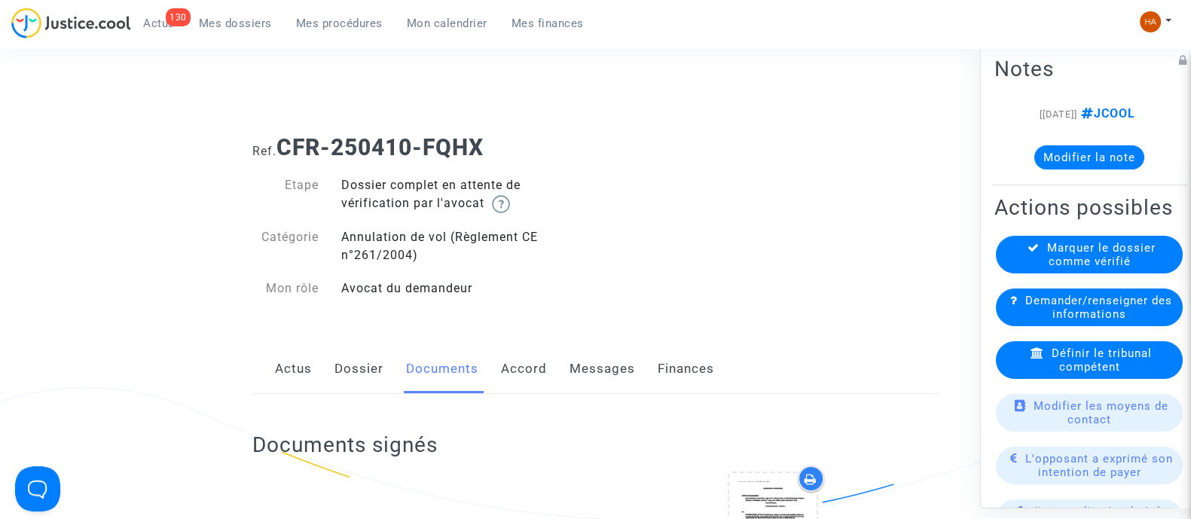
click at [371, 375] on link "Dossier" at bounding box center [359, 369] width 49 height 50
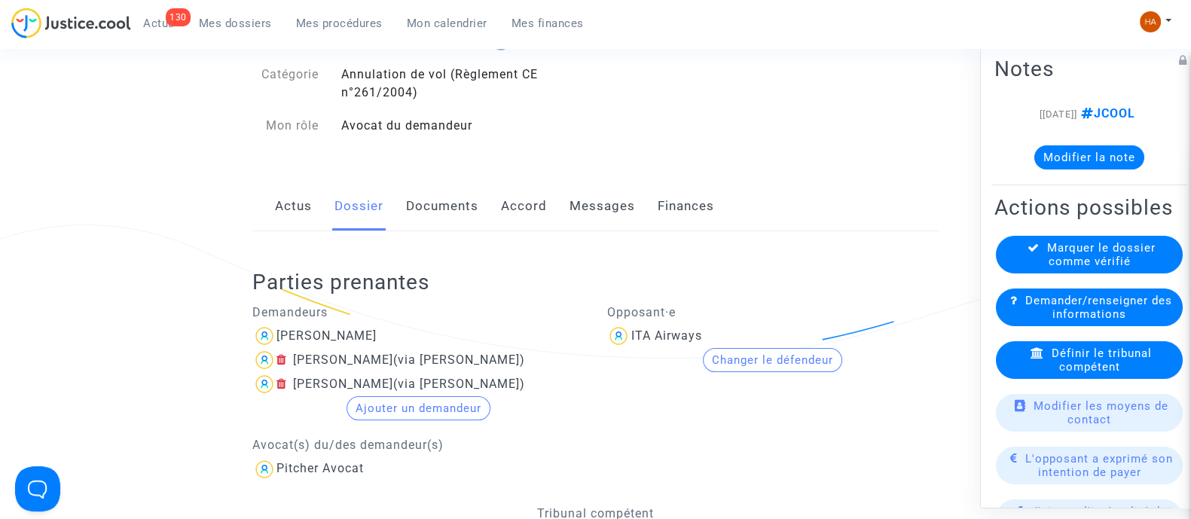
click at [435, 213] on link "Documents" at bounding box center [442, 207] width 72 height 50
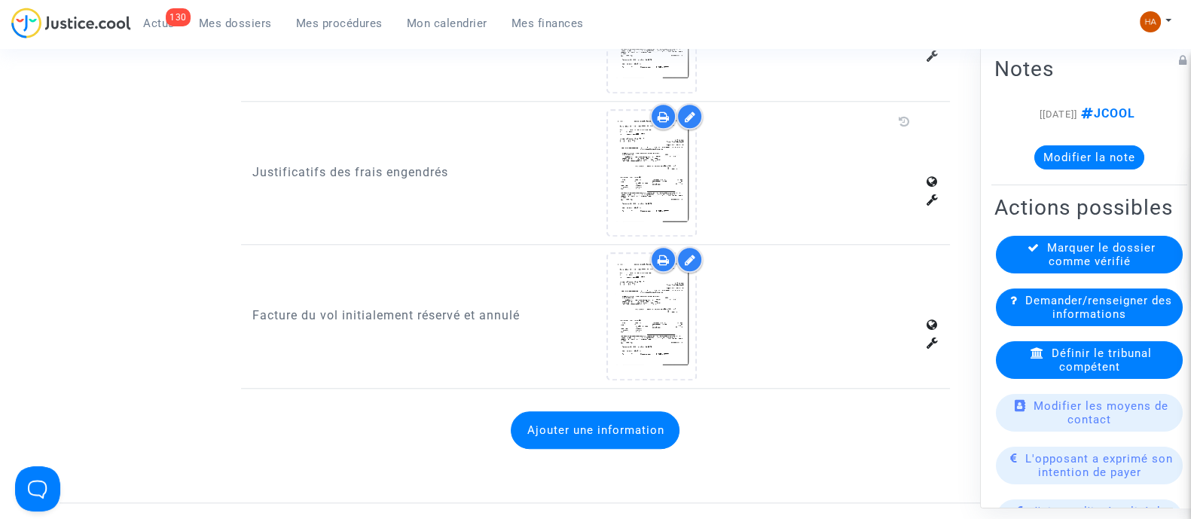
scroll to position [1861, 0]
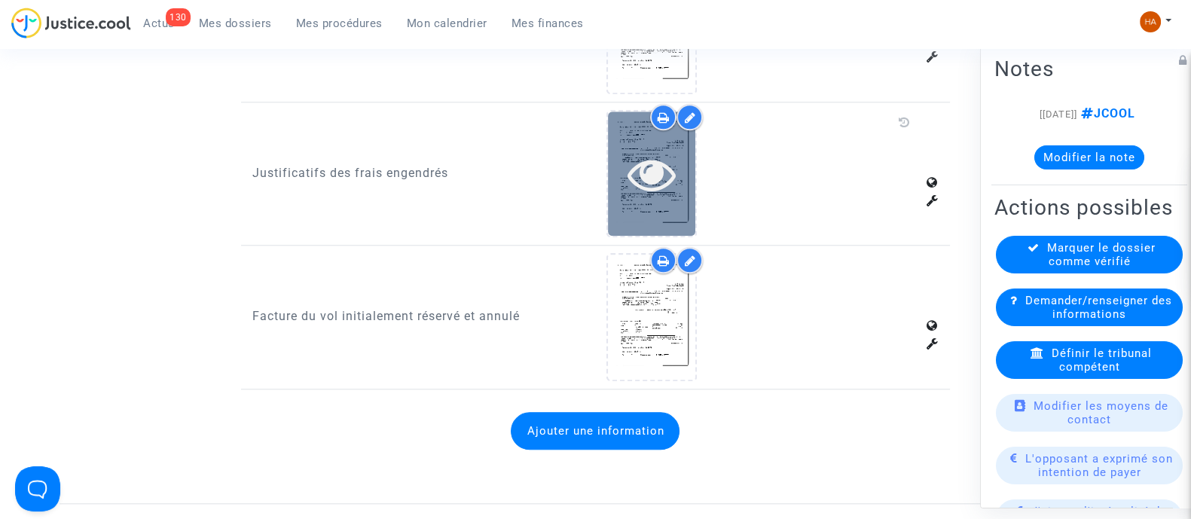
click at [676, 175] on icon at bounding box center [652, 174] width 49 height 48
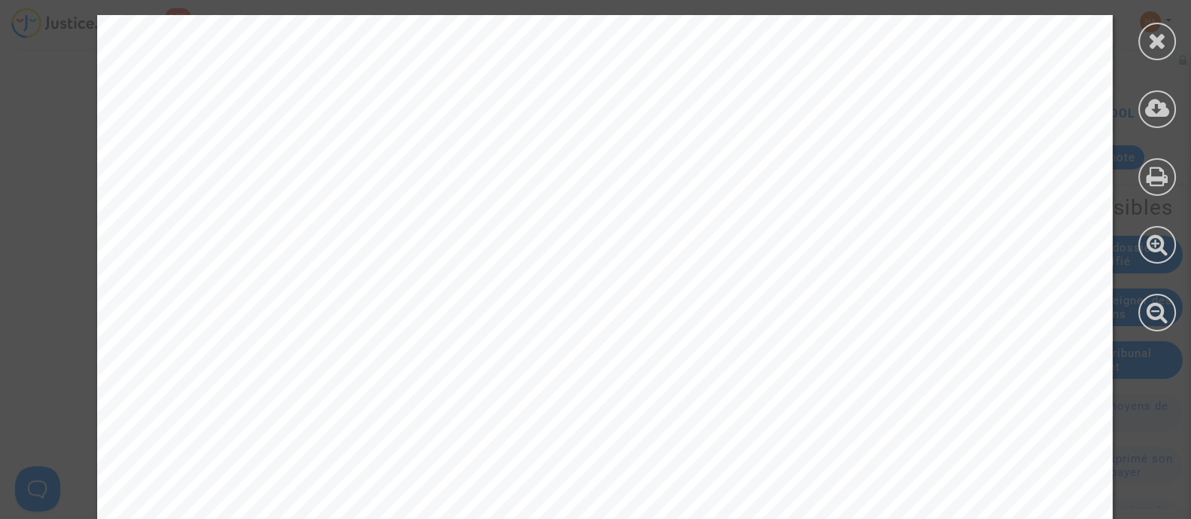
scroll to position [1734, 0]
click at [1149, 50] on icon at bounding box center [1157, 40] width 19 height 23
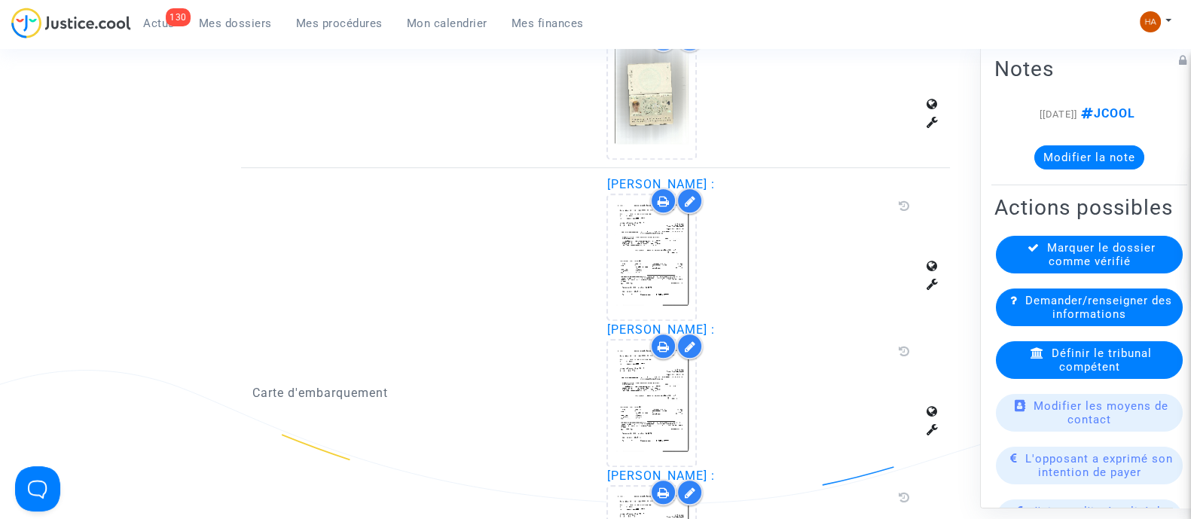
scroll to position [1344, 0]
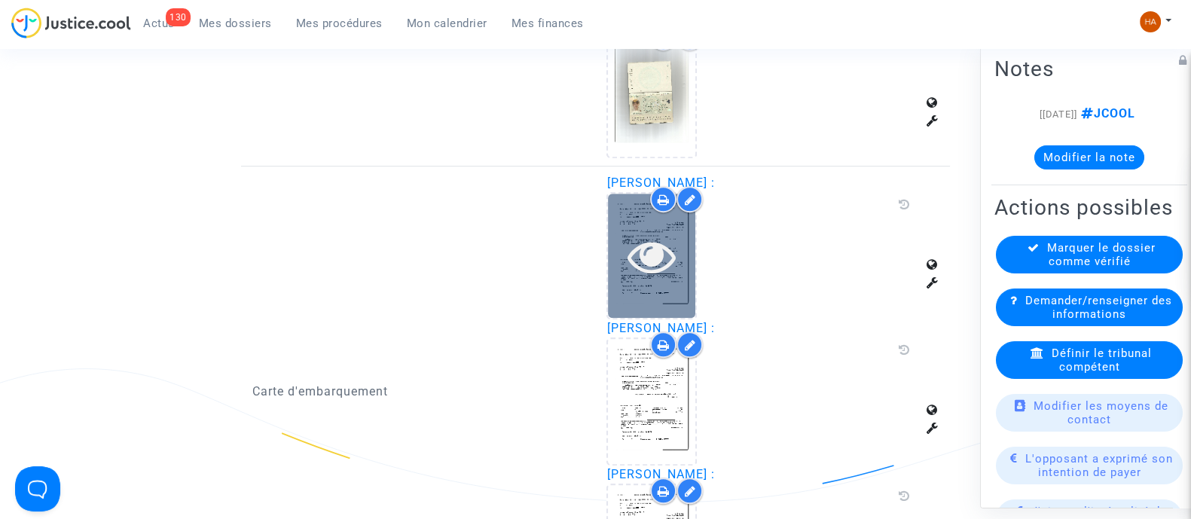
click at [657, 244] on icon at bounding box center [652, 256] width 49 height 48
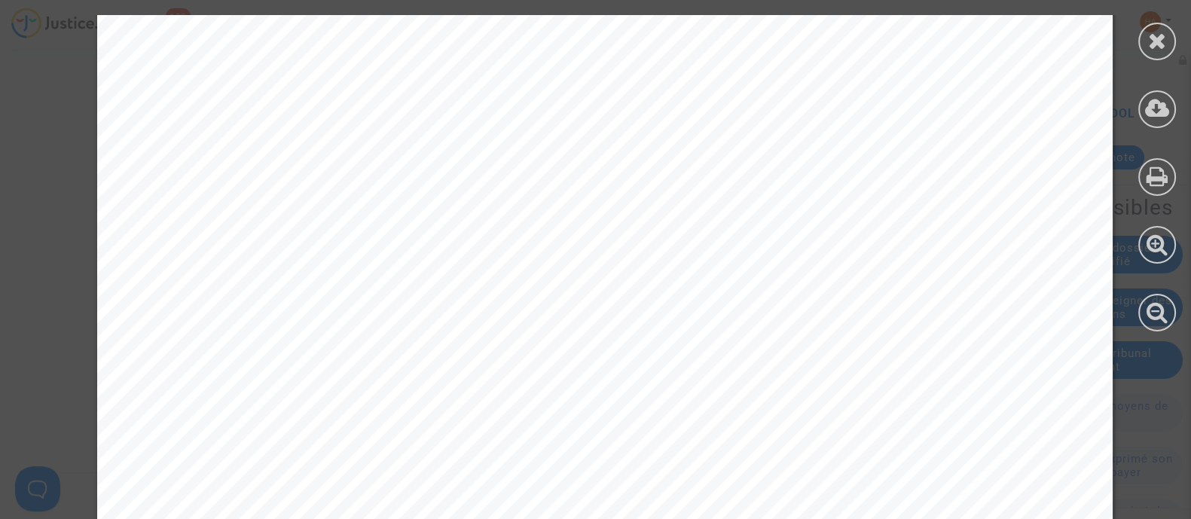
scroll to position [0, 0]
click at [1157, 47] on icon at bounding box center [1157, 40] width 19 height 23
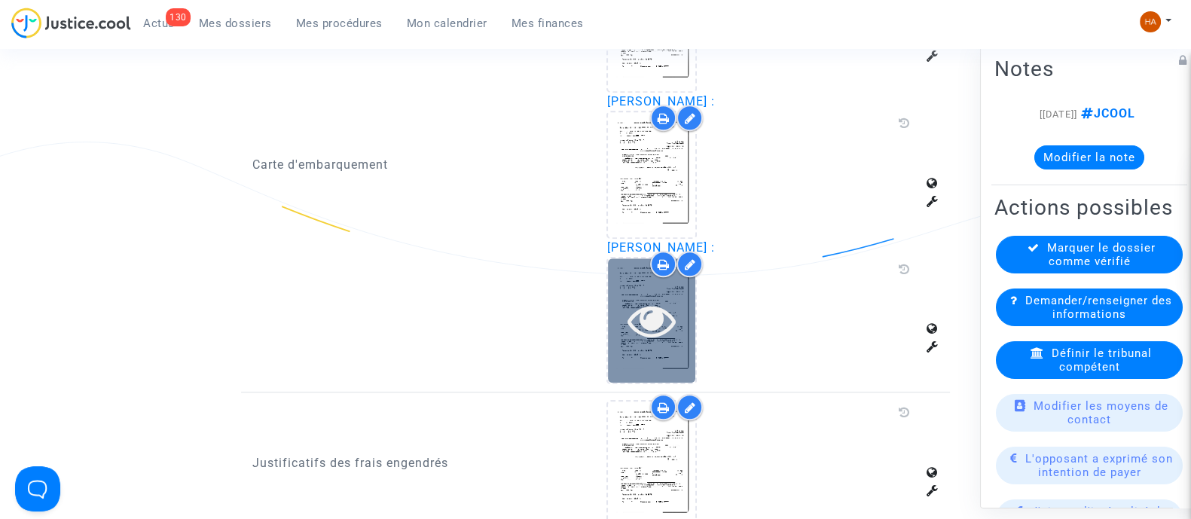
scroll to position [1515, 0]
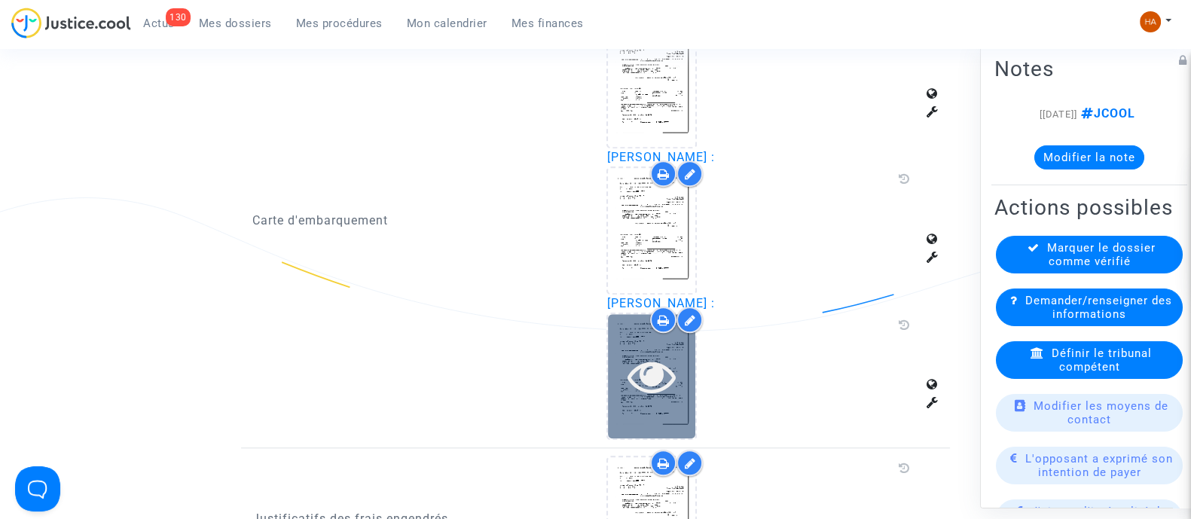
click at [659, 371] on icon at bounding box center [652, 376] width 49 height 48
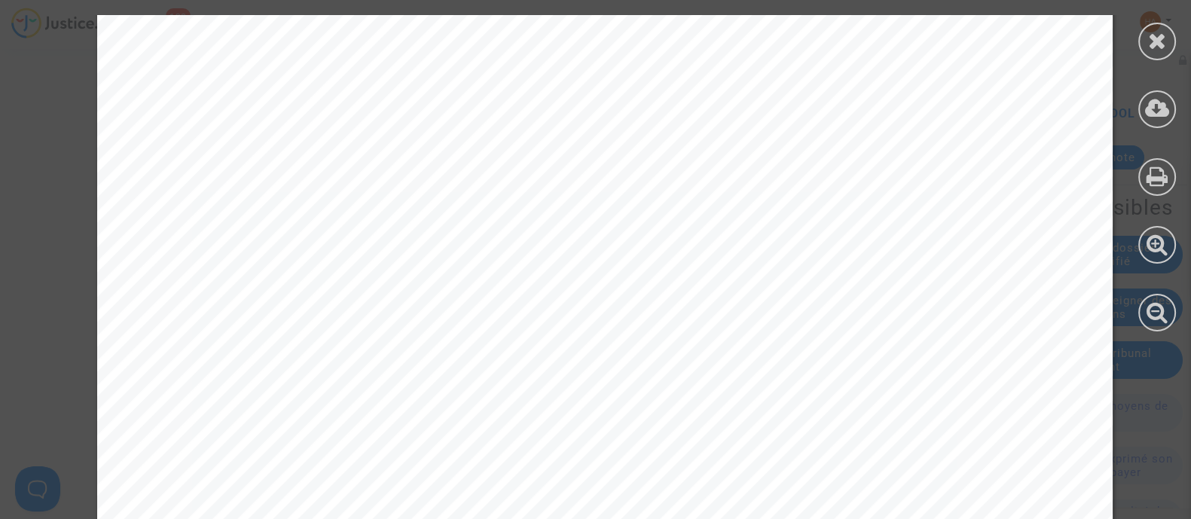
scroll to position [2319, 0]
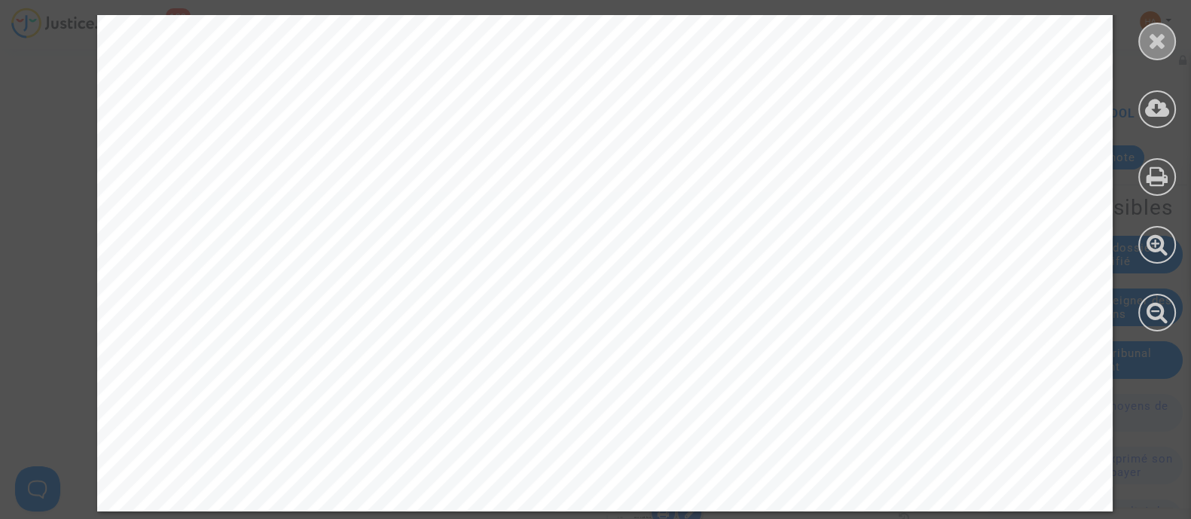
click at [1152, 45] on icon at bounding box center [1157, 40] width 19 height 23
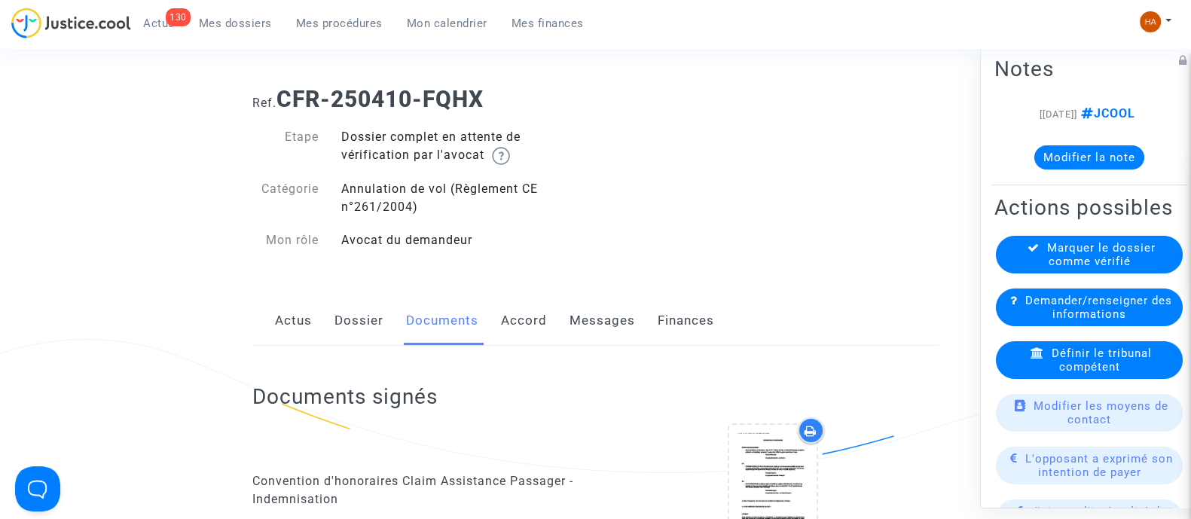
scroll to position [0, 0]
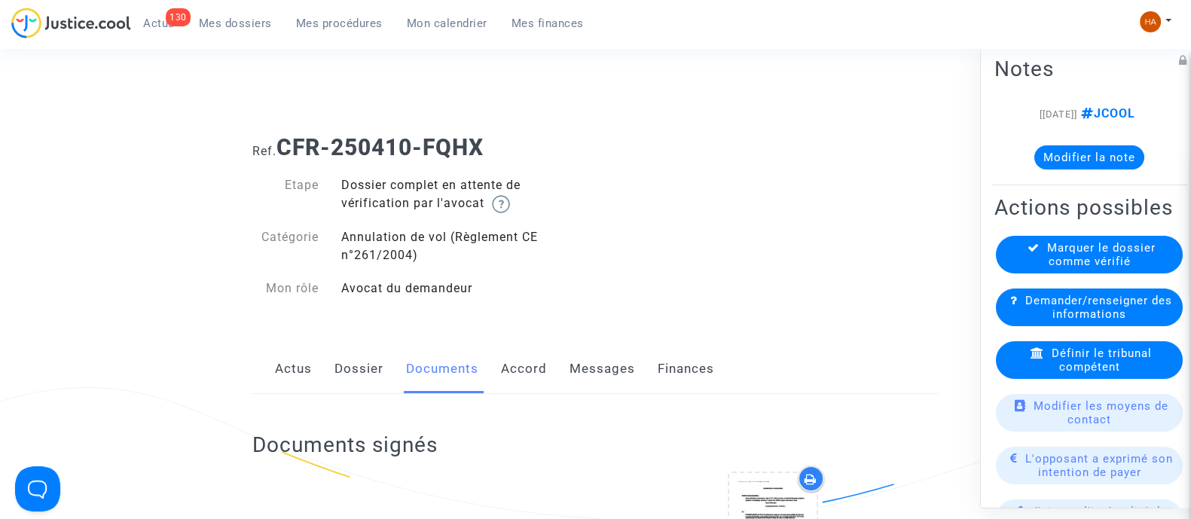
click at [604, 365] on link "Messages" at bounding box center [603, 369] width 66 height 50
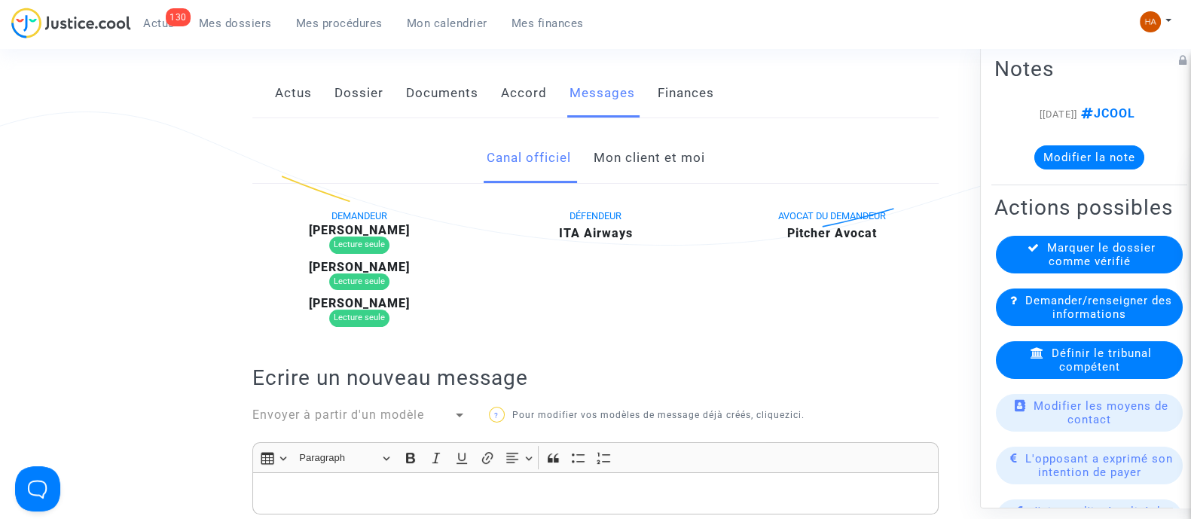
scroll to position [275, 0]
click at [651, 163] on link "Mon client et moi" at bounding box center [649, 159] width 112 height 50
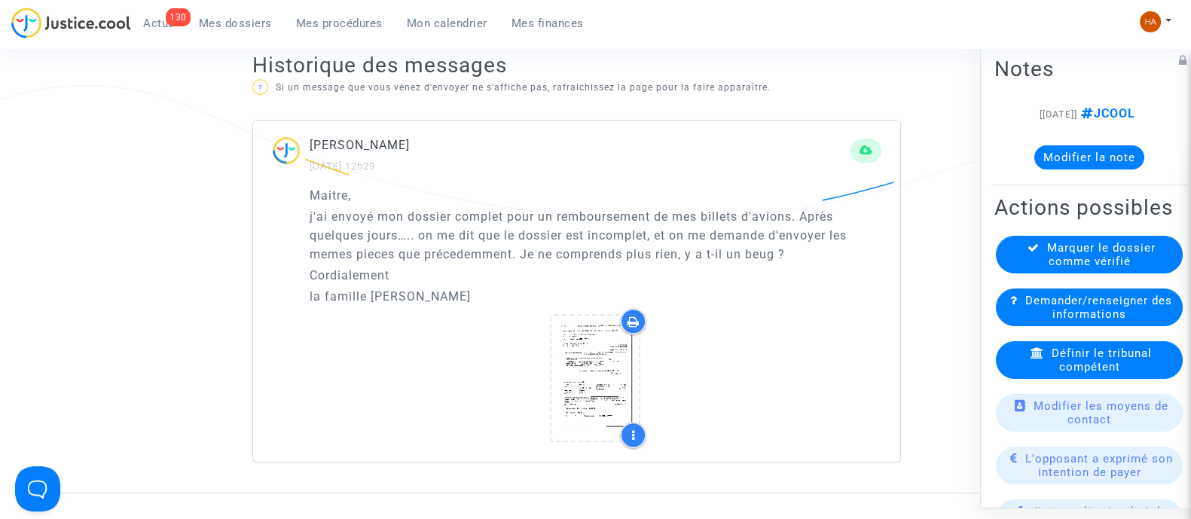
scroll to position [965, 0]
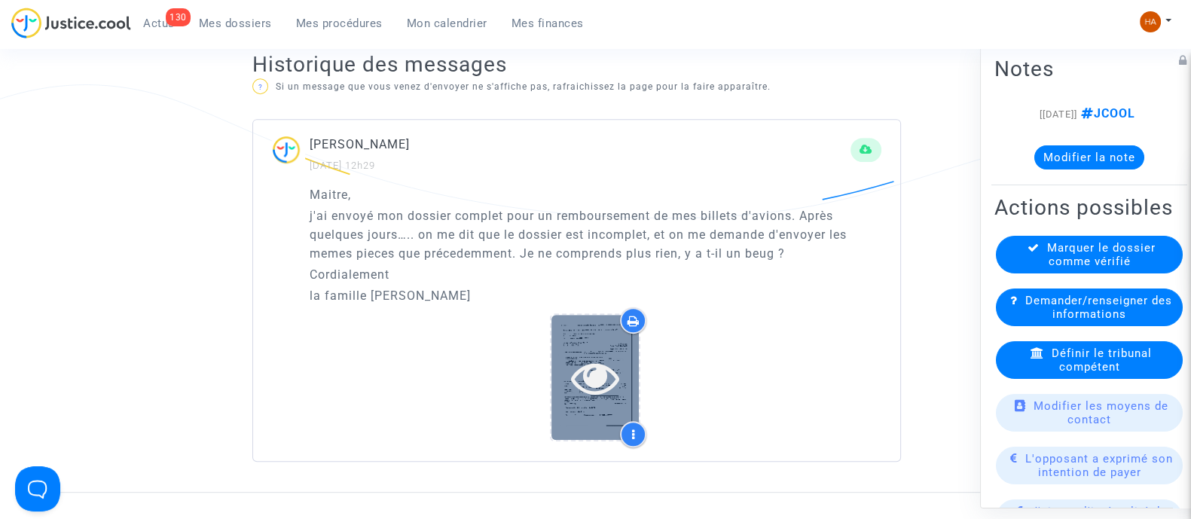
click at [603, 371] on icon at bounding box center [595, 377] width 49 height 48
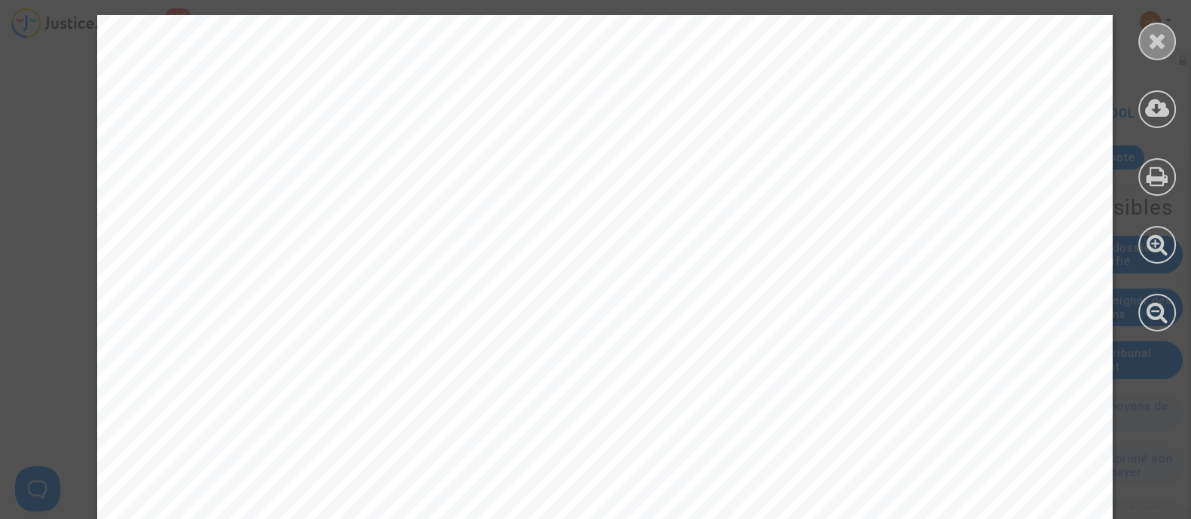
click at [1150, 44] on icon at bounding box center [1157, 40] width 19 height 23
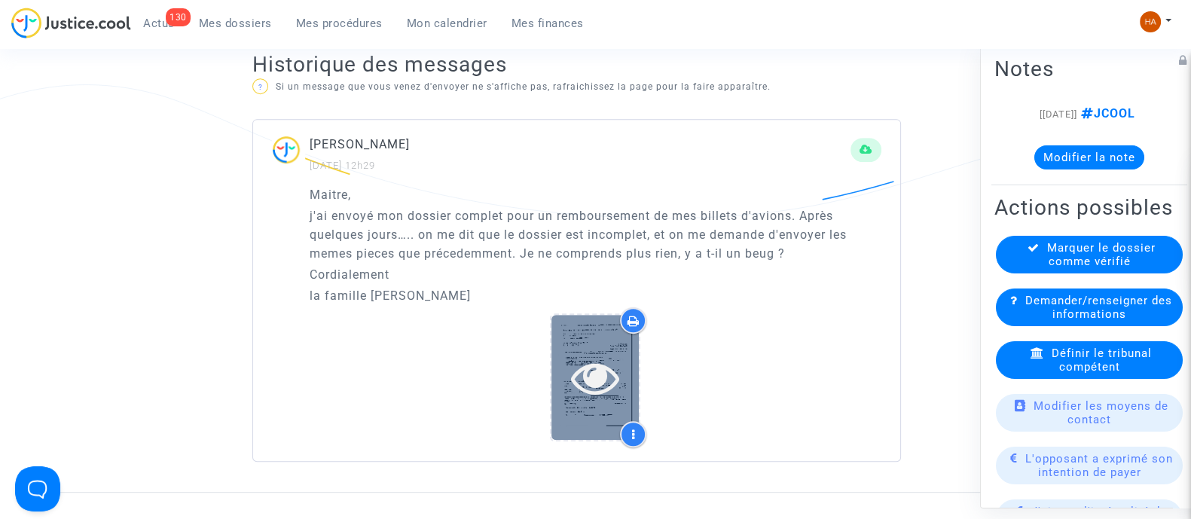
click at [594, 378] on icon at bounding box center [595, 377] width 49 height 48
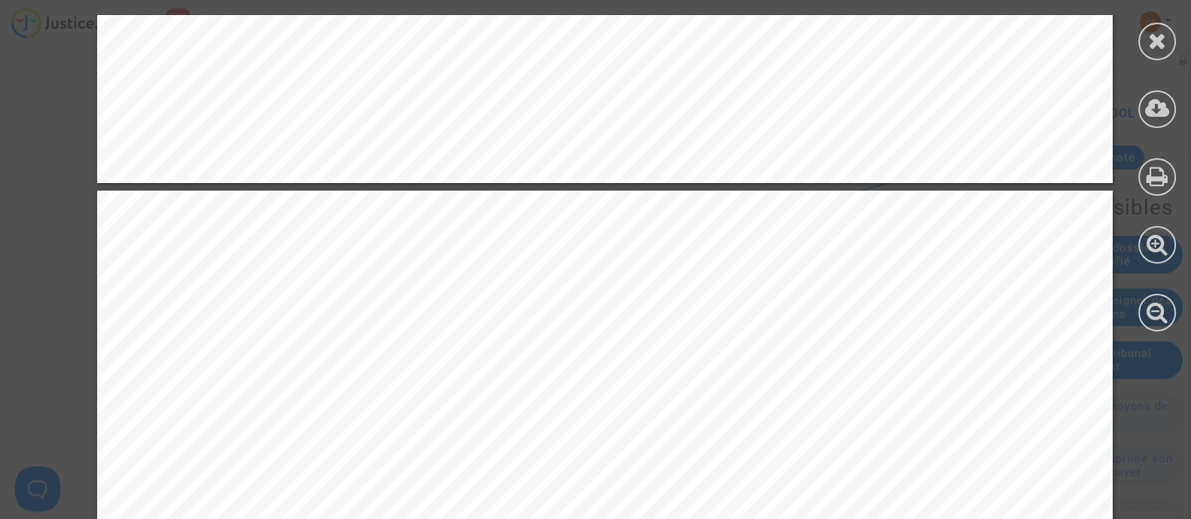
scroll to position [1233, 0]
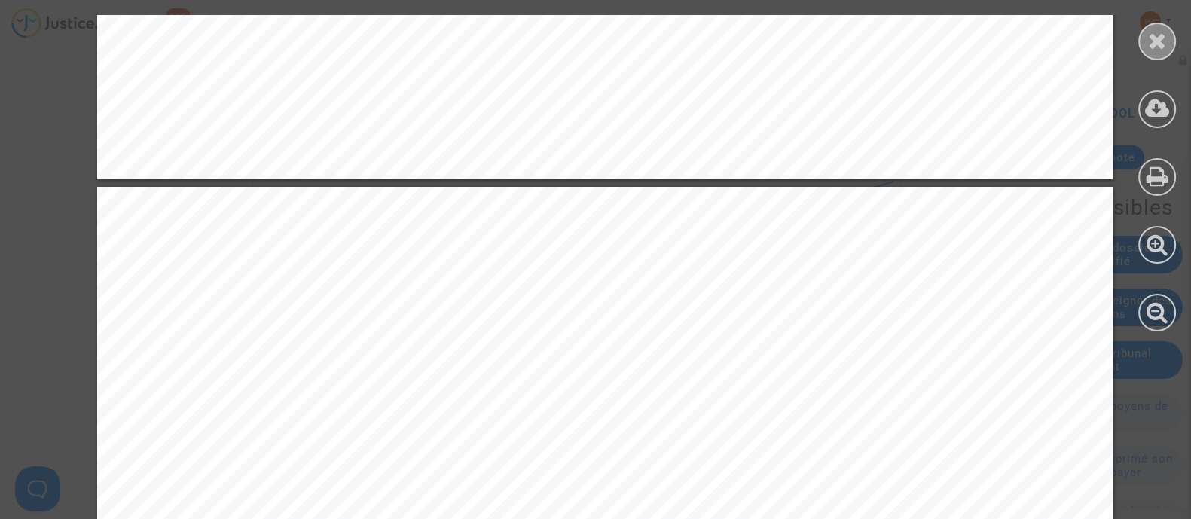
click at [1157, 44] on icon at bounding box center [1157, 40] width 19 height 23
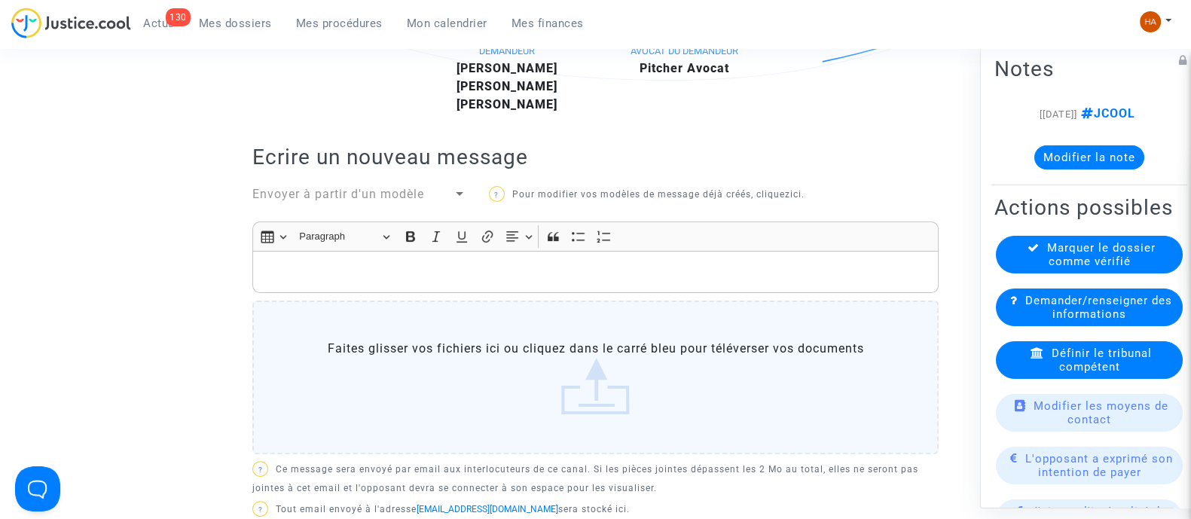
scroll to position [0, 0]
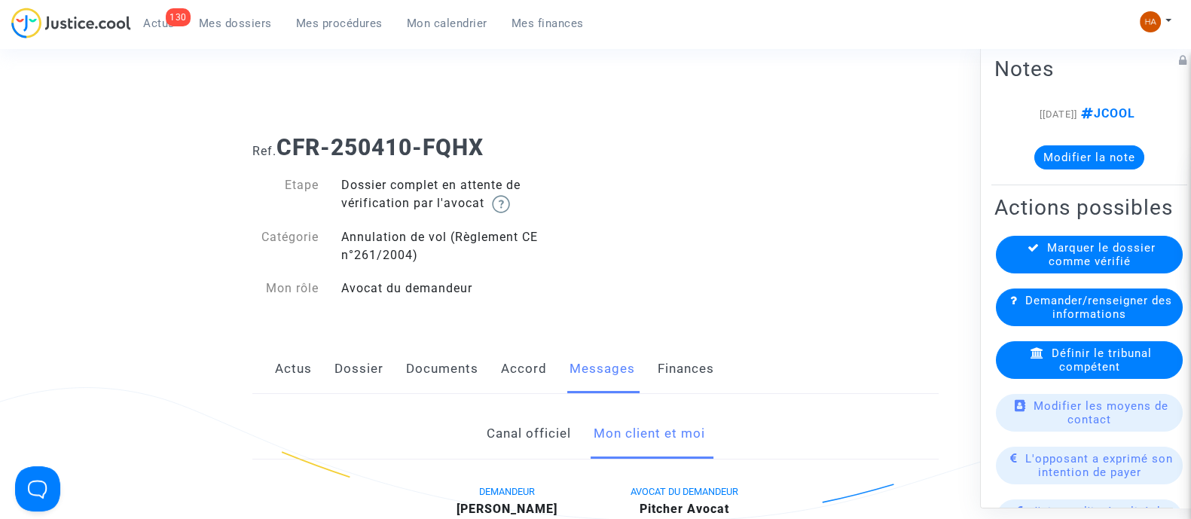
click at [354, 378] on link "Dossier" at bounding box center [359, 369] width 49 height 50
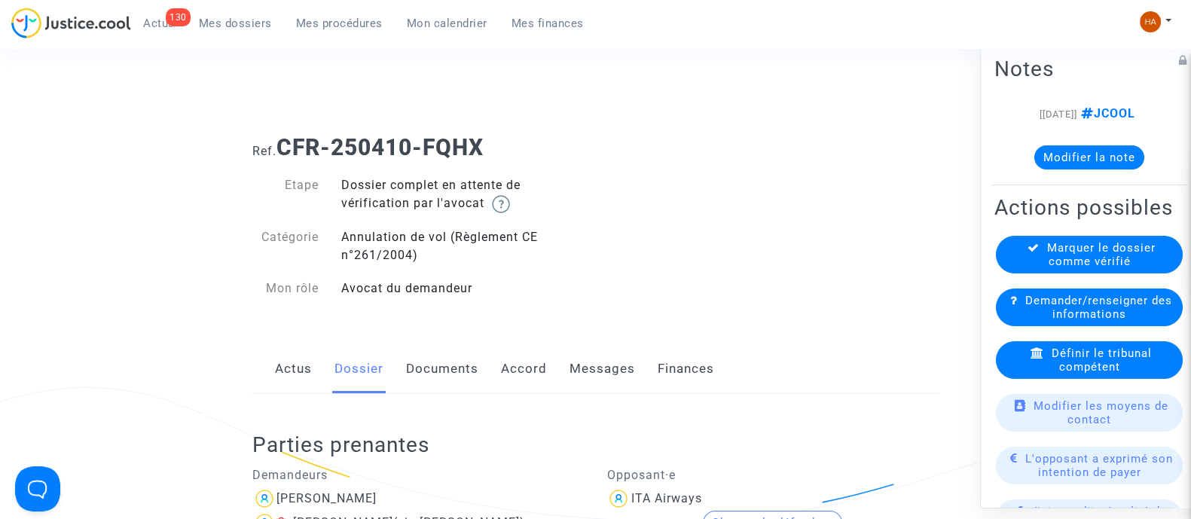
click at [596, 363] on link "Messages" at bounding box center [603, 369] width 66 height 50
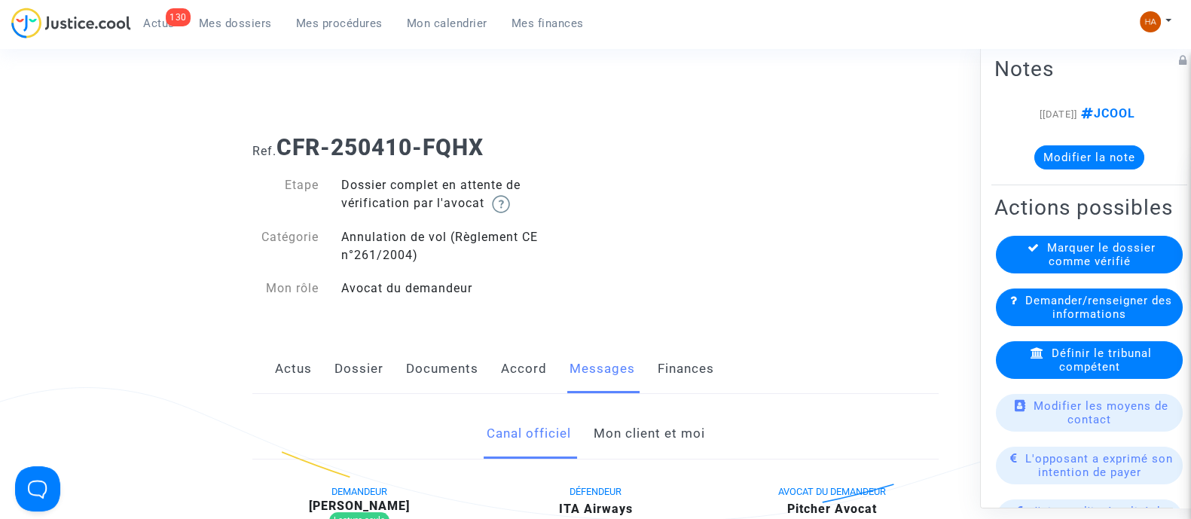
click at [668, 428] on link "Mon client et moi" at bounding box center [649, 434] width 112 height 50
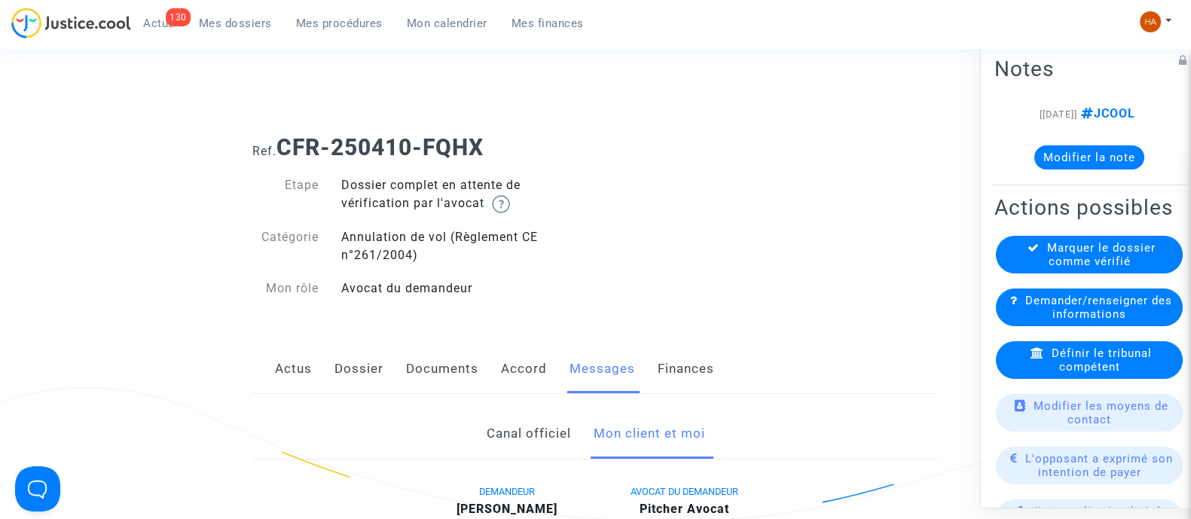
click at [359, 371] on link "Dossier" at bounding box center [359, 369] width 49 height 50
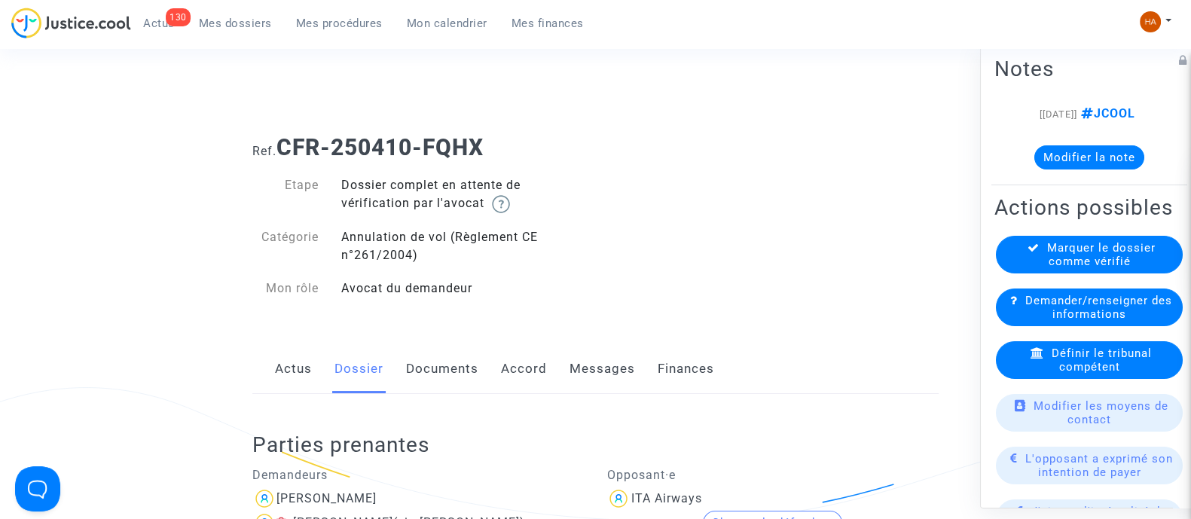
click at [295, 368] on link "Actus" at bounding box center [293, 369] width 37 height 50
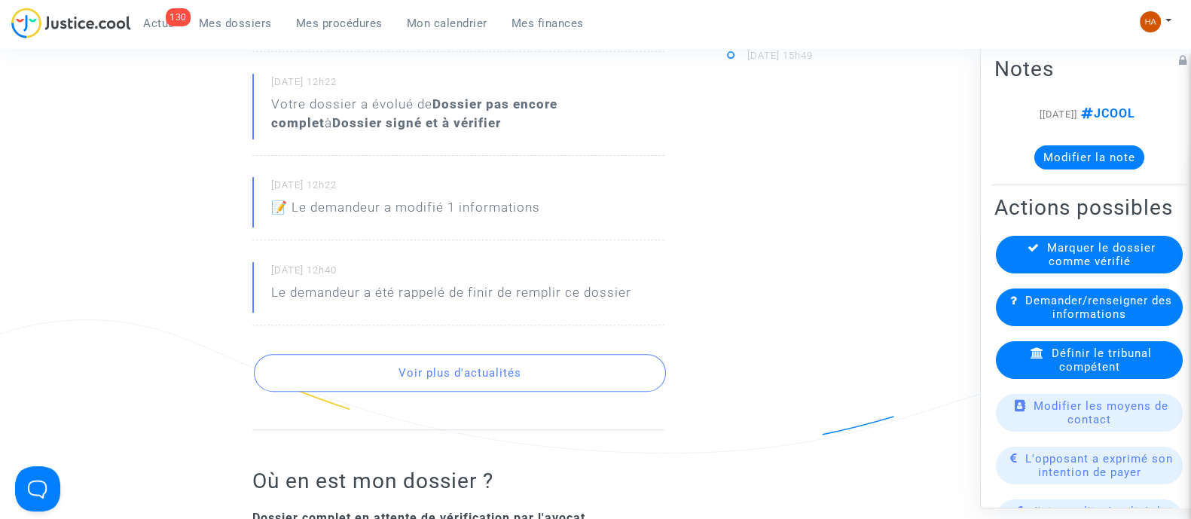
scroll to position [732, 0]
click at [480, 368] on button "Voir plus d'actualités" at bounding box center [460, 372] width 412 height 38
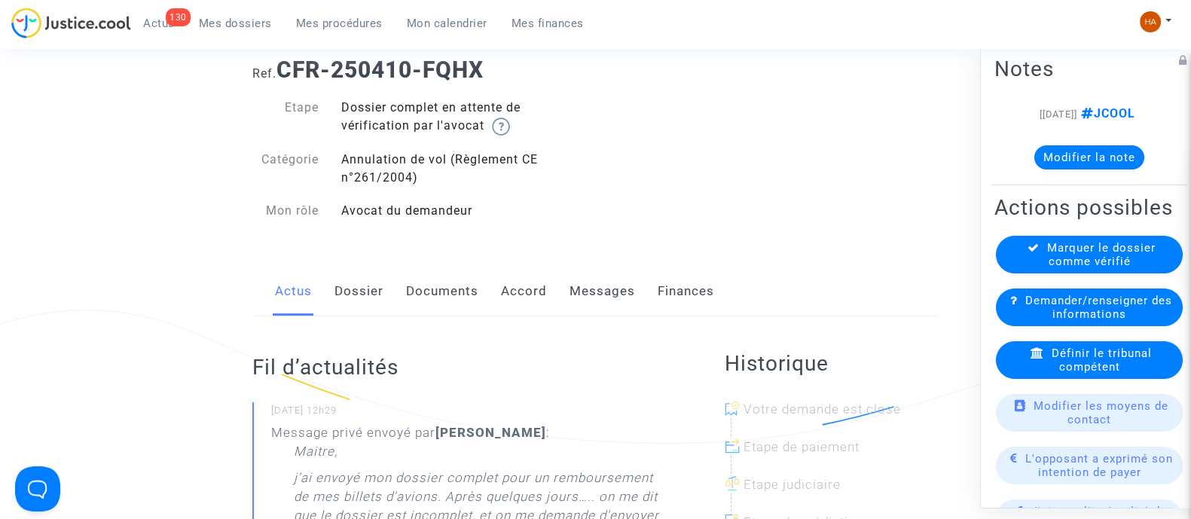
scroll to position [0, 0]
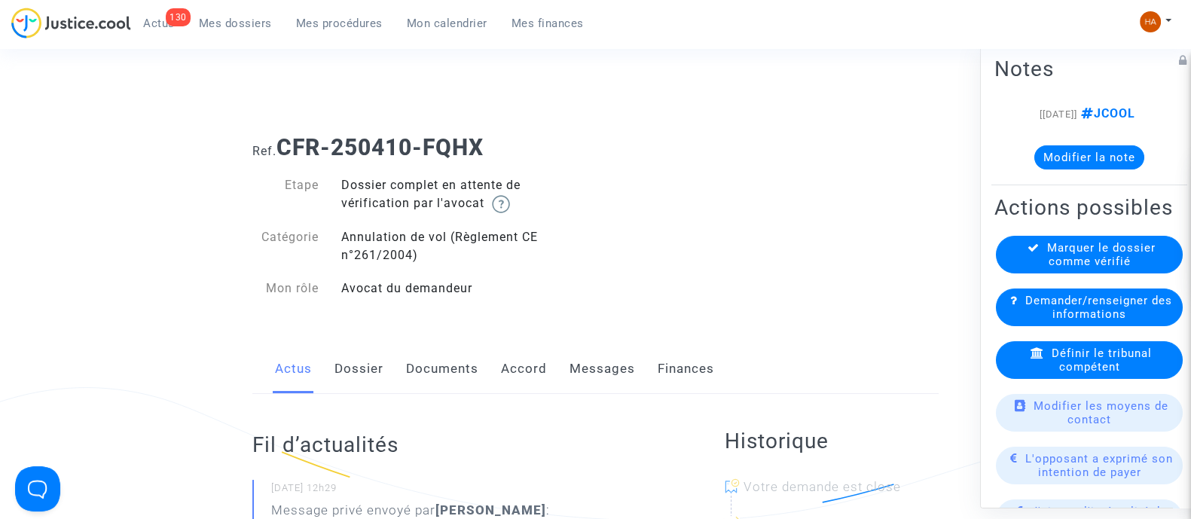
click at [367, 371] on link "Dossier" at bounding box center [359, 369] width 49 height 50
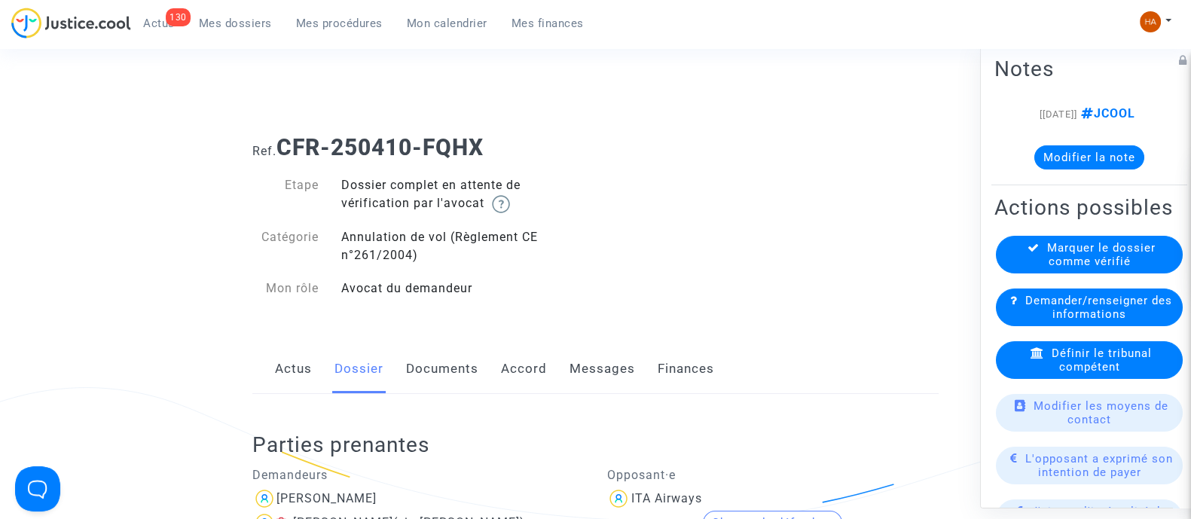
click at [600, 370] on link "Messages" at bounding box center [603, 369] width 66 height 50
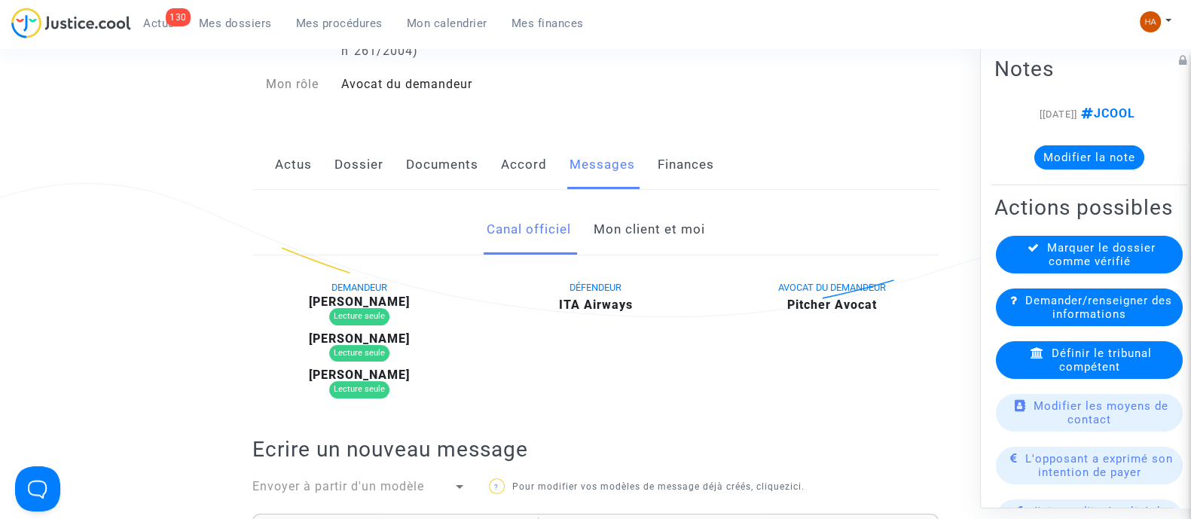
scroll to position [200, 0]
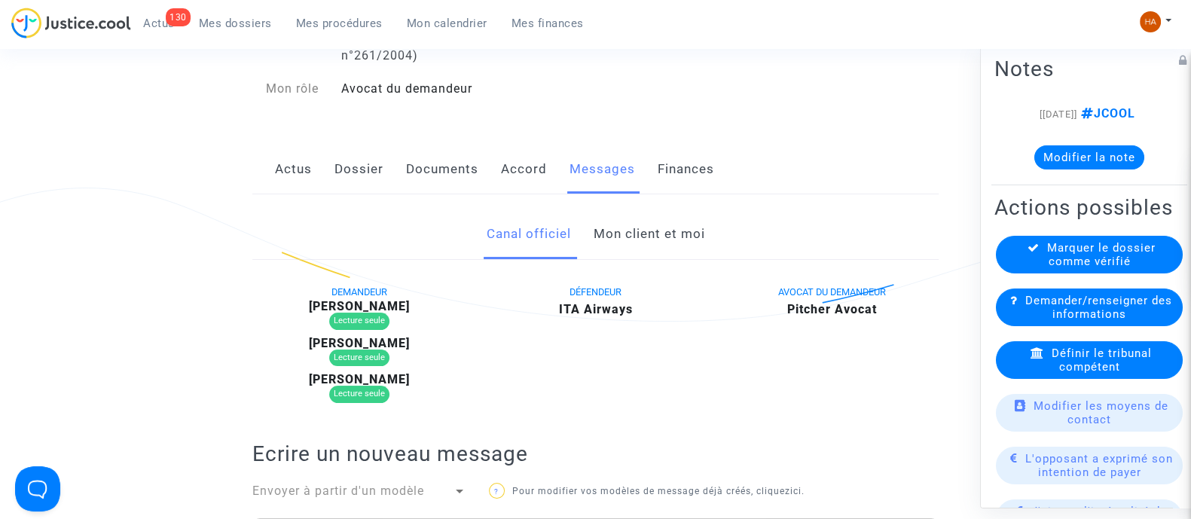
click at [646, 228] on link "Mon client et moi" at bounding box center [649, 234] width 112 height 50
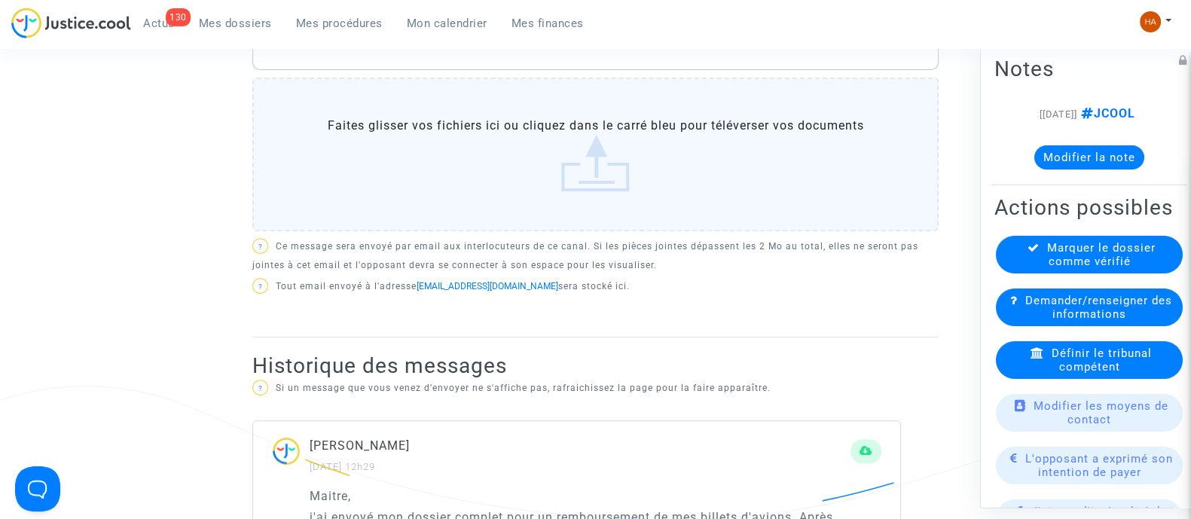
scroll to position [1010, 0]
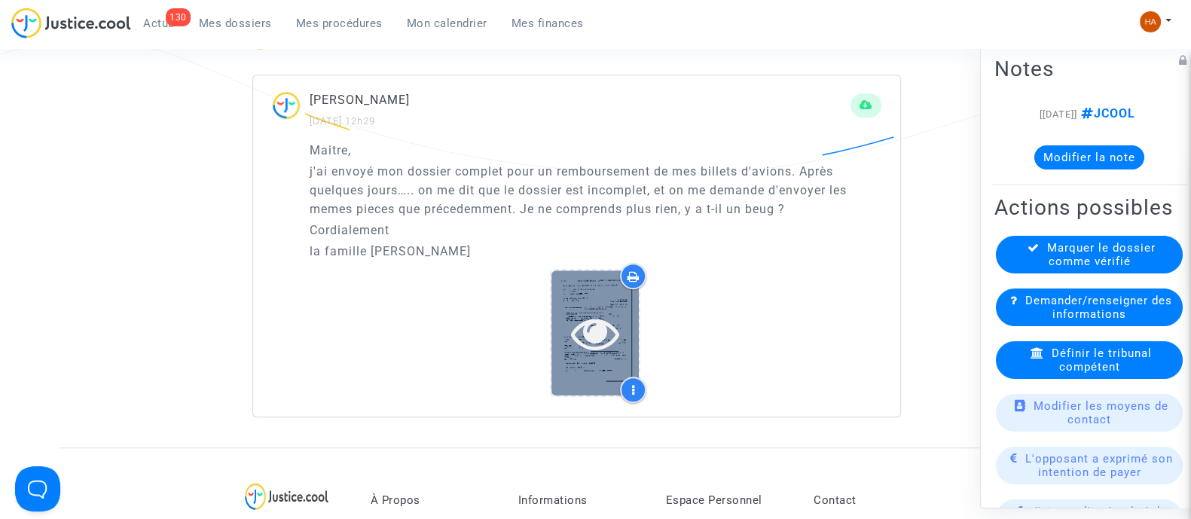
click at [597, 335] on icon at bounding box center [595, 333] width 49 height 48
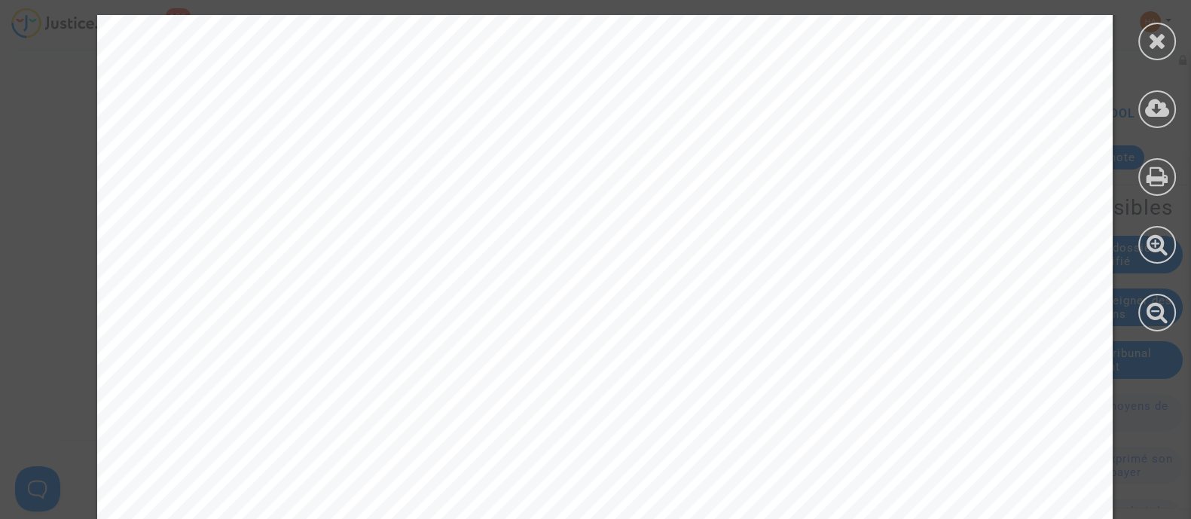
scroll to position [3723, 0]
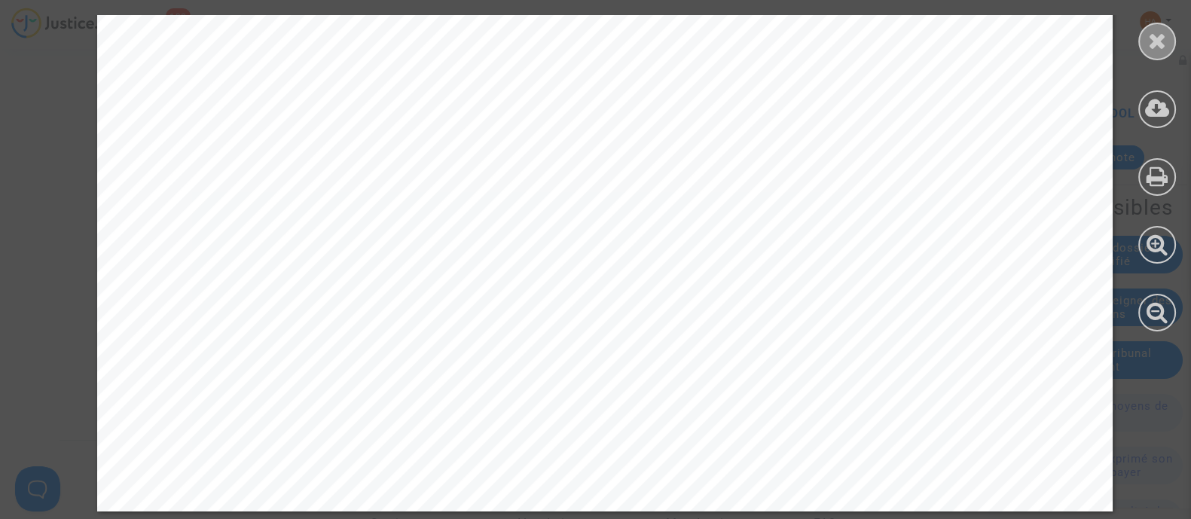
click at [1147, 47] on div at bounding box center [1157, 42] width 38 height 38
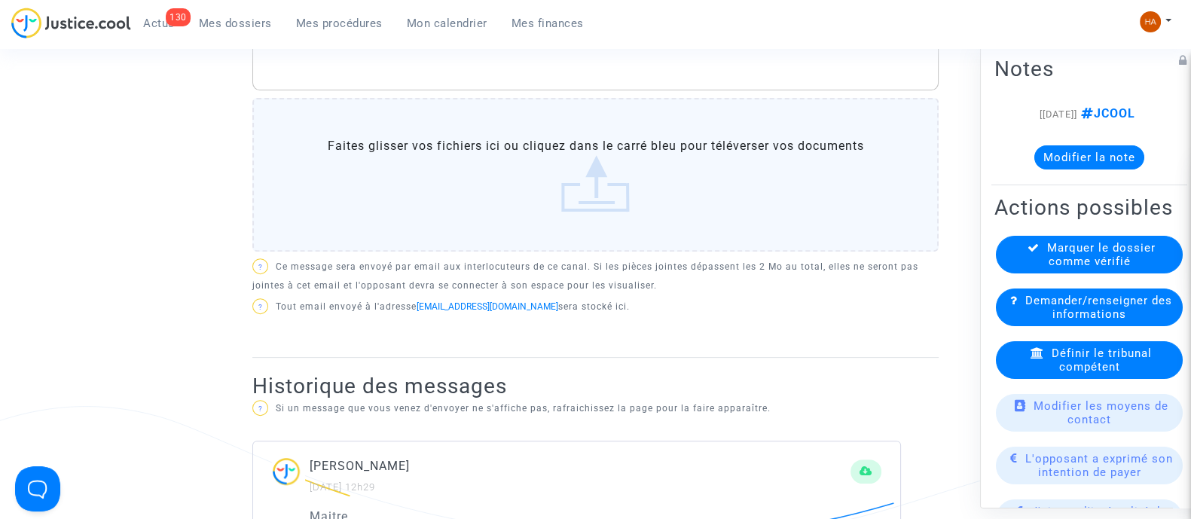
scroll to position [930, 0]
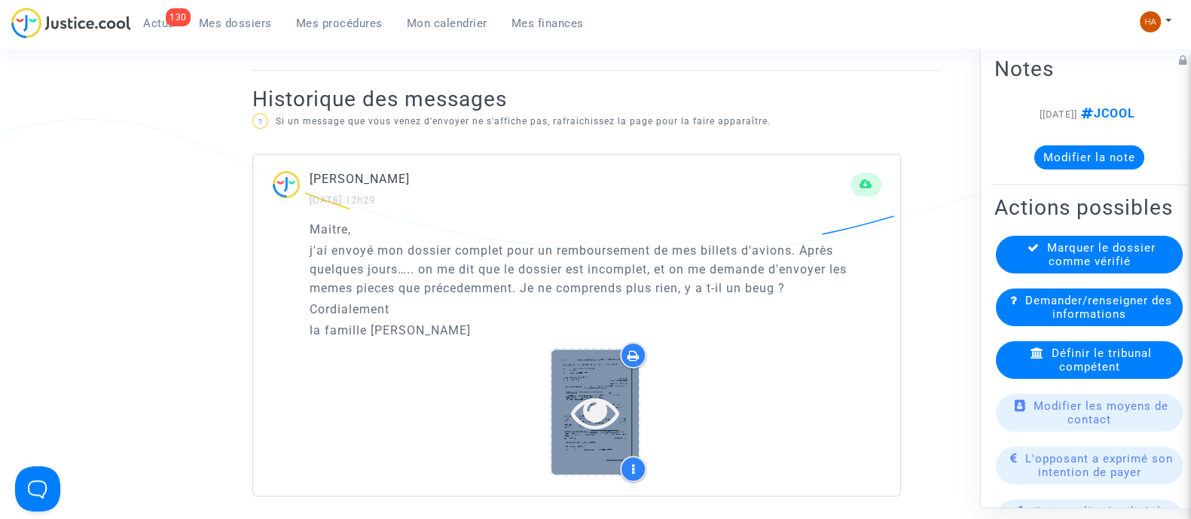
click at [569, 419] on div at bounding box center [595, 412] width 87 height 48
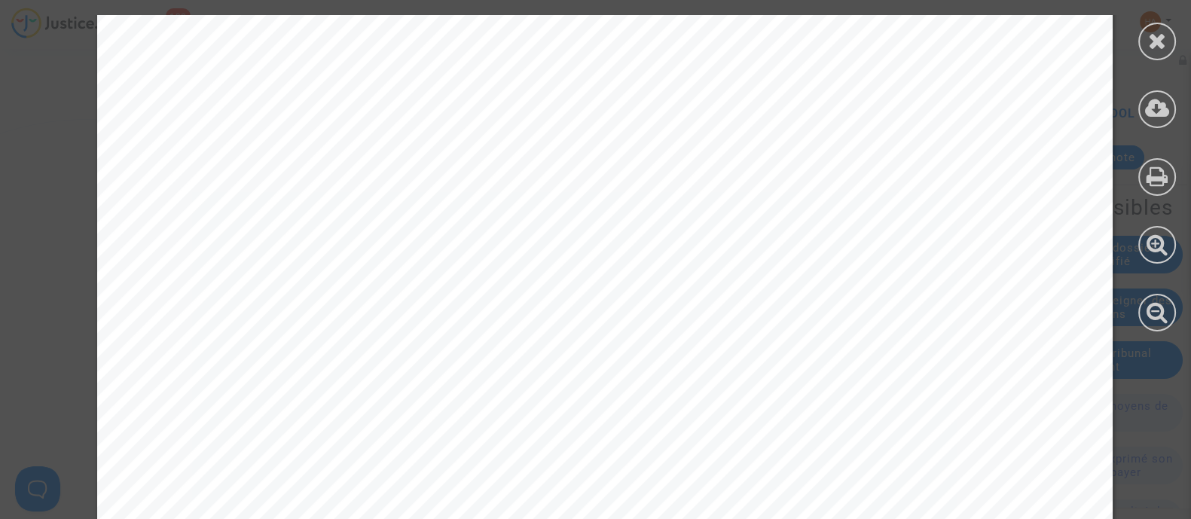
scroll to position [81, 0]
click at [1153, 50] on icon at bounding box center [1157, 40] width 19 height 23
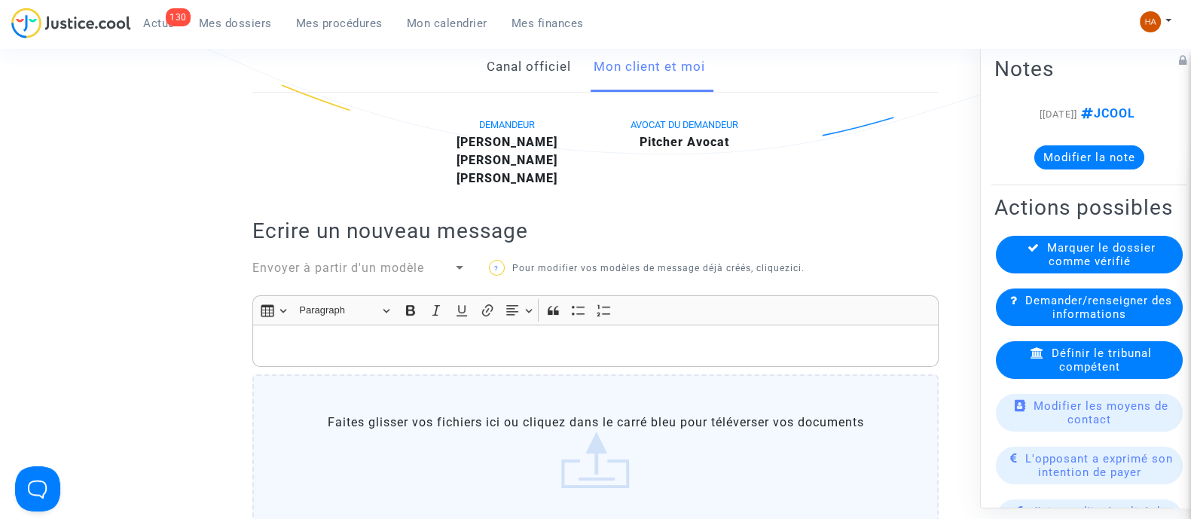
scroll to position [0, 0]
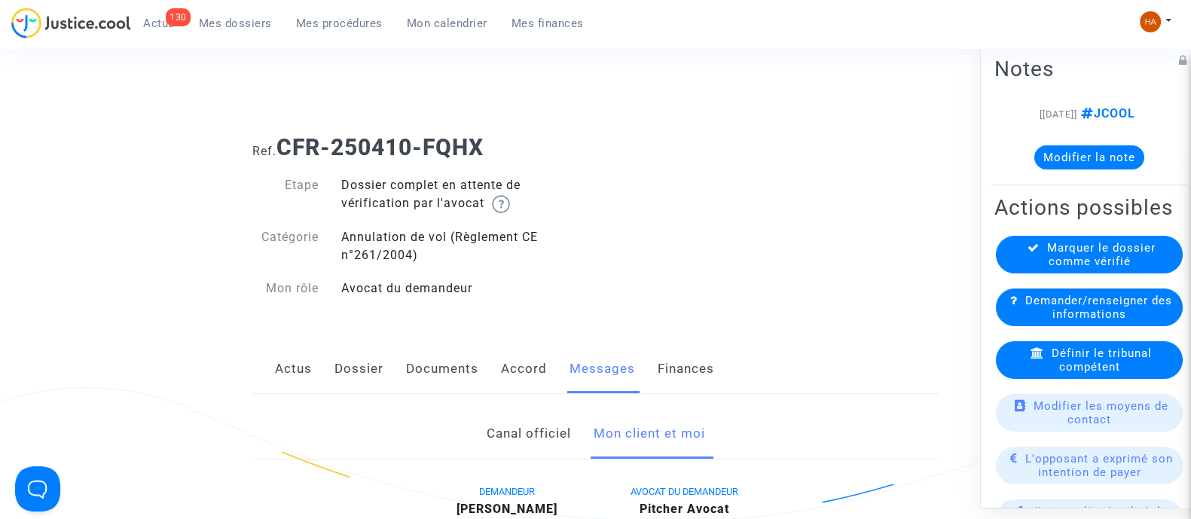
click at [360, 374] on link "Dossier" at bounding box center [359, 369] width 49 height 50
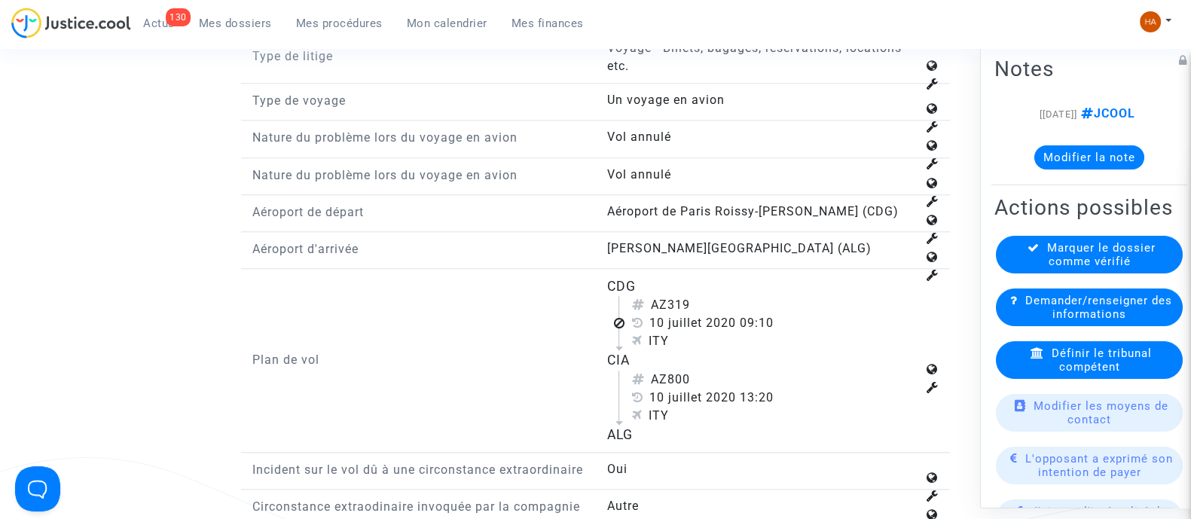
scroll to position [1919, 0]
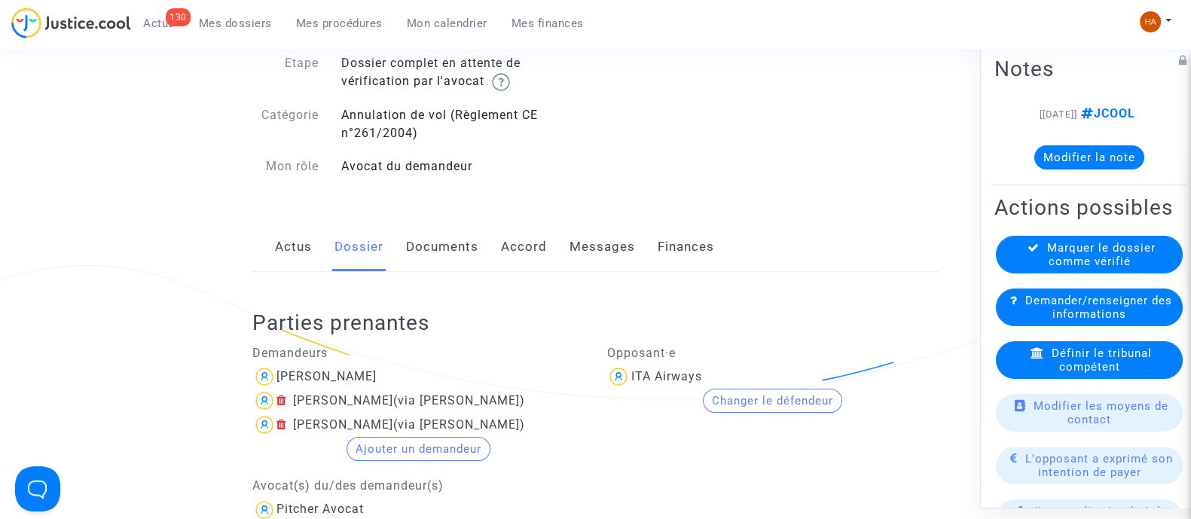
click at [287, 250] on link "Actus" at bounding box center [293, 247] width 37 height 50
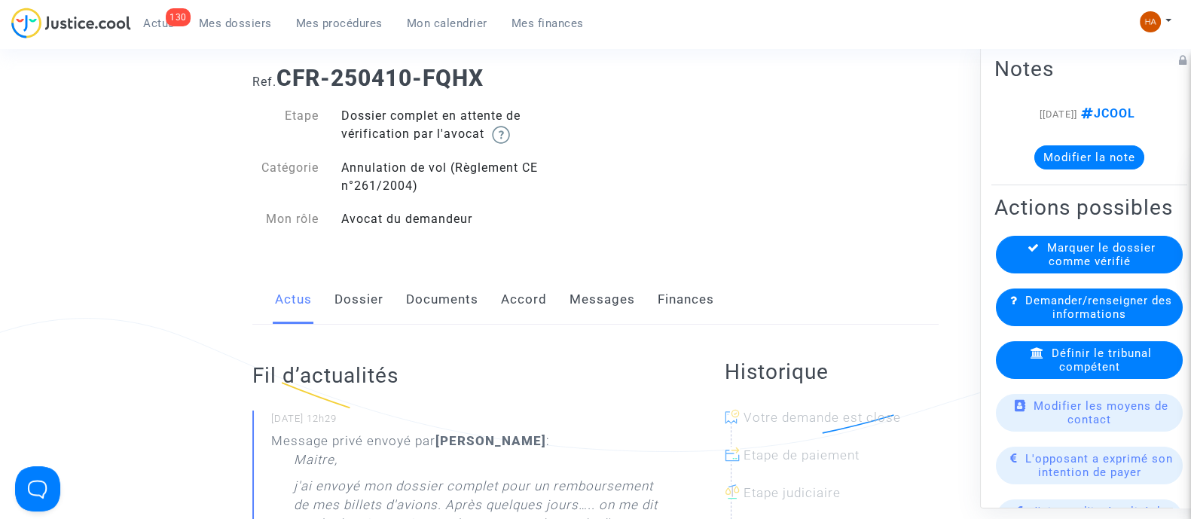
scroll to position [69, 0]
click at [599, 305] on link "Messages" at bounding box center [603, 301] width 66 height 50
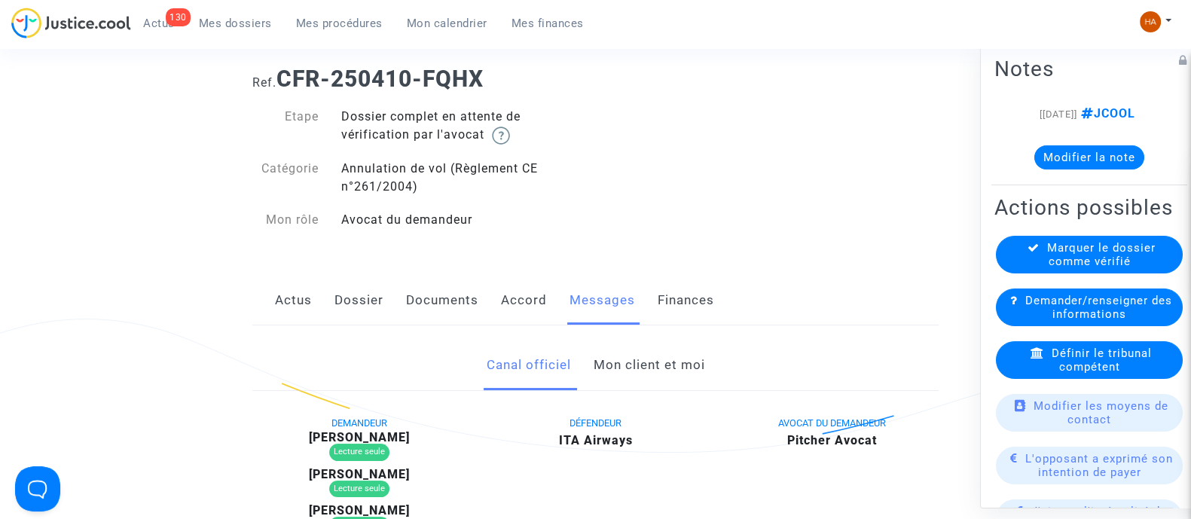
click at [667, 366] on link "Mon client et moi" at bounding box center [649, 366] width 112 height 50
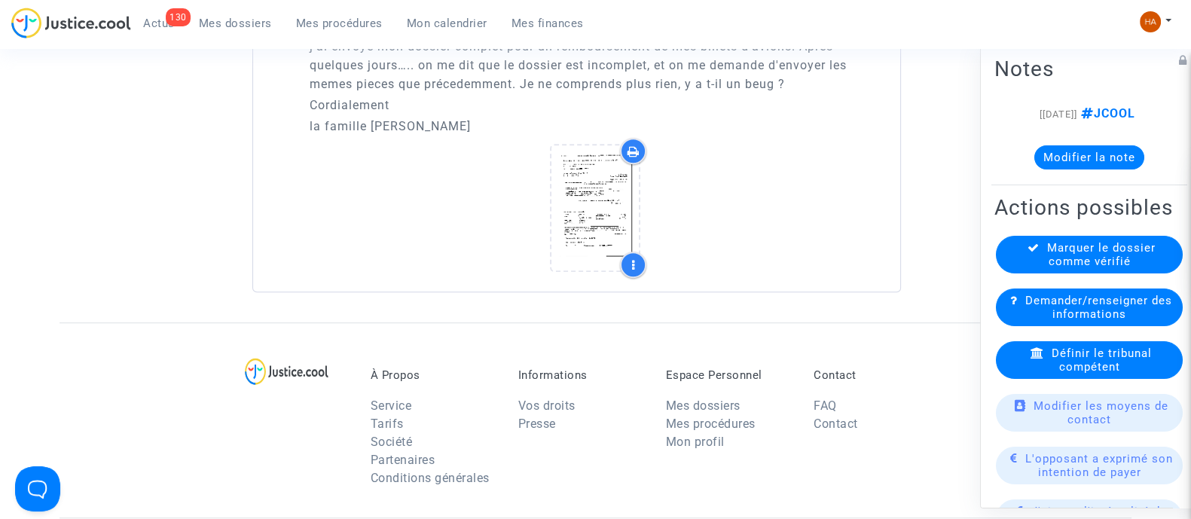
scroll to position [1139, 0]
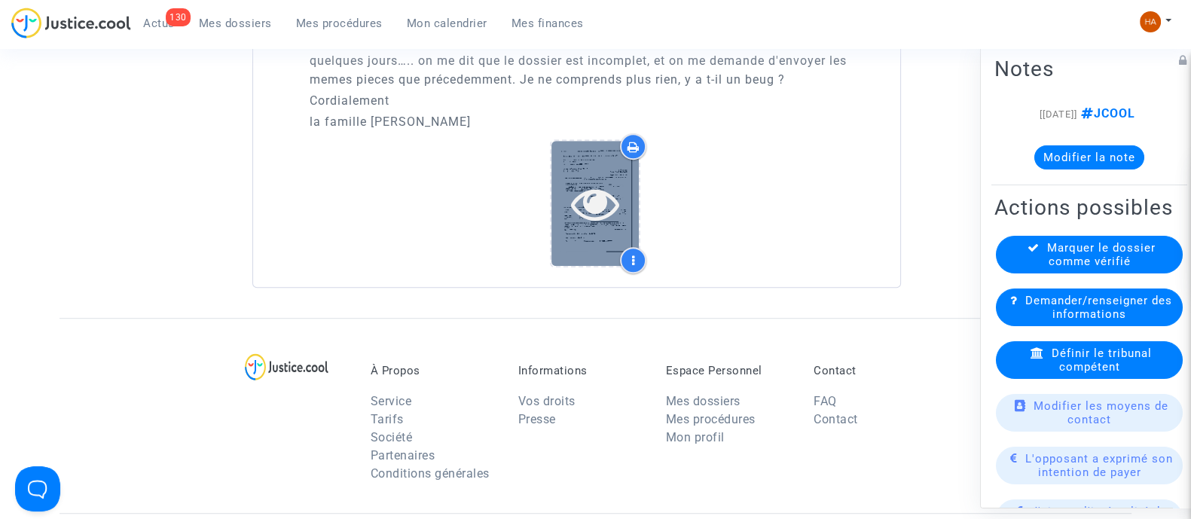
click at [579, 207] on icon at bounding box center [595, 203] width 49 height 48
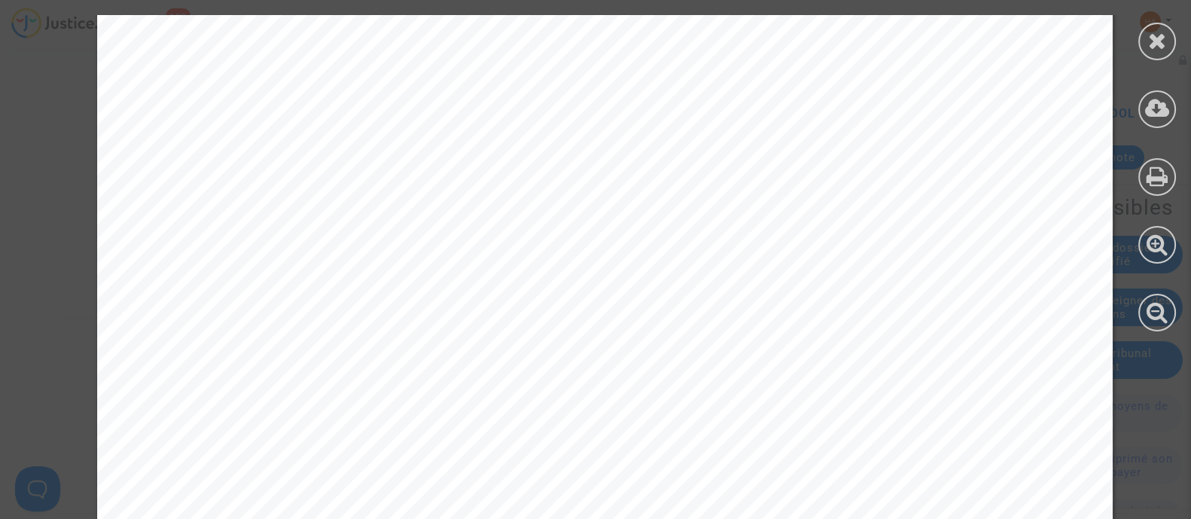
scroll to position [265, 0]
click at [1154, 47] on icon at bounding box center [1157, 40] width 19 height 23
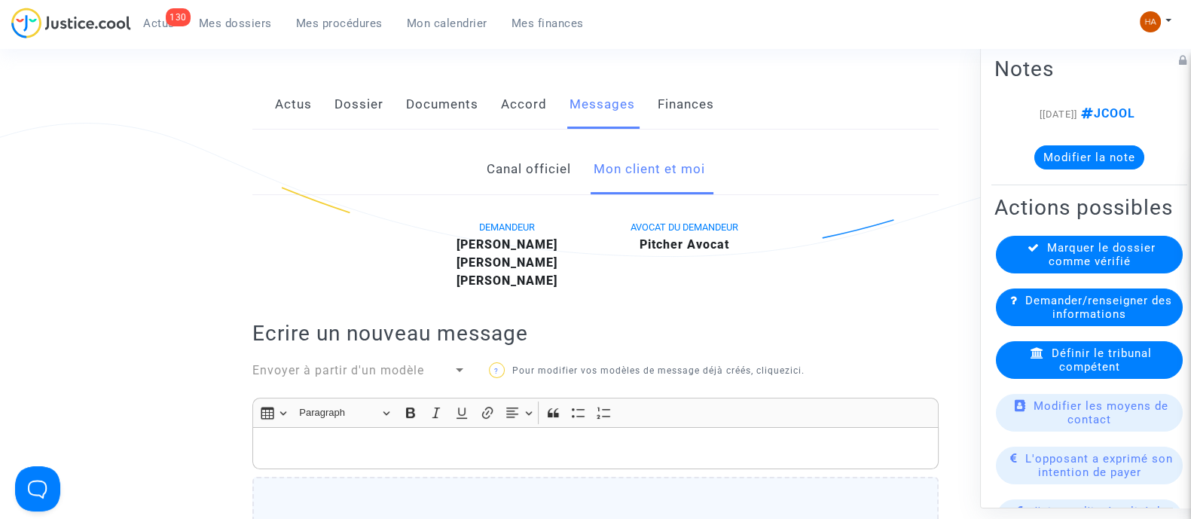
scroll to position [0, 0]
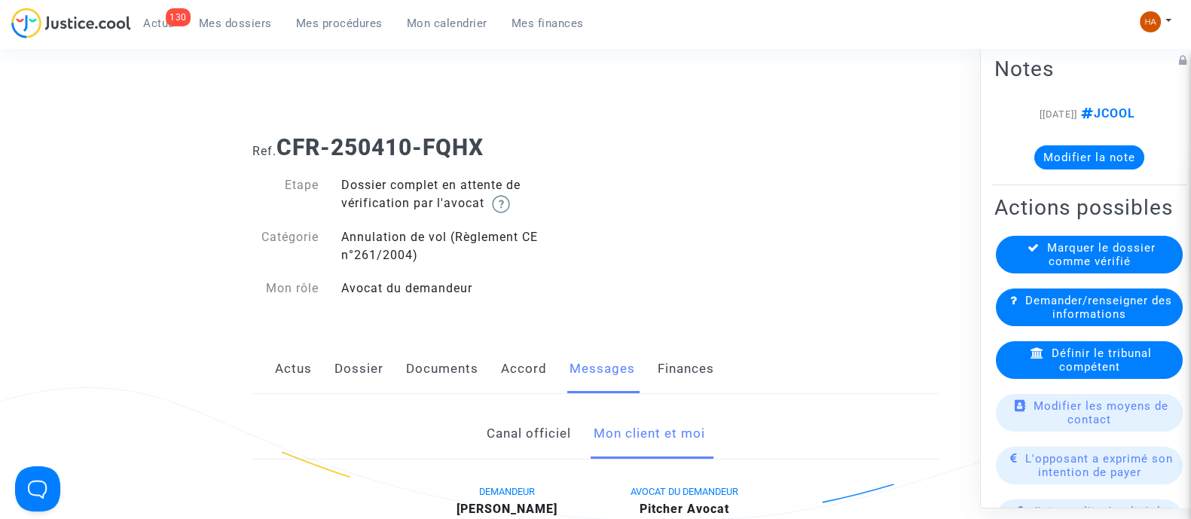
click at [354, 378] on link "Dossier" at bounding box center [359, 369] width 49 height 50
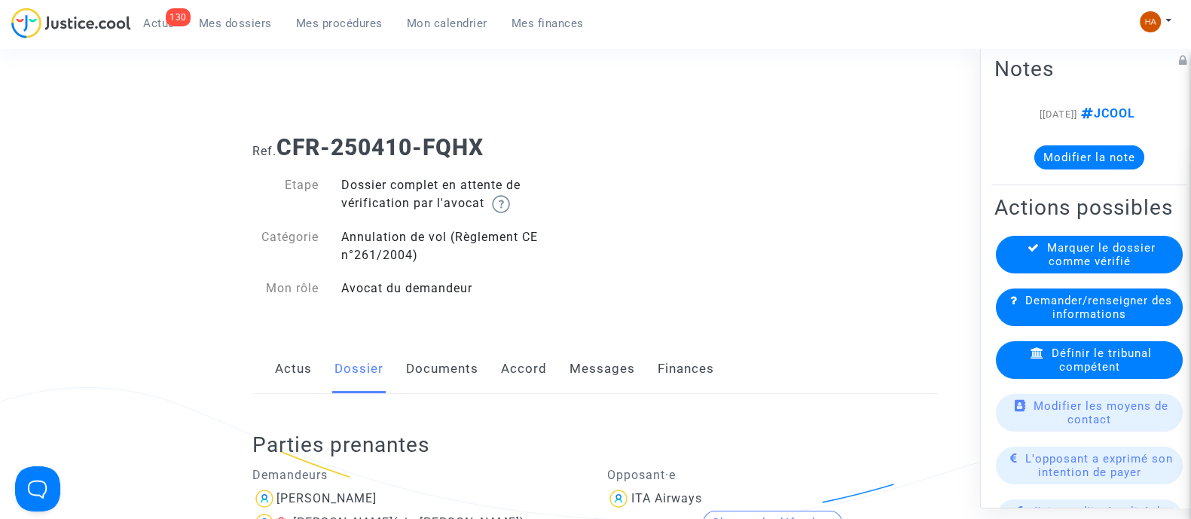
click at [594, 371] on link "Messages" at bounding box center [603, 369] width 66 height 50
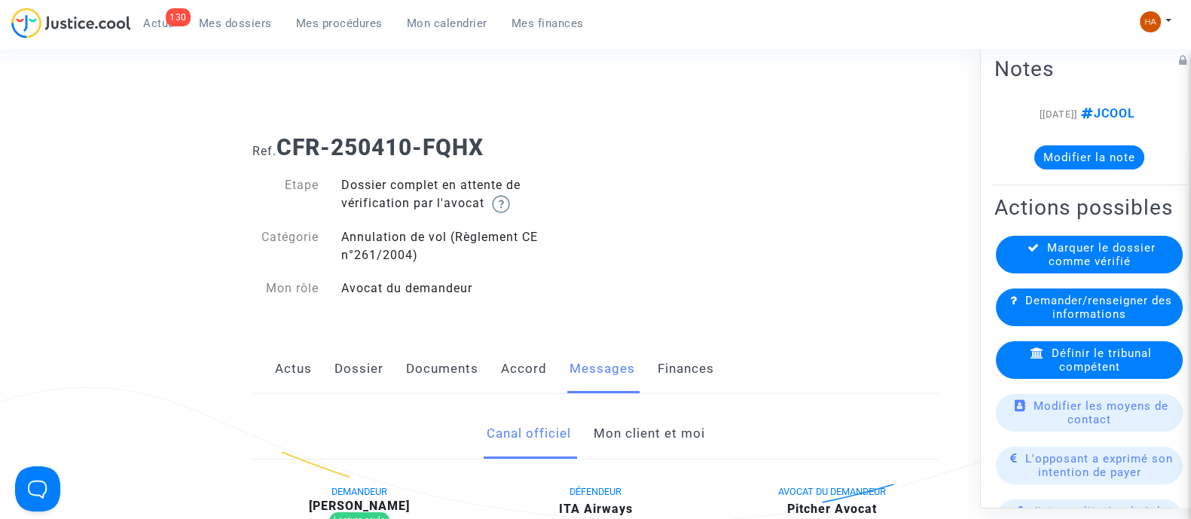
click at [624, 421] on link "Mon client et moi" at bounding box center [649, 434] width 112 height 50
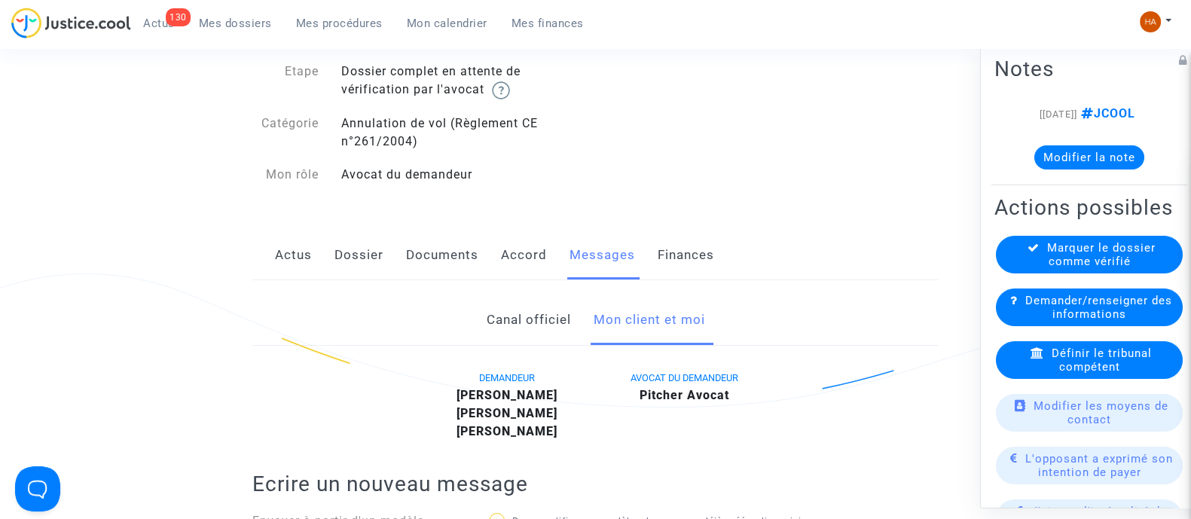
scroll to position [112, 0]
click at [414, 260] on link "Documents" at bounding box center [442, 257] width 72 height 50
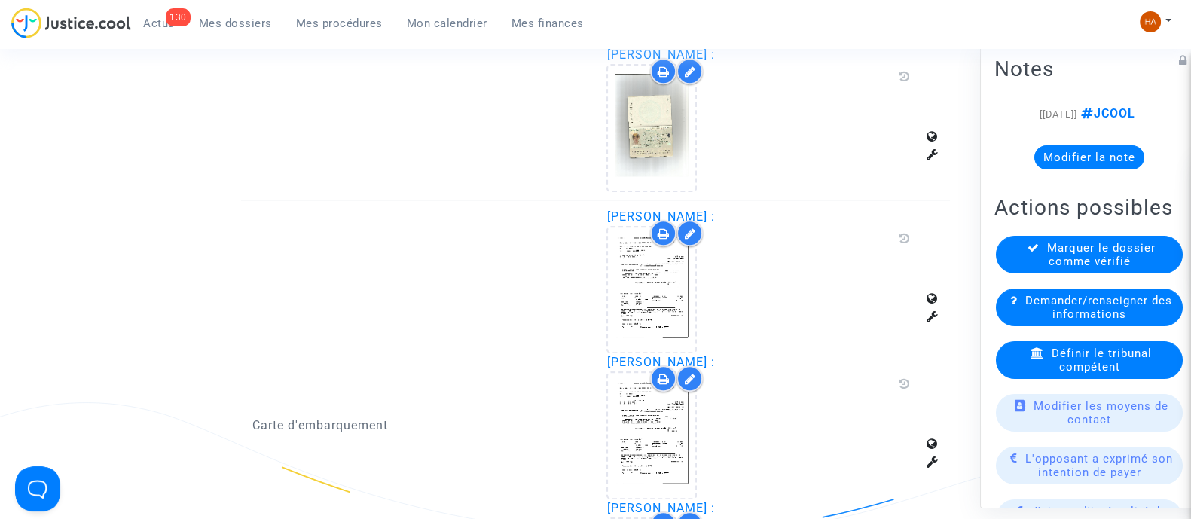
scroll to position [1319, 0]
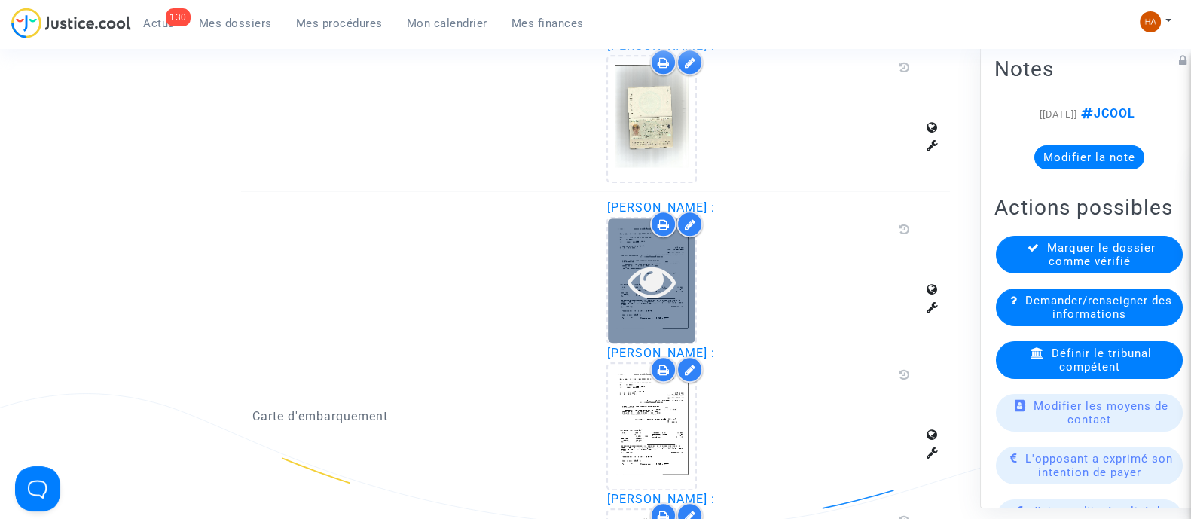
click at [658, 278] on icon at bounding box center [652, 281] width 49 height 48
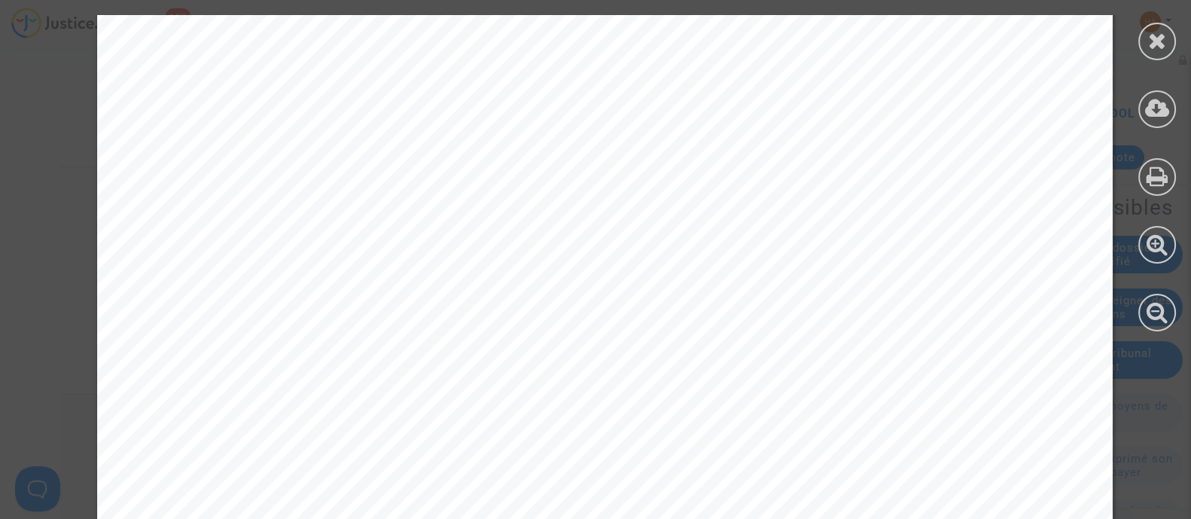
scroll to position [765, 0]
click at [1163, 55] on div at bounding box center [1157, 42] width 38 height 38
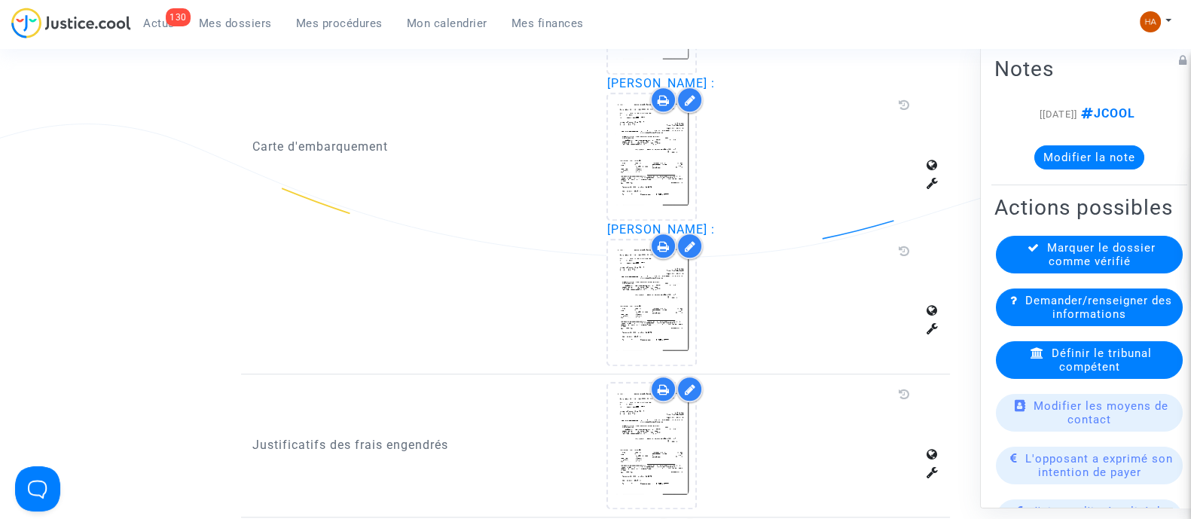
scroll to position [1590, 0]
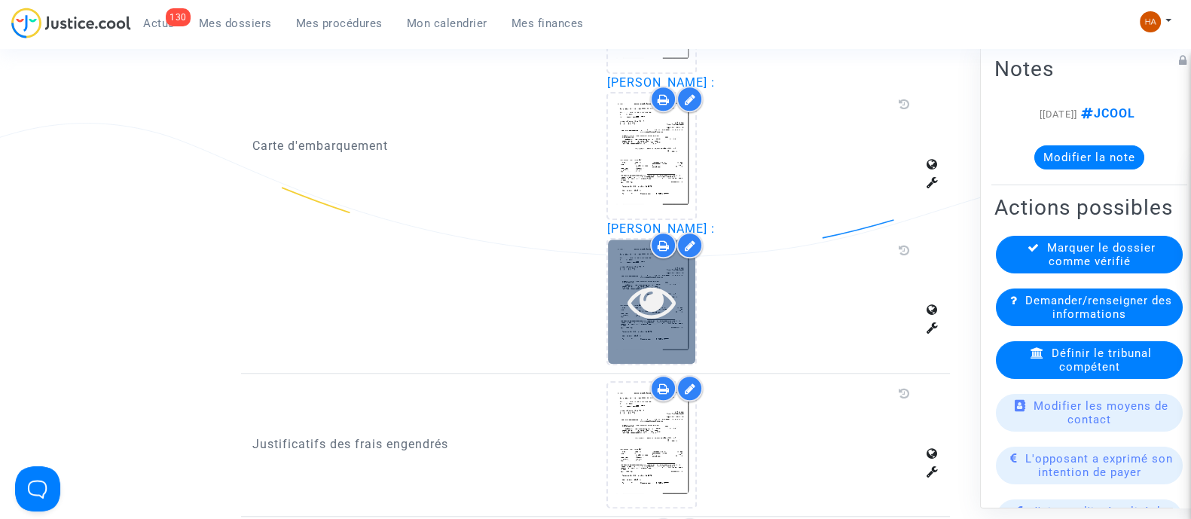
click at [664, 289] on icon at bounding box center [652, 301] width 49 height 48
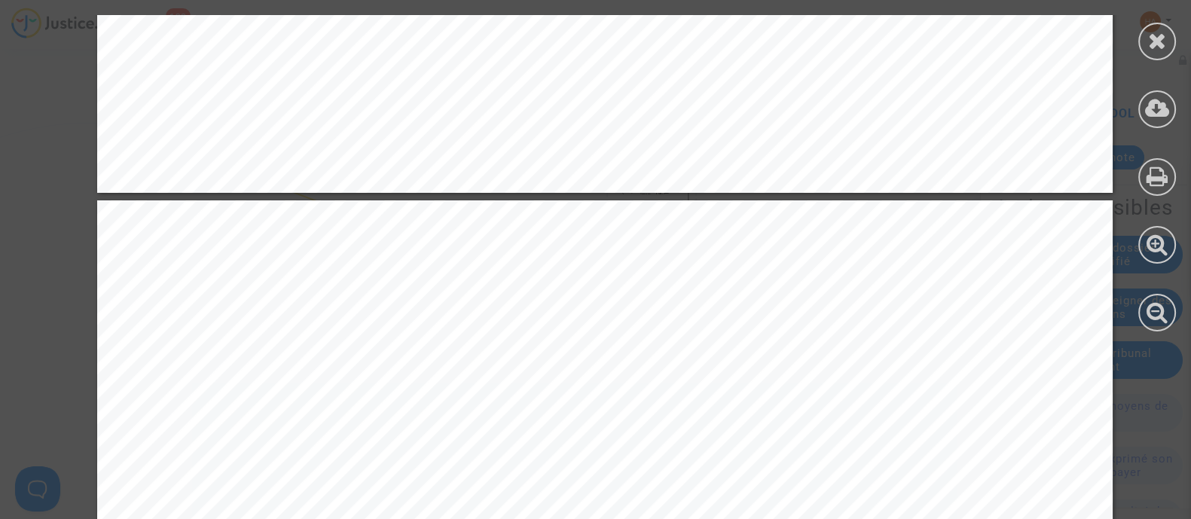
scroll to position [1215, 0]
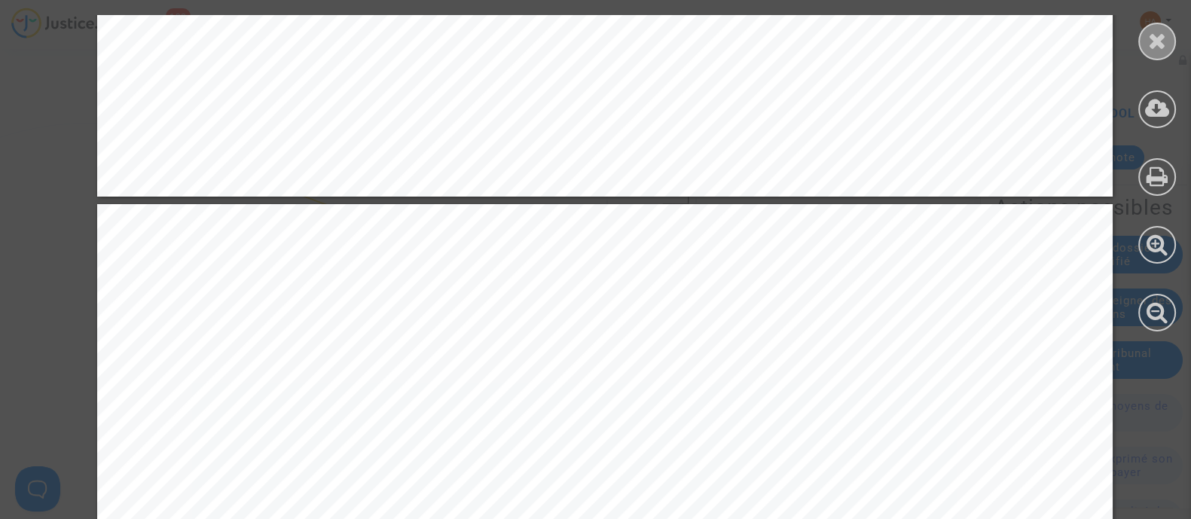
click at [1151, 36] on icon at bounding box center [1157, 40] width 19 height 23
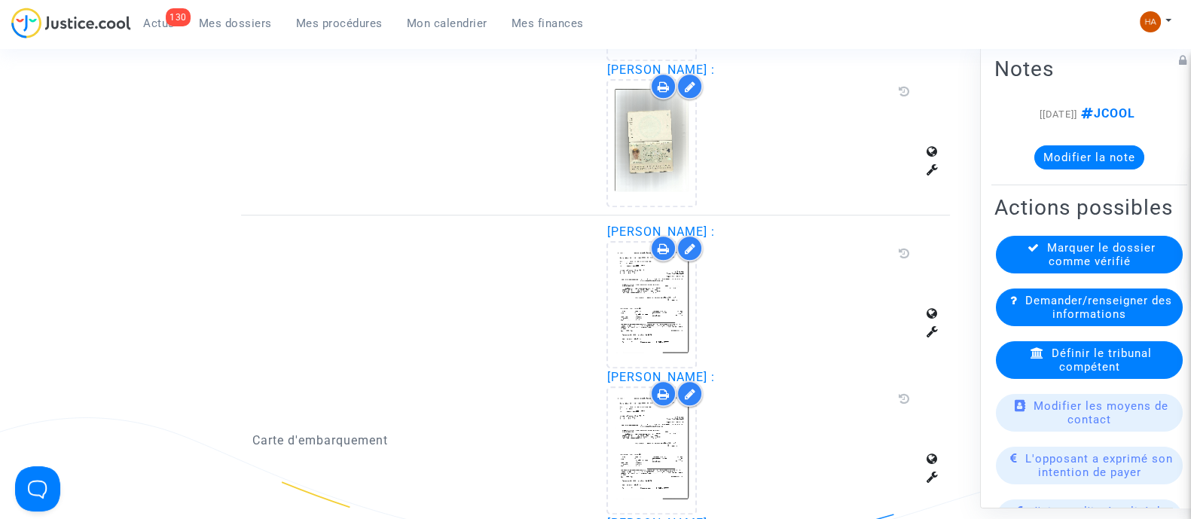
scroll to position [1295, 0]
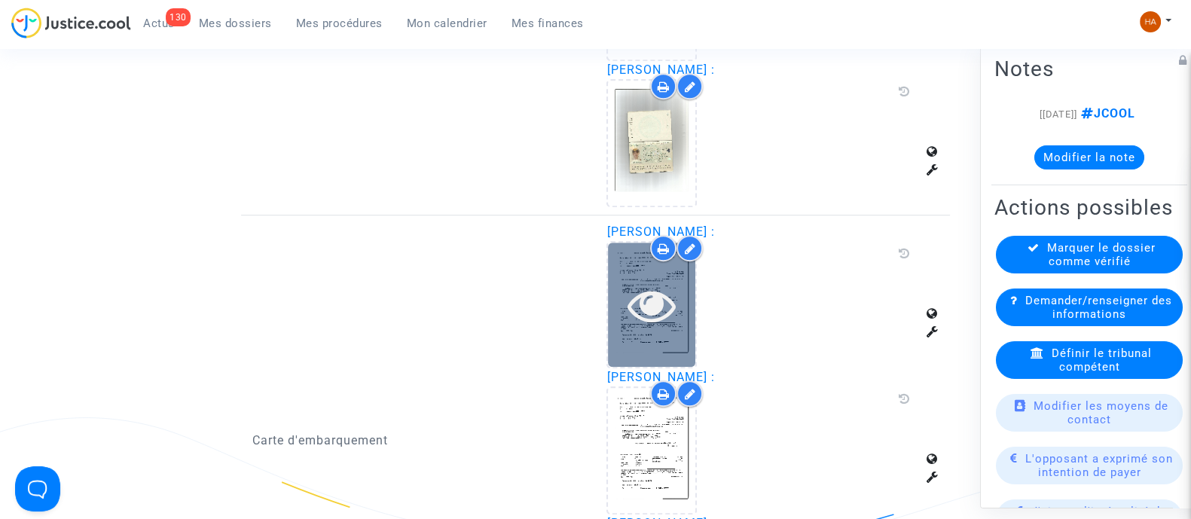
click at [655, 297] on icon at bounding box center [652, 305] width 49 height 48
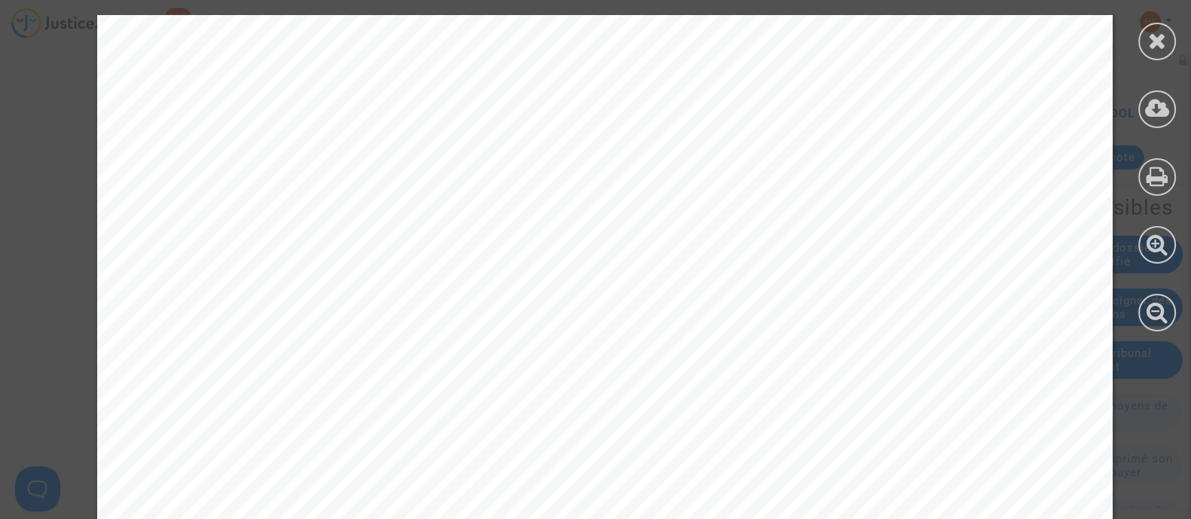
scroll to position [915, 0]
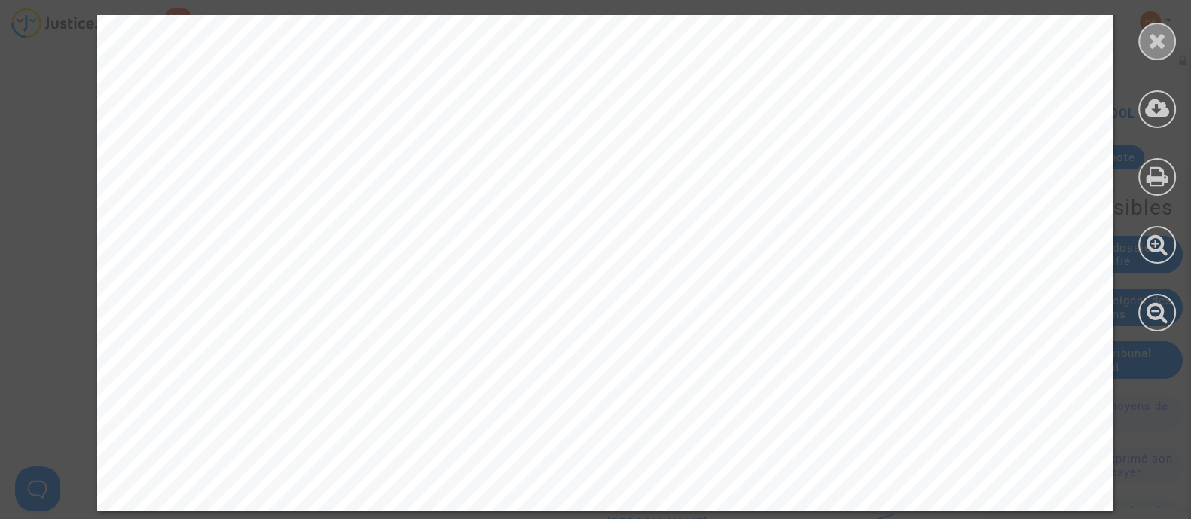
click at [1153, 53] on div at bounding box center [1157, 42] width 38 height 38
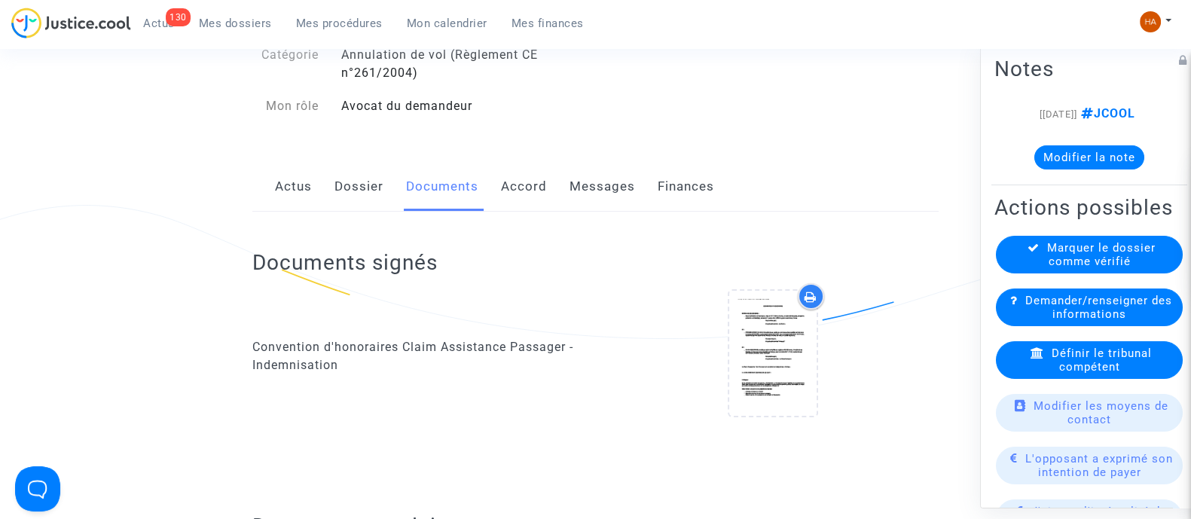
scroll to position [0, 0]
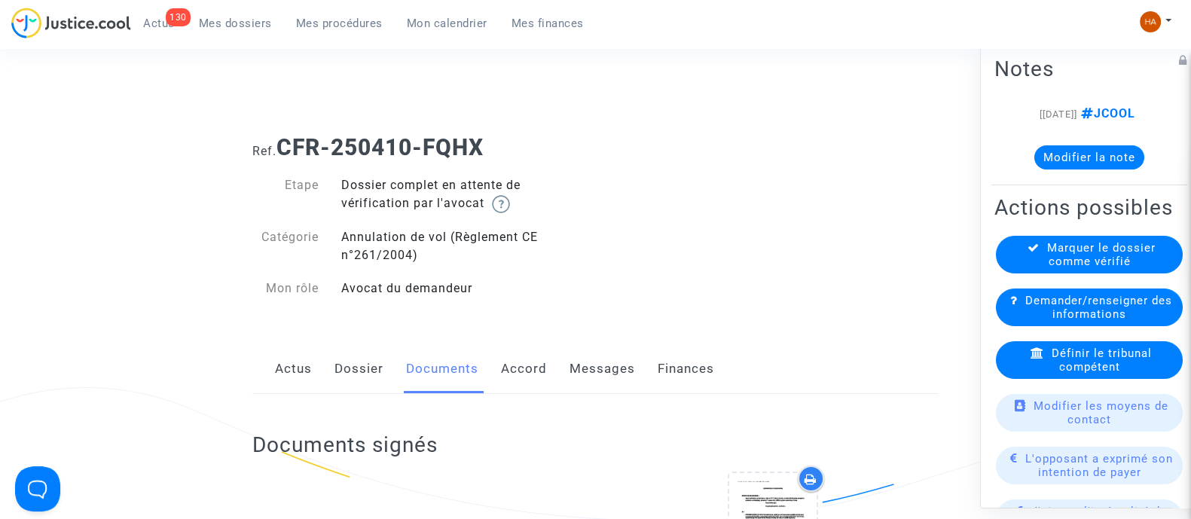
click at [604, 365] on link "Messages" at bounding box center [603, 369] width 66 height 50
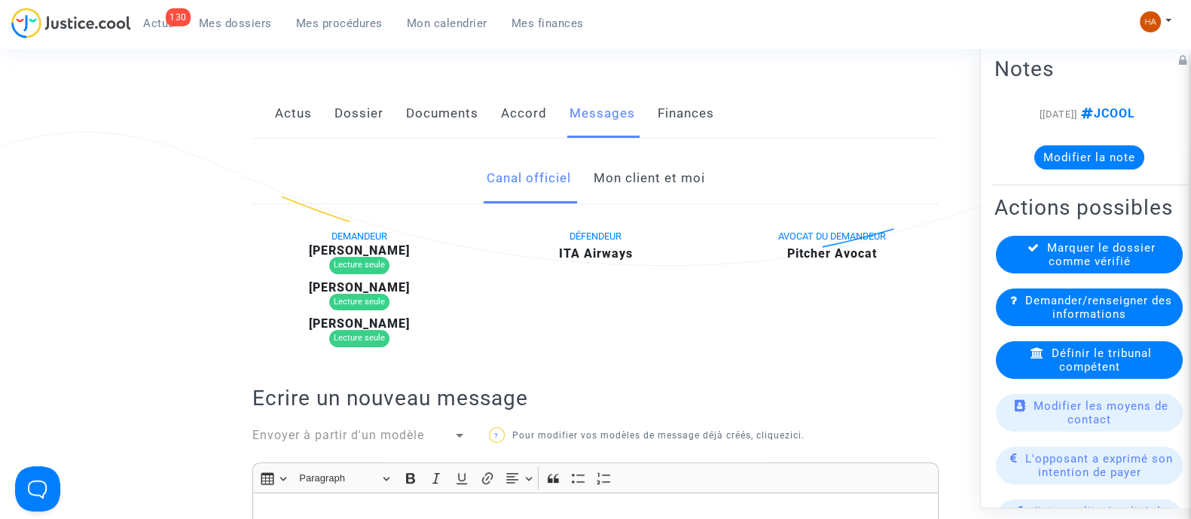
scroll to position [273, 0]
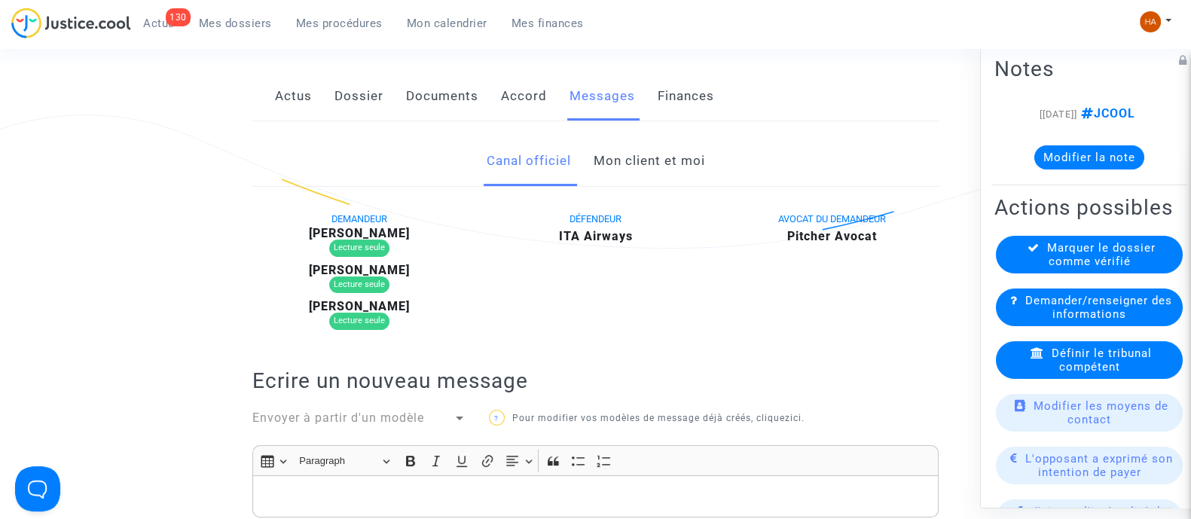
click at [652, 163] on link "Mon client et moi" at bounding box center [649, 161] width 112 height 50
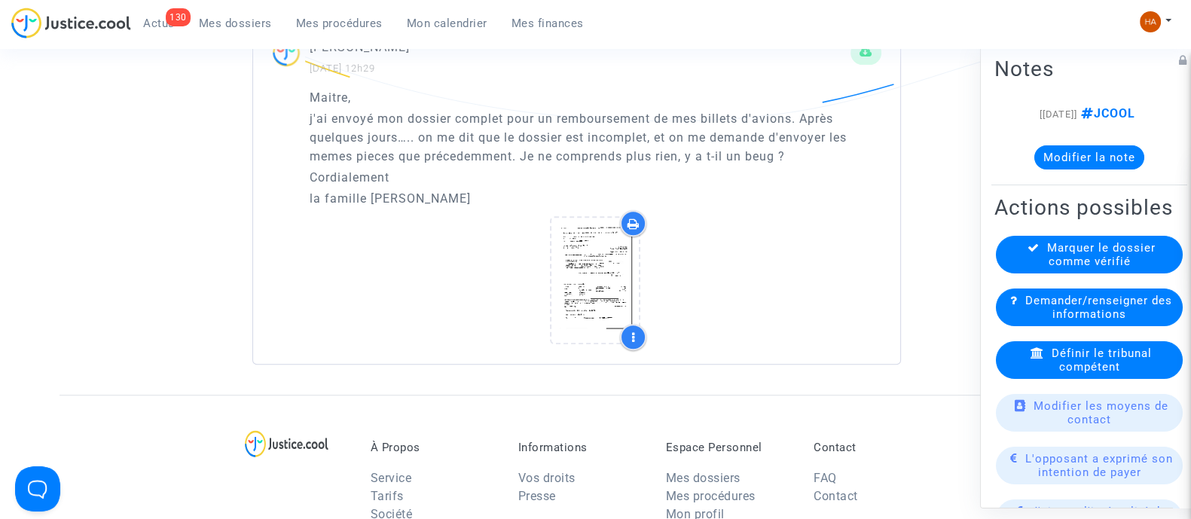
scroll to position [1065, 0]
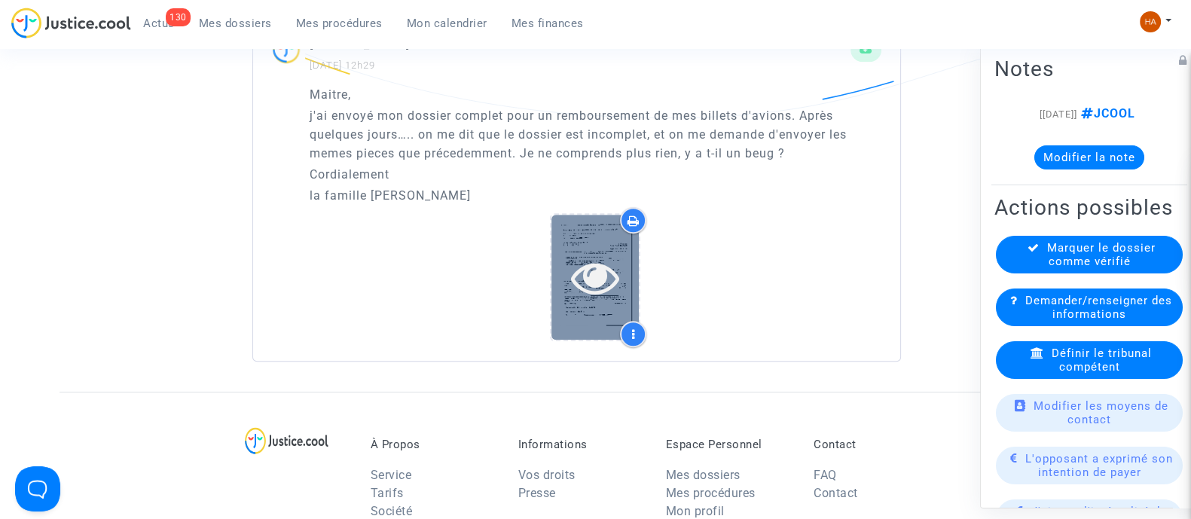
click at [610, 305] on div at bounding box center [595, 277] width 87 height 124
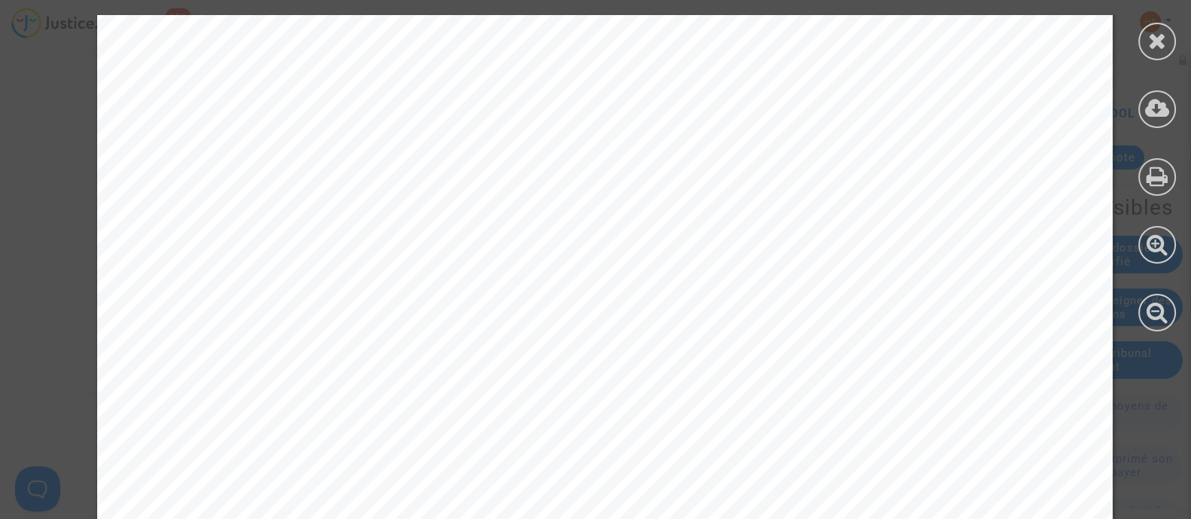
scroll to position [2224, 0]
click at [1159, 44] on icon at bounding box center [1157, 40] width 19 height 23
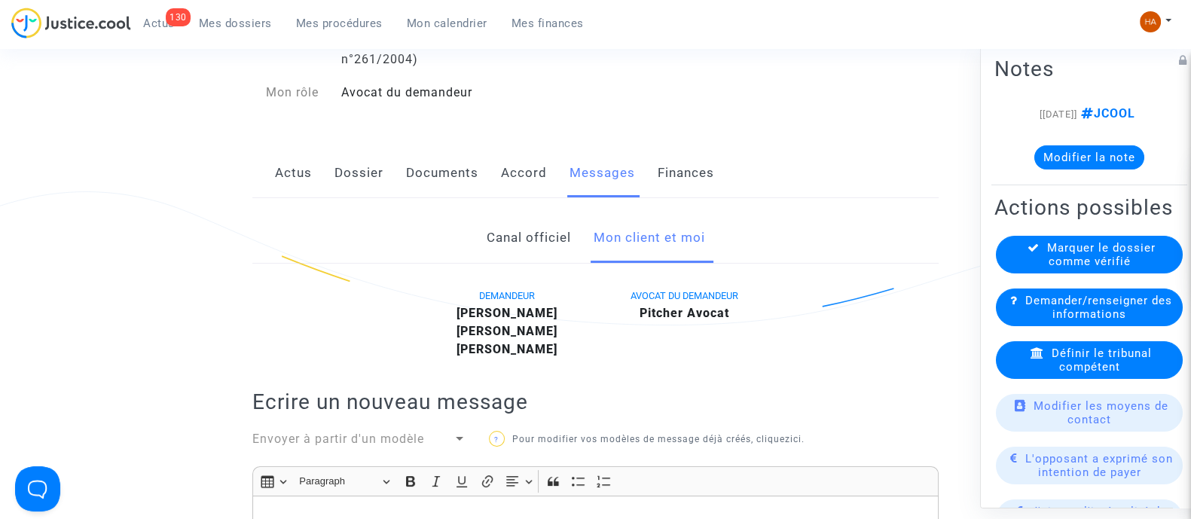
scroll to position [135, 0]
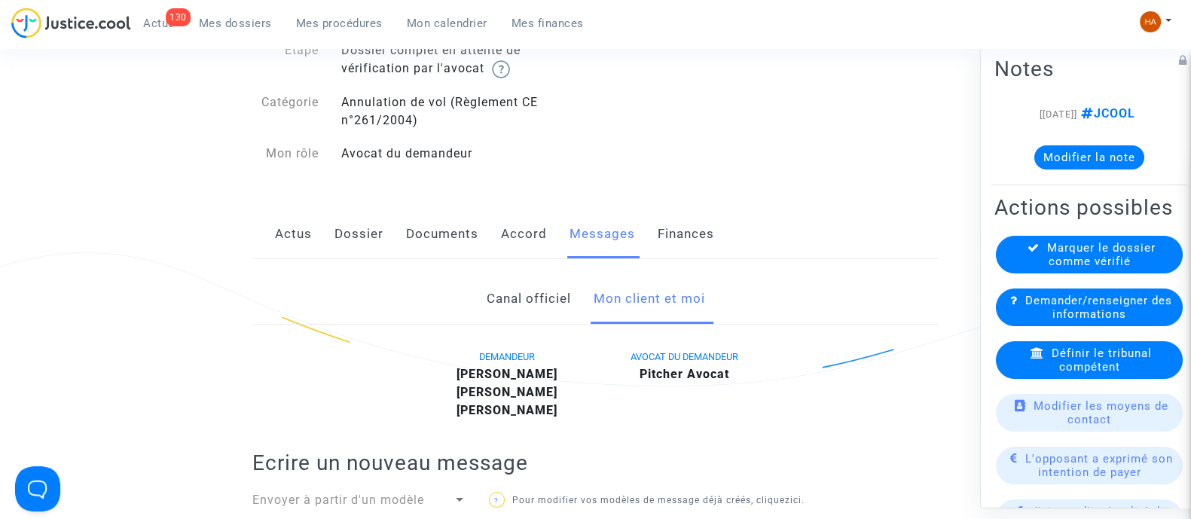
click at [436, 240] on link "Documents" at bounding box center [442, 234] width 72 height 50
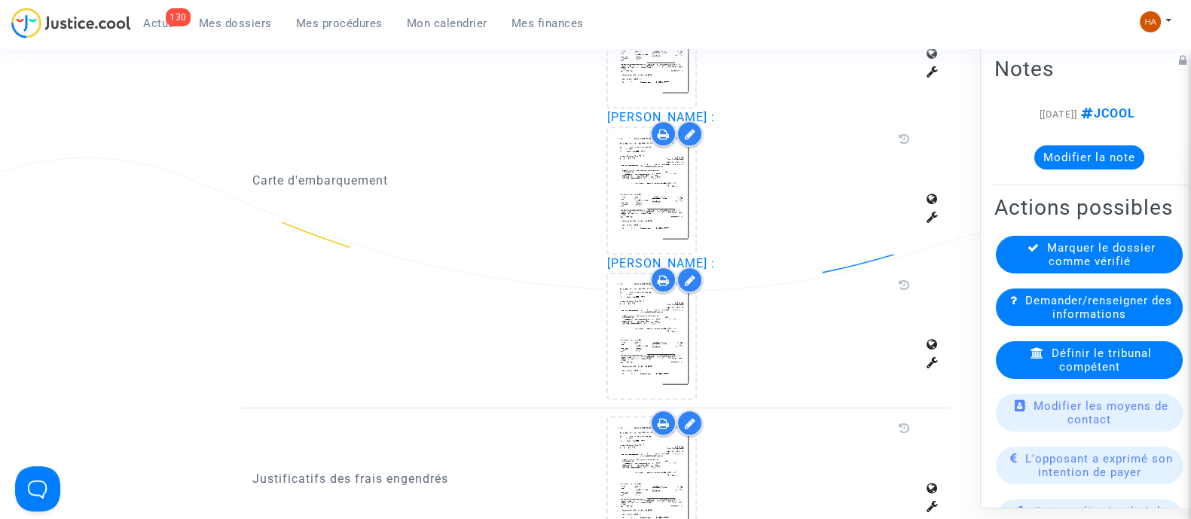
scroll to position [1556, 0]
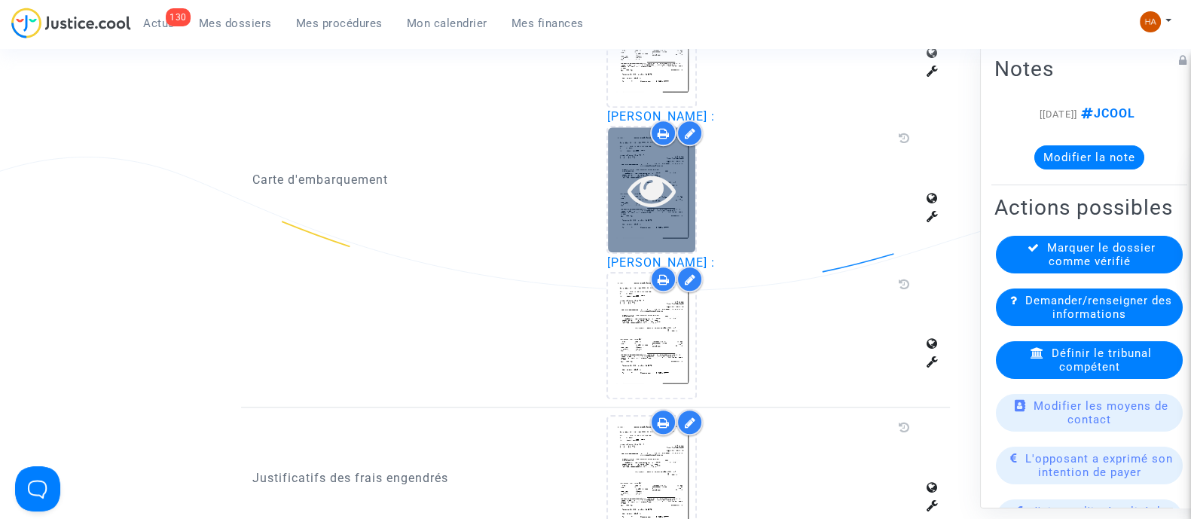
click at [677, 206] on div at bounding box center [651, 190] width 87 height 48
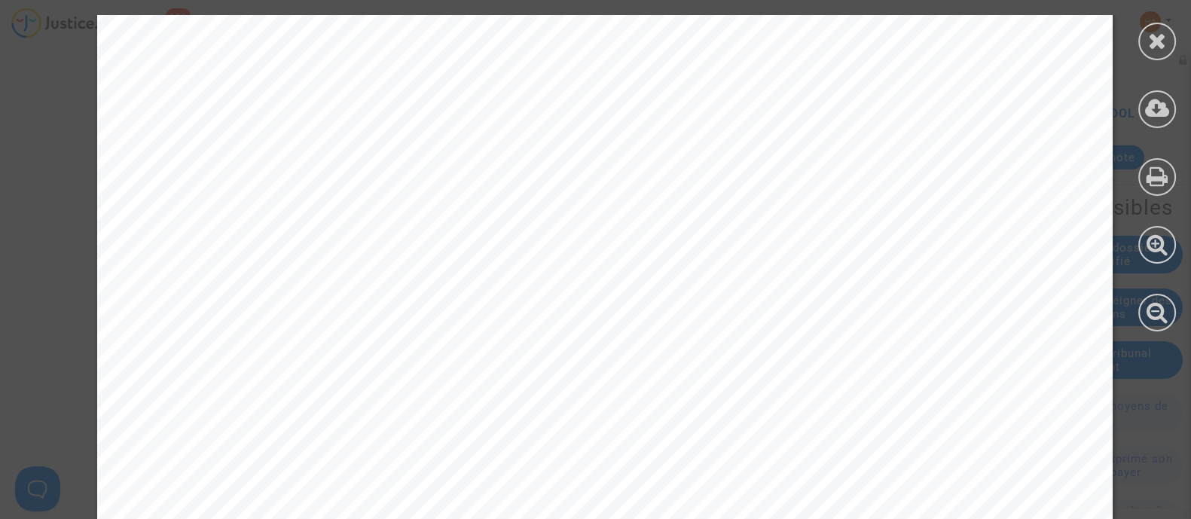
scroll to position [2319, 0]
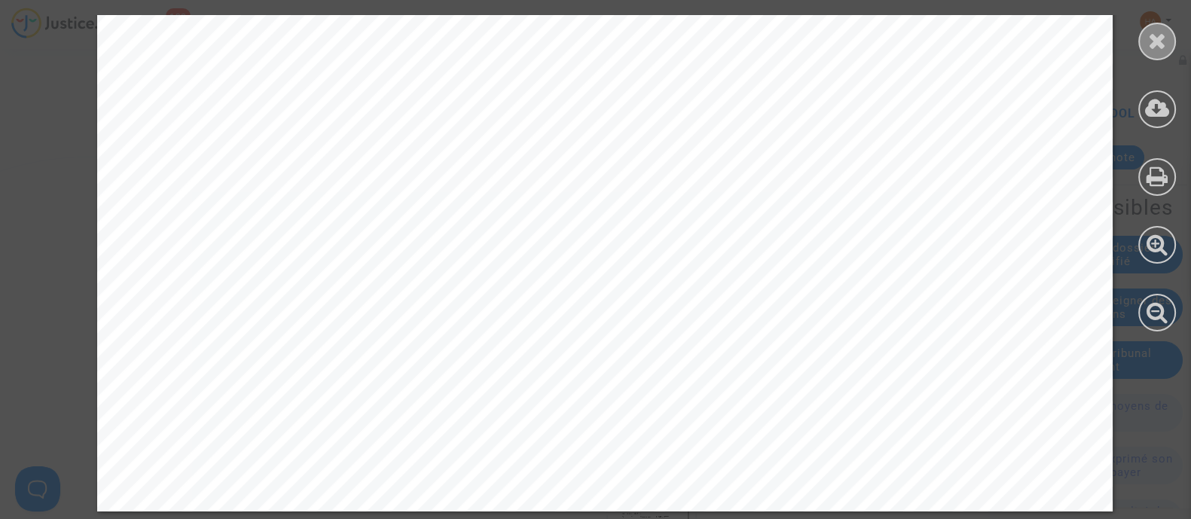
click at [1154, 41] on icon at bounding box center [1157, 40] width 19 height 23
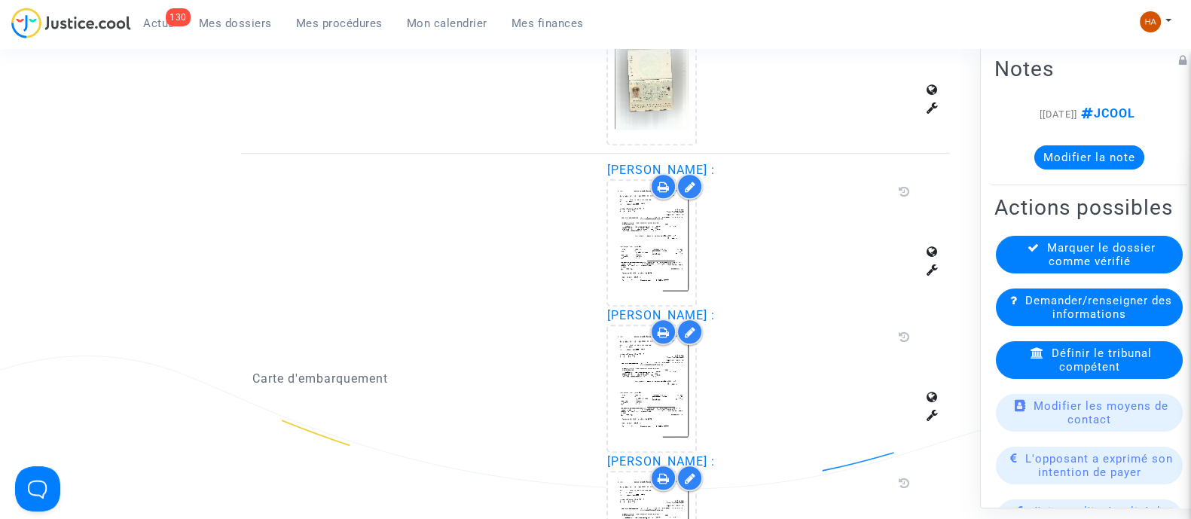
scroll to position [1355, 0]
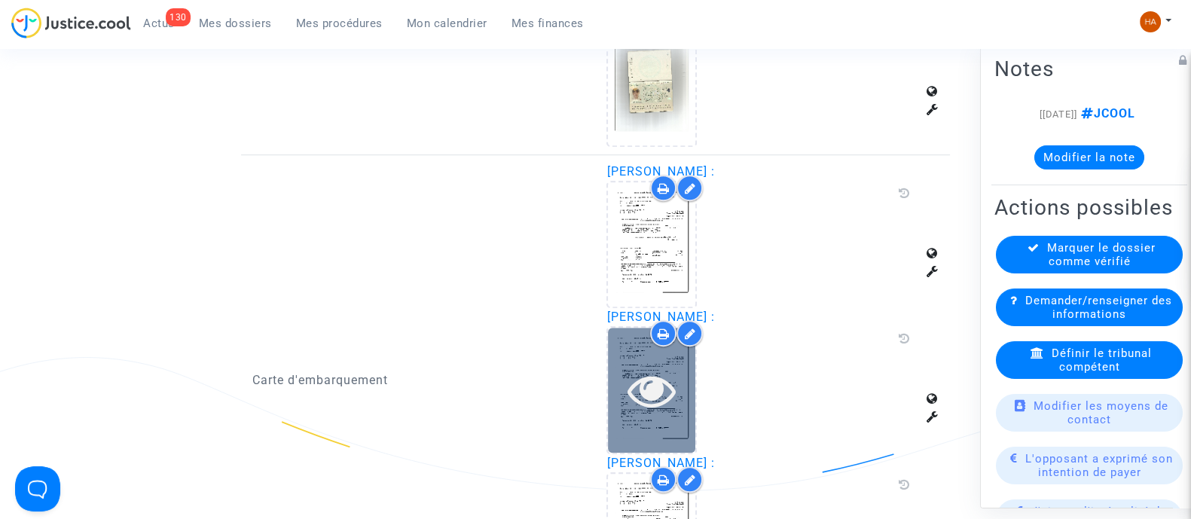
click at [671, 382] on icon at bounding box center [652, 390] width 49 height 48
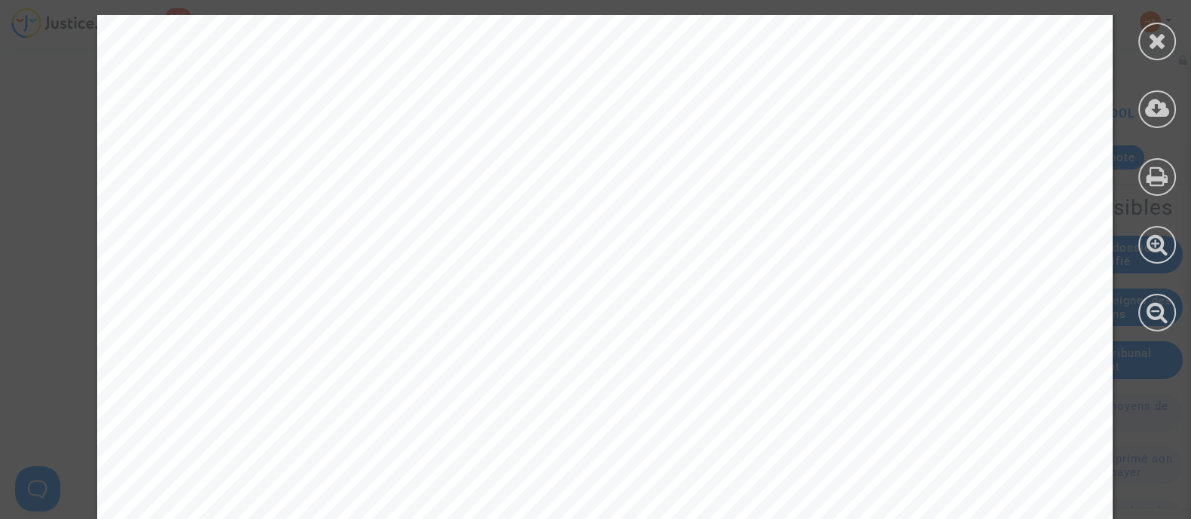
scroll to position [2319, 0]
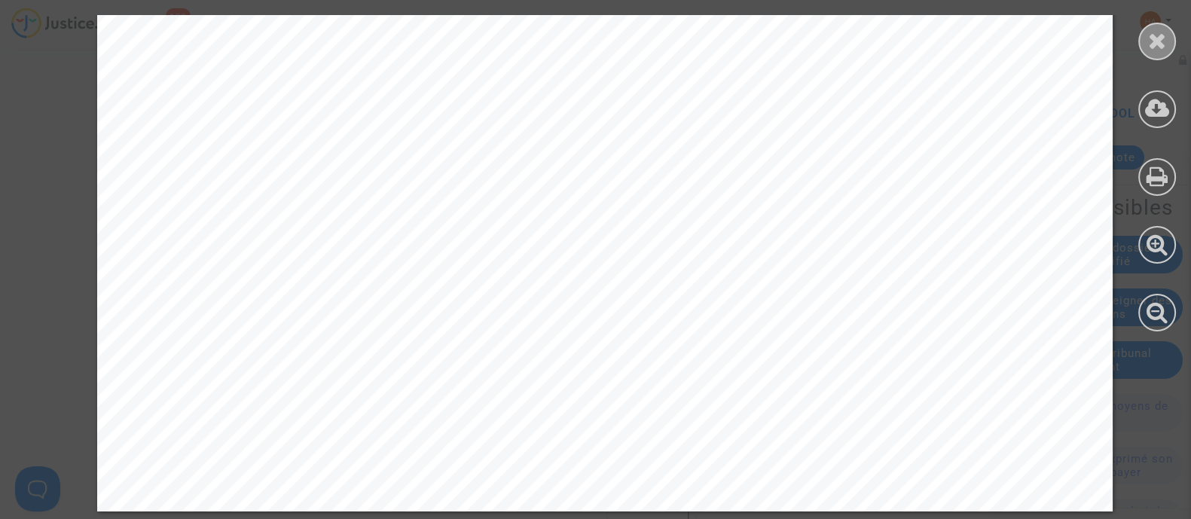
click at [1159, 43] on icon at bounding box center [1157, 40] width 19 height 23
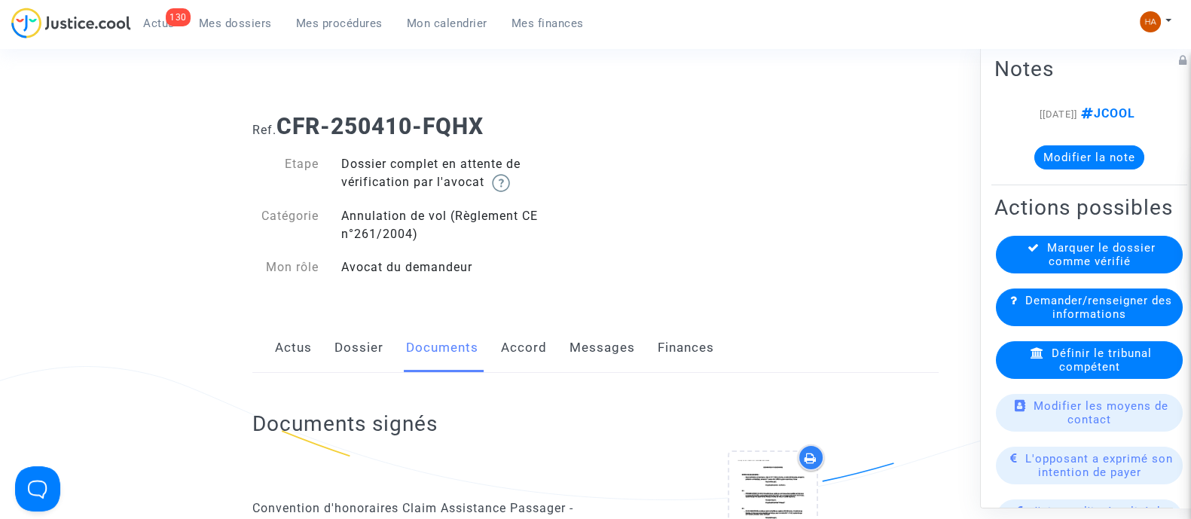
scroll to position [0, 0]
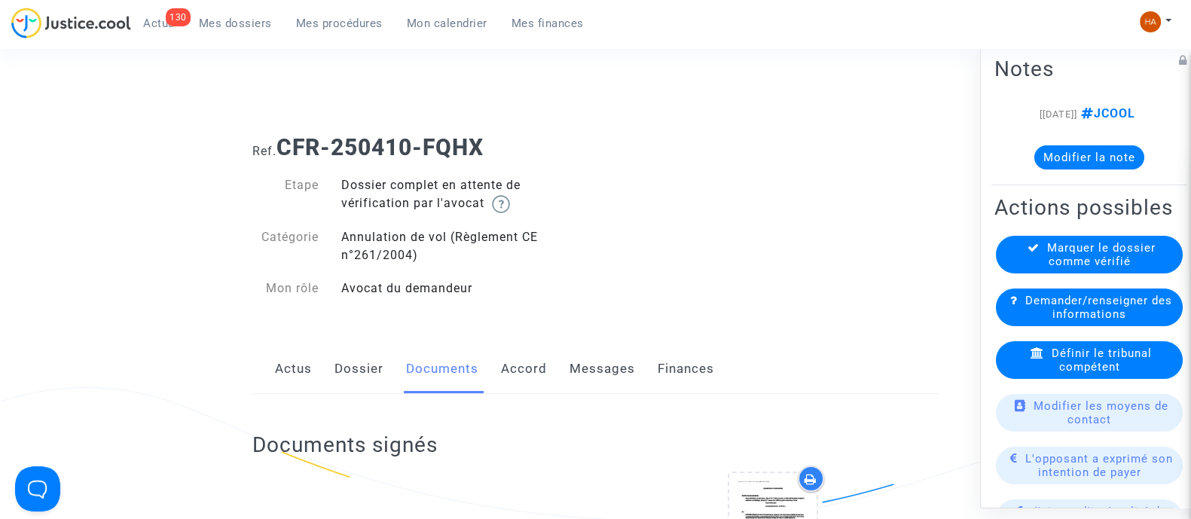
click at [597, 357] on link "Messages" at bounding box center [603, 369] width 66 height 50
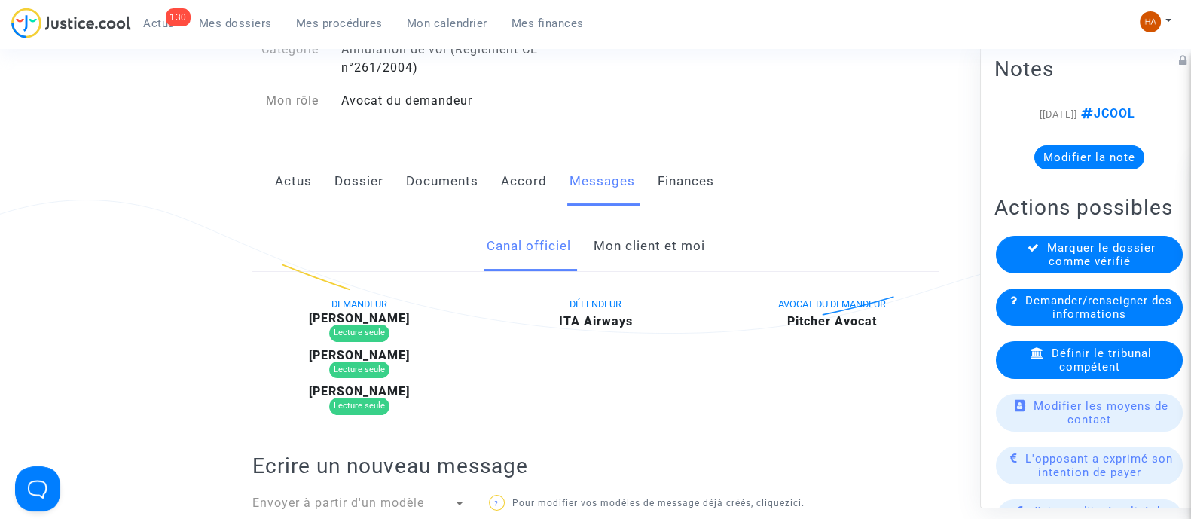
click at [649, 243] on link "Mon client et moi" at bounding box center [649, 247] width 112 height 50
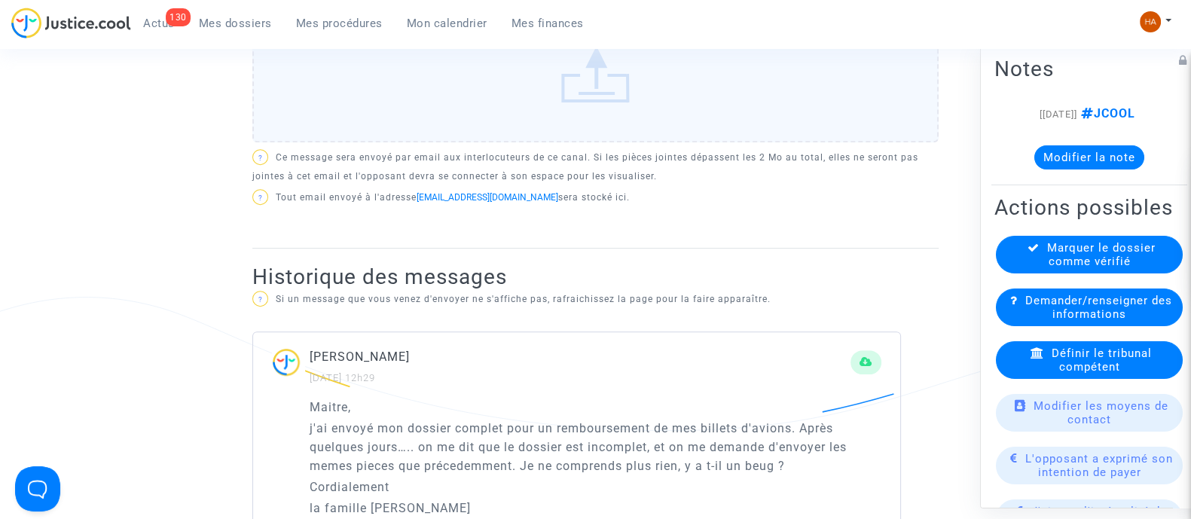
scroll to position [1224, 0]
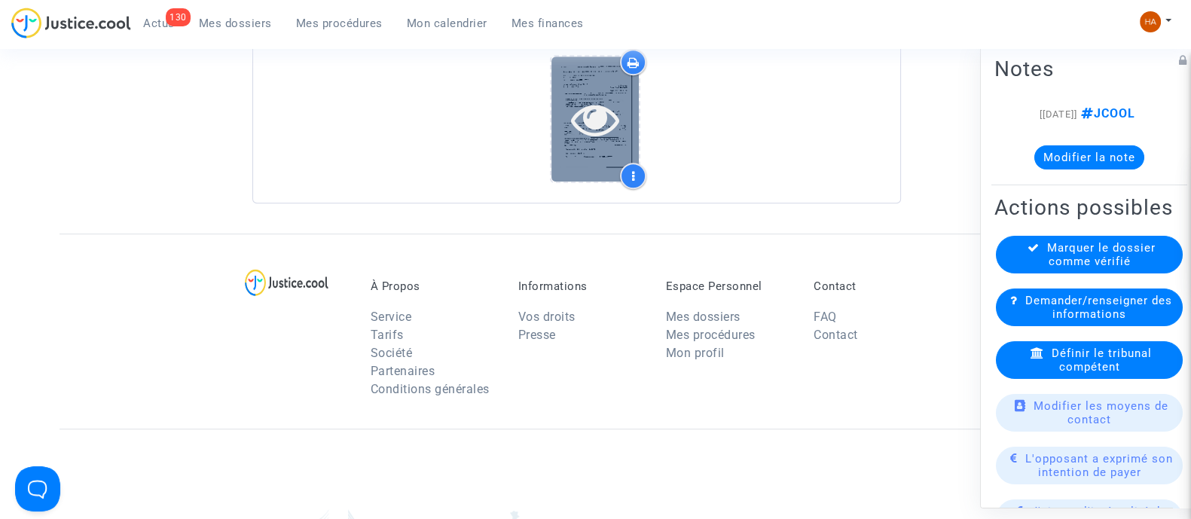
click at [597, 142] on div at bounding box center [595, 119] width 87 height 124
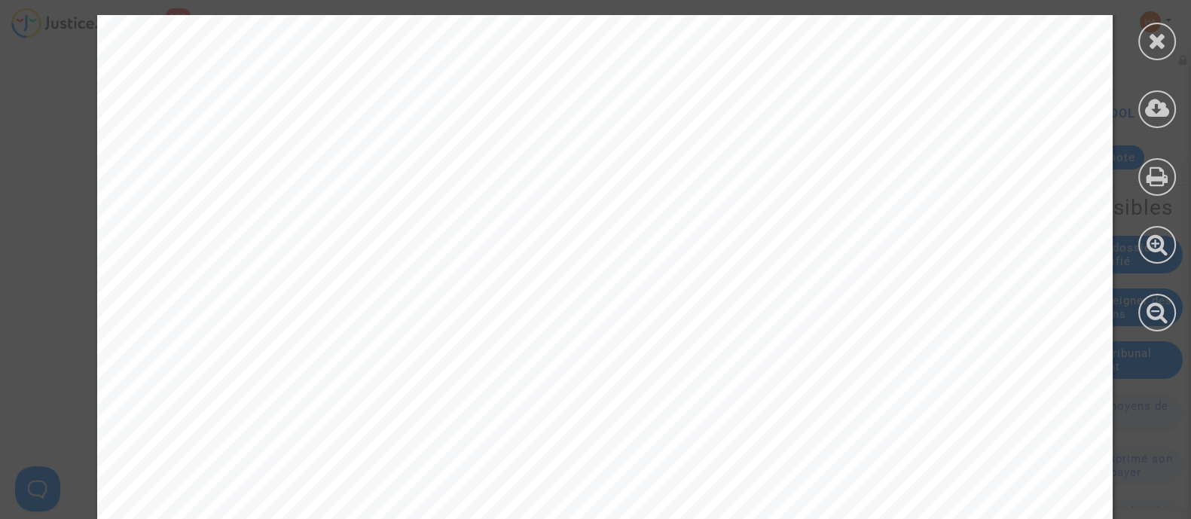
scroll to position [1318, 0]
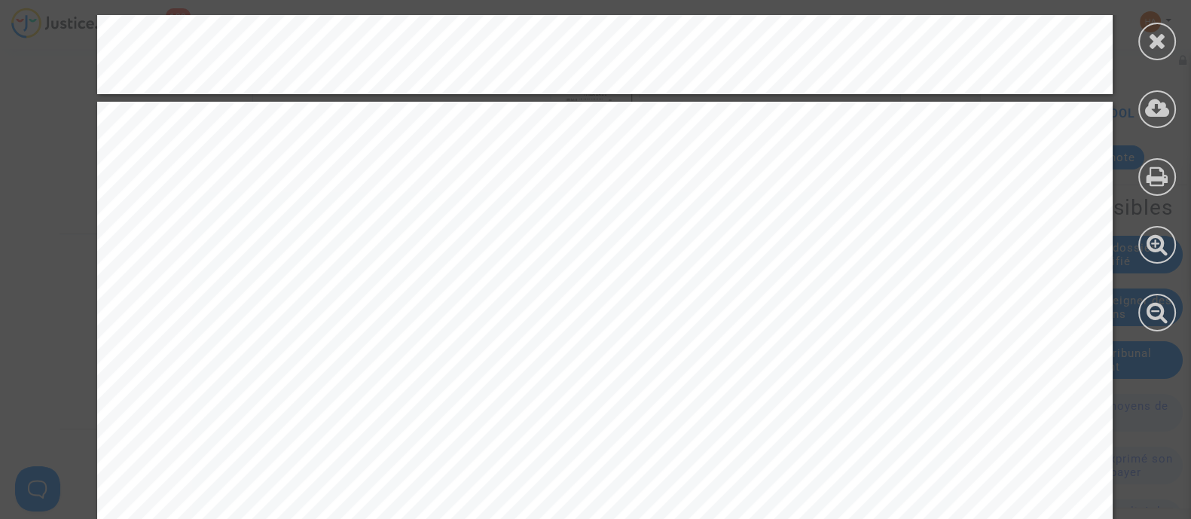
click at [1132, 46] on div at bounding box center [1157, 173] width 68 height 347
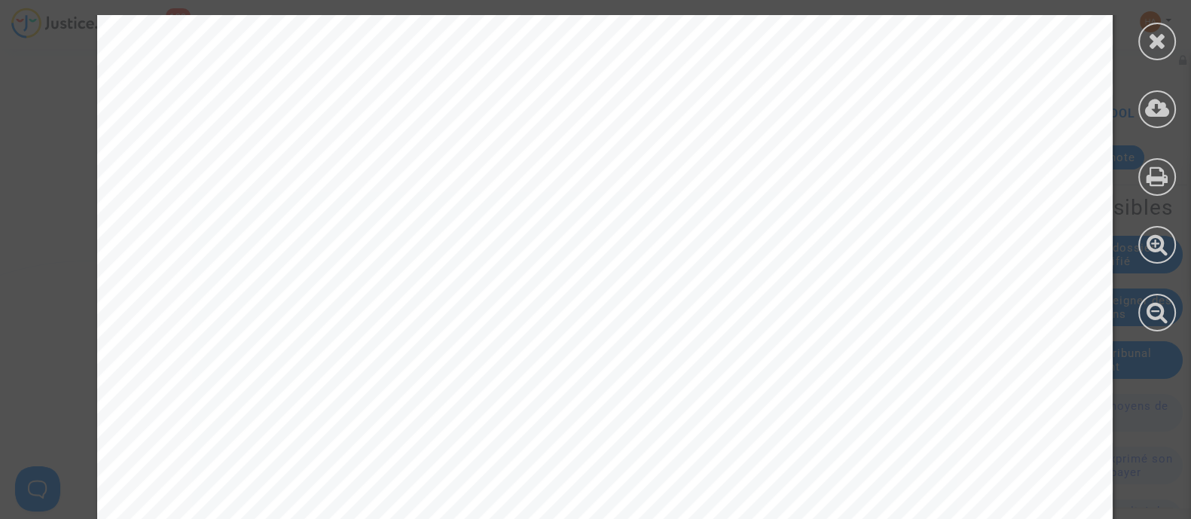
scroll to position [0, 0]
click at [1156, 34] on icon at bounding box center [1157, 40] width 19 height 23
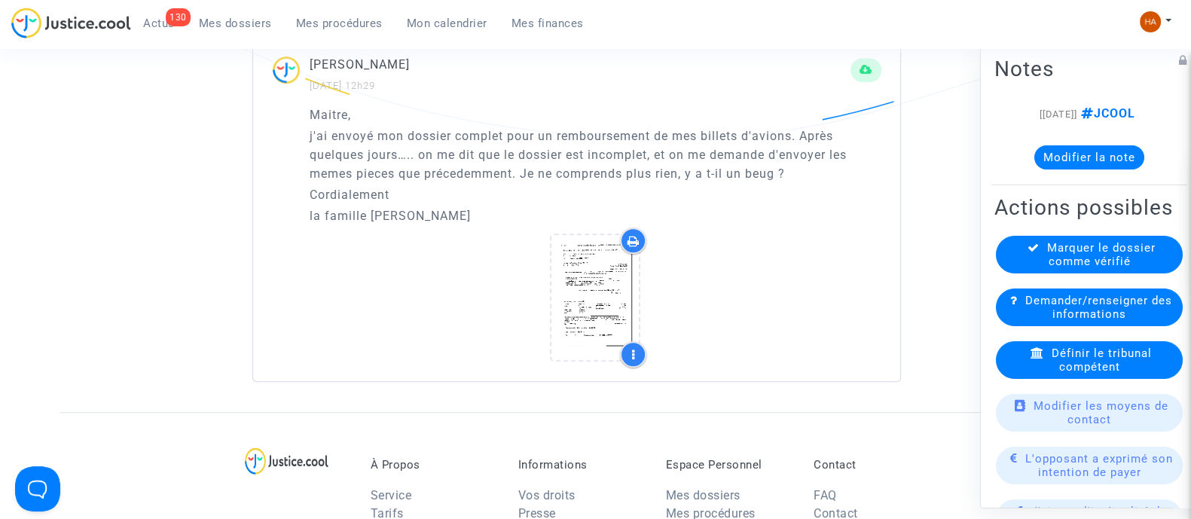
scroll to position [1047, 0]
click at [635, 236] on icon at bounding box center [634, 239] width 12 height 12
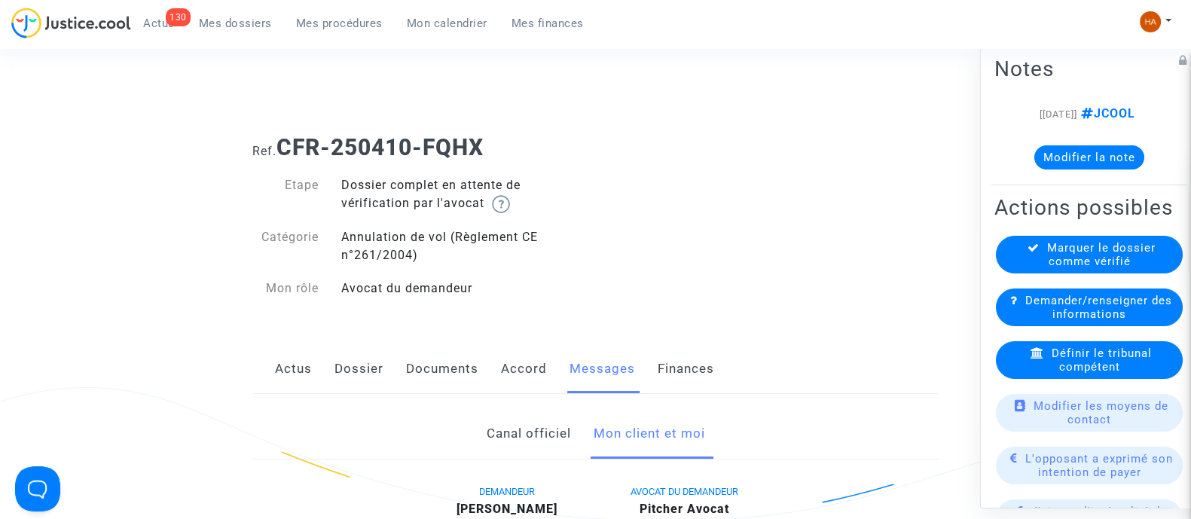
drag, startPoint x: 500, startPoint y: 146, endPoint x: 286, endPoint y: 139, distance: 214.1
click at [286, 139] on h1 "Ref. CFR-250410-FQHX" at bounding box center [595, 147] width 686 height 27
copy b "CFR-250410-FQHX"
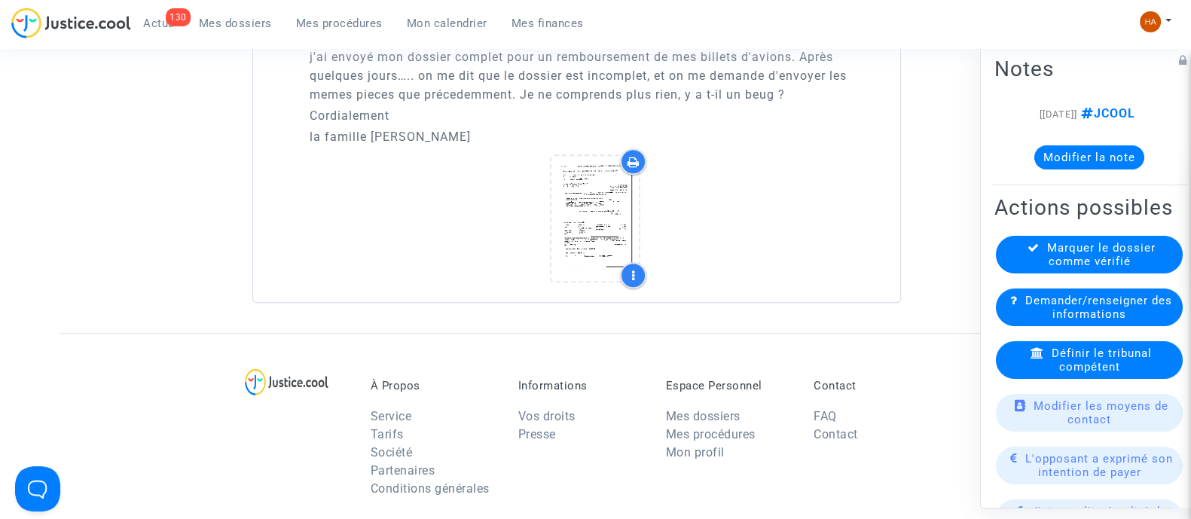
scroll to position [1132, 0]
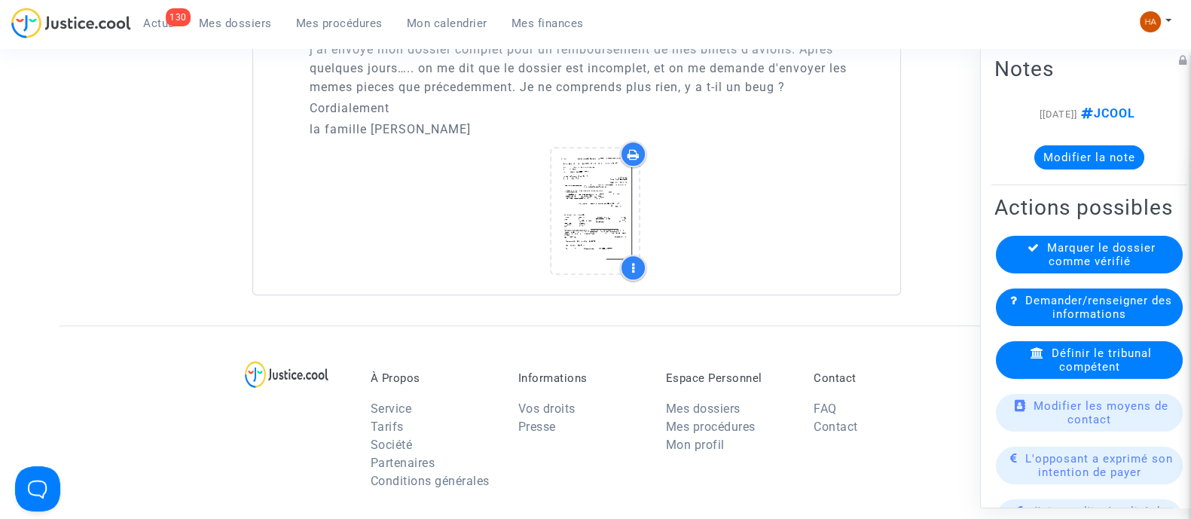
click at [629, 152] on icon at bounding box center [634, 154] width 12 height 12
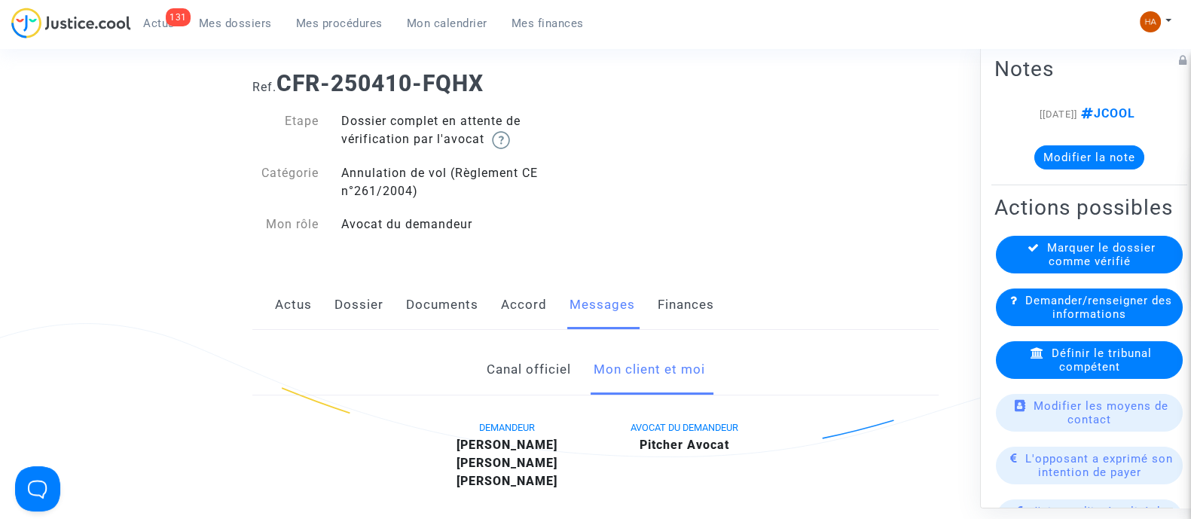
scroll to position [60, 0]
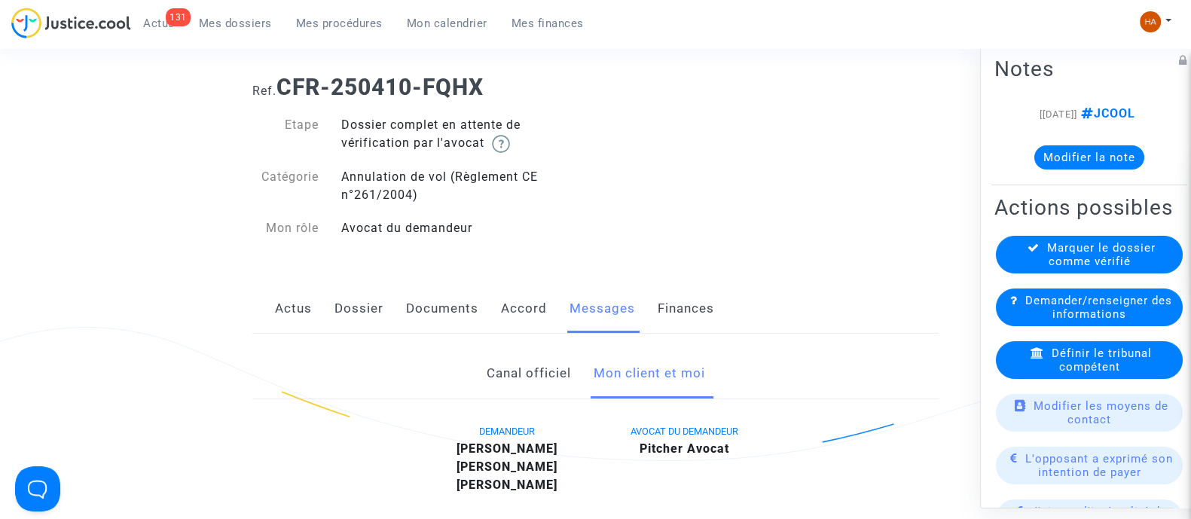
click at [427, 307] on link "Documents" at bounding box center [442, 309] width 72 height 50
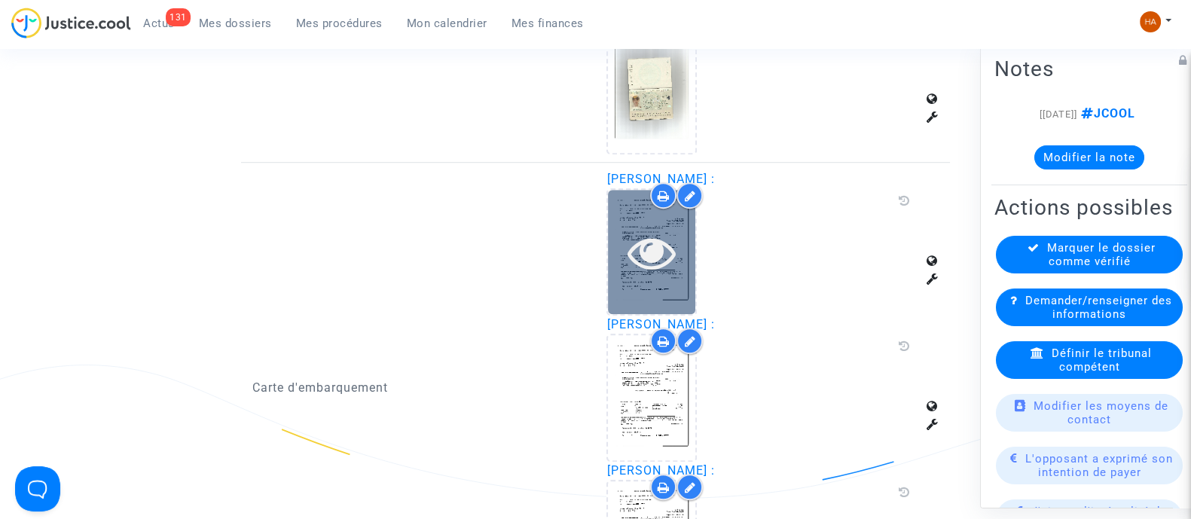
scroll to position [1346, 0]
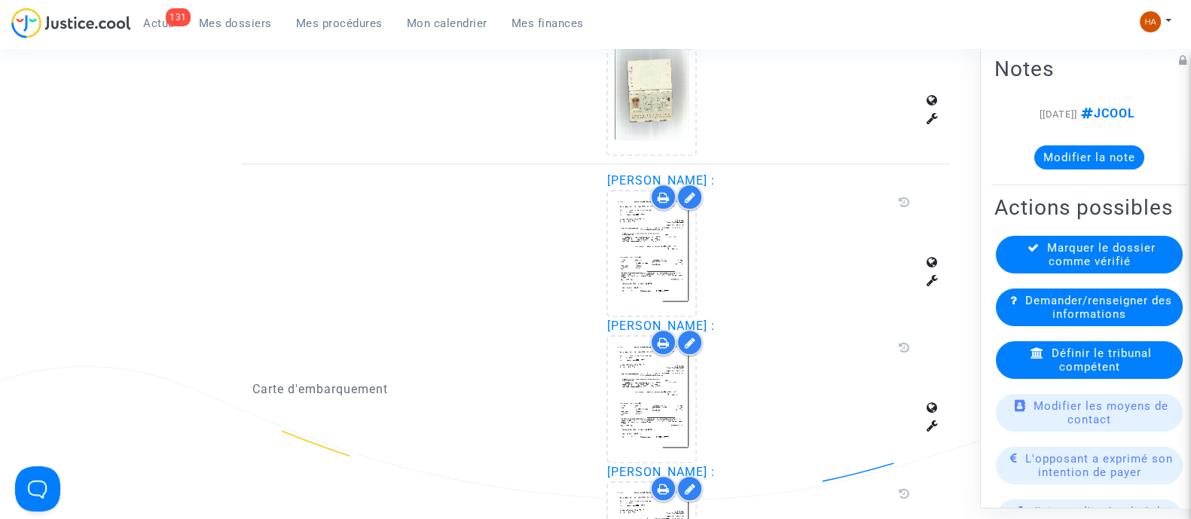
click at [684, 191] on icon at bounding box center [689, 197] width 11 height 12
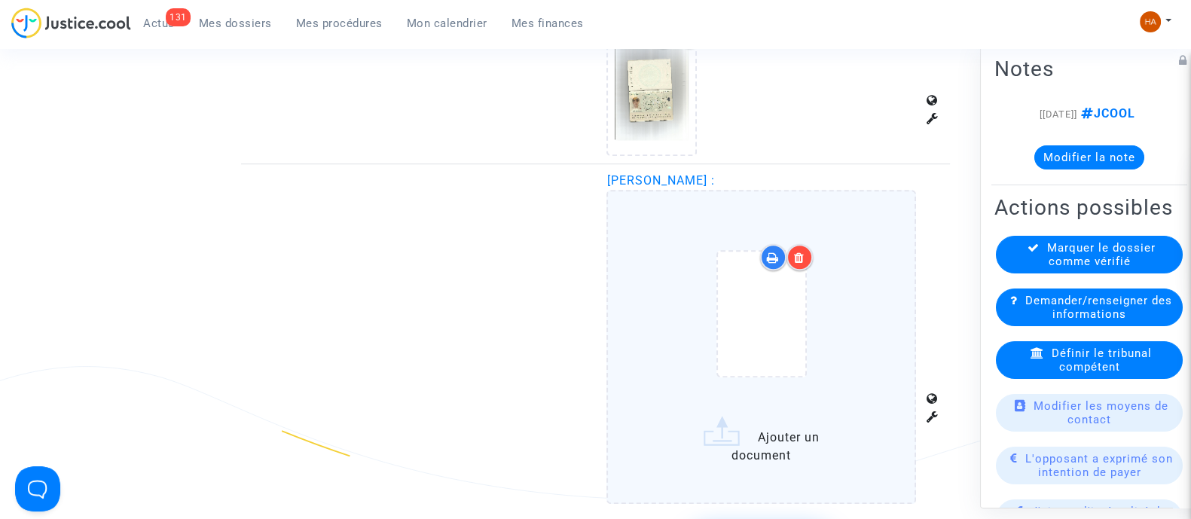
click at [803, 252] on icon at bounding box center [799, 258] width 11 height 12
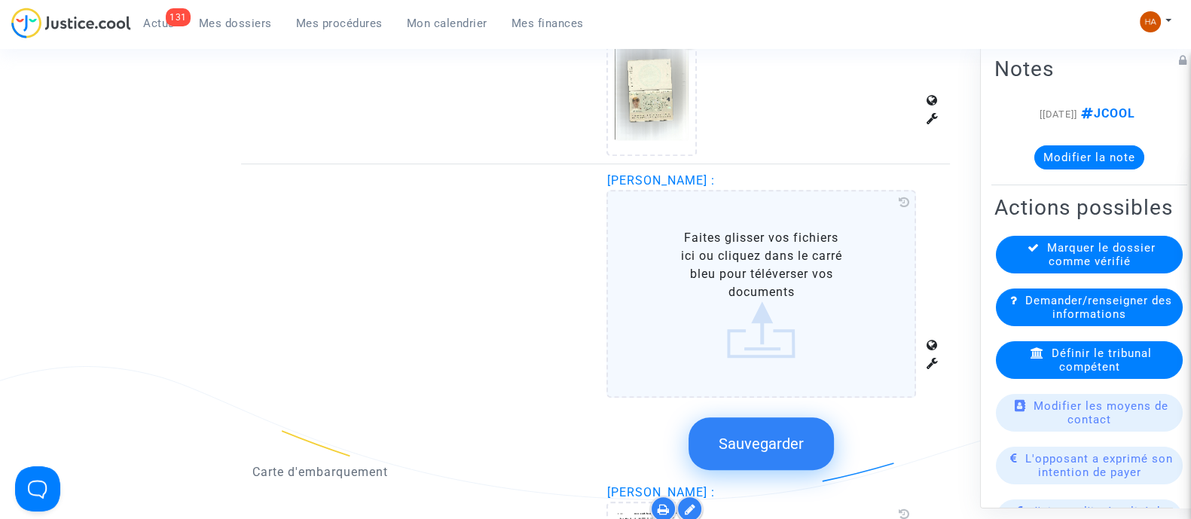
click at [767, 291] on label "Faites glisser vos fichiers ici ou cliquez dans le carré bleu pour téléverser v…" at bounding box center [762, 294] width 310 height 208
click at [0, 0] on input "Faites glisser vos fichiers ici ou cliquez dans le carré bleu pour téléverser v…" at bounding box center [0, 0] width 0 height 0
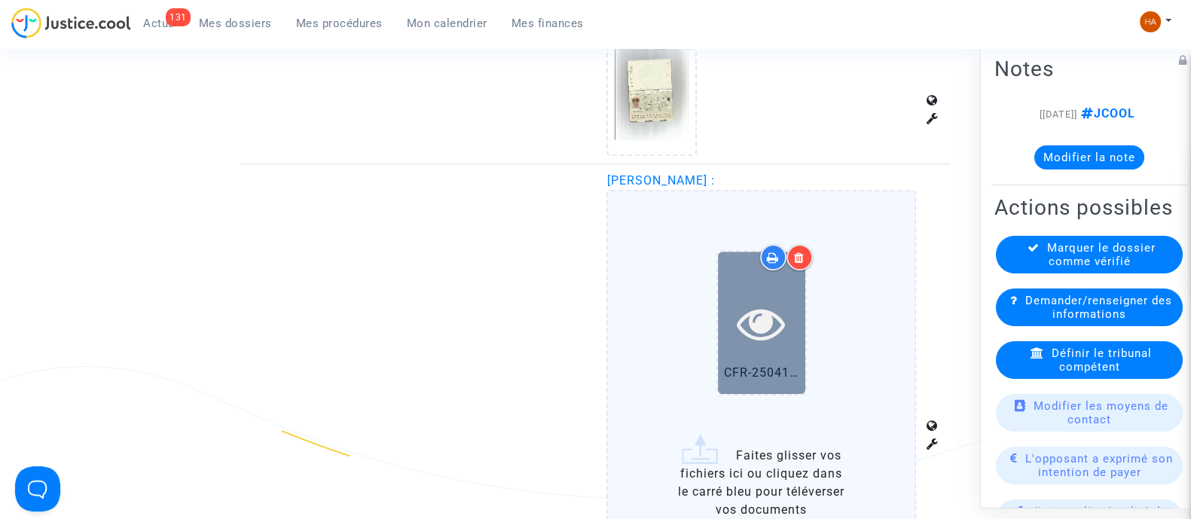
click at [784, 318] on icon at bounding box center [761, 323] width 49 height 48
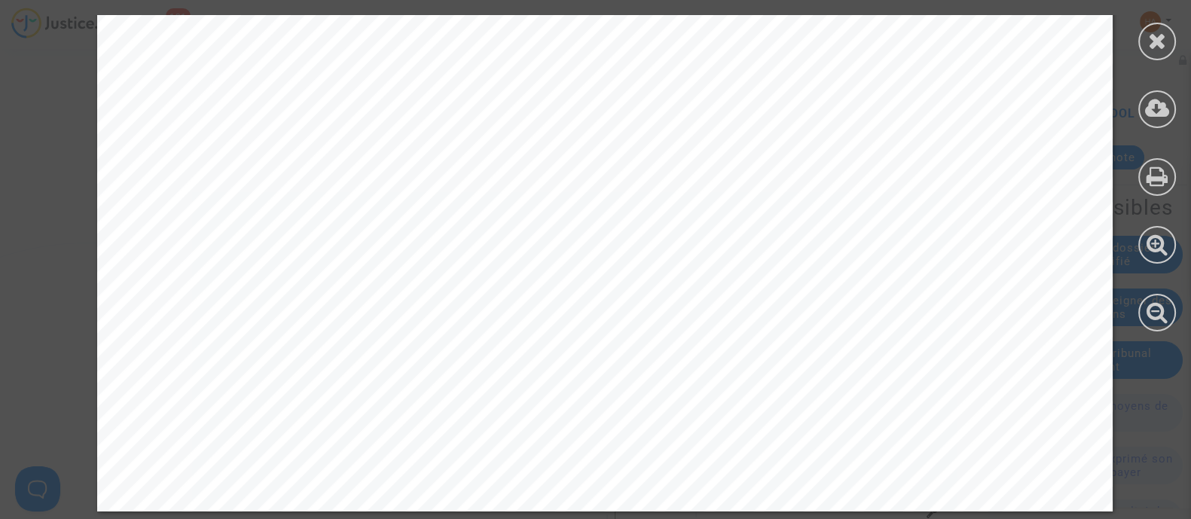
scroll to position [1013, 0]
click at [1164, 46] on icon at bounding box center [1157, 40] width 19 height 23
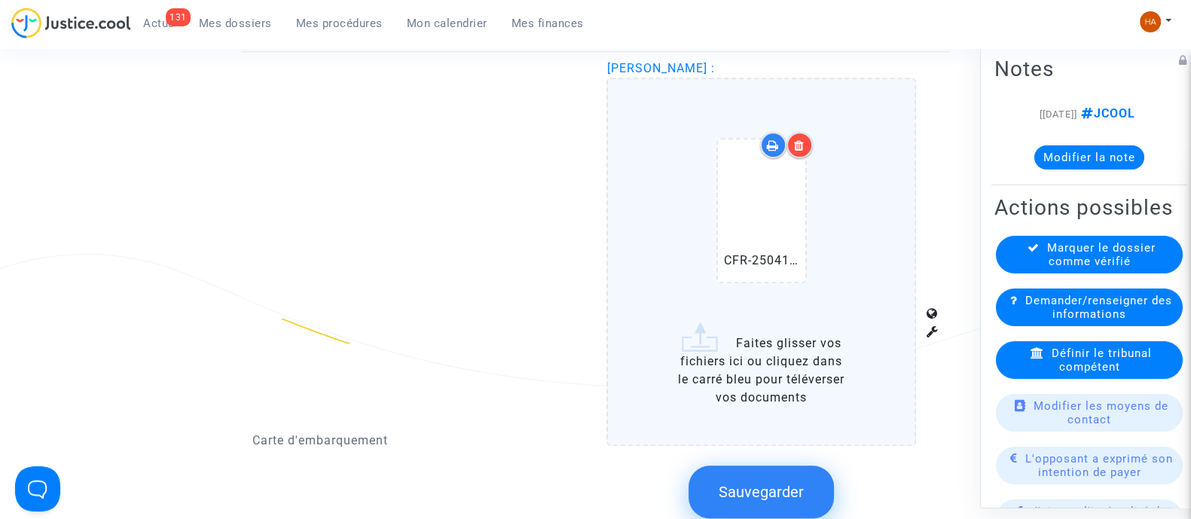
scroll to position [1459, 0]
click at [756, 482] on span "Sauvegarder" at bounding box center [761, 491] width 85 height 18
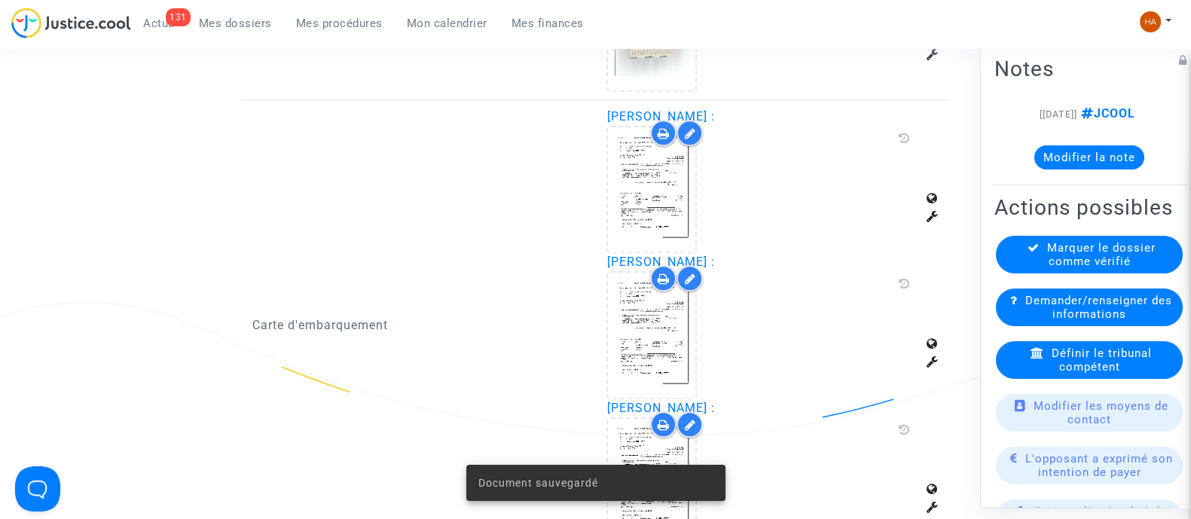
scroll to position [1412, 0]
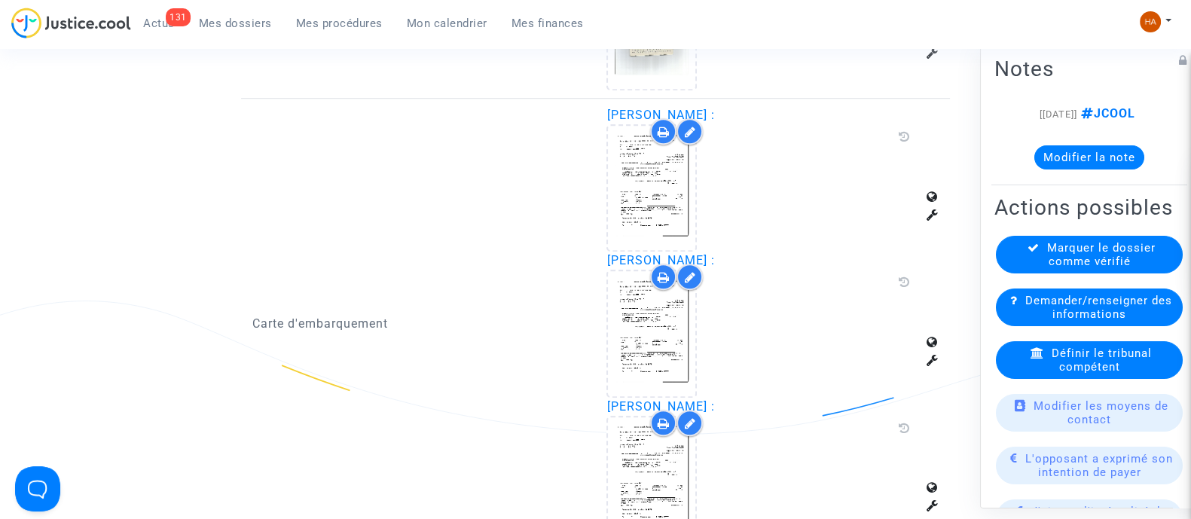
click at [665, 277] on div at bounding box center [663, 277] width 26 height 26
click at [686, 271] on icon at bounding box center [689, 277] width 11 height 12
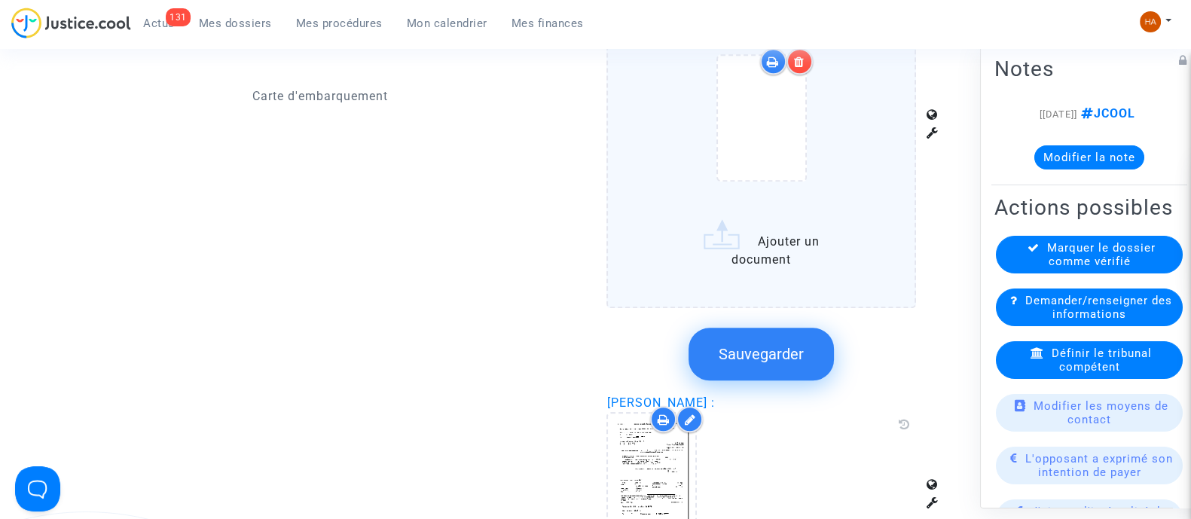
scroll to position [1883, 0]
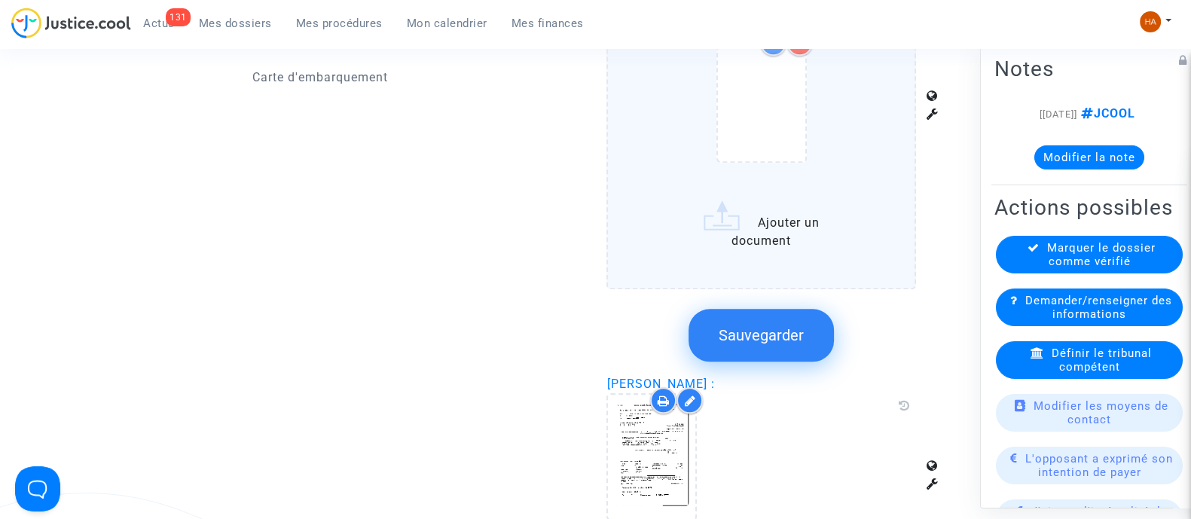
click at [793, 328] on span "Sauvegarder" at bounding box center [761, 335] width 85 height 18
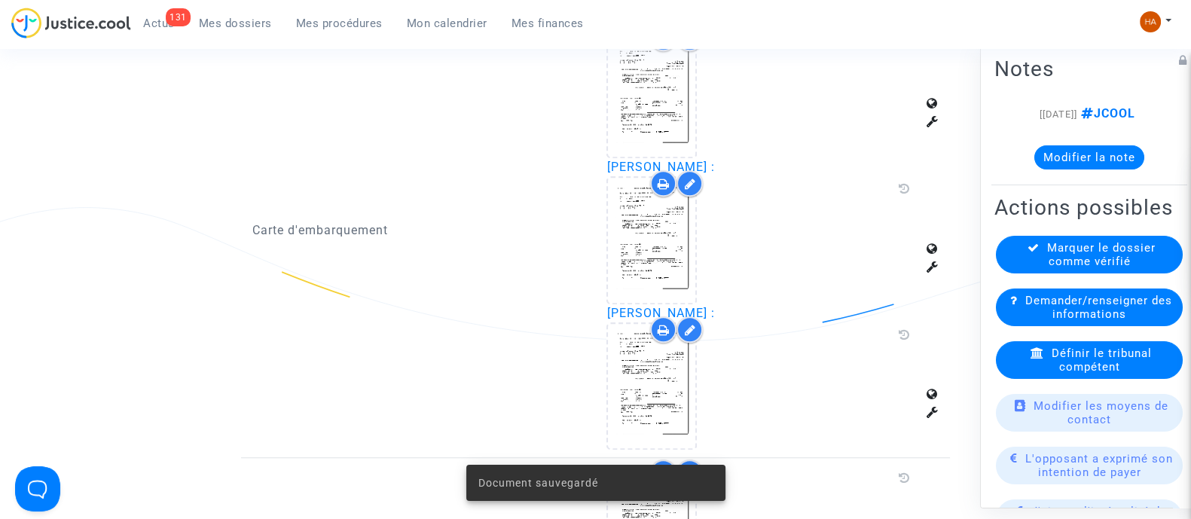
scroll to position [1506, 0]
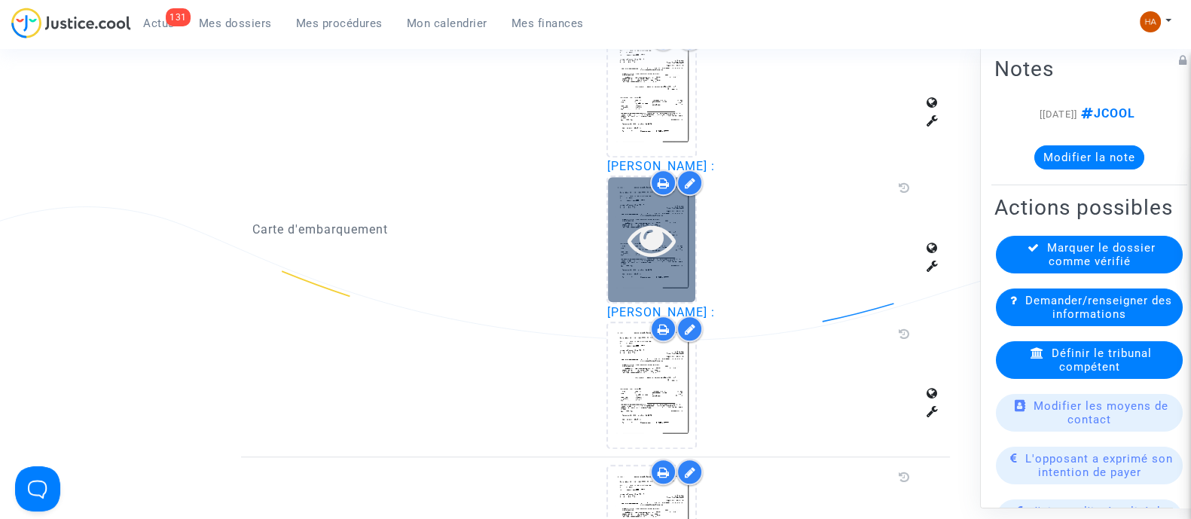
click at [678, 216] on div at bounding box center [651, 239] width 87 height 48
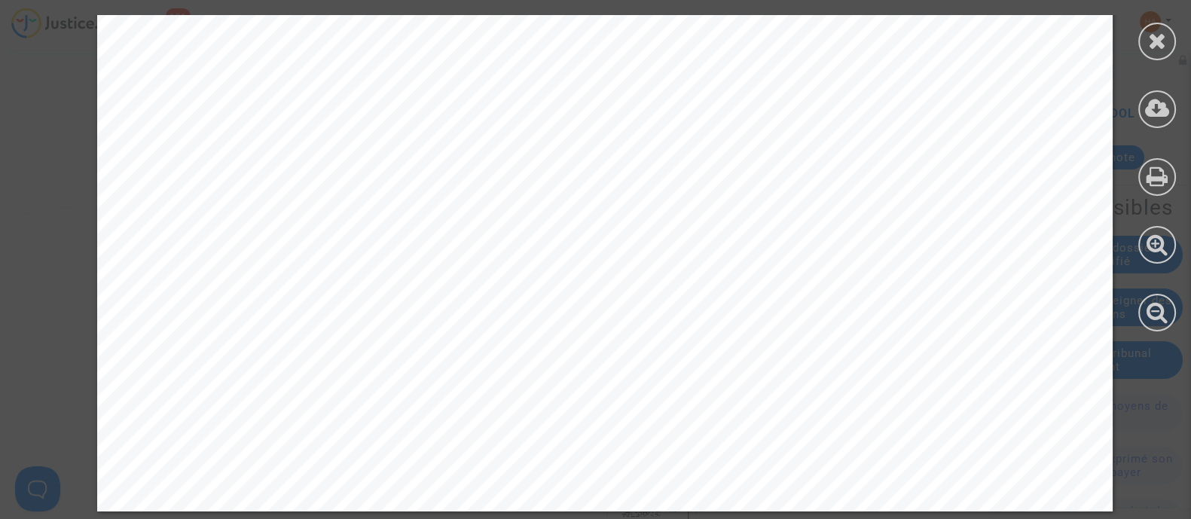
scroll to position [1883, 0]
click at [1157, 39] on icon at bounding box center [1157, 40] width 19 height 23
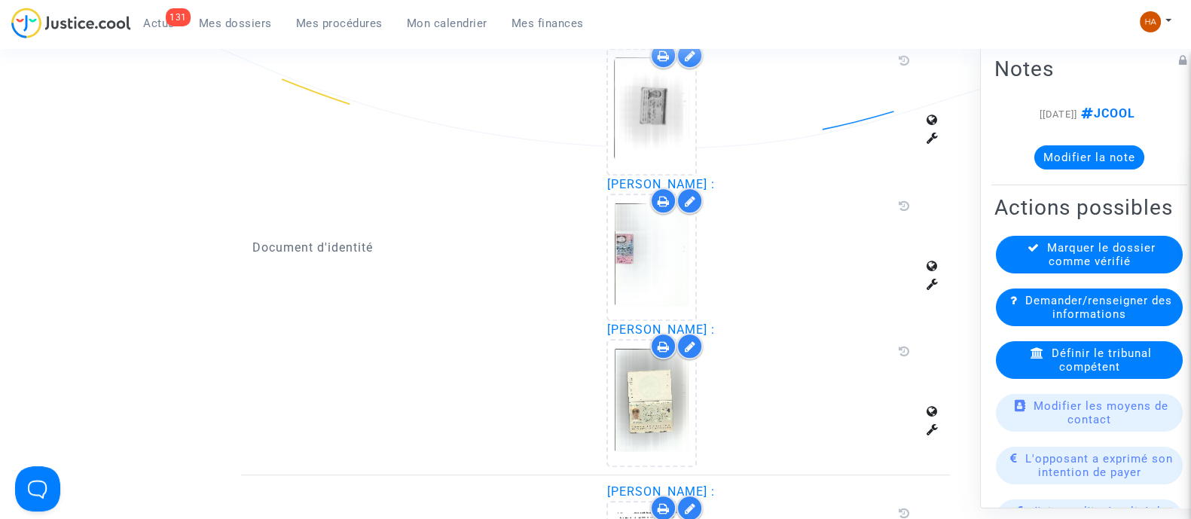
scroll to position [1412, 0]
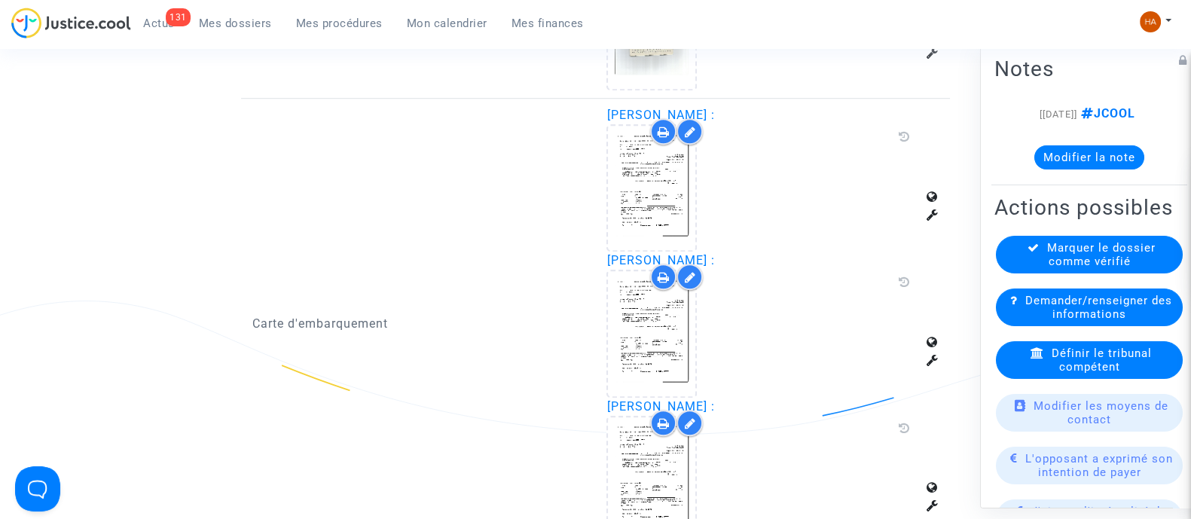
click at [686, 274] on icon at bounding box center [689, 277] width 11 height 12
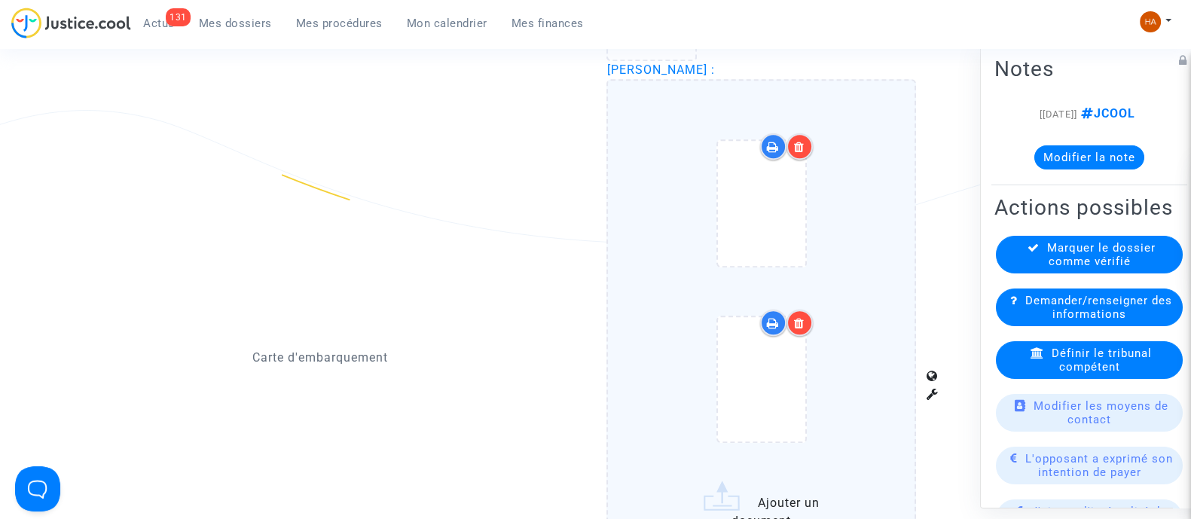
scroll to position [1600, 0]
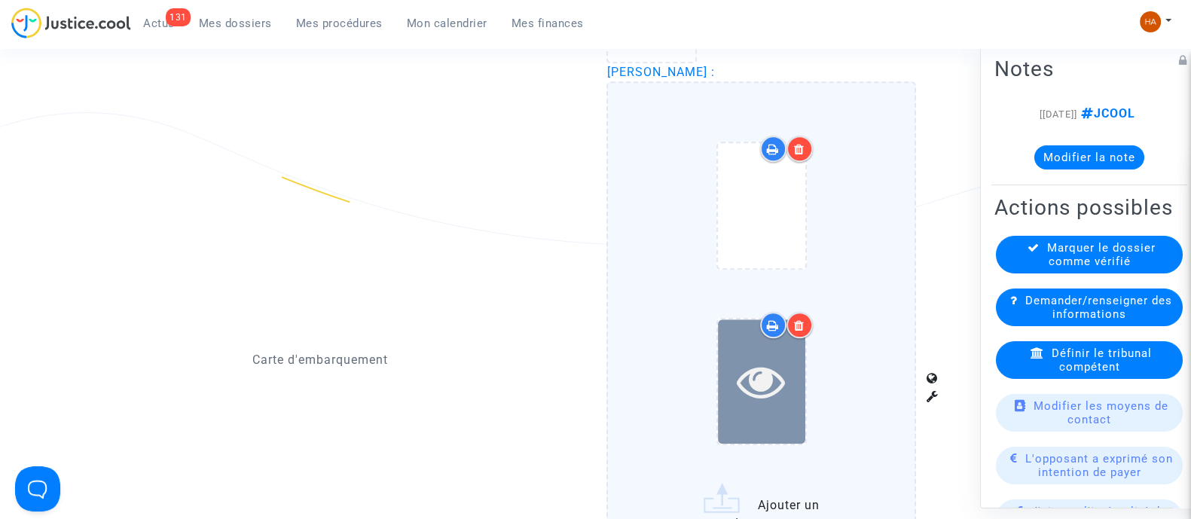
click at [756, 408] on div at bounding box center [761, 381] width 87 height 124
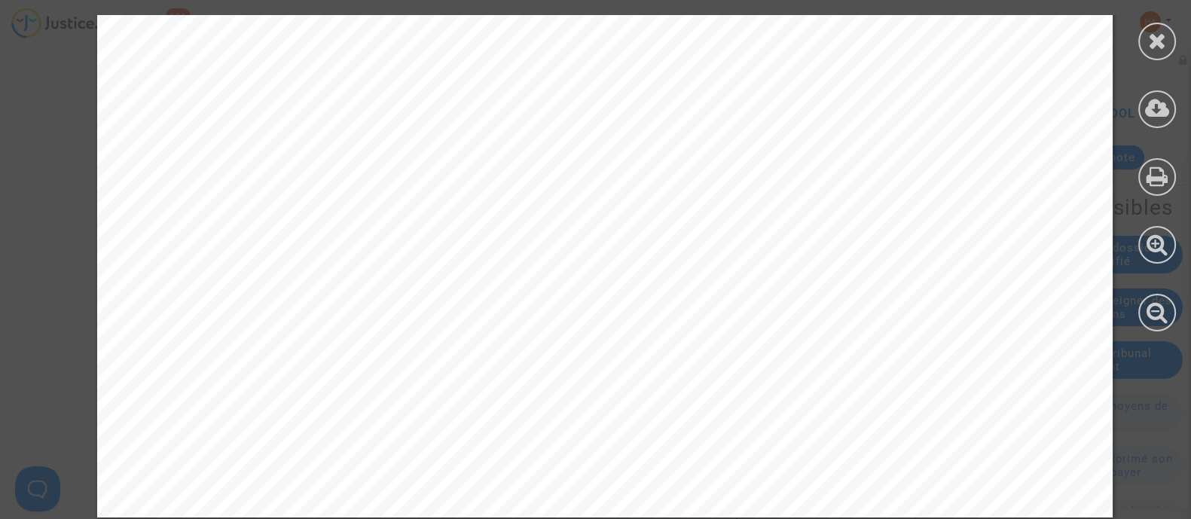
scroll to position [915, 0]
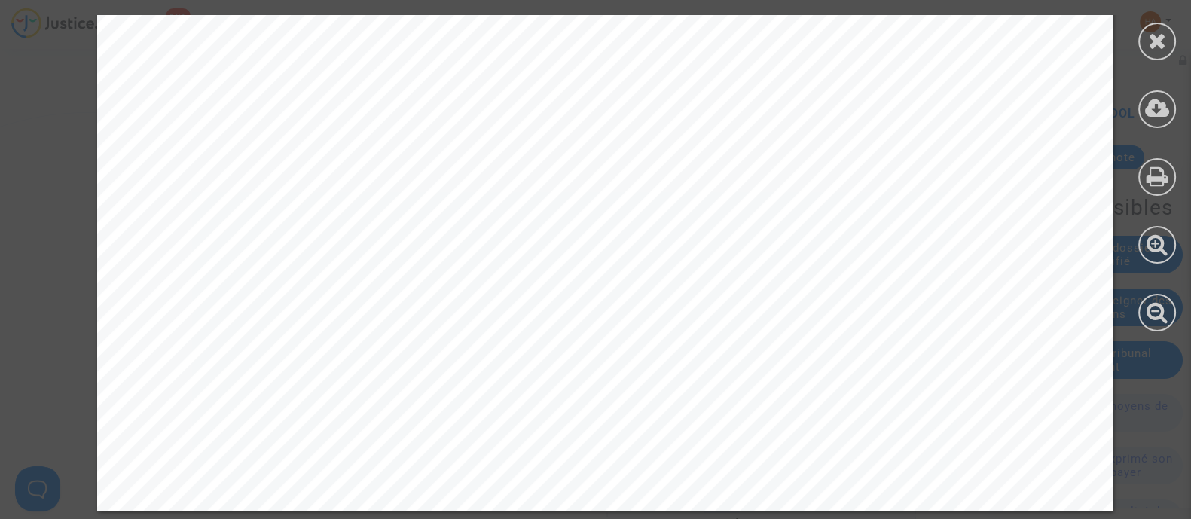
click at [1153, 38] on icon at bounding box center [1157, 40] width 19 height 23
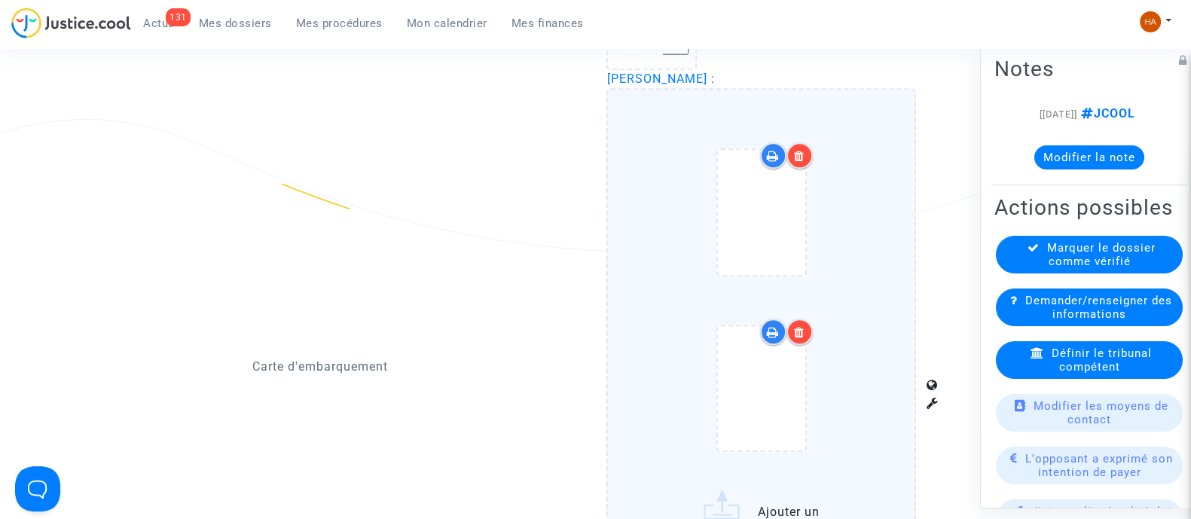
scroll to position [1600, 0]
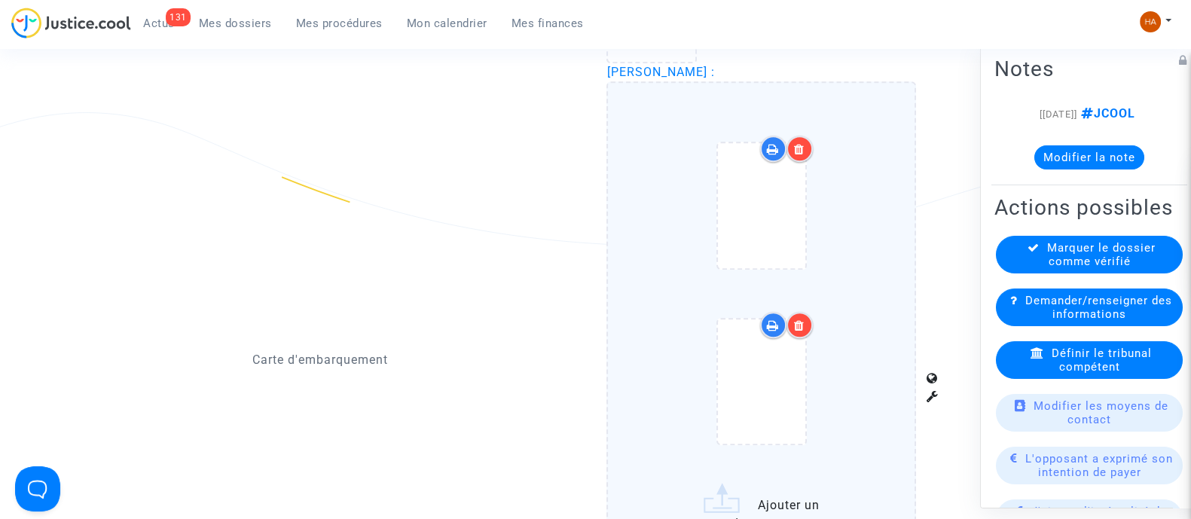
click at [805, 137] on div at bounding box center [800, 149] width 26 height 26
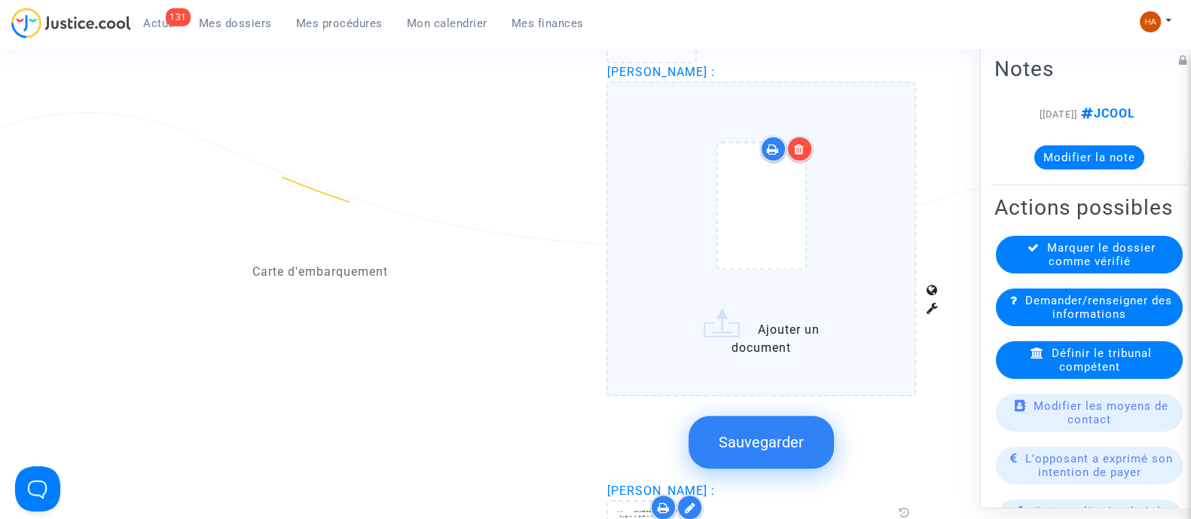
click at [803, 143] on icon at bounding box center [799, 149] width 11 height 12
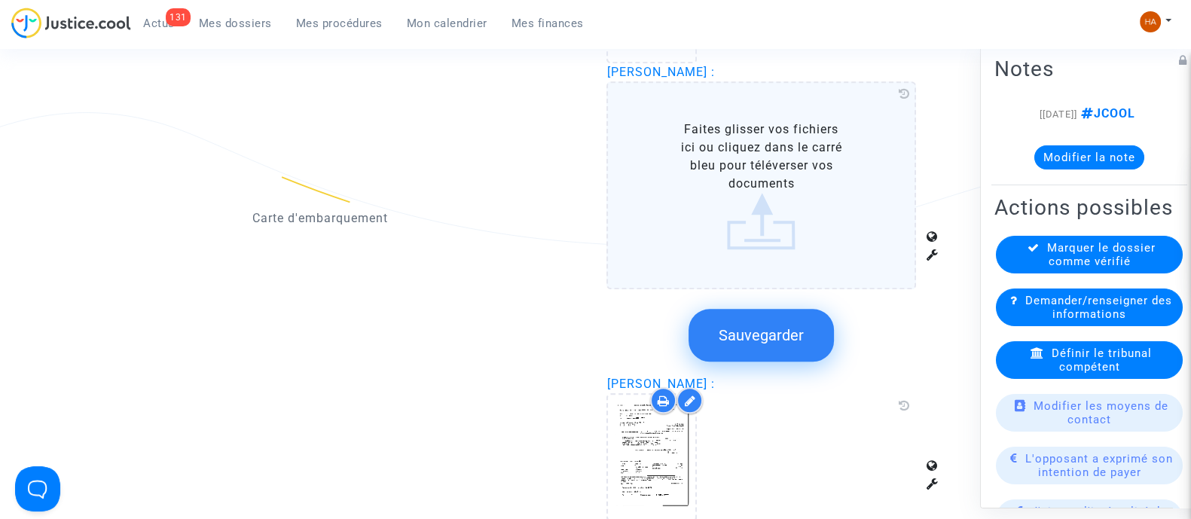
click at [744, 195] on label "Faites glisser vos fichiers ici ou cliquez dans le carré bleu pour téléverser v…" at bounding box center [762, 185] width 310 height 208
click at [0, 0] on input "Faites glisser vos fichiers ici ou cliquez dans le carré bleu pour téléverser v…" at bounding box center [0, 0] width 0 height 0
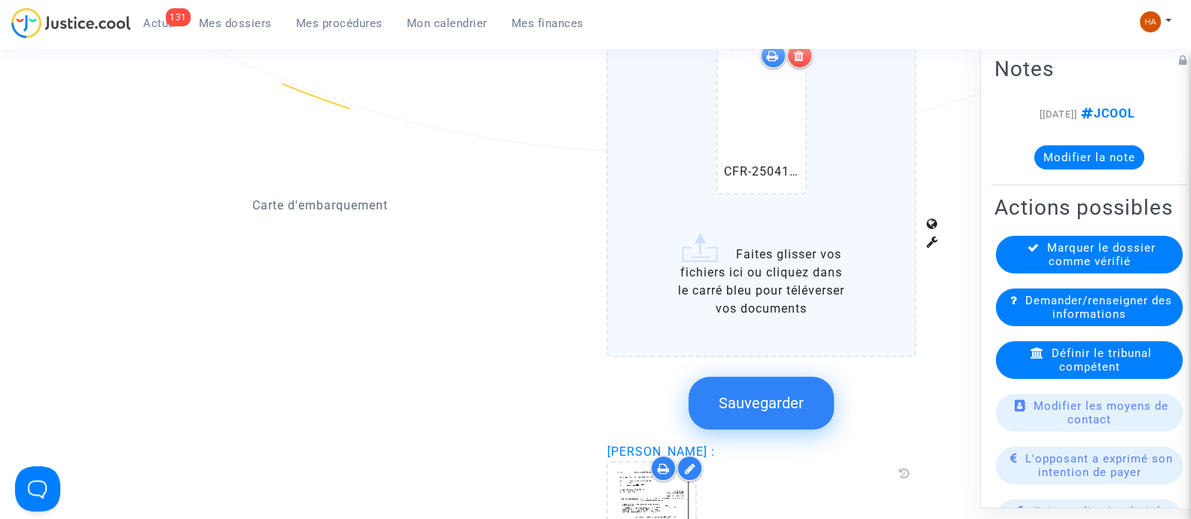
scroll to position [1694, 0]
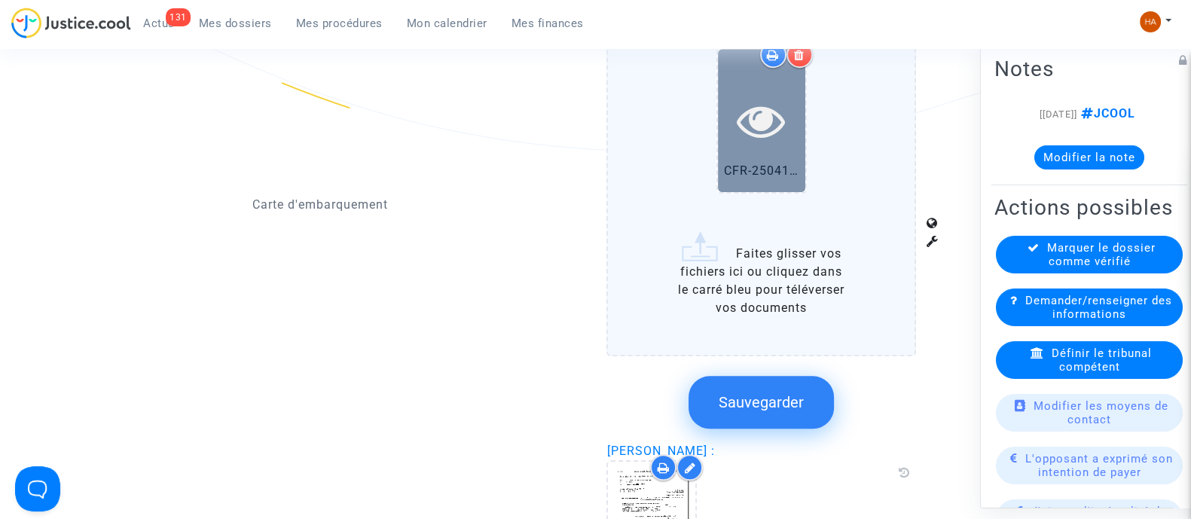
click at [755, 148] on div at bounding box center [761, 120] width 87 height 142
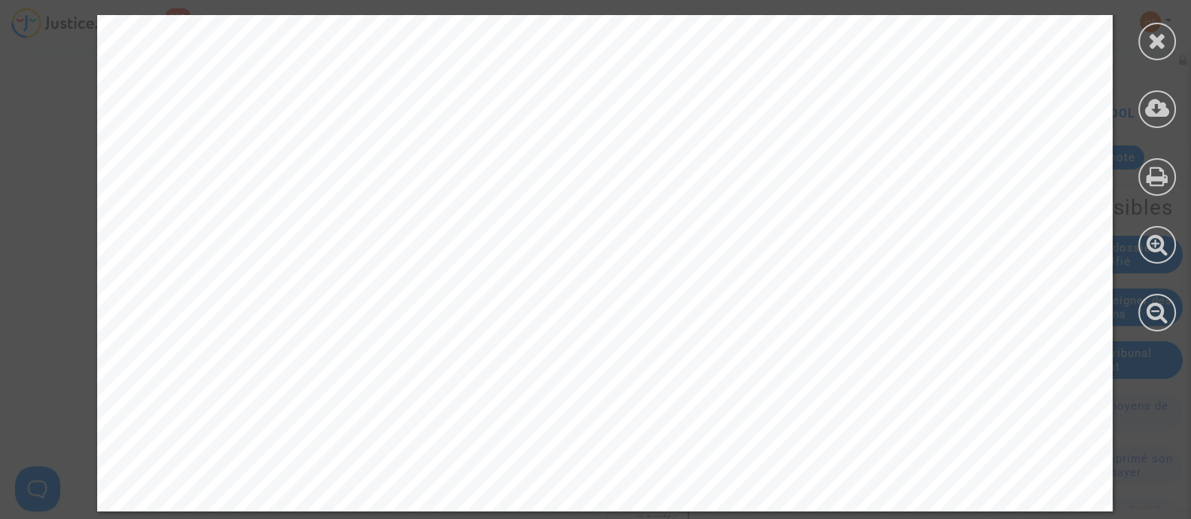
scroll to position [3723, 0]
click at [1164, 44] on icon at bounding box center [1157, 40] width 19 height 23
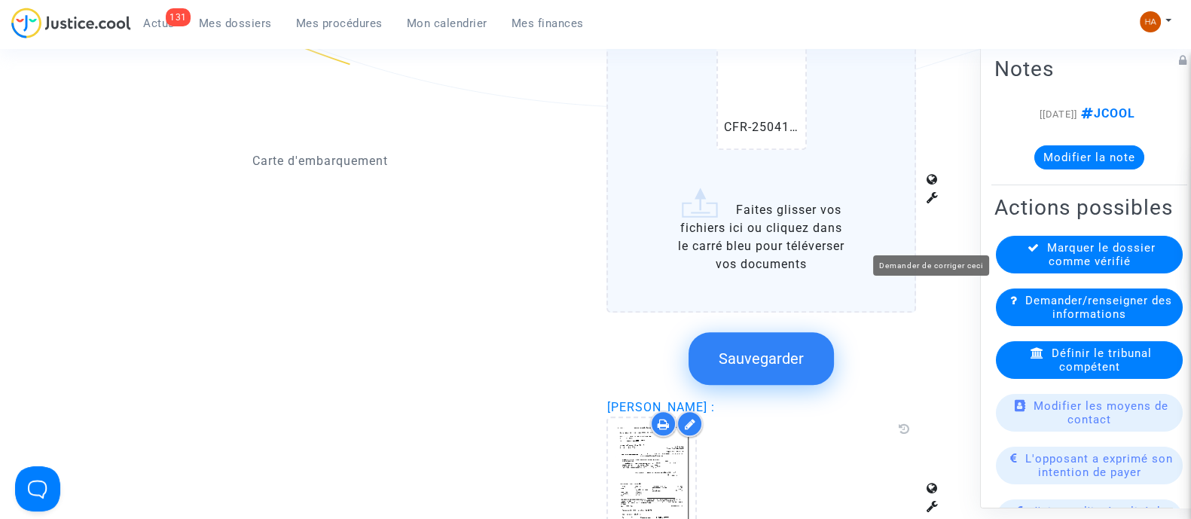
scroll to position [1789, 0]
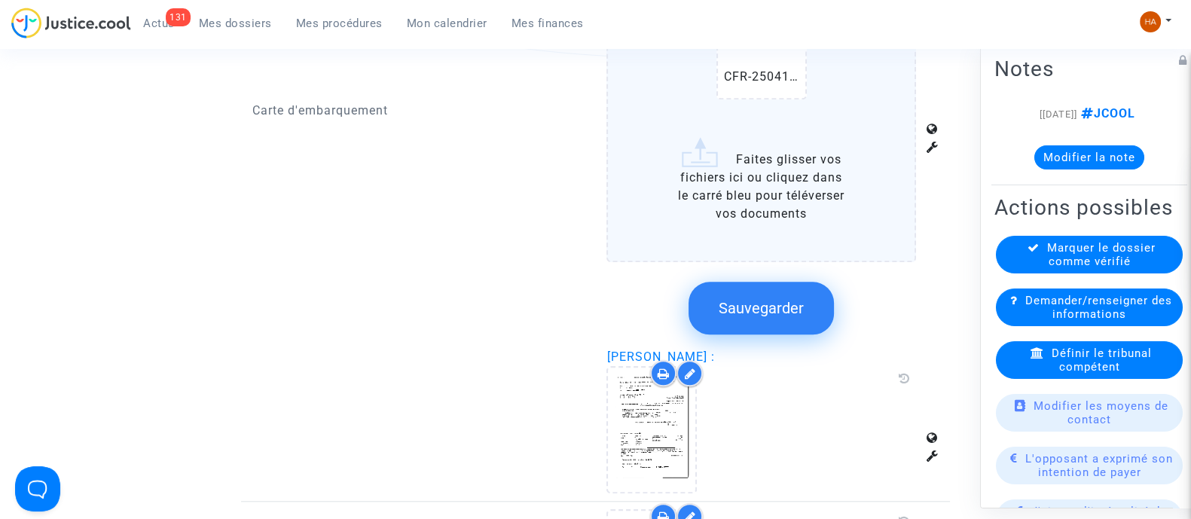
click at [732, 299] on span "Sauvegarder" at bounding box center [761, 308] width 85 height 18
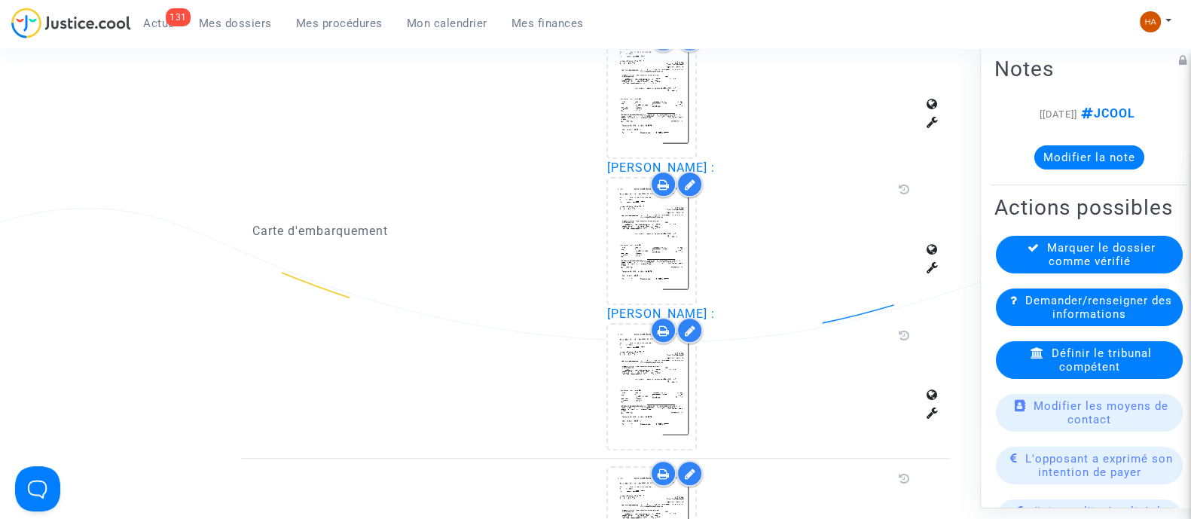
scroll to position [1506, 0]
click at [686, 323] on icon at bounding box center [689, 329] width 11 height 12
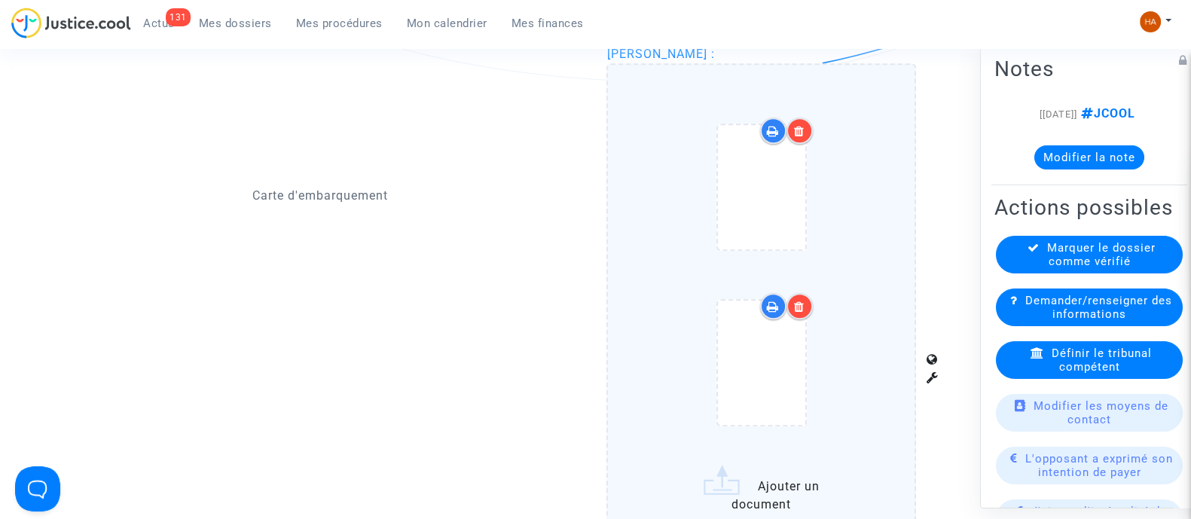
scroll to position [1789, 0]
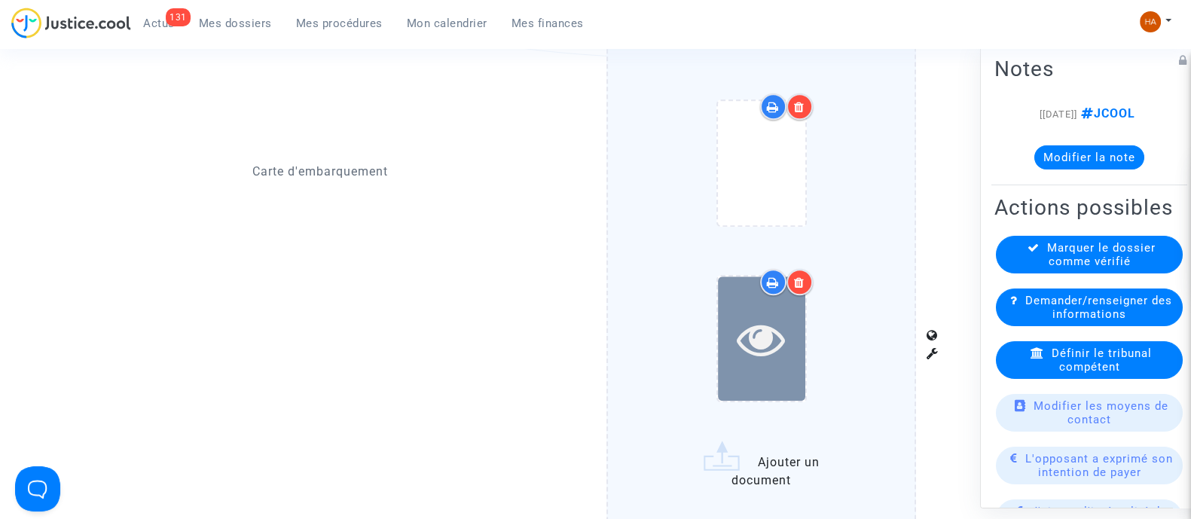
click at [753, 344] on icon at bounding box center [761, 339] width 49 height 48
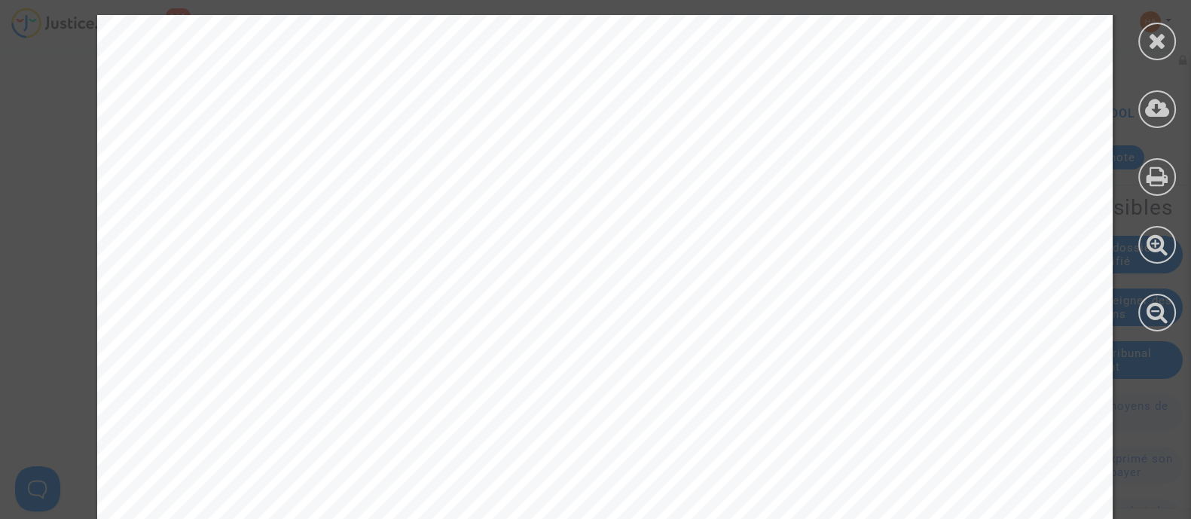
scroll to position [0, 0]
click at [1159, 47] on icon at bounding box center [1157, 40] width 19 height 23
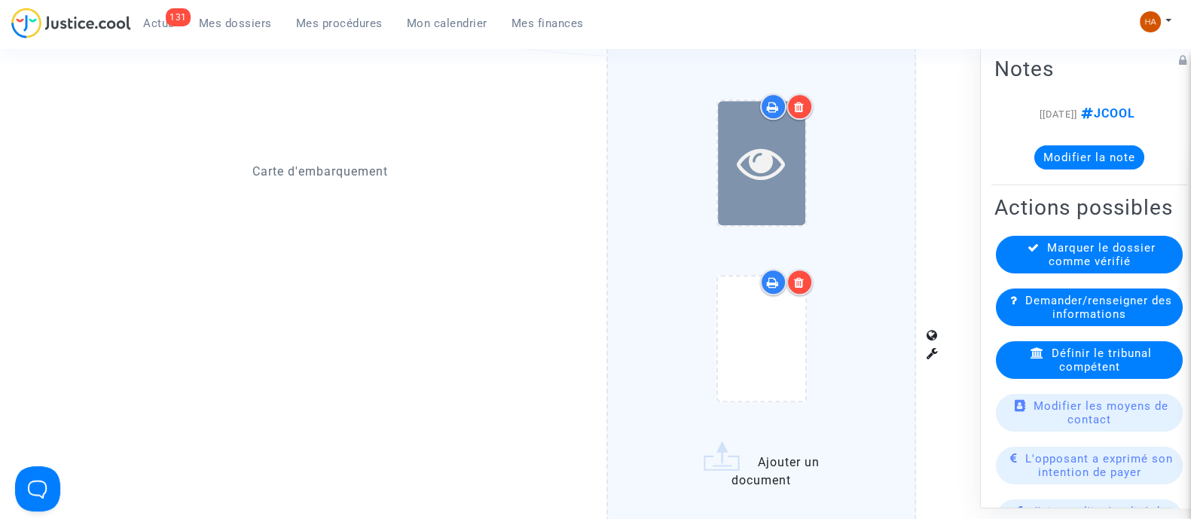
click at [757, 179] on icon at bounding box center [761, 163] width 49 height 48
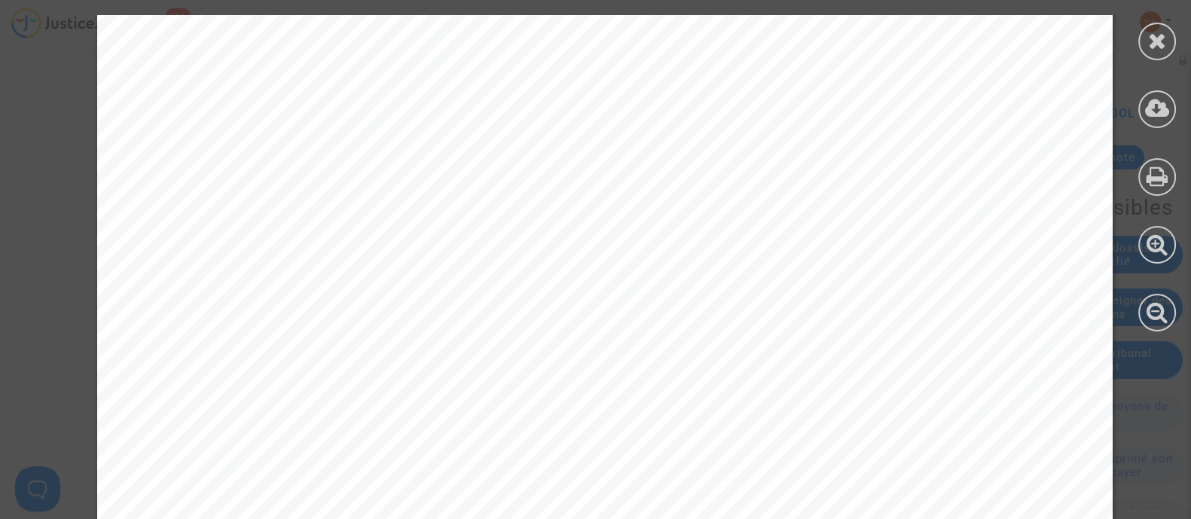
scroll to position [915, 0]
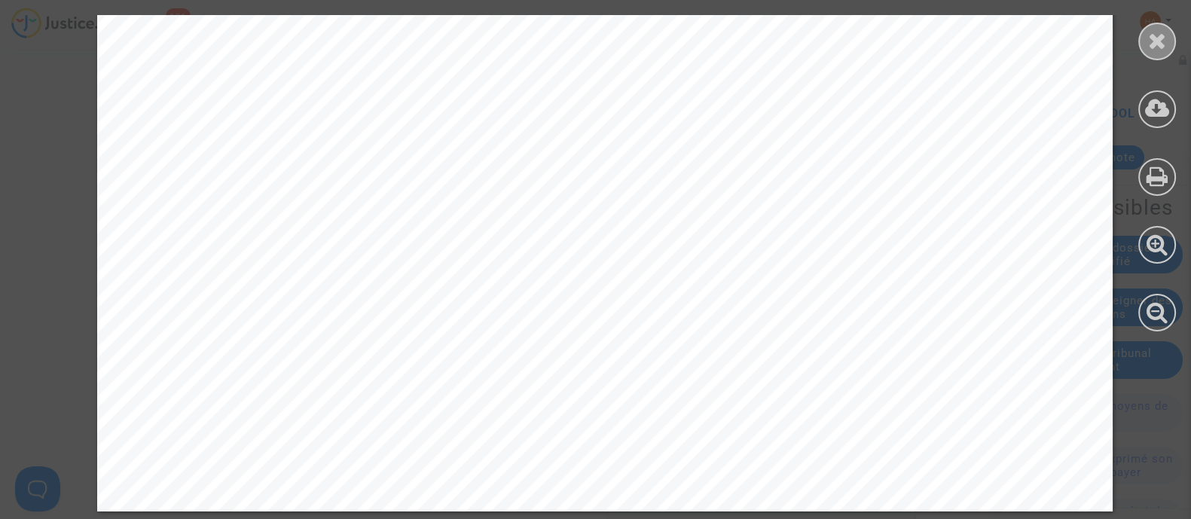
click at [1155, 44] on icon at bounding box center [1157, 40] width 19 height 23
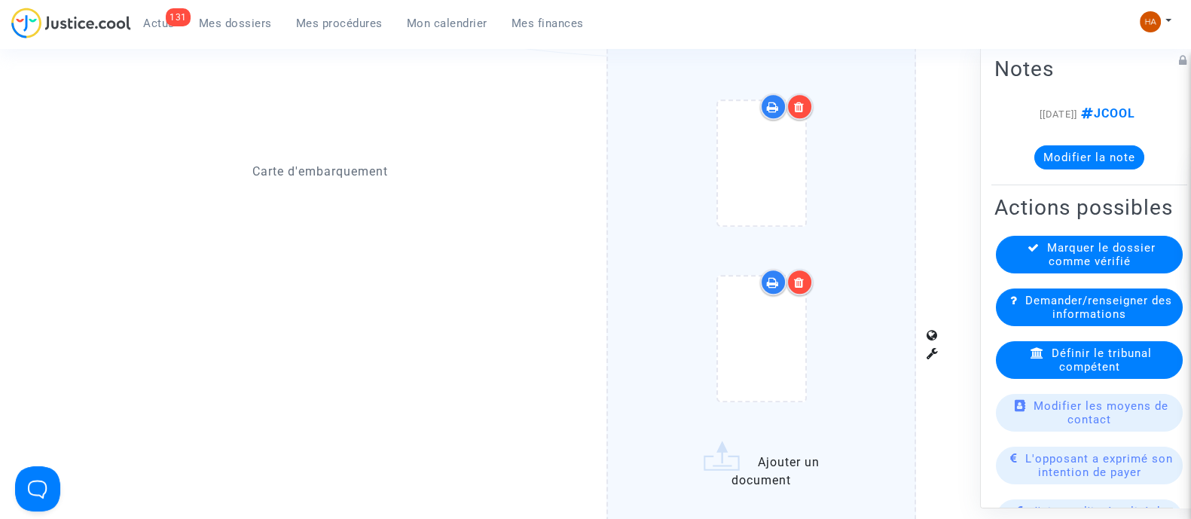
click at [801, 102] on icon at bounding box center [799, 107] width 11 height 12
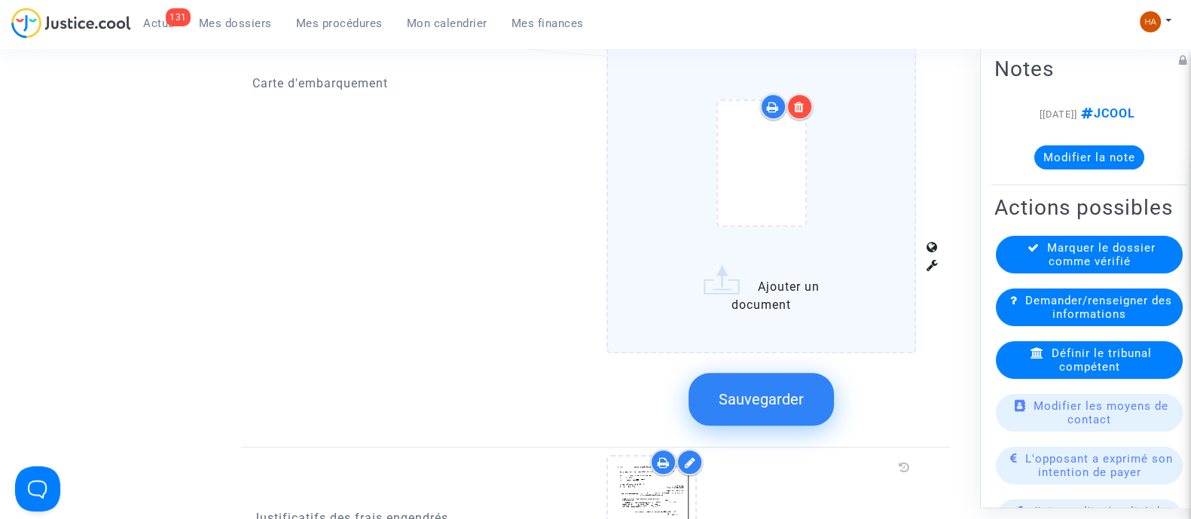
click at [802, 101] on icon at bounding box center [799, 107] width 11 height 12
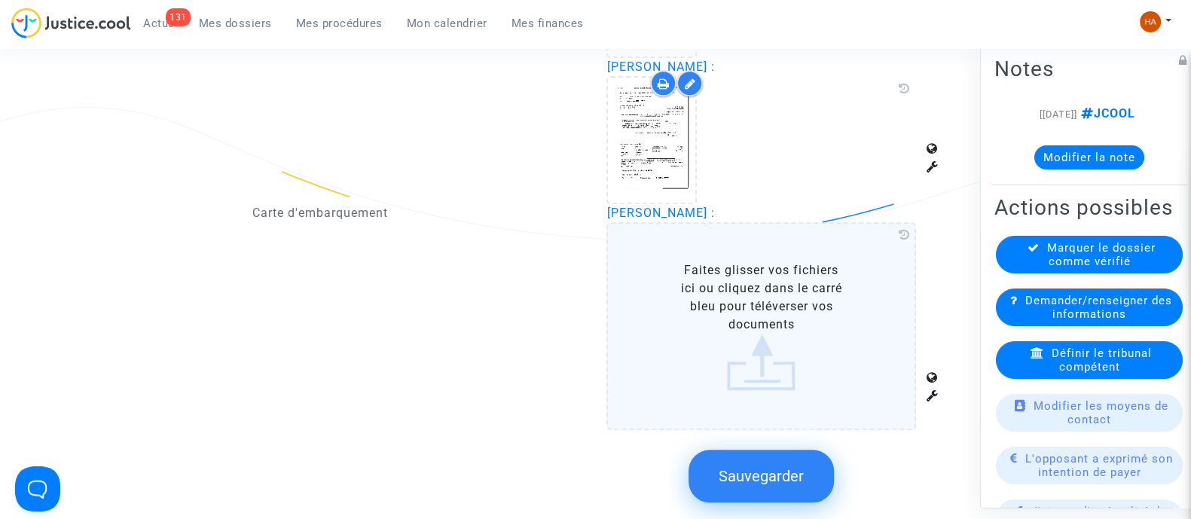
scroll to position [1600, 0]
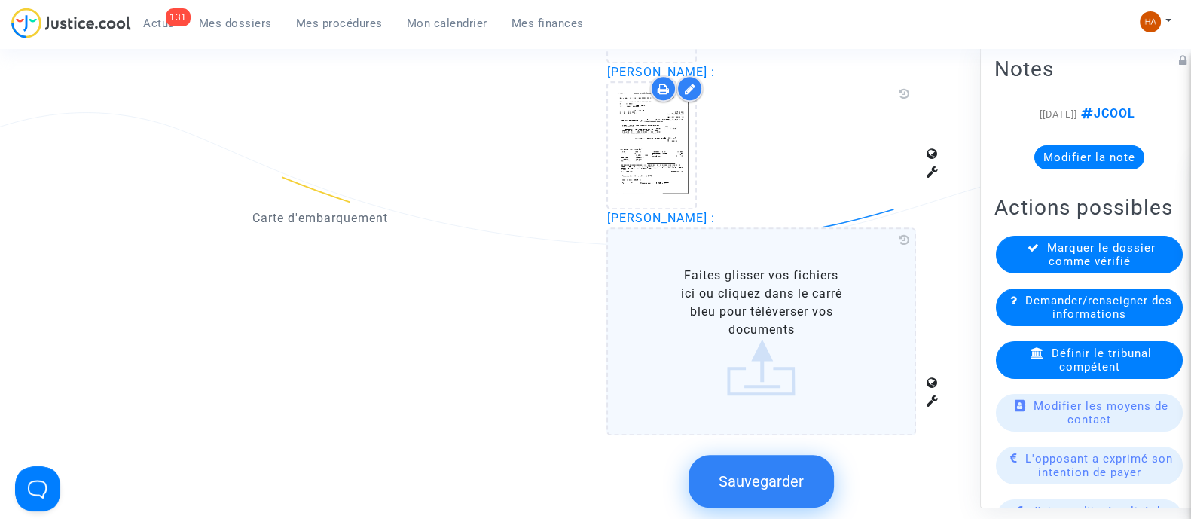
click at [735, 374] on label "Faites glisser vos fichiers ici ou cliquez dans le carré bleu pour téléverser v…" at bounding box center [762, 332] width 310 height 208
click at [0, 0] on input "Faites glisser vos fichiers ici ou cliquez dans le carré bleu pour téléverser v…" at bounding box center [0, 0] width 0 height 0
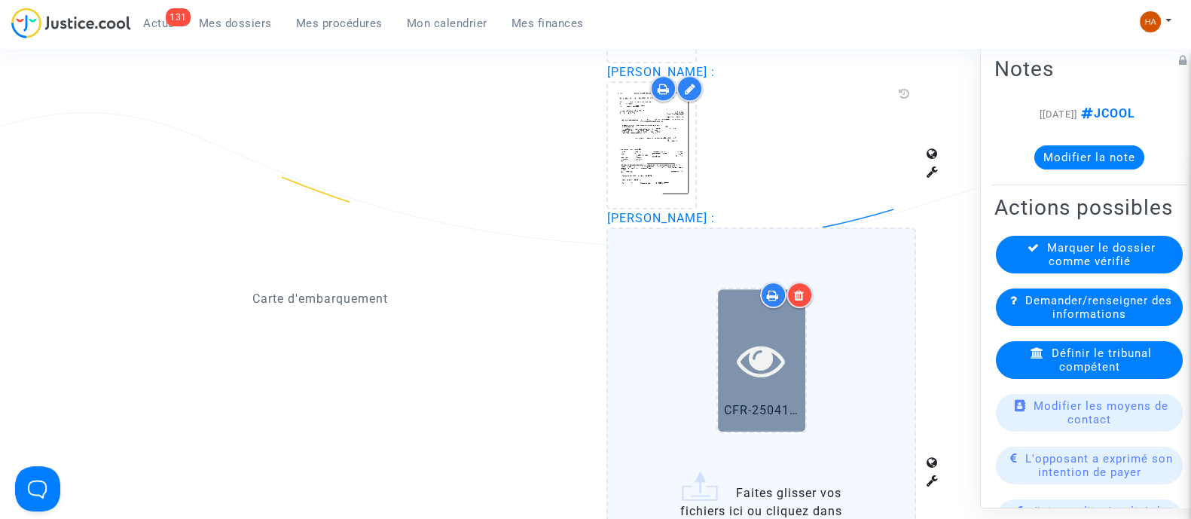
click at [769, 366] on icon at bounding box center [761, 360] width 49 height 48
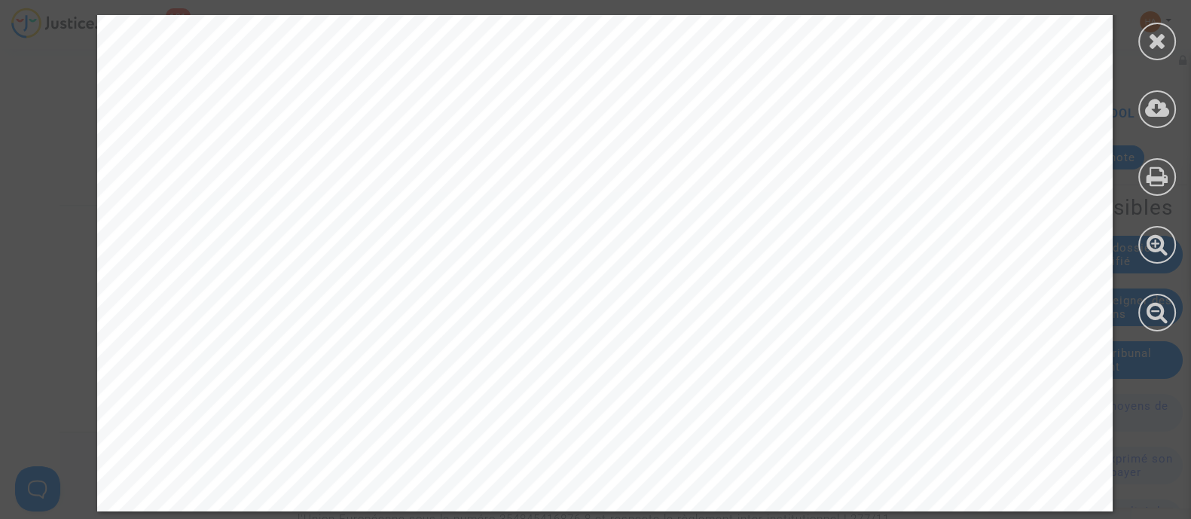
scroll to position [2720, 0]
click at [1166, 43] on icon at bounding box center [1157, 40] width 19 height 23
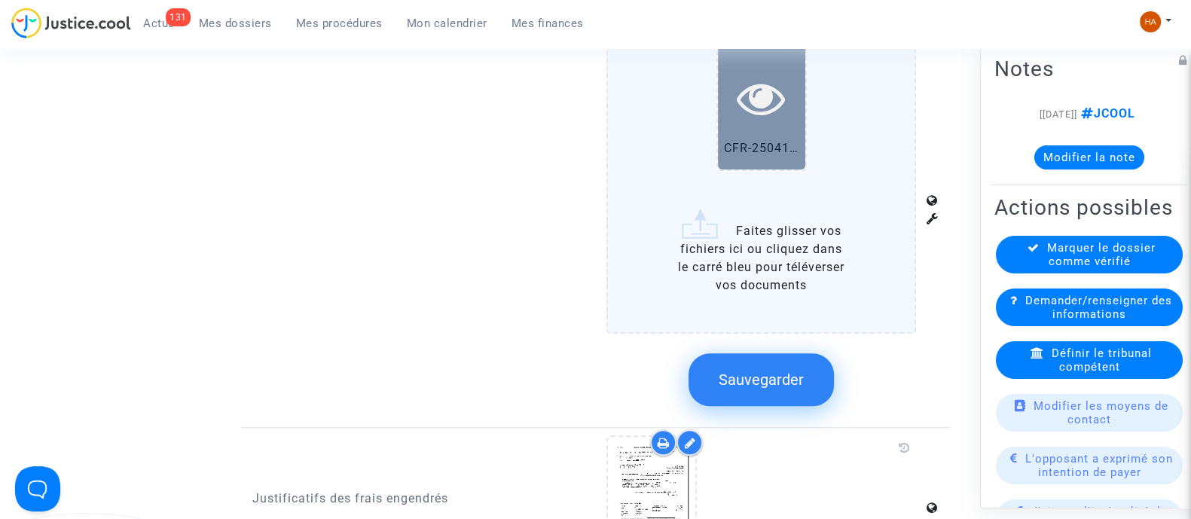
scroll to position [1872, 0]
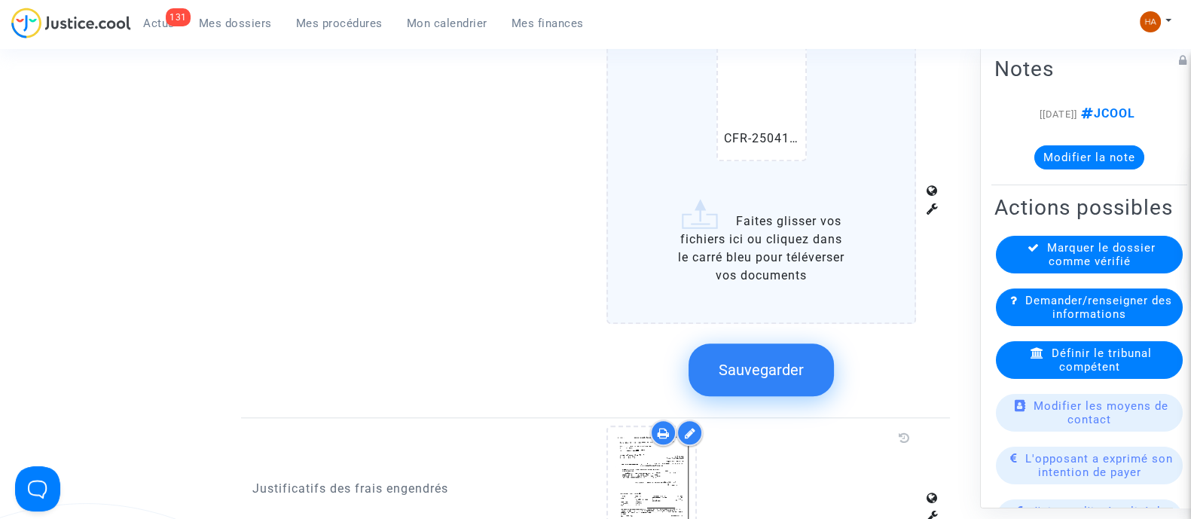
click at [781, 374] on button "Sauvegarder" at bounding box center [761, 370] width 145 height 53
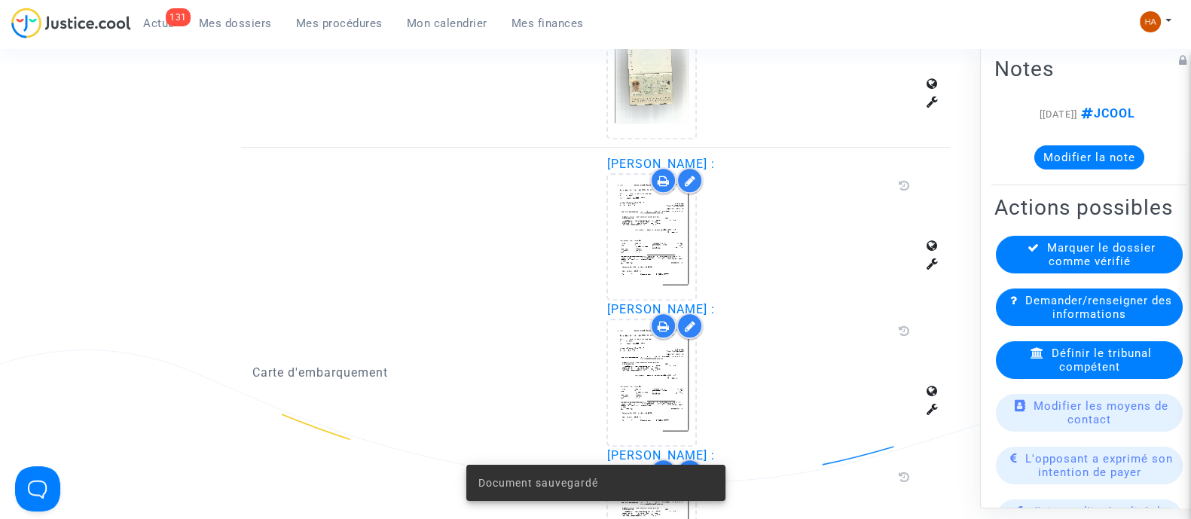
scroll to position [1307, 0]
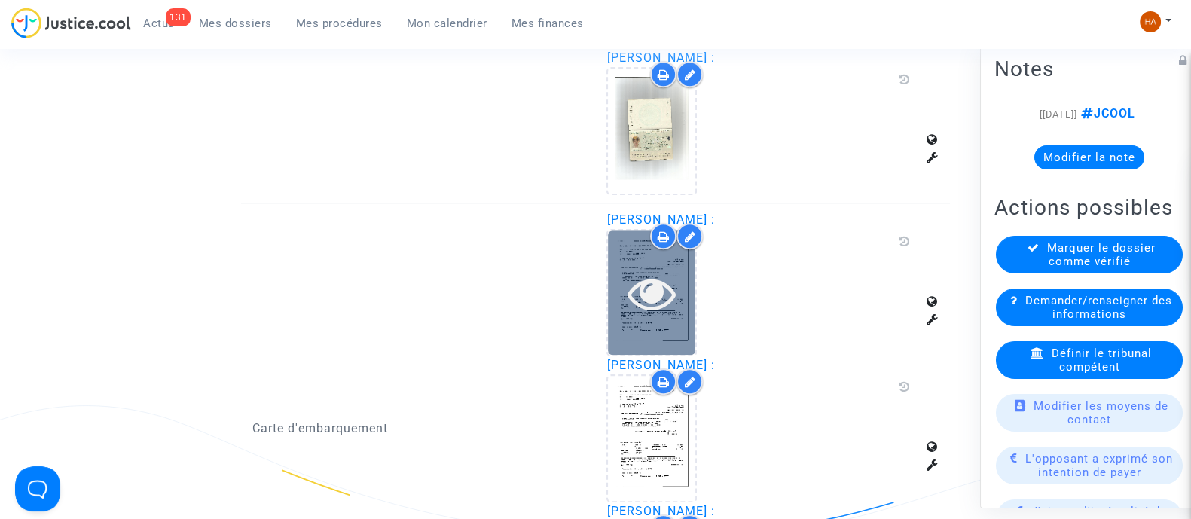
click at [671, 302] on icon at bounding box center [652, 293] width 49 height 48
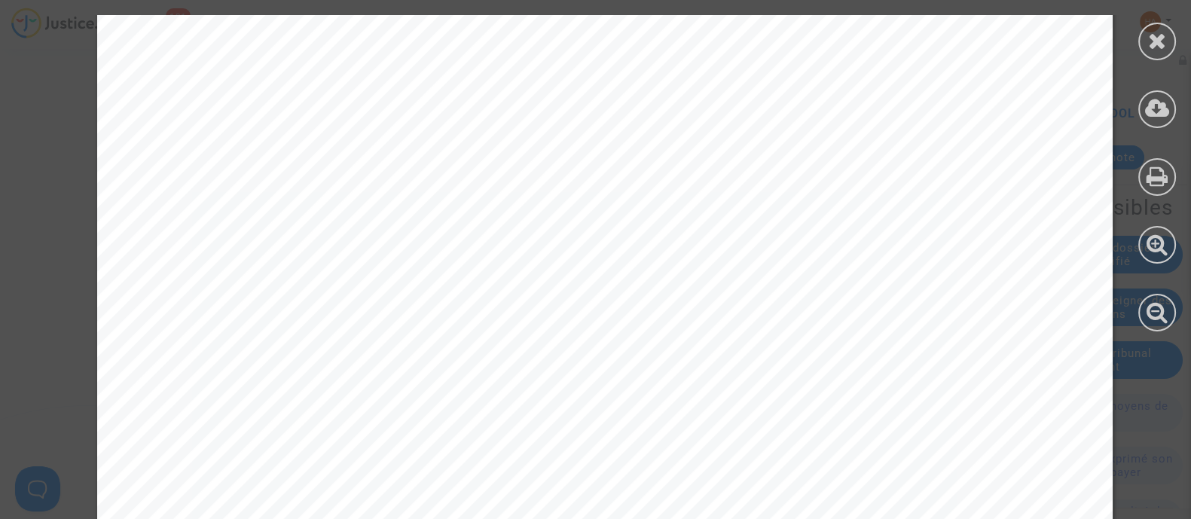
scroll to position [3488, 0]
click at [1160, 54] on div at bounding box center [1157, 42] width 38 height 38
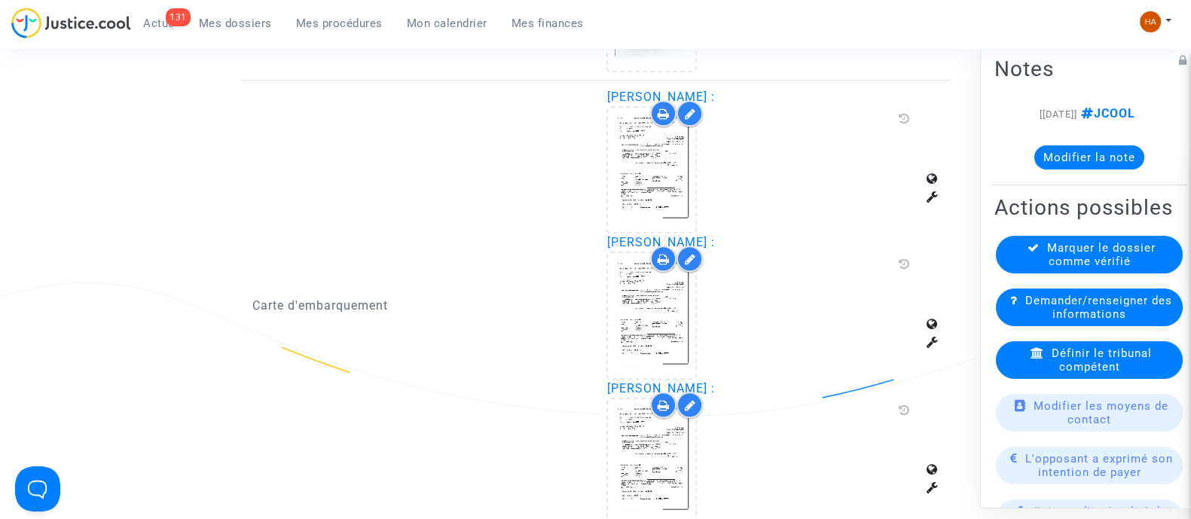
scroll to position [1435, 0]
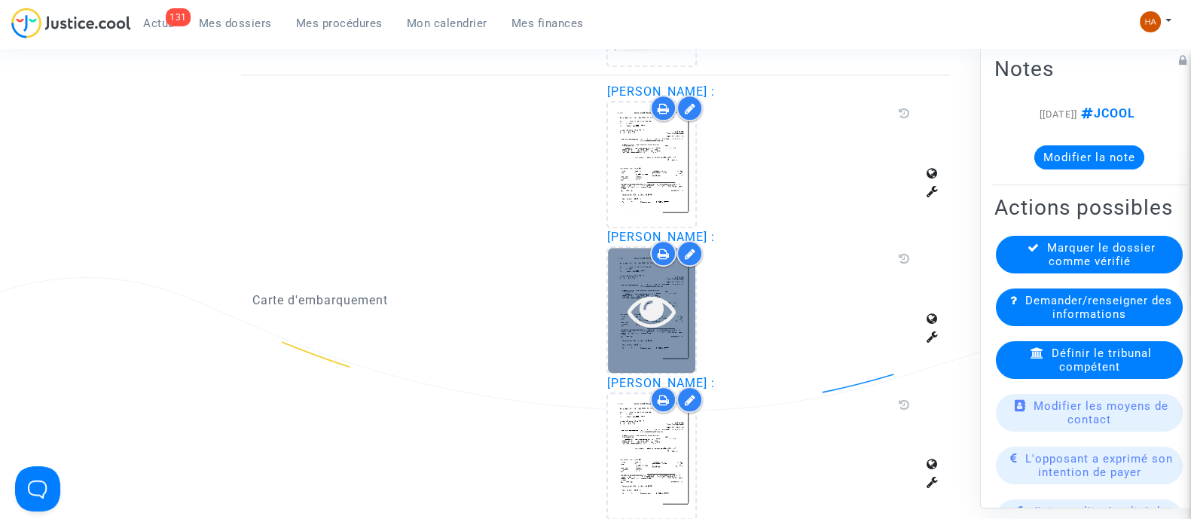
click at [638, 344] on div at bounding box center [651, 310] width 87 height 124
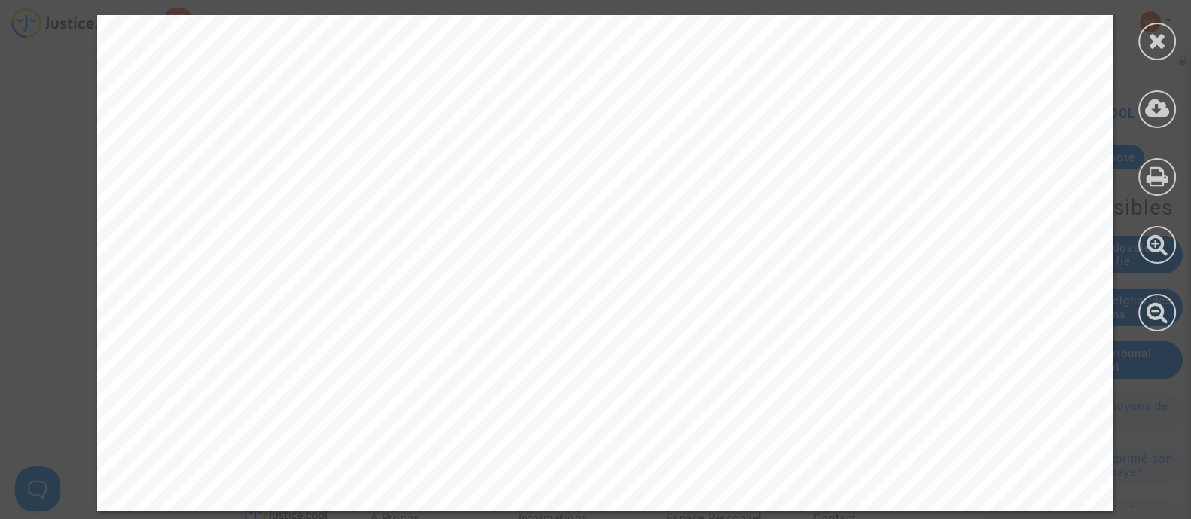
scroll to position [1951, 0]
click at [1154, 48] on icon at bounding box center [1157, 40] width 19 height 23
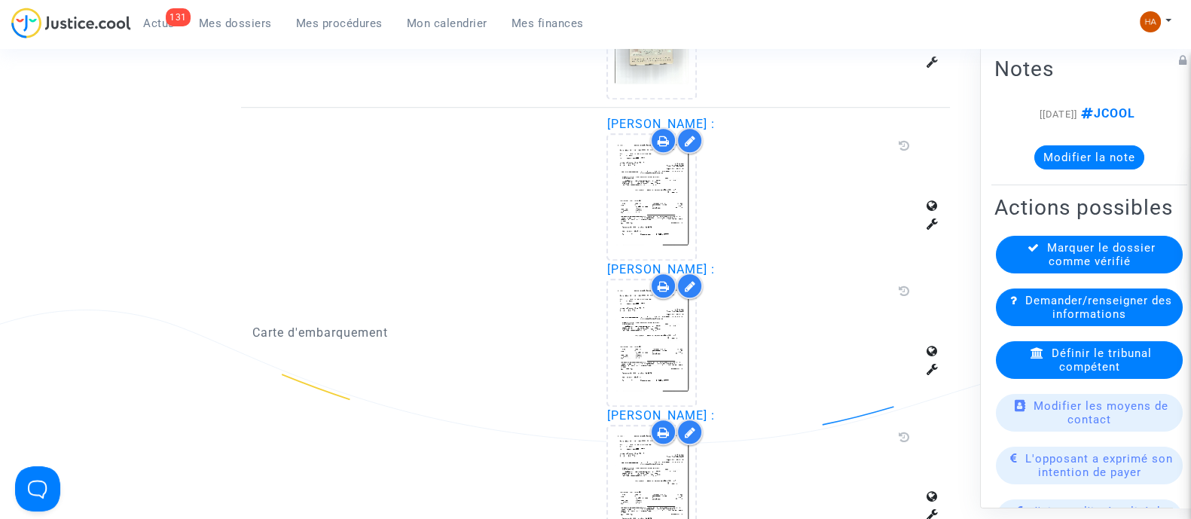
scroll to position [1429, 0]
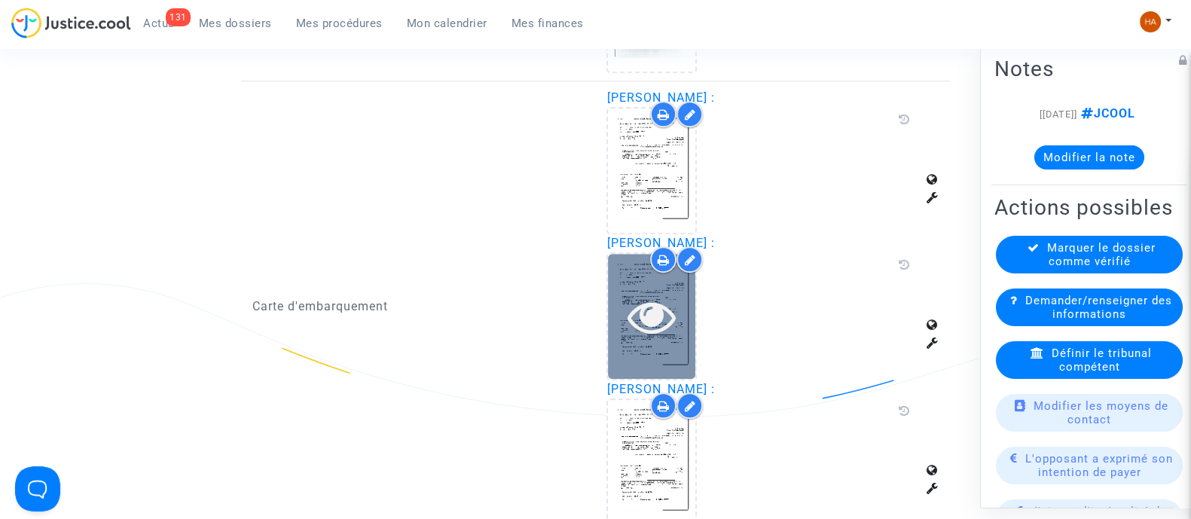
click at [659, 309] on icon at bounding box center [652, 316] width 49 height 48
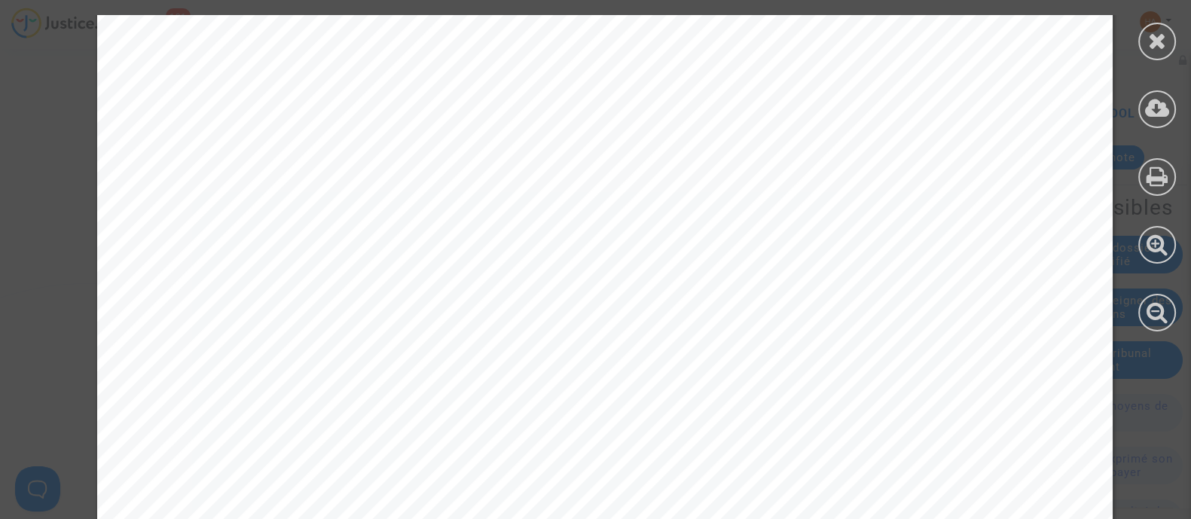
scroll to position [3723, 0]
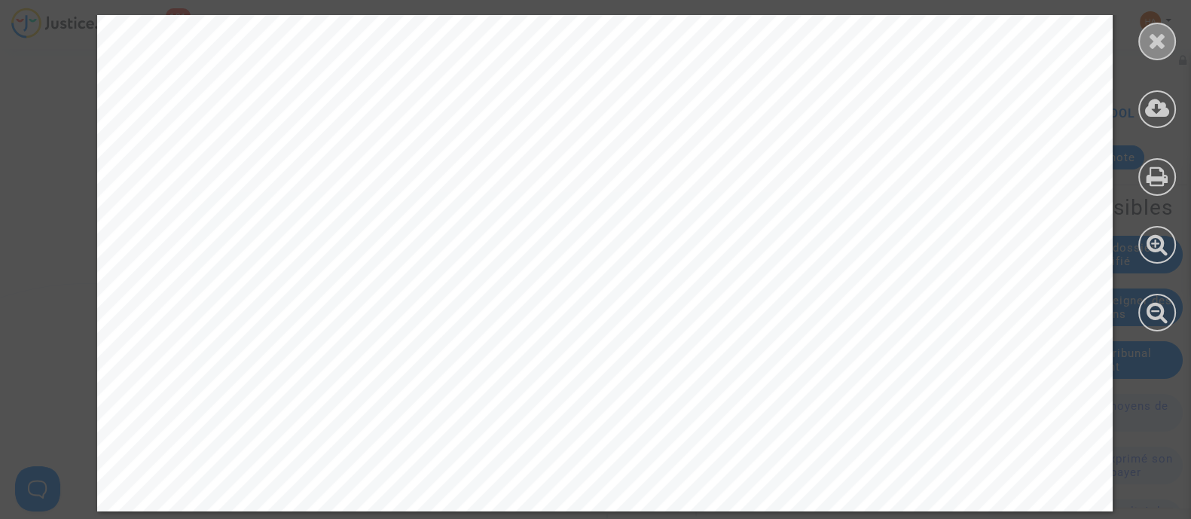
click at [1152, 46] on icon at bounding box center [1157, 40] width 19 height 23
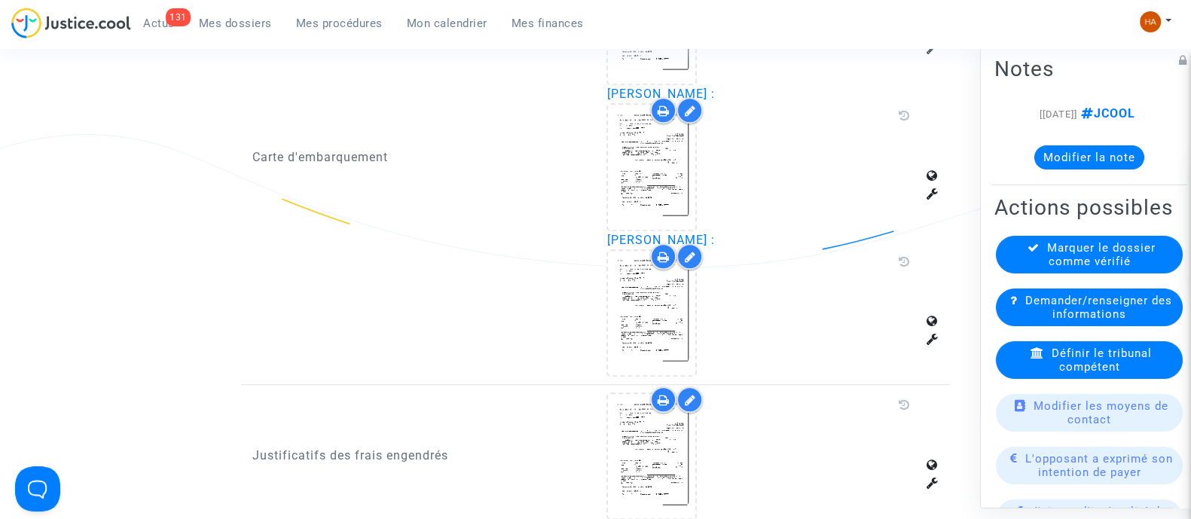
scroll to position [1578, 0]
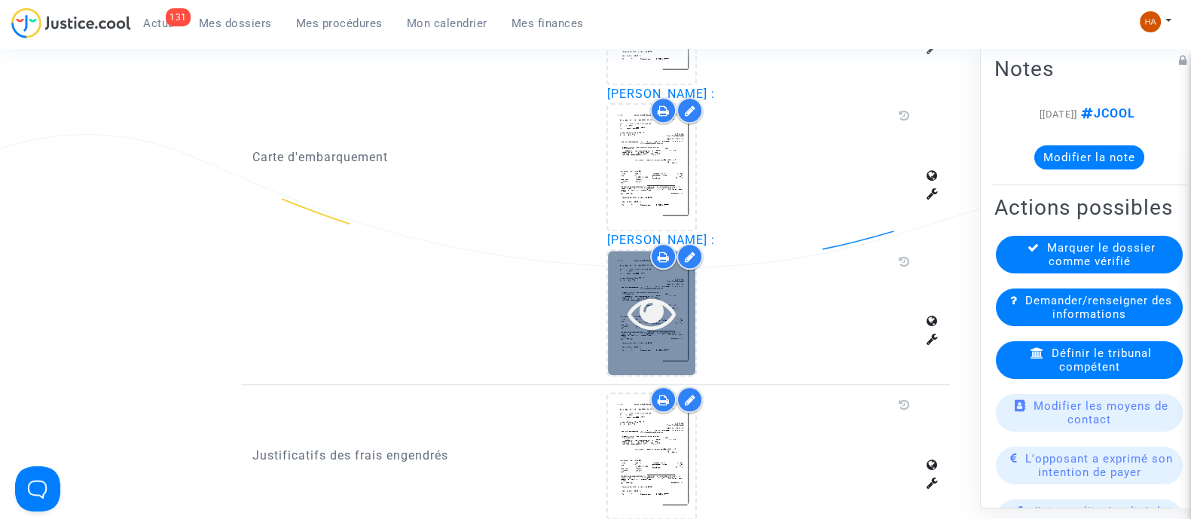
click at [674, 320] on icon at bounding box center [652, 313] width 49 height 48
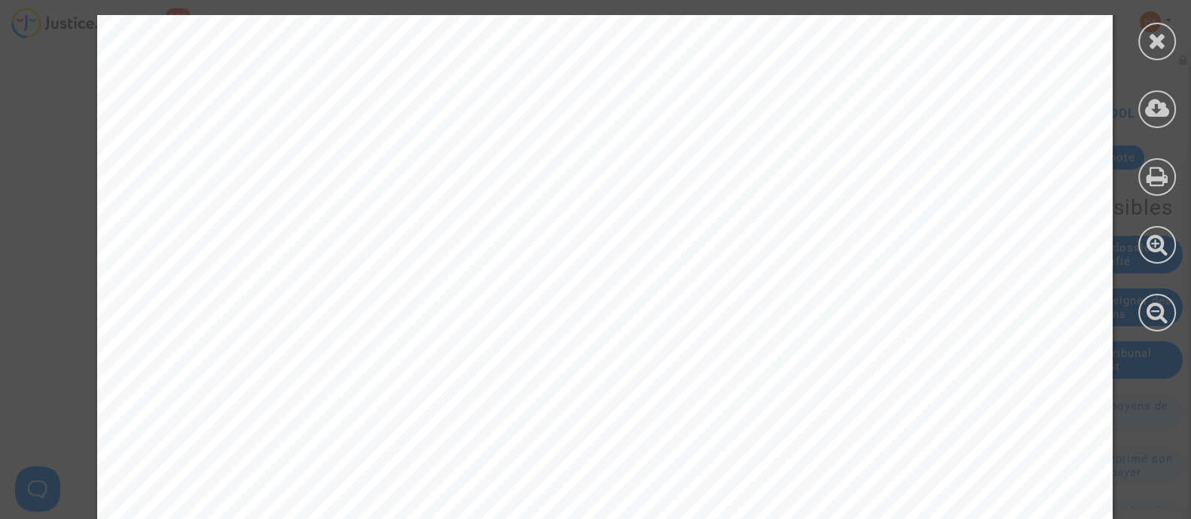
scroll to position [891, 0]
click at [1149, 39] on icon at bounding box center [1157, 40] width 19 height 23
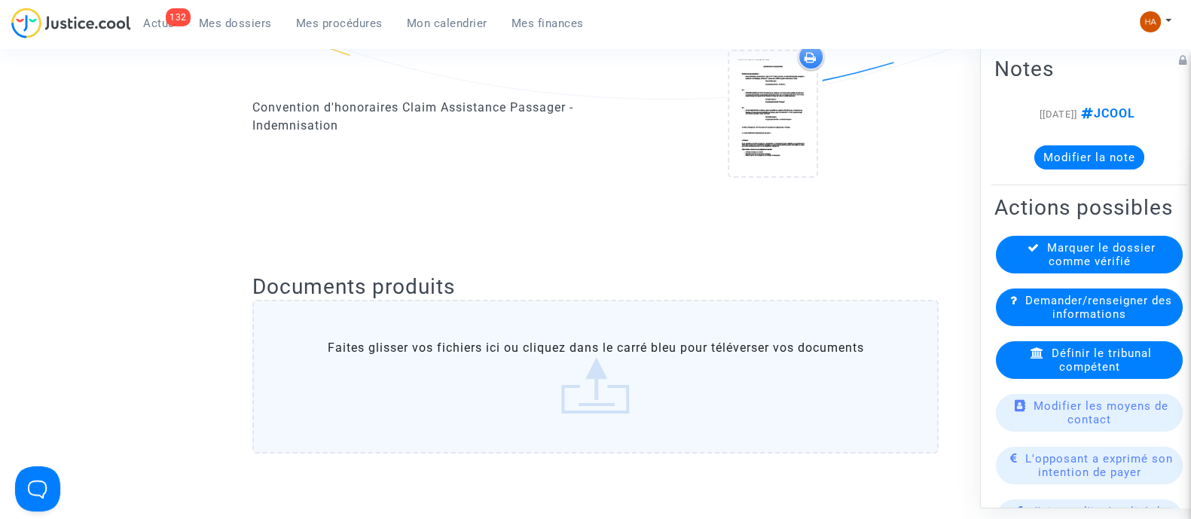
scroll to position [420, 0]
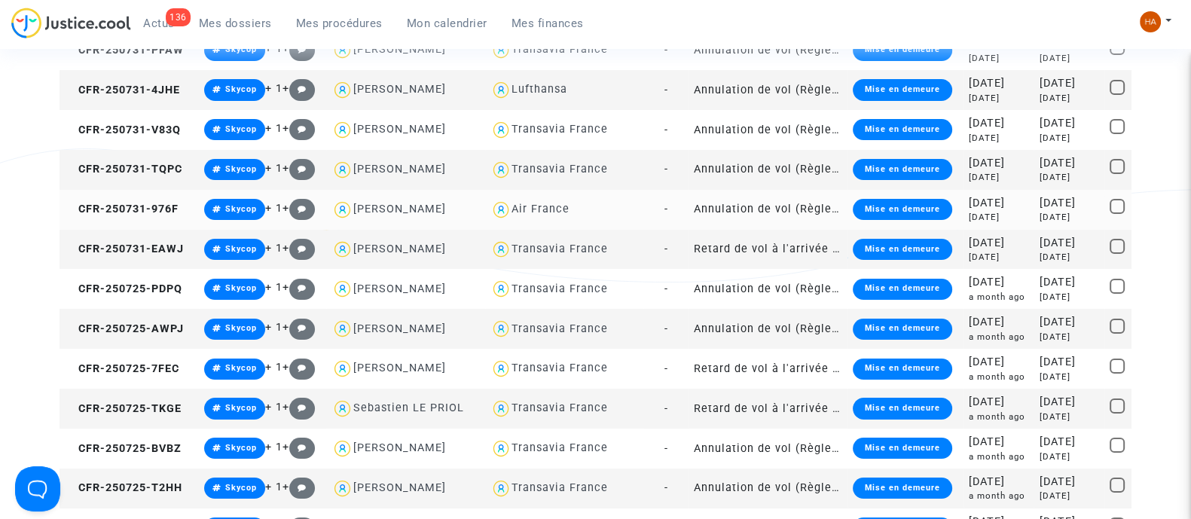
scroll to position [284, 0]
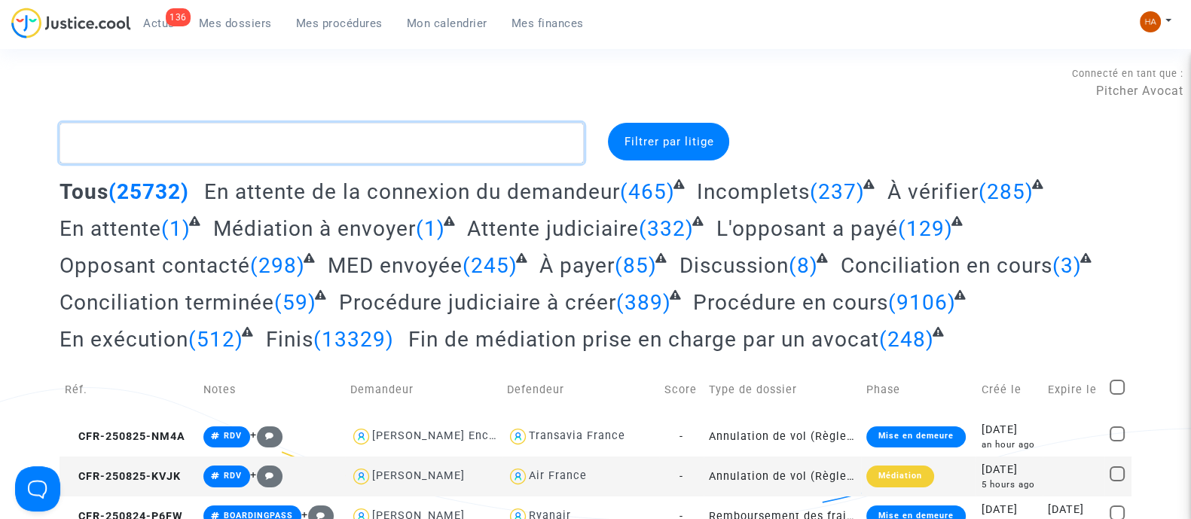
click at [87, 141] on textarea at bounding box center [322, 143] width 524 height 41
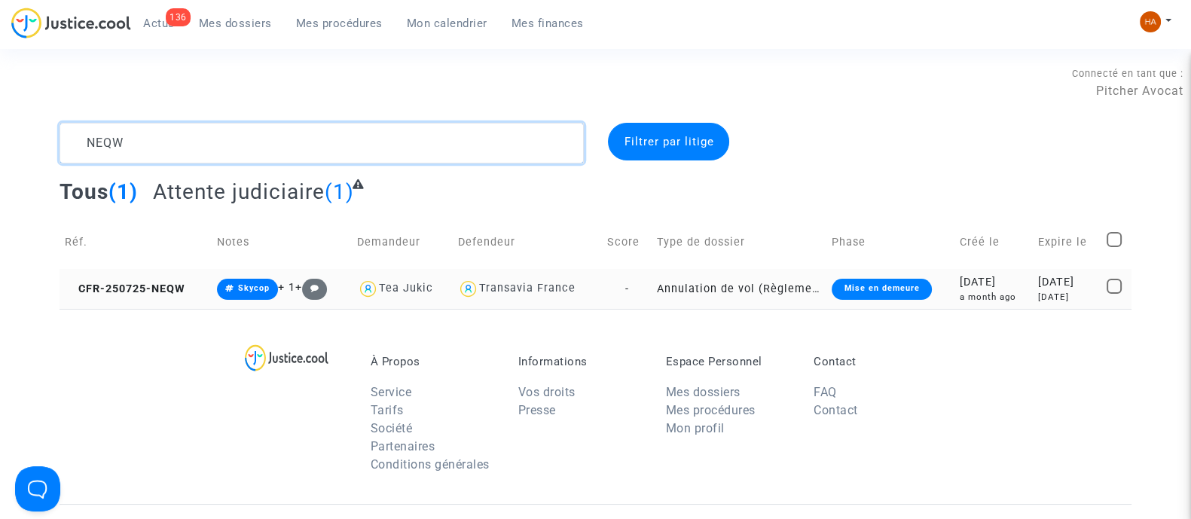
type textarea "NEQW"
click at [640, 289] on td "-" at bounding box center [627, 289] width 50 height 40
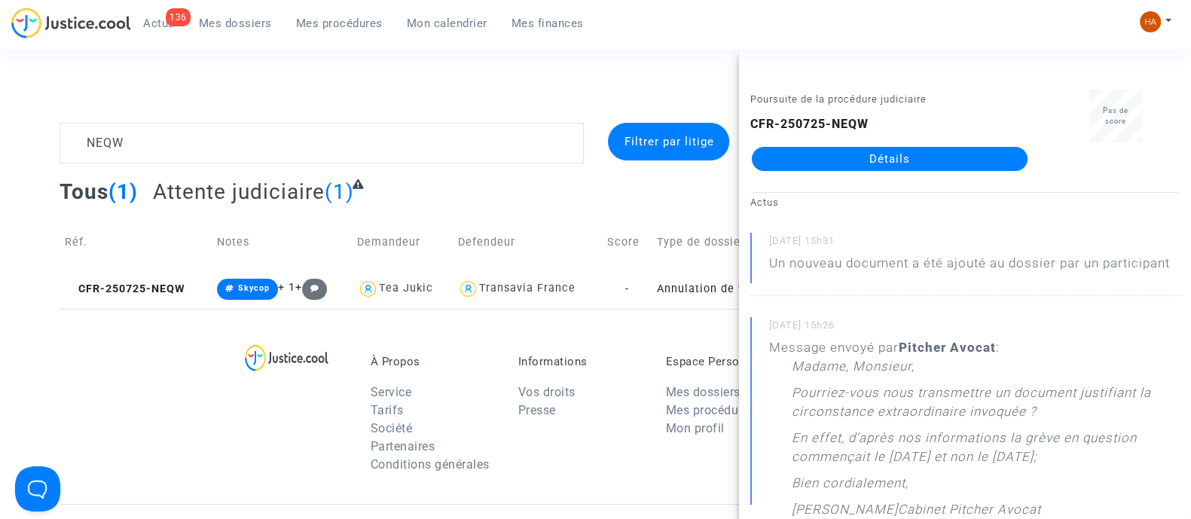
click at [884, 158] on link "Détails" at bounding box center [890, 159] width 276 height 24
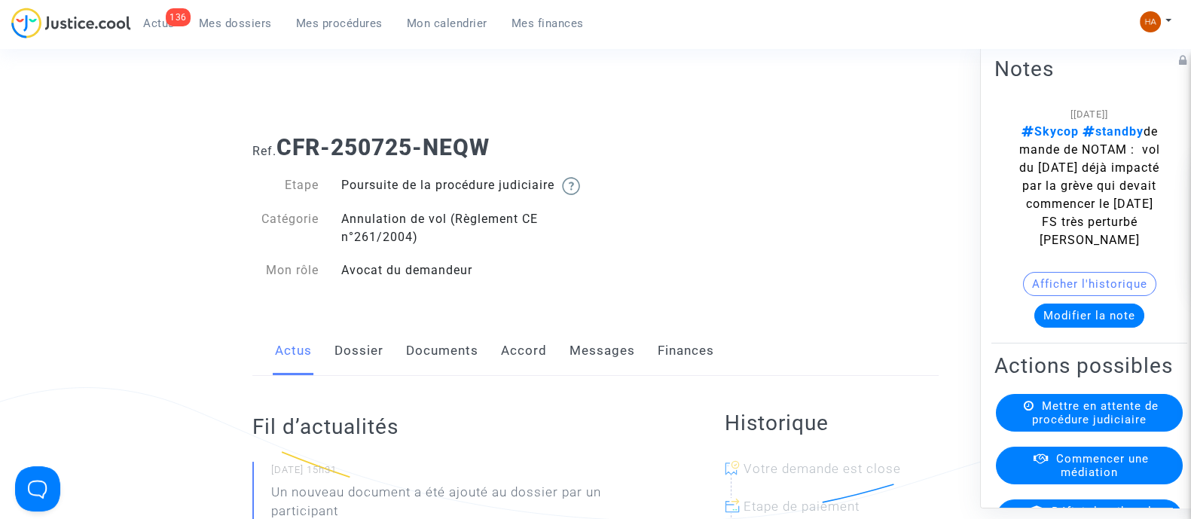
click at [600, 372] on link "Messages" at bounding box center [603, 351] width 66 height 50
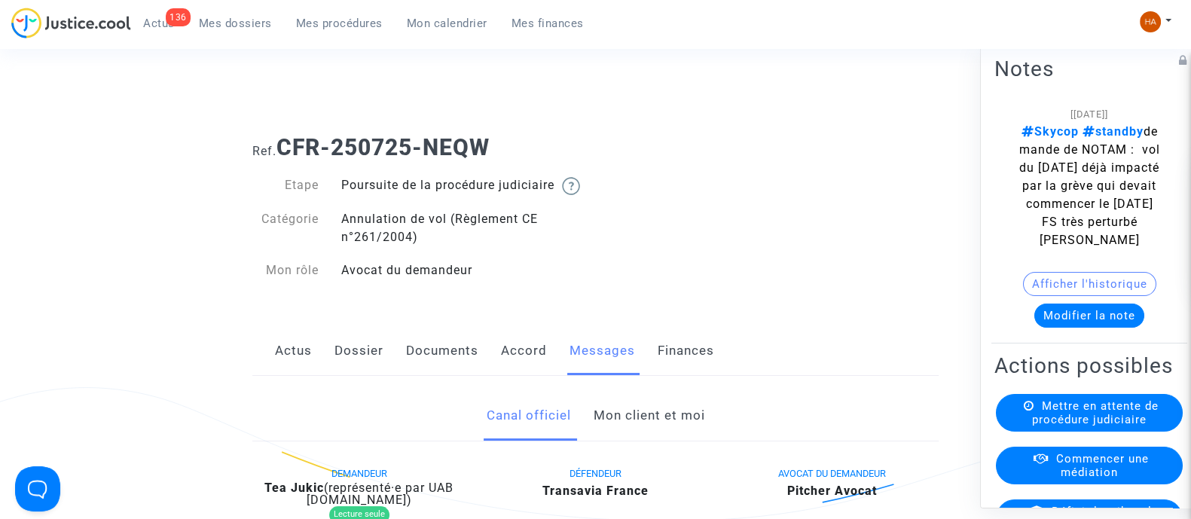
click at [422, 367] on link "Documents" at bounding box center [442, 351] width 72 height 50
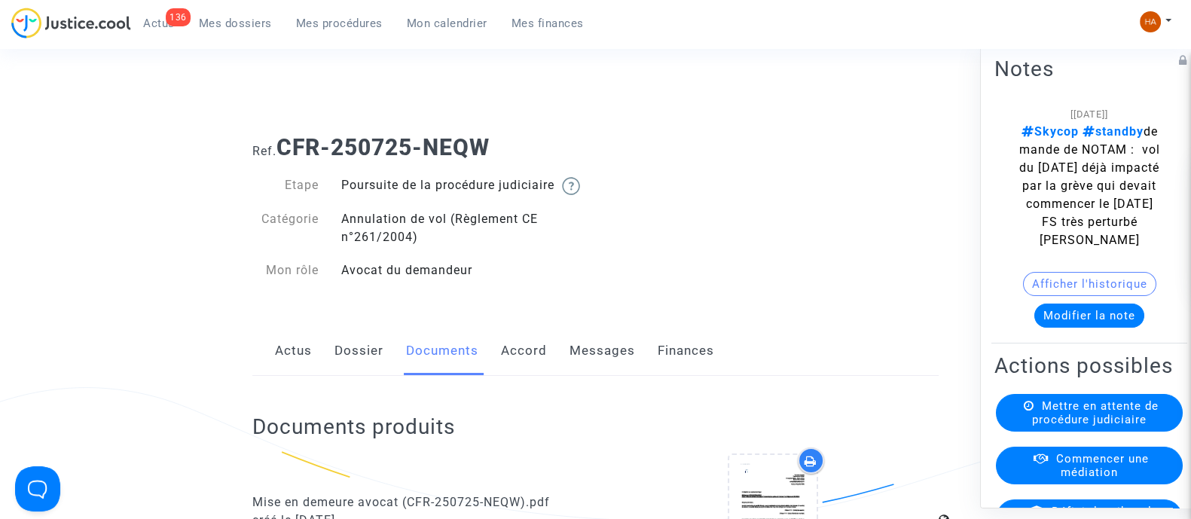
click at [344, 376] on link "Dossier" at bounding box center [359, 351] width 49 height 50
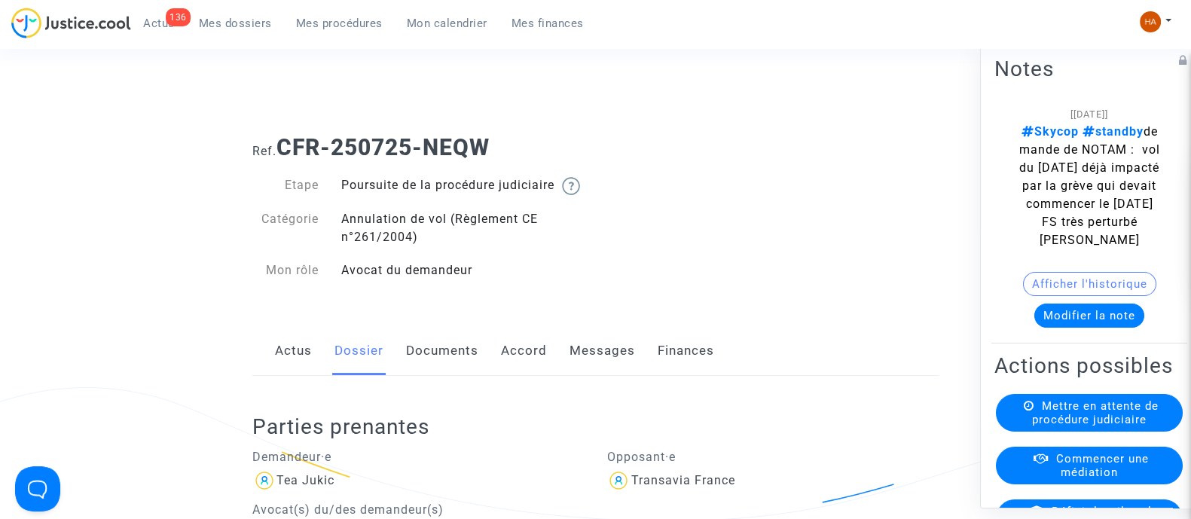
click at [245, 20] on span "Mes dossiers" at bounding box center [235, 24] width 73 height 14
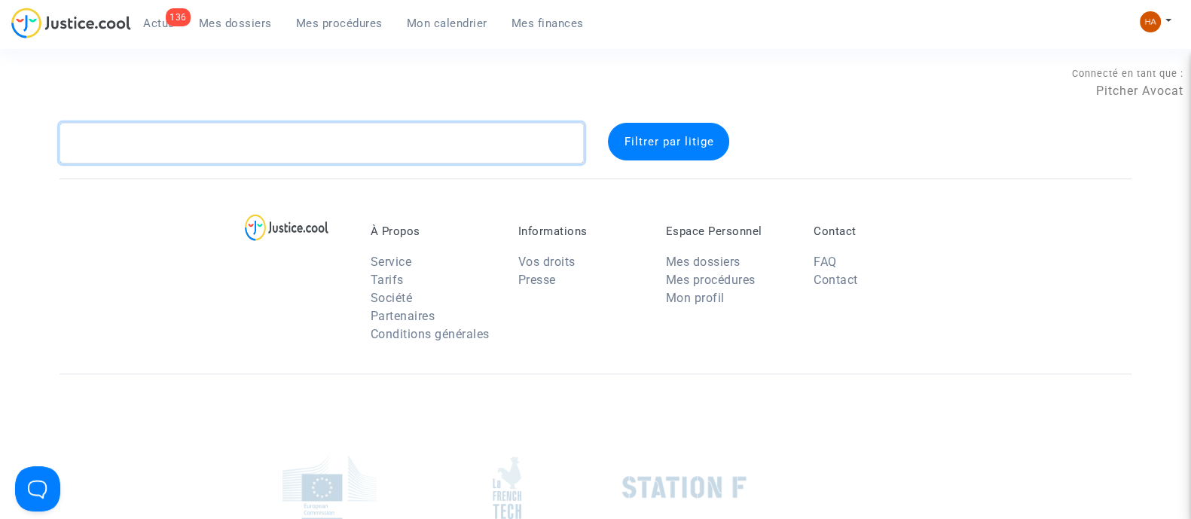
click at [199, 147] on textarea at bounding box center [322, 143] width 524 height 41
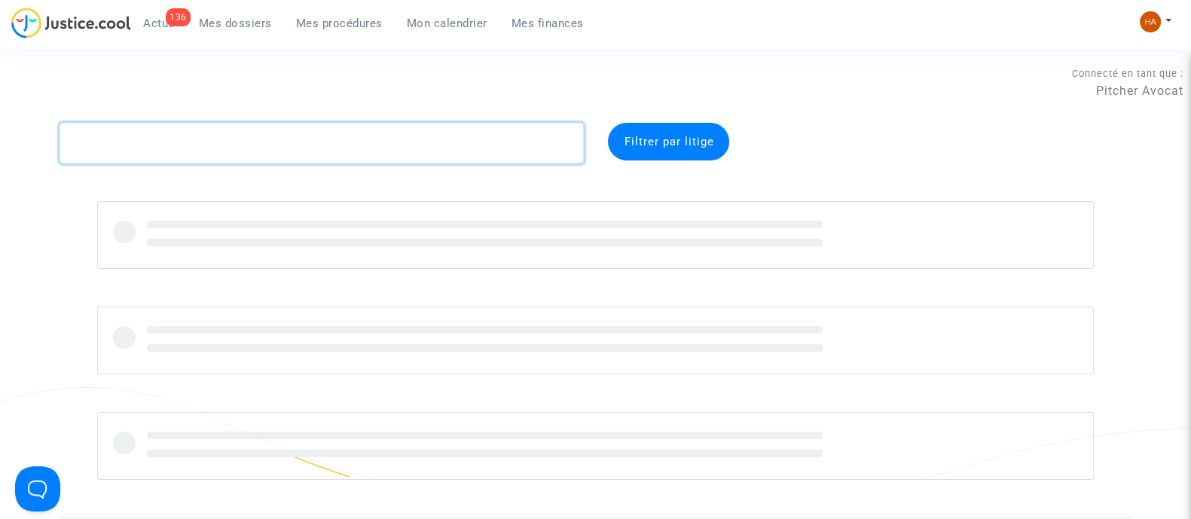
paste textarea "CFR-250725-TKGE"
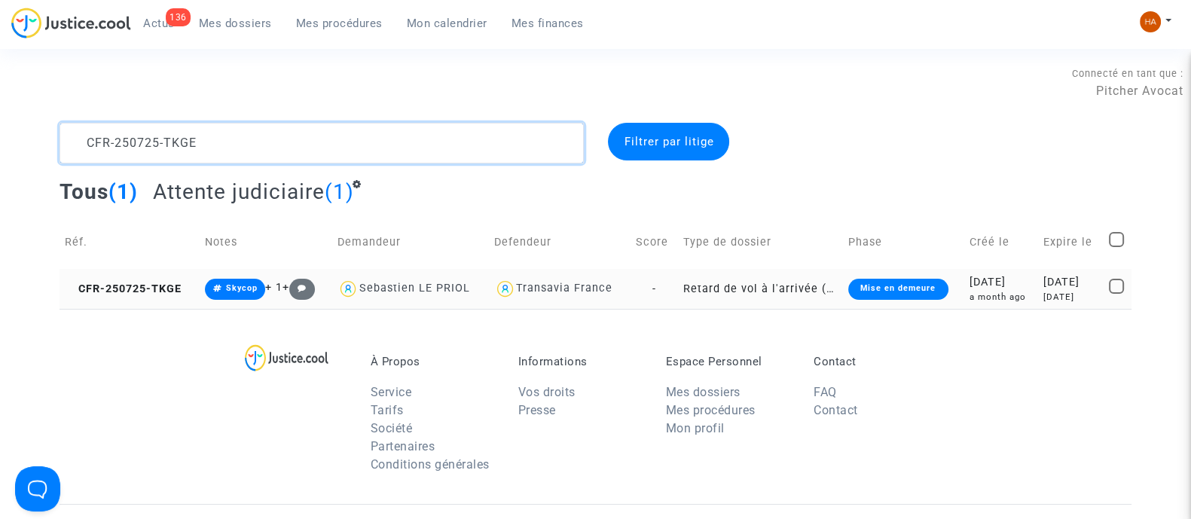
type textarea "CFR-250725-TKGE"
click at [677, 286] on td "Retard de vol à l'arrivée (Règlement CE n°261/2004)" at bounding box center [760, 289] width 166 height 40
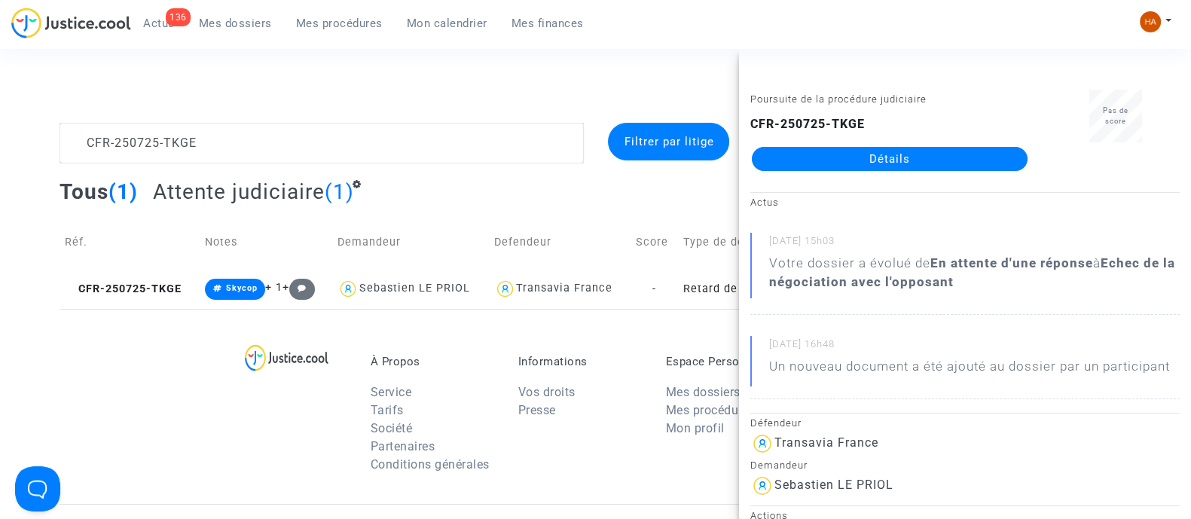
click at [893, 163] on link "Détails" at bounding box center [890, 159] width 276 height 24
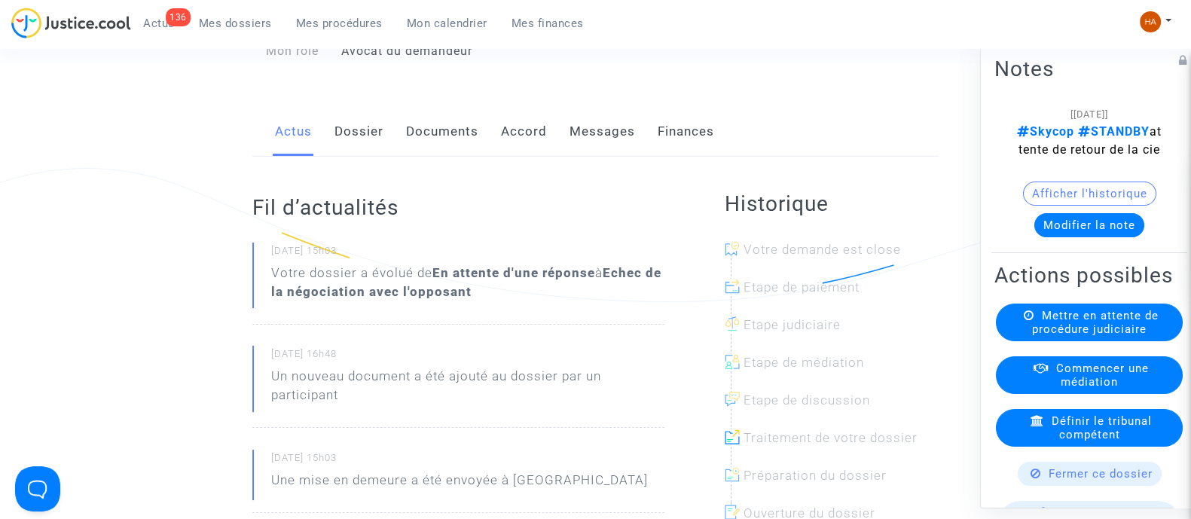
scroll to position [199, 0]
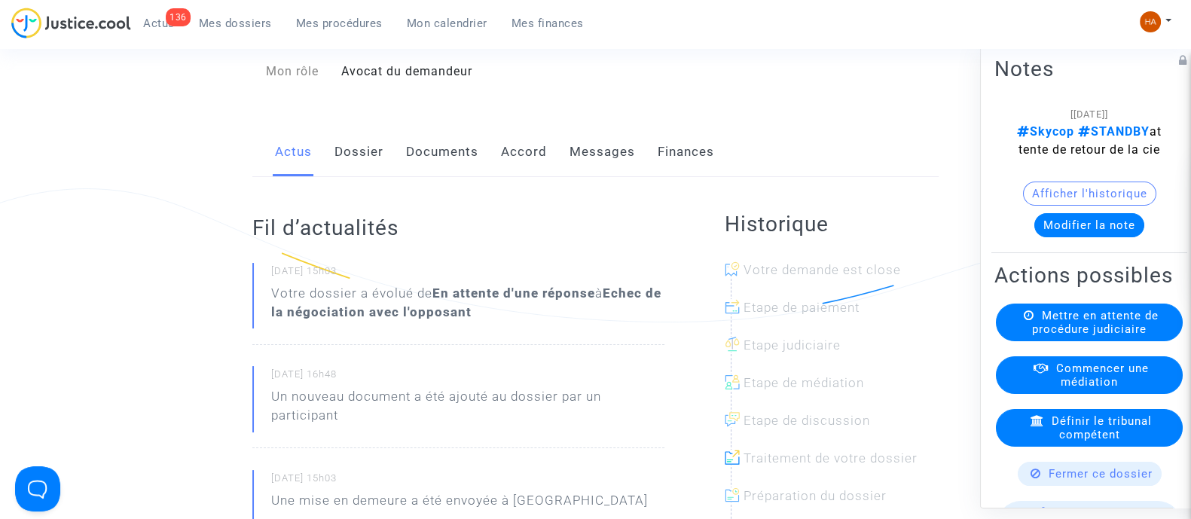
click at [594, 174] on link "Messages" at bounding box center [603, 152] width 66 height 50
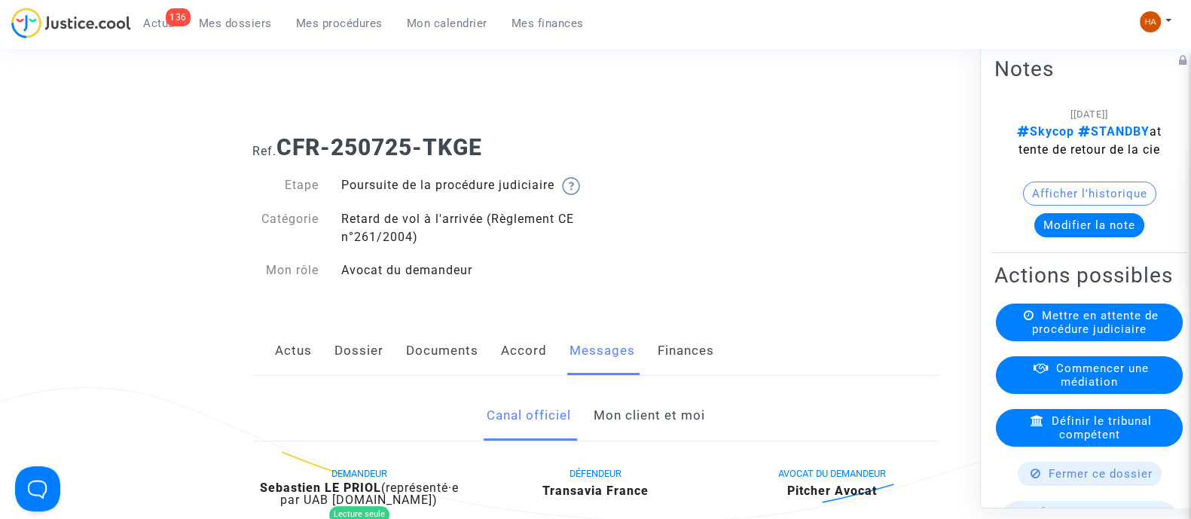
click at [362, 371] on link "Dossier" at bounding box center [359, 351] width 49 height 50
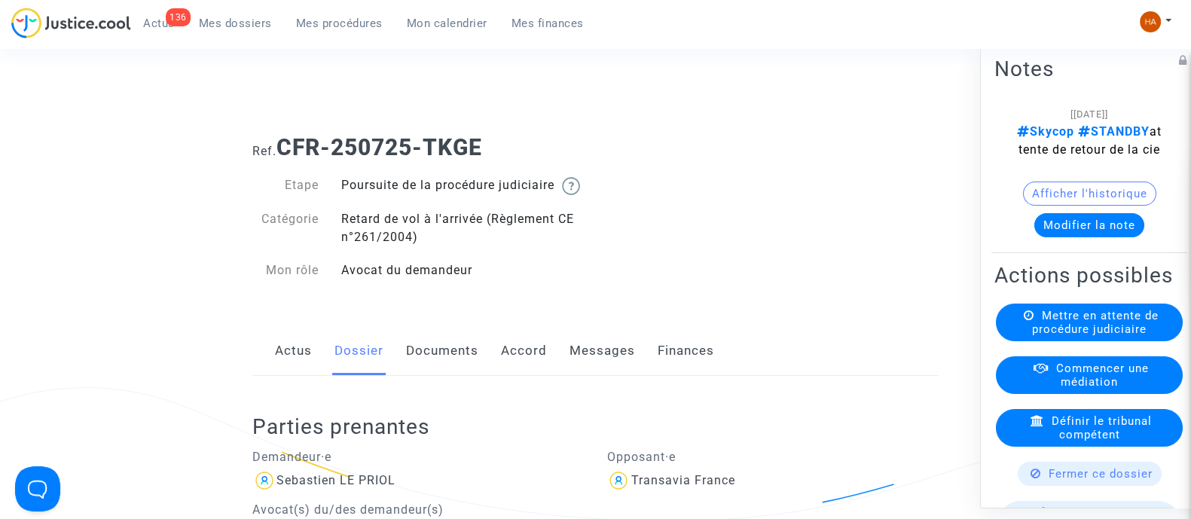
click at [243, 24] on span "Mes dossiers" at bounding box center [235, 24] width 73 height 14
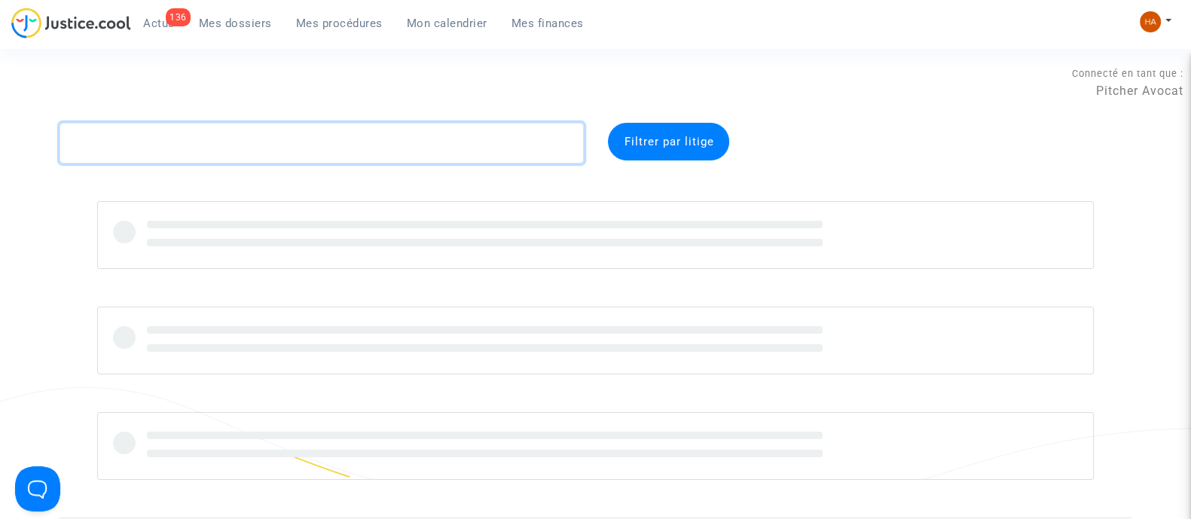
click at [209, 148] on textarea at bounding box center [322, 143] width 524 height 41
paste textarea "CFR-250725-7FEC"
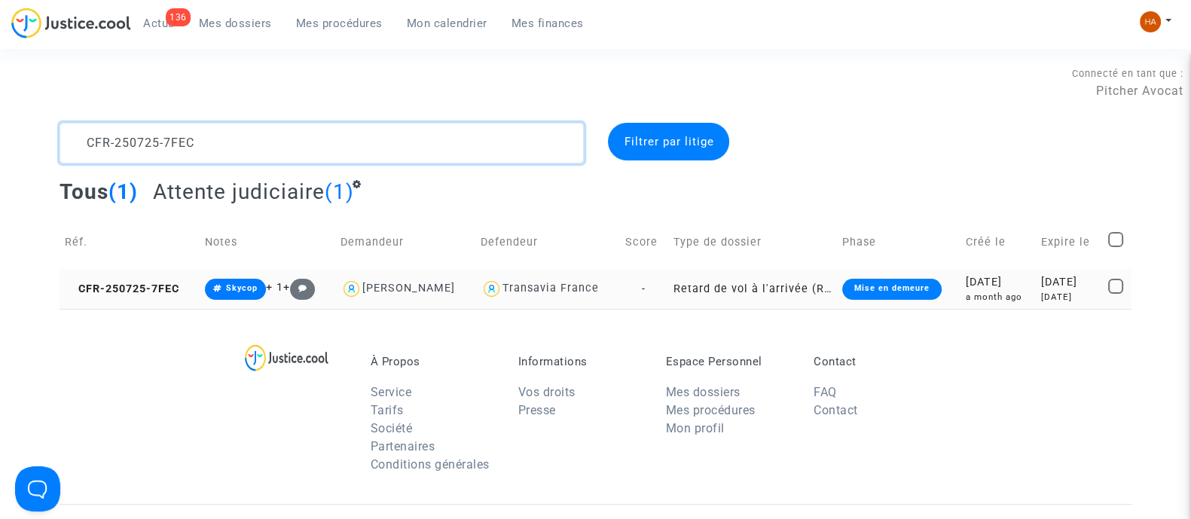
type textarea "CFR-250725-7FEC"
click at [665, 292] on td "-" at bounding box center [644, 289] width 48 height 40
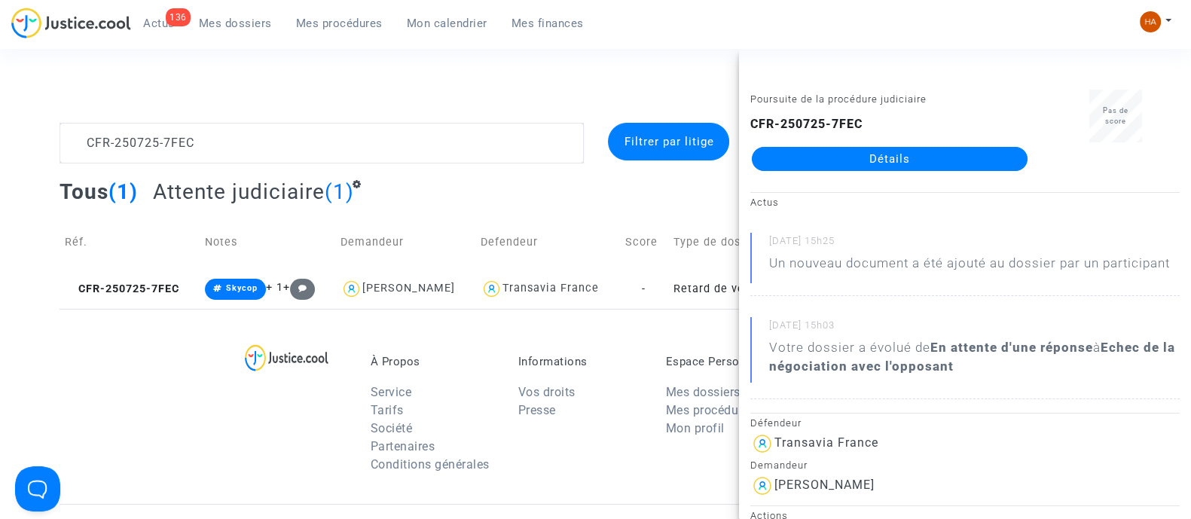
click at [888, 152] on link "Détails" at bounding box center [890, 159] width 276 height 24
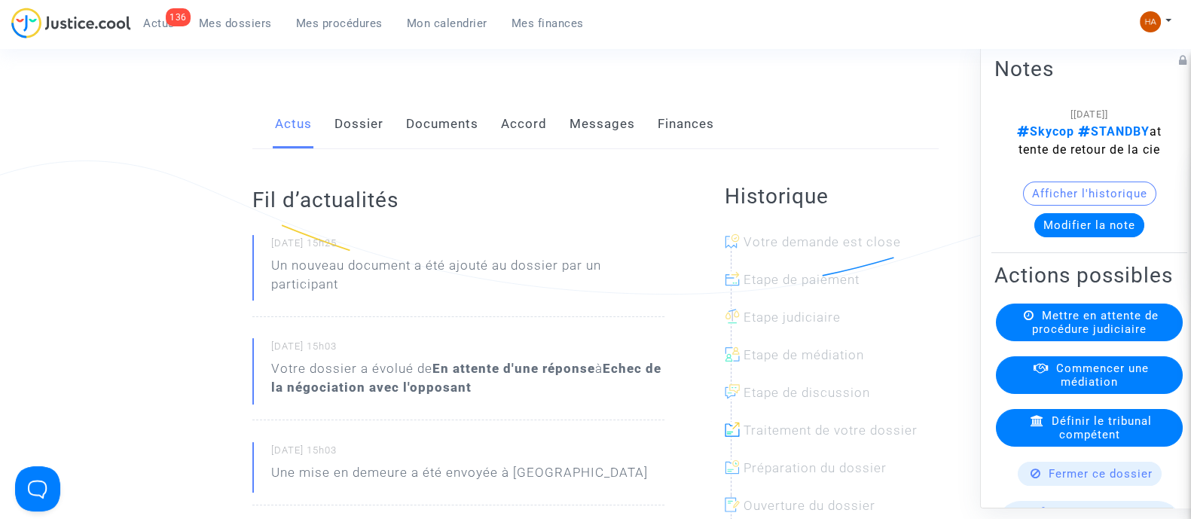
scroll to position [226, 0]
click at [600, 147] on link "Messages" at bounding box center [603, 125] width 66 height 50
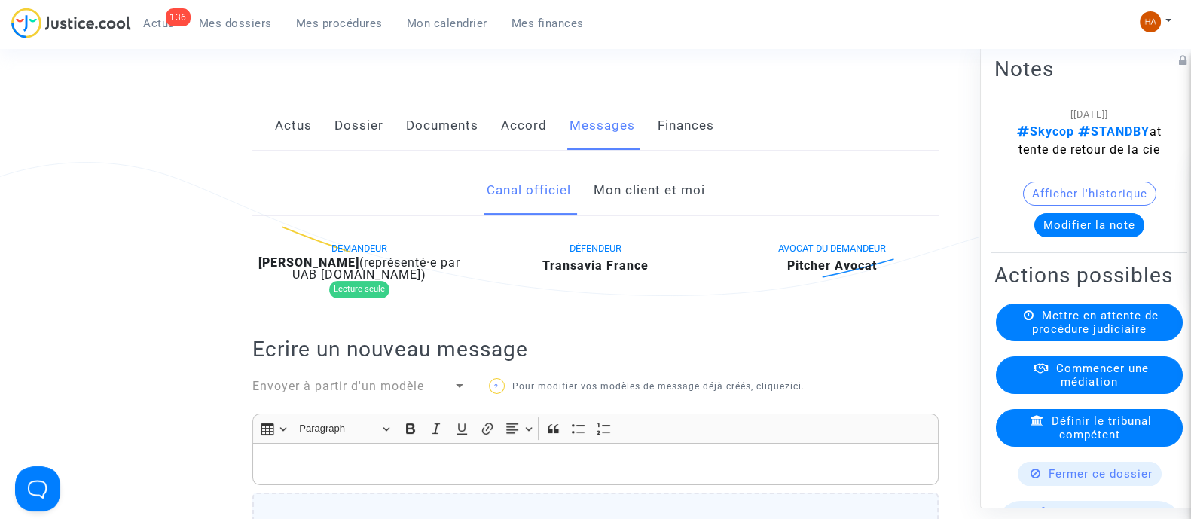
scroll to position [222, 0]
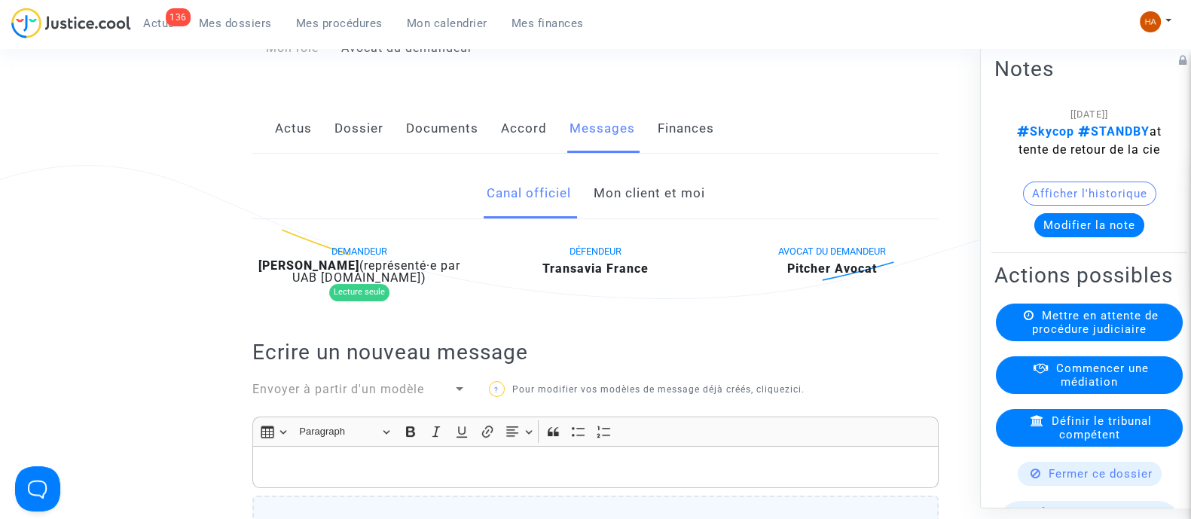
click at [639, 207] on link "Mon client et moi" at bounding box center [649, 194] width 112 height 50
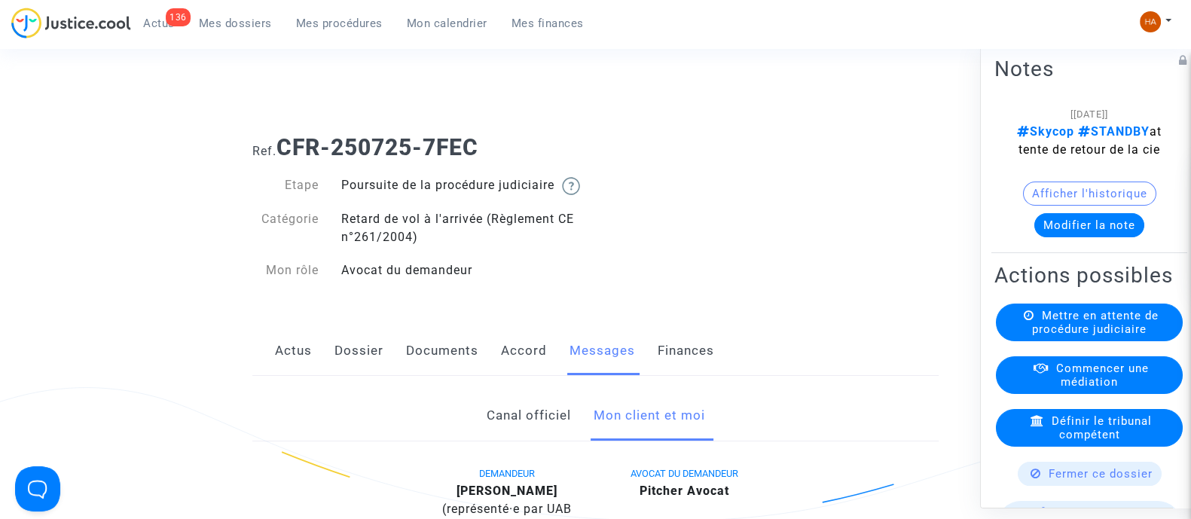
click at [440, 368] on link "Documents" at bounding box center [442, 351] width 72 height 50
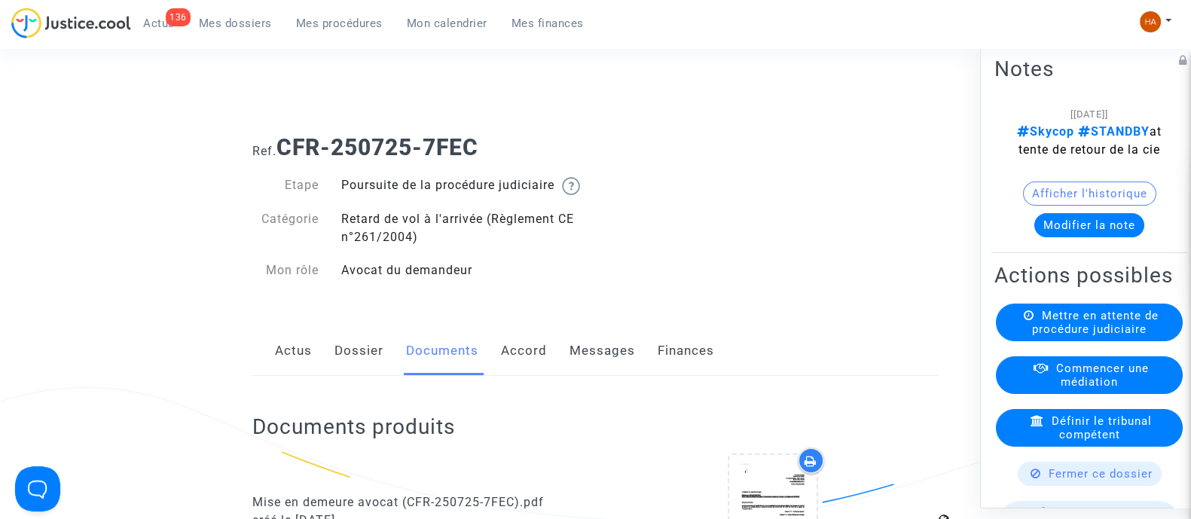
click at [392, 367] on div "Actus Dossier Documents Accord Messages Finances" at bounding box center [595, 351] width 686 height 50
click at [350, 368] on link "Dossier" at bounding box center [359, 351] width 49 height 50
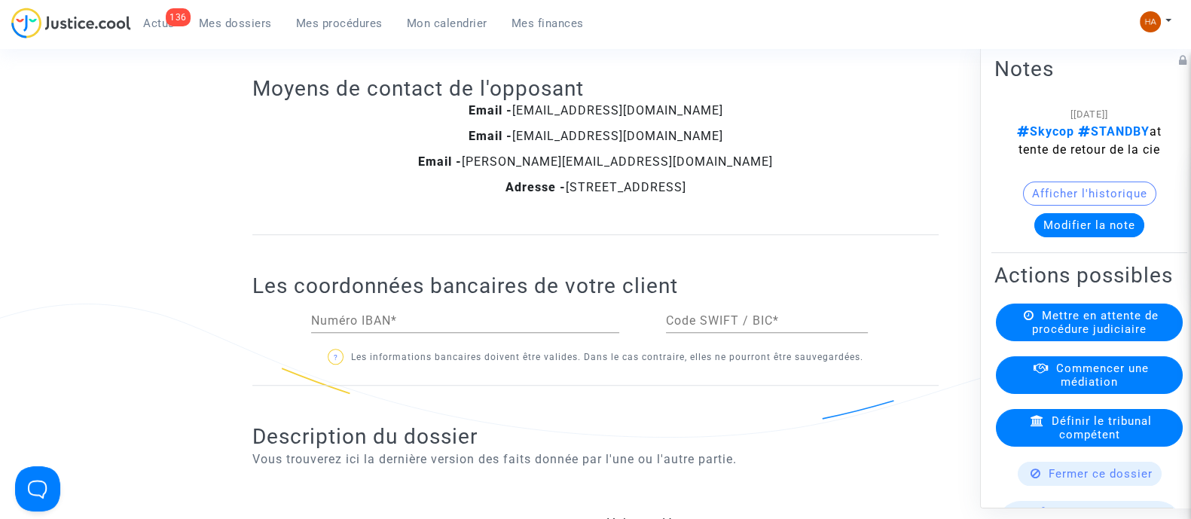
scroll to position [1407, 0]
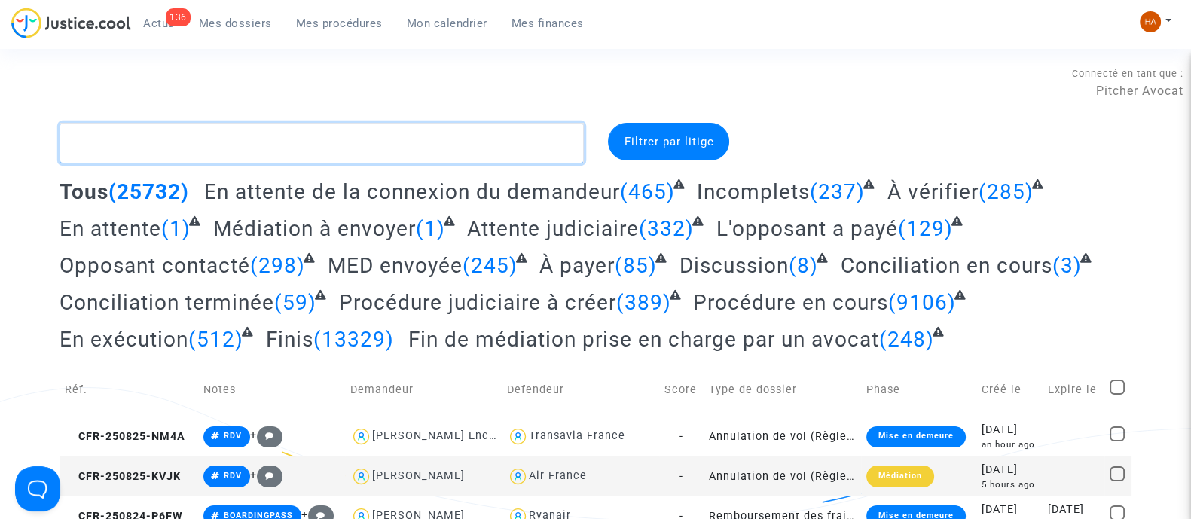
click at [215, 148] on textarea at bounding box center [322, 143] width 524 height 41
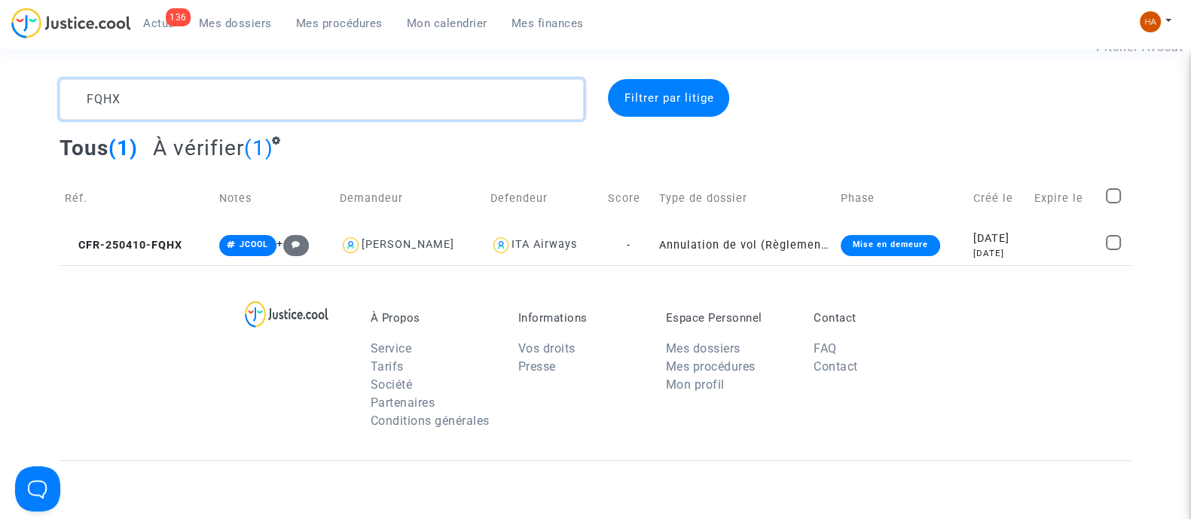
scroll to position [93, 0]
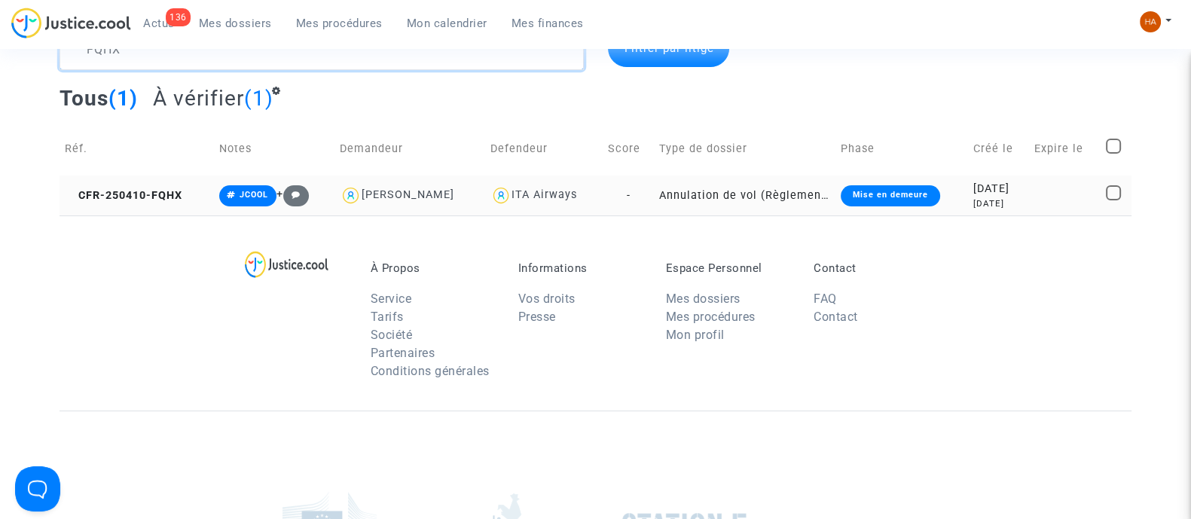
type textarea "FQHX"
click at [627, 194] on td "-" at bounding box center [629, 196] width 52 height 40
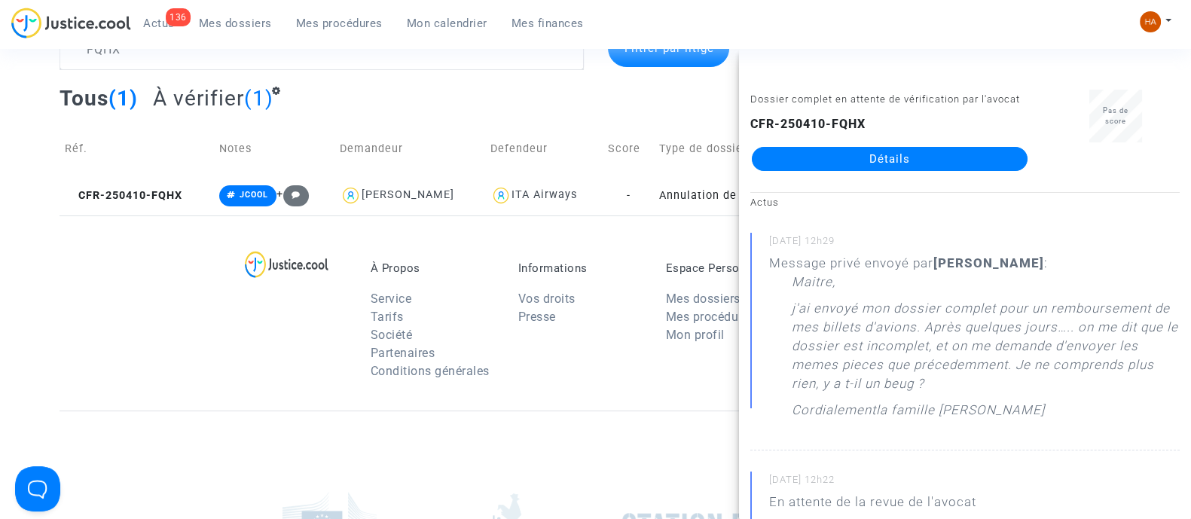
click at [829, 171] on link "Détails" at bounding box center [890, 159] width 276 height 24
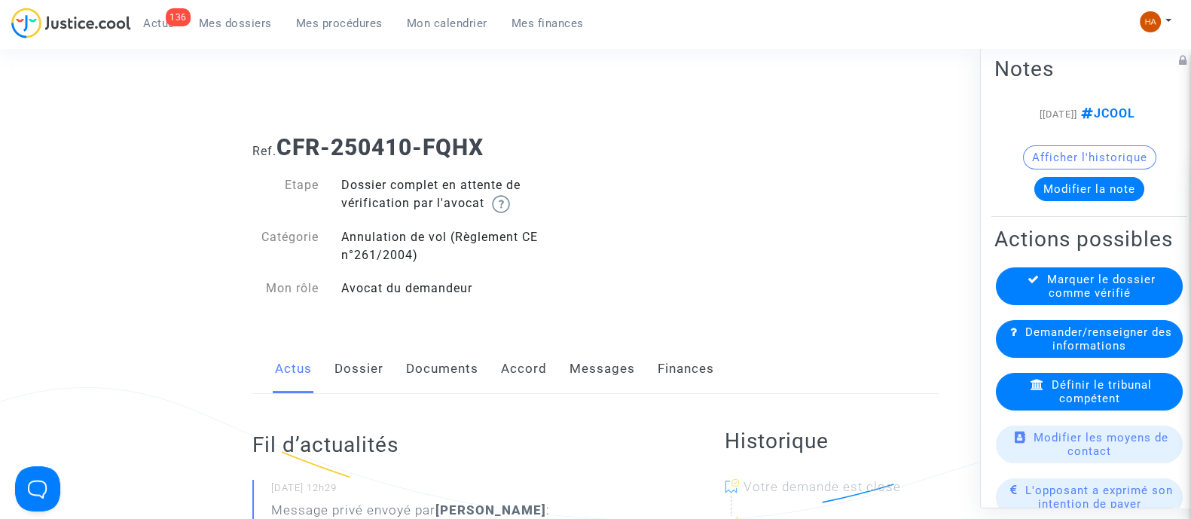
click at [585, 365] on link "Messages" at bounding box center [603, 369] width 66 height 50
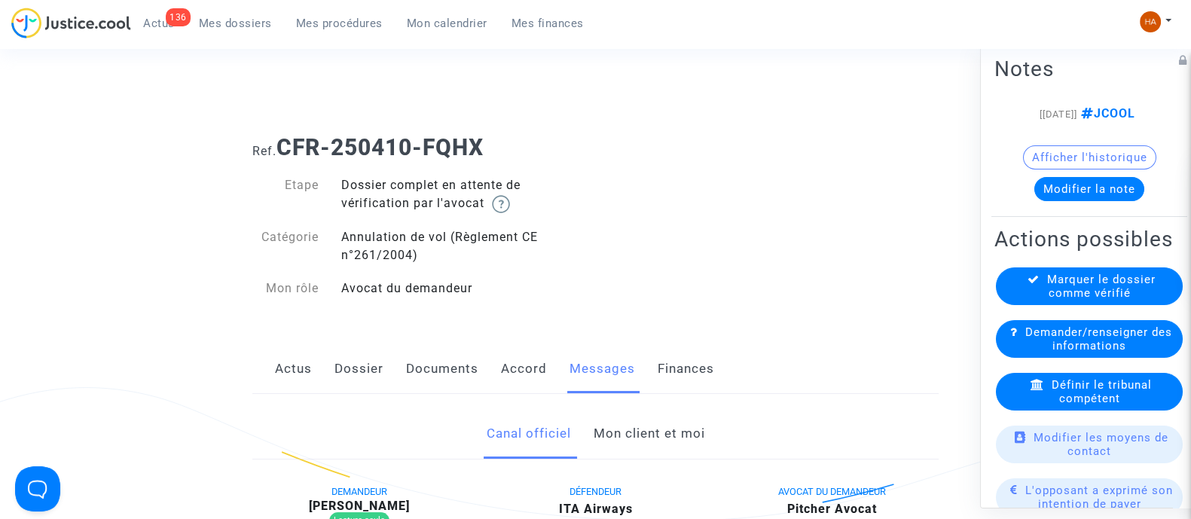
click at [432, 374] on link "Documents" at bounding box center [442, 369] width 72 height 50
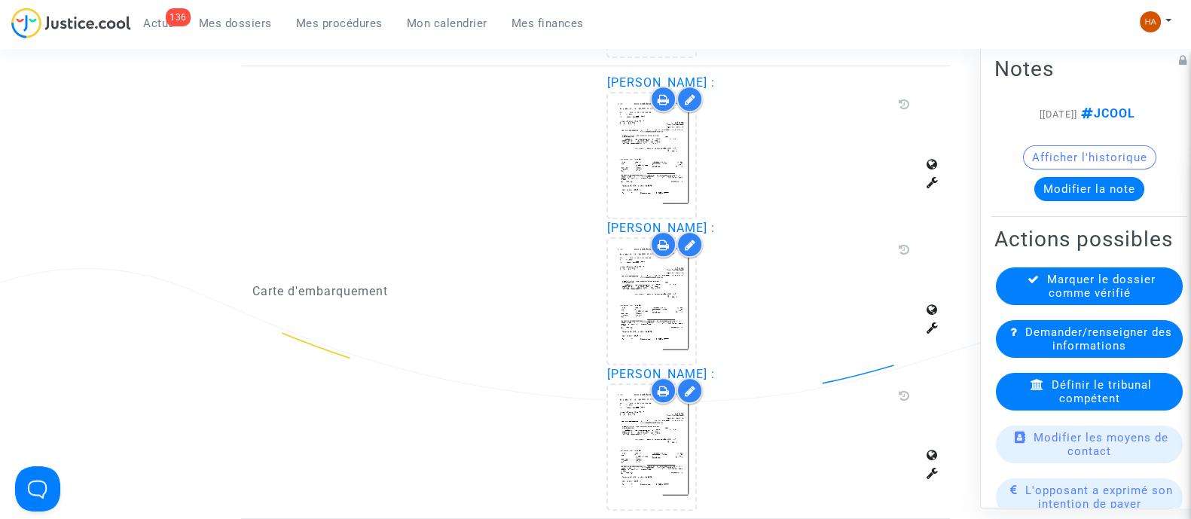
scroll to position [1412, 0]
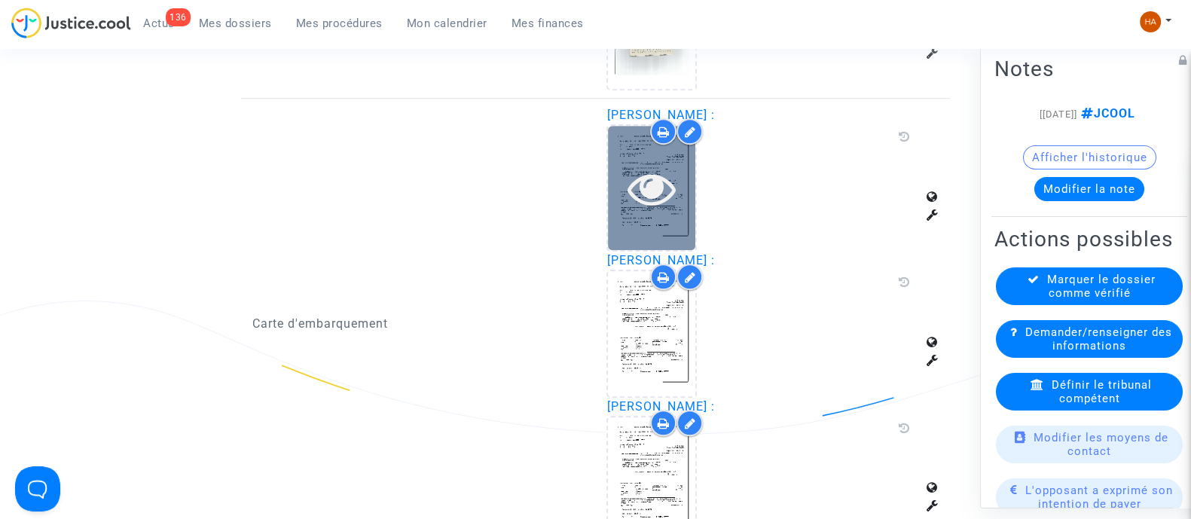
click at [637, 231] on div at bounding box center [651, 188] width 87 height 124
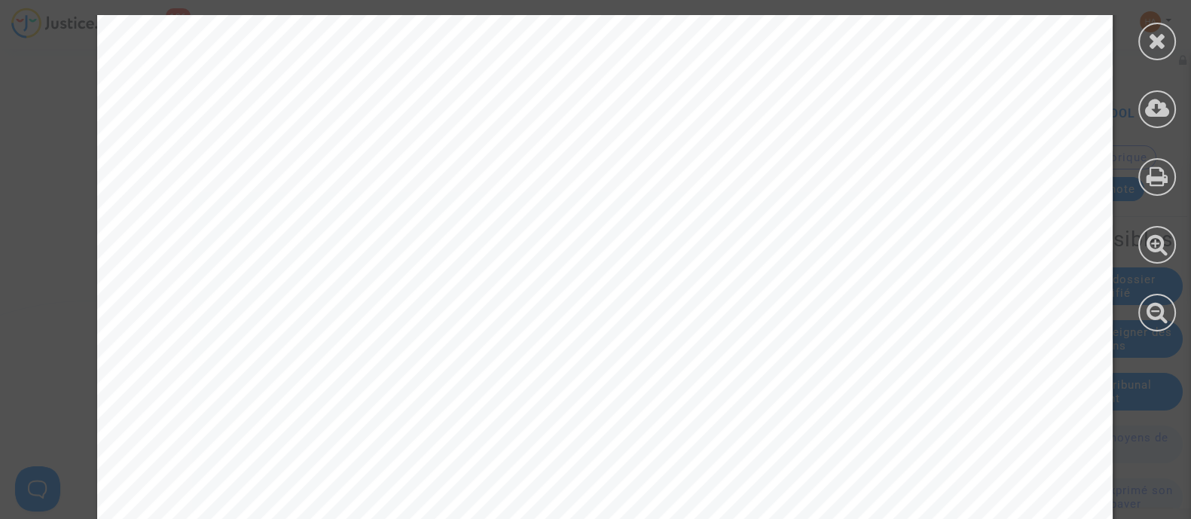
scroll to position [1506, 0]
click at [1157, 50] on icon at bounding box center [1157, 40] width 19 height 23
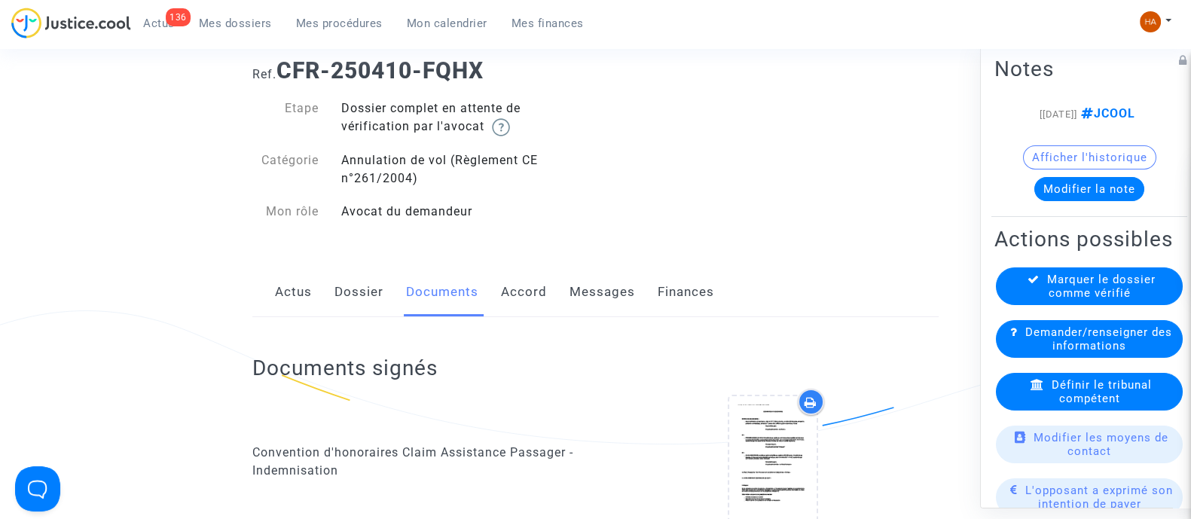
scroll to position [0, 0]
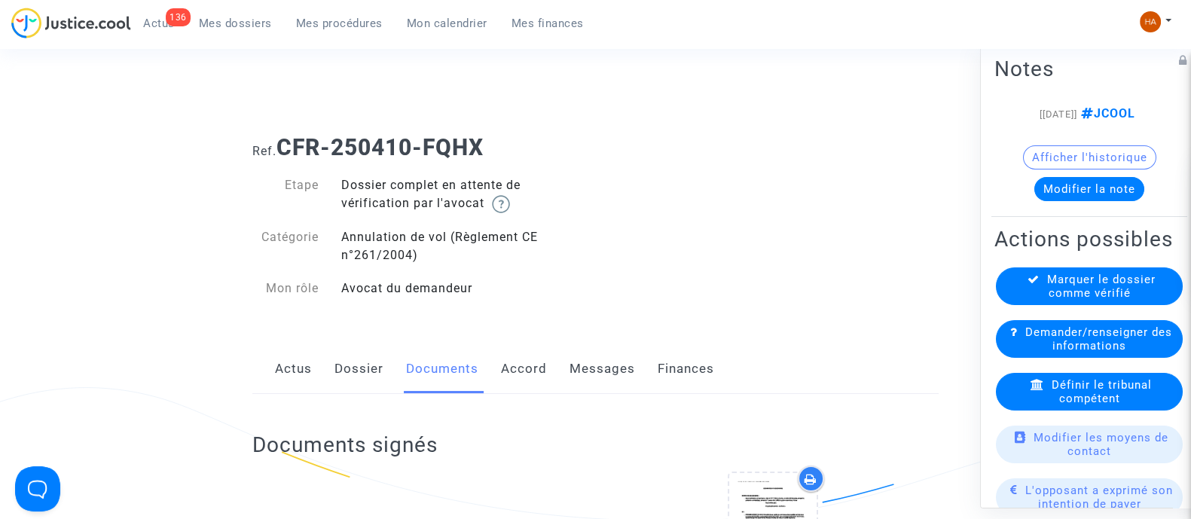
click at [365, 362] on link "Dossier" at bounding box center [359, 369] width 49 height 50
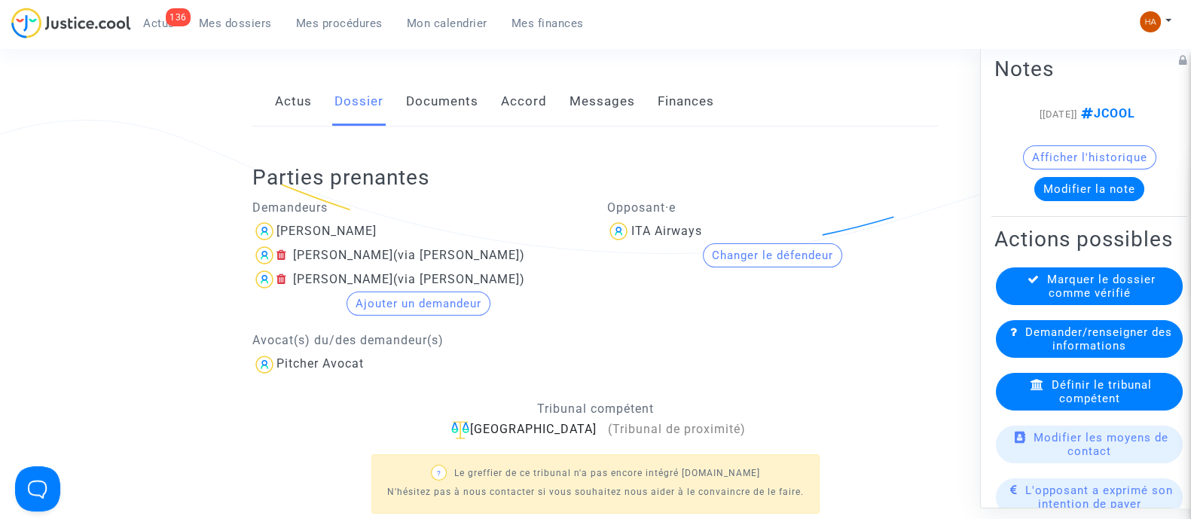
scroll to position [268, 0]
click at [310, 230] on div "[PERSON_NAME]" at bounding box center [327, 230] width 100 height 14
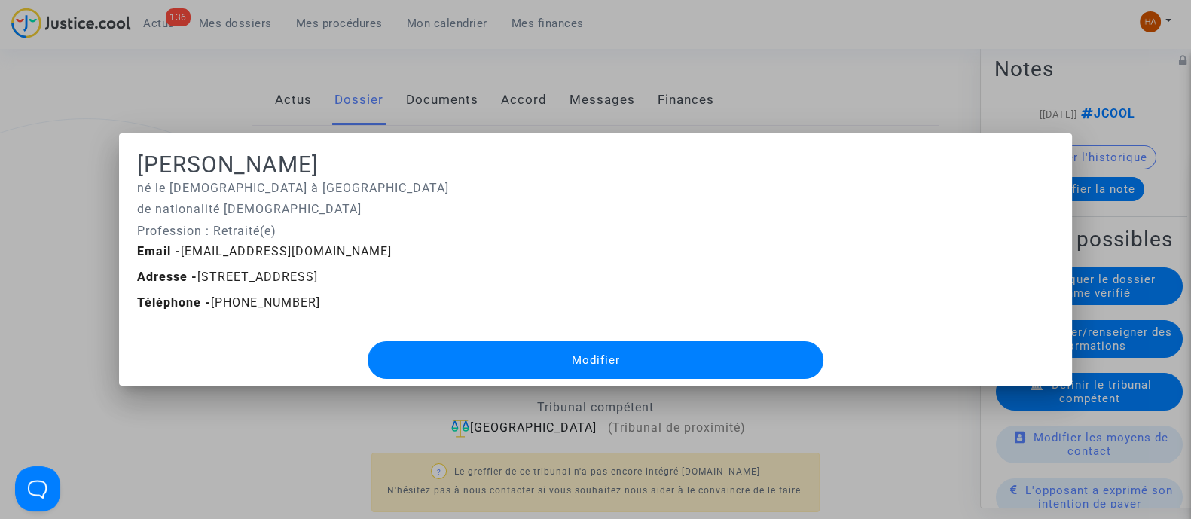
scroll to position [0, 0]
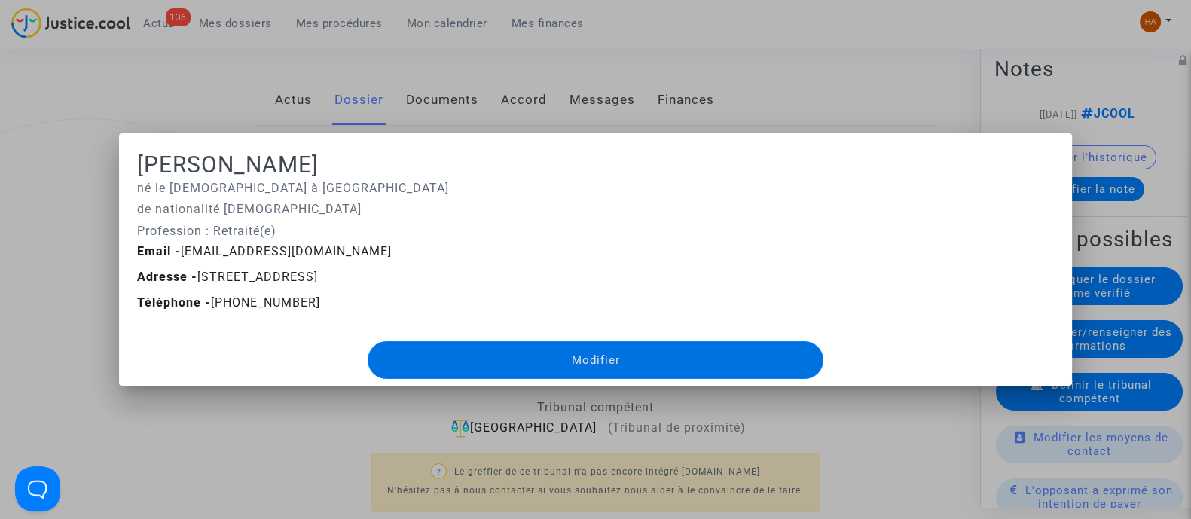
click at [249, 436] on div at bounding box center [595, 259] width 1191 height 519
